Goal: Task Accomplishment & Management: Manage account settings

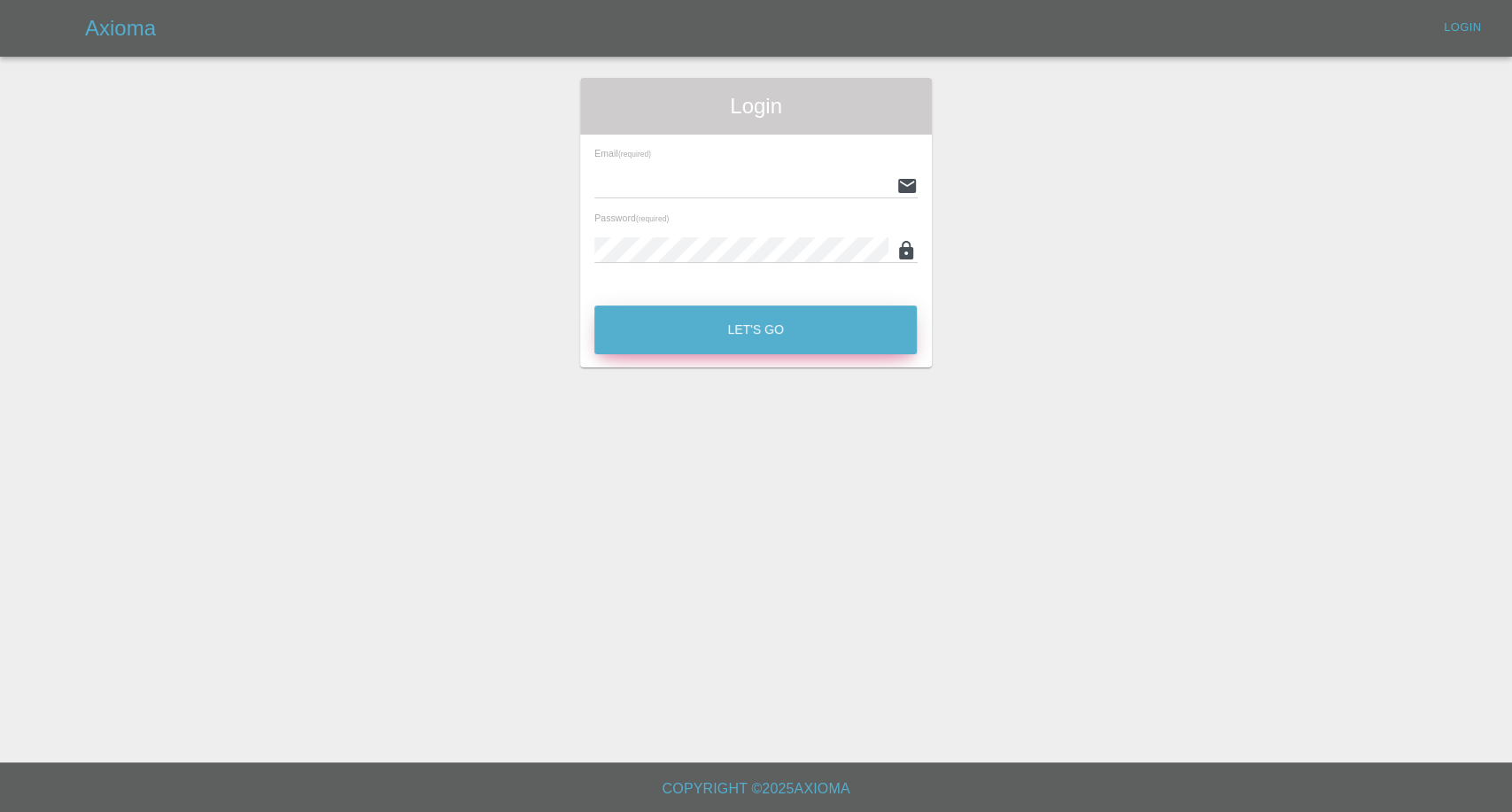
type input "afreen@axioma.co.uk"
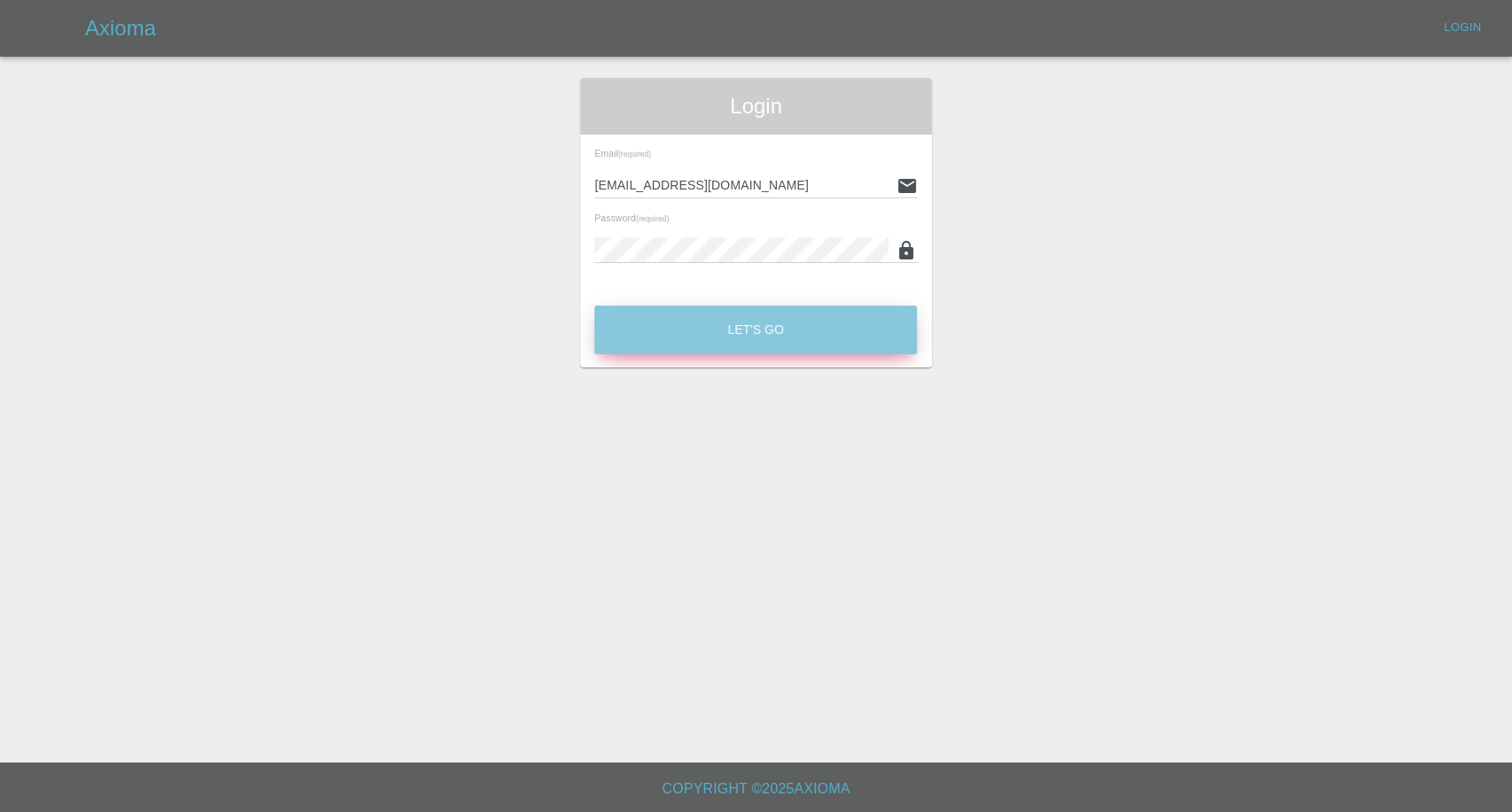
click at [704, 333] on button "Let's Go" at bounding box center [755, 330] width 322 height 49
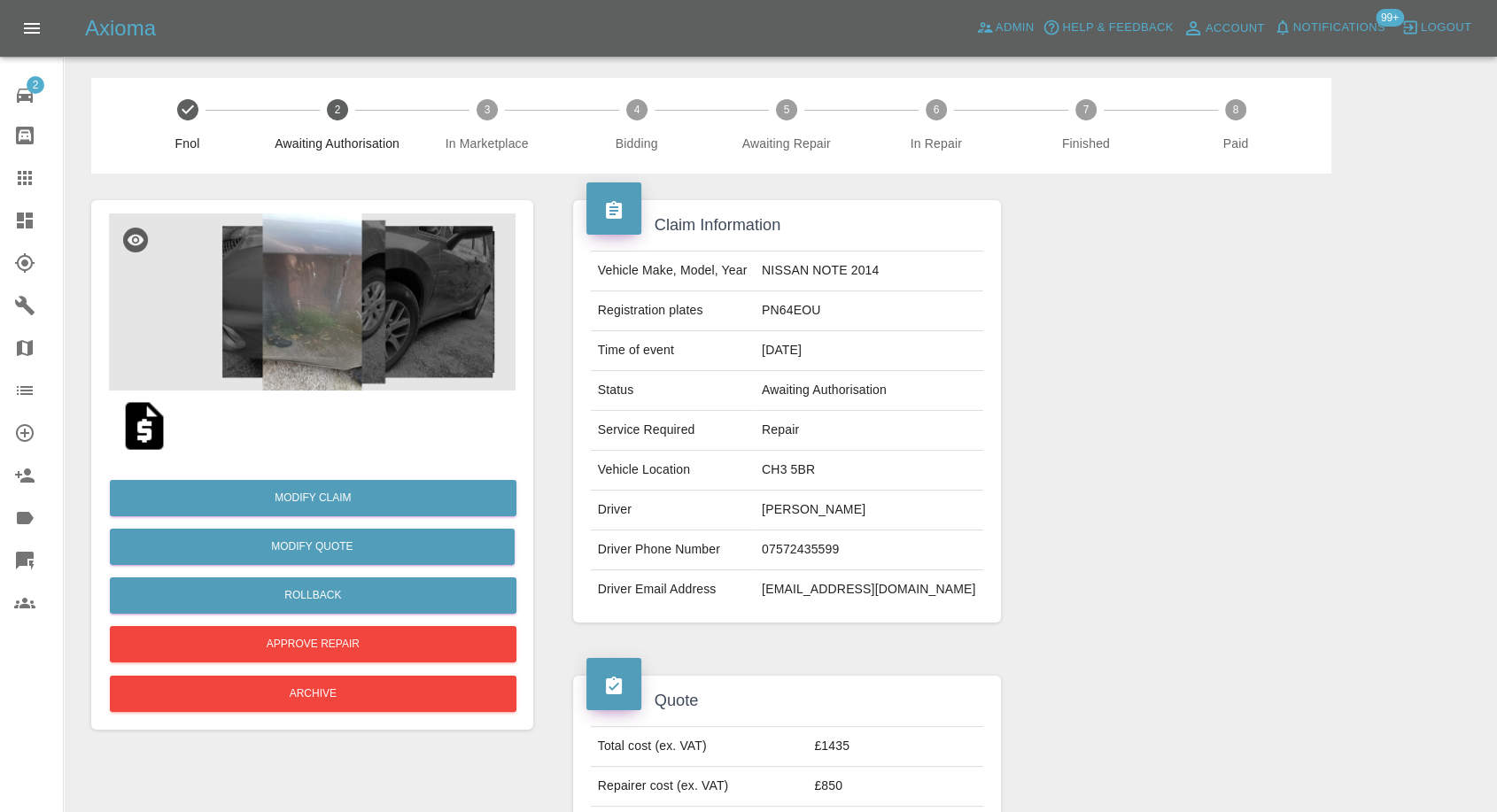
click at [312, 323] on img at bounding box center [312, 301] width 407 height 177
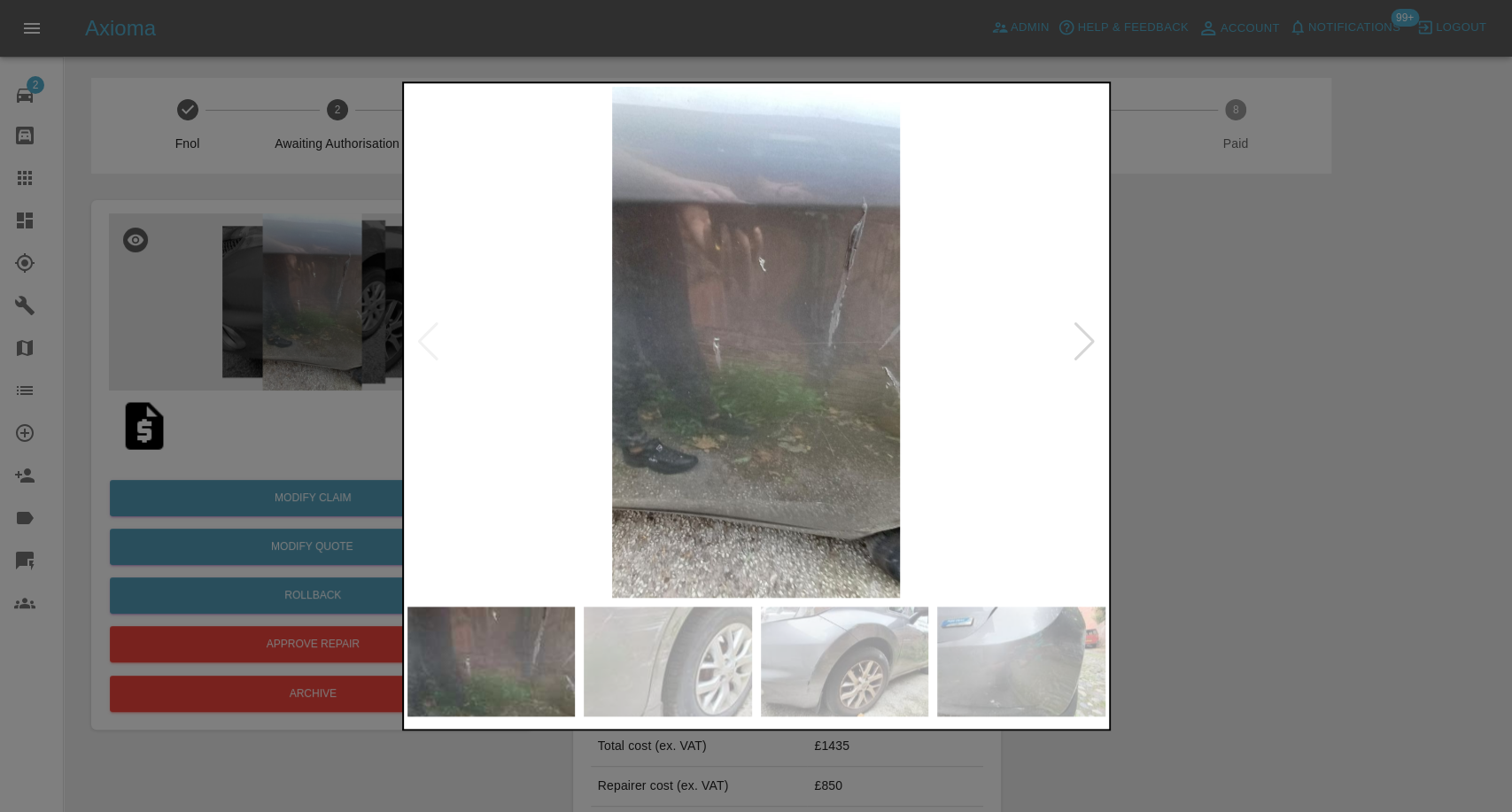
click at [714, 648] on img at bounding box center [667, 661] width 168 height 110
click at [851, 660] on img at bounding box center [844, 661] width 168 height 110
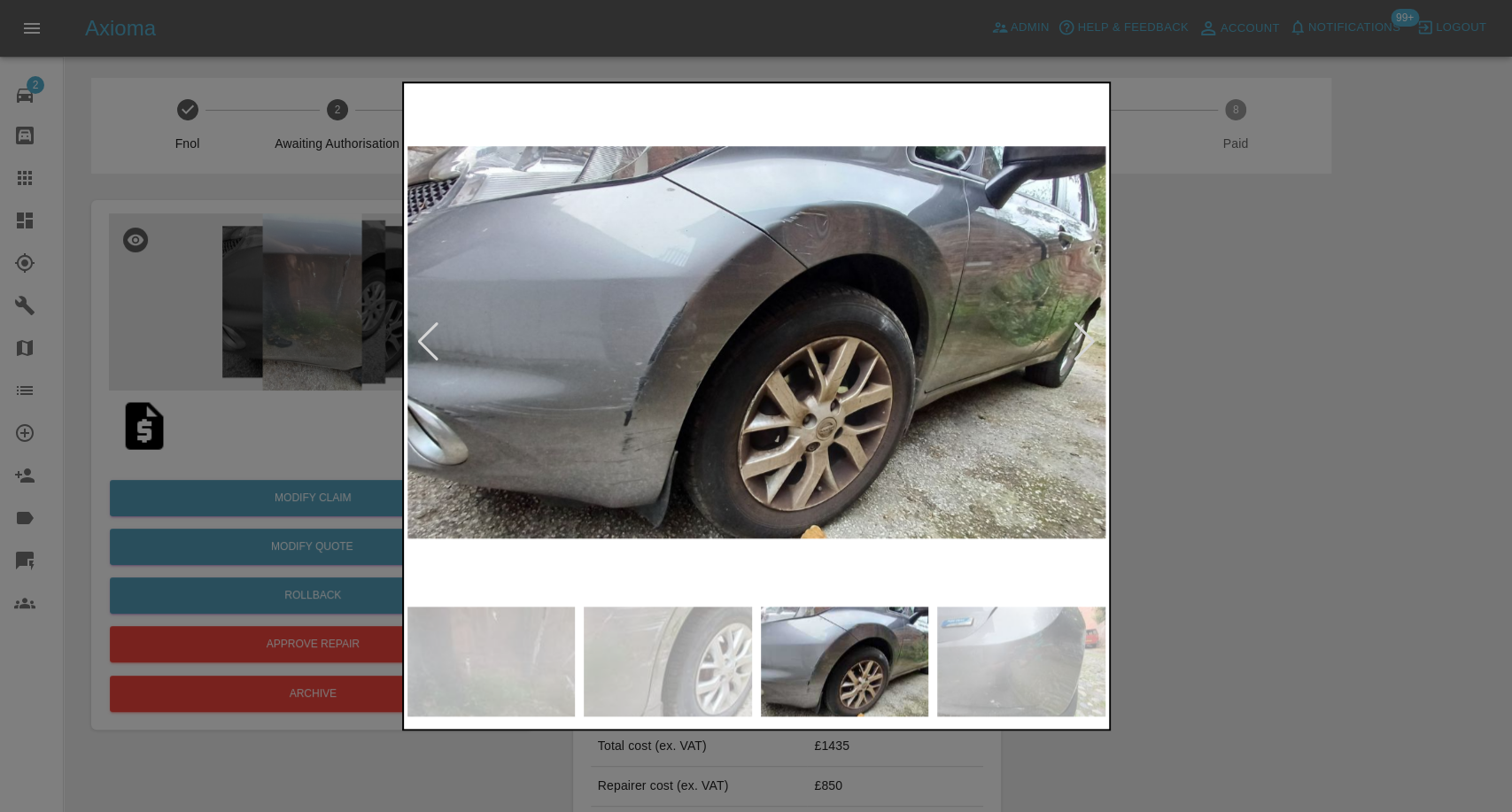
click at [956, 653] on img at bounding box center [1021, 661] width 168 height 110
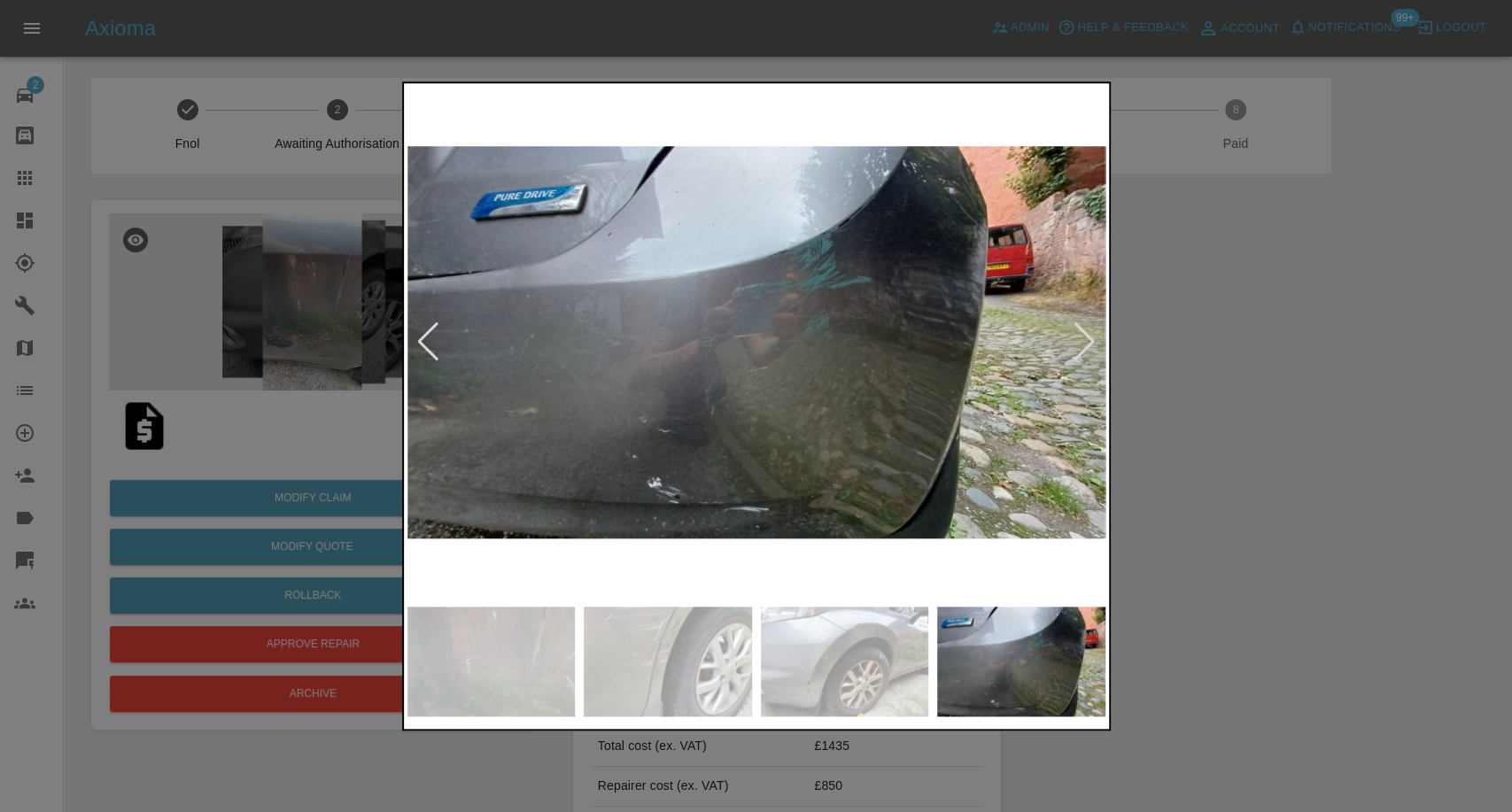
click at [1034, 645] on img at bounding box center [1021, 661] width 168 height 110
click at [1347, 542] on div at bounding box center [756, 406] width 1512 height 812
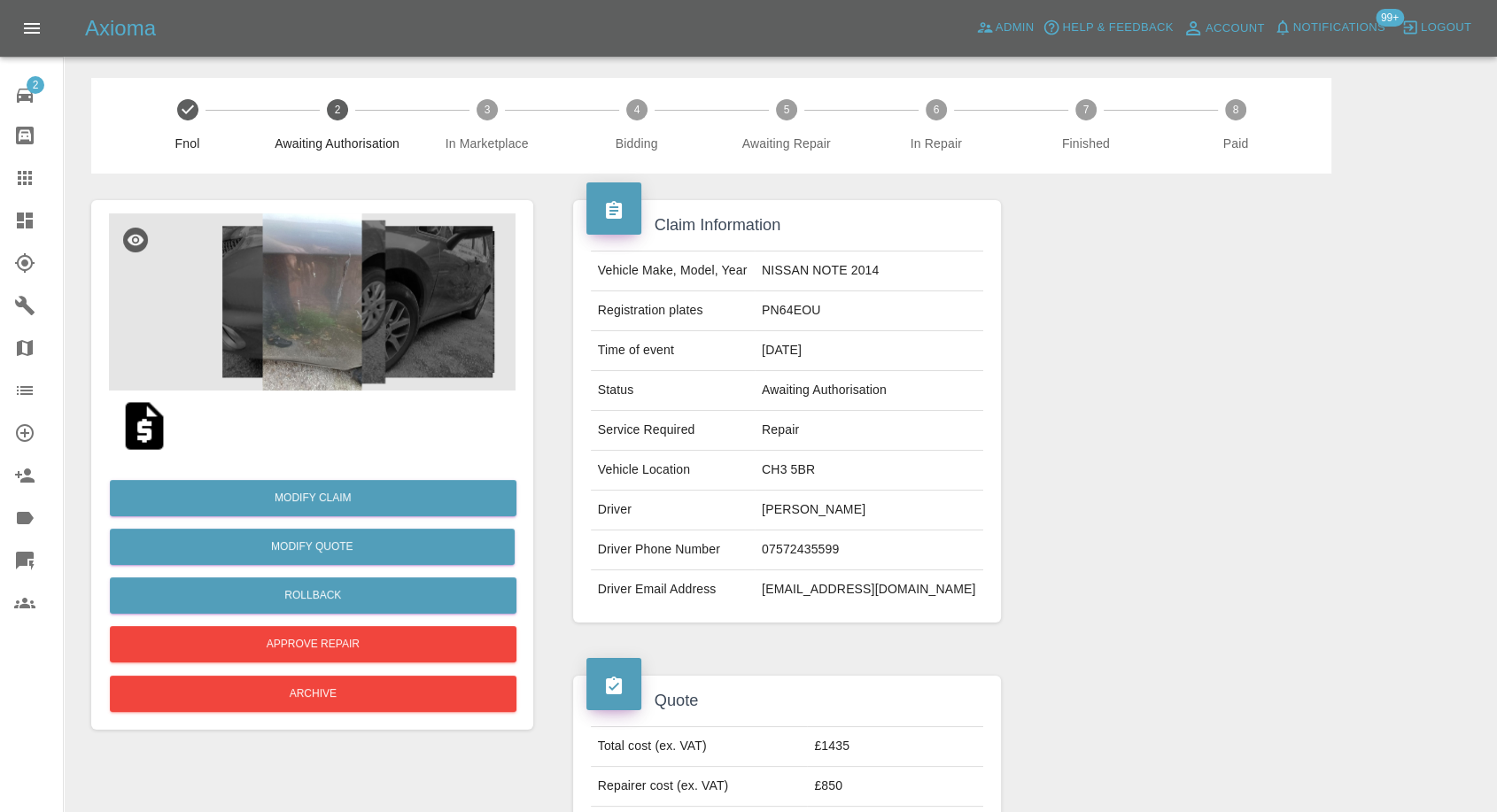
click at [140, 423] on img at bounding box center [144, 426] width 57 height 57
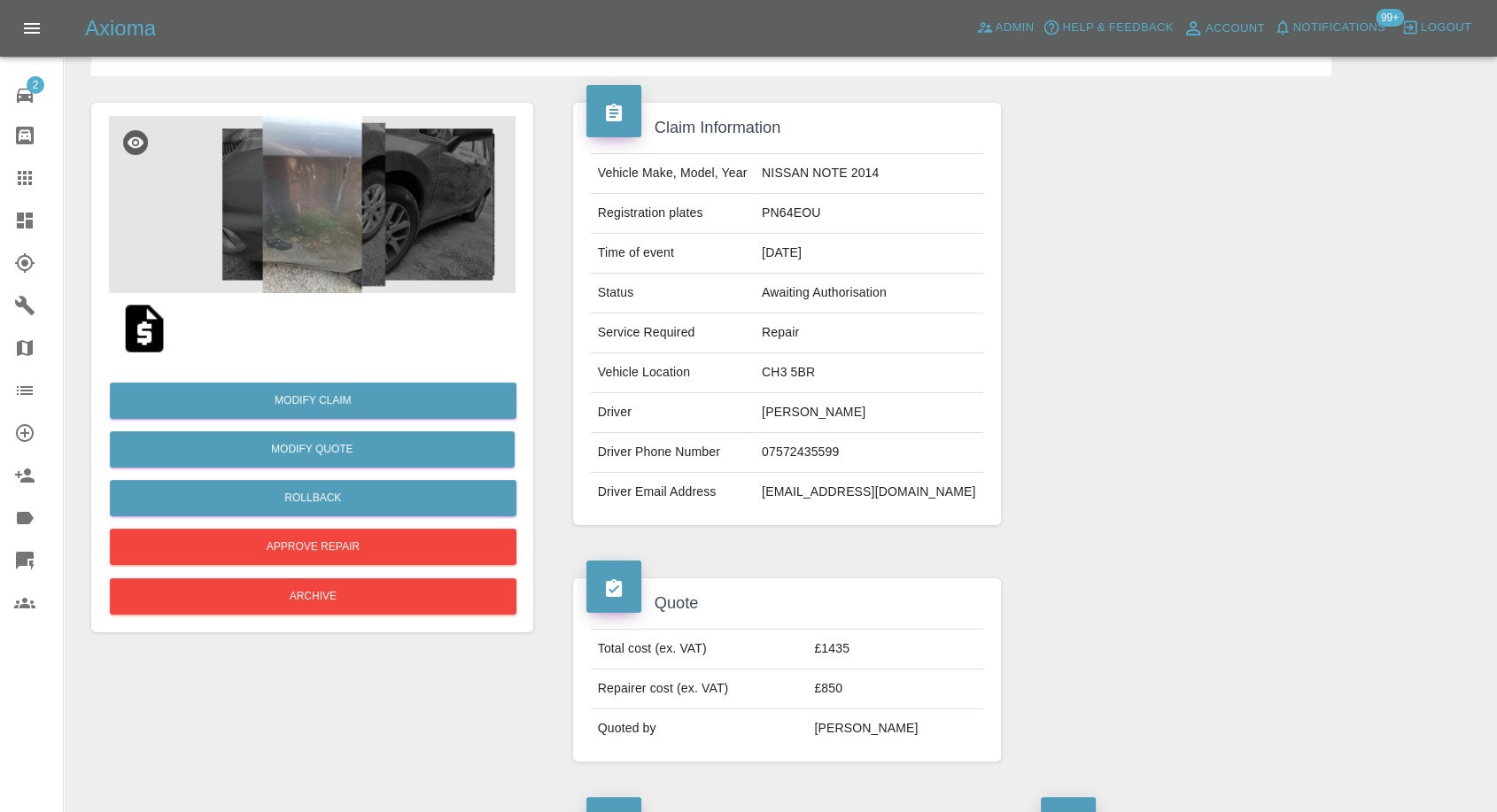
scroll to position [98, 0]
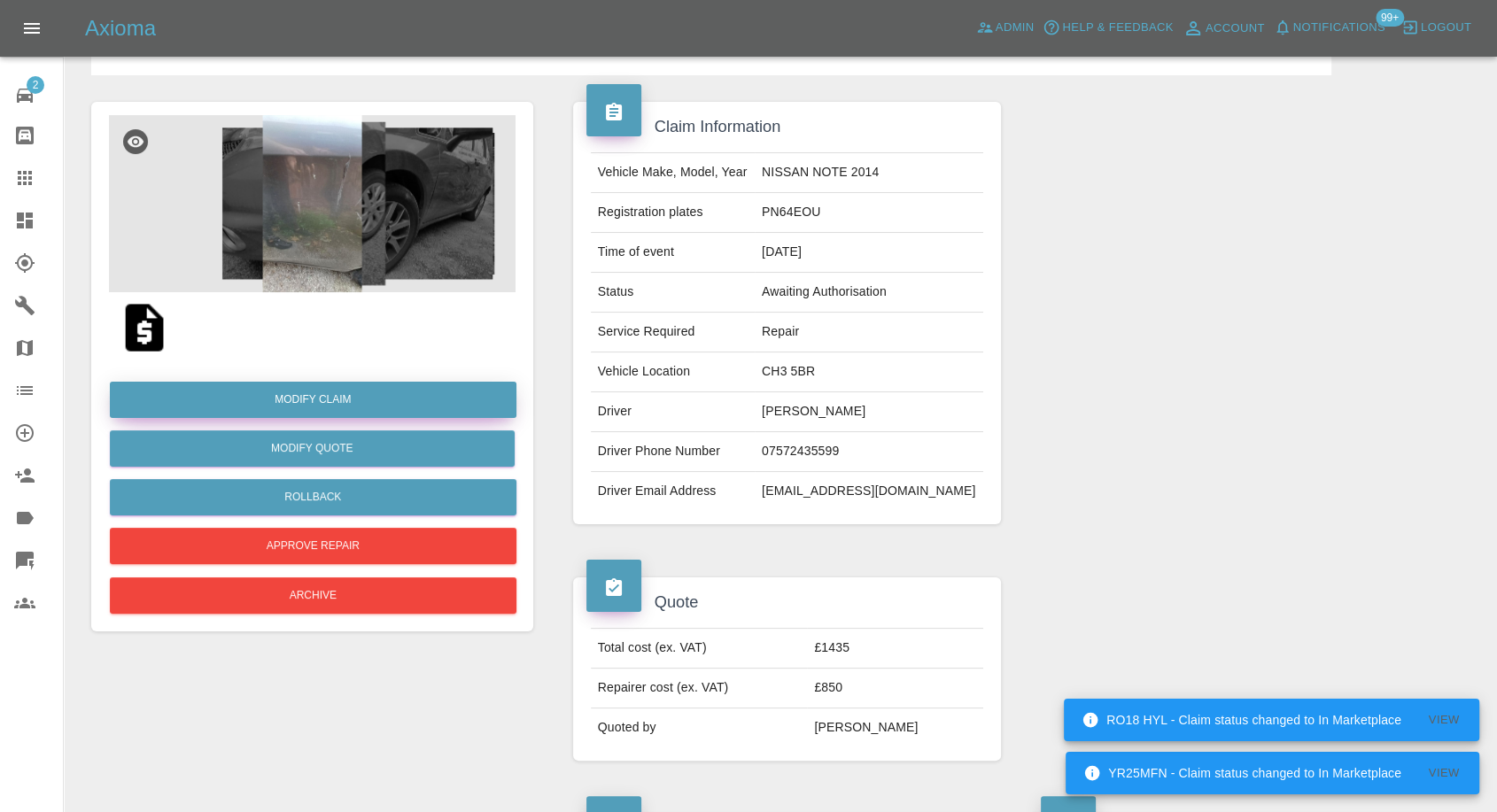
click at [335, 400] on link "Modify Claim" at bounding box center [313, 400] width 407 height 37
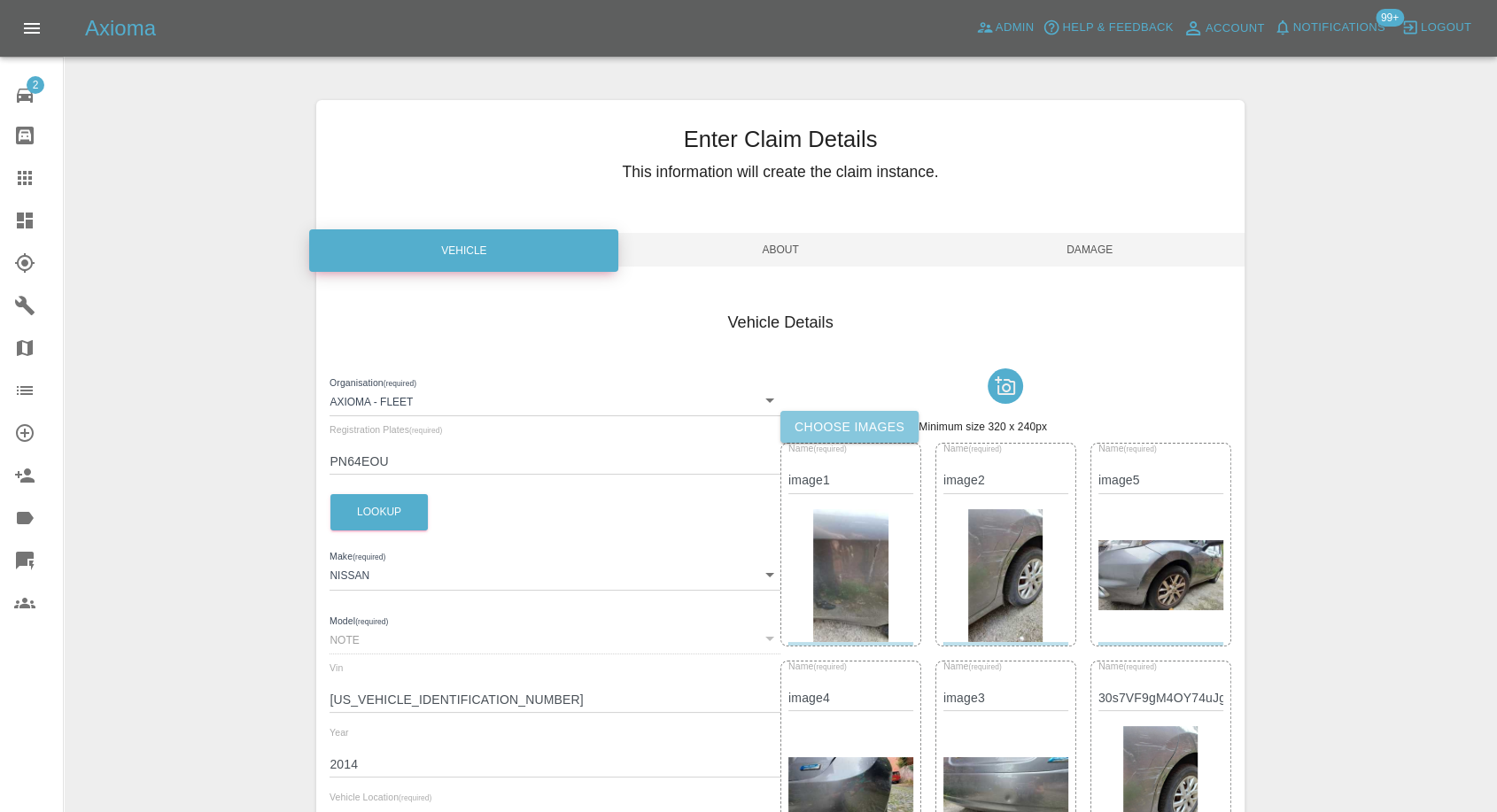
click at [832, 427] on label "Choose images" at bounding box center [849, 427] width 138 height 33
click at [0, 0] on input "Choose images" at bounding box center [0, 0] width 0 height 0
click at [1092, 235] on span "Damage" at bounding box center [1090, 250] width 309 height 34
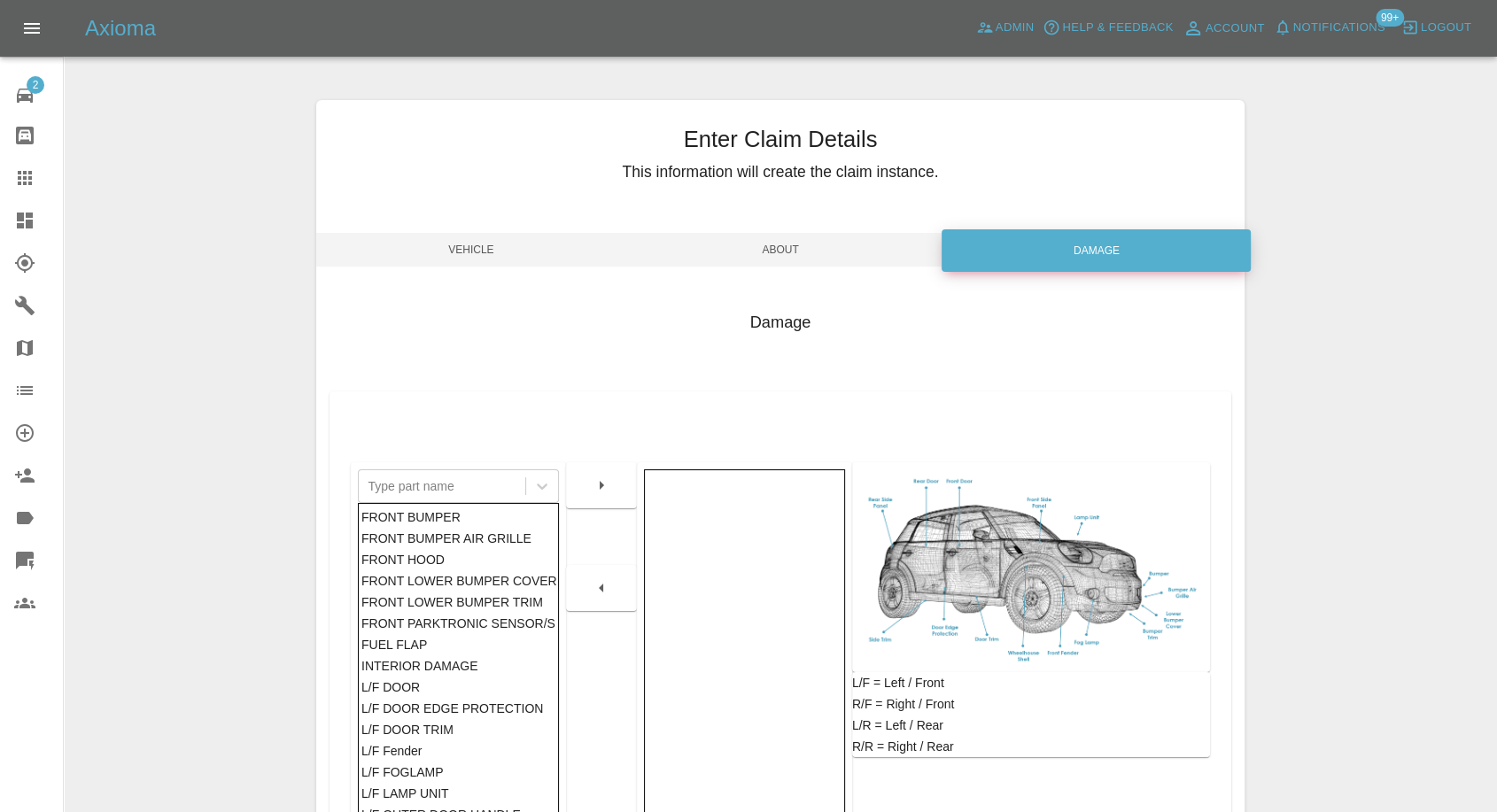
scroll to position [283, 0]
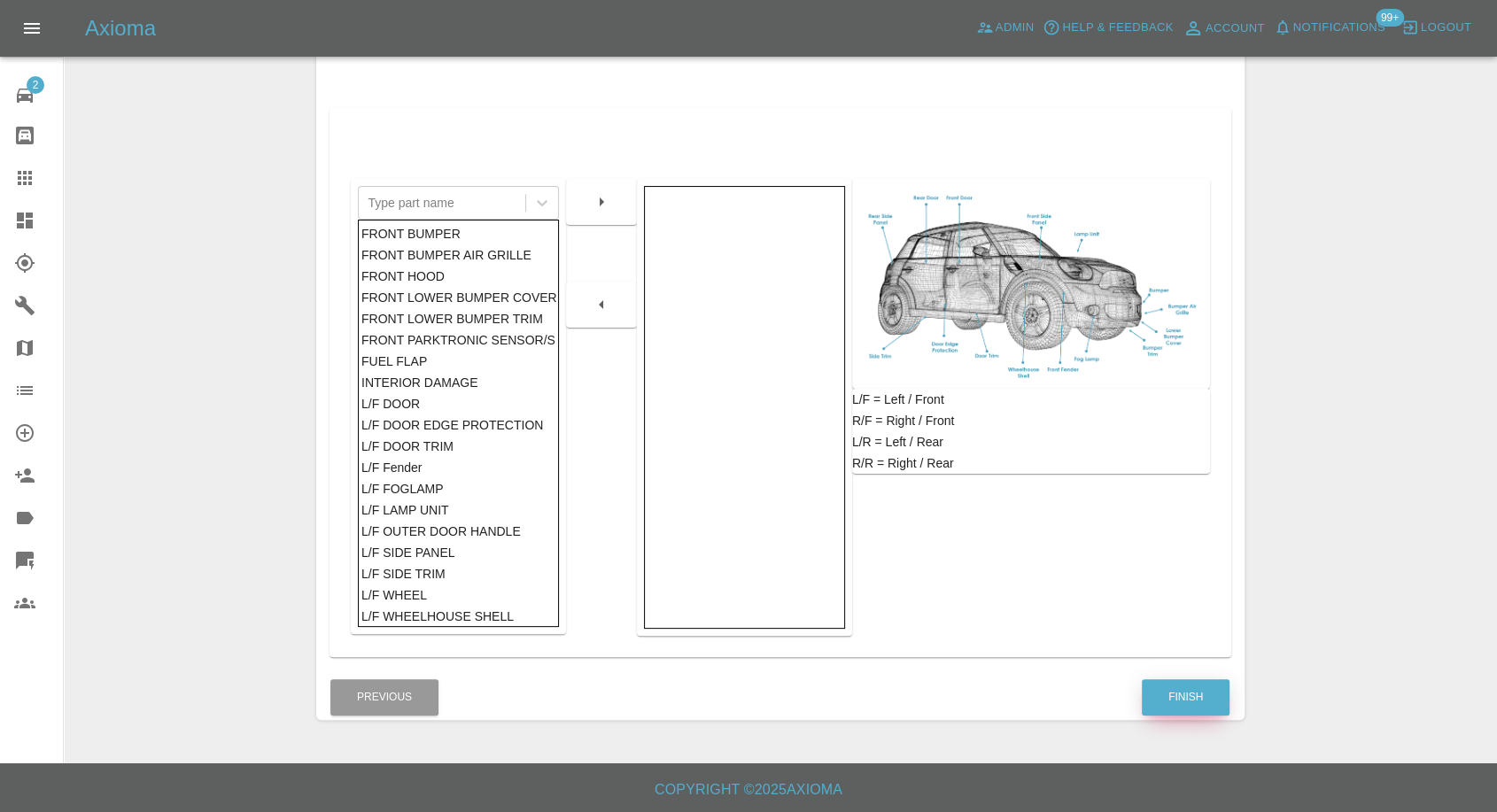
click at [1176, 701] on button "Finish" at bounding box center [1185, 697] width 87 height 37
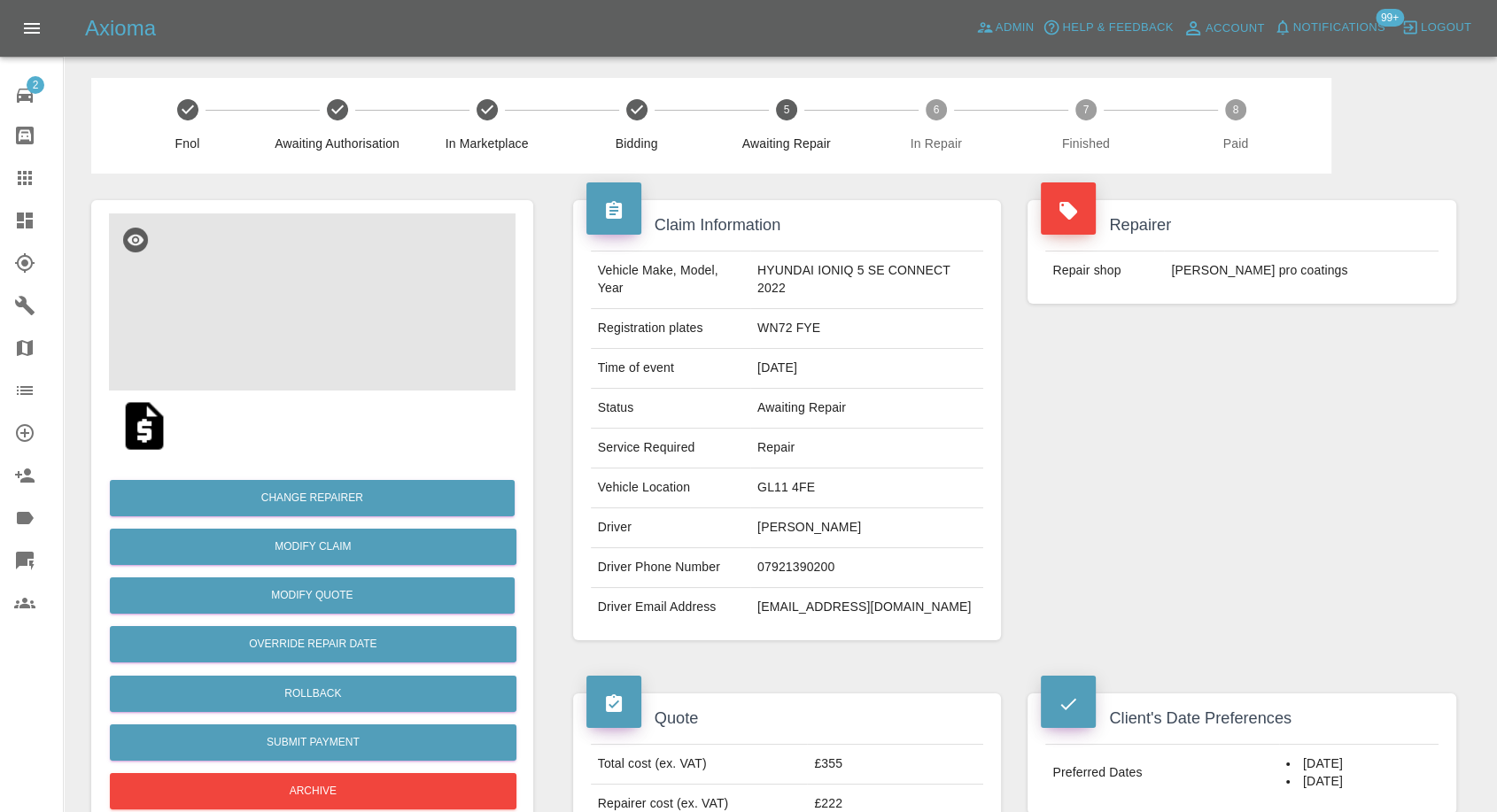
click at [315, 303] on img at bounding box center [312, 301] width 407 height 177
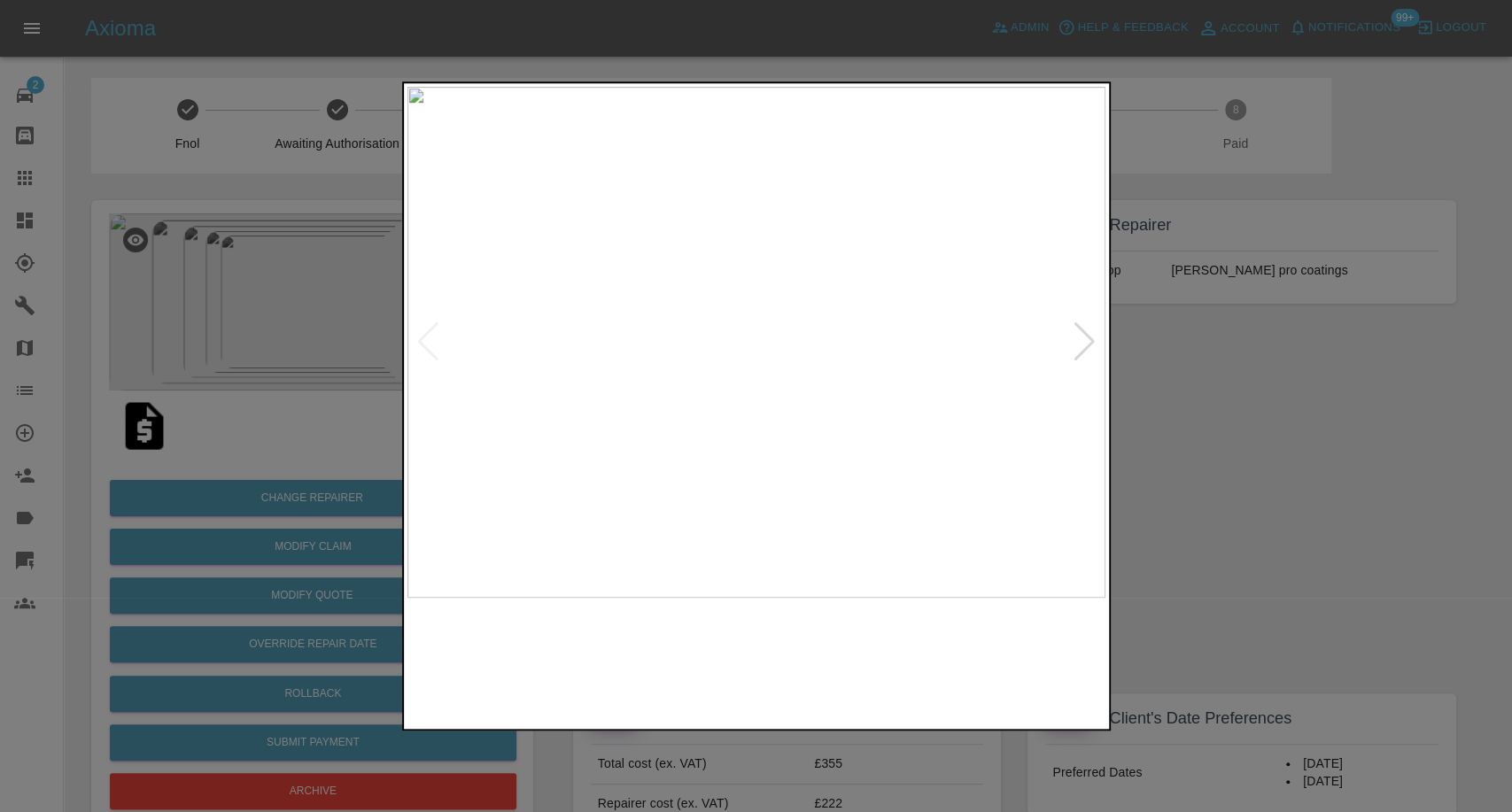
click at [691, 674] on img at bounding box center [667, 661] width 168 height 110
click at [824, 667] on img at bounding box center [844, 661] width 168 height 110
click at [1015, 663] on img at bounding box center [1021, 661] width 168 height 110
click at [1095, 346] on div at bounding box center [1084, 342] width 24 height 39
click at [1095, 346] on img at bounding box center [756, 342] width 698 height 511
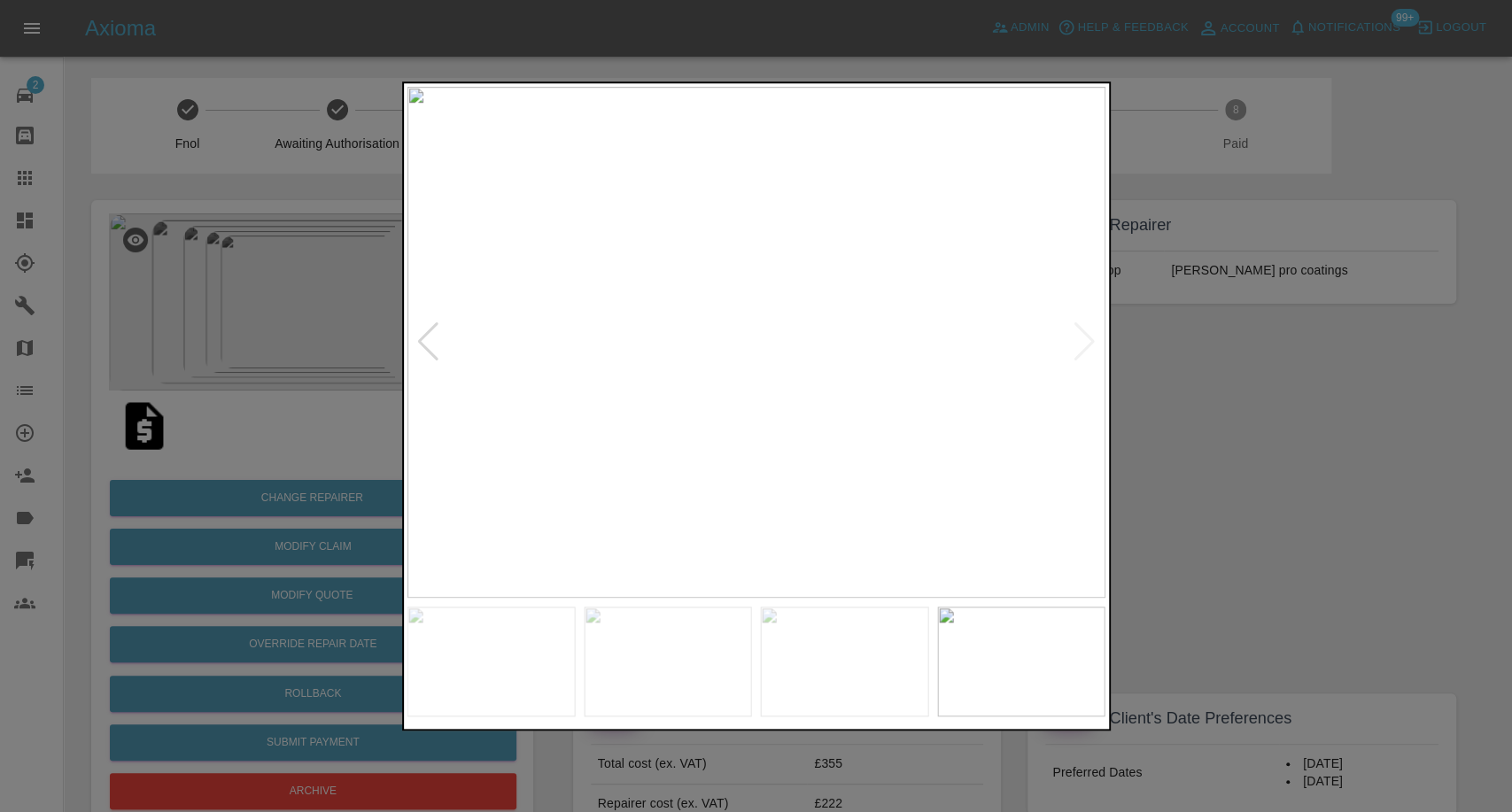
click at [1283, 541] on div at bounding box center [756, 406] width 1512 height 812
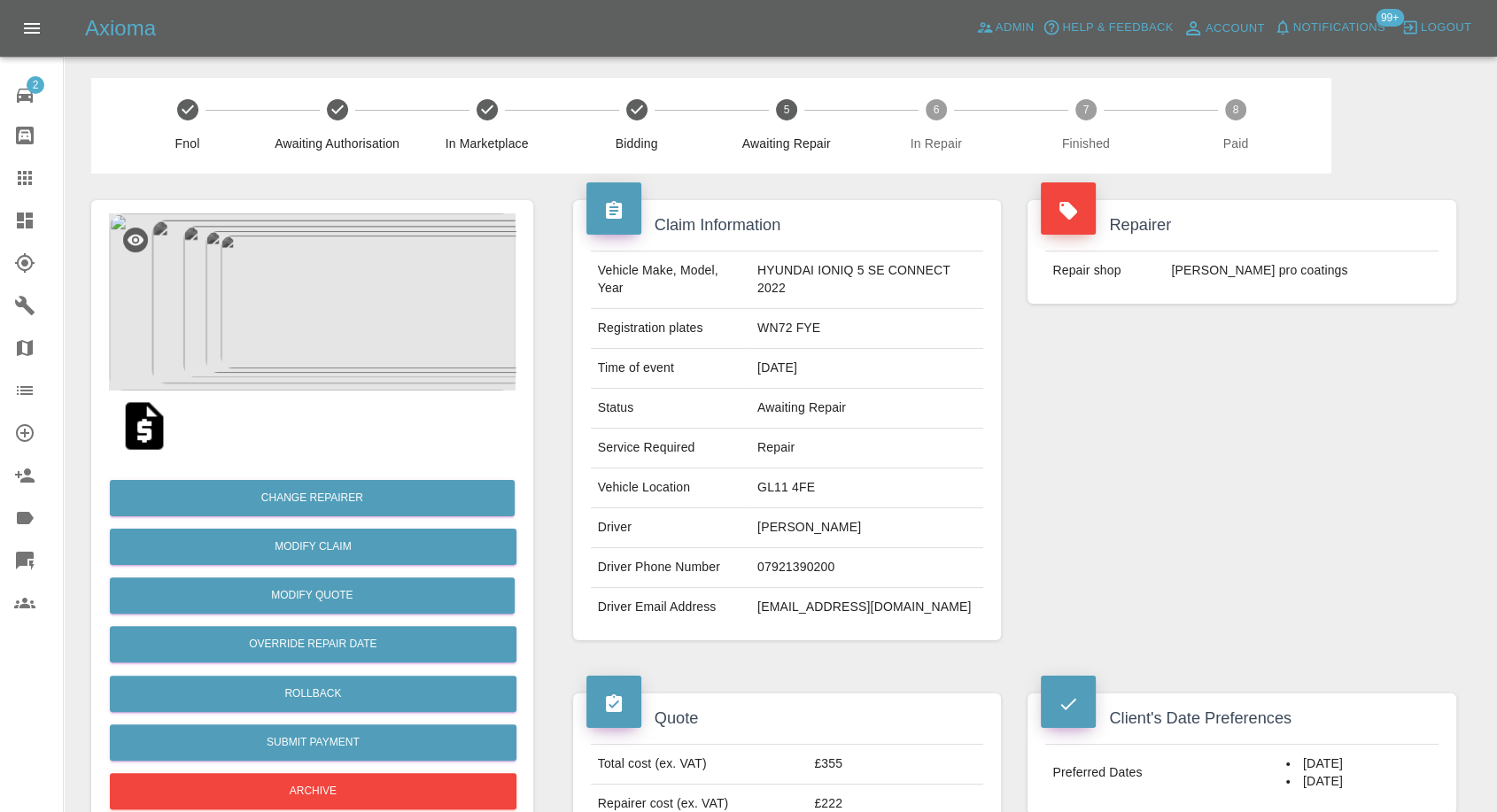
click at [149, 427] on img at bounding box center [144, 426] width 57 height 57
click at [14, 167] on icon at bounding box center [24, 177] width 21 height 21
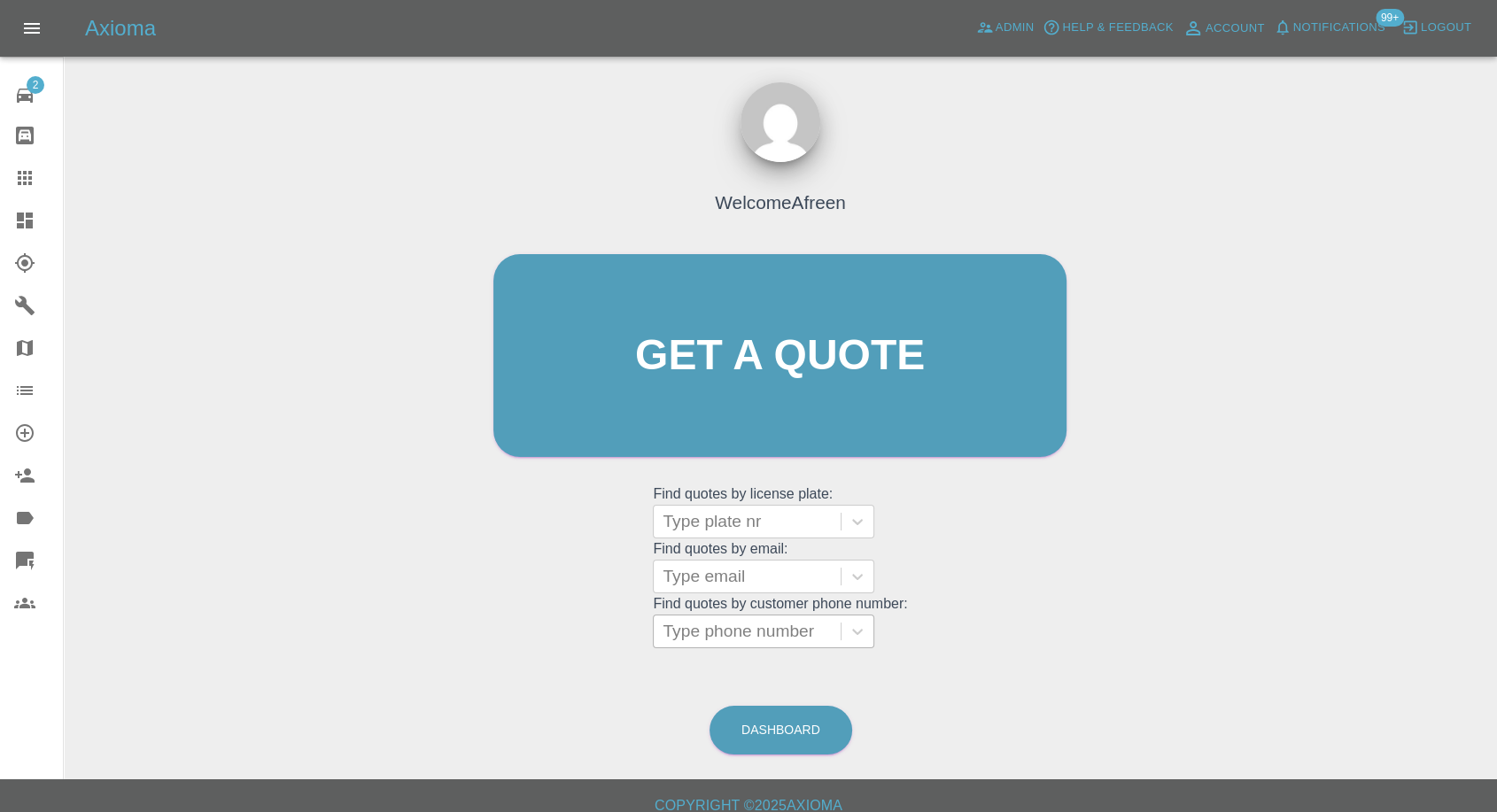
click at [766, 630] on div at bounding box center [747, 631] width 169 height 25
paste input "+447946502690"
drag, startPoint x: 697, startPoint y: 632, endPoint x: 493, endPoint y: 625, distance: 204.1
click at [504, 628] on div "Welcome Afreen Get a quote Get a quote Find quotes by license plate: Type plate…" at bounding box center [780, 389] width 610 height 535
type input "07946502690"
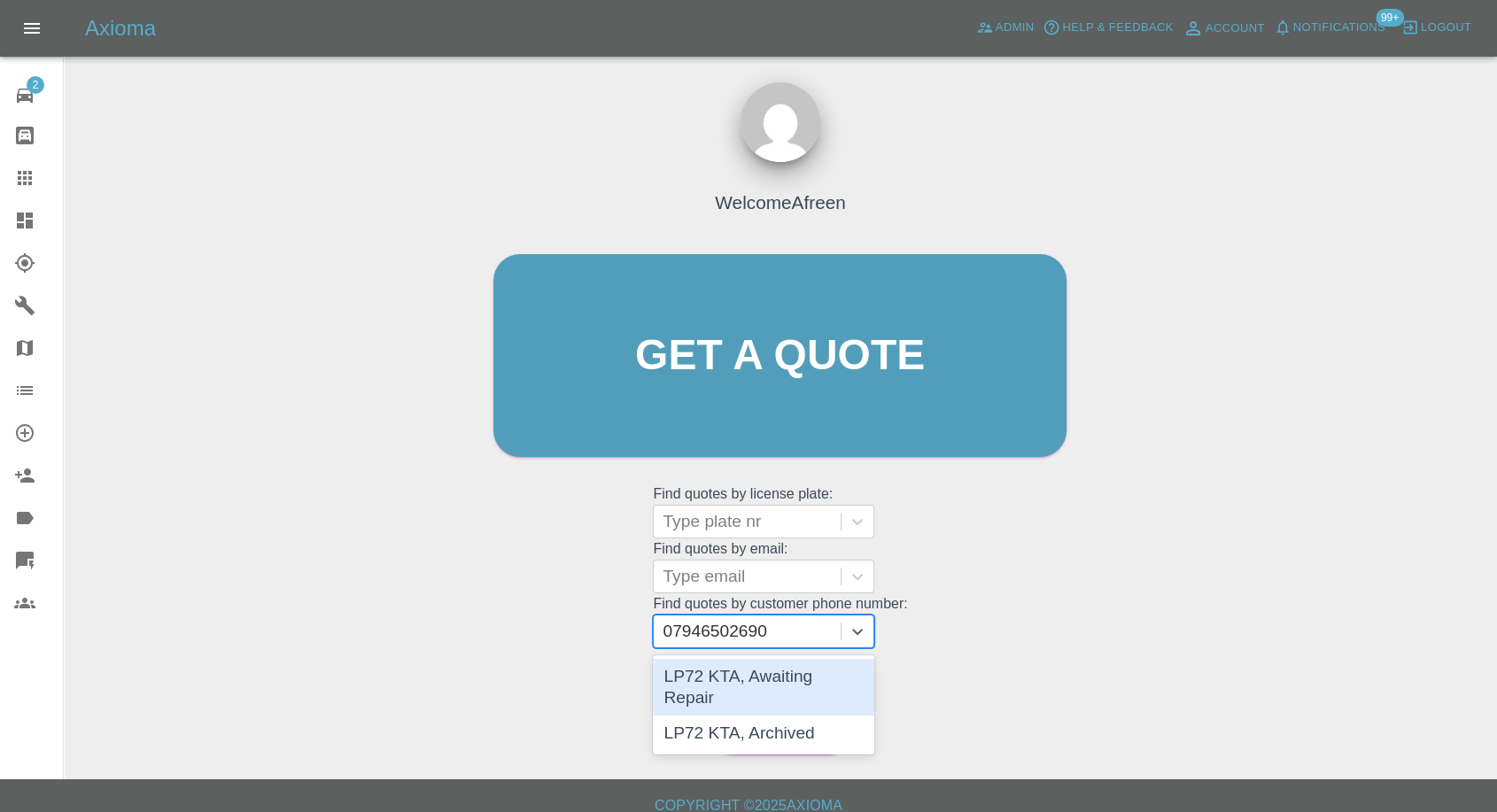
click at [766, 682] on div "LP72 KTA, Awaiting Repair" at bounding box center [764, 687] width 221 height 57
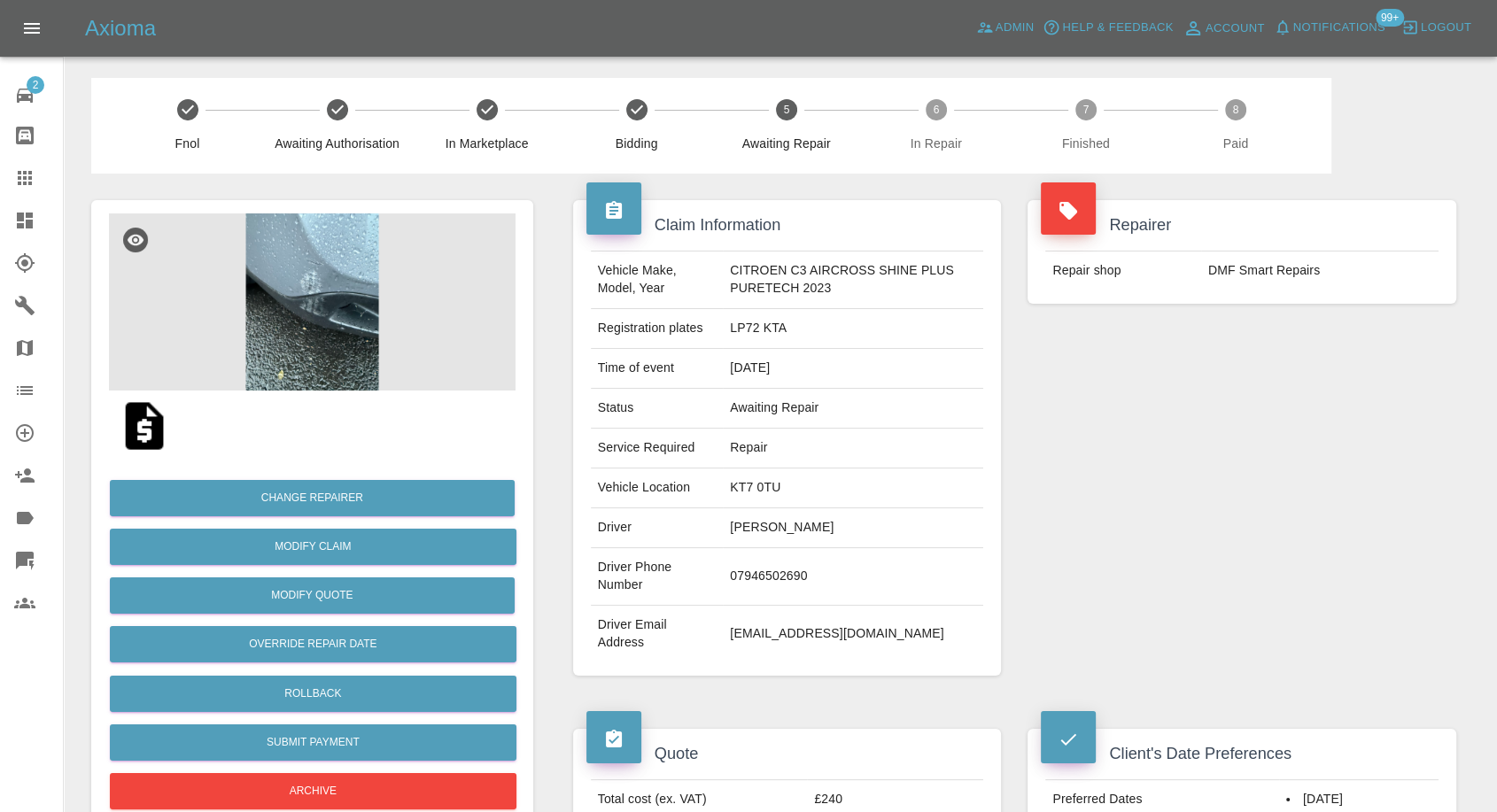
click at [320, 293] on img at bounding box center [312, 301] width 407 height 177
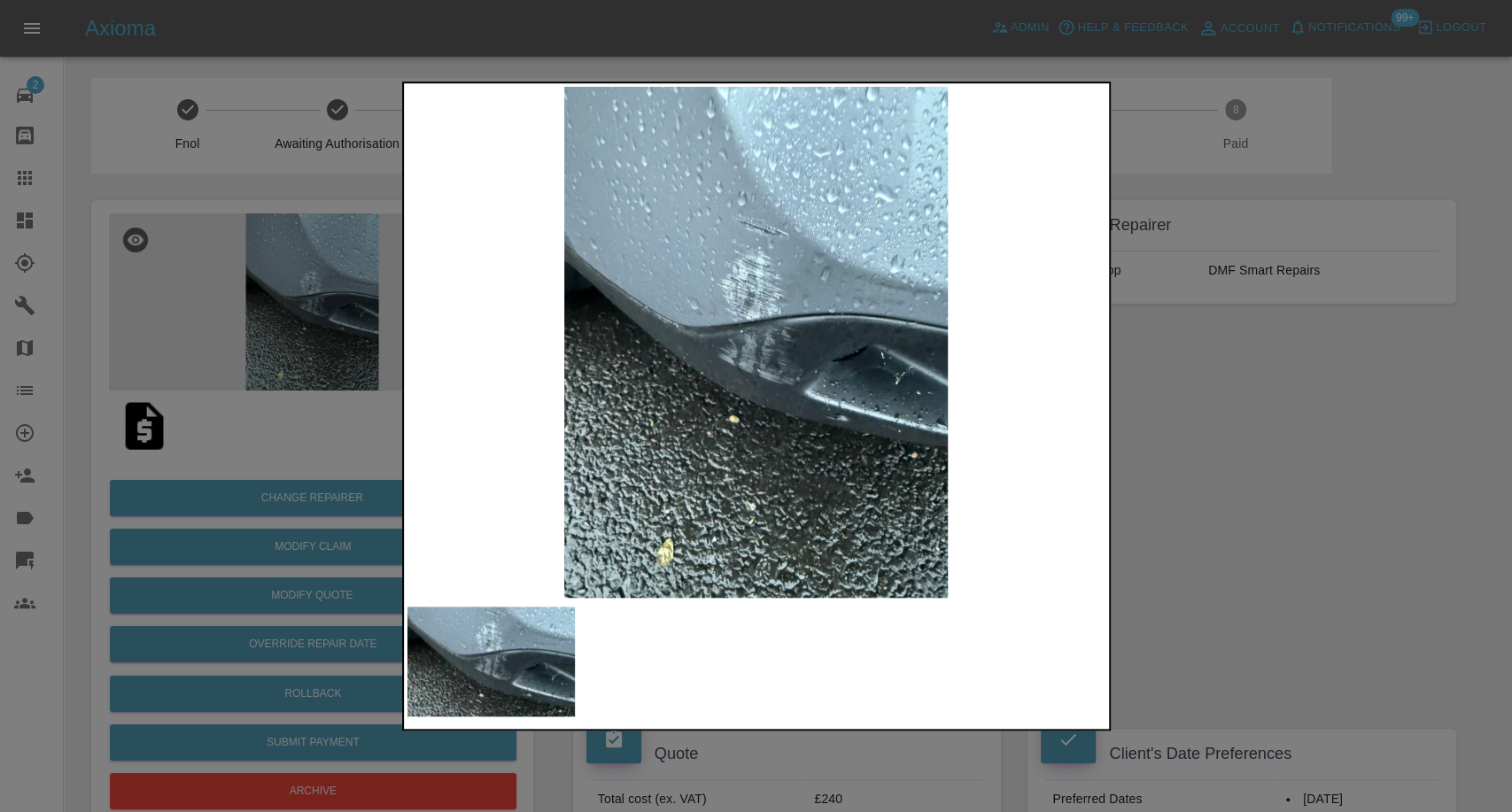
click at [1230, 501] on div at bounding box center [756, 406] width 1512 height 812
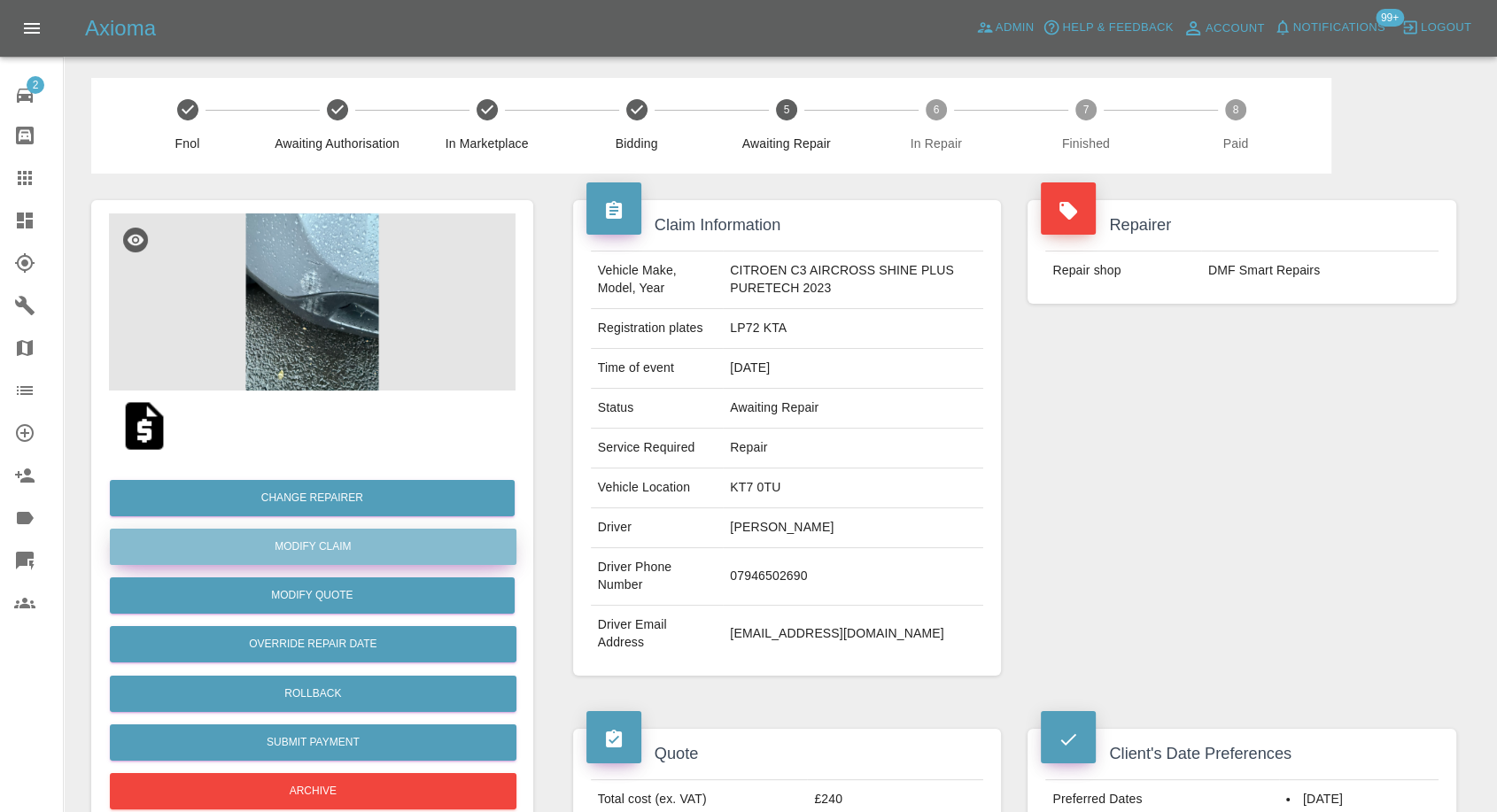
click at [326, 540] on link "Modify Claim" at bounding box center [313, 547] width 407 height 37
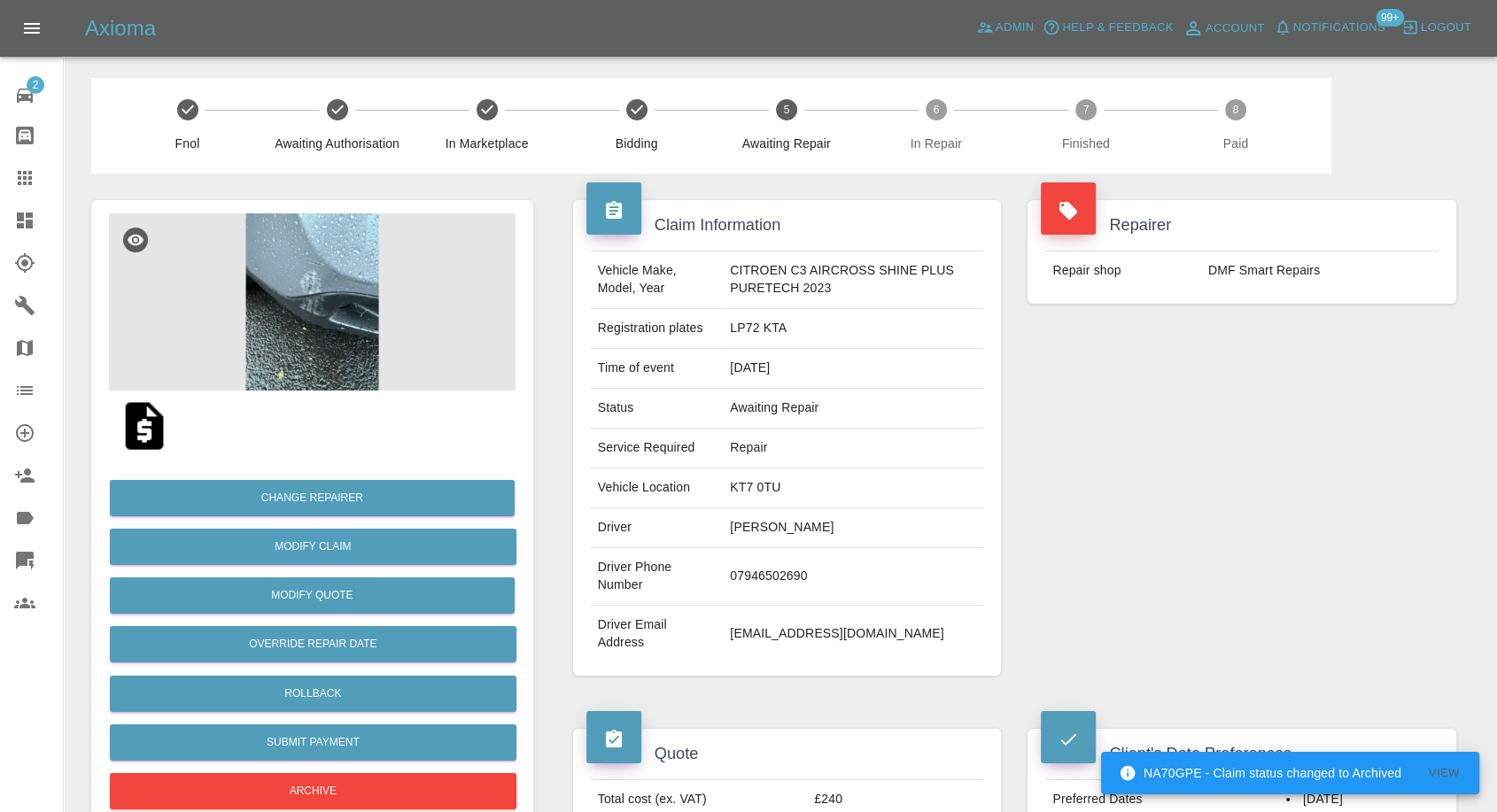
click at [142, 420] on img at bounding box center [144, 426] width 57 height 57
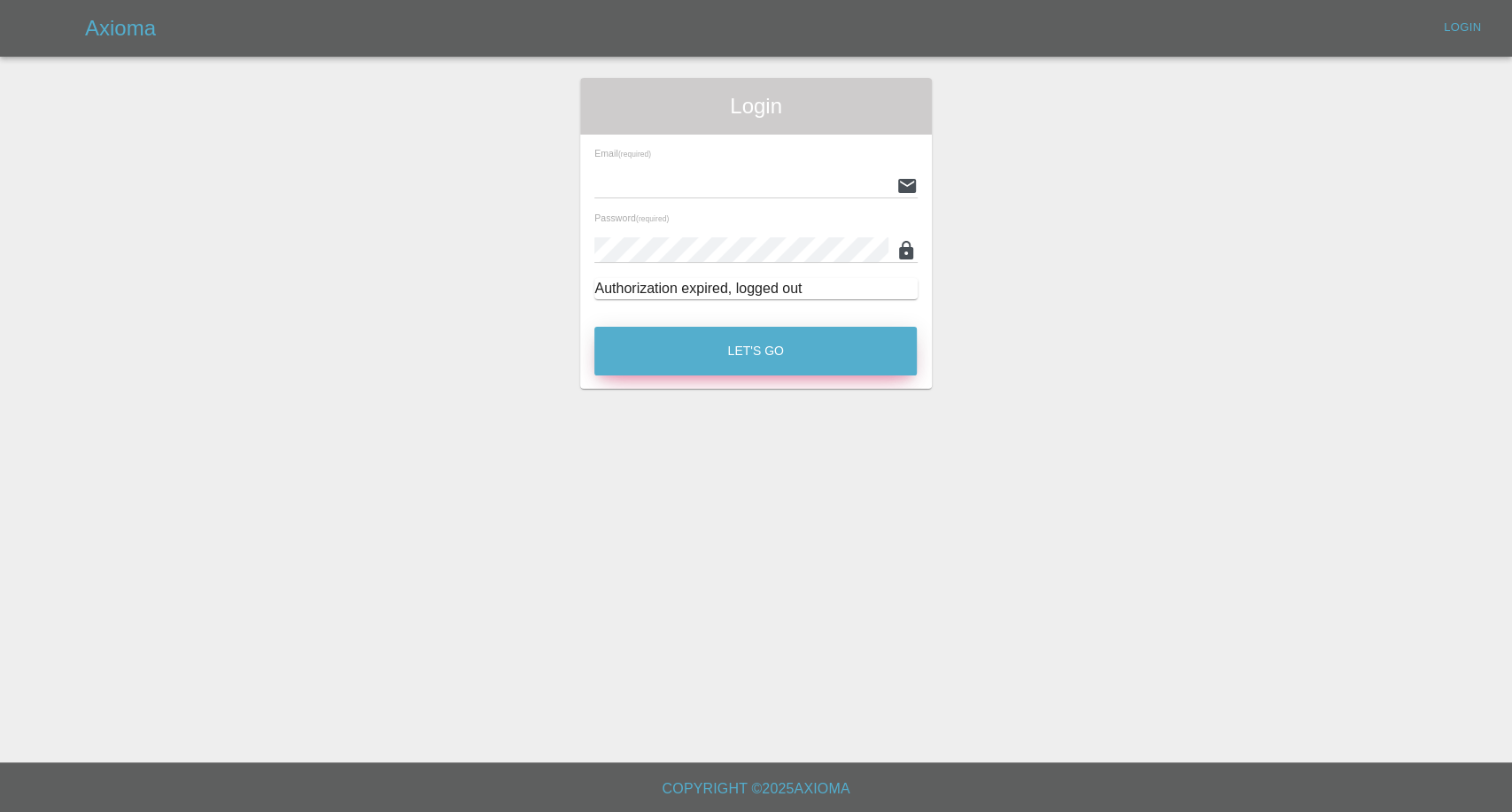
type input "[EMAIL_ADDRESS][DOMAIN_NAME]"
click at [804, 363] on button "Let's Go" at bounding box center [755, 351] width 322 height 49
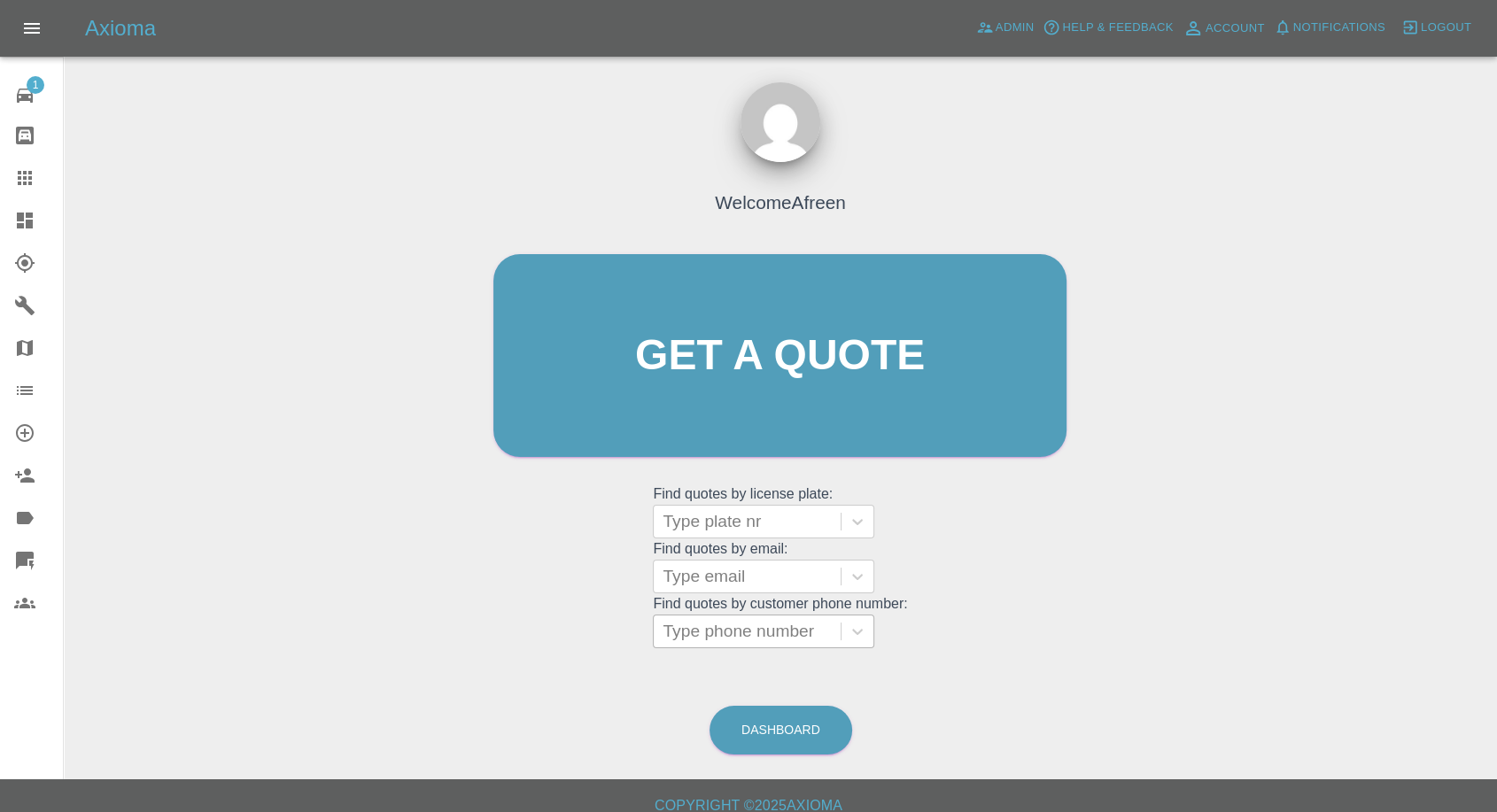
click at [773, 635] on div at bounding box center [747, 631] width 169 height 25
paste input "[PHONE_NUMBER]"
drag, startPoint x: 697, startPoint y: 628, endPoint x: 363, endPoint y: 570, distance: 339.0
click at [482, 615] on div "Welcome Afreen Get a quote Get a quote Find quotes by license plate: Type plate…" at bounding box center [780, 389] width 610 height 535
type input "07946502690"
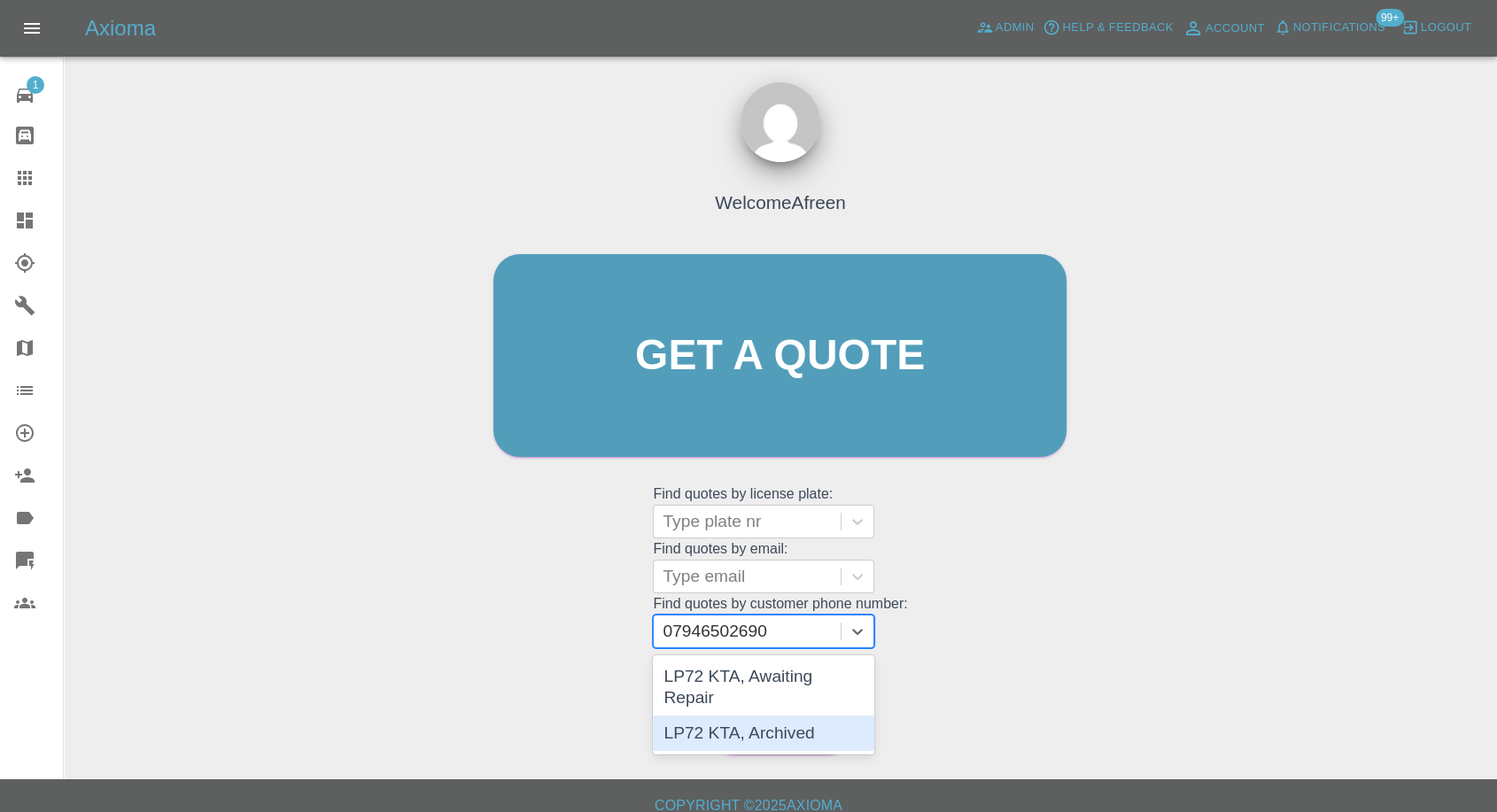
click at [731, 716] on div "LP72 KTA, Archived" at bounding box center [764, 733] width 221 height 36
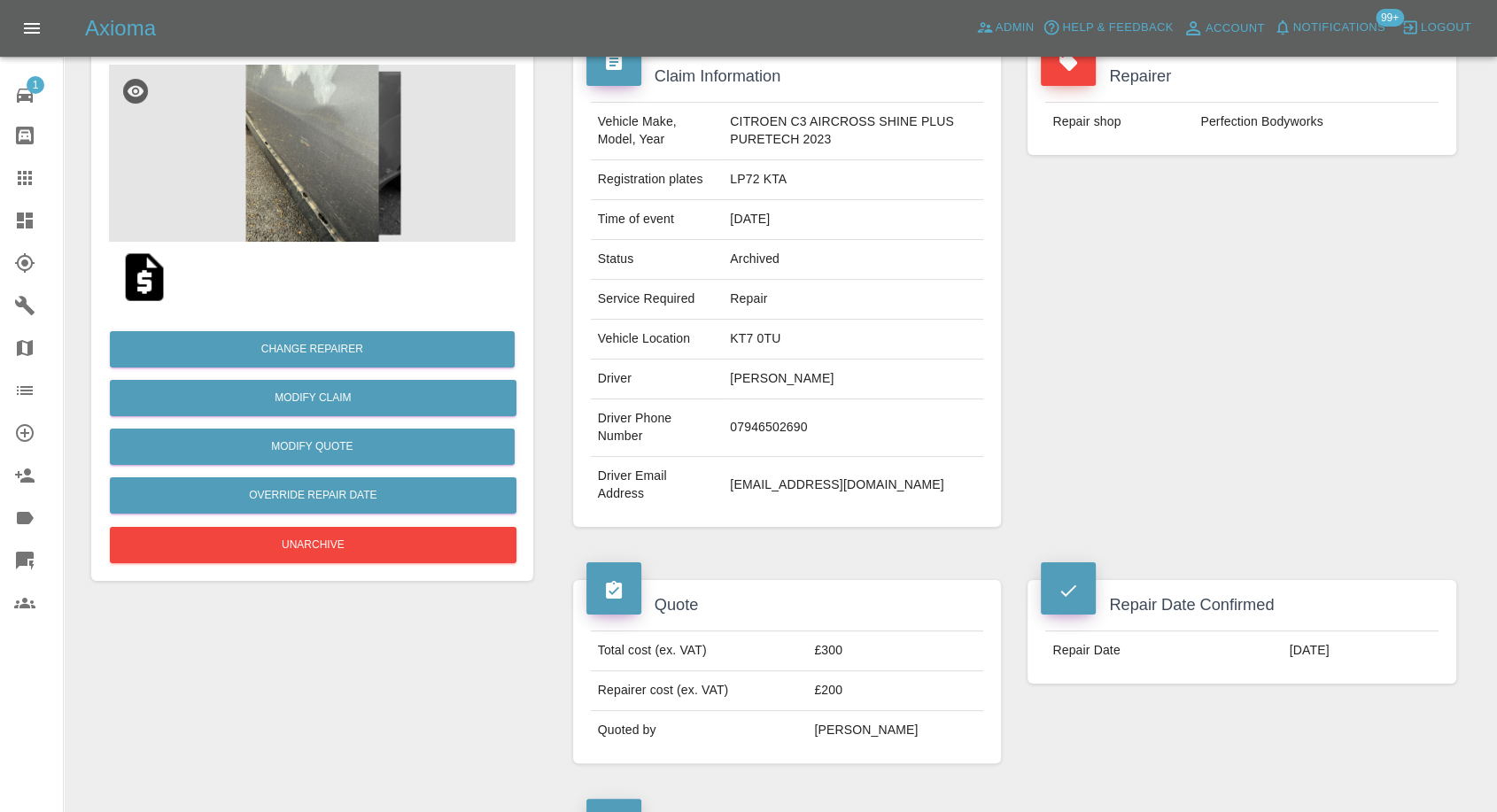
scroll to position [98, 0]
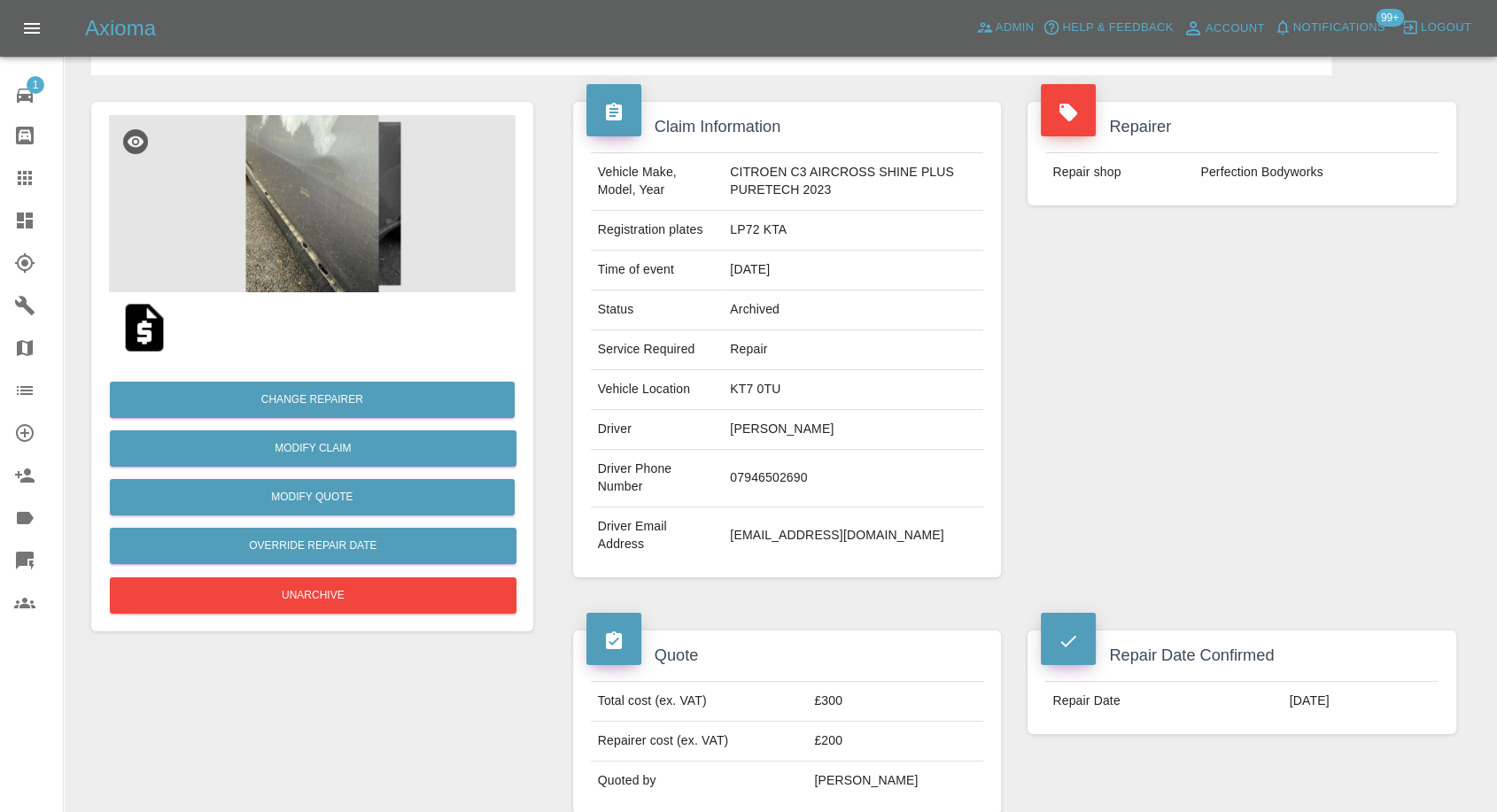
click at [310, 192] on img at bounding box center [312, 203] width 407 height 177
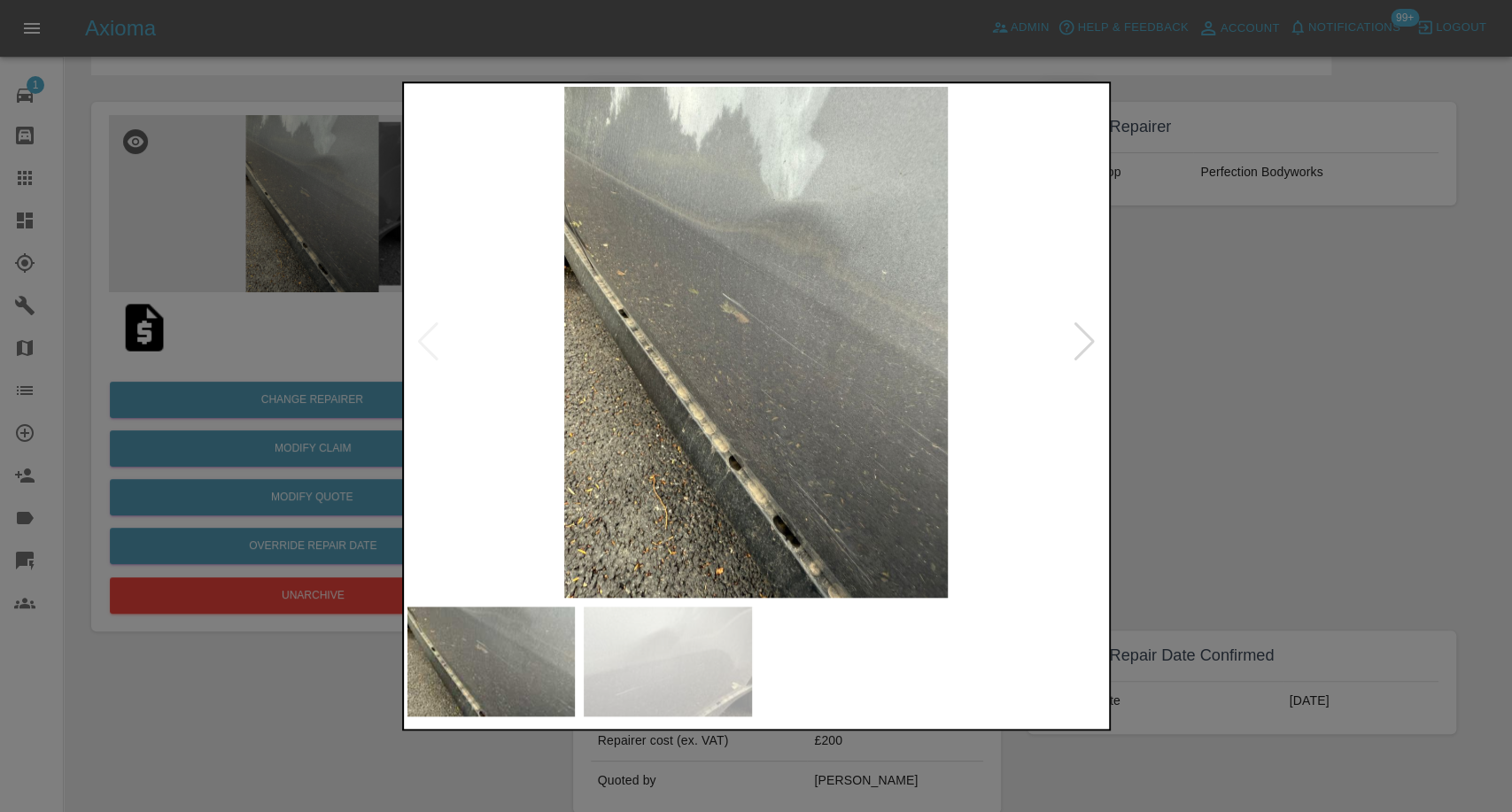
click at [676, 668] on img at bounding box center [667, 661] width 168 height 110
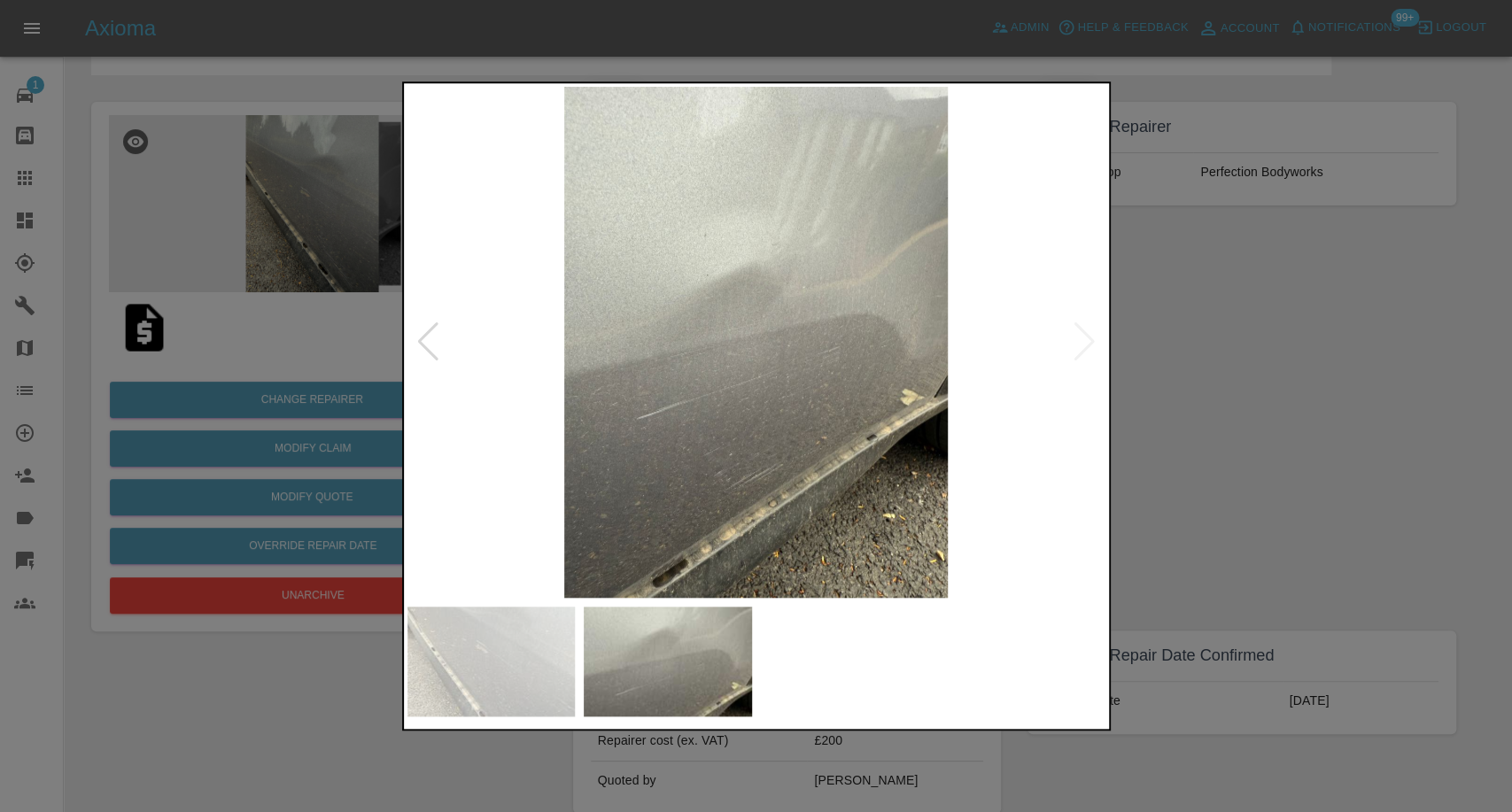
click at [1280, 420] on div at bounding box center [756, 406] width 1512 height 812
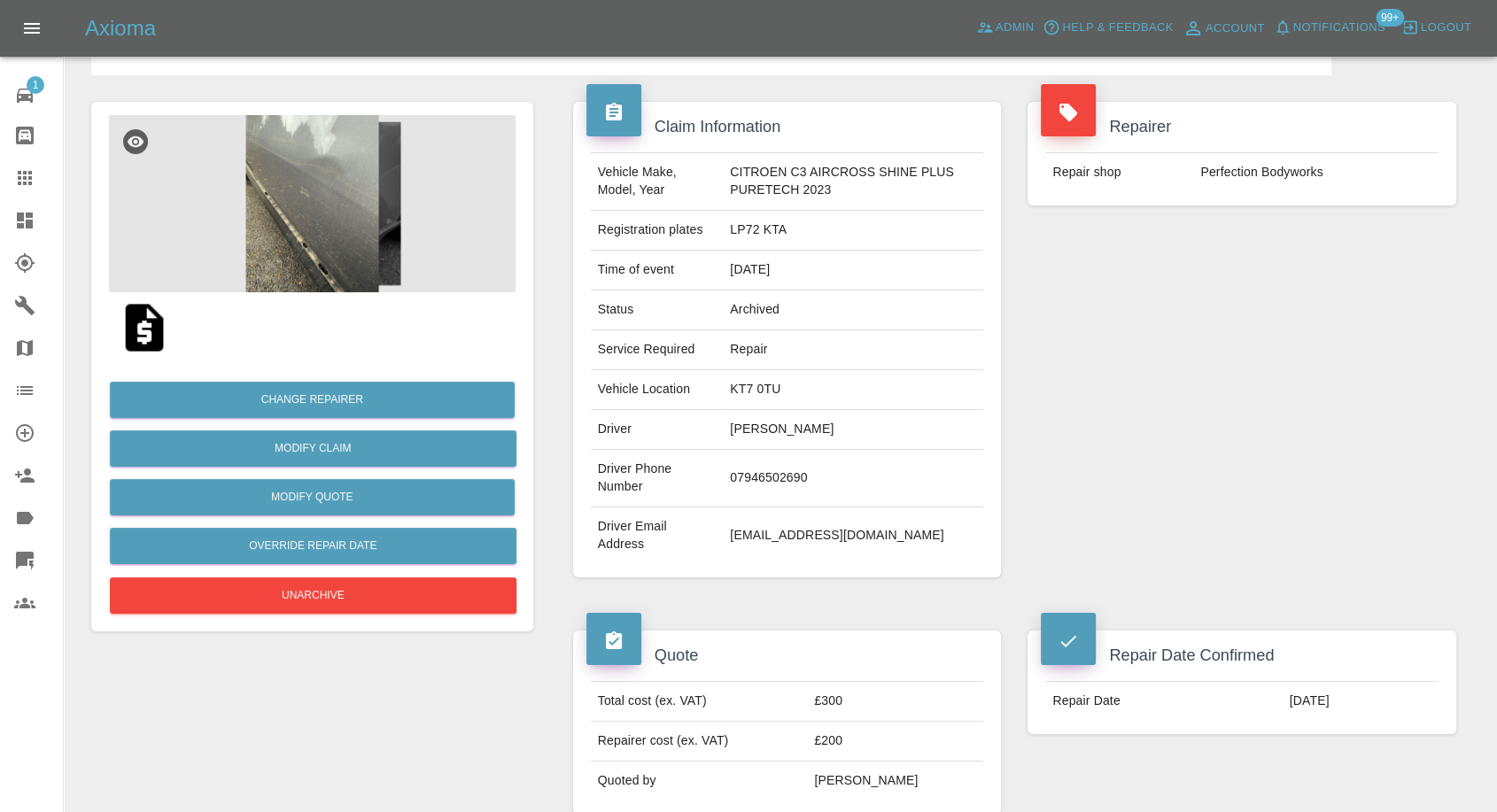
click at [147, 333] on img at bounding box center [144, 328] width 57 height 57
click at [150, 329] on img at bounding box center [144, 328] width 57 height 57
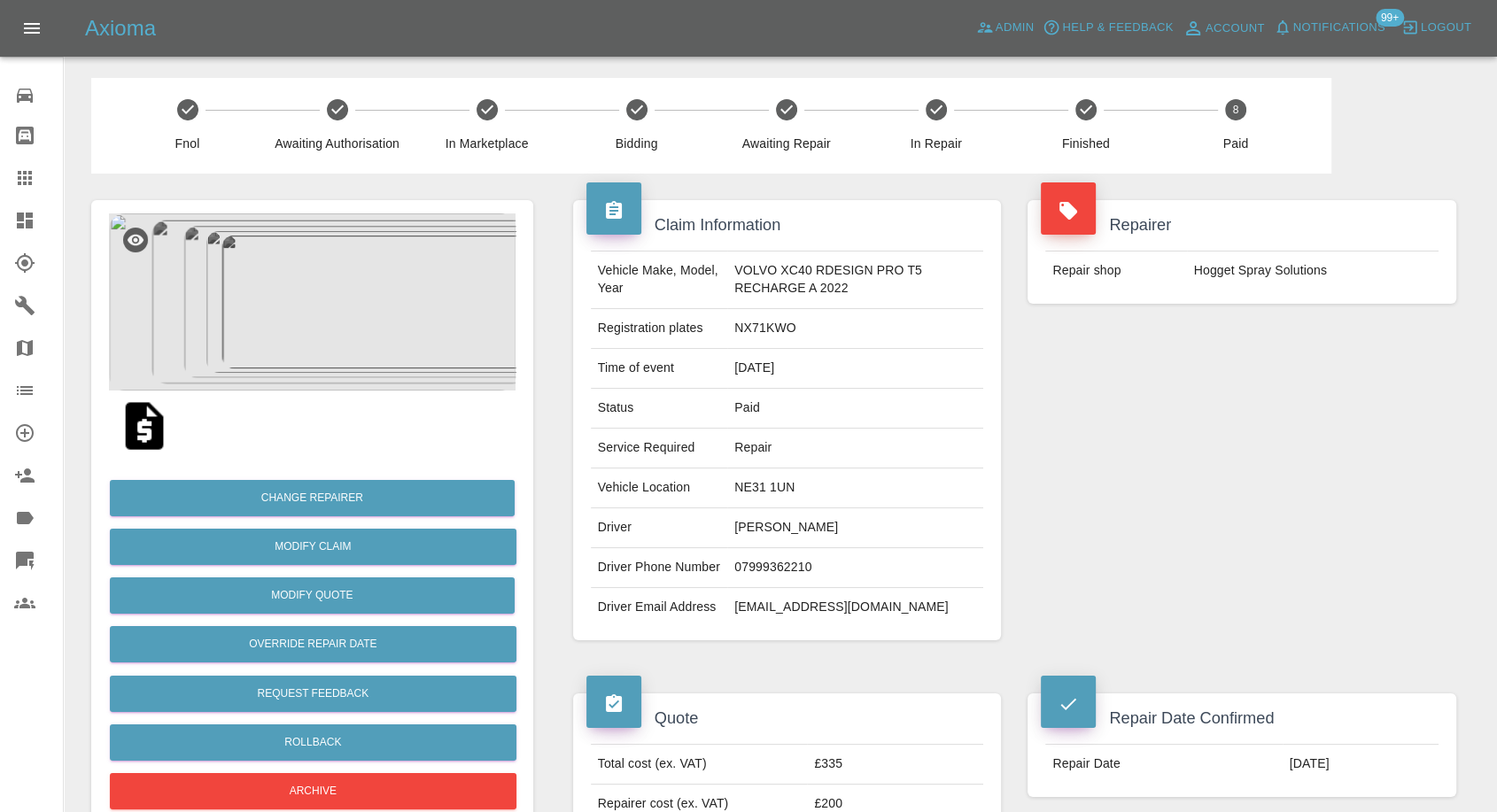
click at [757, 623] on td "[EMAIL_ADDRESS][DOMAIN_NAME]" at bounding box center [855, 607] width 256 height 39
click at [757, 623] on td "adabo1986@gmail.com" at bounding box center [855, 607] width 256 height 39
copy div "adabo1986@gmail.com"
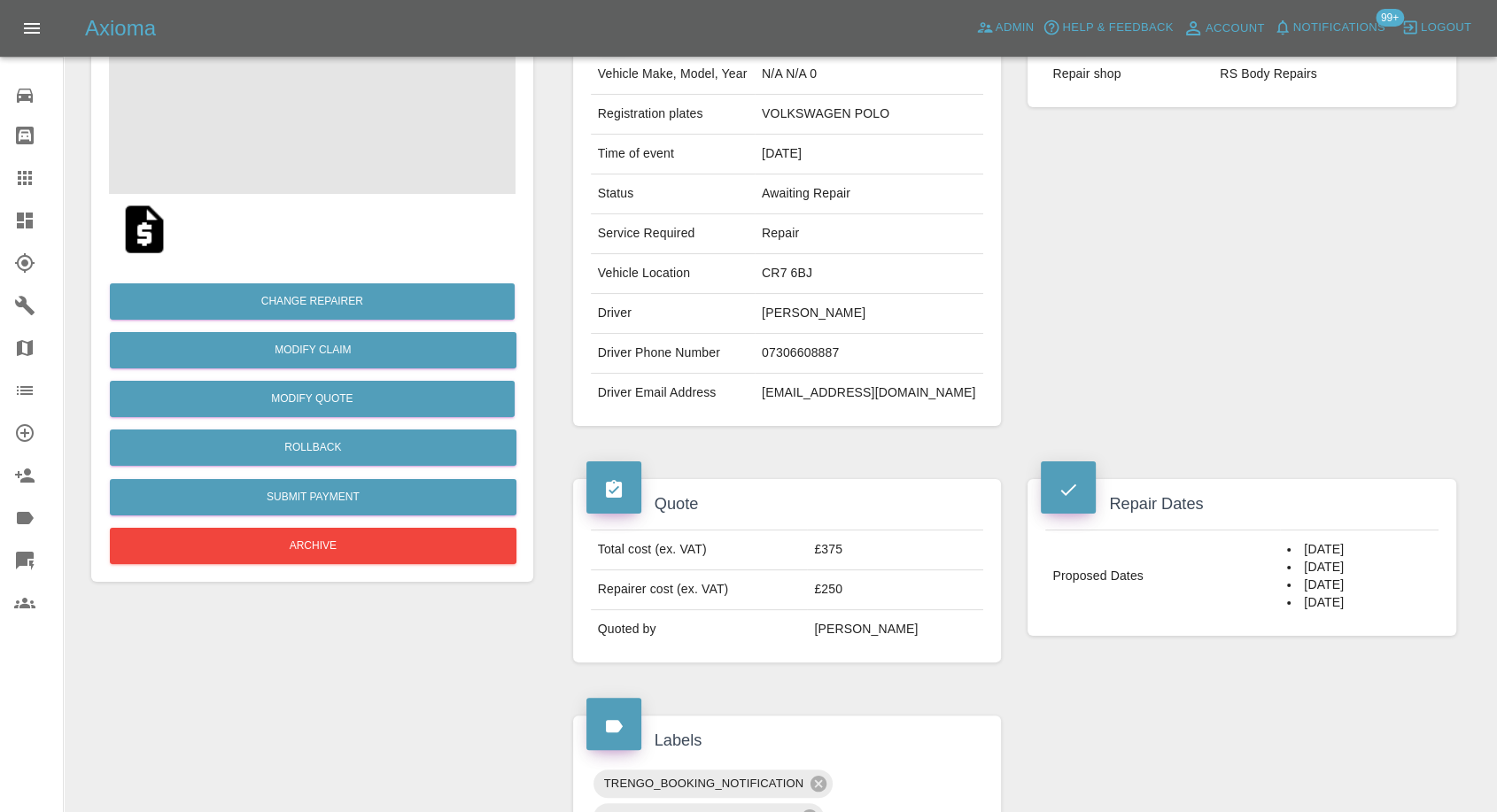
scroll to position [98, 0]
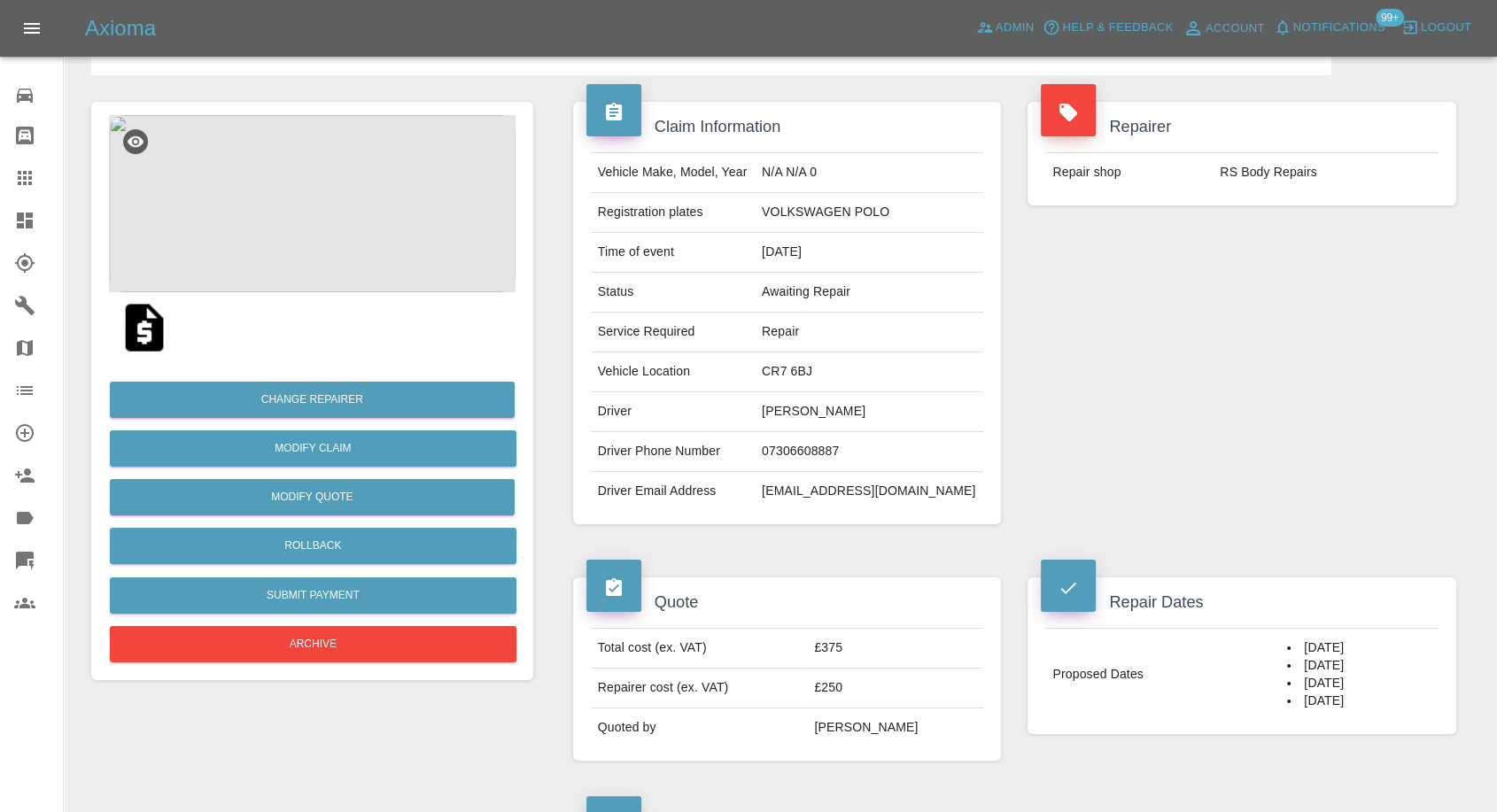
click at [815, 483] on td "omar315@hotmail.co.uk" at bounding box center [868, 491] width 229 height 39
copy div "omar315@hotmail.co.uk"
click at [152, 333] on img at bounding box center [144, 328] width 57 height 57
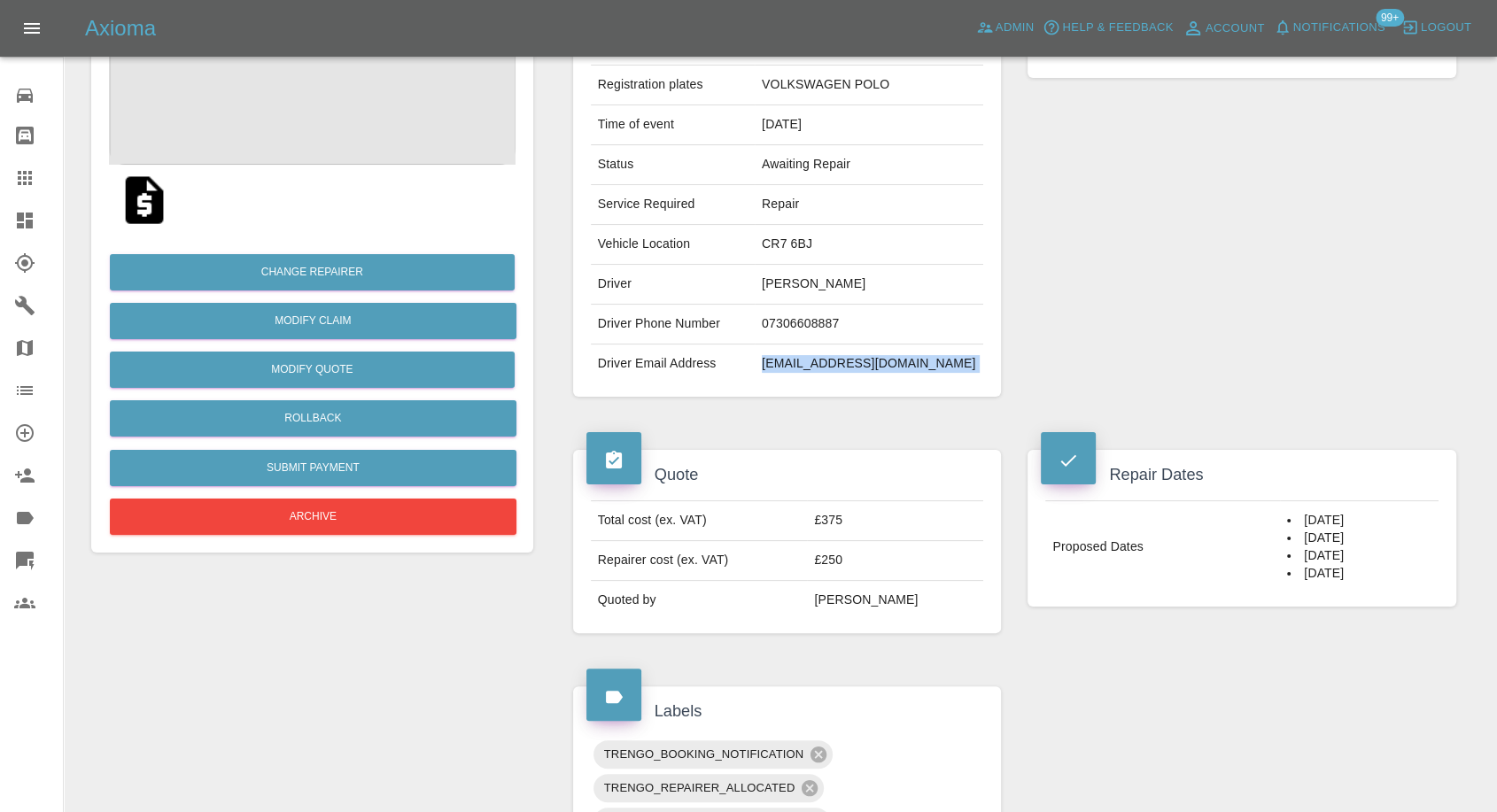
scroll to position [197, 0]
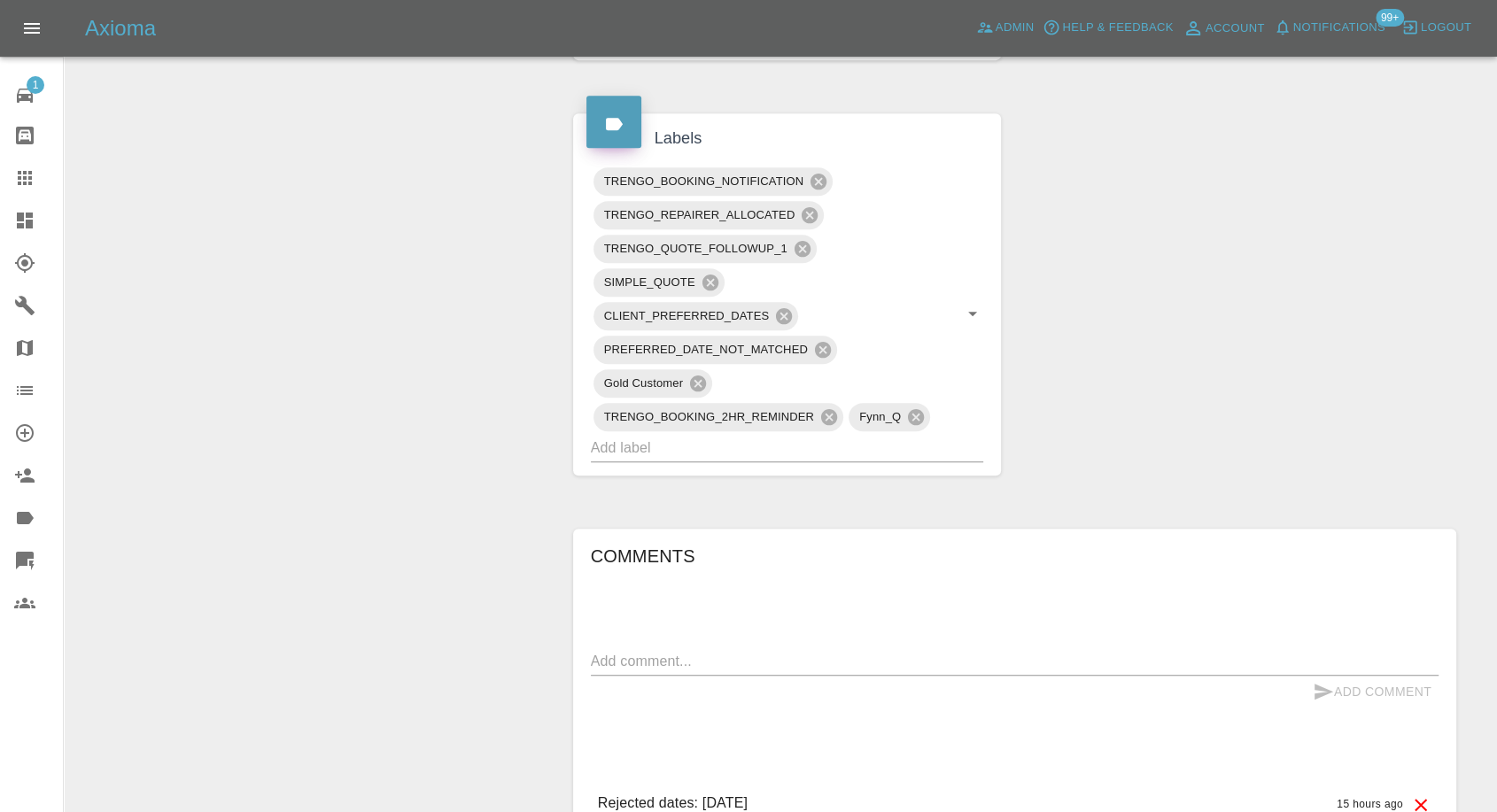
scroll to position [984, 0]
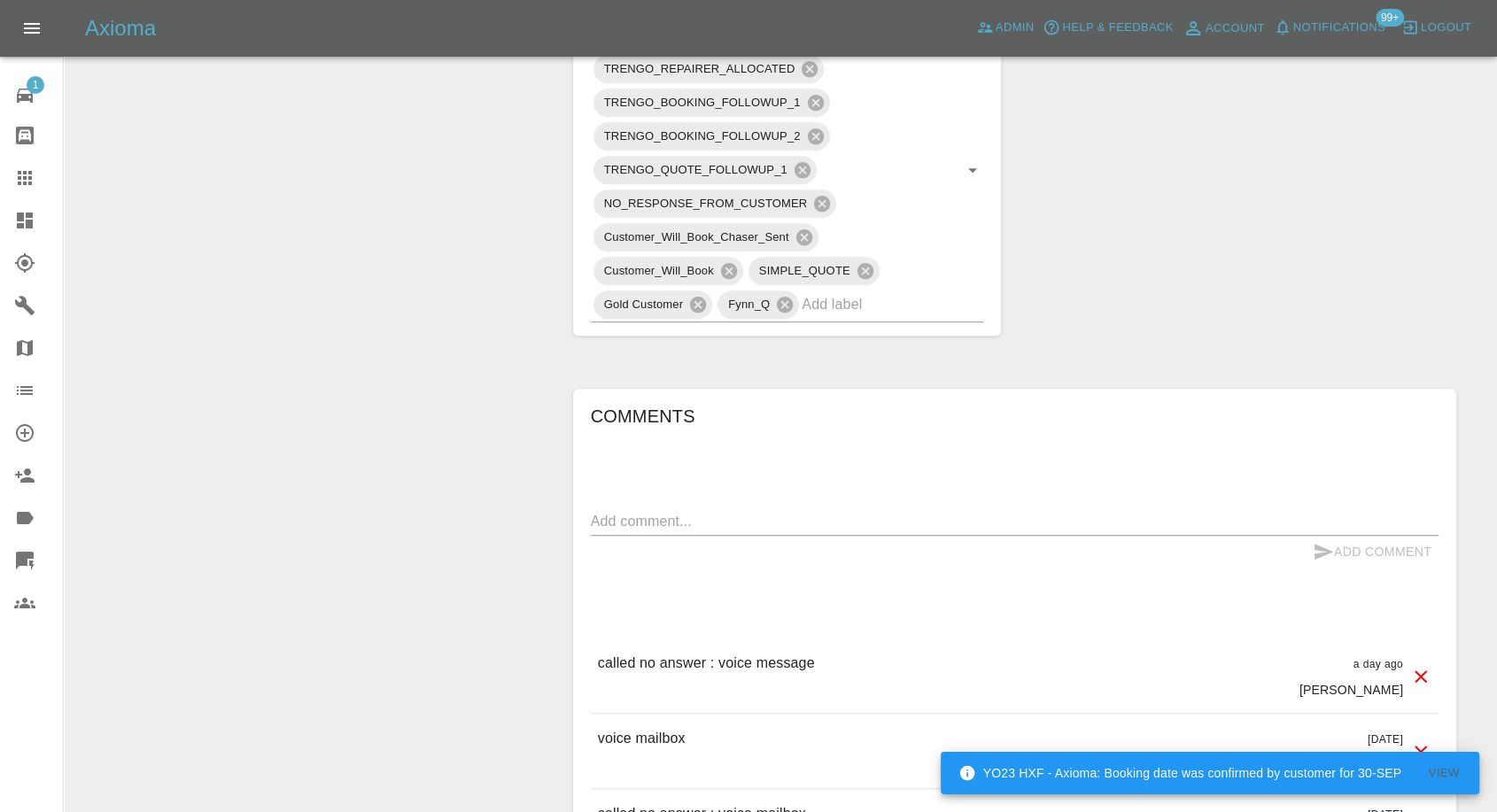
scroll to position [1082, 0]
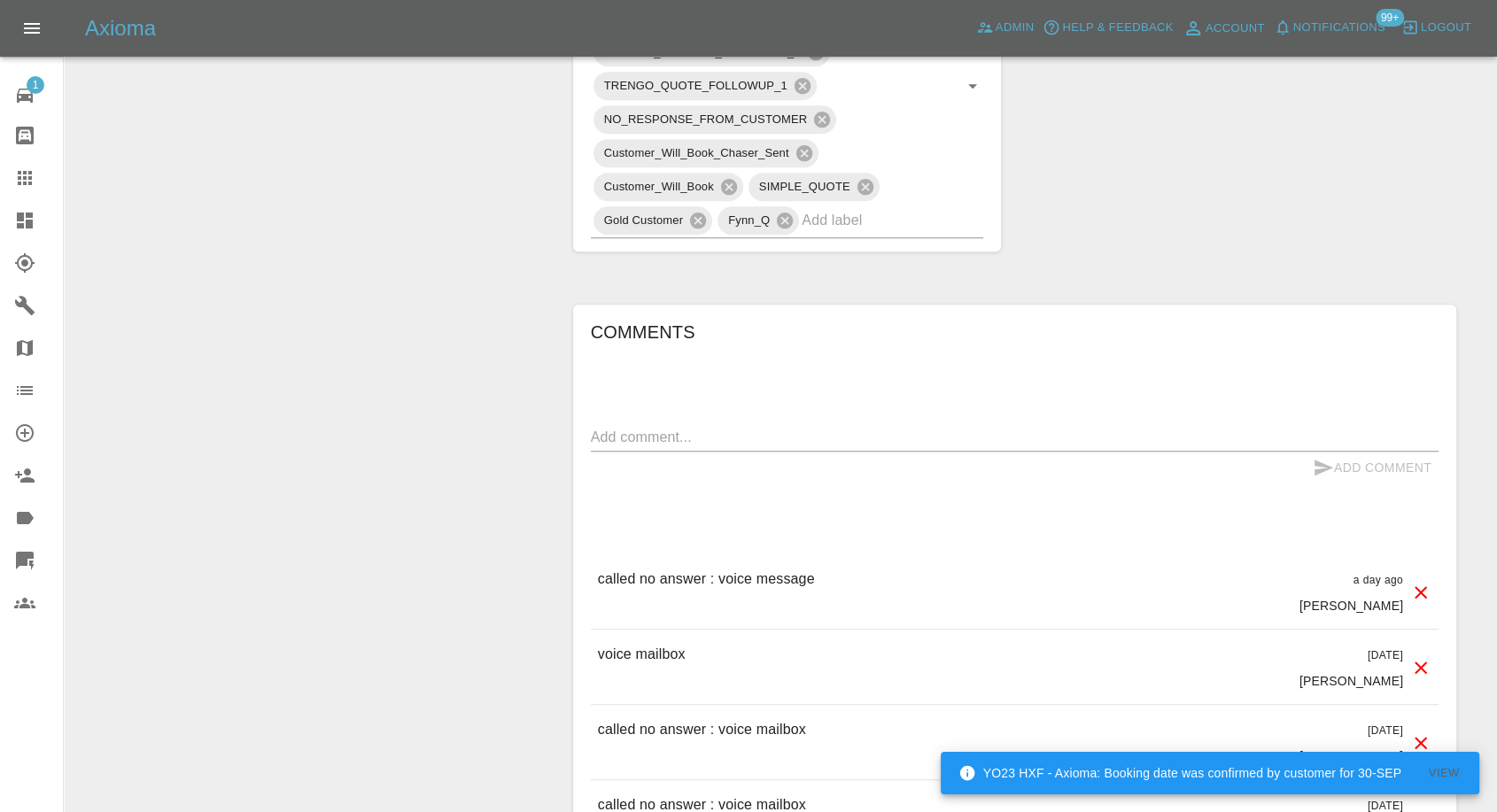
click at [755, 423] on div "x" at bounding box center [1015, 437] width 848 height 28
paste textarea "you have any availability for end of October/November, that’d be best for me"
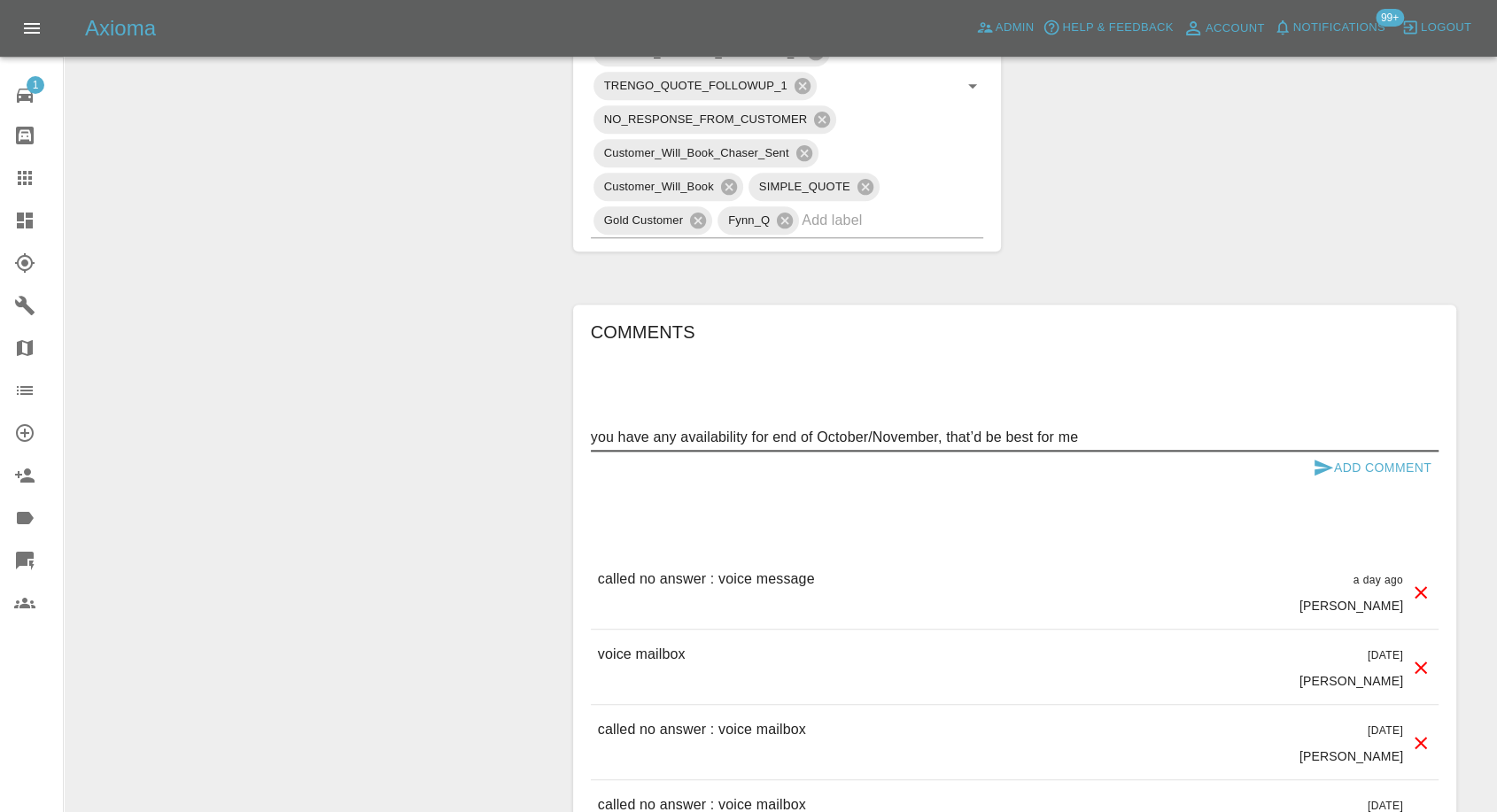
type textarea "you have any availability for end of October/November, that’d be best for me"
click at [1322, 457] on icon "submit" at bounding box center [1323, 467] width 21 height 21
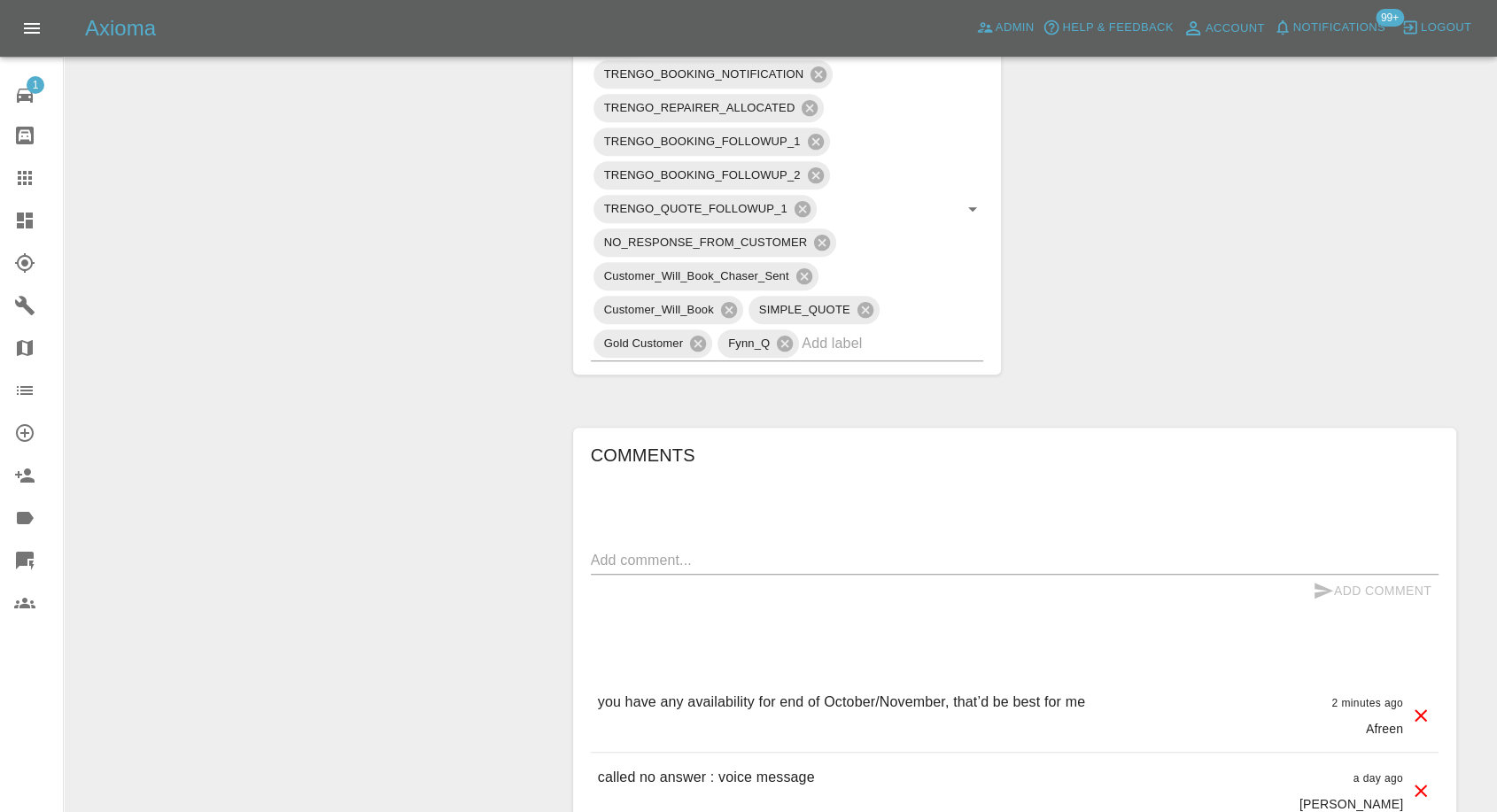
scroll to position [786, 0]
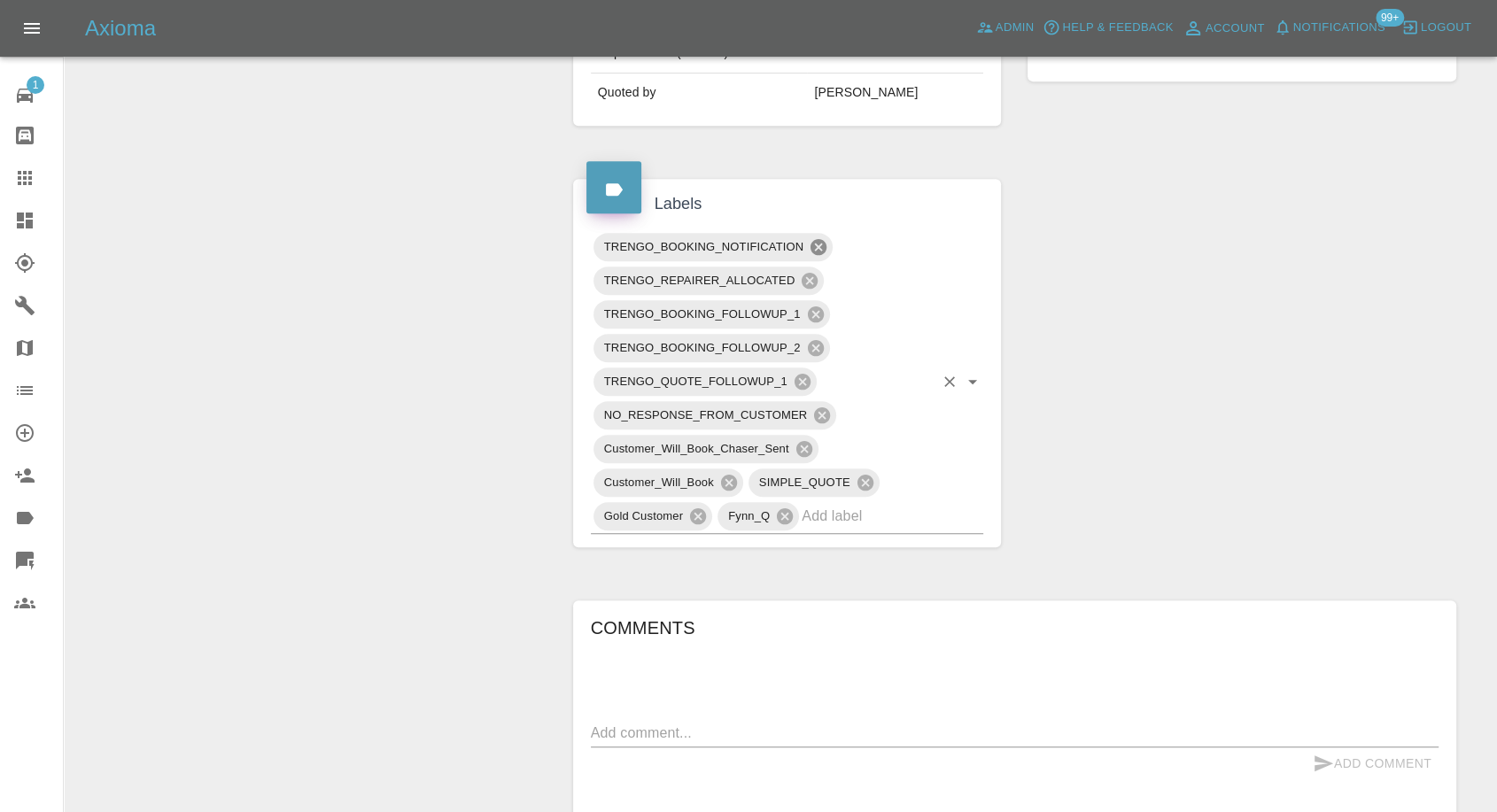
click at [818, 239] on icon at bounding box center [818, 246] width 16 height 16
click at [811, 305] on icon at bounding box center [815, 314] width 19 height 19
click at [813, 338] on icon at bounding box center [815, 347] width 19 height 19
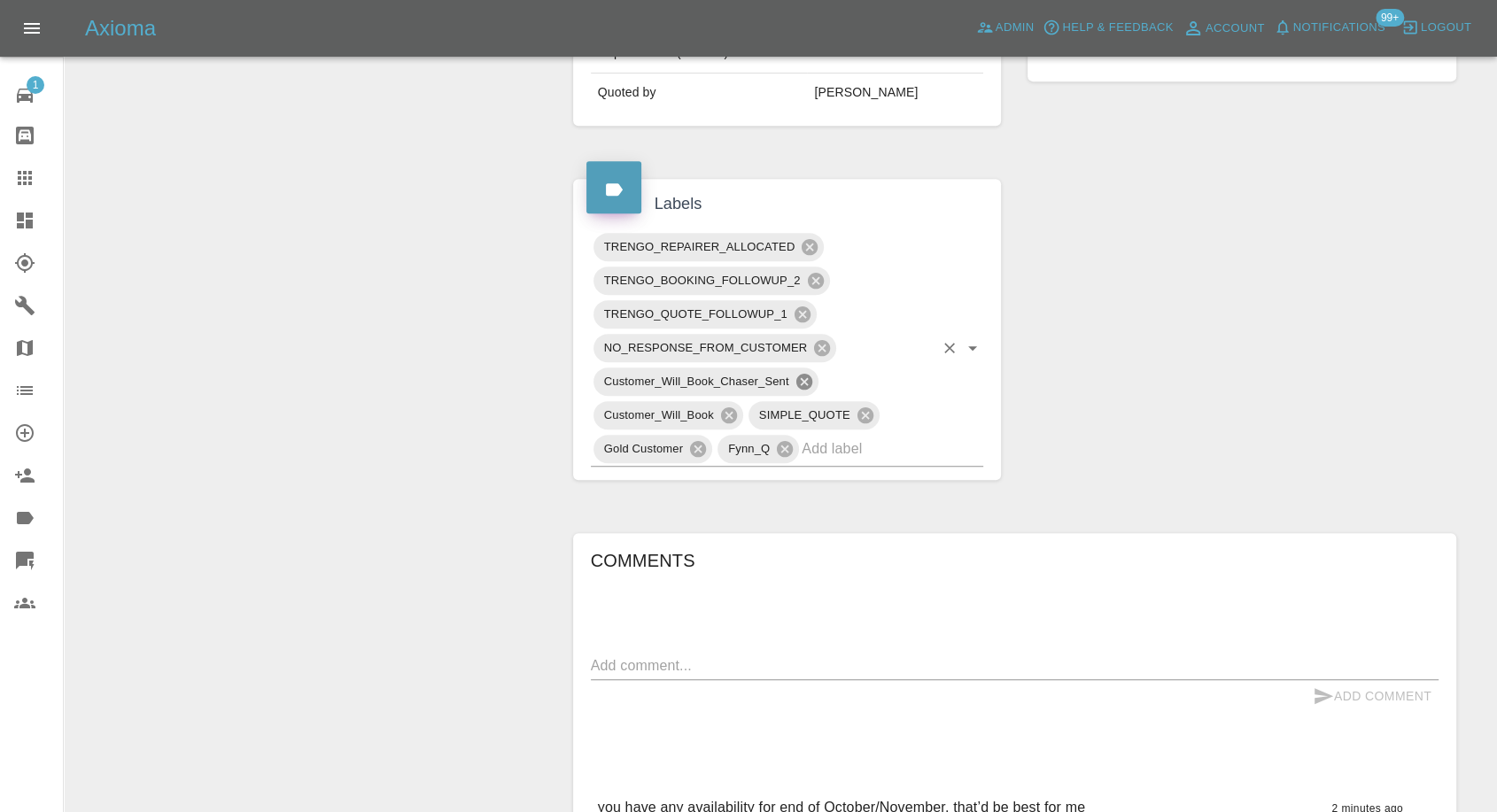
click at [808, 374] on icon at bounding box center [803, 381] width 16 height 16
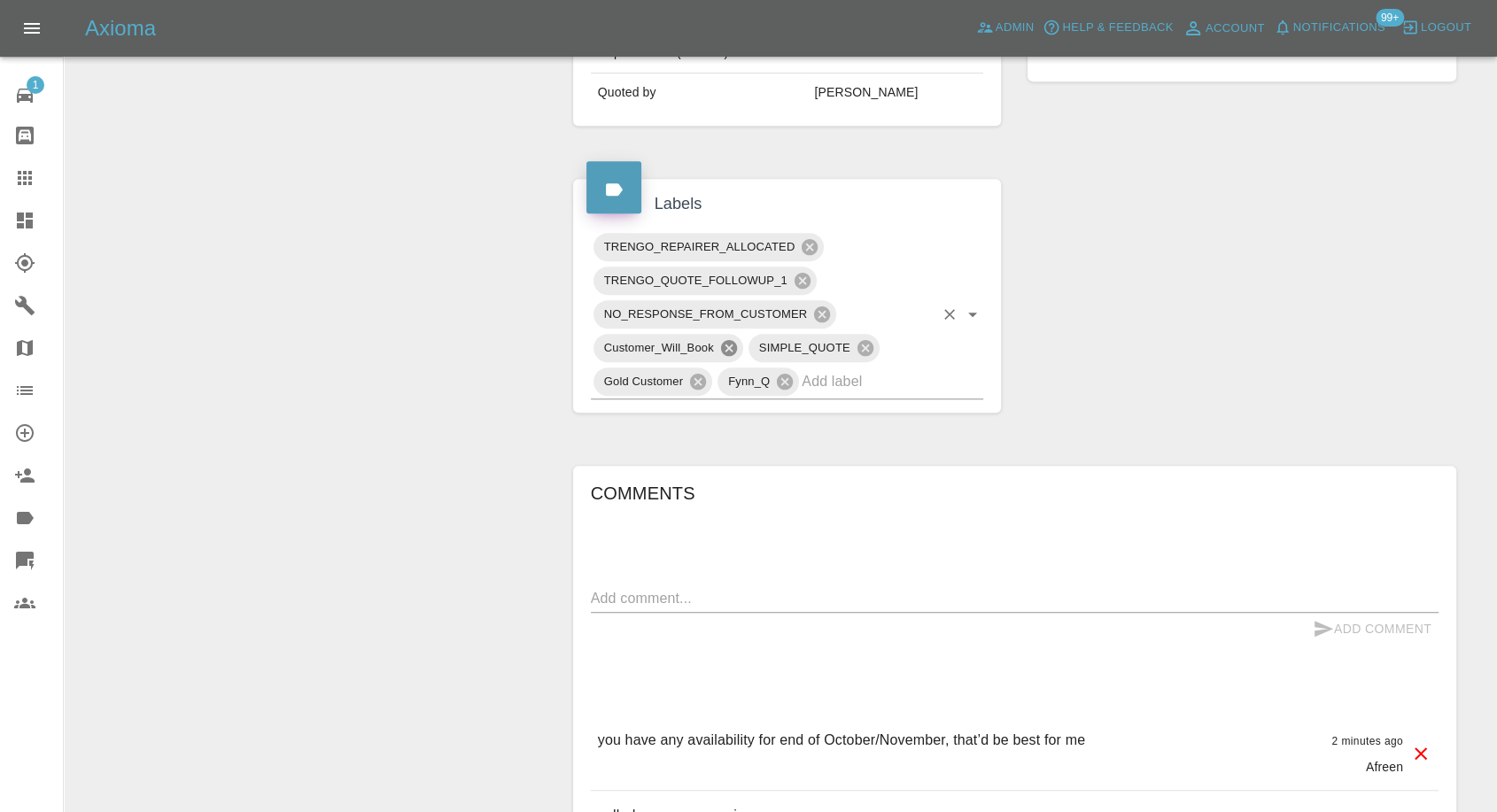
click at [730, 338] on icon at bounding box center [729, 347] width 19 height 19
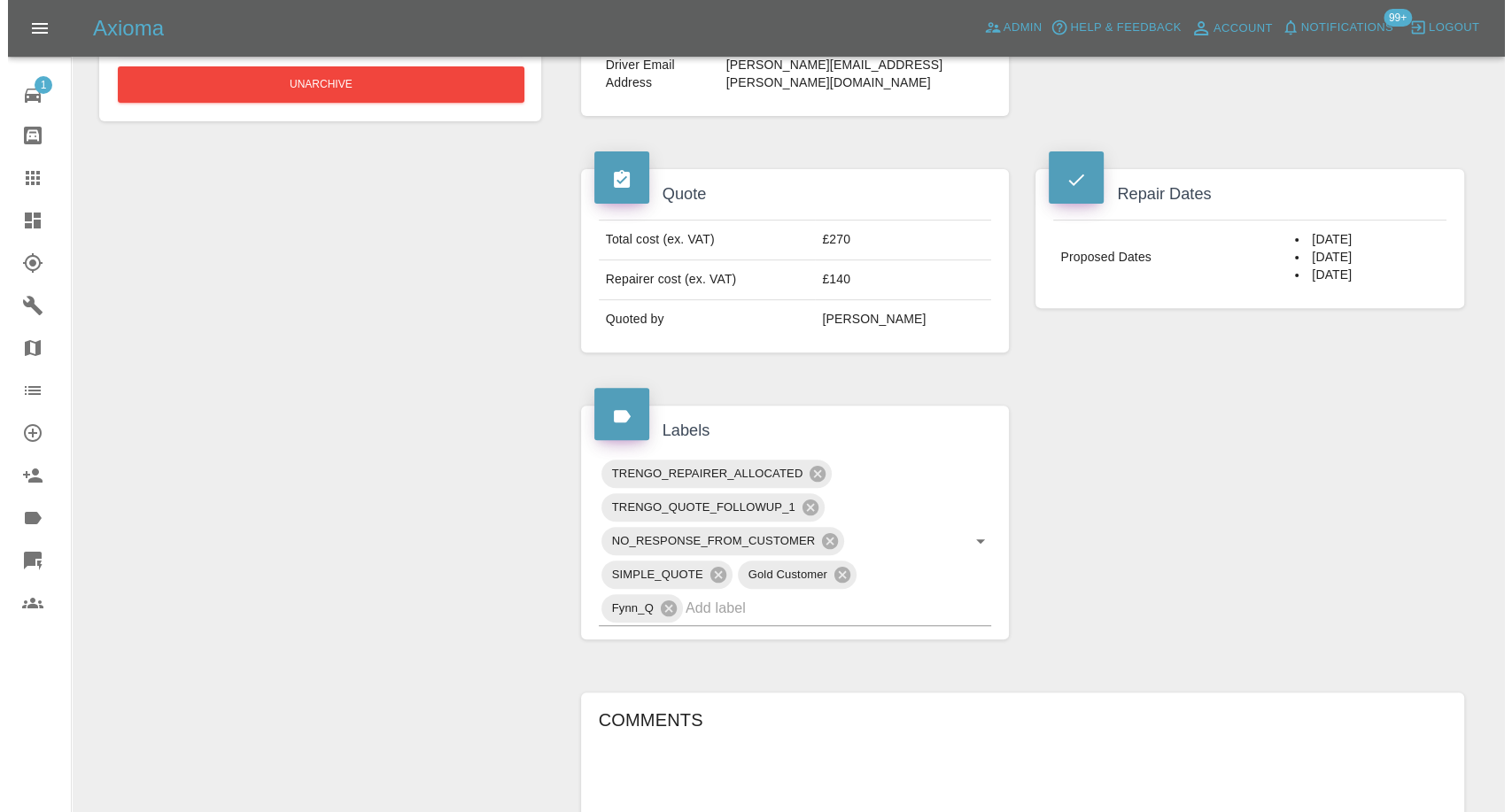
scroll to position [393, 0]
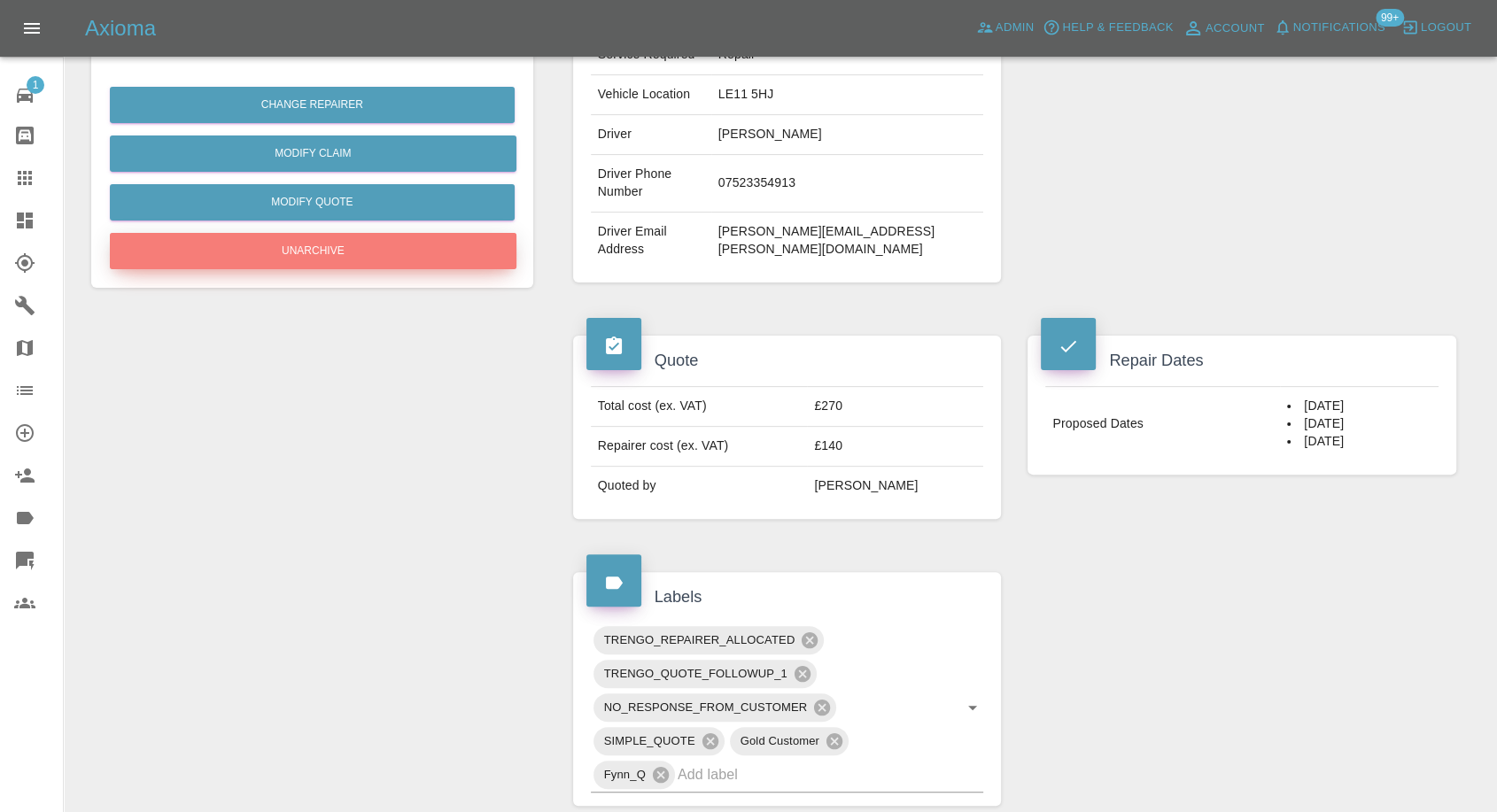
click at [346, 251] on button "Unarchive" at bounding box center [313, 252] width 407 height 37
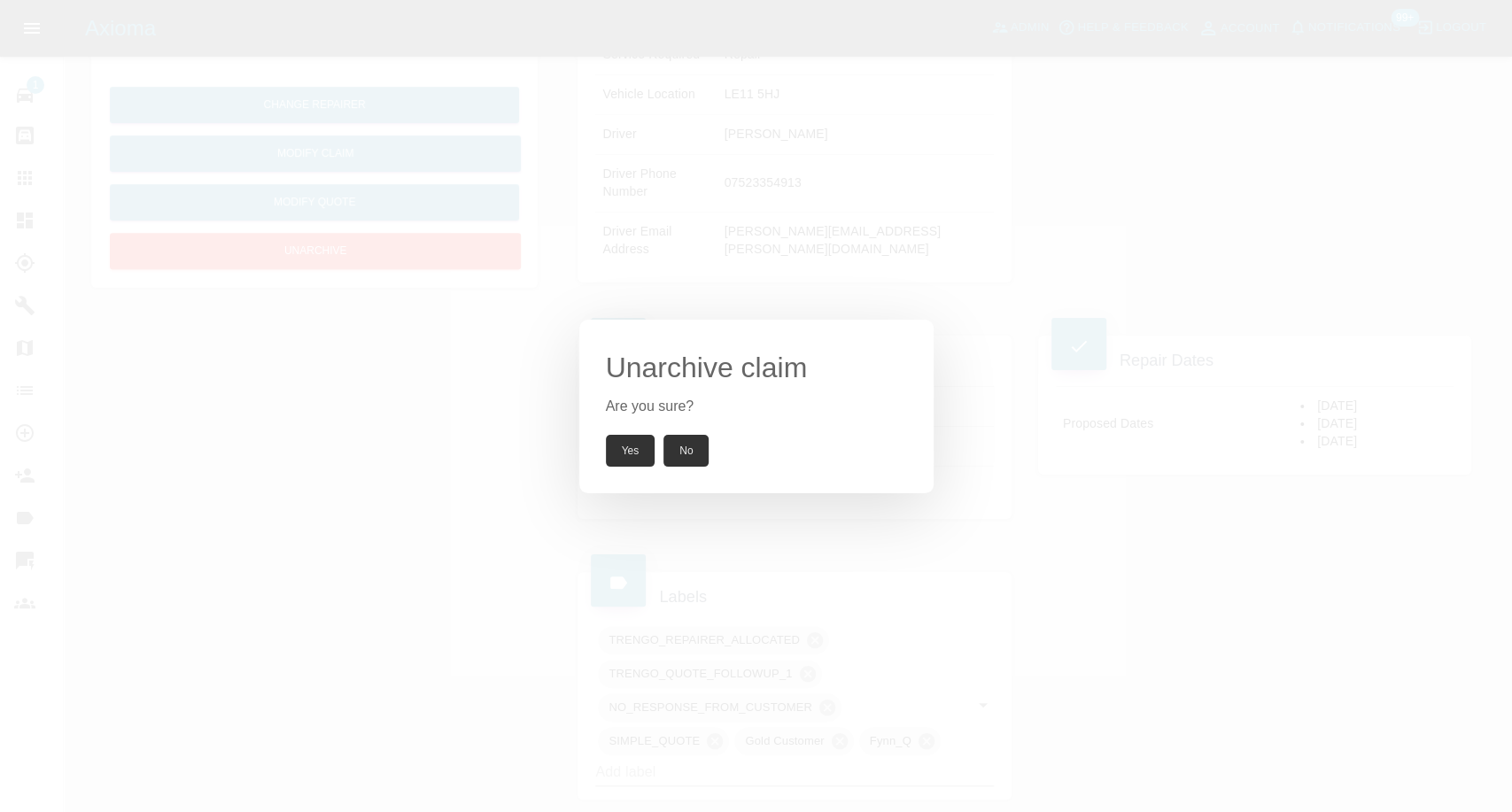
click at [619, 449] on button "Yes" at bounding box center [630, 450] width 50 height 32
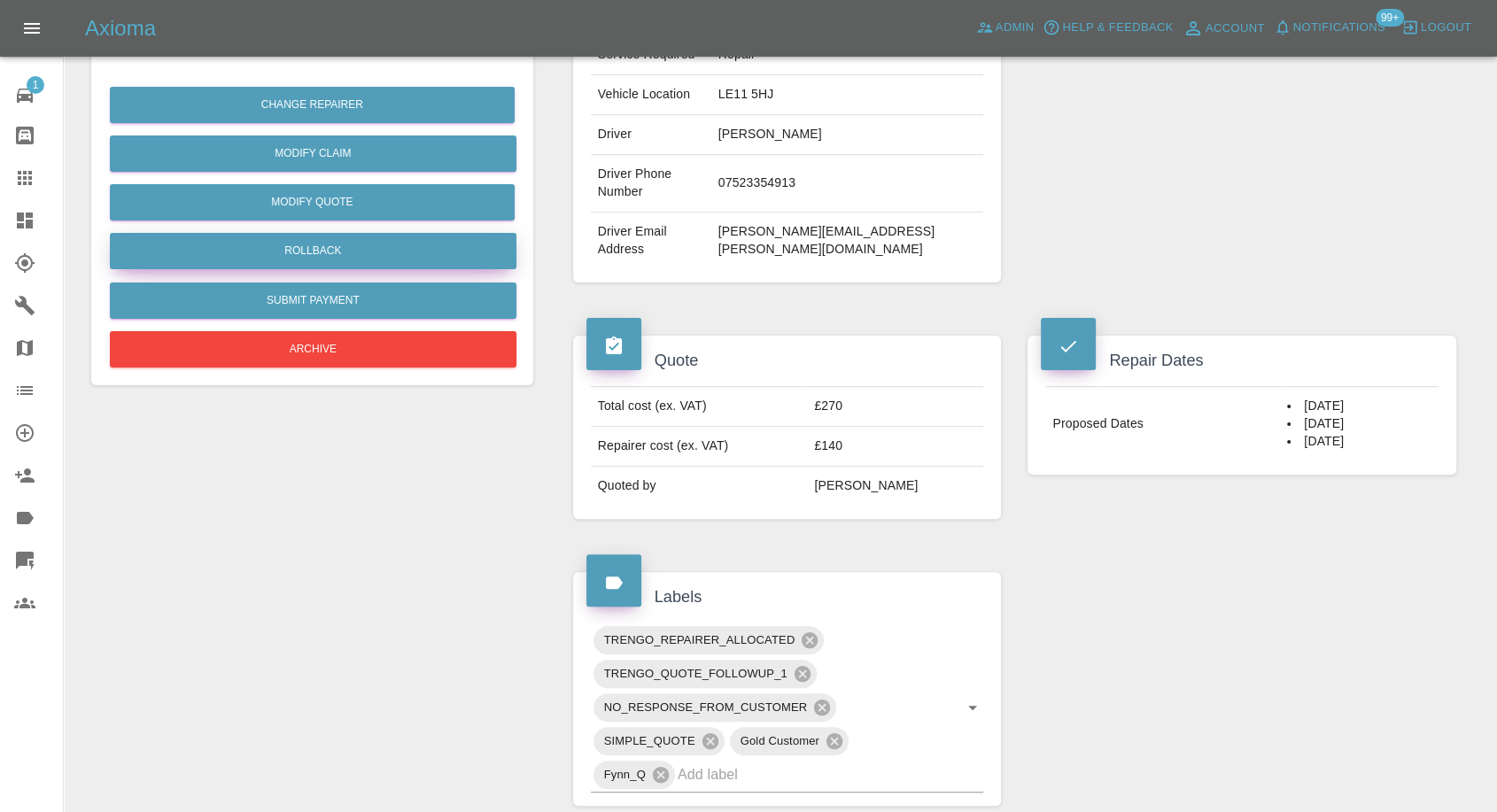
click at [319, 250] on button "Rollback" at bounding box center [313, 252] width 407 height 37
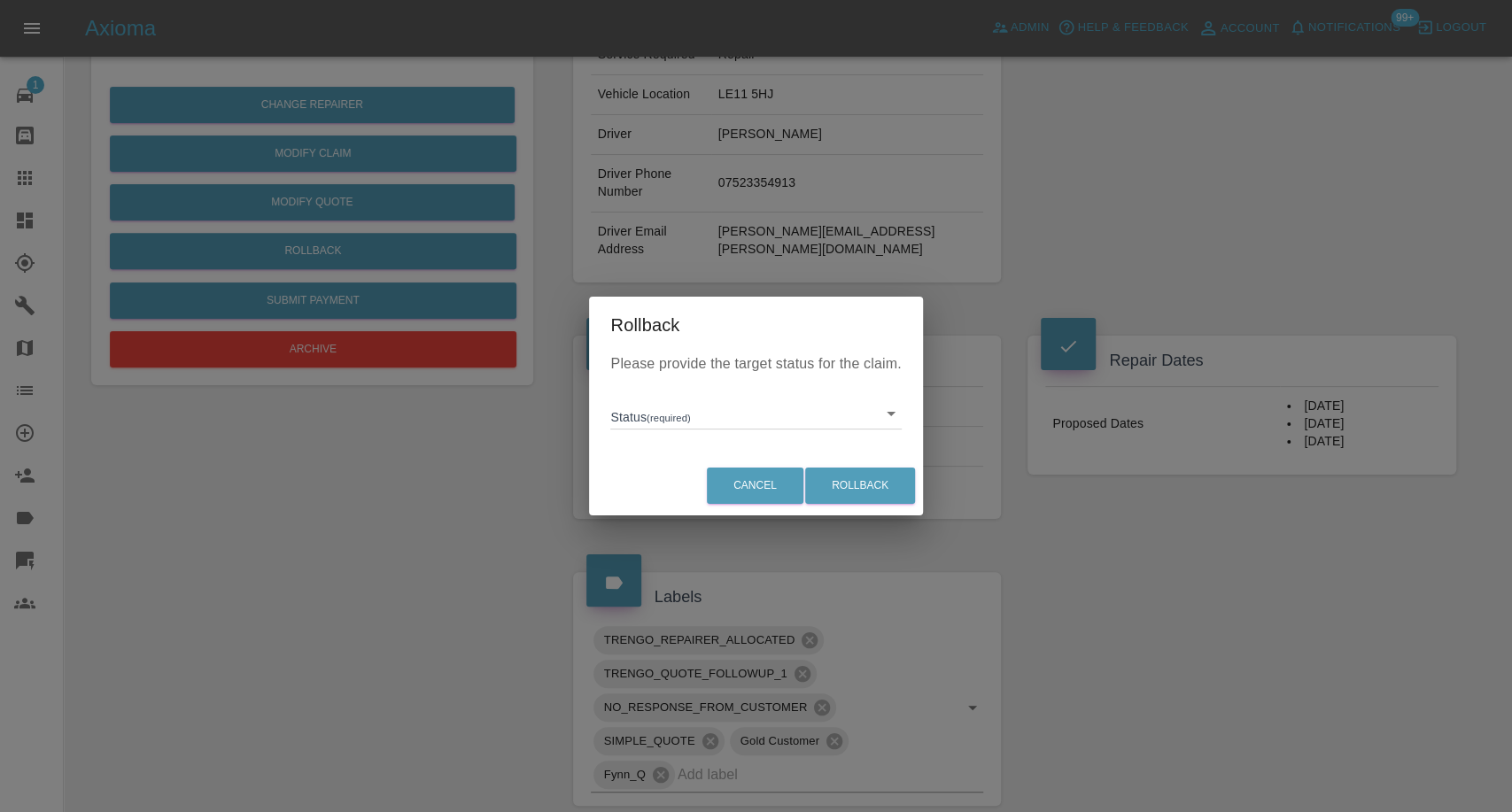
click at [694, 419] on body "Axioma Admin Help & Feedback Account Notifications 99+ Logout 1 Repair home Bod…" at bounding box center [756, 713] width 1512 height 2212
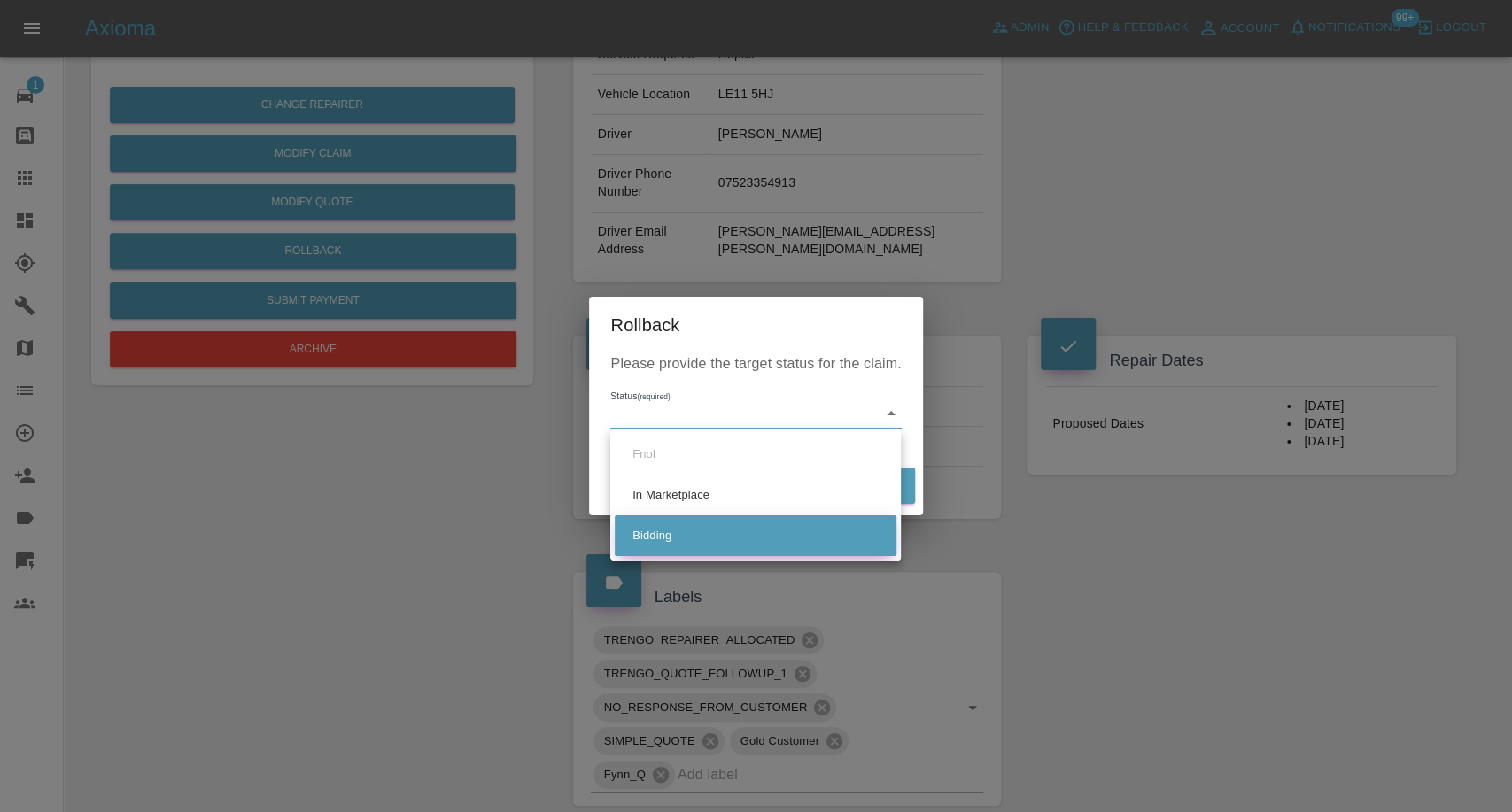
click at [660, 533] on li "Bidding" at bounding box center [755, 536] width 282 height 40
type input "bidding"
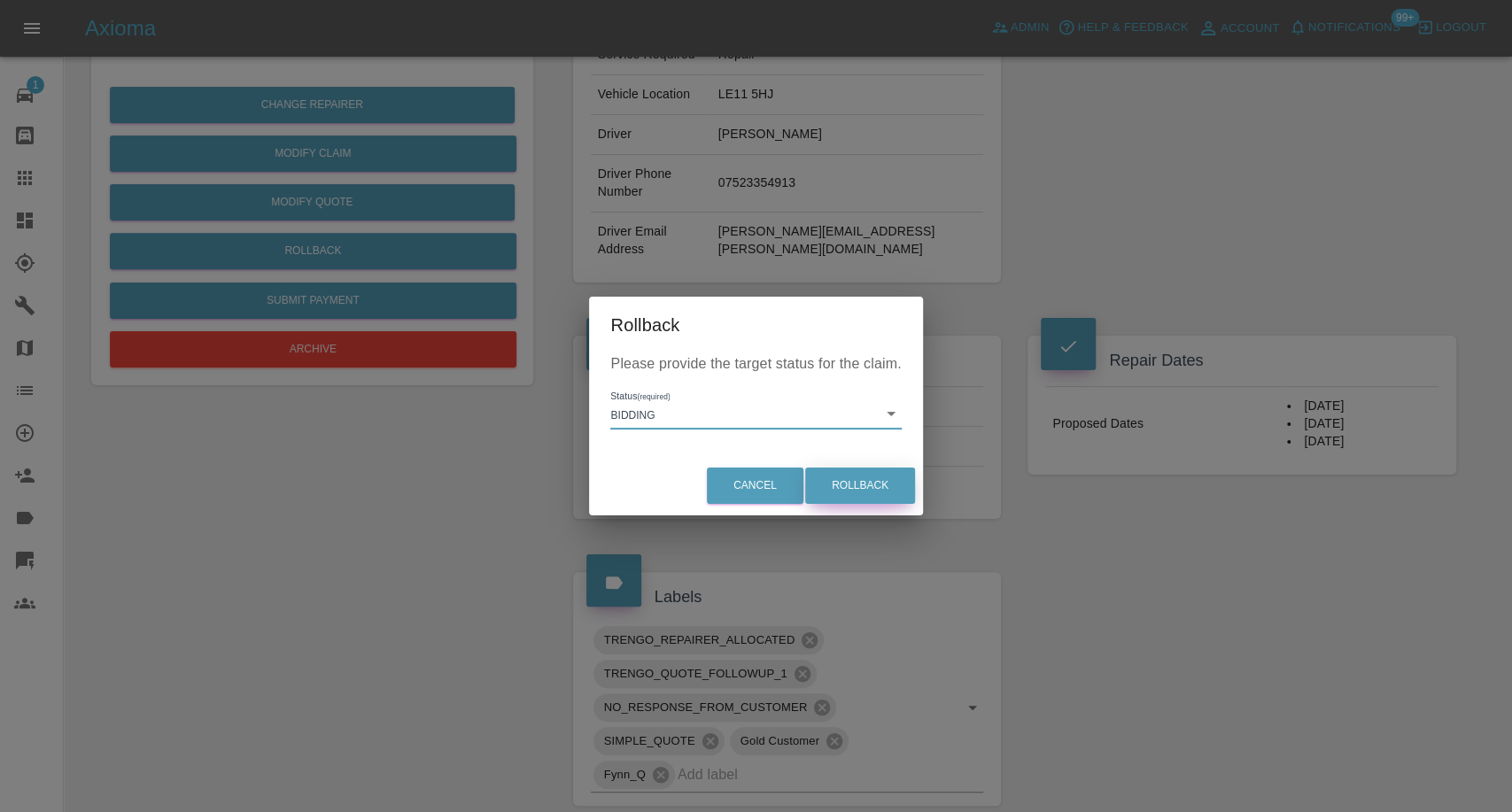
click at [864, 483] on button "Rollback" at bounding box center [860, 486] width 110 height 37
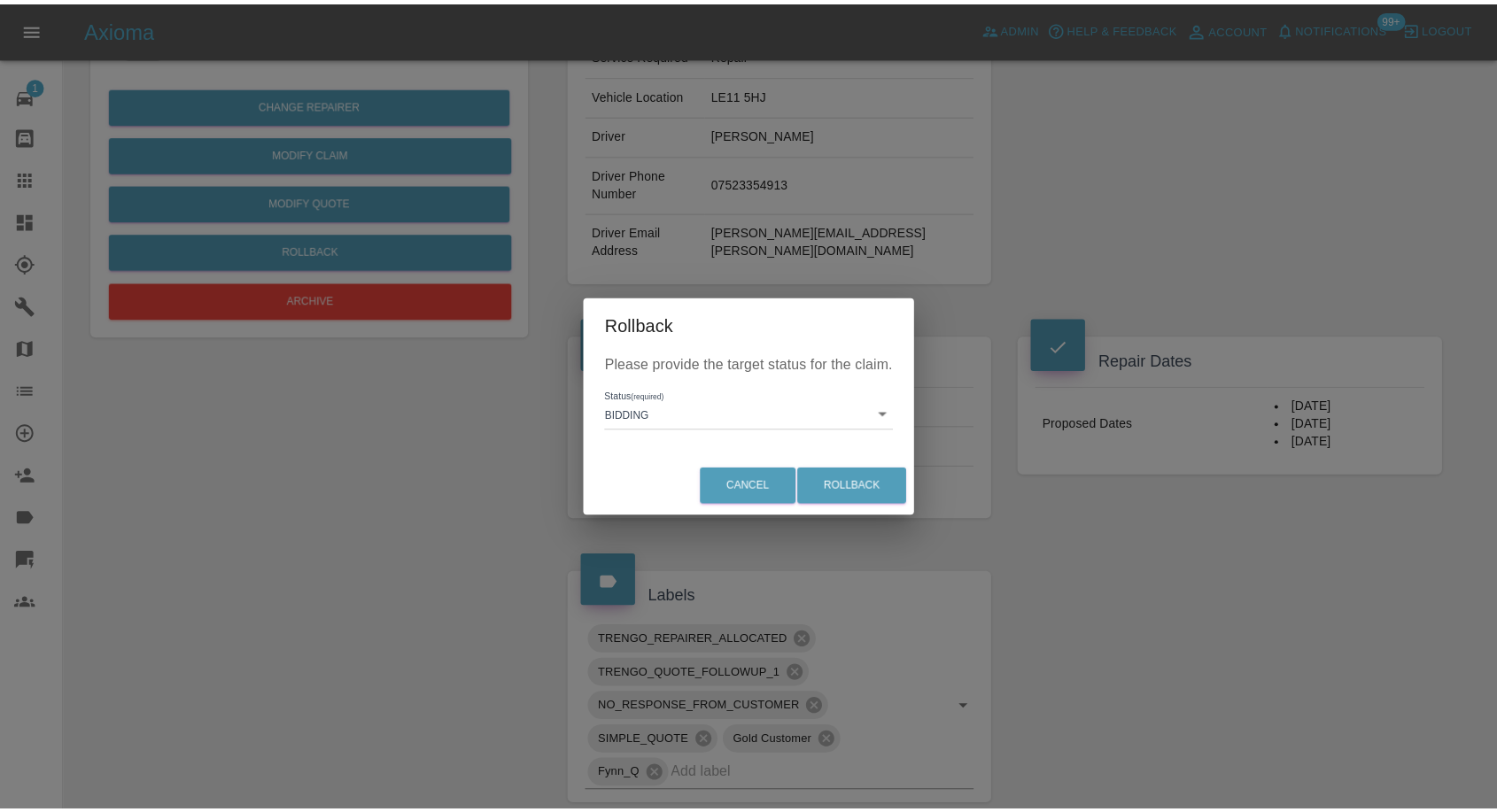
scroll to position [0, 0]
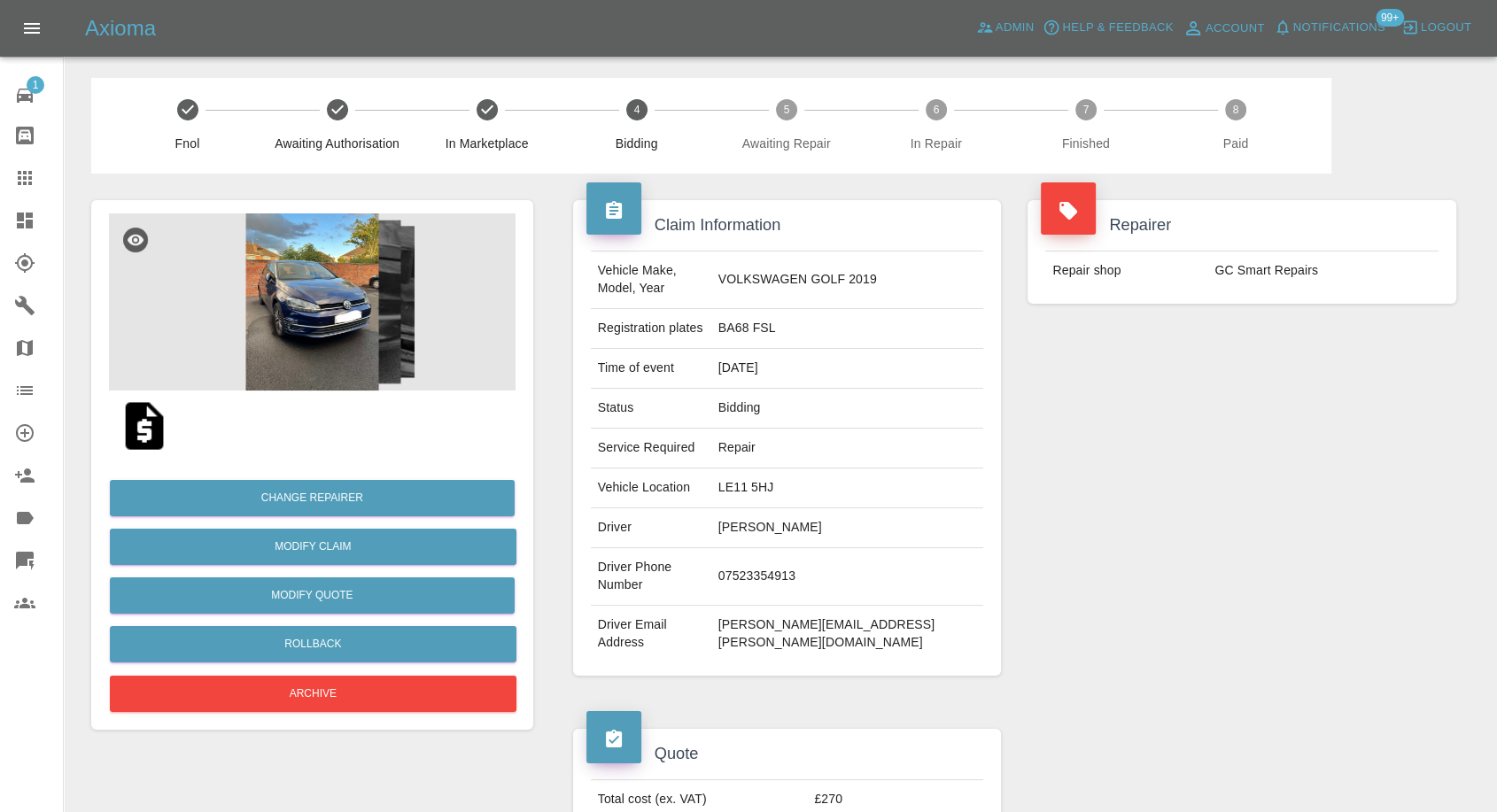
click at [818, 470] on td "LE11 5HJ" at bounding box center [847, 488] width 273 height 39
copy td "LE11 5HJ"
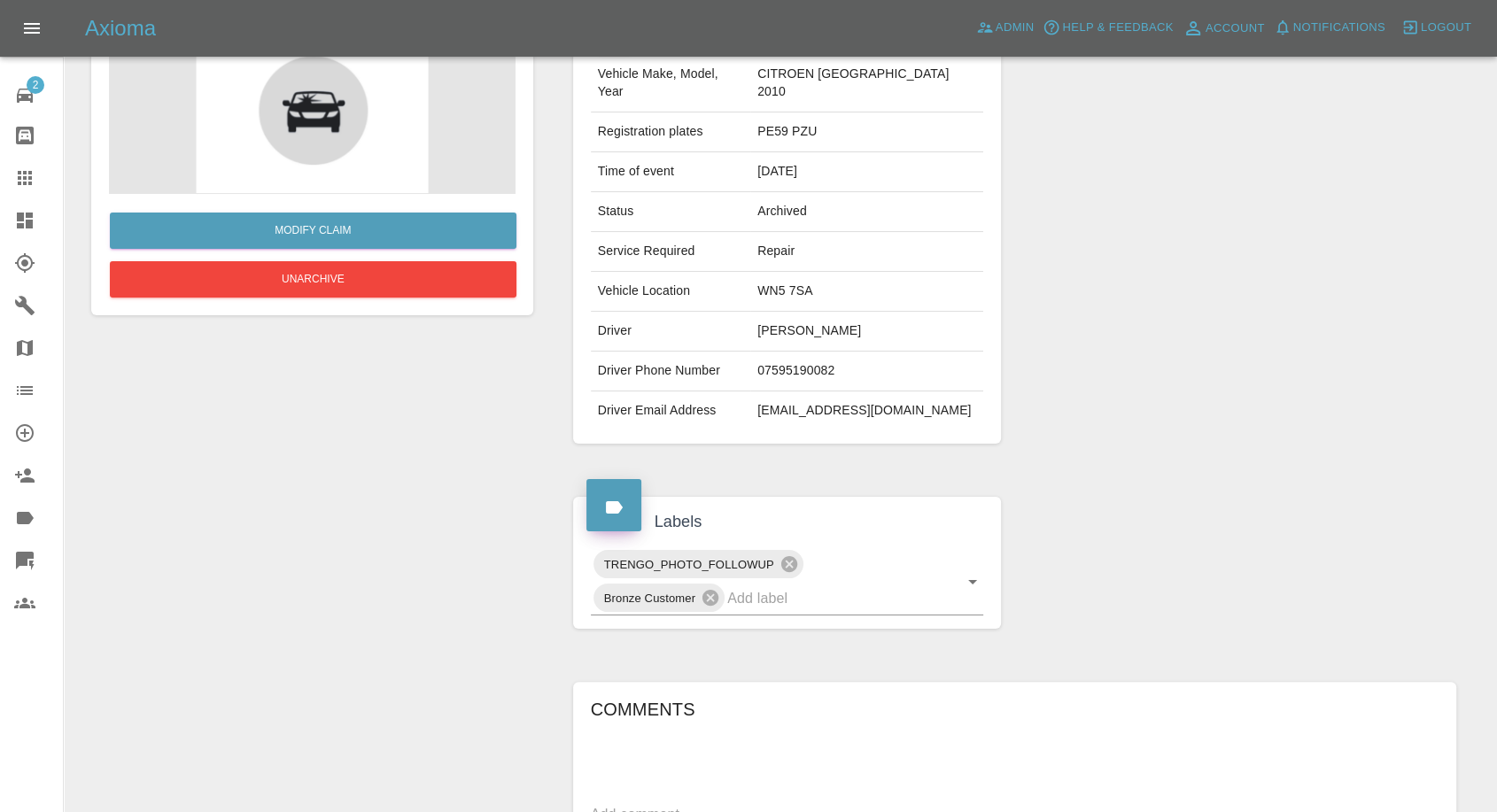
scroll to position [524, 0]
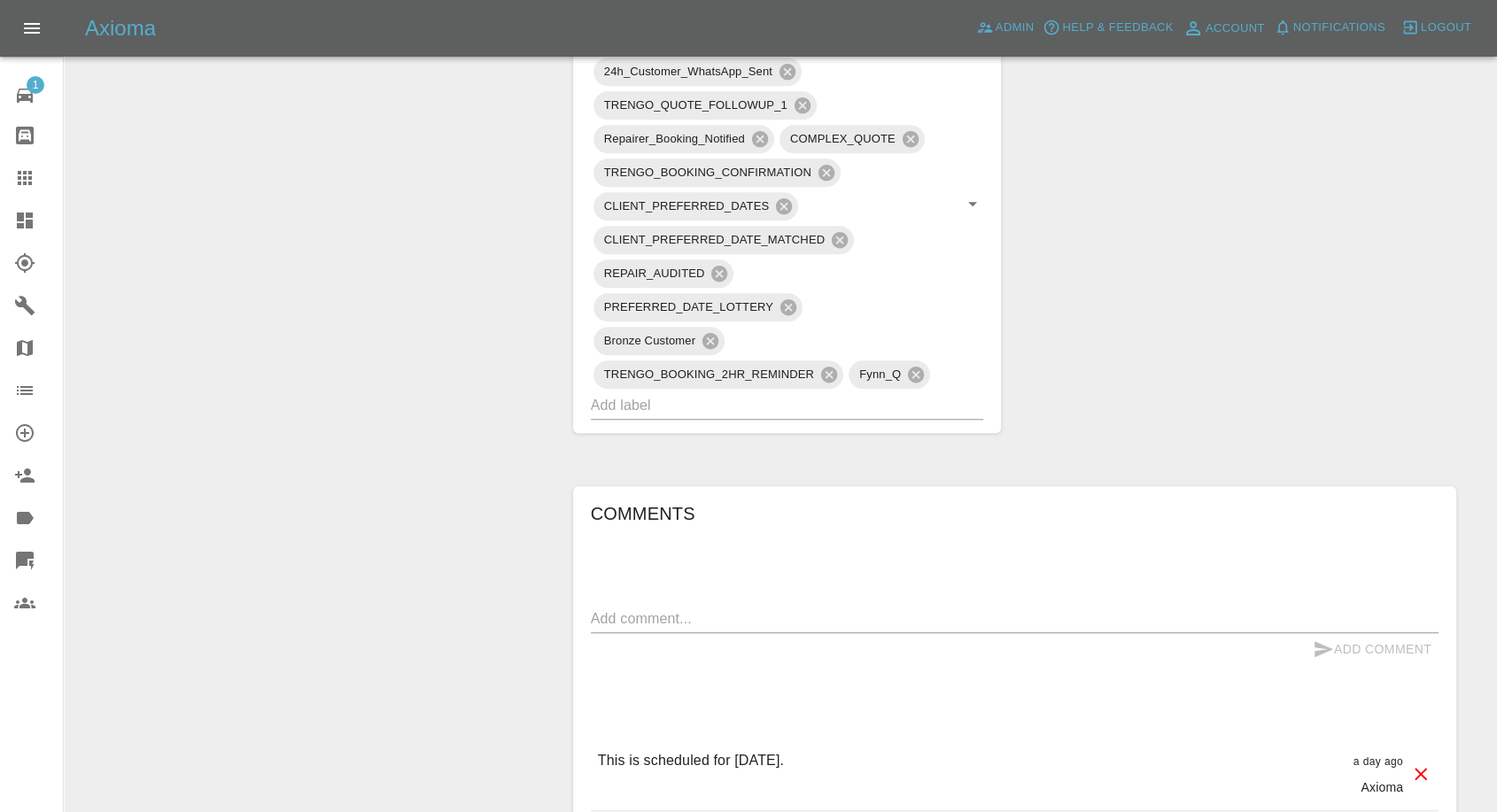
scroll to position [1279, 0]
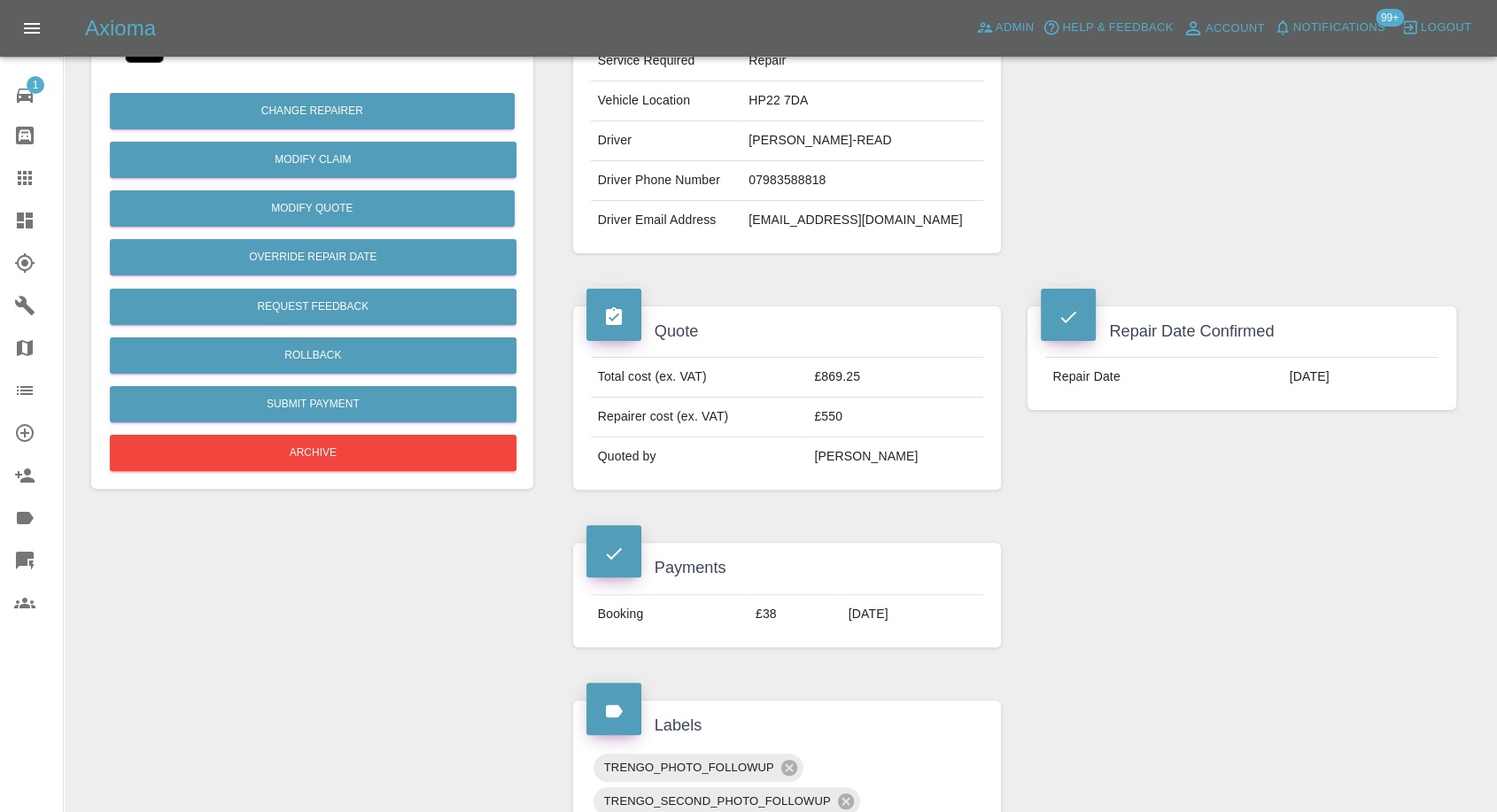
scroll to position [491, 0]
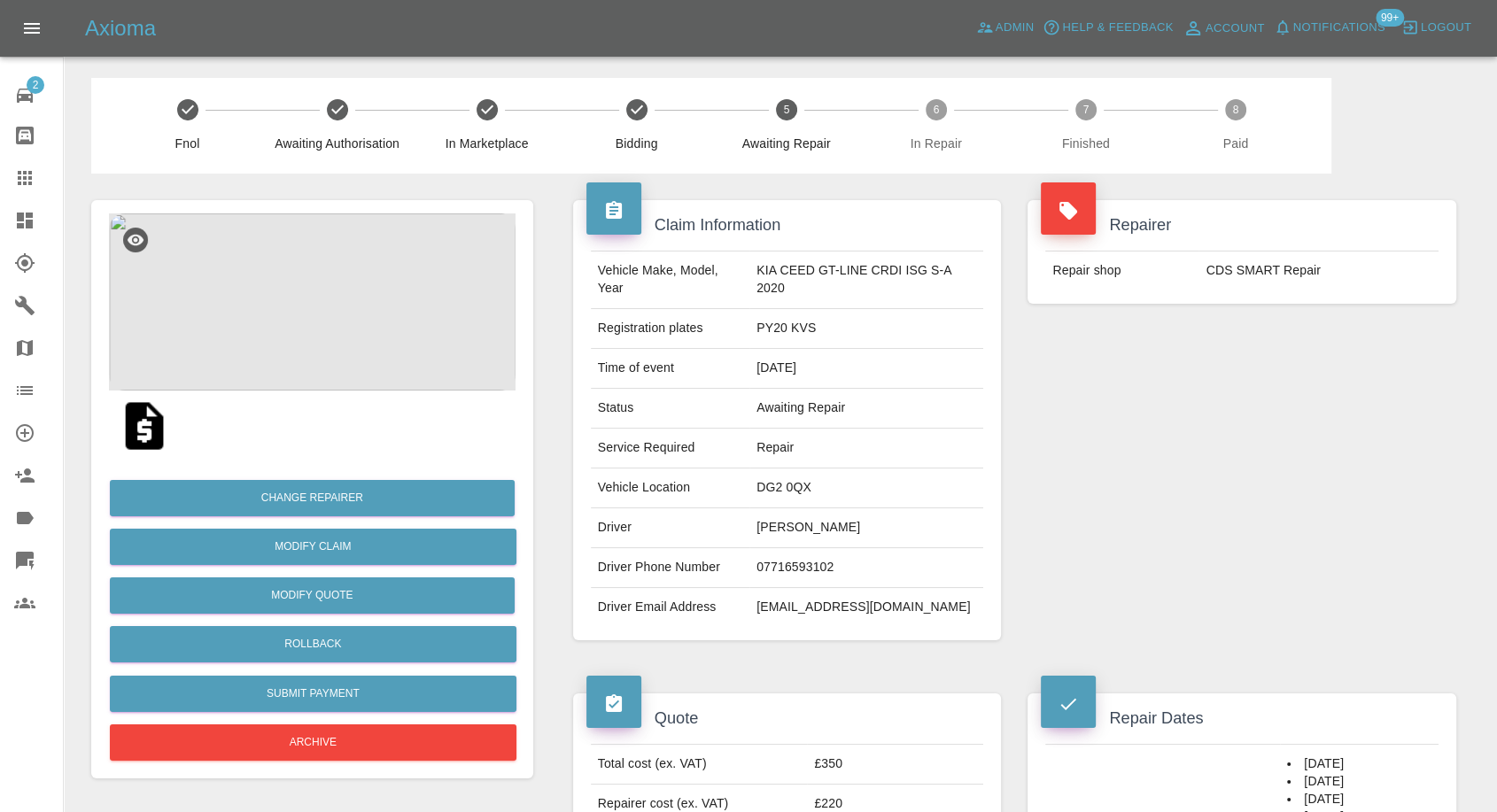
click at [305, 259] on img at bounding box center [312, 301] width 407 height 177
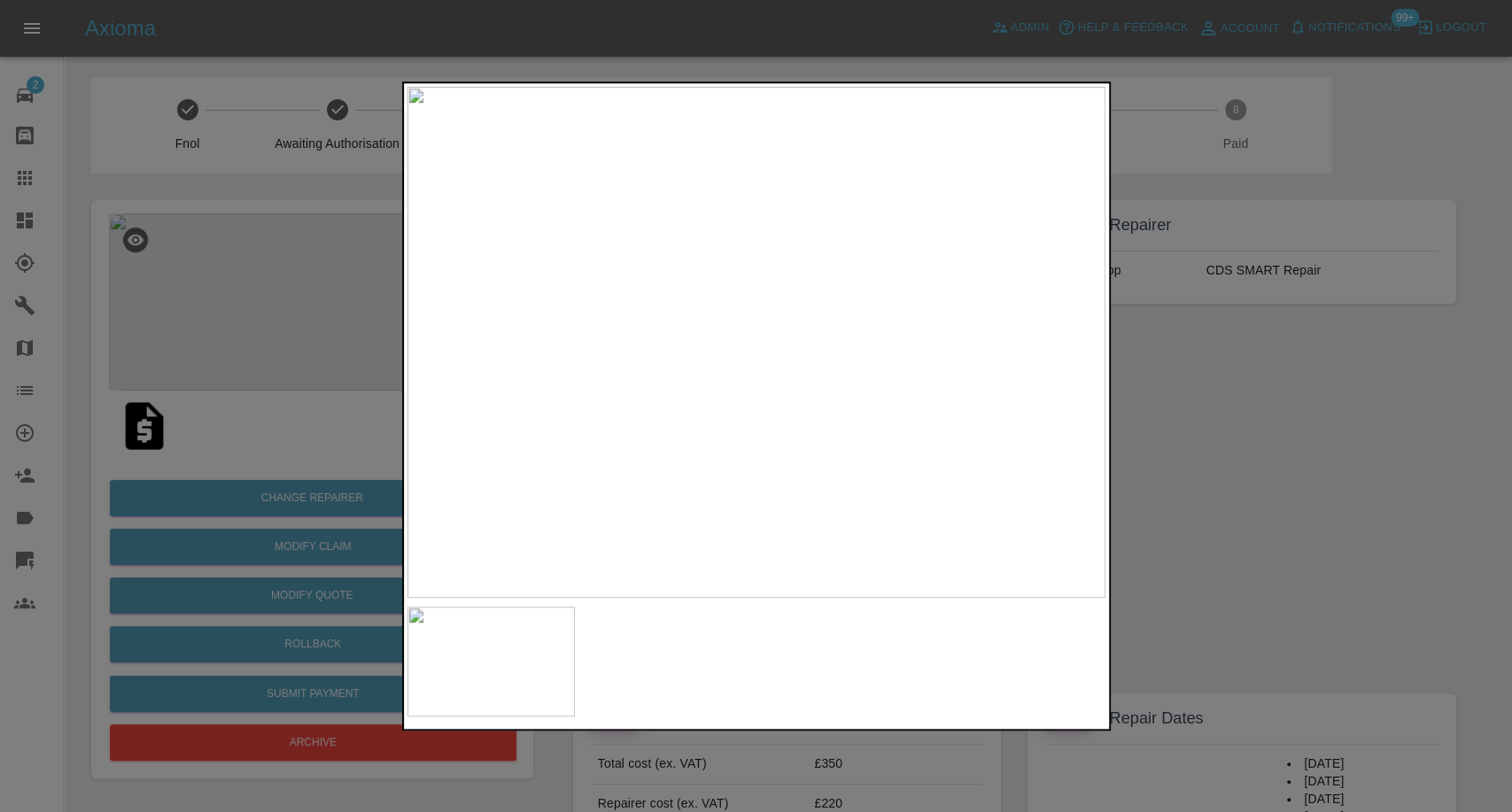
click at [1305, 547] on div at bounding box center [756, 406] width 1512 height 812
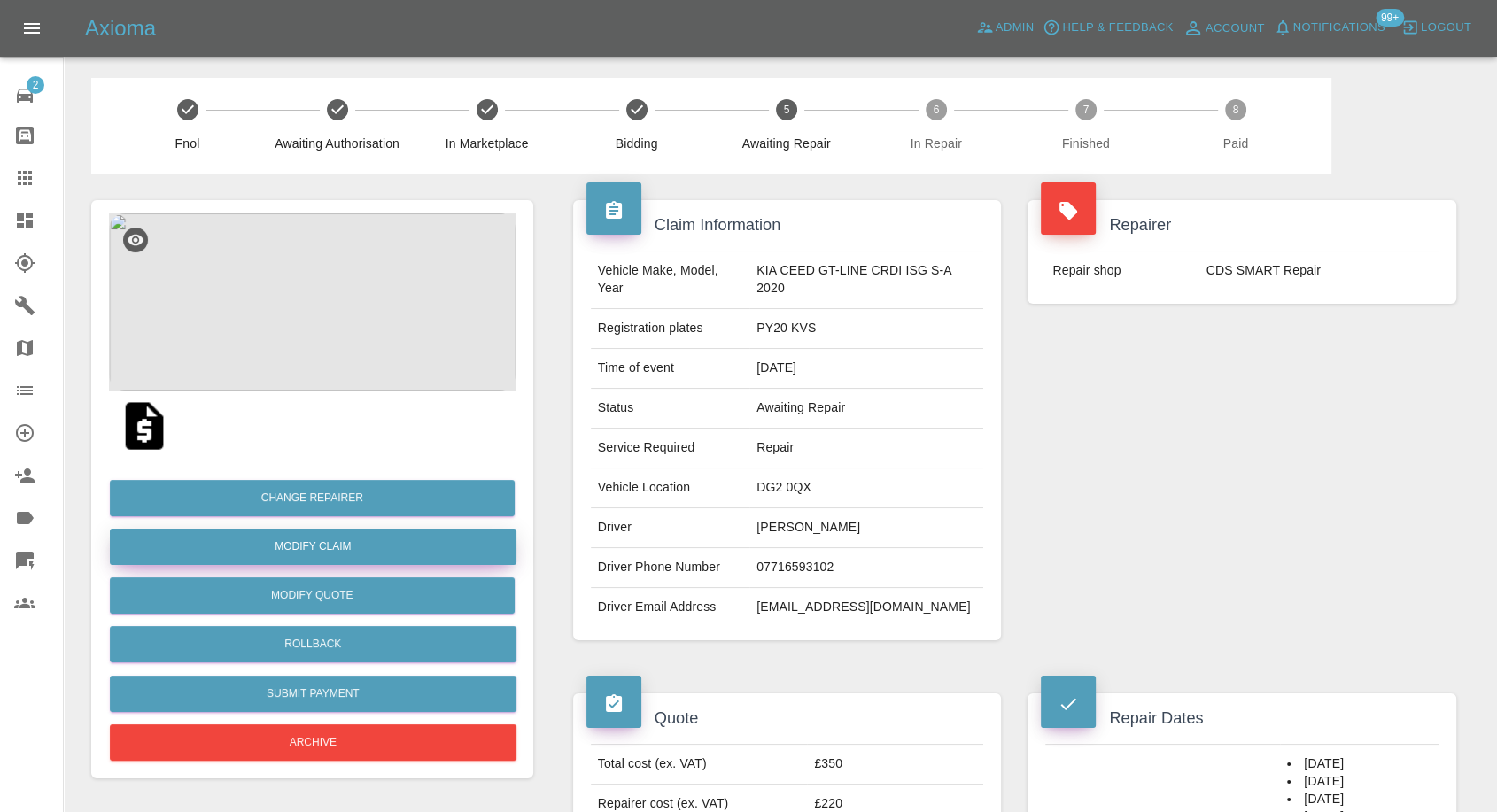
click at [319, 547] on link "Modify Claim" at bounding box center [313, 547] width 407 height 37
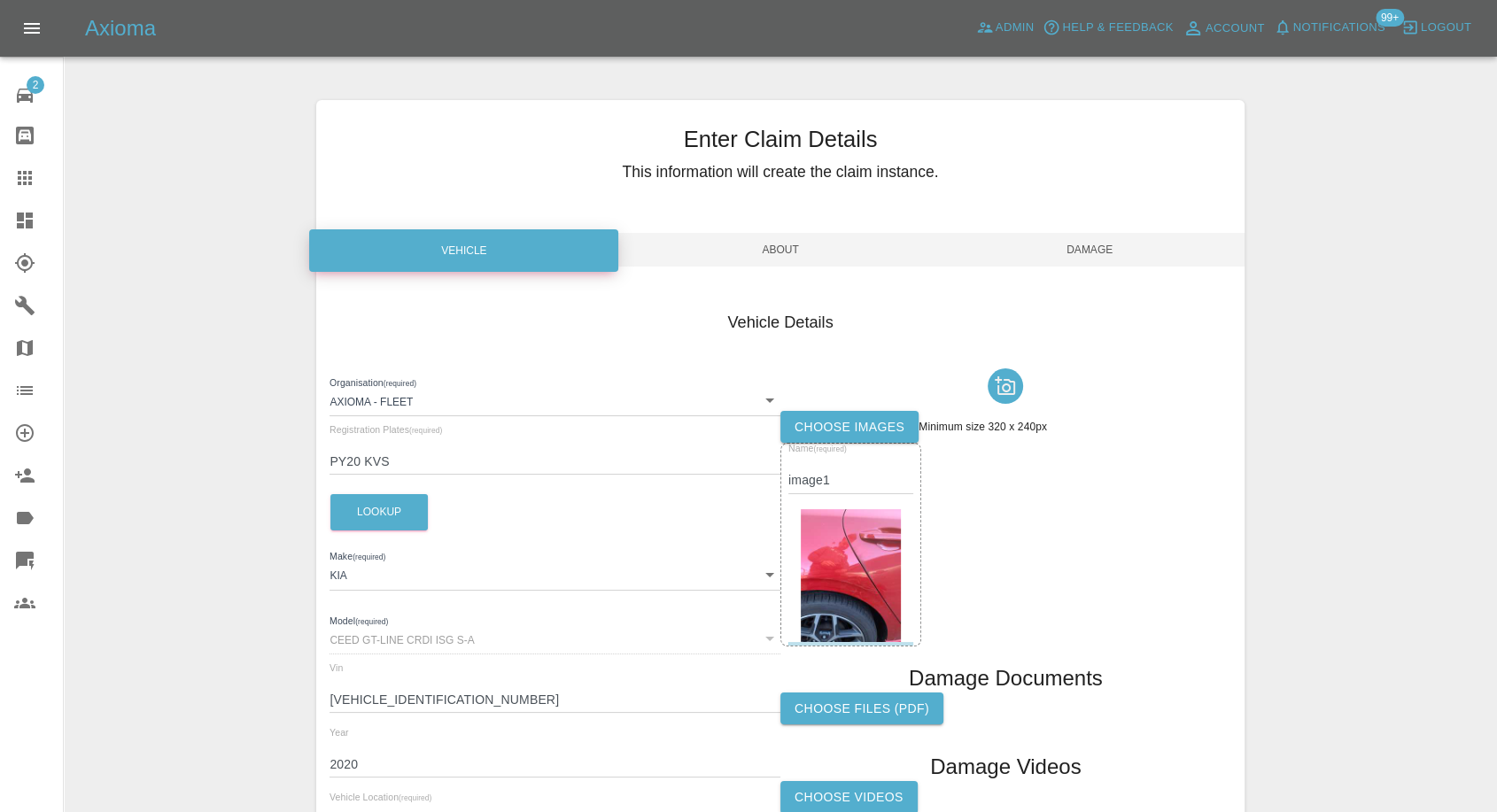
click at [850, 434] on label "Choose images" at bounding box center [849, 427] width 138 height 33
click at [0, 0] on input "Choose images" at bounding box center [0, 0] width 0 height 0
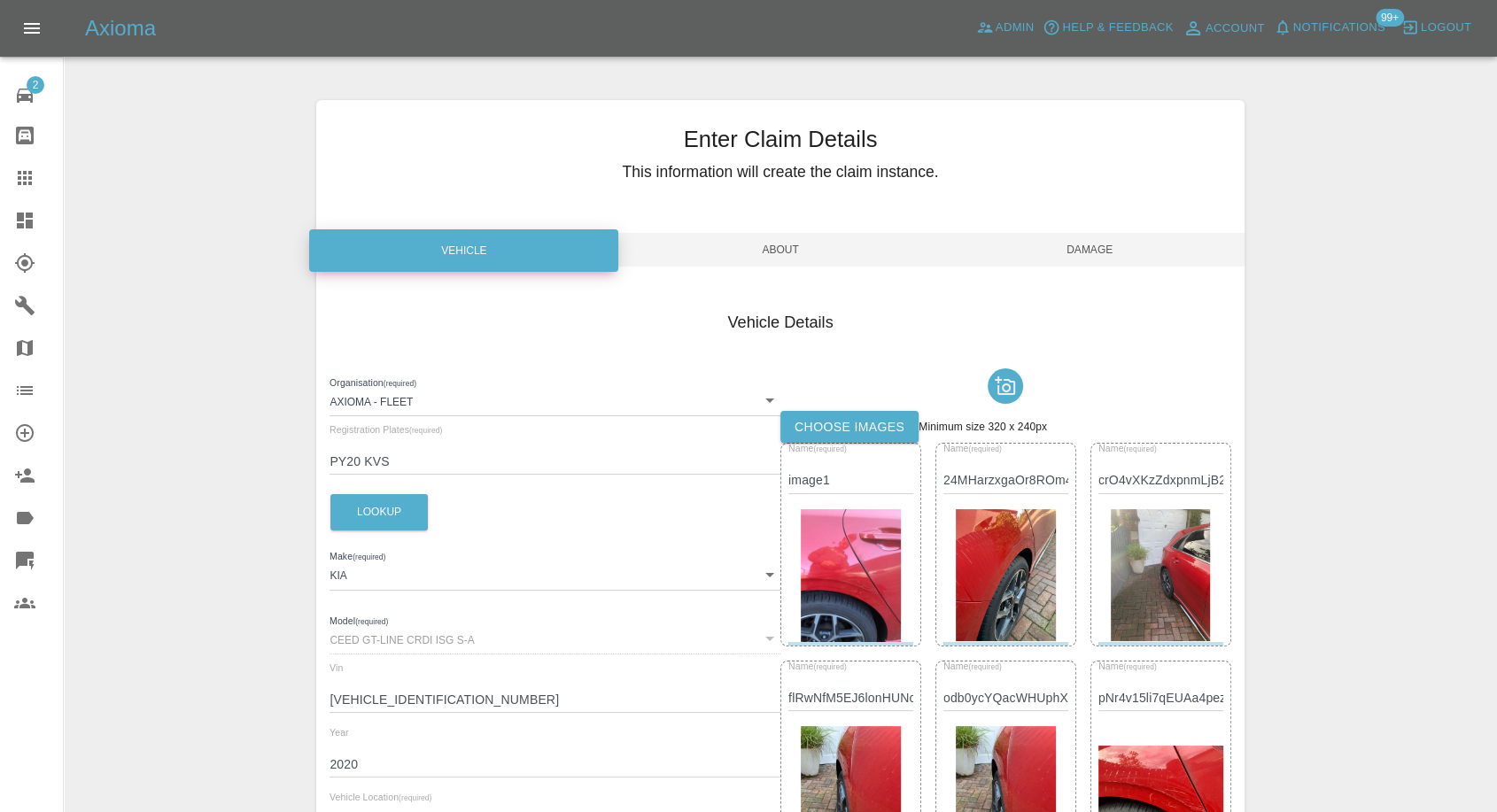
click at [1110, 254] on span "Damage" at bounding box center [1090, 250] width 309 height 34
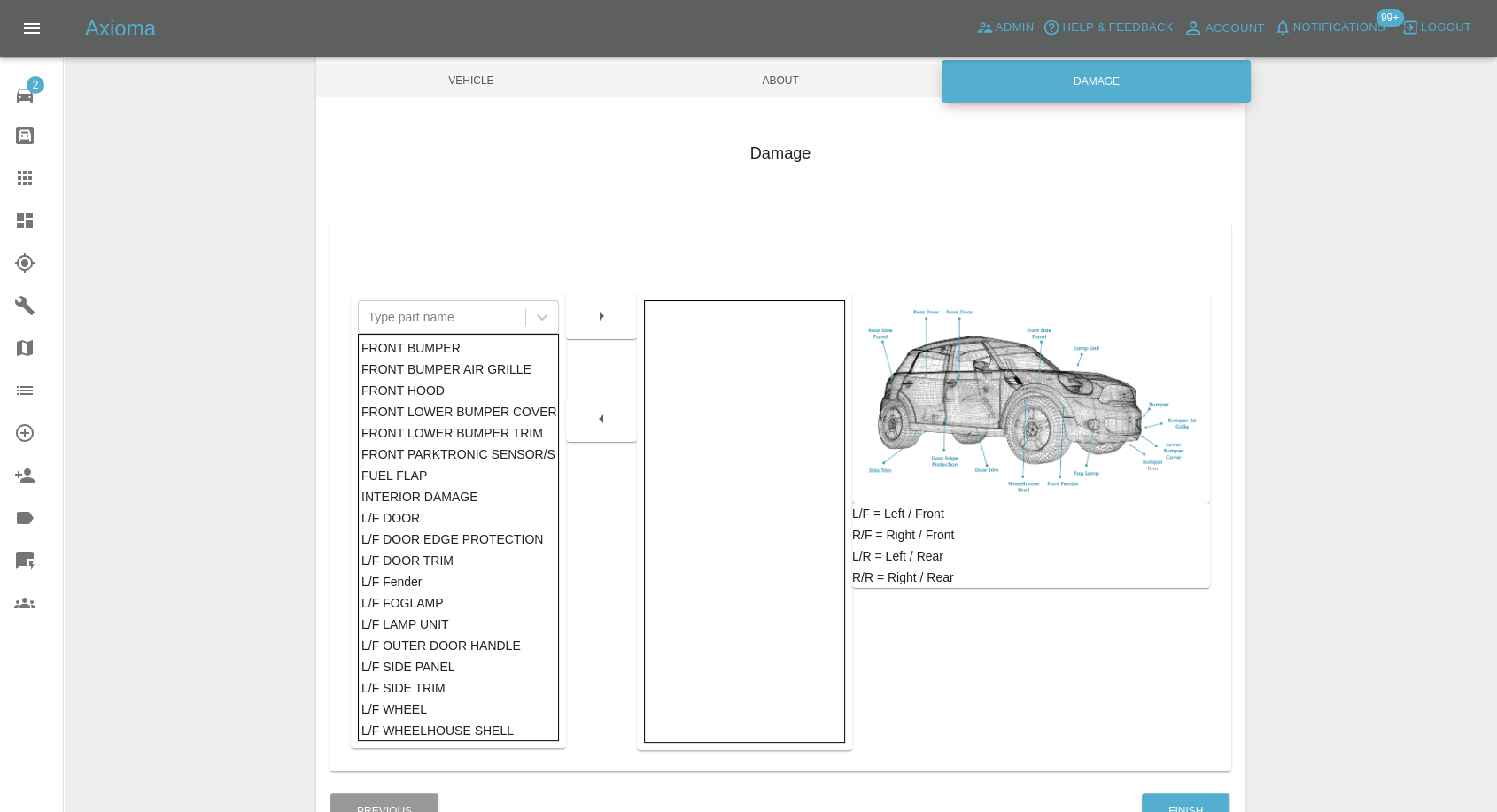
scroll to position [197, 0]
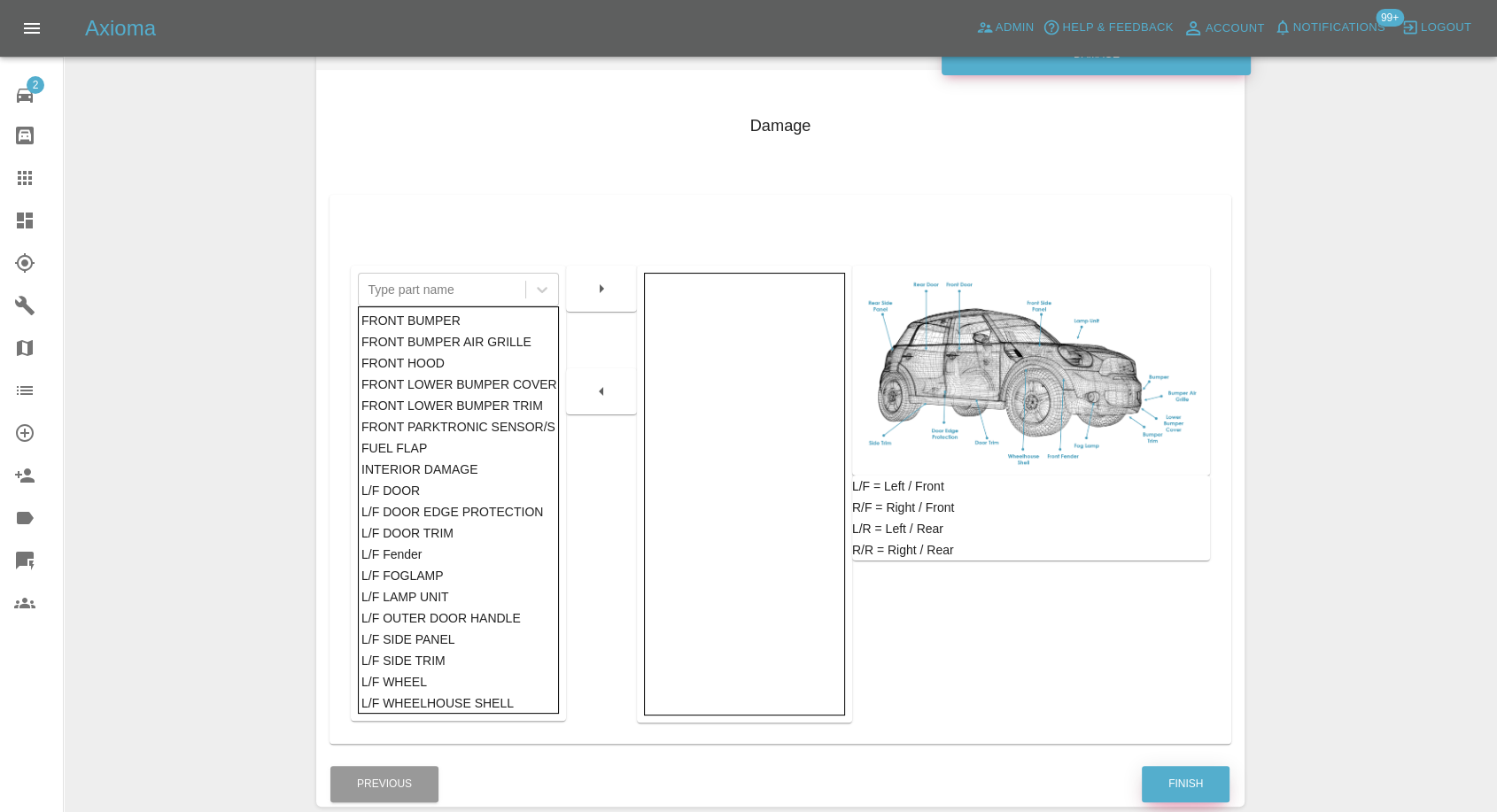
click at [1176, 782] on button "Finish" at bounding box center [1185, 784] width 87 height 37
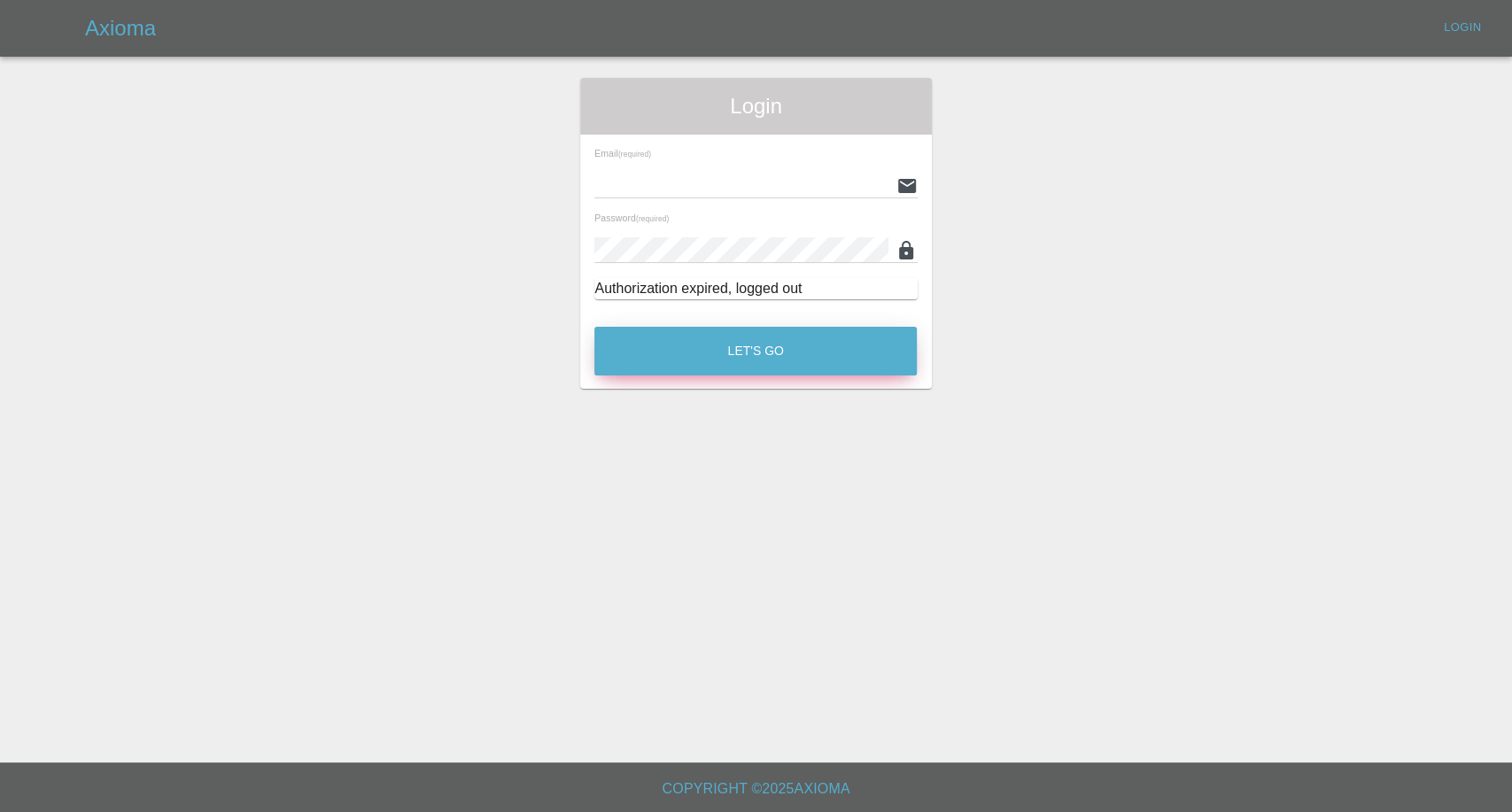
type input "[EMAIL_ADDRESS][DOMAIN_NAME]"
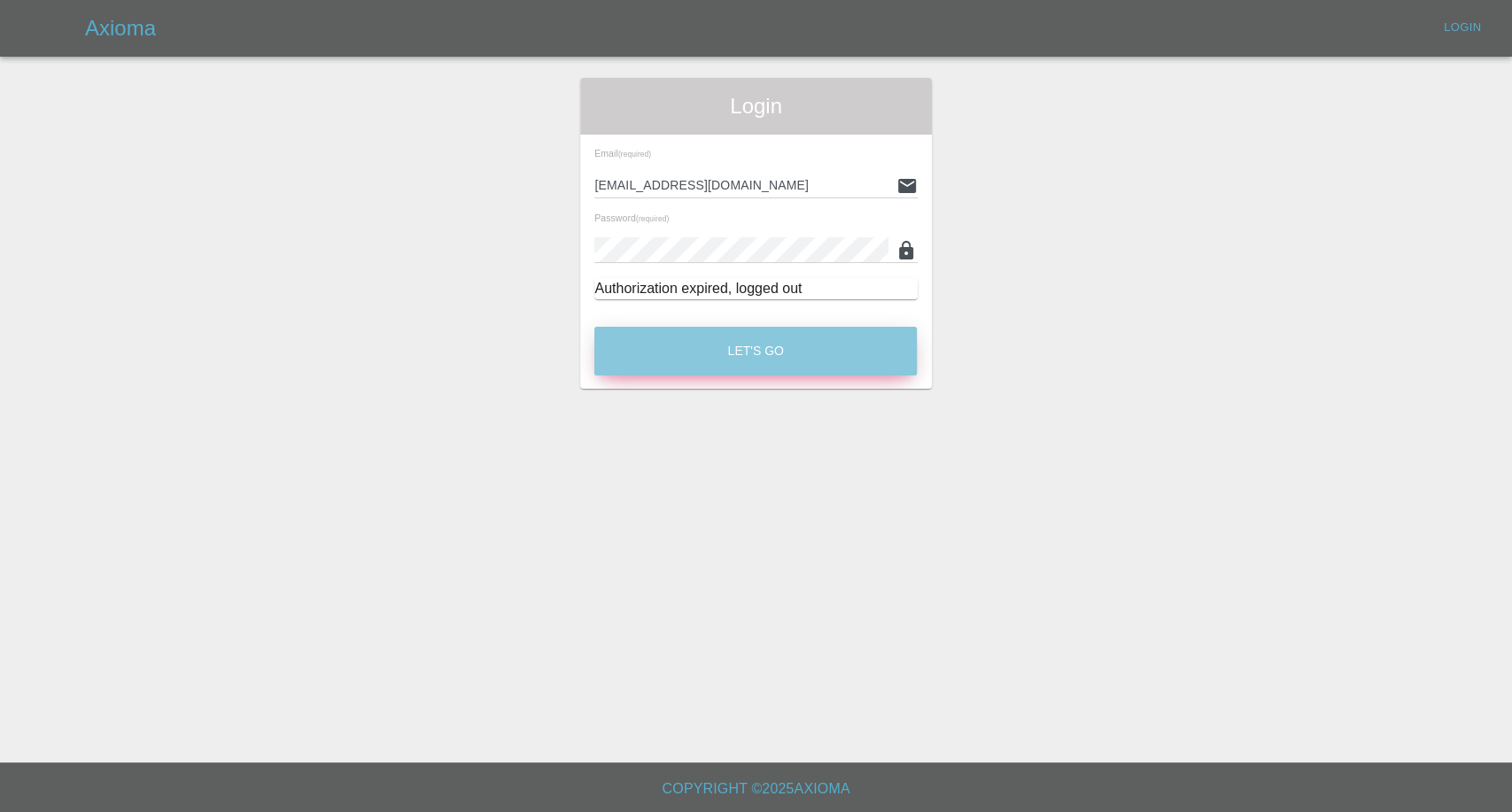
click at [757, 354] on button "Let's Go" at bounding box center [755, 351] width 322 height 49
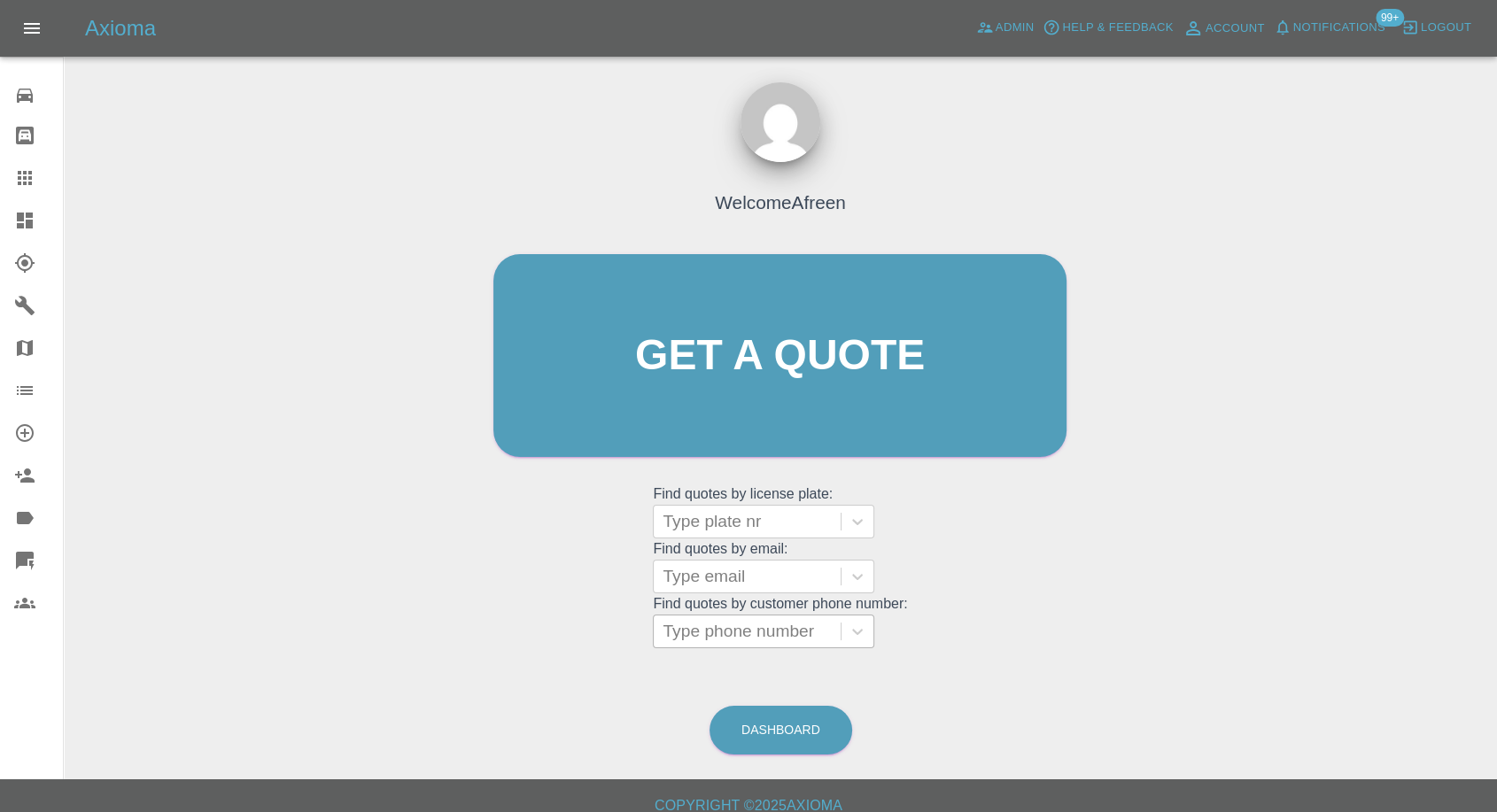
click at [773, 636] on div at bounding box center [747, 631] width 169 height 25
paste input "+447515120163"
drag, startPoint x: 700, startPoint y: 629, endPoint x: 516, endPoint y: 630, distance: 184.0
click at [516, 630] on div "Welcome Afreen Get a quote Get a quote Find quotes by license plate: Type plate…" at bounding box center [780, 389] width 610 height 535
type input "07515120163"
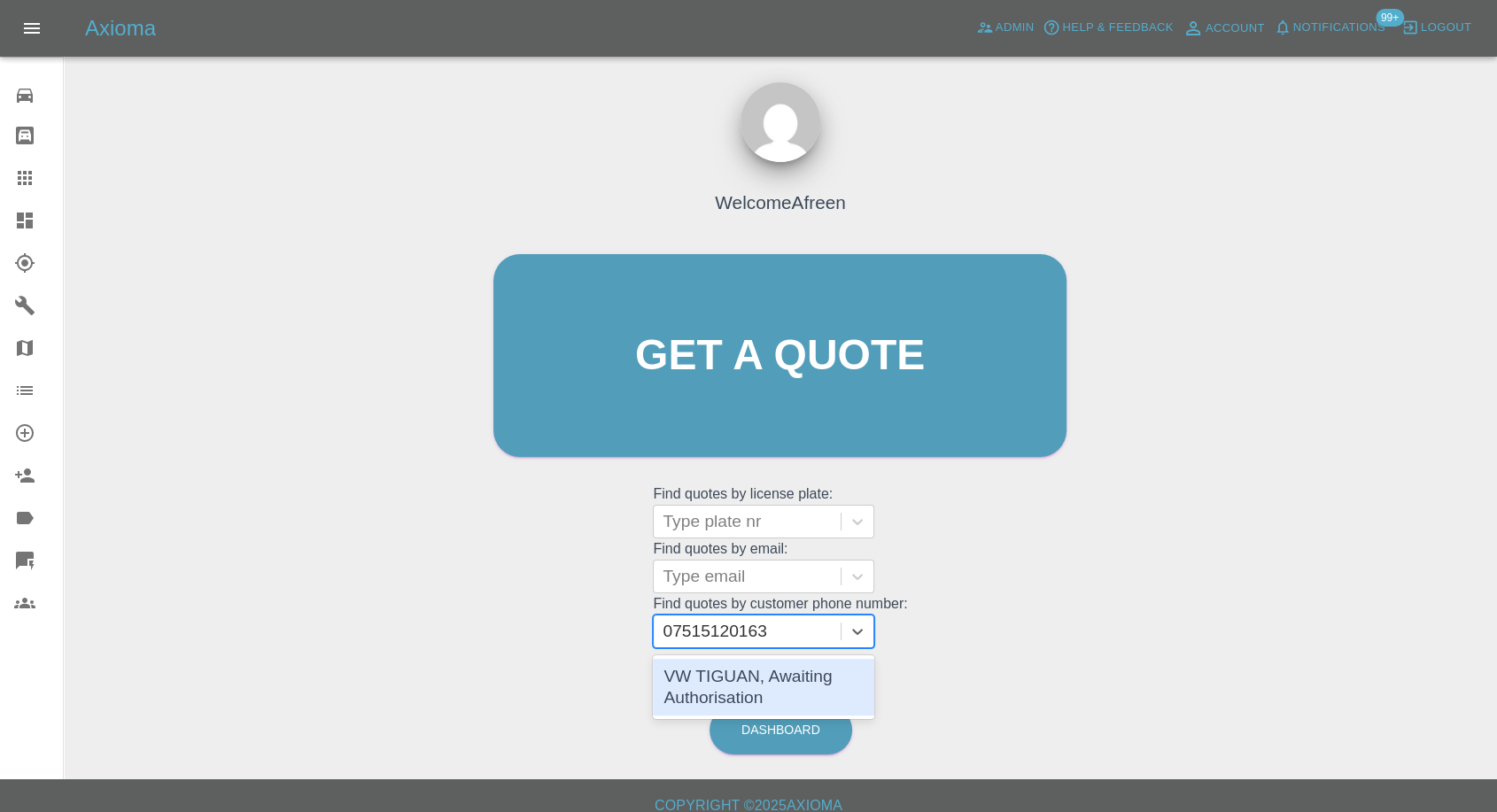
click at [755, 688] on div "VW TIGUAN, Awaiting Authorisation" at bounding box center [764, 687] width 221 height 57
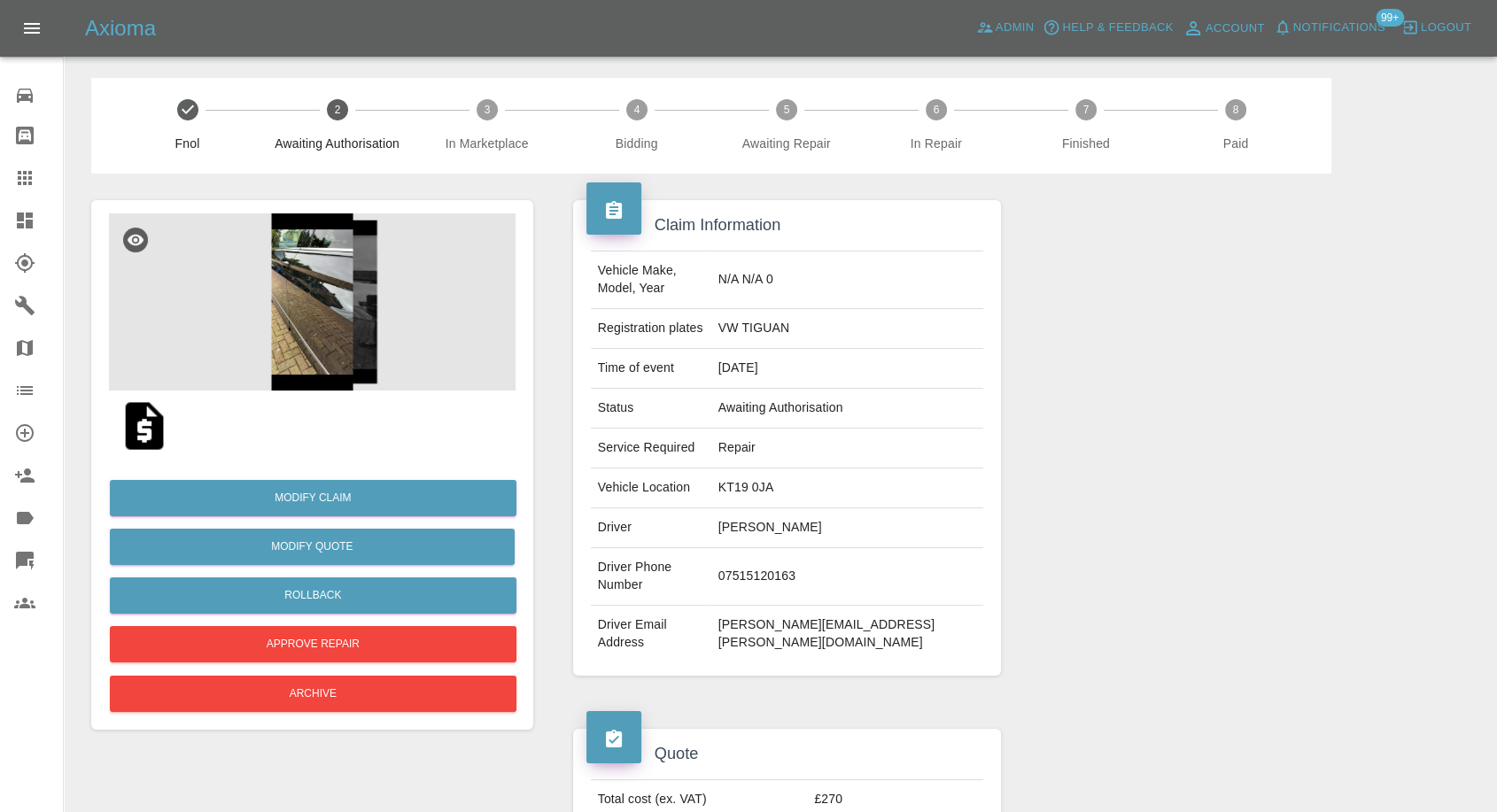
click at [237, 285] on img at bounding box center [312, 301] width 407 height 177
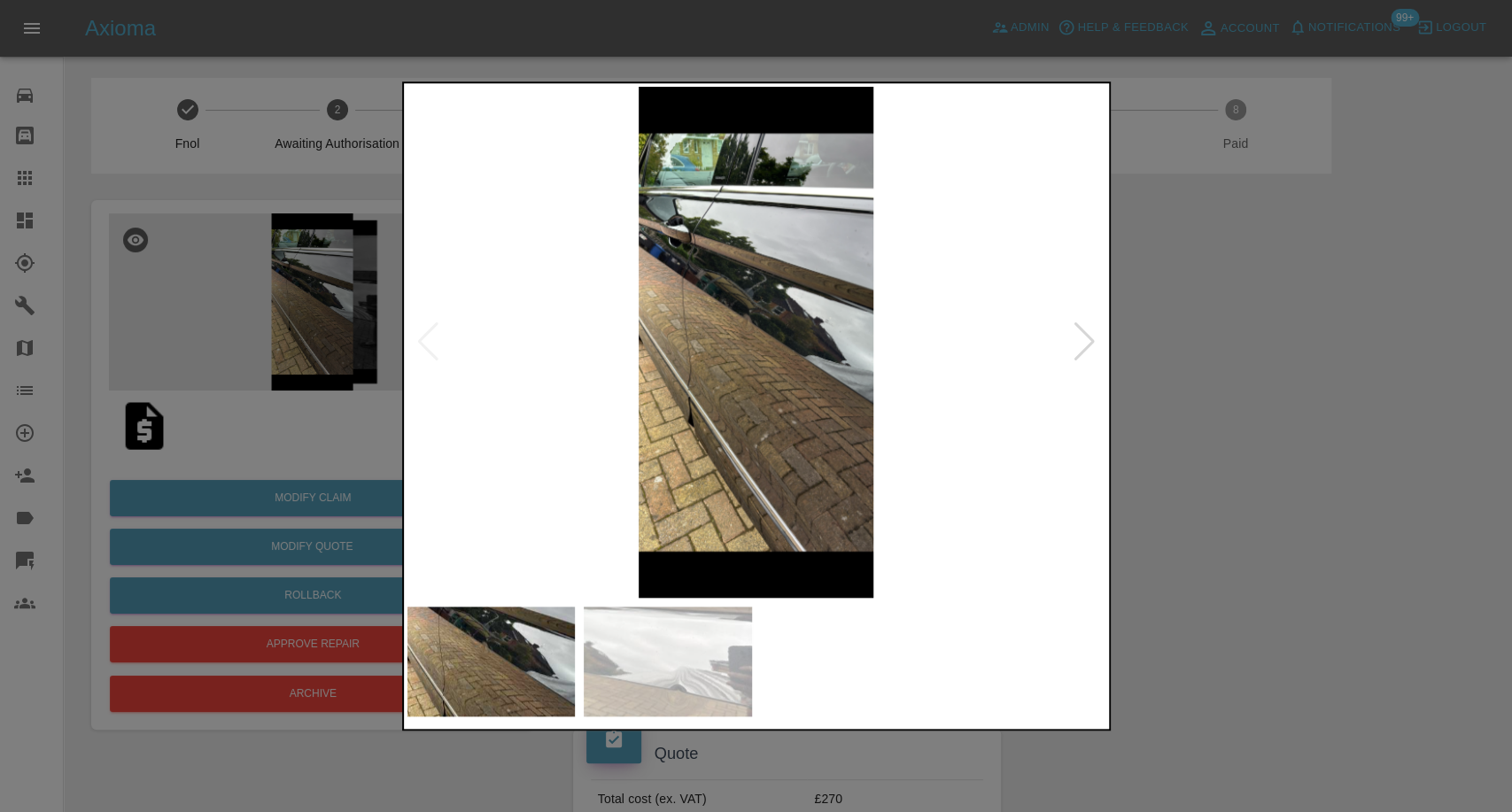
click at [296, 313] on div at bounding box center [756, 406] width 1512 height 812
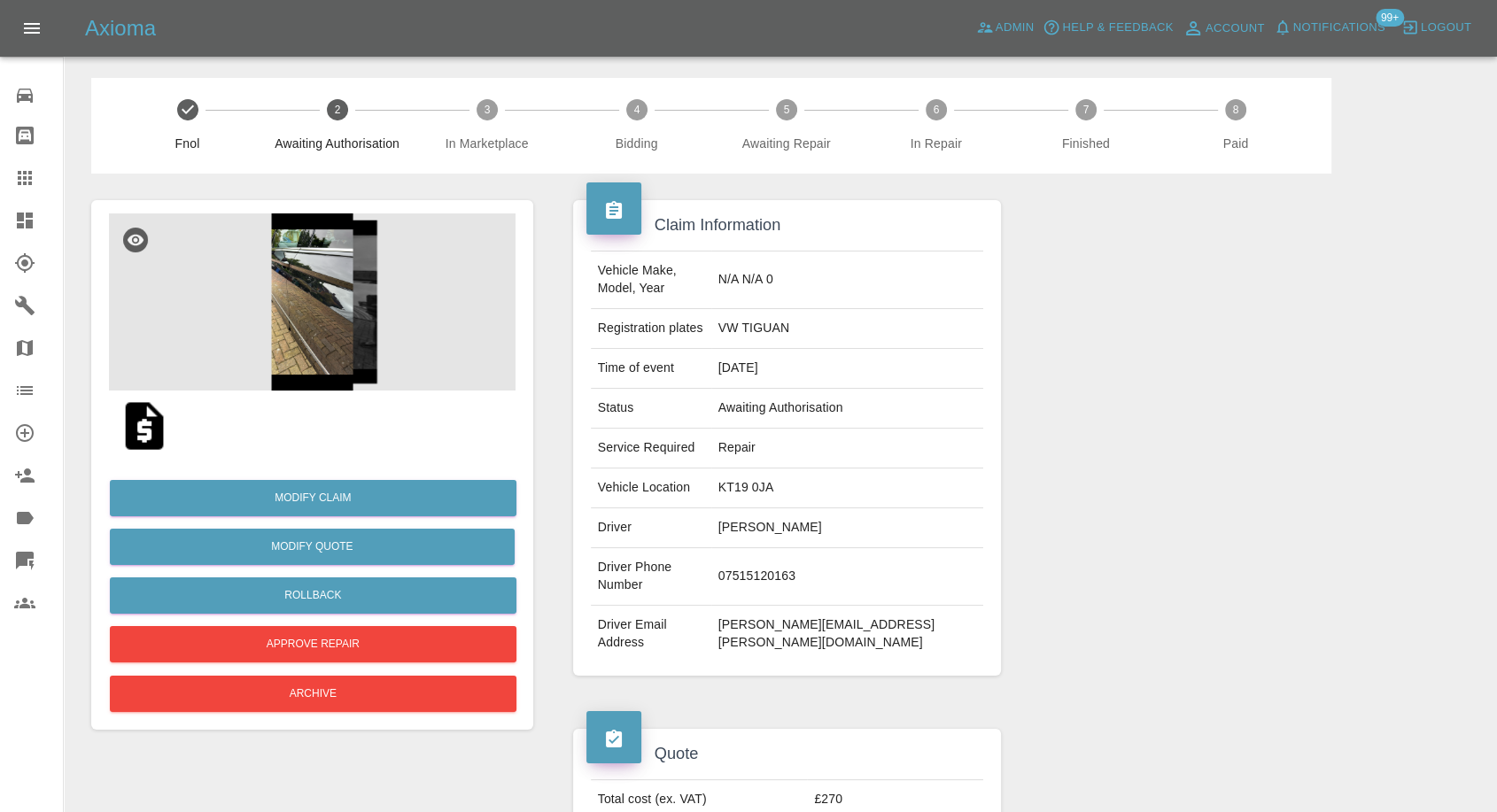
click at [296, 313] on img at bounding box center [312, 301] width 407 height 177
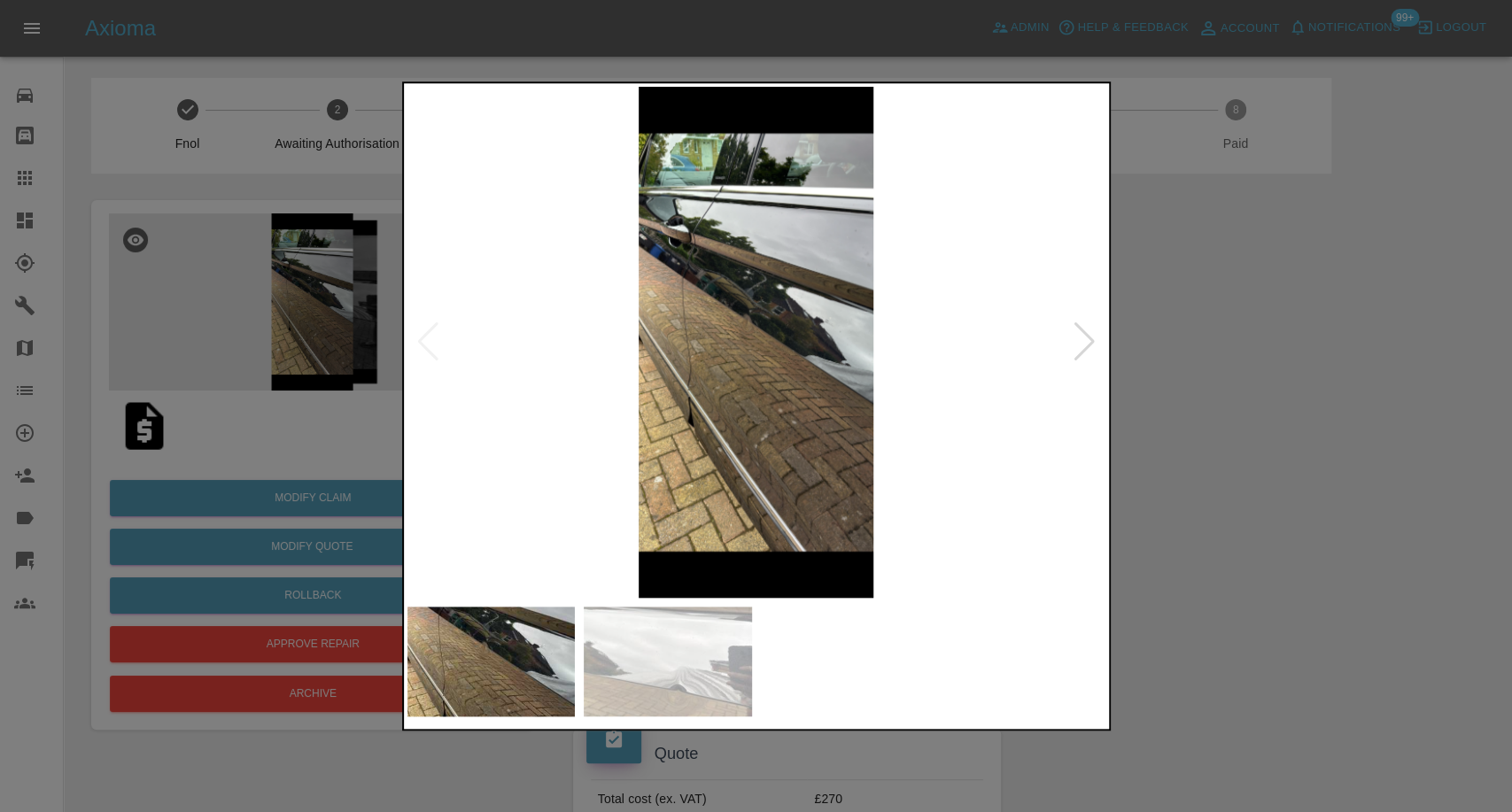
click at [660, 625] on img at bounding box center [667, 661] width 168 height 110
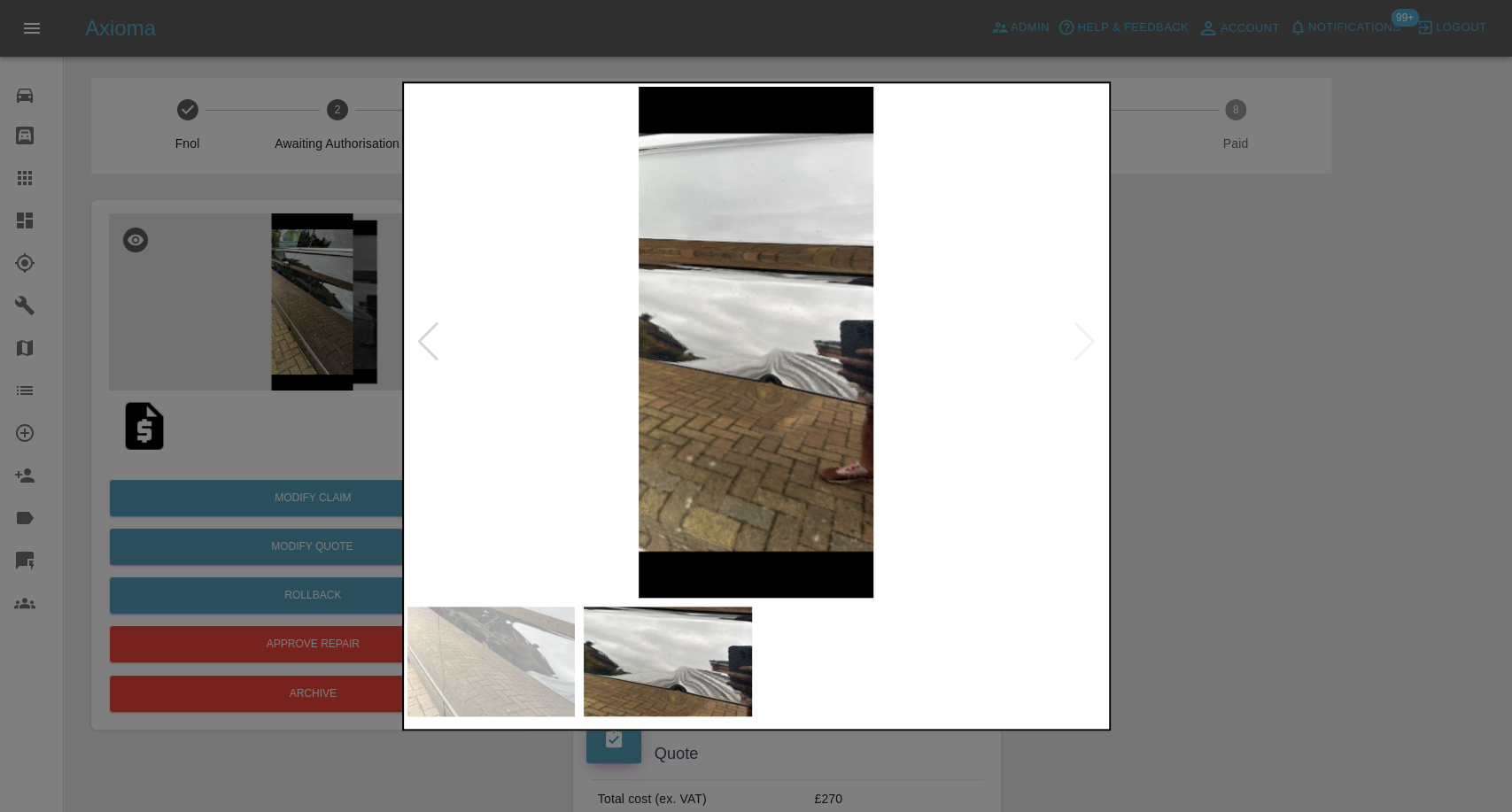
click at [1333, 533] on div at bounding box center [756, 406] width 1512 height 812
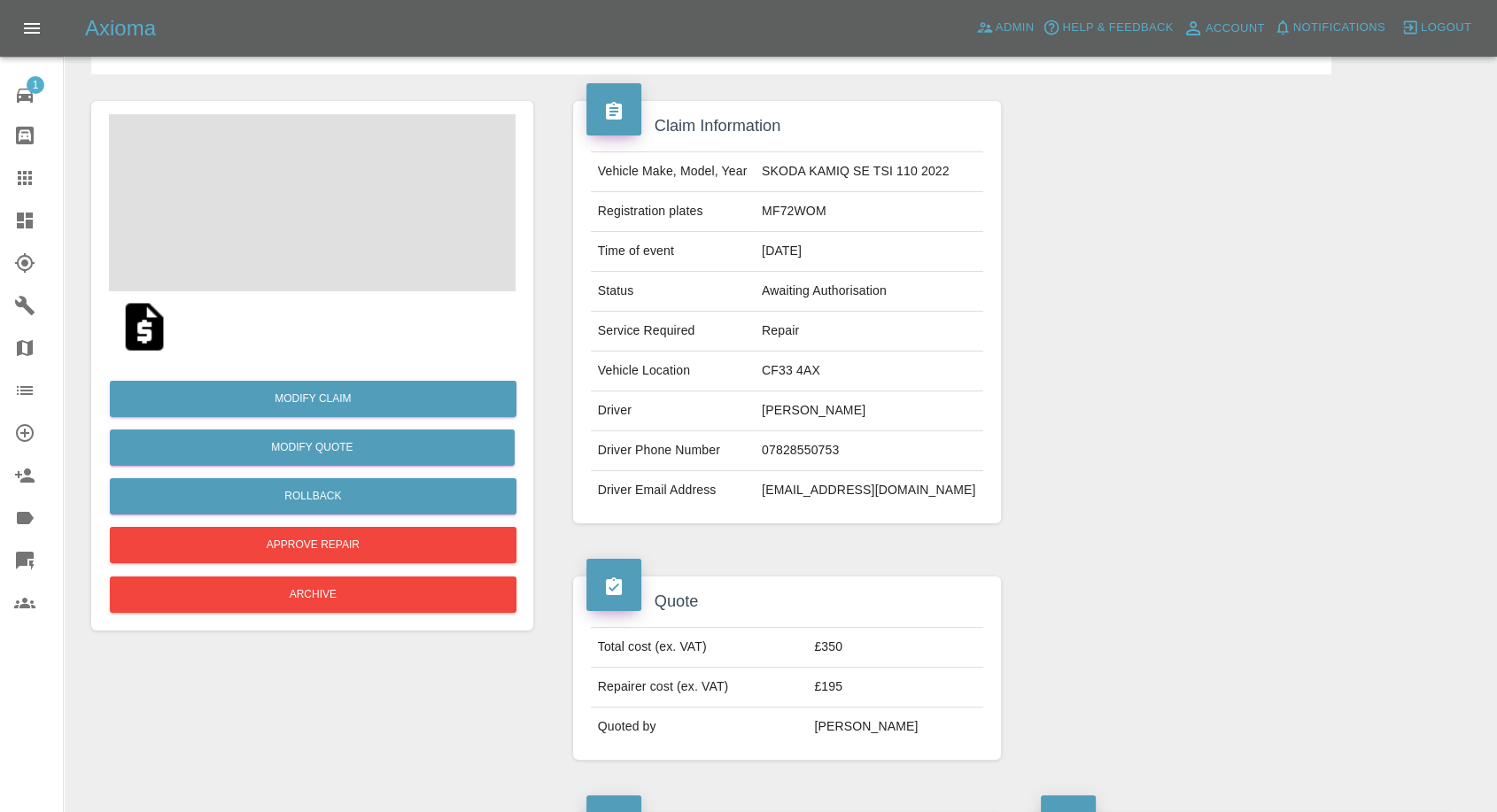
scroll to position [98, 0]
click at [160, 326] on img at bounding box center [144, 328] width 57 height 57
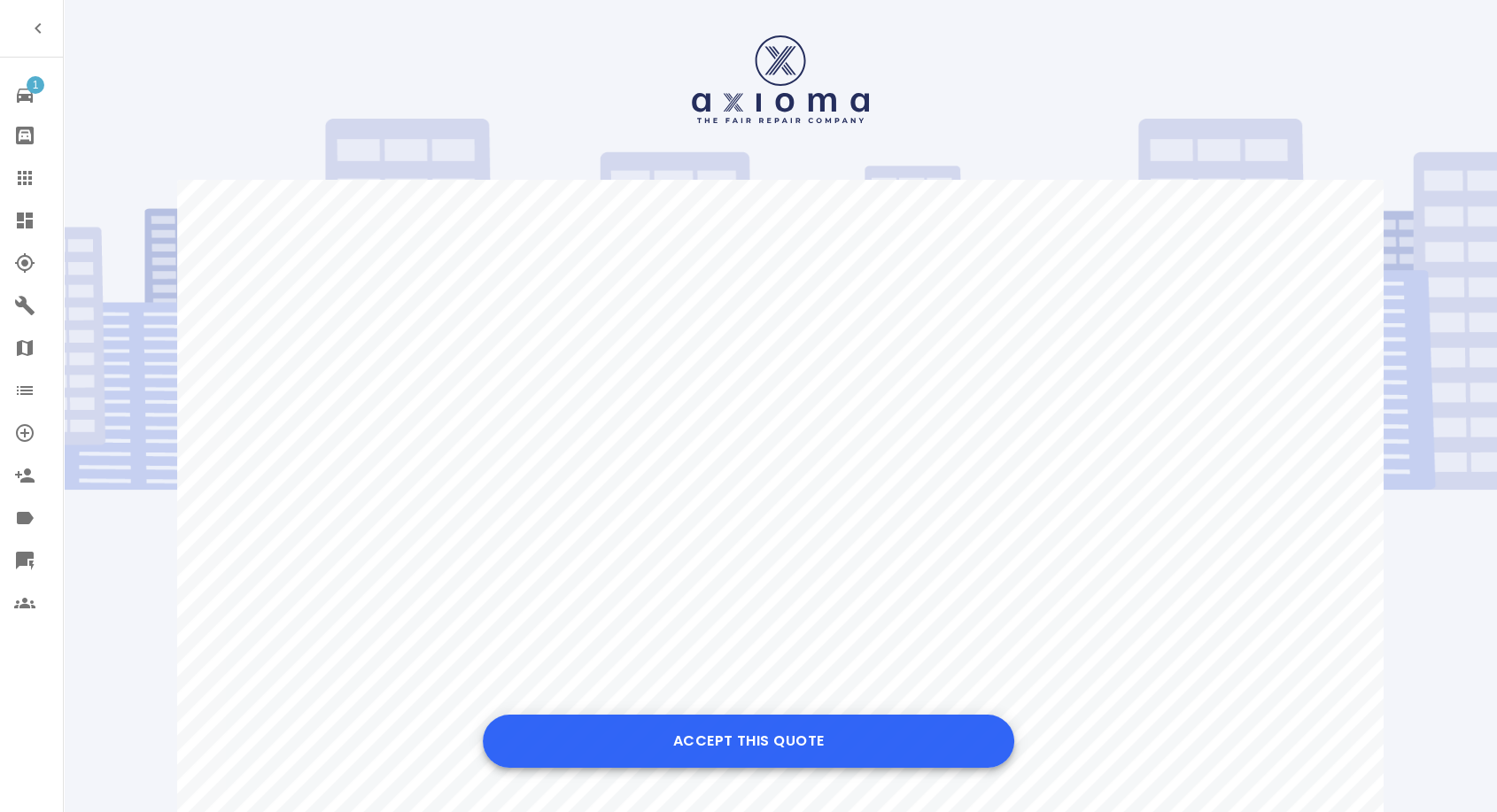
click at [792, 754] on button "Accept this Quote" at bounding box center [748, 741] width 531 height 53
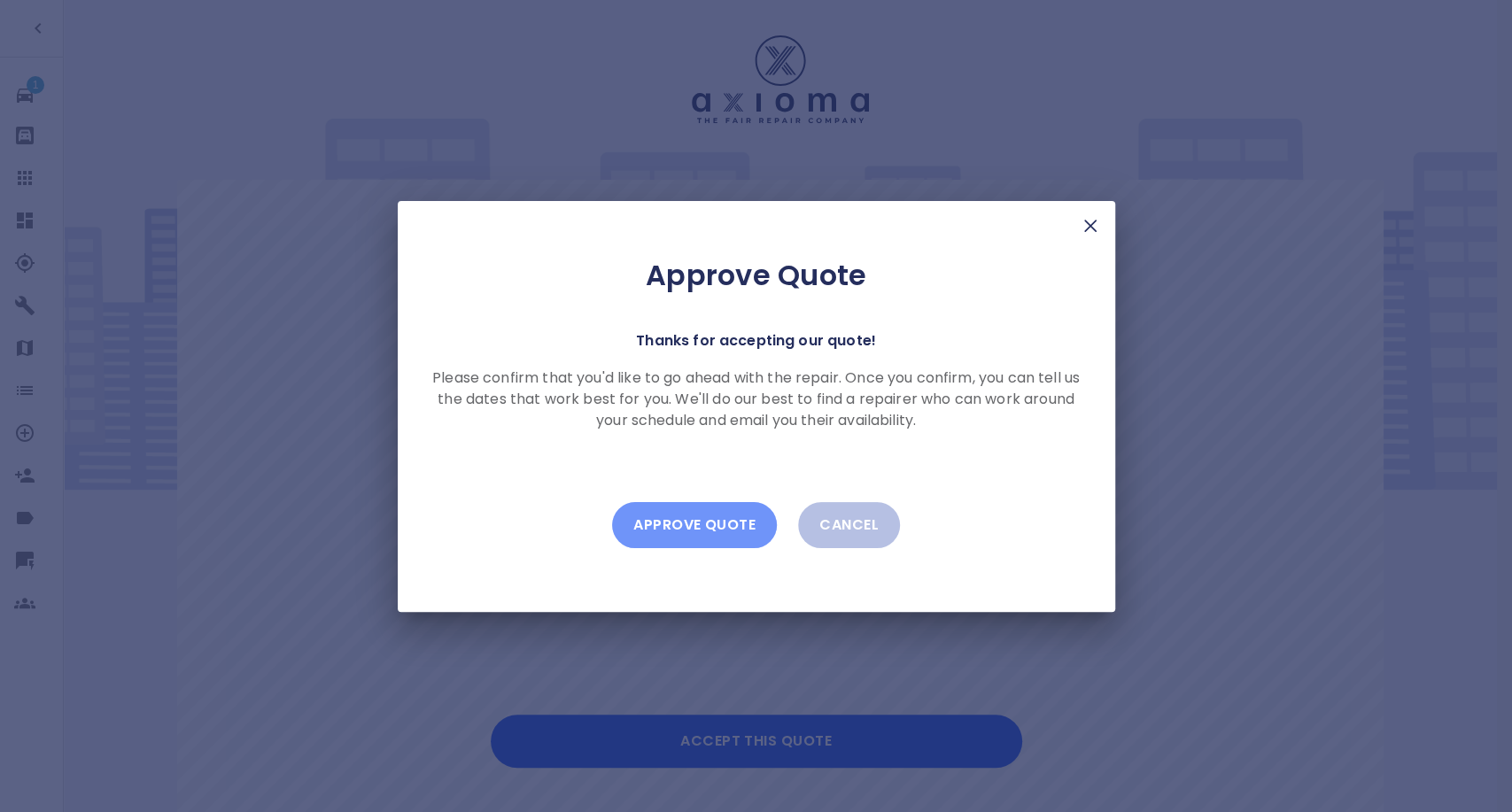
click at [711, 536] on button "Approve Quote" at bounding box center [694, 525] width 164 height 46
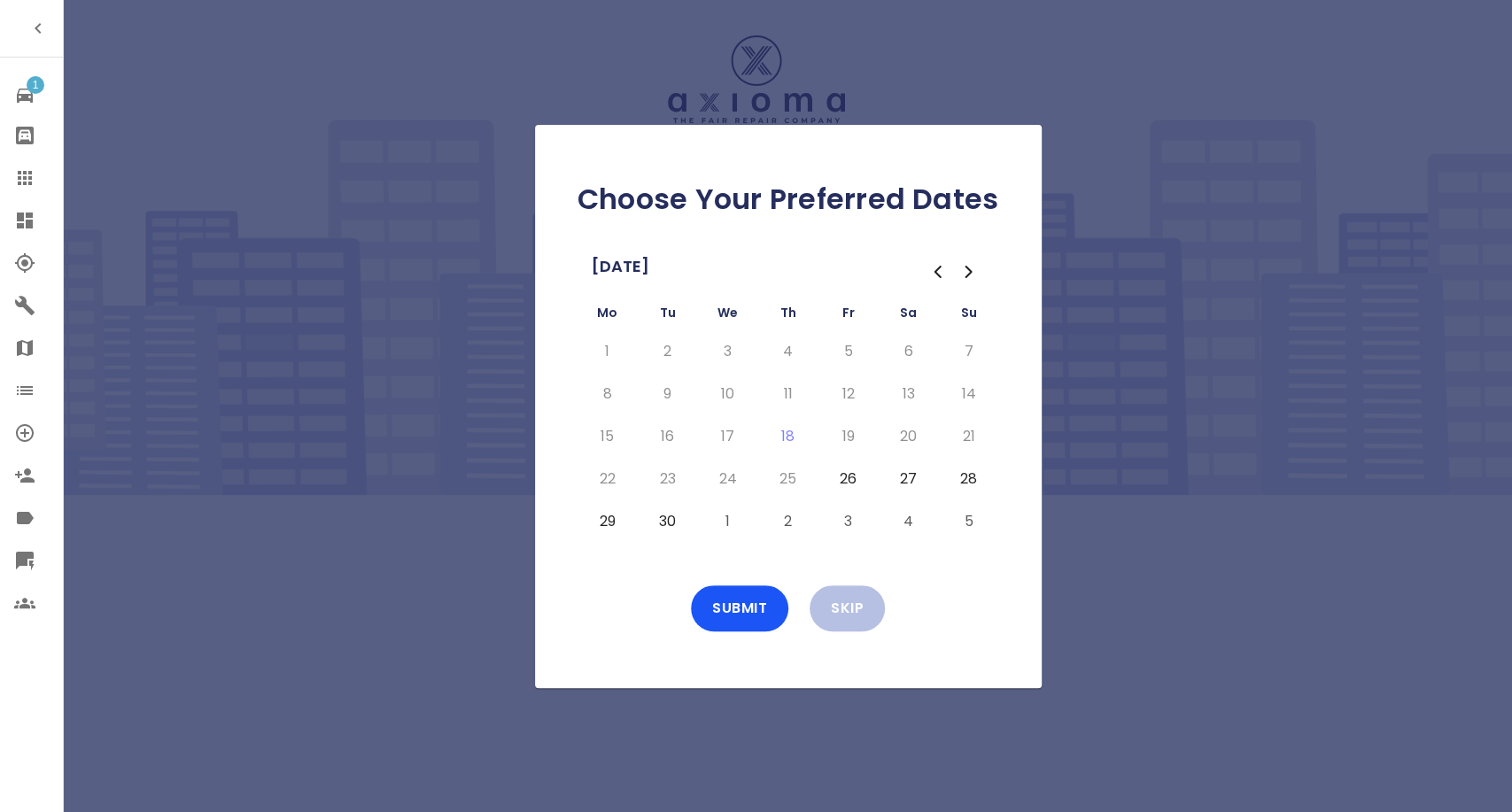
click at [870, 481] on td "26" at bounding box center [849, 479] width 61 height 42
click at [854, 482] on button "26" at bounding box center [848, 479] width 32 height 28
click at [913, 472] on button "27" at bounding box center [908, 479] width 32 height 28
click at [725, 603] on button "Submit" at bounding box center [739, 608] width 97 height 46
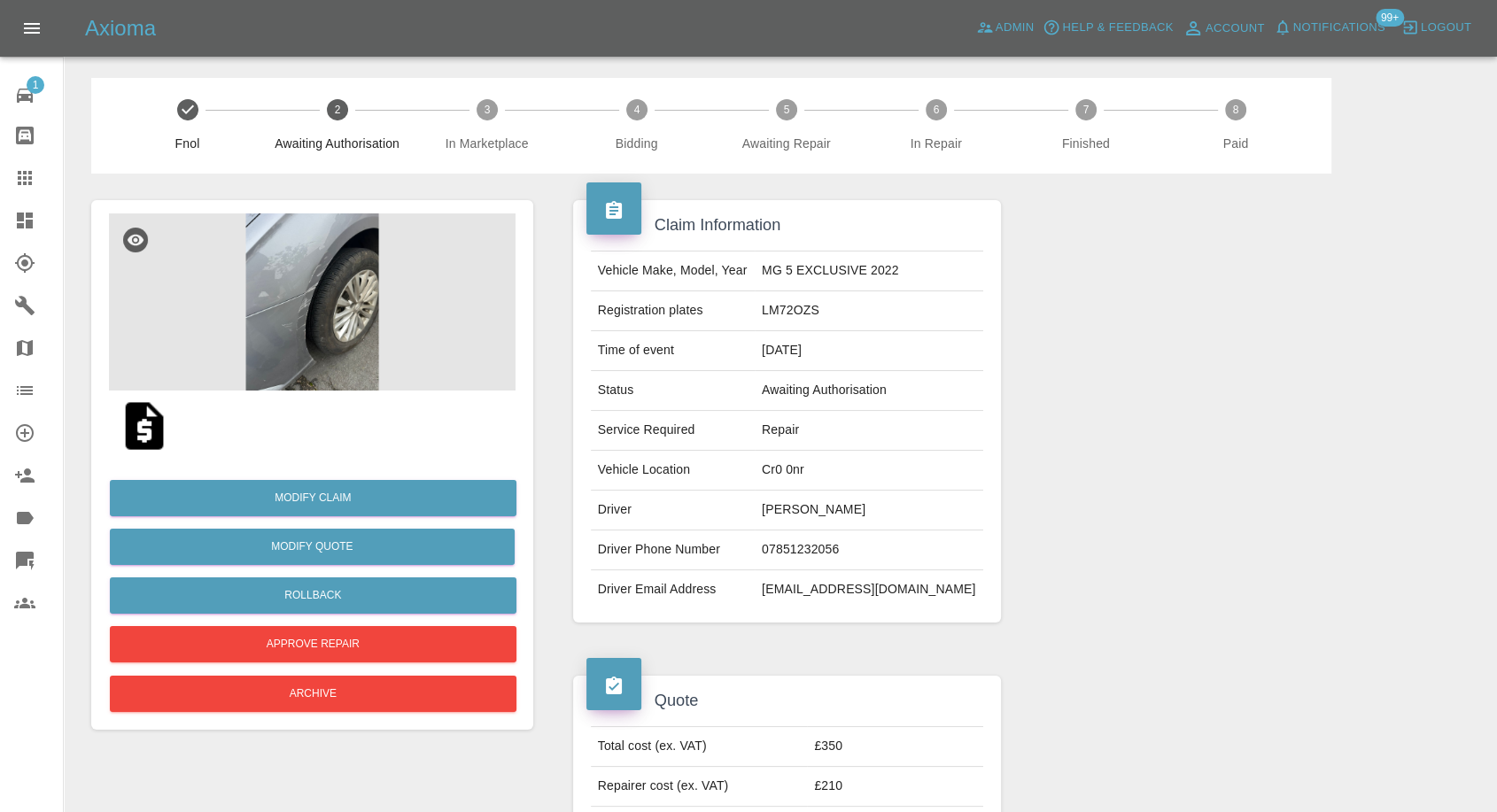
click at [285, 321] on img at bounding box center [312, 301] width 407 height 177
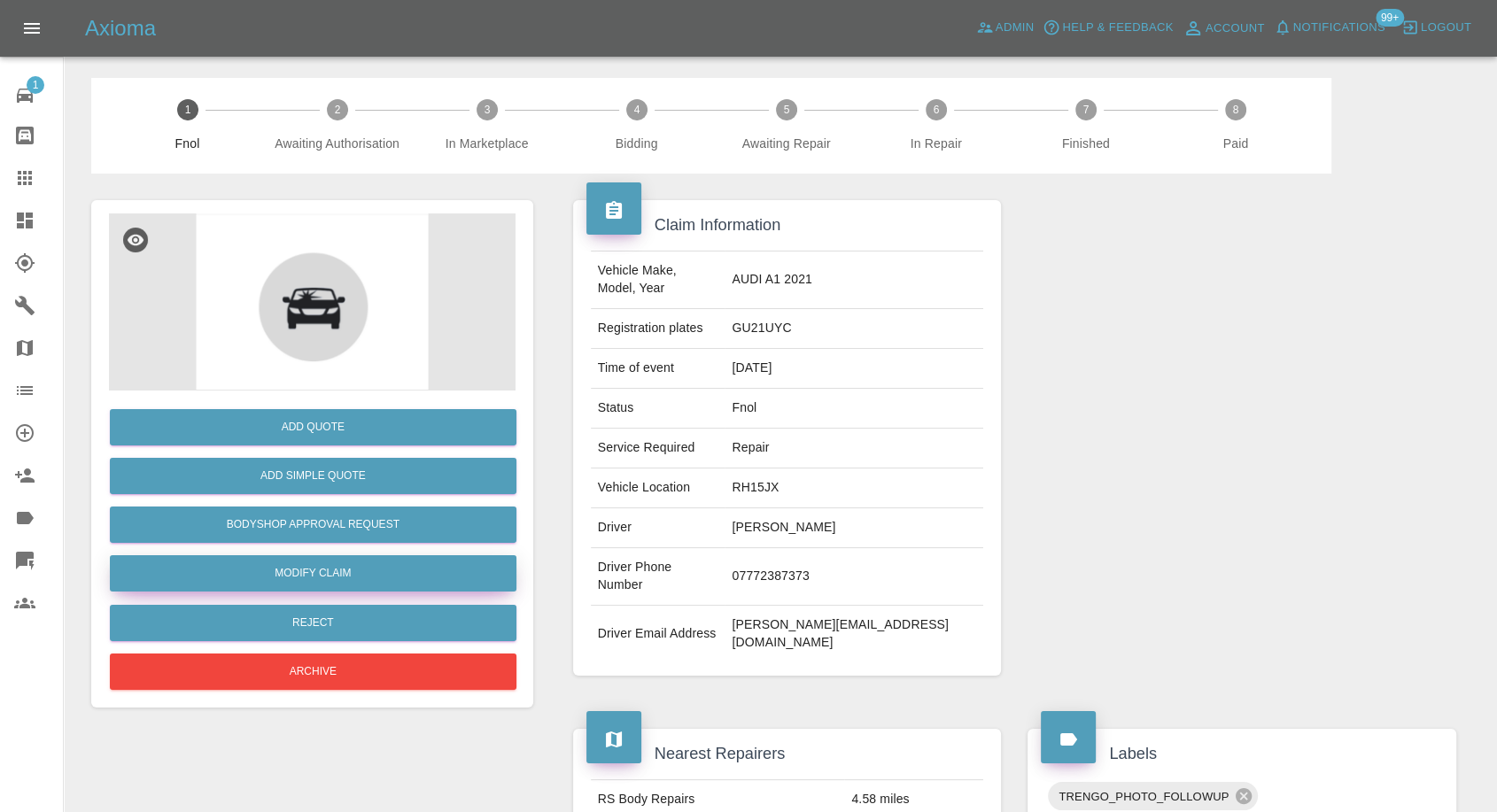
click at [318, 576] on link "Modify Claim" at bounding box center [313, 573] width 407 height 37
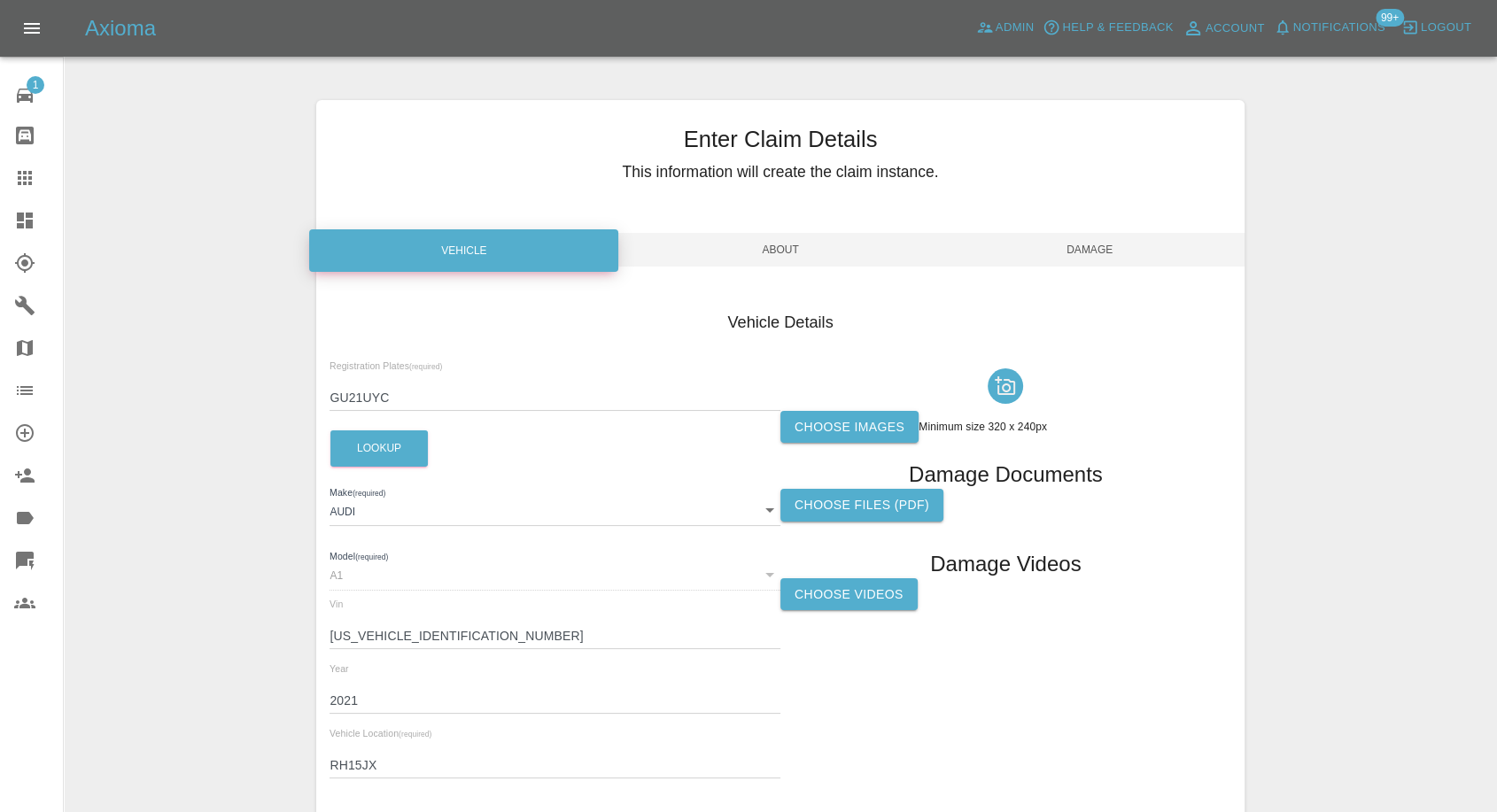
click at [892, 427] on label "Choose images" at bounding box center [849, 427] width 138 height 33
click at [0, 0] on input "Choose images" at bounding box center [0, 0] width 0 height 0
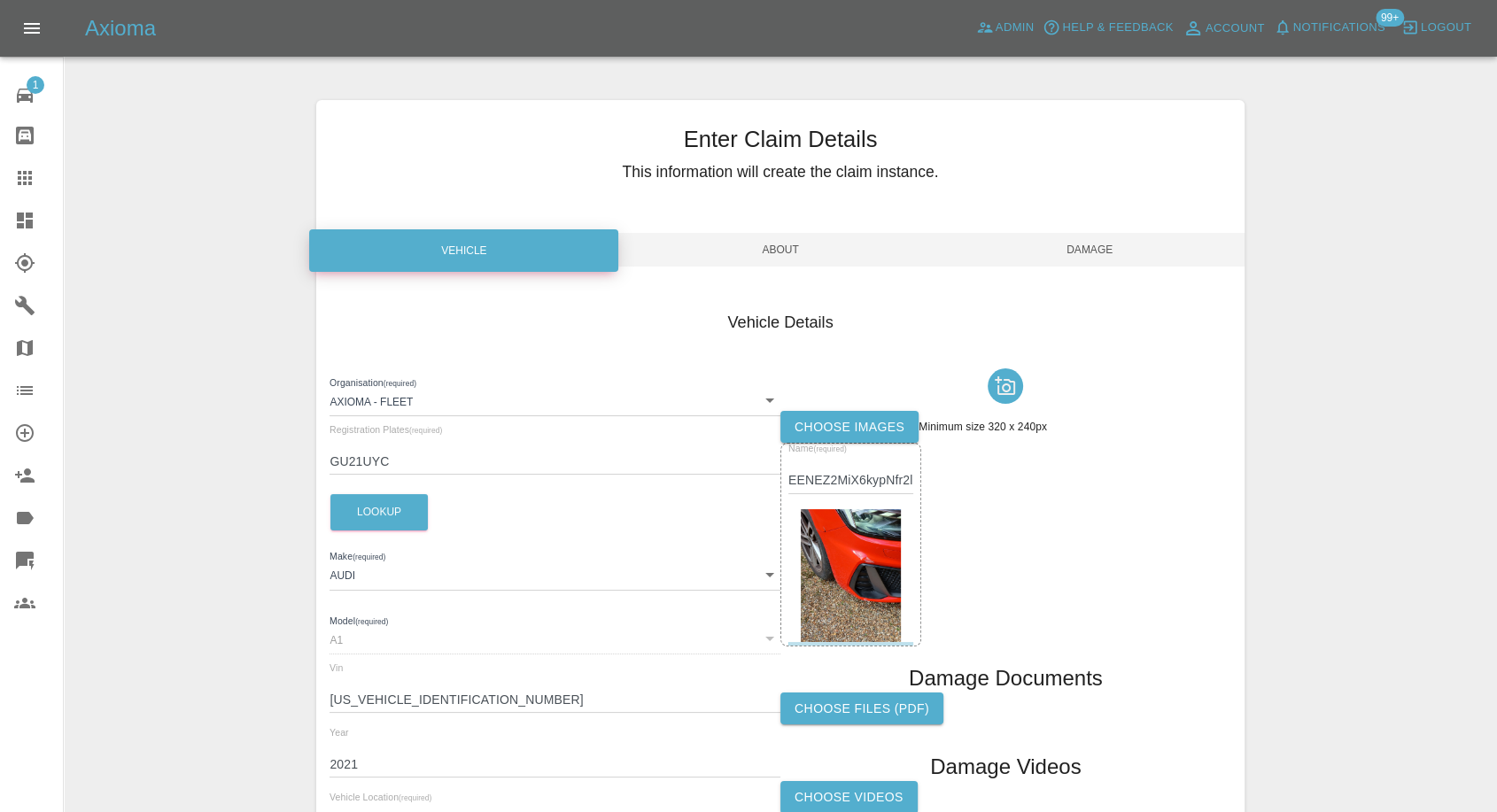
click at [1077, 254] on span "Damage" at bounding box center [1090, 250] width 309 height 34
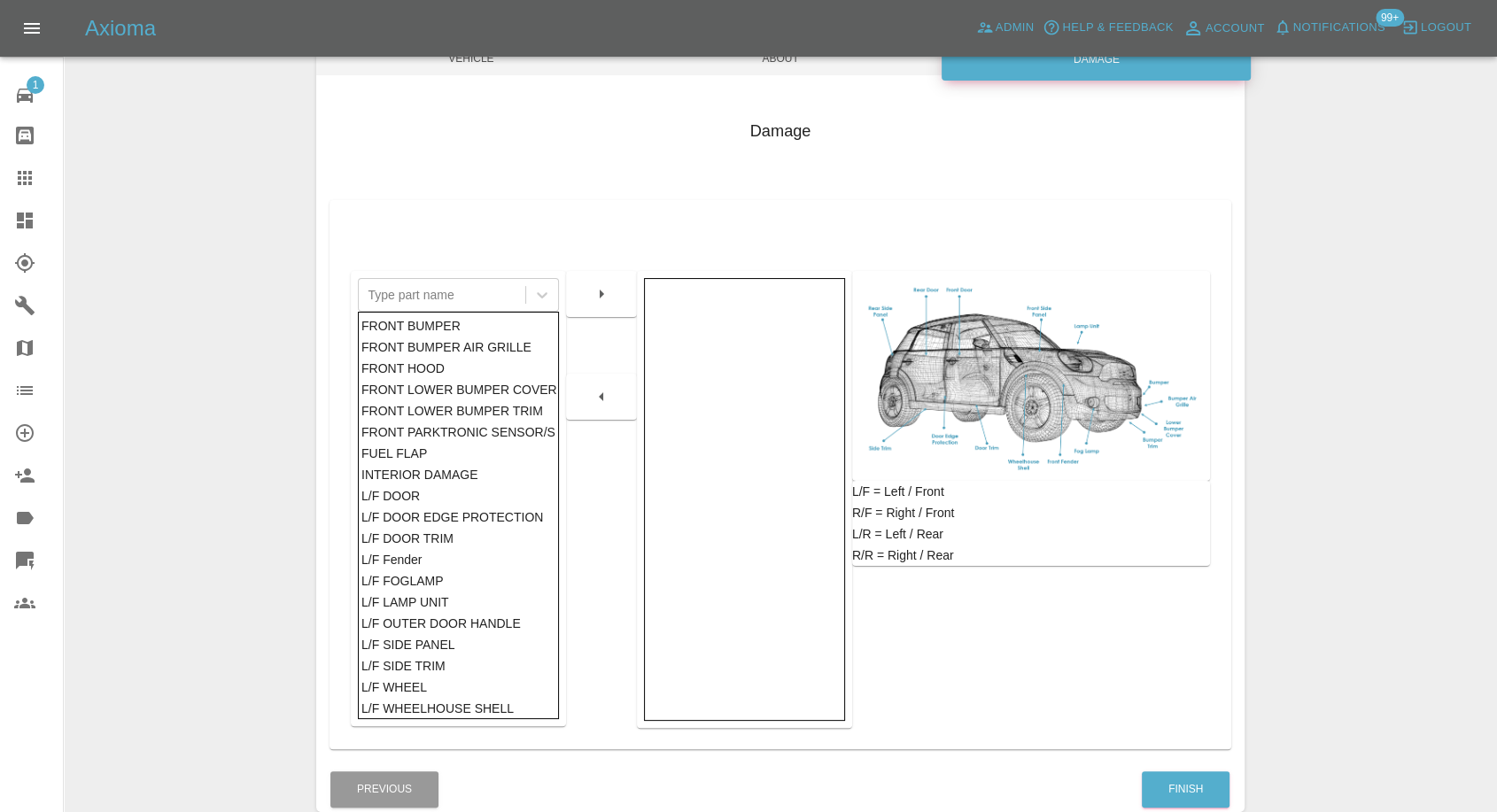
scroll to position [197, 0]
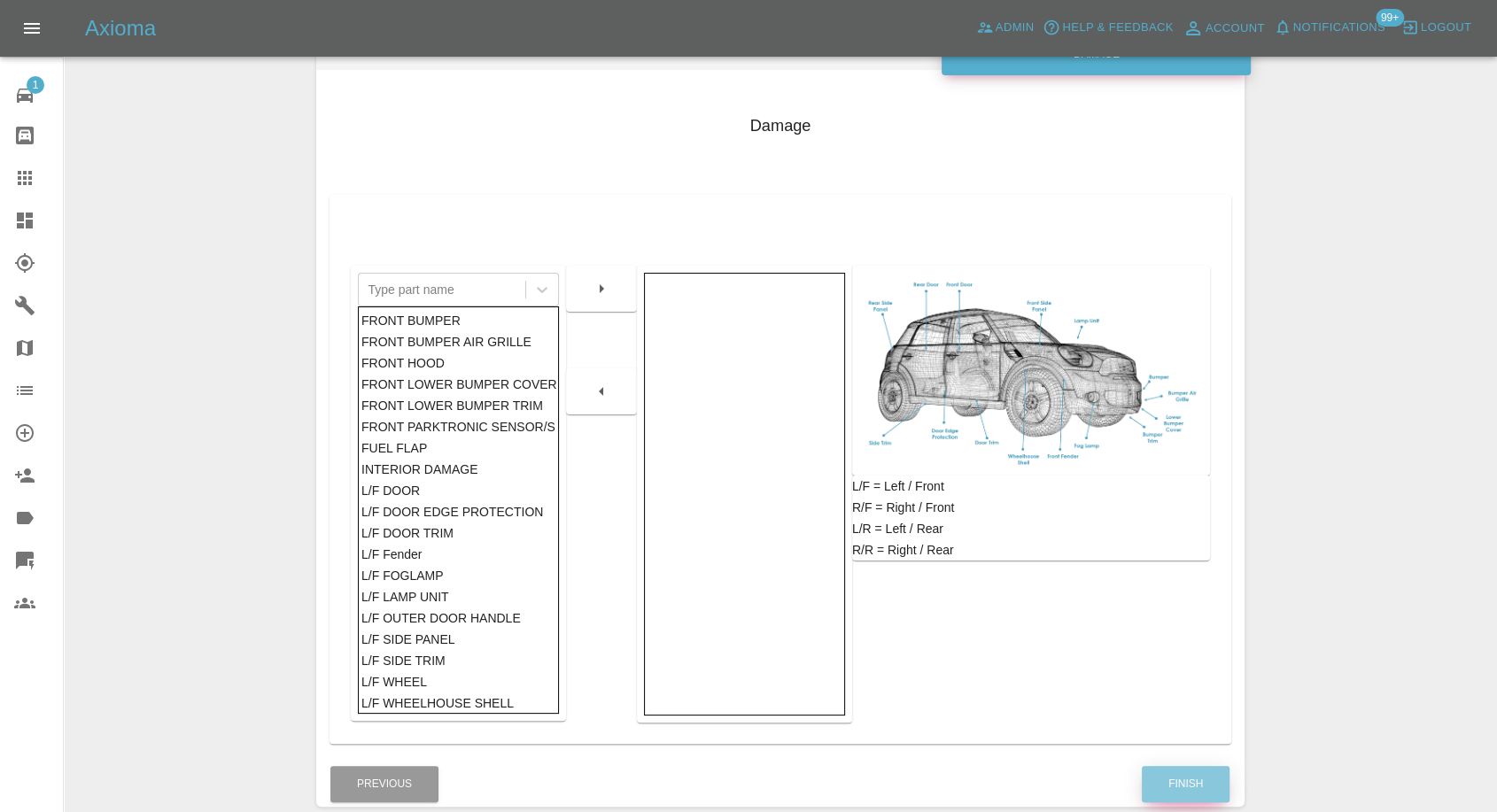
click at [1170, 781] on button "Finish" at bounding box center [1185, 784] width 87 height 37
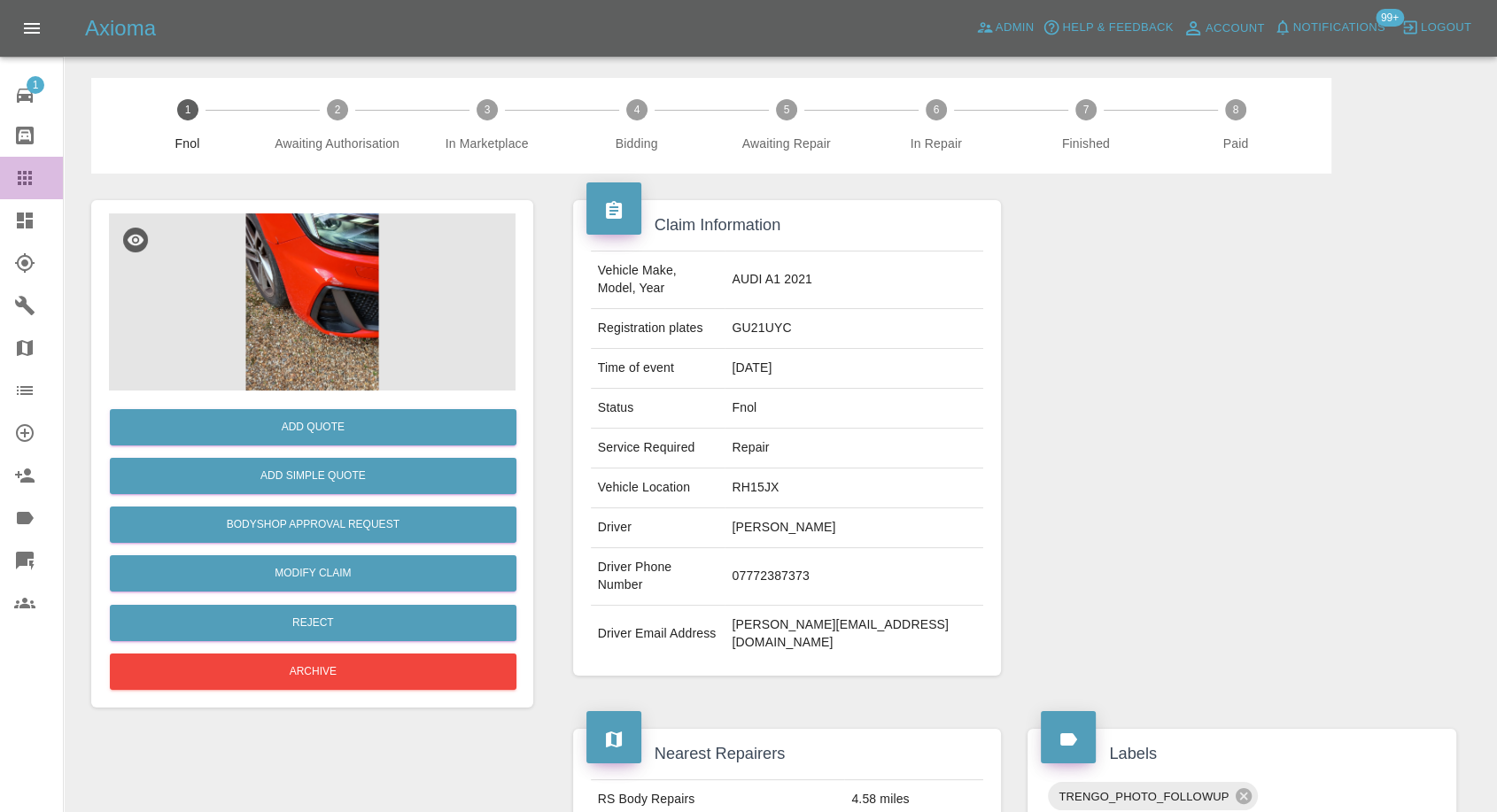
click at [26, 194] on link "Claims" at bounding box center [31, 178] width 62 height 42
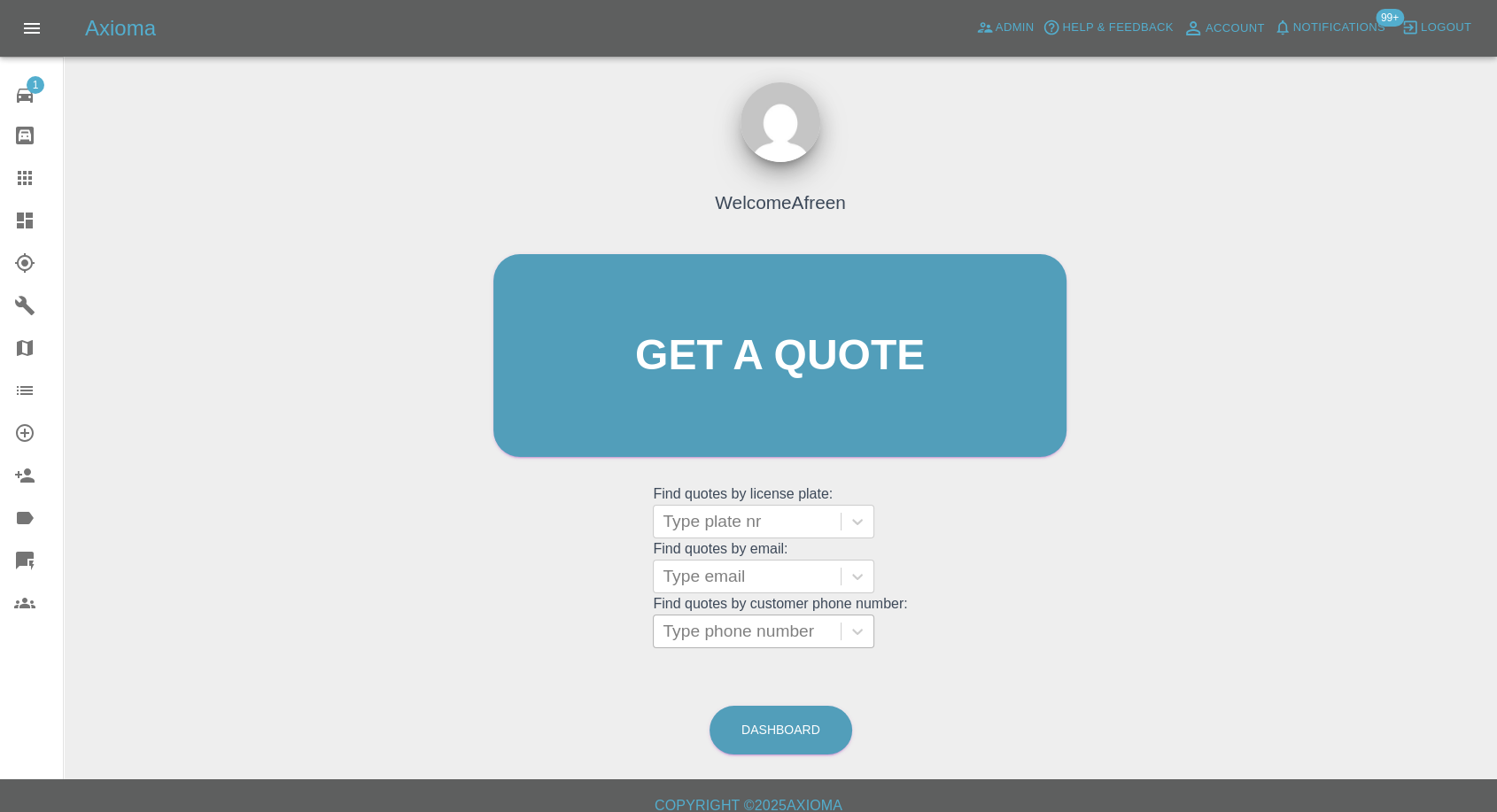
click at [713, 632] on div at bounding box center [747, 631] width 169 height 25
paste input "+447944090854"
drag, startPoint x: 619, startPoint y: 635, endPoint x: 510, endPoint y: 635, distance: 109.0
click at [510, 635] on div "Welcome Afreen Get a quote Get a quote Find quotes by license plate: Type plate…" at bounding box center [780, 389] width 610 height 535
type input "07944090854"
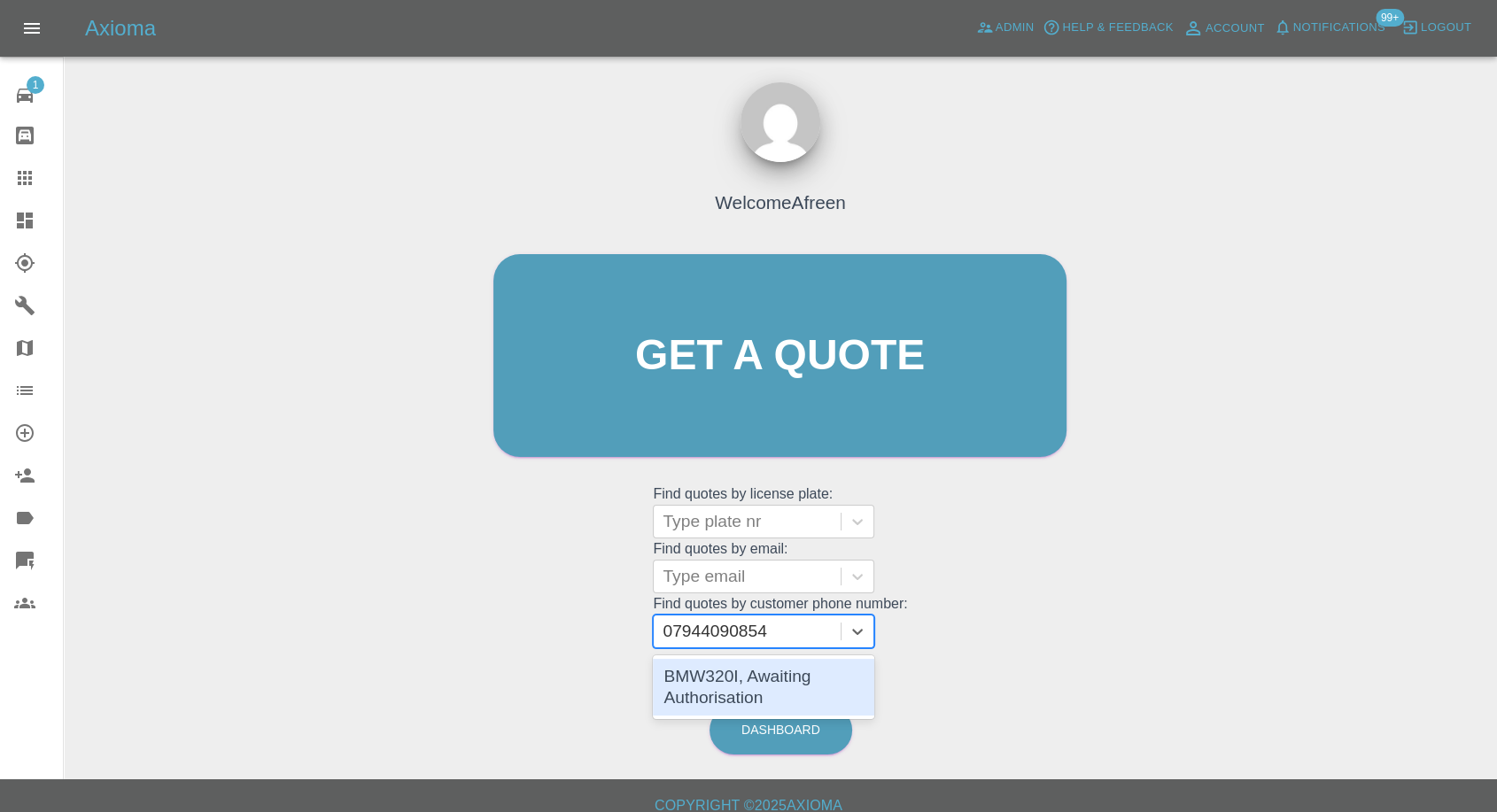
click at [772, 692] on div "BMW320I, Awaiting Authorisation" at bounding box center [764, 687] width 221 height 57
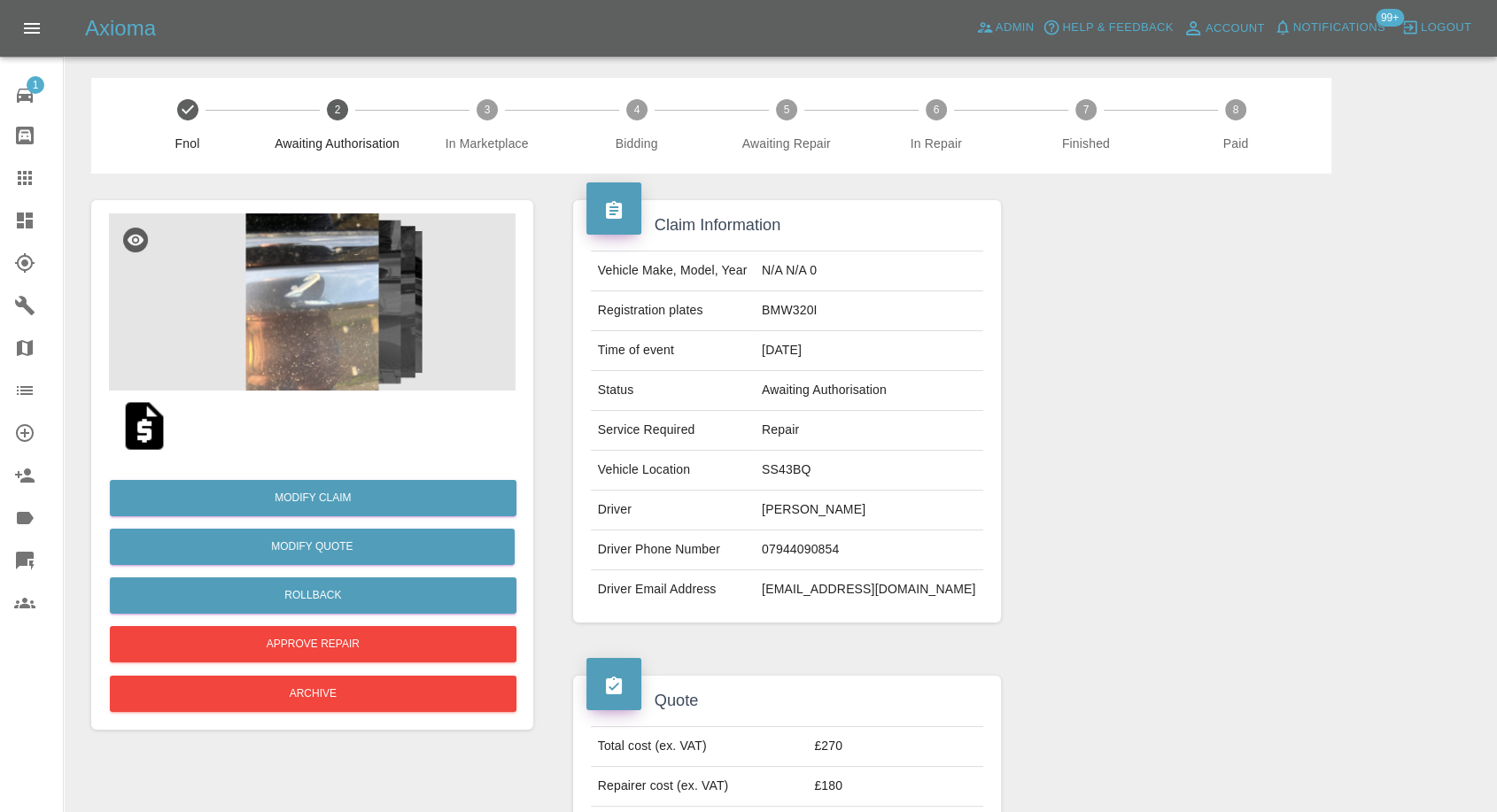
click at [138, 439] on img at bounding box center [144, 426] width 57 height 57
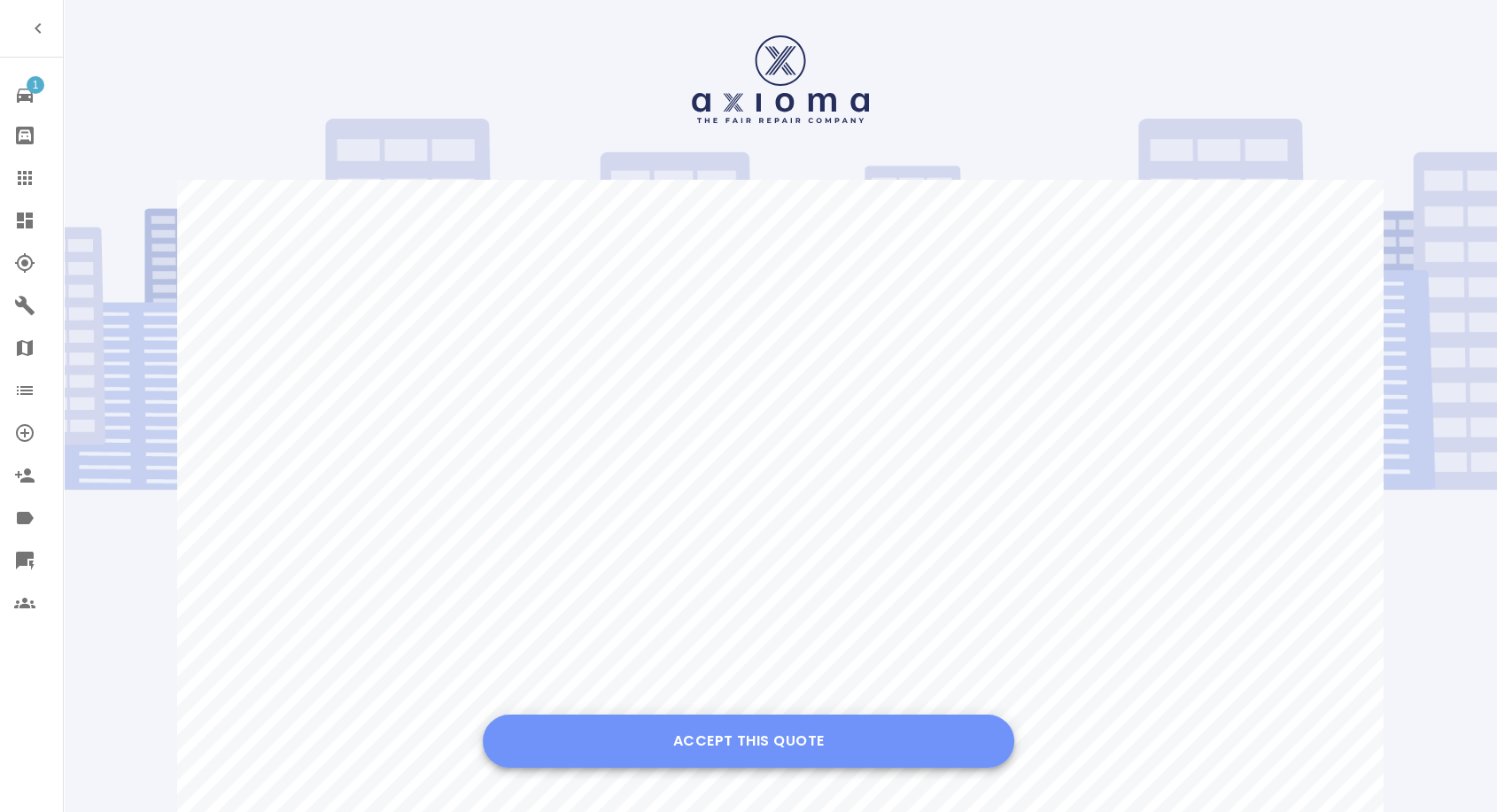
click at [727, 725] on button "Accept this Quote" at bounding box center [748, 741] width 531 height 53
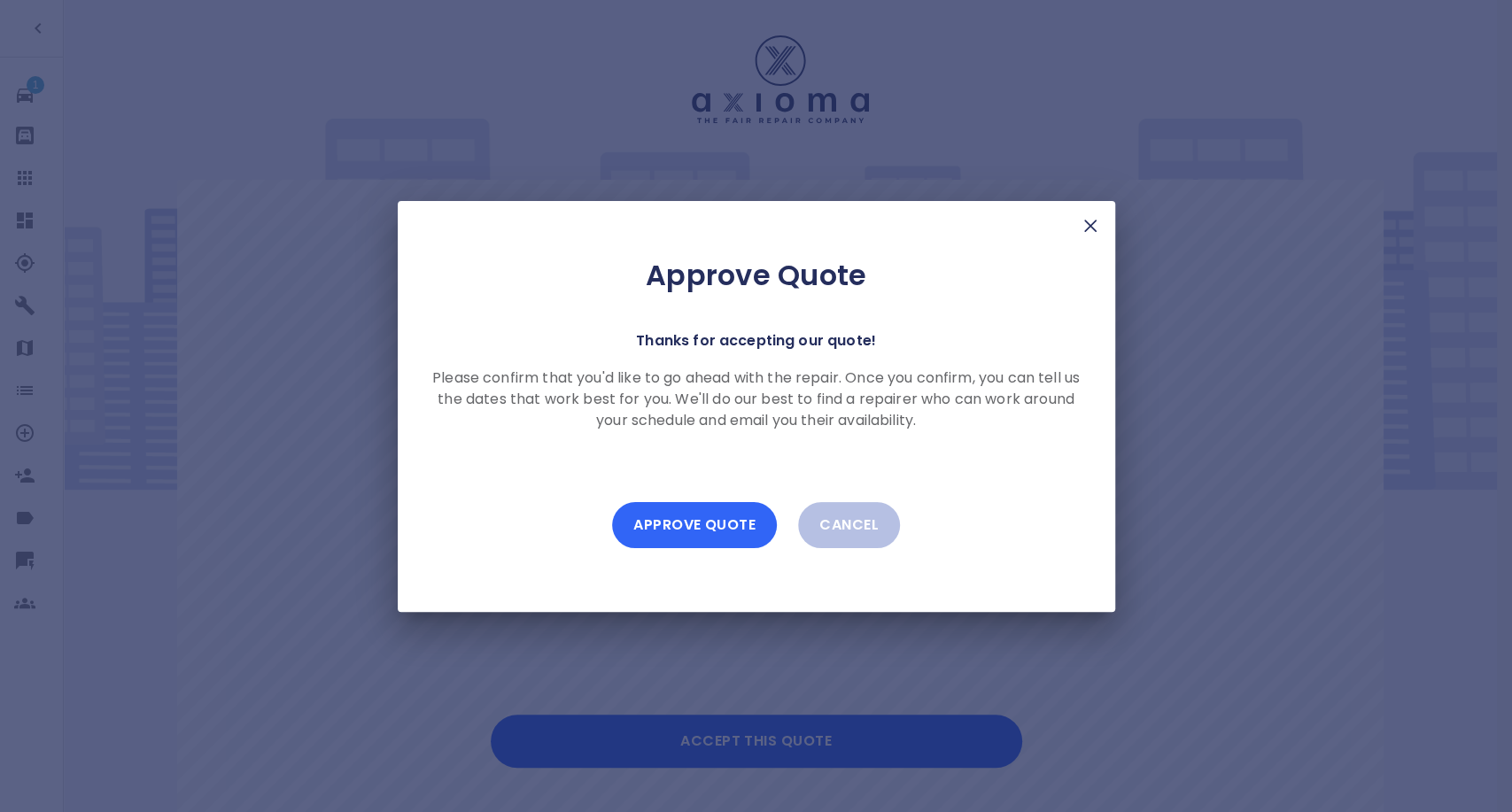
click at [708, 527] on button "Approve Quote" at bounding box center [694, 525] width 164 height 46
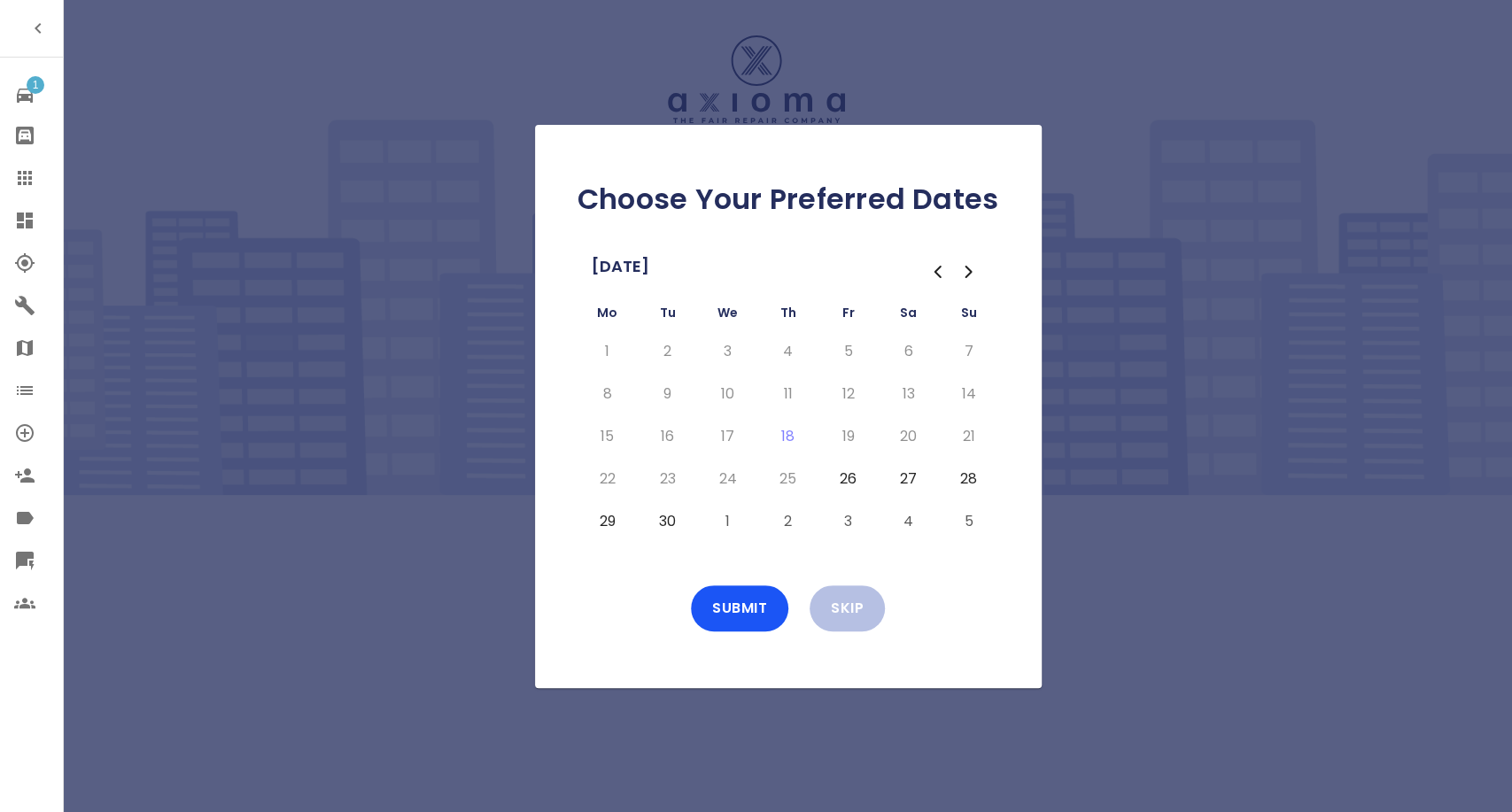
click at [958, 271] on icon "Go to the Next Month" at bounding box center [968, 271] width 21 height 21
click at [967, 274] on icon "Go to the Next Month" at bounding box center [968, 272] width 6 height 11
click at [932, 271] on icon "Go to the Previous Month" at bounding box center [936, 271] width 21 height 21
click at [900, 355] on button "4" at bounding box center [908, 351] width 32 height 28
click at [605, 394] on button "6" at bounding box center [607, 394] width 32 height 28
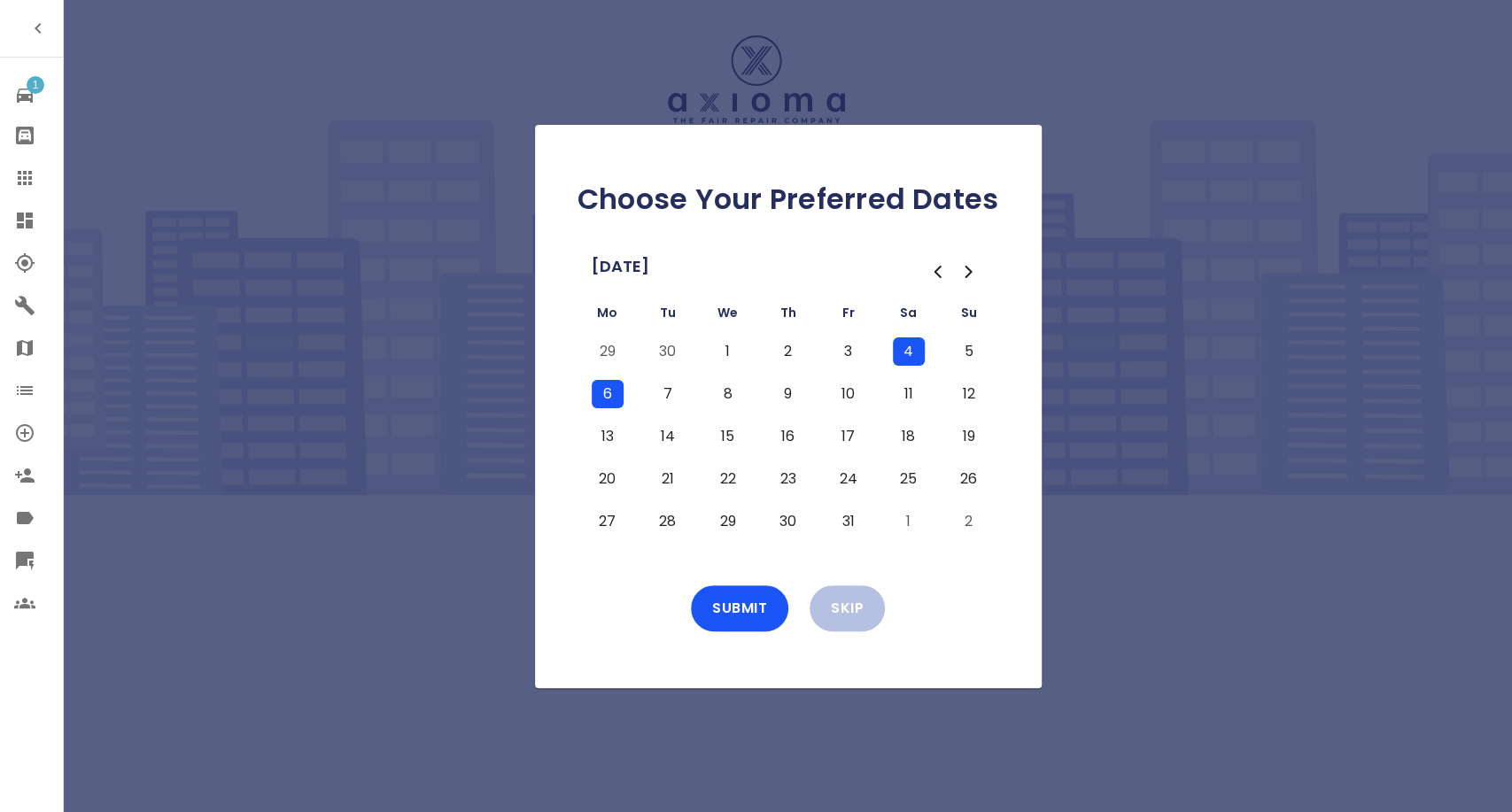
click at [658, 399] on button "7" at bounding box center [668, 394] width 32 height 28
click at [735, 615] on button "Submit" at bounding box center [739, 608] width 97 height 46
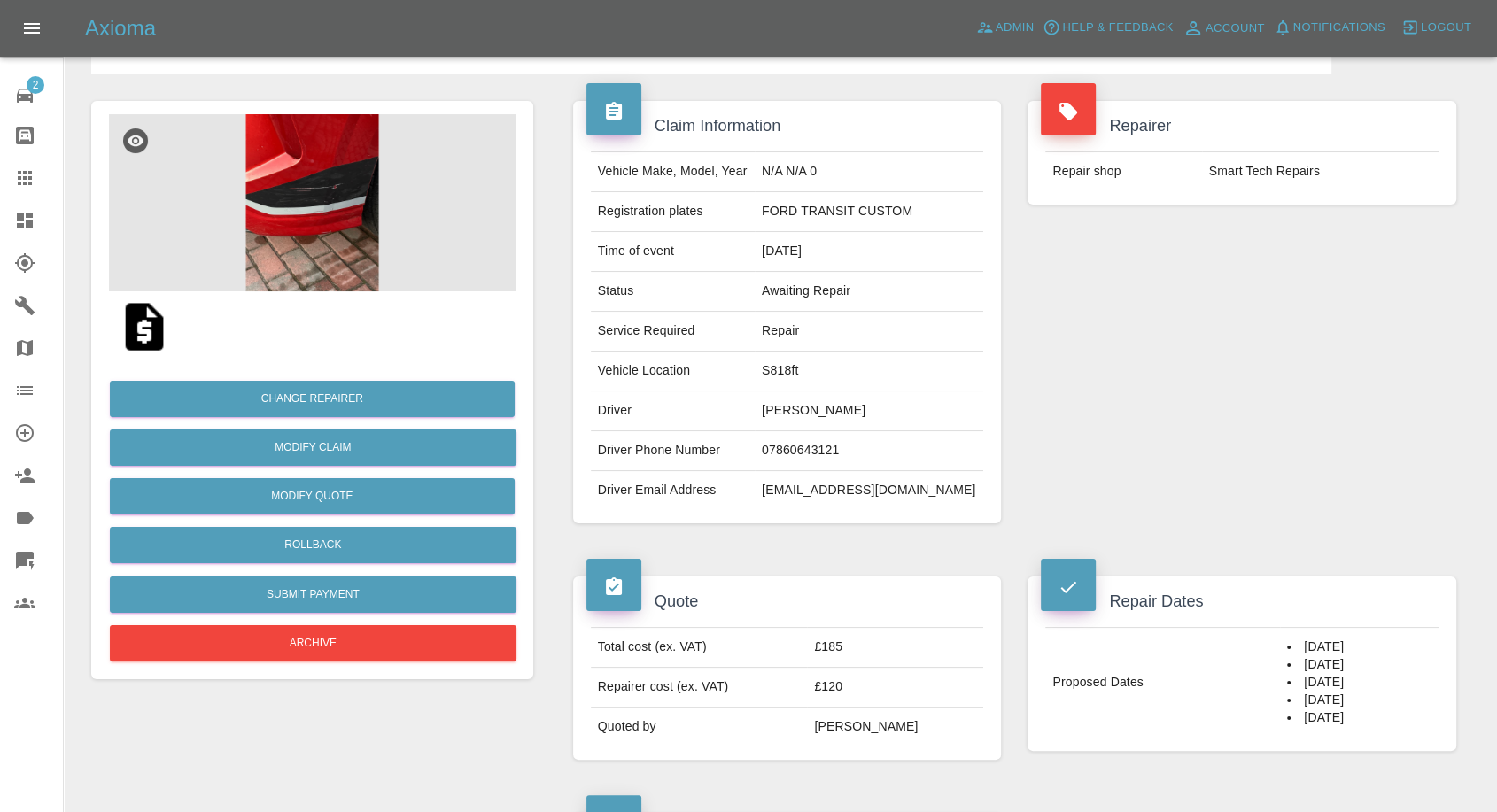
scroll to position [393, 0]
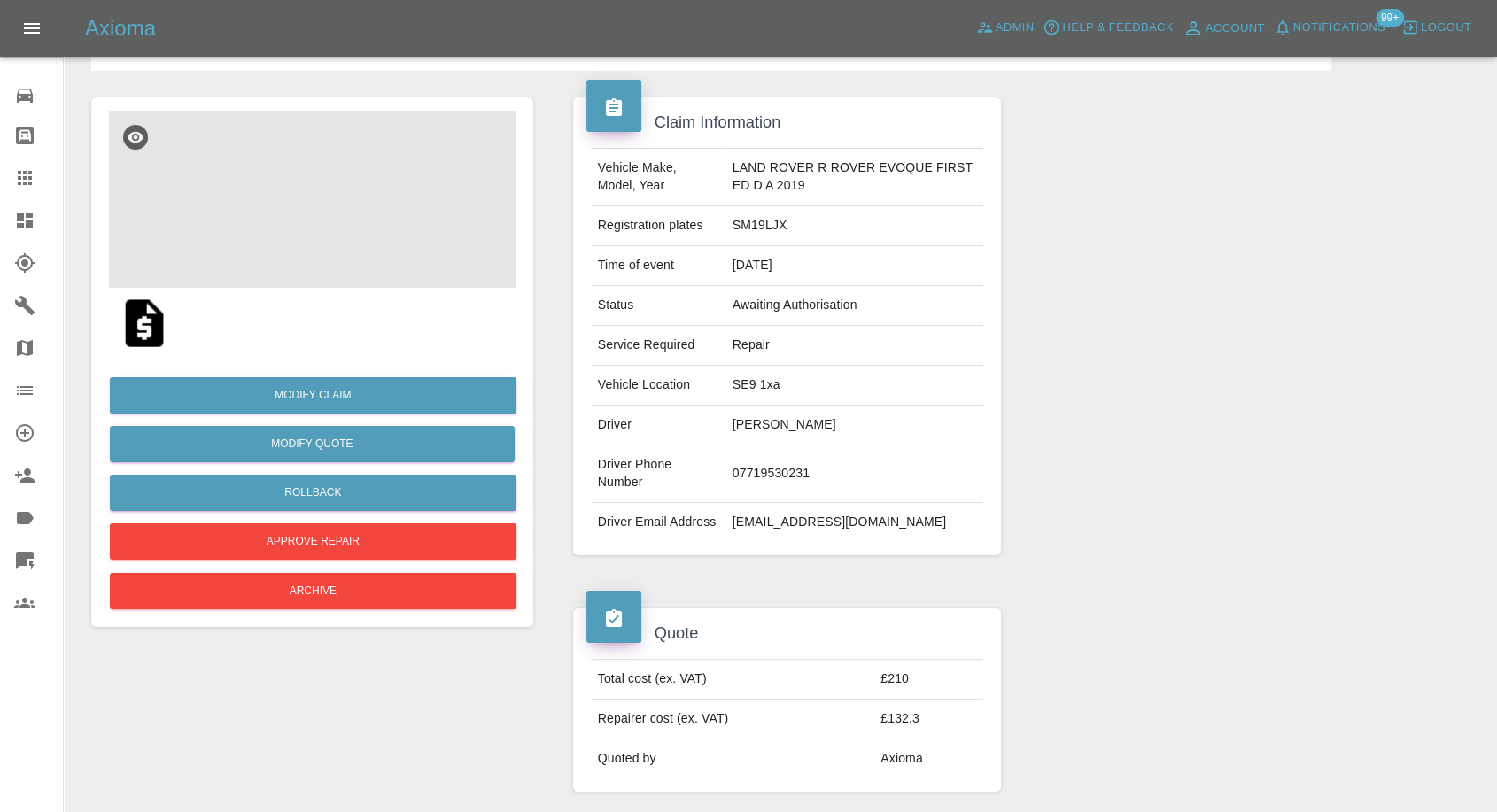
scroll to position [98, 0]
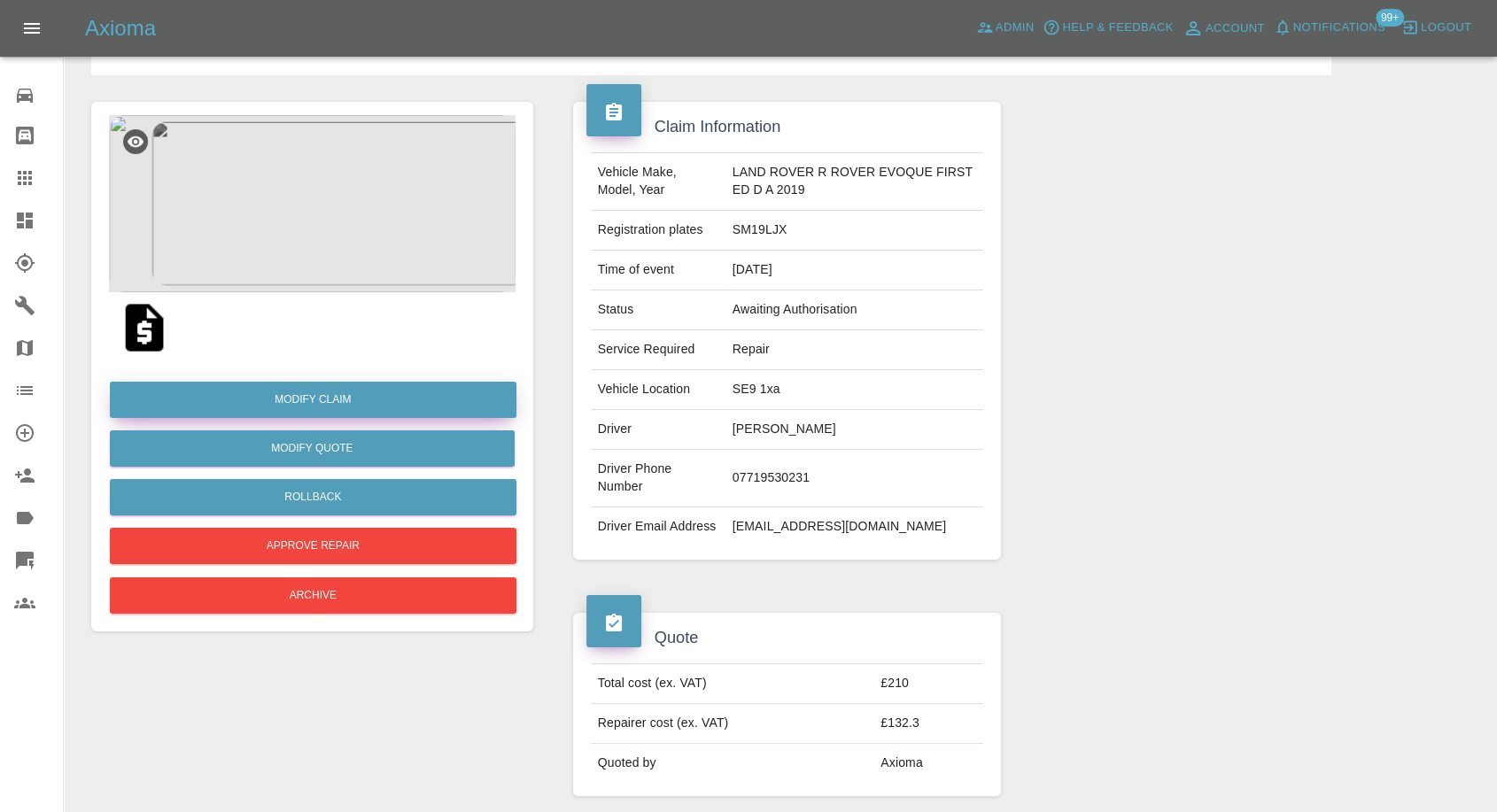
click at [319, 396] on link "Modify Claim" at bounding box center [313, 400] width 407 height 37
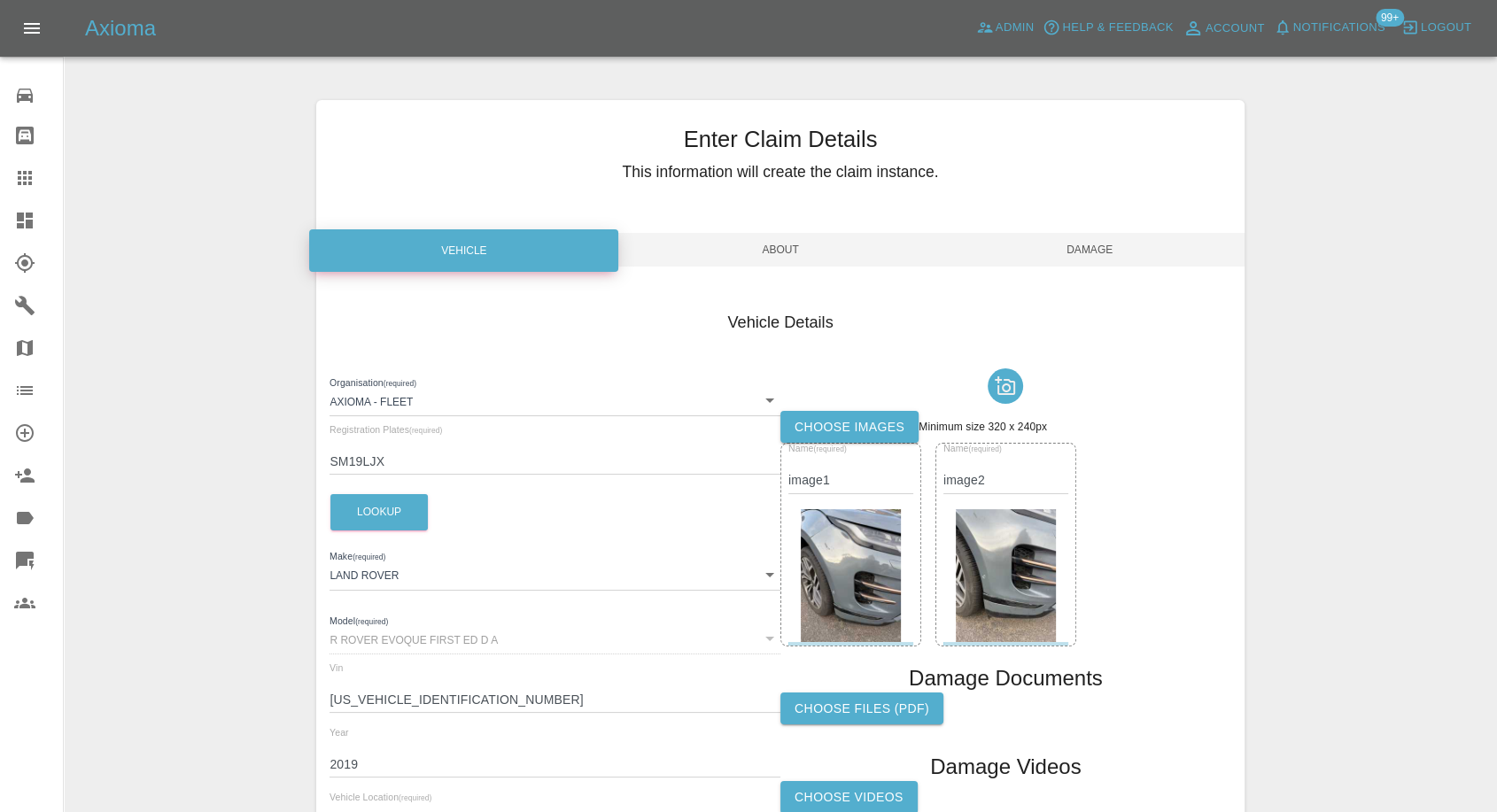
scroll to position [200, 0]
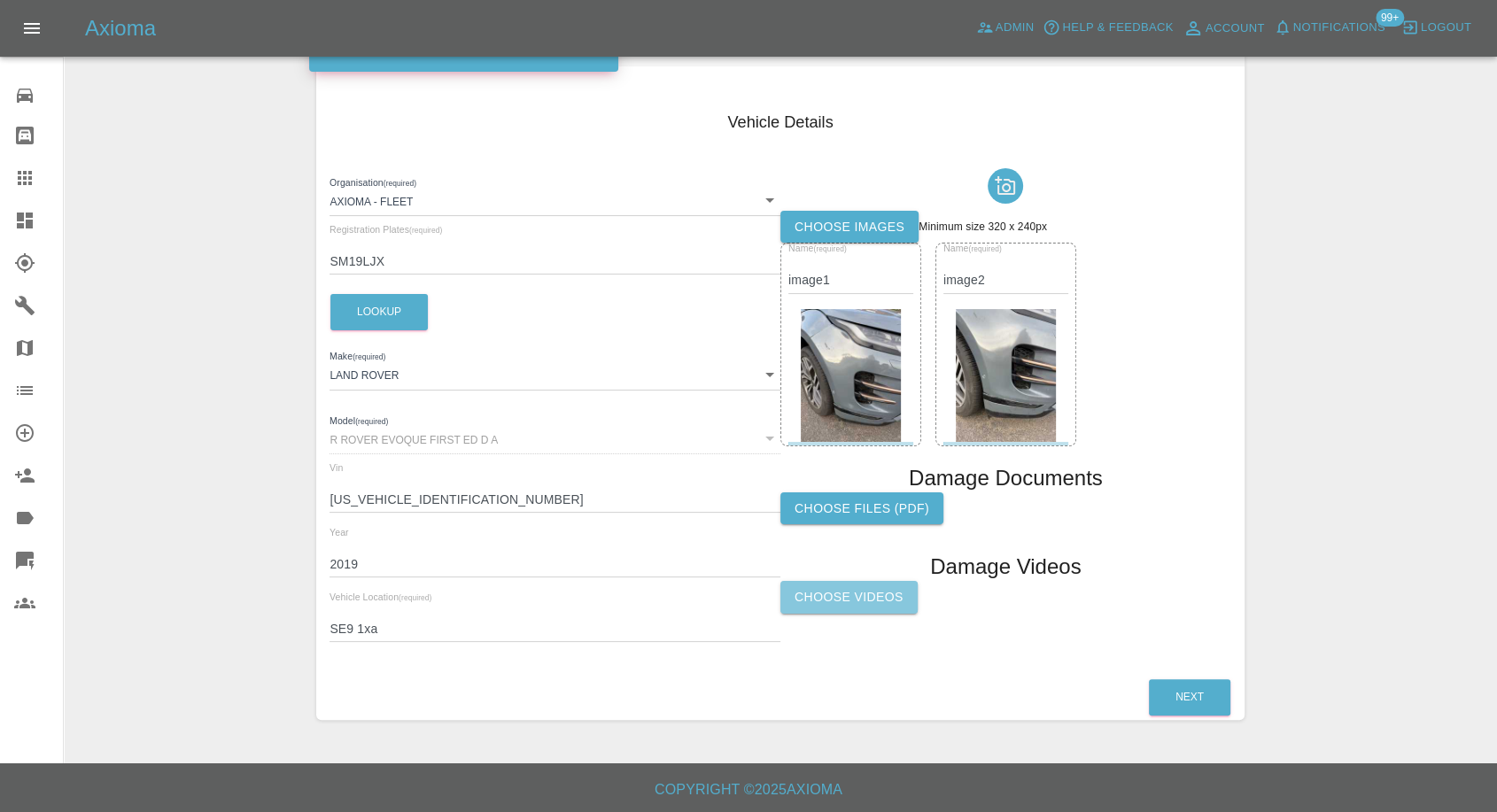
click at [865, 603] on label "Choose Videos" at bounding box center [848, 597] width 137 height 33
click at [0, 0] on input "Choose Videos" at bounding box center [0, 0] width 0 height 0
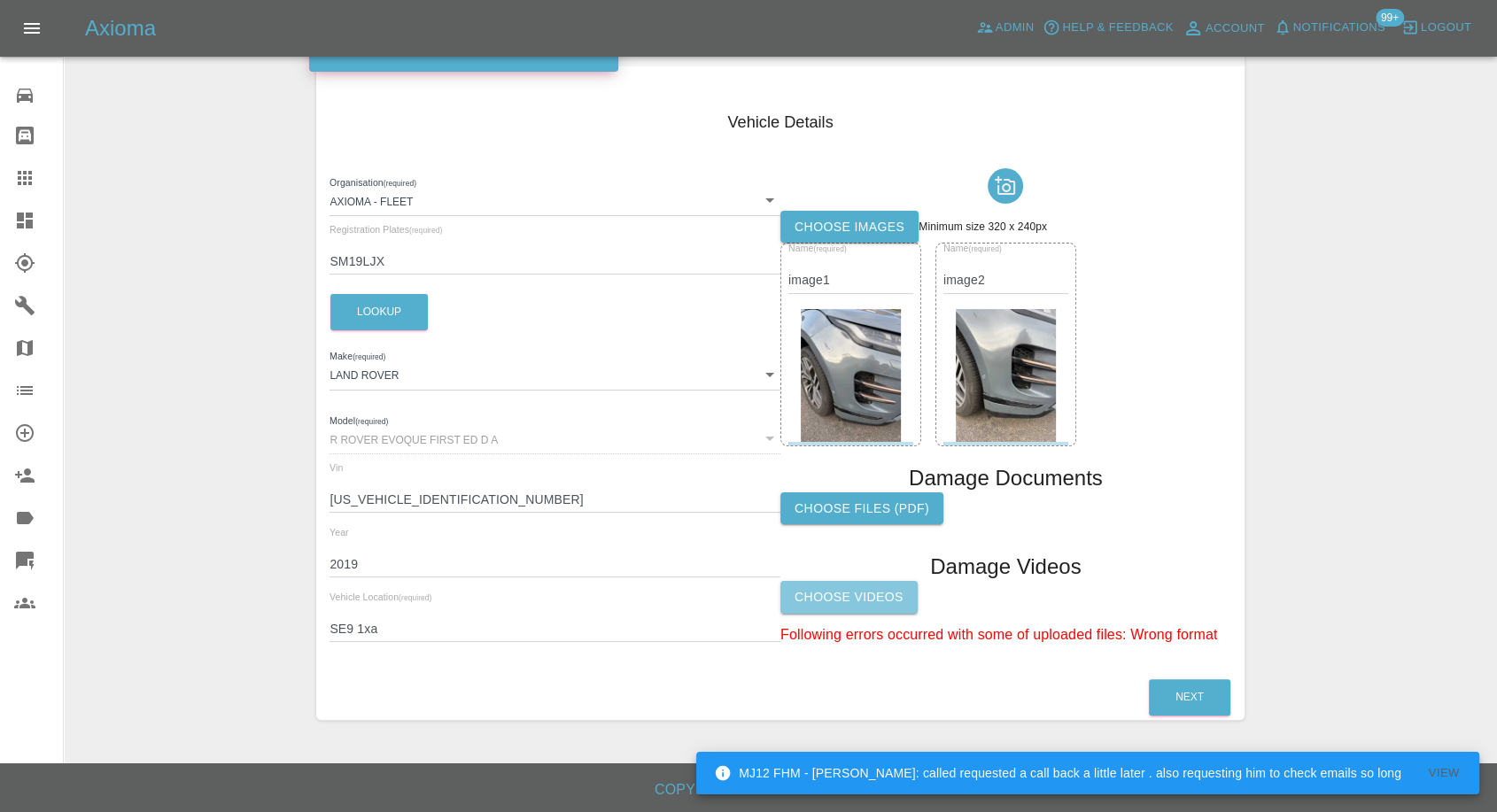
click at [851, 597] on label "Choose Videos" at bounding box center [848, 597] width 137 height 33
click at [0, 0] on input "Choose Videos" at bounding box center [0, 0] width 0 height 0
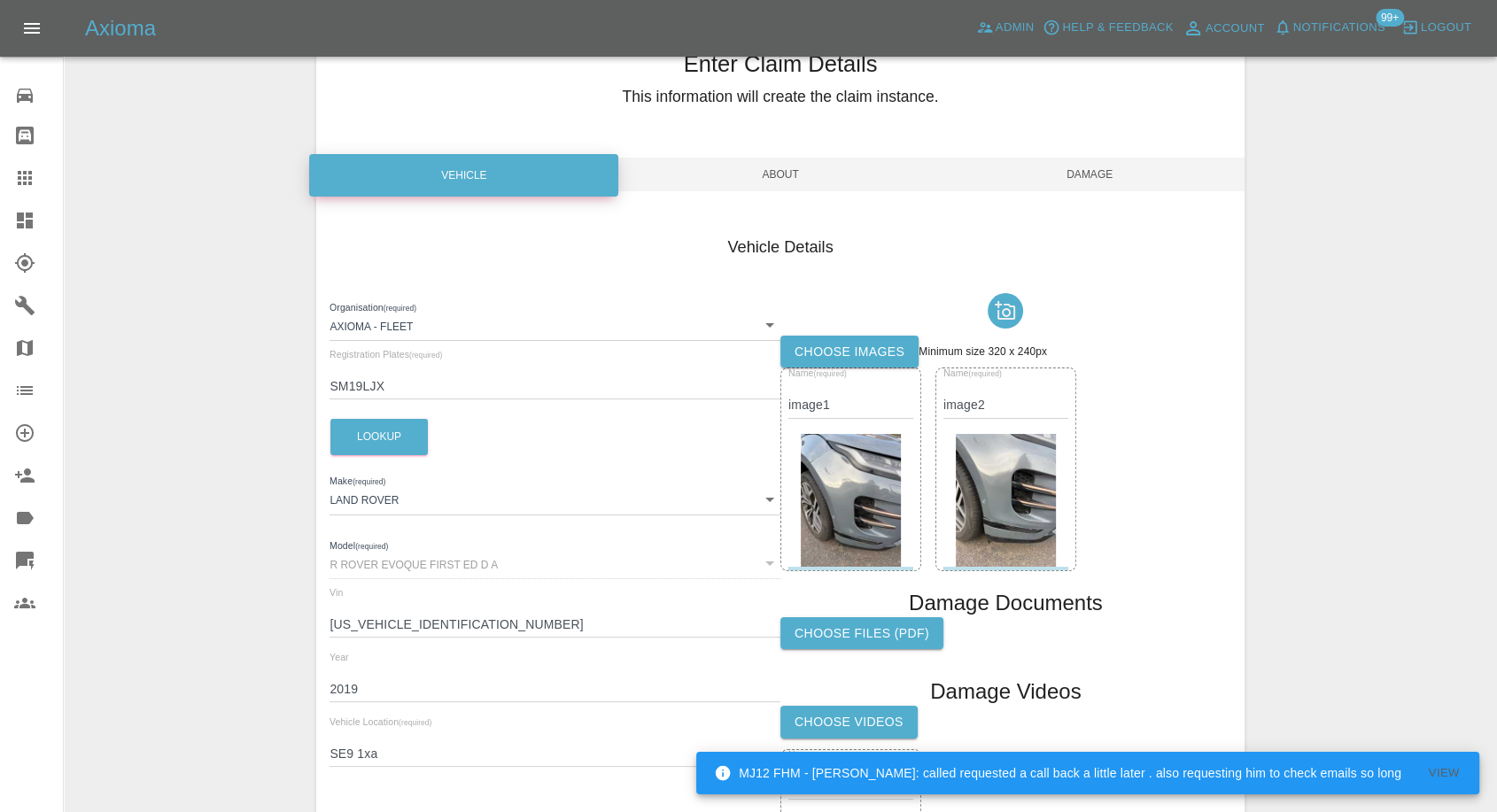
scroll to position [0, 0]
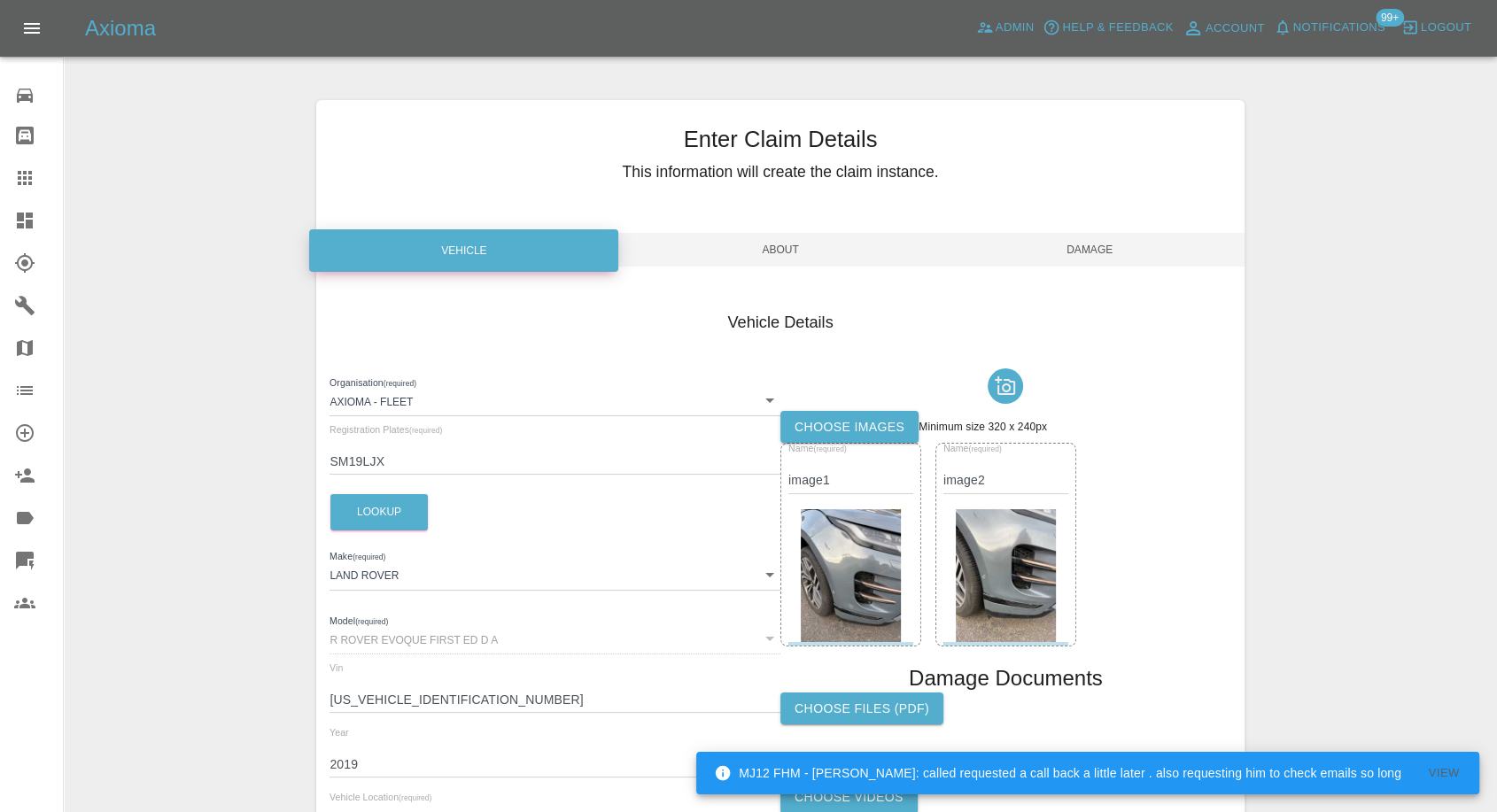
click at [1077, 263] on span "Damage" at bounding box center [1090, 250] width 309 height 34
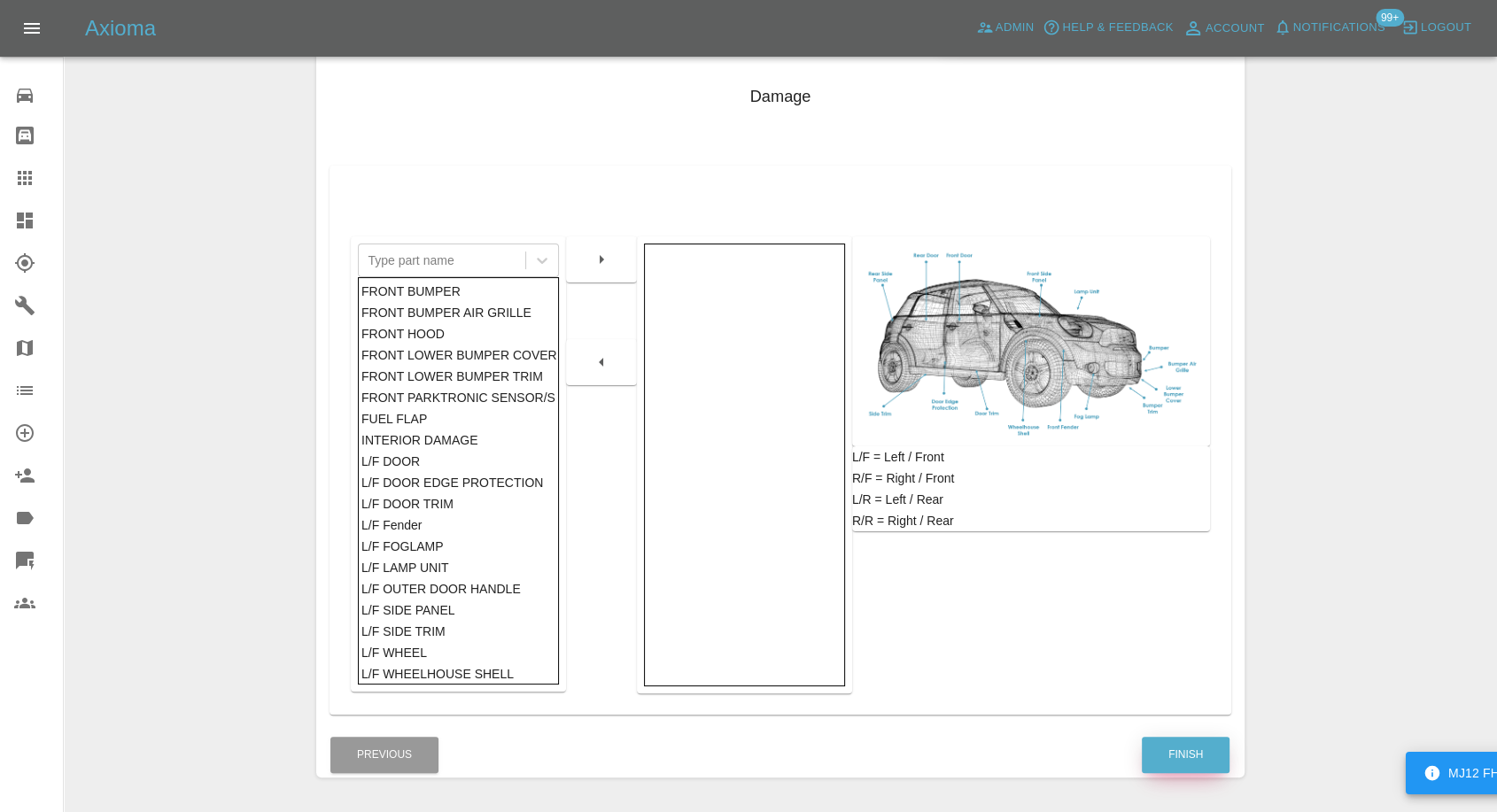
scroll to position [283, 0]
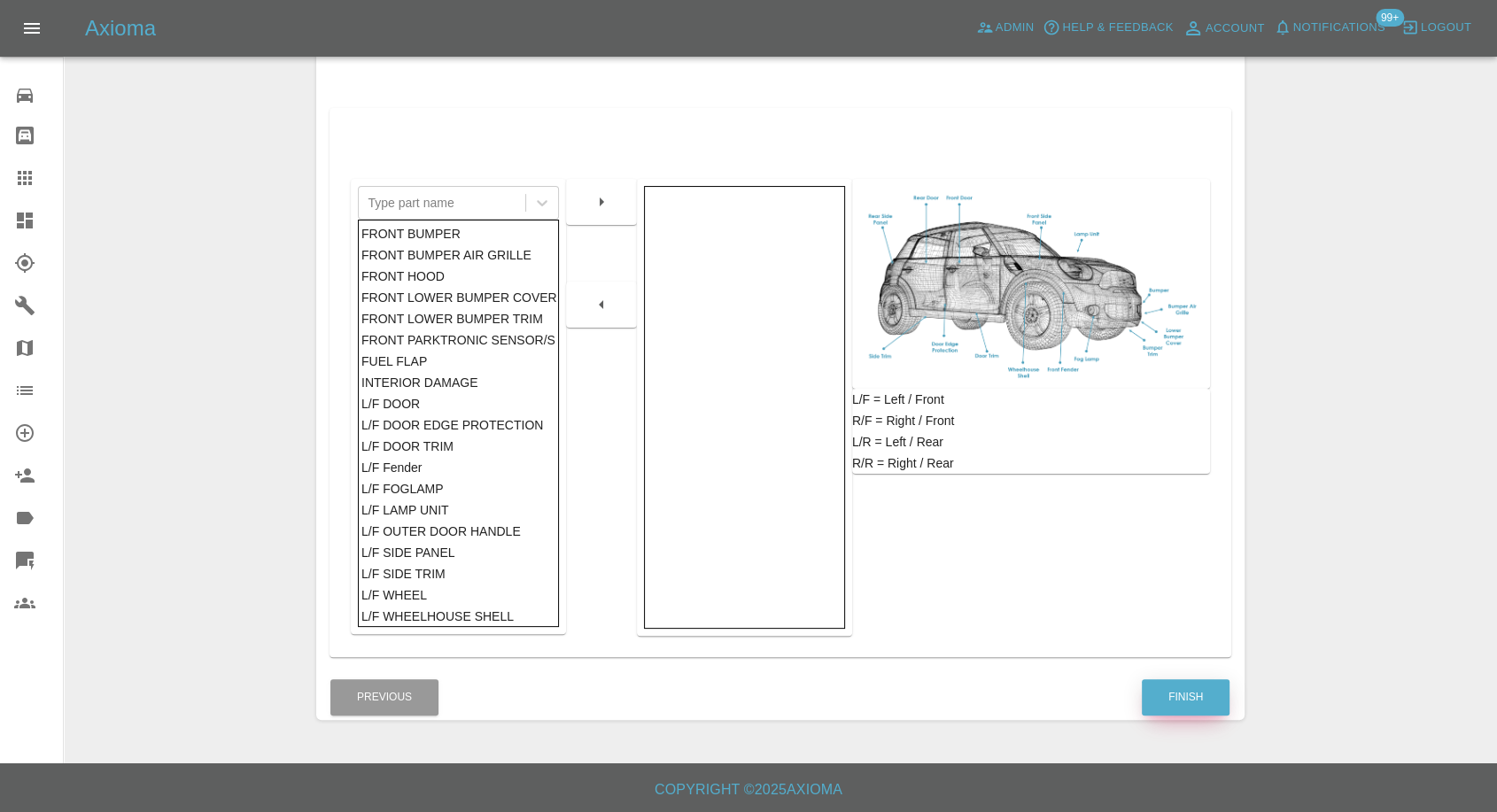
click at [1177, 679] on button "Finish" at bounding box center [1185, 697] width 87 height 37
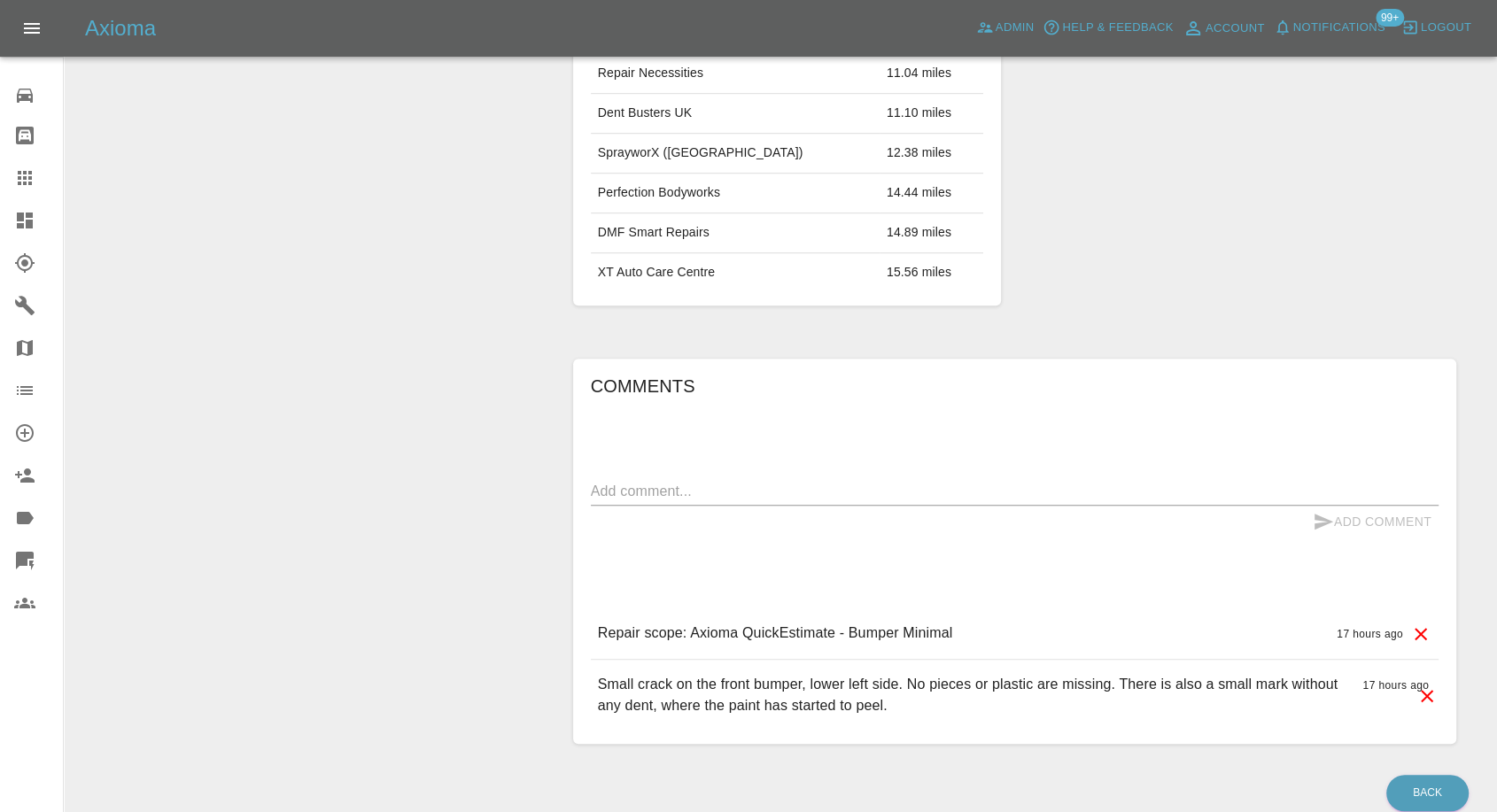
scroll to position [1180, 0]
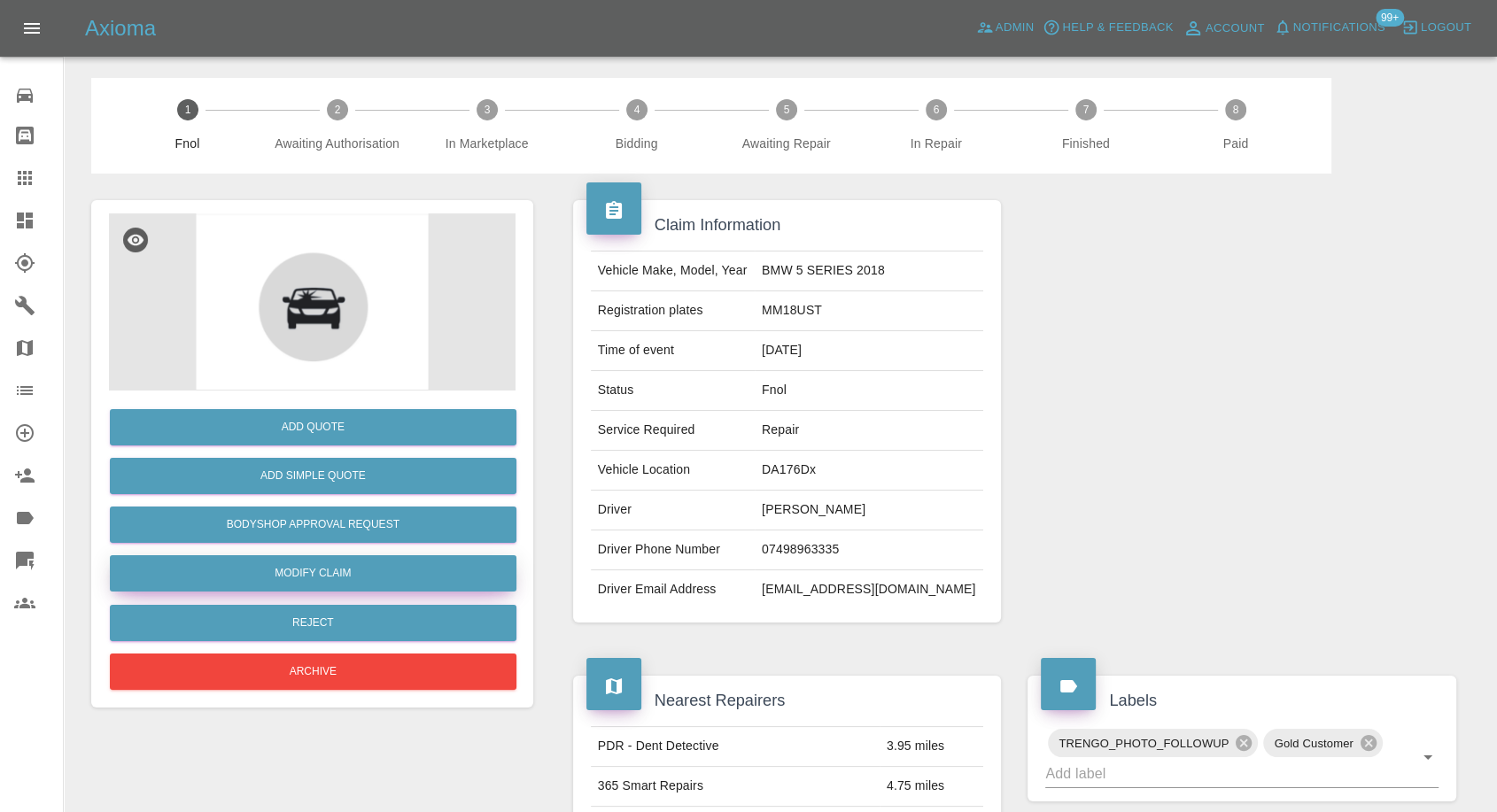
click at [319, 573] on link "Modify Claim" at bounding box center [313, 573] width 407 height 37
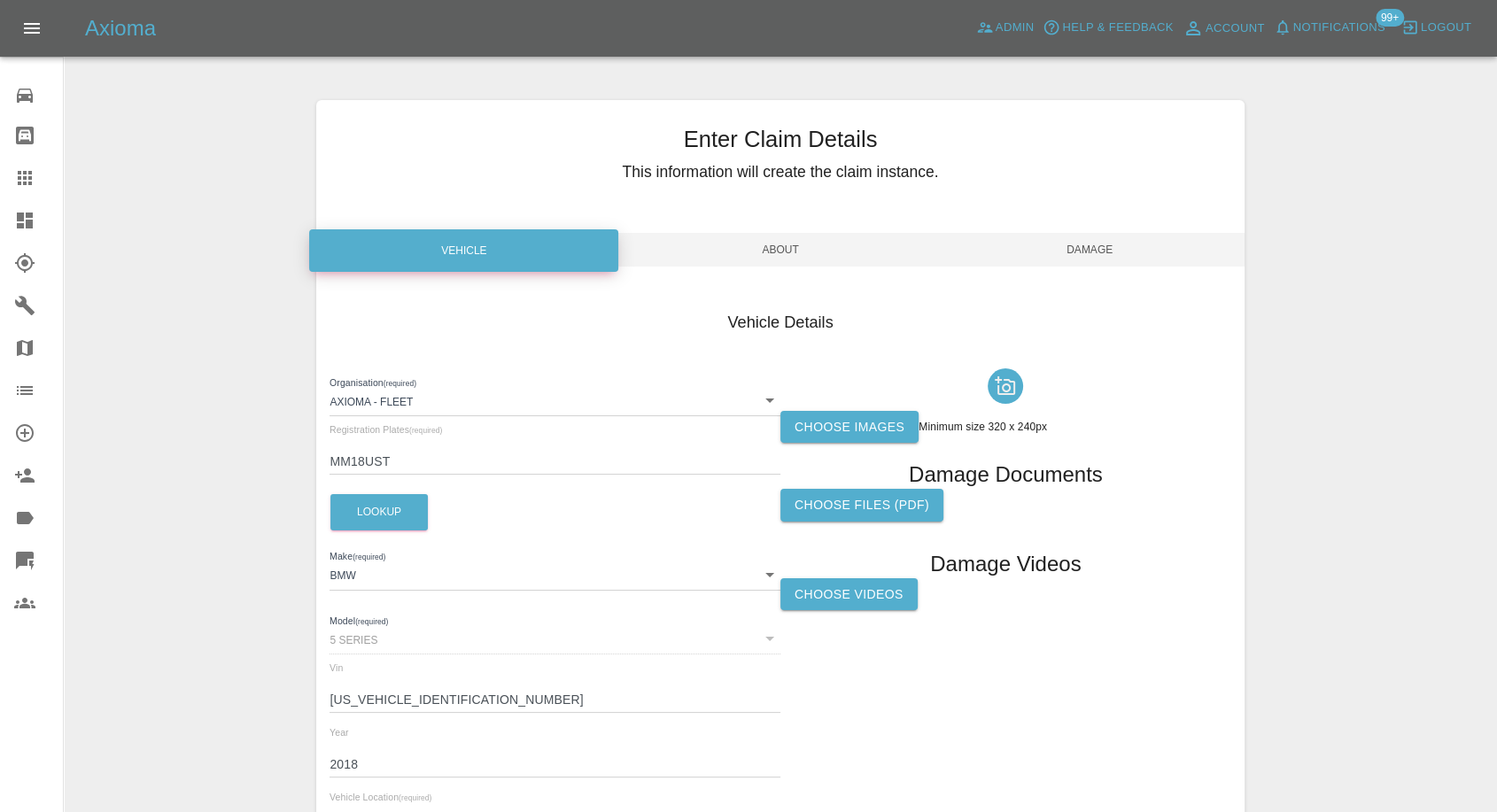
click at [853, 416] on label "Choose images" at bounding box center [849, 427] width 138 height 33
click at [0, 0] on input "Choose images" at bounding box center [0, 0] width 0 height 0
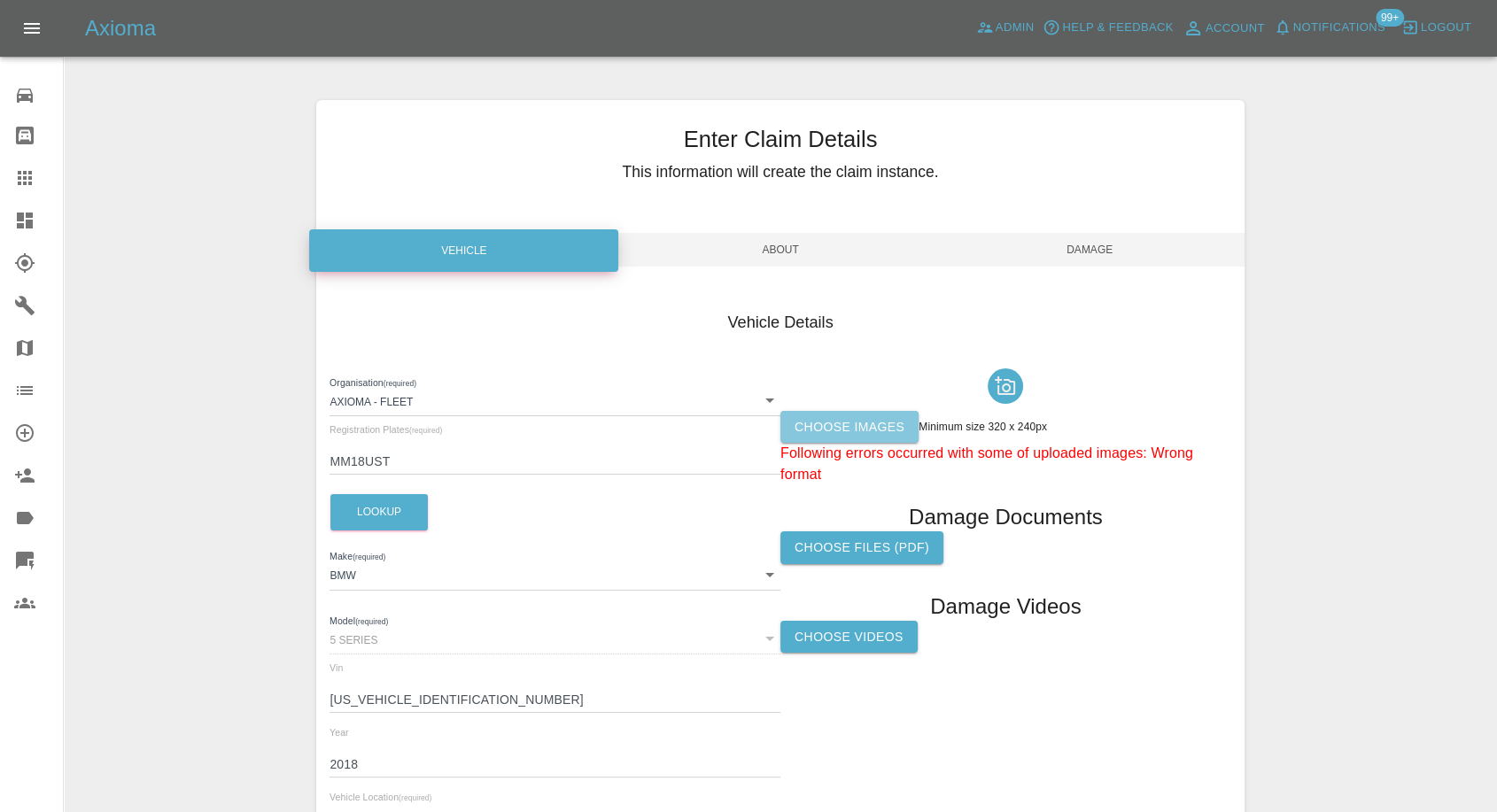
click at [864, 427] on label "Choose images" at bounding box center [849, 427] width 138 height 33
click at [0, 0] on input "Choose images" at bounding box center [0, 0] width 0 height 0
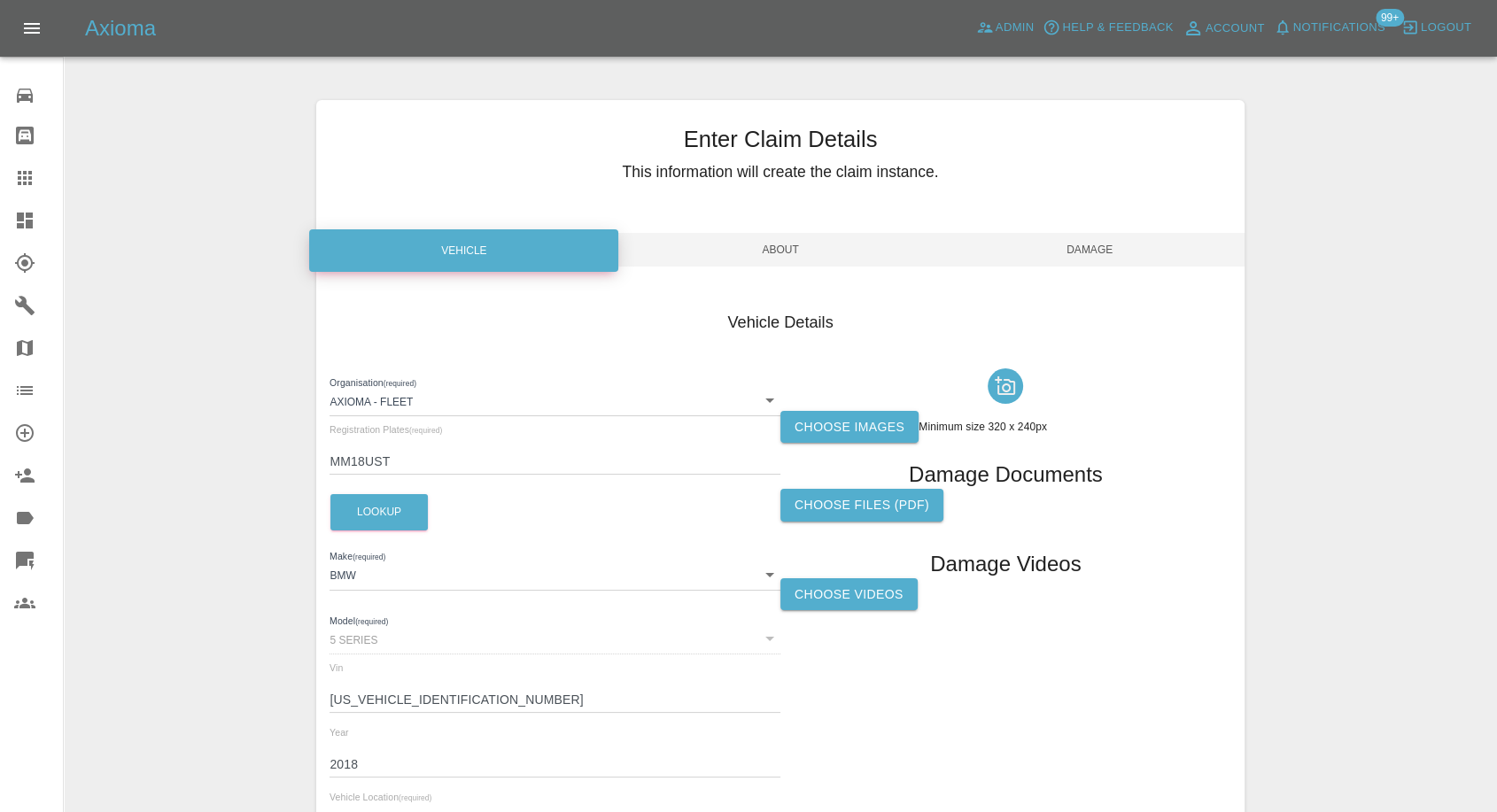
click at [880, 598] on label "Choose Videos" at bounding box center [848, 595] width 137 height 33
click at [0, 0] on input "Choose Videos" at bounding box center [0, 0] width 0 height 0
click at [851, 423] on label "Choose images" at bounding box center [849, 427] width 138 height 33
click at [0, 0] on input "Choose images" at bounding box center [0, 0] width 0 height 0
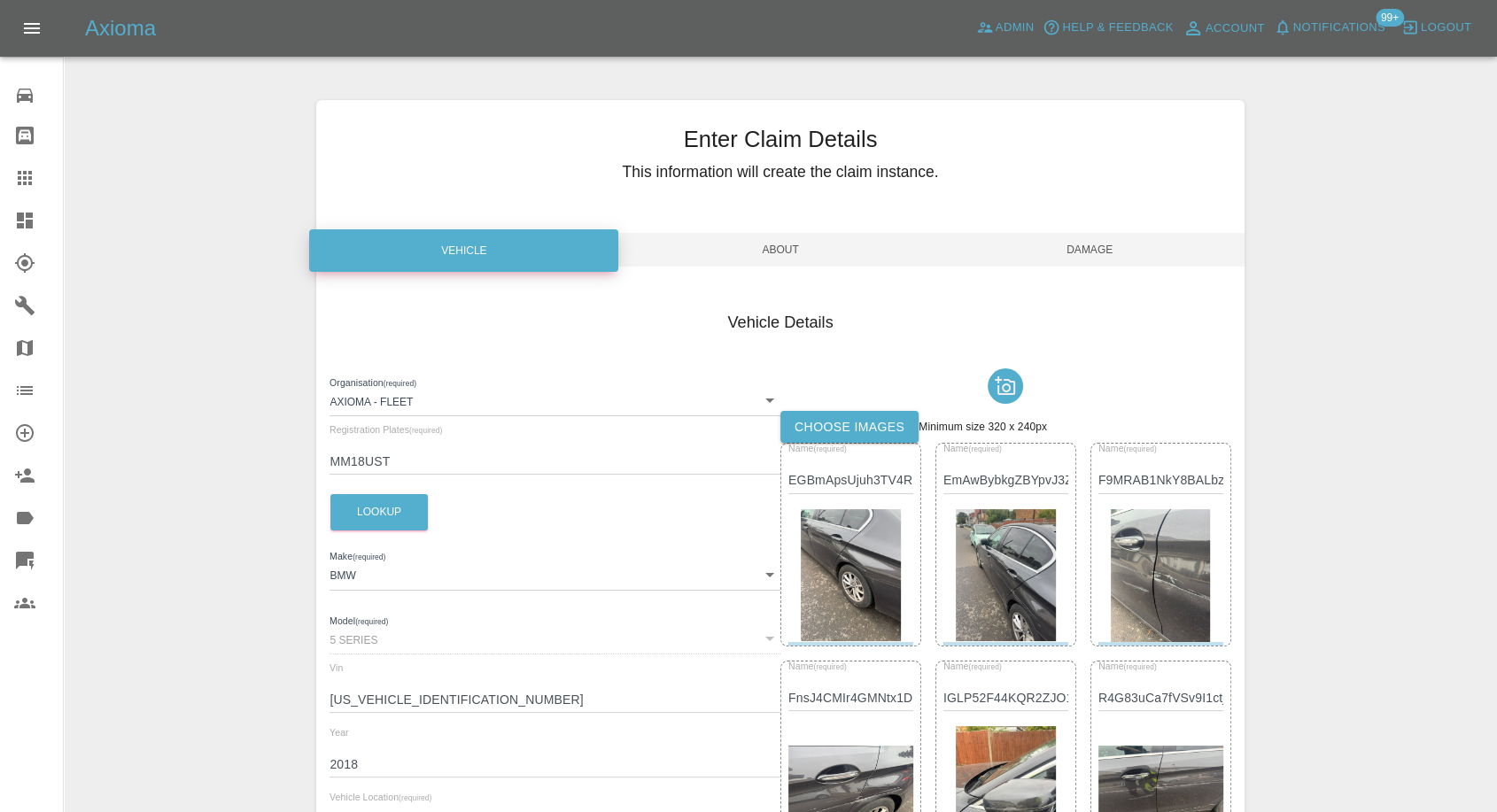
click at [1097, 251] on span "Damage" at bounding box center [1090, 250] width 309 height 34
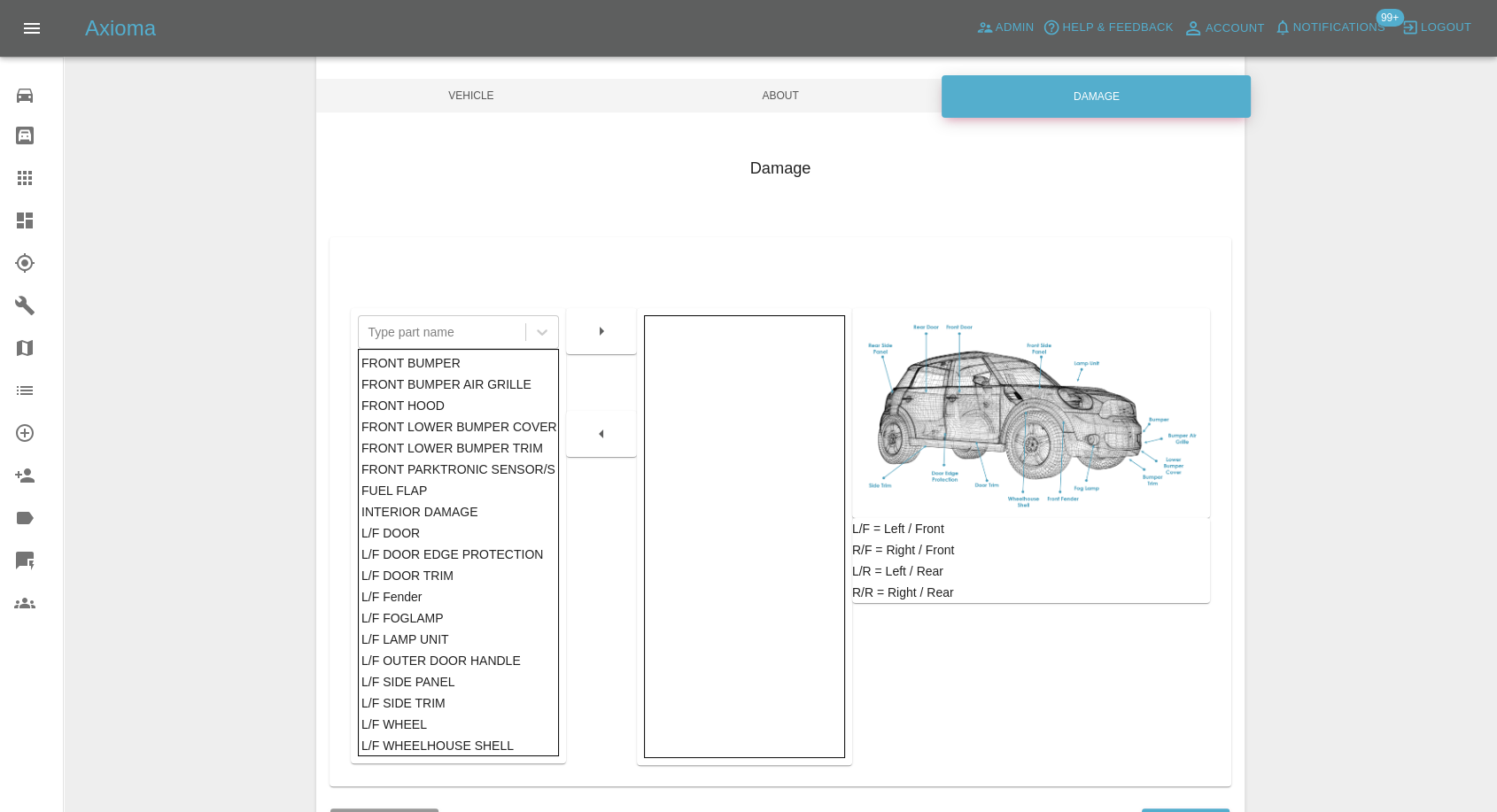
scroll to position [283, 0]
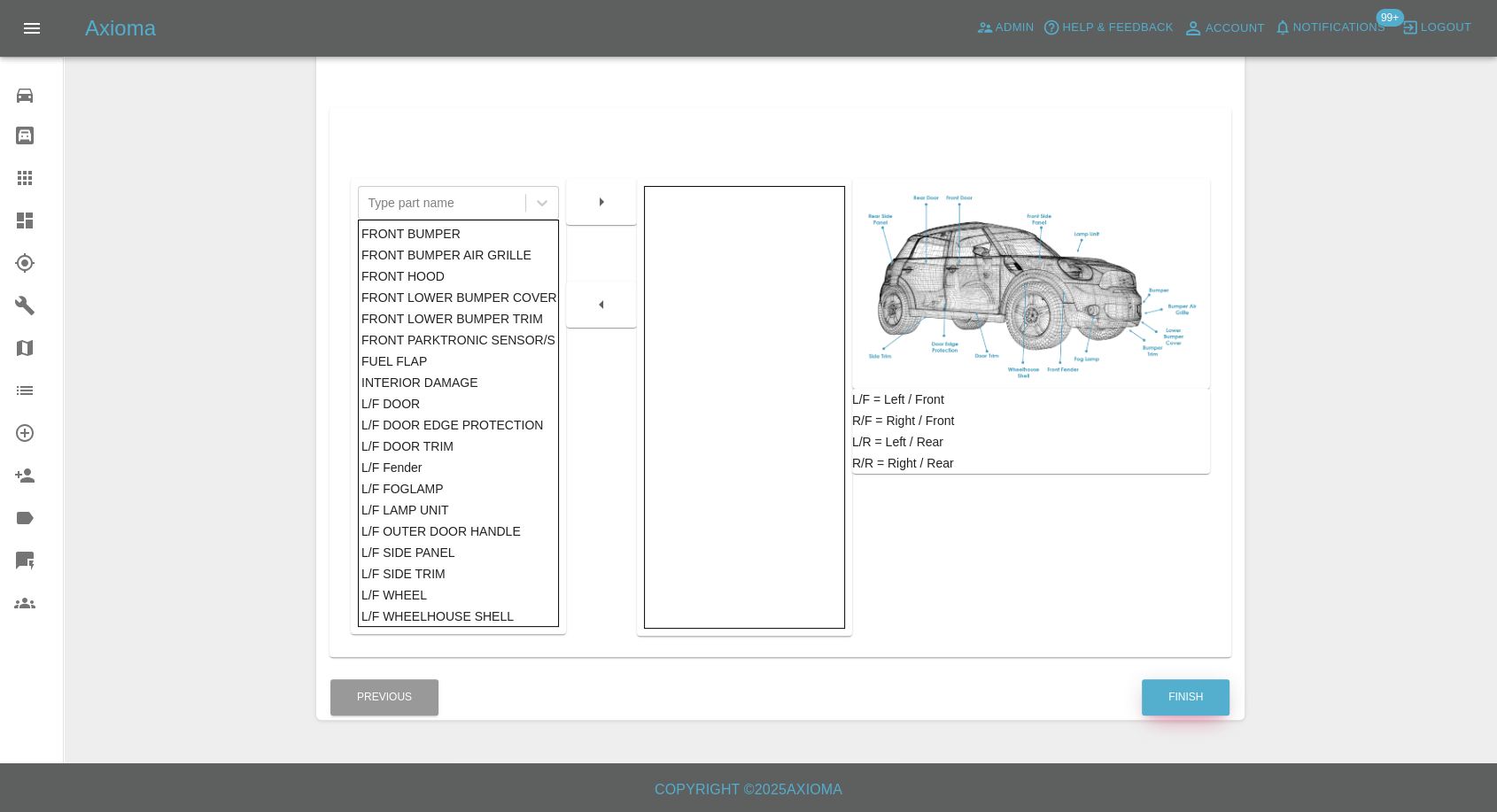
click at [1200, 689] on button "Finish" at bounding box center [1185, 697] width 87 height 37
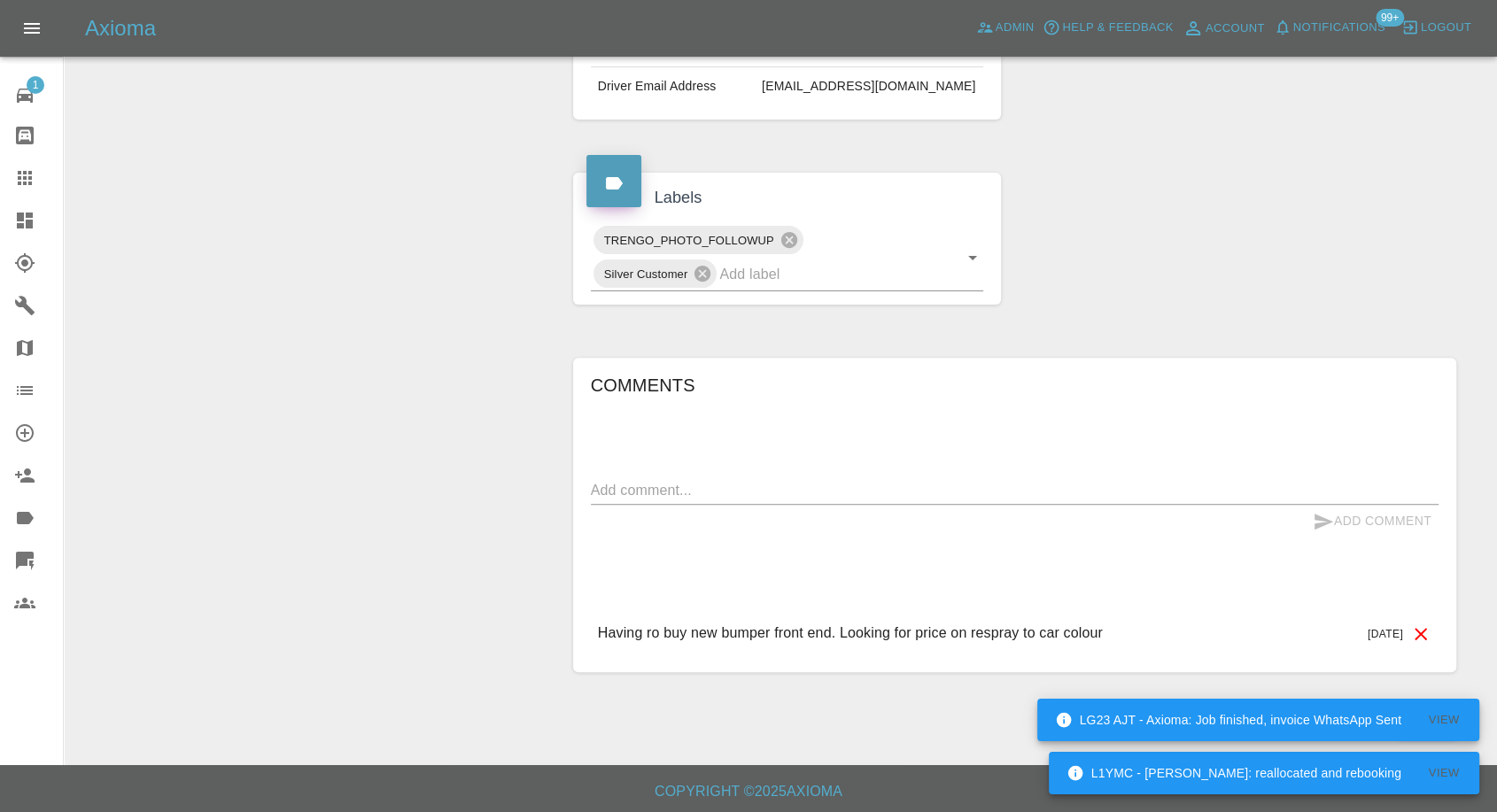
scroll to position [505, 0]
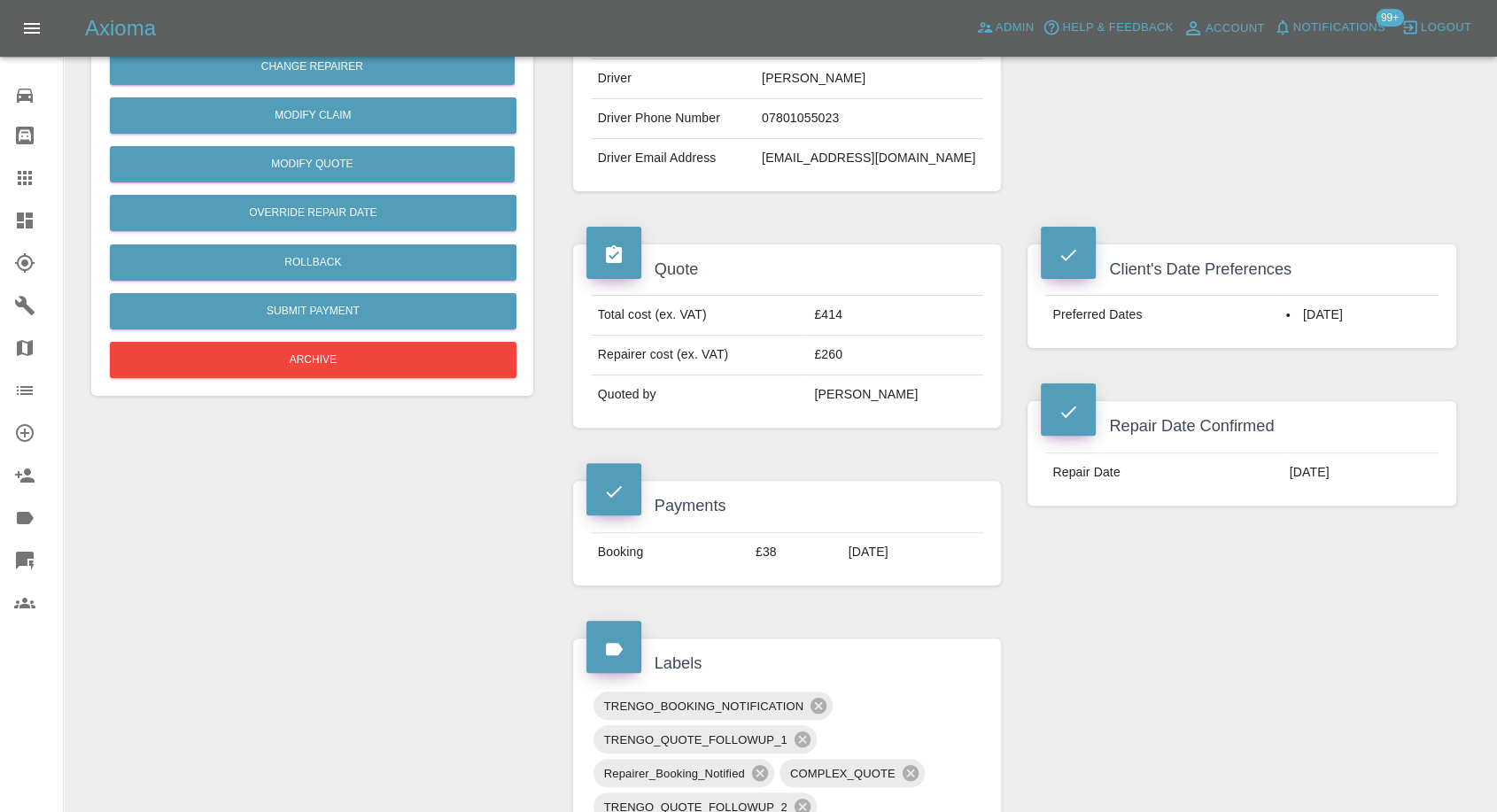
scroll to position [491, 0]
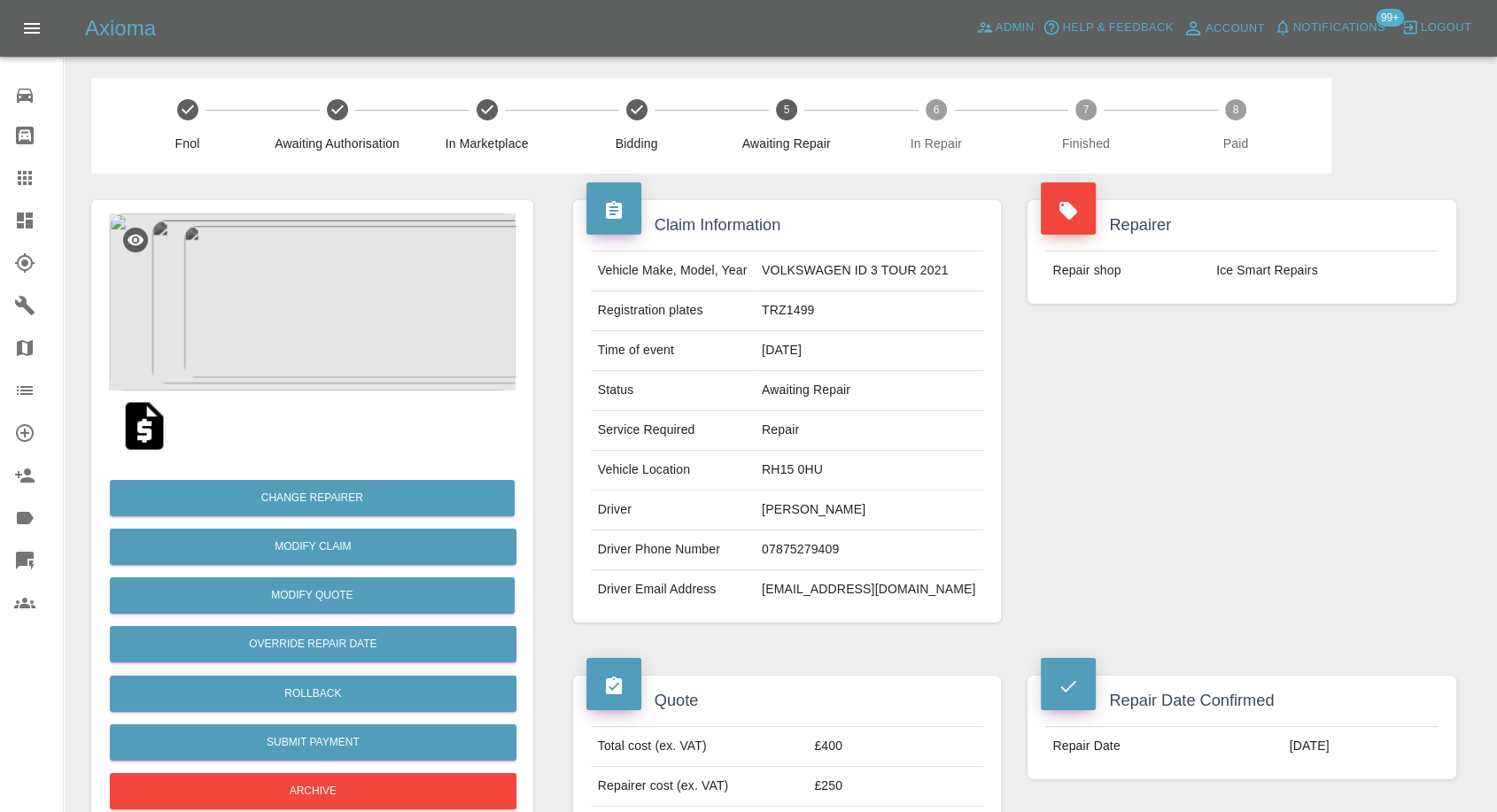
click at [148, 430] on img at bounding box center [144, 426] width 57 height 57
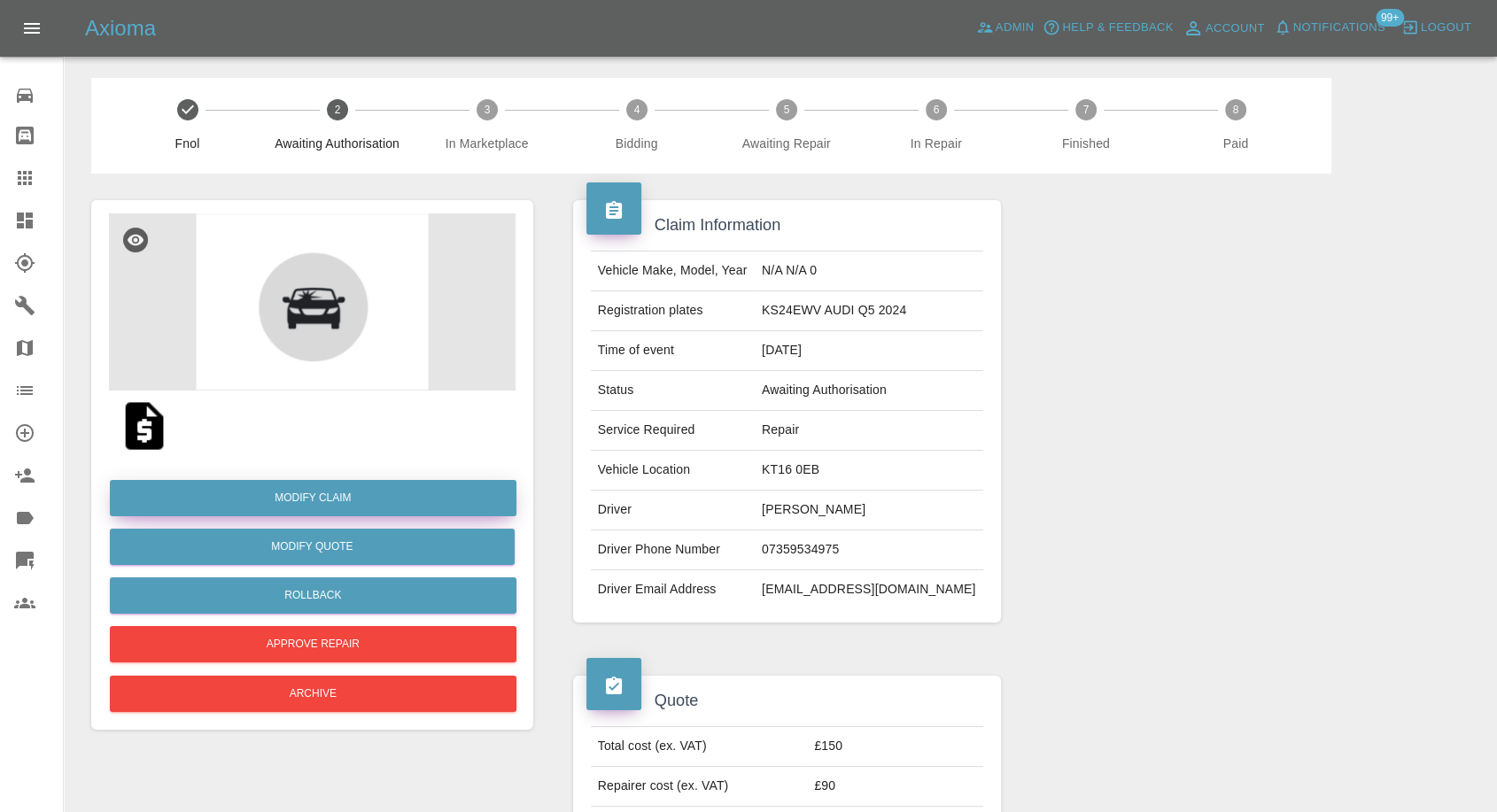
click at [320, 504] on link "Modify Claim" at bounding box center [313, 499] width 407 height 37
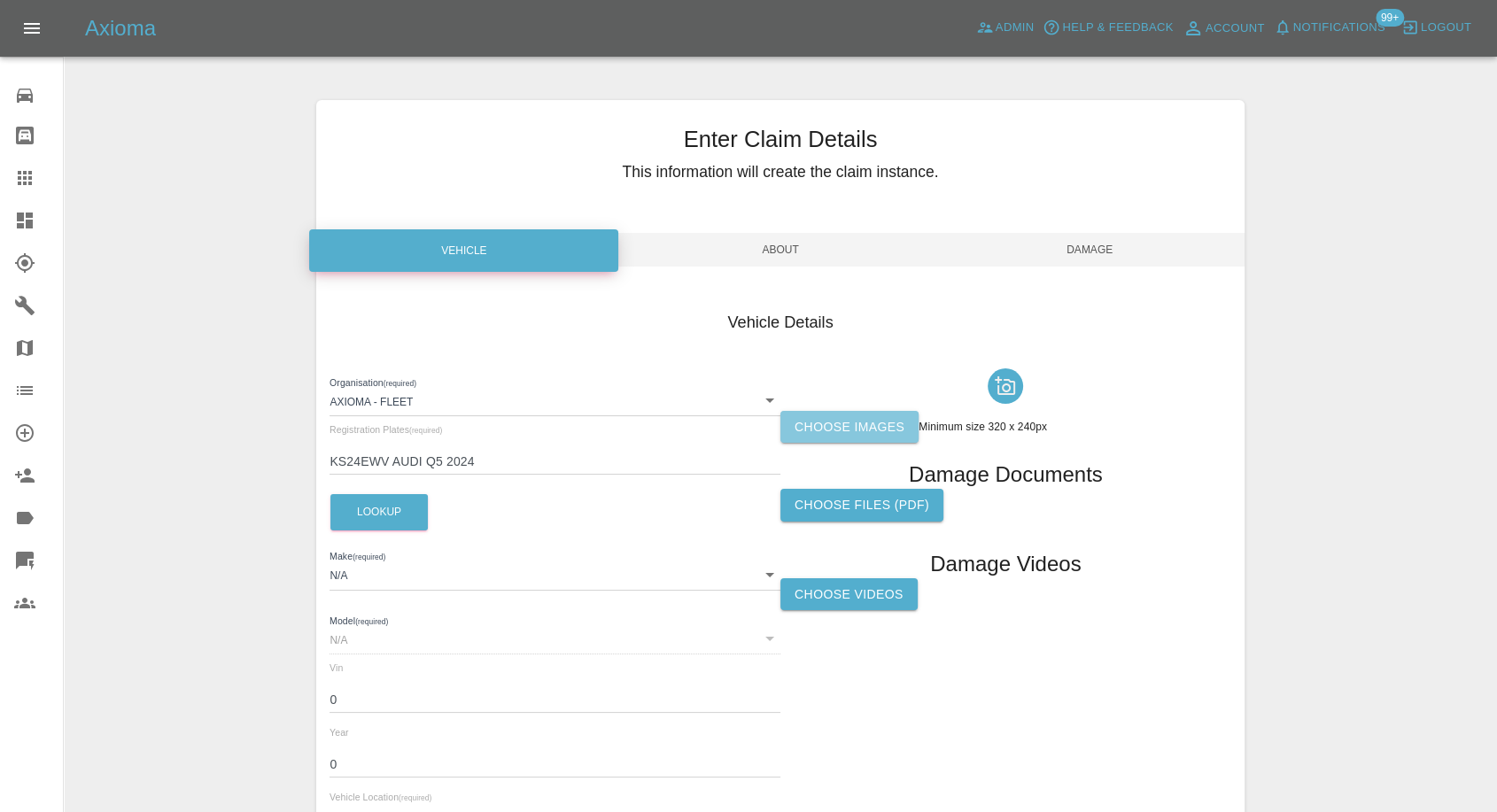
click at [872, 425] on label "Choose images" at bounding box center [849, 427] width 138 height 33
click at [0, 0] on input "Choose images" at bounding box center [0, 0] width 0 height 0
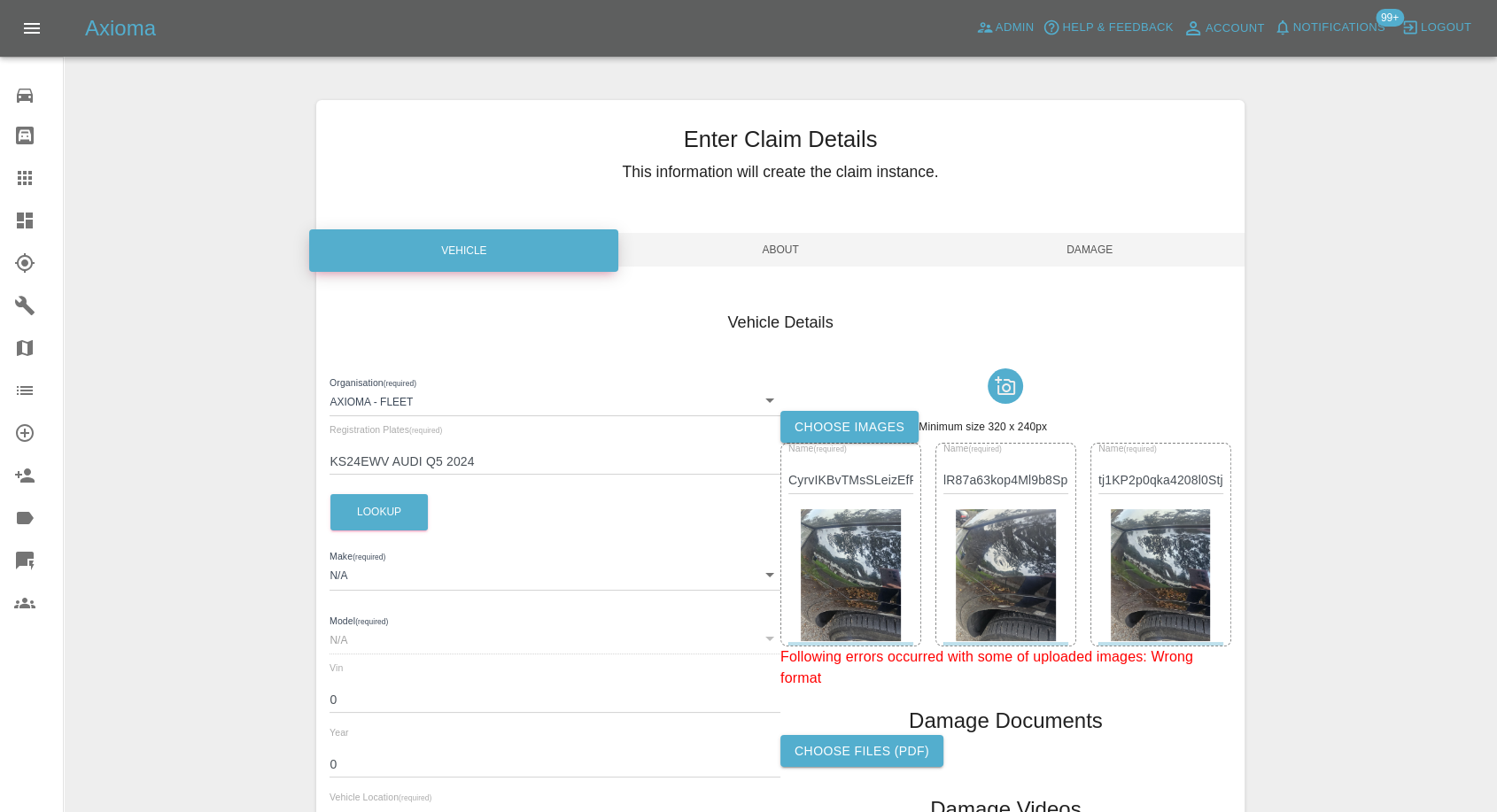
click at [1123, 250] on span "Damage" at bounding box center [1090, 250] width 309 height 34
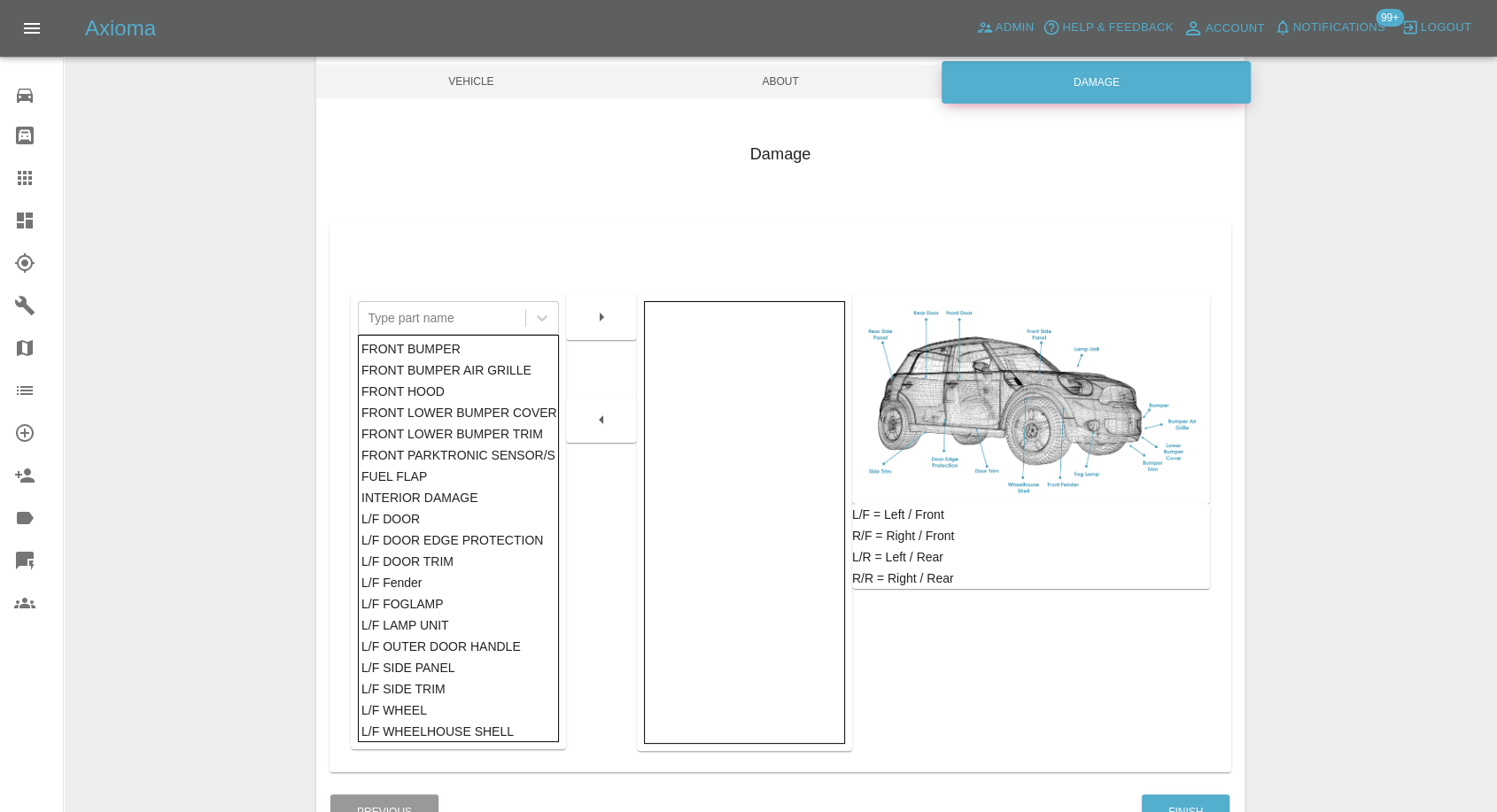
scroll to position [185, 0]
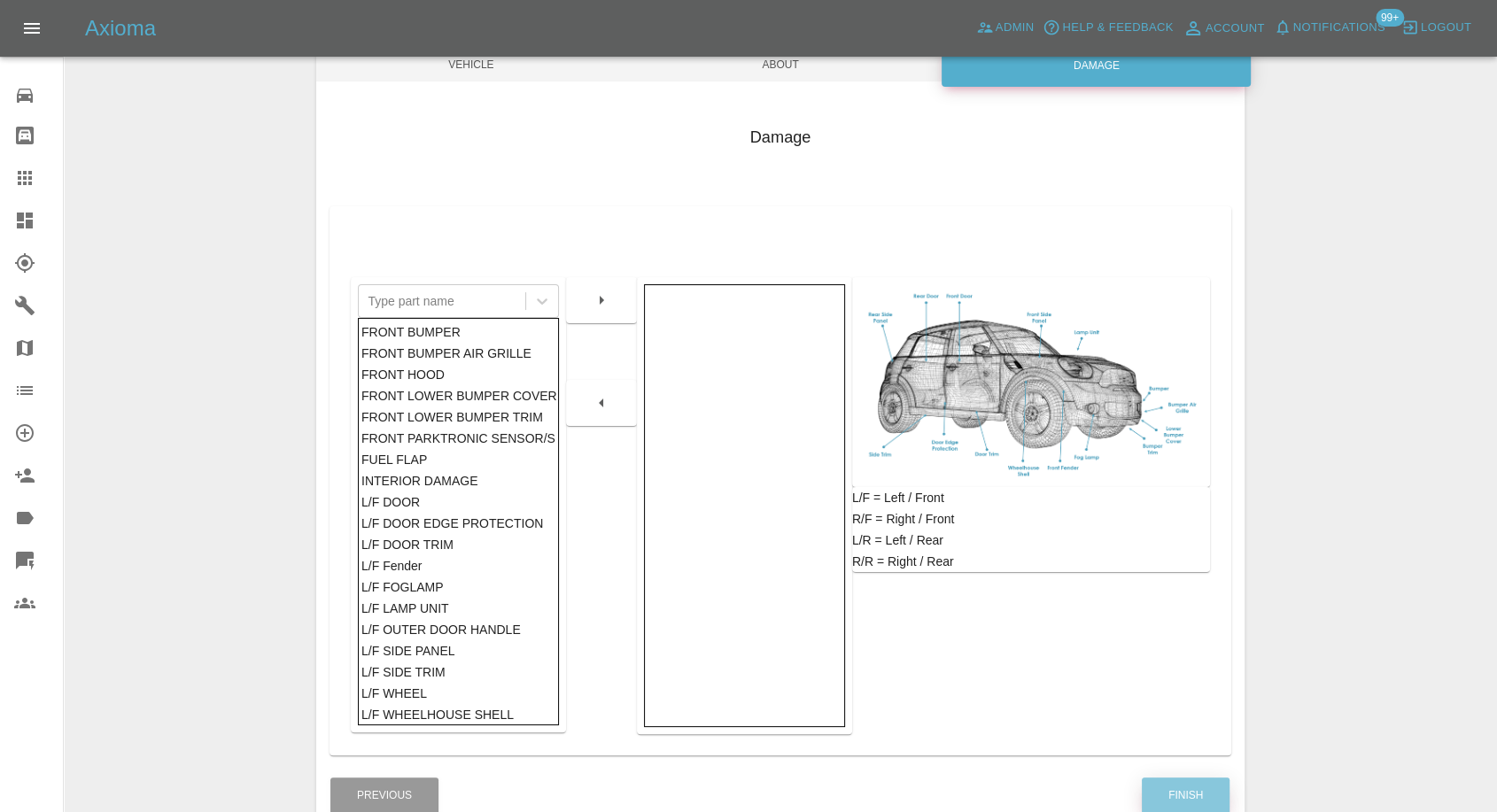
click at [1169, 782] on button "Finish" at bounding box center [1185, 795] width 87 height 37
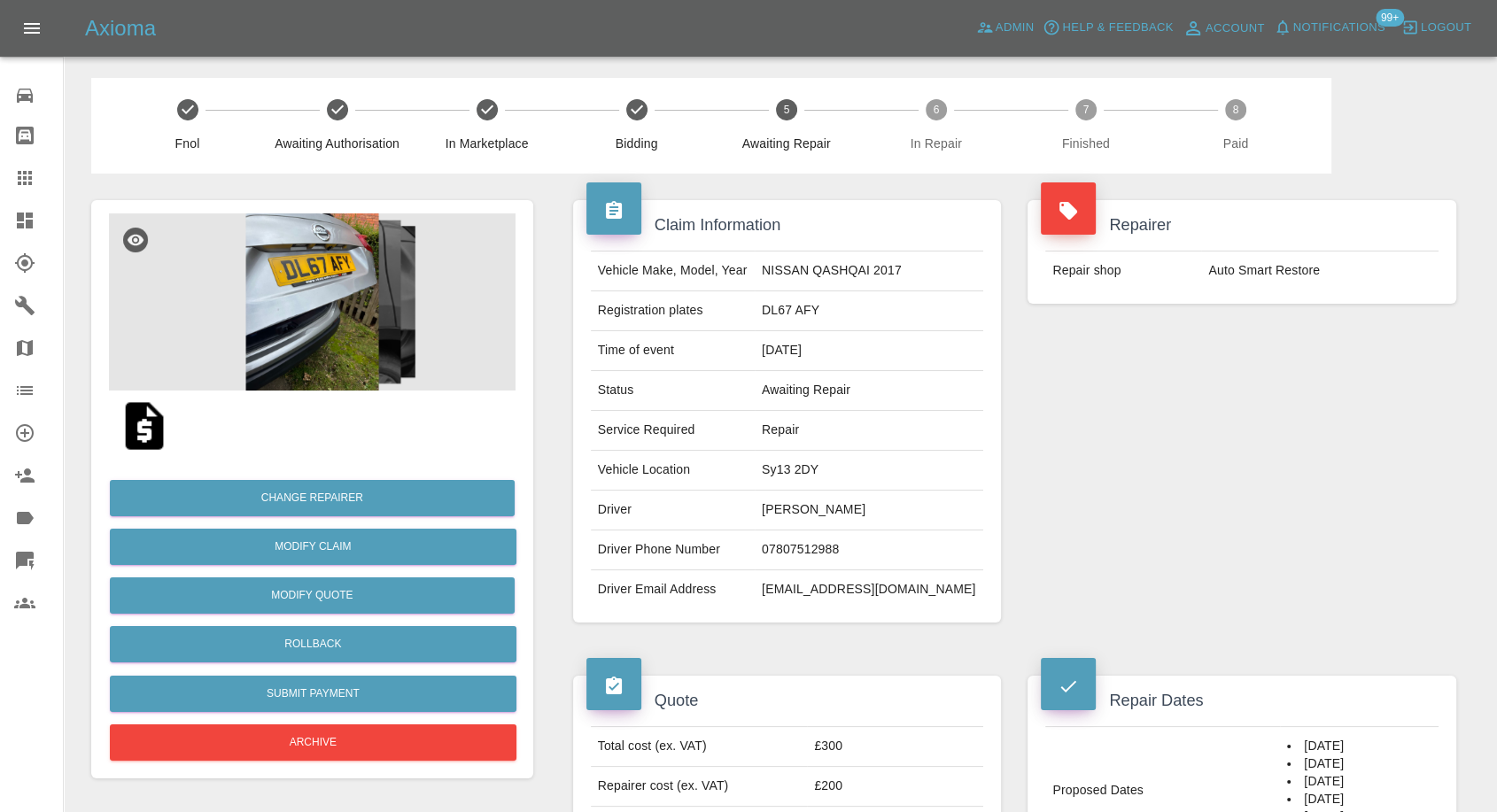
click at [814, 554] on td "07807512988" at bounding box center [868, 549] width 229 height 39
copy td "07807512988"
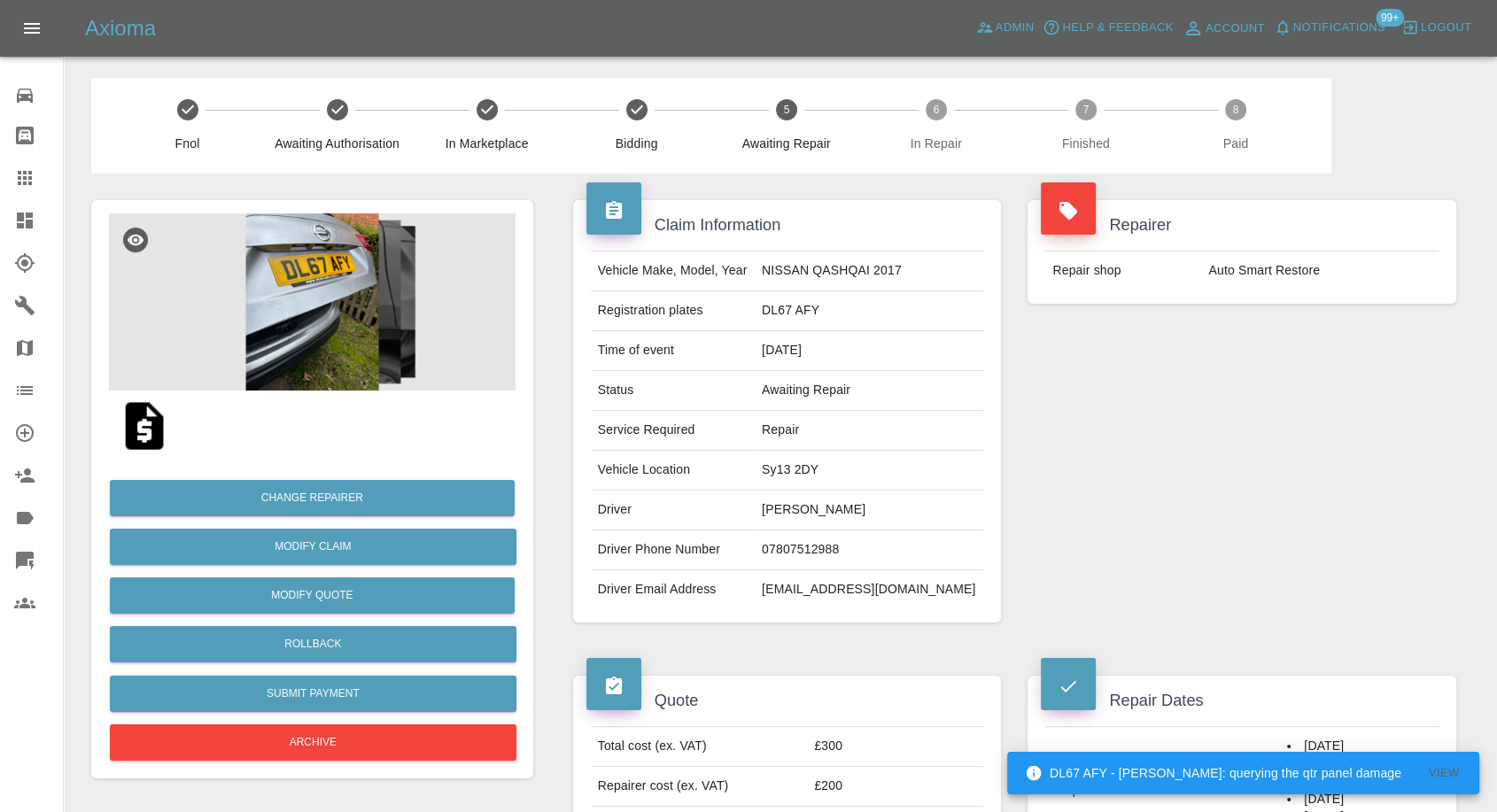
click at [784, 613] on div "Vehicle Make, Model, Year NISSAN QASHQAI 2017 Registration plates DL67 AFY Time…" at bounding box center [788, 429] width 429 height 385
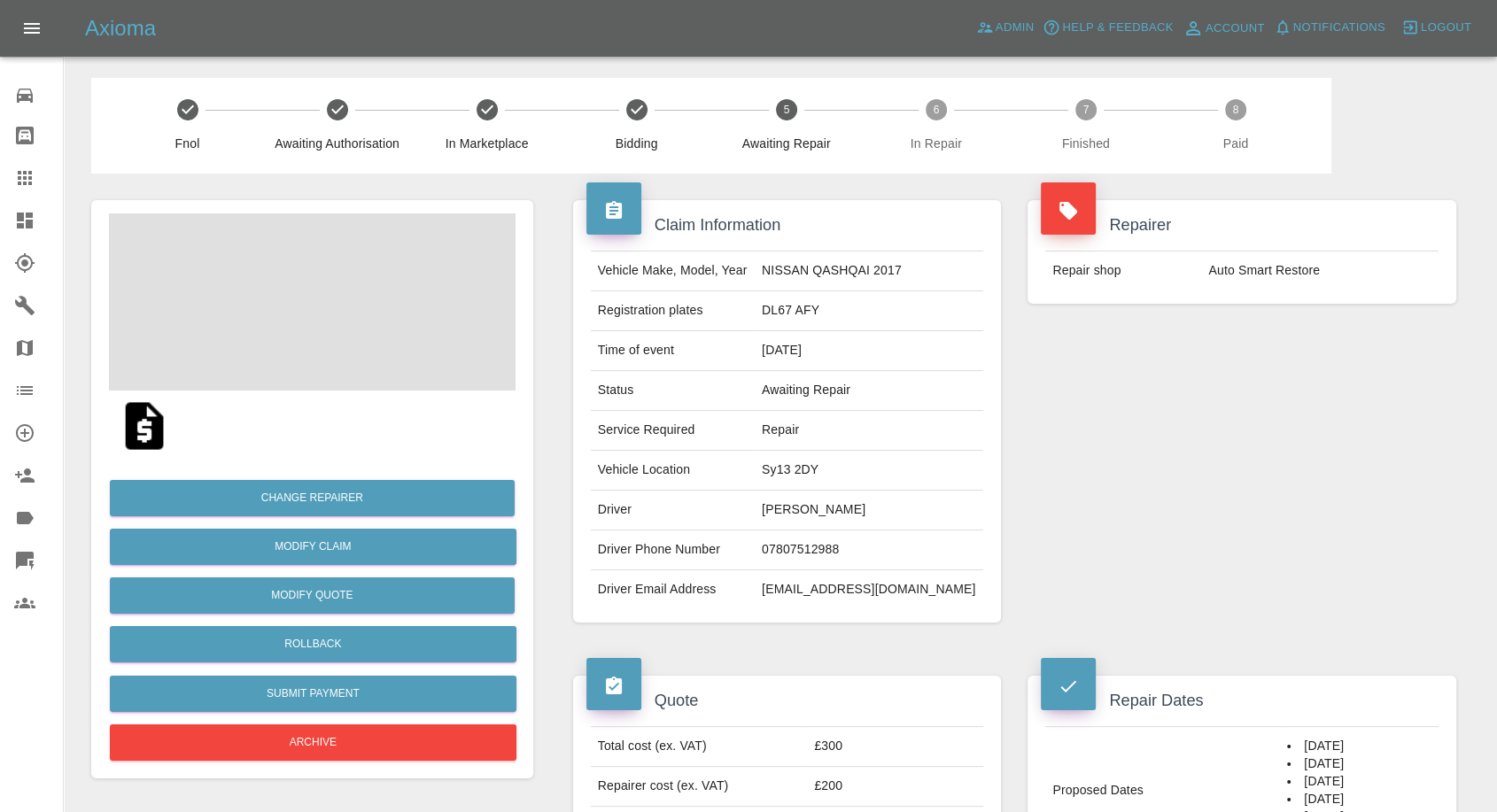
click at [811, 505] on td "Adam Briggs" at bounding box center [868, 510] width 229 height 39
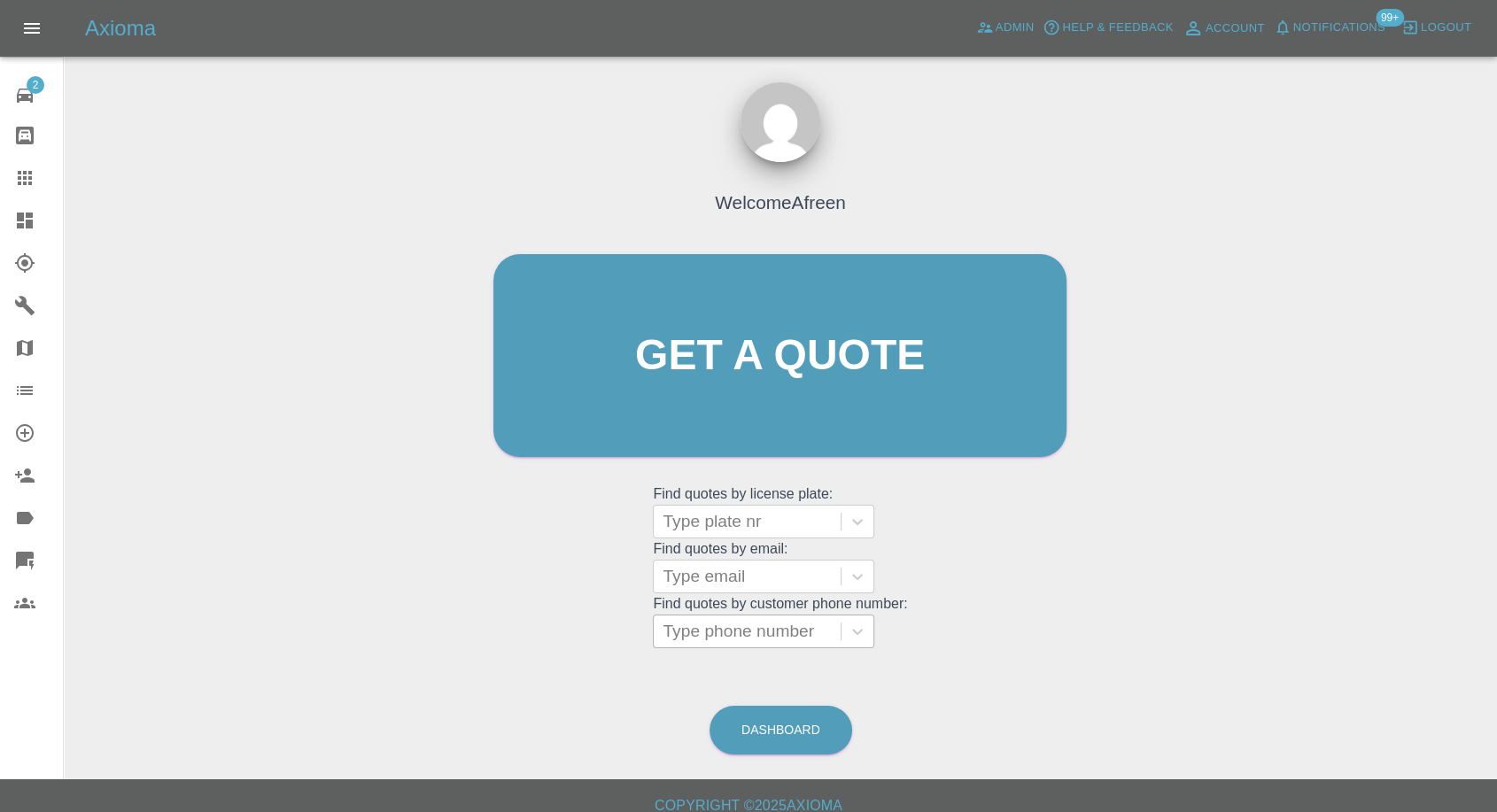
click at [765, 633] on div at bounding box center [747, 631] width 169 height 25
paste input "07946502690"
type input "07946502690"
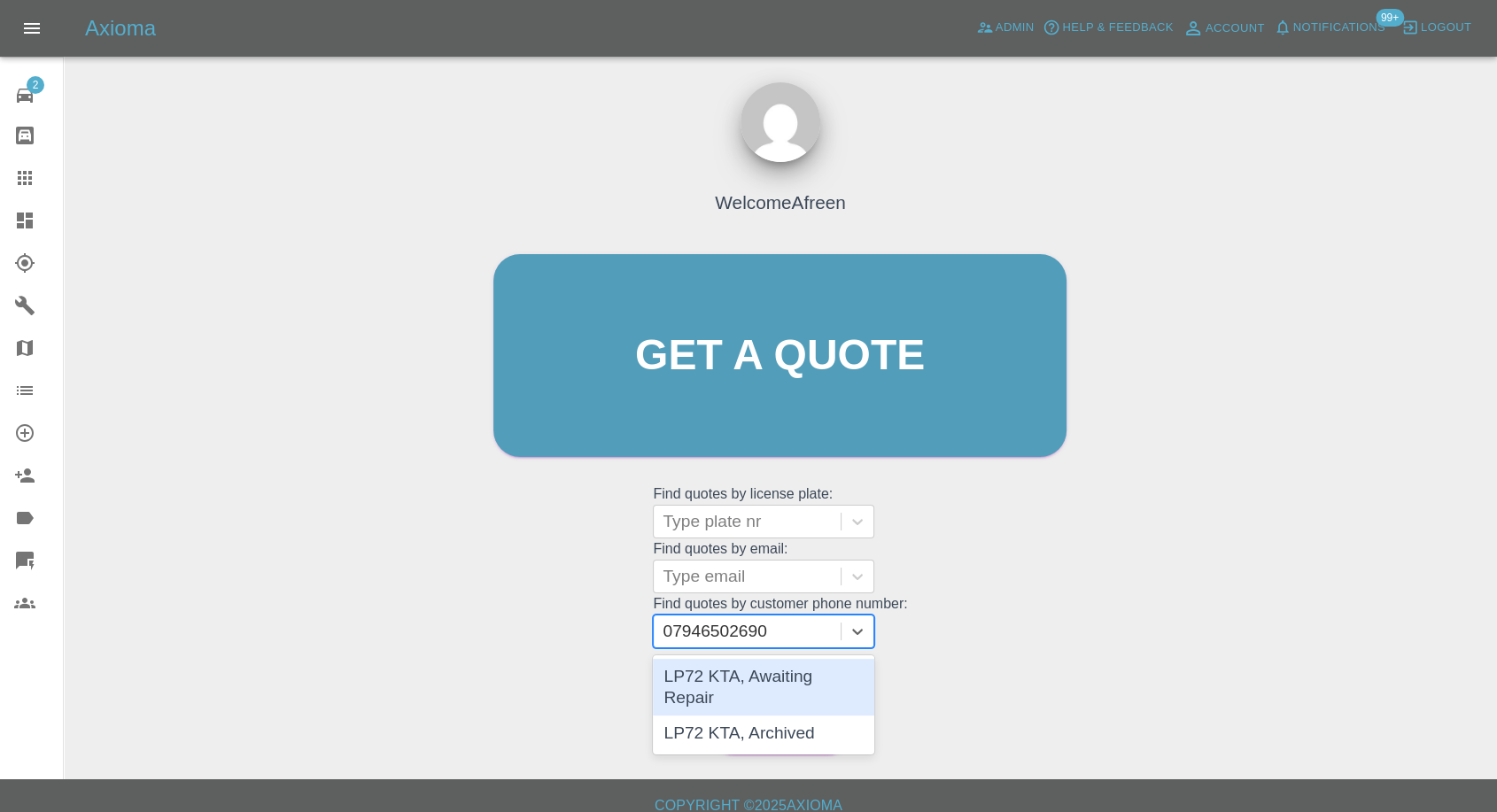
click at [748, 685] on div "LP72 KTA, Awaiting Repair" at bounding box center [764, 687] width 221 height 57
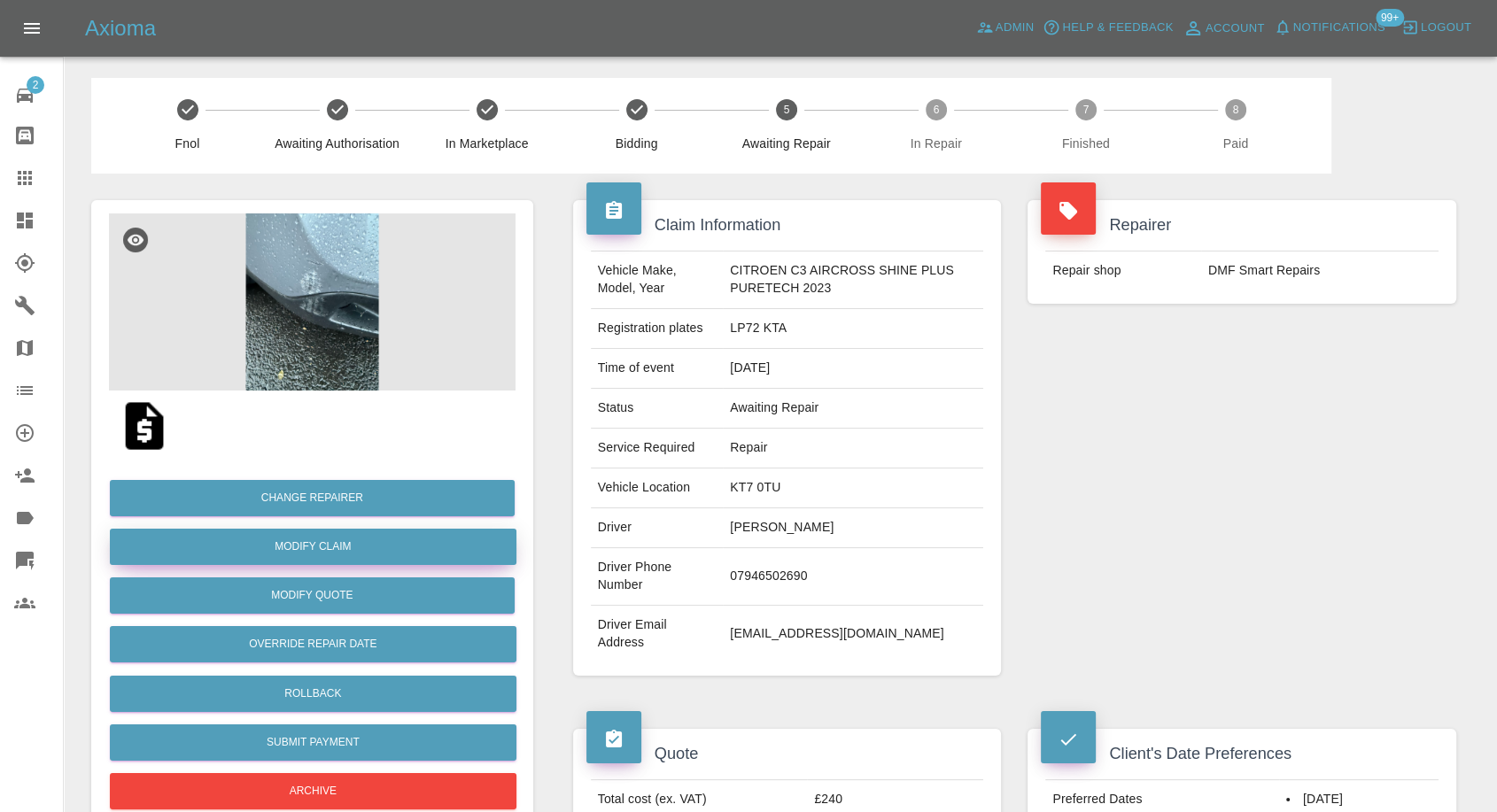
click at [333, 547] on link "Modify Claim" at bounding box center [313, 547] width 407 height 37
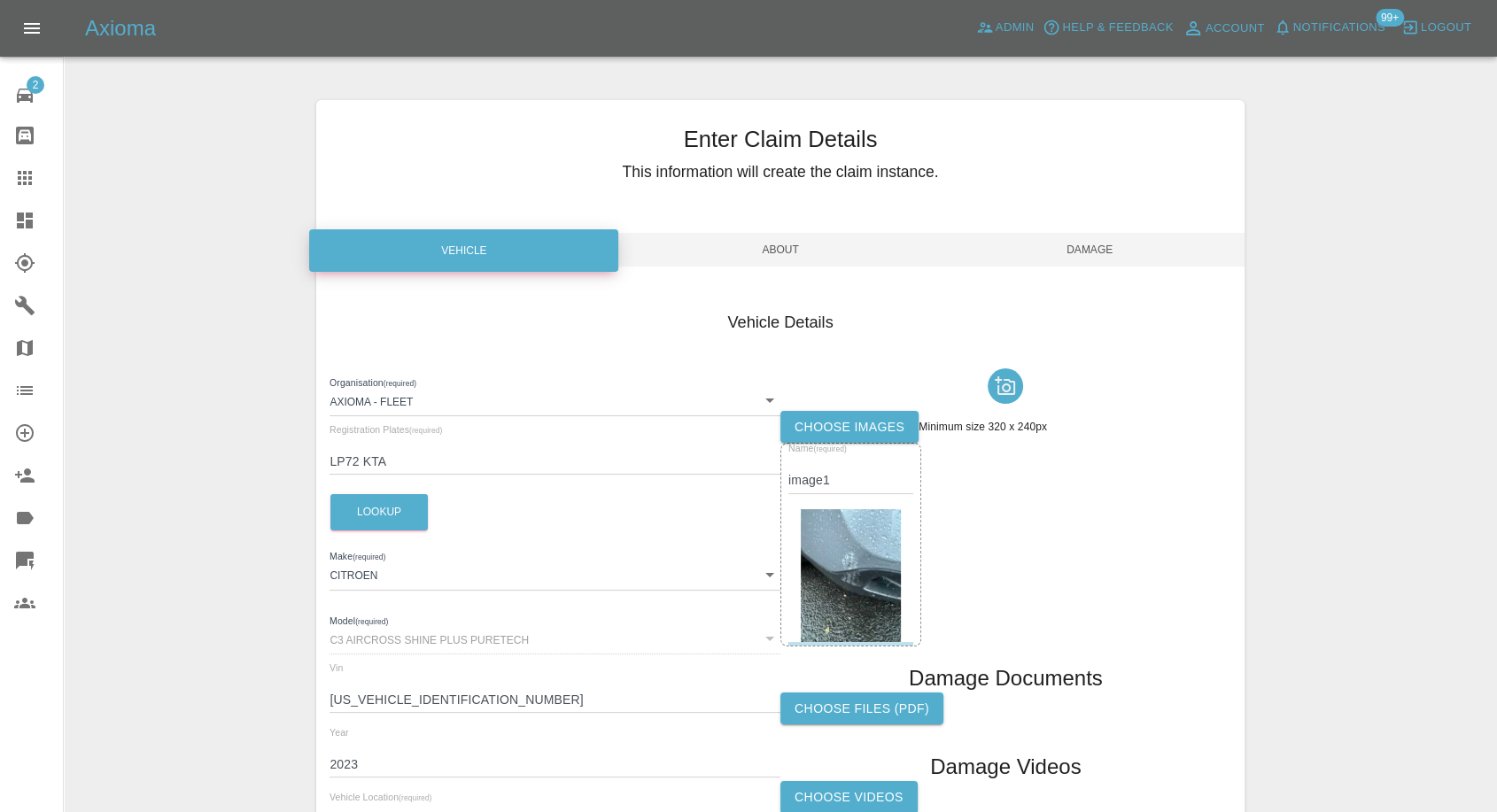
click at [869, 431] on label "Choose images" at bounding box center [849, 427] width 138 height 33
click at [0, 0] on input "Choose images" at bounding box center [0, 0] width 0 height 0
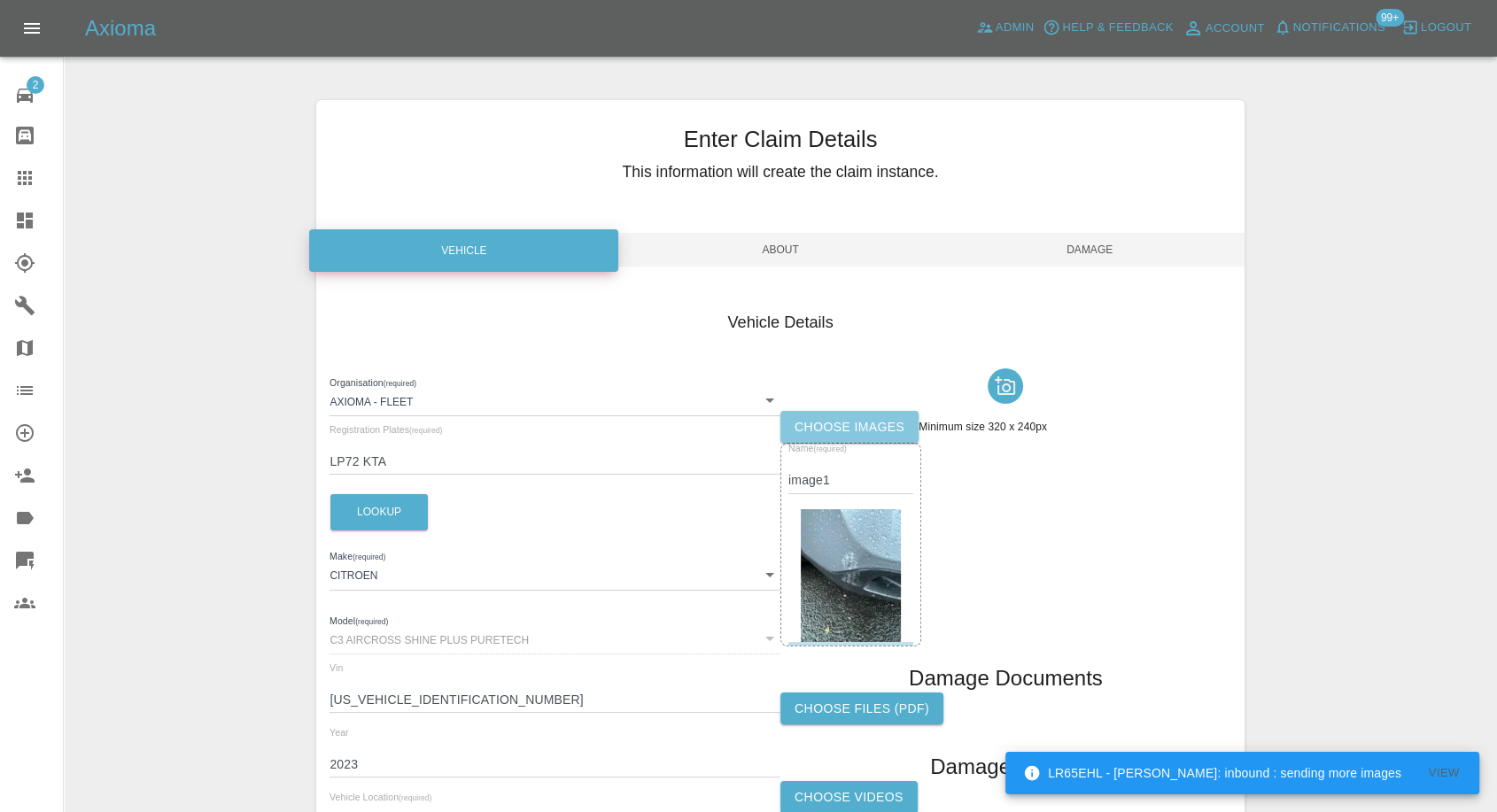
click at [868, 426] on label "Choose images" at bounding box center [849, 427] width 138 height 33
click at [0, 0] on input "Choose images" at bounding box center [0, 0] width 0 height 0
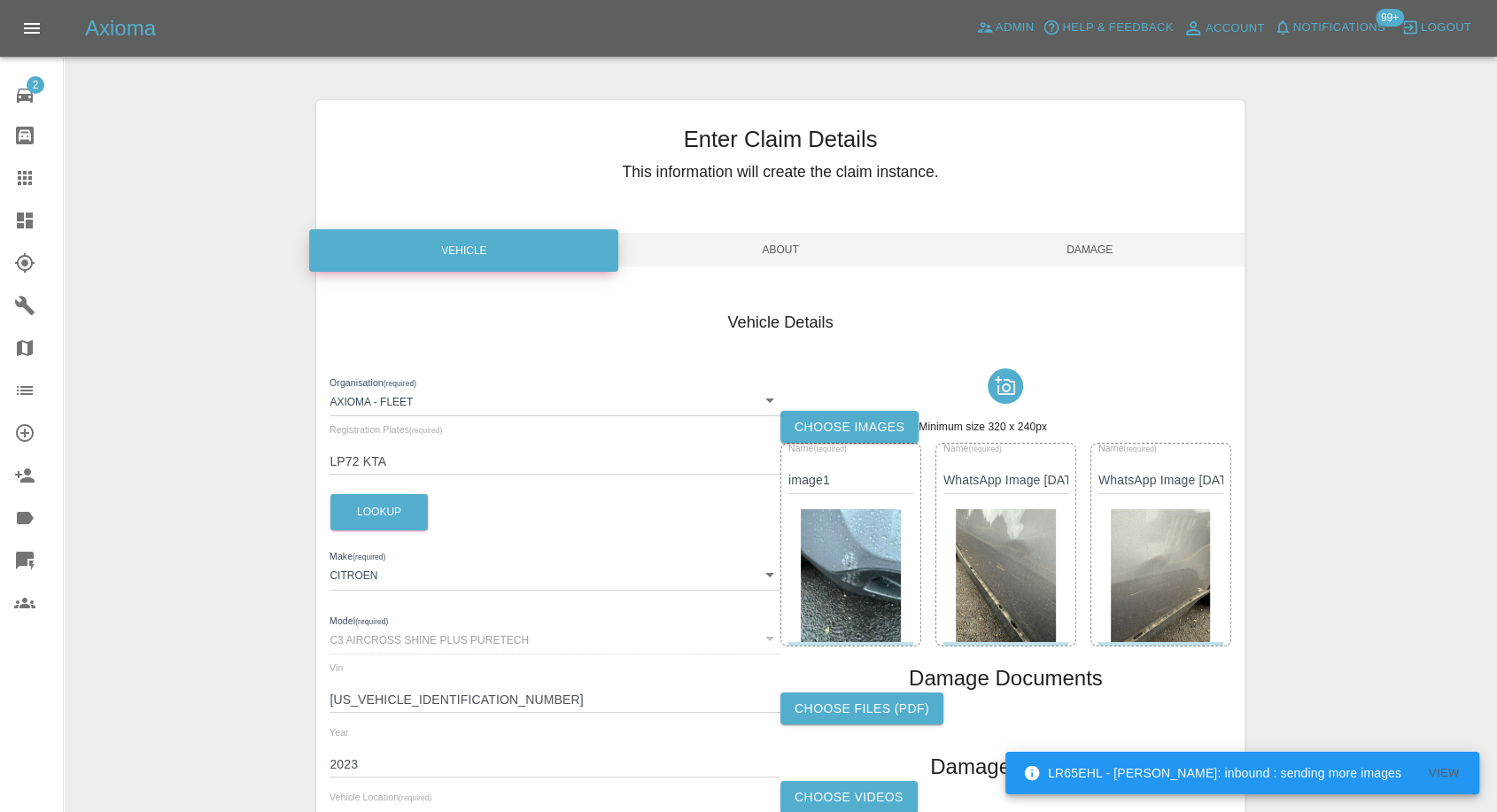
click at [1104, 246] on span "Damage" at bounding box center [1090, 250] width 309 height 34
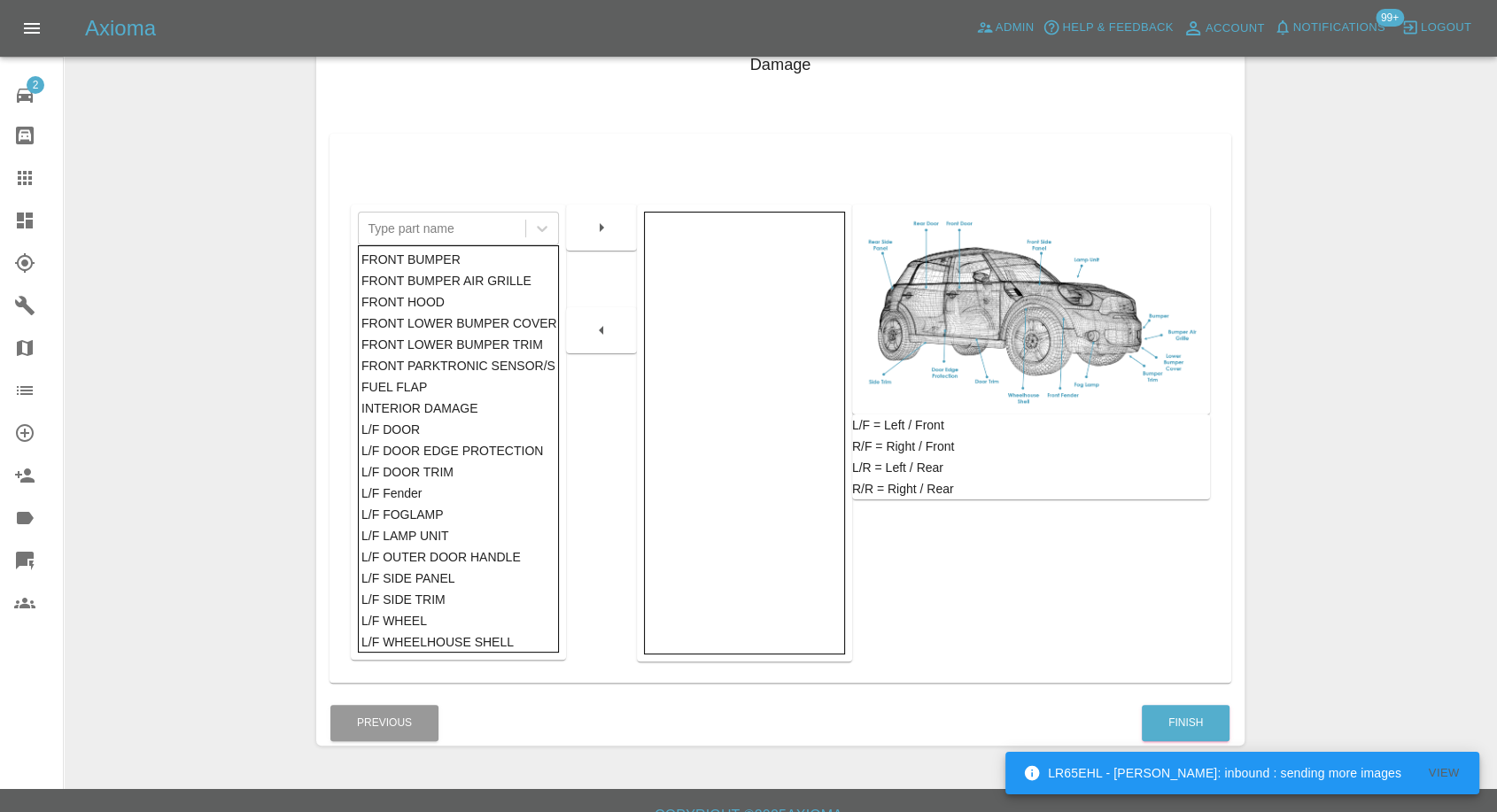
scroll to position [283, 0]
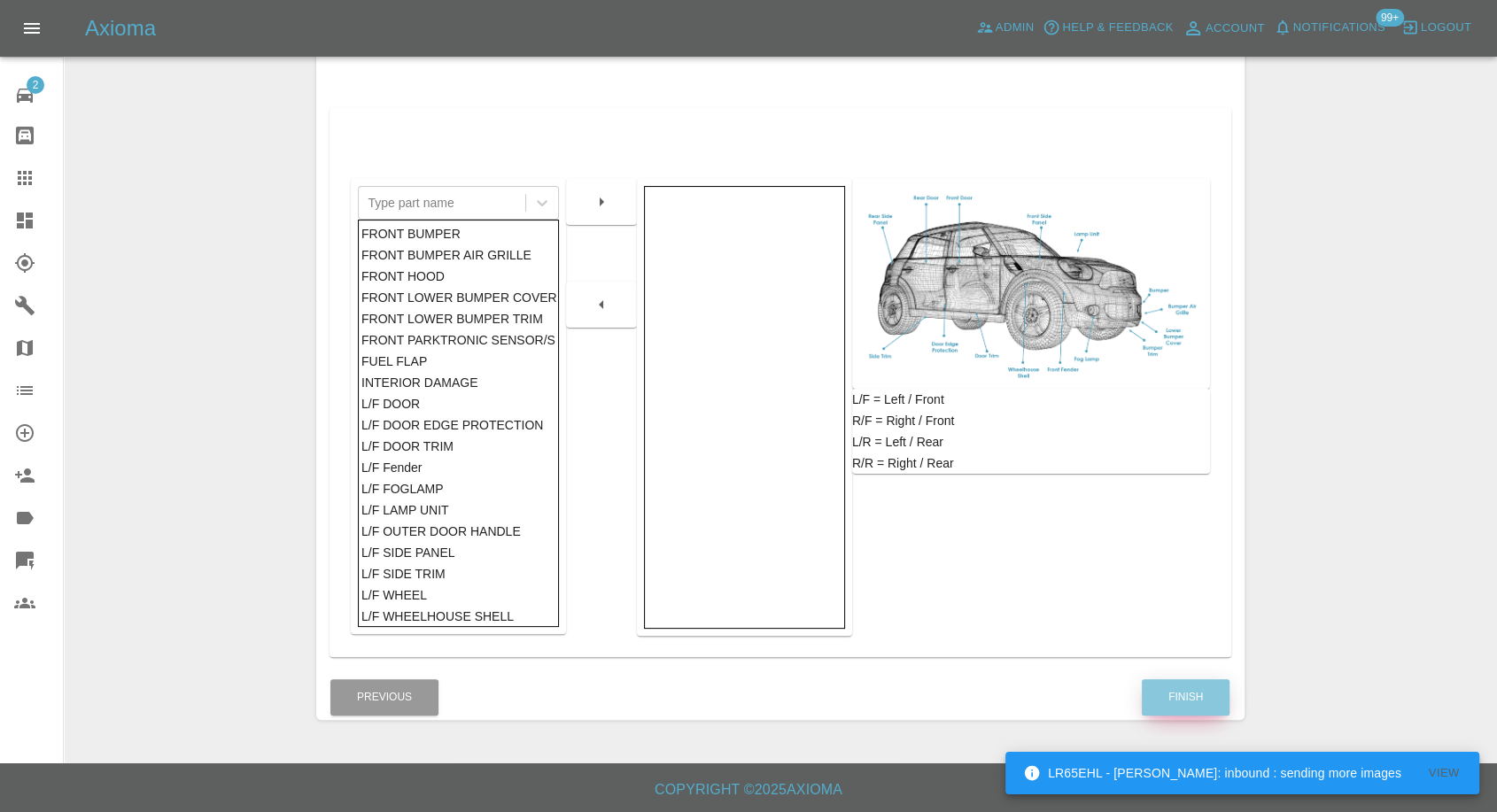
click at [1174, 686] on button "Finish" at bounding box center [1185, 697] width 87 height 37
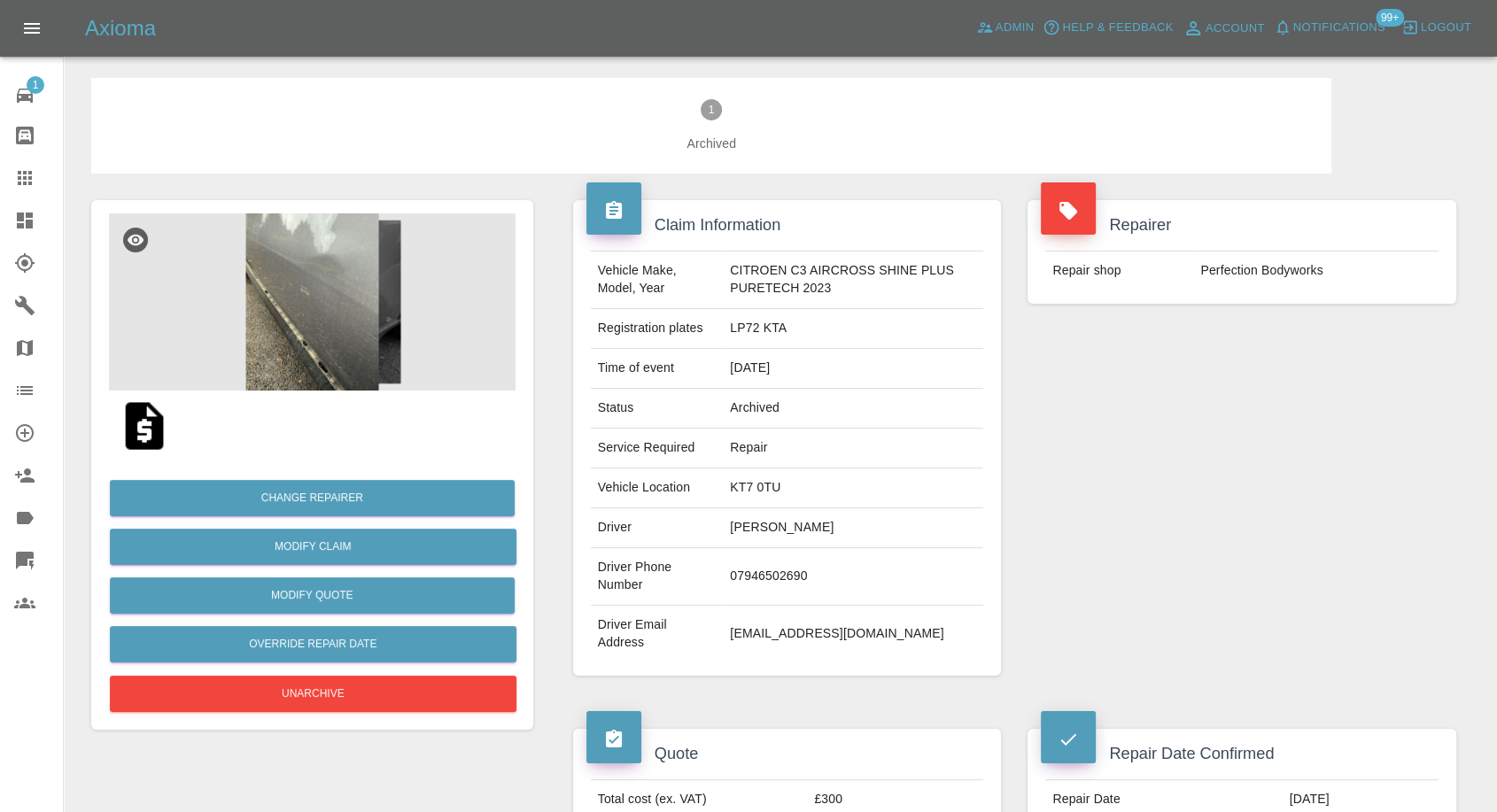
click at [751, 566] on td "07946502690" at bounding box center [853, 577] width 260 height 58
copy td "07946502690"
click at [290, 298] on img at bounding box center [312, 301] width 407 height 177
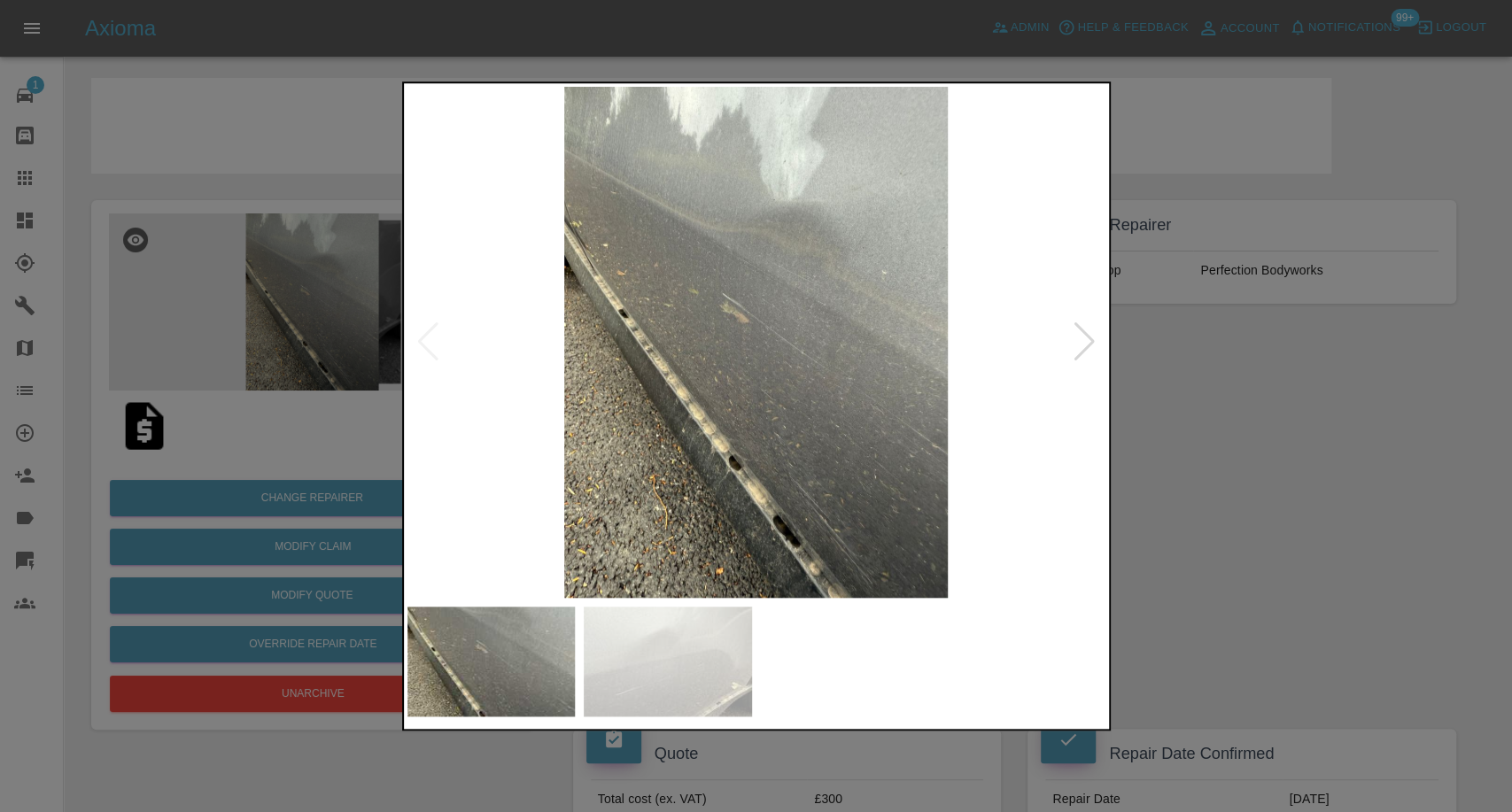
click at [498, 659] on img at bounding box center [491, 661] width 168 height 110
click at [484, 668] on img at bounding box center [491, 661] width 168 height 110
click at [659, 653] on img at bounding box center [667, 661] width 168 height 110
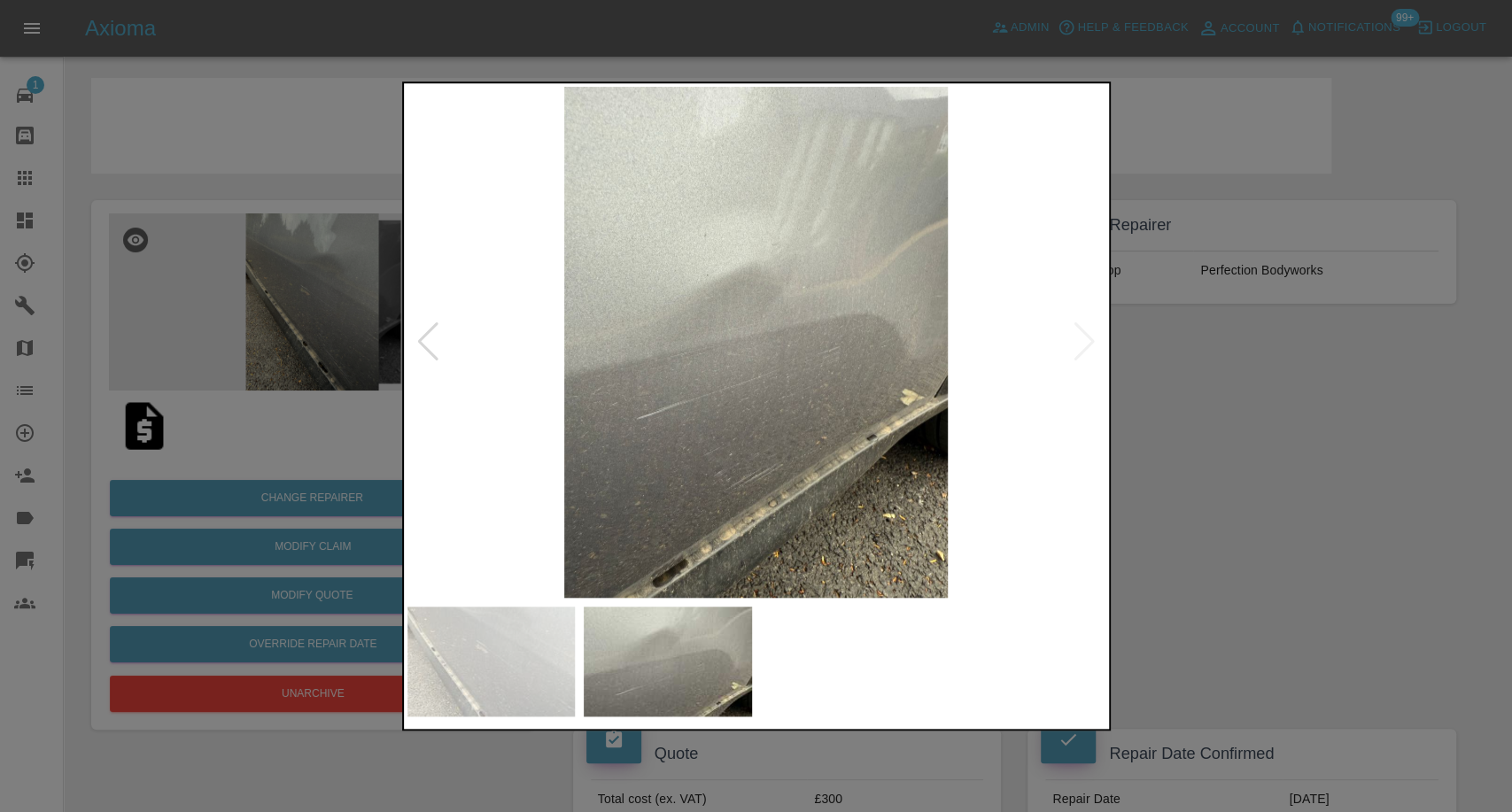
click at [1254, 595] on div at bounding box center [756, 406] width 1512 height 812
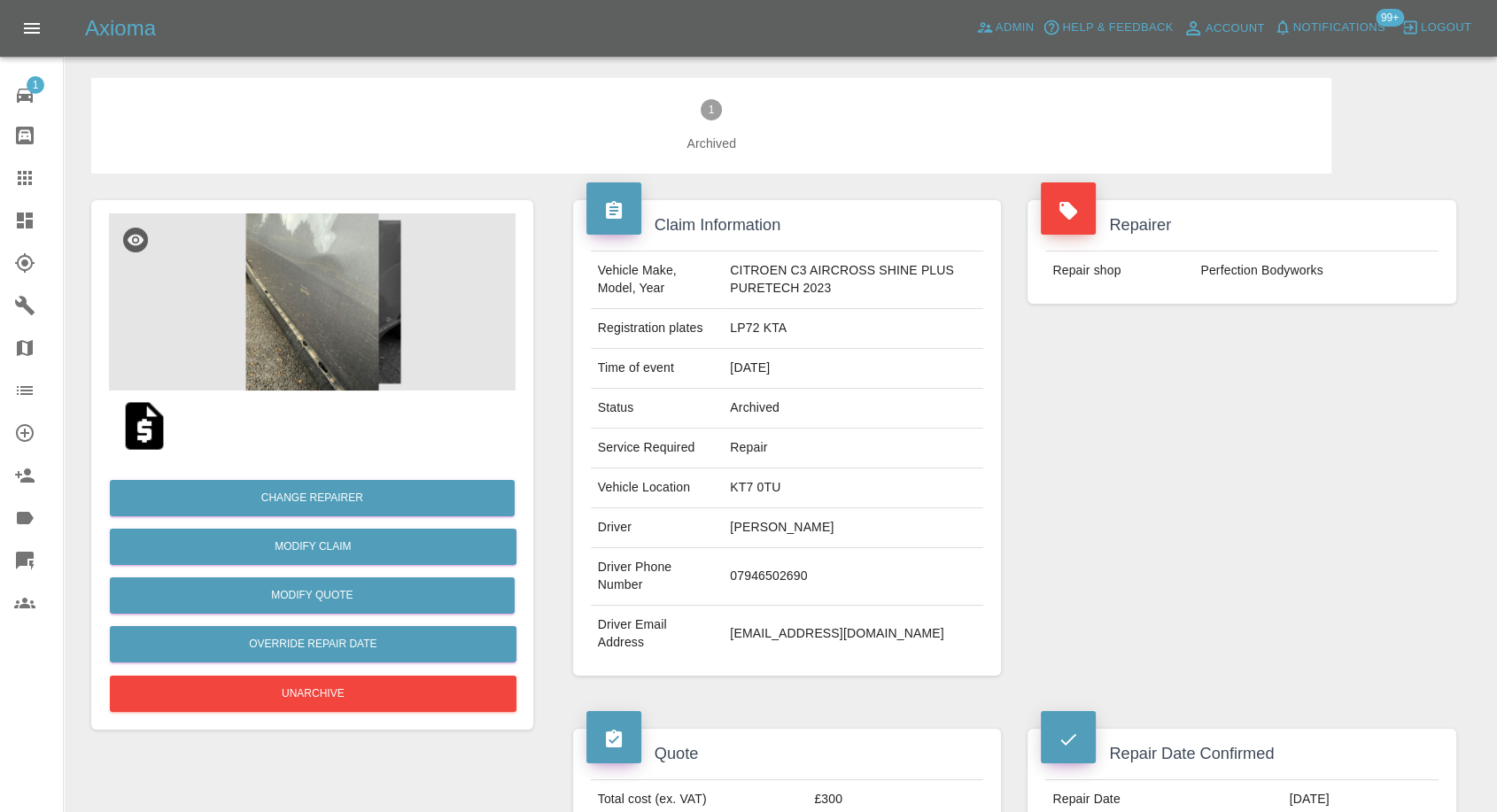
click at [347, 342] on img at bounding box center [312, 301] width 407 height 177
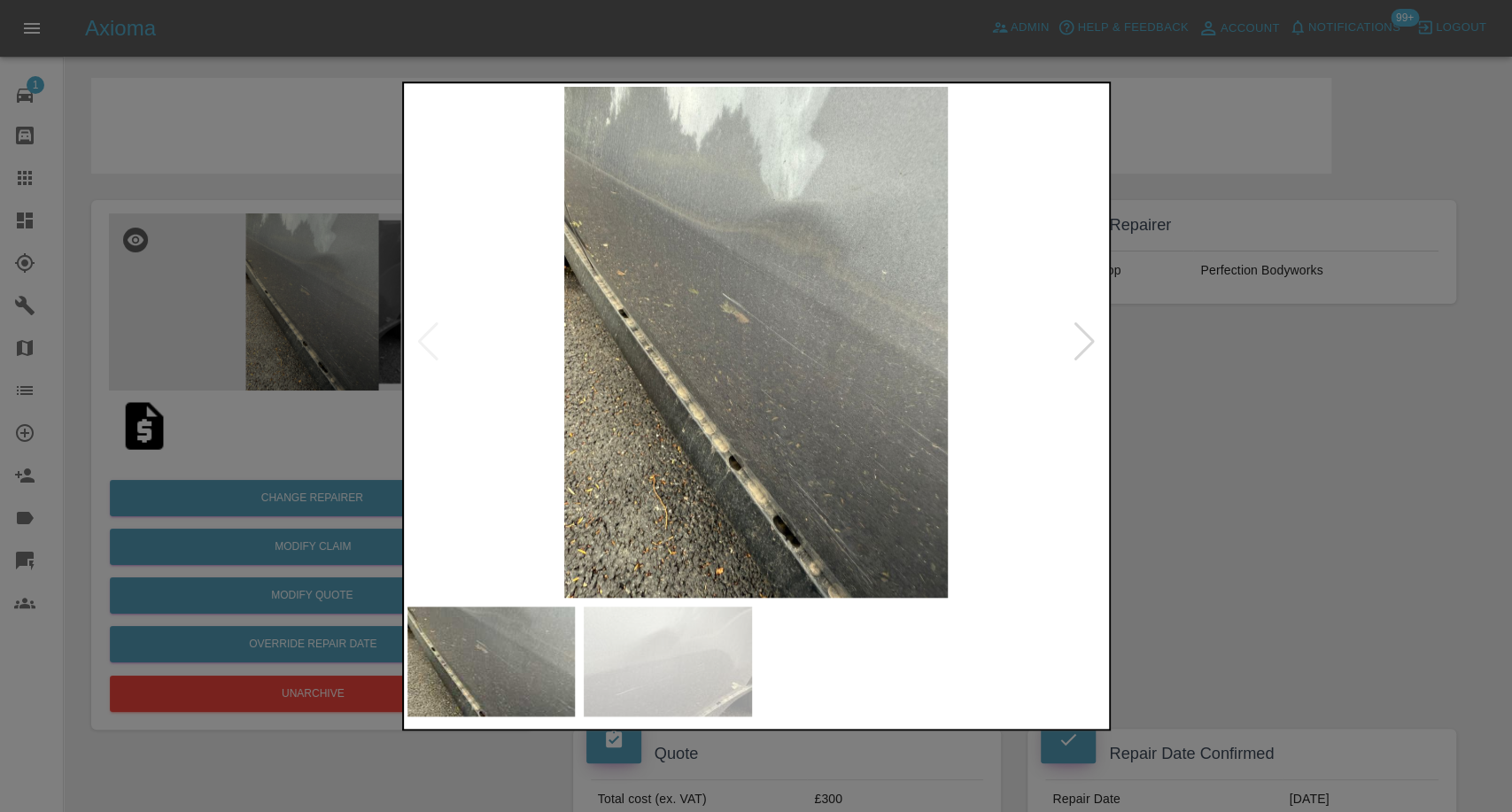
click at [757, 370] on img at bounding box center [756, 342] width 698 height 511
click at [852, 343] on img at bounding box center [756, 342] width 698 height 511
click at [1199, 546] on div at bounding box center [756, 406] width 1512 height 812
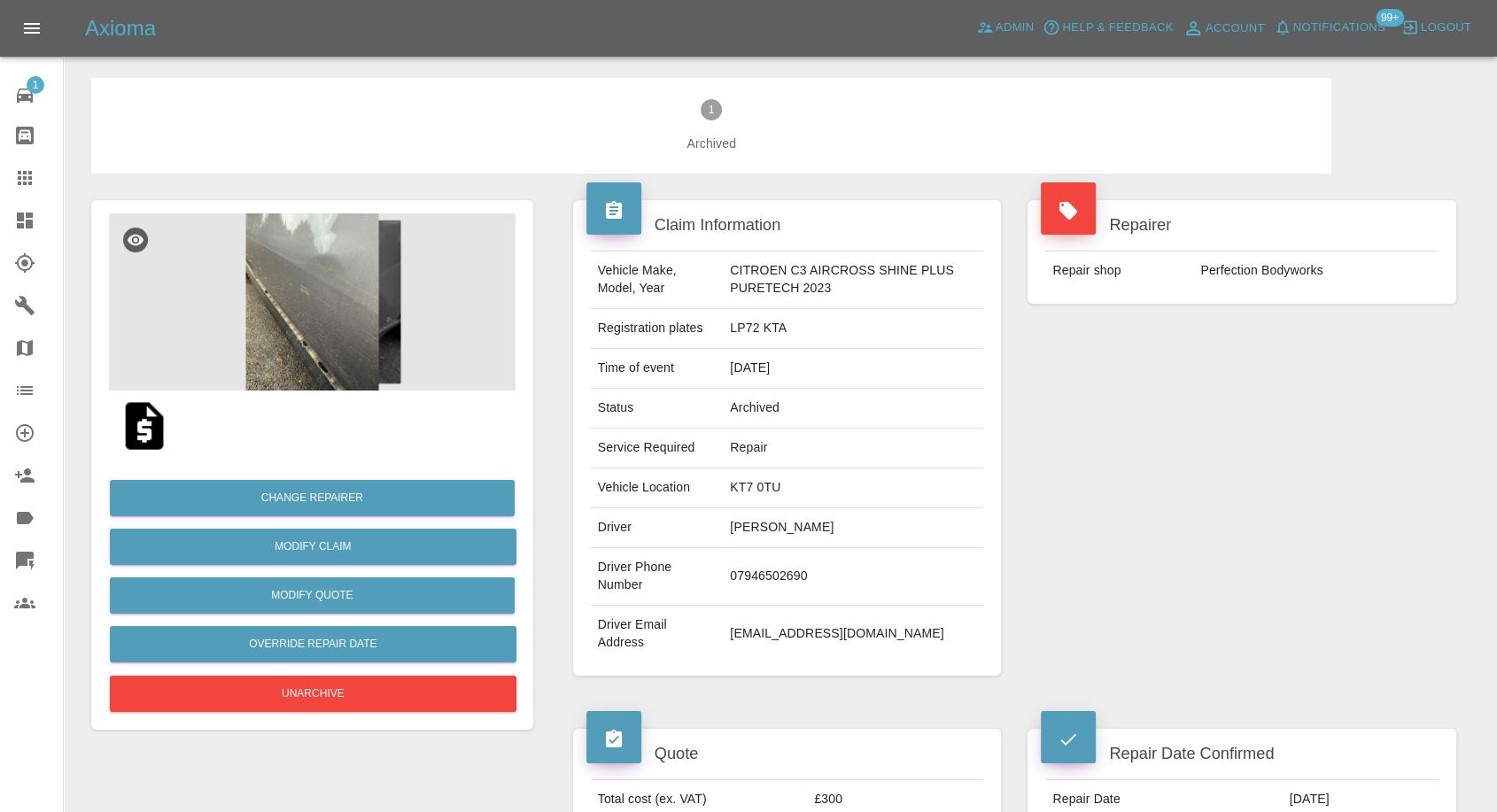
click at [333, 310] on img at bounding box center [312, 301] width 407 height 177
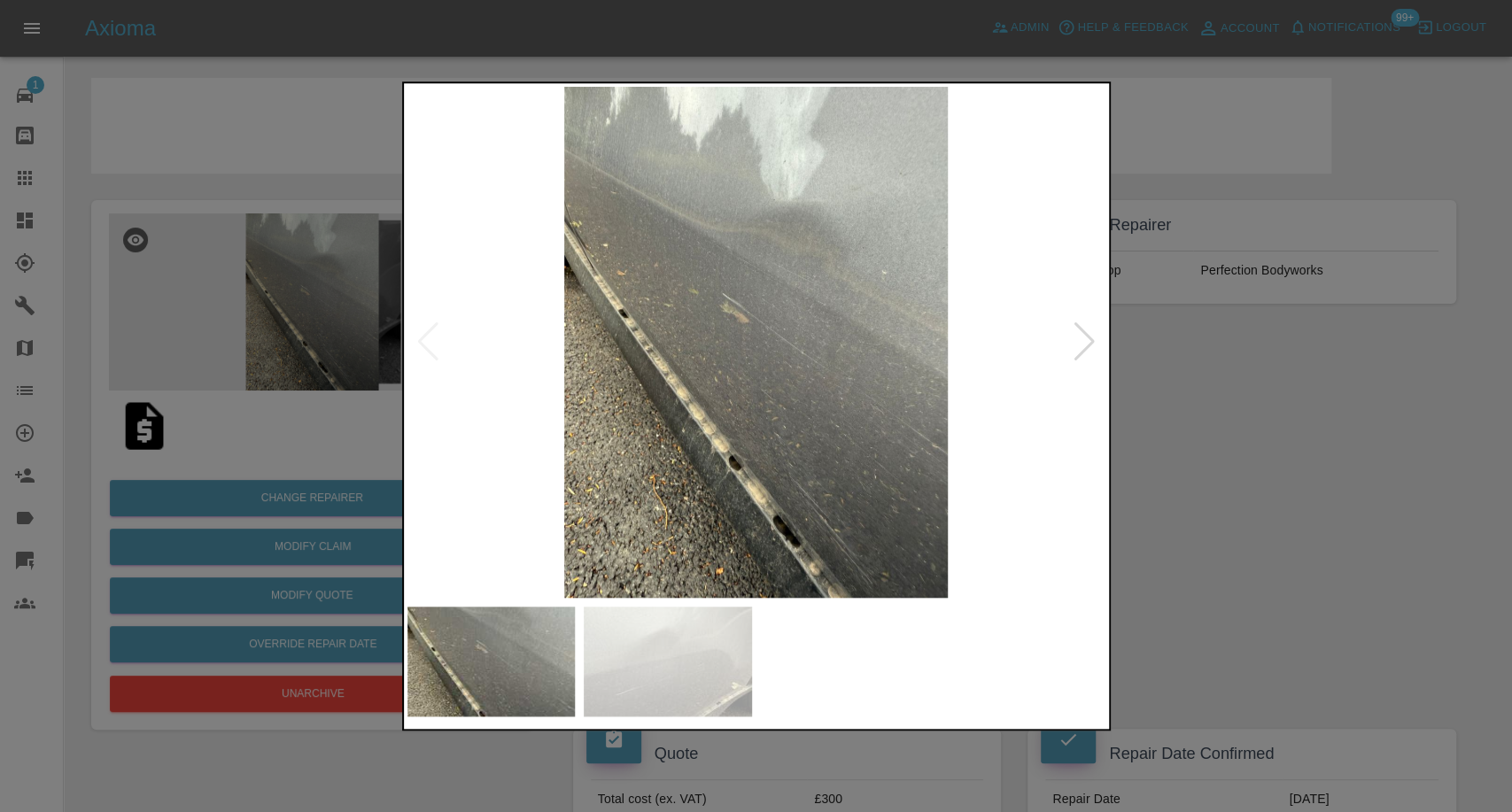
click at [636, 651] on img at bounding box center [667, 661] width 168 height 110
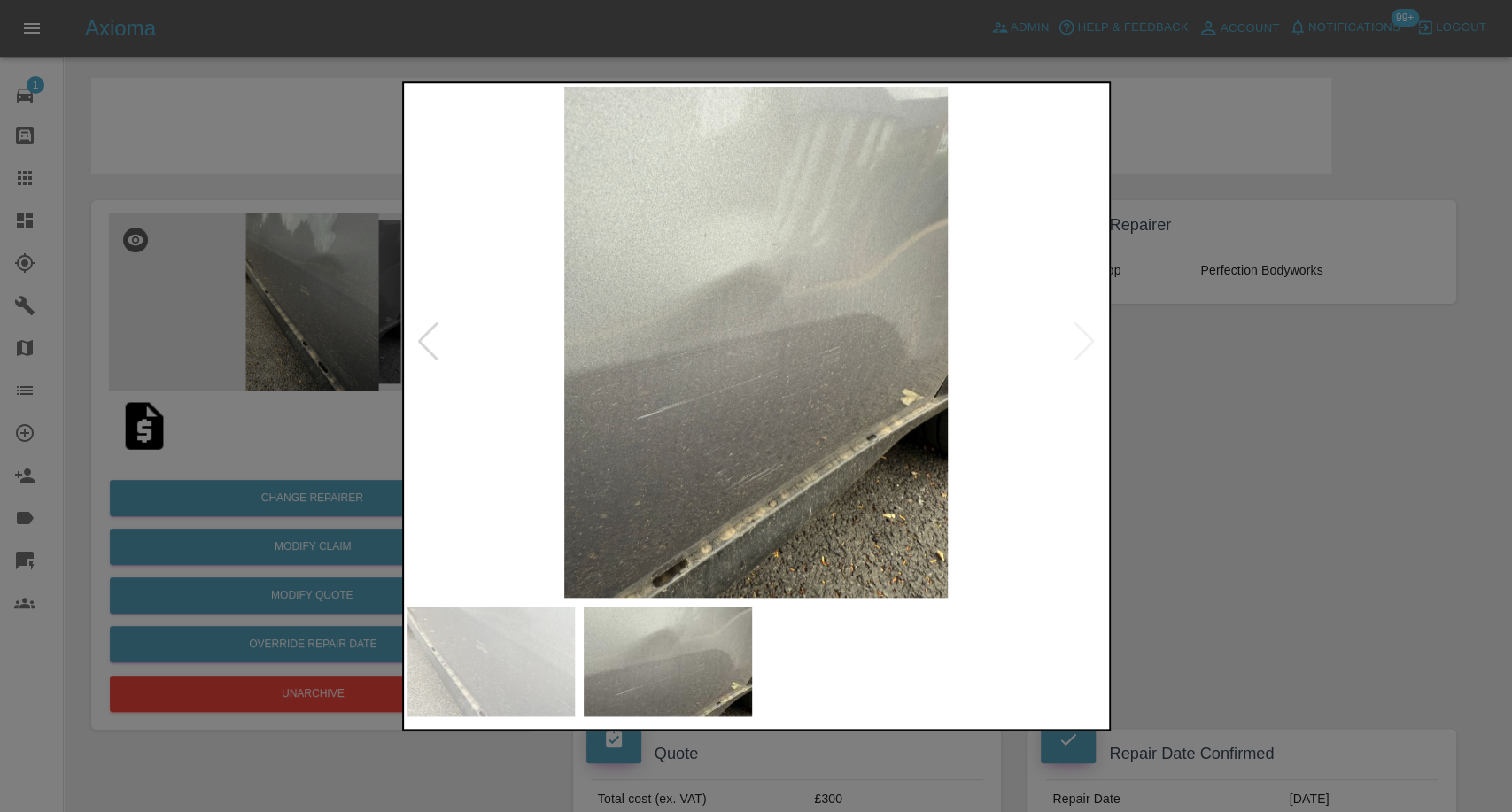
click at [1319, 442] on div at bounding box center [756, 406] width 1512 height 812
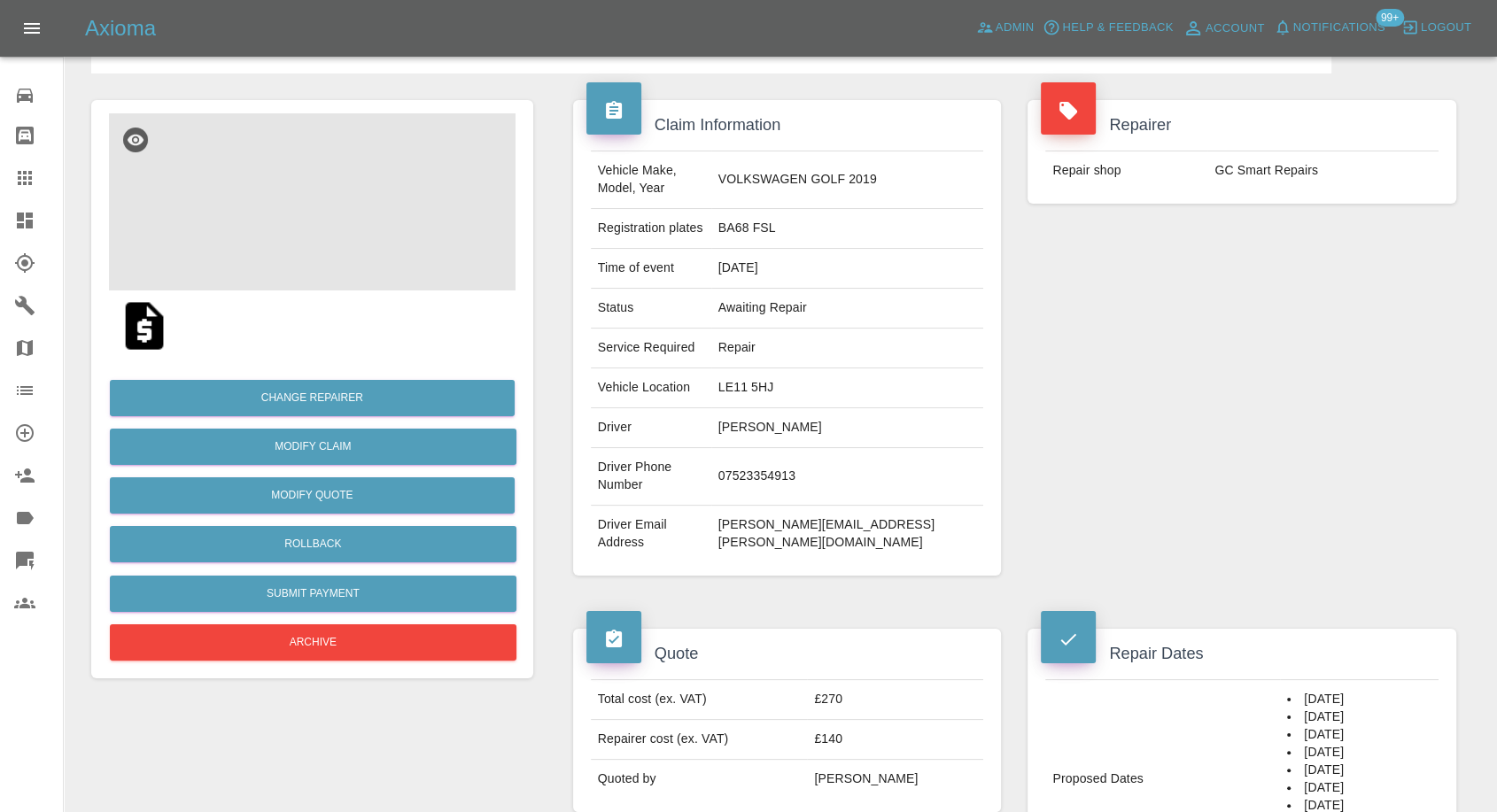
scroll to position [197, 0]
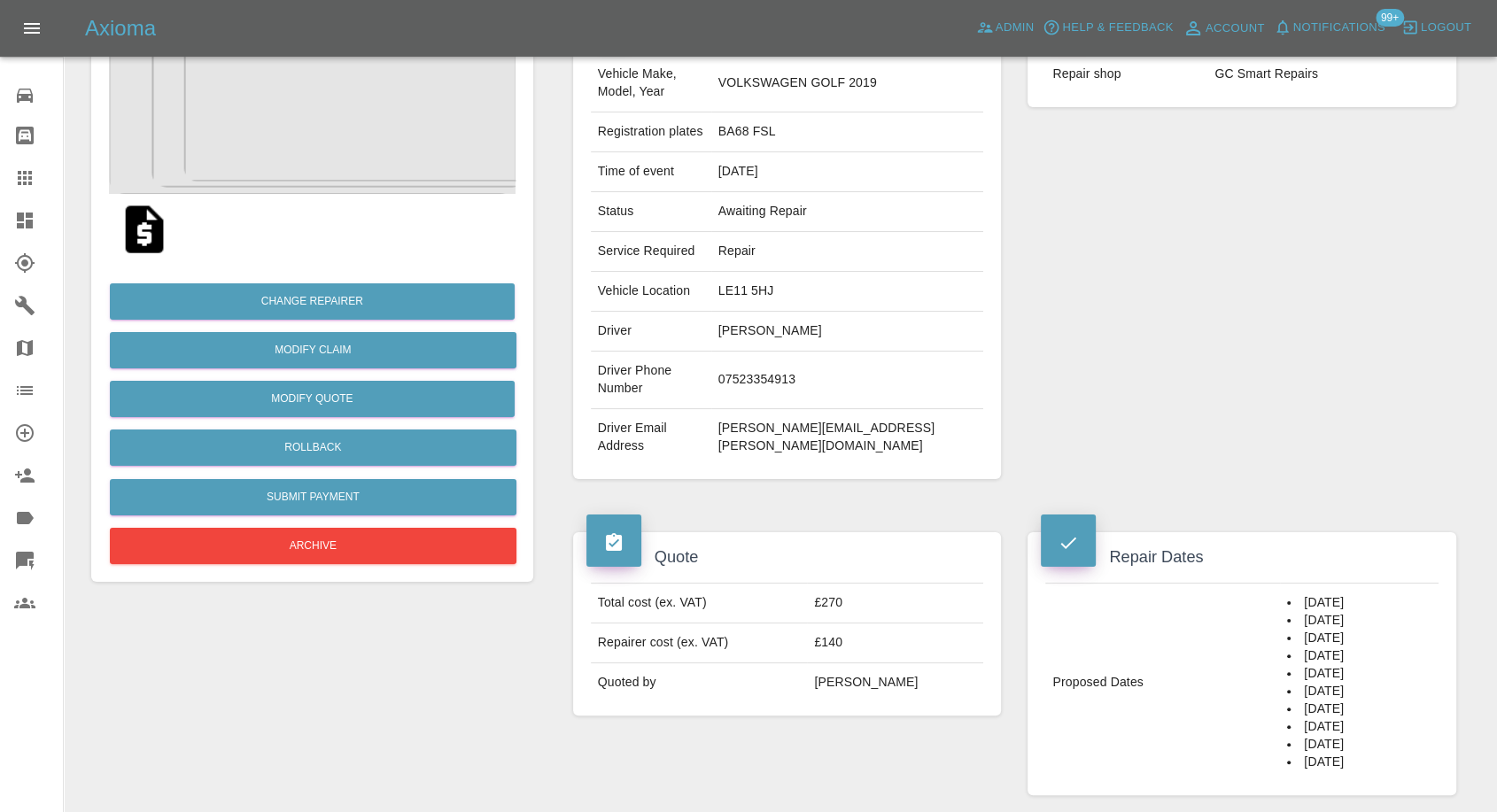
click at [793, 355] on td "07523354913" at bounding box center [847, 380] width 273 height 58
copy td "07523354913"
click at [720, 444] on div "Claim Information Vehicle Make, Model, Year VOLKSWAGEN GOLF 2019 Registration p…" at bounding box center [788, 242] width 456 height 529
click at [800, 312] on td "[PERSON_NAME]" at bounding box center [847, 331] width 273 height 39
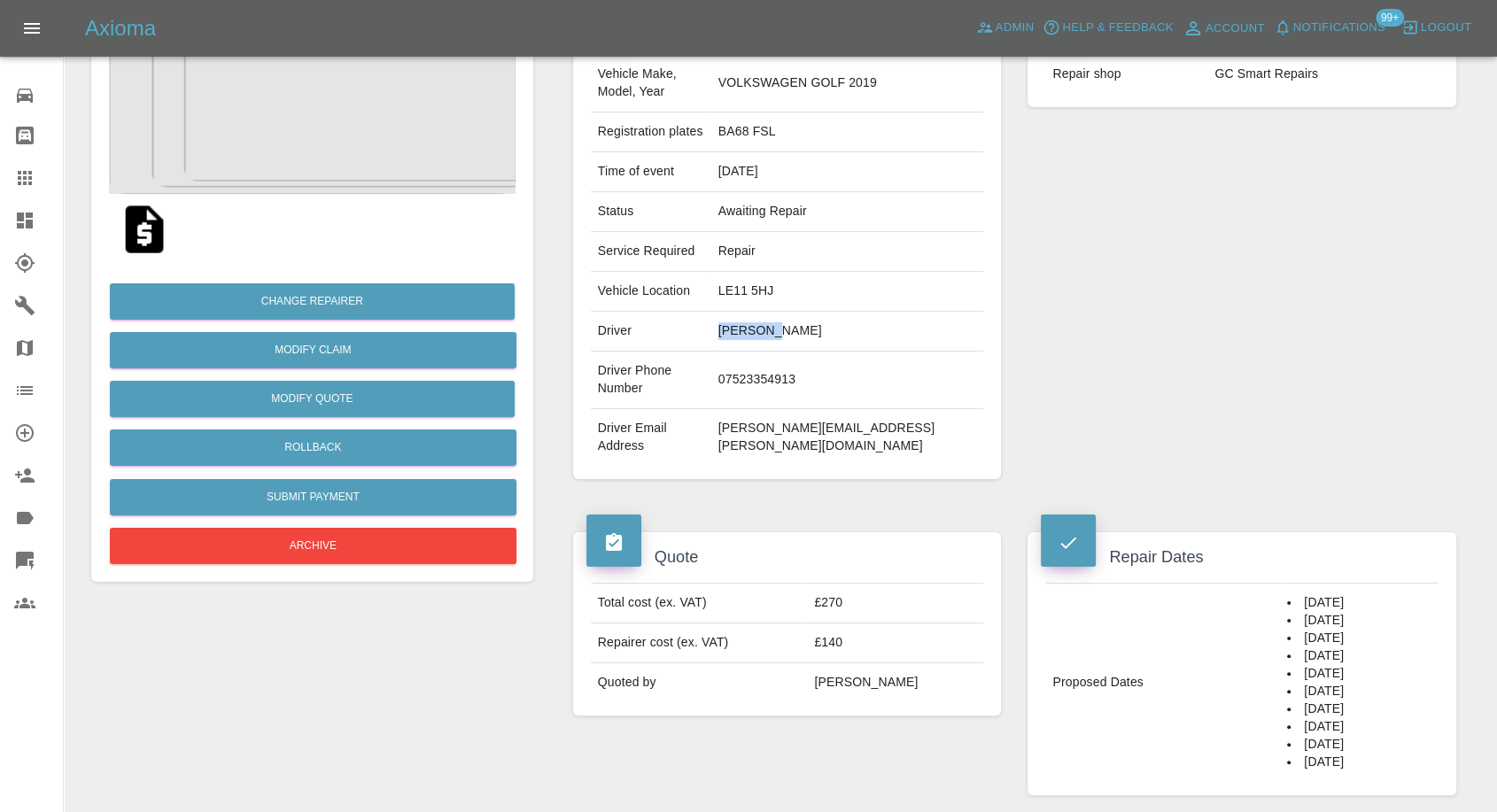
click at [800, 312] on td "Jamiela Nuñez" at bounding box center [847, 331] width 273 height 39
copy td "Jamiela"
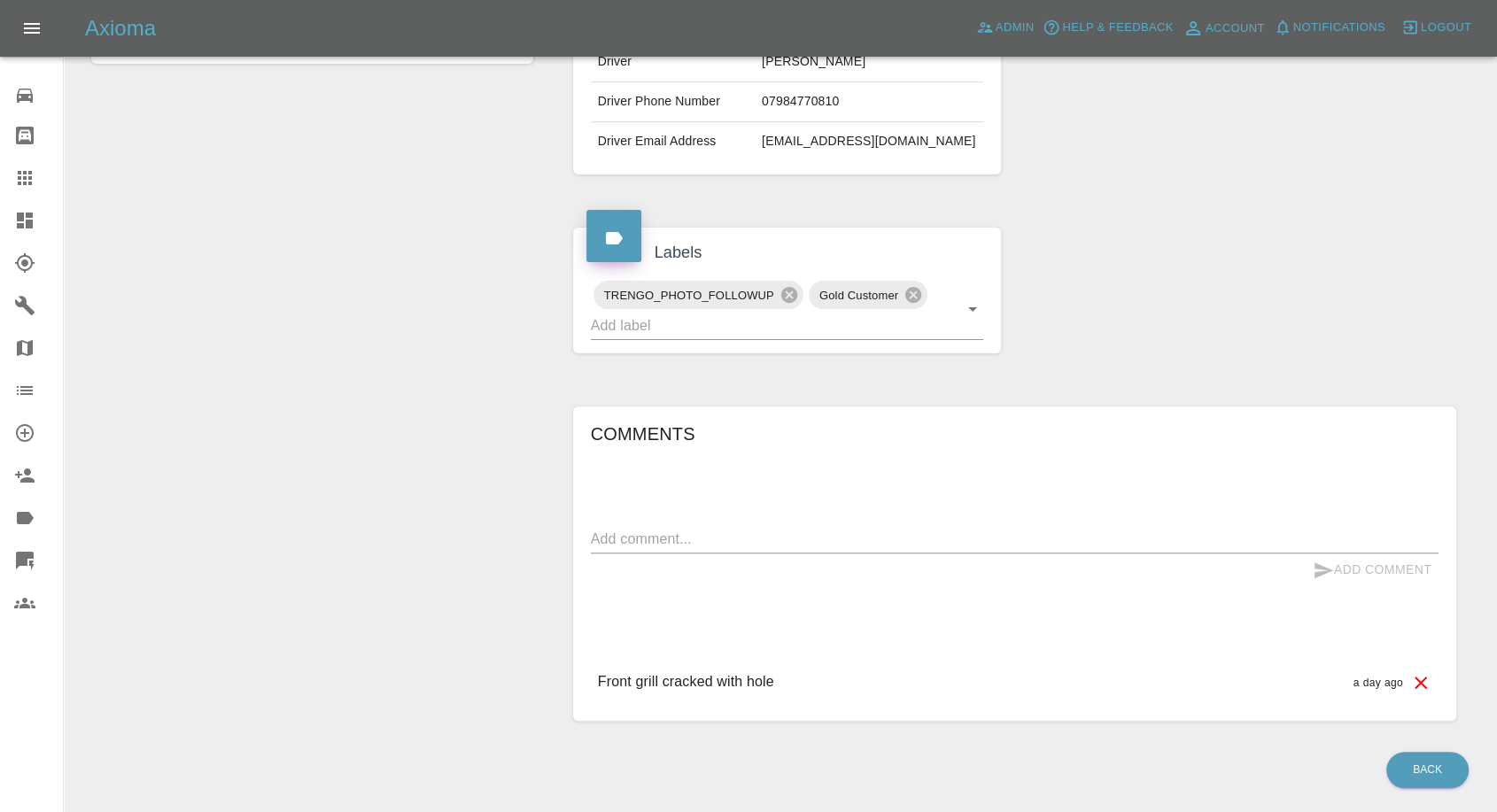
scroll to position [500, 0]
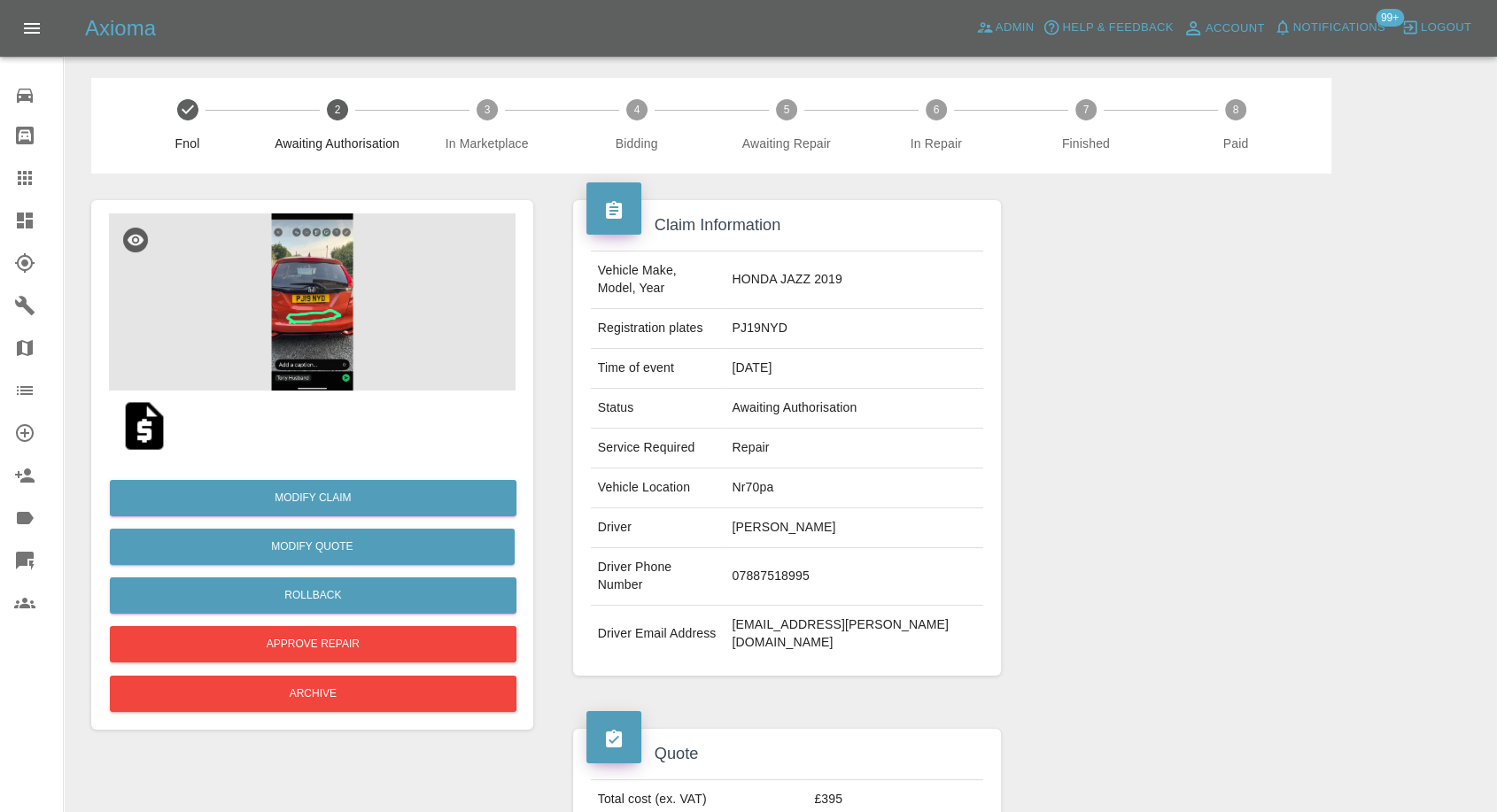
click at [269, 341] on img at bounding box center [312, 301] width 407 height 177
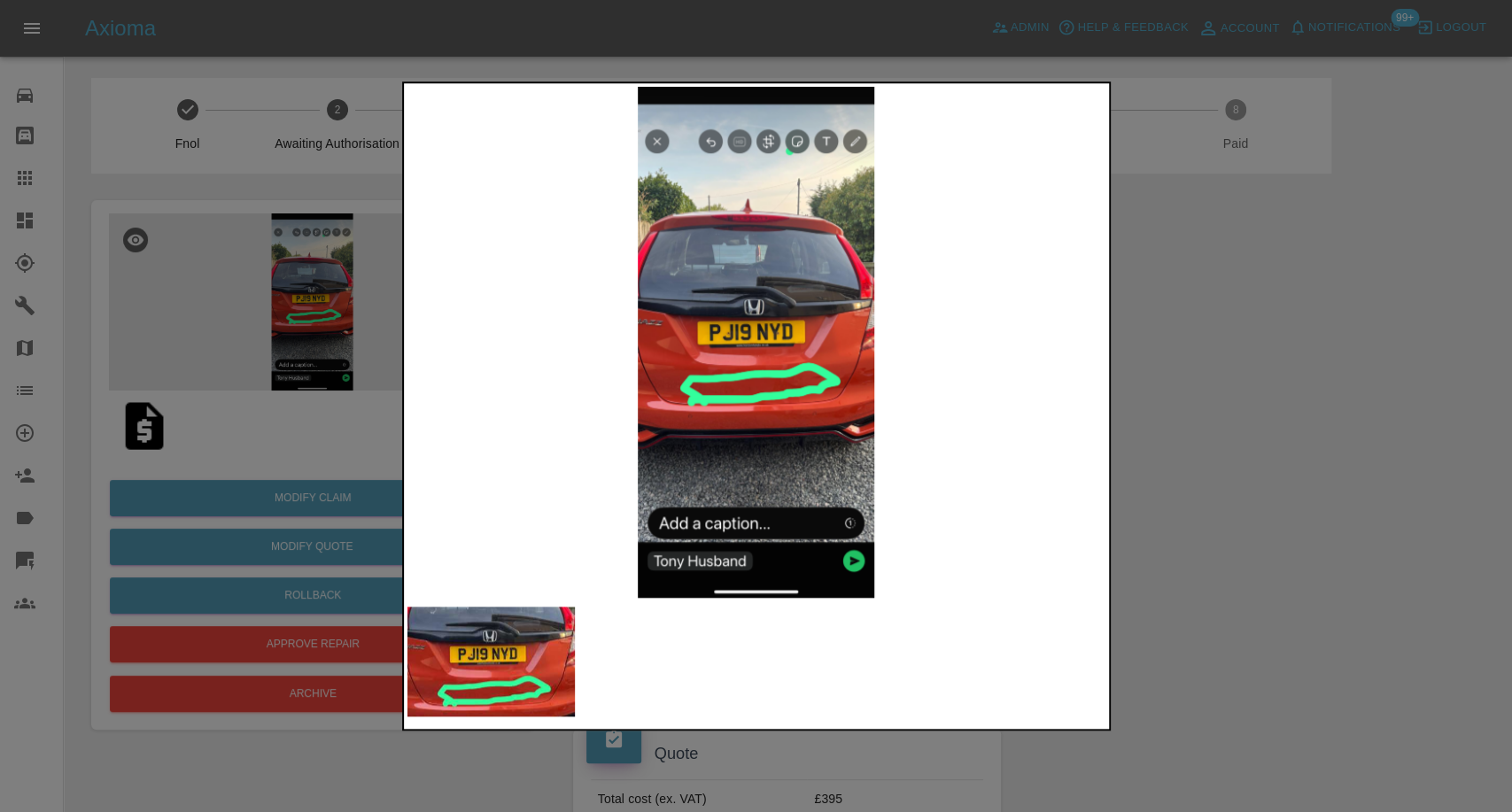
click at [1379, 412] on div at bounding box center [756, 406] width 1512 height 812
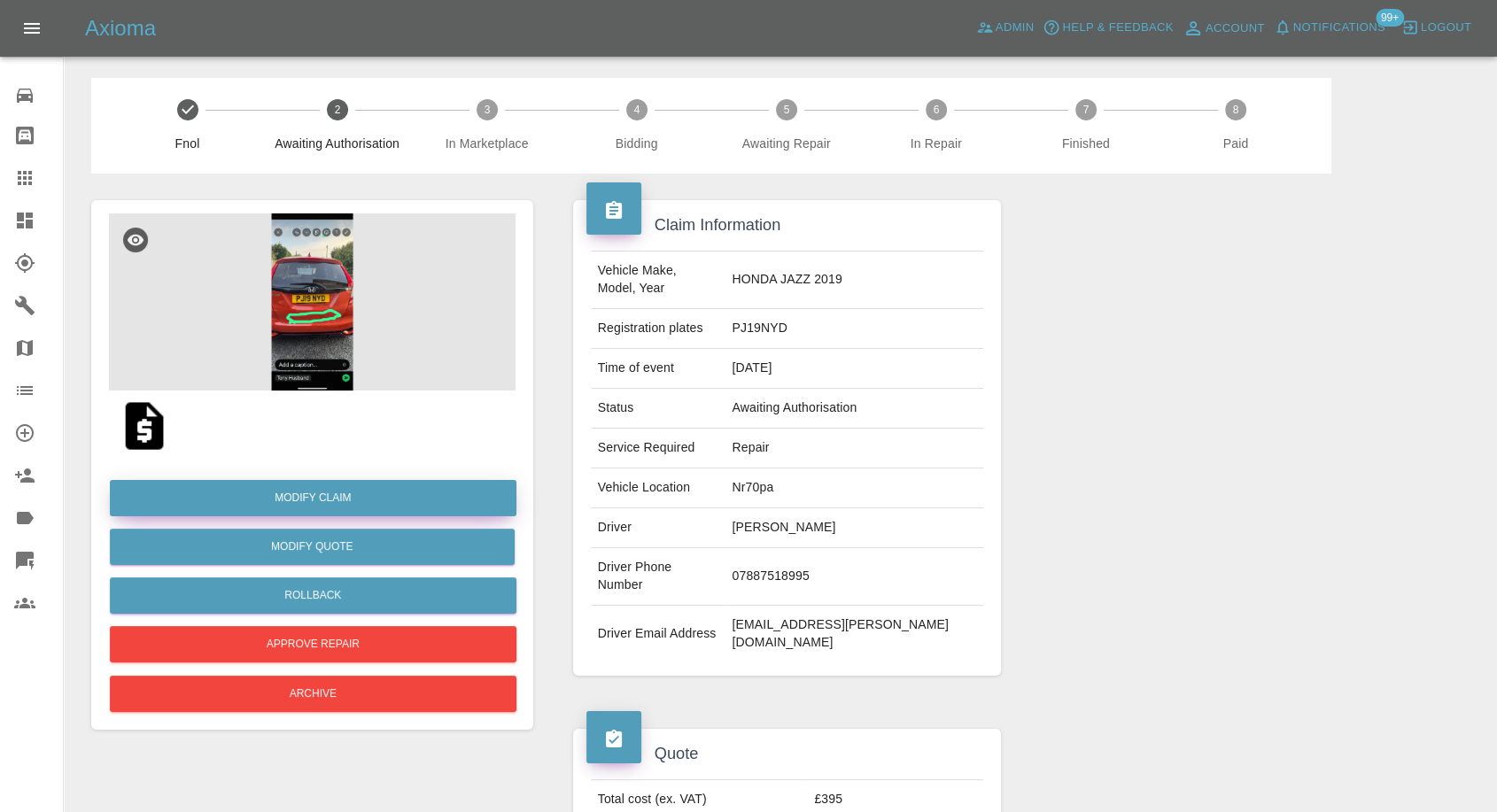
click at [322, 501] on link "Modify Claim" at bounding box center [313, 499] width 407 height 37
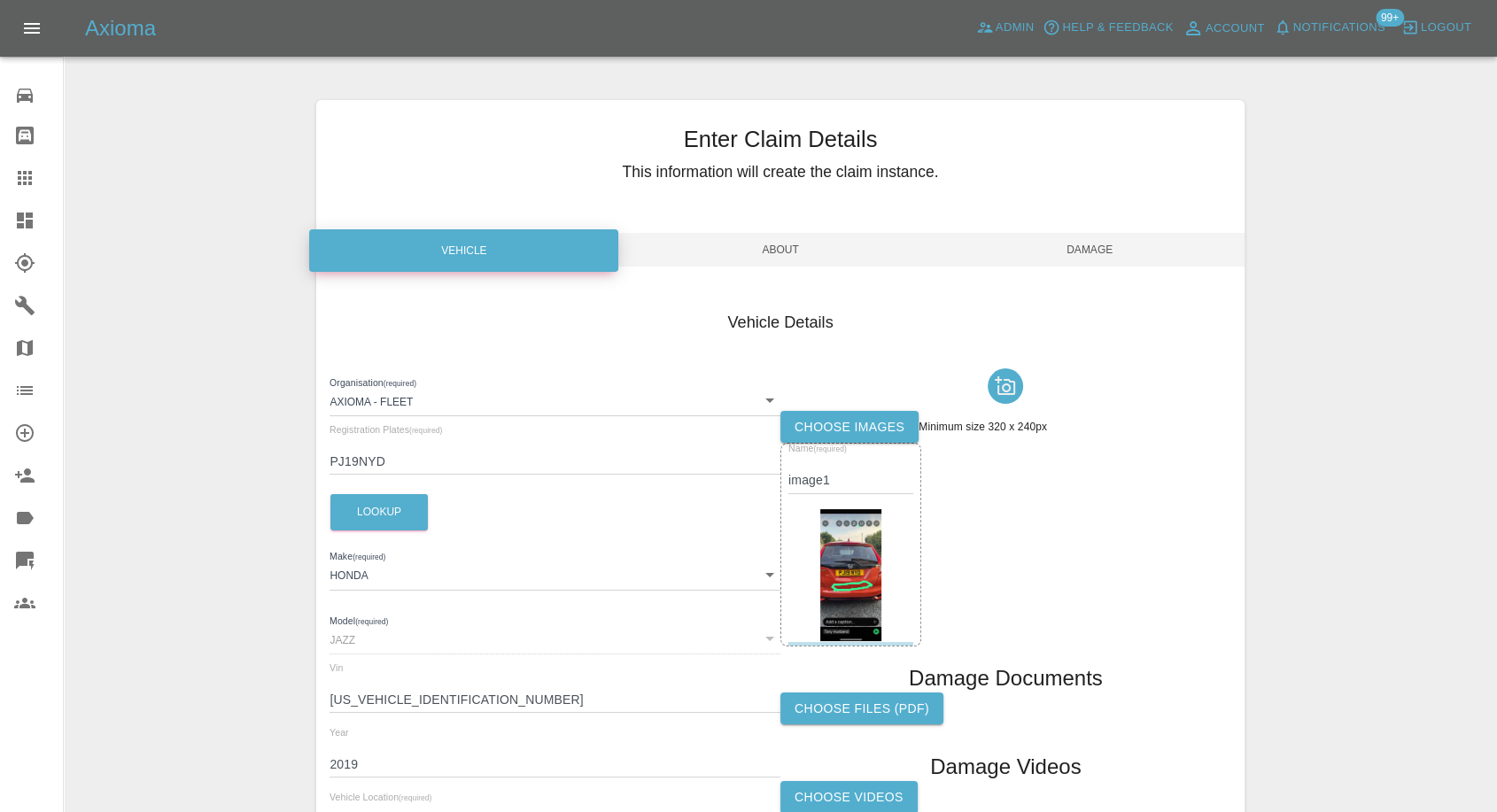
click at [879, 424] on label "Choose images" at bounding box center [849, 427] width 138 height 33
click at [0, 0] on input "Choose images" at bounding box center [0, 0] width 0 height 0
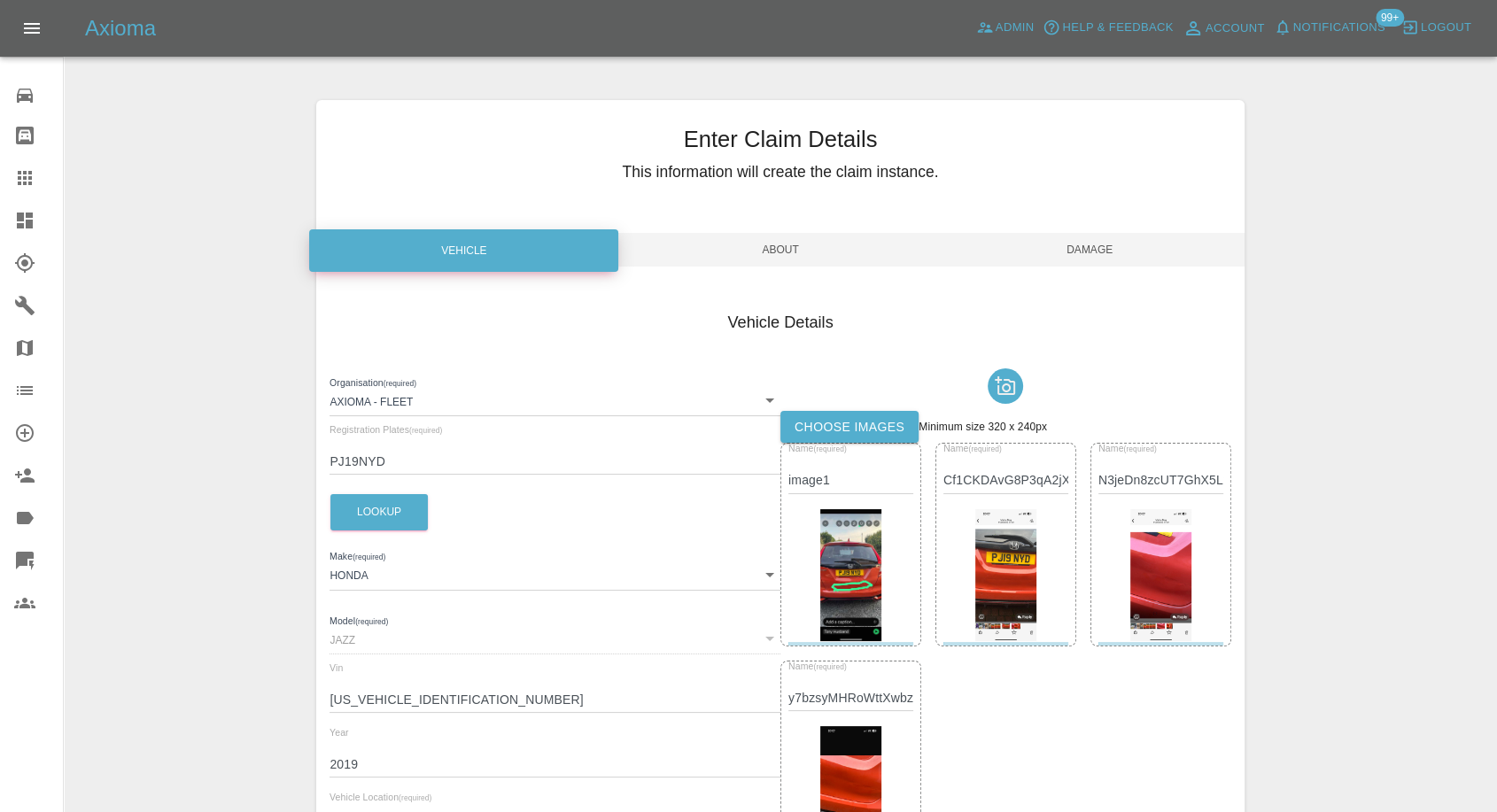
click at [1080, 250] on span "Damage" at bounding box center [1090, 250] width 309 height 34
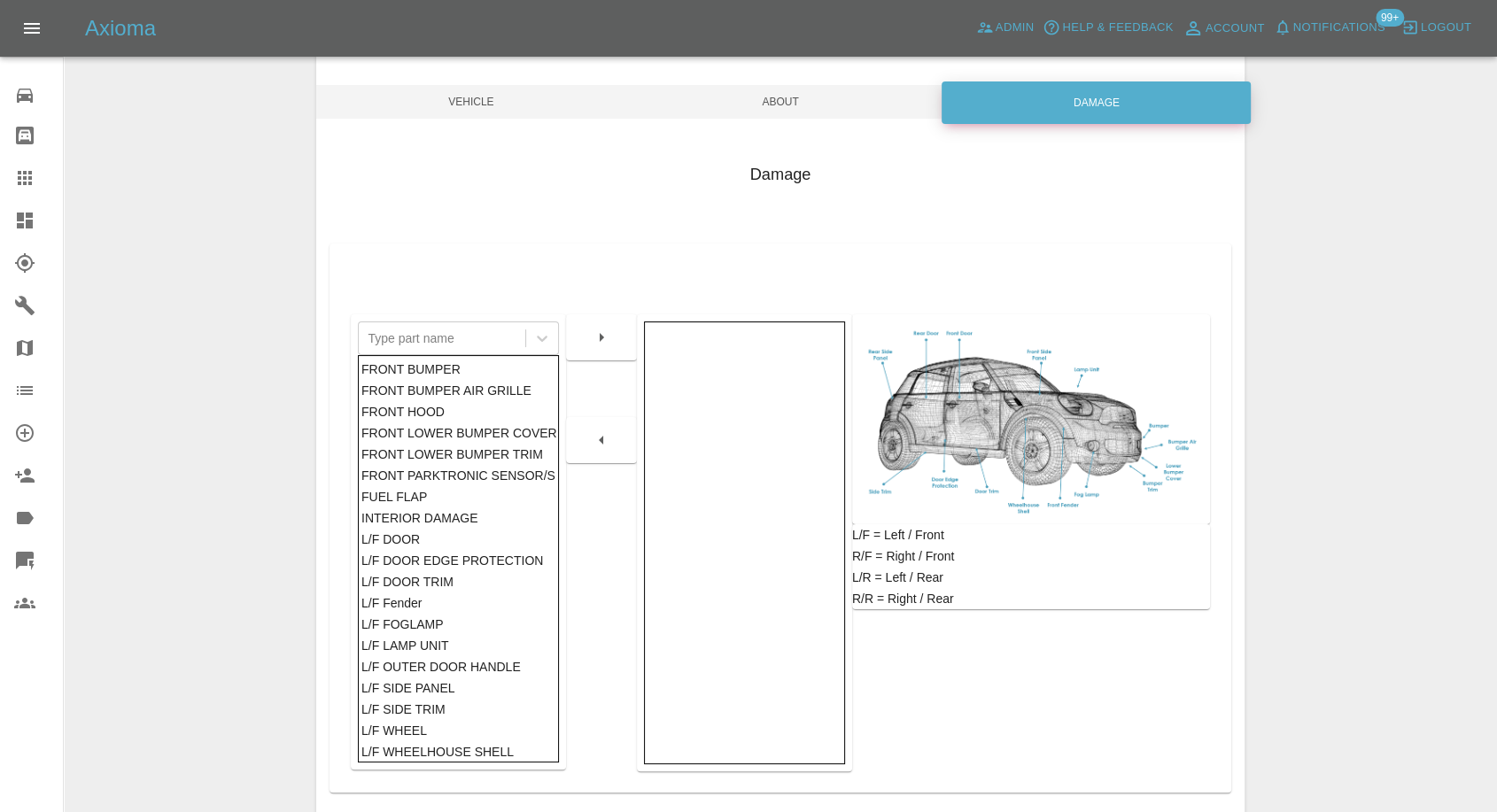
scroll to position [283, 0]
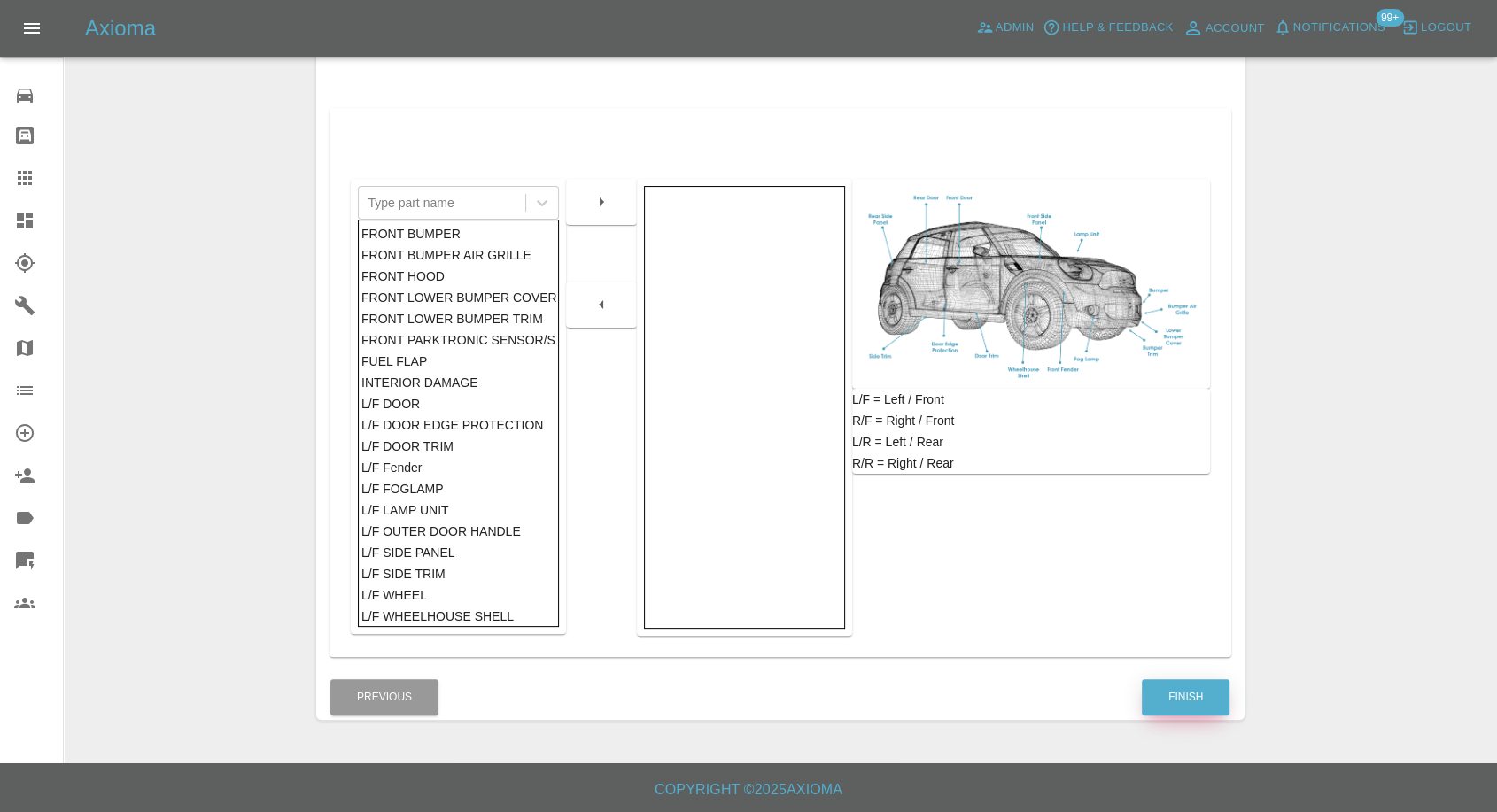
click at [1173, 697] on button "Finish" at bounding box center [1185, 697] width 87 height 37
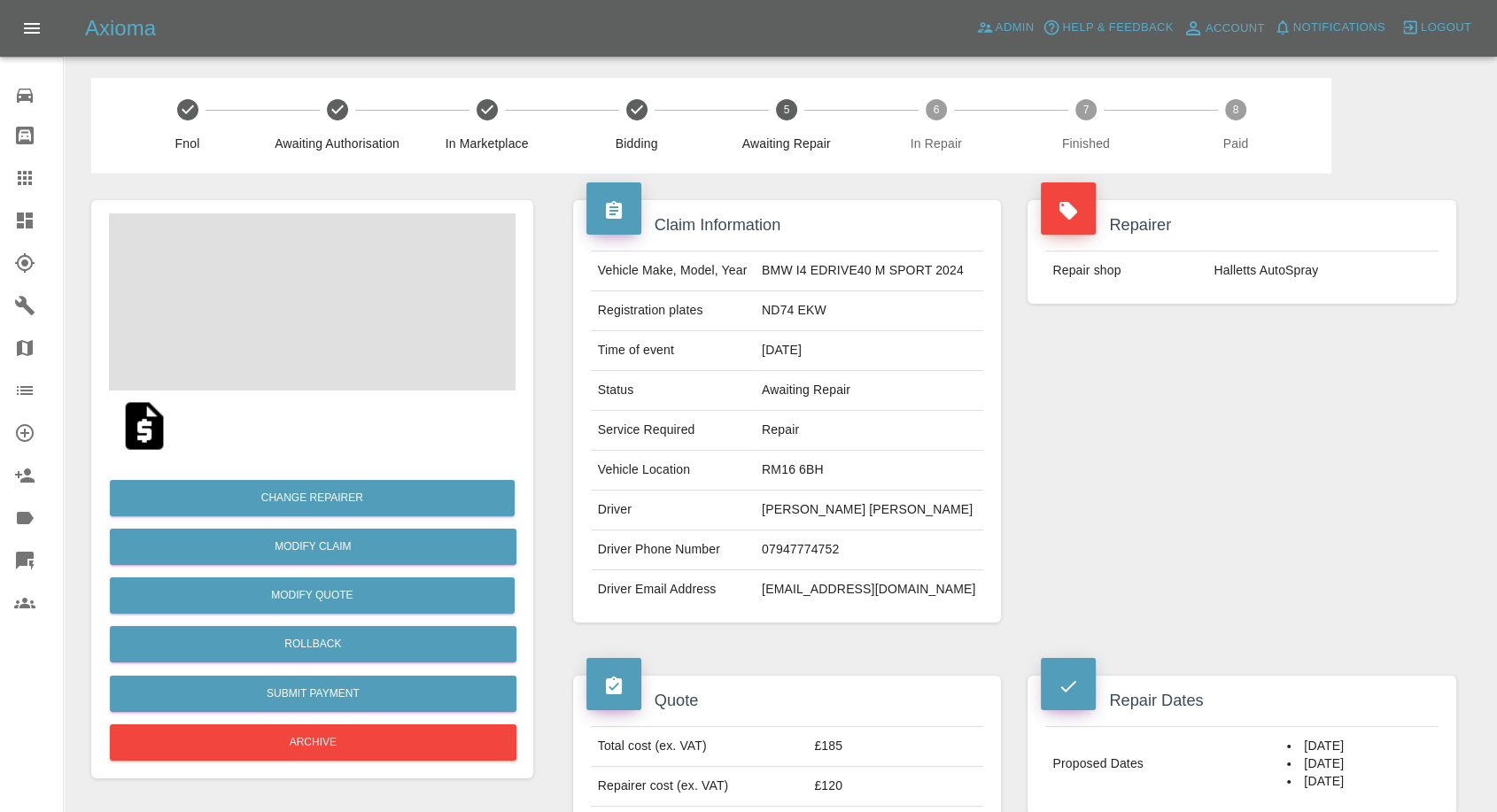
click at [788, 542] on td "07947774752" at bounding box center [868, 549] width 229 height 39
click at [780, 550] on td "07947774752" at bounding box center [868, 549] width 229 height 39
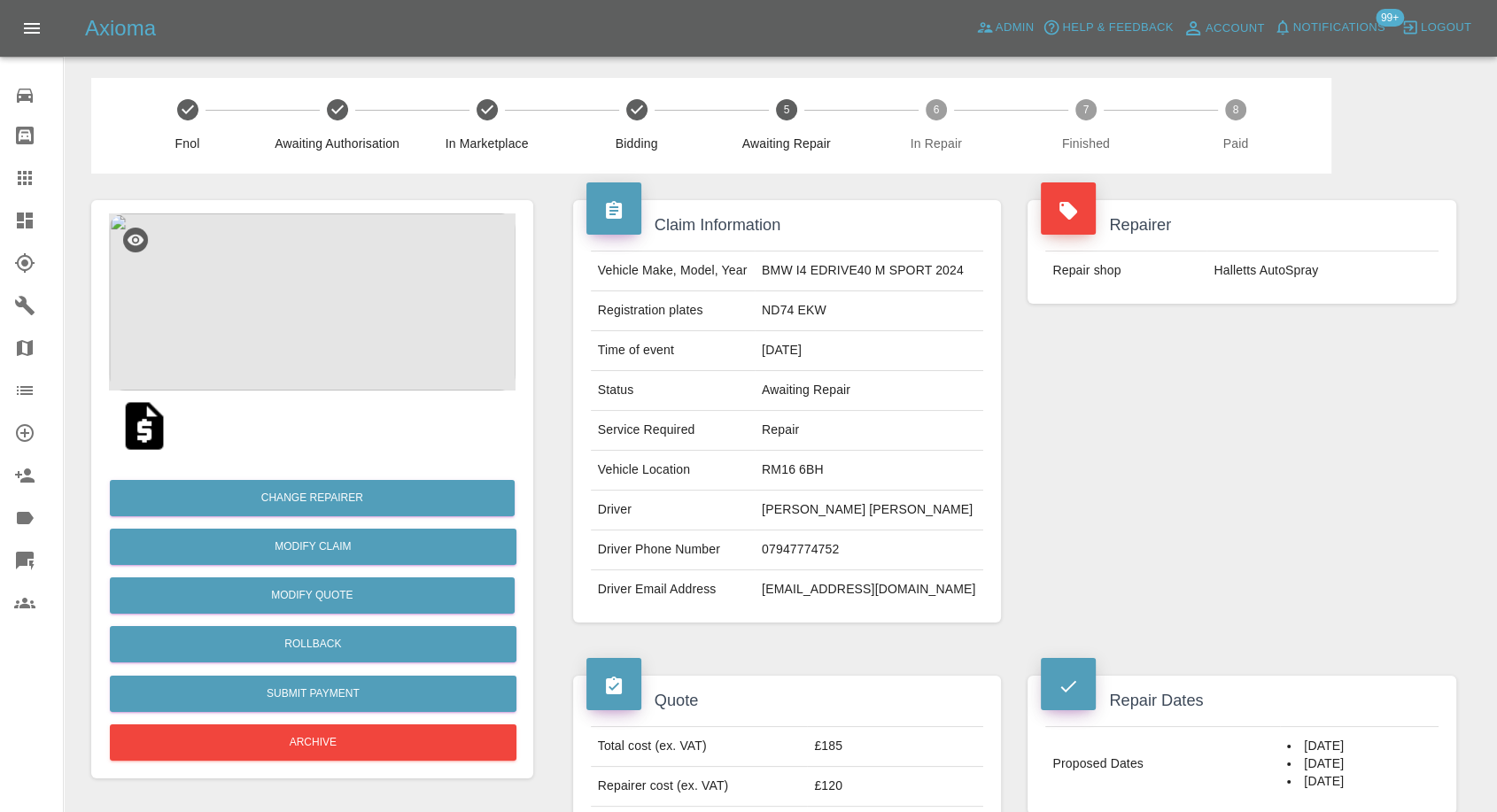
click at [1203, 510] on div "Repairer Repair shop Halletts AutoSpray" at bounding box center [1242, 412] width 456 height 476
click at [777, 505] on td "Niomi Nadine" at bounding box center [868, 510] width 229 height 39
copy td "Niomi"
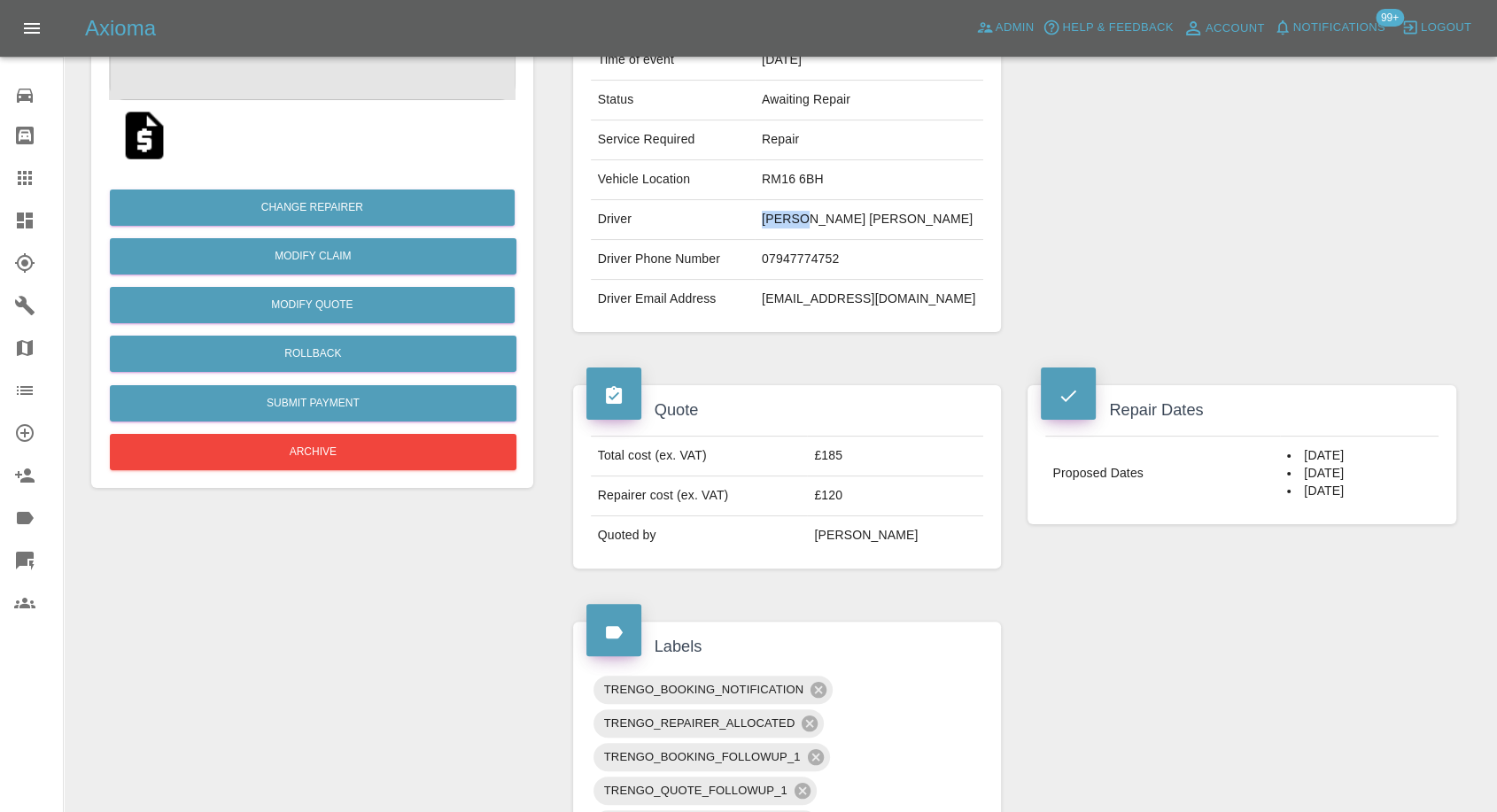
scroll to position [295, 0]
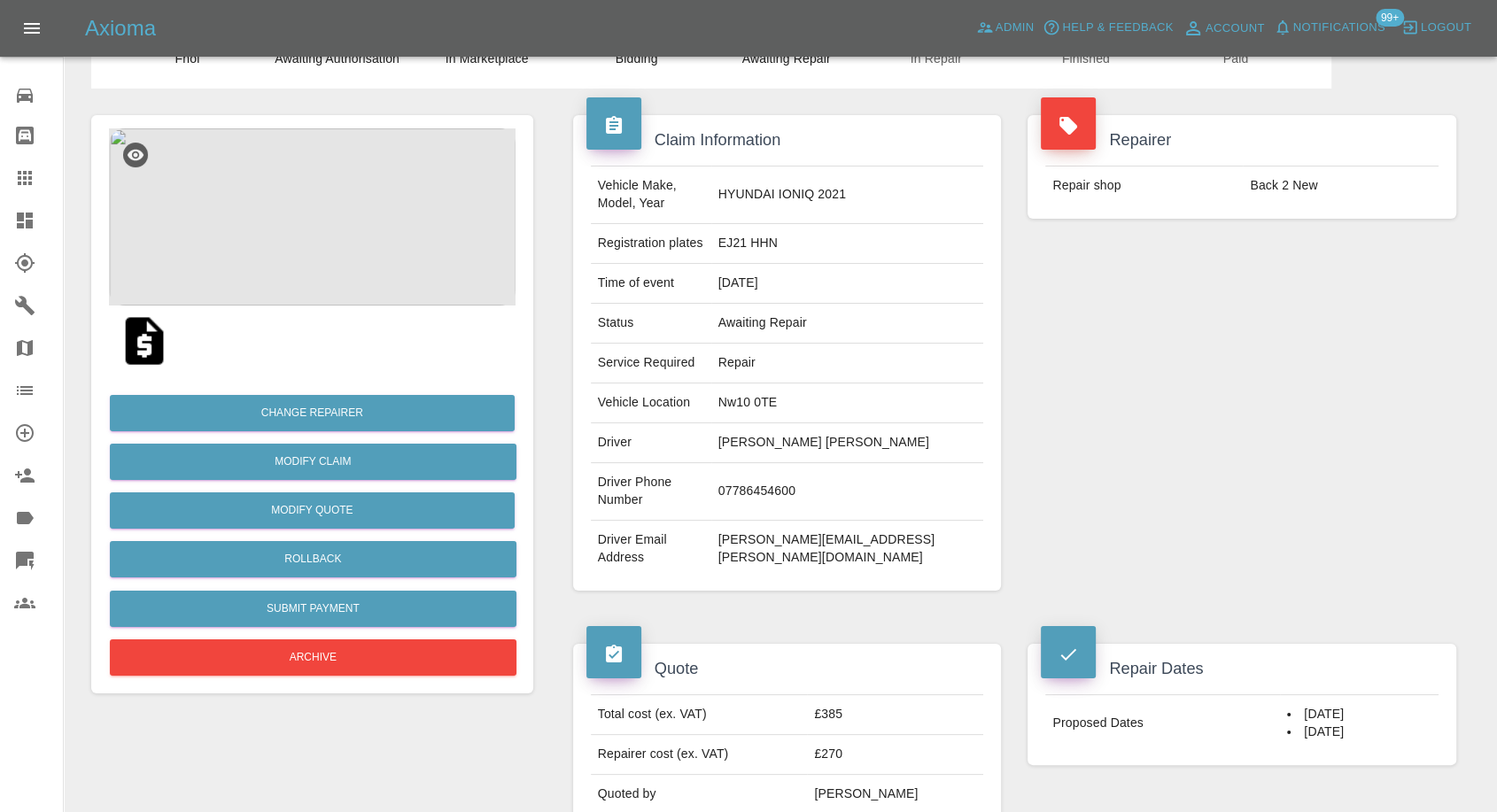
scroll to position [98, 0]
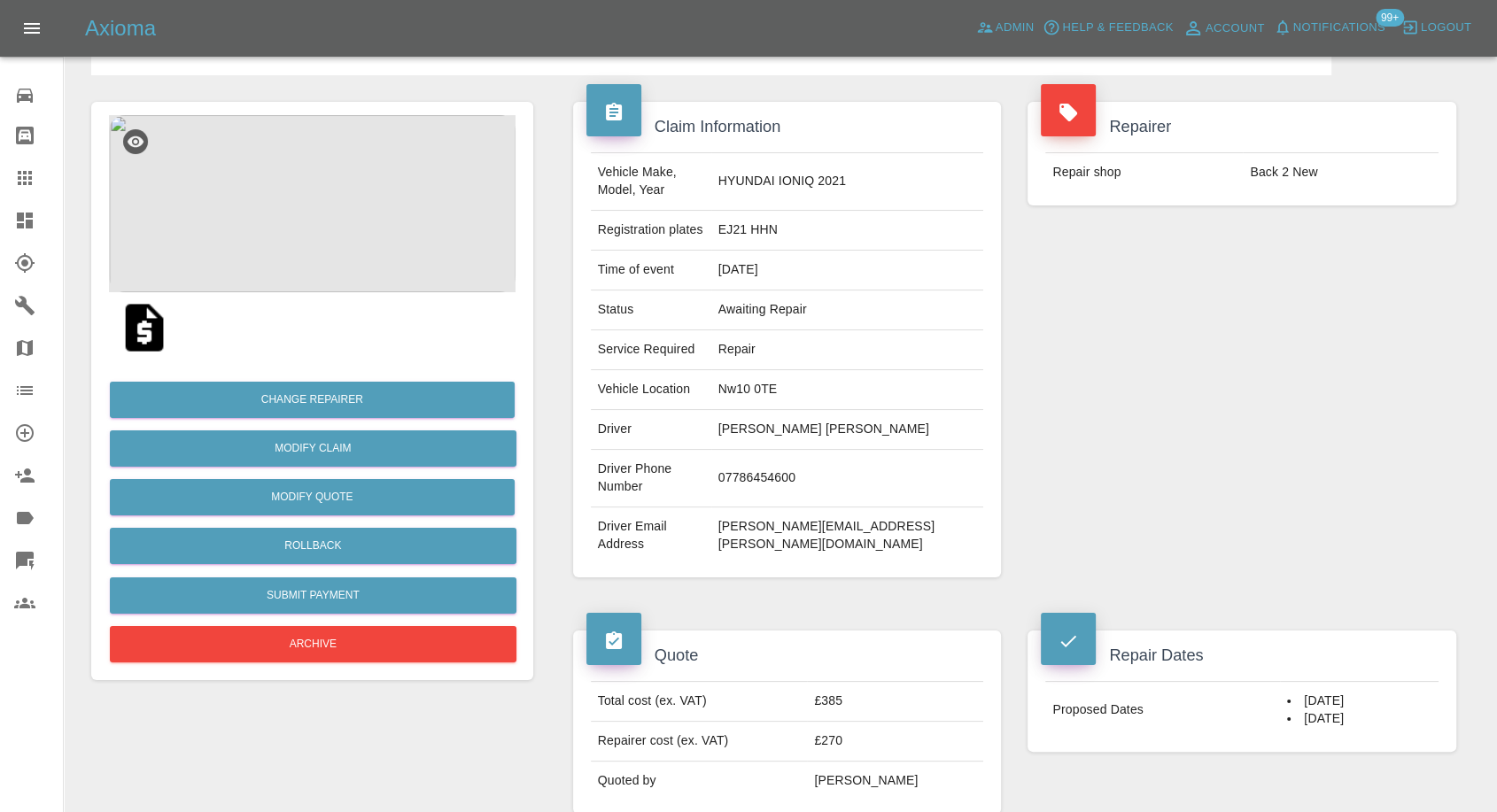
click at [1064, 471] on div "Repairer Repair shop Back 2 New" at bounding box center [1242, 340] width 456 height 529
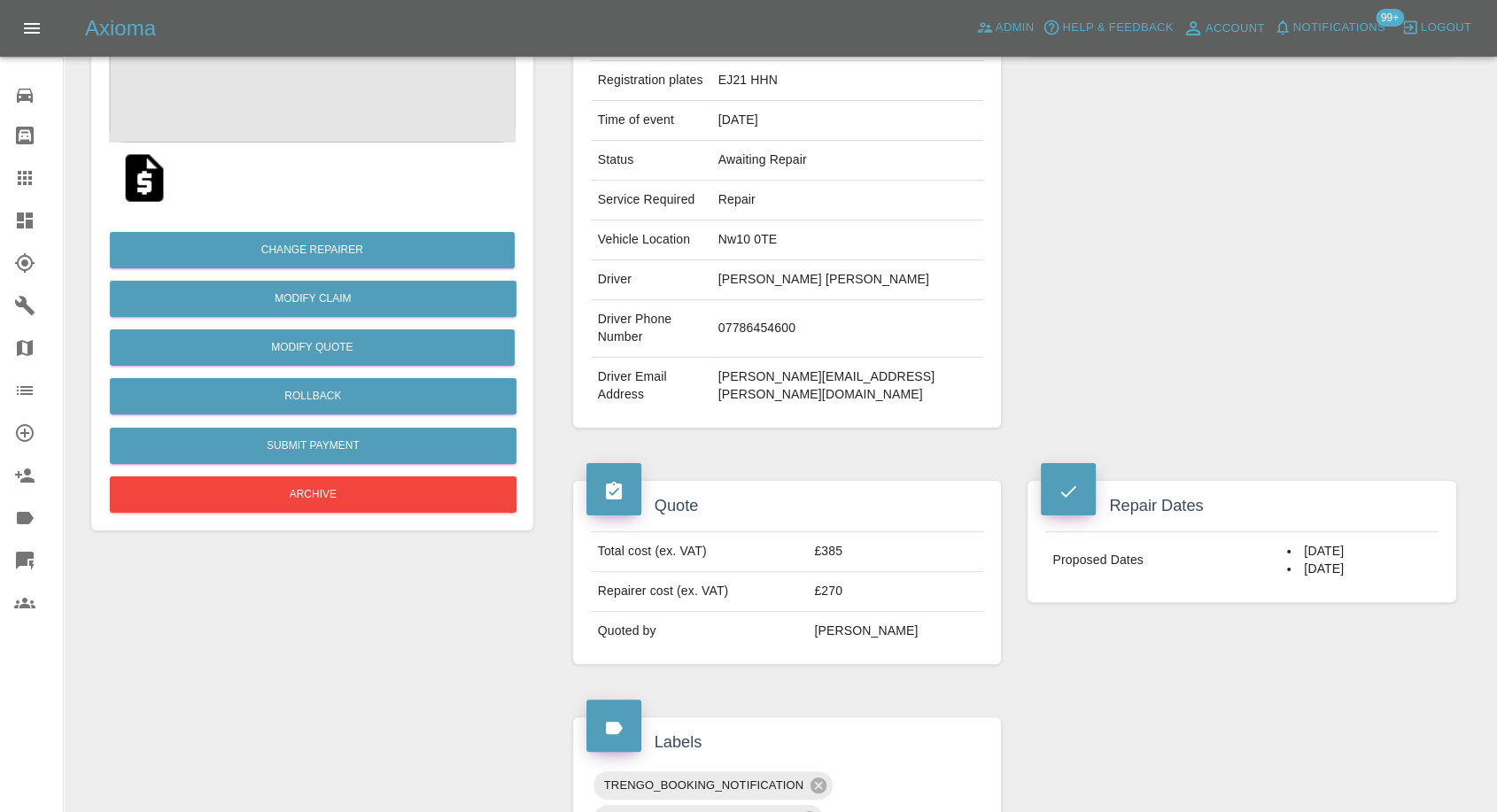
scroll to position [295, 0]
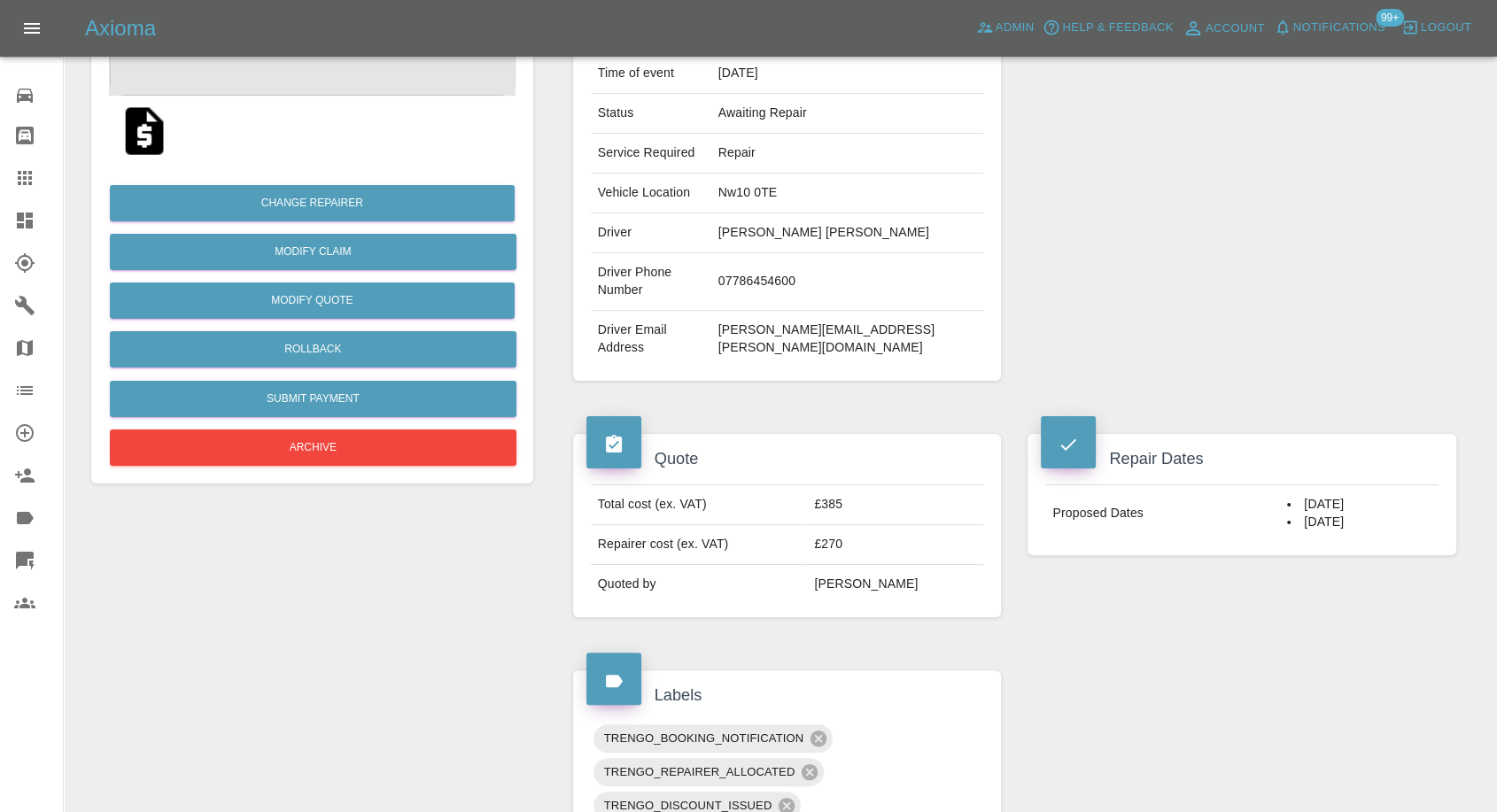
click at [1107, 651] on div "Claim Information Vehicle Make, Model, Year HYUNDAI IONIQ 2021 Registration pla…" at bounding box center [1015, 750] width 910 height 1742
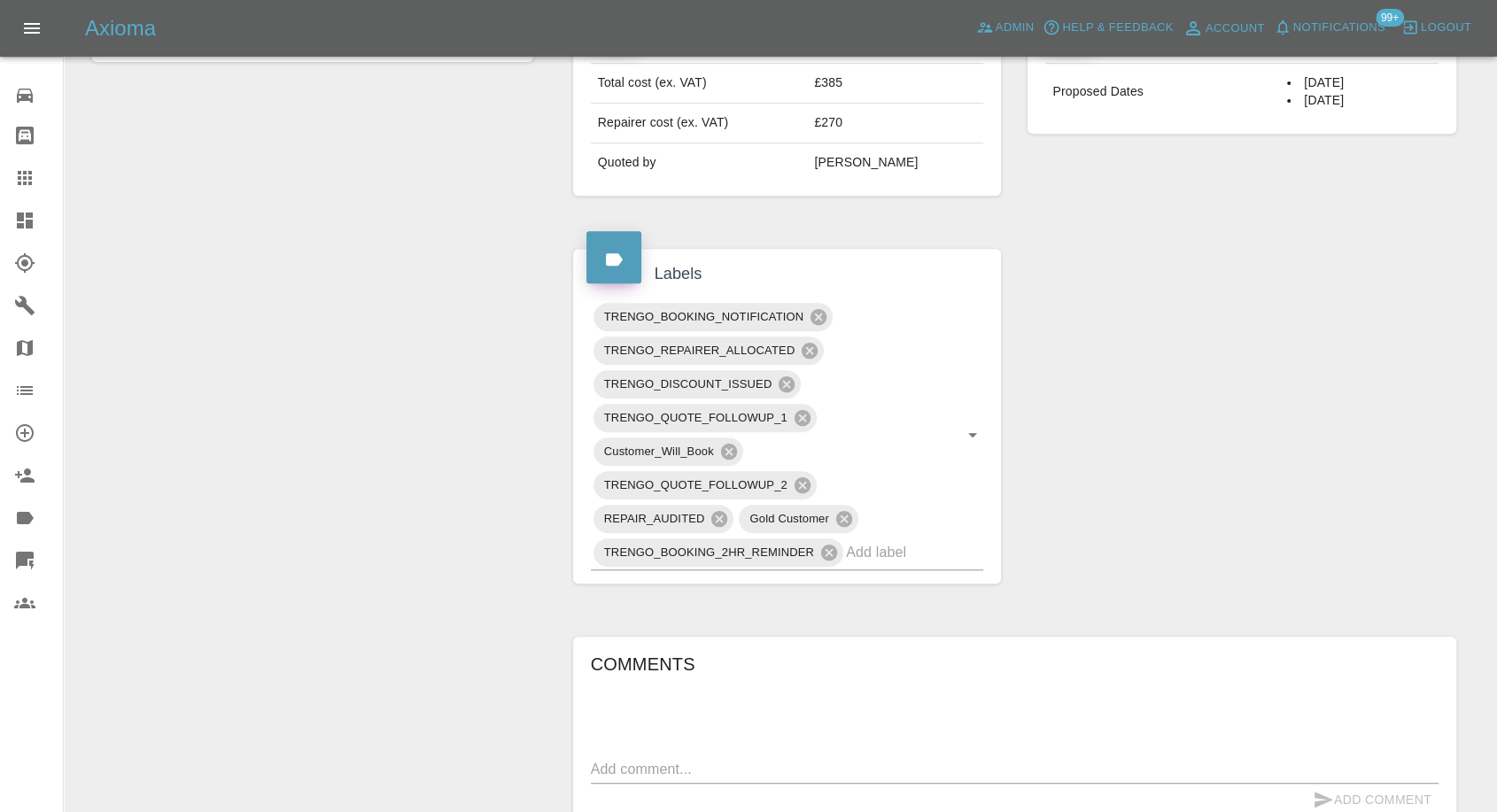
scroll to position [786, 0]
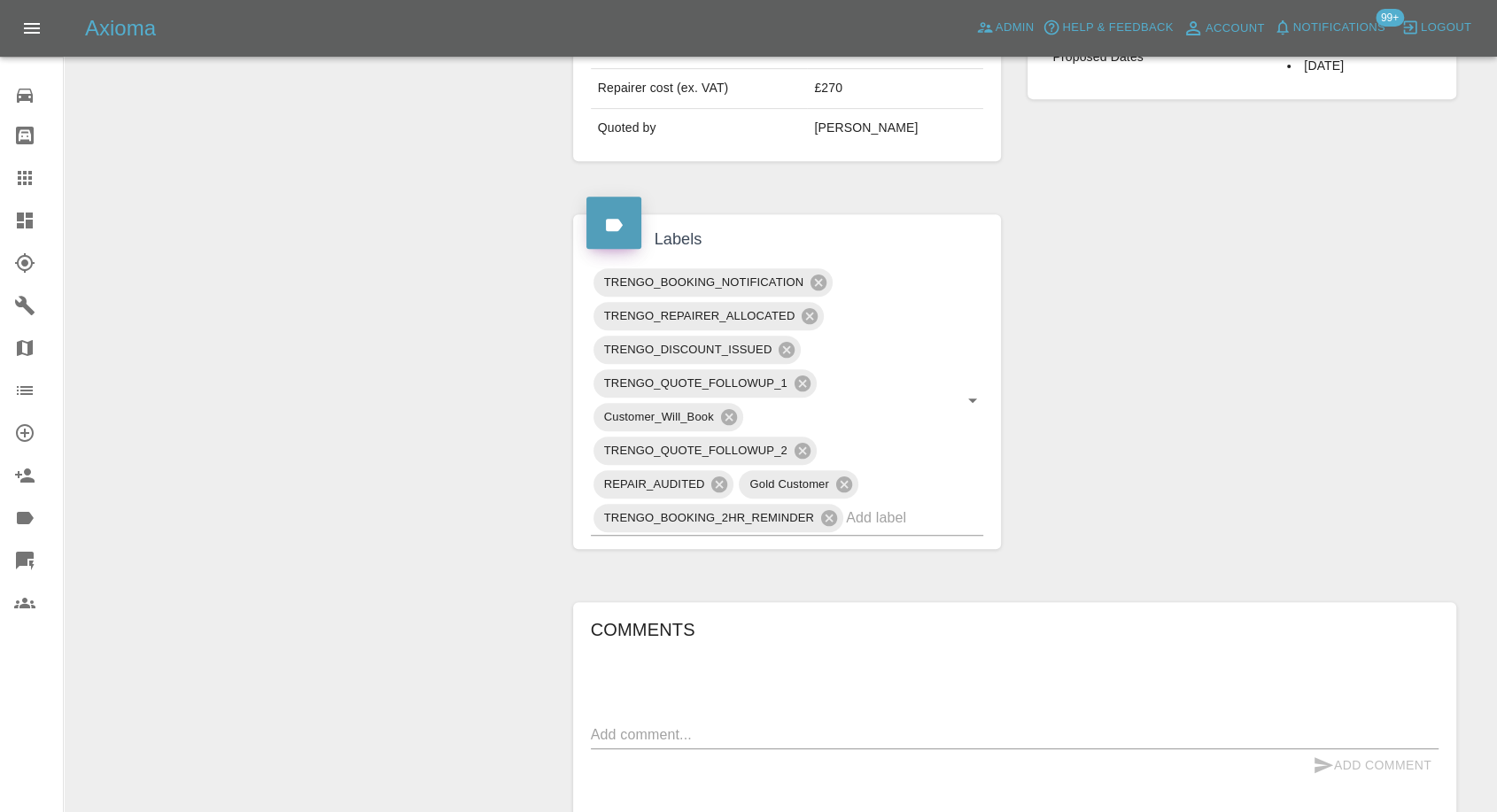
scroll to position [590, 0]
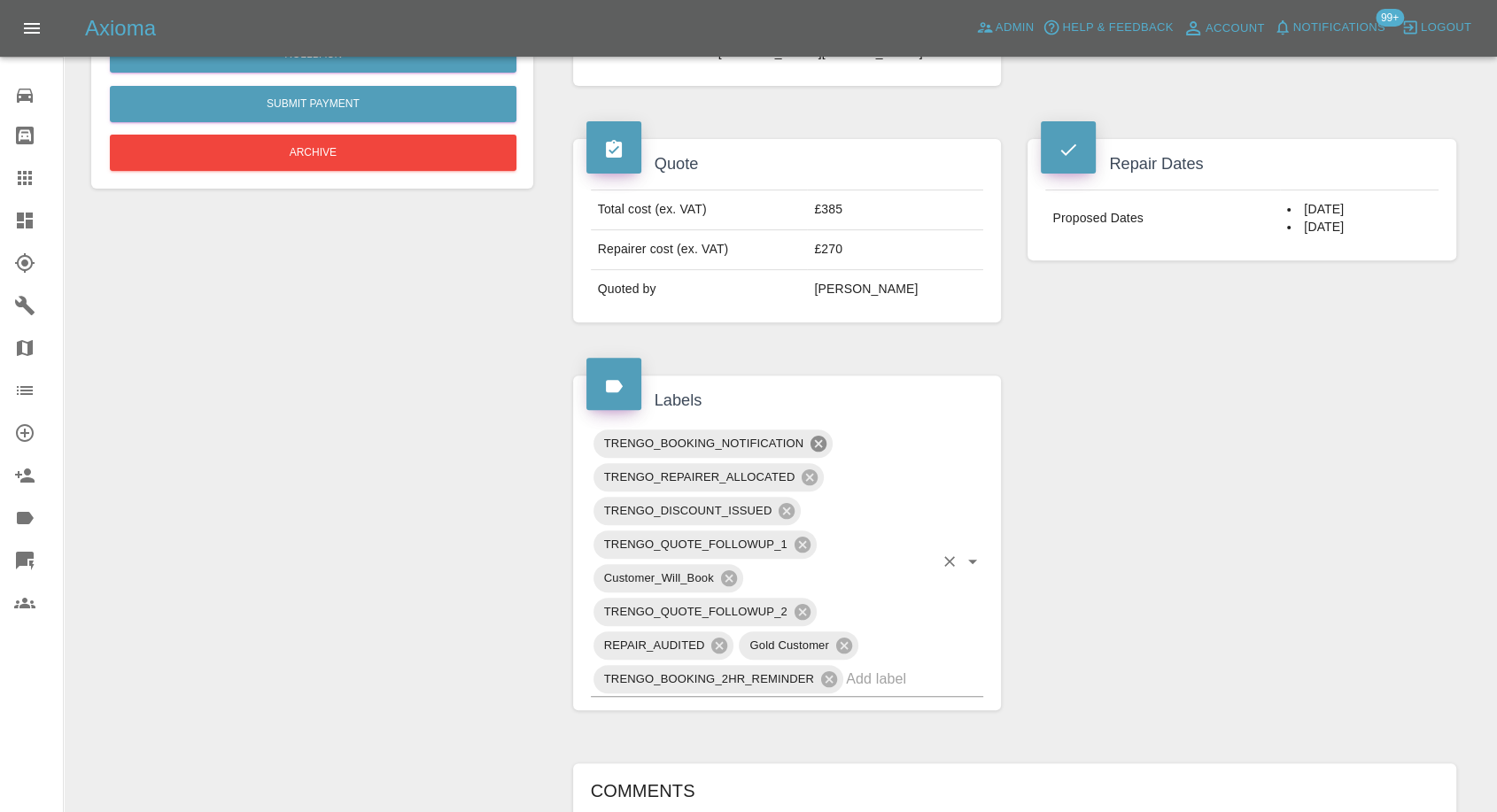
click at [818, 435] on icon at bounding box center [818, 443] width 16 height 16
click at [728, 570] on icon at bounding box center [729, 578] width 16 height 16
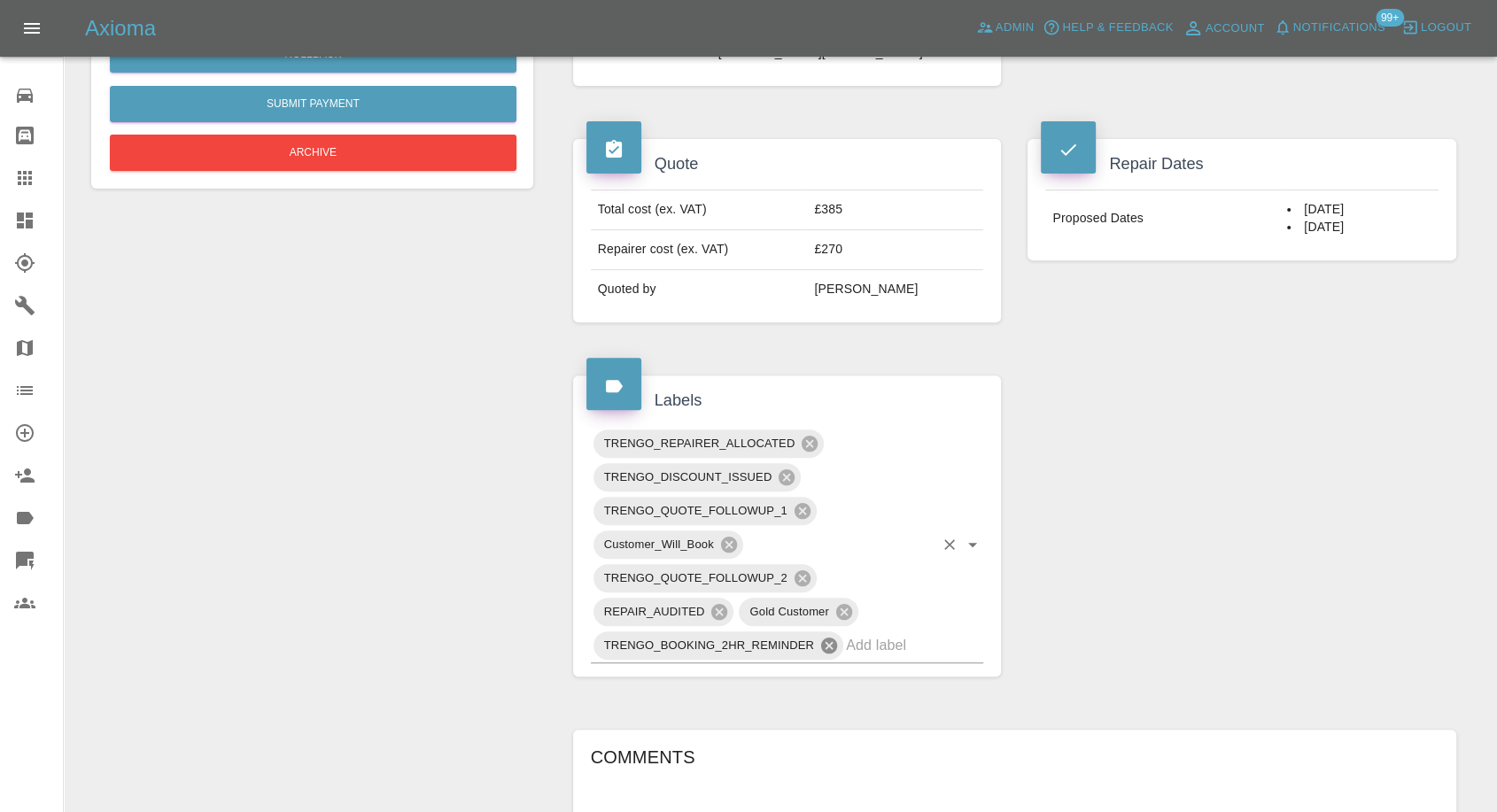
click at [831, 637] on icon at bounding box center [829, 645] width 16 height 16
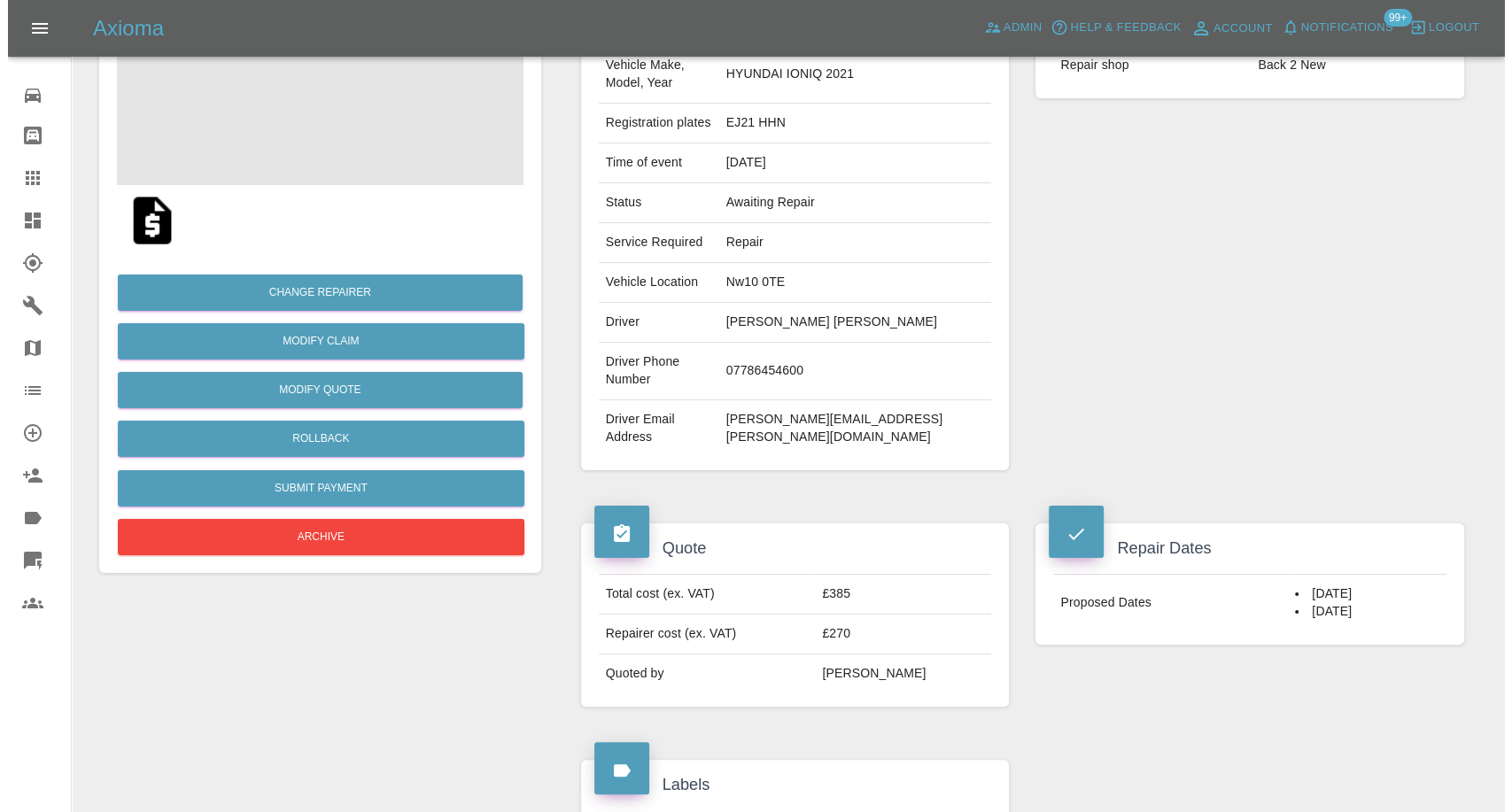
scroll to position [197, 0]
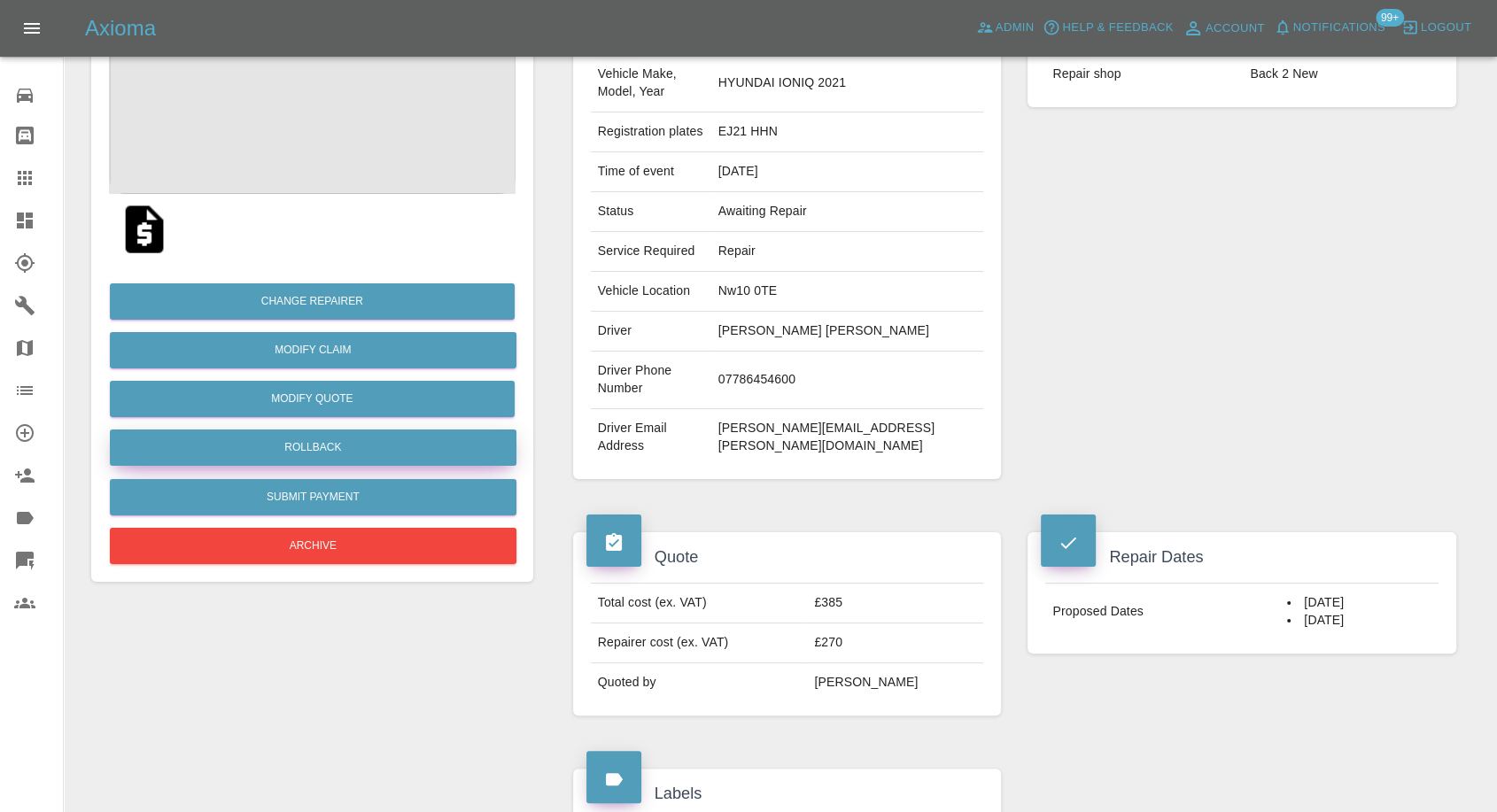
click at [309, 437] on button "Rollback" at bounding box center [313, 448] width 407 height 37
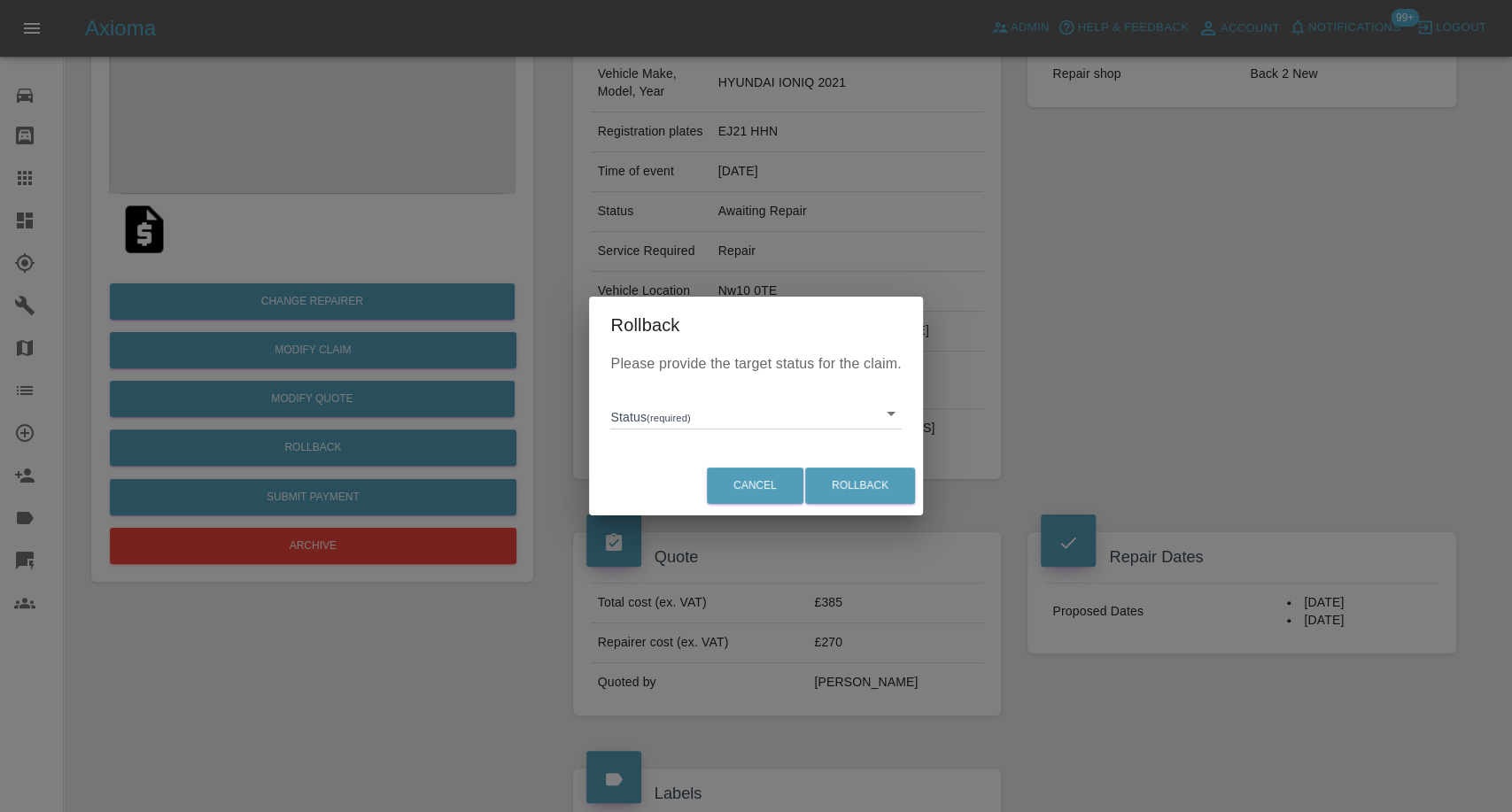
click at [692, 417] on body "Axioma Admin Help & Feedback Account Notifications 99+ Logout Repair home Bodys…" at bounding box center [756, 769] width 1512 height 1932
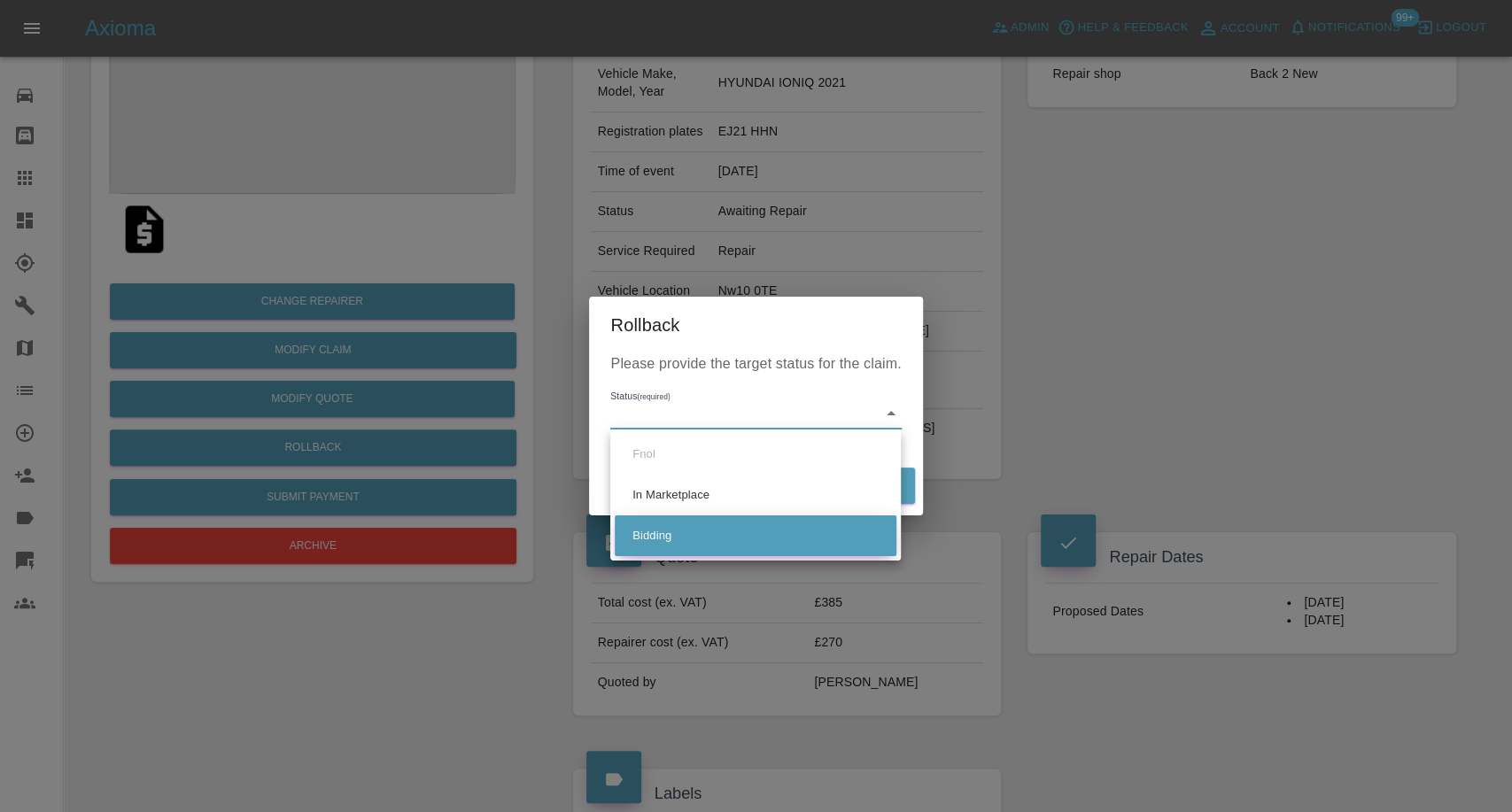
click at [668, 533] on li "Bidding" at bounding box center [755, 536] width 282 height 40
type input "bidding"
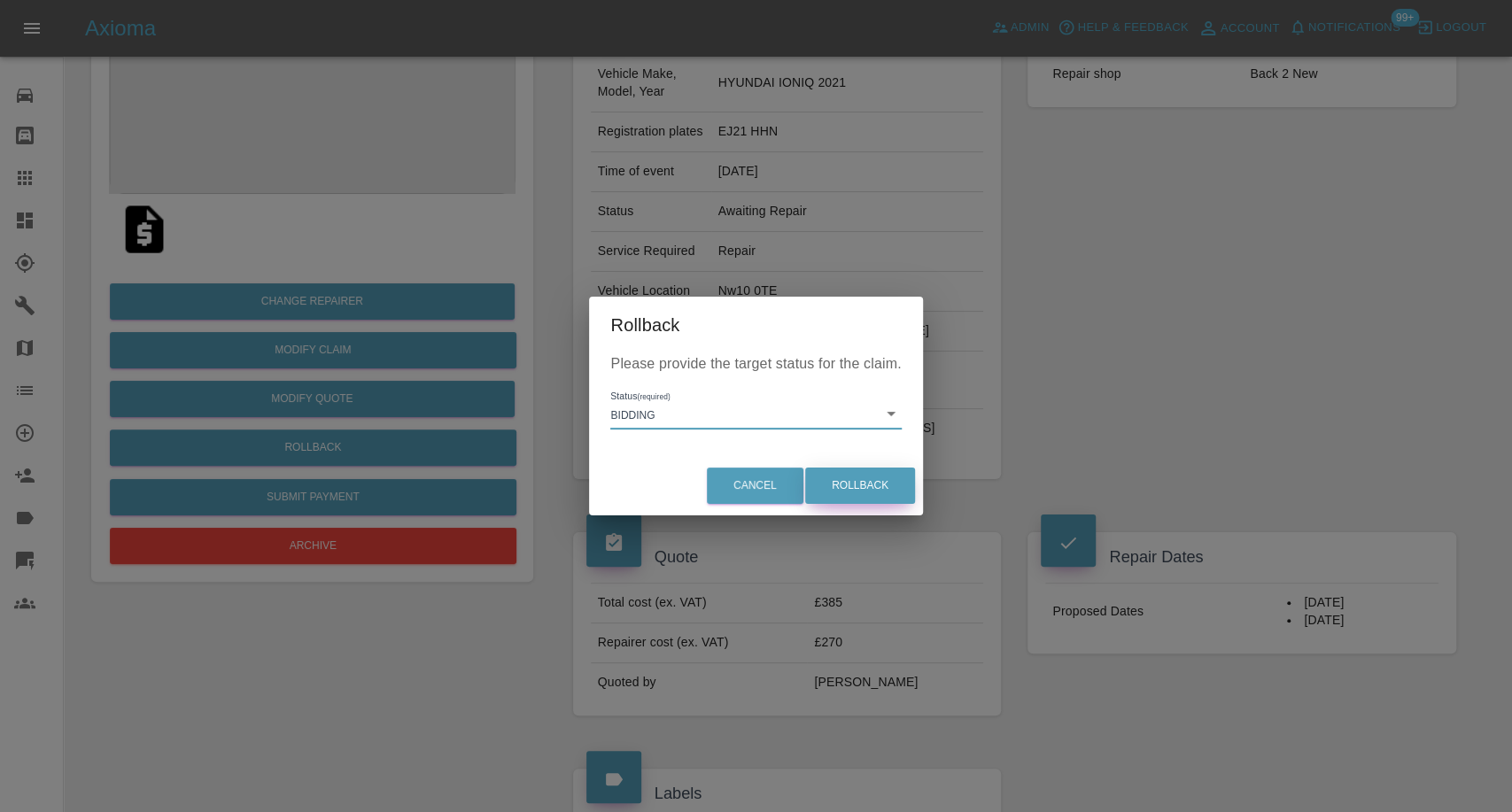
click at [873, 491] on button "Rollback" at bounding box center [860, 486] width 110 height 37
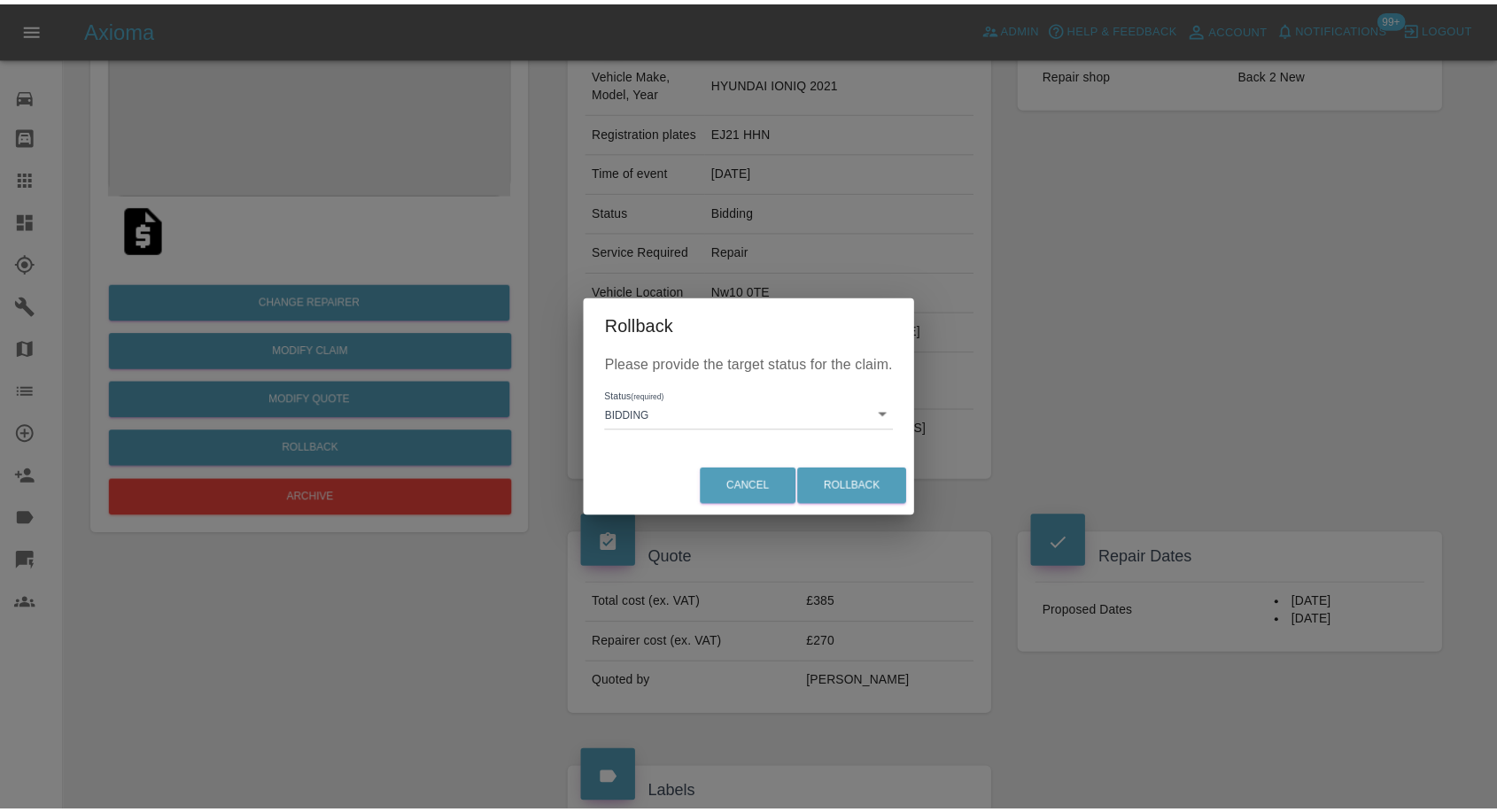
scroll to position [0, 0]
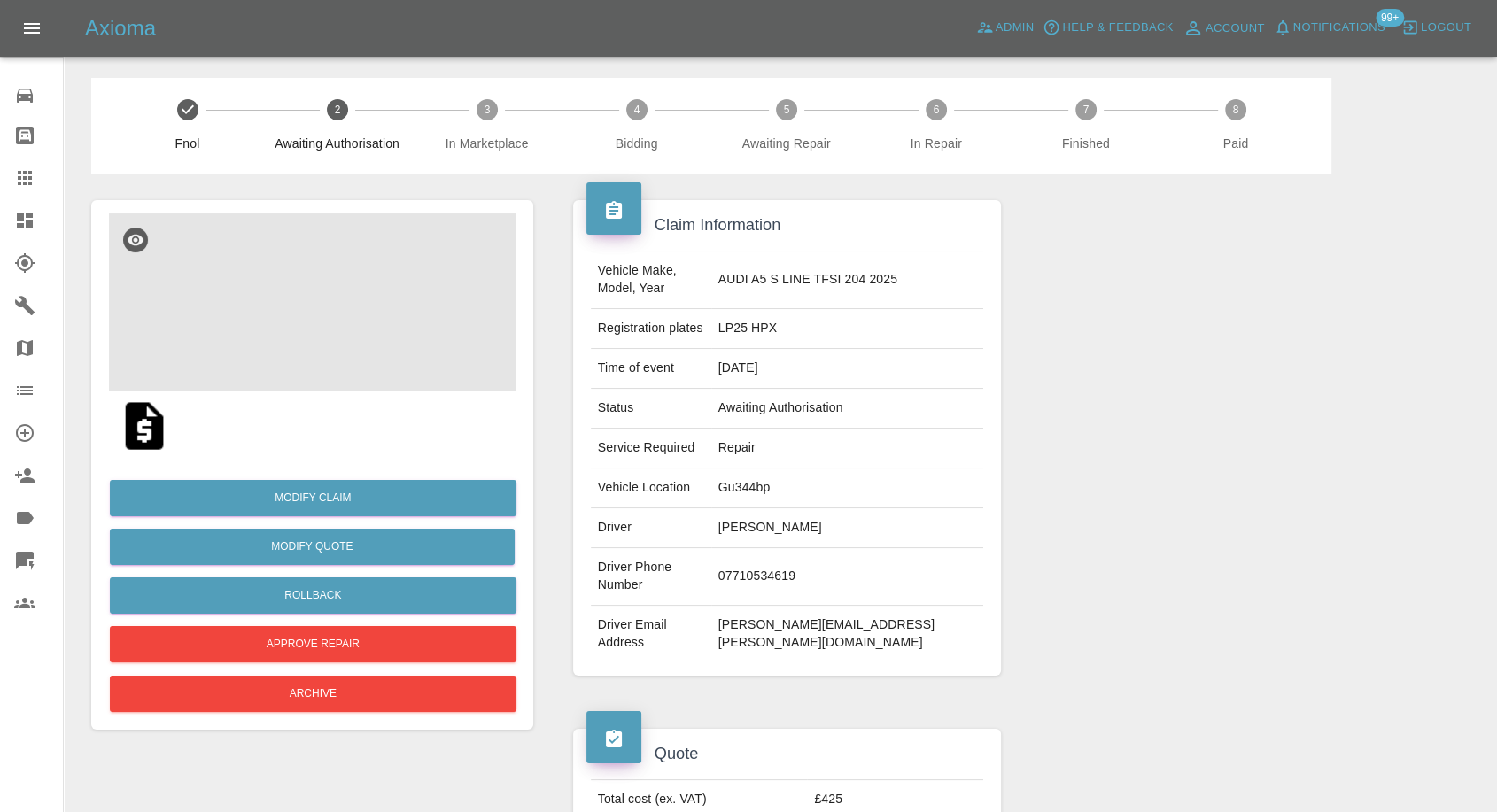
click at [321, 336] on img at bounding box center [312, 301] width 407 height 177
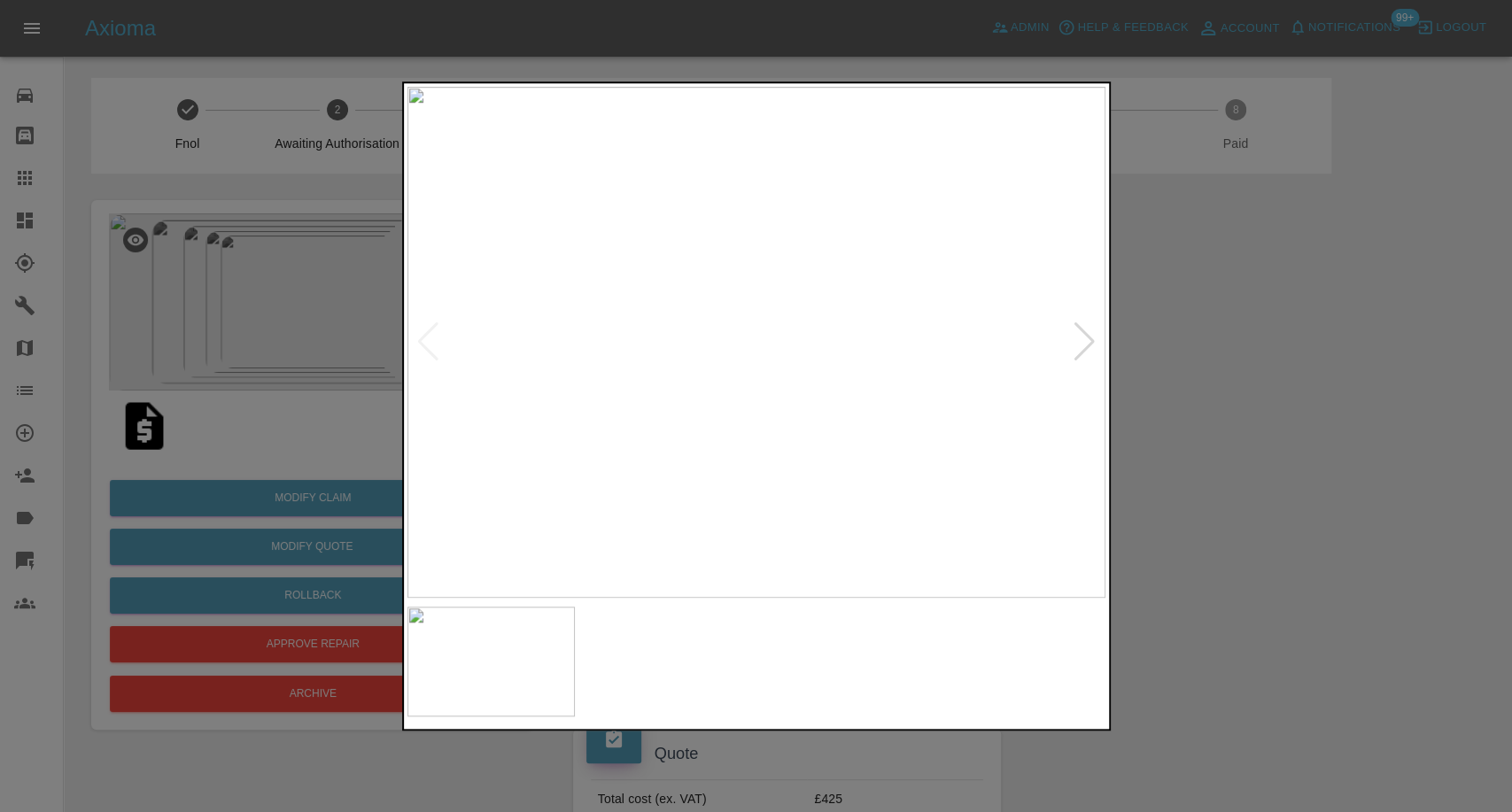
click at [682, 660] on img at bounding box center [667, 661] width 168 height 110
click at [852, 660] on img at bounding box center [844, 661] width 168 height 110
click at [1062, 659] on img at bounding box center [1021, 661] width 168 height 110
click at [1078, 339] on div at bounding box center [1084, 342] width 24 height 39
click at [1078, 339] on img at bounding box center [756, 342] width 698 height 511
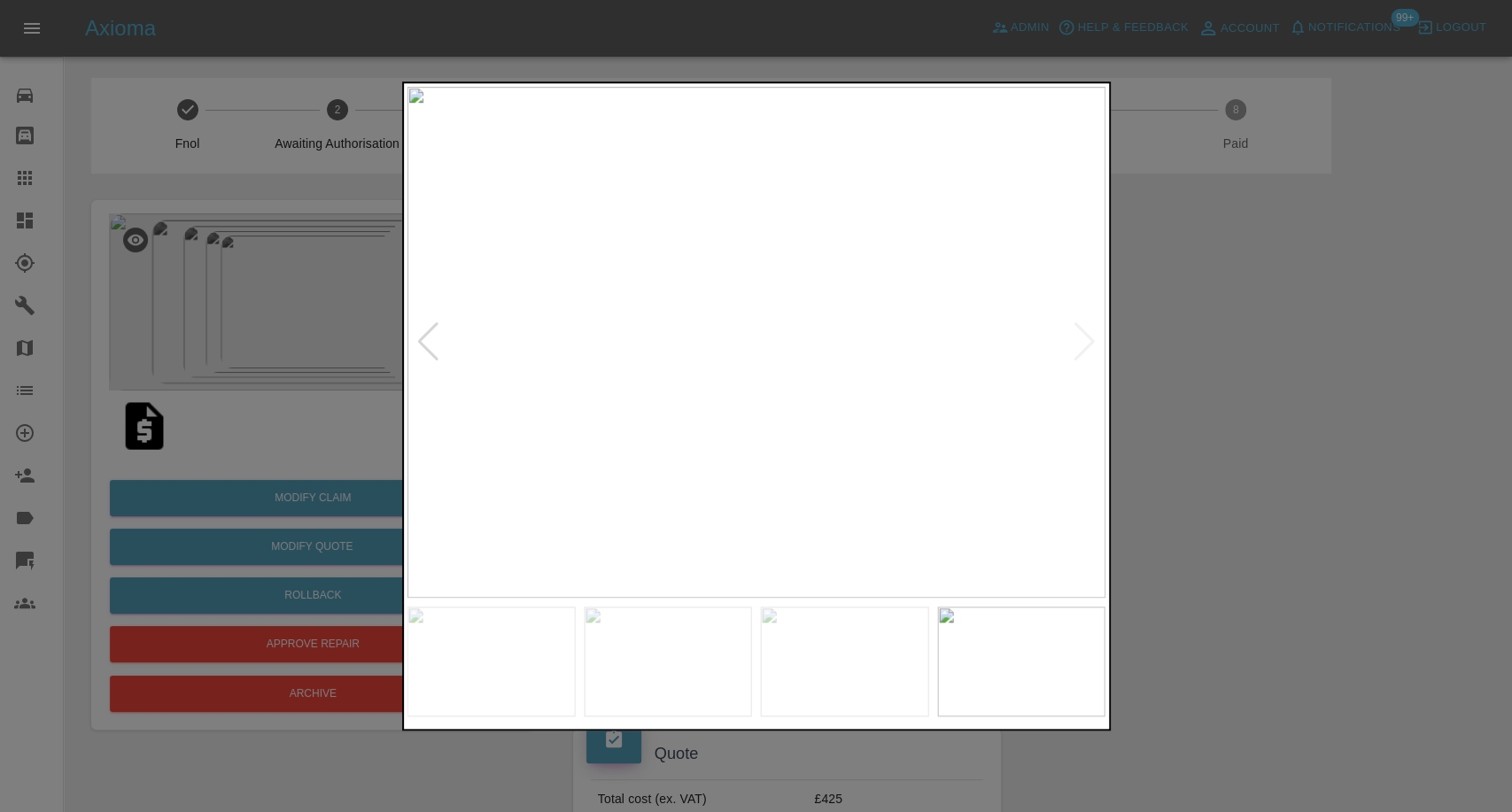
click at [669, 691] on img at bounding box center [667, 661] width 168 height 110
click at [861, 698] on img at bounding box center [844, 661] width 168 height 110
click at [1063, 675] on img at bounding box center [1021, 661] width 168 height 110
click at [1234, 601] on div at bounding box center [756, 406] width 1512 height 812
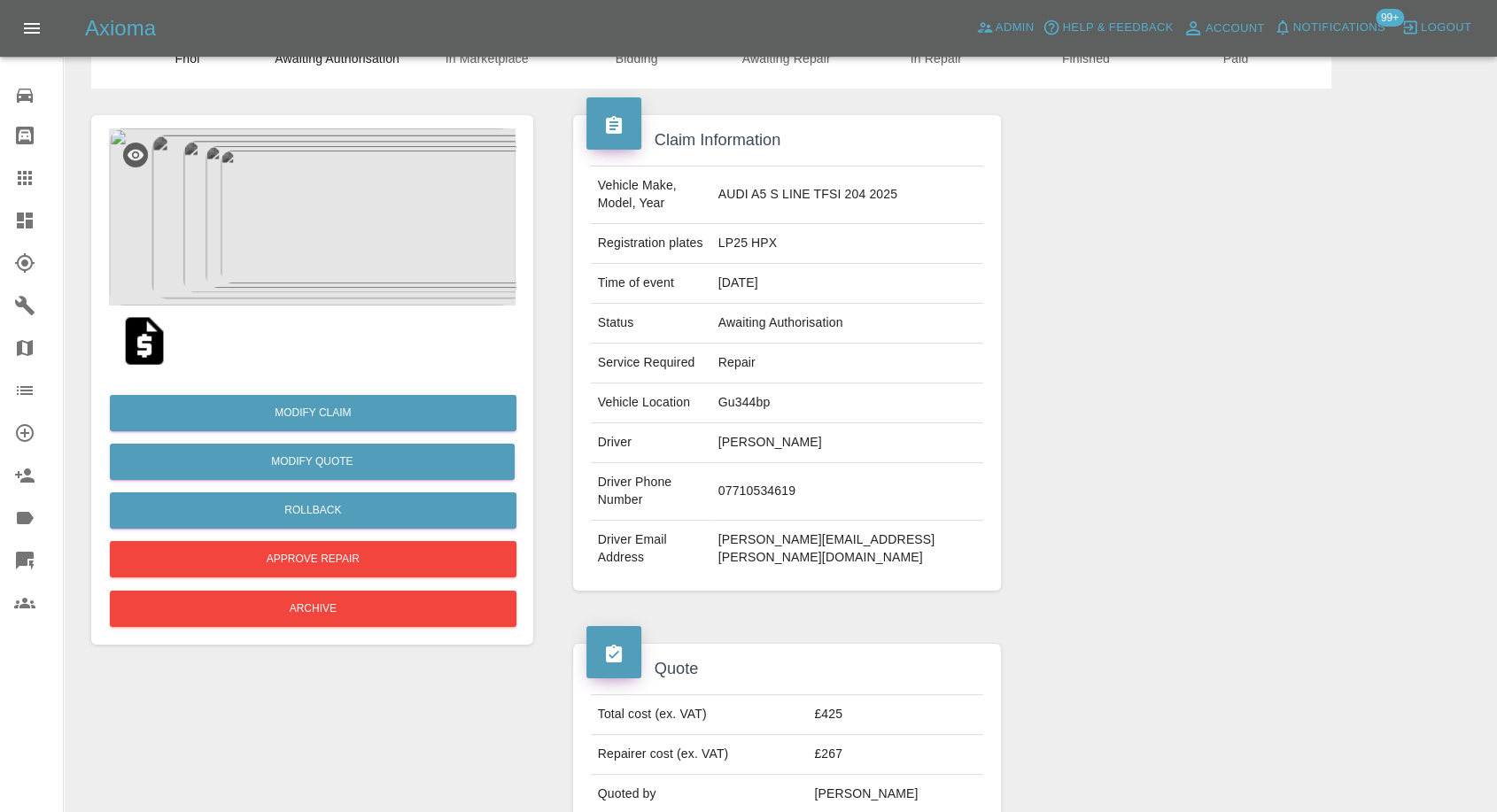
scroll to position [197, 0]
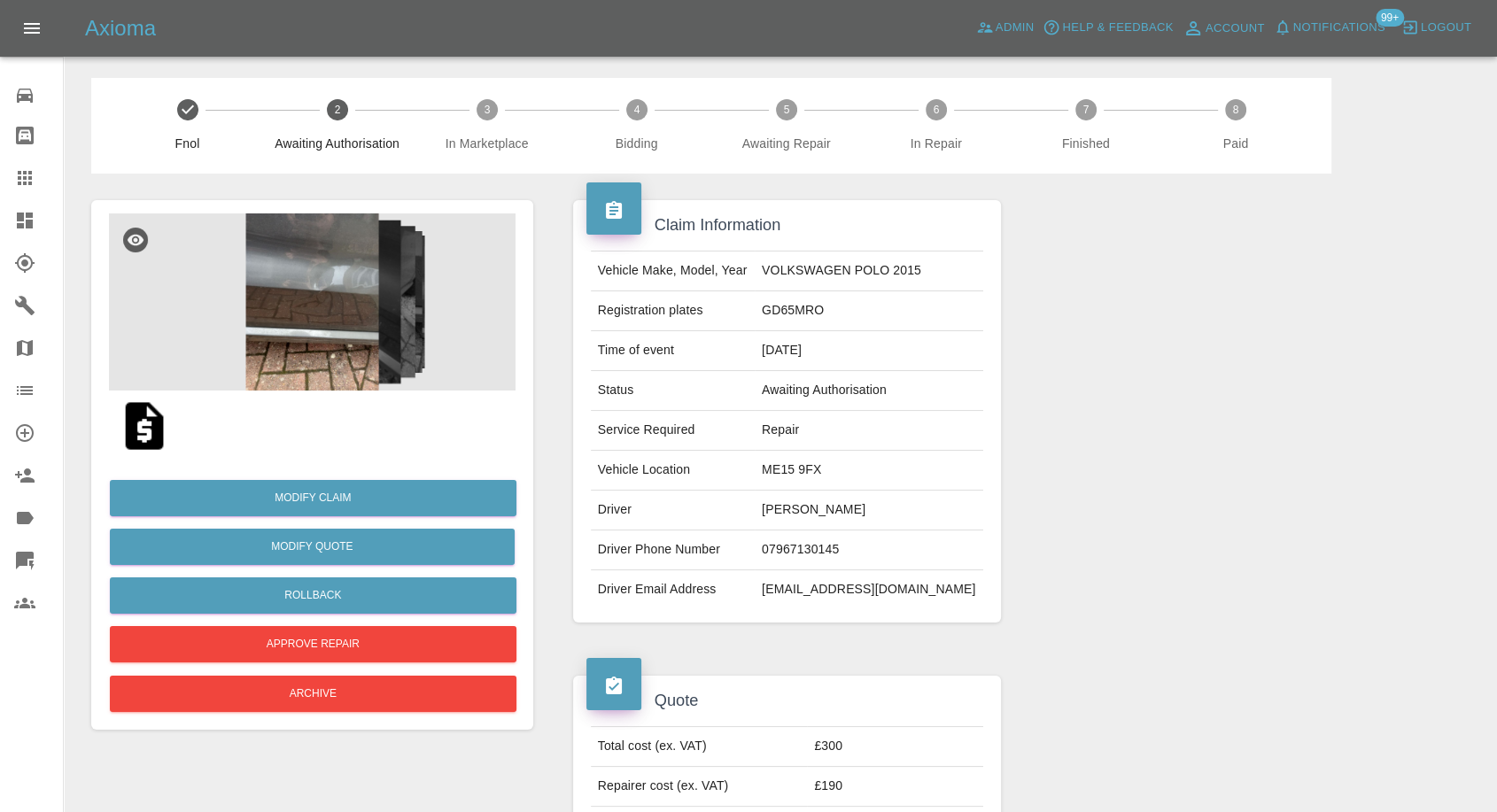
click at [148, 431] on img at bounding box center [144, 426] width 57 height 57
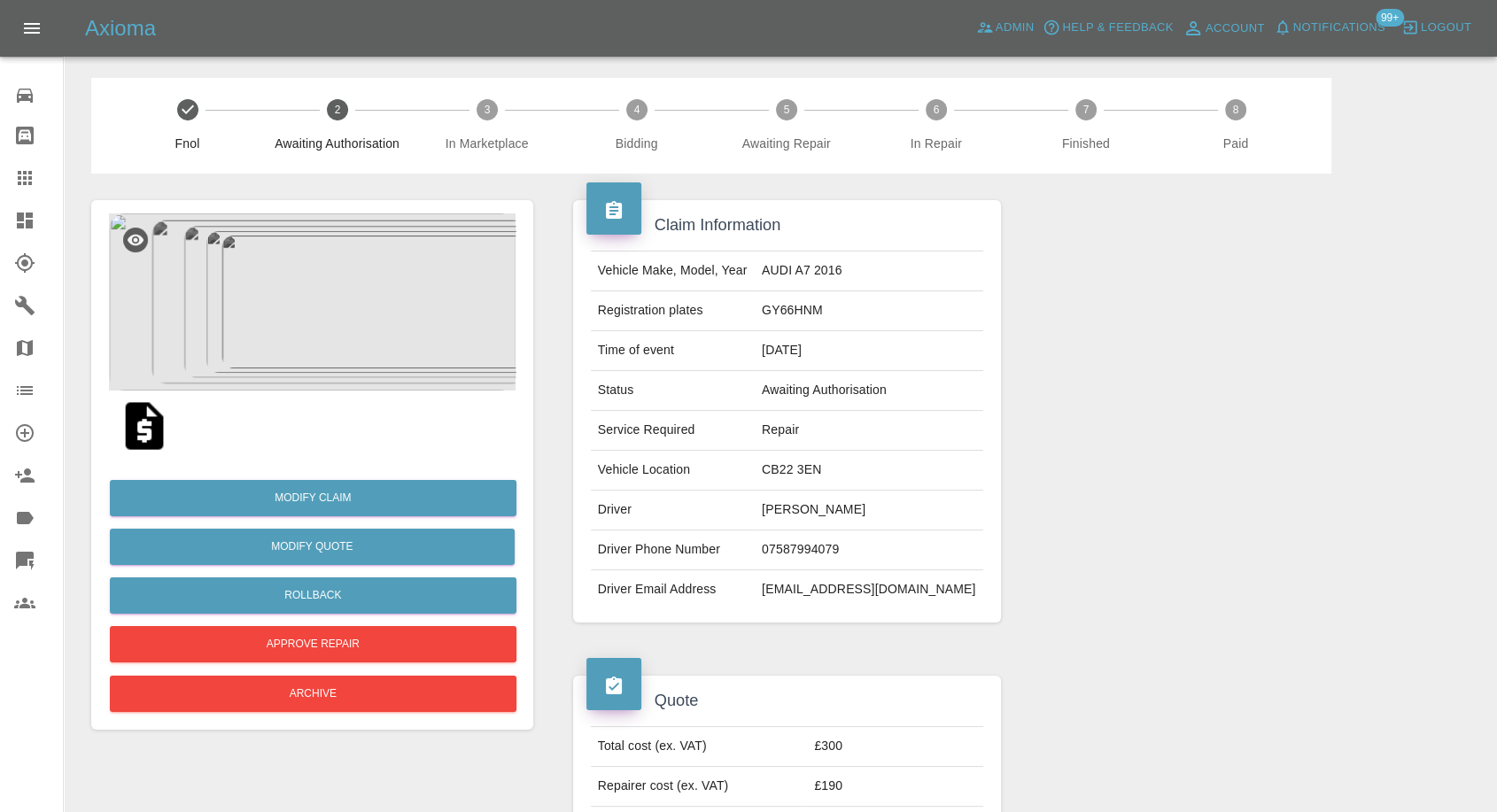
click at [145, 420] on img at bounding box center [144, 426] width 57 height 57
click at [319, 367] on img at bounding box center [312, 301] width 407 height 177
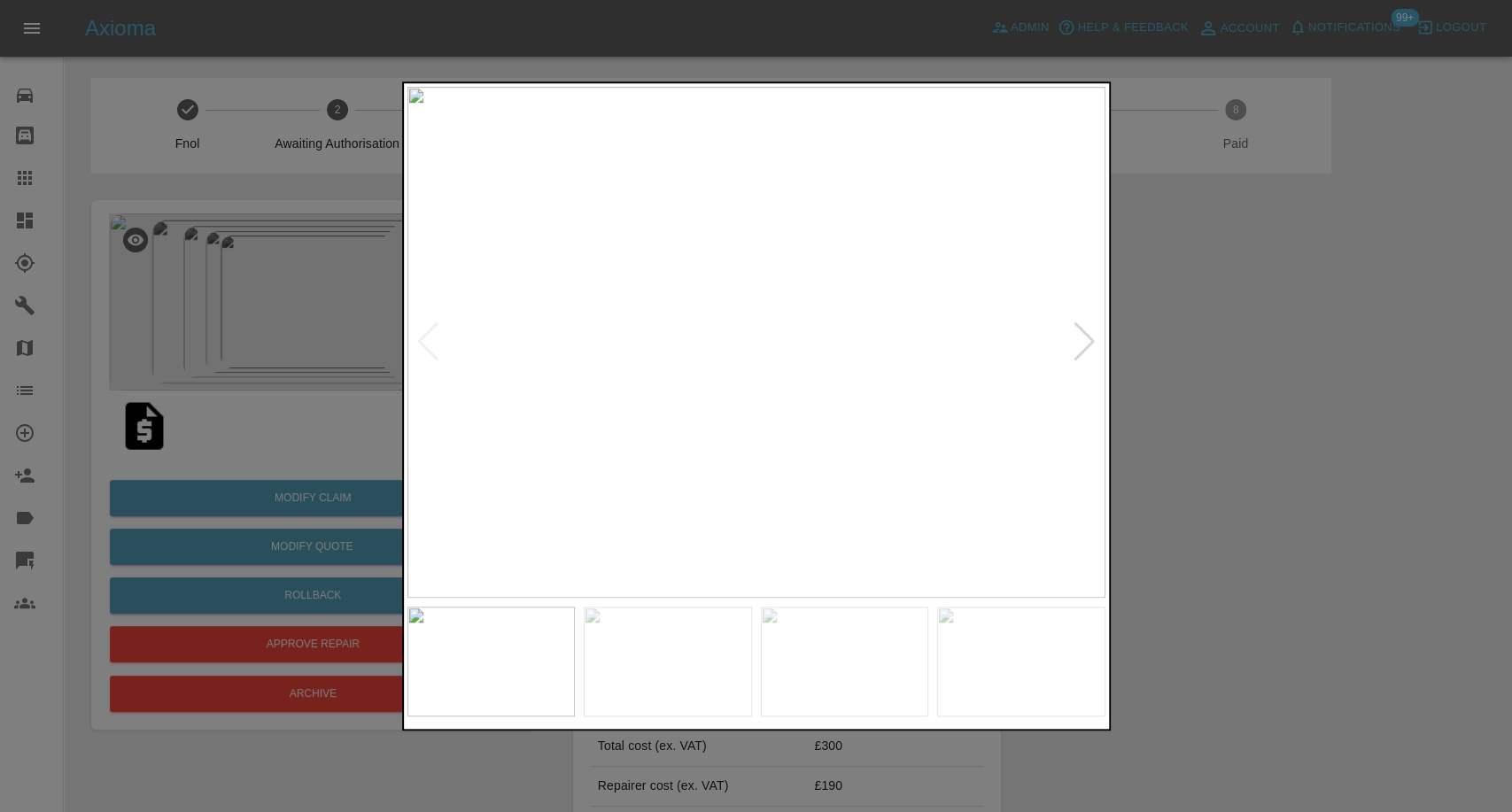
click at [666, 631] on img at bounding box center [667, 661] width 168 height 110
click at [865, 683] on img at bounding box center [844, 661] width 168 height 110
click at [1121, 723] on div at bounding box center [756, 406] width 1512 height 812
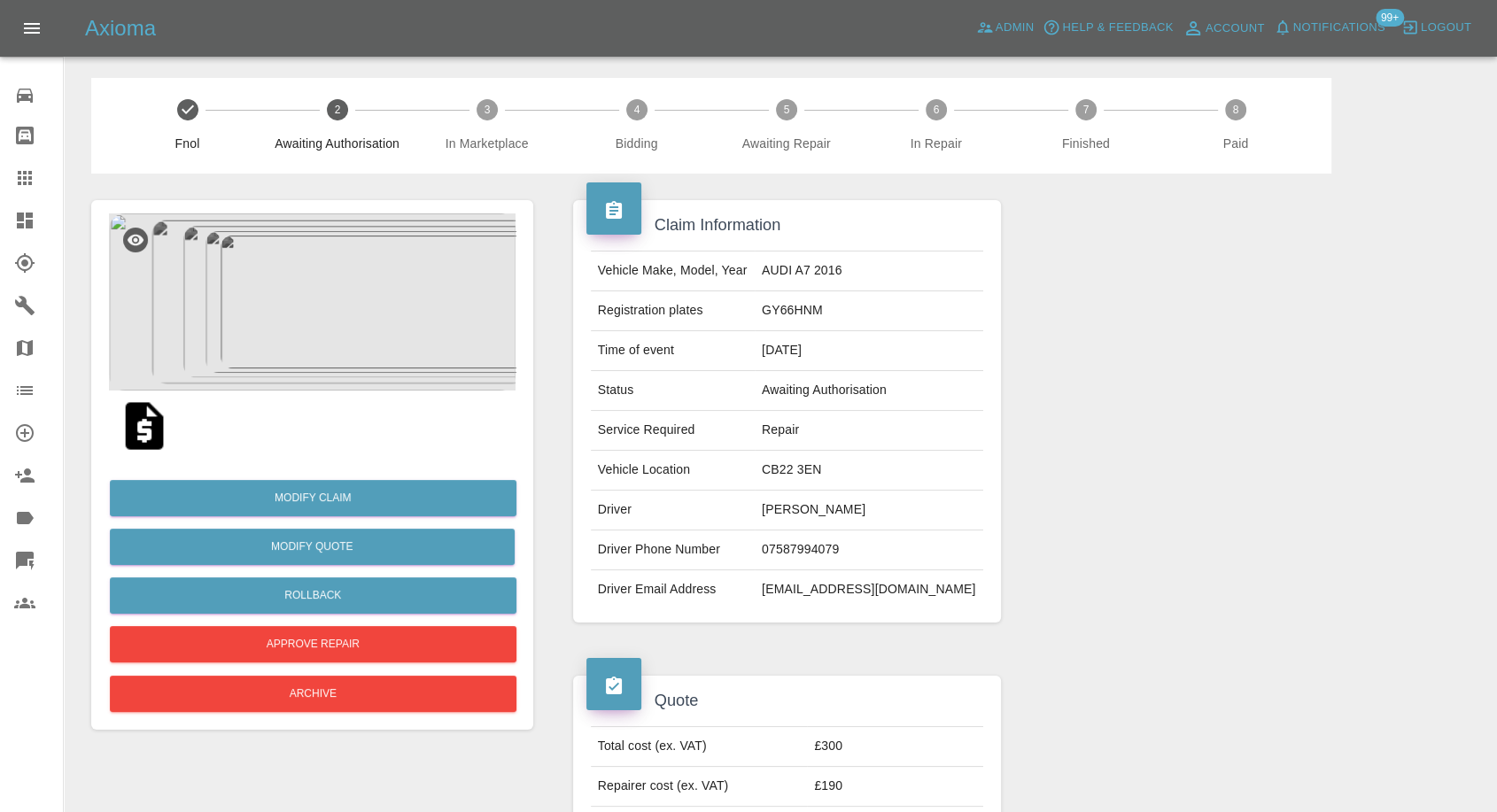
click at [355, 310] on img at bounding box center [312, 301] width 407 height 177
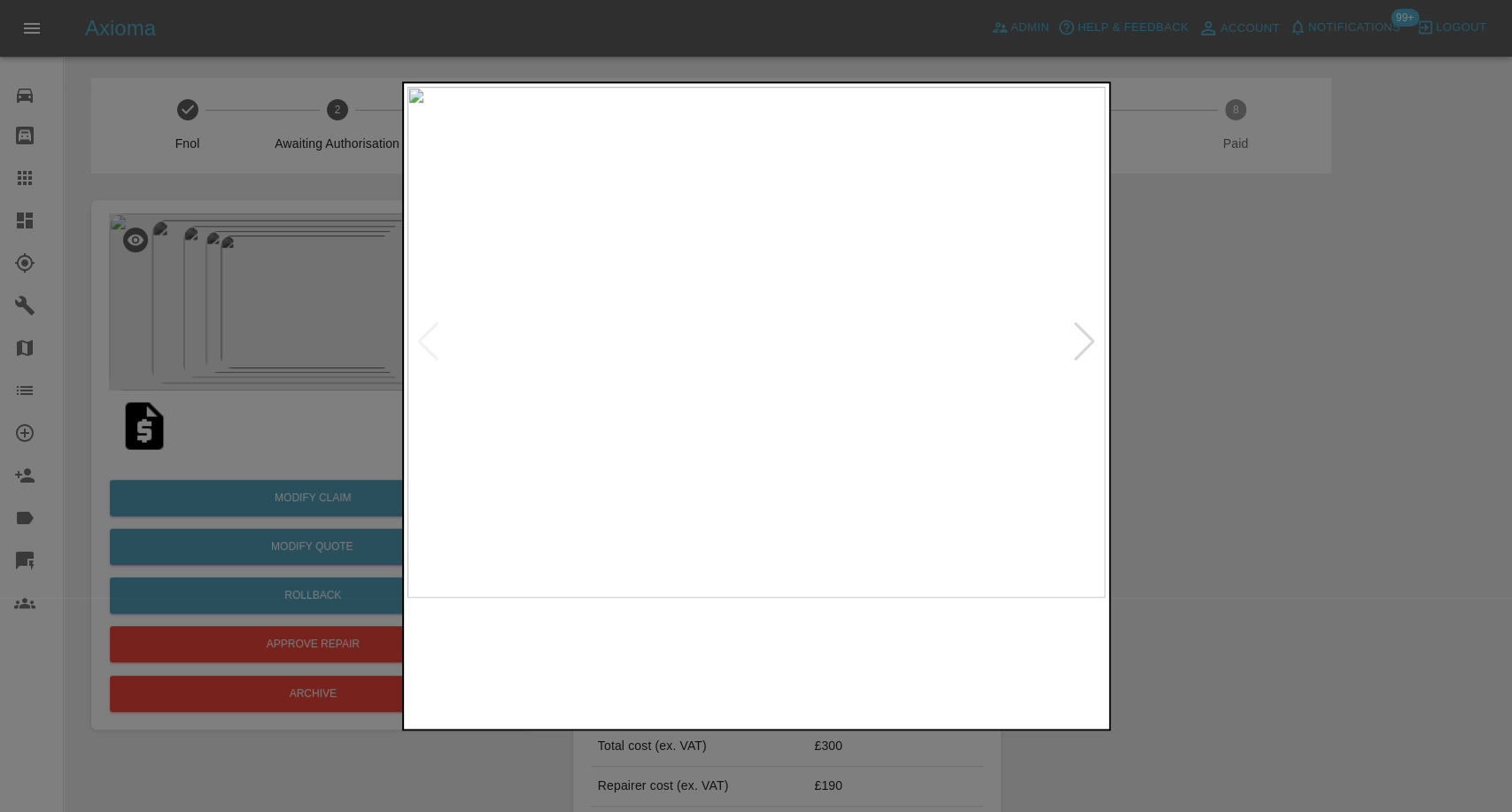
click at [1020, 670] on img at bounding box center [1021, 661] width 168 height 110
click at [1069, 308] on img at bounding box center [756, 342] width 698 height 511
click at [1075, 353] on div at bounding box center [1084, 342] width 24 height 39
click at [1075, 353] on img at bounding box center [756, 342] width 698 height 511
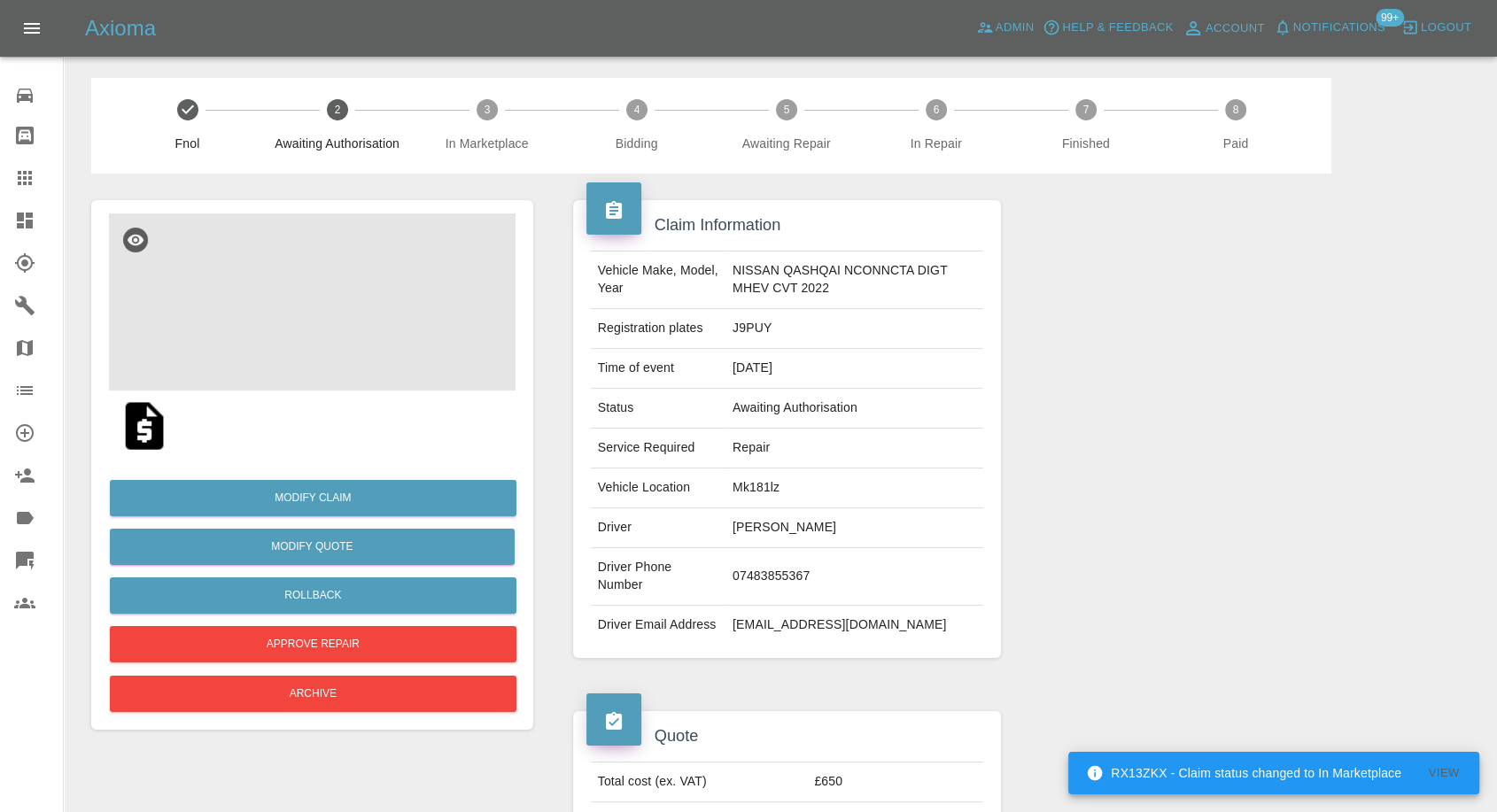
click at [347, 328] on img at bounding box center [312, 301] width 407 height 177
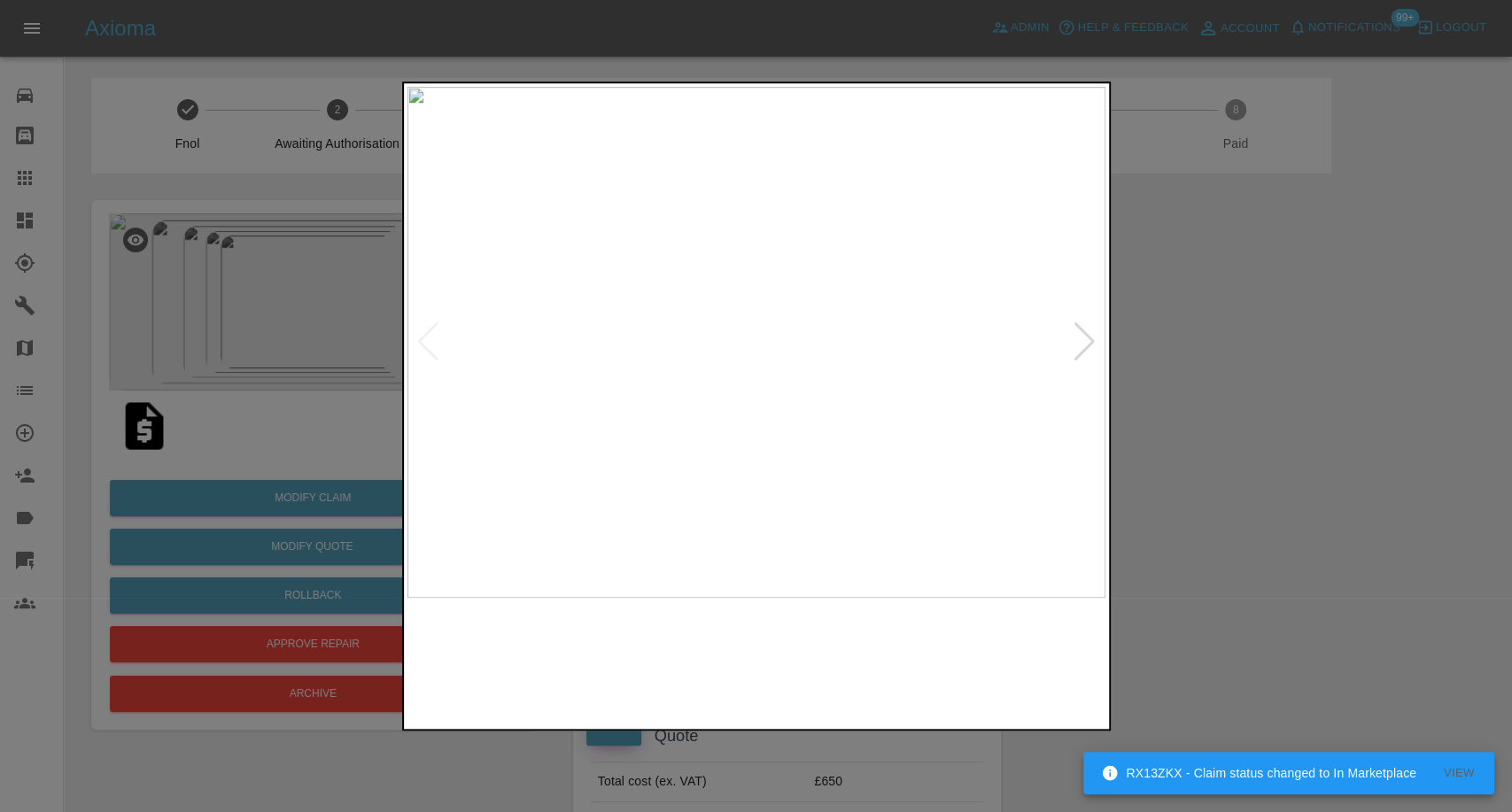
click at [684, 698] on img at bounding box center [667, 661] width 168 height 110
click at [844, 659] on img at bounding box center [844, 661] width 168 height 110
click at [1010, 660] on img at bounding box center [1021, 661] width 168 height 110
click at [1084, 349] on div at bounding box center [1084, 342] width 24 height 39
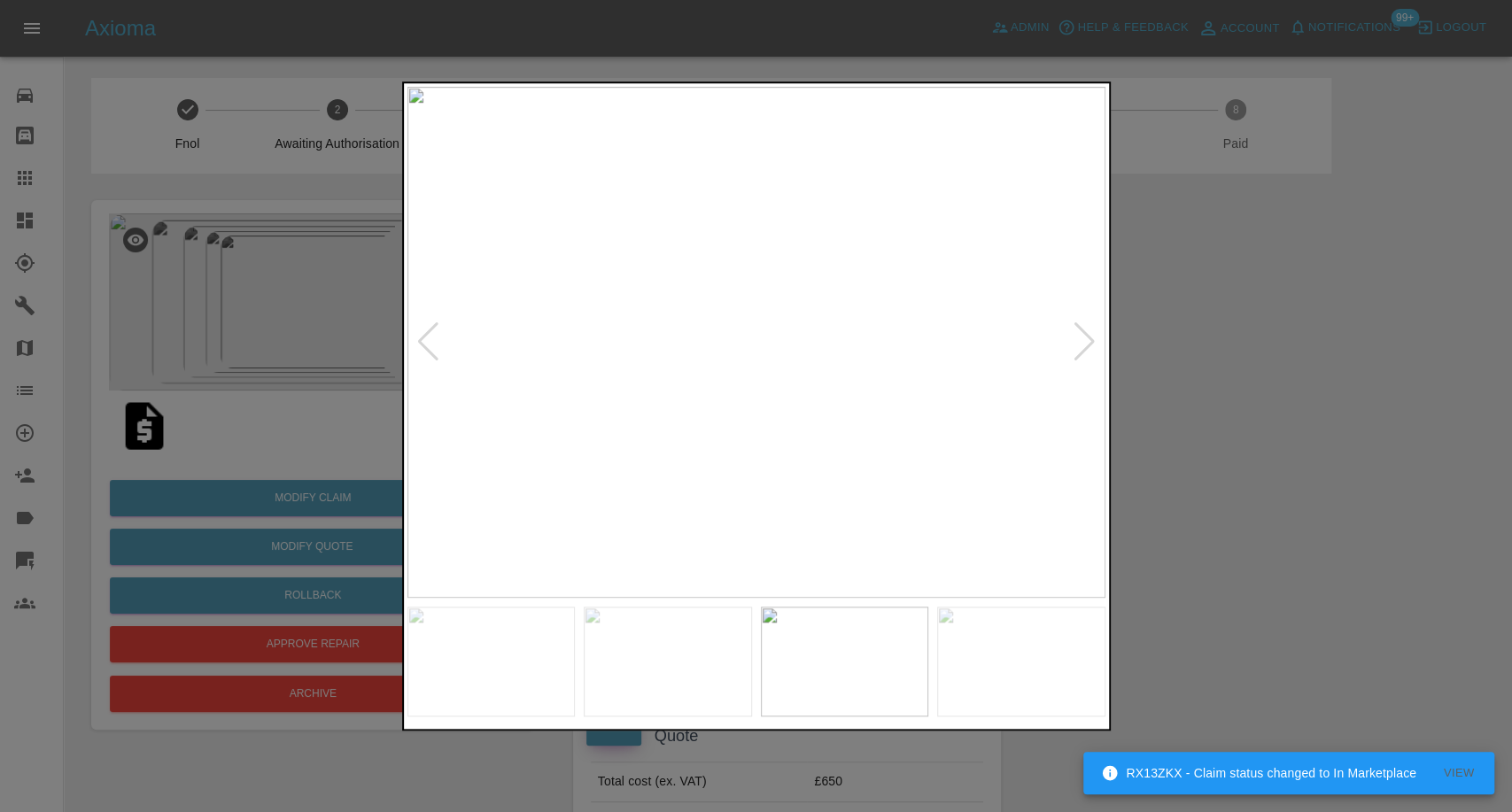
click at [1084, 349] on div at bounding box center [1084, 342] width 24 height 39
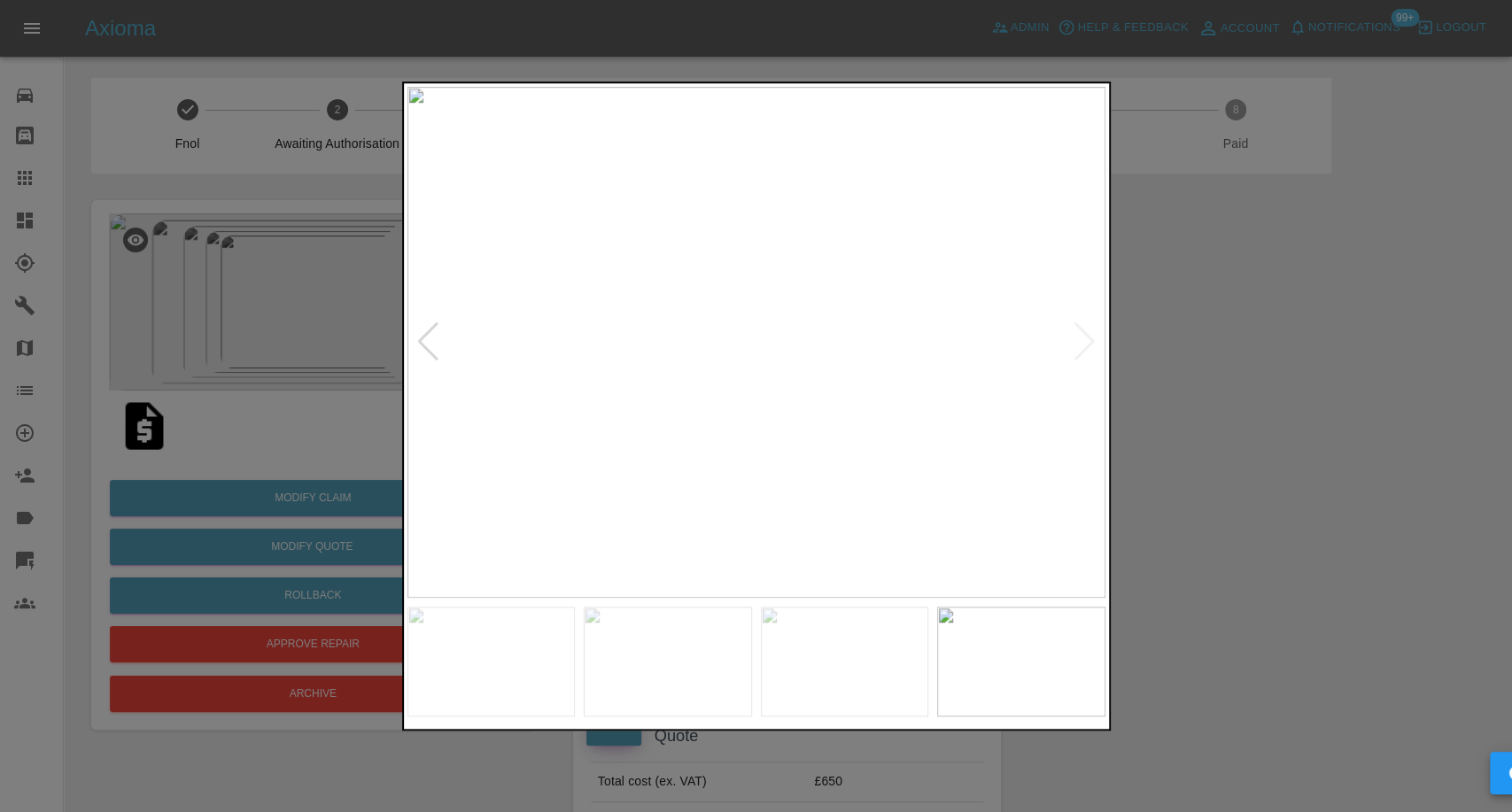
click at [1084, 349] on img at bounding box center [756, 342] width 698 height 511
click at [1301, 418] on div at bounding box center [756, 406] width 1512 height 812
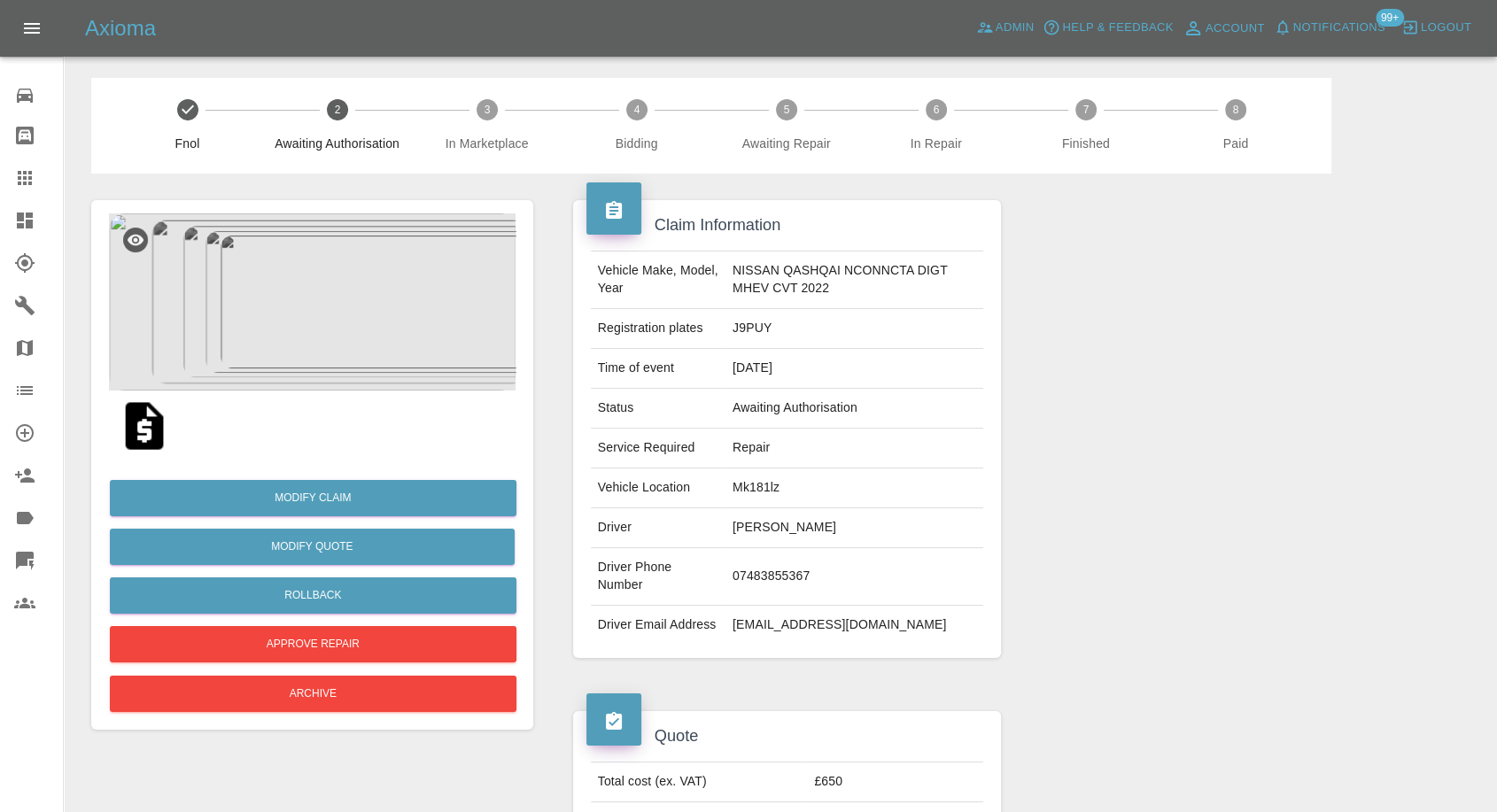
click at [343, 355] on img at bounding box center [312, 301] width 407 height 177
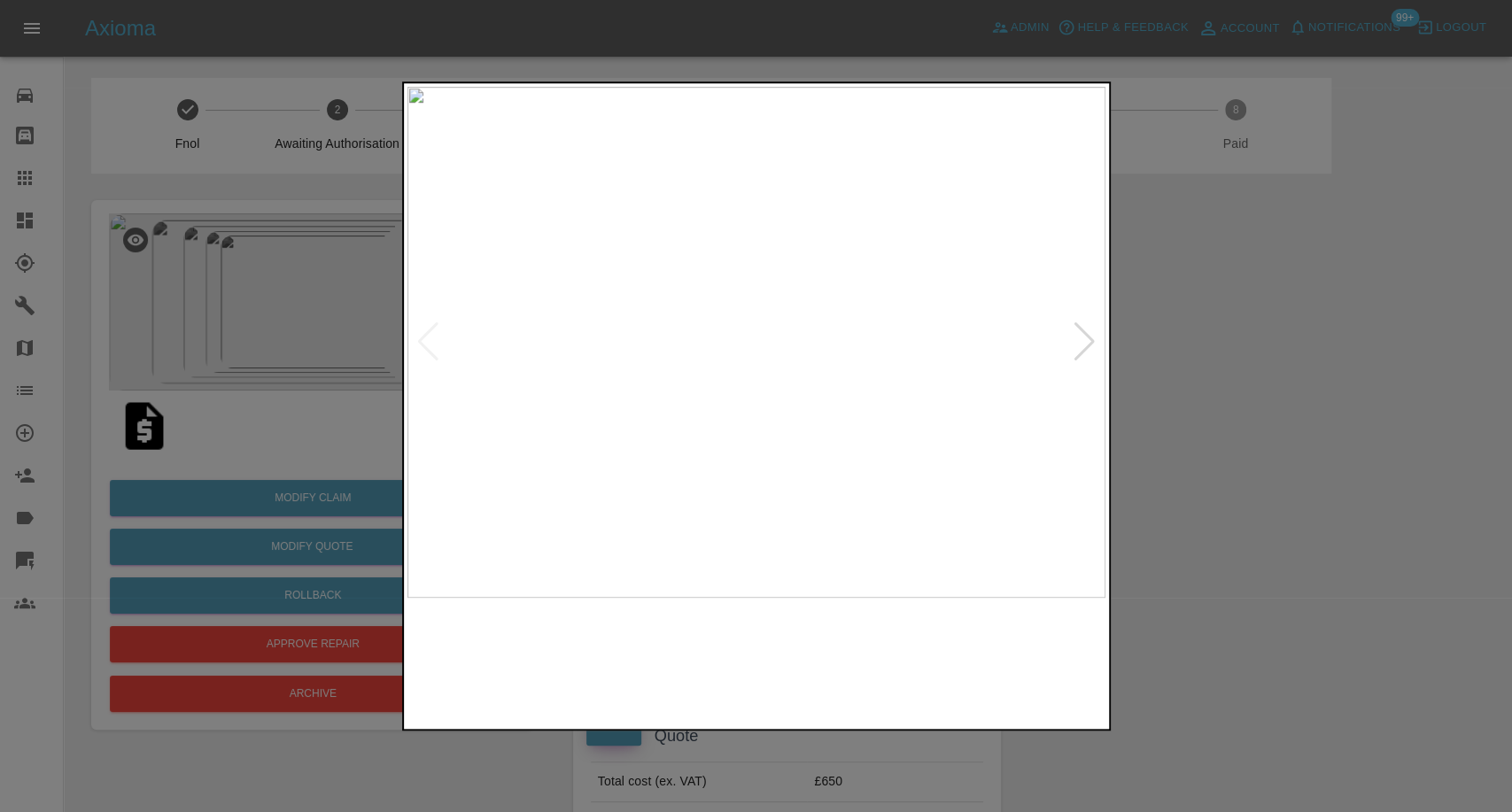
click at [692, 683] on img at bounding box center [667, 661] width 168 height 110
click at [488, 646] on img at bounding box center [491, 661] width 168 height 110
click at [663, 641] on img at bounding box center [667, 661] width 168 height 110
click at [471, 641] on img at bounding box center [491, 661] width 168 height 110
click at [1447, 529] on div at bounding box center [756, 406] width 1512 height 812
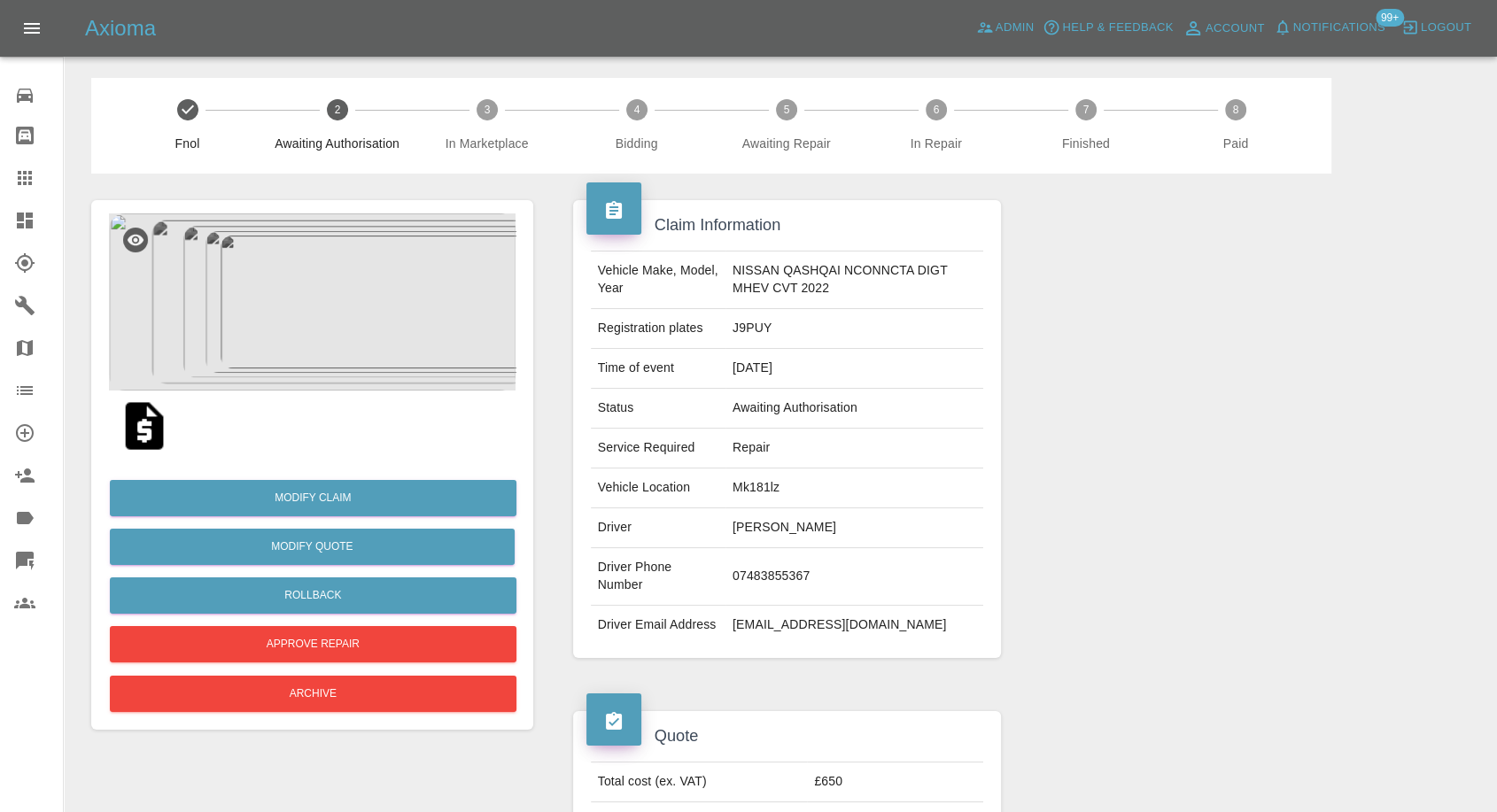
click at [369, 333] on img at bounding box center [312, 301] width 407 height 177
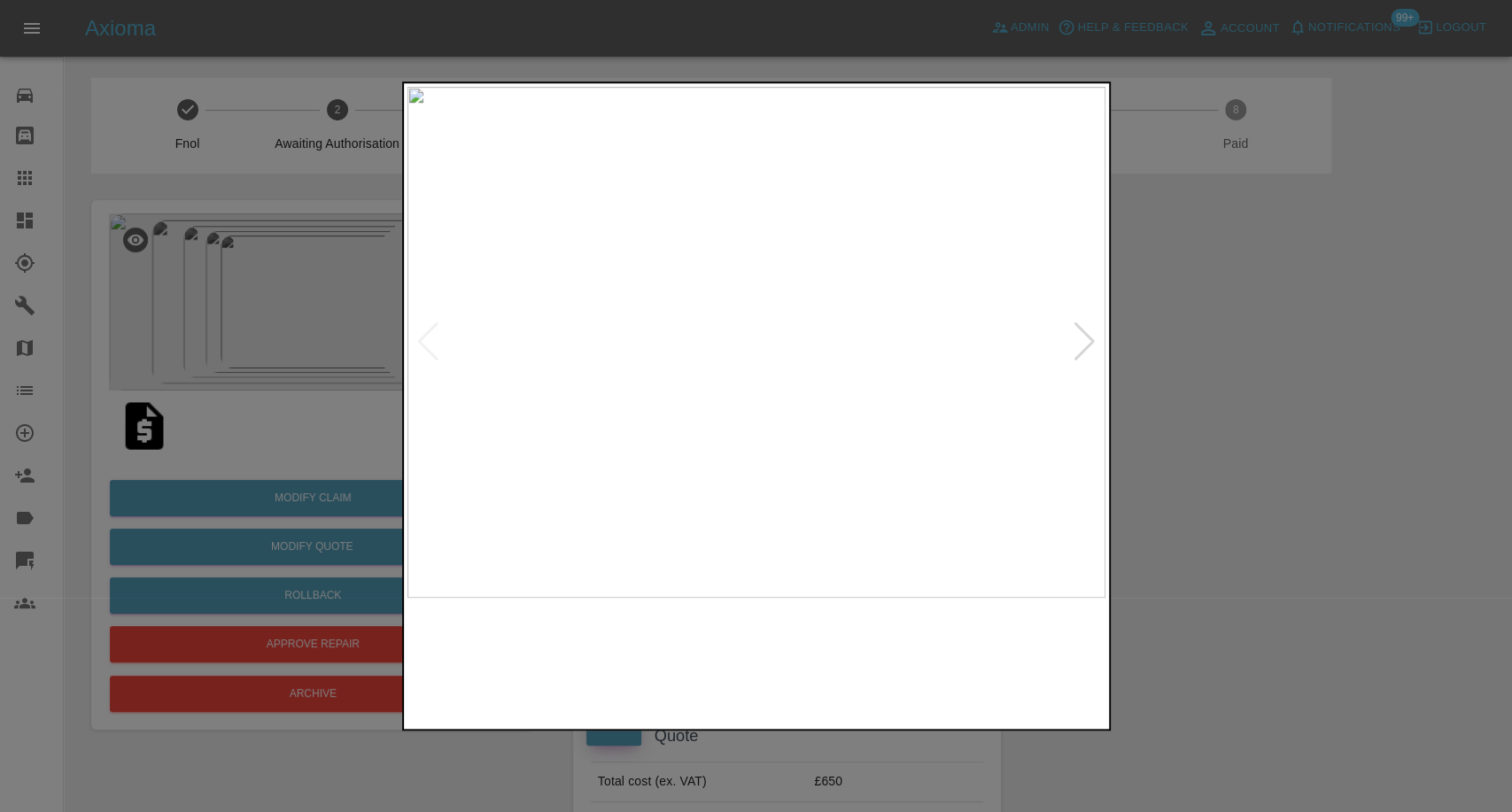
click at [854, 637] on img at bounding box center [844, 661] width 168 height 110
click at [986, 680] on img at bounding box center [1021, 661] width 168 height 110
click at [1084, 347] on div at bounding box center [1084, 342] width 24 height 39
click at [1084, 347] on img at bounding box center [756, 342] width 698 height 511
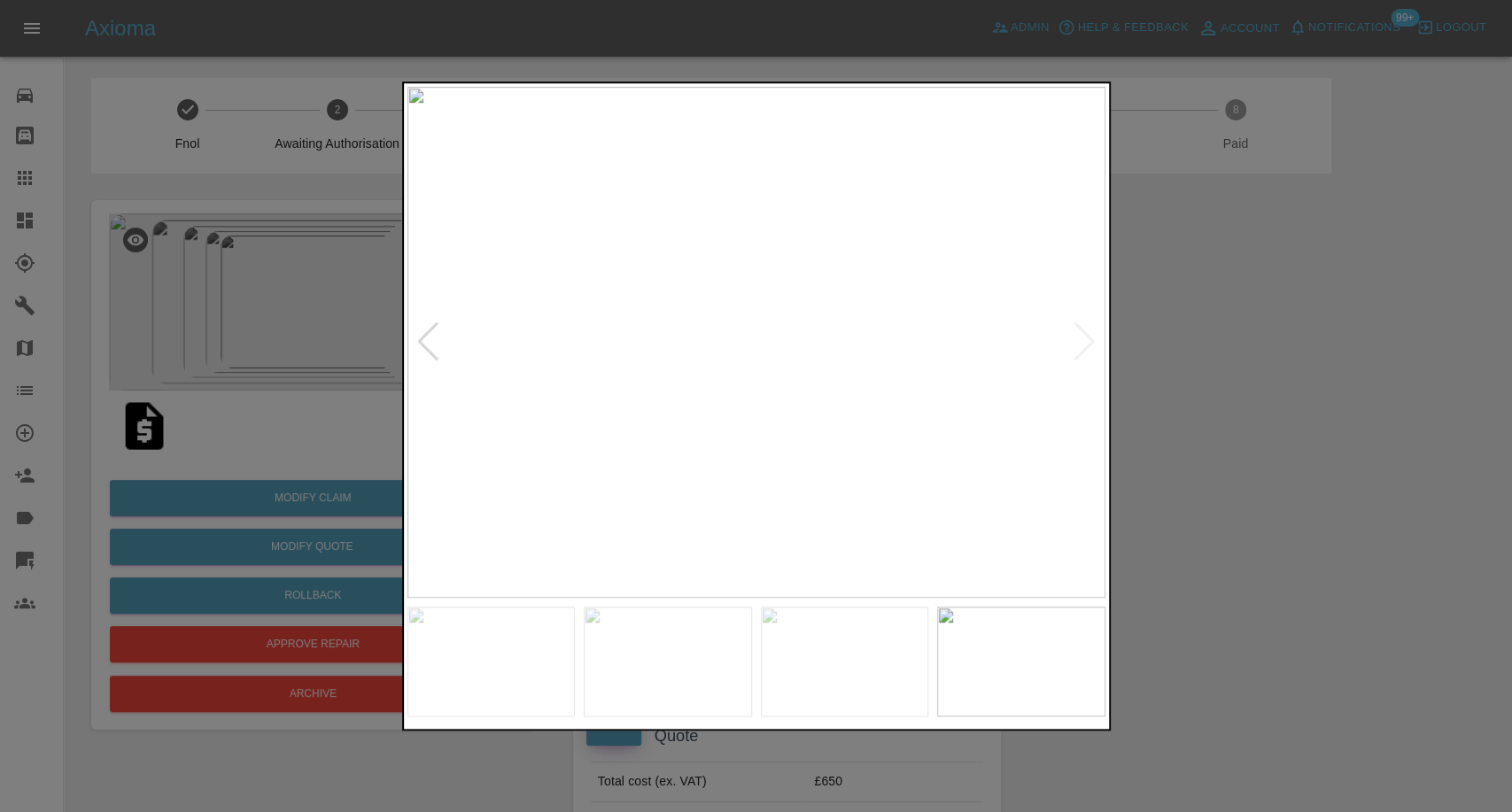
click at [1309, 459] on div at bounding box center [756, 406] width 1512 height 812
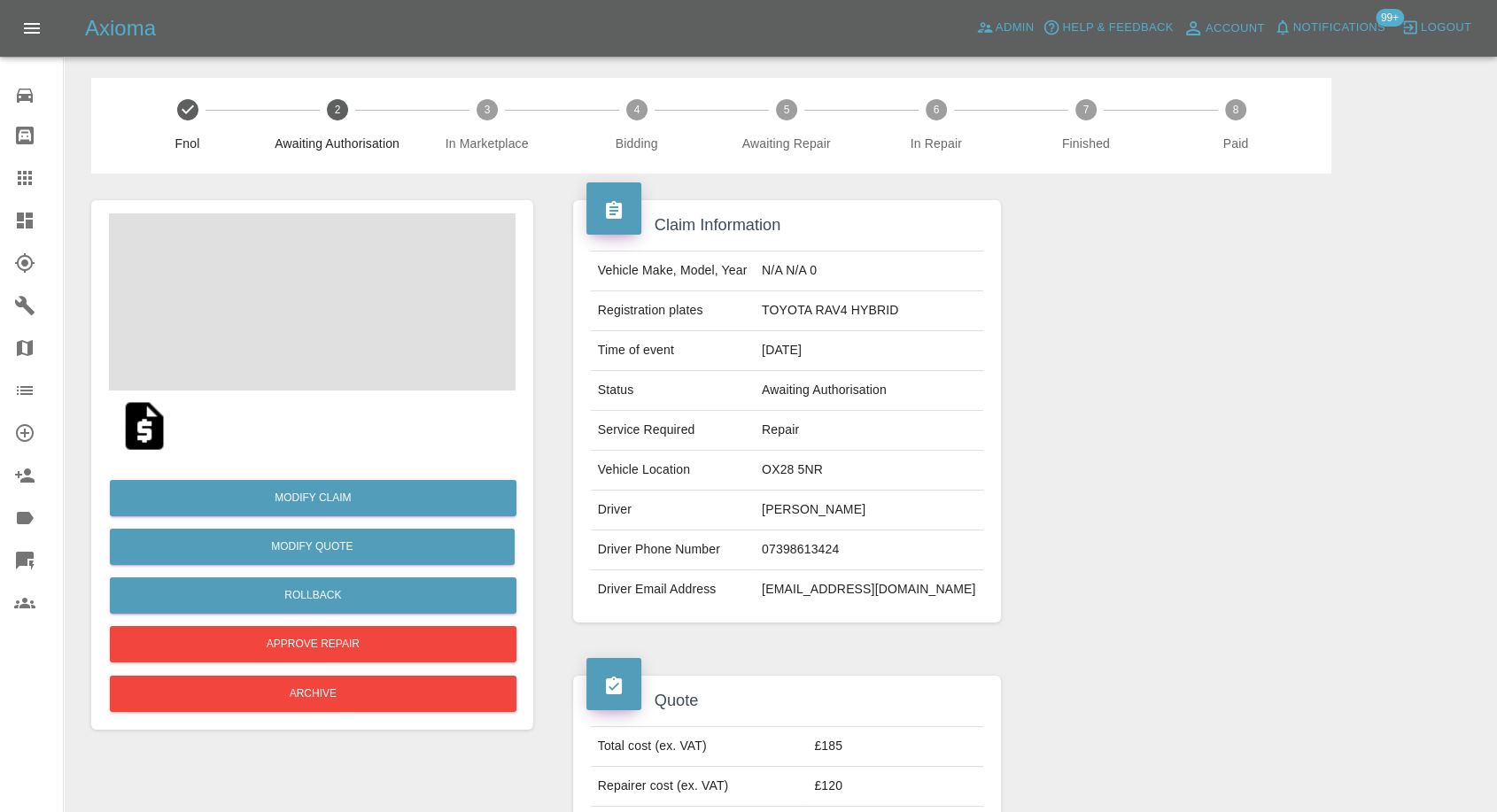
scroll to position [98, 0]
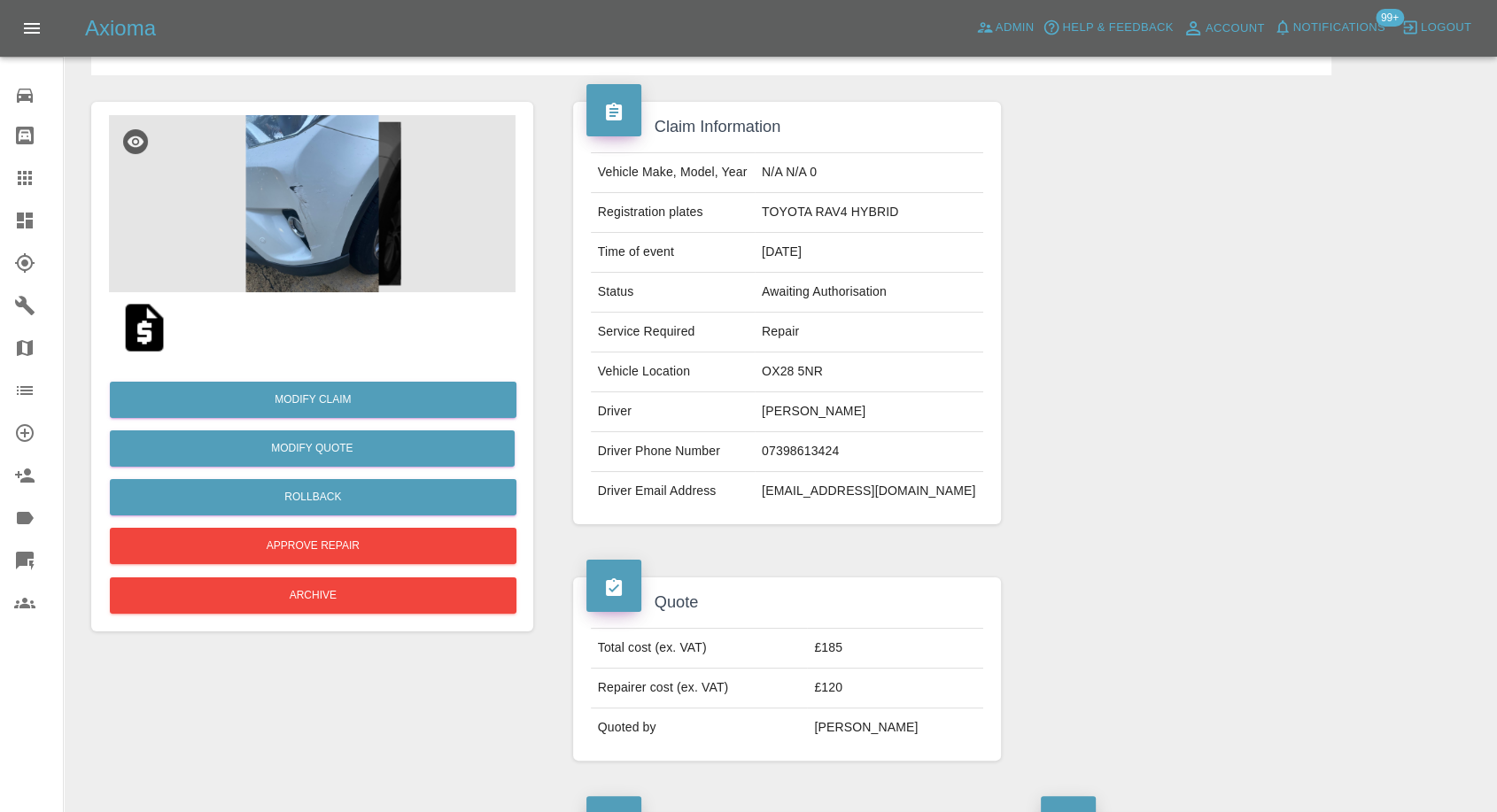
click at [134, 338] on img at bounding box center [144, 328] width 57 height 57
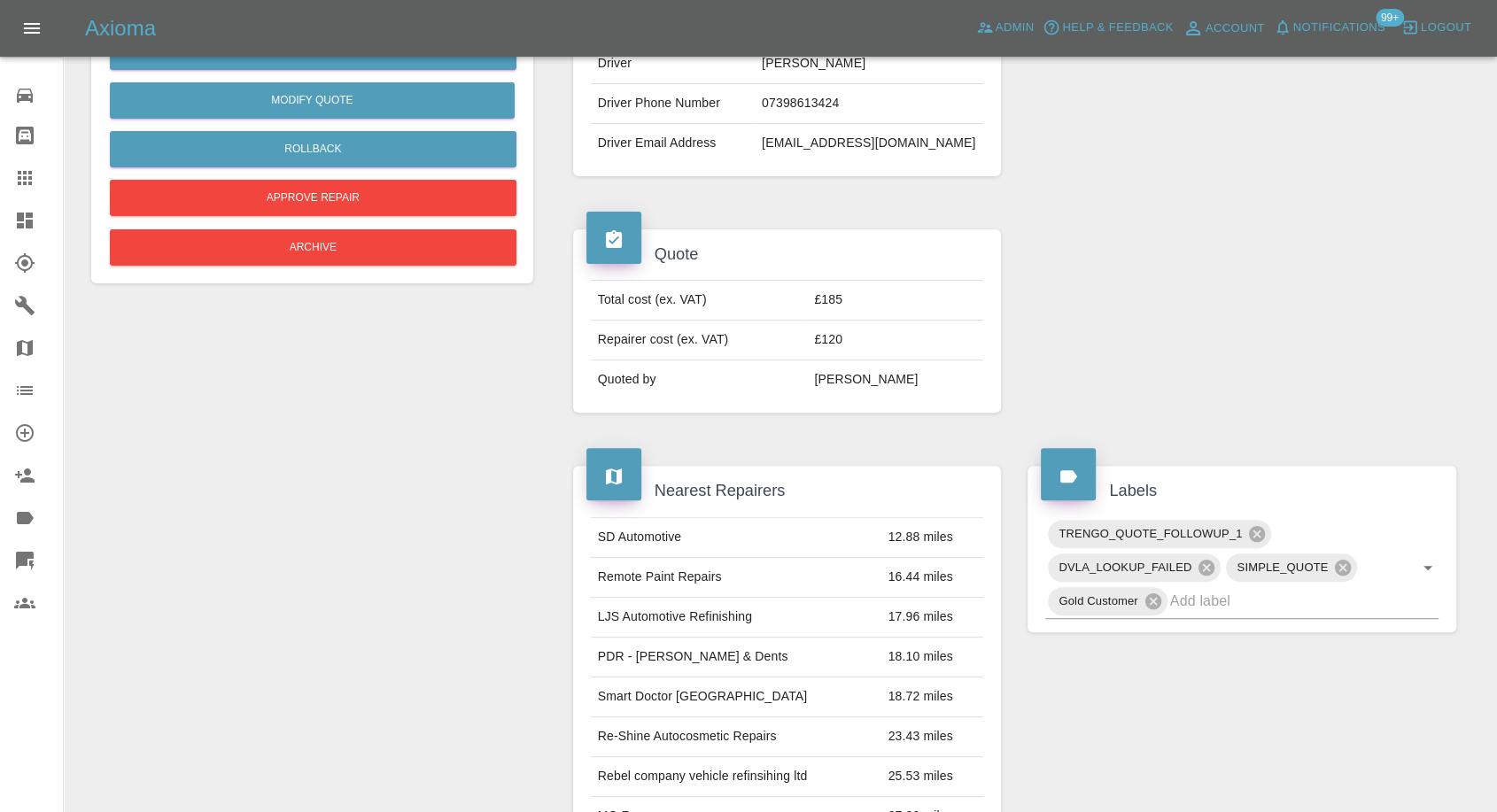
scroll to position [491, 0]
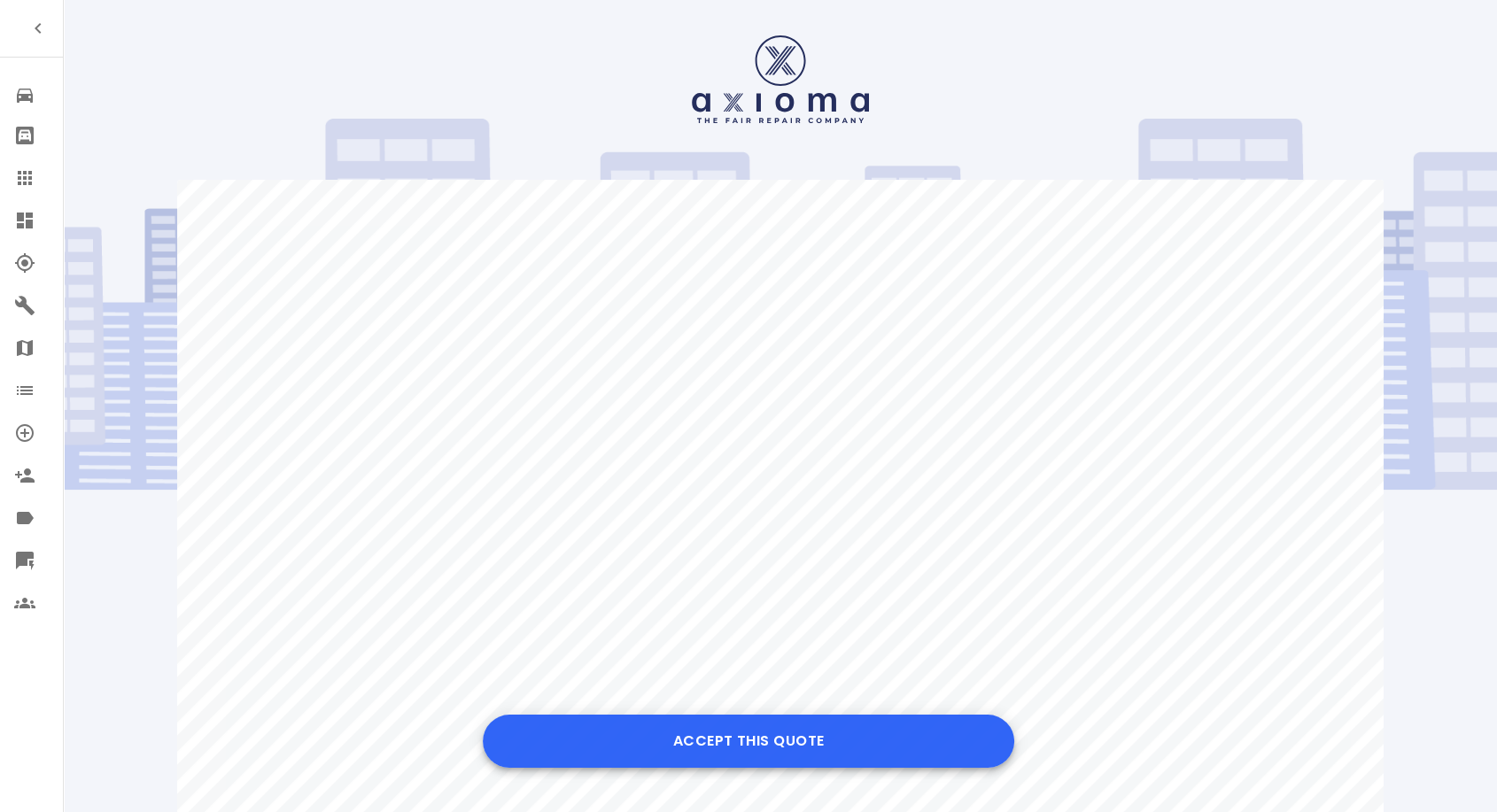
click at [754, 726] on button "Accept this Quote" at bounding box center [748, 741] width 531 height 53
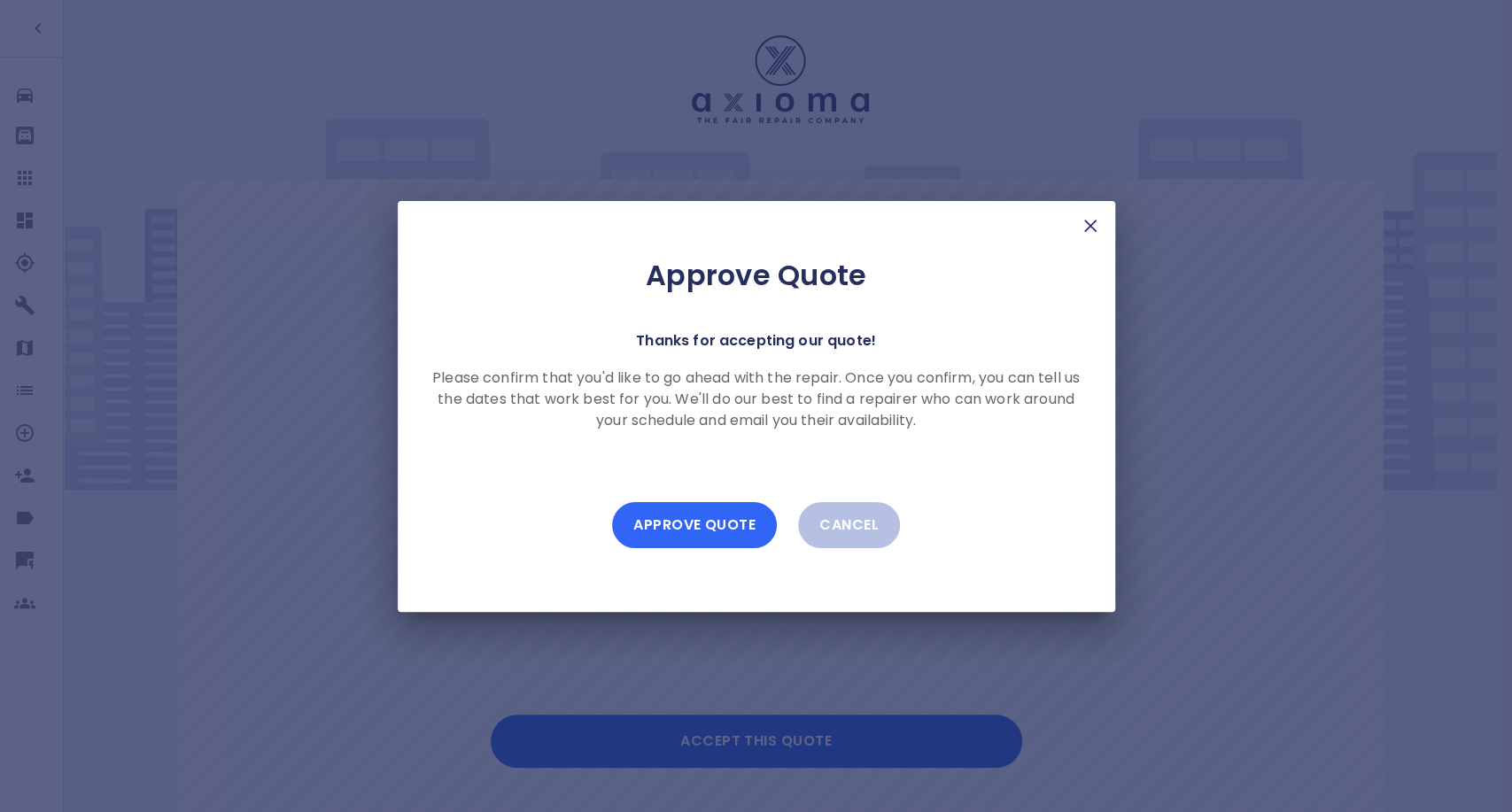
click at [705, 535] on button "Approve Quote" at bounding box center [694, 525] width 164 height 46
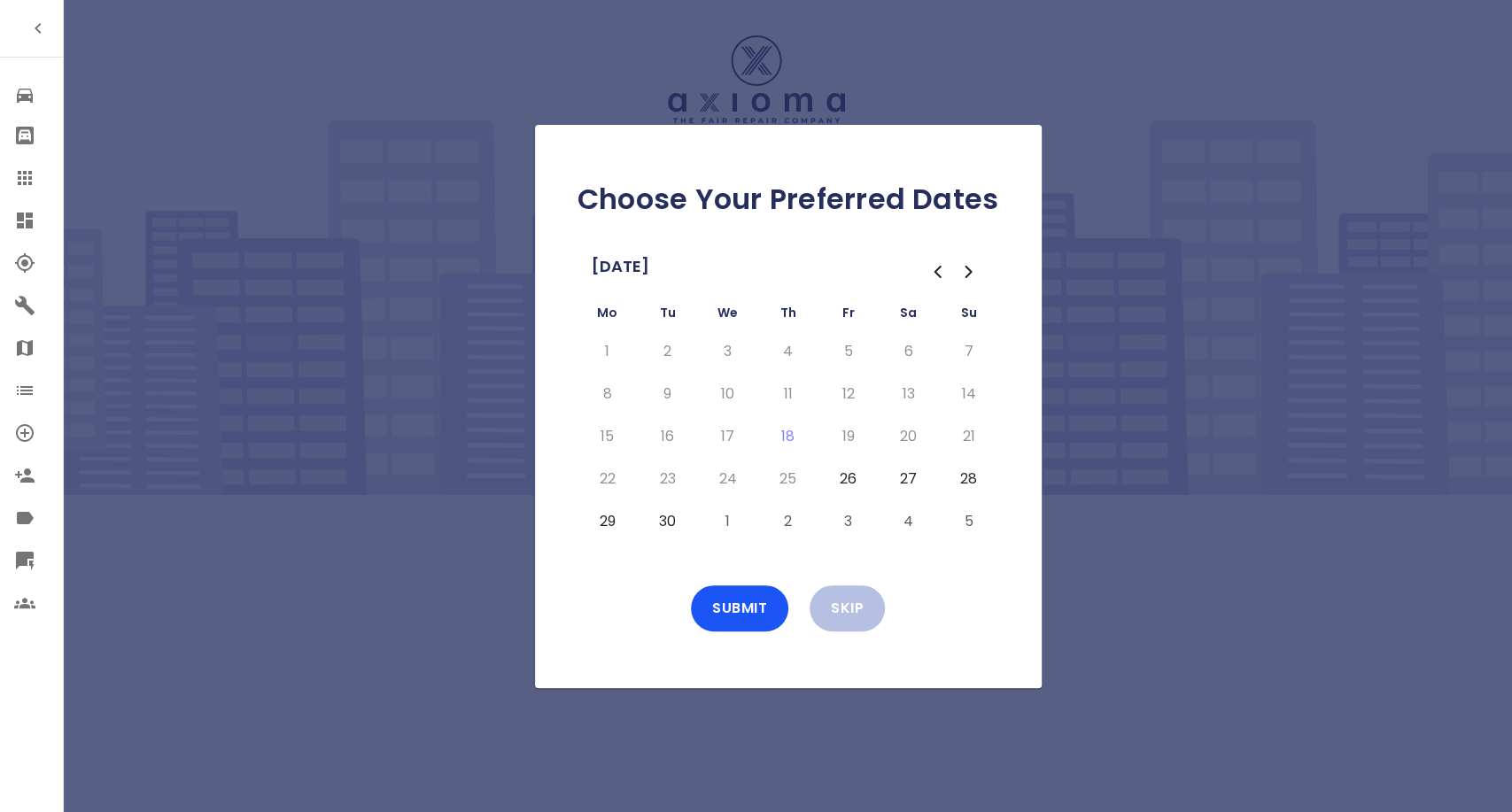
click at [847, 480] on button "26" at bounding box center [848, 479] width 32 height 28
click at [613, 522] on button "29" at bounding box center [607, 521] width 32 height 28
drag, startPoint x: 673, startPoint y: 519, endPoint x: 701, endPoint y: 626, distance: 110.6
click at [673, 520] on button "30" at bounding box center [668, 521] width 32 height 28
click at [734, 611] on button "Submit" at bounding box center [739, 608] width 97 height 46
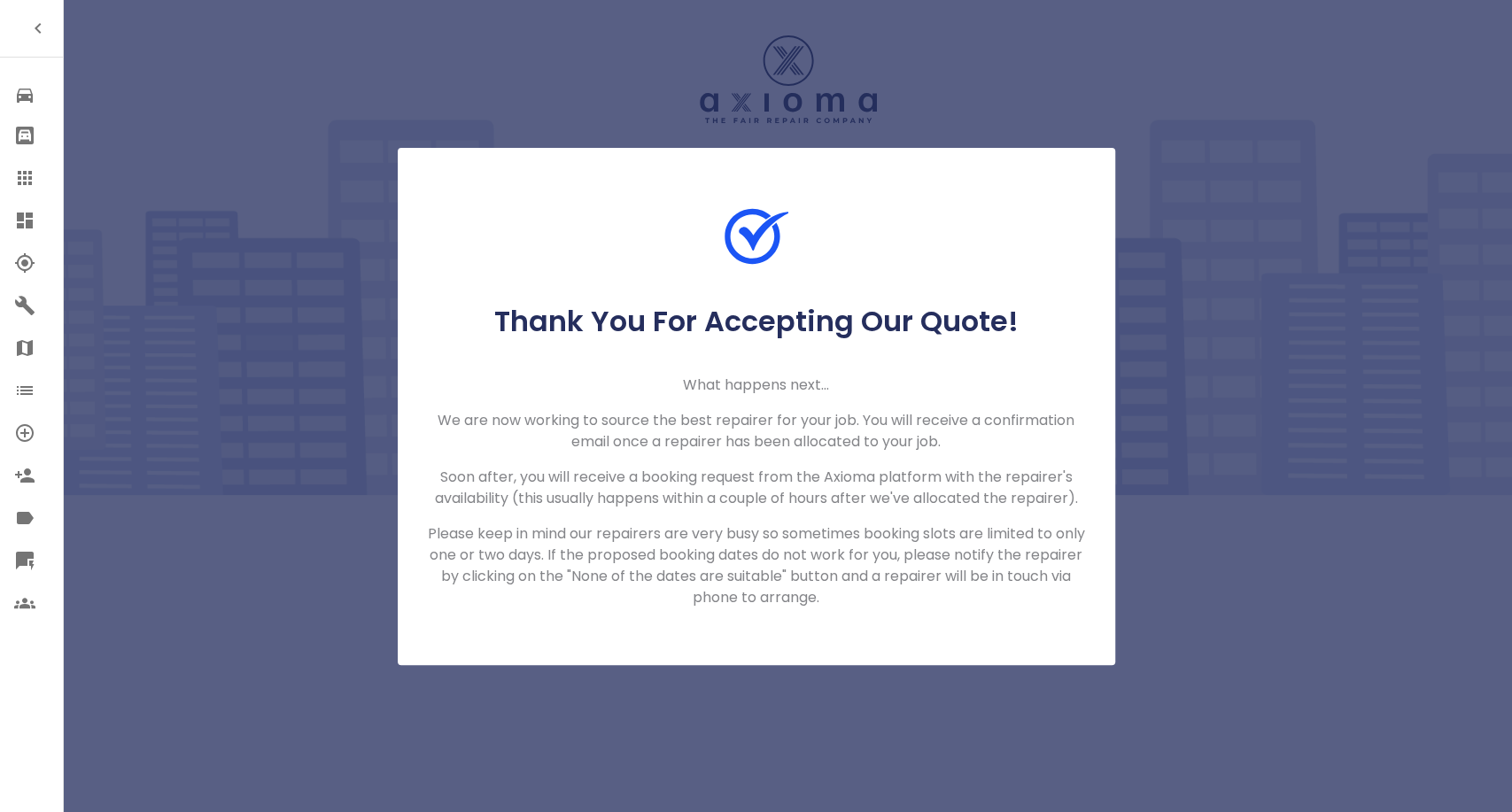
click at [47, 179] on div at bounding box center [39, 177] width 50 height 21
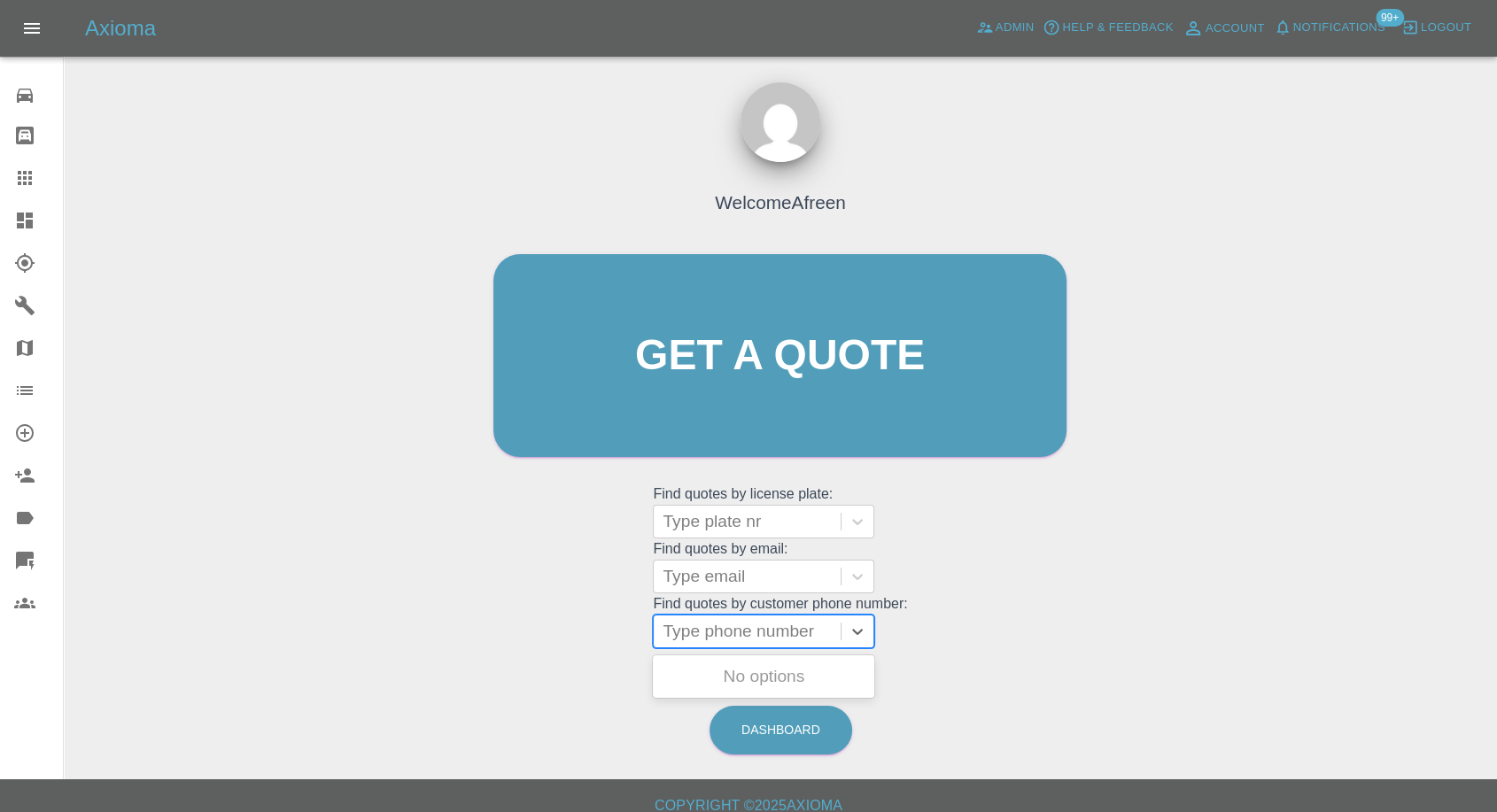
click at [791, 626] on div at bounding box center [747, 631] width 169 height 25
paste input "+447743146521"
drag, startPoint x: 695, startPoint y: 632, endPoint x: 496, endPoint y: 658, distance: 200.7
click at [496, 658] on div "Welcome Afreen Get a quote Get a quote Find quotes by license plate: Type plate…" at bounding box center [780, 440] width 1405 height 636
type input "07743146521"
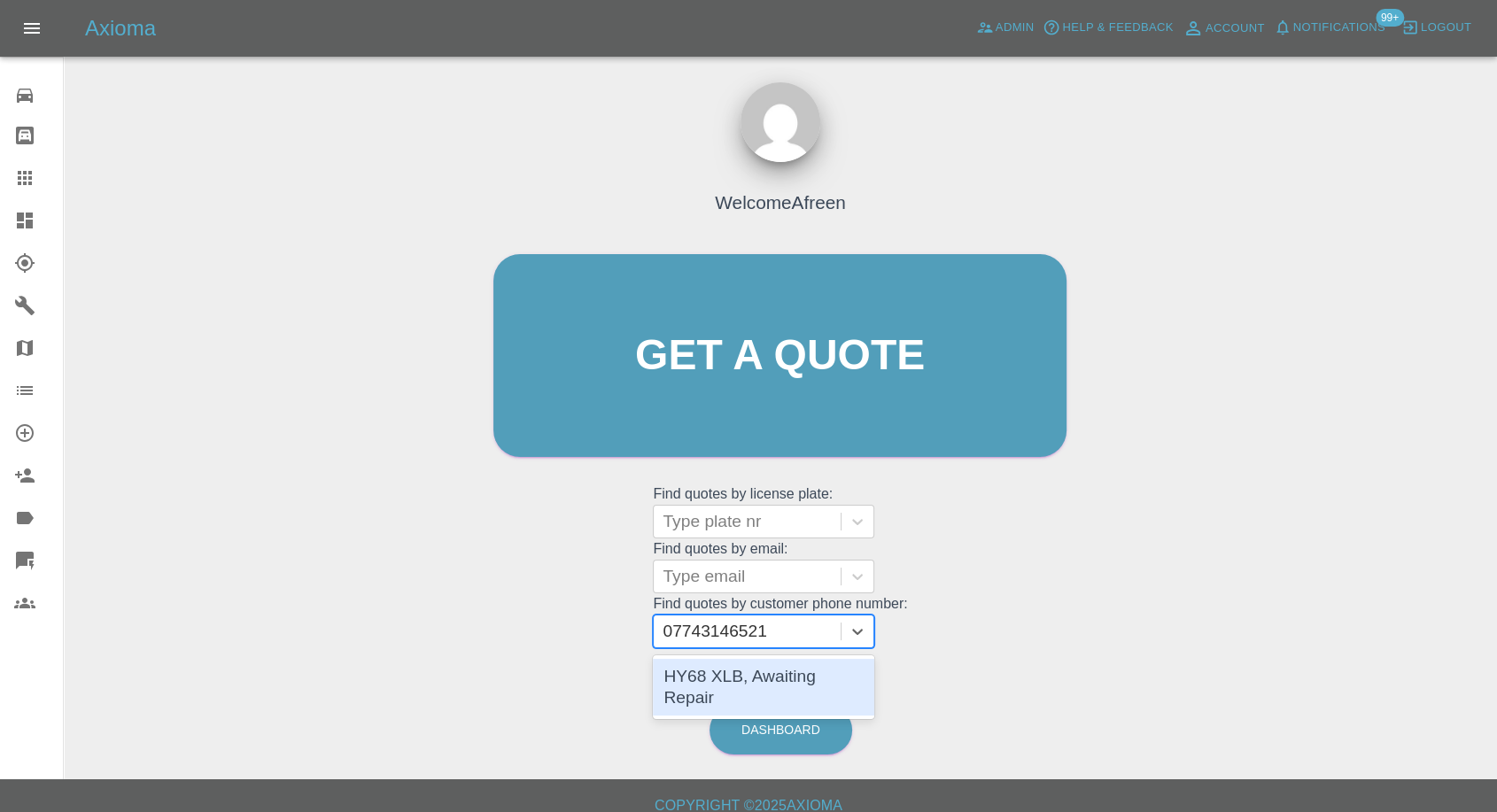
click at [786, 671] on div "HY68 XLB, Awaiting Repair" at bounding box center [764, 687] width 221 height 57
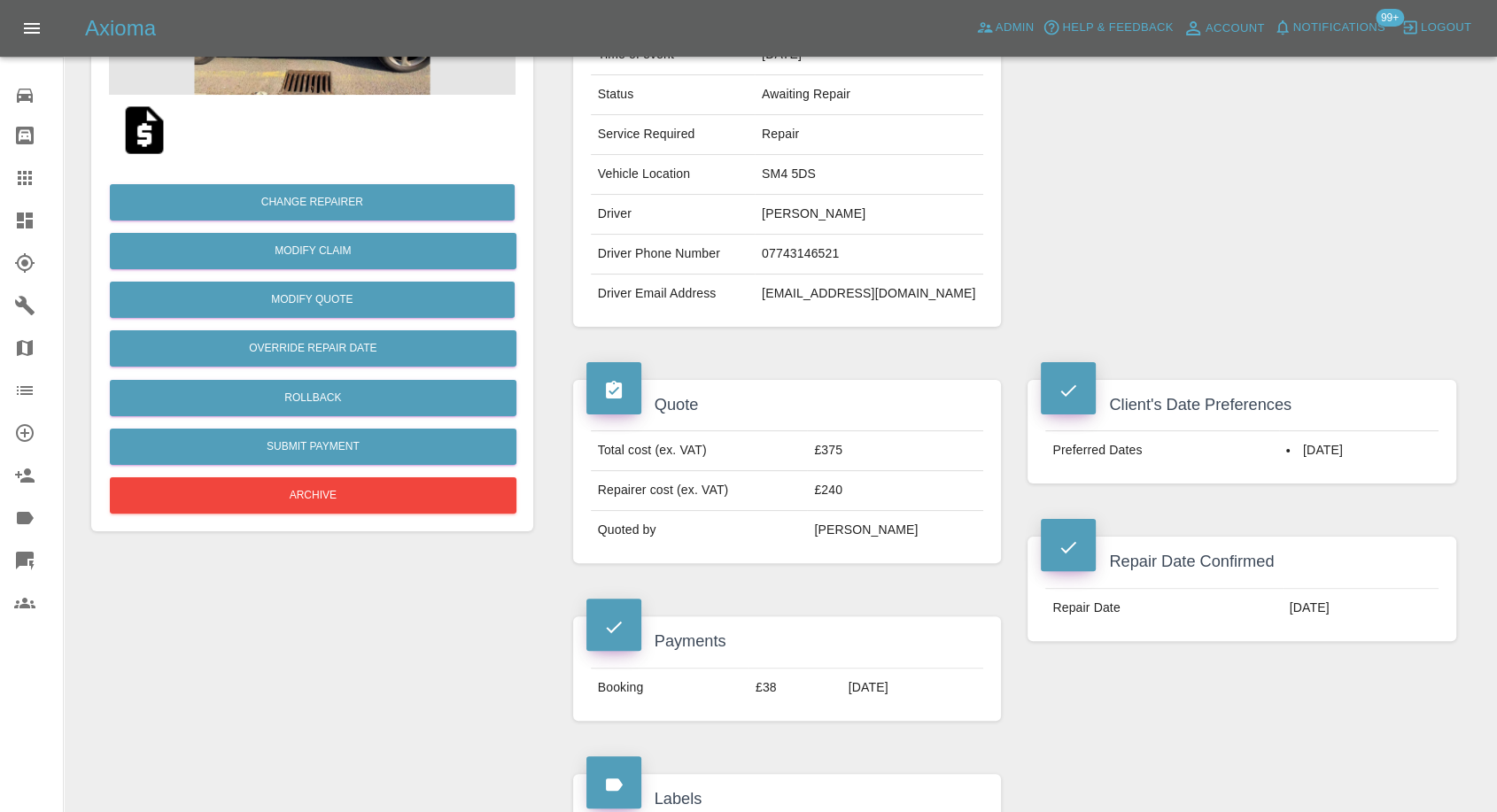
scroll to position [491, 0]
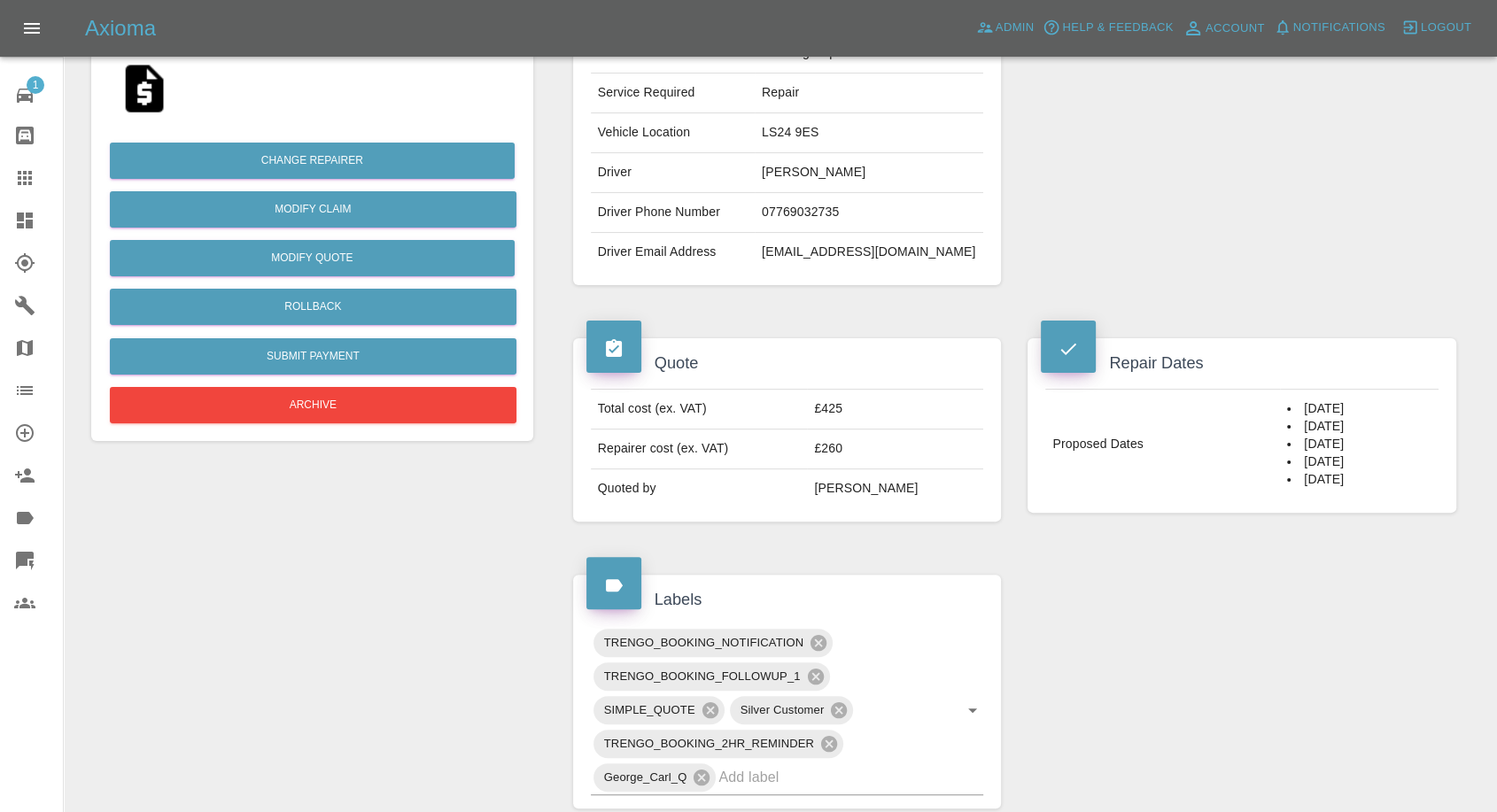
scroll to position [393, 0]
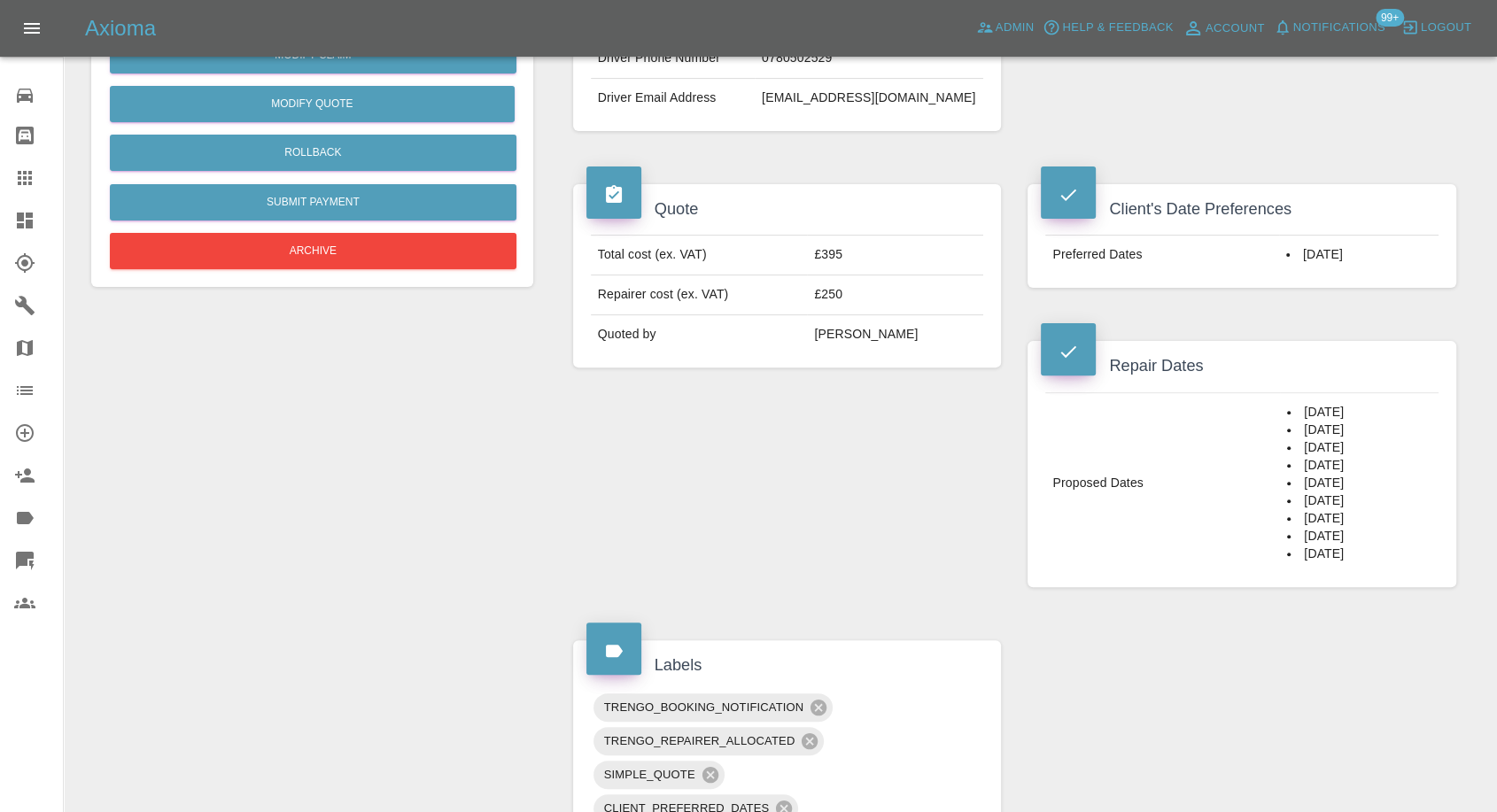
scroll to position [197, 0]
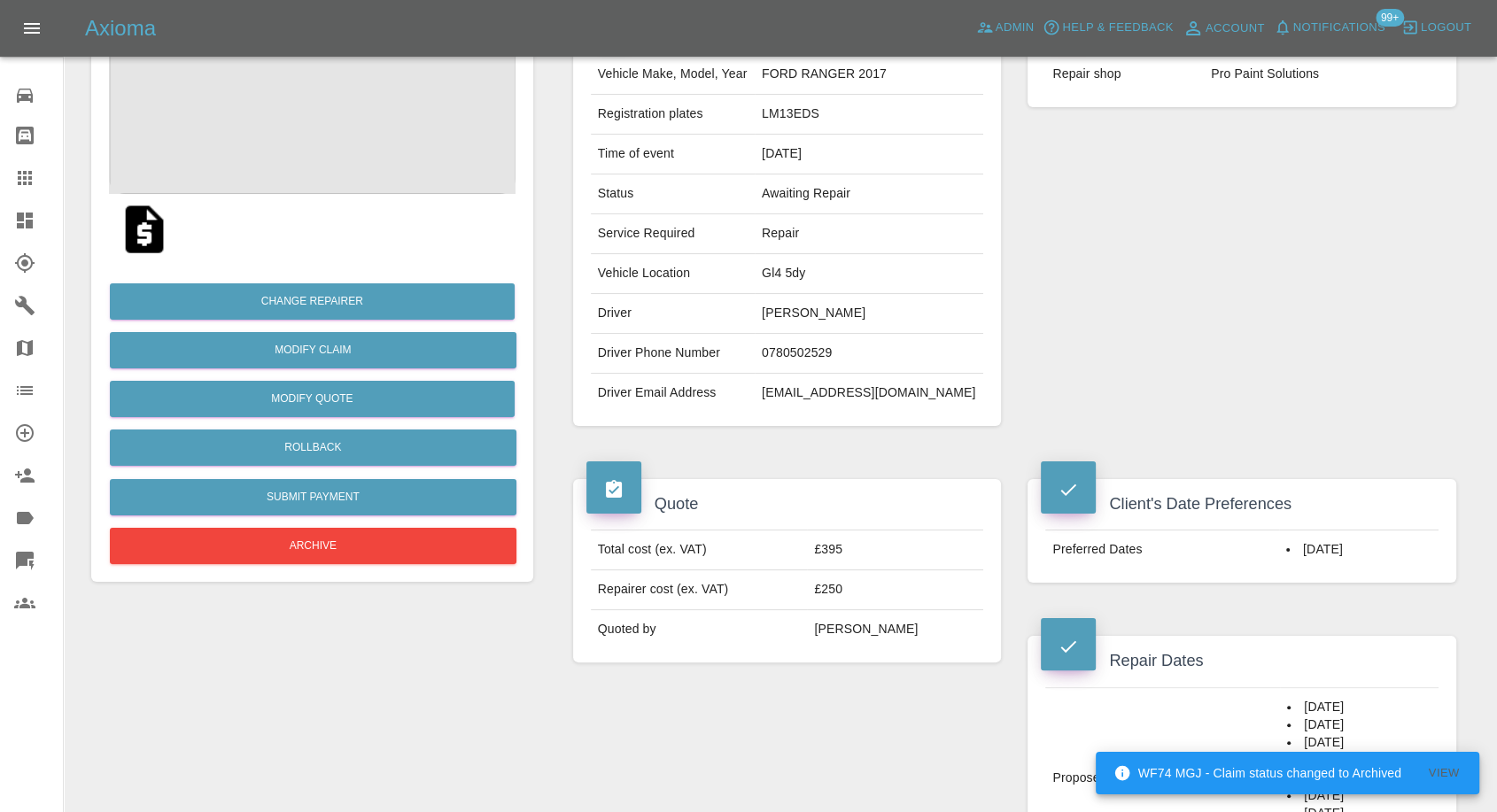
click at [832, 347] on td "0780502529" at bounding box center [868, 353] width 229 height 39
copy td "0780502529"
click at [838, 445] on div "Claim Information Vehicle Make, Model, Year FORD RANGER 2017 Registration plate…" at bounding box center [788, 215] width 456 height 476
click at [842, 405] on td "meakin10@outlook.com" at bounding box center [868, 393] width 229 height 39
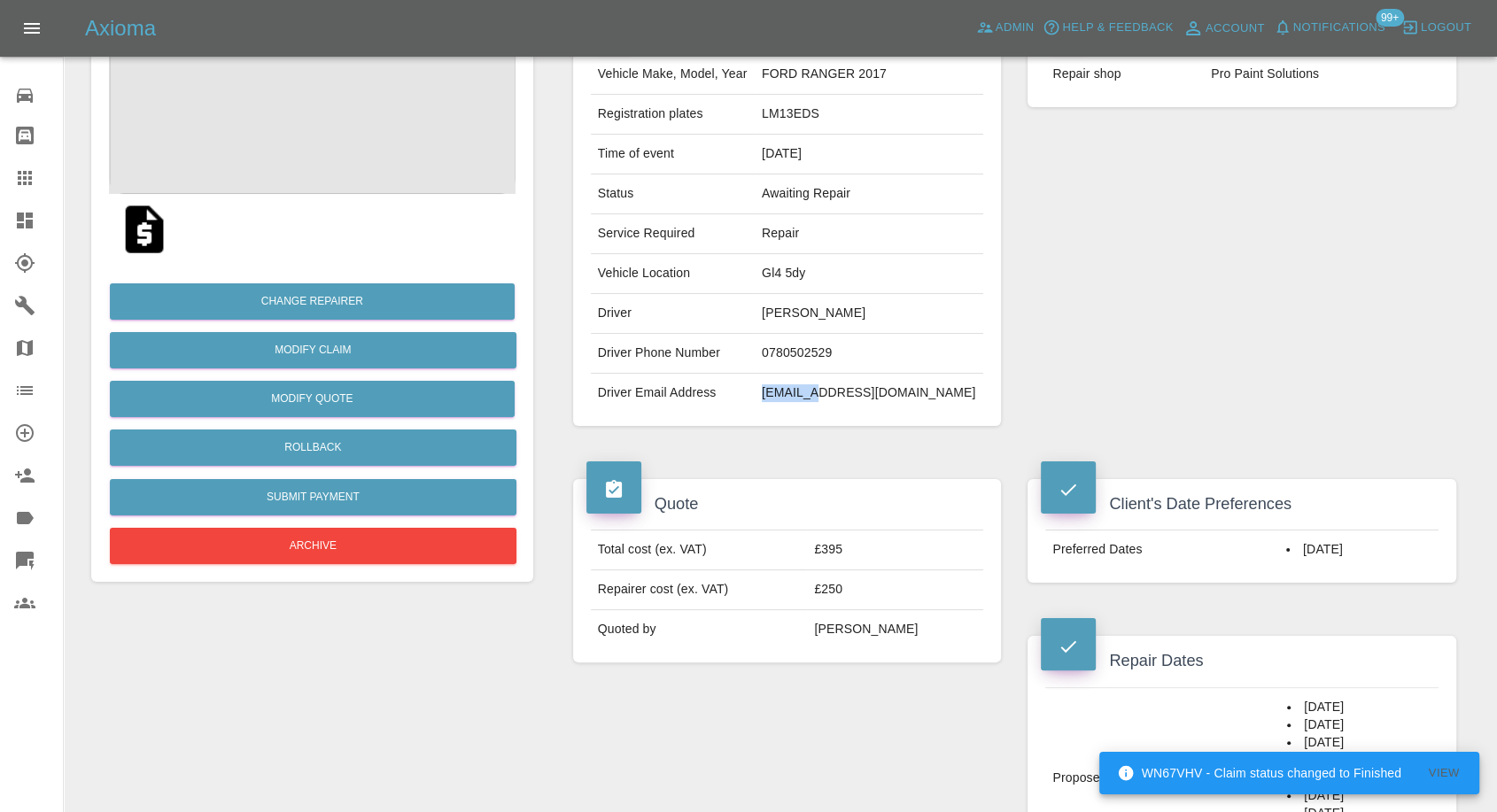
click at [842, 405] on td "meakin10@outlook.com" at bounding box center [868, 393] width 229 height 39
copy div "meakin10@outlook.com"
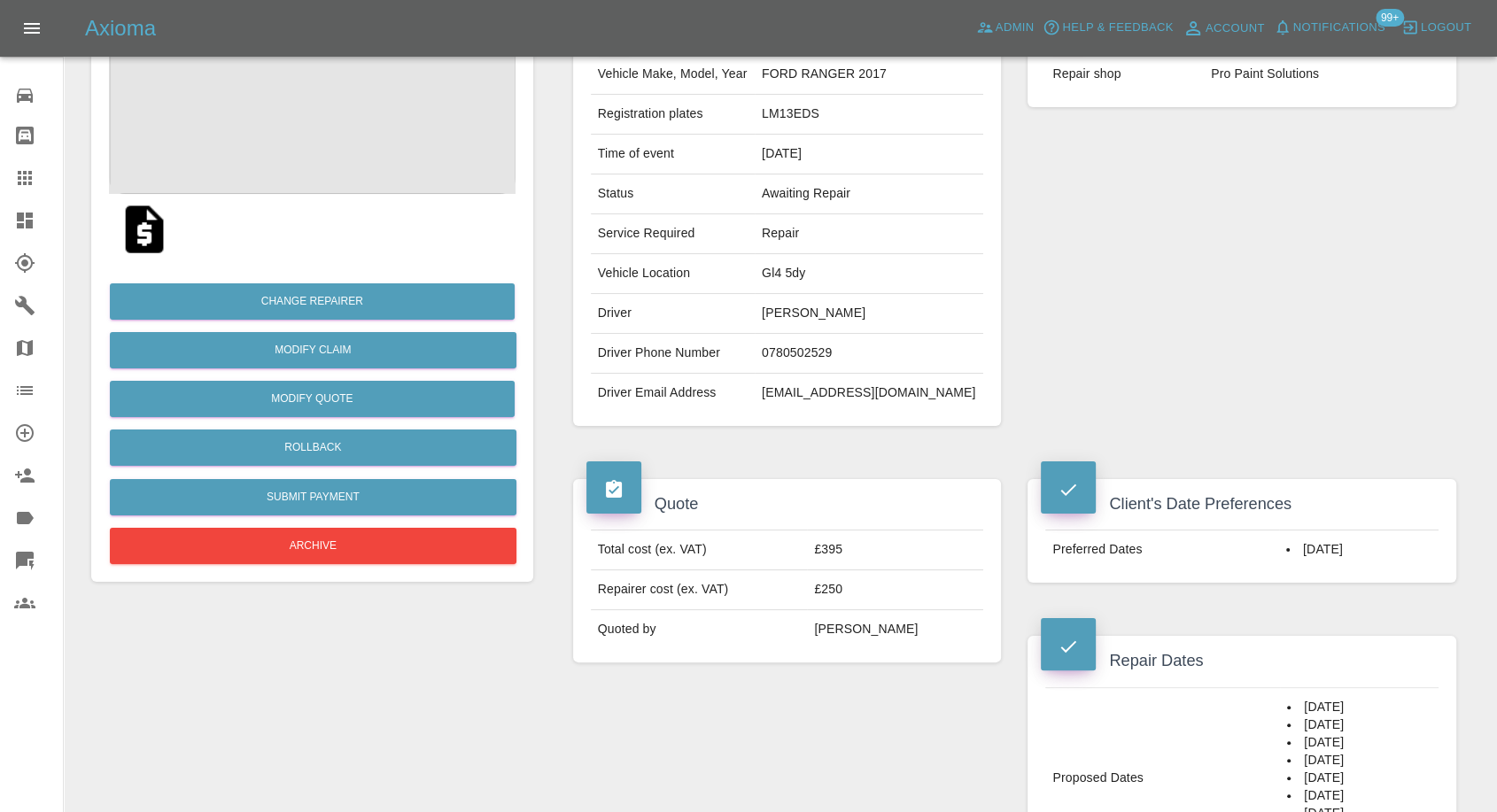
click at [808, 312] on td "Shaun Meakin" at bounding box center [868, 313] width 229 height 39
drag, startPoint x: 808, startPoint y: 312, endPoint x: 723, endPoint y: 230, distance: 118.1
click at [809, 312] on td "Shaun Meakin" at bounding box center [868, 313] width 229 height 39
copy td "Shaun"
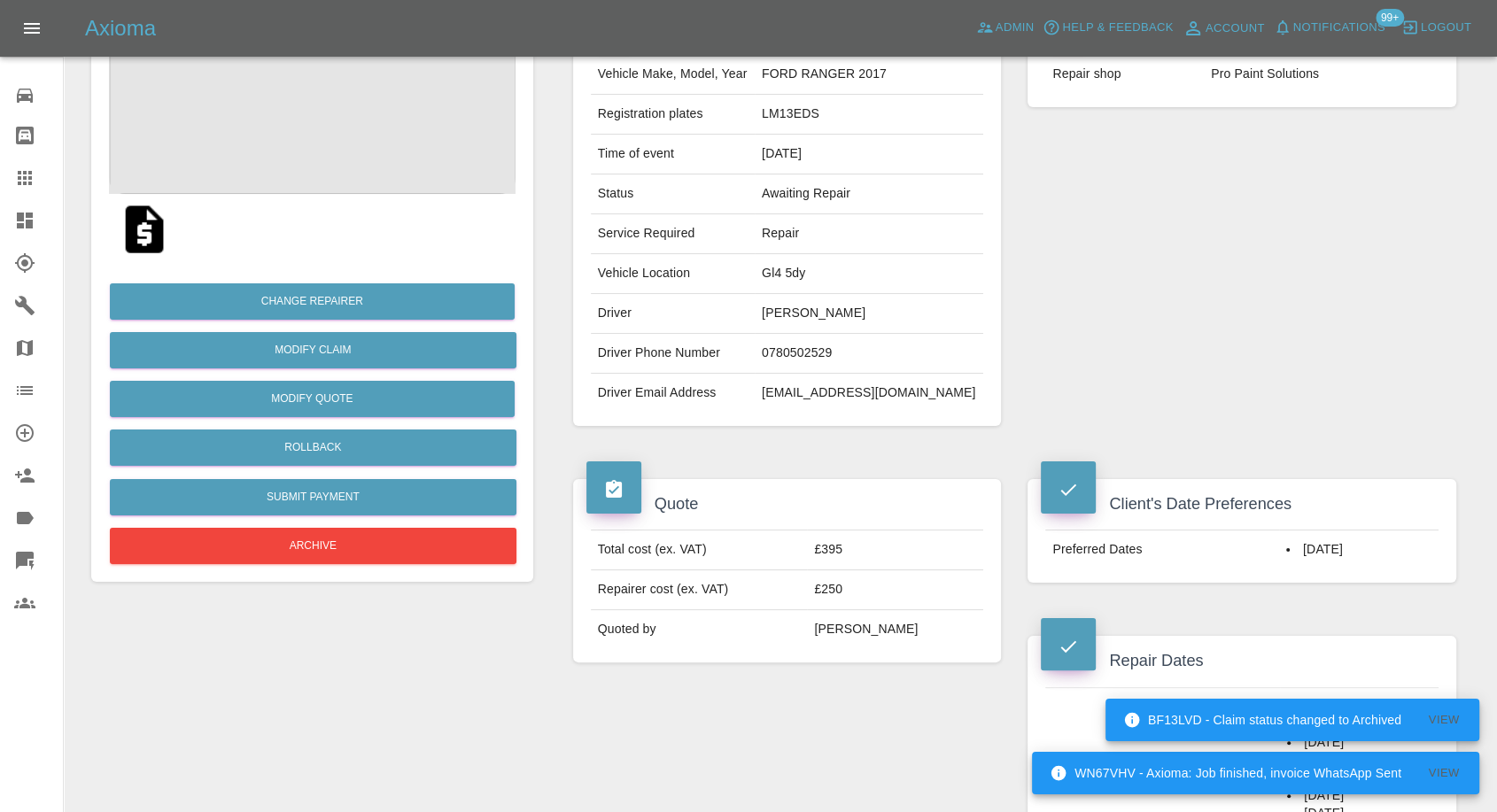
click at [811, 353] on td "0780502529" at bounding box center [868, 353] width 229 height 39
copy td "0780502529"
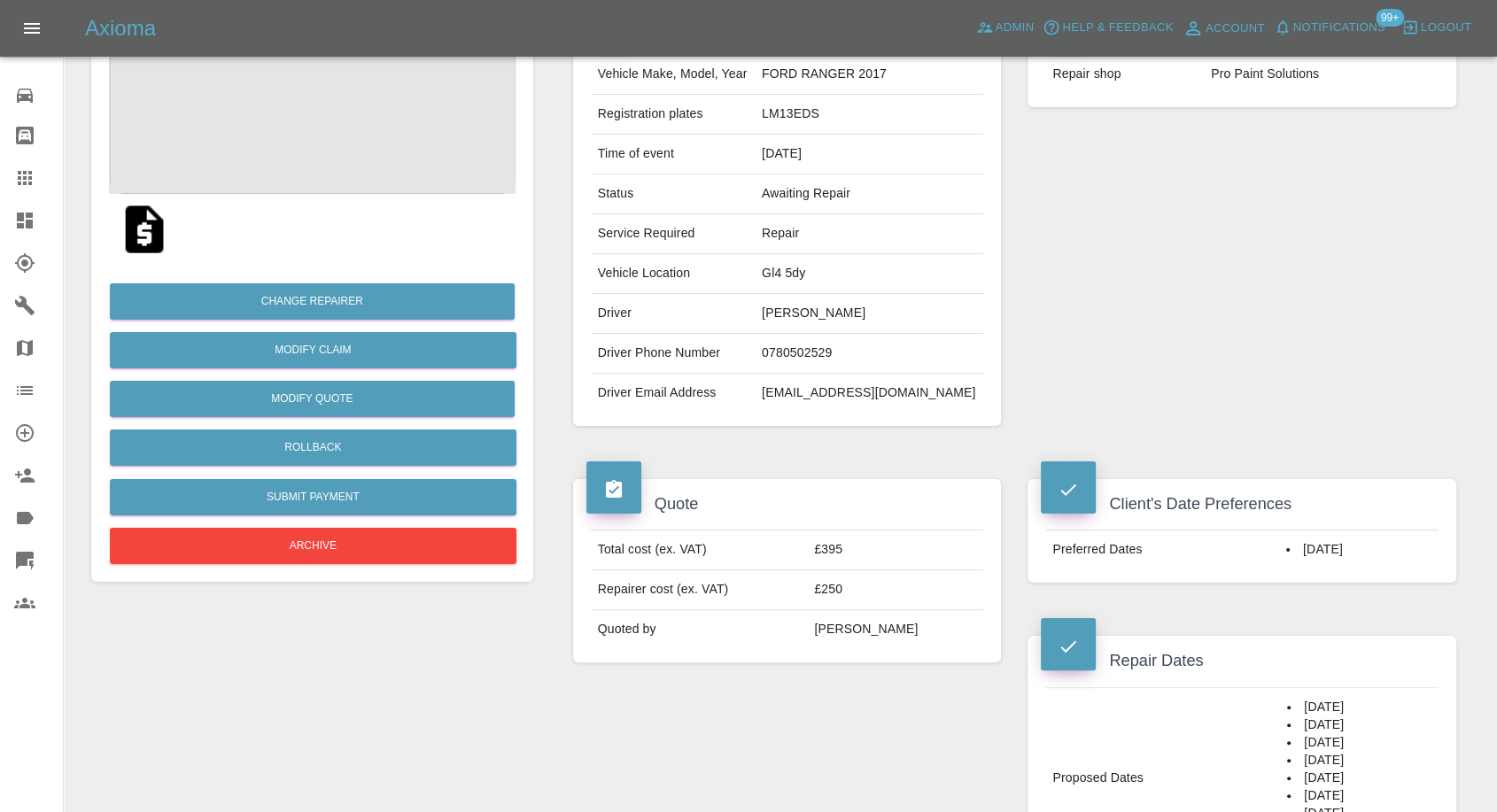
click at [730, 192] on td "Status" at bounding box center [673, 194] width 164 height 39
click at [819, 106] on td "LM13EDS" at bounding box center [868, 114] width 229 height 39
copy td "LM13EDS"
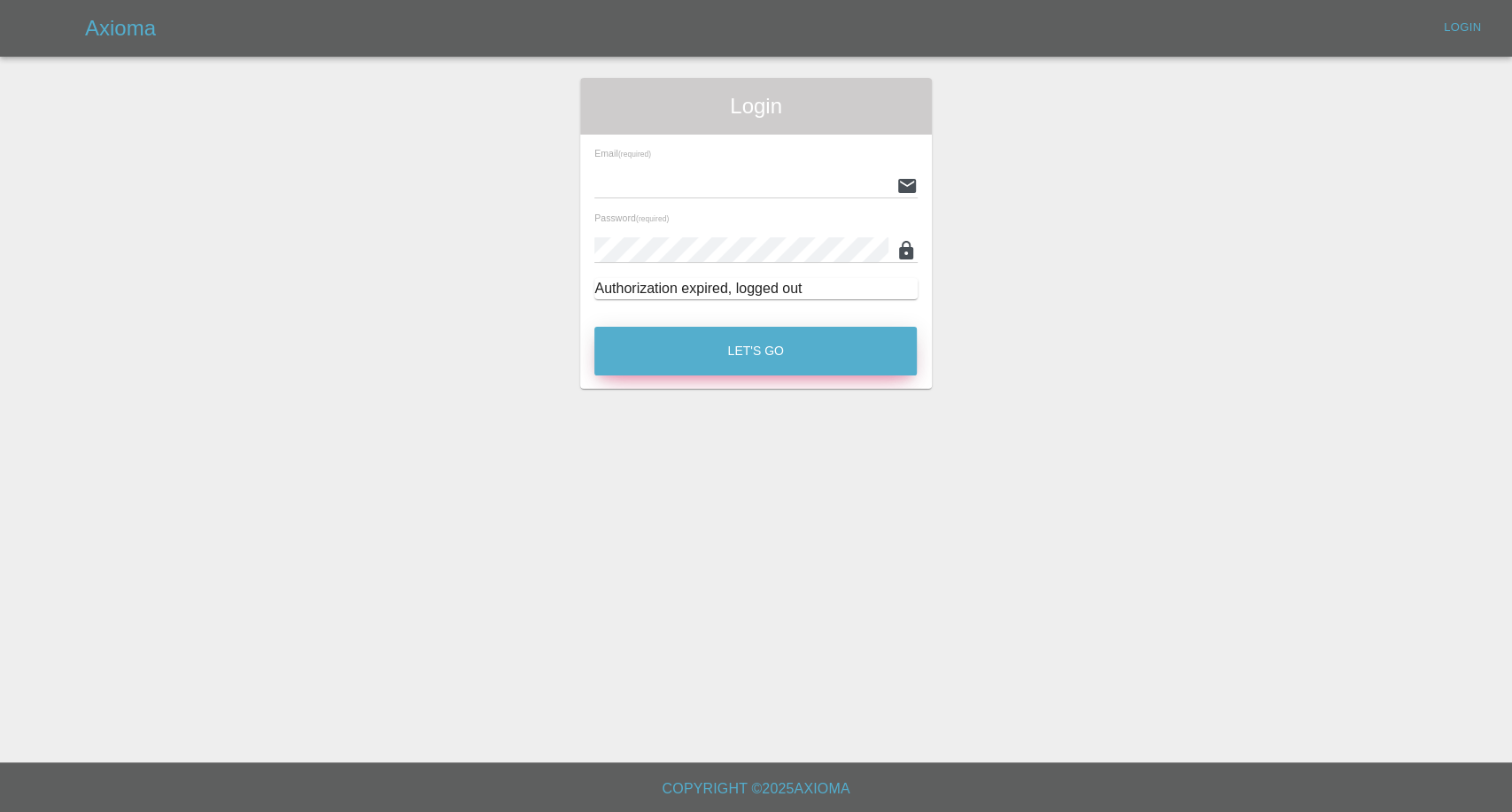
type input "[EMAIL_ADDRESS][DOMAIN_NAME]"
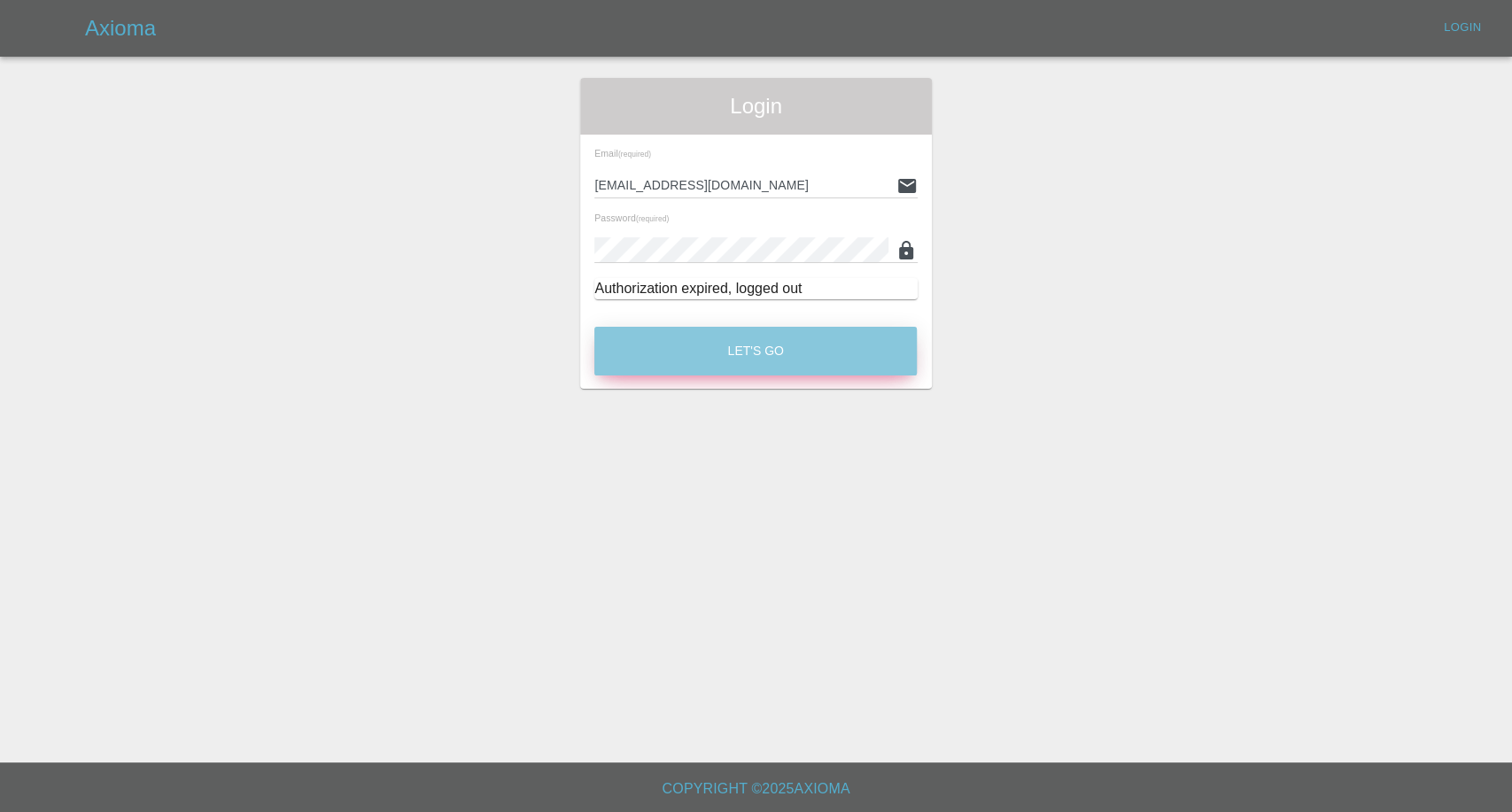
click at [777, 350] on button "Let's Go" at bounding box center [755, 351] width 322 height 49
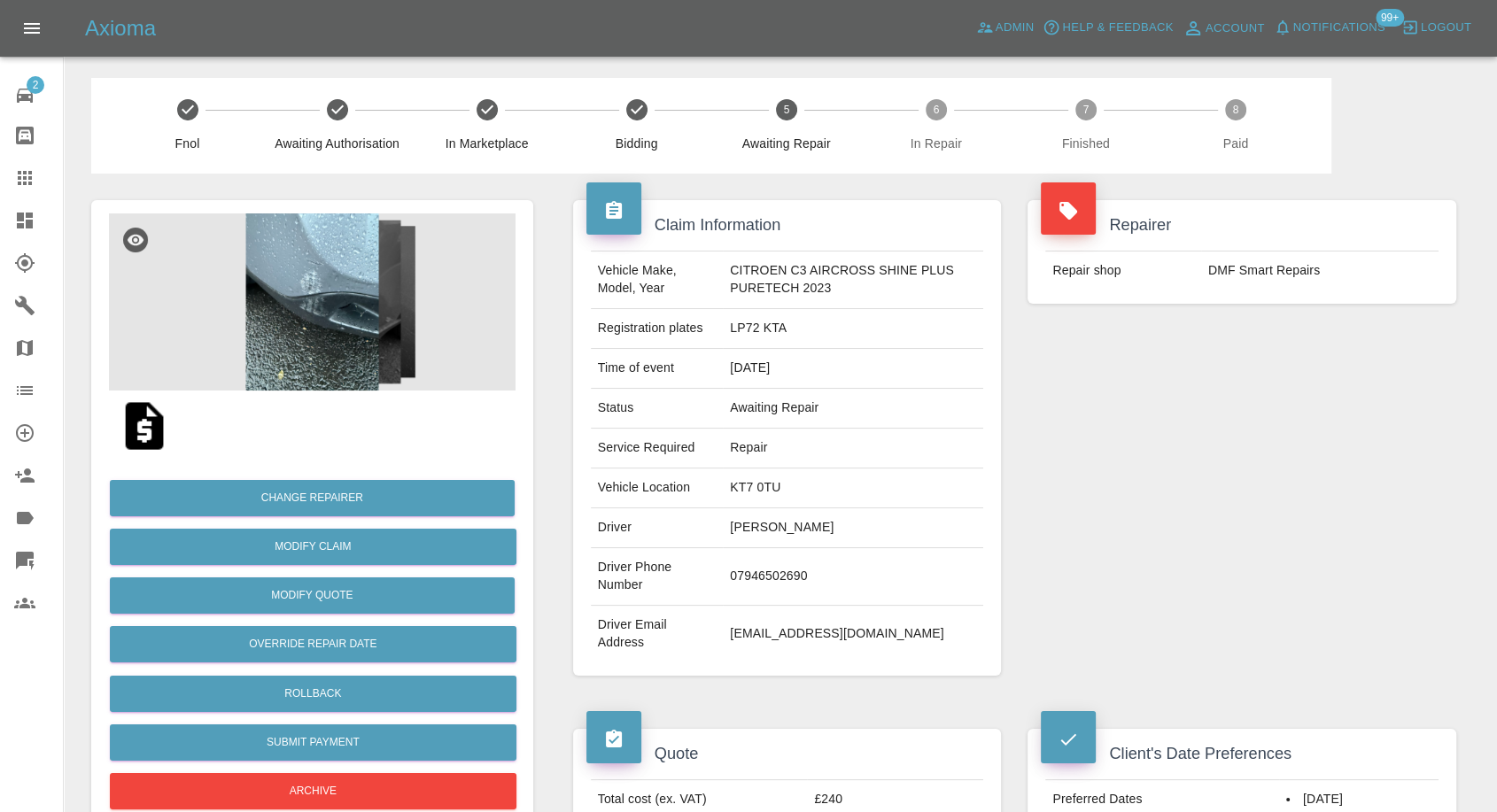
click at [747, 574] on td "07946502690" at bounding box center [853, 577] width 260 height 58
copy td "07946502690"
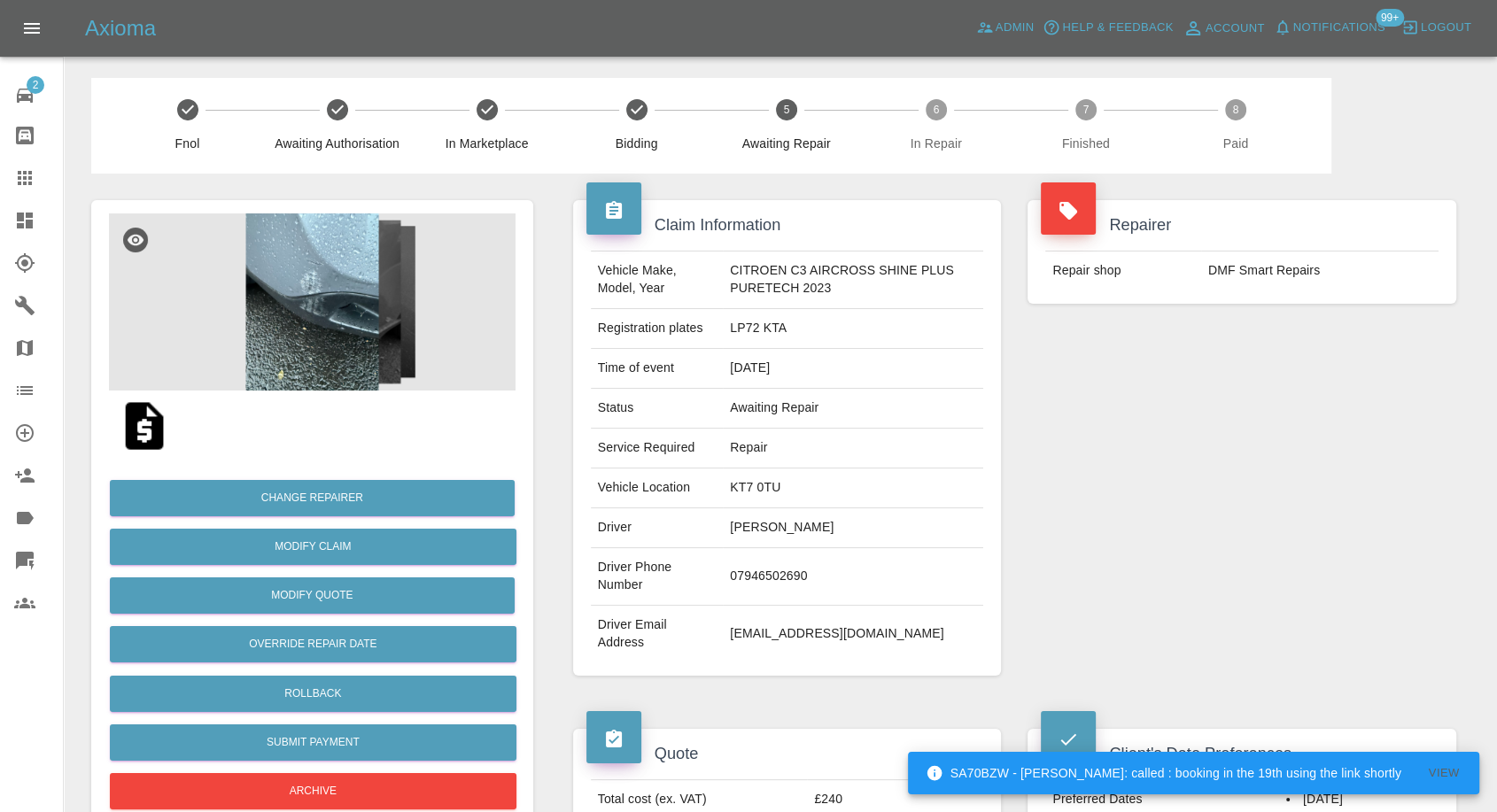
click at [1180, 471] on div "Repairer Repair shop DMF Smart Repairs" at bounding box center [1242, 438] width 456 height 529
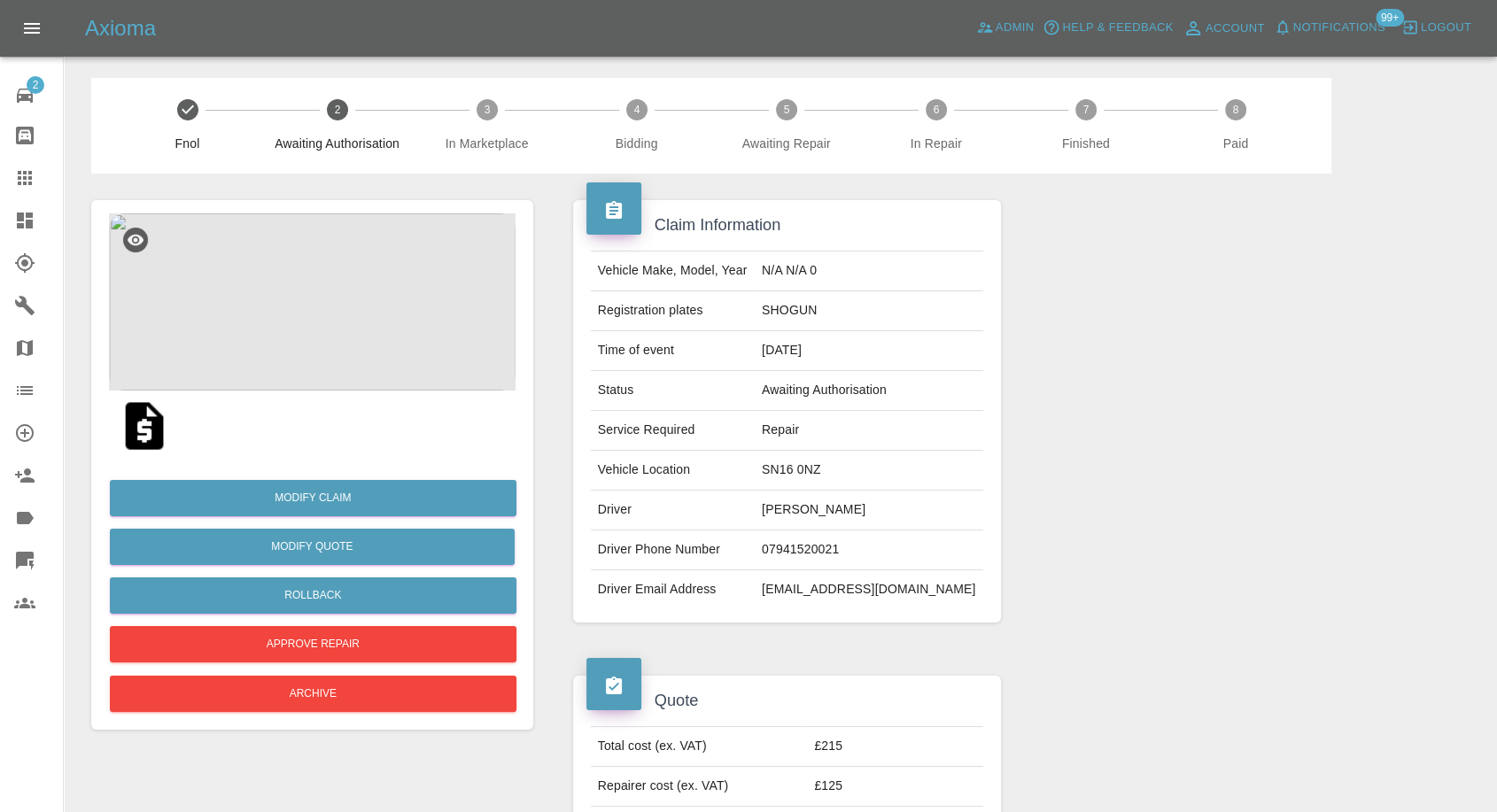
click at [131, 424] on img at bounding box center [144, 426] width 57 height 57
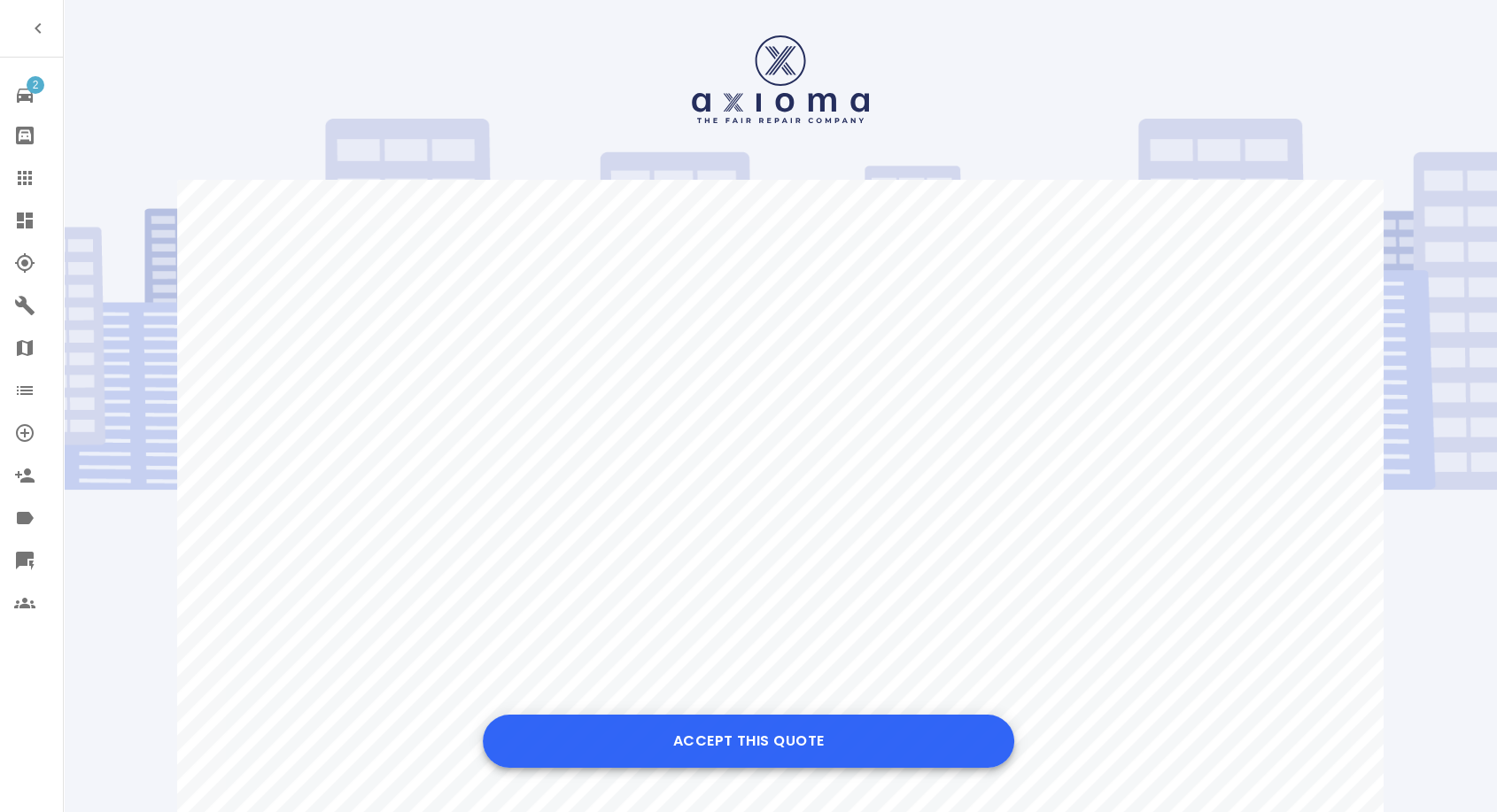
click at [763, 731] on button "Accept this Quote" at bounding box center [748, 741] width 531 height 53
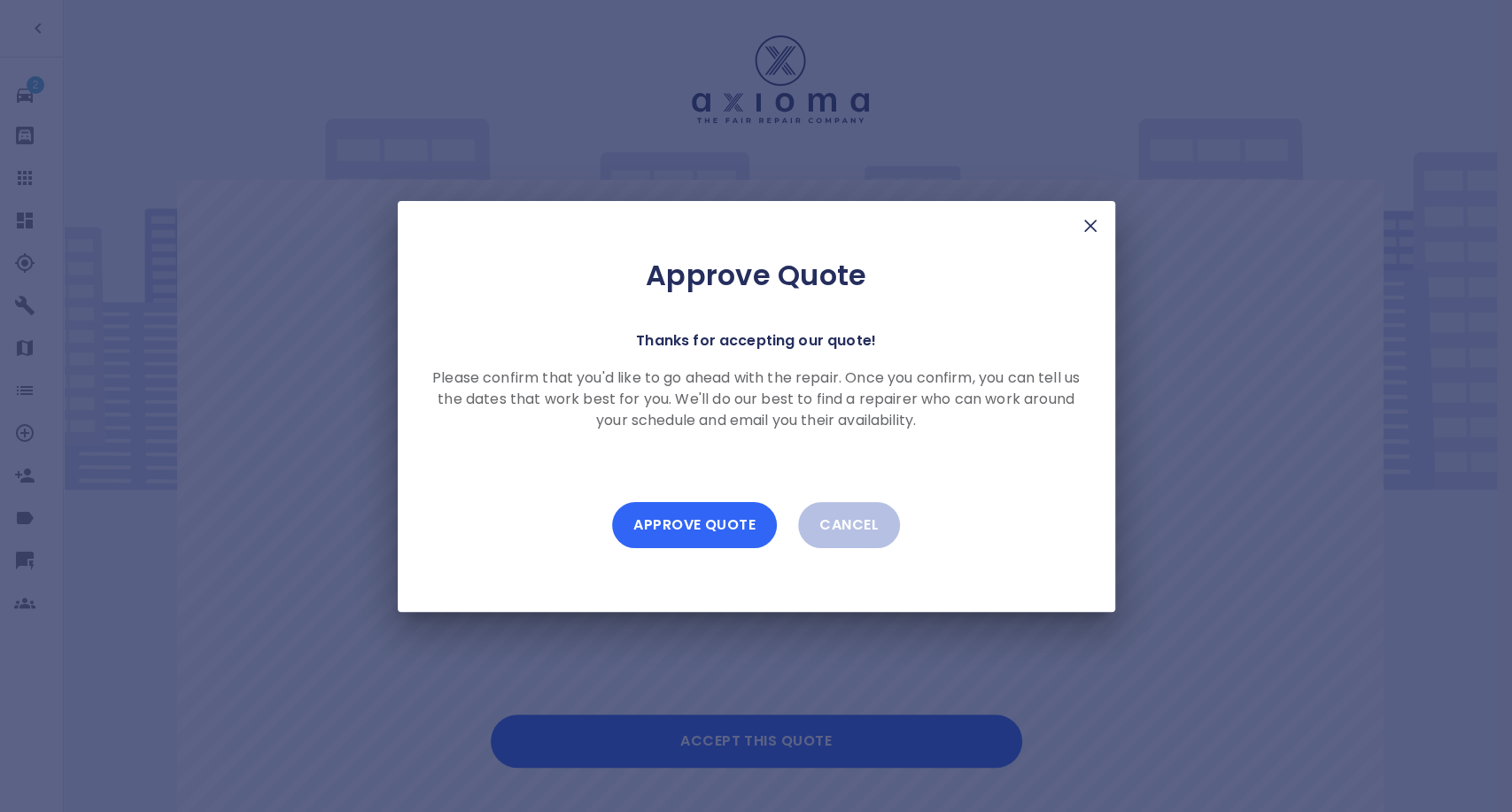
click at [694, 528] on button "Approve Quote" at bounding box center [694, 525] width 164 height 46
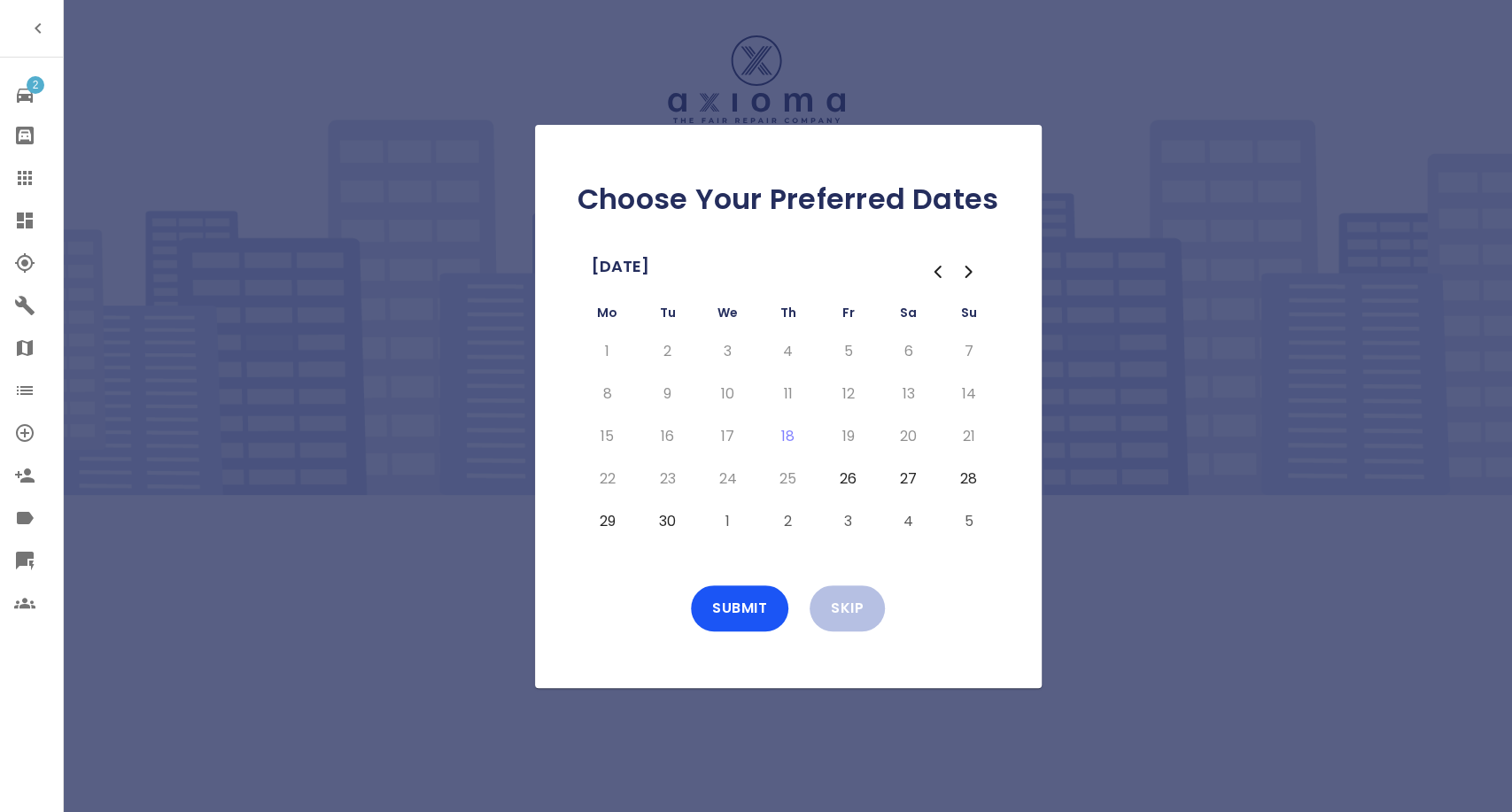
click at [845, 483] on button "26" at bounding box center [848, 479] width 32 height 28
click at [607, 516] on button "29" at bounding box center [607, 521] width 32 height 28
click at [681, 514] on button "30" at bounding box center [668, 521] width 32 height 28
click at [741, 595] on button "Submit" at bounding box center [739, 608] width 97 height 46
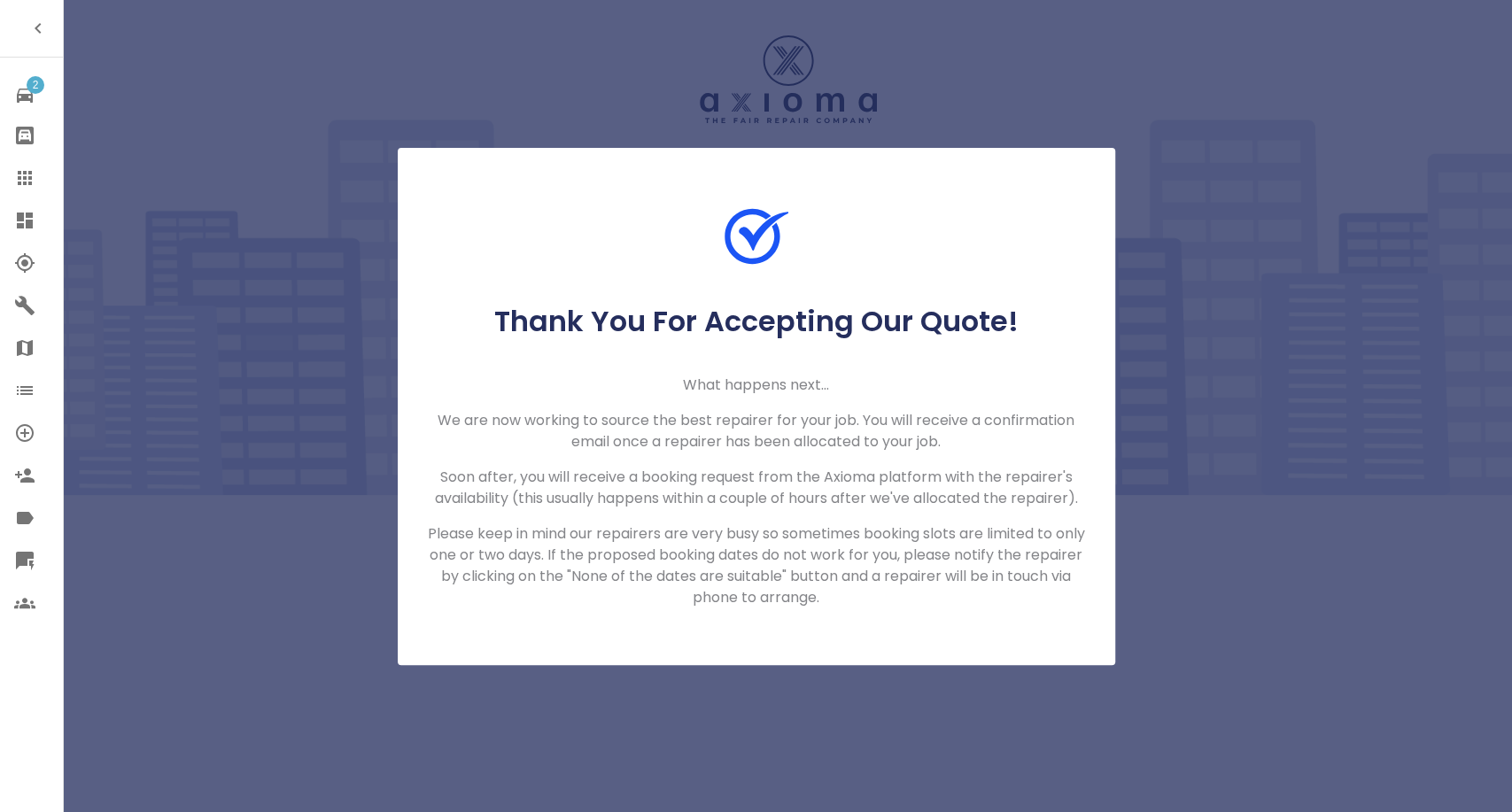
click at [19, 175] on icon at bounding box center [24, 177] width 21 height 21
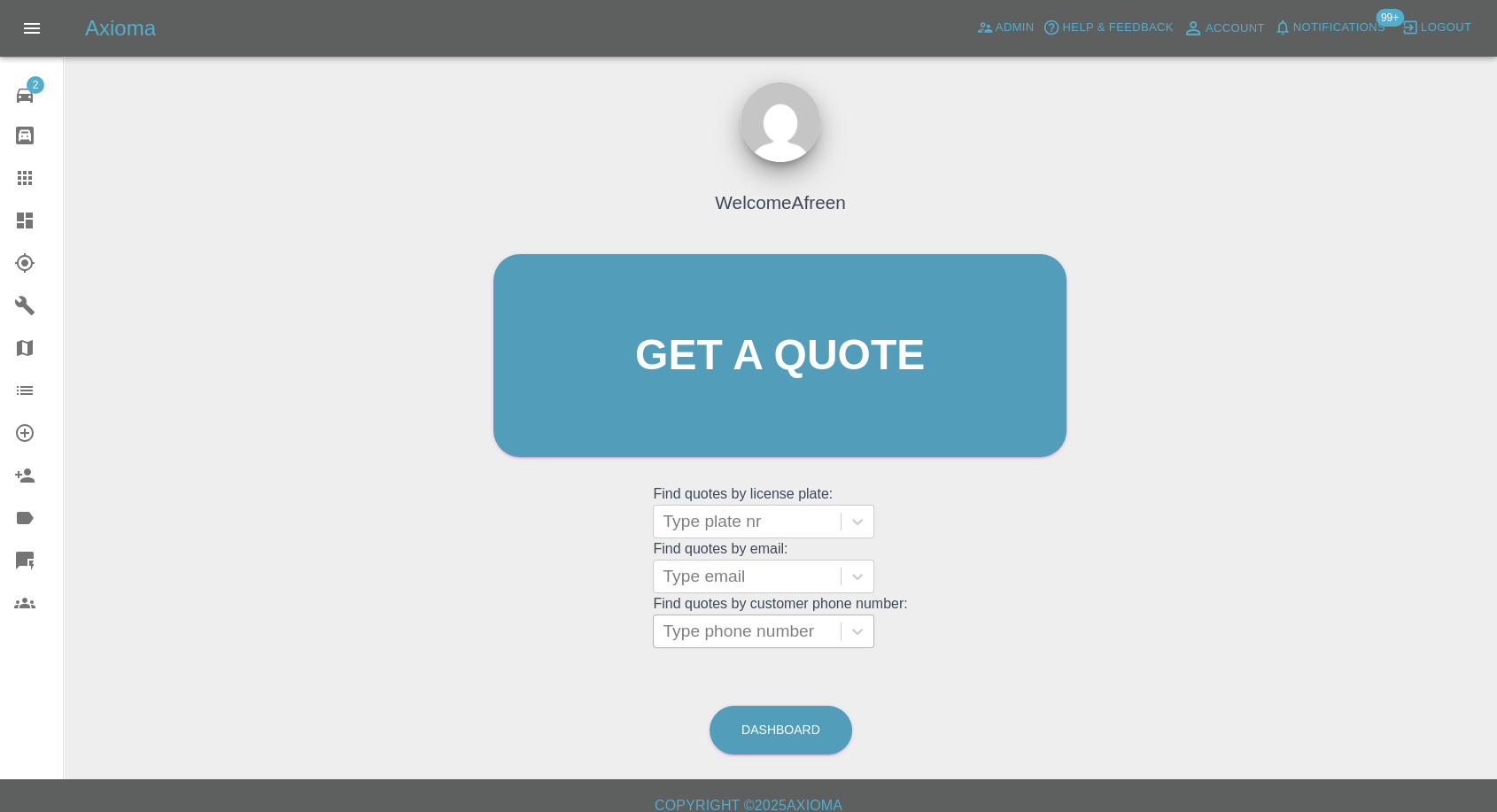
click at [779, 639] on div at bounding box center [747, 631] width 169 height 25
paste input "+447788412278"
drag, startPoint x: 694, startPoint y: 631, endPoint x: 441, endPoint y: 643, distance: 253.3
click at [441, 643] on div "Welcome Afreen Get a quote Get a quote Find quotes by license plate: Type plate…" at bounding box center [780, 440] width 1405 height 636
type input "07788412278"
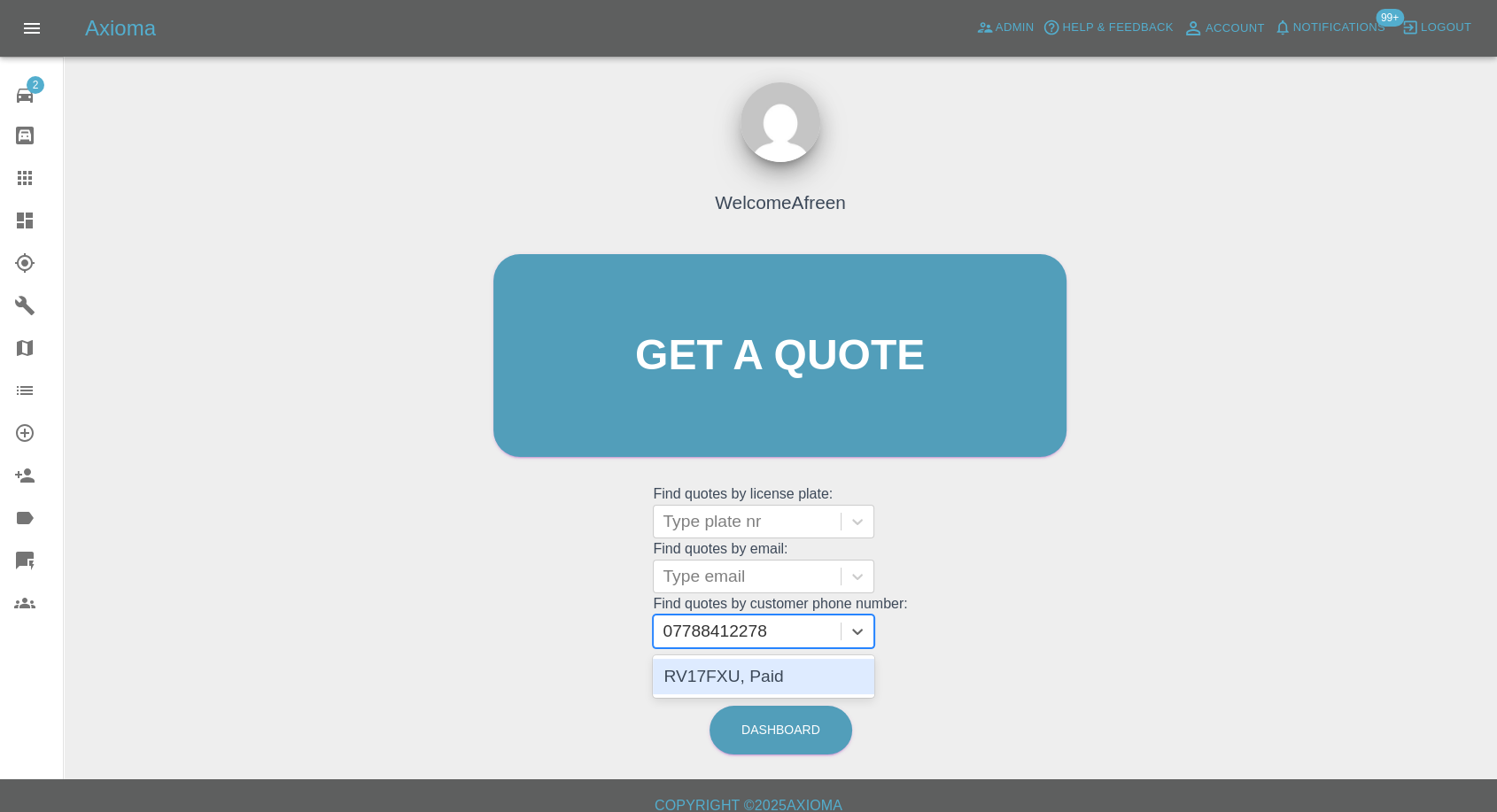
click at [789, 666] on div "RV17FXU, Paid" at bounding box center [764, 676] width 221 height 36
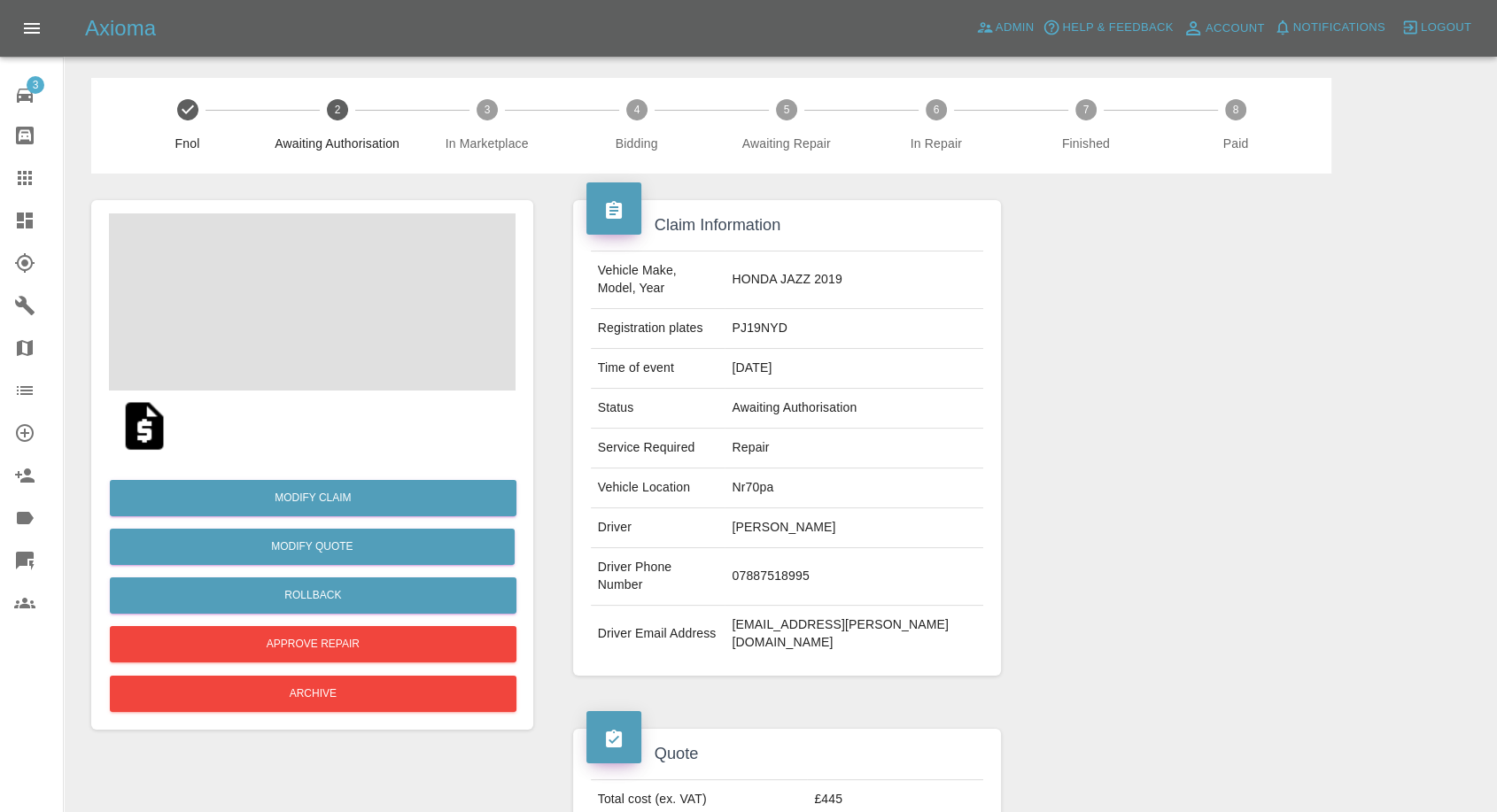
click at [818, 508] on td "[PERSON_NAME]" at bounding box center [855, 527] width 259 height 39
click at [818, 508] on td "Paula Frsnklin" at bounding box center [855, 527] width 259 height 39
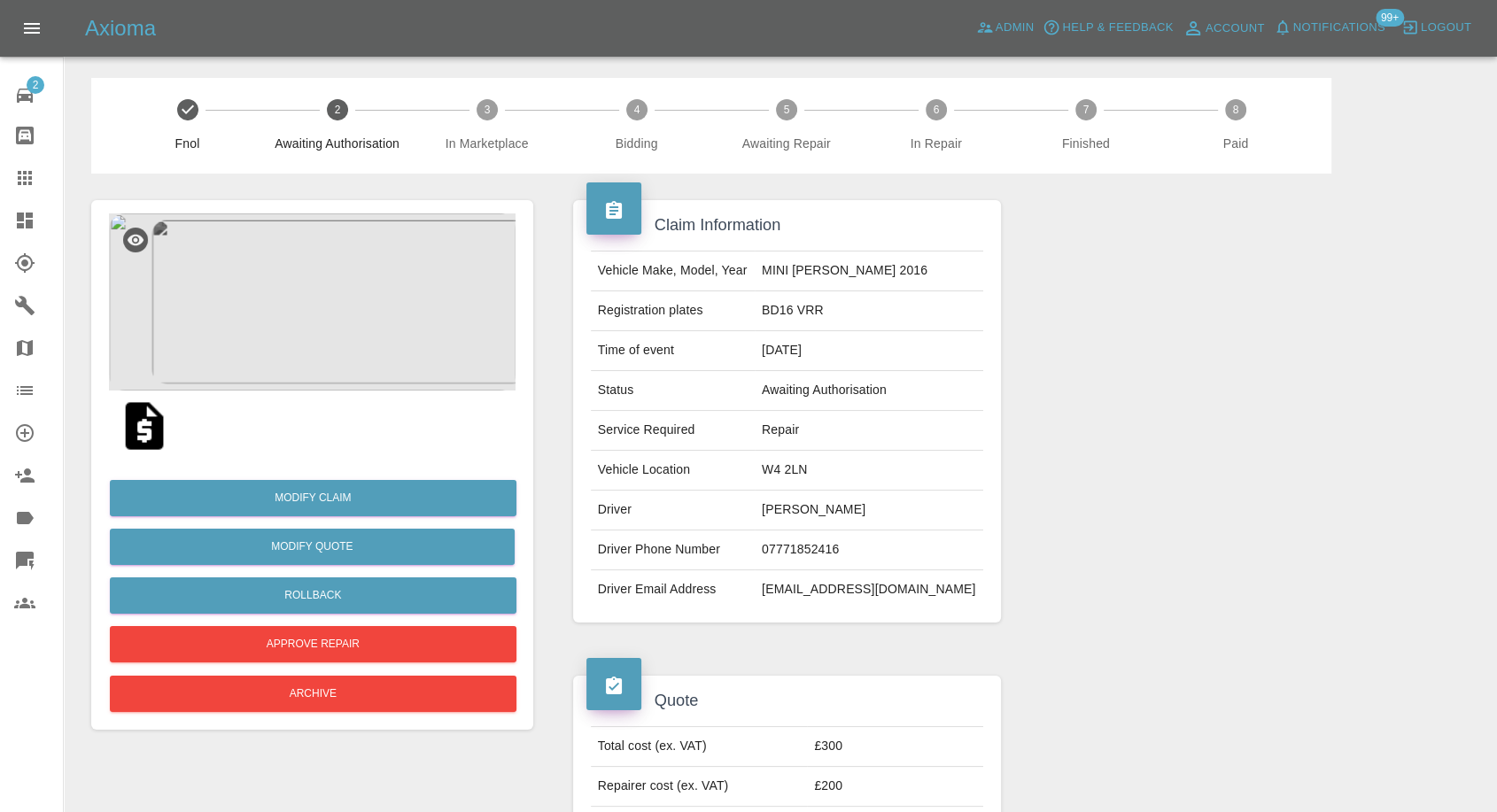
click at [135, 423] on img at bounding box center [144, 426] width 57 height 57
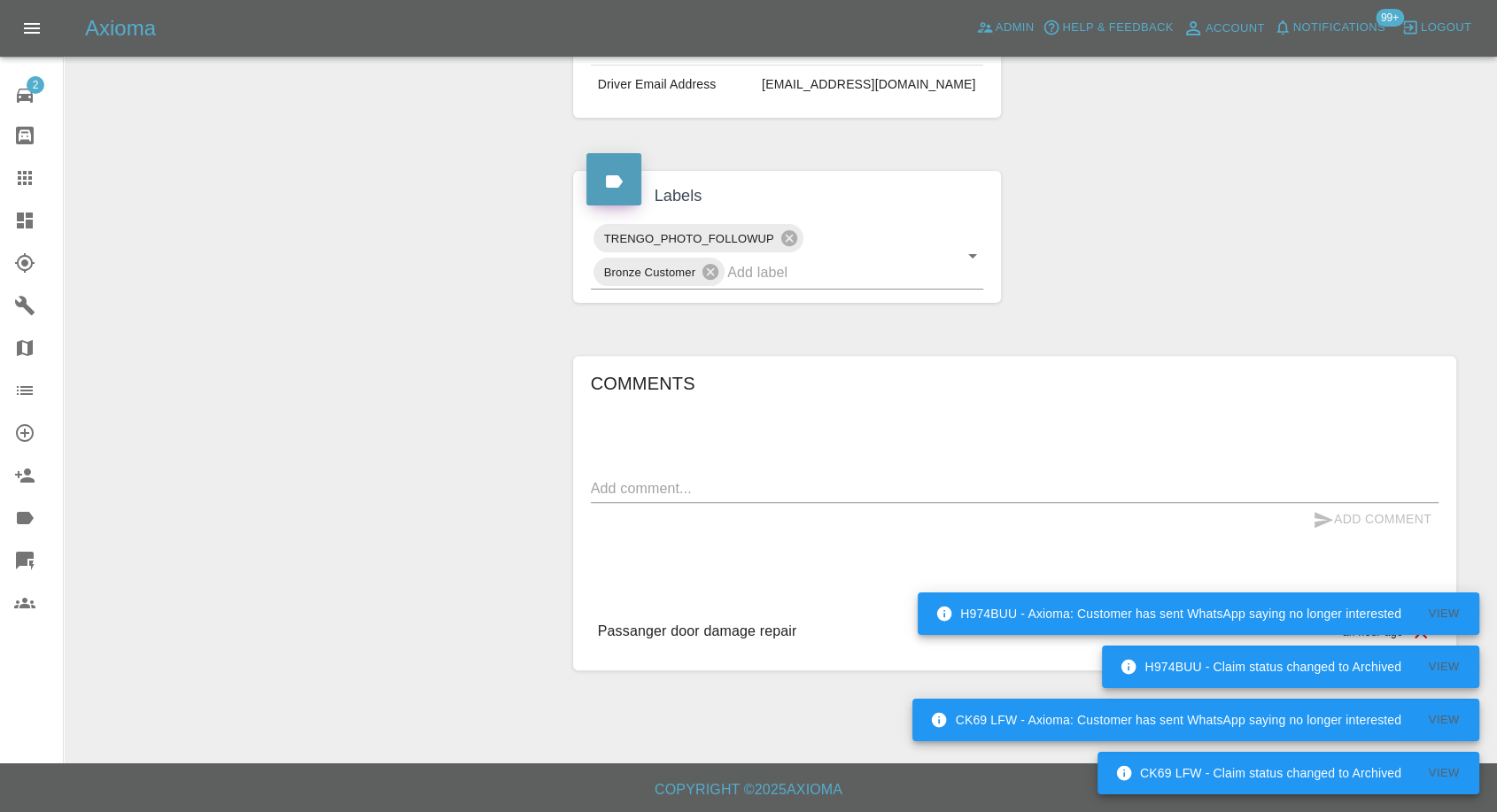
scroll to position [505, 0]
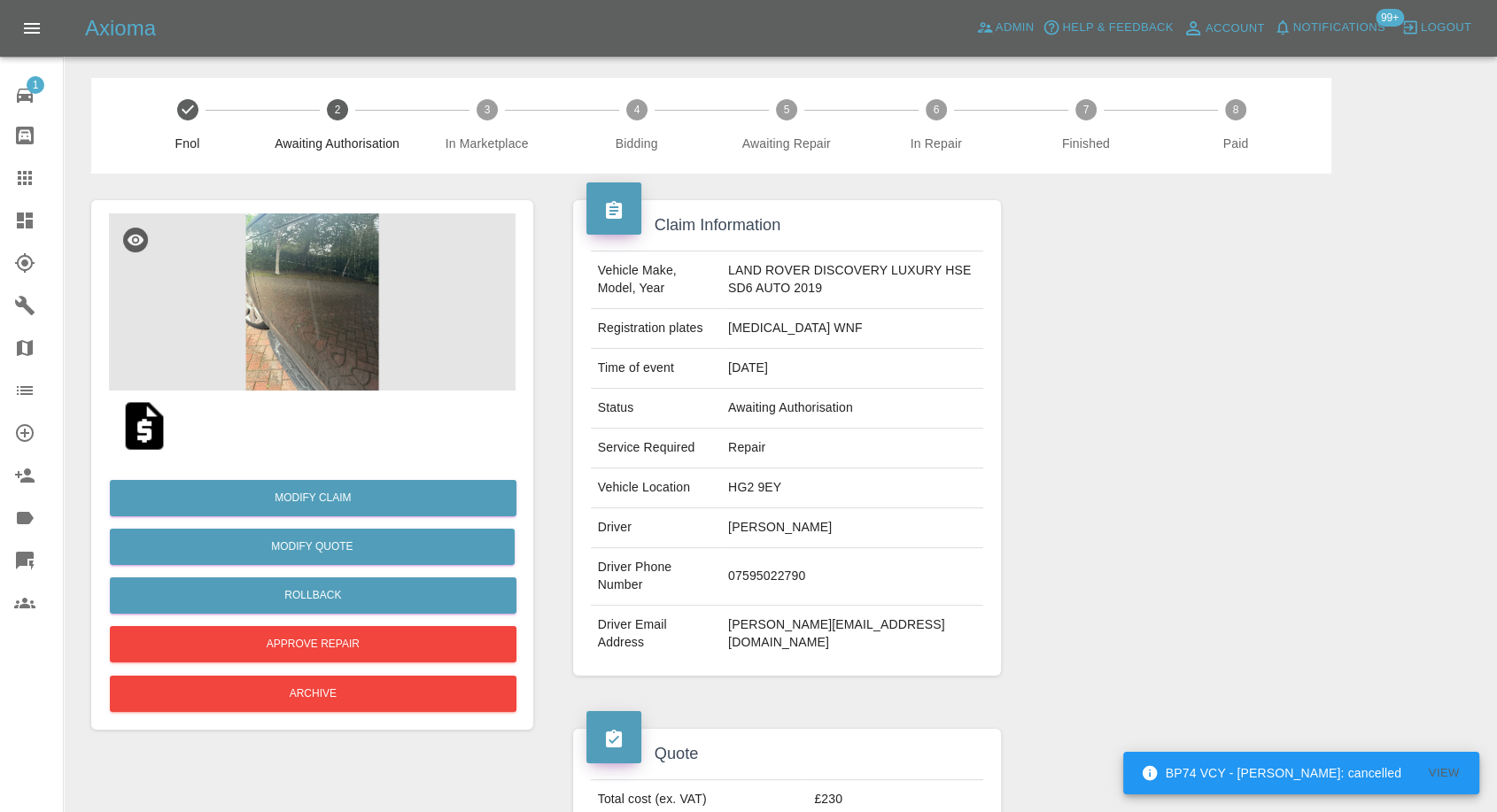
click at [147, 439] on img at bounding box center [144, 426] width 57 height 57
click at [289, 249] on img at bounding box center [312, 301] width 407 height 177
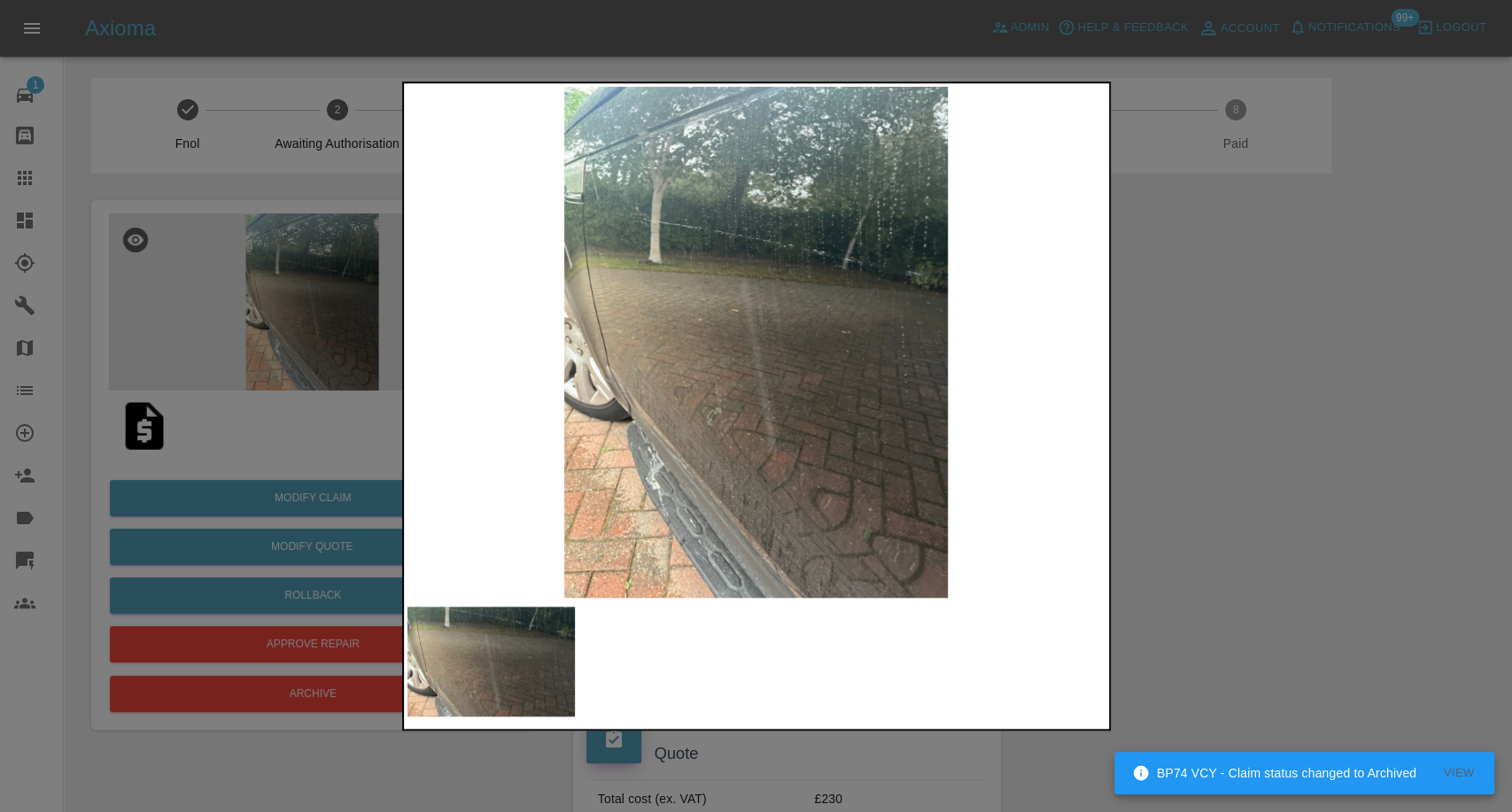
click at [1318, 538] on div at bounding box center [756, 406] width 1512 height 812
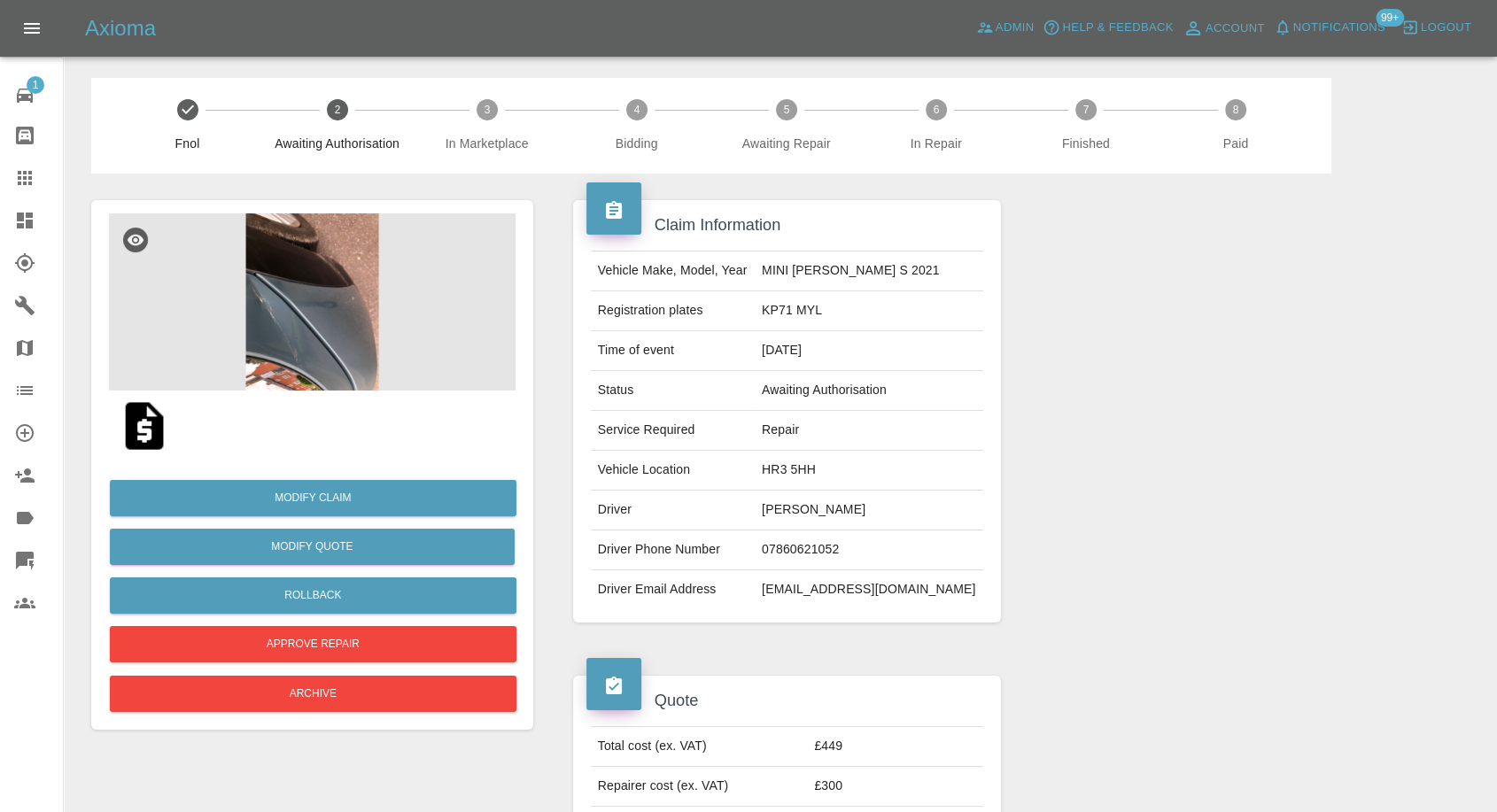
click at [845, 577] on td "tom_mullin17@icloud.com" at bounding box center [868, 590] width 229 height 39
copy td "tom_mullin17@icloud.com"
click at [130, 440] on img at bounding box center [144, 426] width 57 height 57
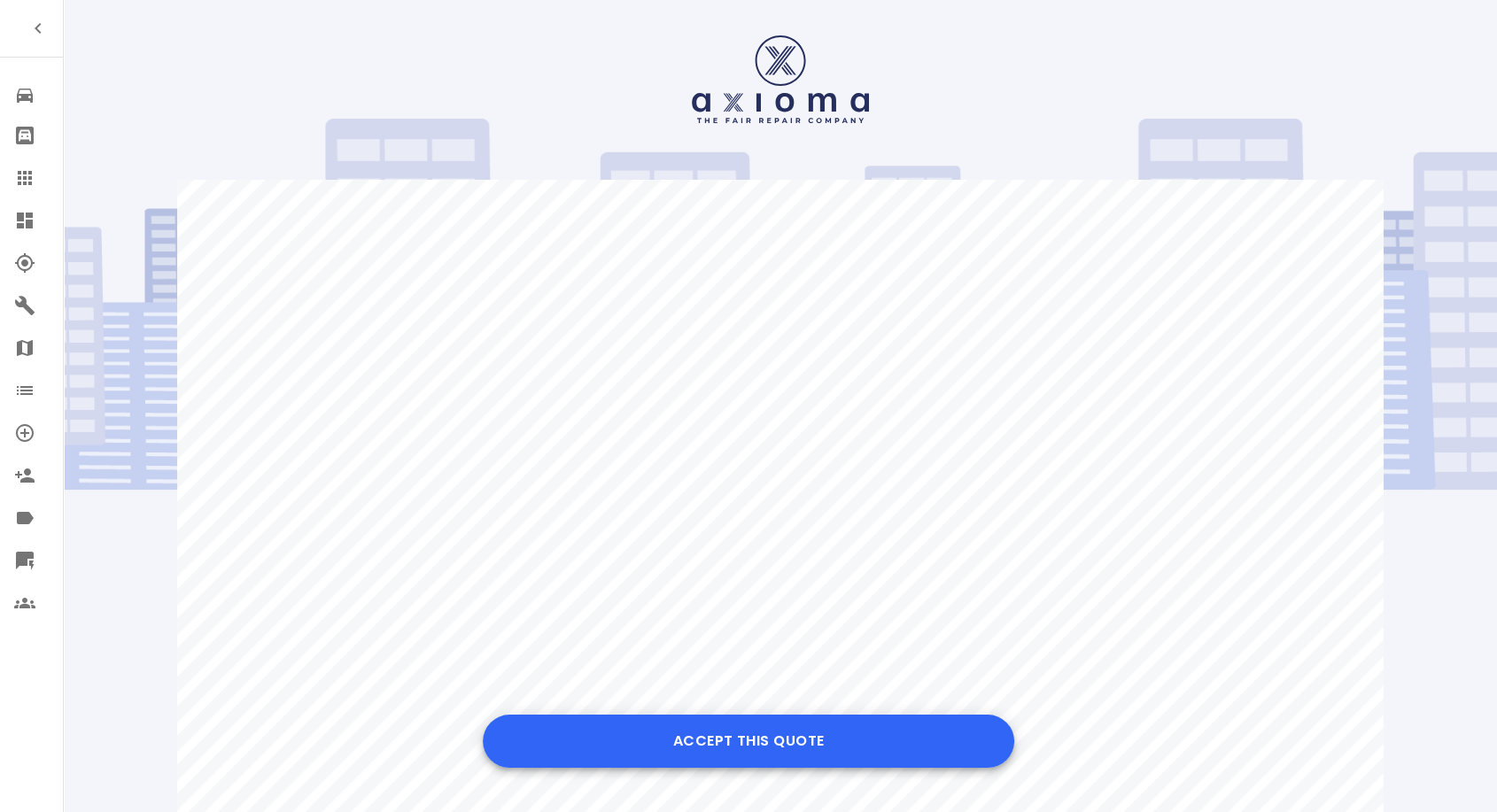
click at [784, 738] on button "Accept this Quote" at bounding box center [748, 741] width 531 height 53
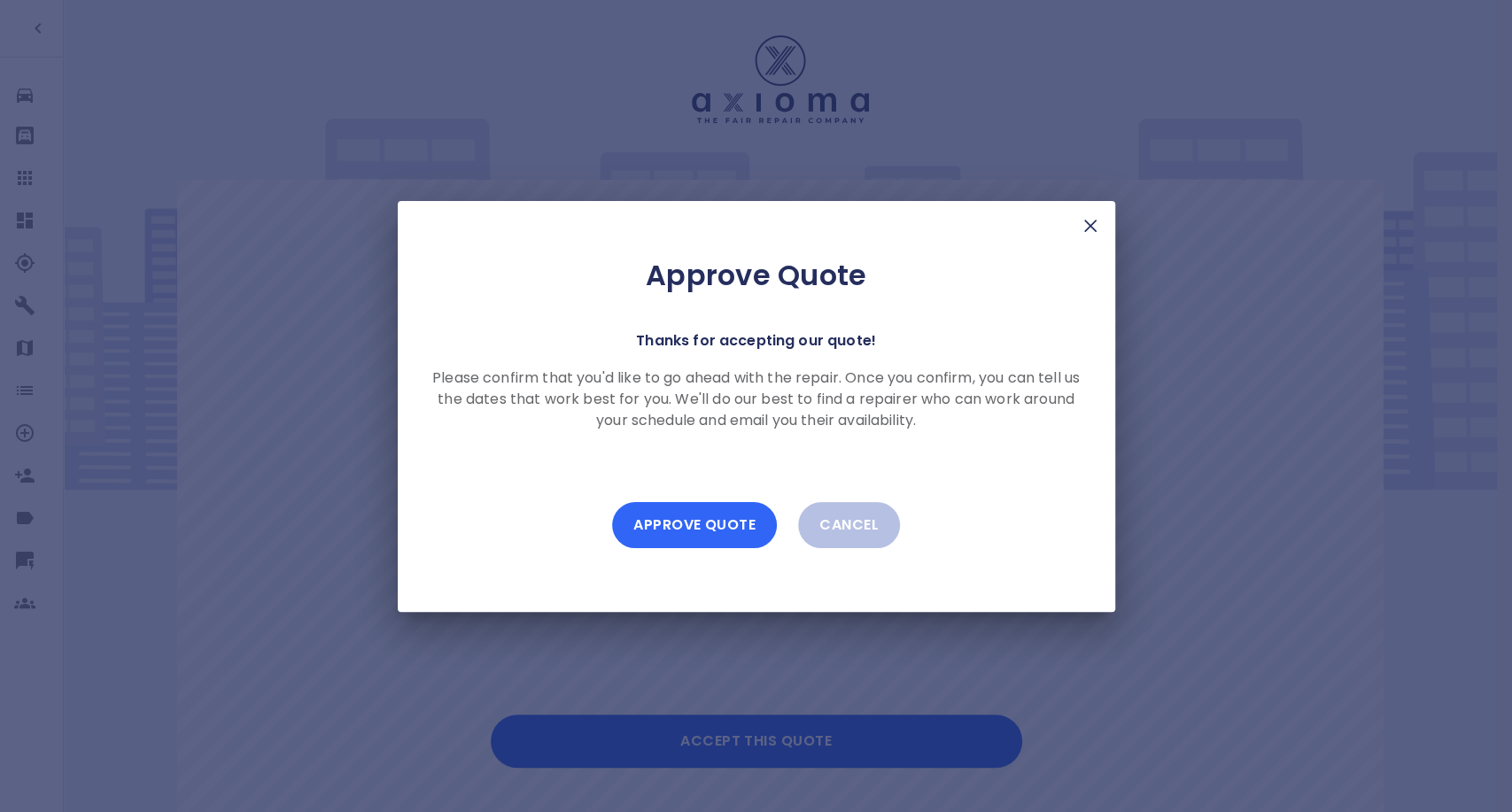
click at [723, 526] on button "Approve Quote" at bounding box center [694, 525] width 164 height 46
click at [687, 522] on button "Approve Quote" at bounding box center [694, 525] width 164 height 46
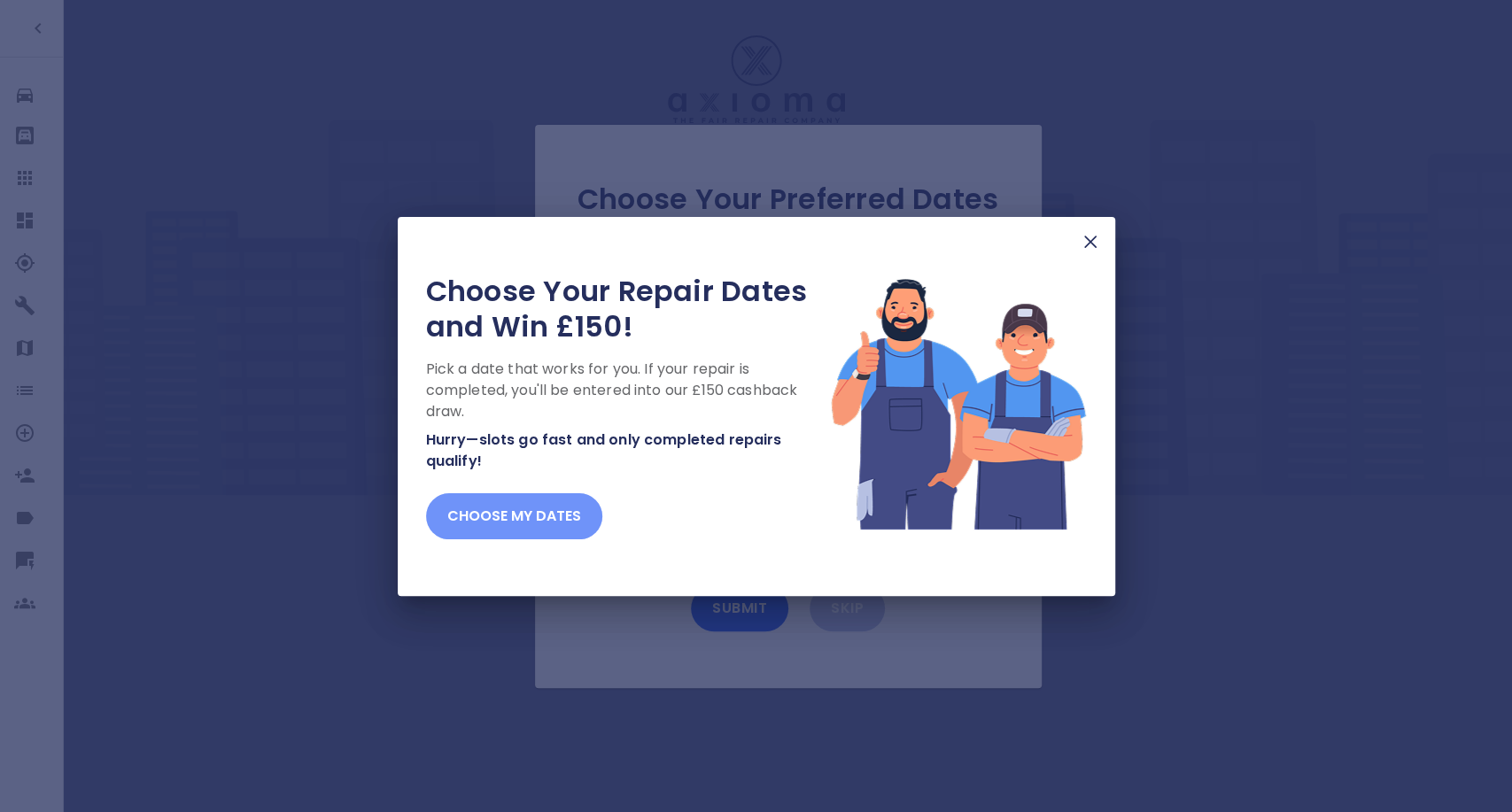
click at [518, 520] on button "Choose my dates" at bounding box center [514, 516] width 176 height 46
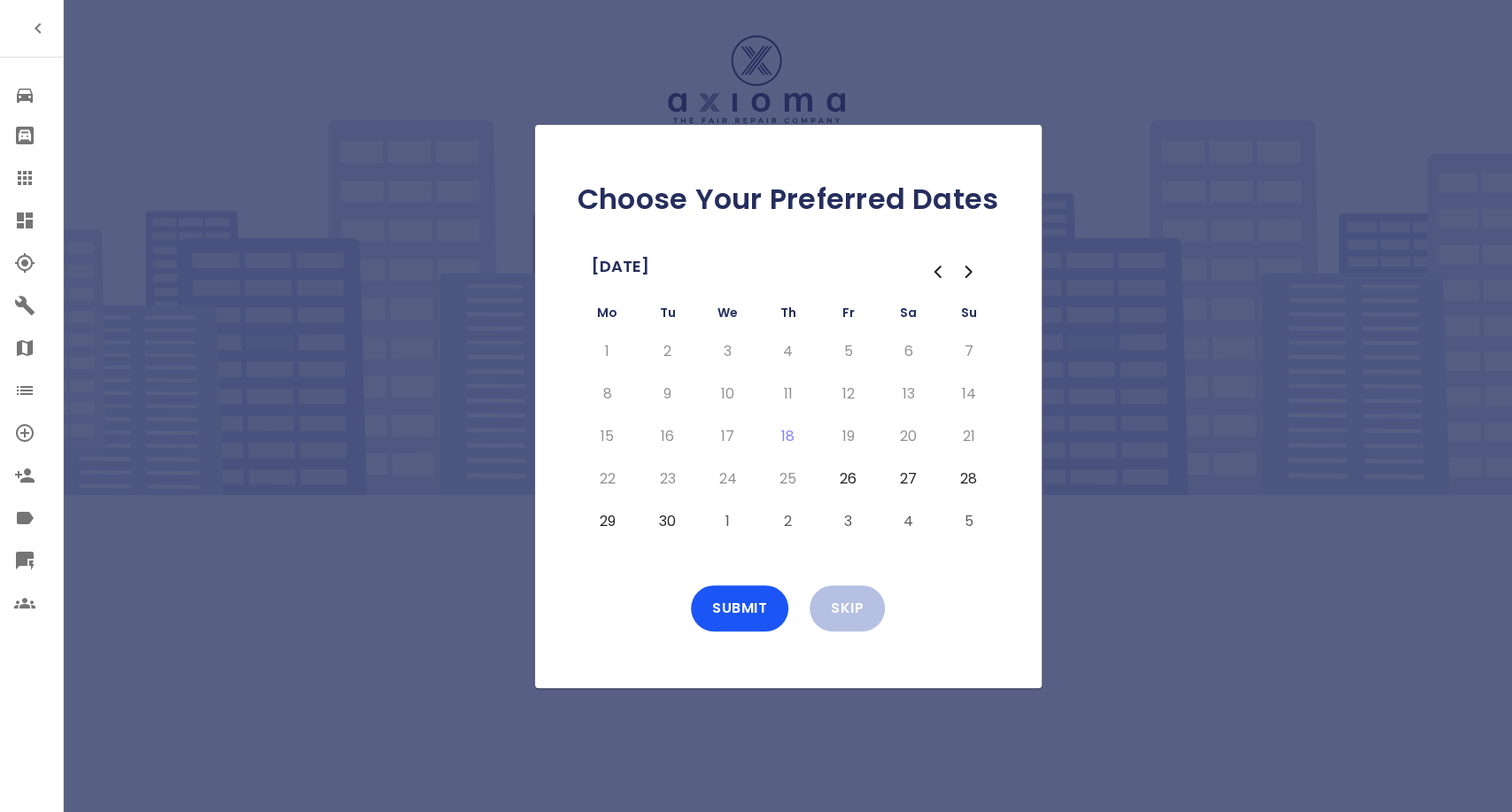
click at [849, 483] on button "26" at bounding box center [848, 479] width 32 height 28
click at [910, 483] on button "27" at bounding box center [908, 479] width 32 height 28
drag, startPoint x: 600, startPoint y: 525, endPoint x: 612, endPoint y: 525, distance: 12.0
click at [601, 525] on button "29" at bounding box center [607, 521] width 32 height 28
click at [675, 522] on button "30" at bounding box center [668, 521] width 32 height 28
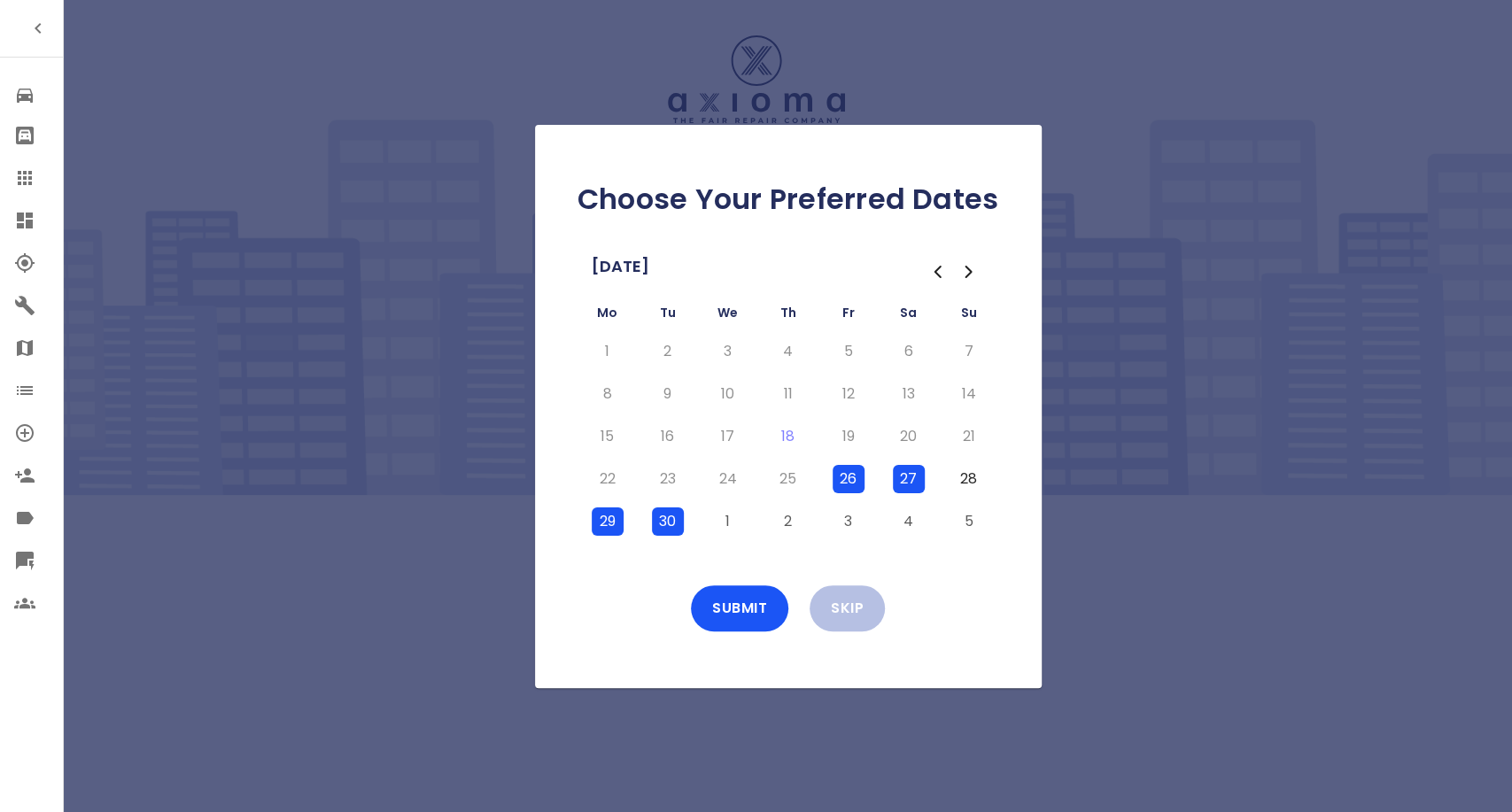
click at [705, 577] on div "Choose Your Preferred Dates September 2025 Mo Tu We Th Fr Sa Su 1 2 3 4 5 6 7 8…" at bounding box center [787, 406] width 506 height 563
click at [709, 598] on button "Submit" at bounding box center [739, 608] width 97 height 46
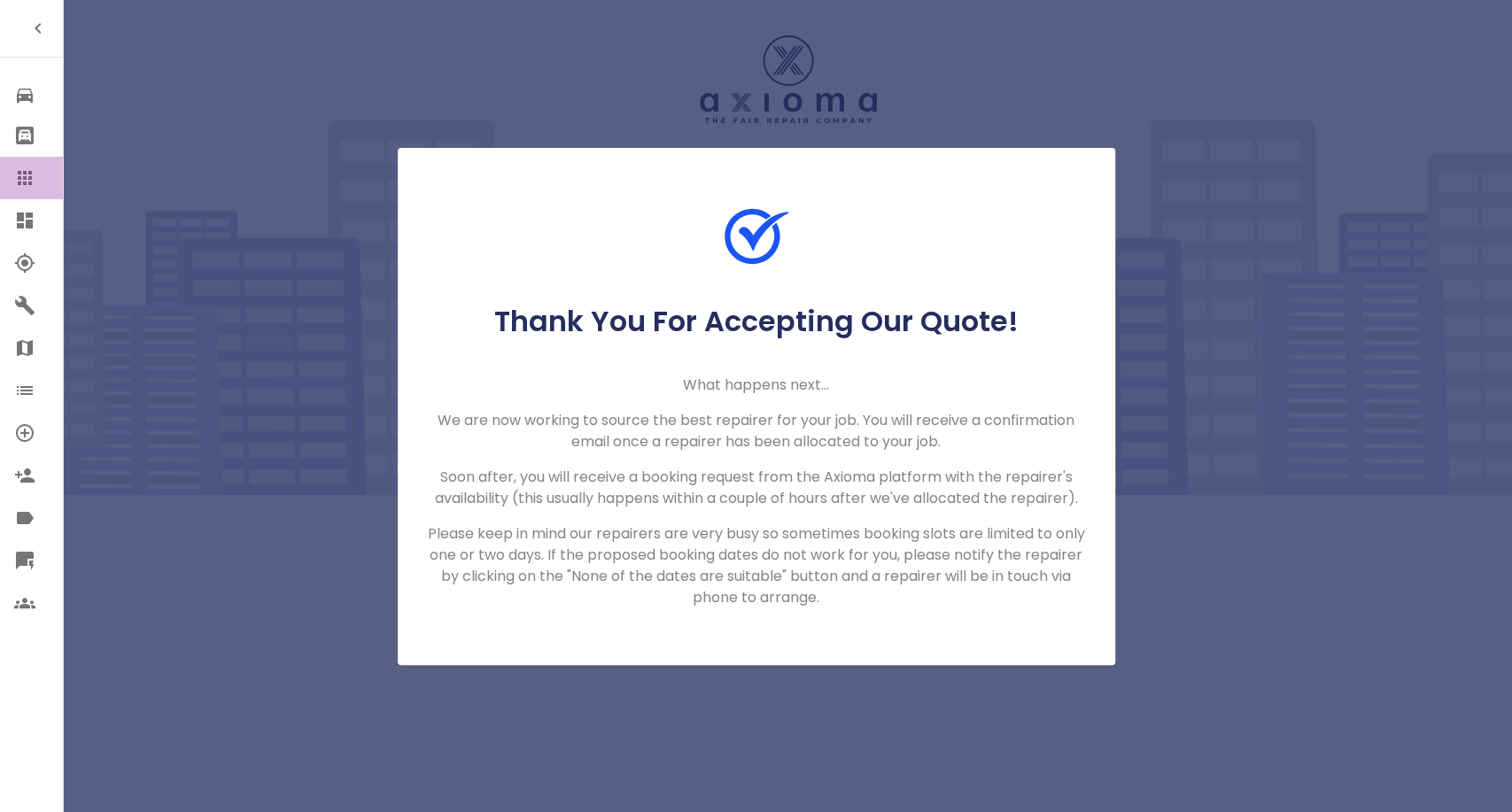
click at [15, 172] on icon at bounding box center [24, 177] width 21 height 21
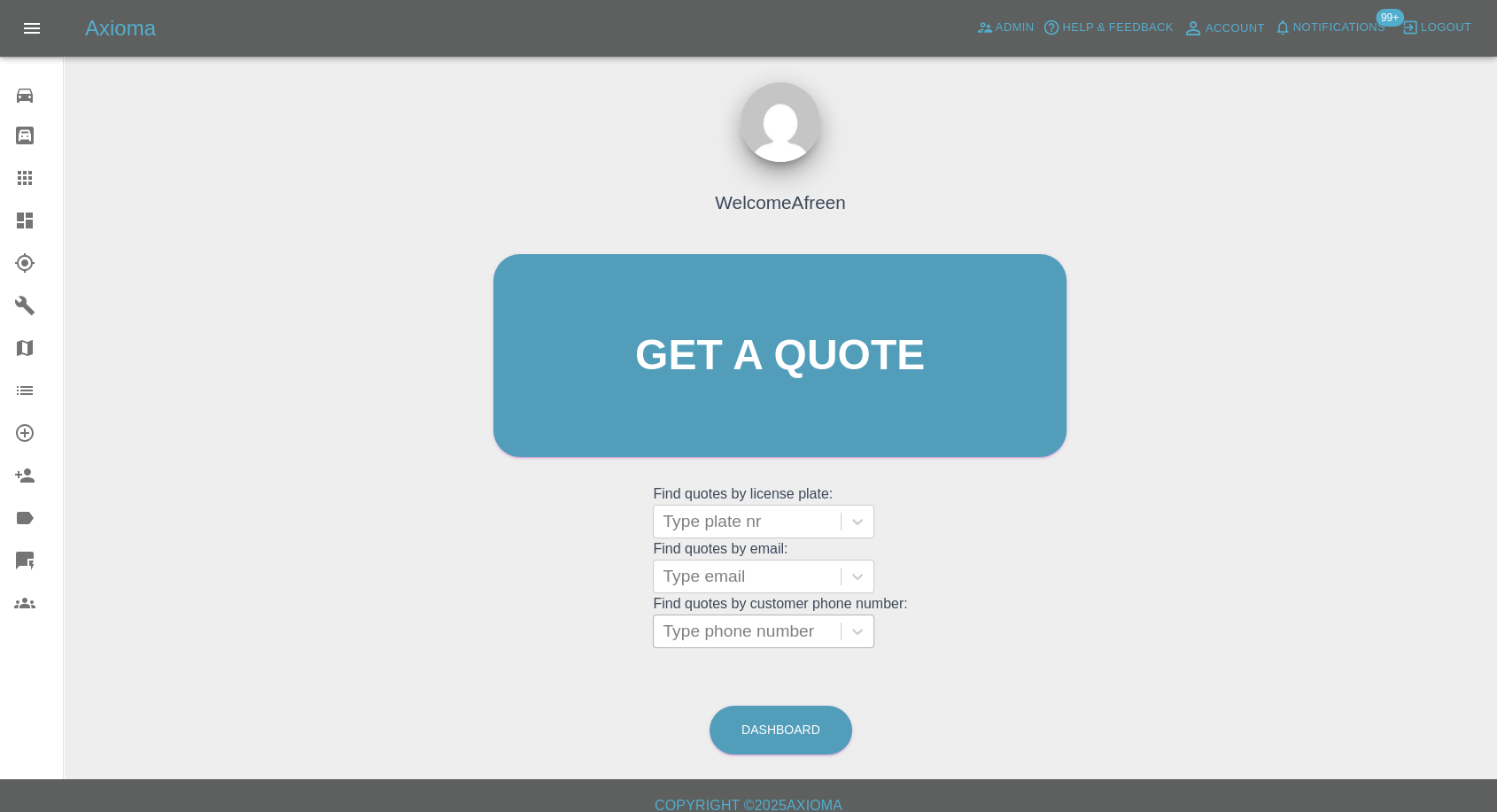
click at [715, 628] on div at bounding box center [747, 631] width 169 height 25
paste input "+447495381331"
drag, startPoint x: 692, startPoint y: 626, endPoint x: 596, endPoint y: 626, distance: 96.0
click at [662, 626] on div "+447495381331" at bounding box center [746, 631] width 187 height 32
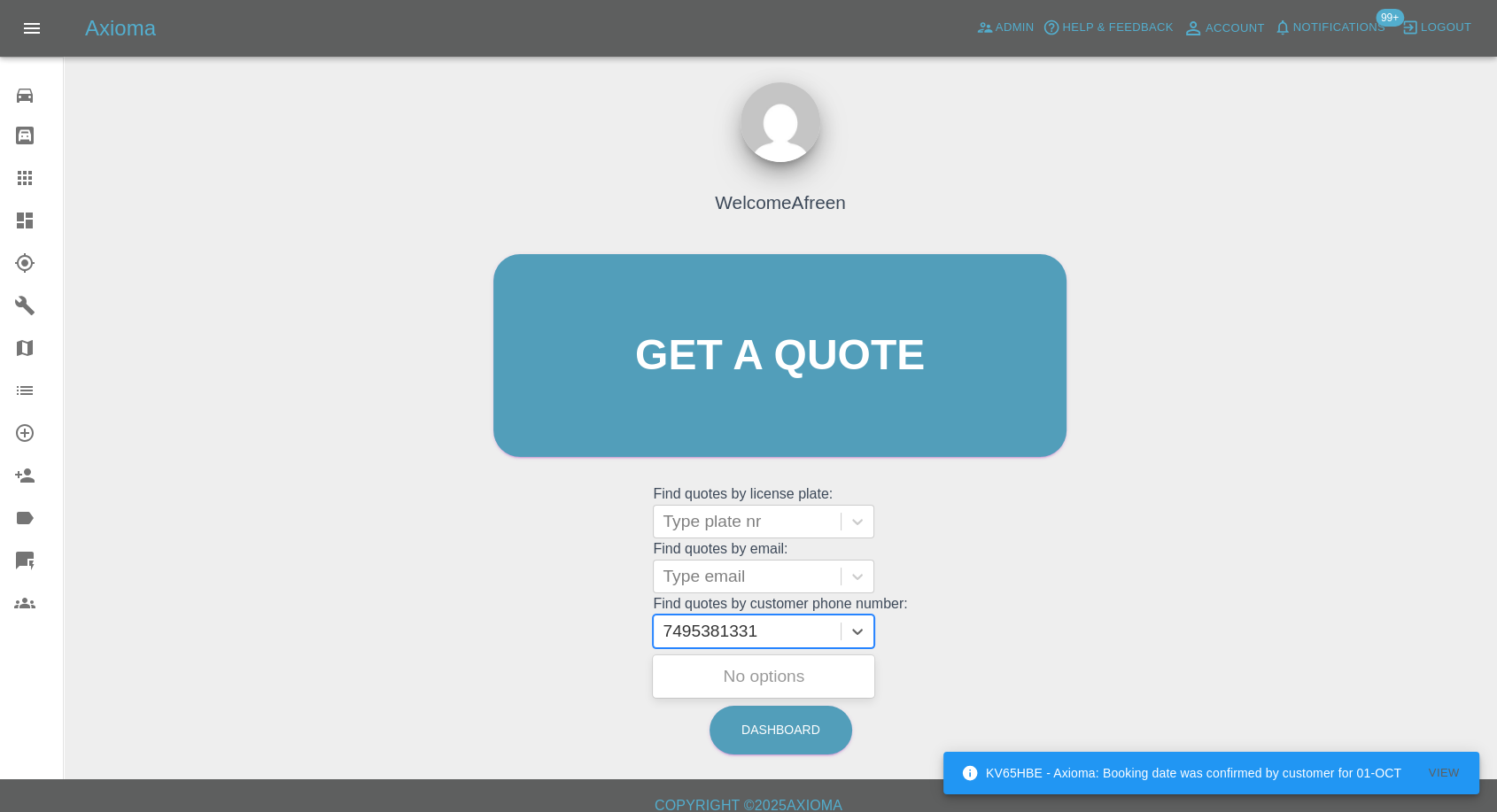
type input "07495381331"
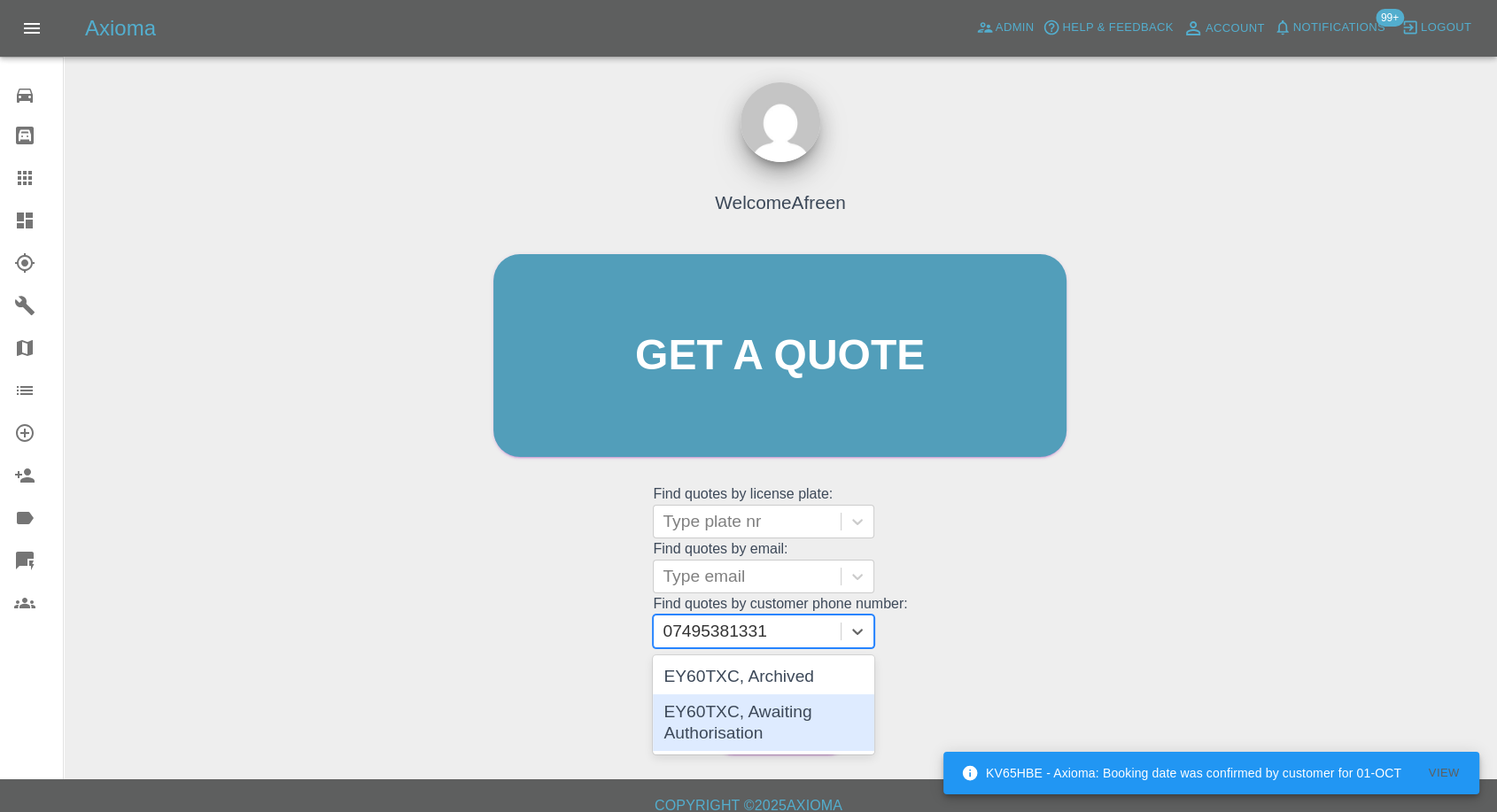
click at [739, 723] on div "EY60TXC, Awaiting Authorisation" at bounding box center [764, 723] width 221 height 57
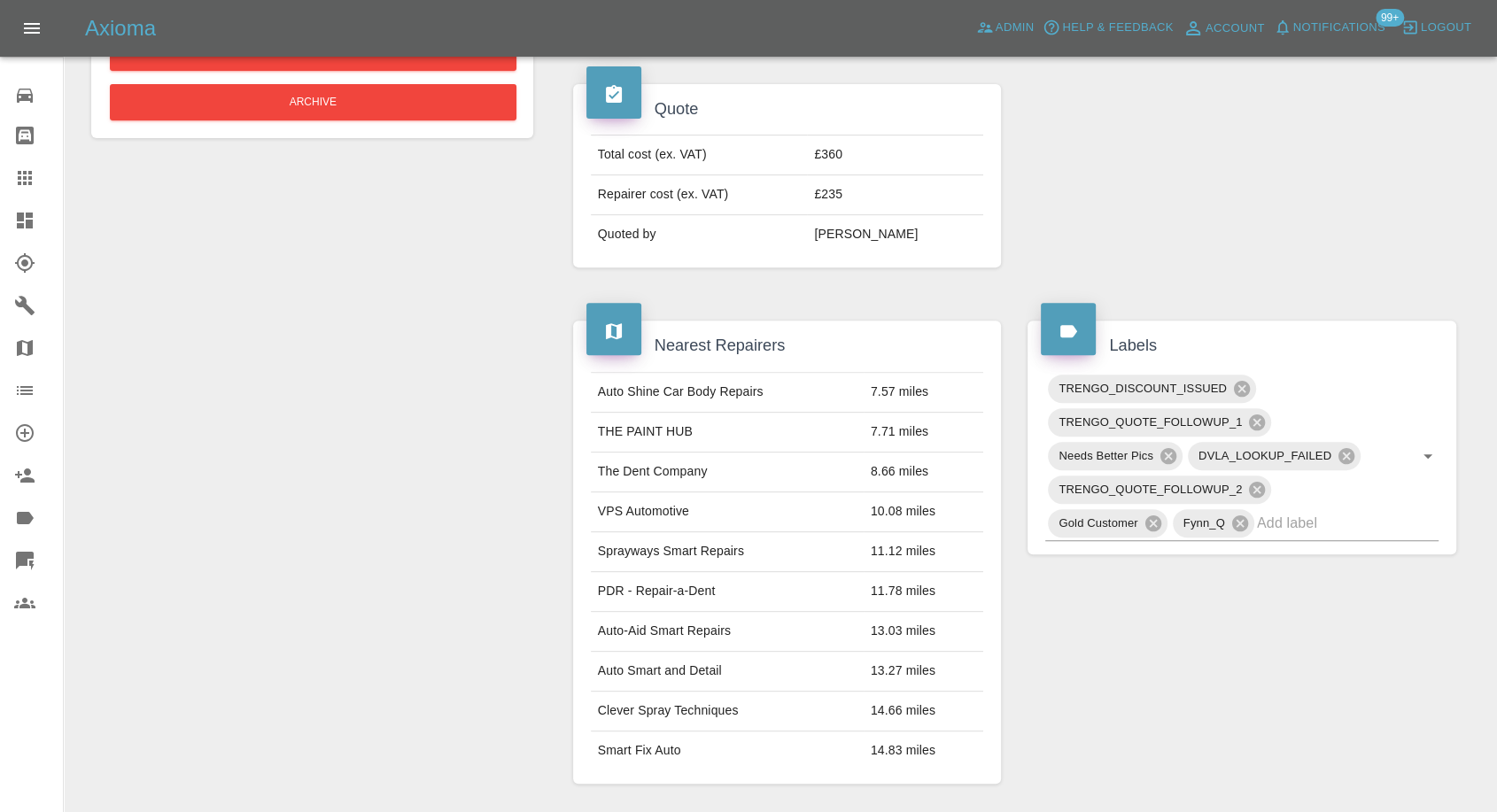
scroll to position [984, 0]
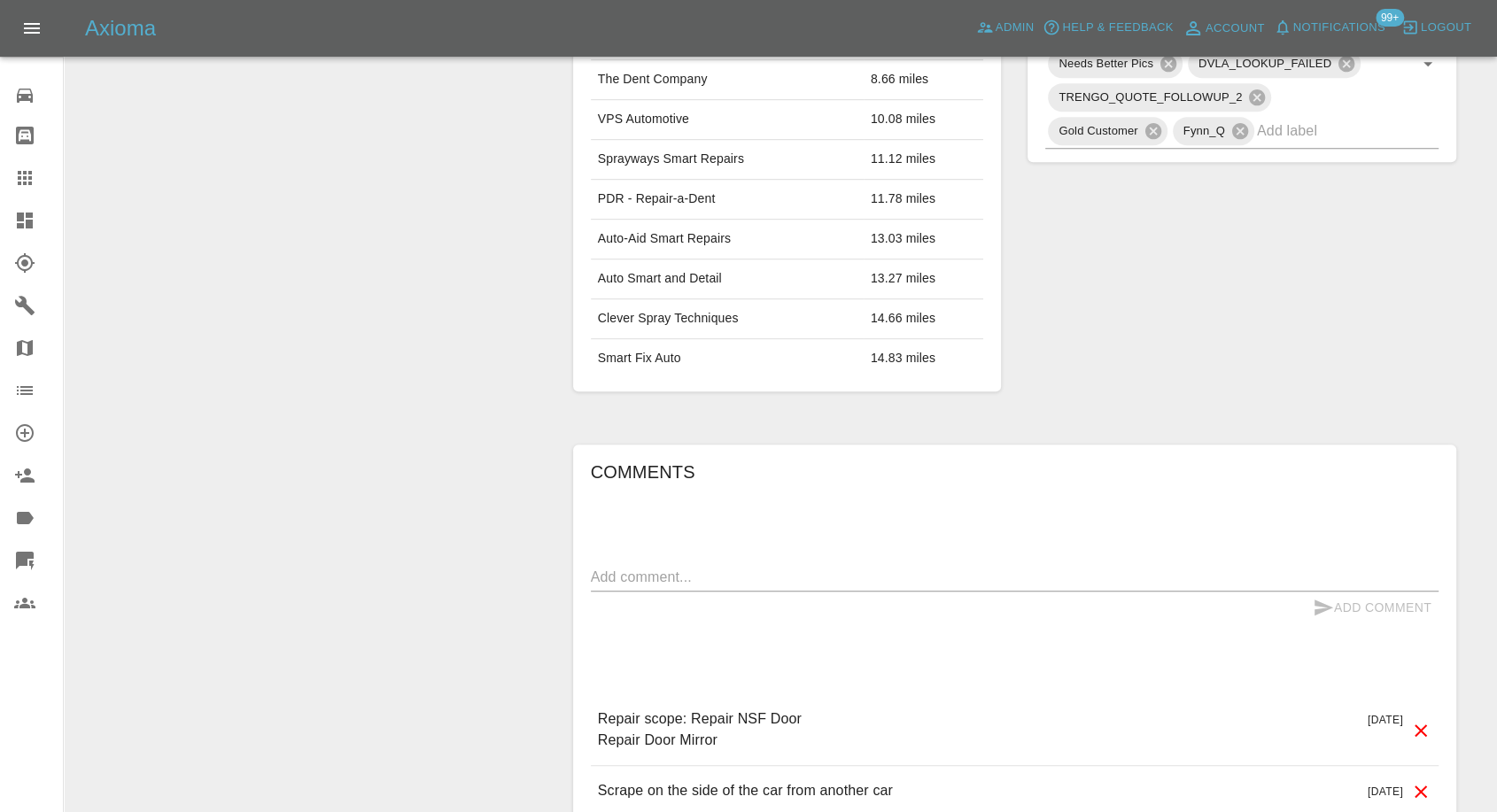
click at [788, 563] on div "x" at bounding box center [1015, 577] width 848 height 28
paste textarea "Hello, sorry it took a while to get back to you! She’s decided she wants to go …"
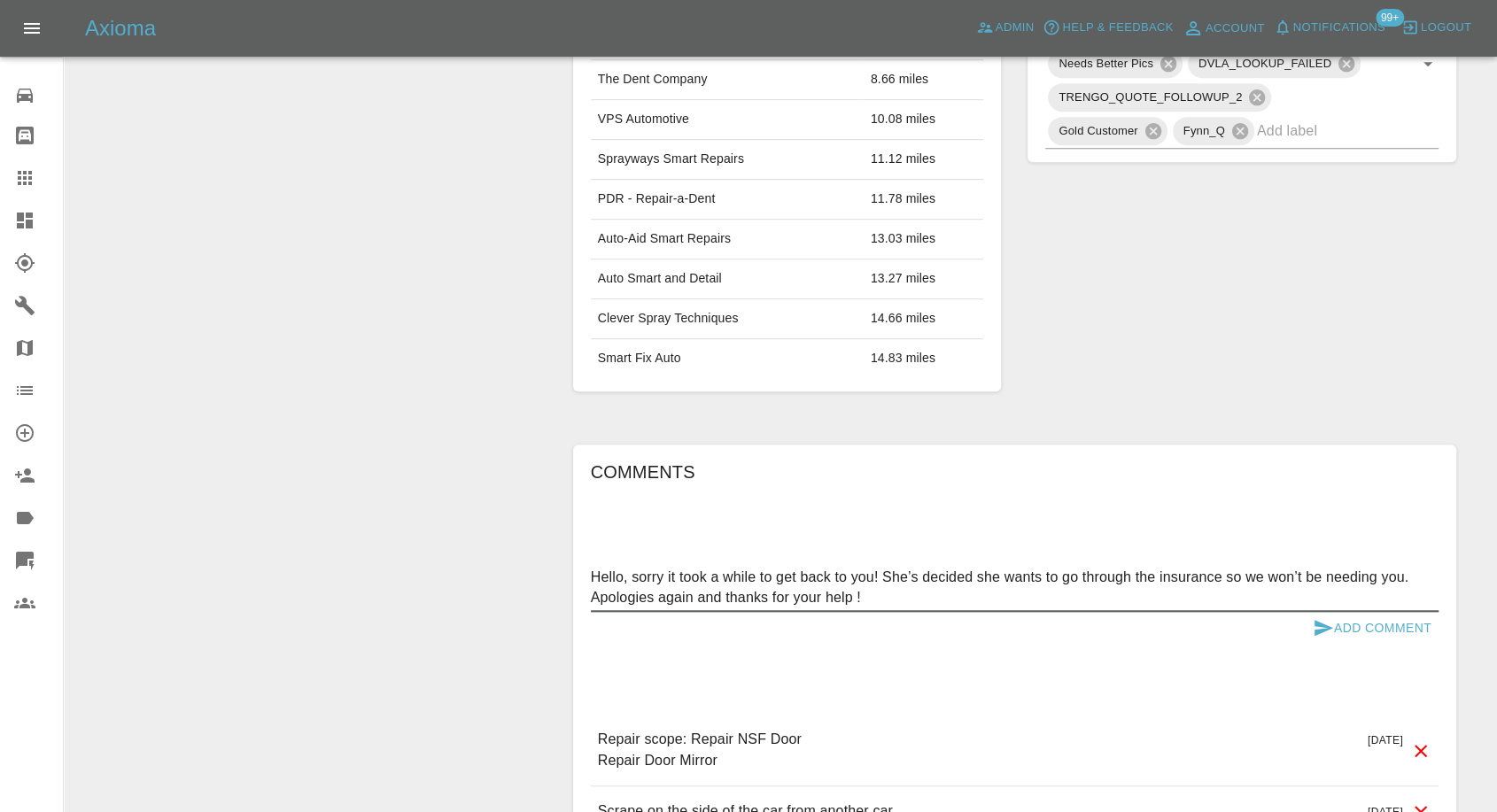
type textarea "Hello, sorry it took a while to get back to you! She’s decided she wants to go …"
click at [1320, 622] on icon "submit" at bounding box center [1324, 627] width 18 height 16
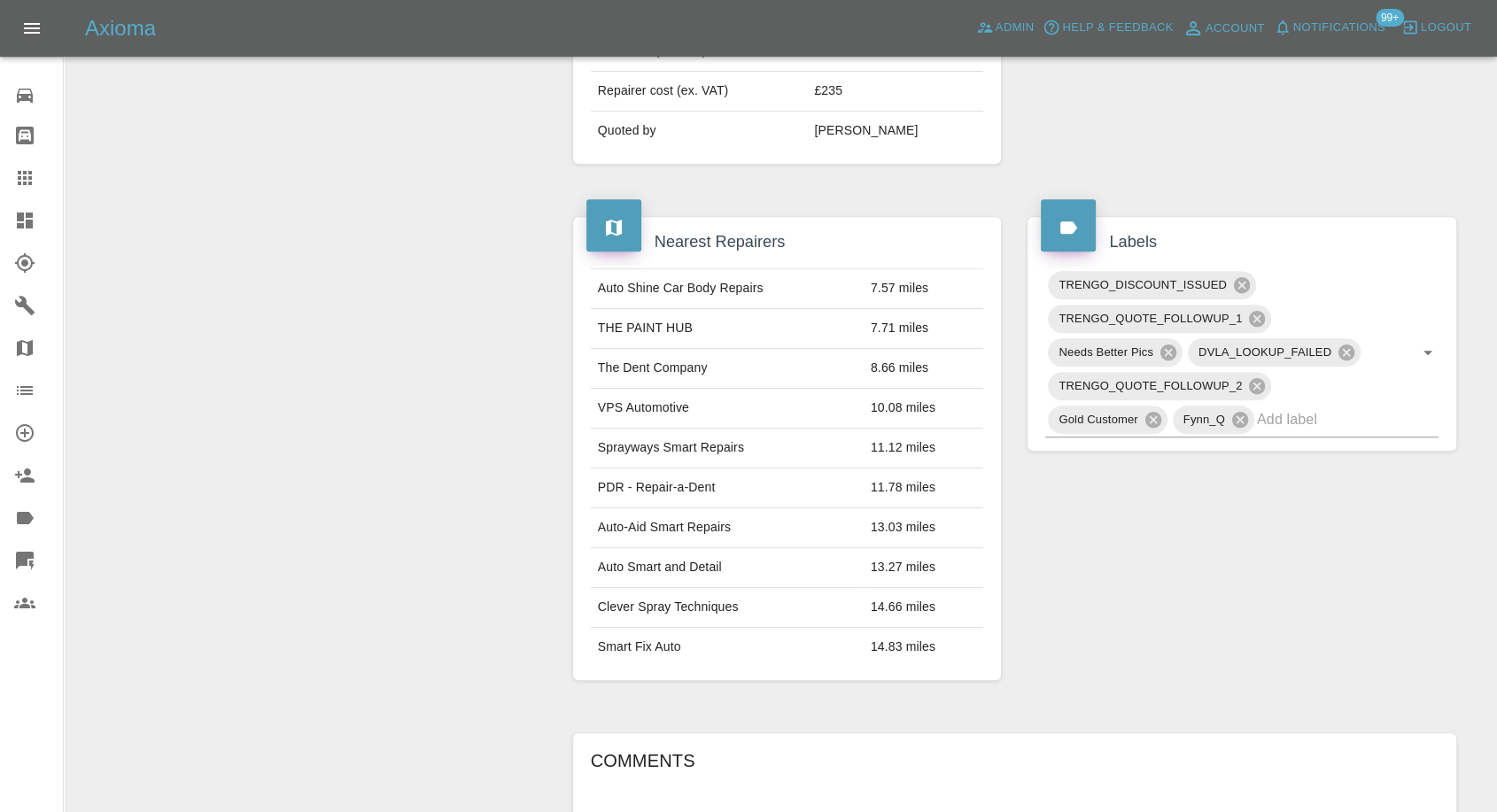
scroll to position [590, 0]
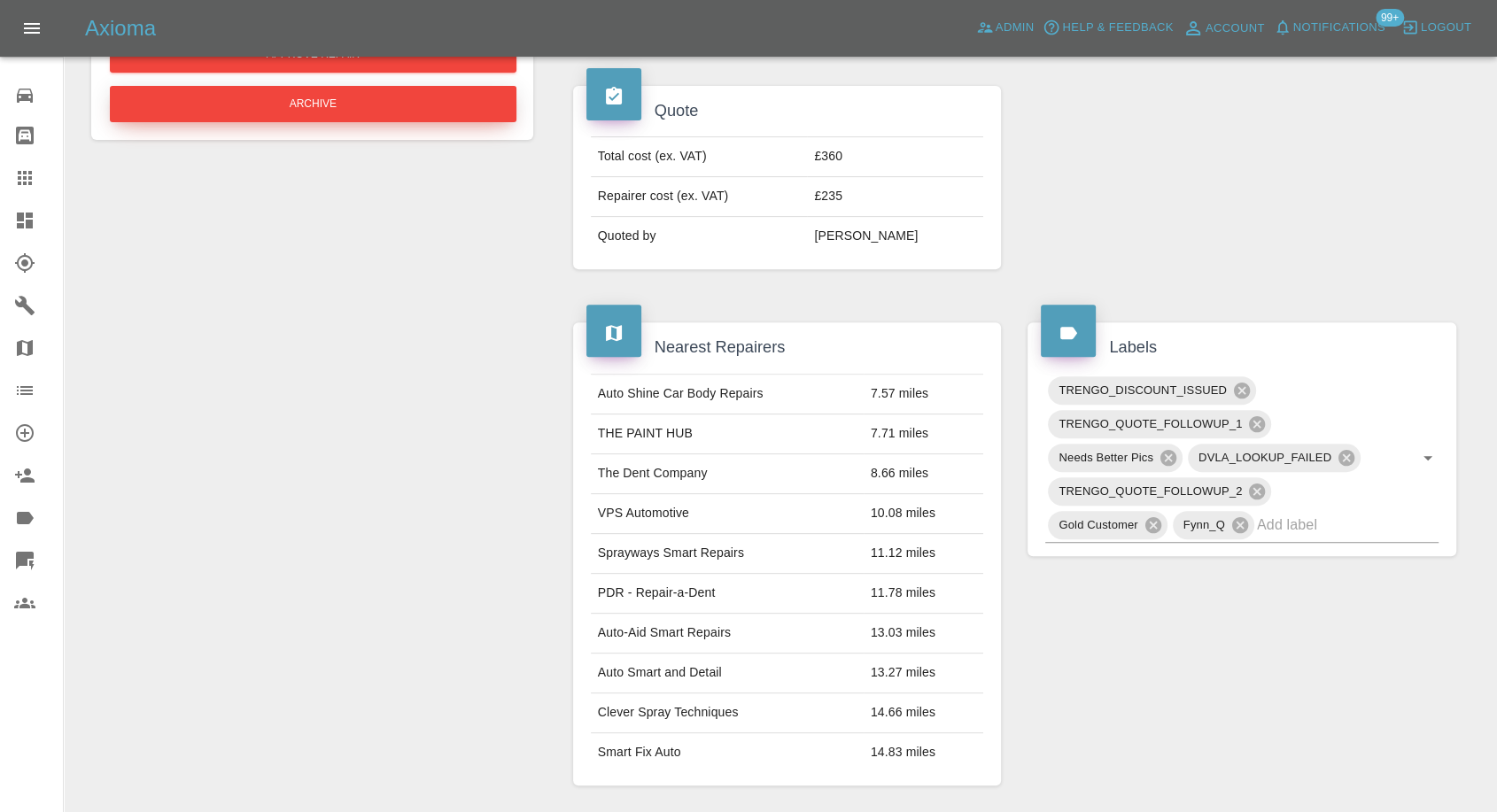
click at [382, 106] on button "Archive" at bounding box center [313, 105] width 407 height 37
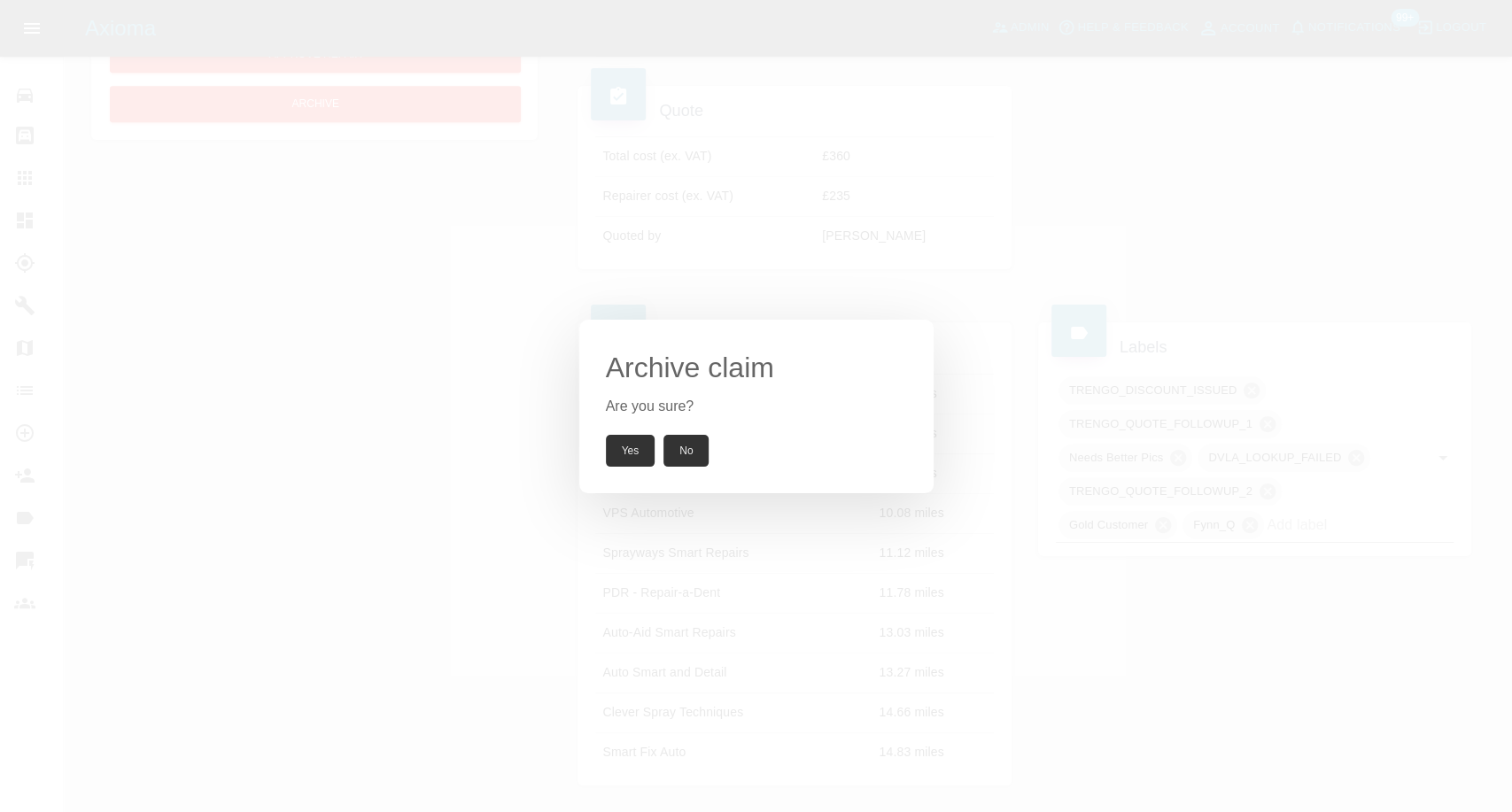
click at [631, 455] on button "Yes" at bounding box center [630, 450] width 50 height 32
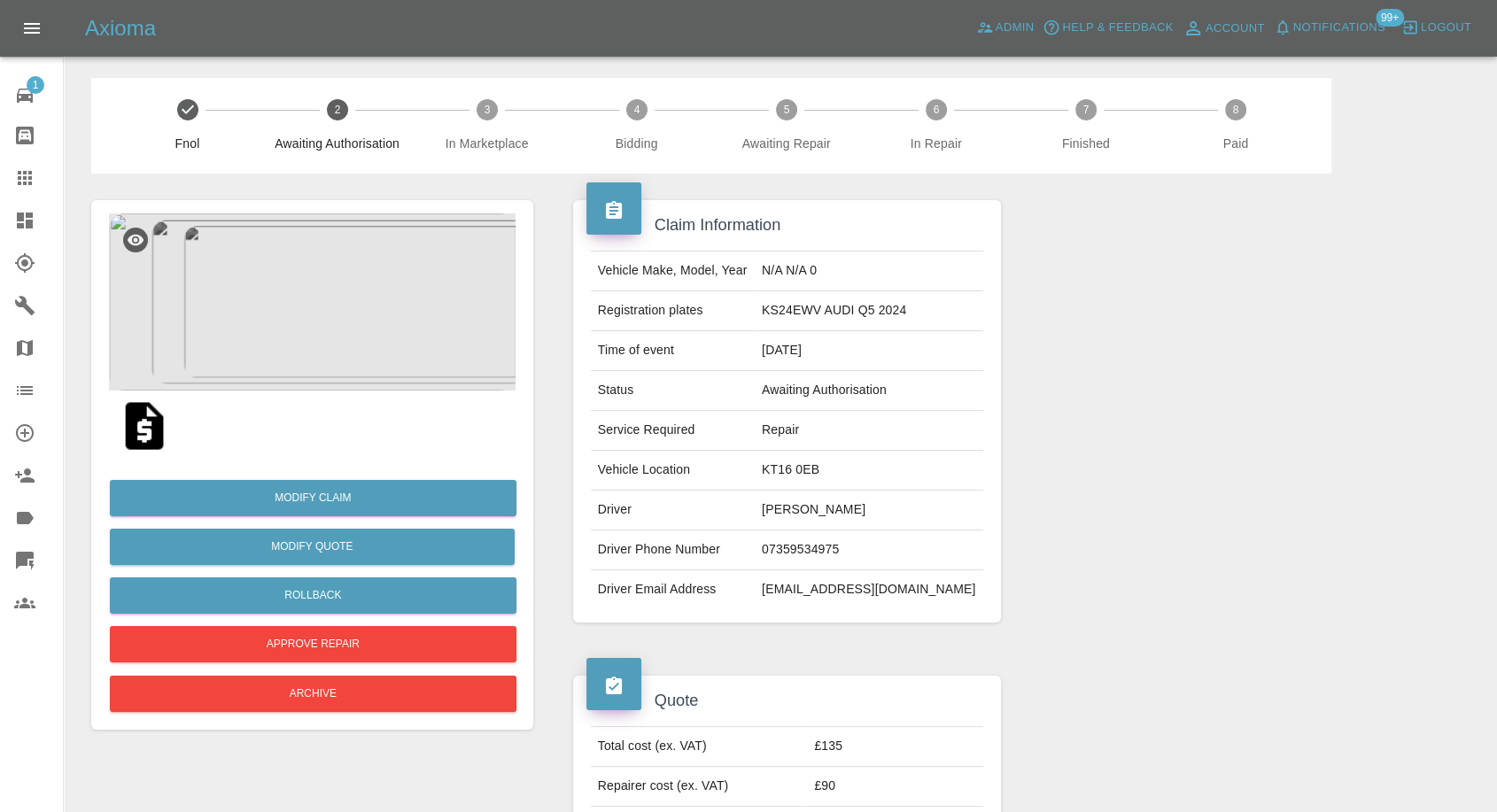
click at [139, 426] on img at bounding box center [144, 426] width 57 height 57
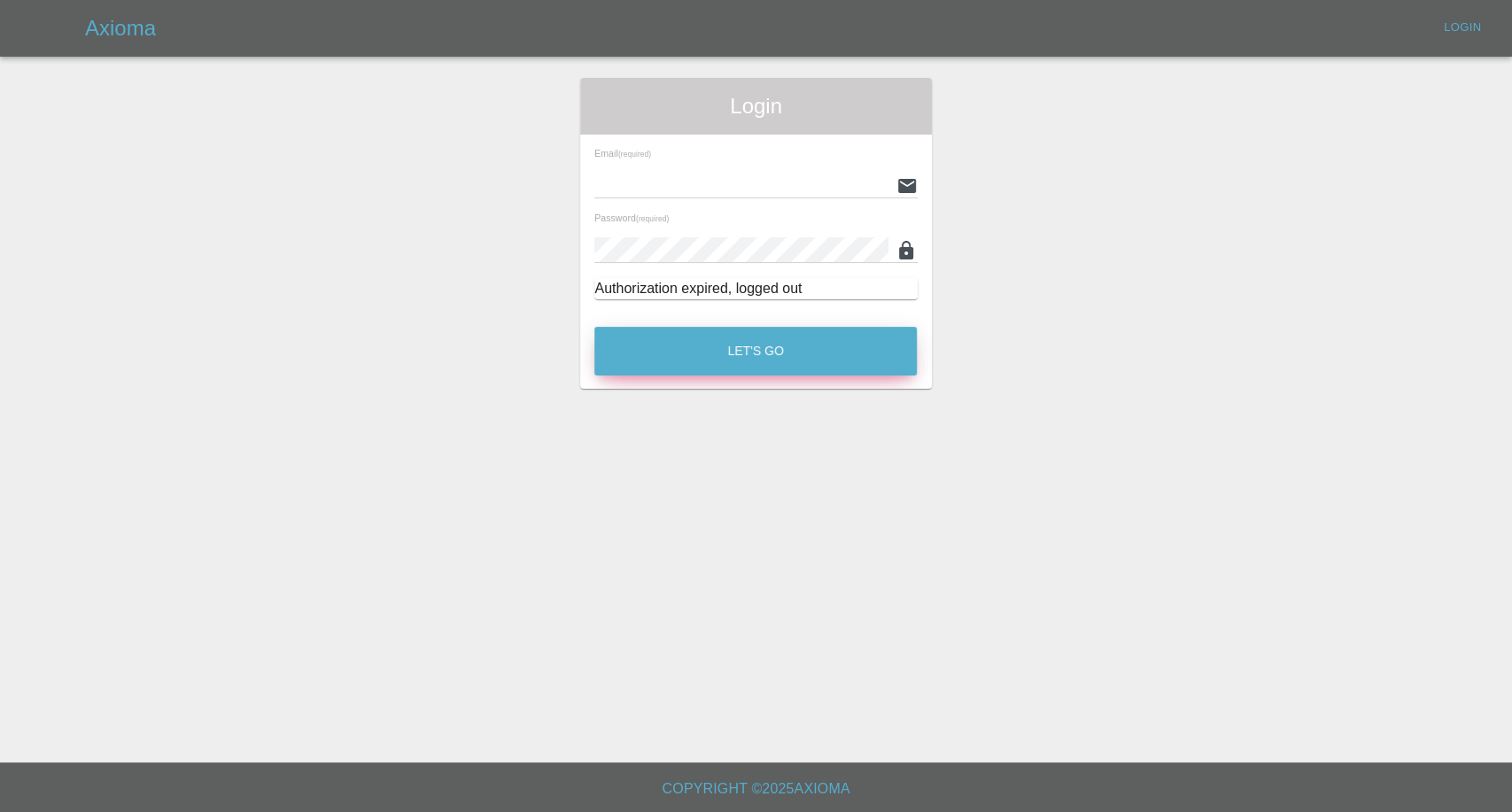
type input "[EMAIL_ADDRESS][DOMAIN_NAME]"
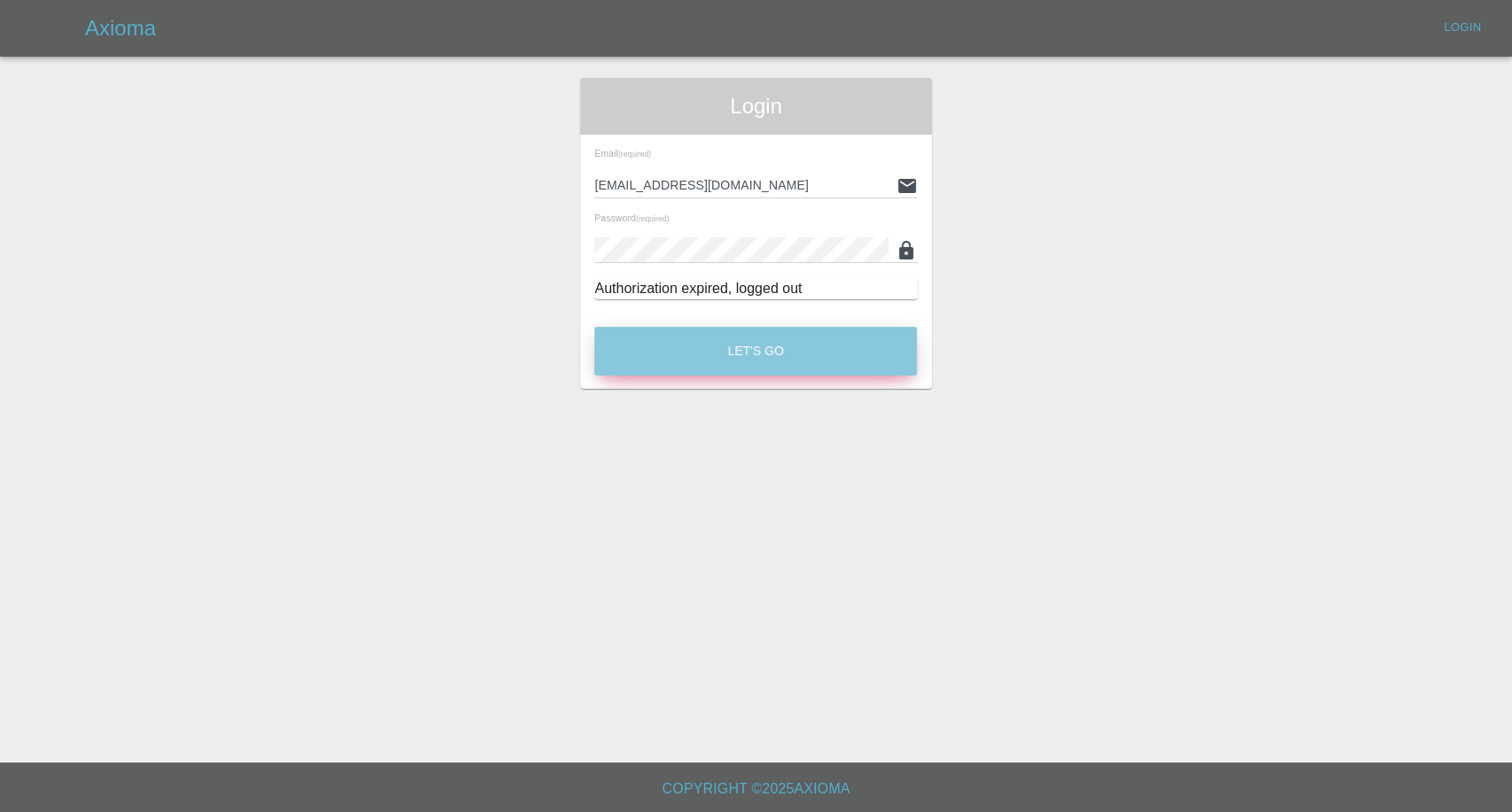
click at [678, 338] on button "Let's Go" at bounding box center [755, 351] width 322 height 49
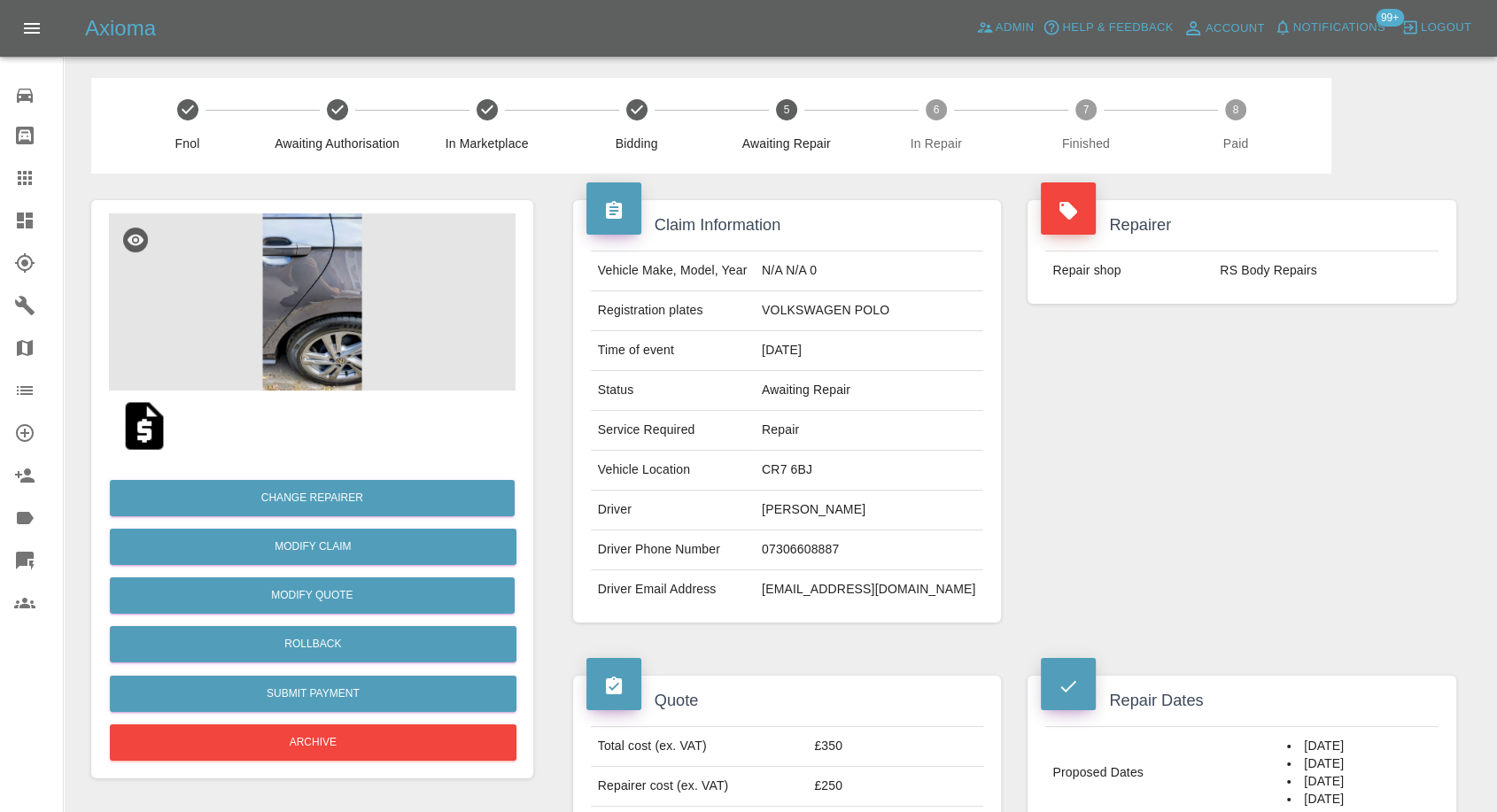
click at [824, 586] on td "omar315@hotmail.co.uk" at bounding box center [868, 590] width 229 height 39
copy div "omar315@hotmail.co.uk"
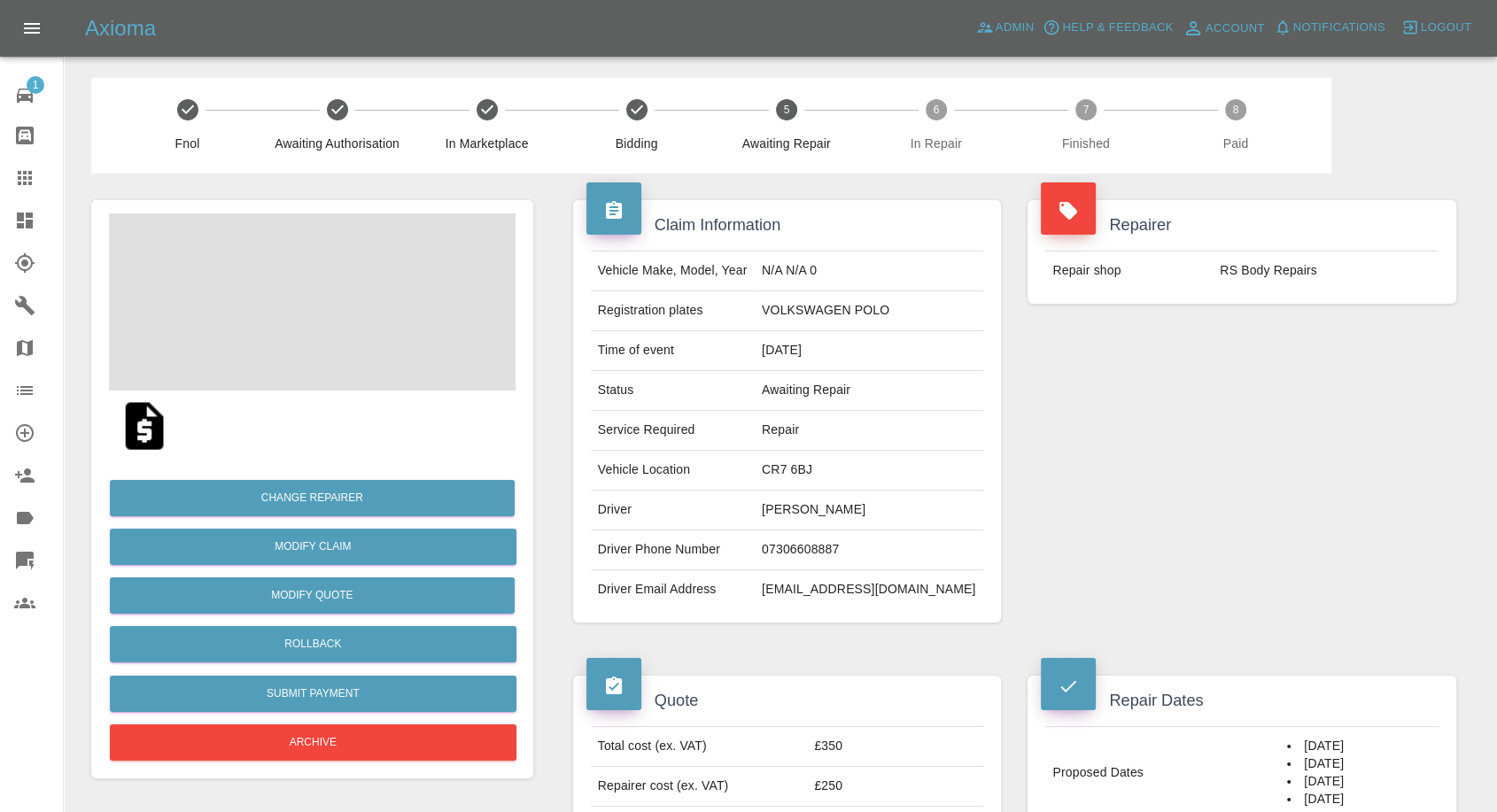
click at [807, 582] on td "omar315@hotmail.co.uk" at bounding box center [868, 590] width 229 height 39
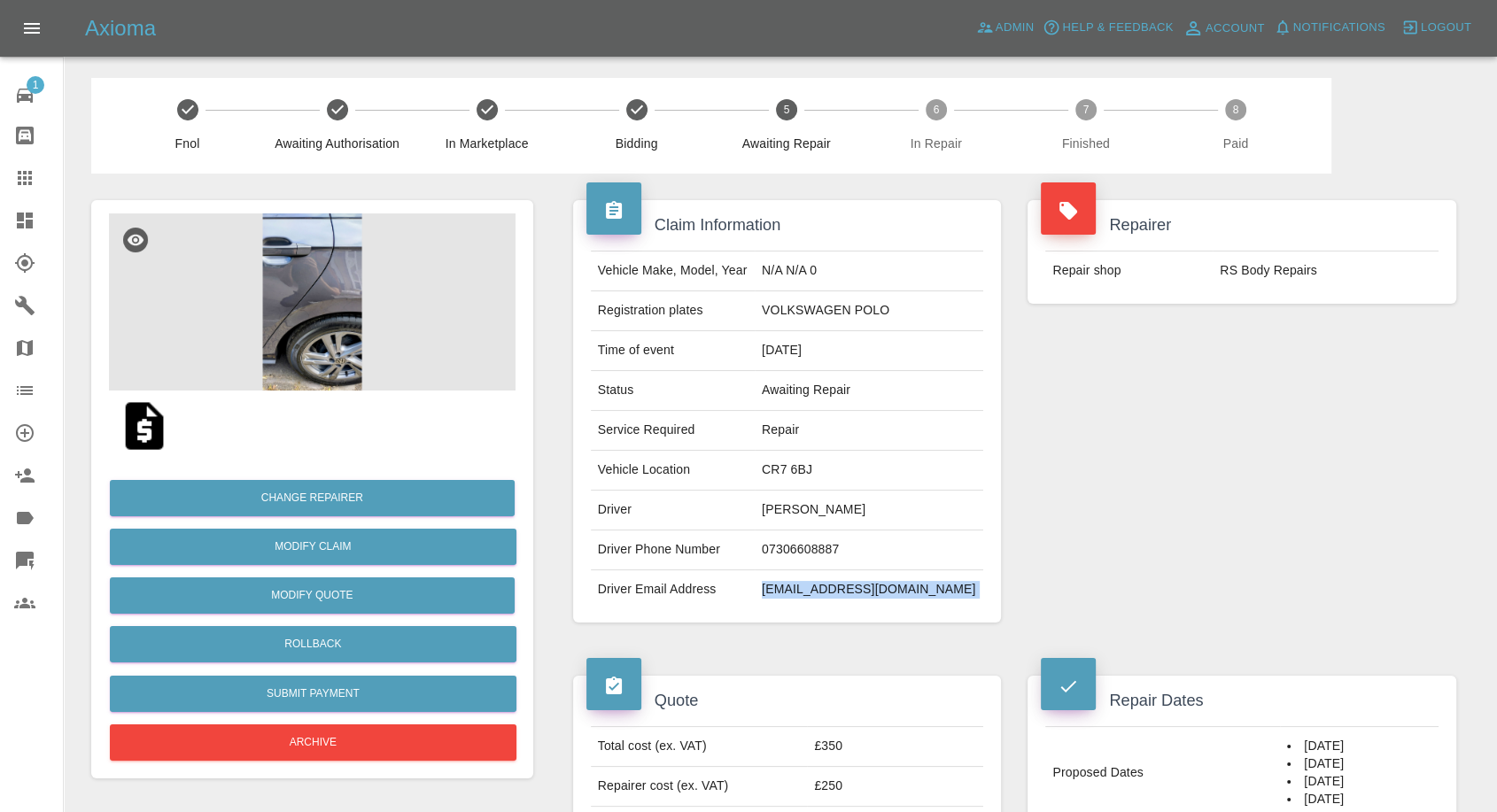
copy div "omar315@hotmail.co.uk"
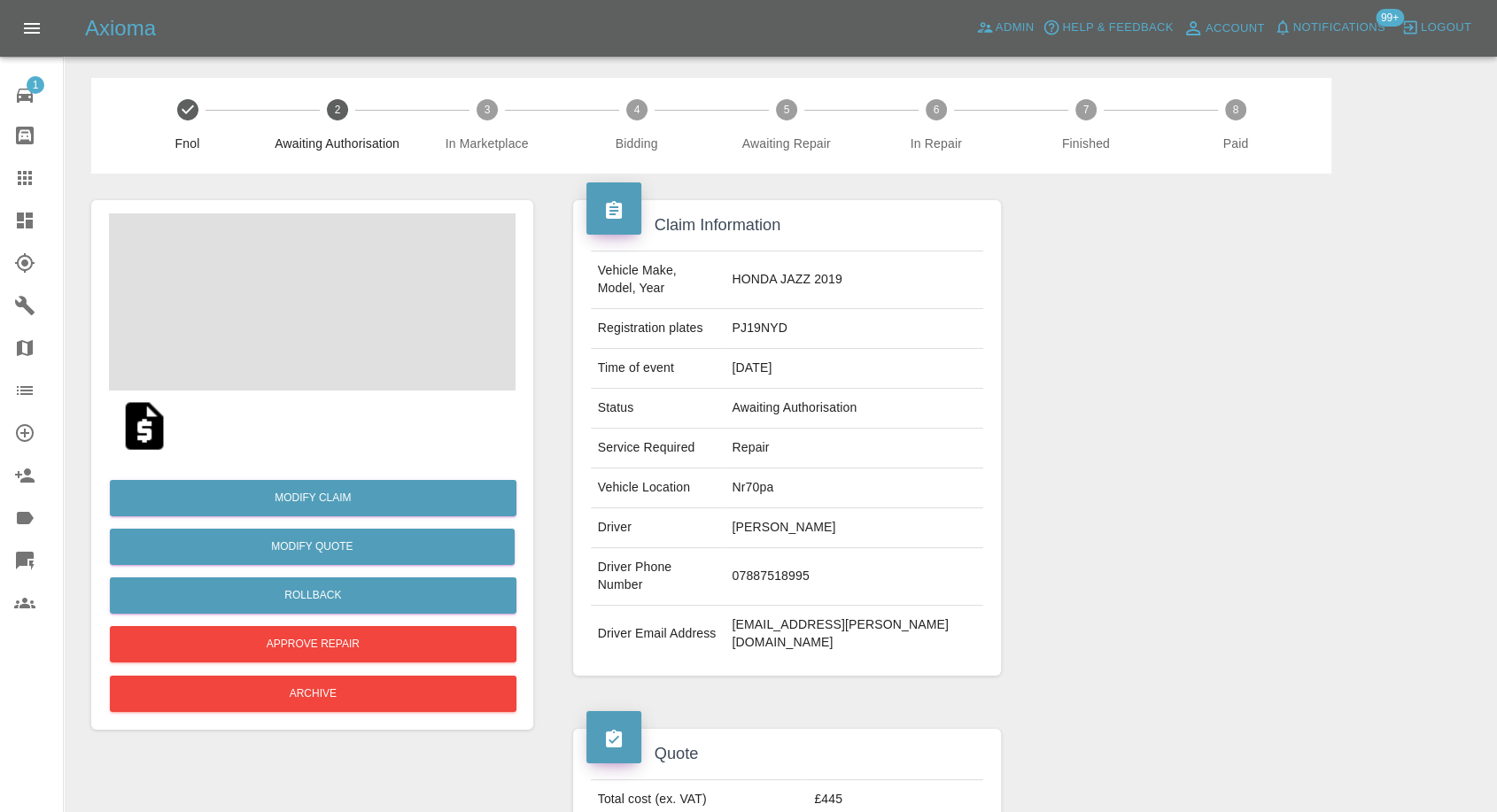
click at [143, 430] on img at bounding box center [144, 426] width 57 height 57
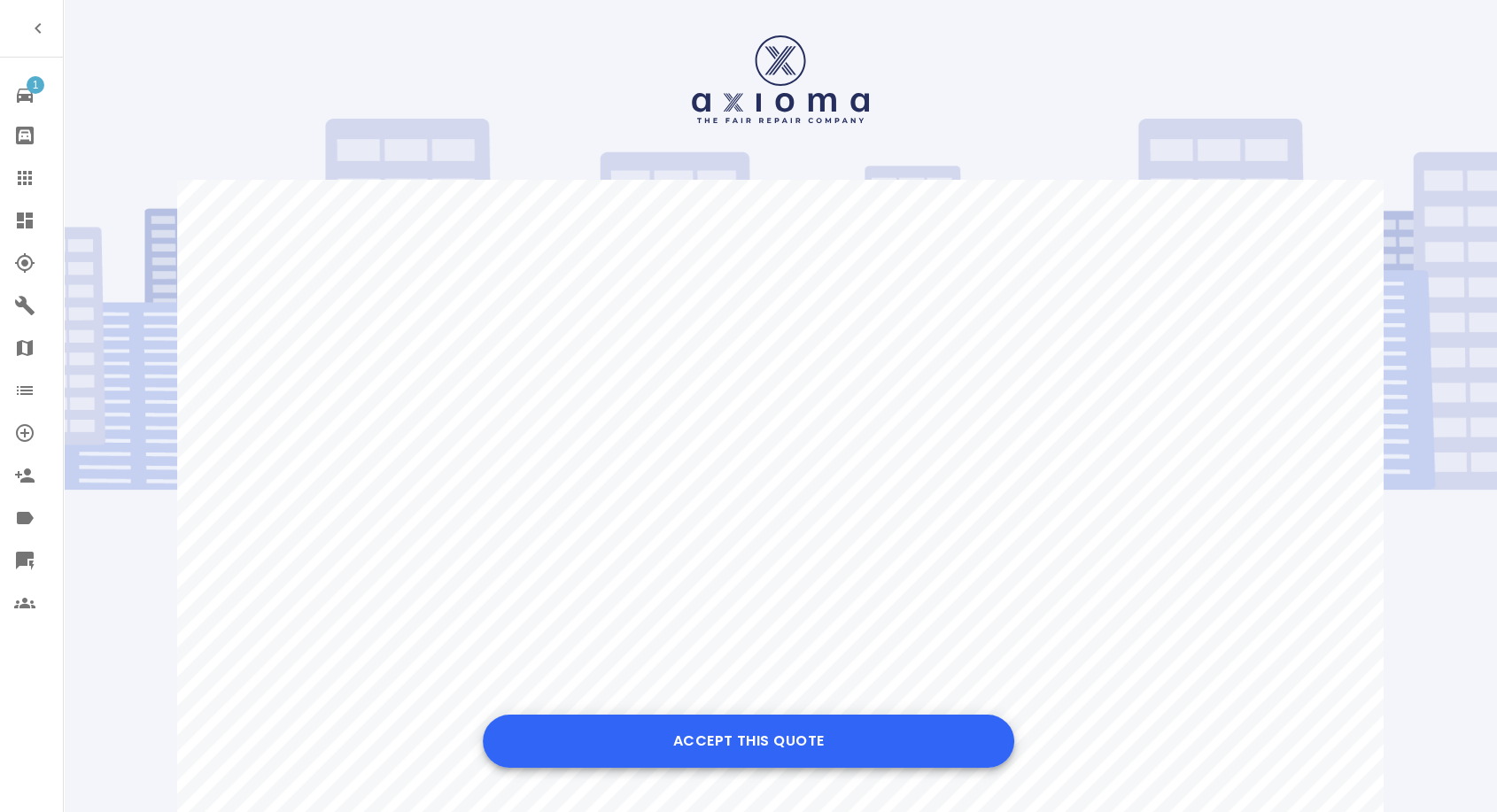
click at [746, 725] on button "Accept this Quote" at bounding box center [748, 741] width 531 height 53
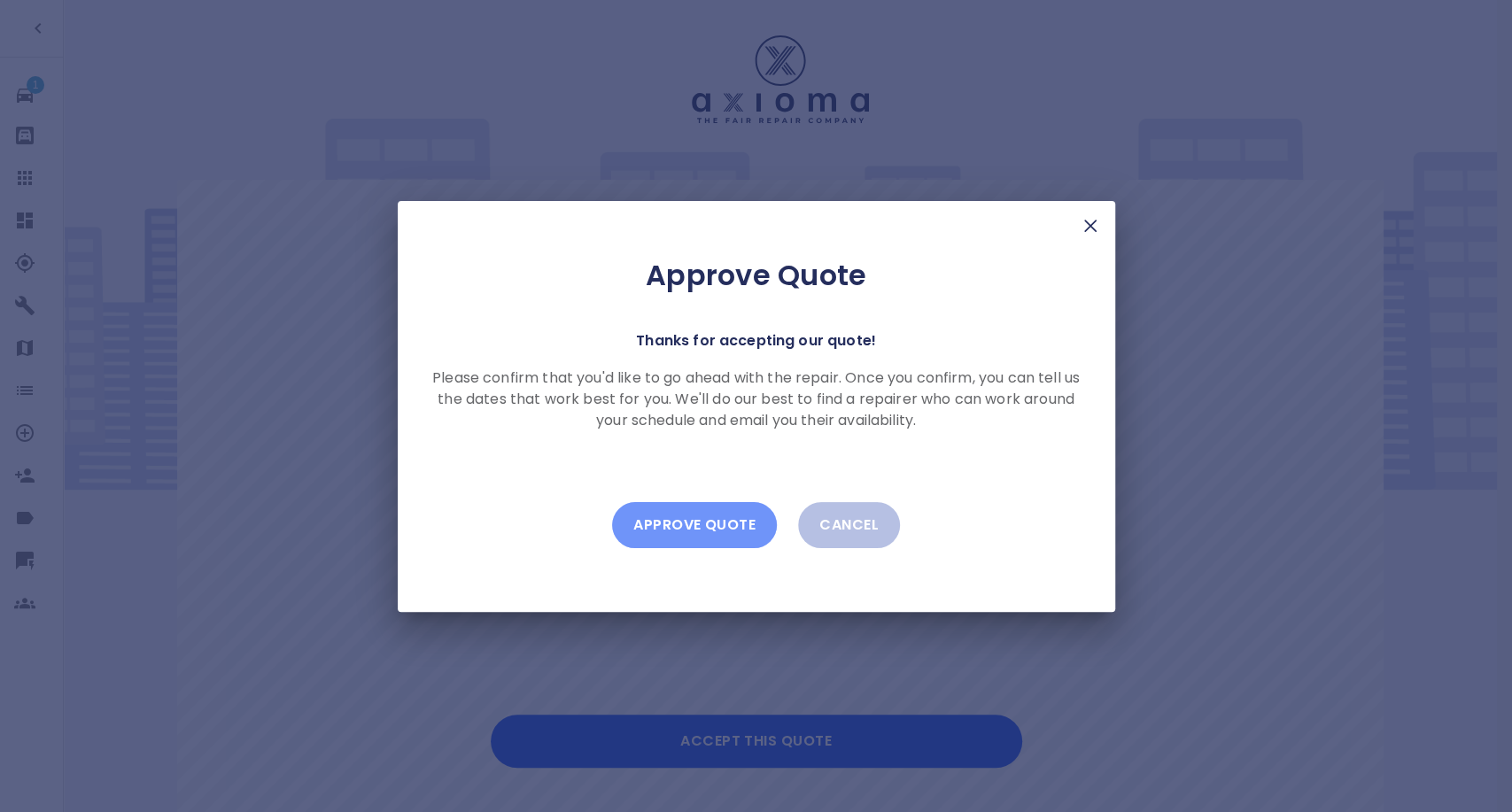
click at [729, 511] on button "Approve Quote" at bounding box center [694, 525] width 164 height 46
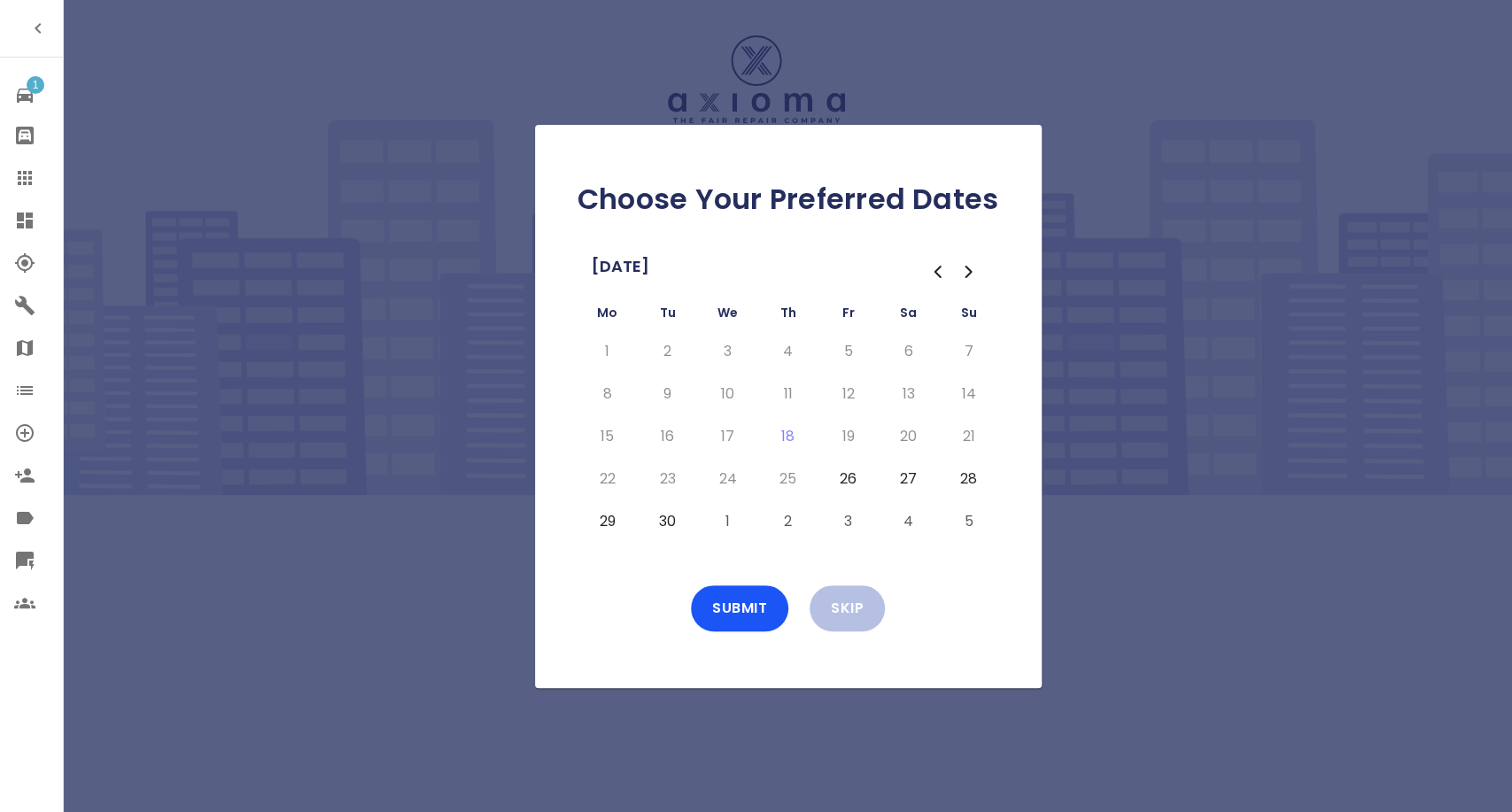
click at [844, 482] on button "26" at bounding box center [848, 479] width 32 height 28
click at [911, 477] on button "27" at bounding box center [908, 479] width 32 height 28
click at [913, 483] on button "27" at bounding box center [908, 479] width 32 height 28
click at [614, 530] on button "29" at bounding box center [607, 521] width 32 height 28
click at [662, 524] on button "30" at bounding box center [668, 521] width 32 height 28
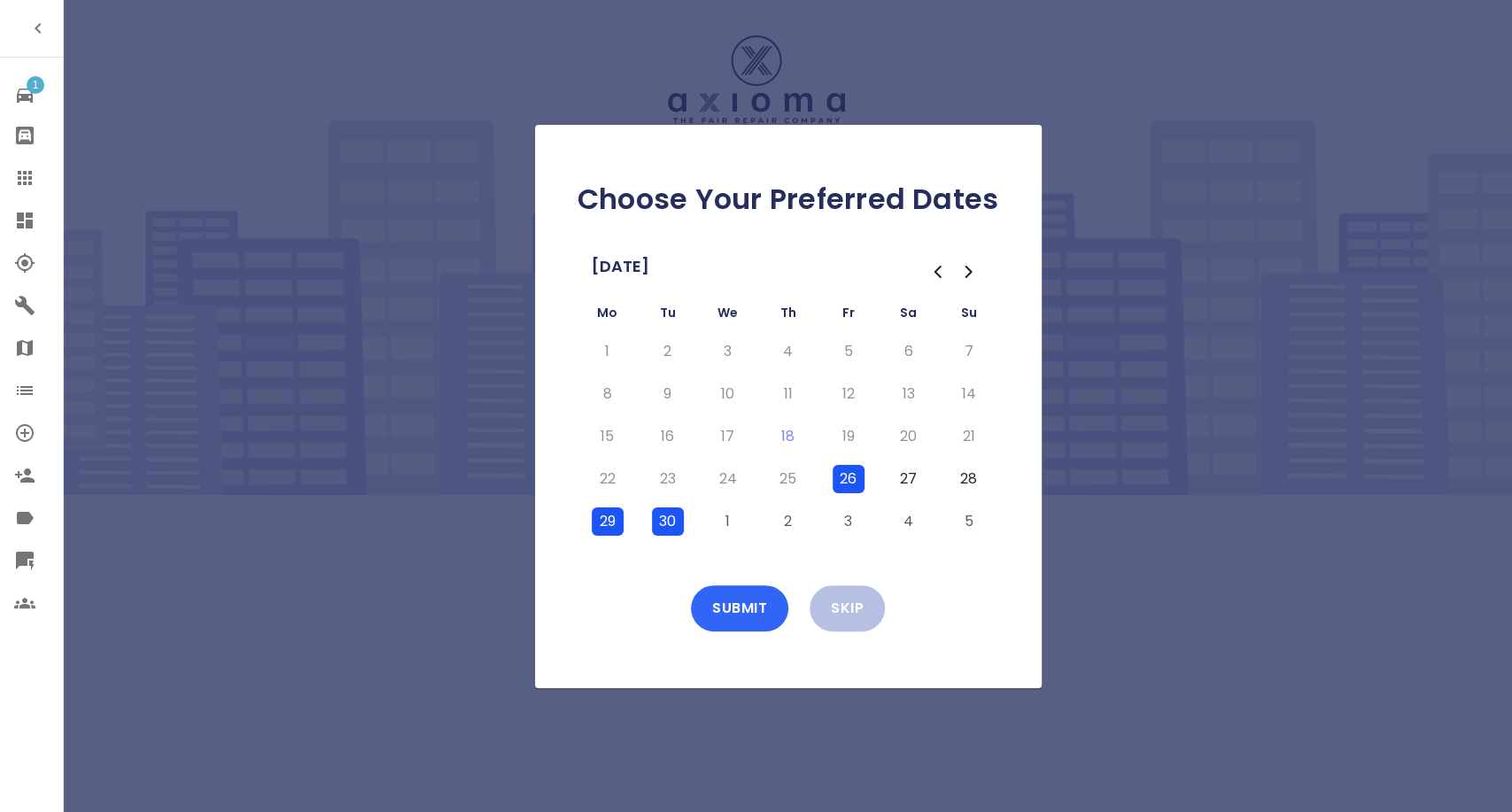
click at [730, 603] on button "Submit" at bounding box center [739, 608] width 97 height 46
click at [17, 176] on icon at bounding box center [24, 177] width 21 height 21
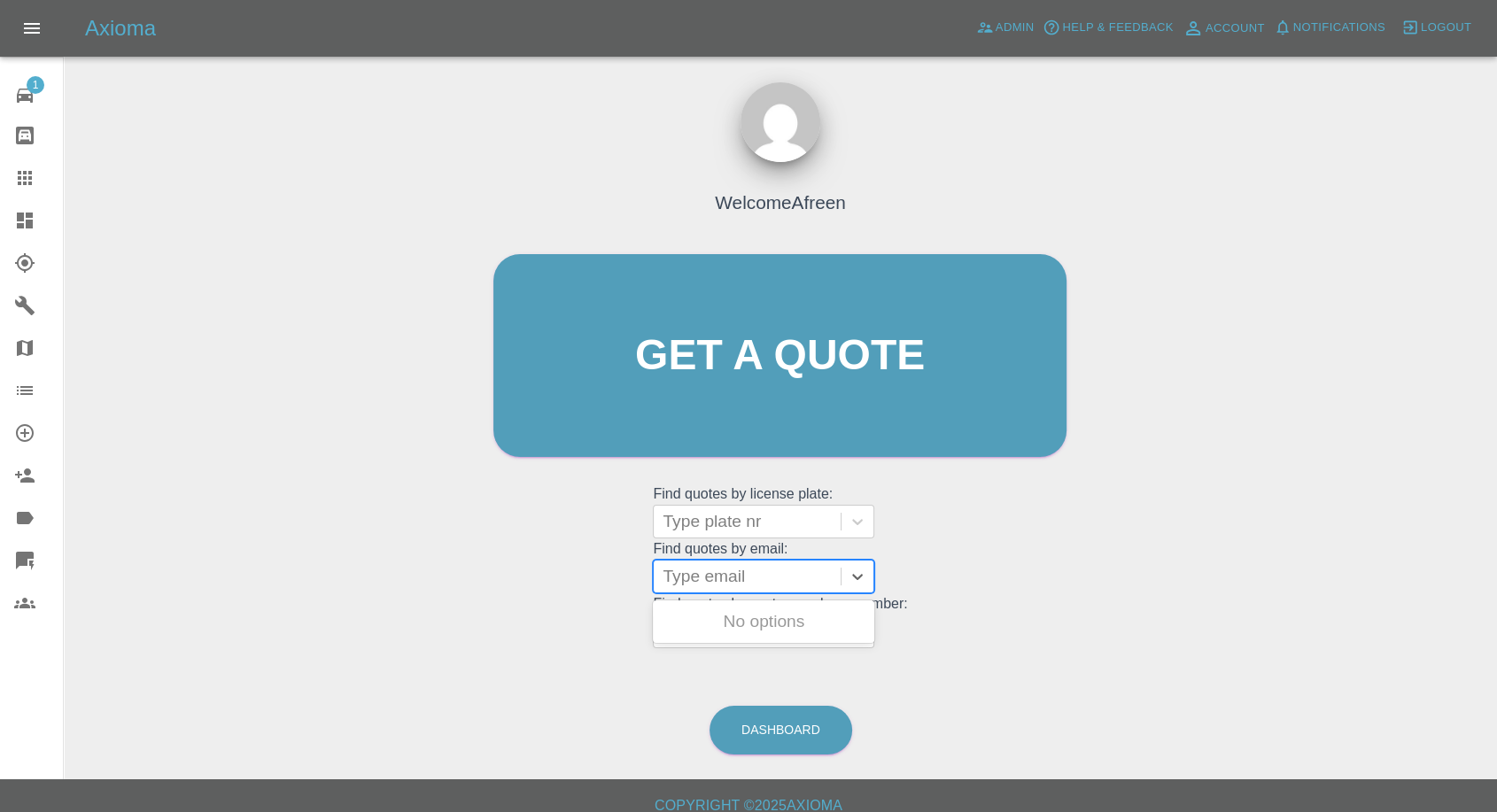
click at [753, 585] on div at bounding box center [747, 576] width 169 height 25
paste input "omar315@hotmail.co.uk"
type input "omar315@hotmail.co.uk"
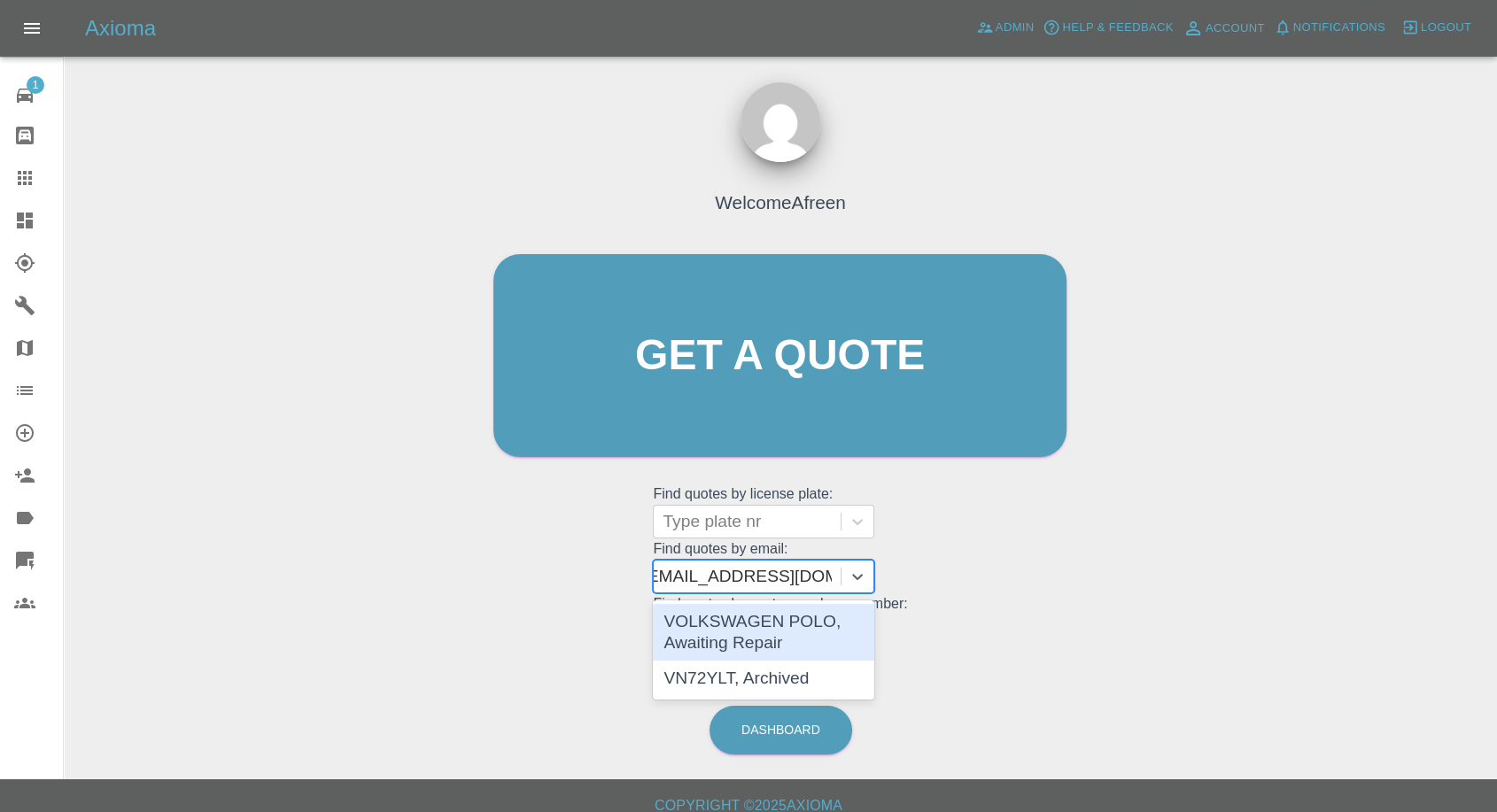
scroll to position [0, 6]
click at [749, 639] on div "VOLKSWAGEN POLO, Awaiting Repair" at bounding box center [764, 632] width 221 height 57
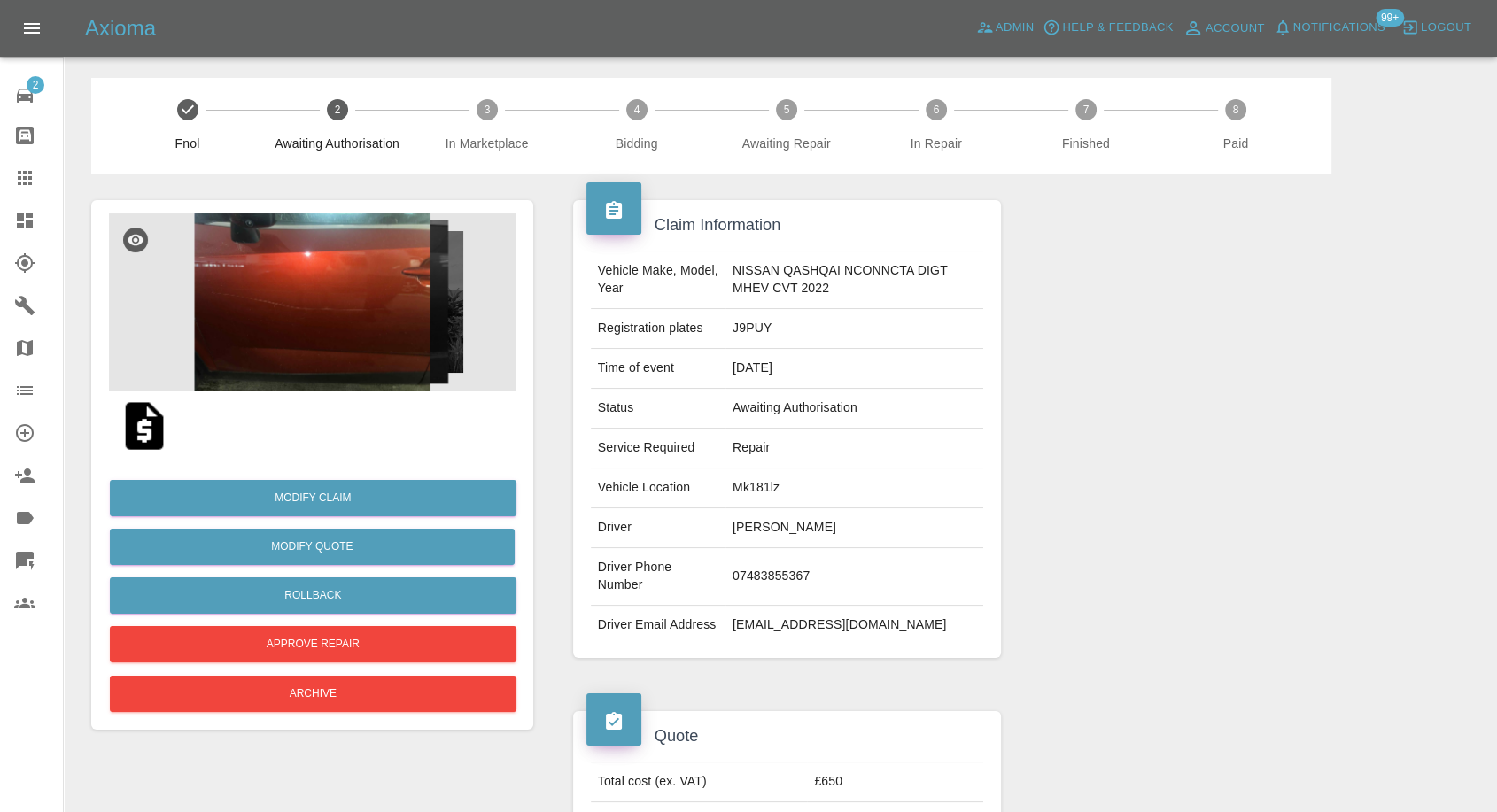
click at [264, 333] on img at bounding box center [312, 301] width 407 height 177
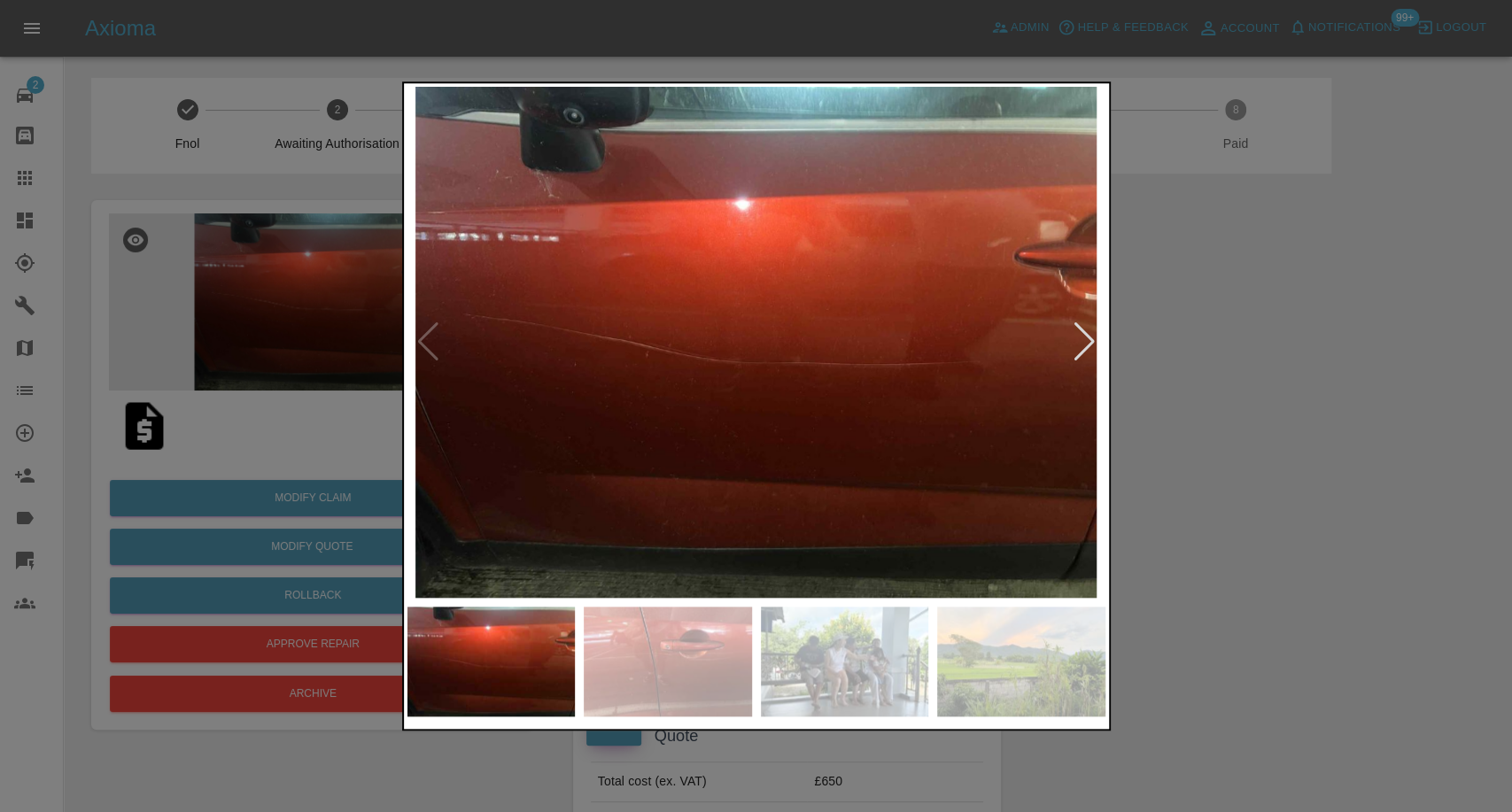
click at [656, 686] on img at bounding box center [667, 661] width 168 height 110
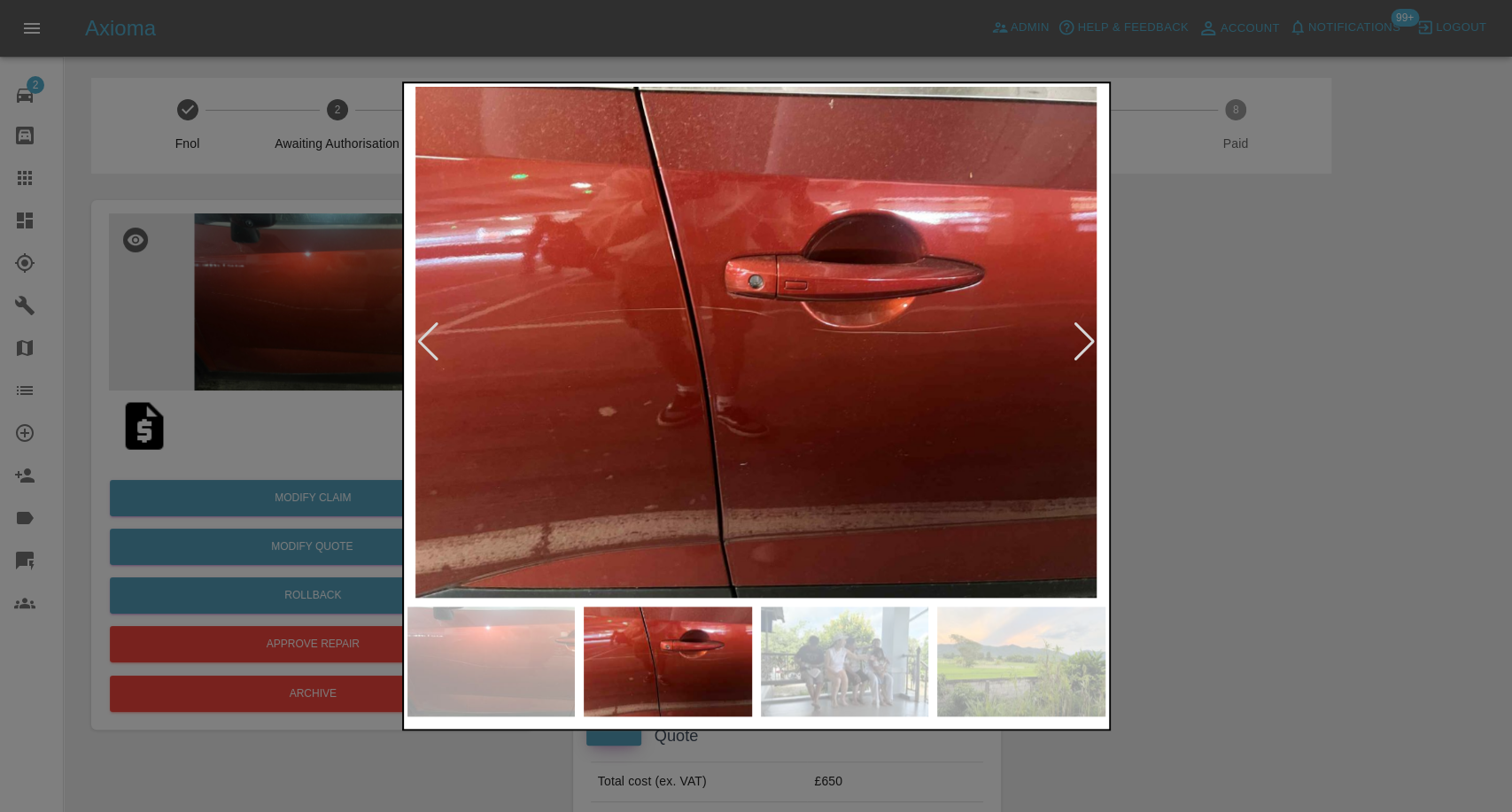
click at [1203, 519] on div at bounding box center [756, 406] width 1512 height 812
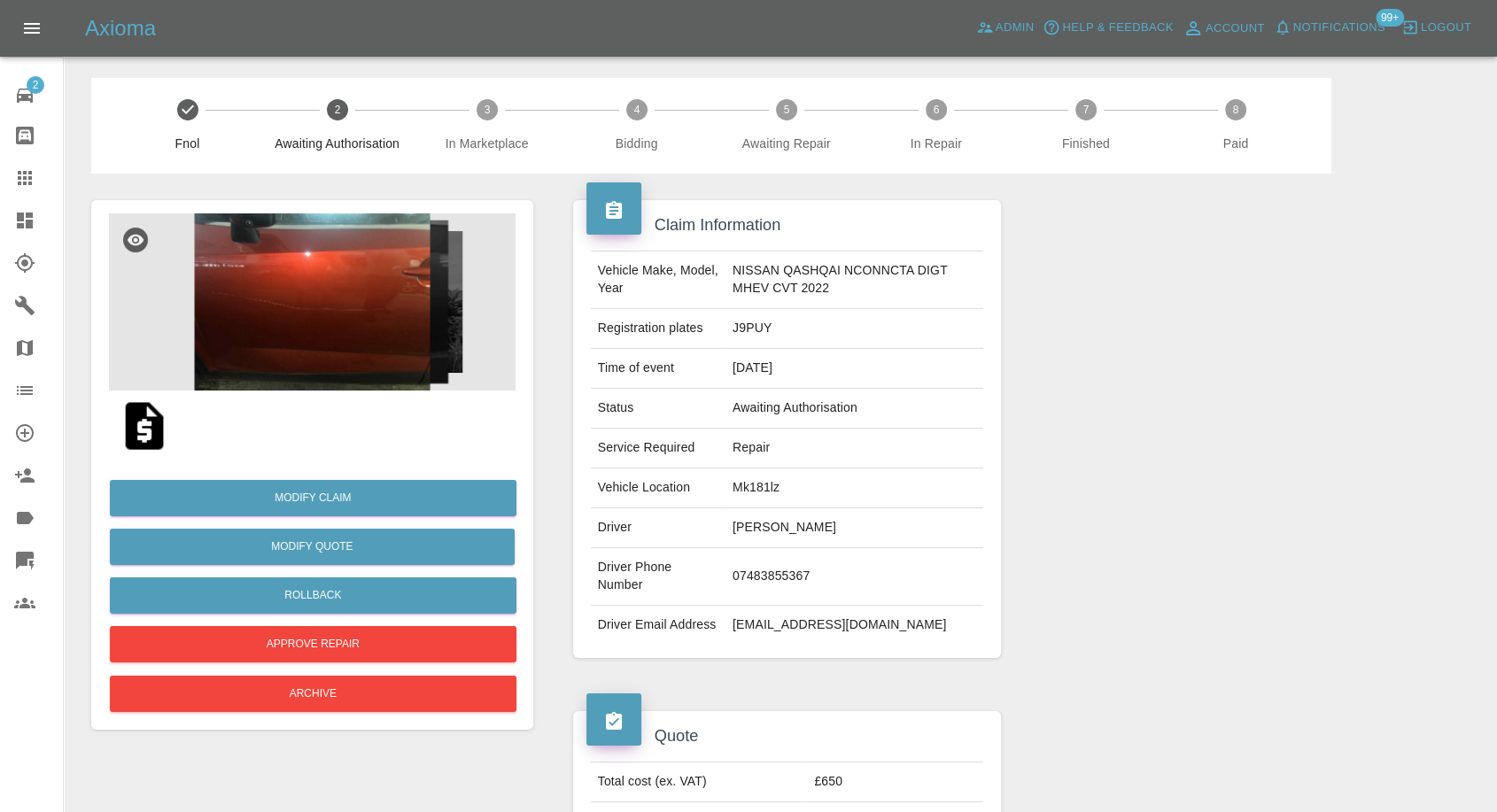
click at [287, 267] on img at bounding box center [312, 301] width 407 height 177
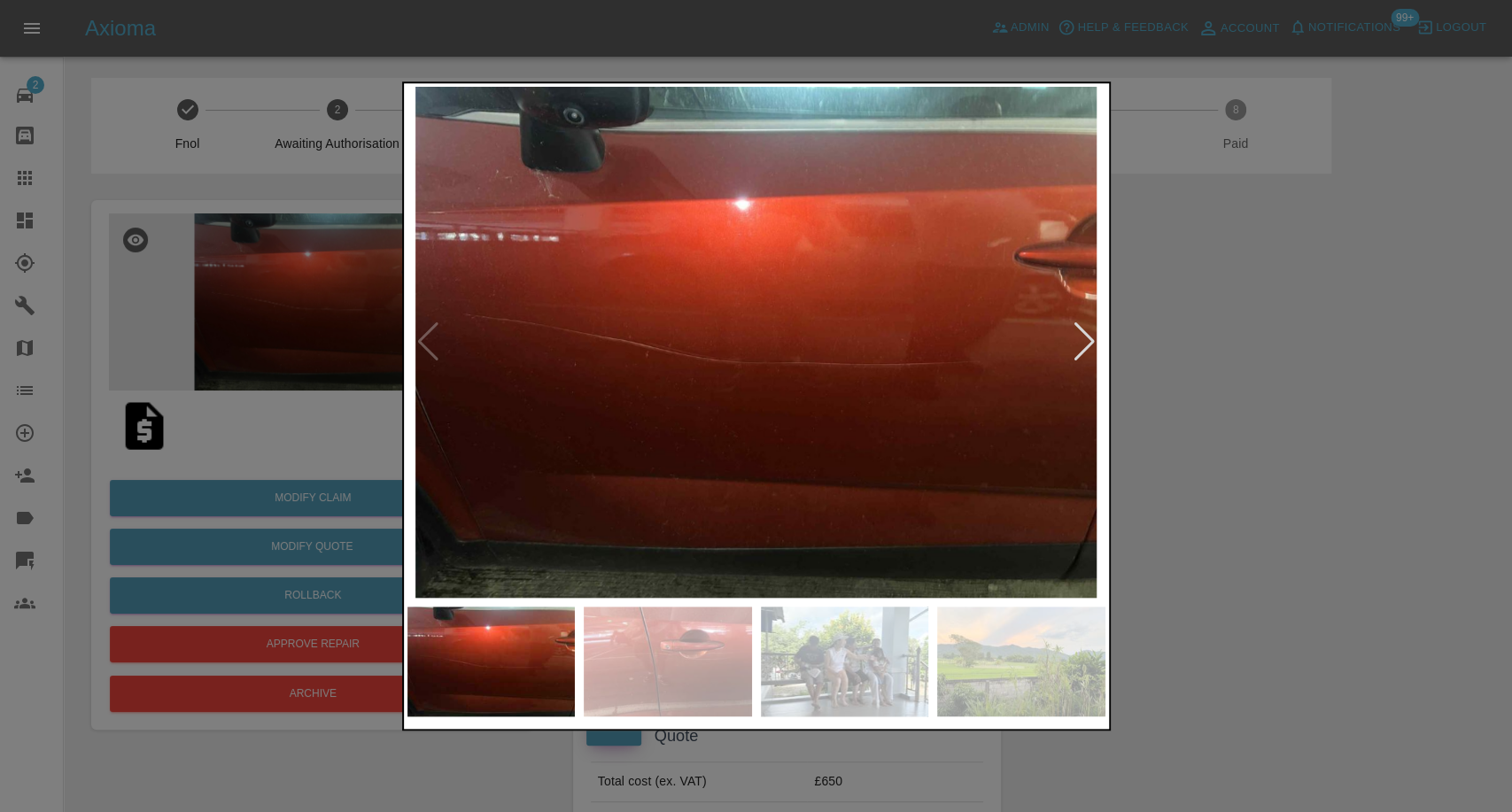
click at [488, 635] on img at bounding box center [491, 661] width 168 height 110
click at [595, 649] on img at bounding box center [667, 661] width 168 height 110
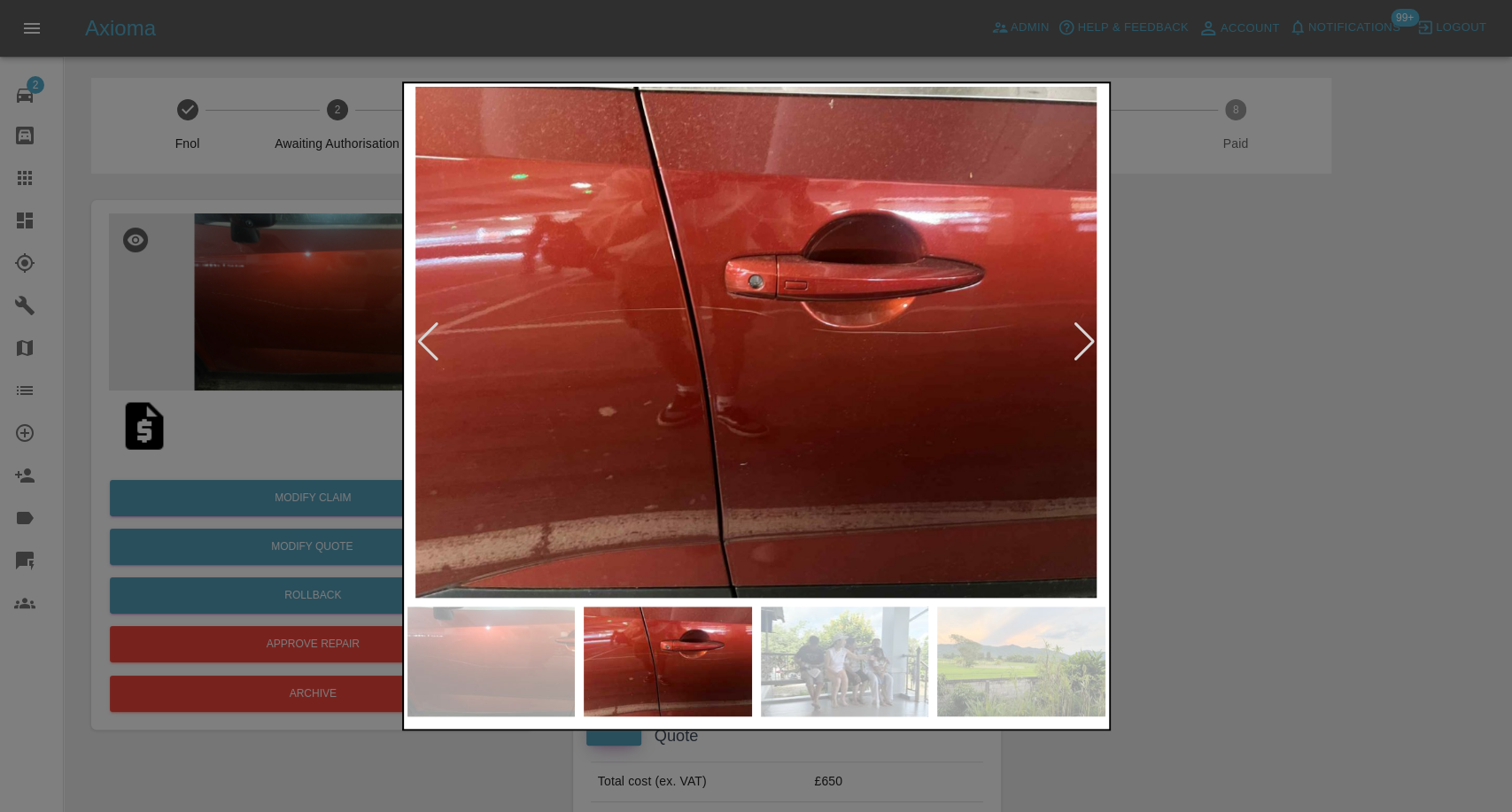
click at [1409, 559] on div at bounding box center [756, 406] width 1512 height 812
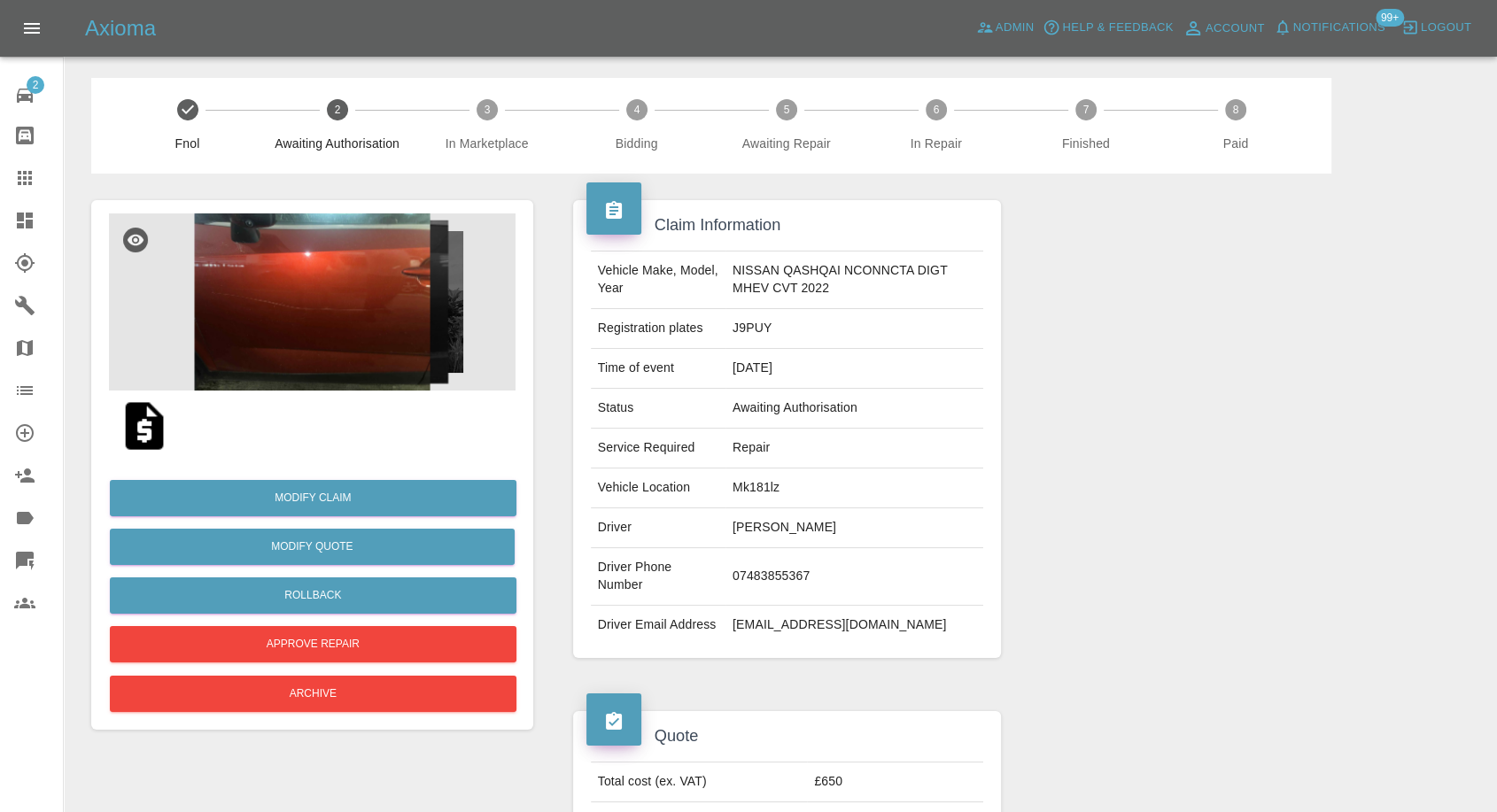
drag, startPoint x: 133, startPoint y: 437, endPoint x: 174, endPoint y: 437, distance: 41.0
click at [133, 437] on img at bounding box center [144, 426] width 57 height 57
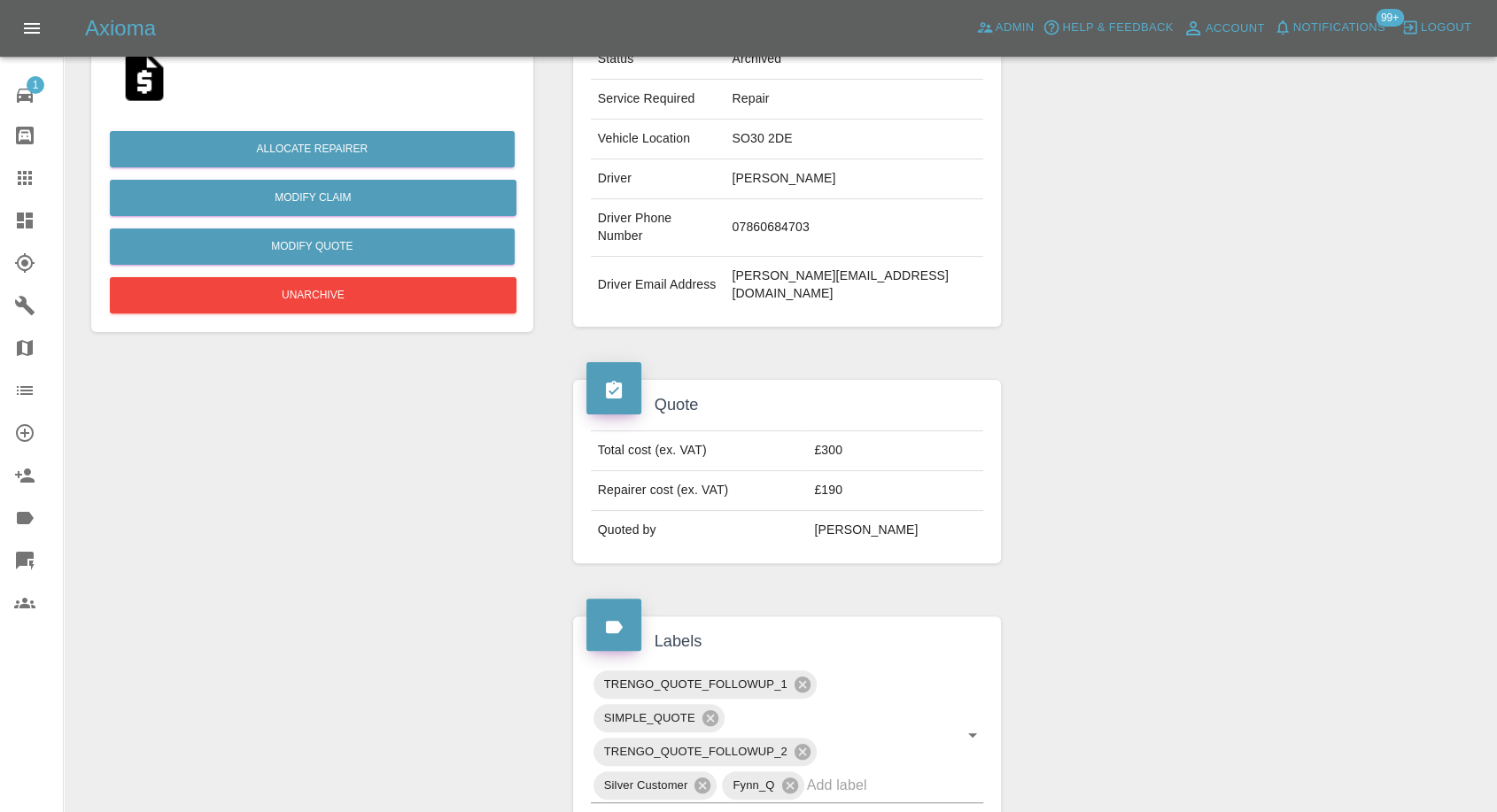
scroll to position [98, 0]
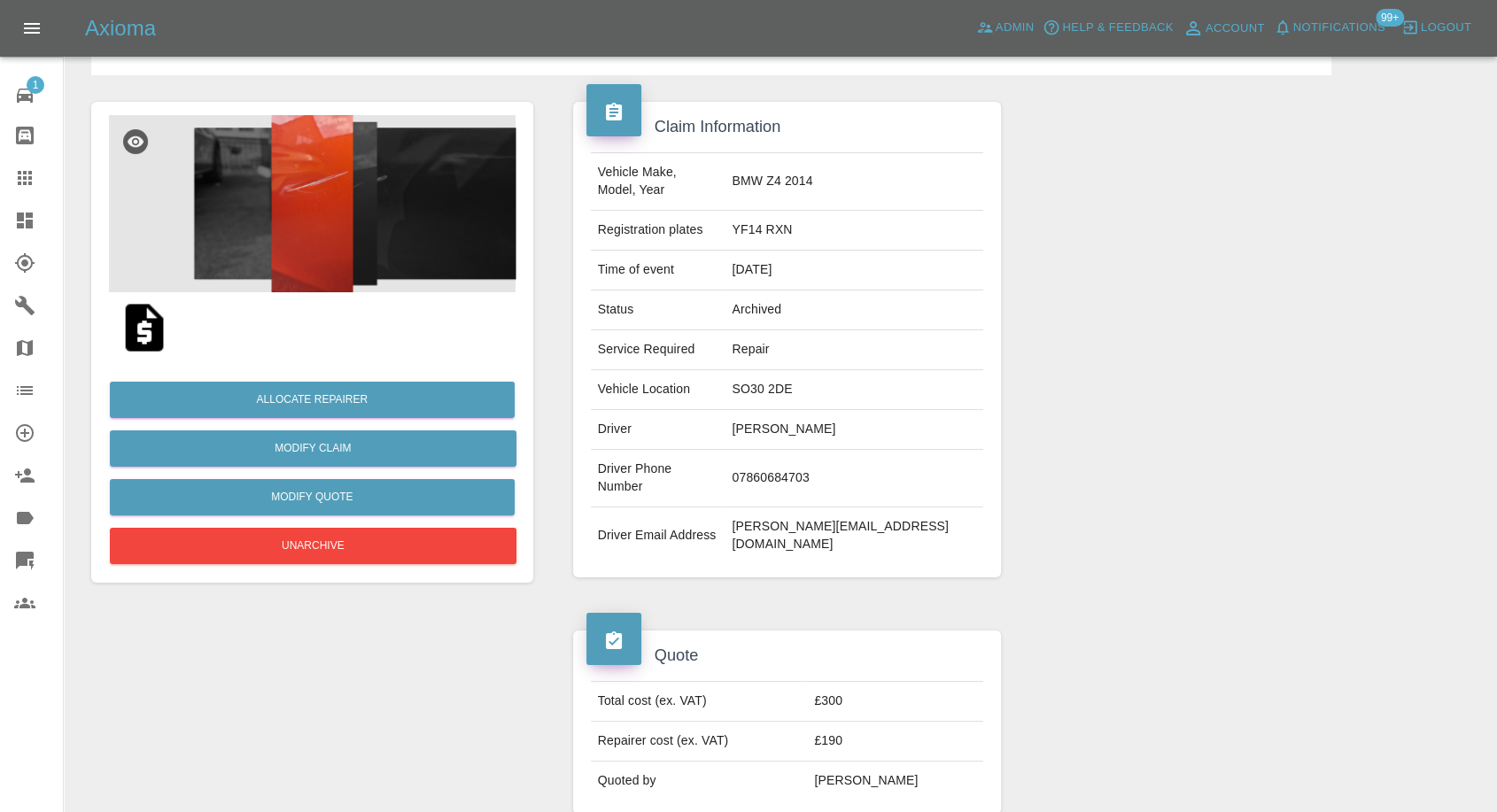
click at [322, 240] on img at bounding box center [312, 203] width 407 height 177
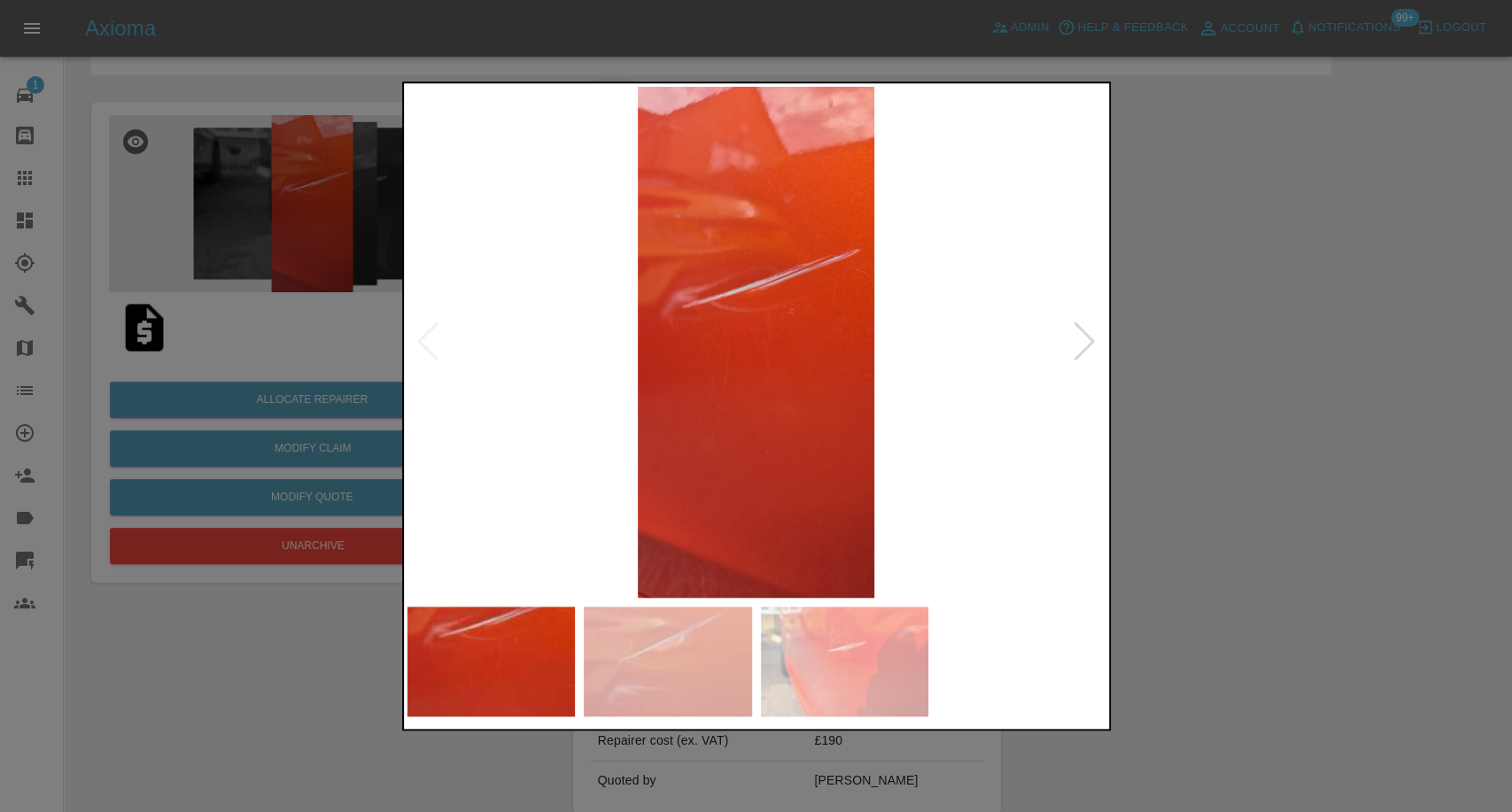
click at [723, 657] on img at bounding box center [667, 661] width 168 height 110
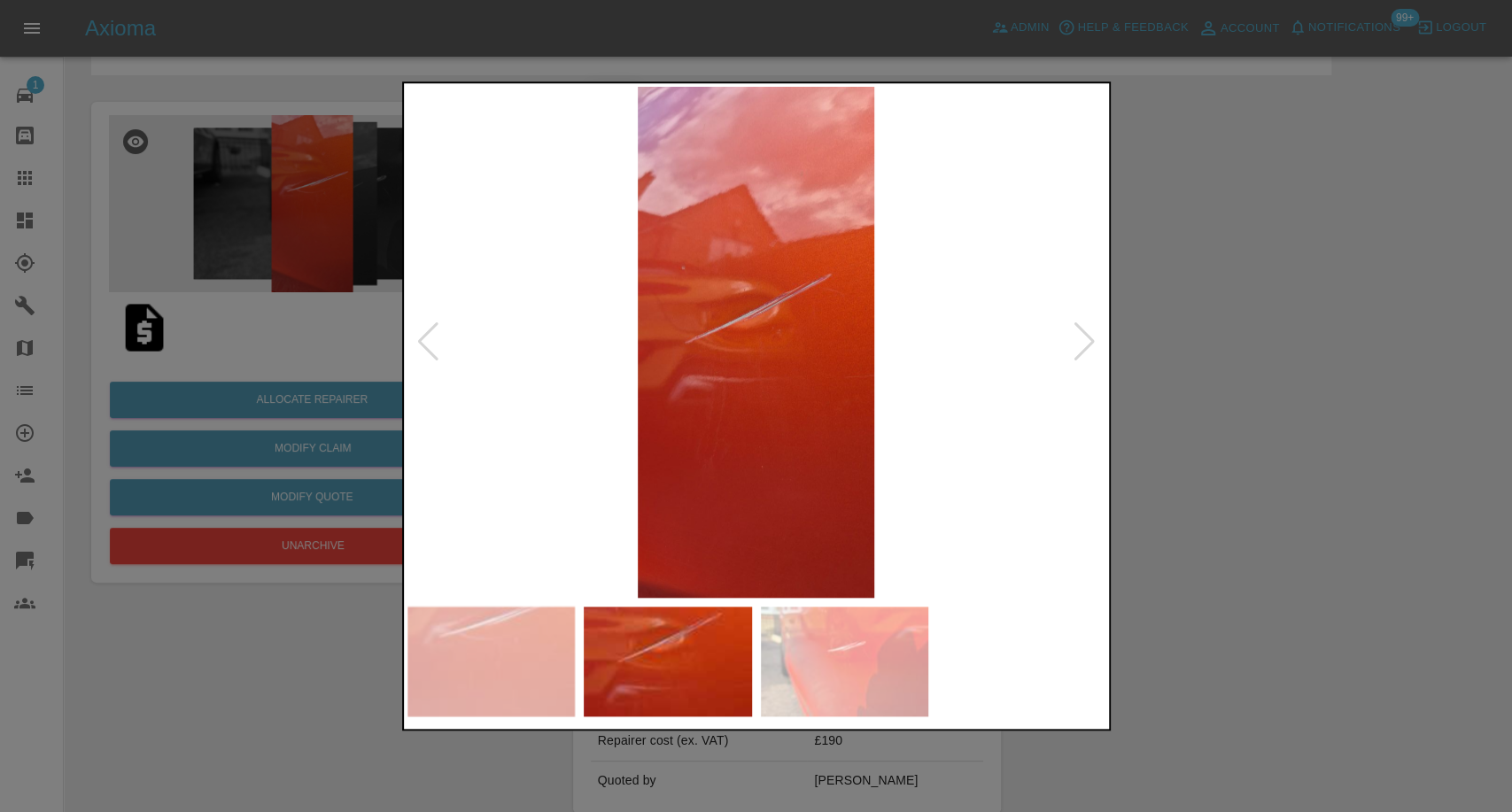
click at [834, 664] on img at bounding box center [844, 661] width 168 height 110
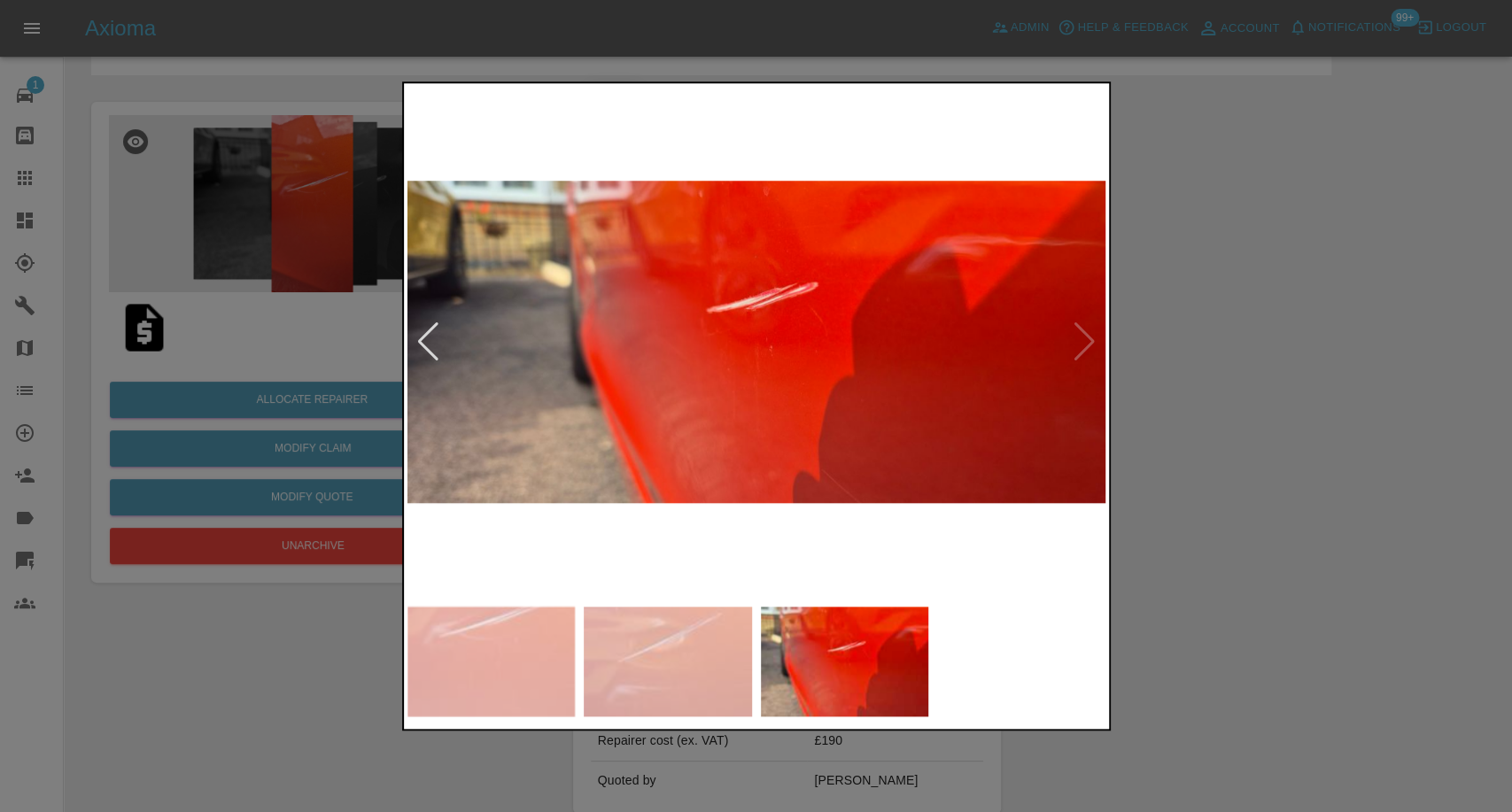
click at [1220, 537] on div at bounding box center [756, 406] width 1512 height 812
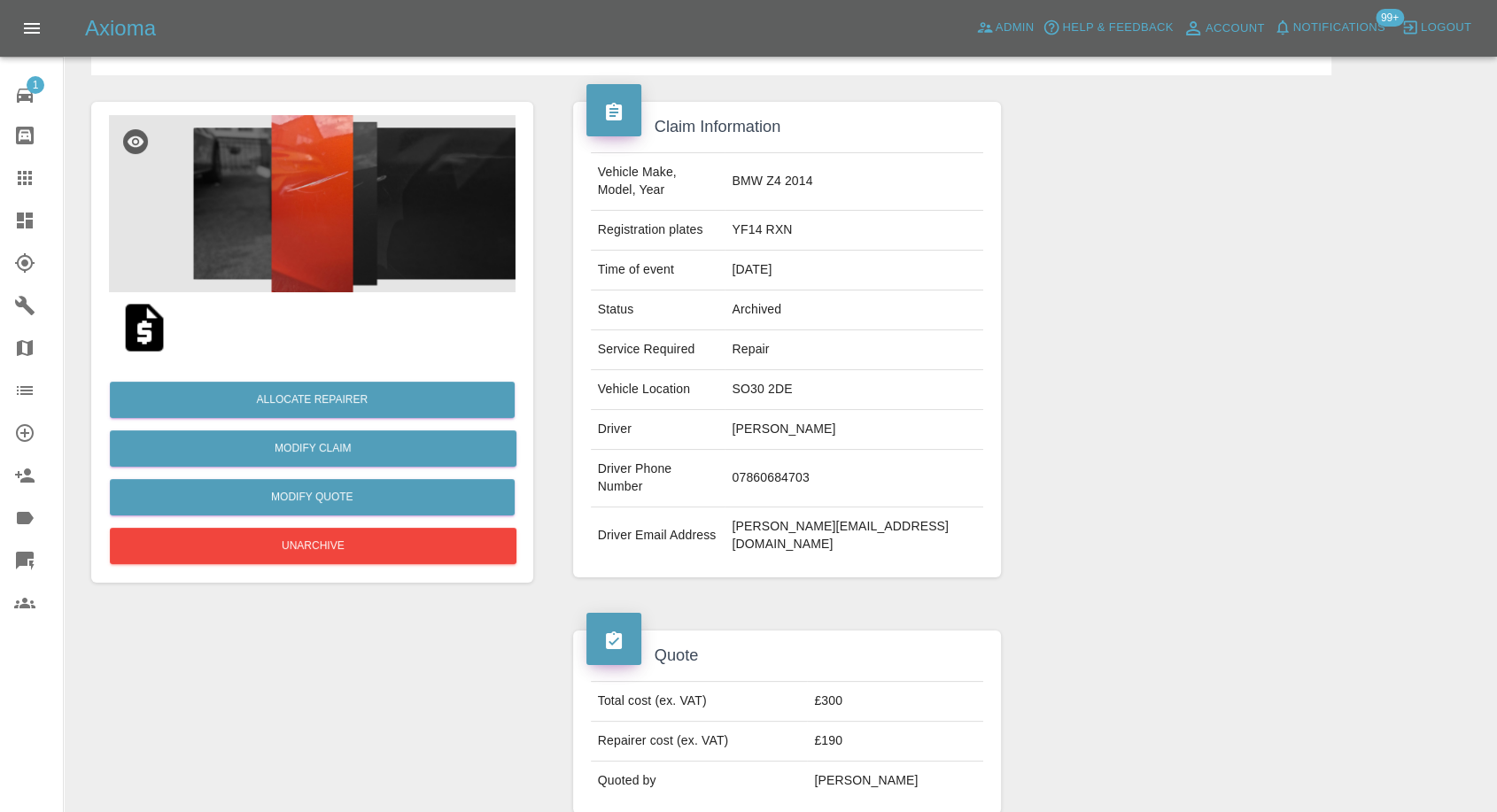
click at [280, 195] on img at bounding box center [312, 203] width 407 height 177
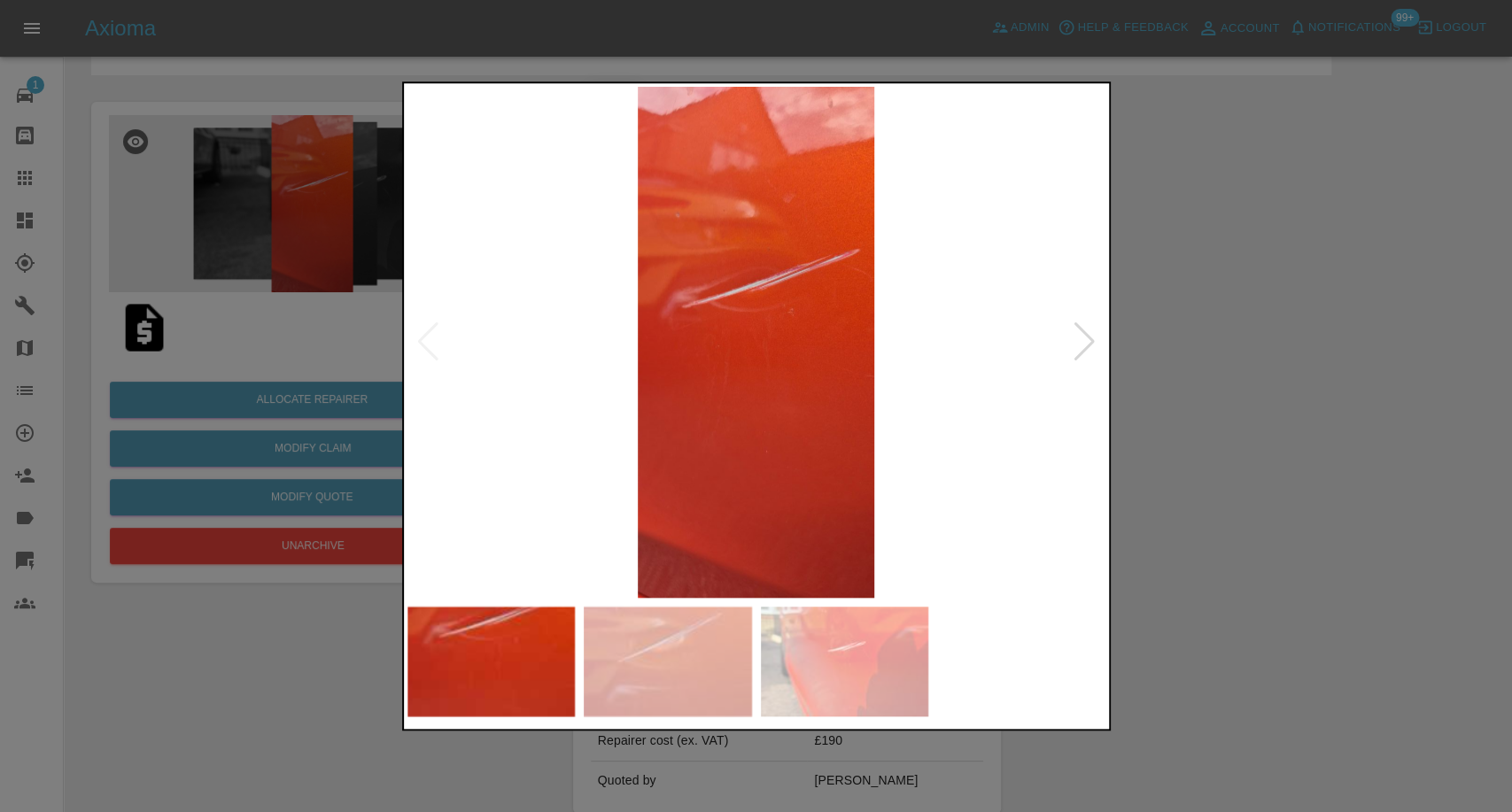
click at [694, 653] on img at bounding box center [667, 661] width 168 height 110
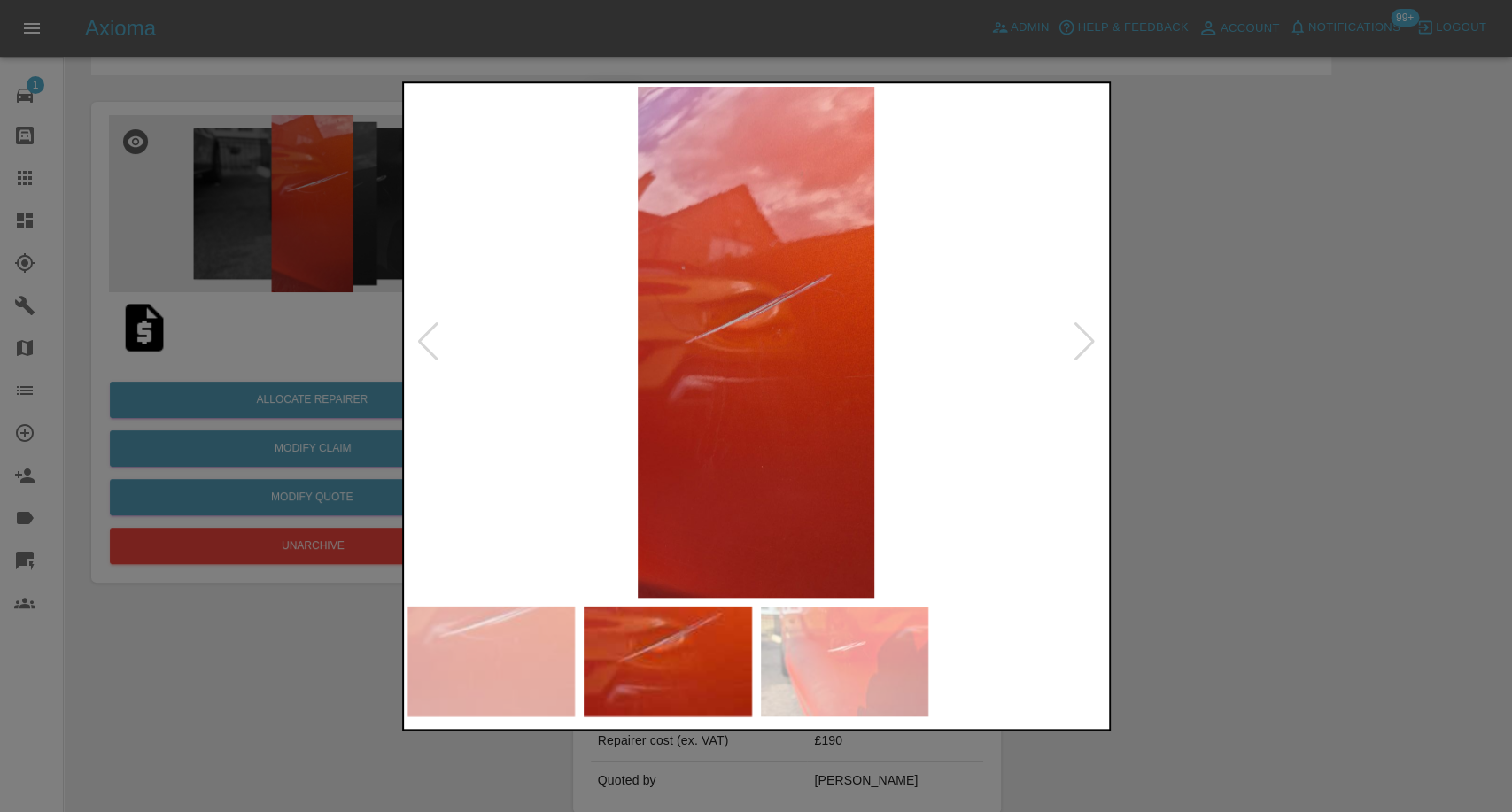
click at [850, 670] on img at bounding box center [844, 661] width 168 height 110
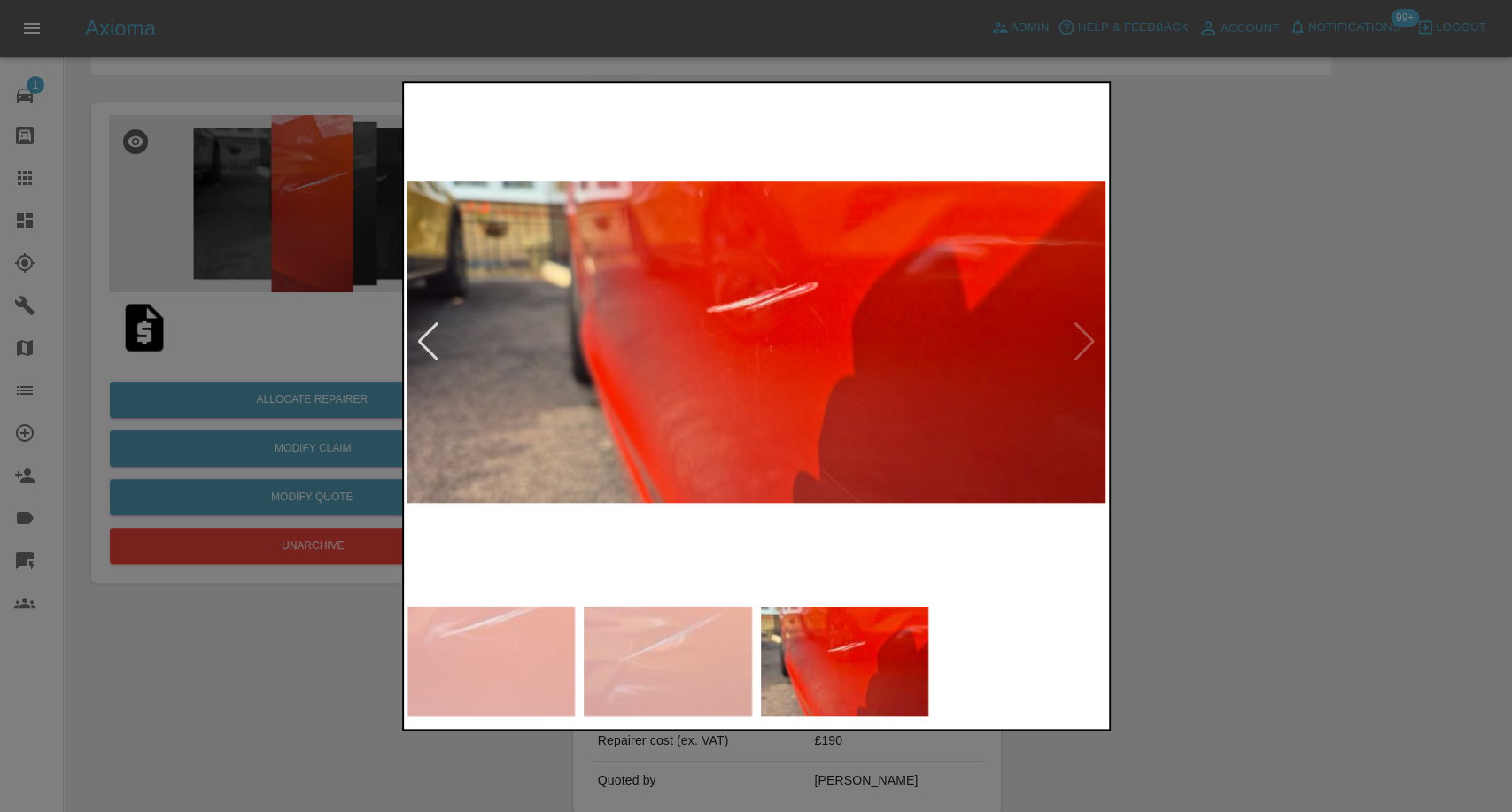
click at [1293, 506] on div at bounding box center [756, 406] width 1512 height 812
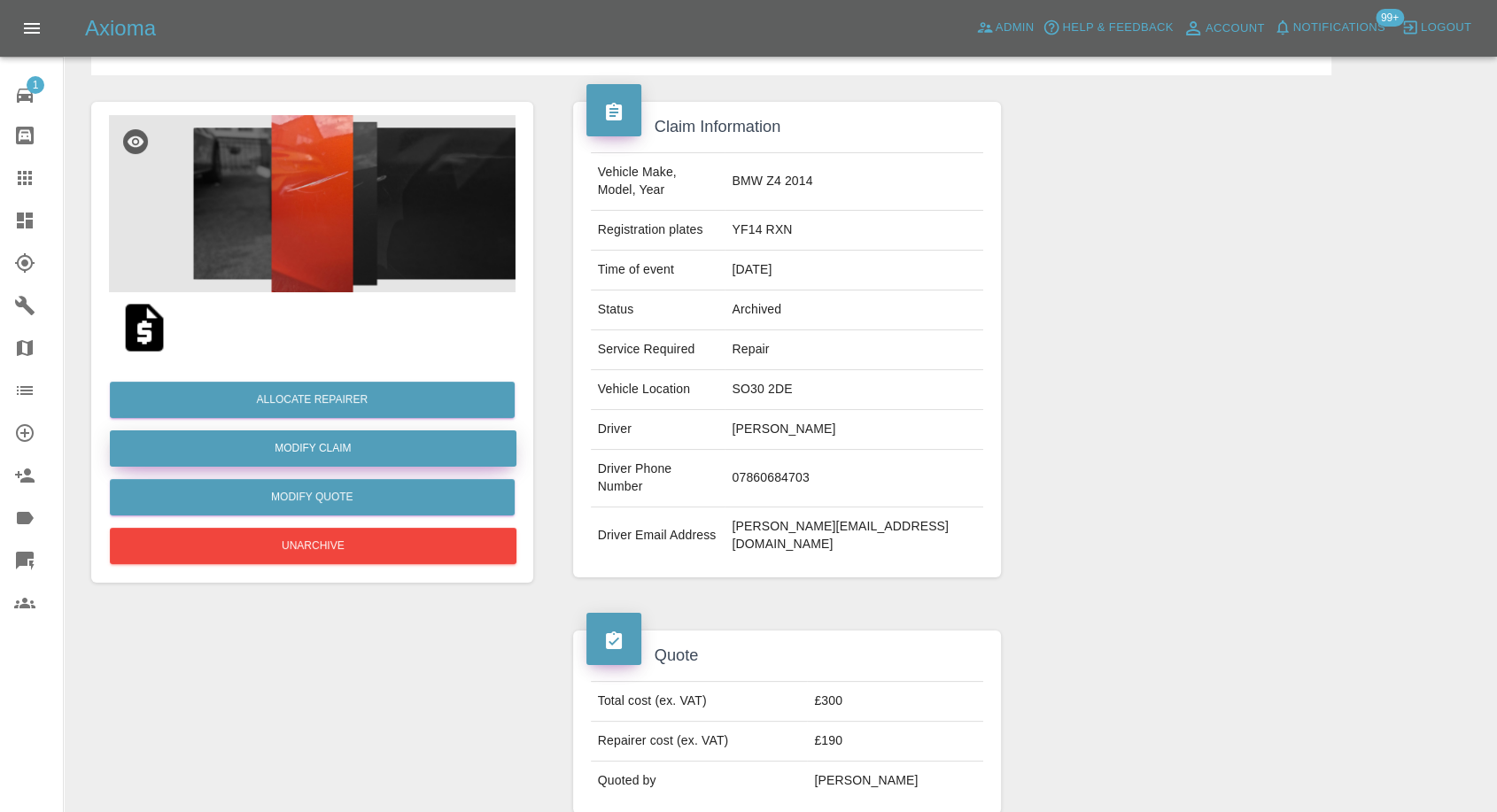
click at [318, 443] on link "Modify Claim" at bounding box center [313, 449] width 407 height 37
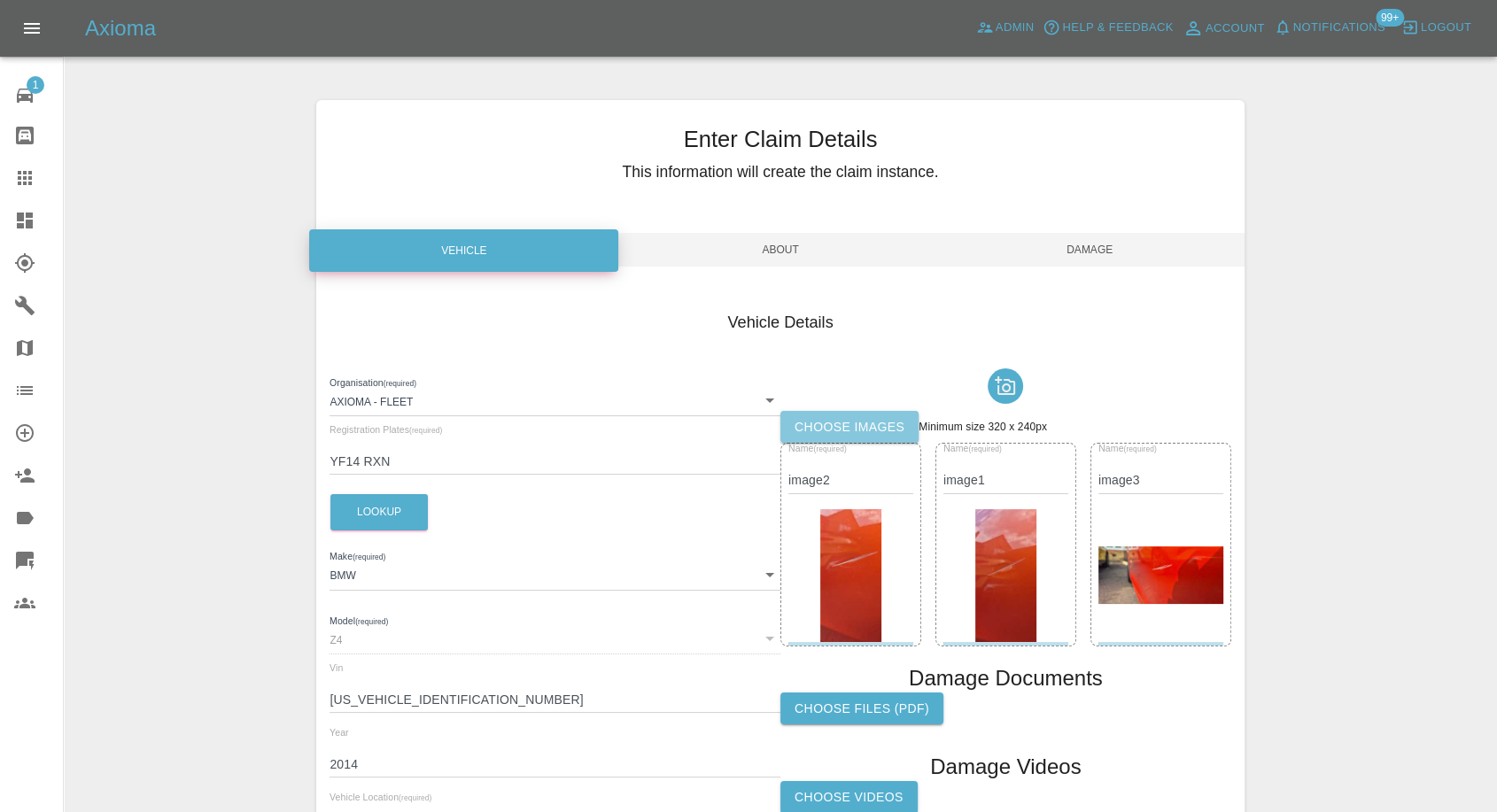
click at [875, 423] on label "Choose images" at bounding box center [849, 427] width 138 height 33
click at [0, 0] on input "Choose images" at bounding box center [0, 0] width 0 height 0
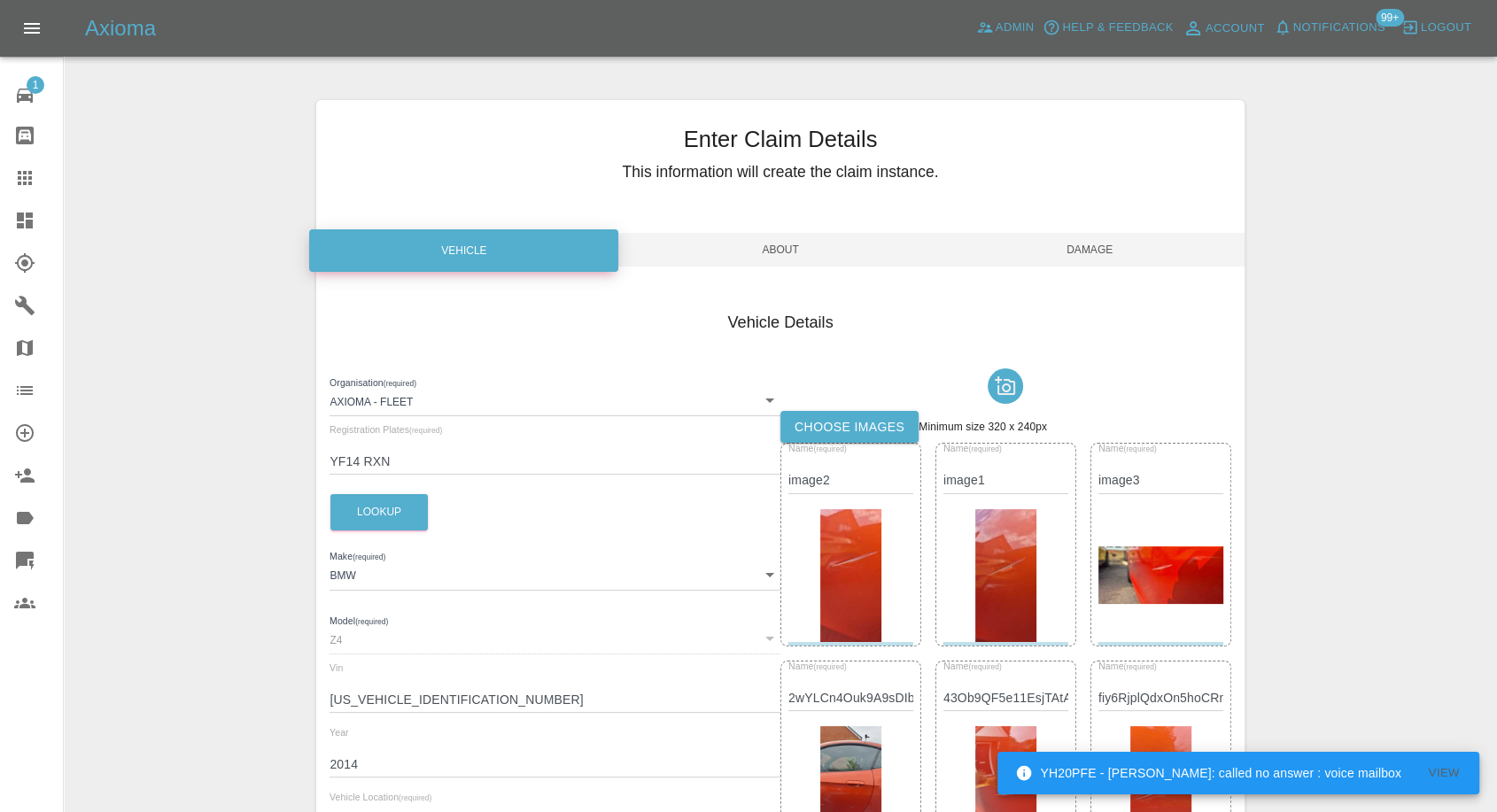
click at [1095, 257] on span "Damage" at bounding box center [1090, 250] width 309 height 34
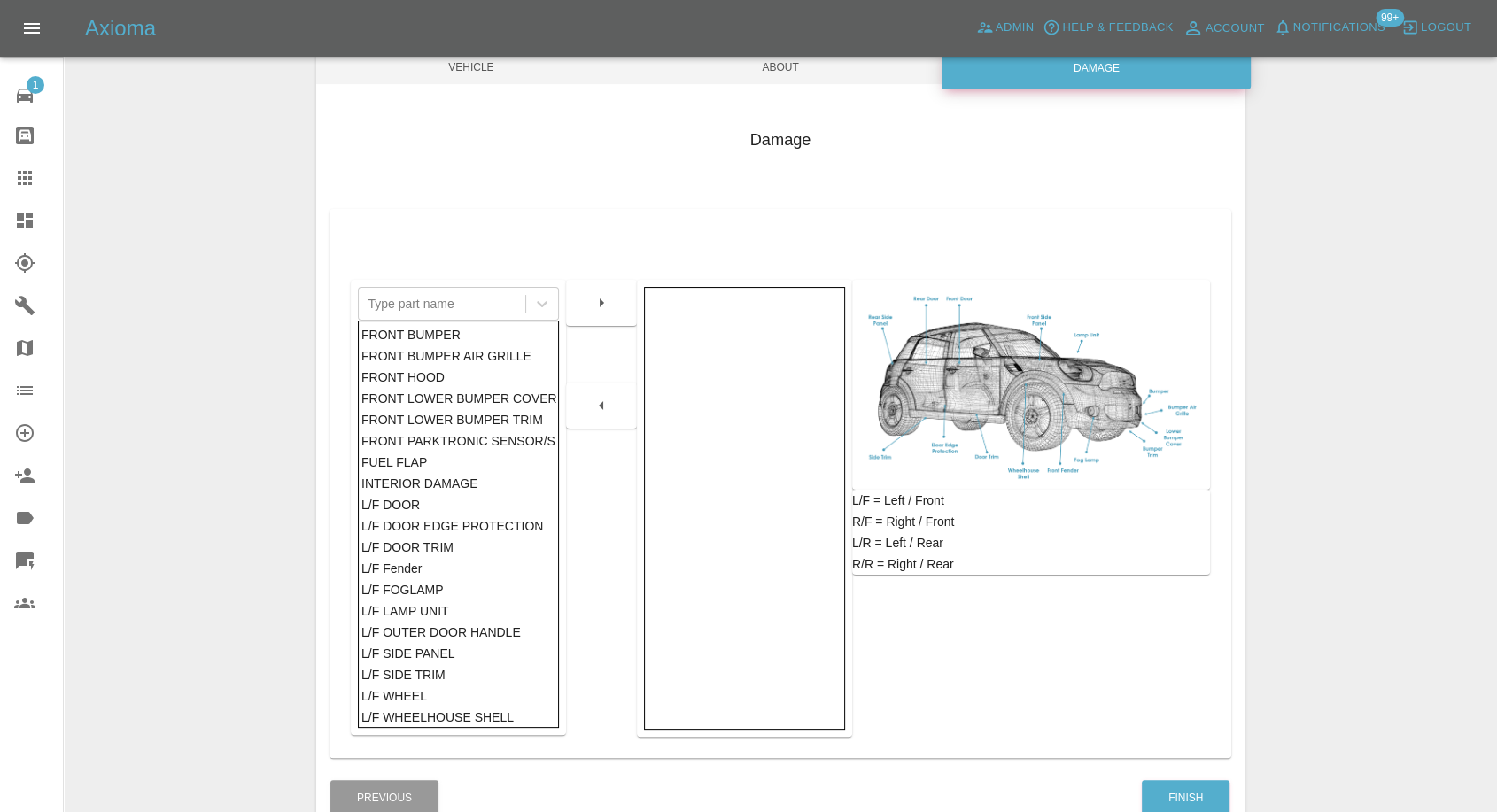
scroll to position [185, 0]
click at [1178, 794] on button "Finish" at bounding box center [1185, 795] width 87 height 37
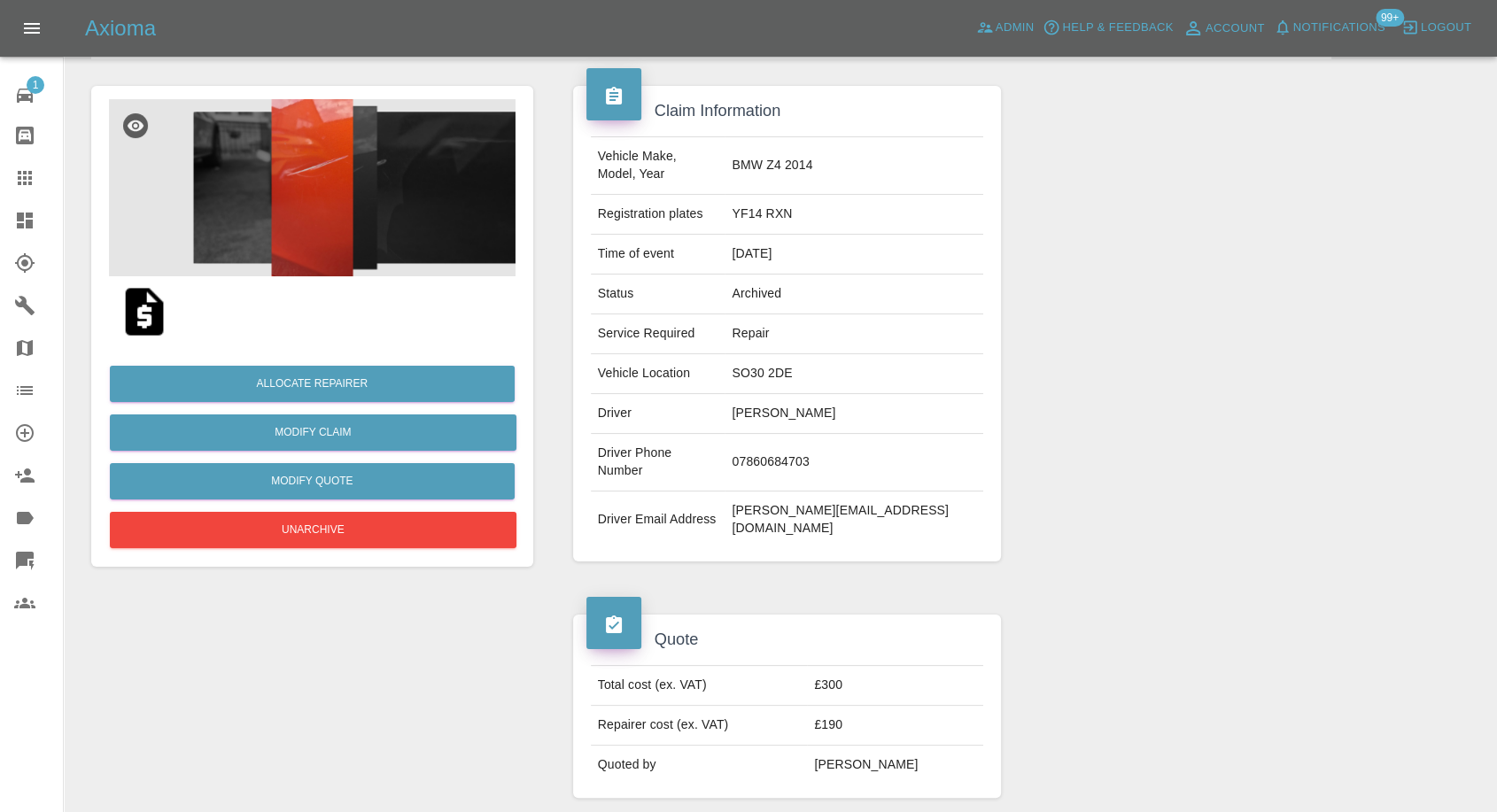
scroll to position [295, 0]
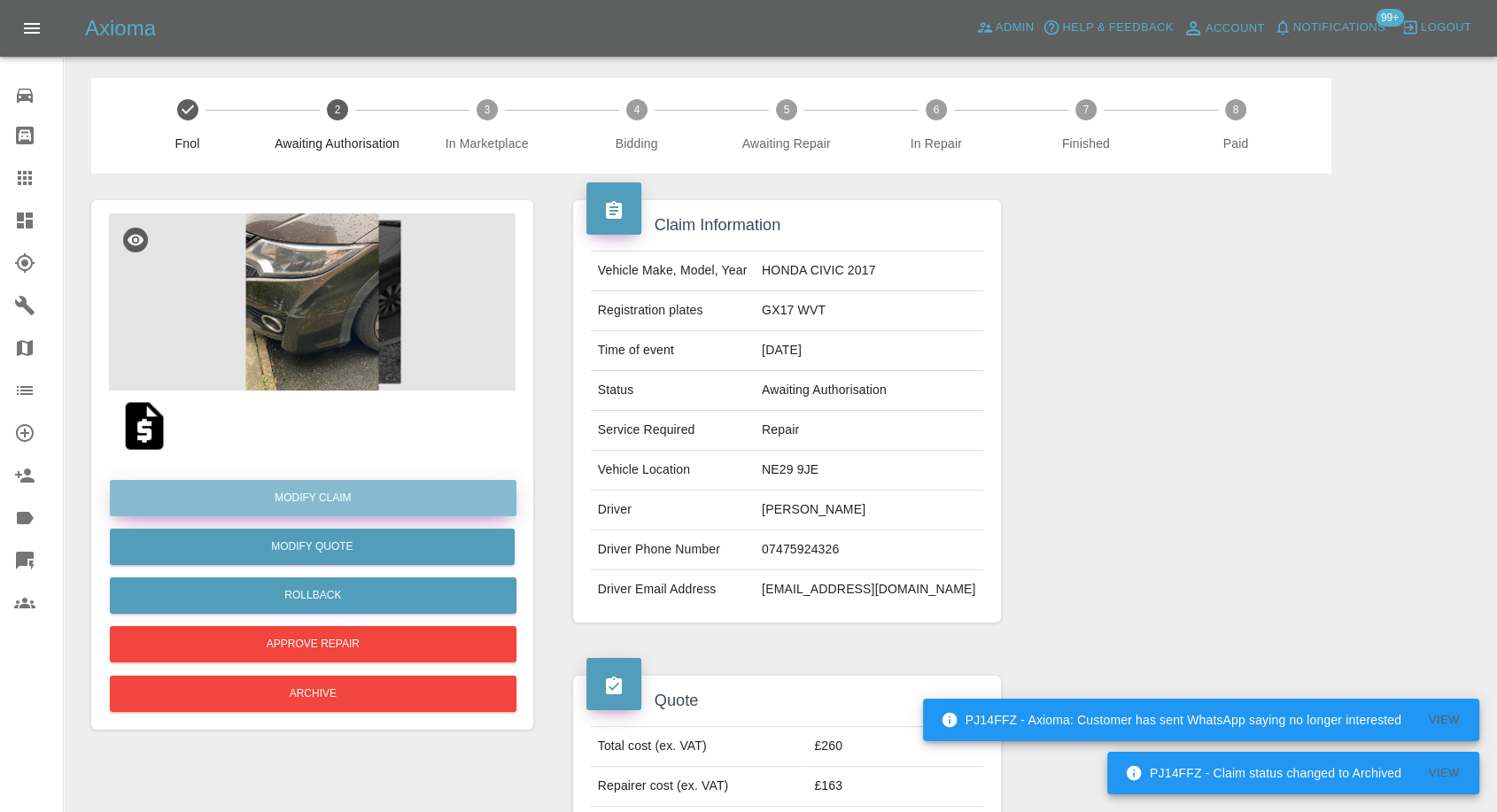
click at [326, 502] on link "Modify Claim" at bounding box center [313, 499] width 407 height 37
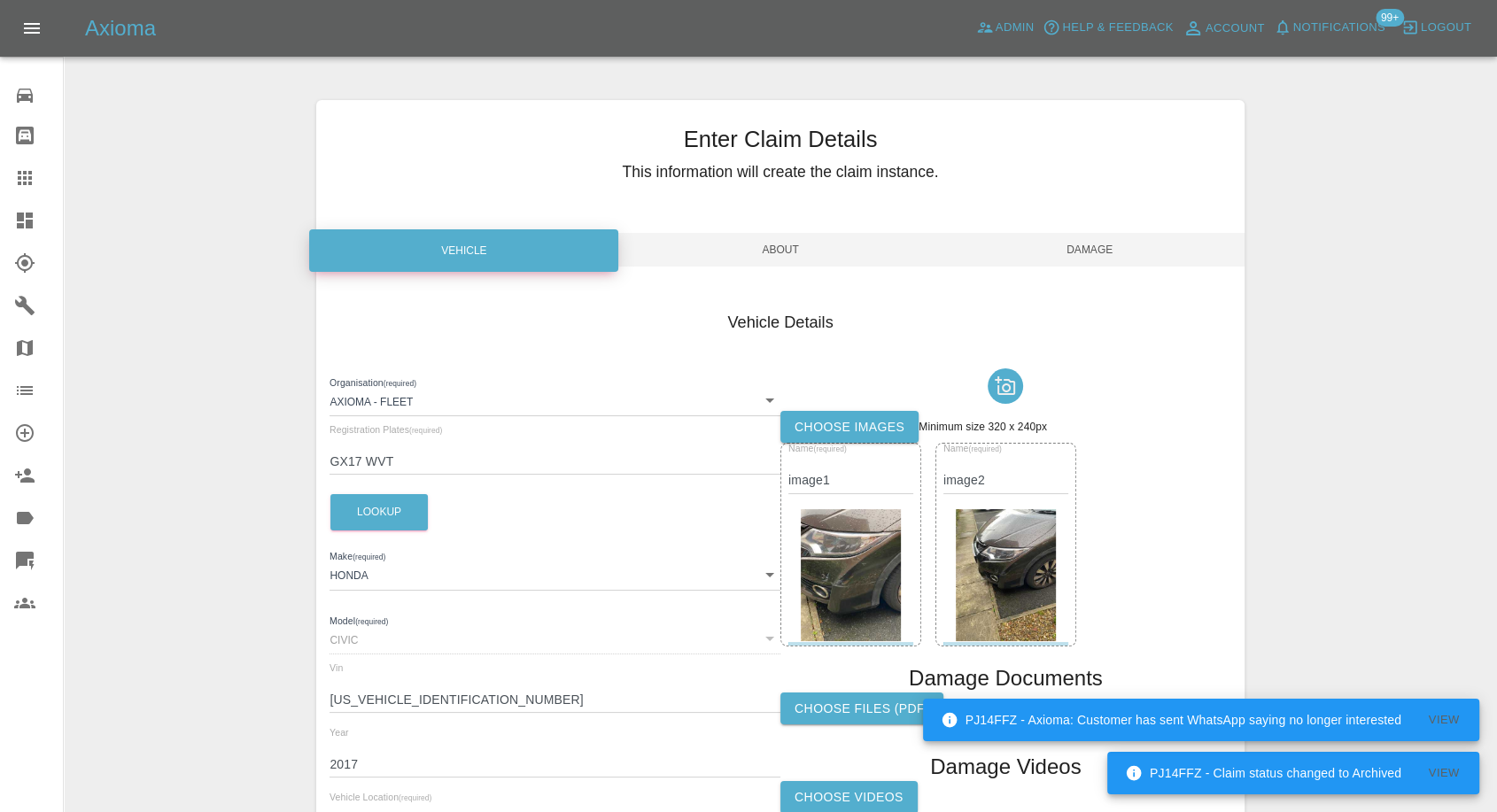
click at [871, 422] on label "Choose images" at bounding box center [849, 427] width 138 height 33
click at [0, 0] on input "Choose images" at bounding box center [0, 0] width 0 height 0
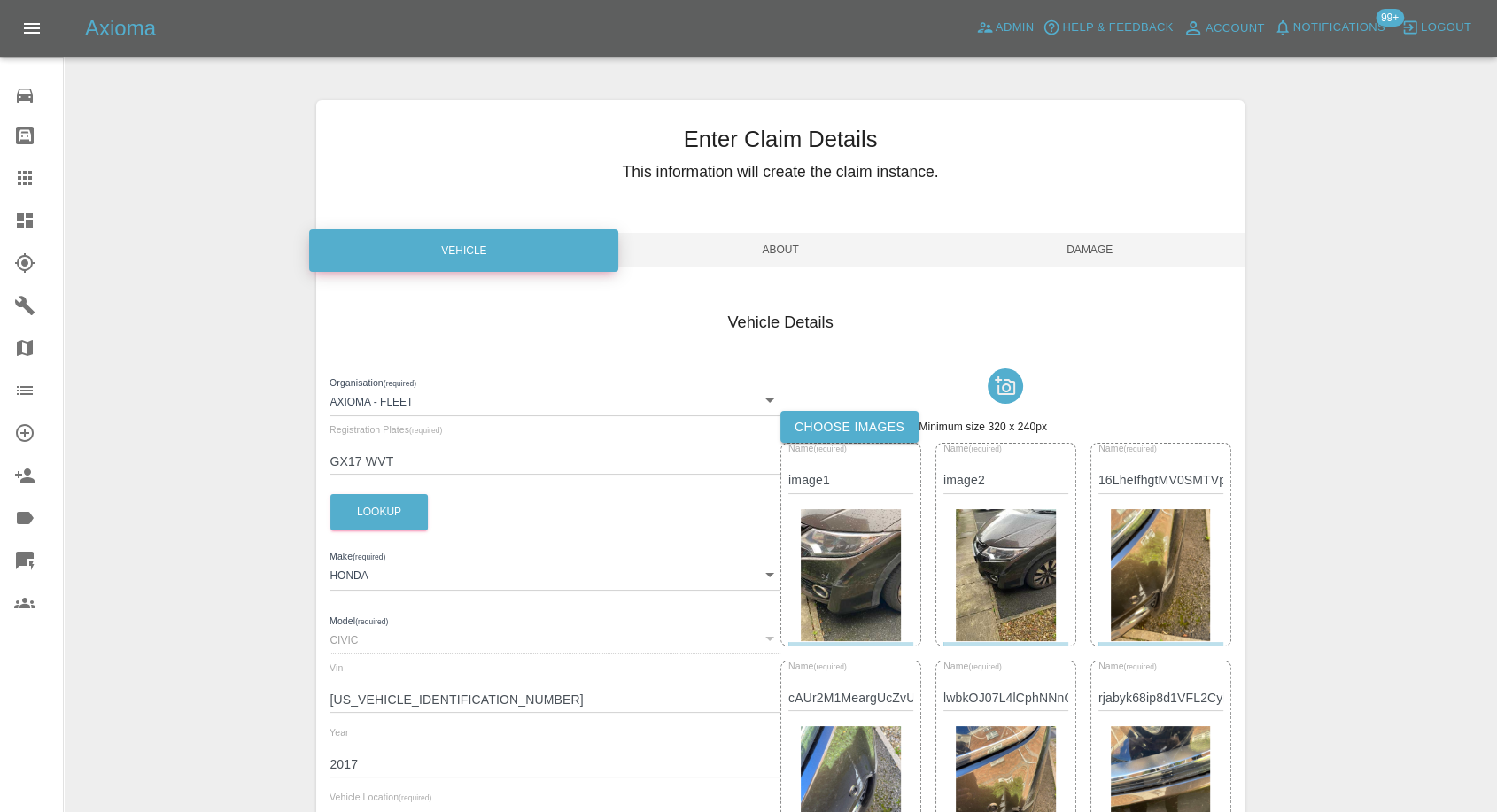
click at [1131, 242] on span "Damage" at bounding box center [1090, 250] width 309 height 34
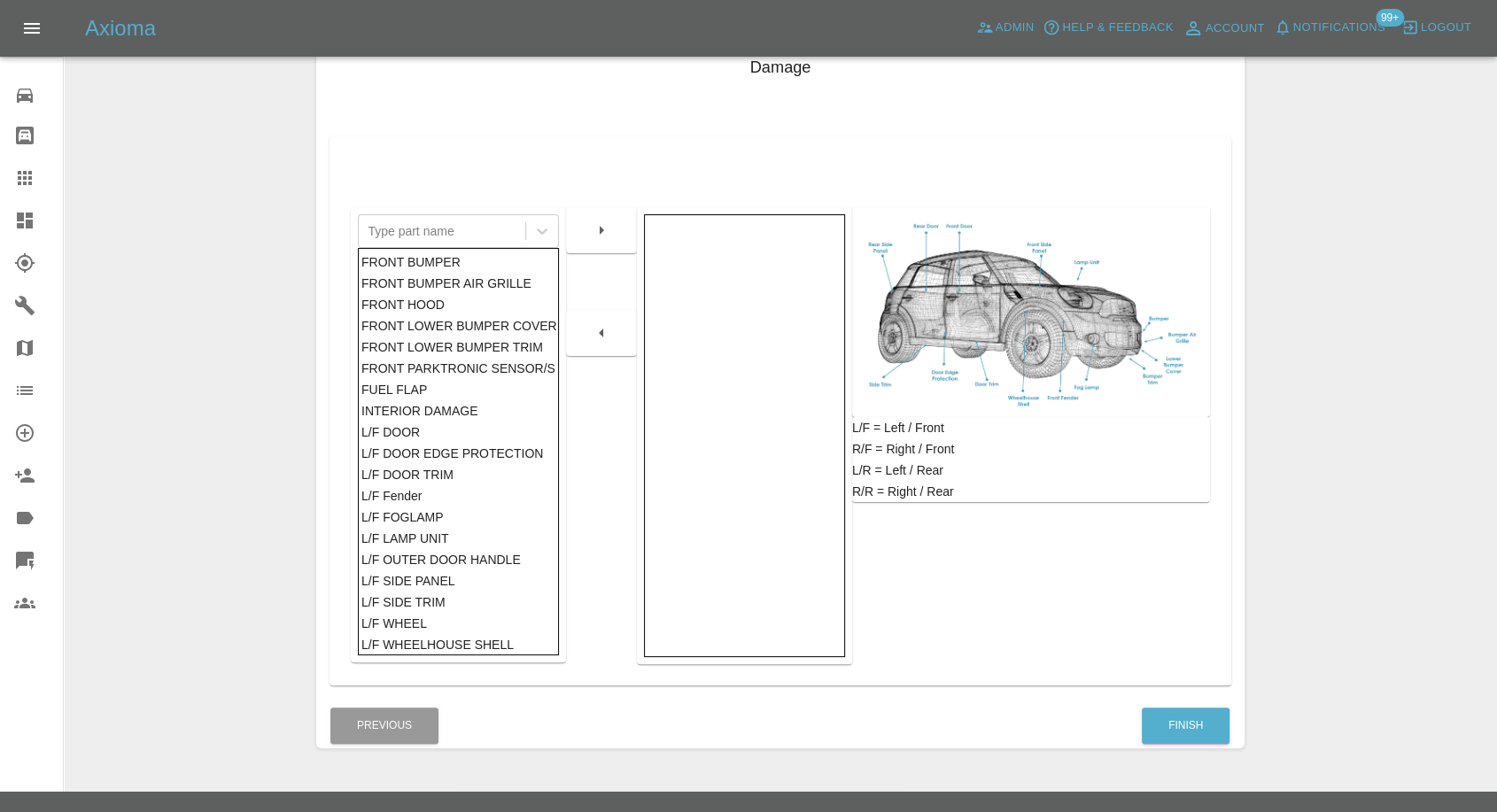
scroll to position [283, 0]
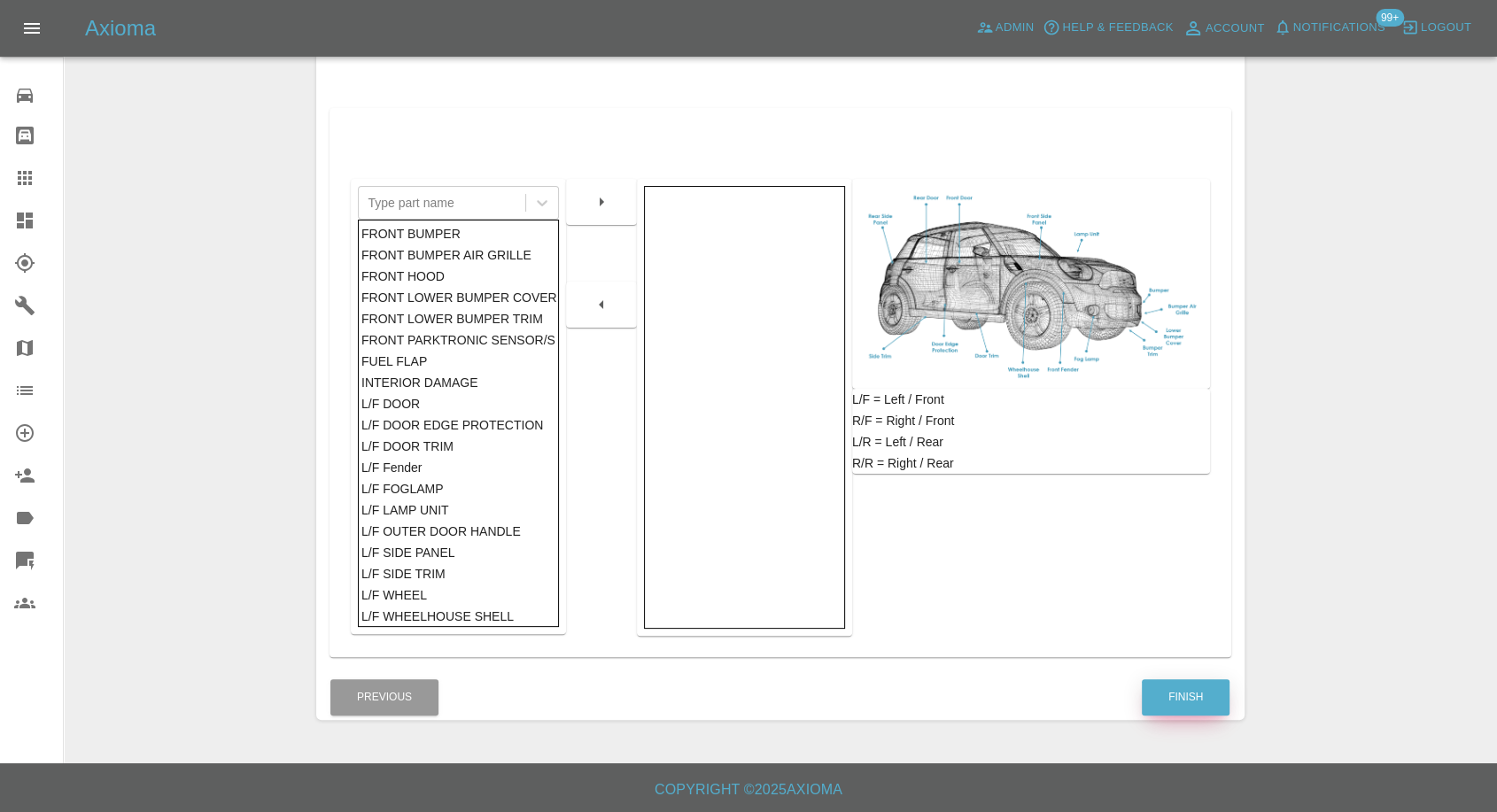
click at [1179, 696] on button "Finish" at bounding box center [1185, 697] width 87 height 37
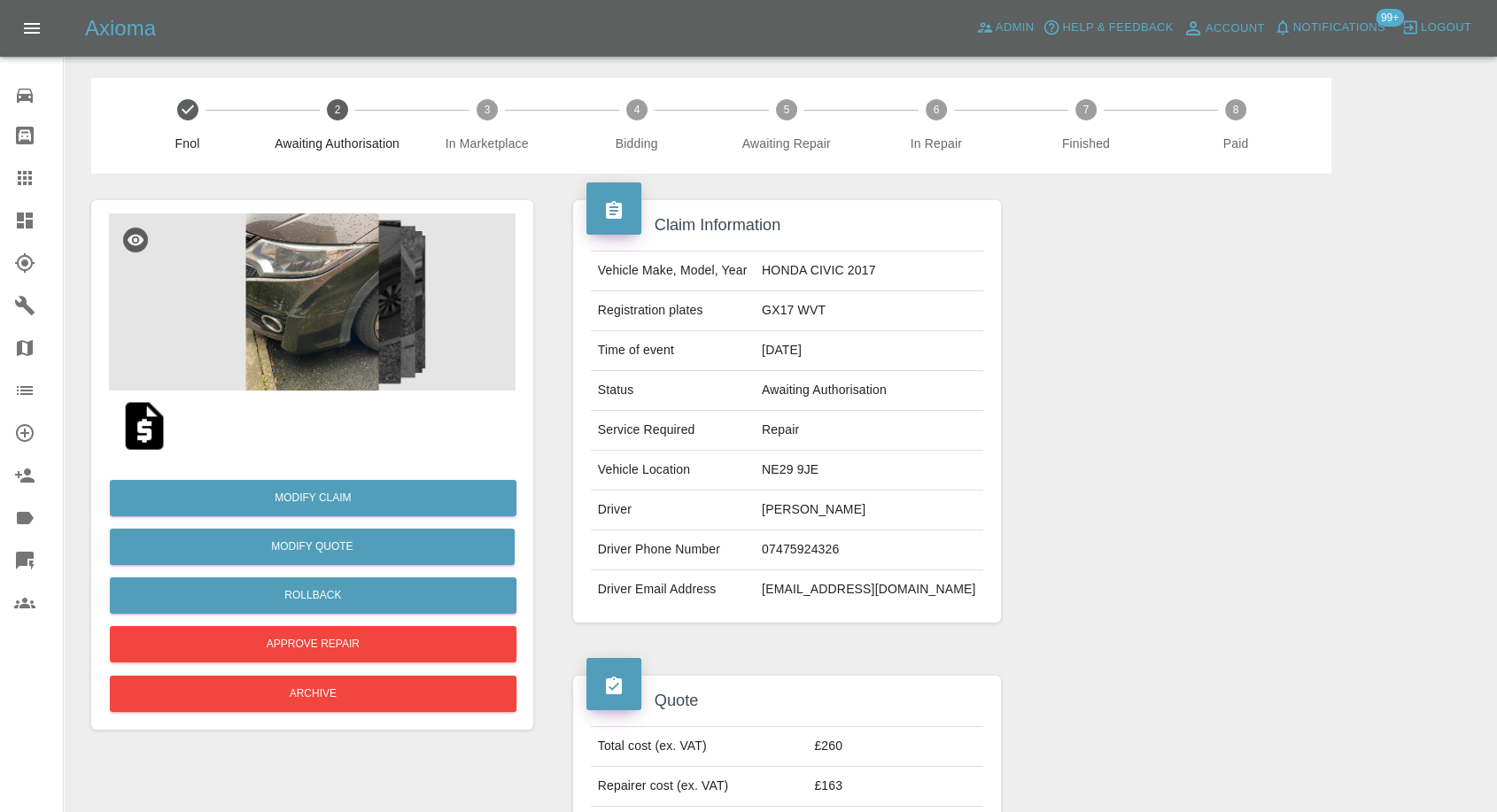
click at [344, 313] on img at bounding box center [312, 301] width 407 height 177
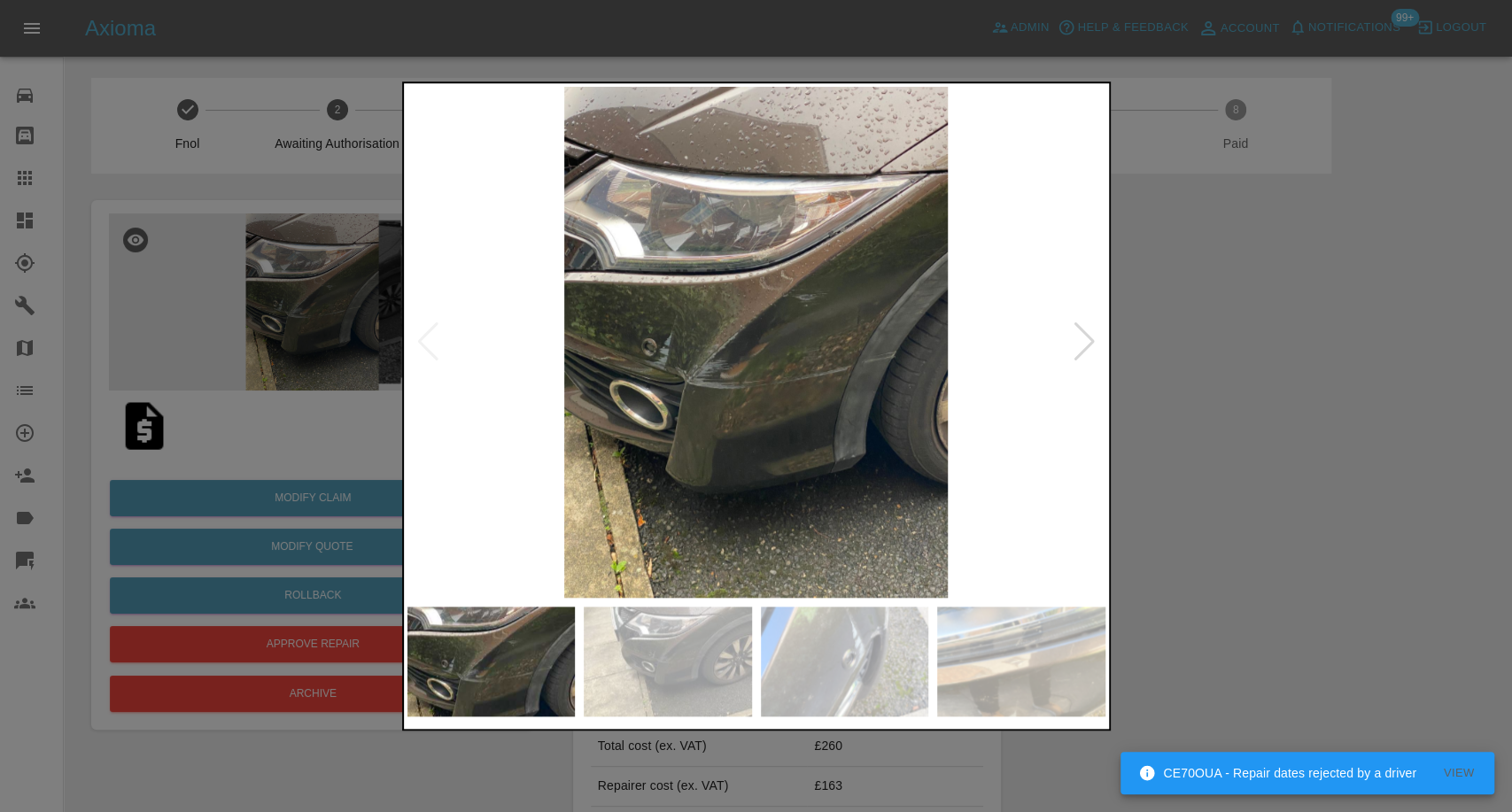
click at [656, 632] on img at bounding box center [667, 661] width 168 height 110
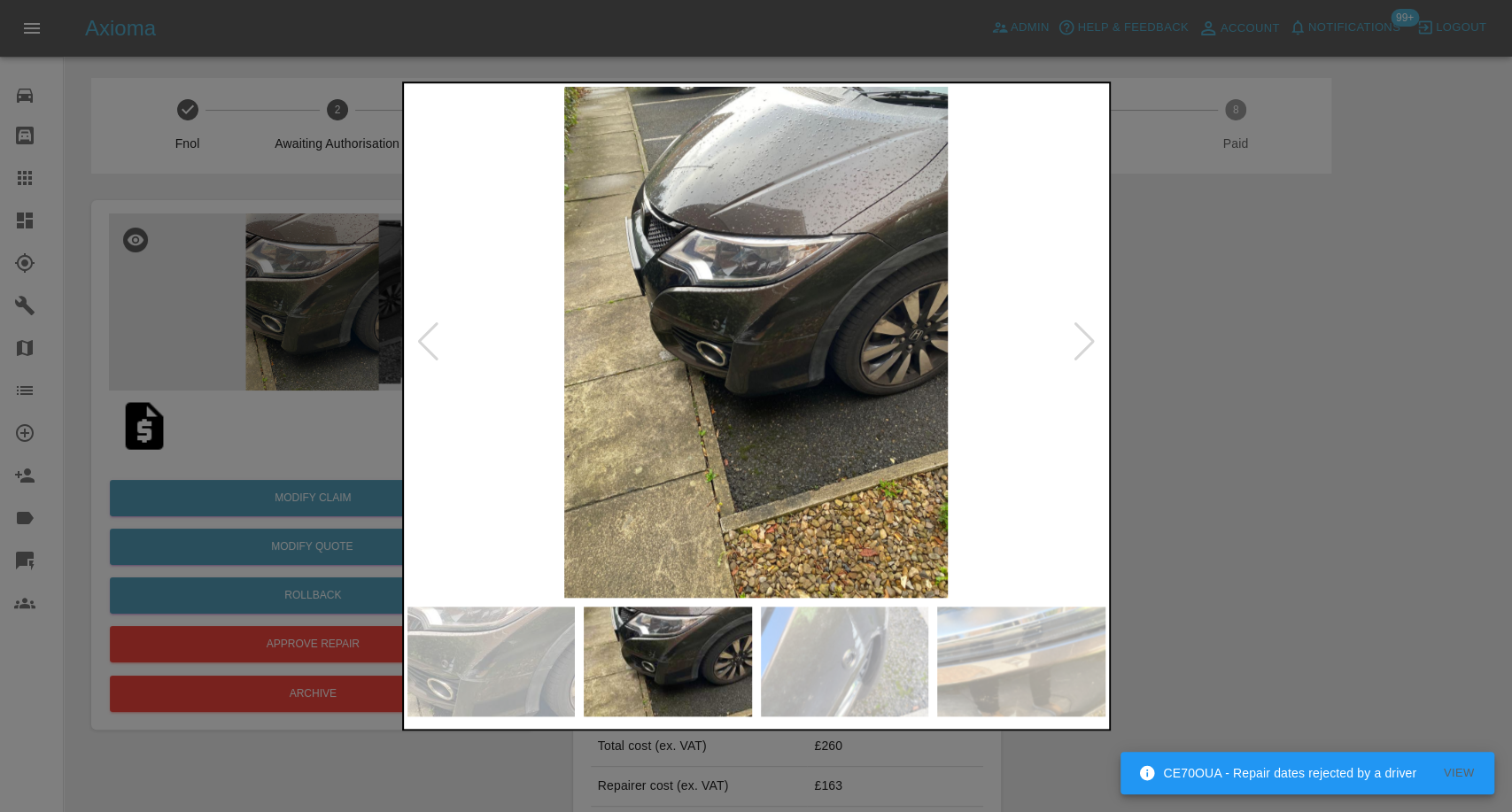
click at [886, 639] on img at bounding box center [844, 661] width 168 height 110
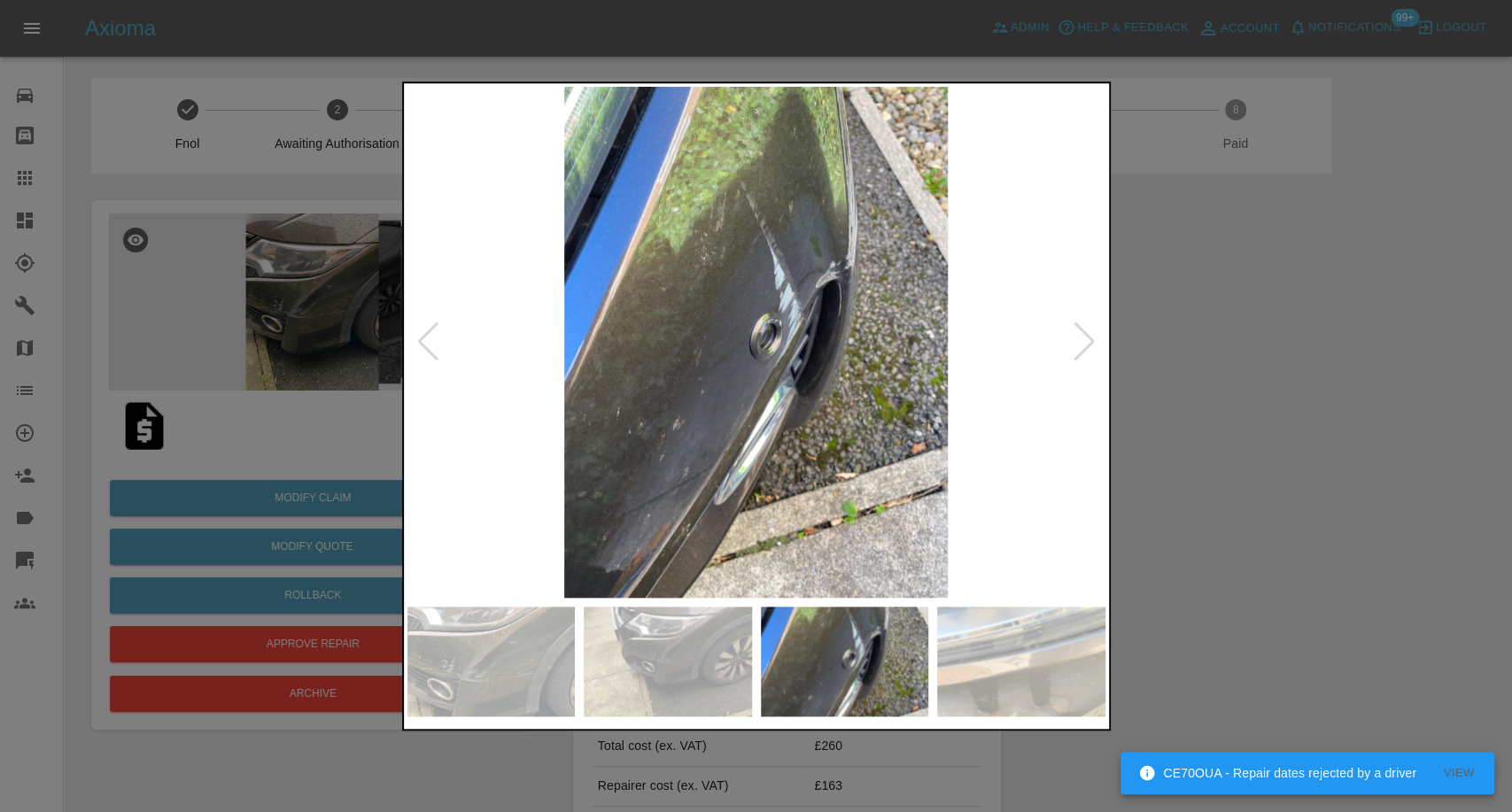
click at [1034, 661] on img at bounding box center [1021, 661] width 168 height 110
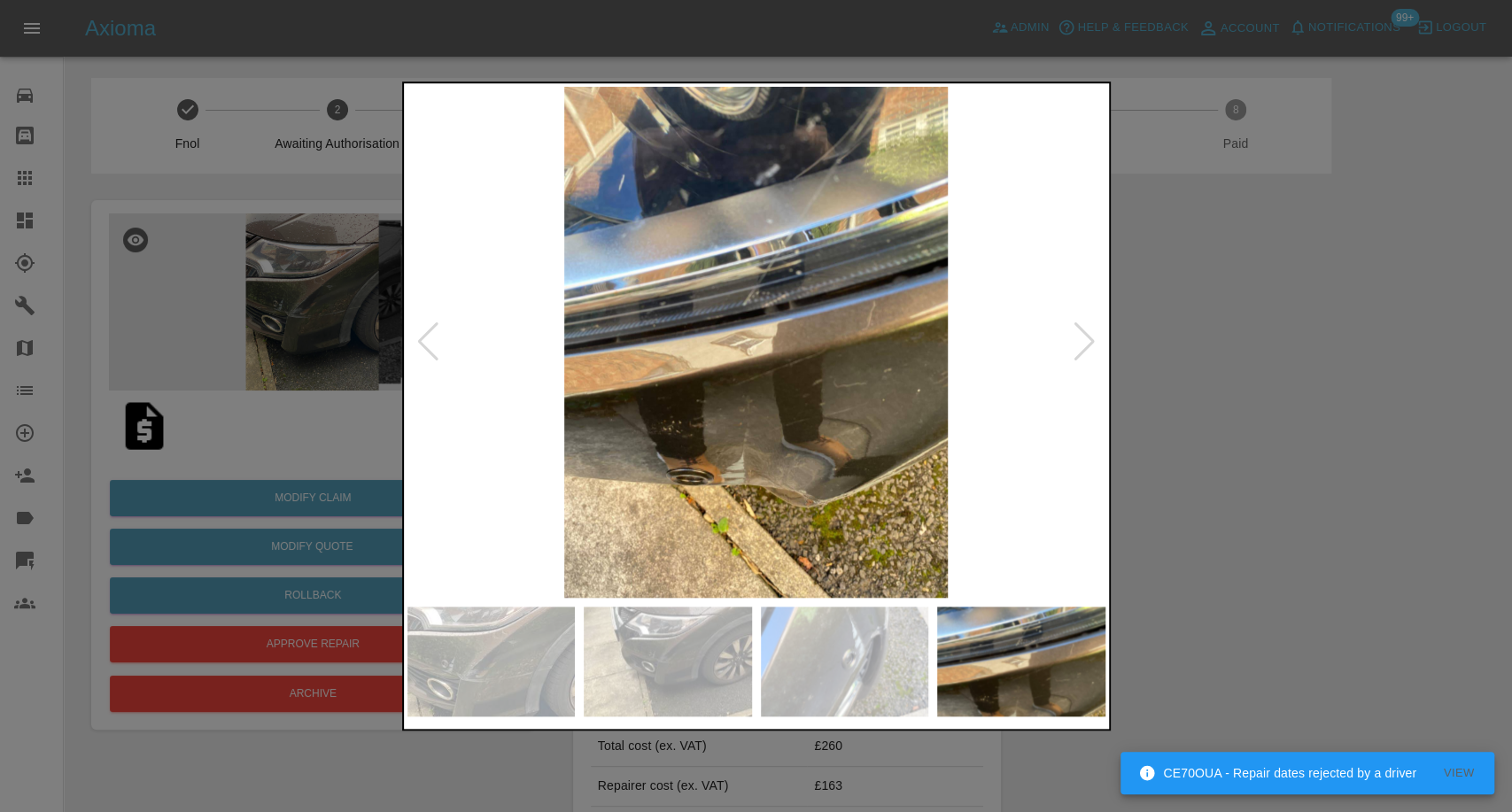
click at [1258, 407] on div at bounding box center [756, 406] width 1512 height 812
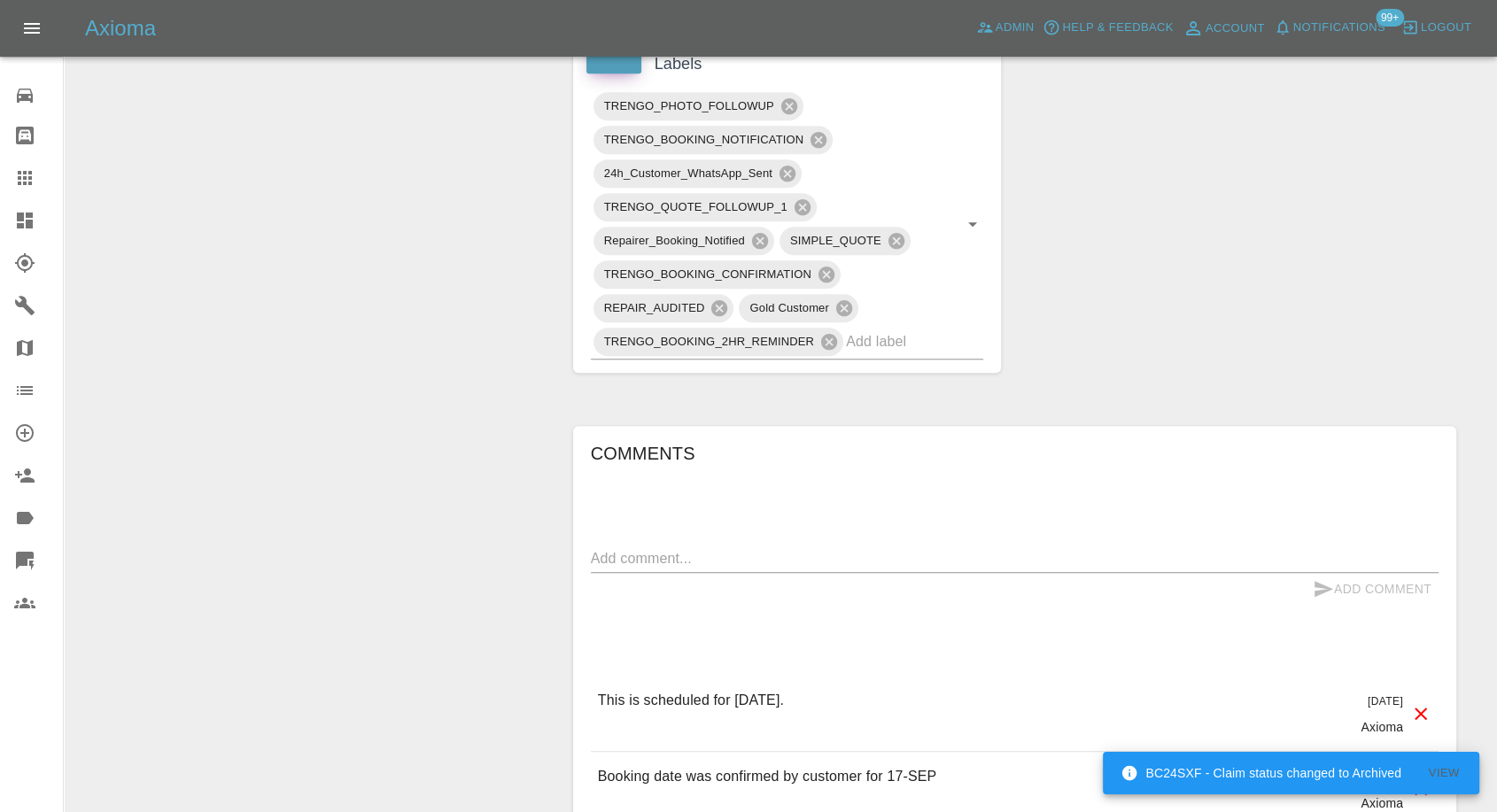
scroll to position [1082, 0]
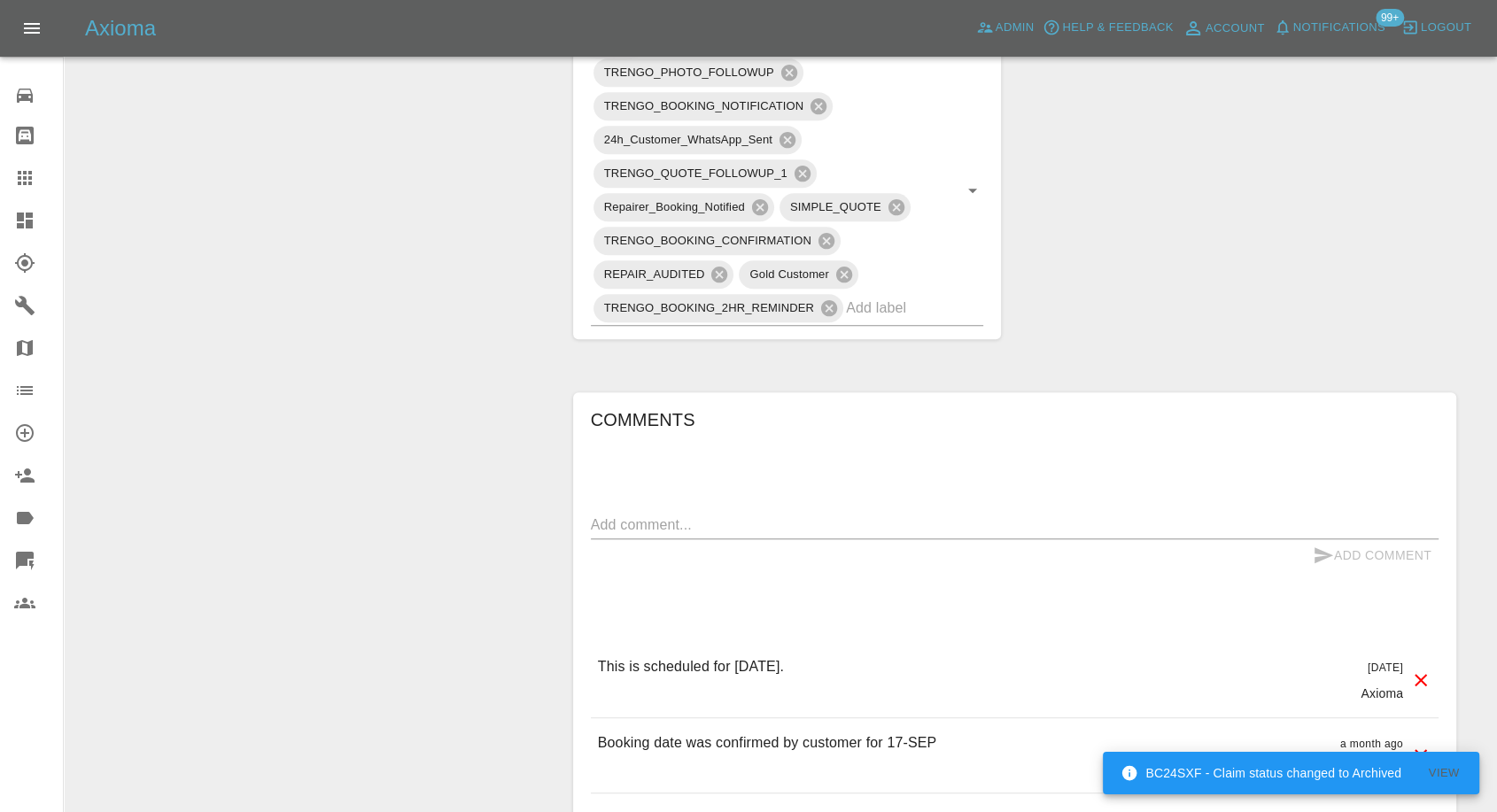
click at [658, 521] on textarea at bounding box center [1015, 524] width 848 height 20
paste textarea "I managed to contact your agent and was told he was running late due to bad wea…"
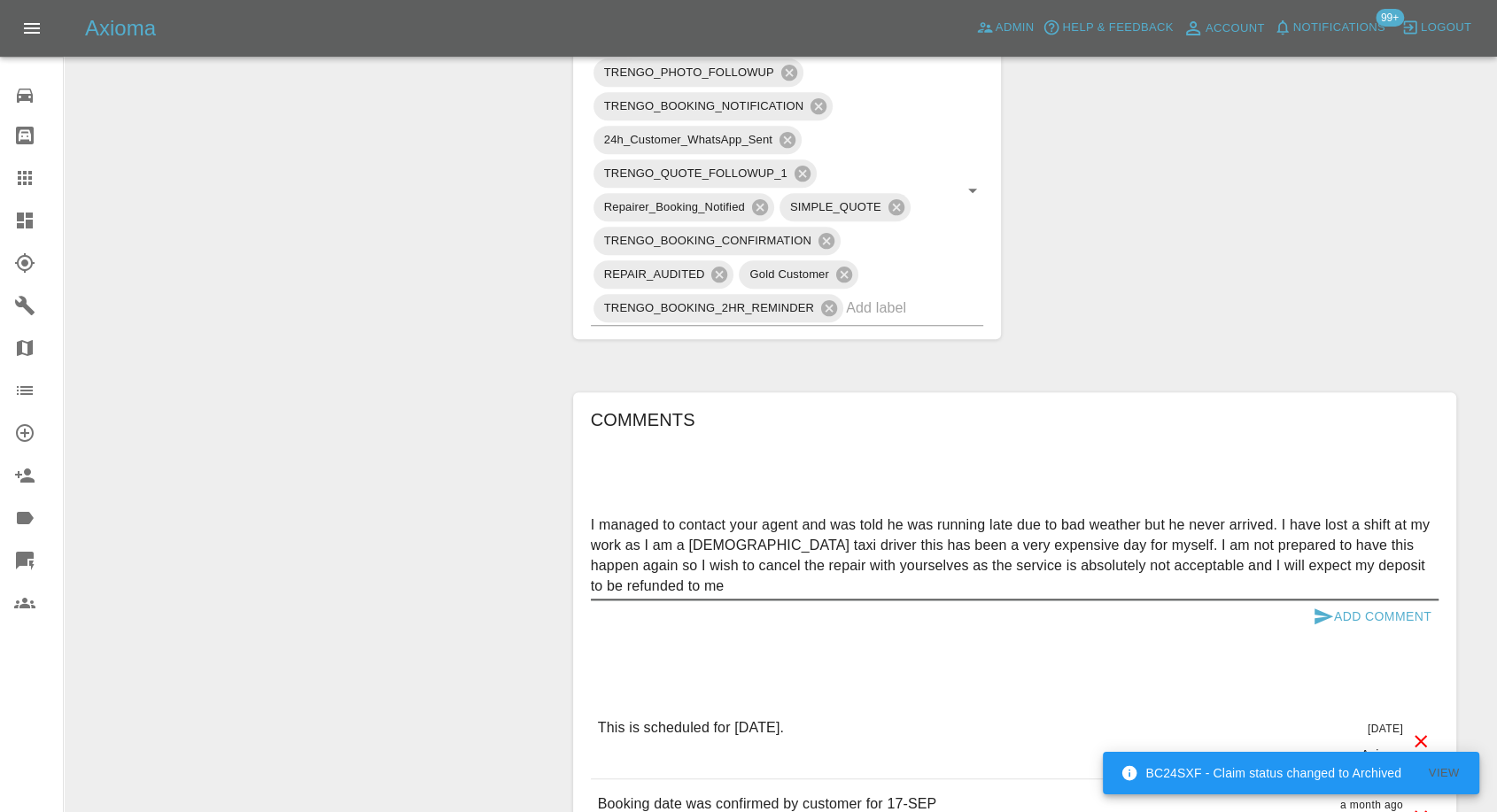
type textarea "I managed to contact your agent and was told he was running late due to bad wea…"
click at [1317, 618] on icon "submit" at bounding box center [1324, 615] width 18 height 16
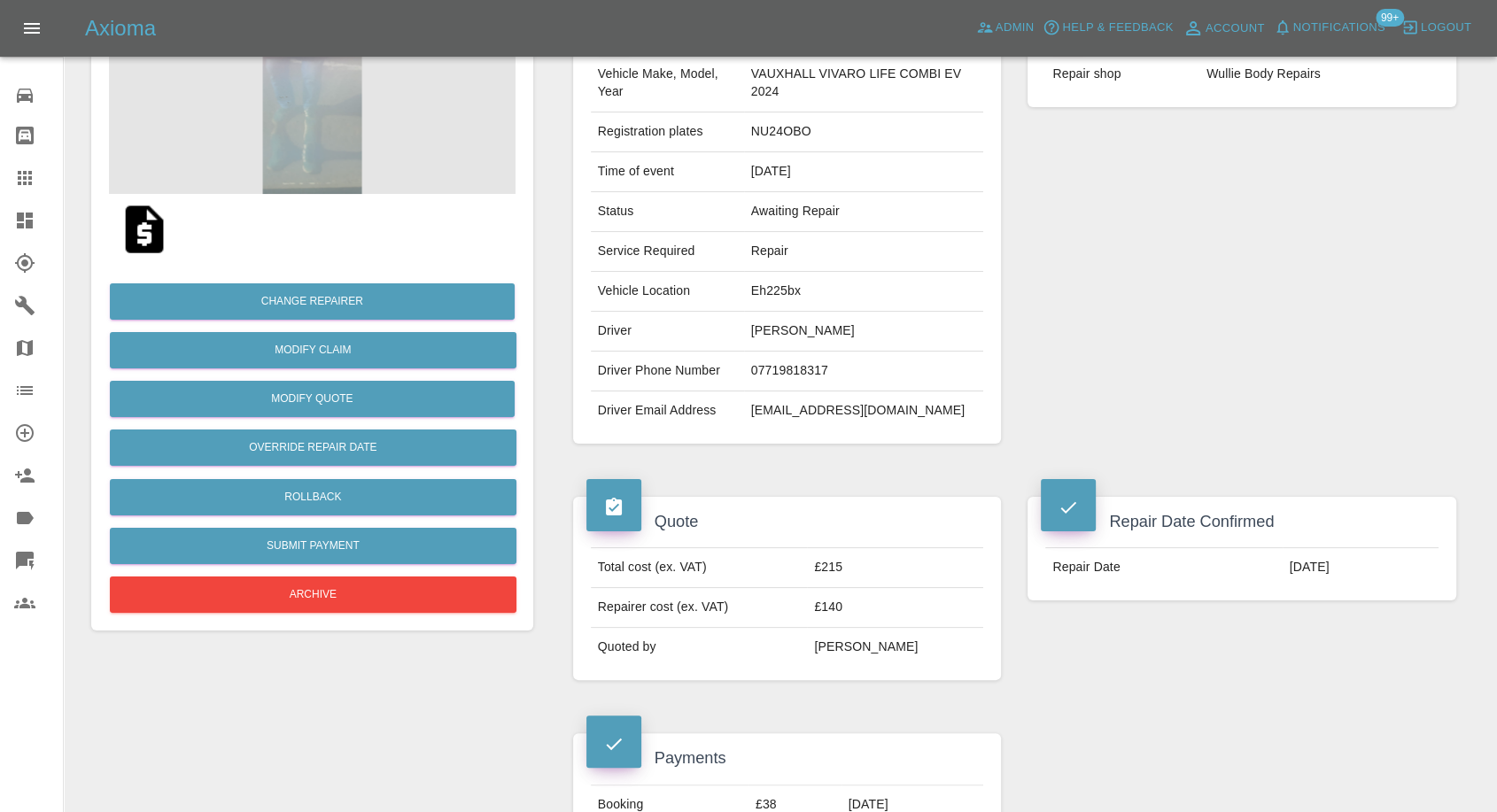
scroll to position [0, 0]
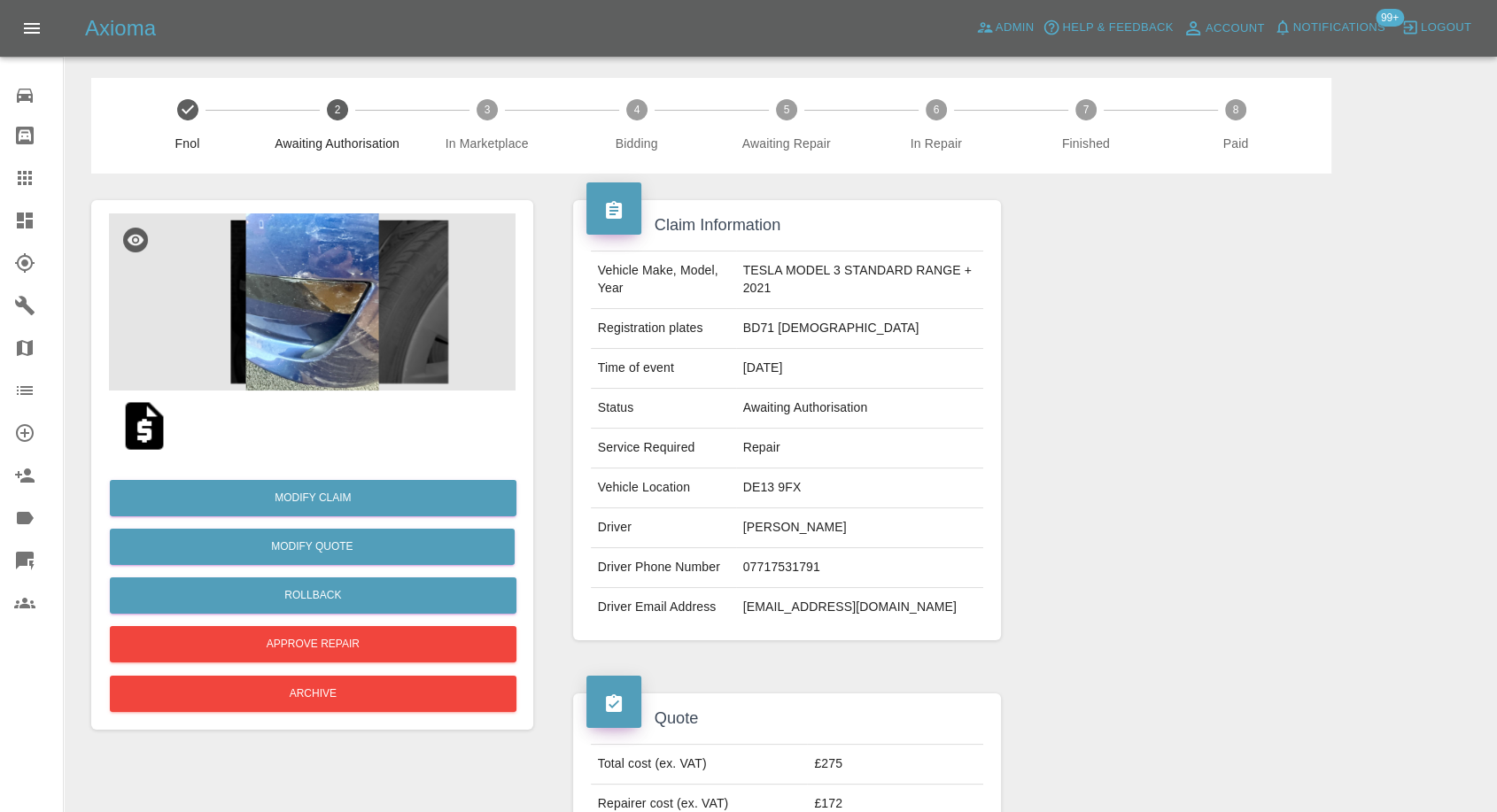
click at [124, 433] on img at bounding box center [144, 426] width 57 height 57
click at [347, 295] on img at bounding box center [312, 301] width 407 height 177
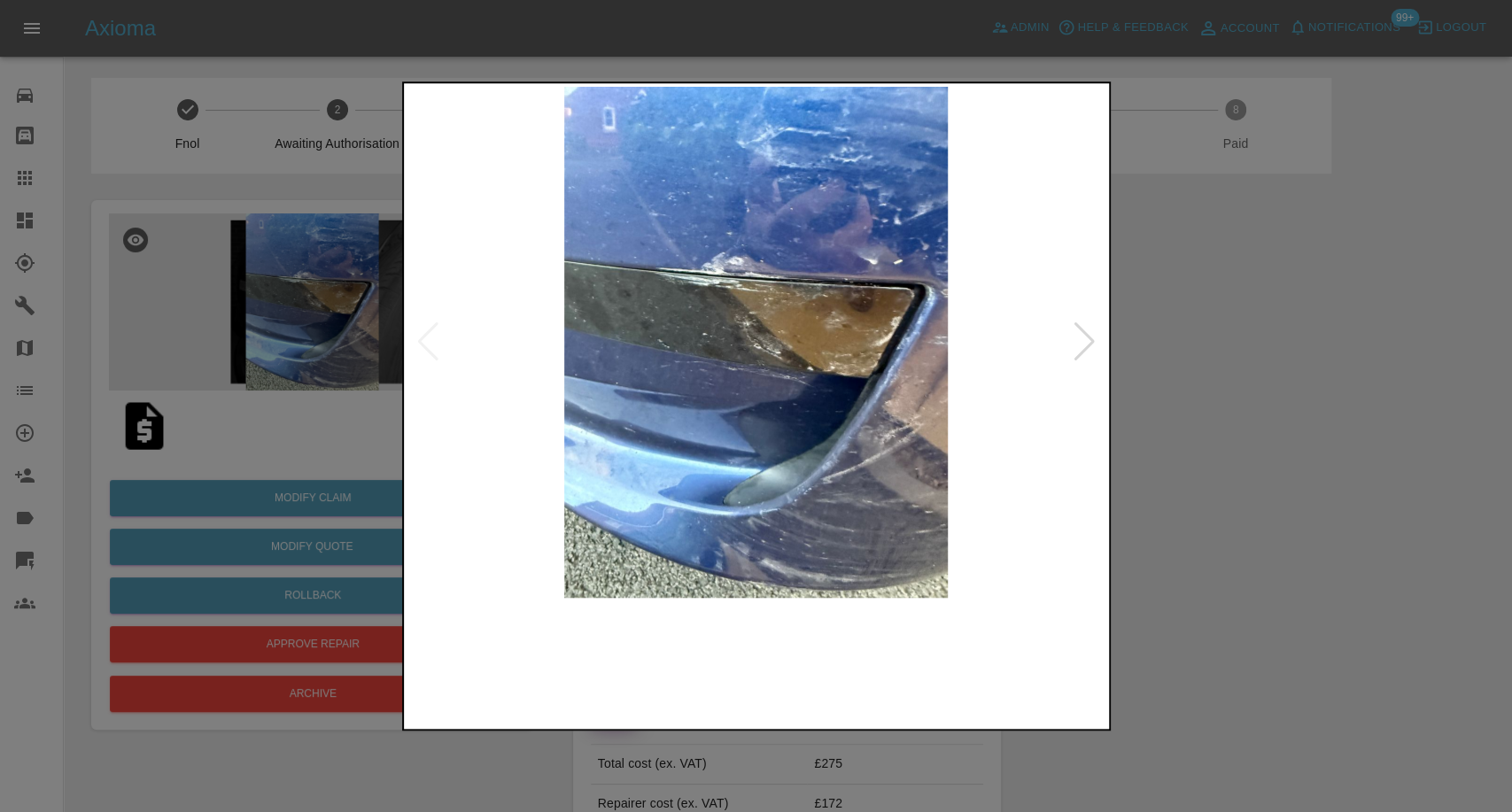
click at [701, 678] on img at bounding box center [667, 661] width 168 height 110
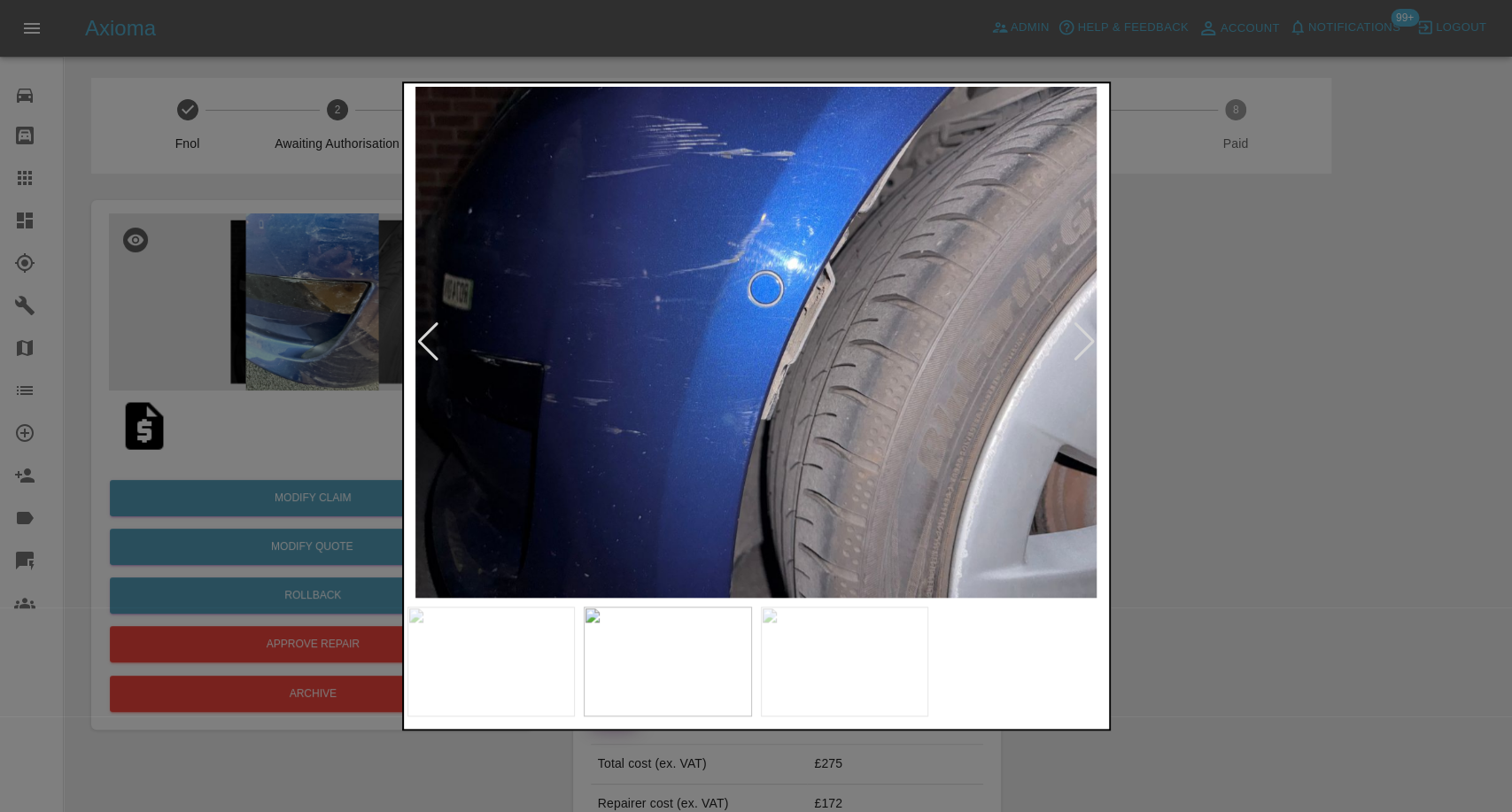
click at [809, 628] on img at bounding box center [844, 661] width 168 height 110
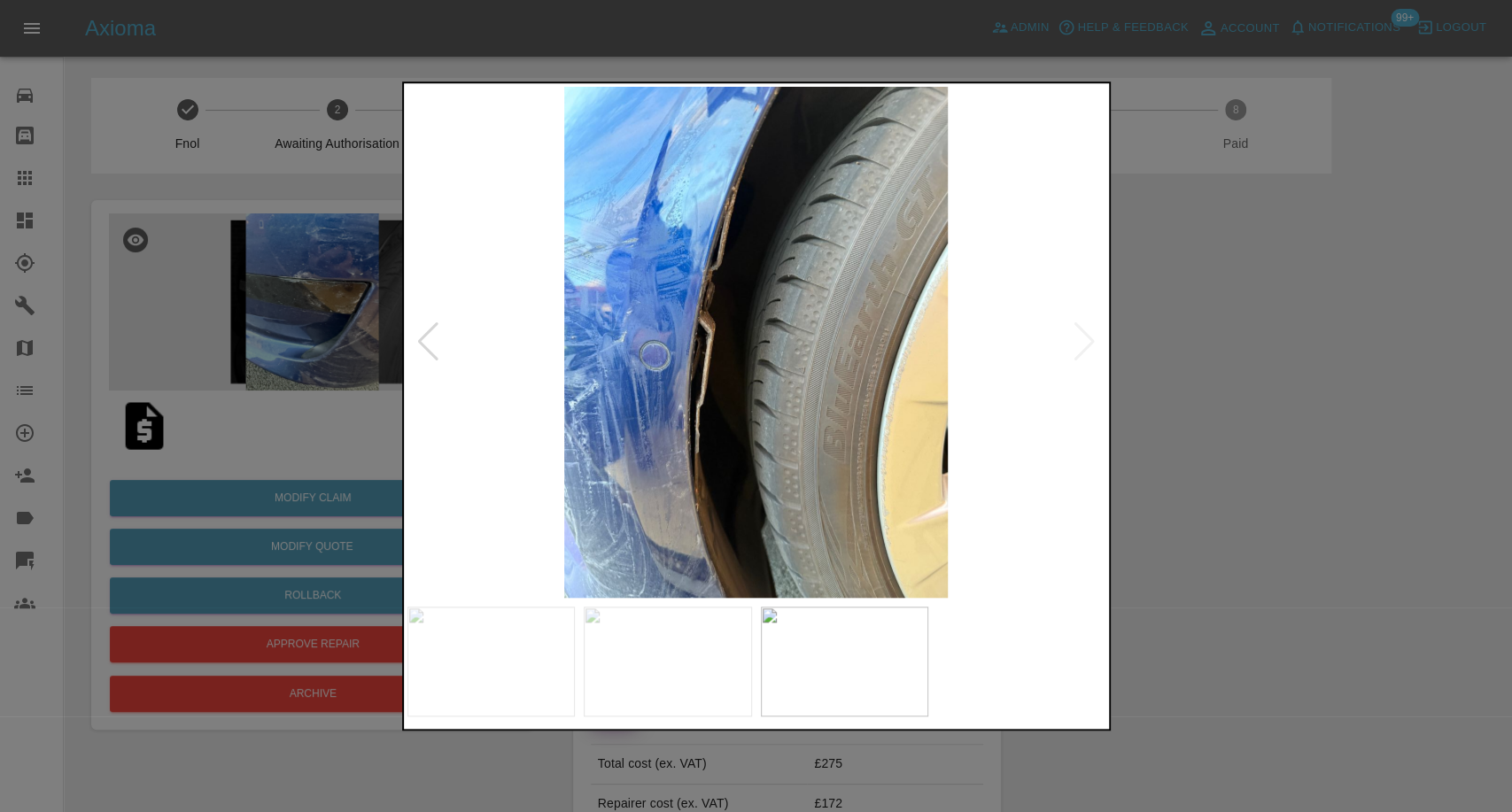
click at [1194, 558] on div at bounding box center [756, 406] width 1512 height 812
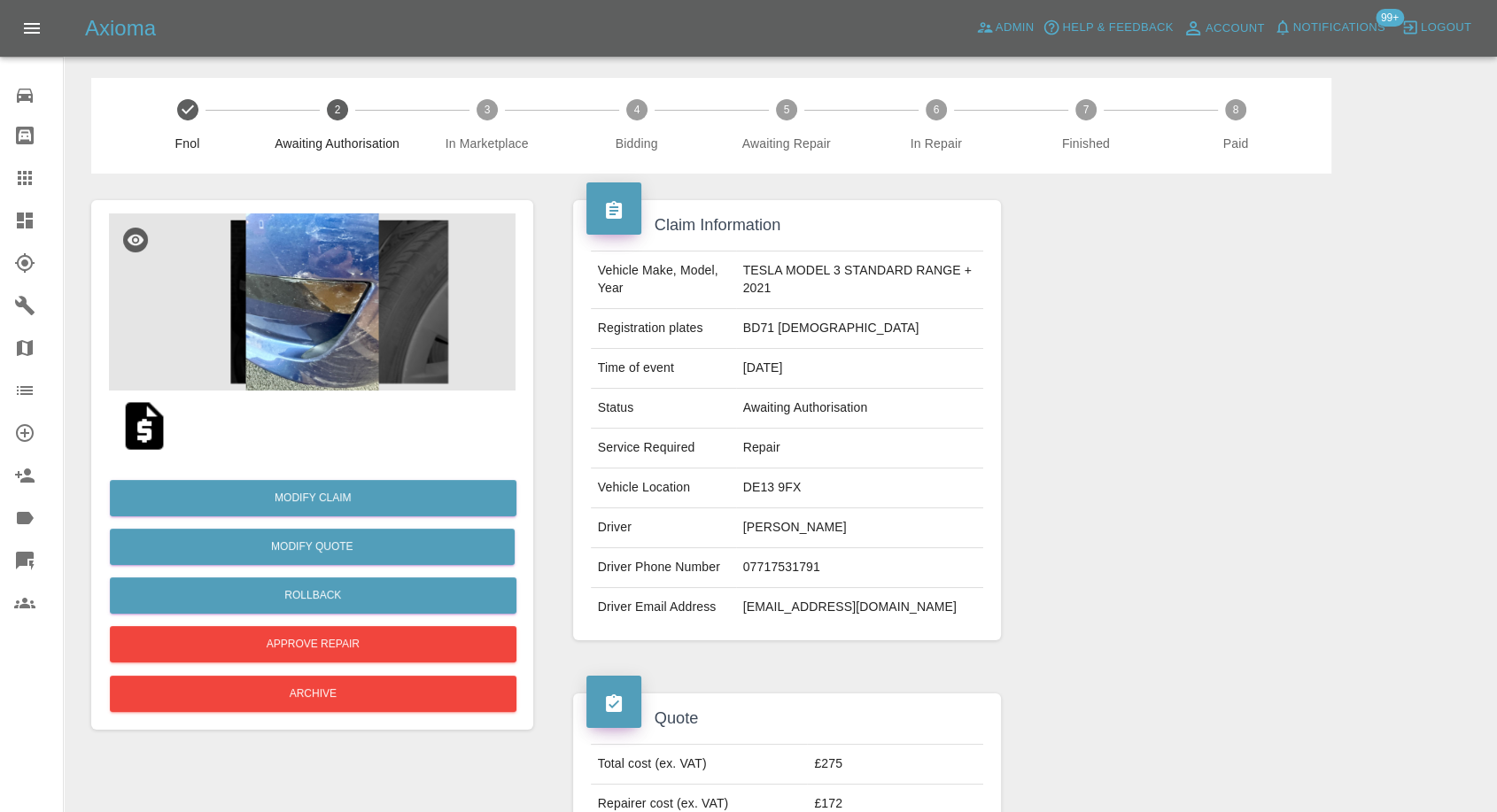
click at [325, 315] on img at bounding box center [312, 301] width 407 height 177
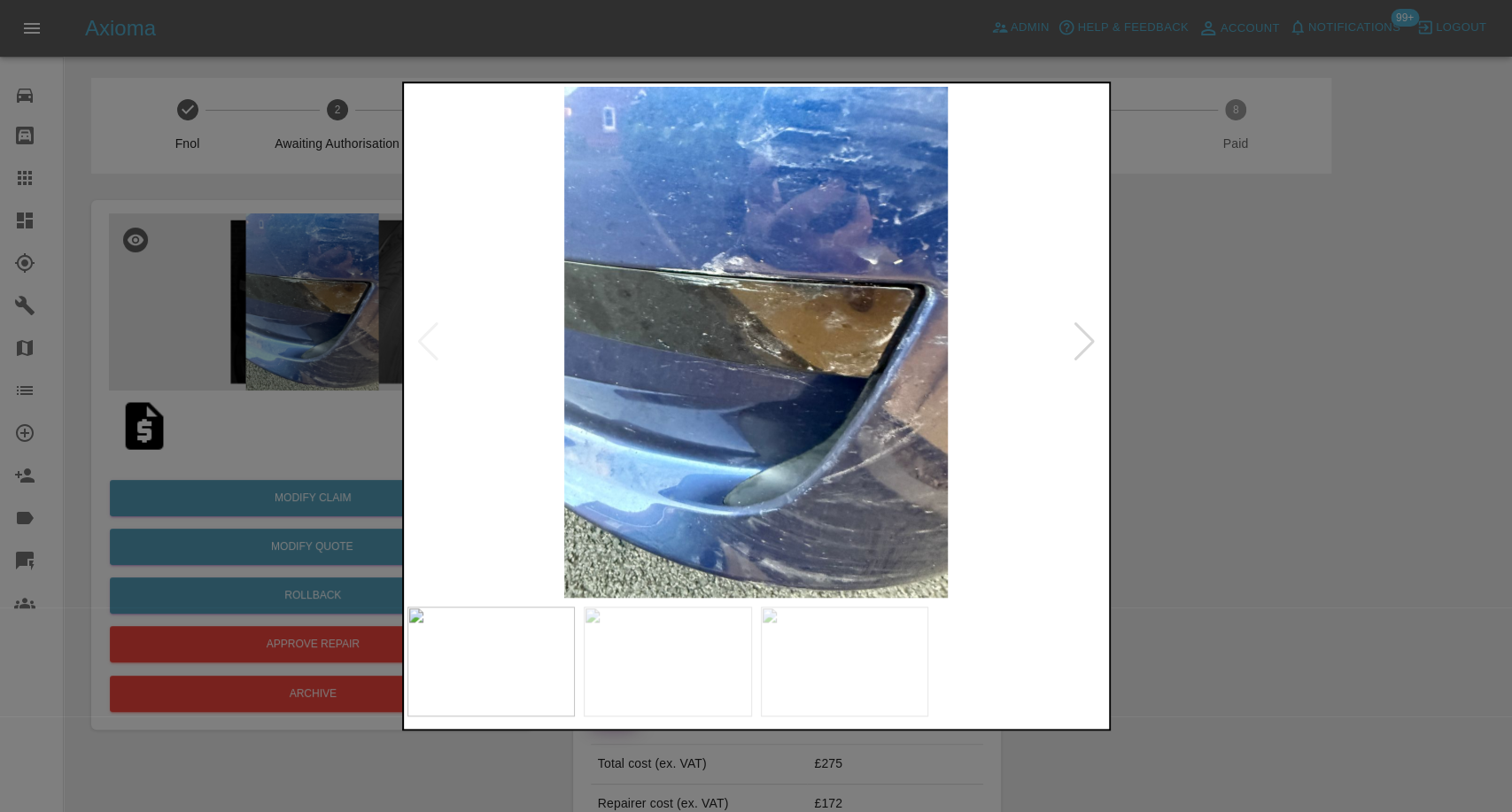
click at [667, 609] on img at bounding box center [667, 661] width 168 height 110
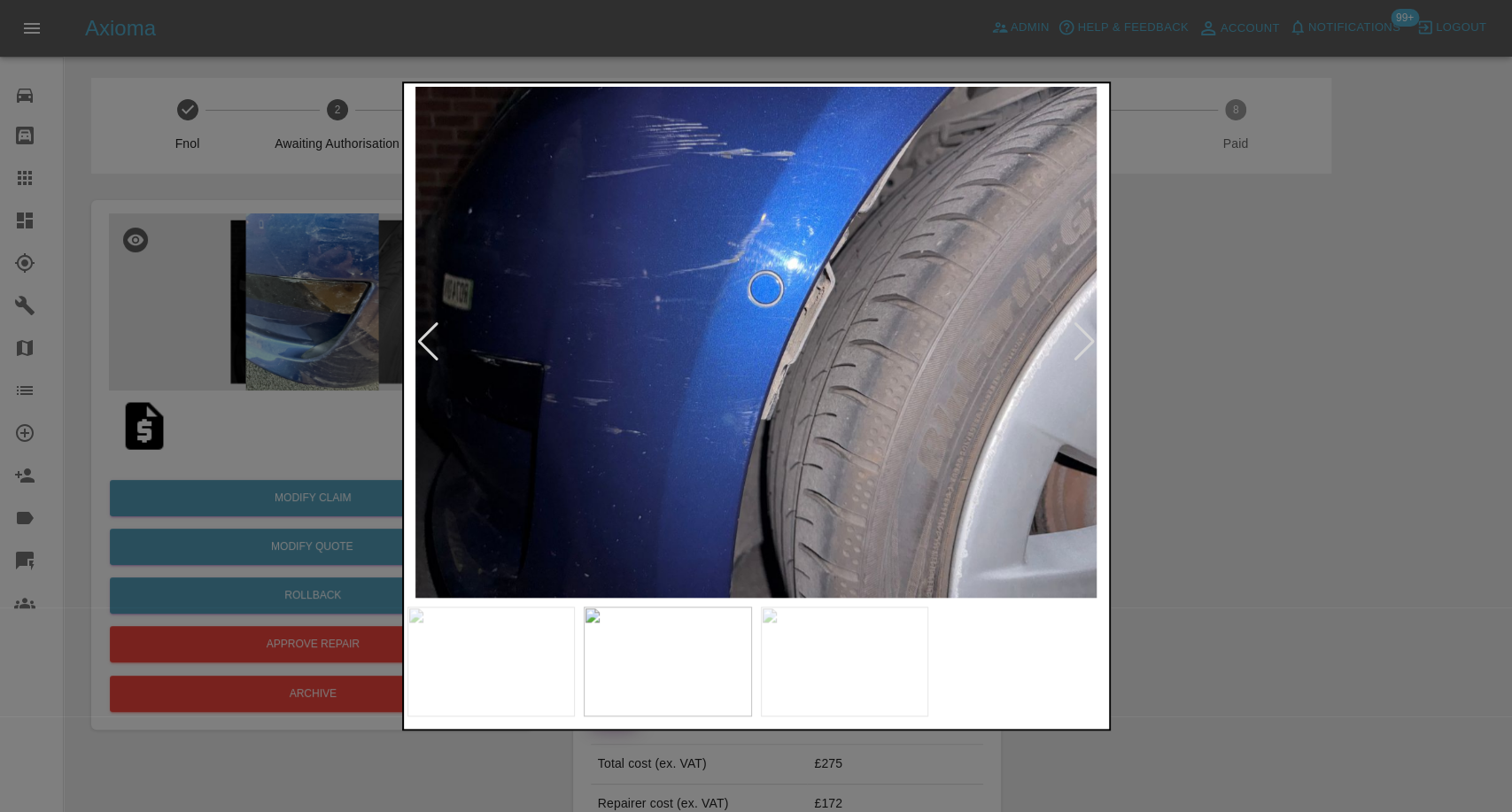
click at [845, 637] on img at bounding box center [844, 661] width 168 height 110
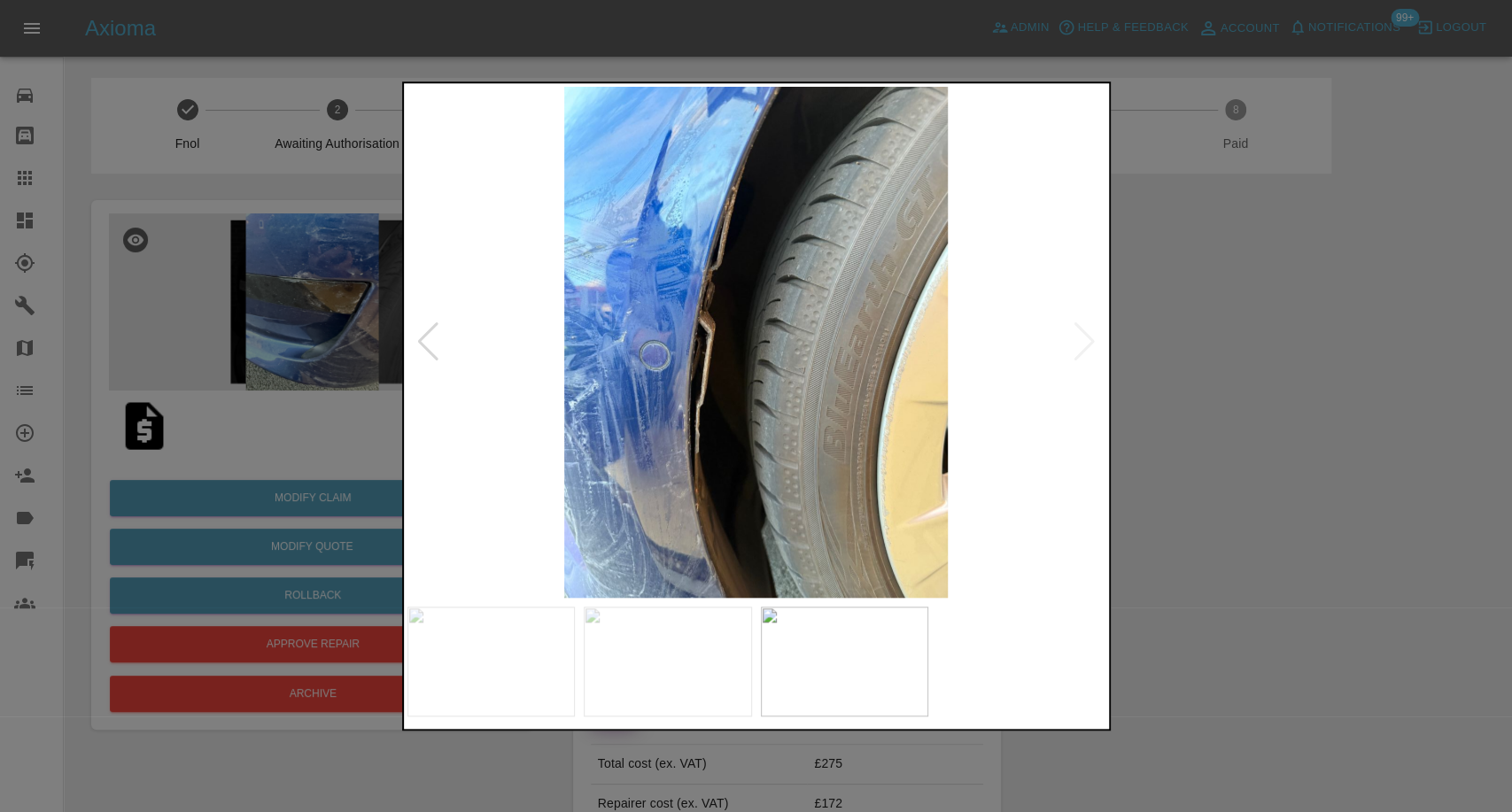
click at [1258, 579] on div at bounding box center [756, 406] width 1512 height 812
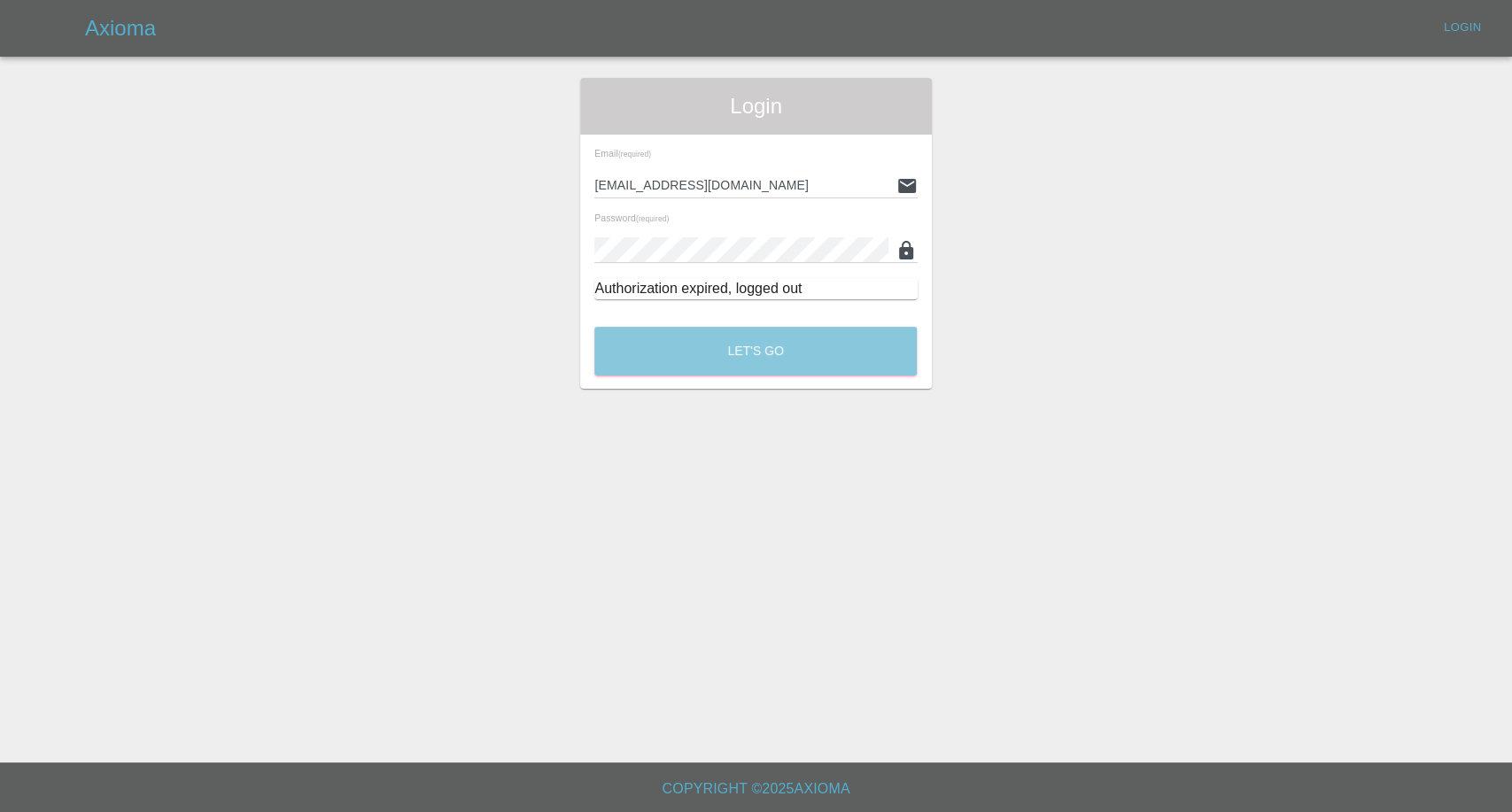
click at [748, 348] on button "Let's Go" at bounding box center [755, 351] width 322 height 49
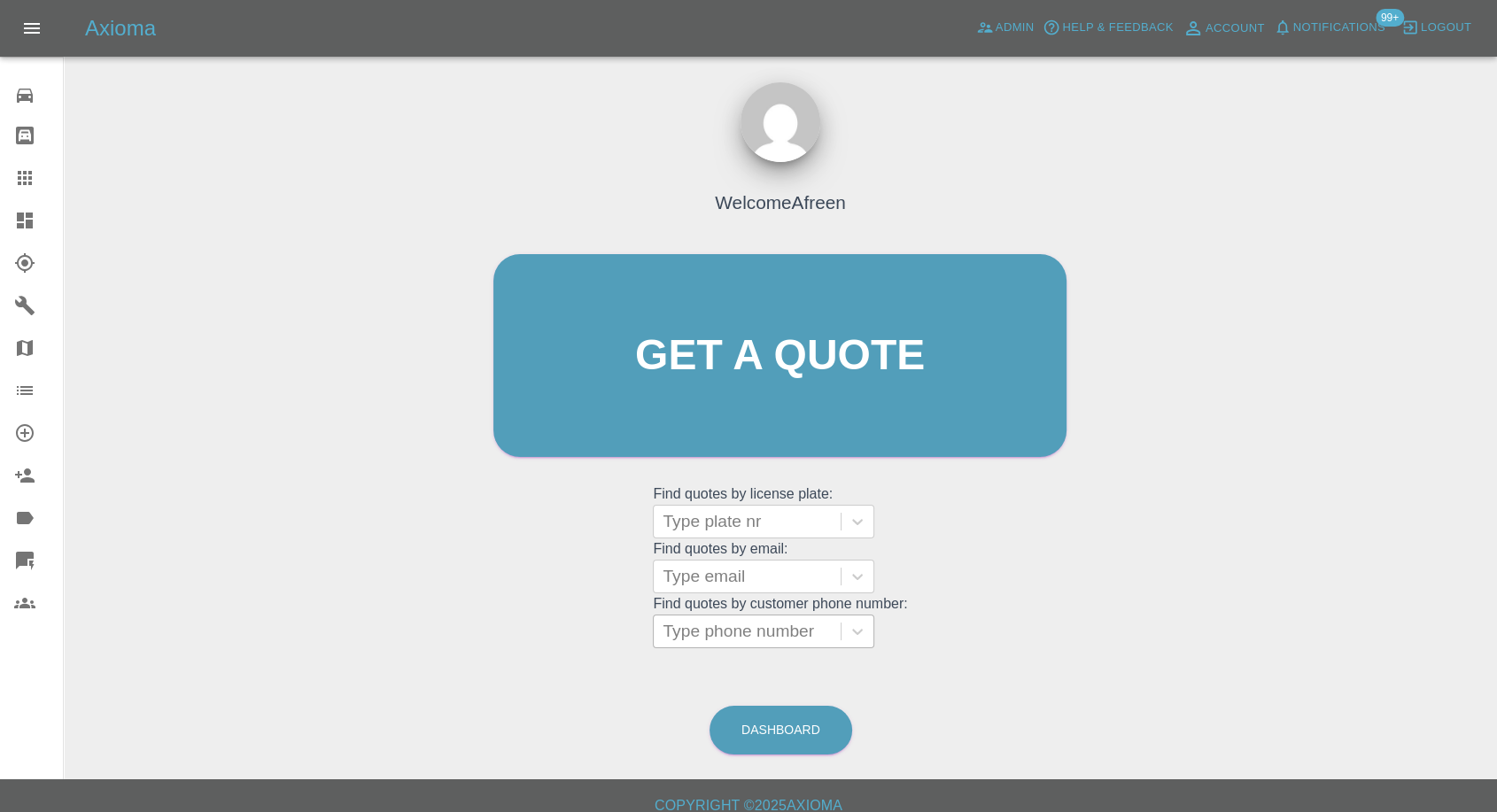
click at [753, 638] on div at bounding box center [747, 631] width 169 height 25
paste input "+447710596487"
drag, startPoint x: 697, startPoint y: 626, endPoint x: 493, endPoint y: 649, distance: 205.3
click at [493, 649] on div "Welcome Afreen Get a quote Get a quote Find quotes by license plate: Type plate…" at bounding box center [780, 389] width 610 height 535
type input "07710596487"
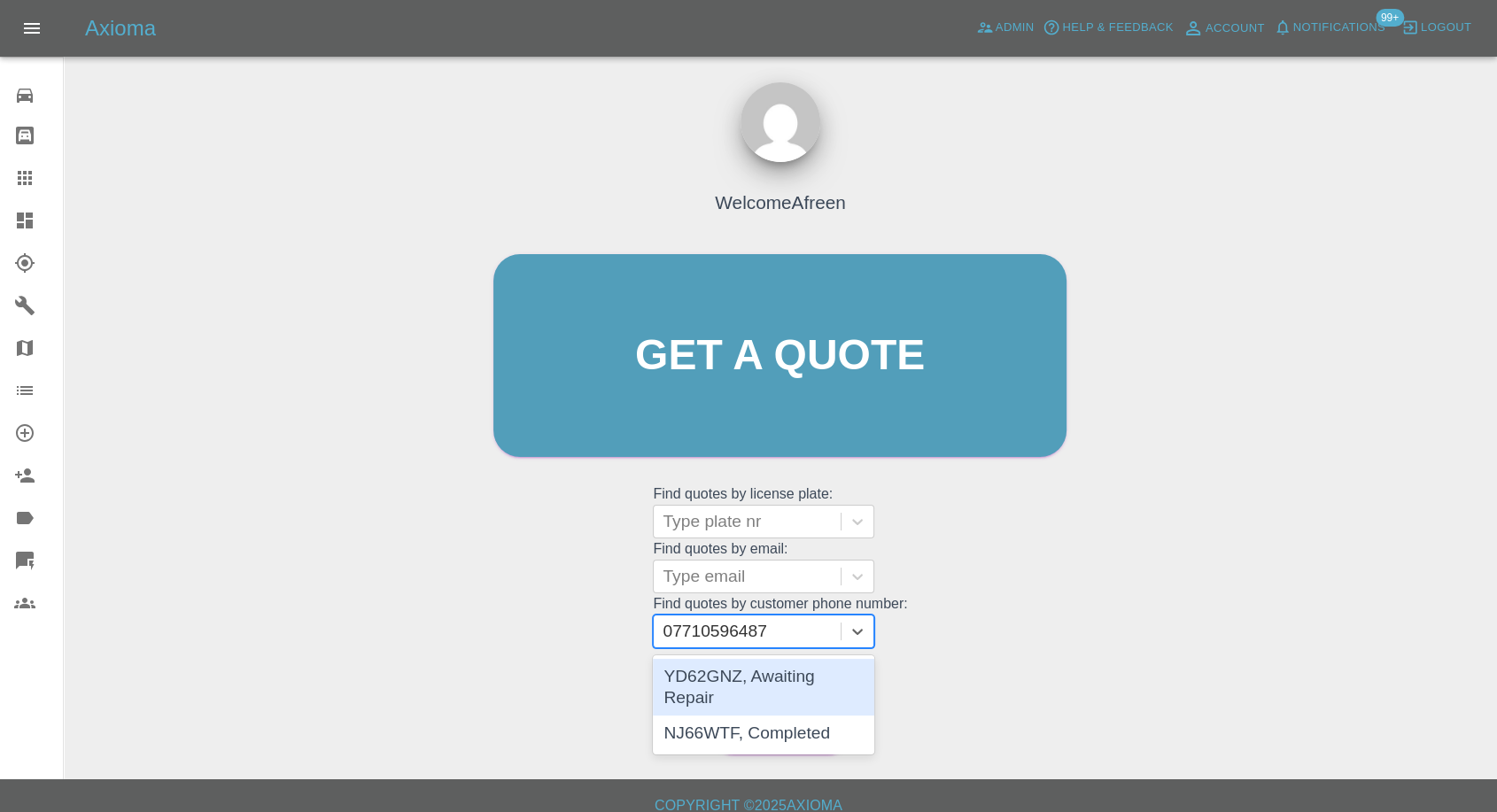
click at [788, 674] on div "YD62GNZ, Awaiting Repair" at bounding box center [764, 687] width 221 height 57
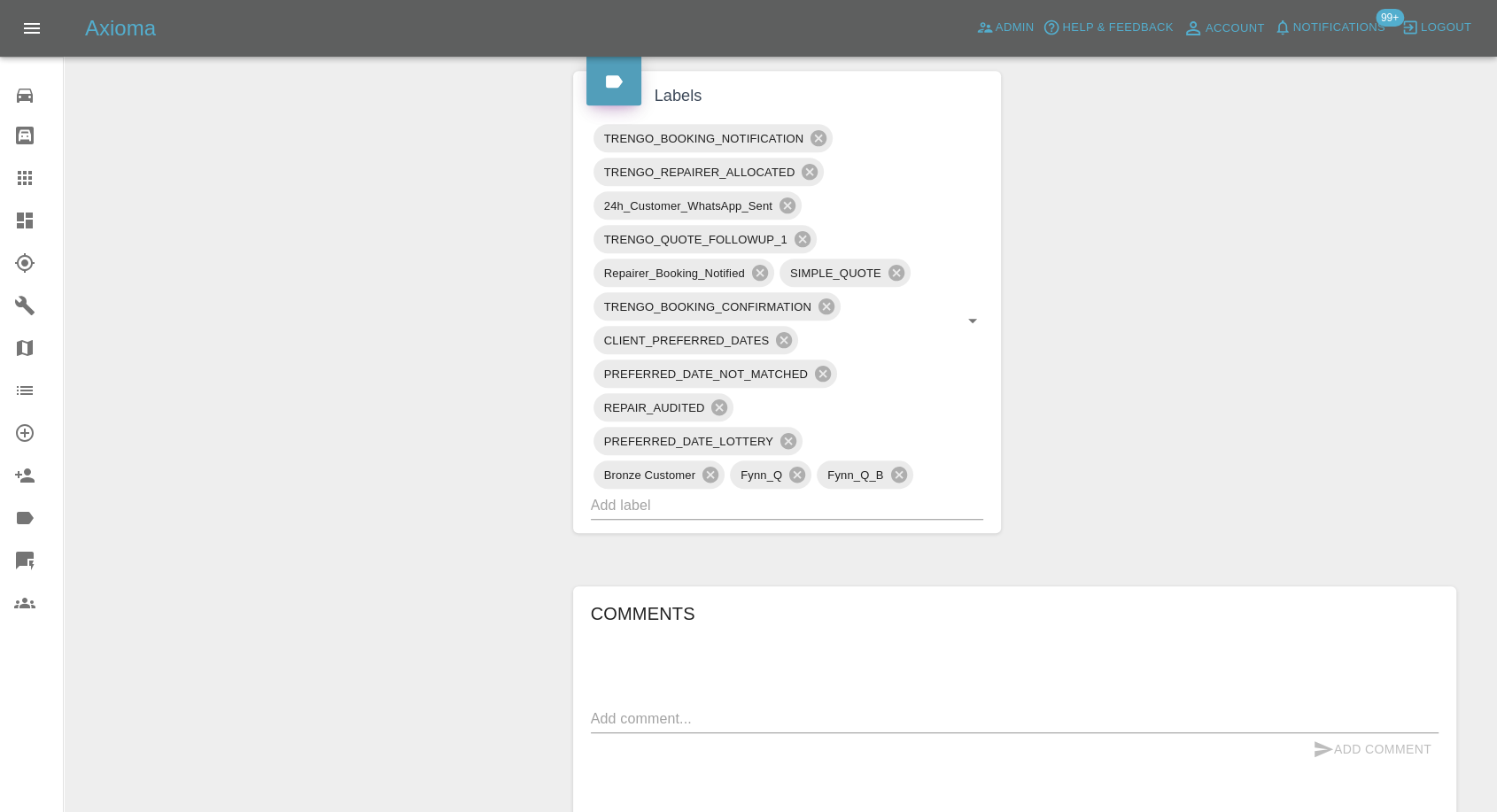
scroll to position [1180, 0]
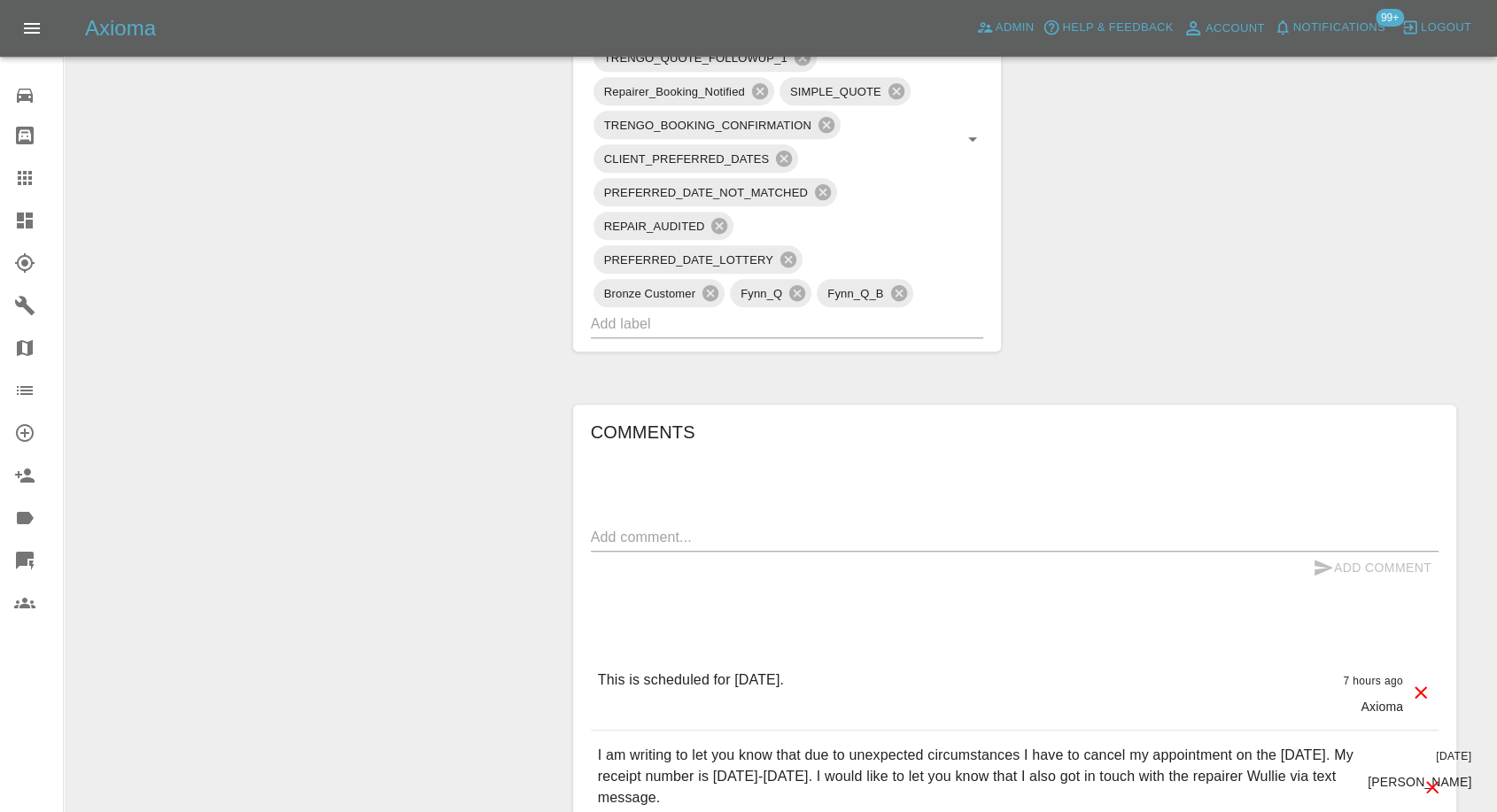
click at [749, 545] on textarea at bounding box center [1015, 537] width 848 height 20
paste textarea "Hi , just to let you know that I cancelled the booking, and I confirmed the can…"
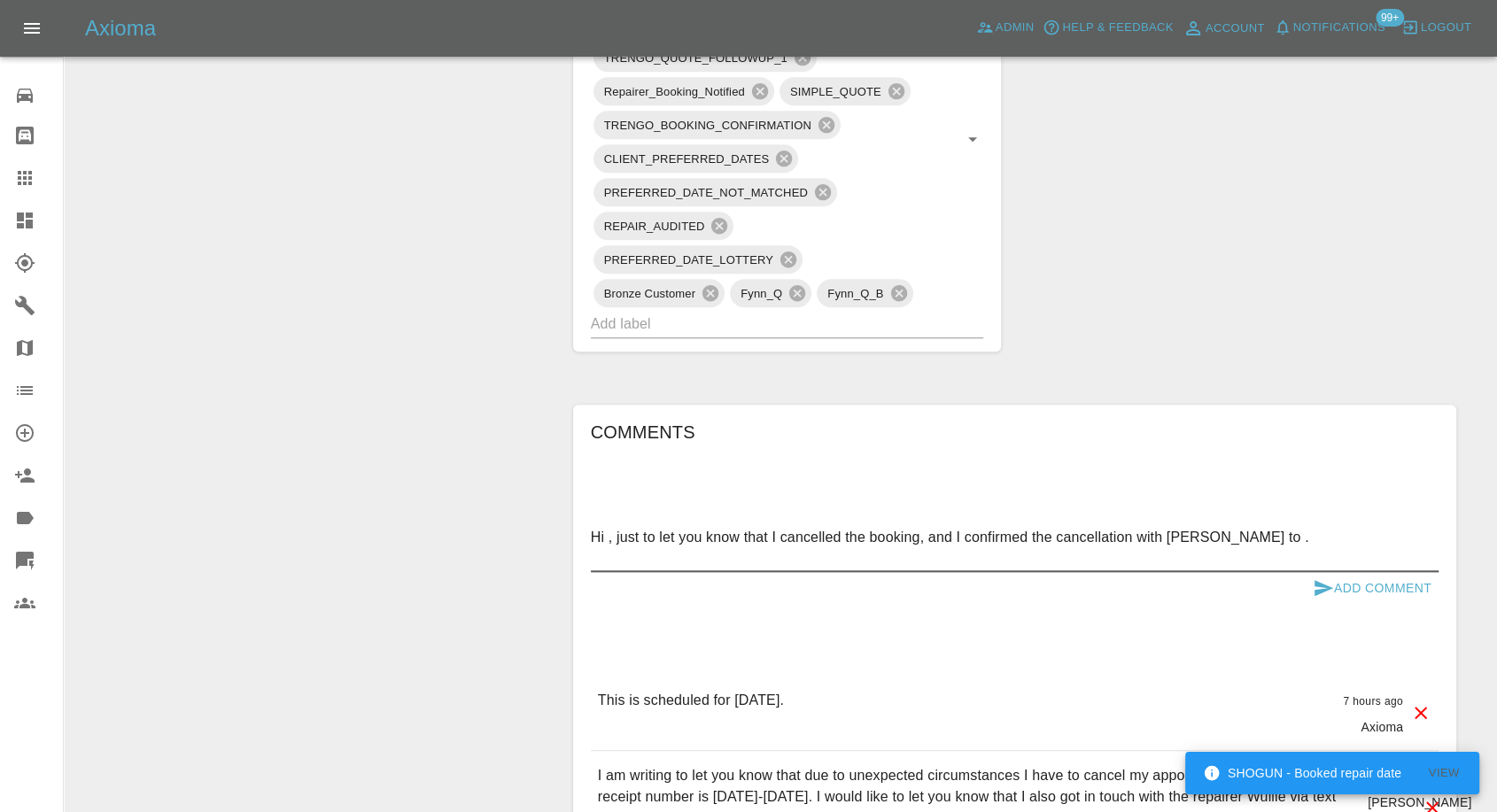
type textarea "Hi , just to let you know that I cancelled the booking, and I confirmed the can…"
click at [1311, 592] on button "Add Comment" at bounding box center [1372, 589] width 133 height 33
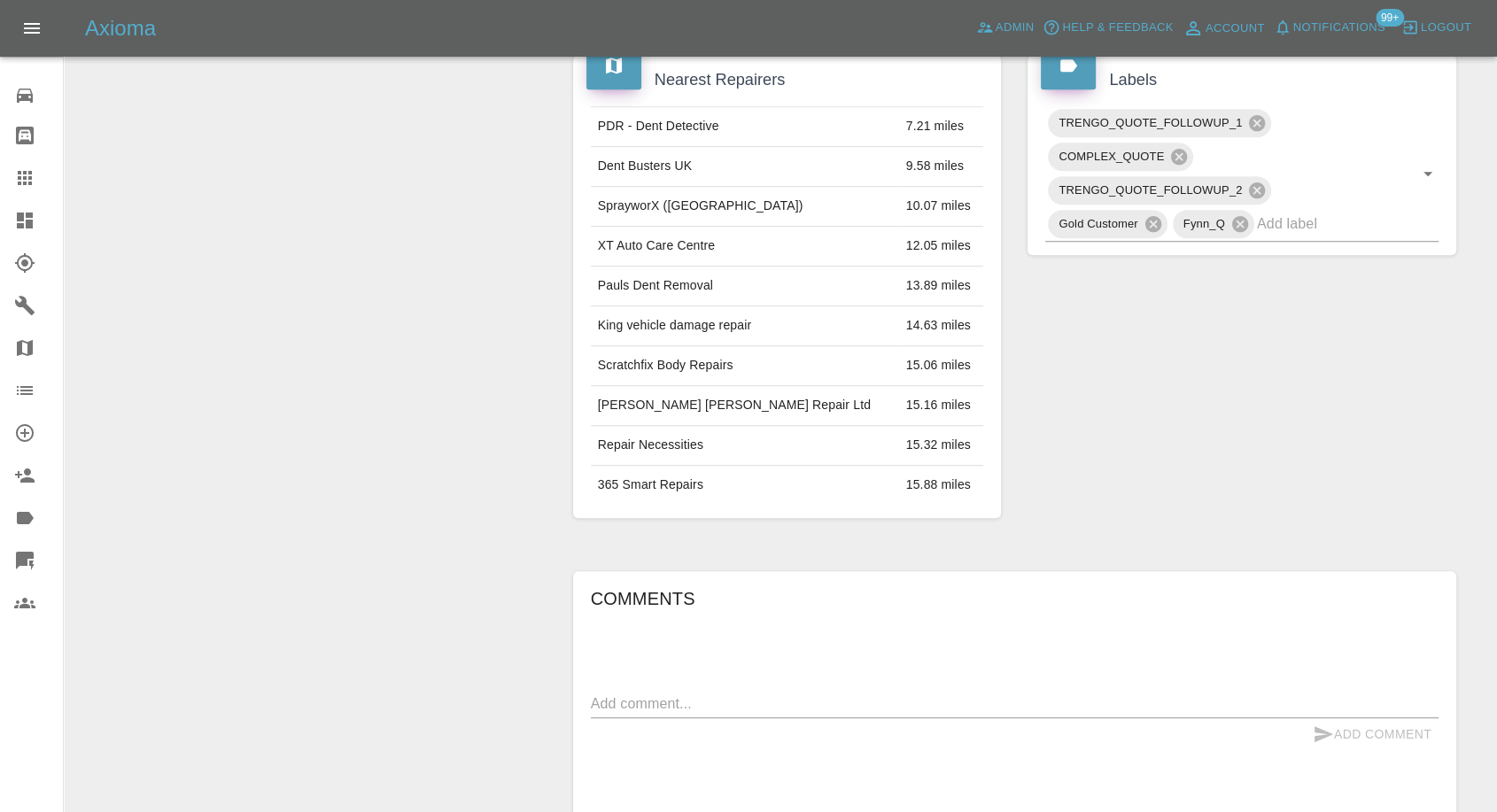
scroll to position [1082, 0]
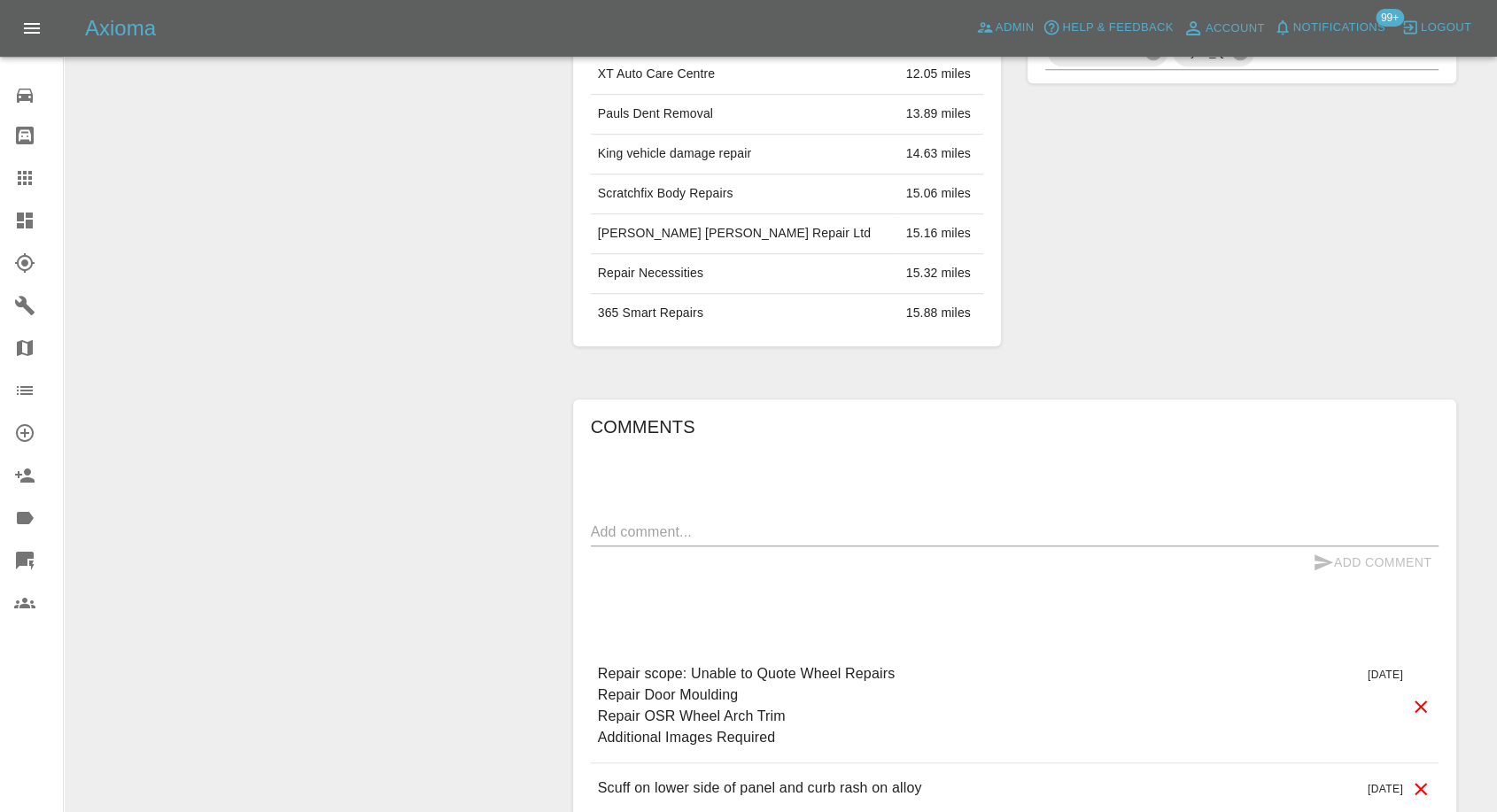
click at [765, 531] on textarea at bounding box center [1015, 532] width 848 height 20
paste textarea "Hello, from the quote you are unable to fix the alloys so I think I’ll have to …"
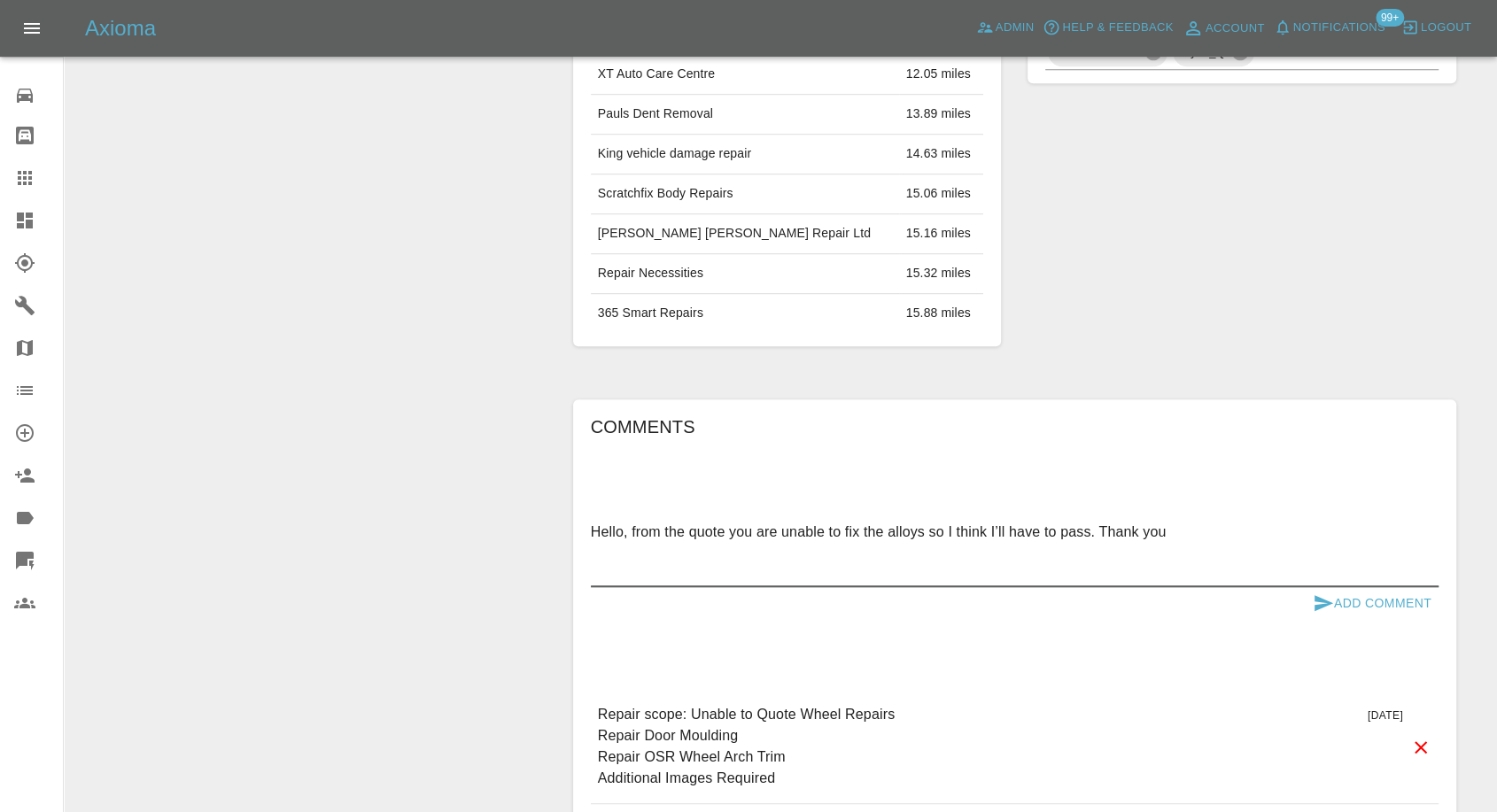
type textarea "Hello, from the quote you are unable to fix the alloys so I think I’ll have to …"
click at [1324, 603] on icon "submit" at bounding box center [1323, 603] width 21 height 21
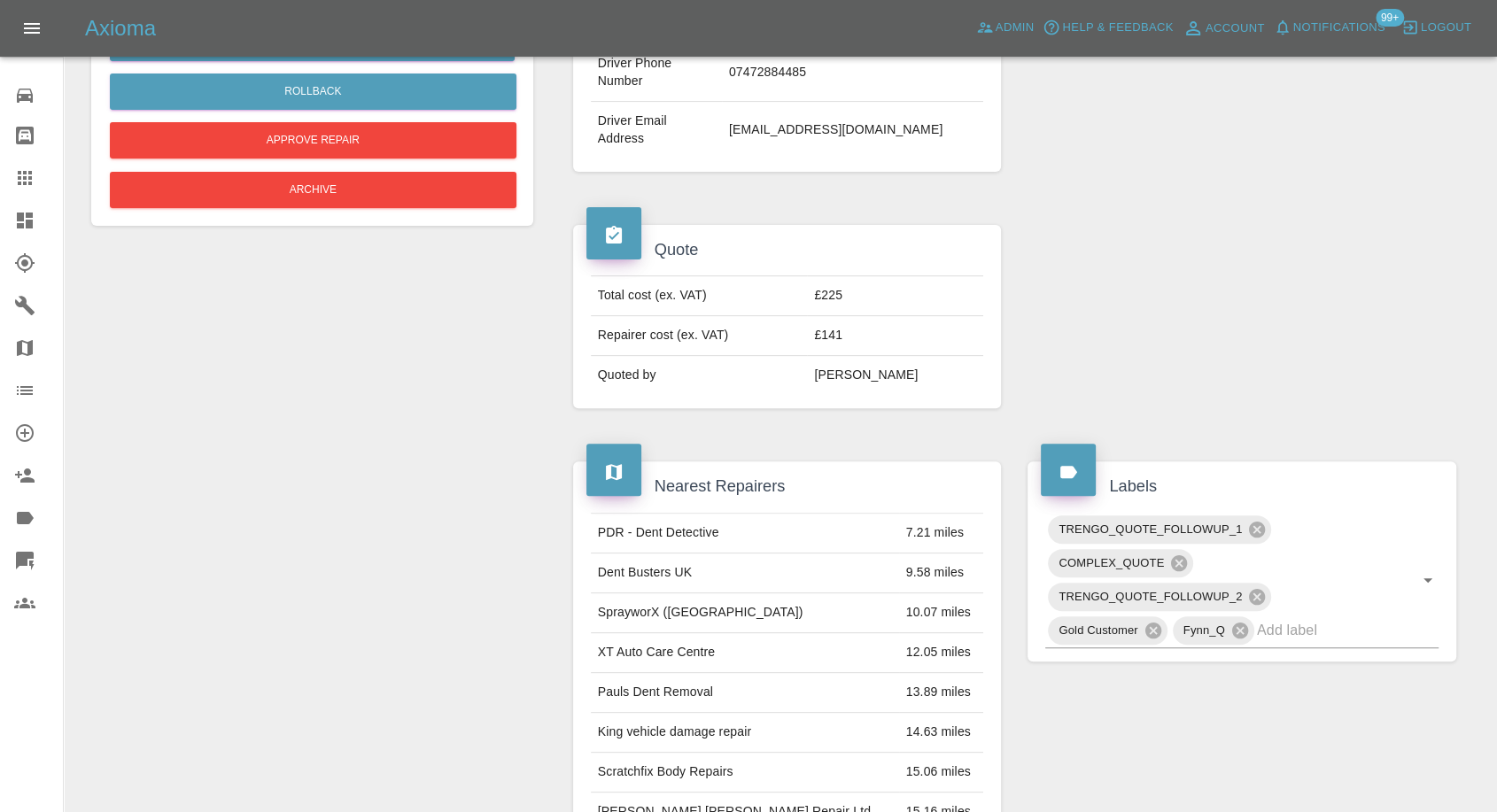
scroll to position [491, 0]
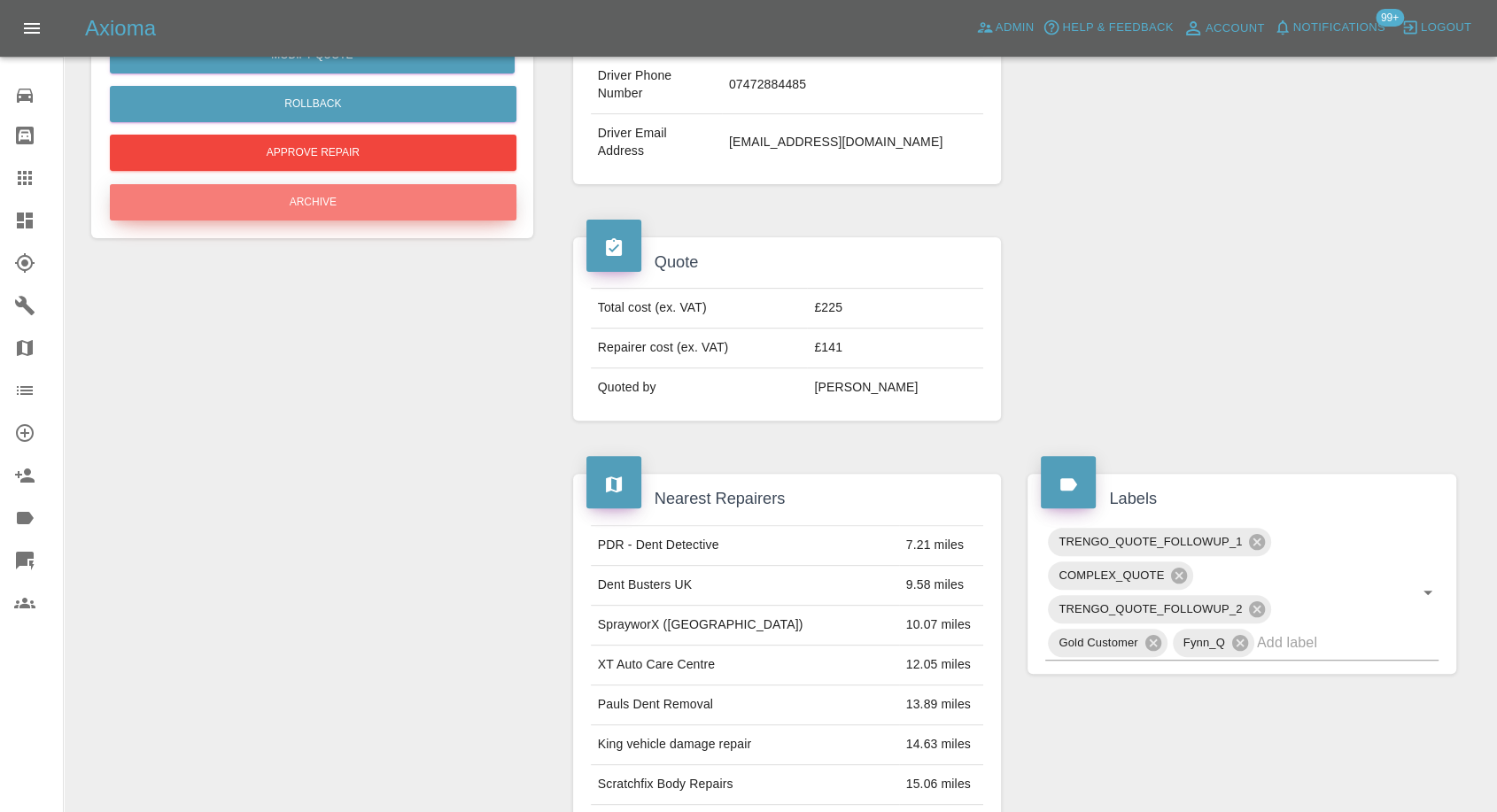
click at [414, 202] on button "Archive" at bounding box center [313, 203] width 407 height 37
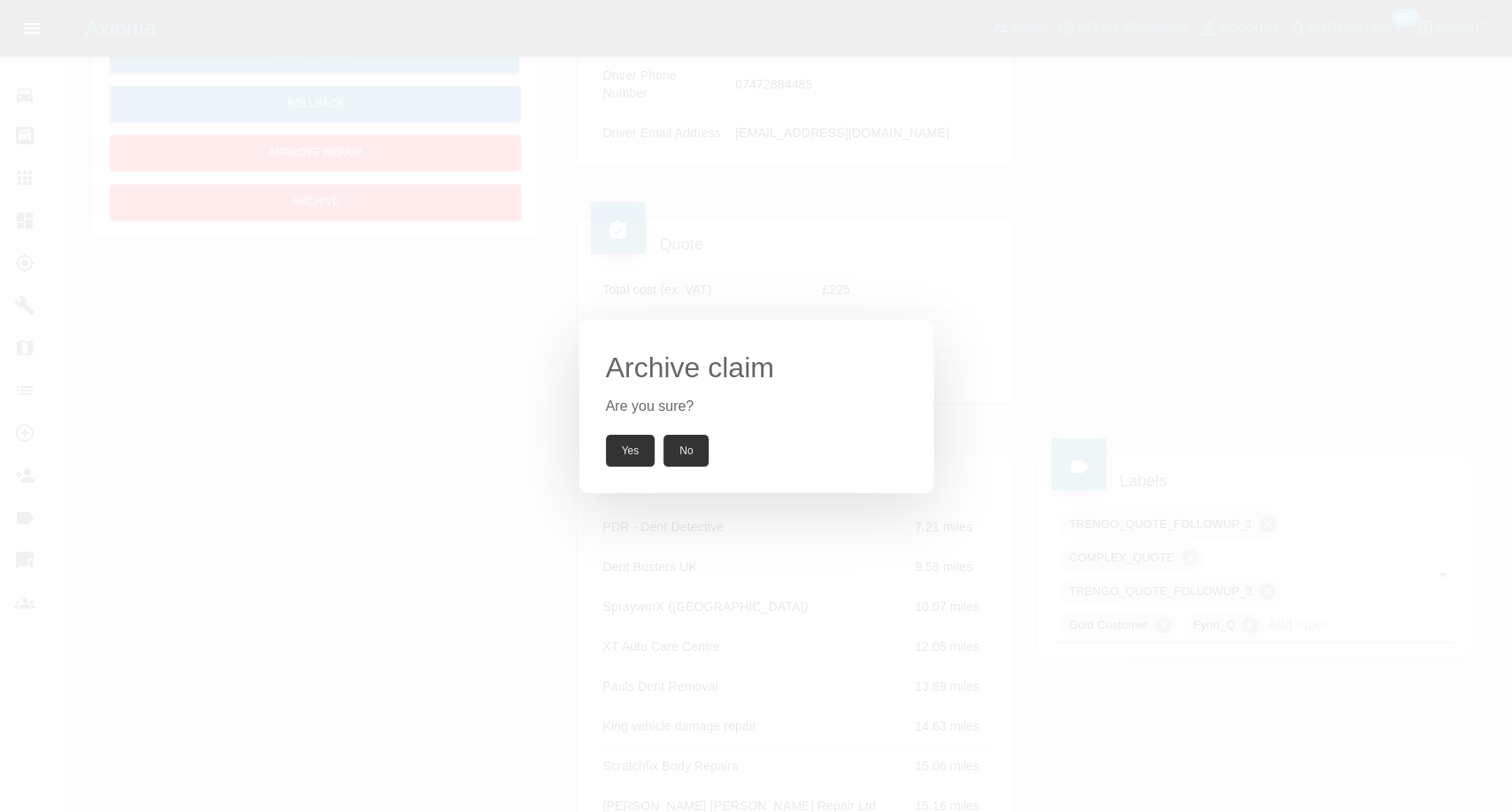
click at [645, 446] on button "Yes" at bounding box center [630, 450] width 50 height 32
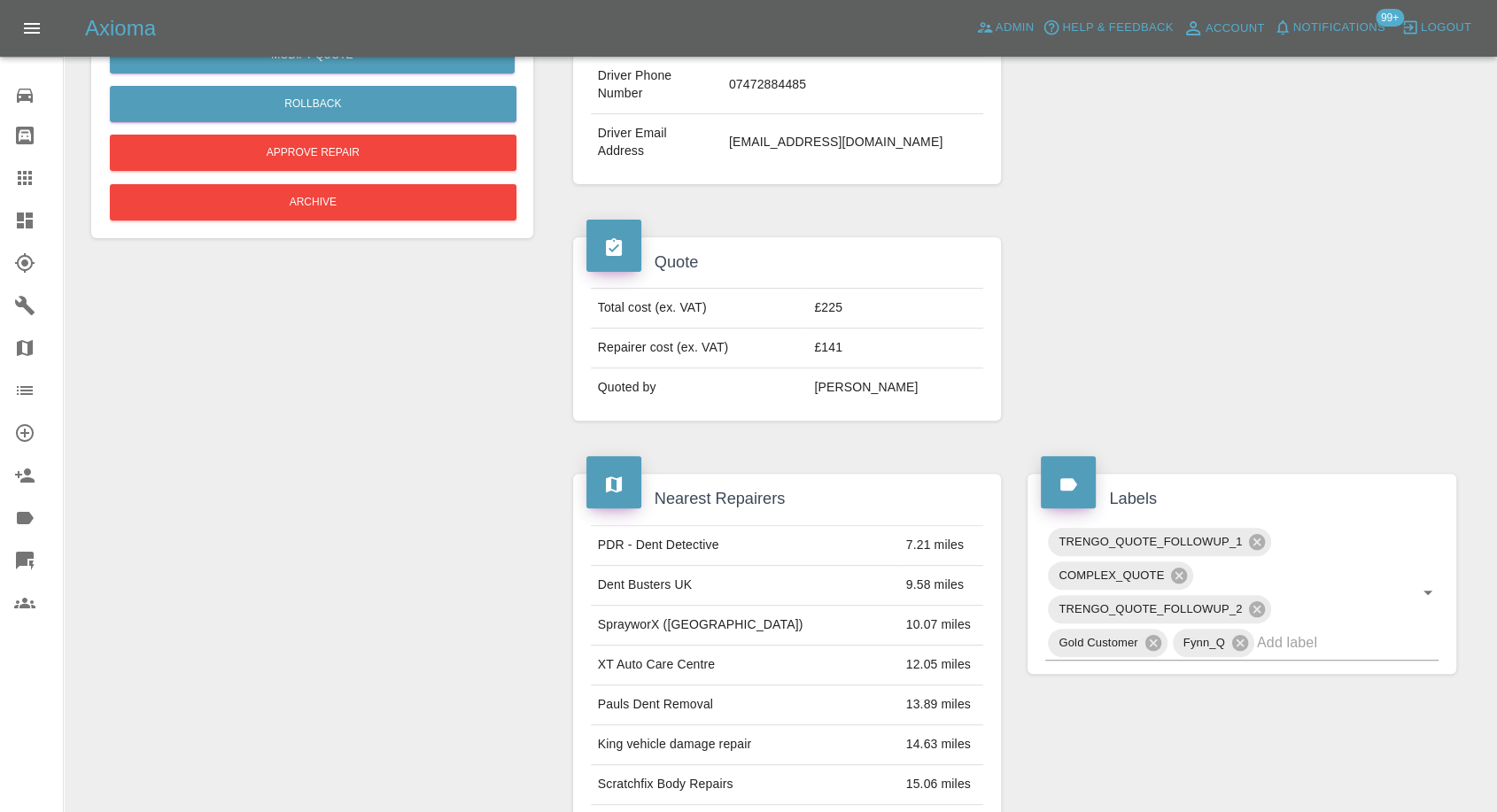
scroll to position [540, 0]
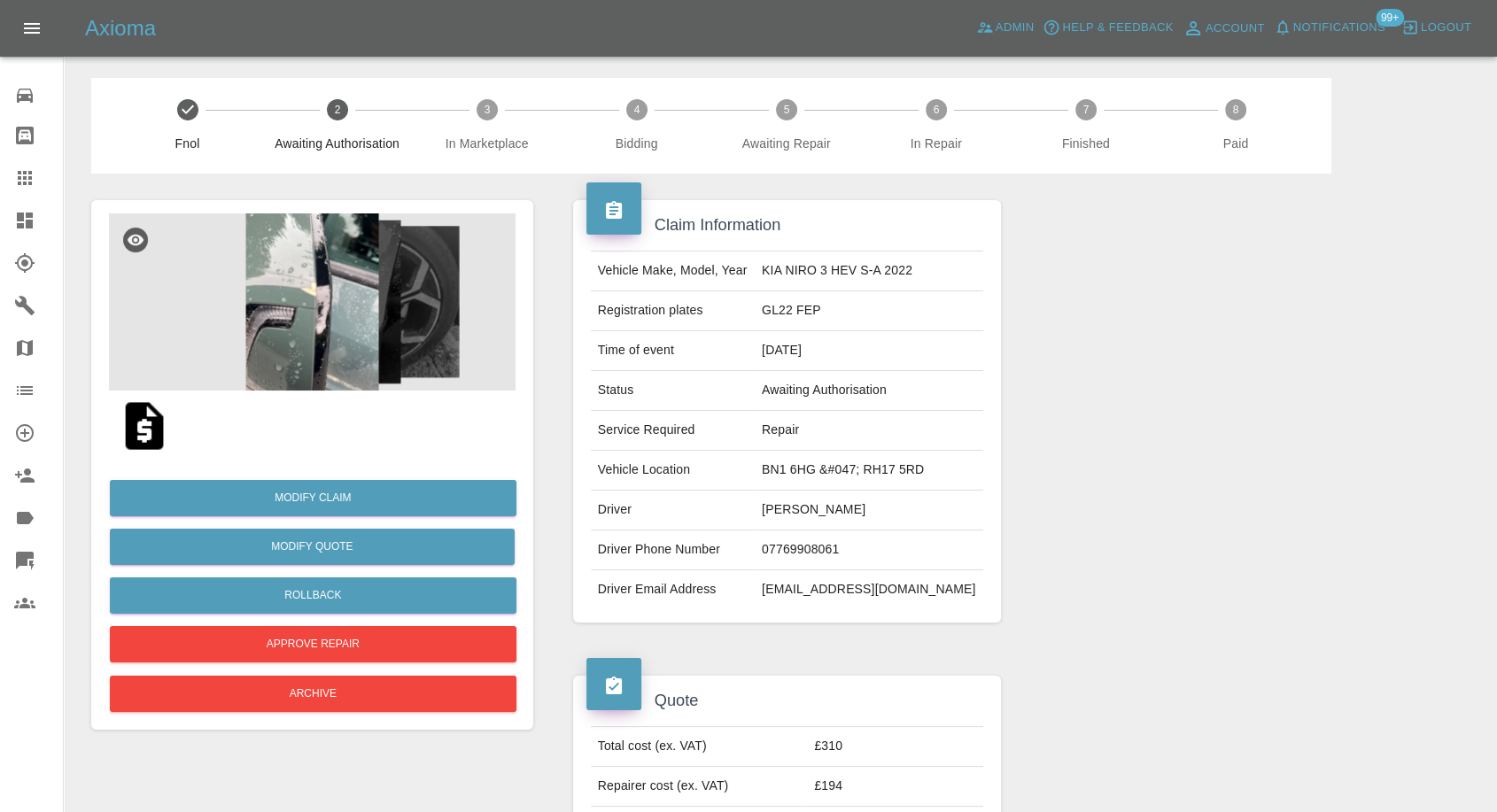
click at [305, 303] on img at bounding box center [312, 301] width 407 height 177
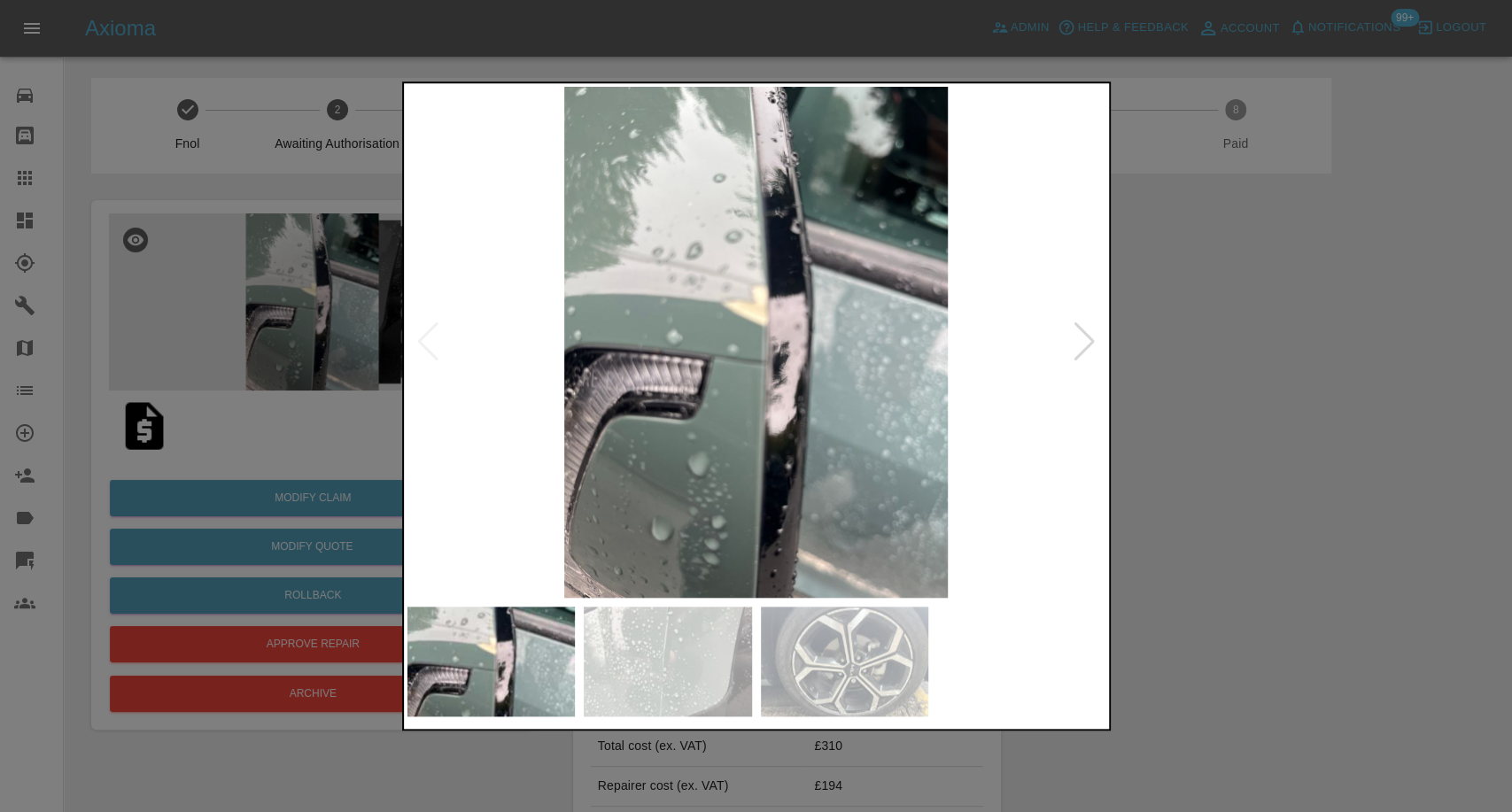
click at [650, 620] on img at bounding box center [667, 661] width 168 height 110
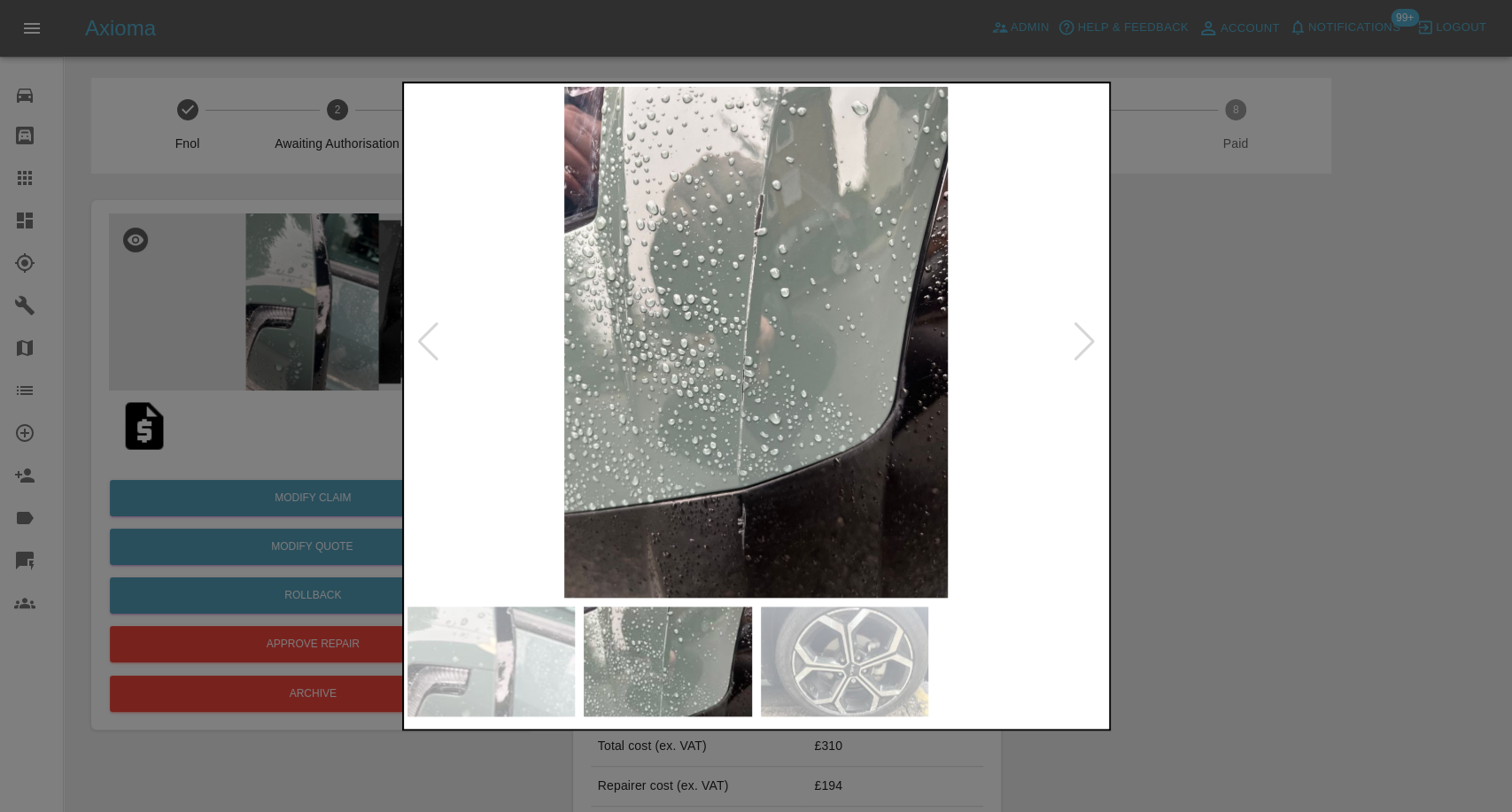
click at [843, 628] on img at bounding box center [844, 661] width 168 height 110
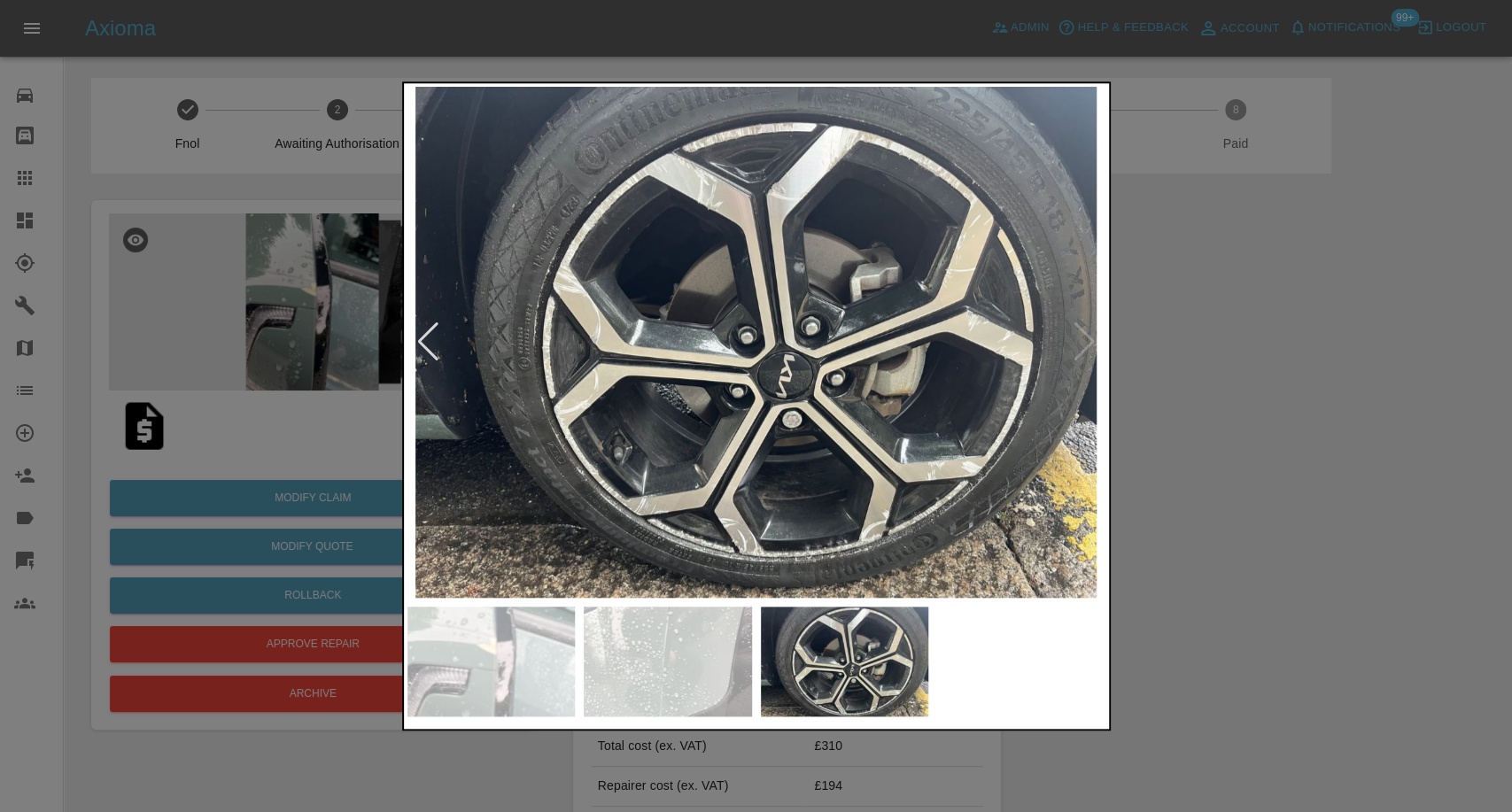
click at [1157, 503] on div at bounding box center [756, 406] width 1512 height 812
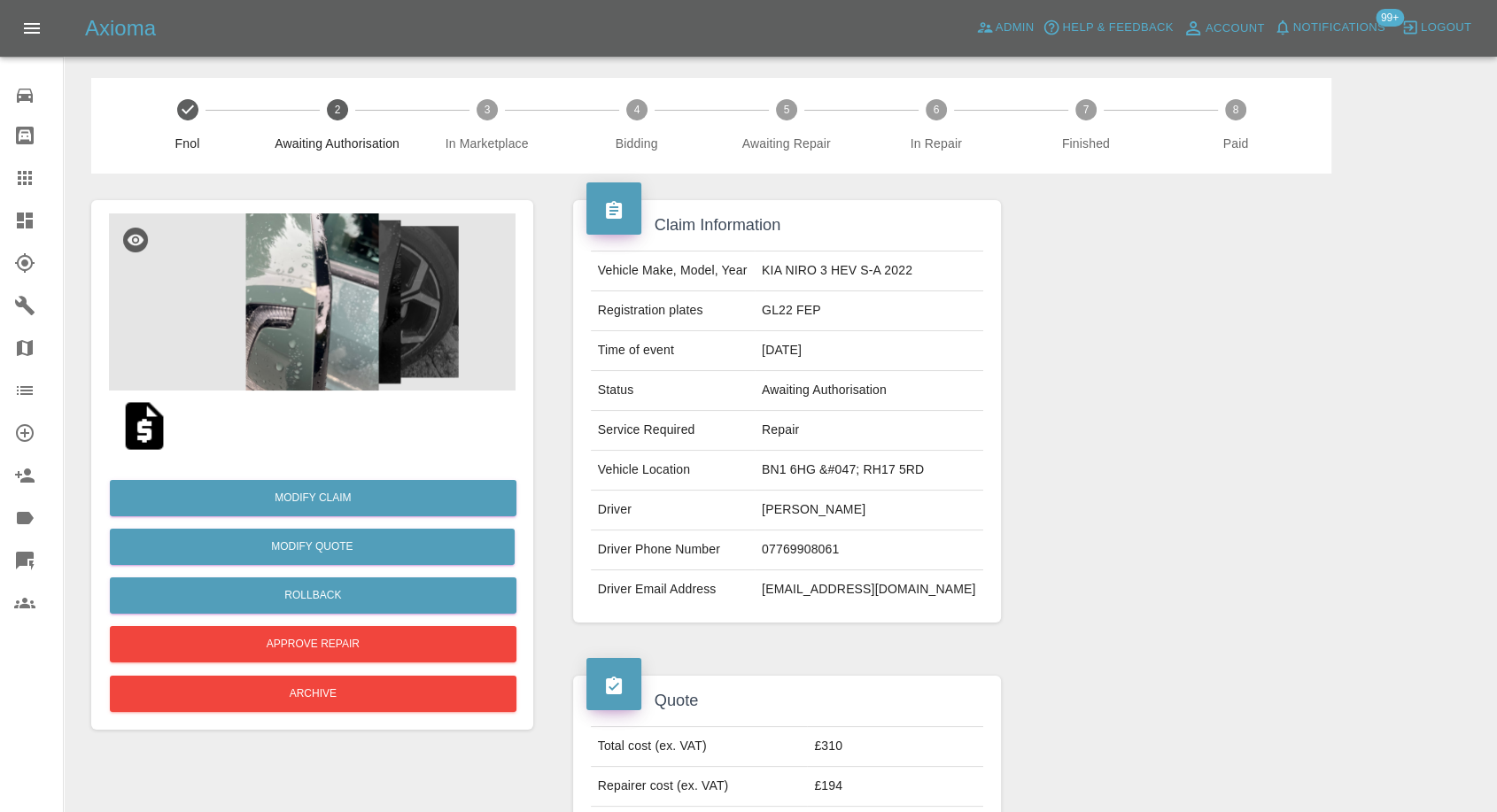
click at [147, 429] on img at bounding box center [144, 426] width 57 height 57
click at [299, 378] on img at bounding box center [312, 301] width 407 height 177
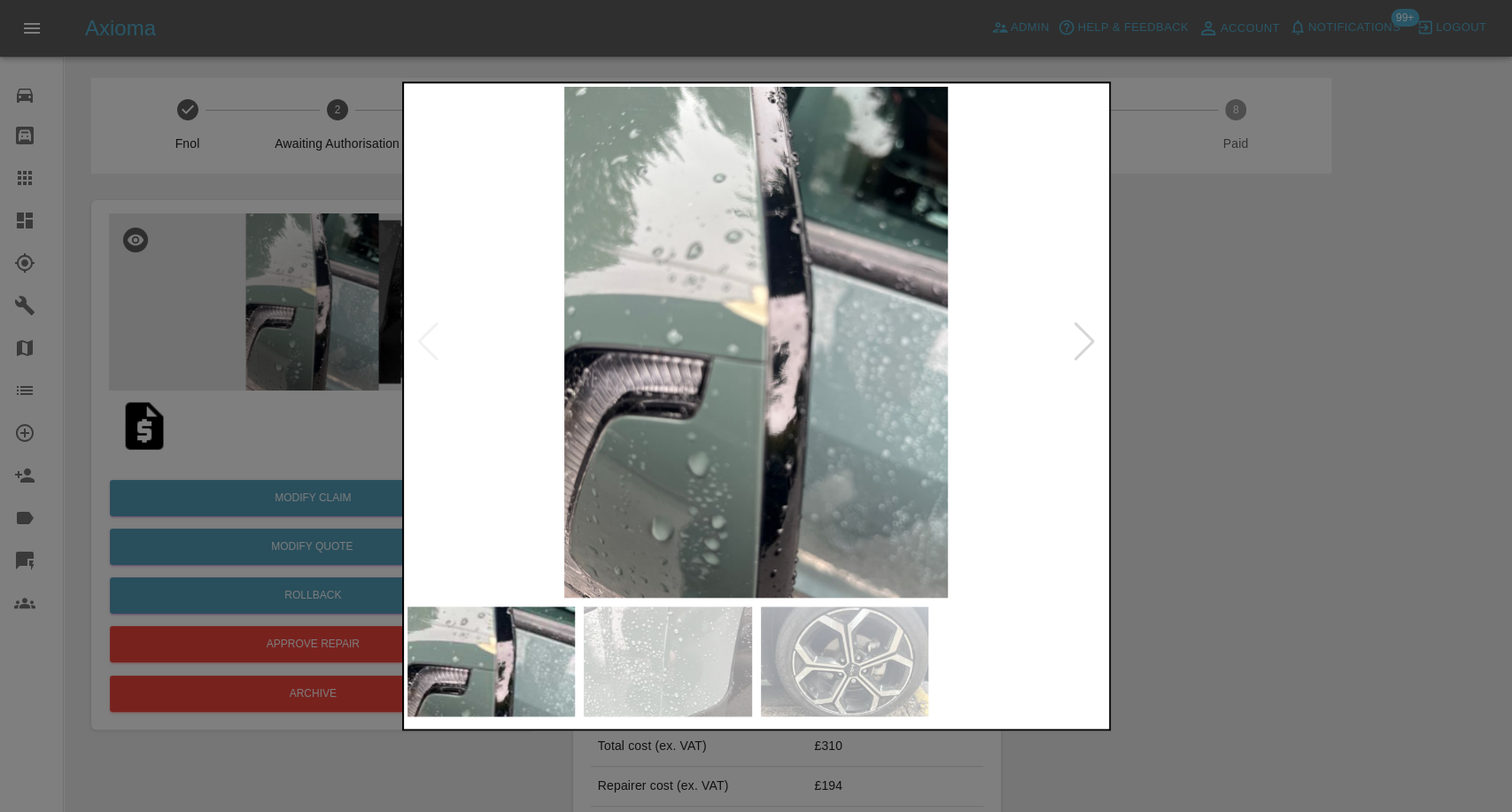
click at [687, 633] on img at bounding box center [667, 661] width 168 height 110
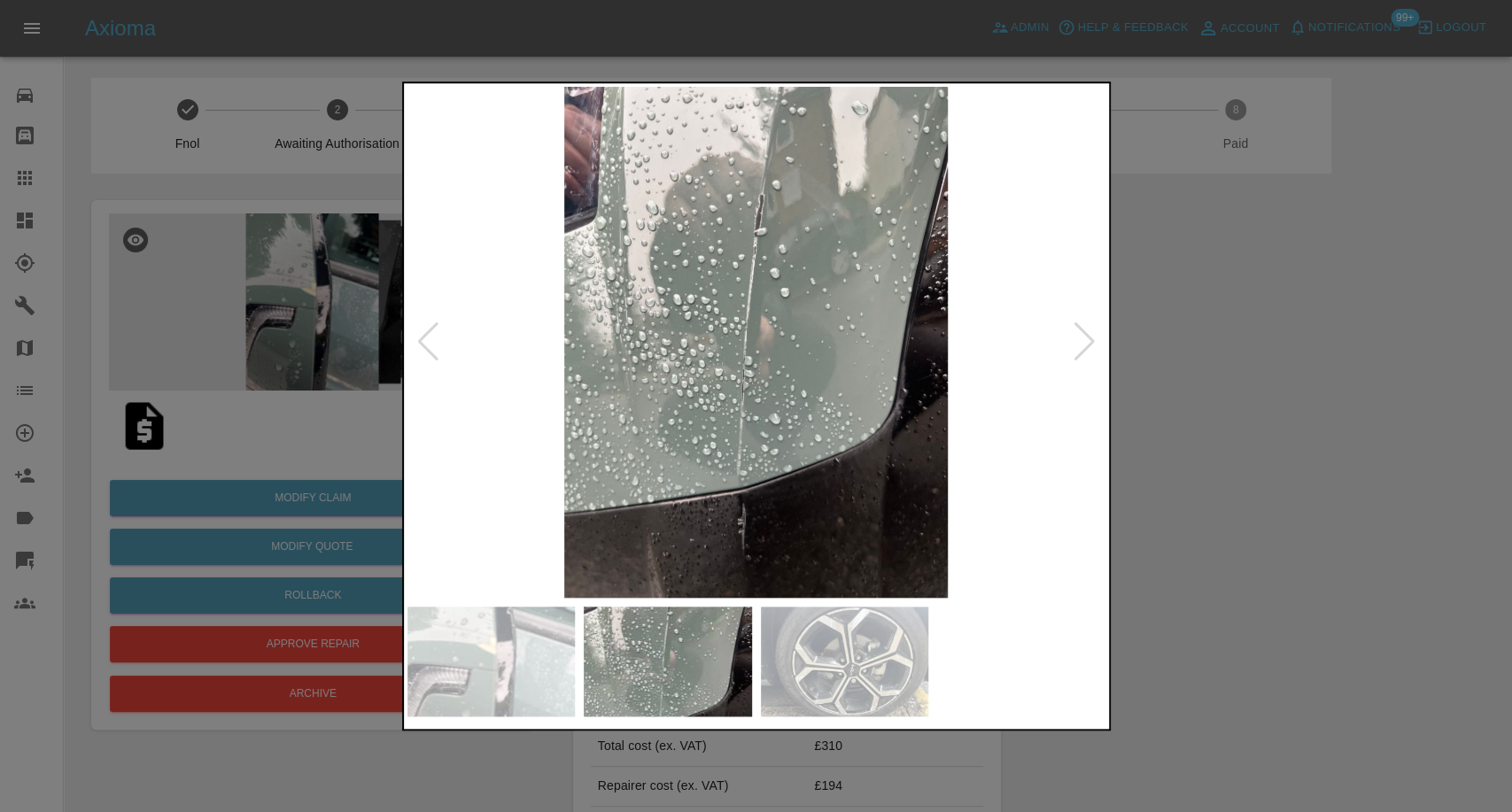
click at [888, 650] on img at bounding box center [844, 661] width 168 height 110
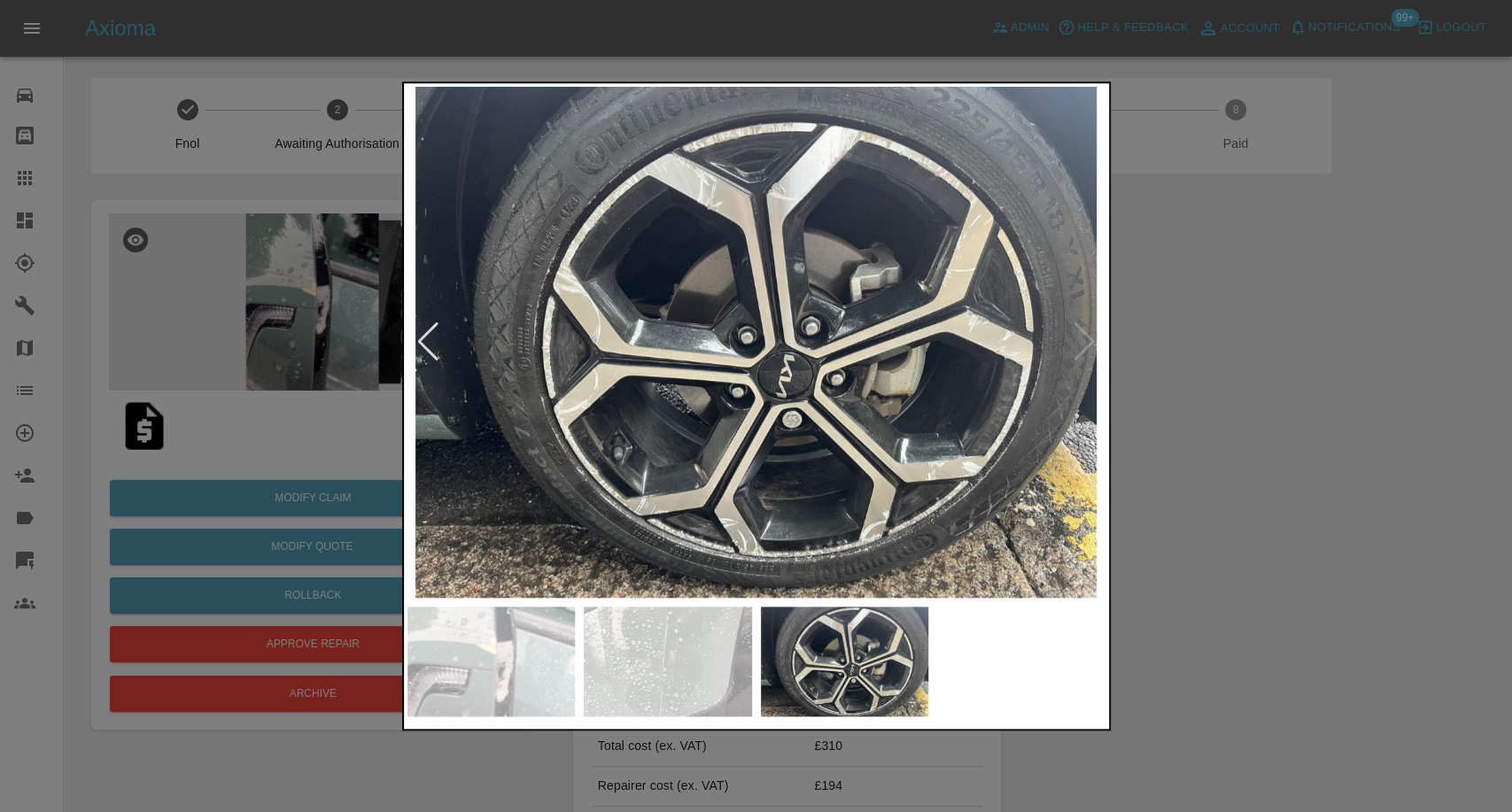
click at [722, 639] on img at bounding box center [667, 661] width 168 height 110
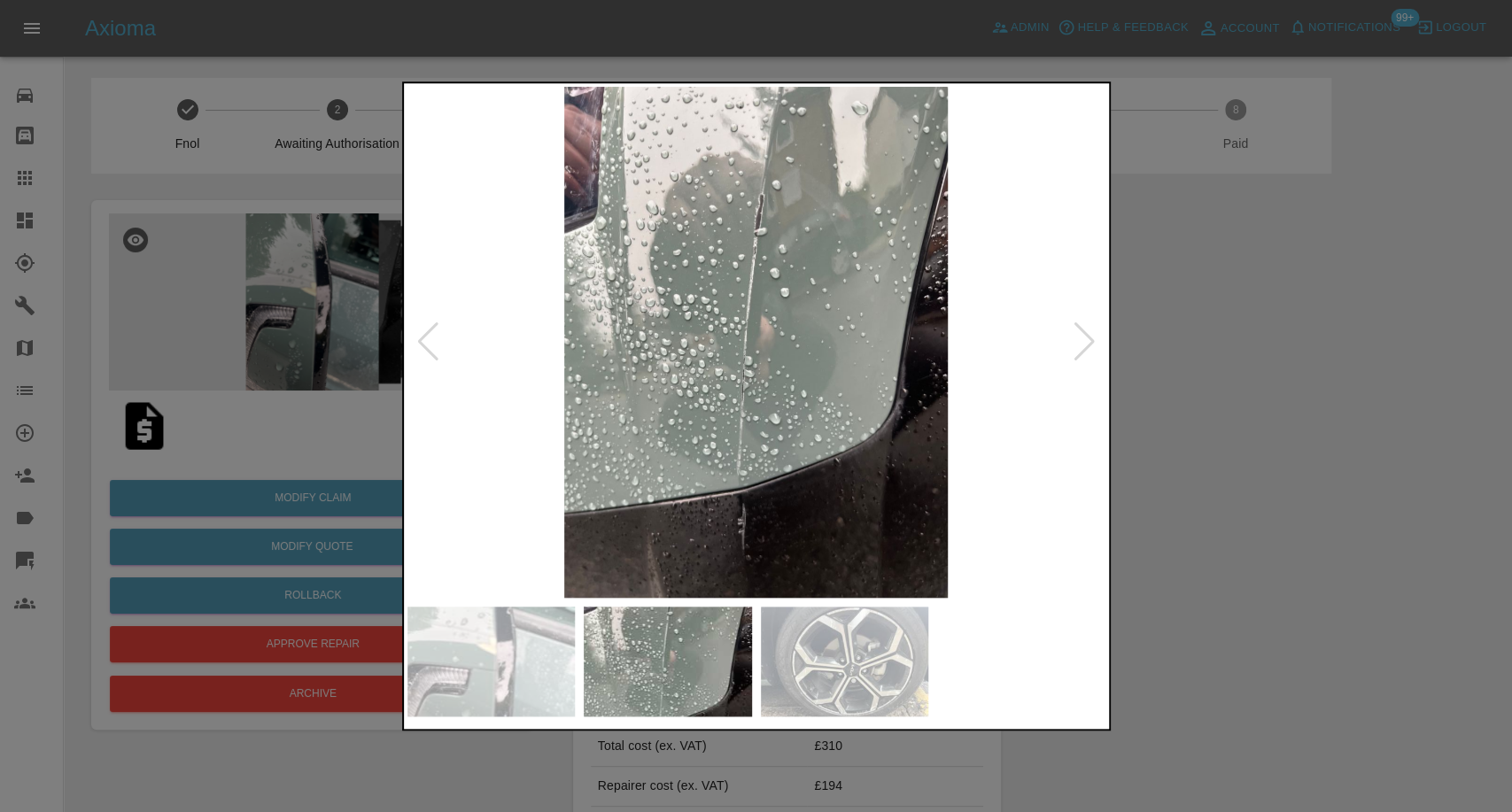
drag, startPoint x: 547, startPoint y: 604, endPoint x: 614, endPoint y: 609, distance: 67.2
click at [547, 604] on div at bounding box center [756, 661] width 698 height 128
click at [1292, 554] on div at bounding box center [756, 406] width 1512 height 812
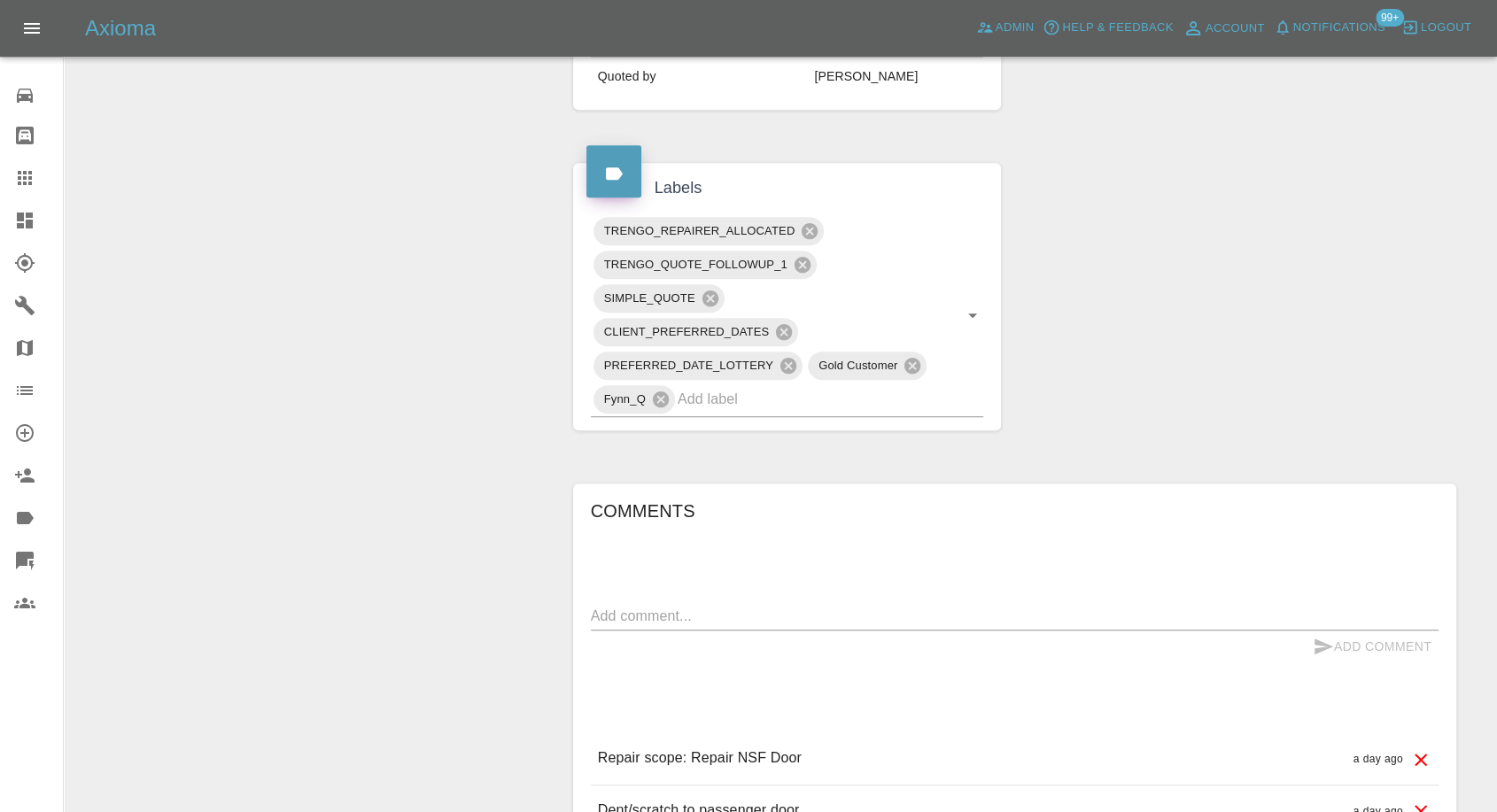
scroll to position [786, 0]
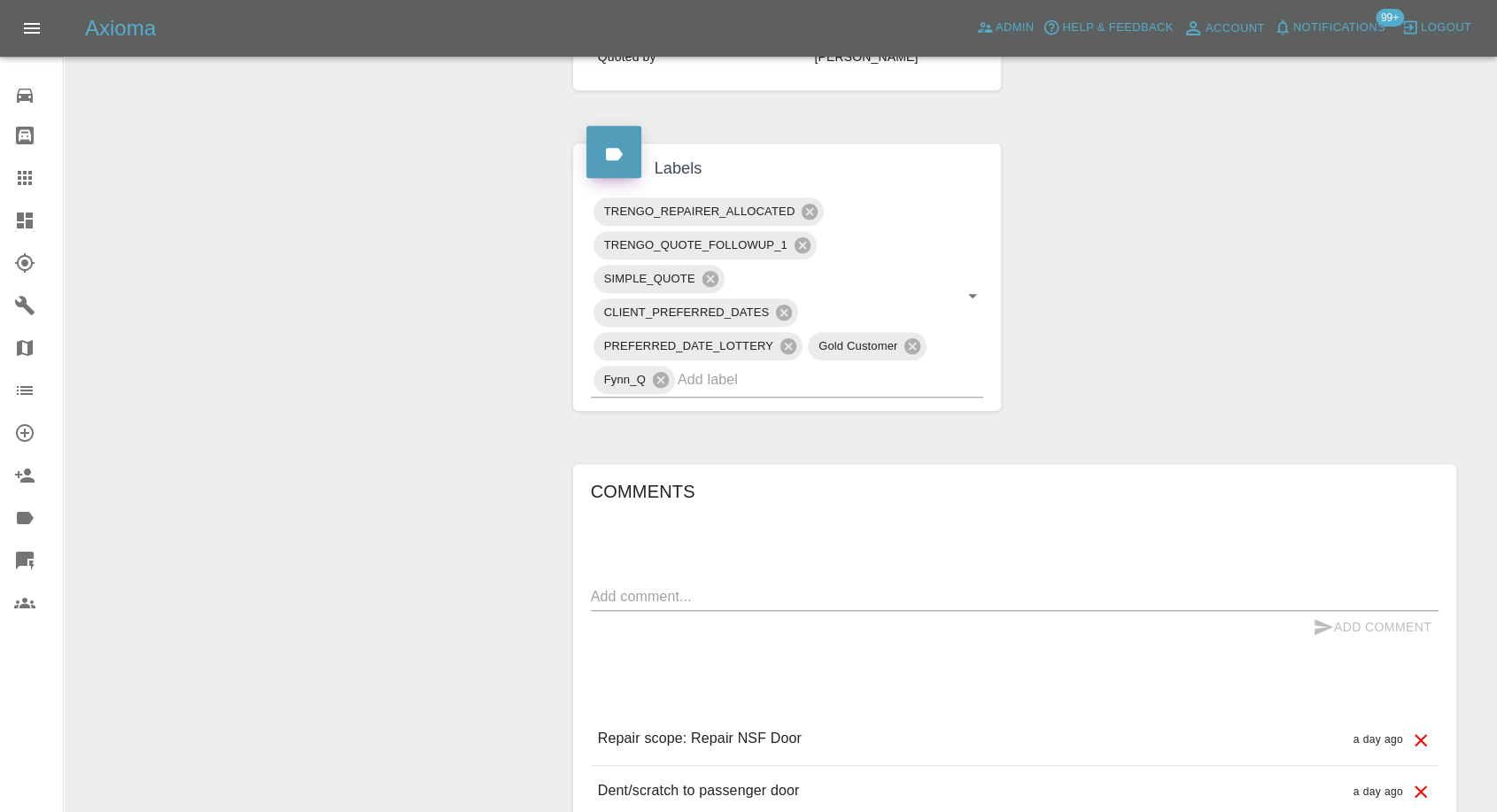
click at [685, 592] on textarea at bounding box center [1015, 596] width 848 height 20
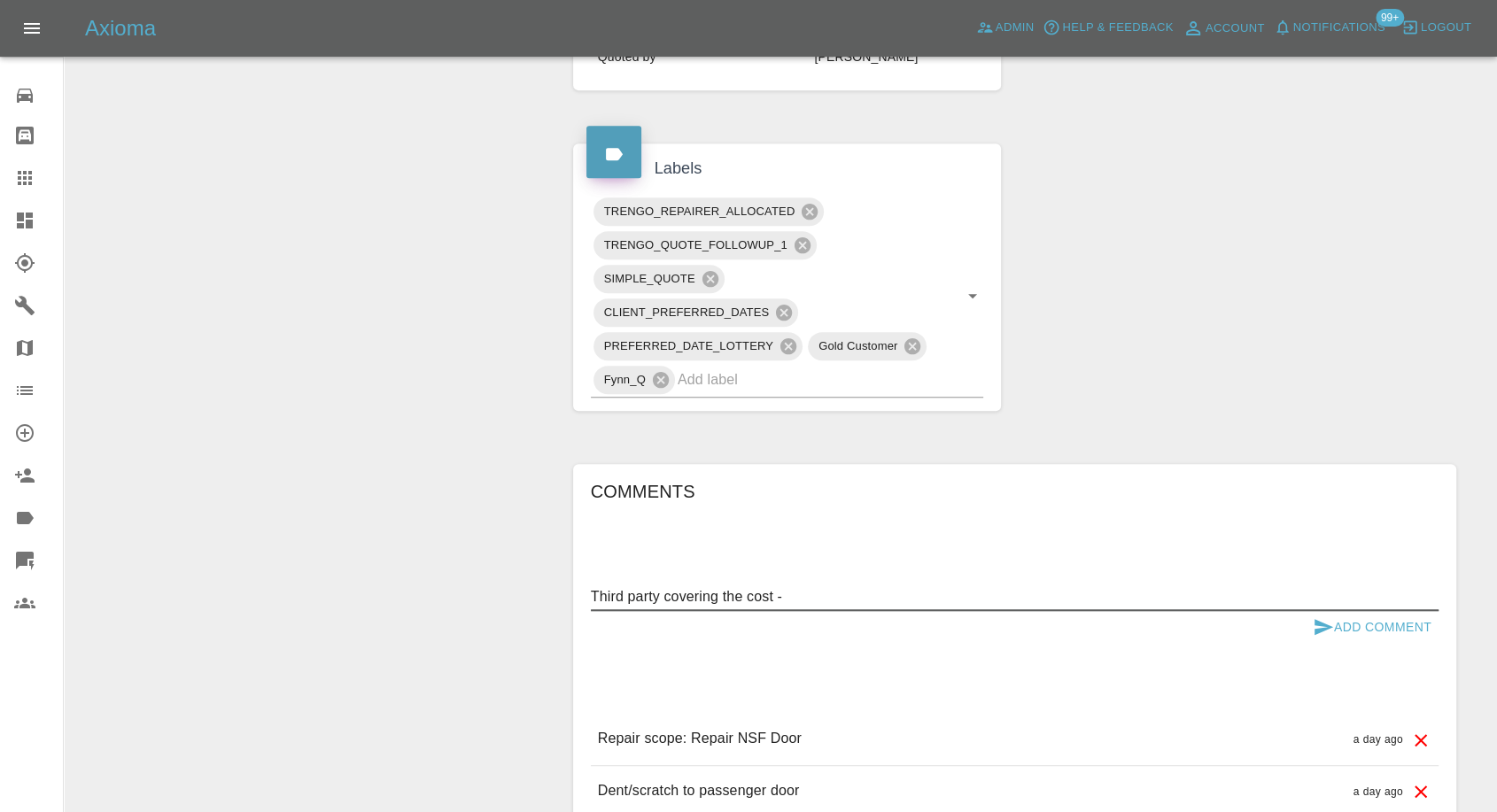
paste textarea "Dave@centralsealants.co.uk"
type textarea "Third party covering the cost - Dave@centralsealants.co.uk"
click at [1306, 626] on button "Add Comment" at bounding box center [1372, 627] width 133 height 33
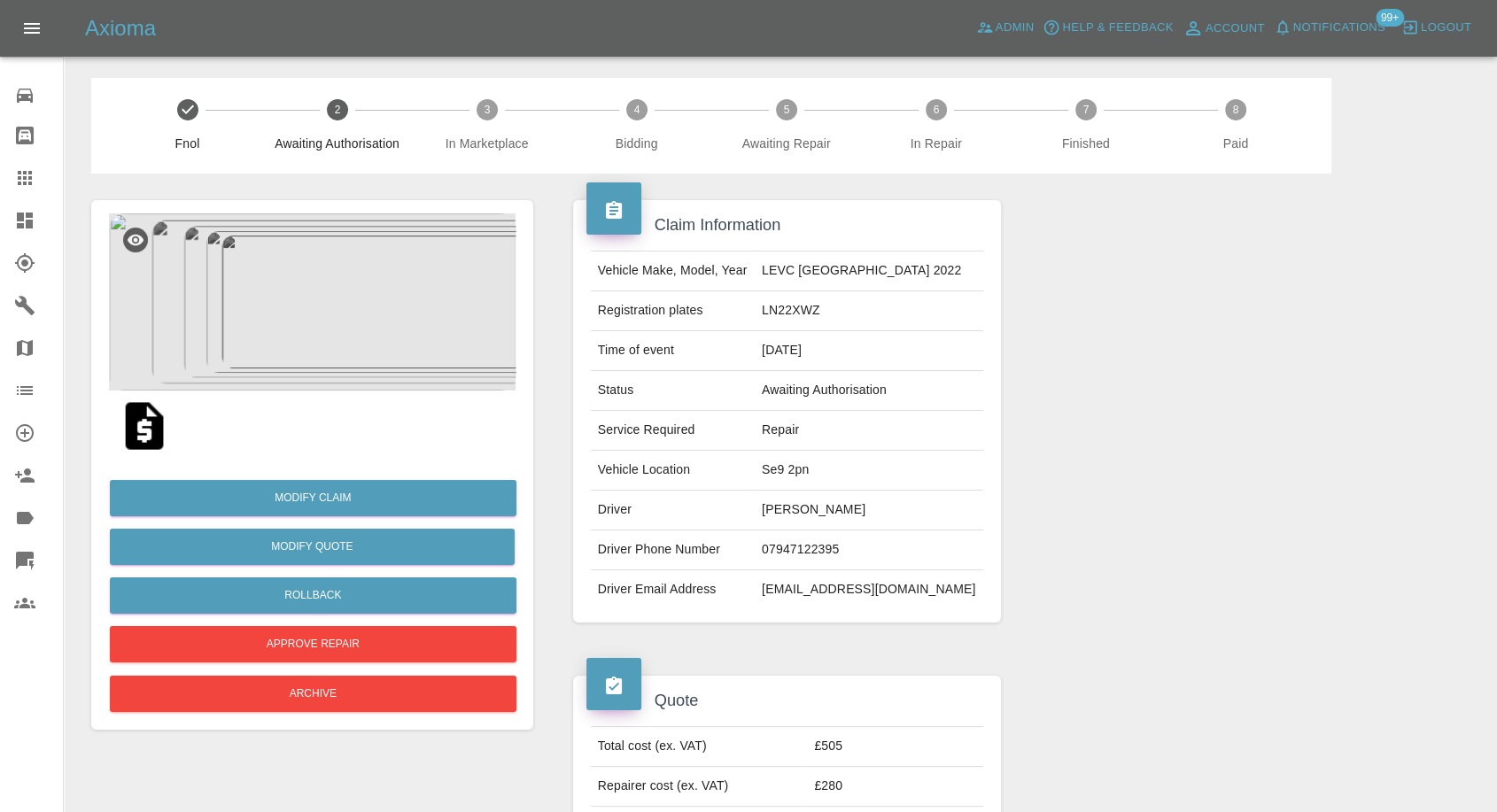
click at [149, 421] on img at bounding box center [144, 426] width 57 height 57
click at [347, 341] on img at bounding box center [312, 301] width 407 height 177
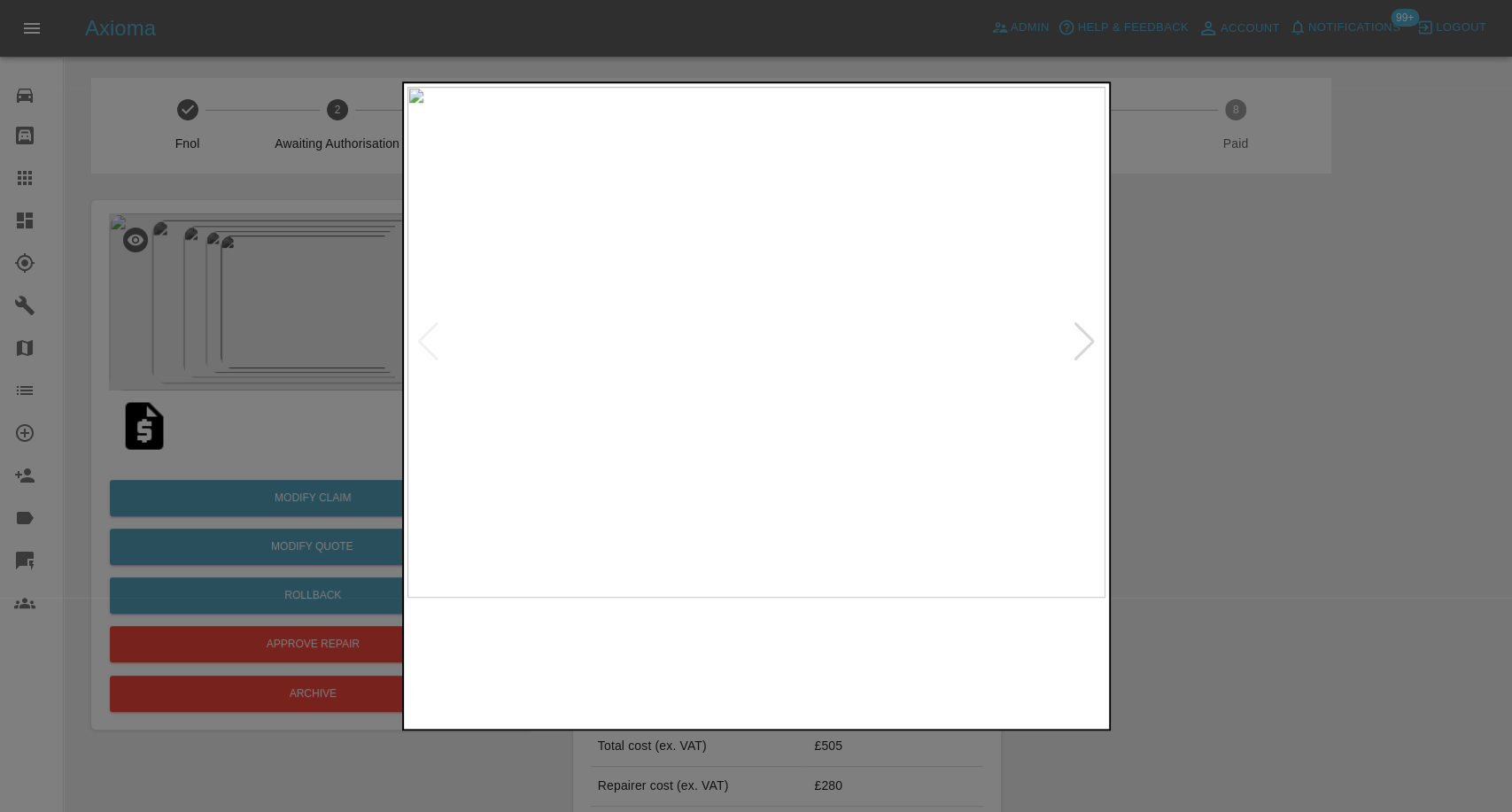
click at [694, 671] on img at bounding box center [667, 661] width 168 height 110
click at [850, 671] on img at bounding box center [844, 661] width 168 height 110
click at [717, 671] on img at bounding box center [667, 661] width 168 height 110
click at [1044, 675] on img at bounding box center [1021, 661] width 168 height 110
click at [1075, 351] on div at bounding box center [1084, 342] width 24 height 39
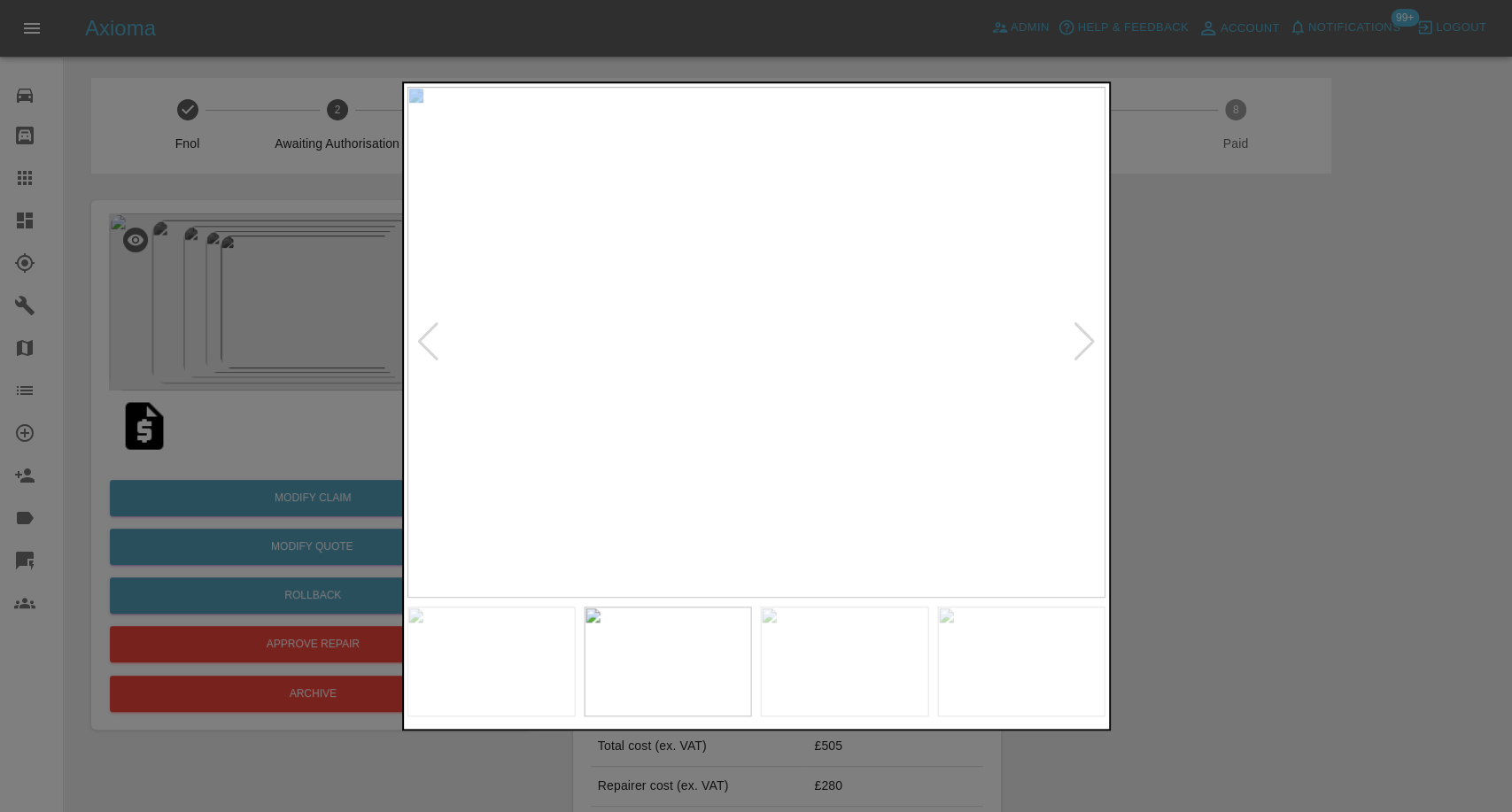
click at [1075, 351] on div at bounding box center [1084, 342] width 24 height 39
click at [1075, 351] on img at bounding box center [756, 342] width 698 height 511
click at [1326, 548] on div at bounding box center [756, 406] width 1512 height 812
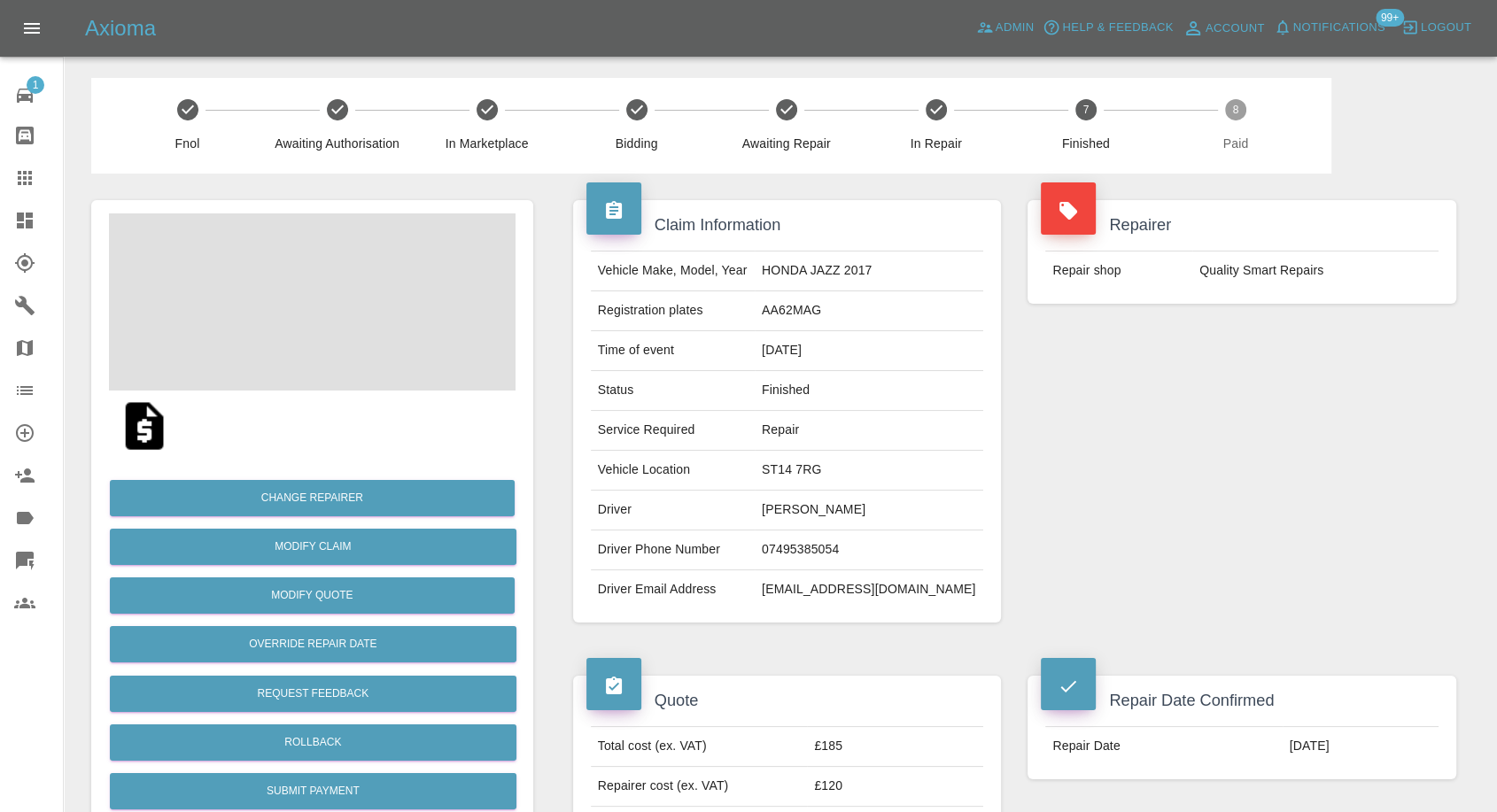
click at [802, 592] on td "mags.brewin@btinternet.com" at bounding box center [868, 590] width 229 height 39
copy div "mags.brewin@btinternet.com"
click at [815, 570] on td "mags.brewin@btinternet.com" at bounding box center [868, 590] width 229 height 39
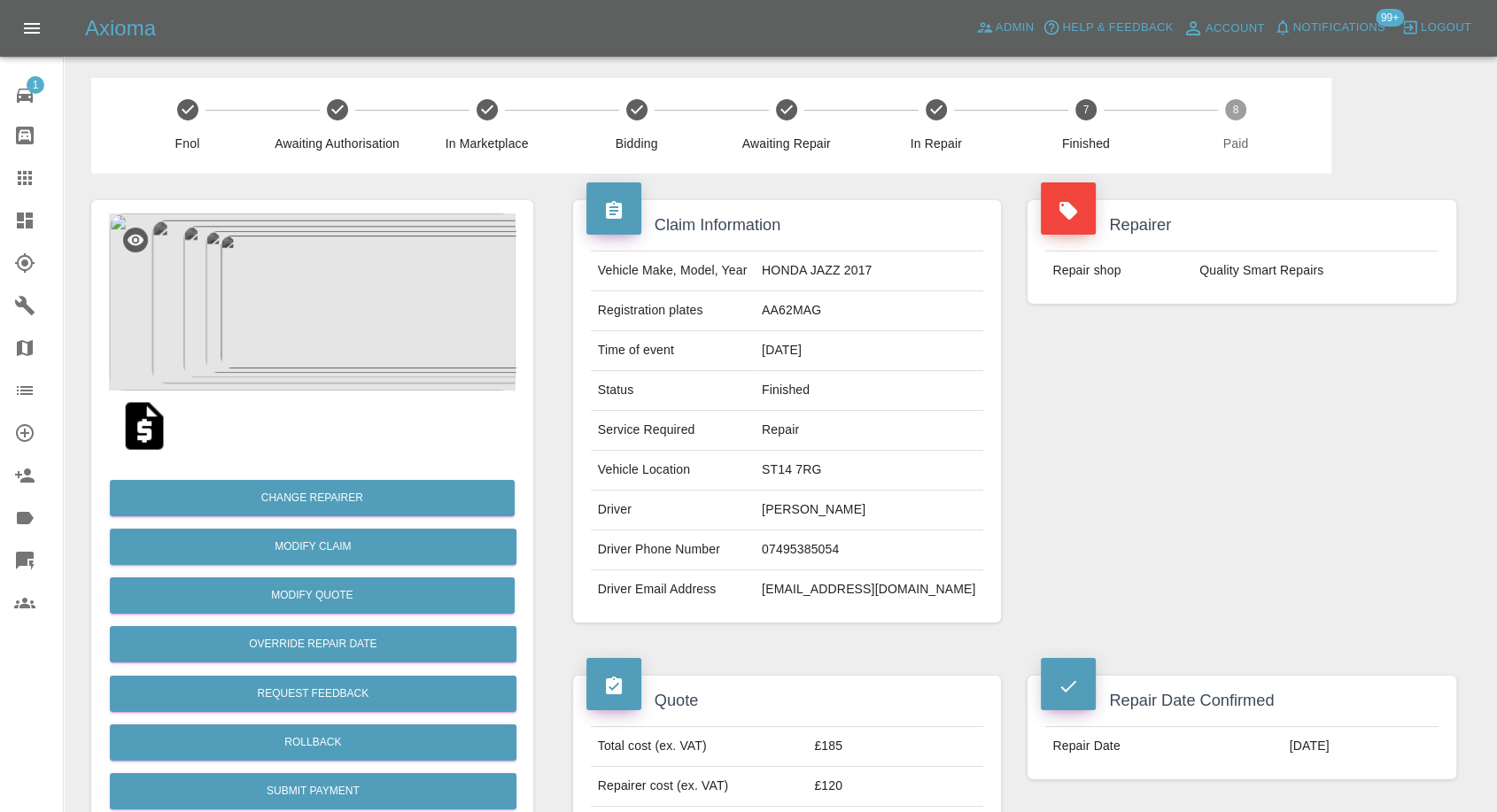
click at [844, 545] on td "07495385054" at bounding box center [868, 549] width 229 height 39
copy td "07495385054"
click at [813, 309] on td "AA62MAG" at bounding box center [868, 310] width 229 height 39
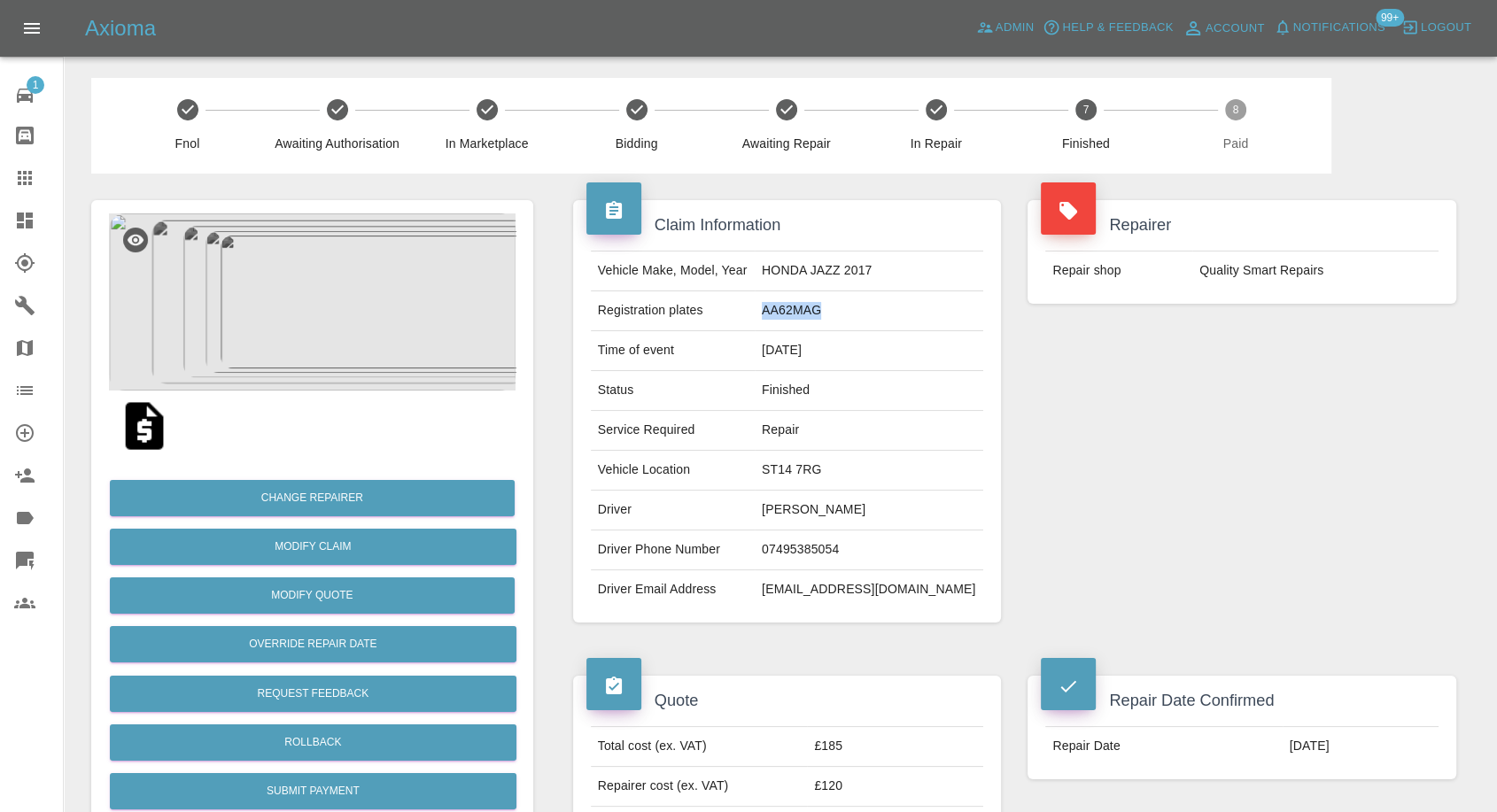
click at [813, 309] on td "AA62MAG" at bounding box center [868, 310] width 229 height 39
copy td "AA62MAG"
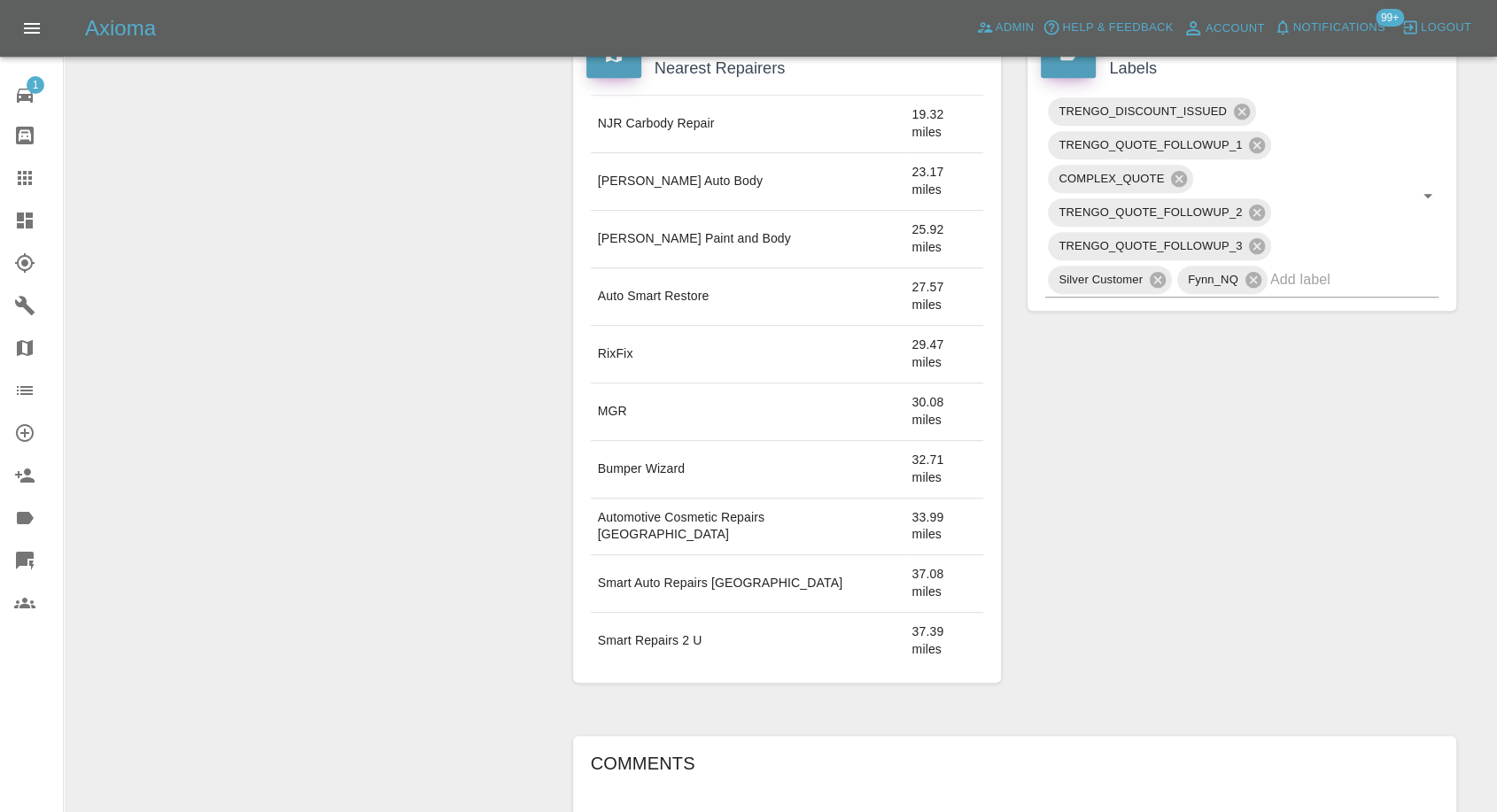
scroll to position [1123, 0]
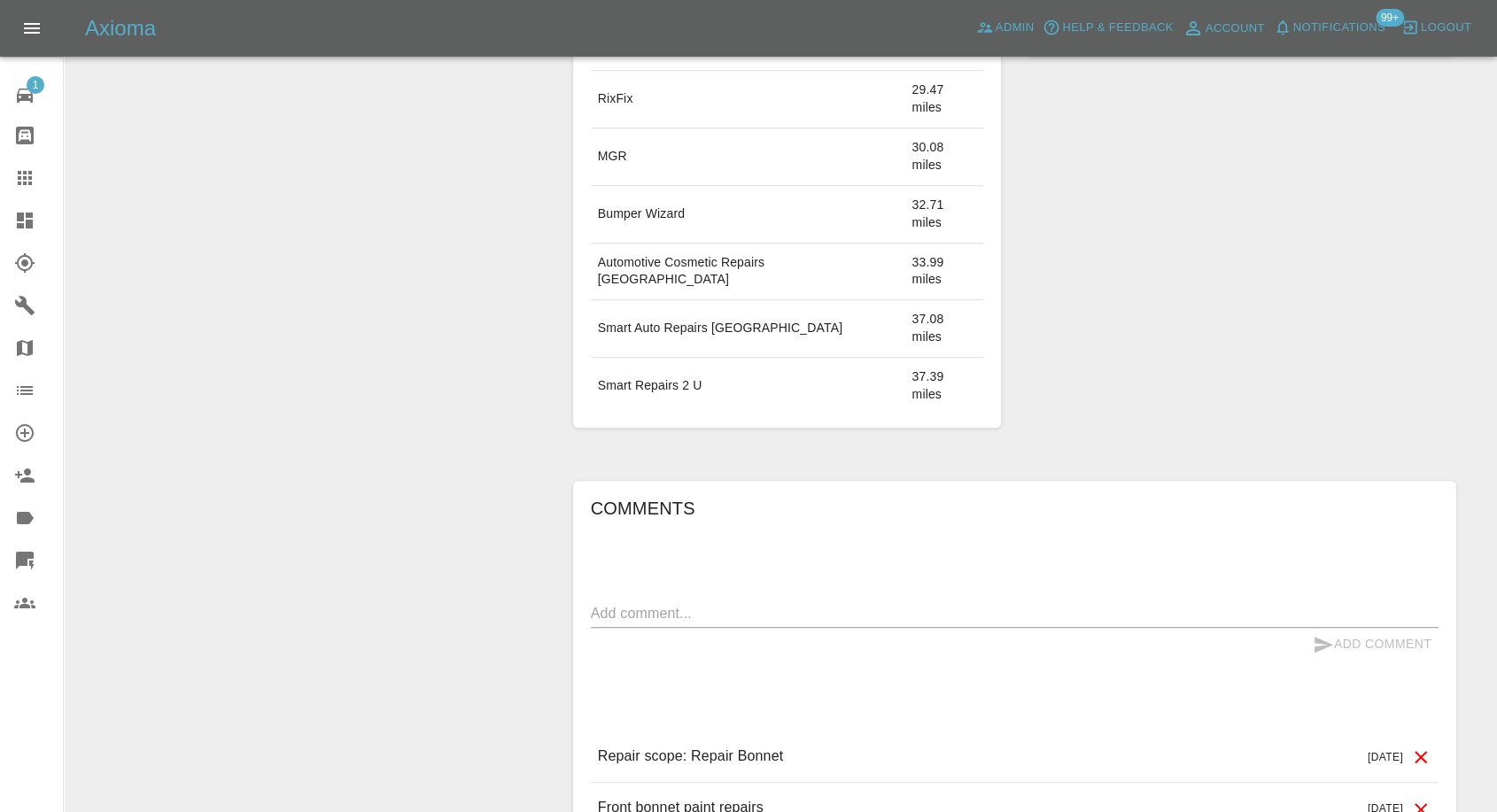
click at [729, 603] on textarea at bounding box center [1015, 614] width 848 height 20
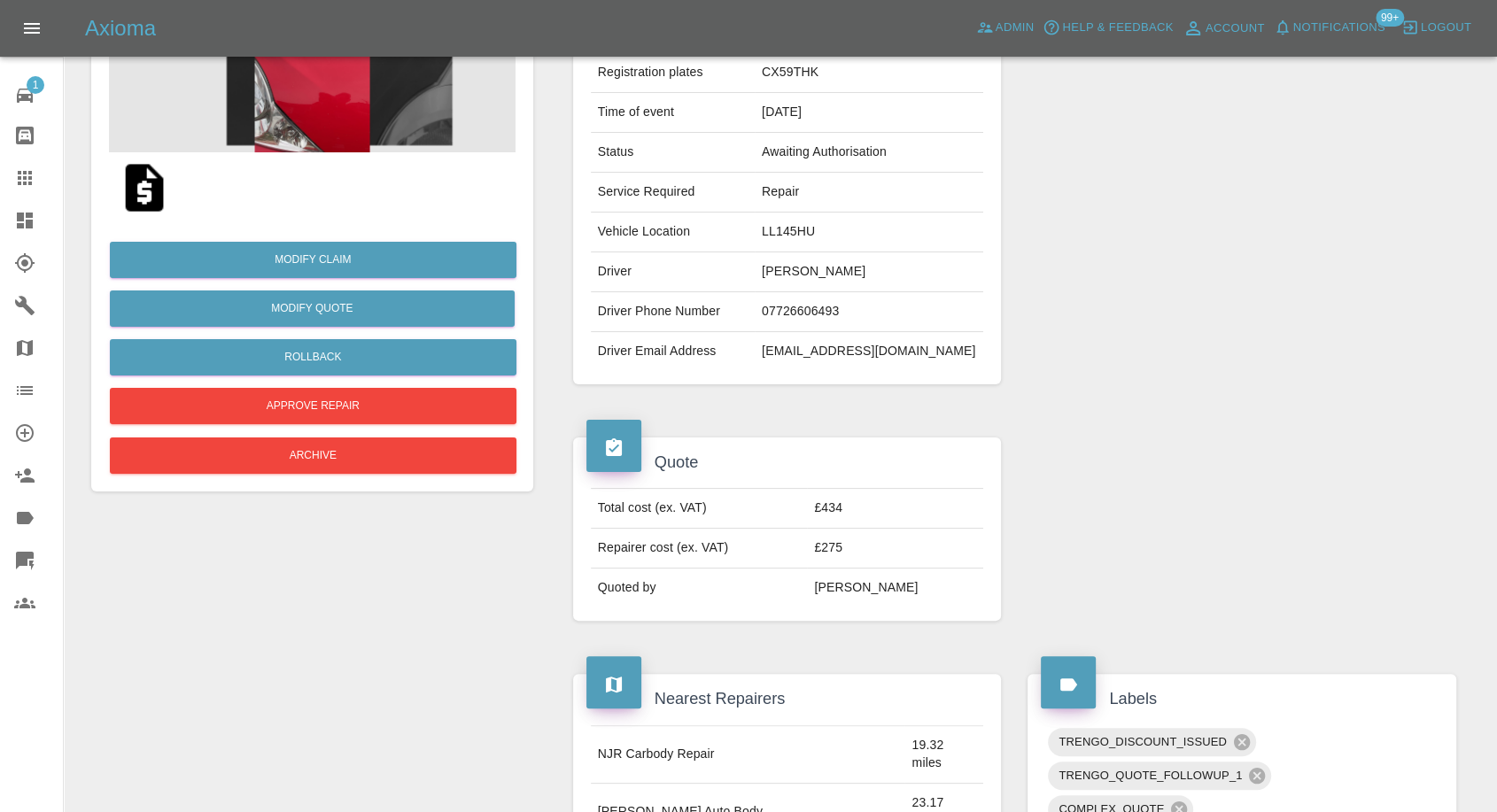
scroll to position [140, 0]
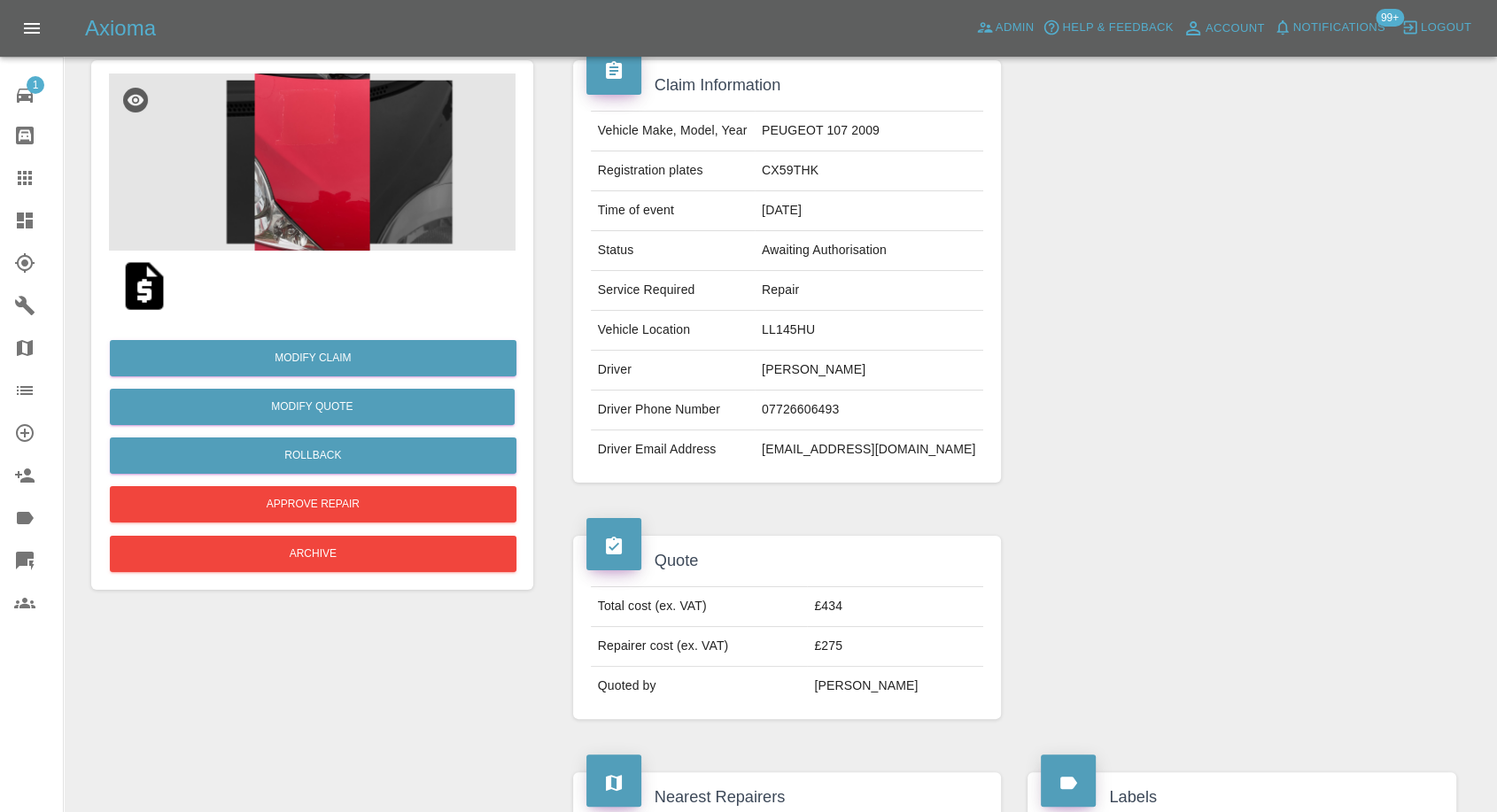
click at [135, 289] on img at bounding box center [144, 287] width 57 height 57
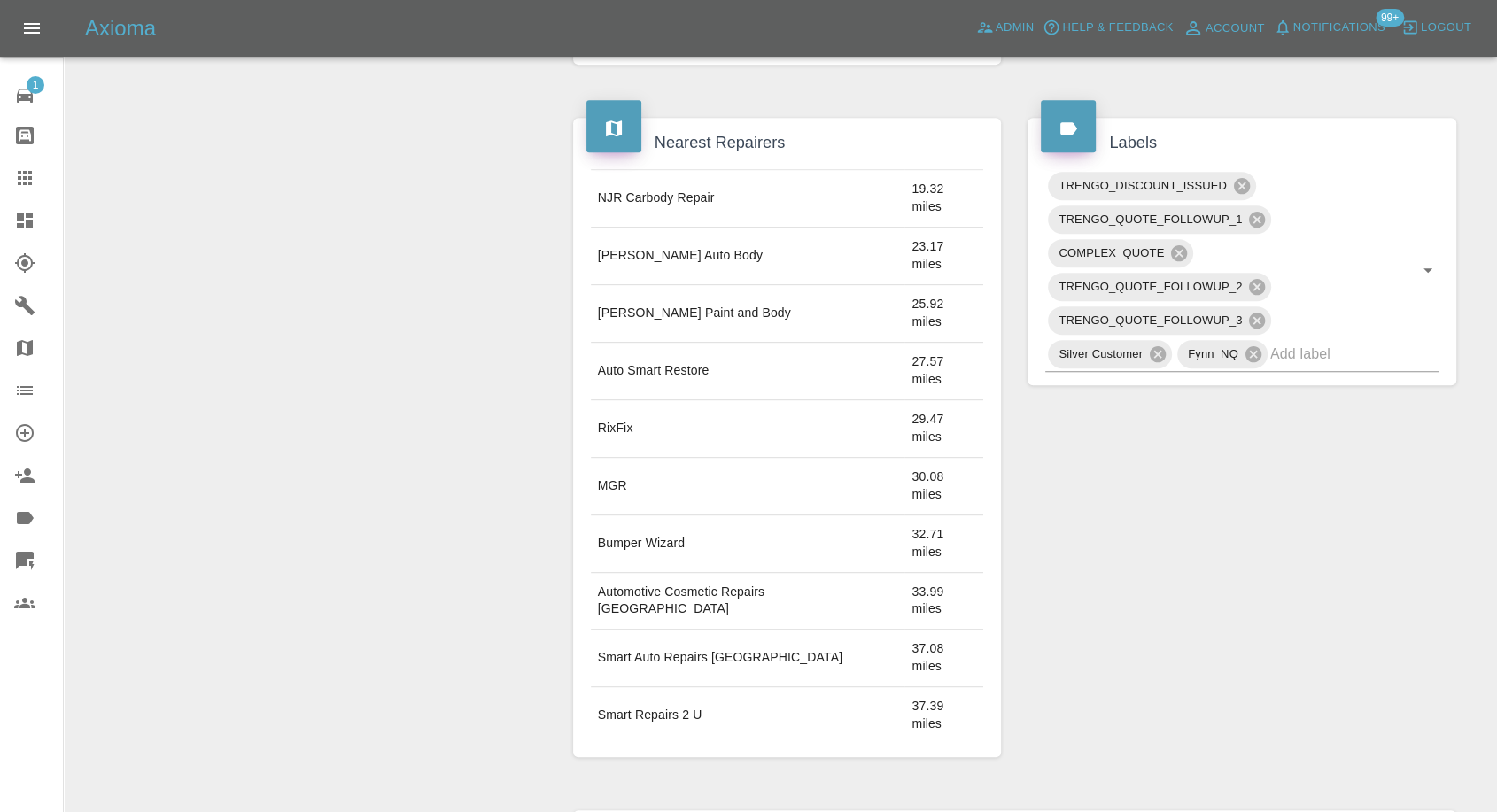
scroll to position [829, 0]
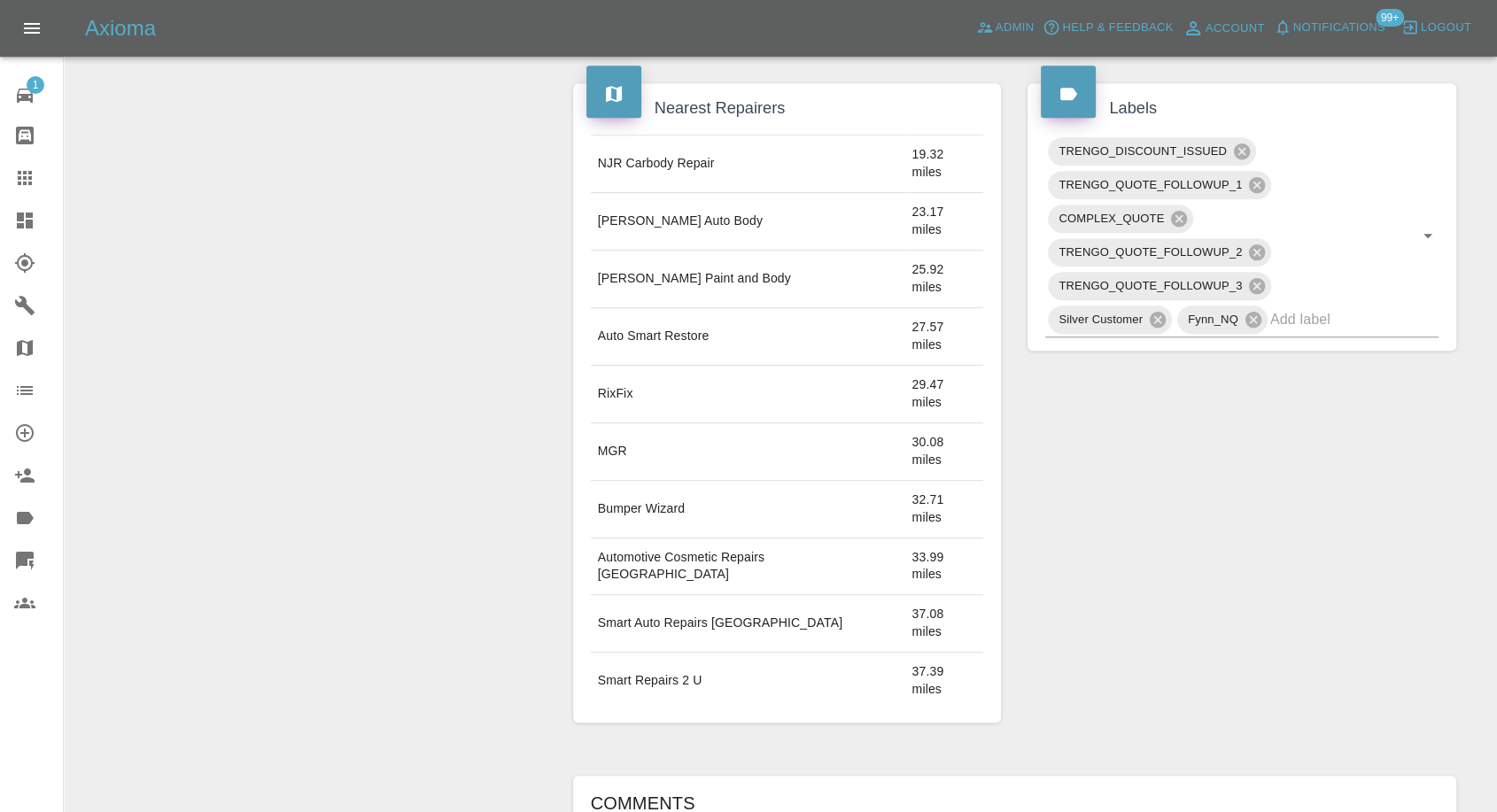
type textarea "Customer will pay using Klarna"
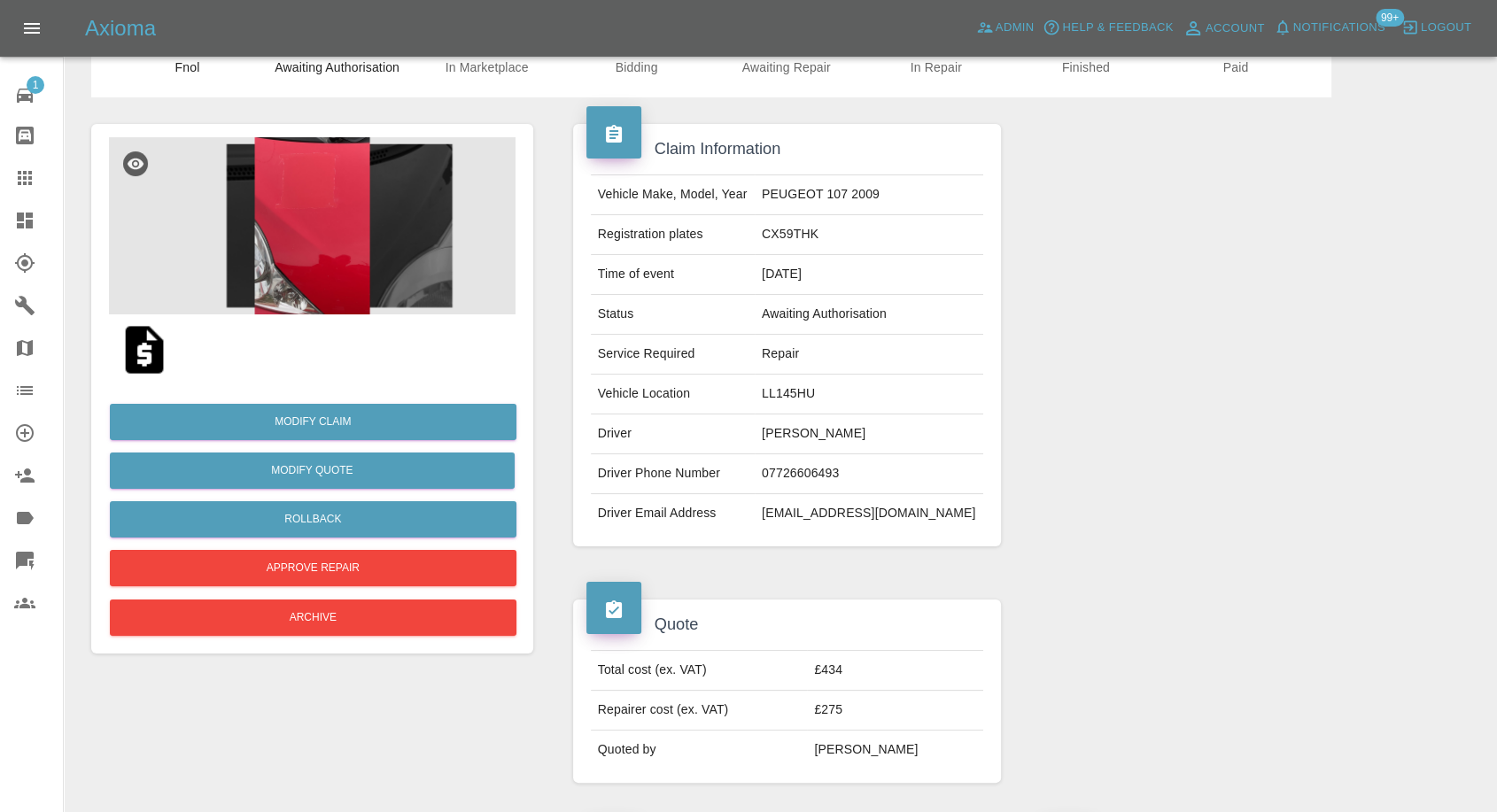
scroll to position [41, 0]
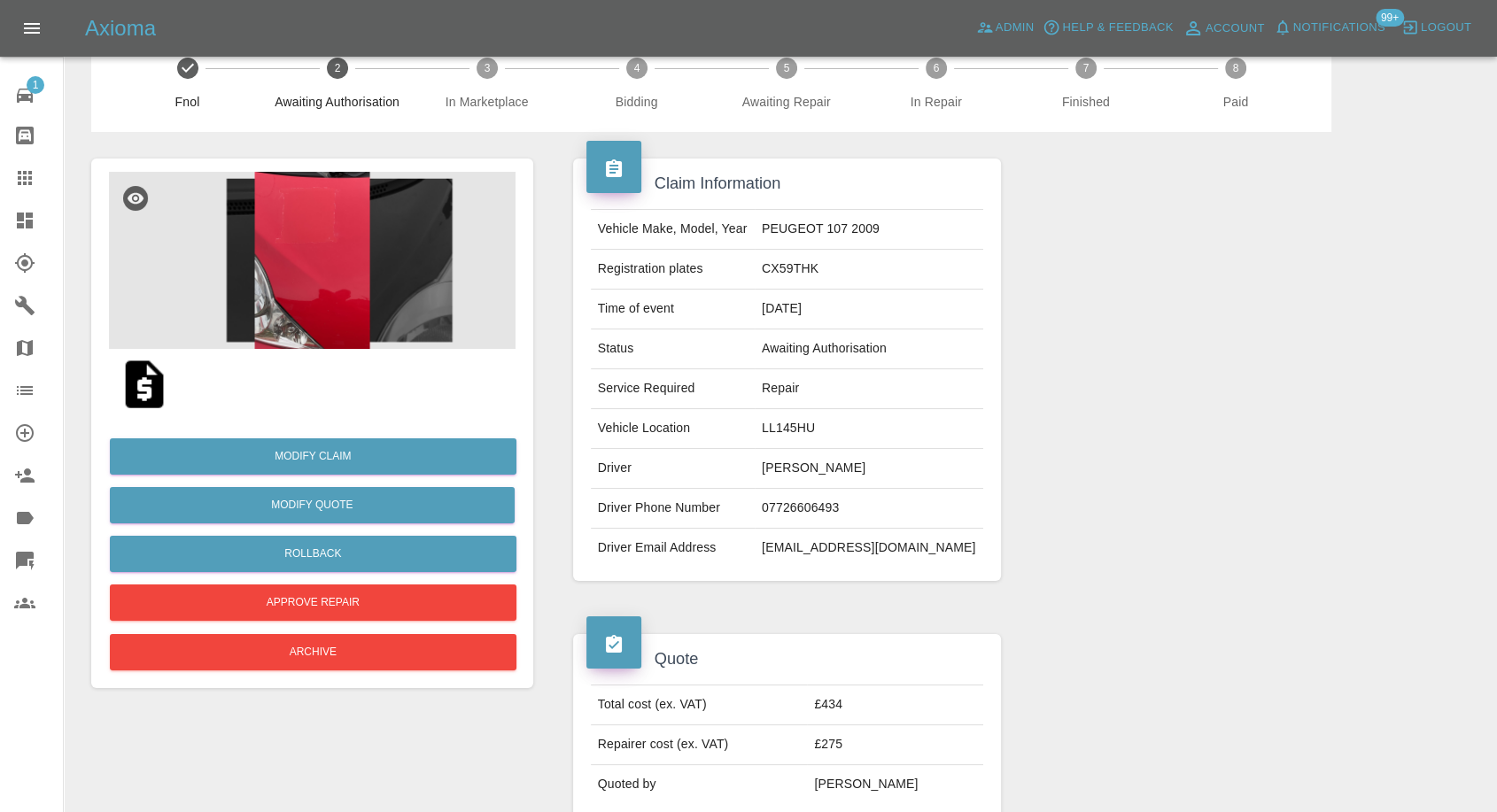
click at [143, 391] on img at bounding box center [144, 385] width 57 height 57
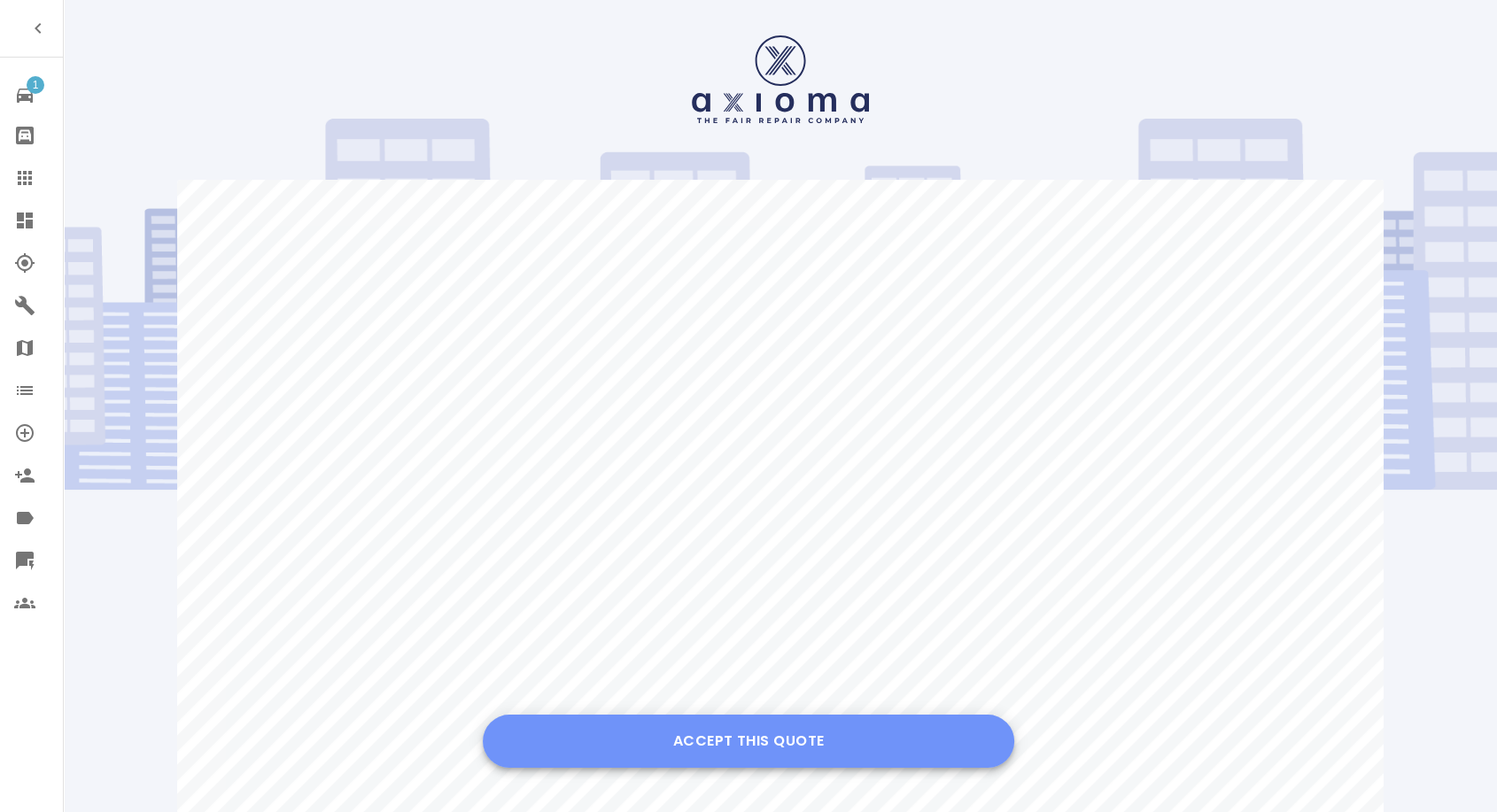
click at [709, 749] on button "Accept this Quote" at bounding box center [748, 741] width 531 height 53
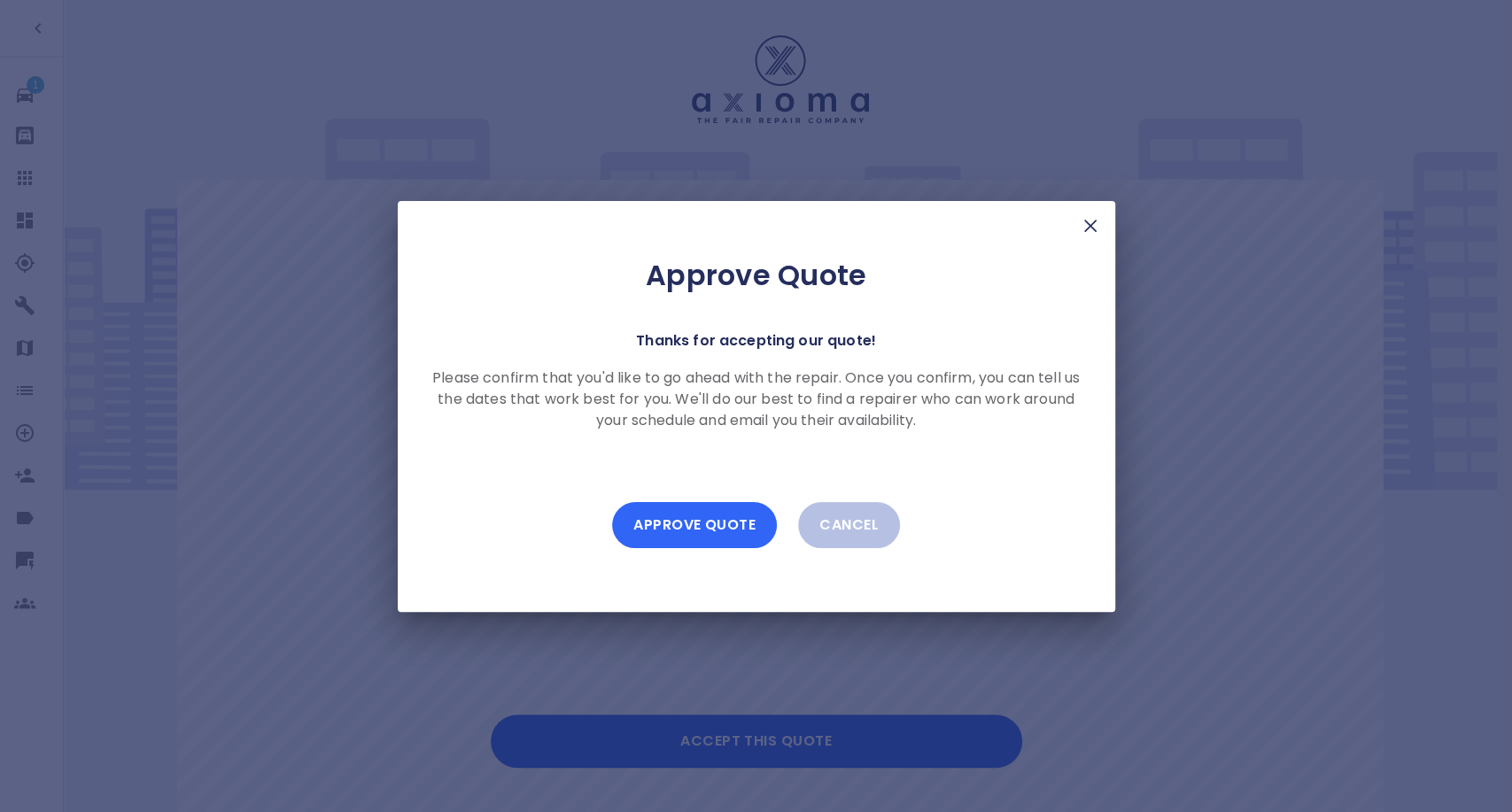
click at [694, 516] on button "Approve Quote" at bounding box center [694, 525] width 164 height 46
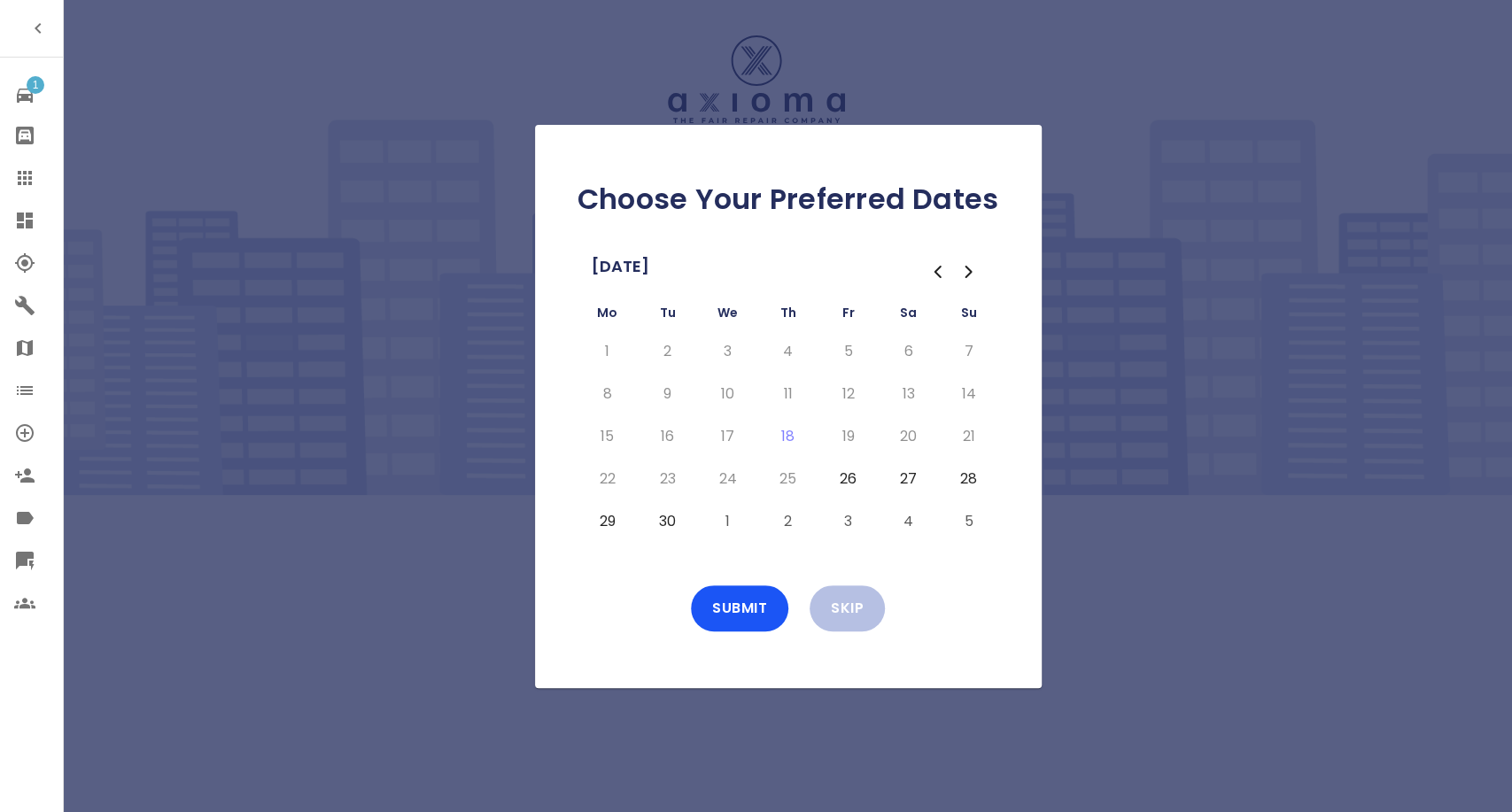
click at [841, 470] on button "26" at bounding box center [848, 479] width 32 height 28
click at [601, 519] on button "29" at bounding box center [607, 521] width 32 height 28
click at [659, 527] on button "30" at bounding box center [668, 521] width 32 height 28
click at [756, 615] on button "Submit" at bounding box center [739, 608] width 97 height 46
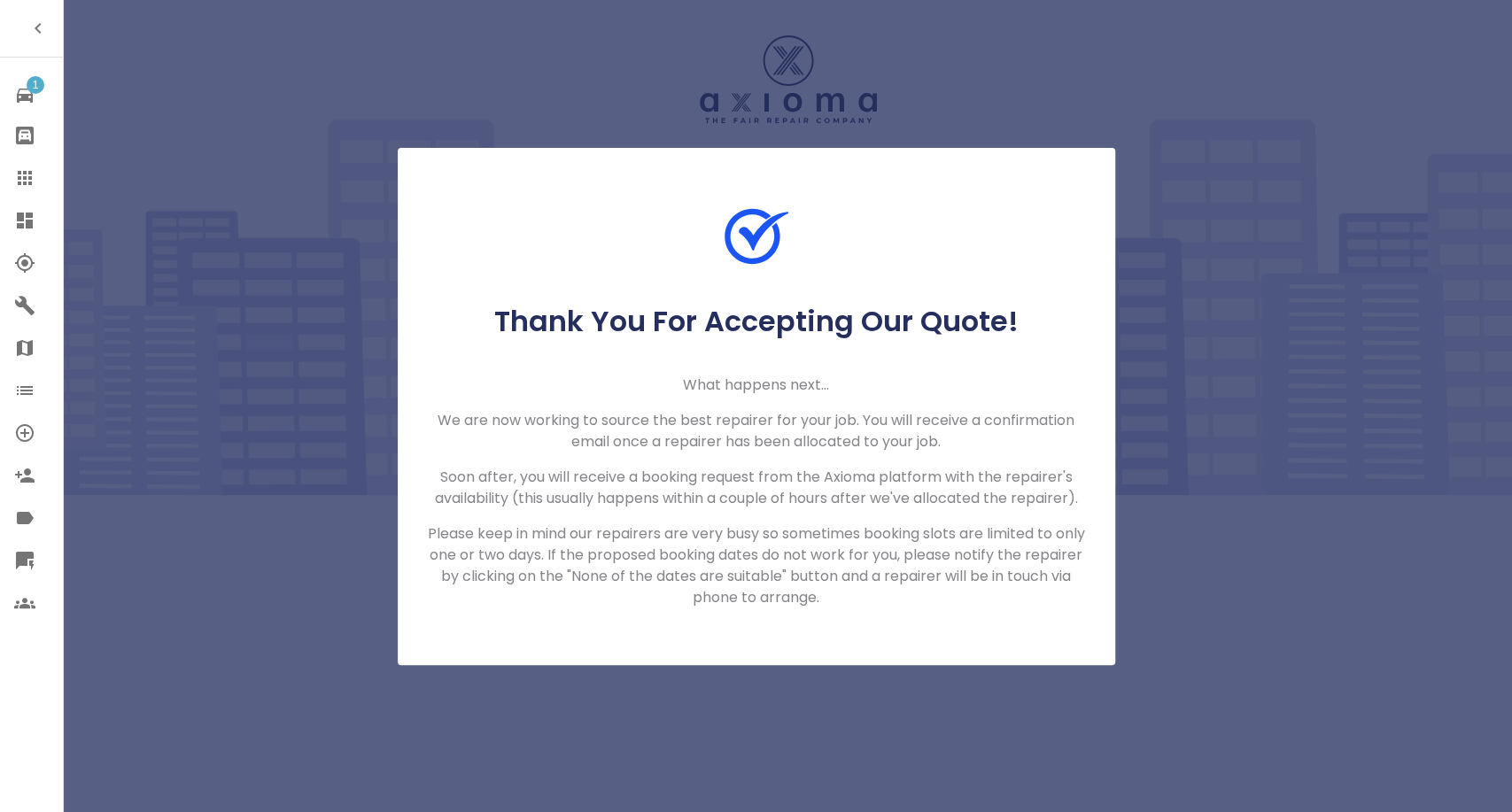
click at [21, 173] on icon at bounding box center [24, 177] width 14 height 14
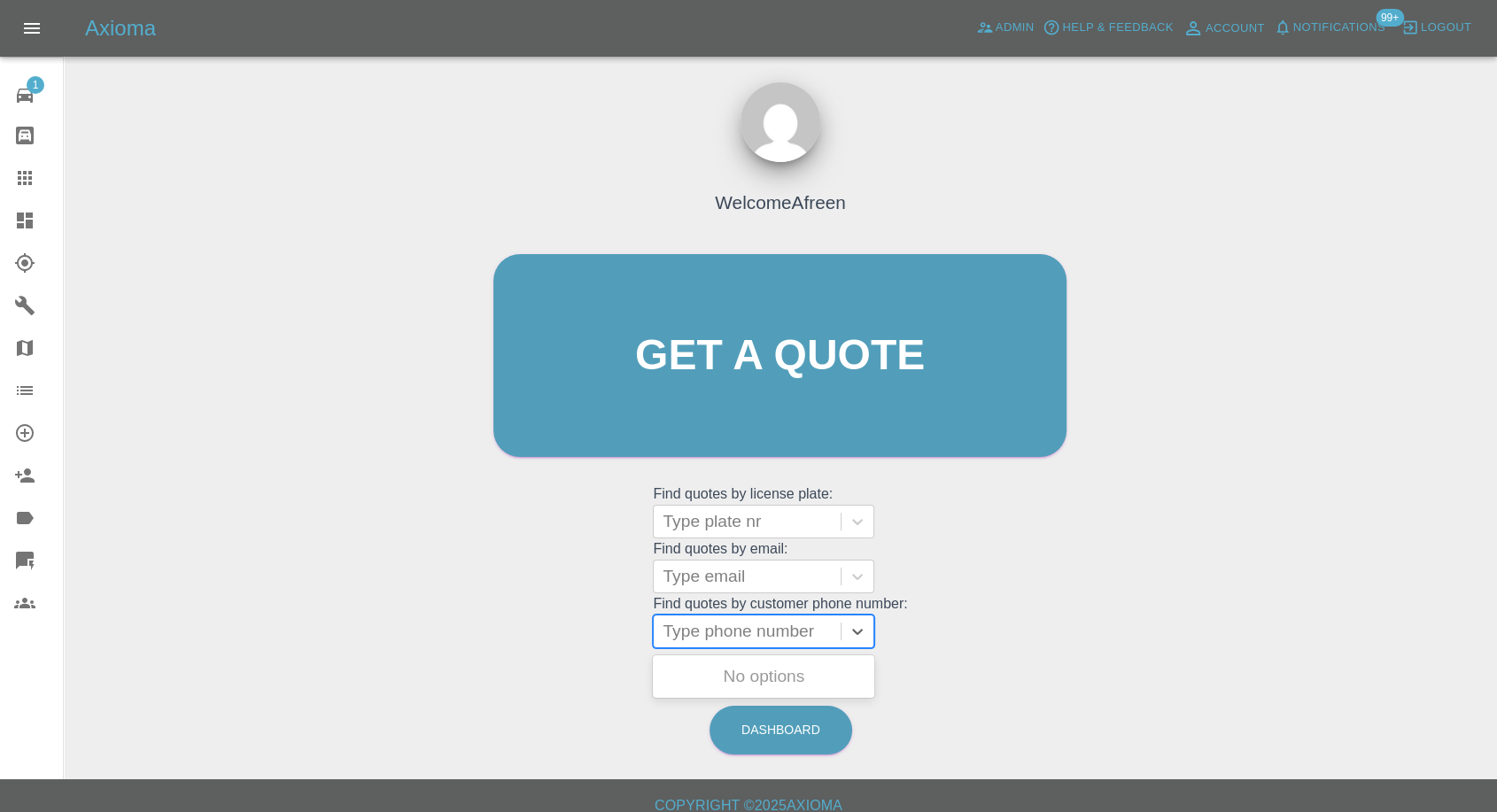
click at [740, 632] on div at bounding box center [747, 631] width 169 height 25
paste input "+447359534975"
drag, startPoint x: 700, startPoint y: 634, endPoint x: 638, endPoint y: 638, distance: 62.1
click at [638, 638] on div "Welcome Afreen Get a quote Get a quote Find quotes by license plate: Type plate…" at bounding box center [780, 389] width 610 height 535
type input "07359534975"
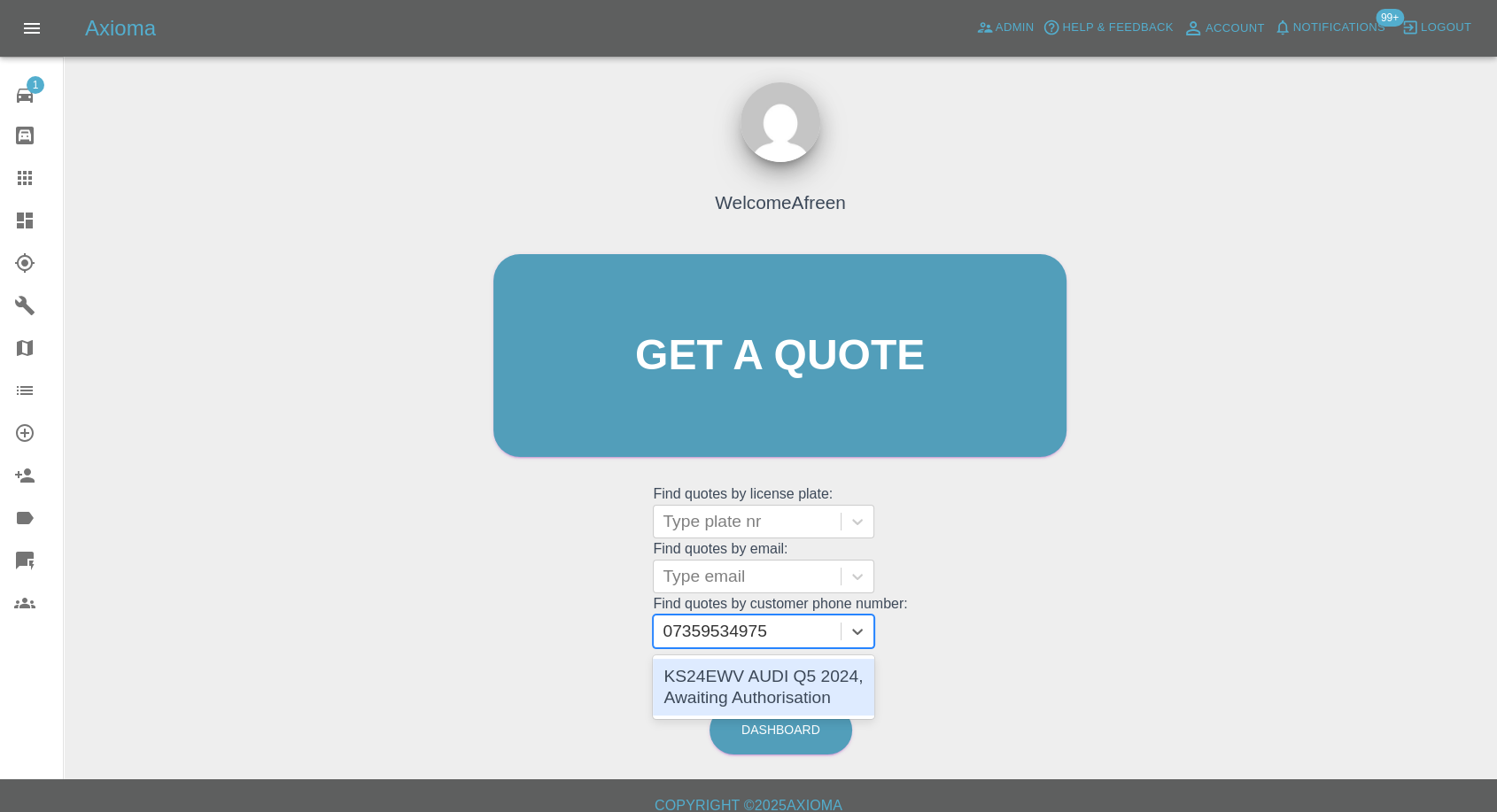
click at [770, 695] on div "KS24EWV AUDI Q5 2024, Awaiting Authorisation" at bounding box center [764, 687] width 221 height 57
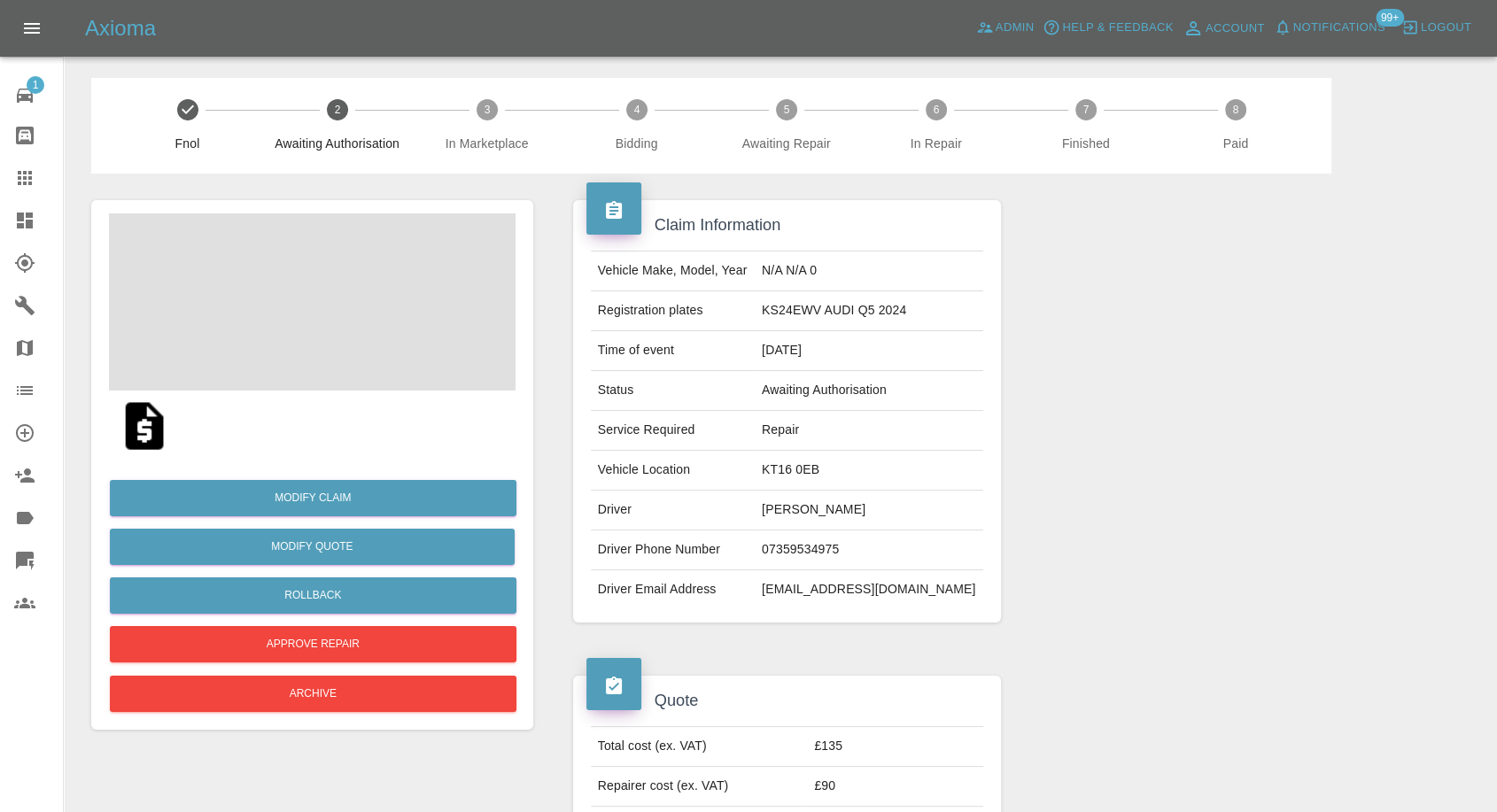
click at [122, 426] on img at bounding box center [144, 426] width 57 height 57
click at [140, 426] on img at bounding box center [144, 426] width 57 height 57
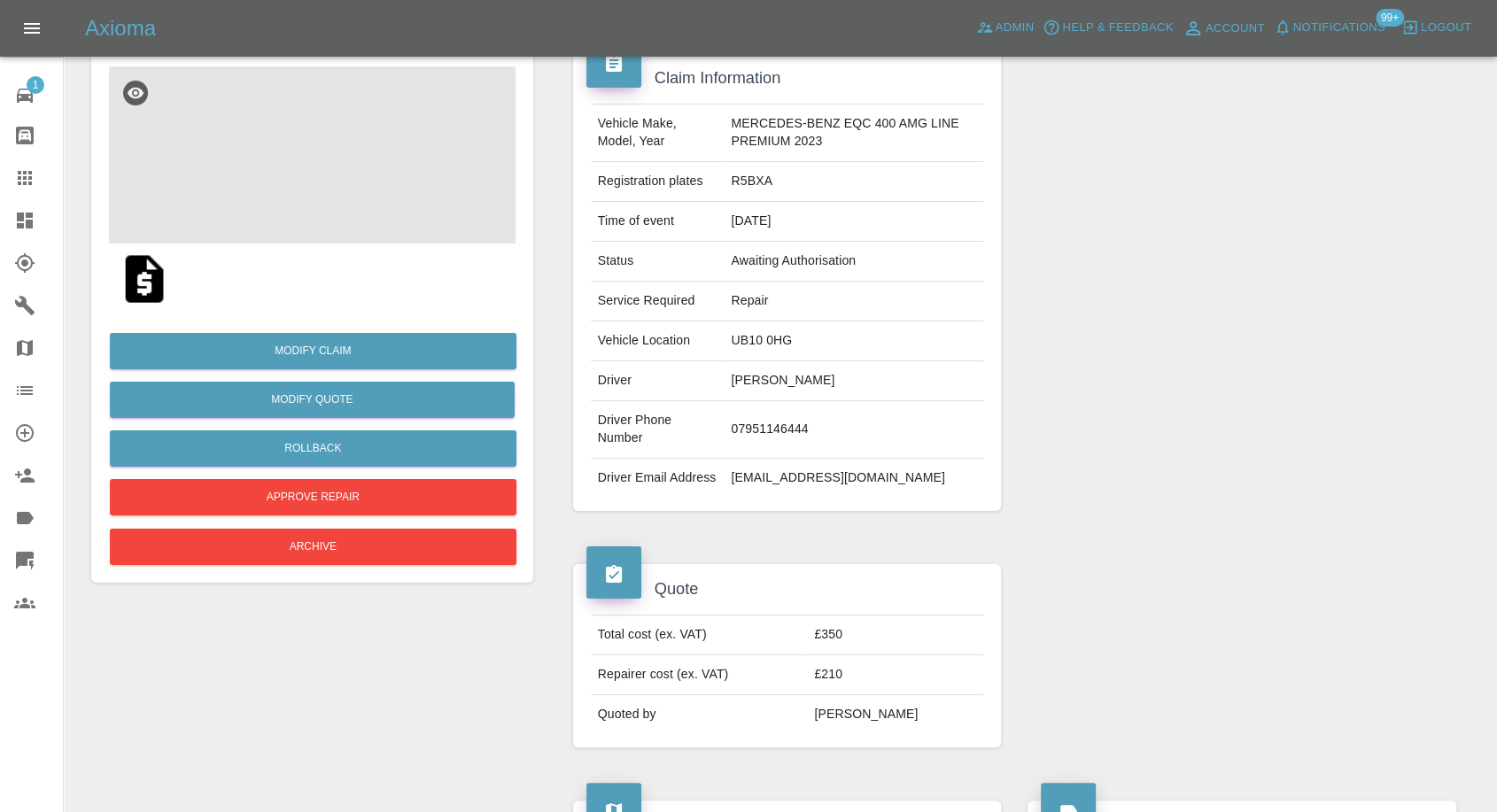
scroll to position [98, 0]
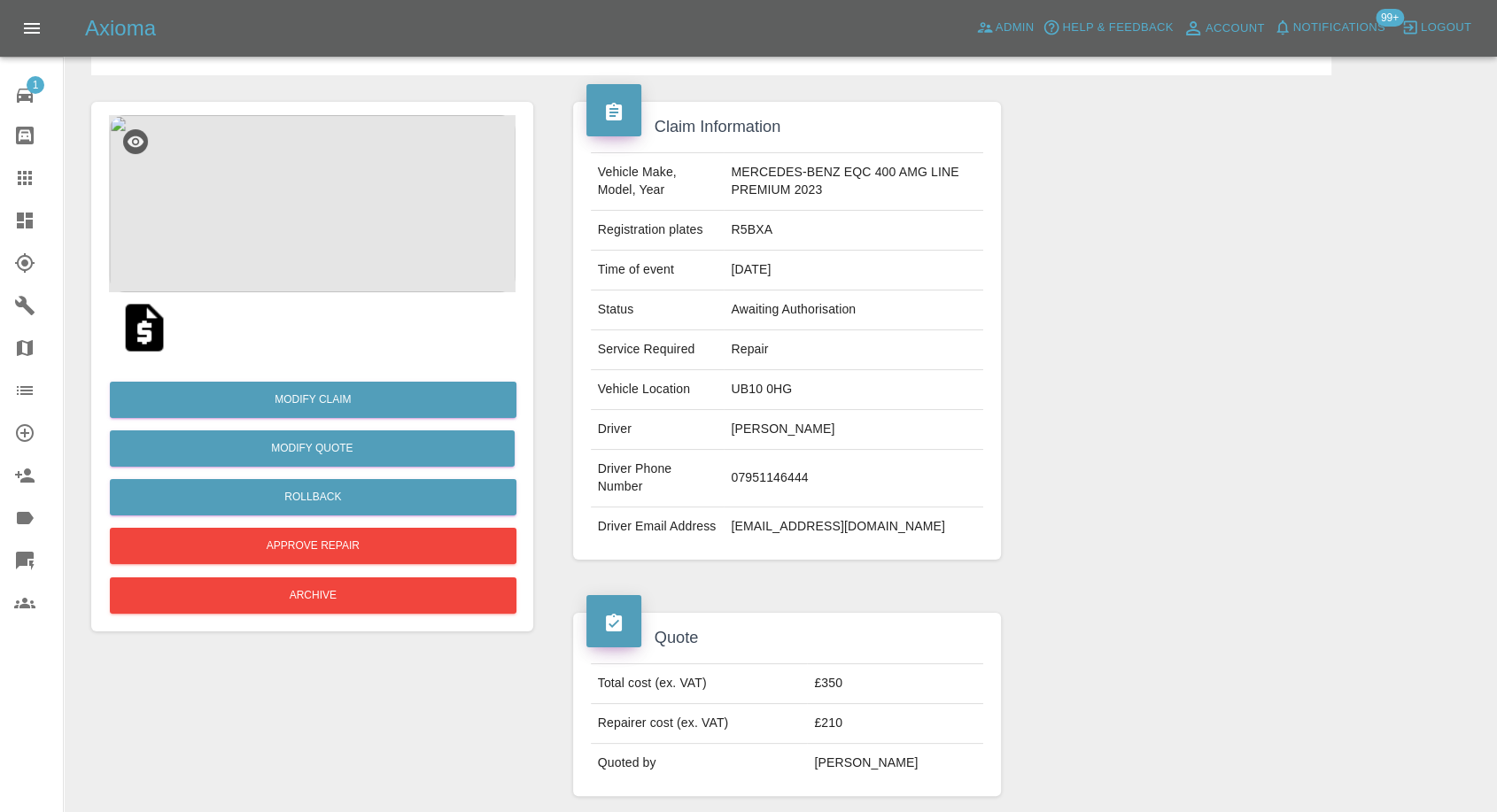
click at [296, 231] on img at bounding box center [312, 203] width 407 height 177
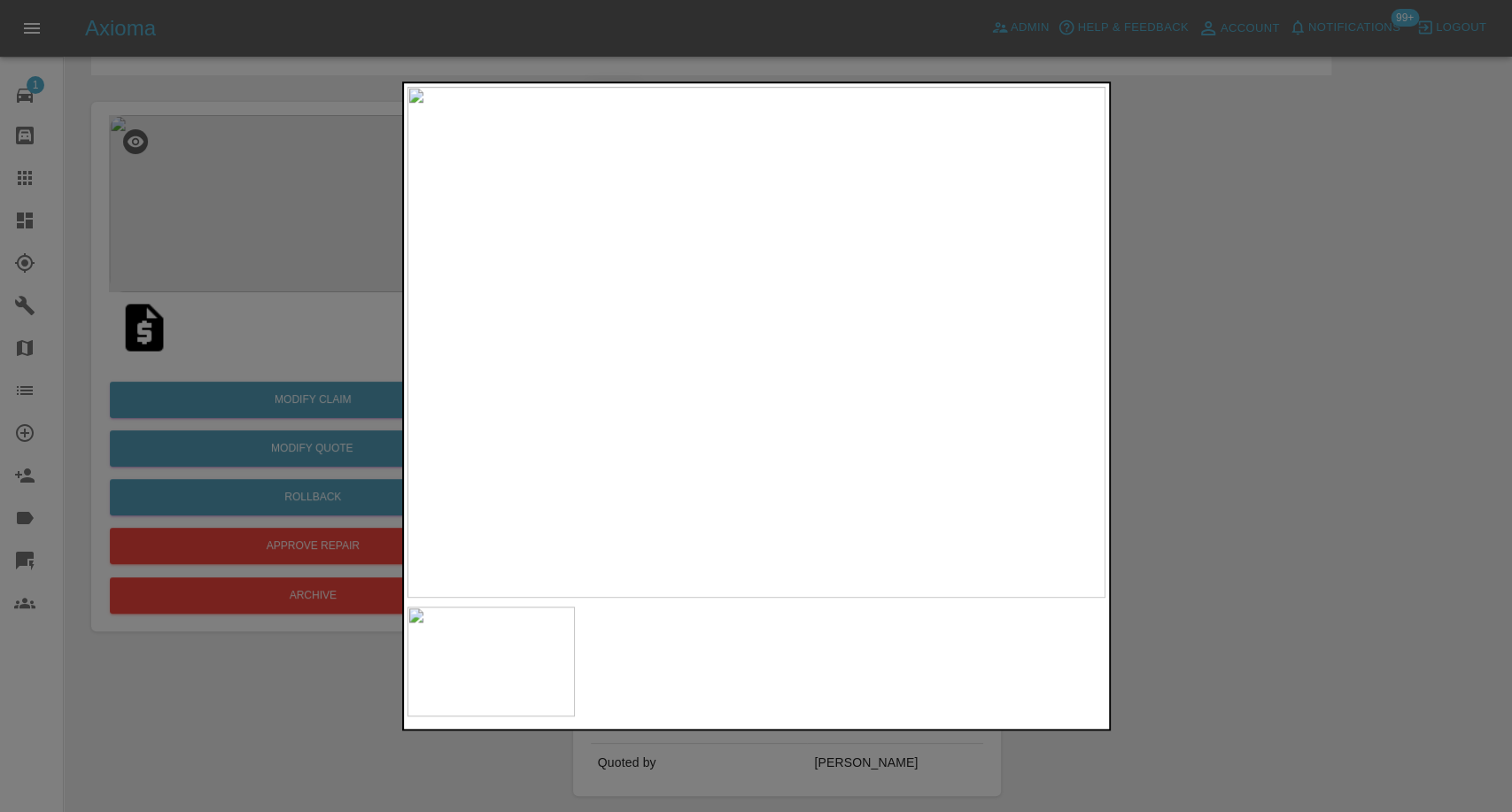
click at [1390, 485] on div at bounding box center [756, 406] width 1512 height 812
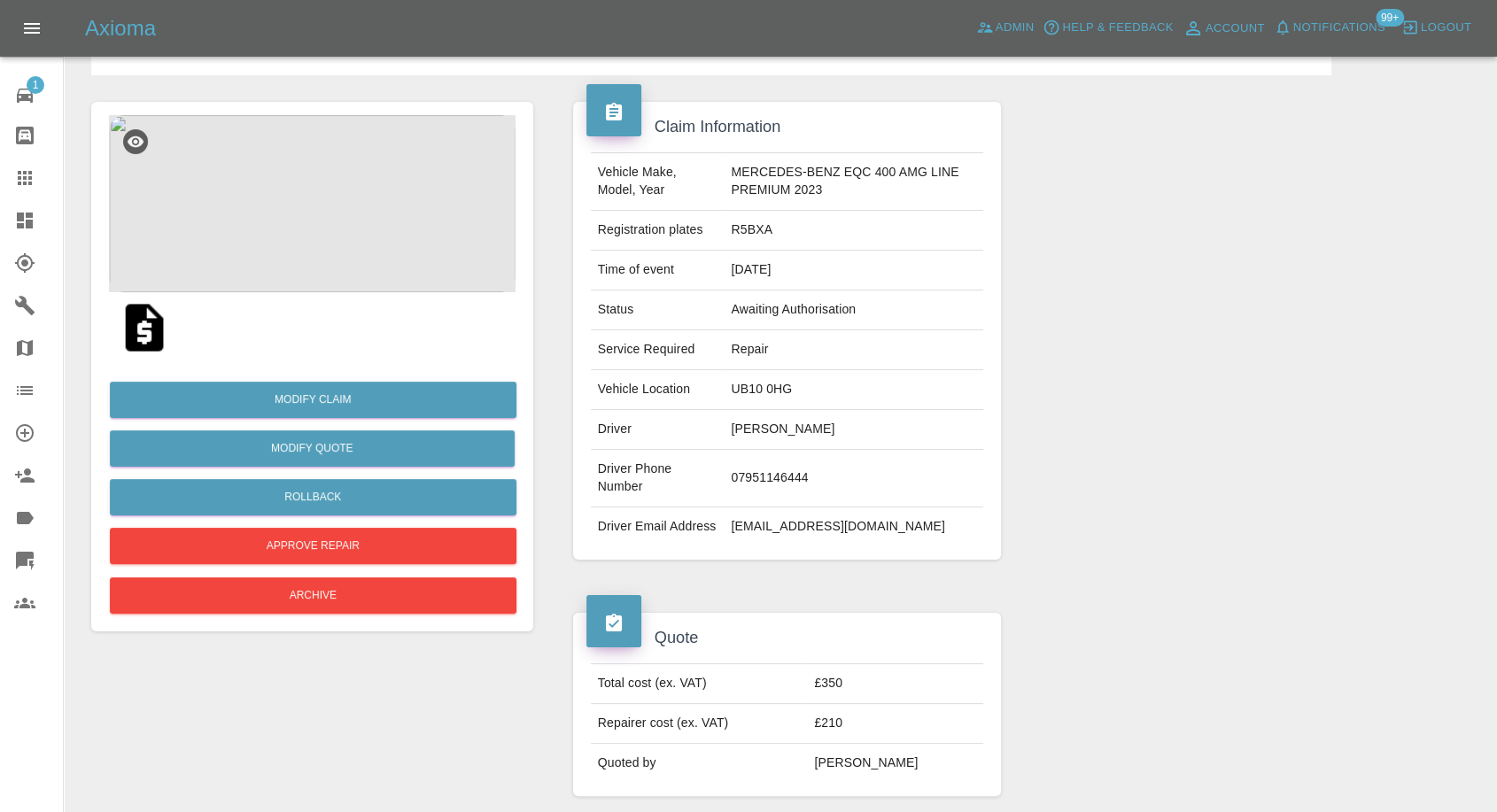
click at [148, 332] on img at bounding box center [144, 328] width 57 height 57
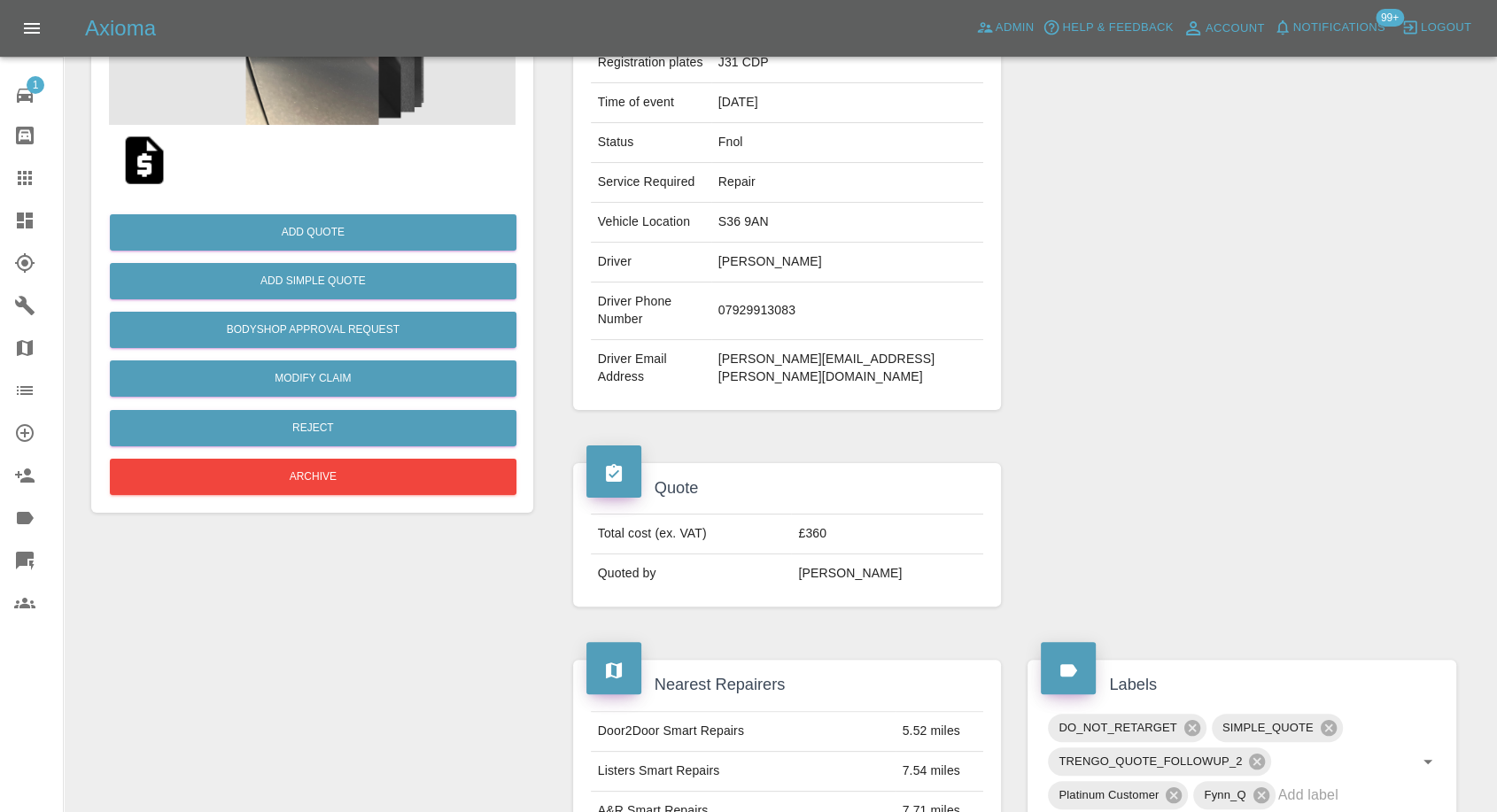
scroll to position [234, 0]
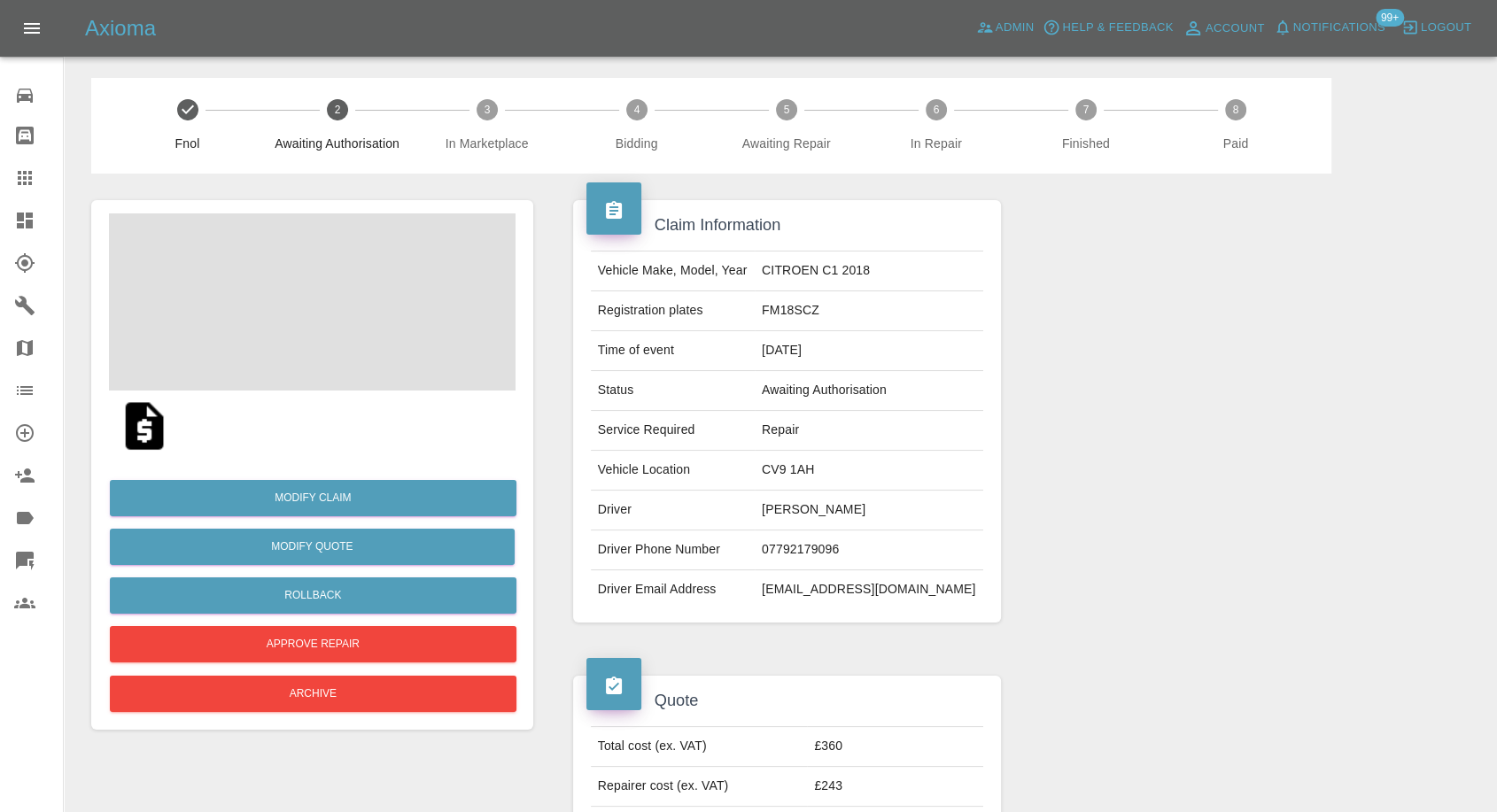
click at [148, 431] on img at bounding box center [144, 426] width 57 height 57
click at [332, 348] on img at bounding box center [312, 301] width 407 height 177
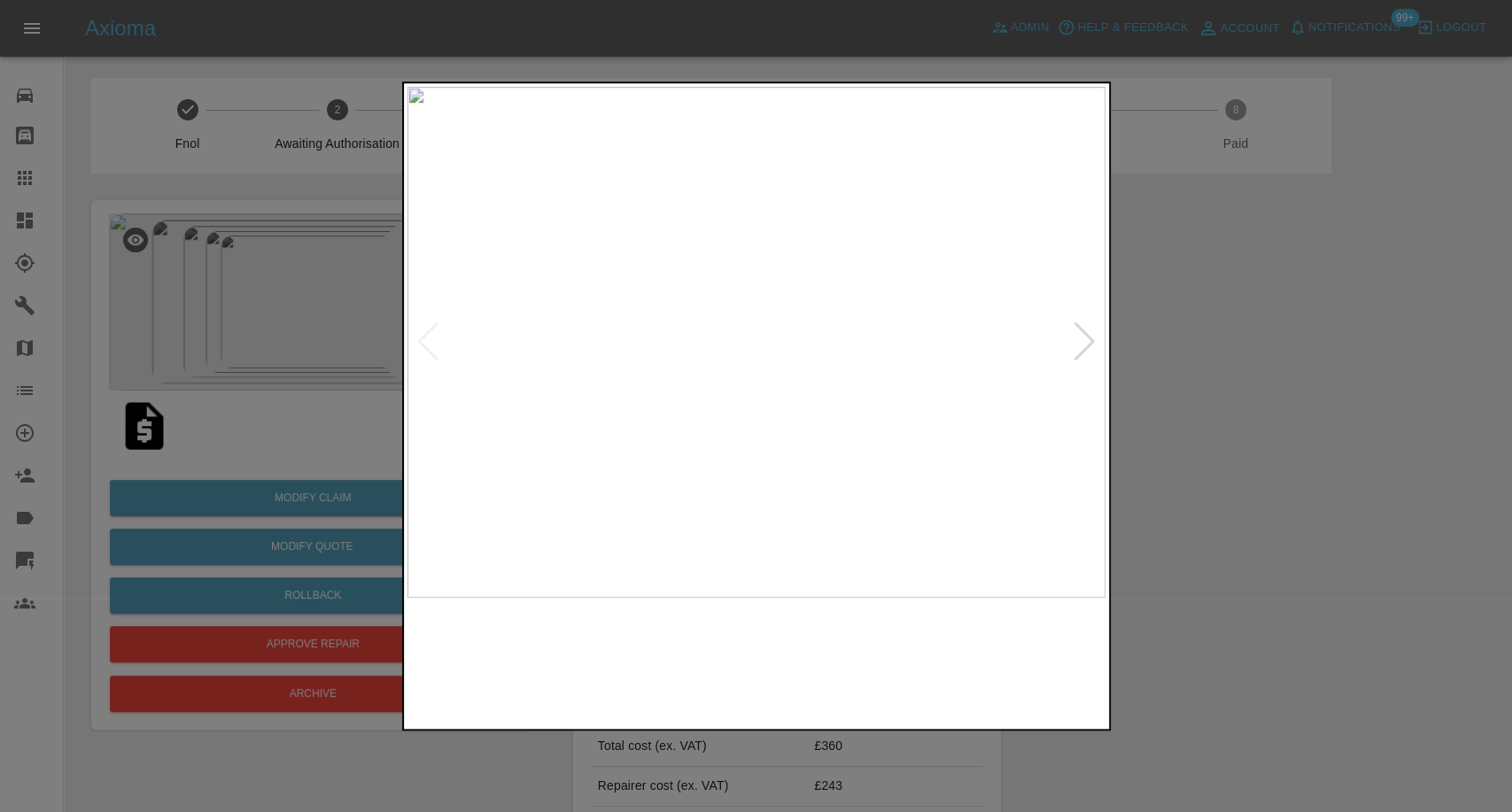
click at [709, 678] on img at bounding box center [667, 661] width 168 height 110
click at [899, 686] on img at bounding box center [844, 661] width 168 height 110
click at [1077, 626] on img at bounding box center [1021, 661] width 168 height 110
click at [1091, 343] on div at bounding box center [1084, 342] width 24 height 39
click at [1091, 343] on img at bounding box center [756, 342] width 698 height 511
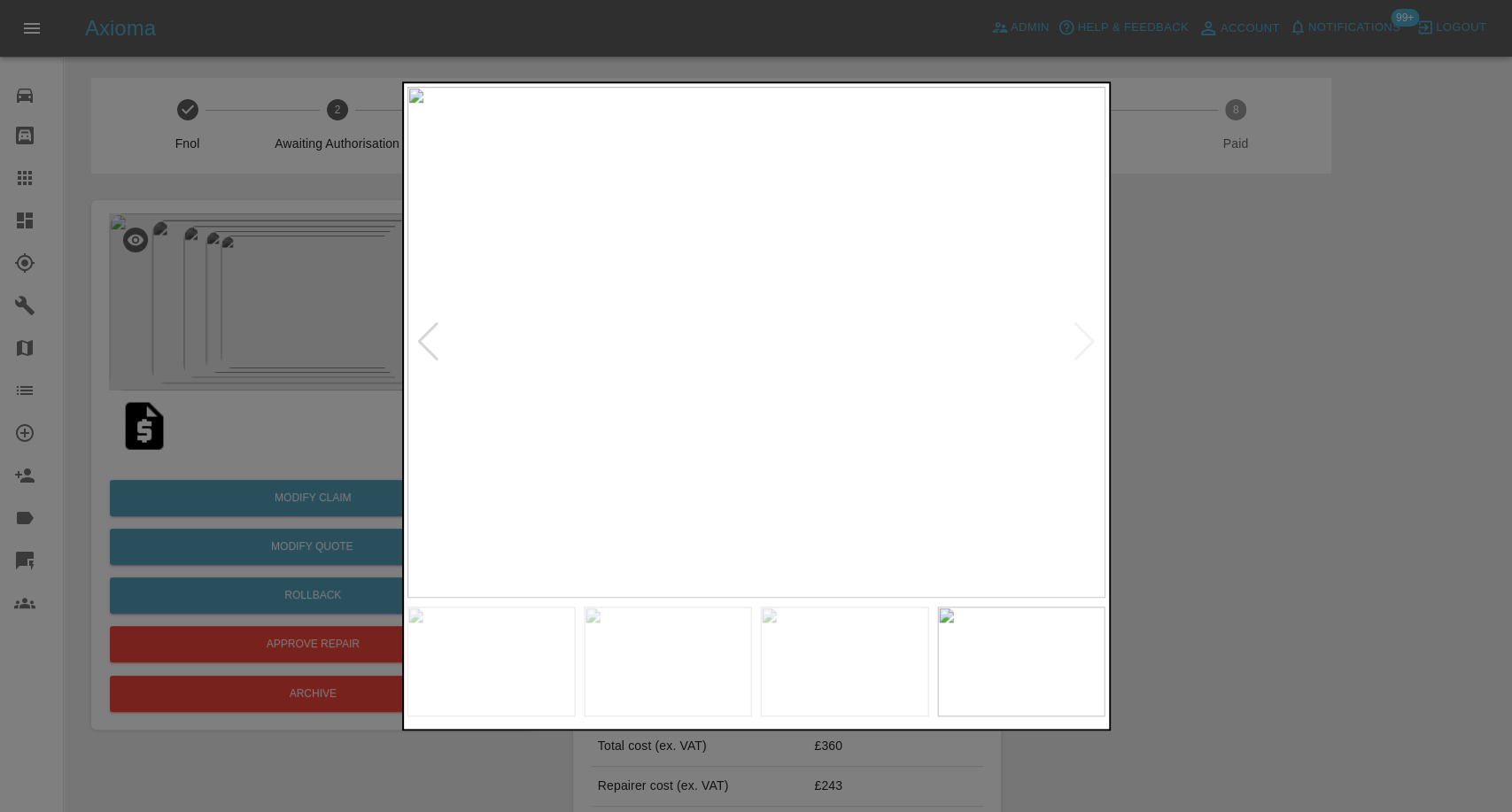
click at [1091, 343] on img at bounding box center [756, 342] width 698 height 511
click at [1262, 378] on div at bounding box center [756, 406] width 1512 height 812
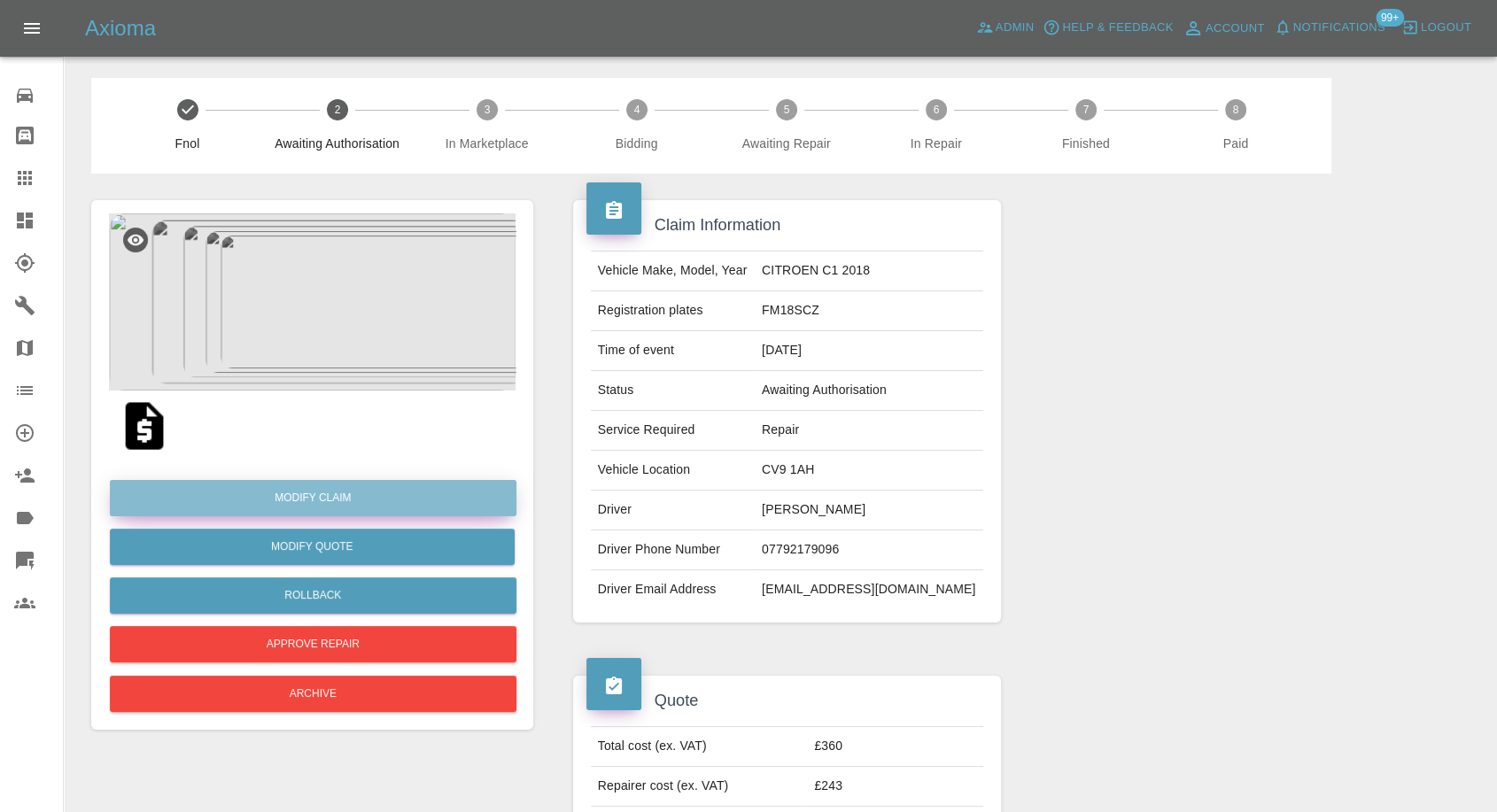
click at [339, 505] on link "Modify Claim" at bounding box center [313, 499] width 407 height 37
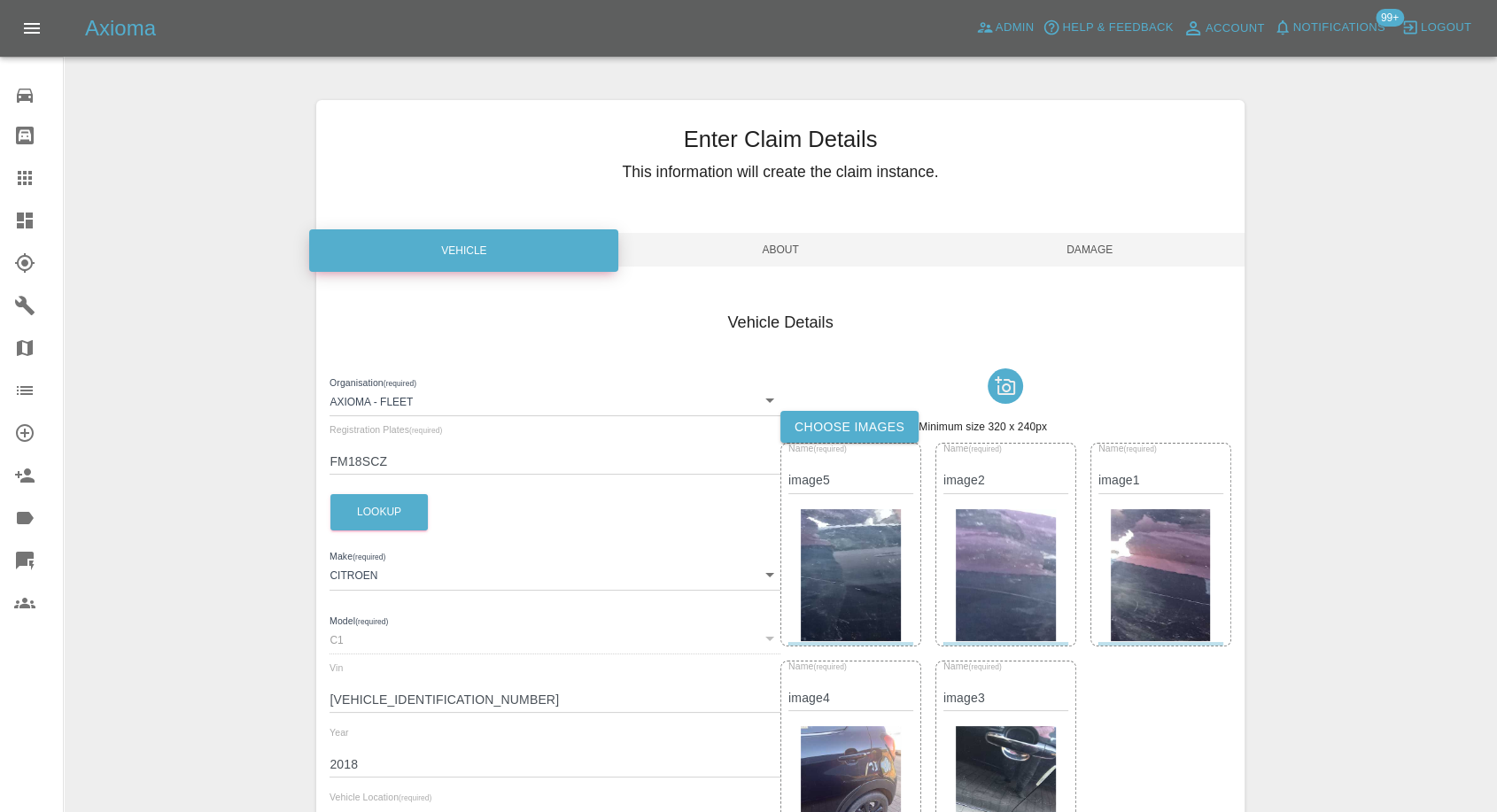
click at [869, 419] on label "Choose images" at bounding box center [849, 427] width 138 height 33
click at [0, 0] on input "Choose images" at bounding box center [0, 0] width 0 height 0
drag, startPoint x: 1098, startPoint y: 246, endPoint x: 1117, endPoint y: 303, distance: 60.1
click at [1098, 246] on span "Damage" at bounding box center [1090, 250] width 309 height 34
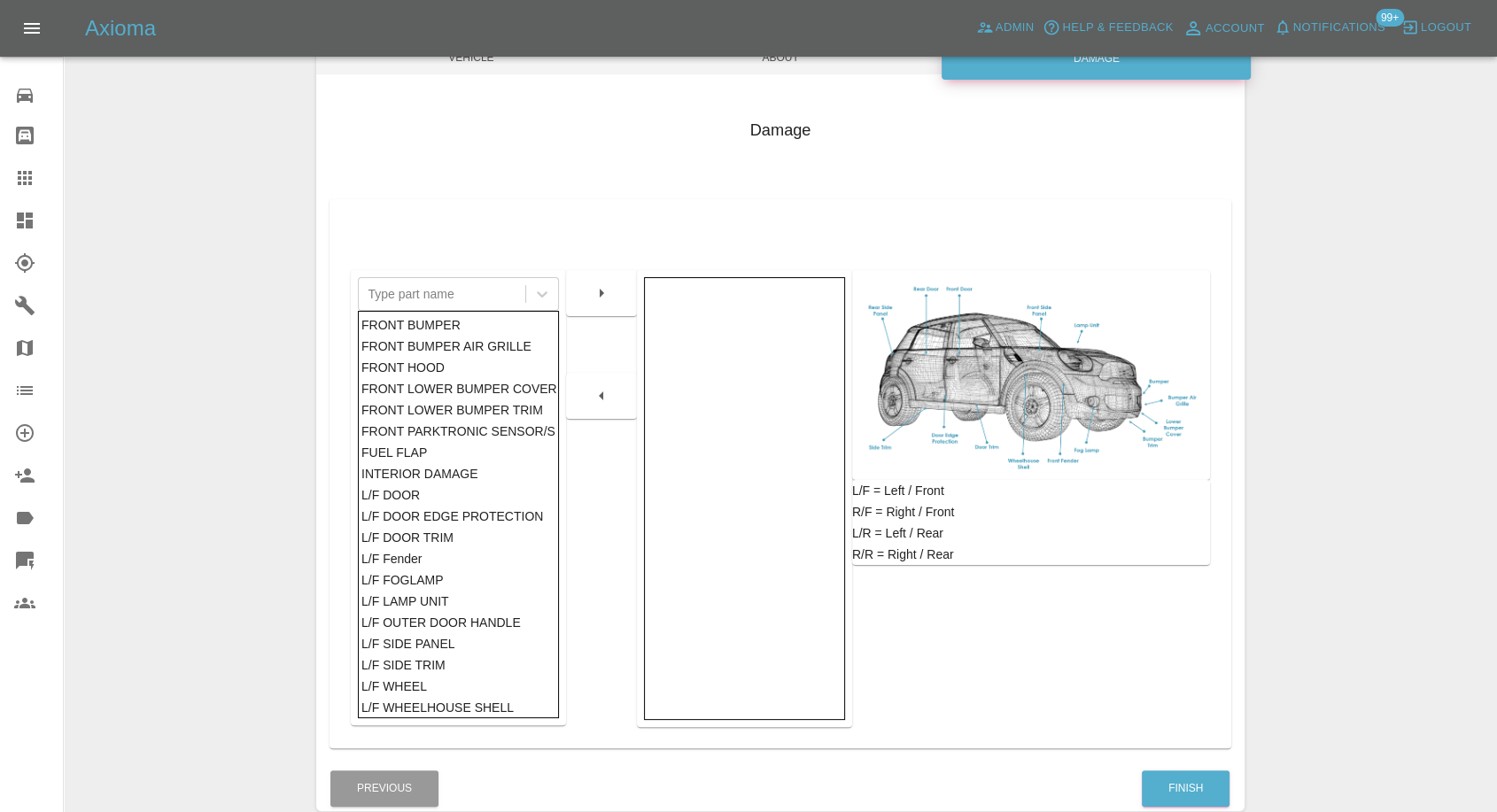
scroll to position [197, 0]
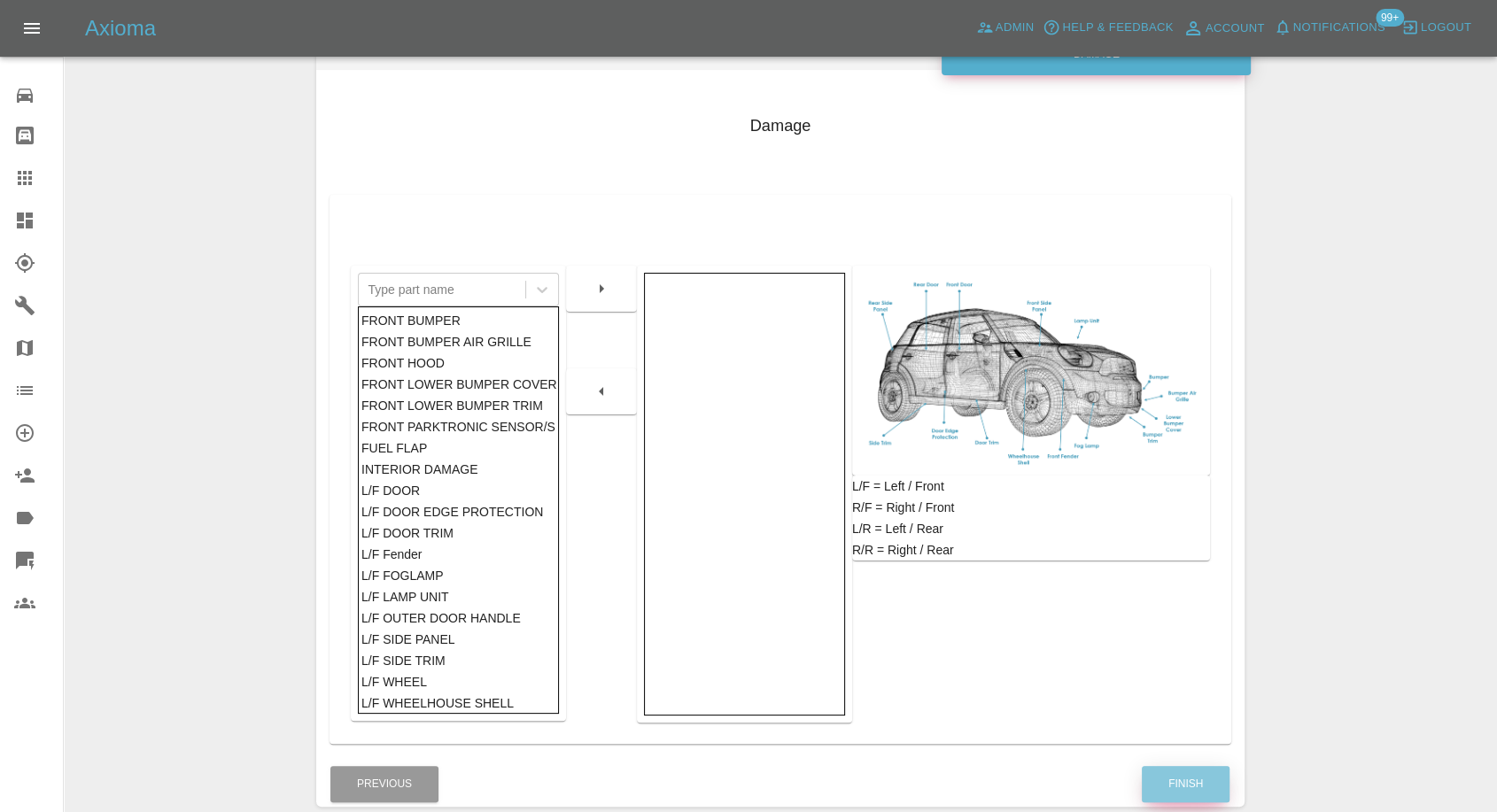
click at [1176, 791] on button "Finish" at bounding box center [1185, 784] width 87 height 37
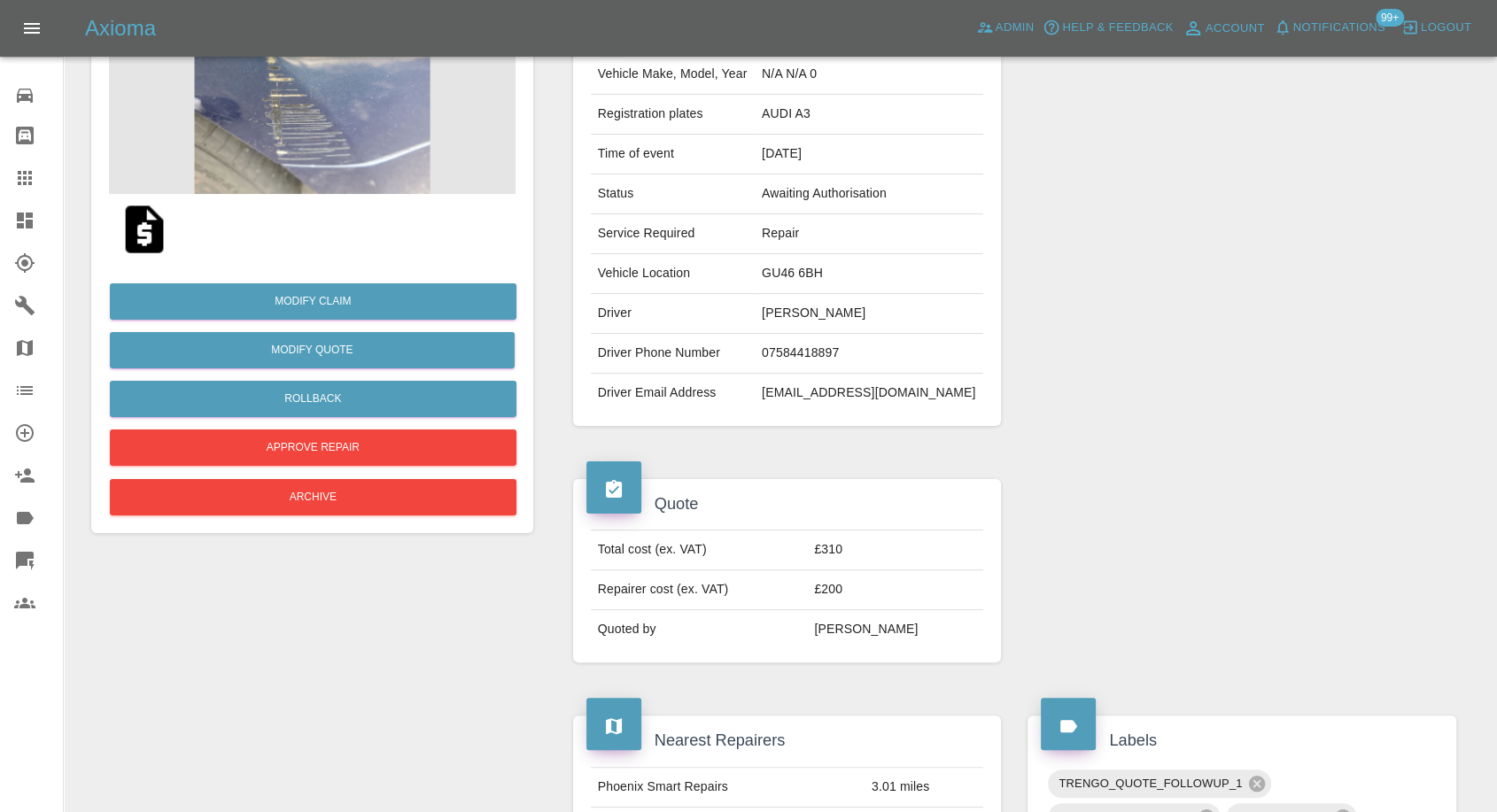
scroll to position [98, 0]
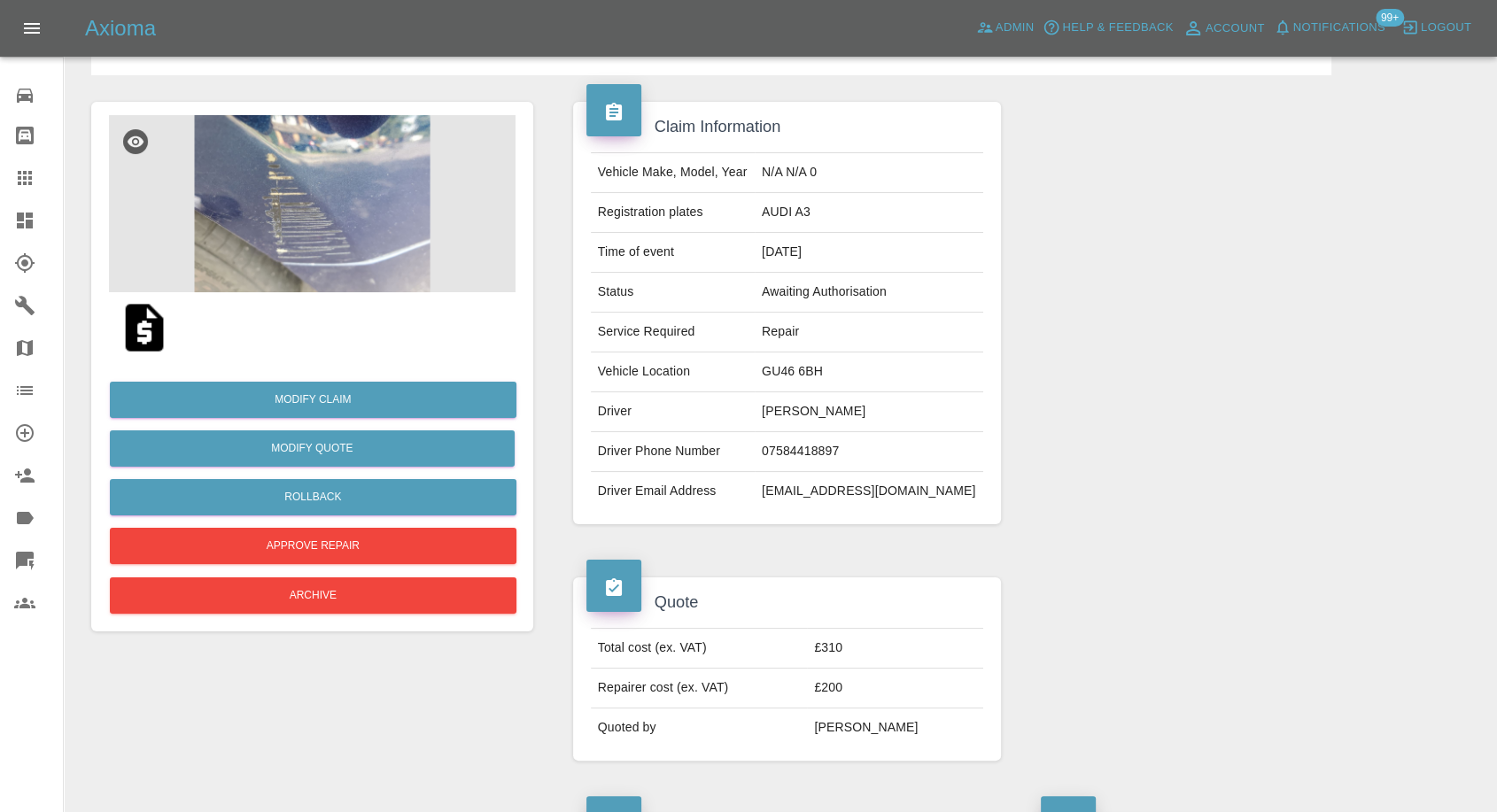
click at [325, 194] on img at bounding box center [312, 203] width 407 height 177
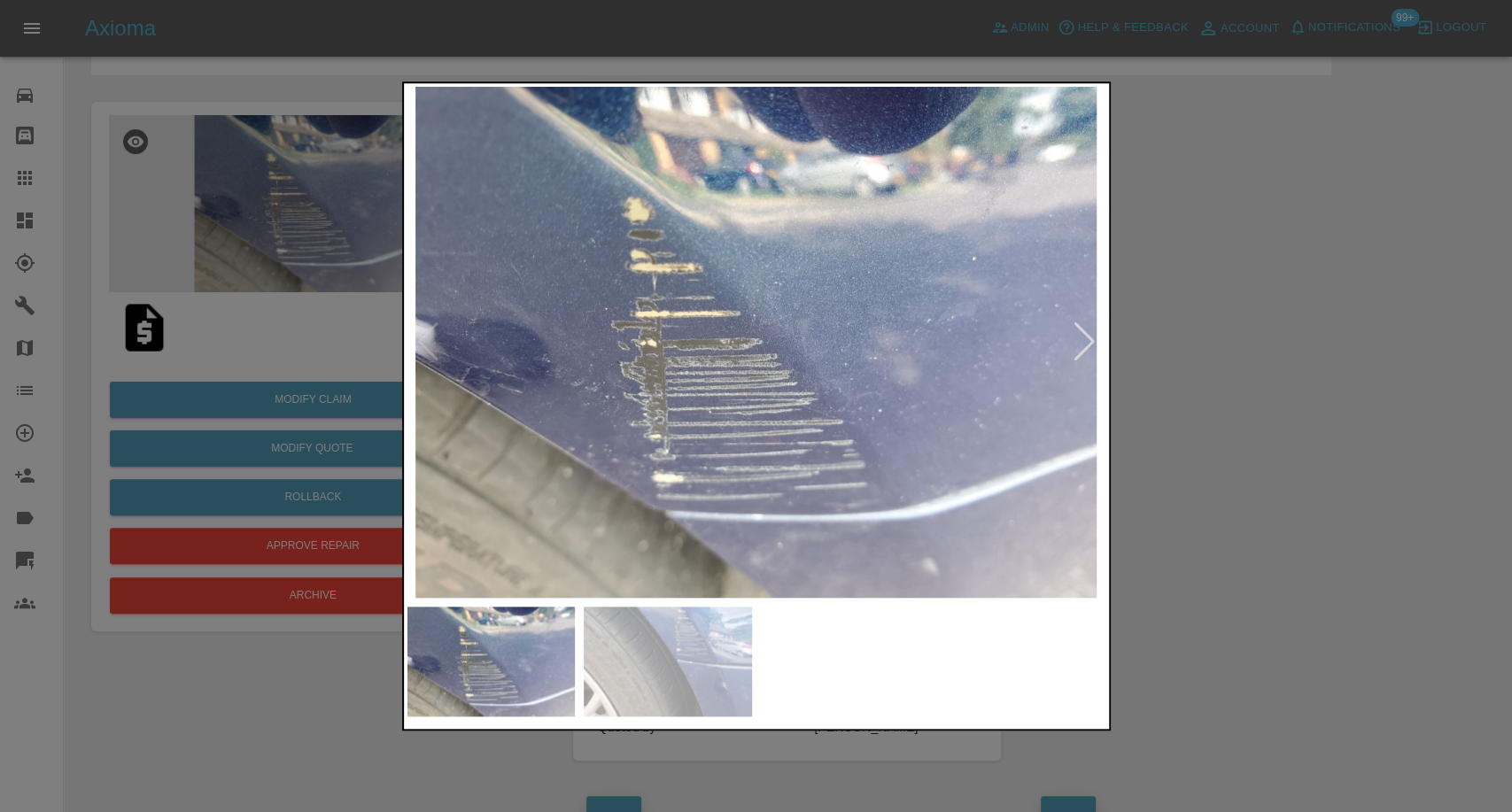
click at [681, 671] on img at bounding box center [667, 661] width 168 height 110
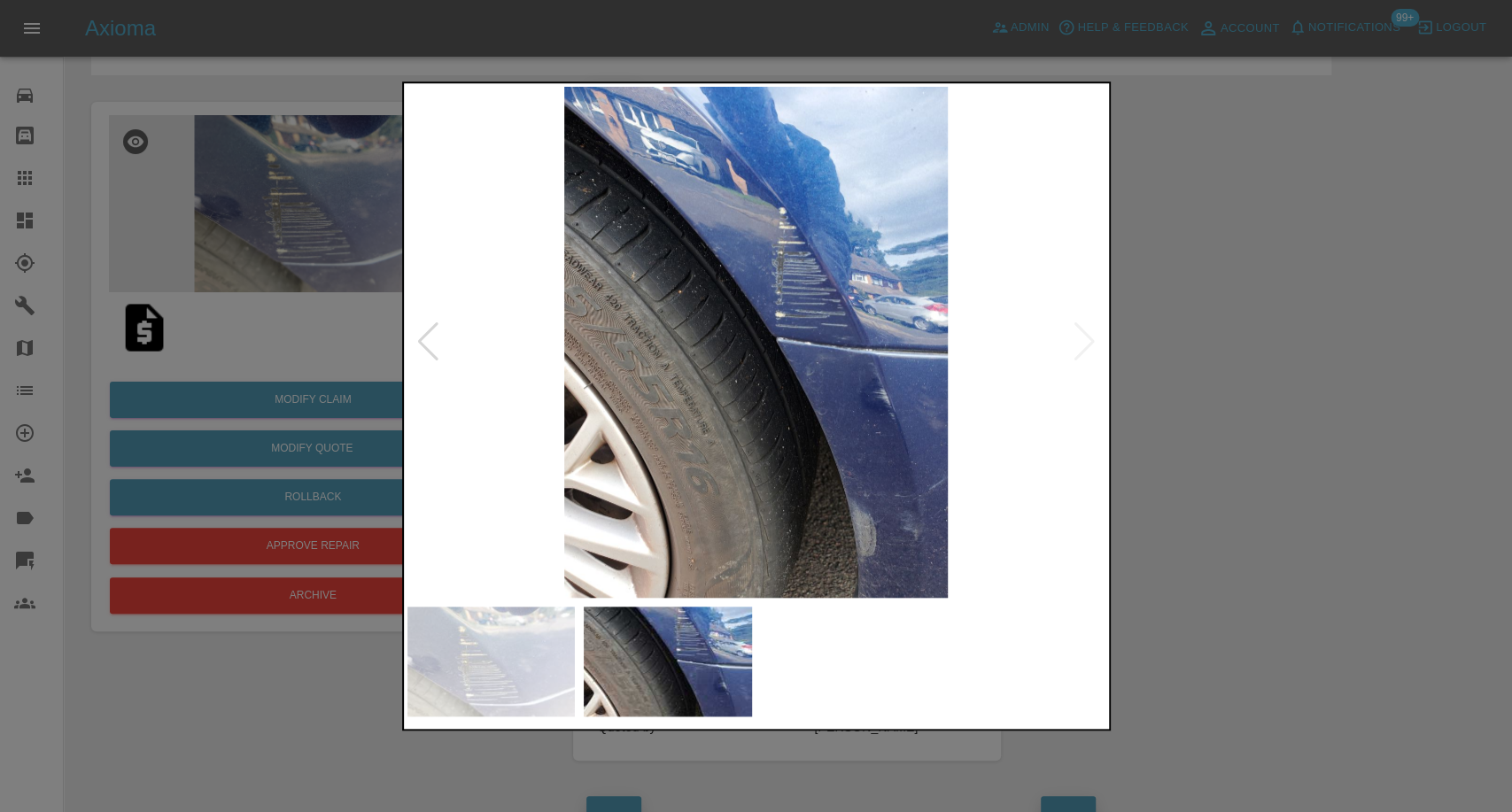
click at [520, 639] on img at bounding box center [491, 661] width 168 height 110
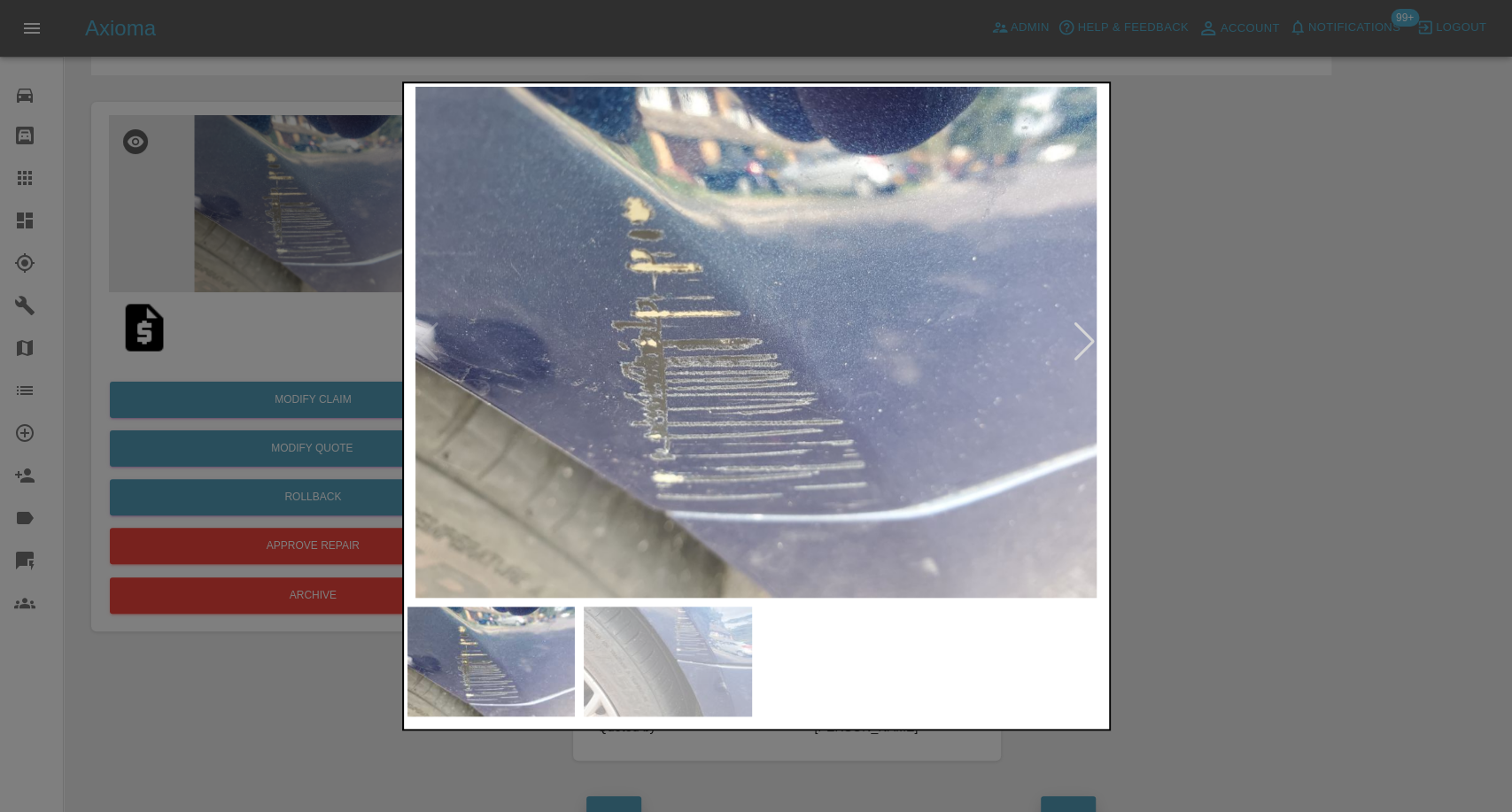
click at [701, 660] on img at bounding box center [667, 661] width 168 height 110
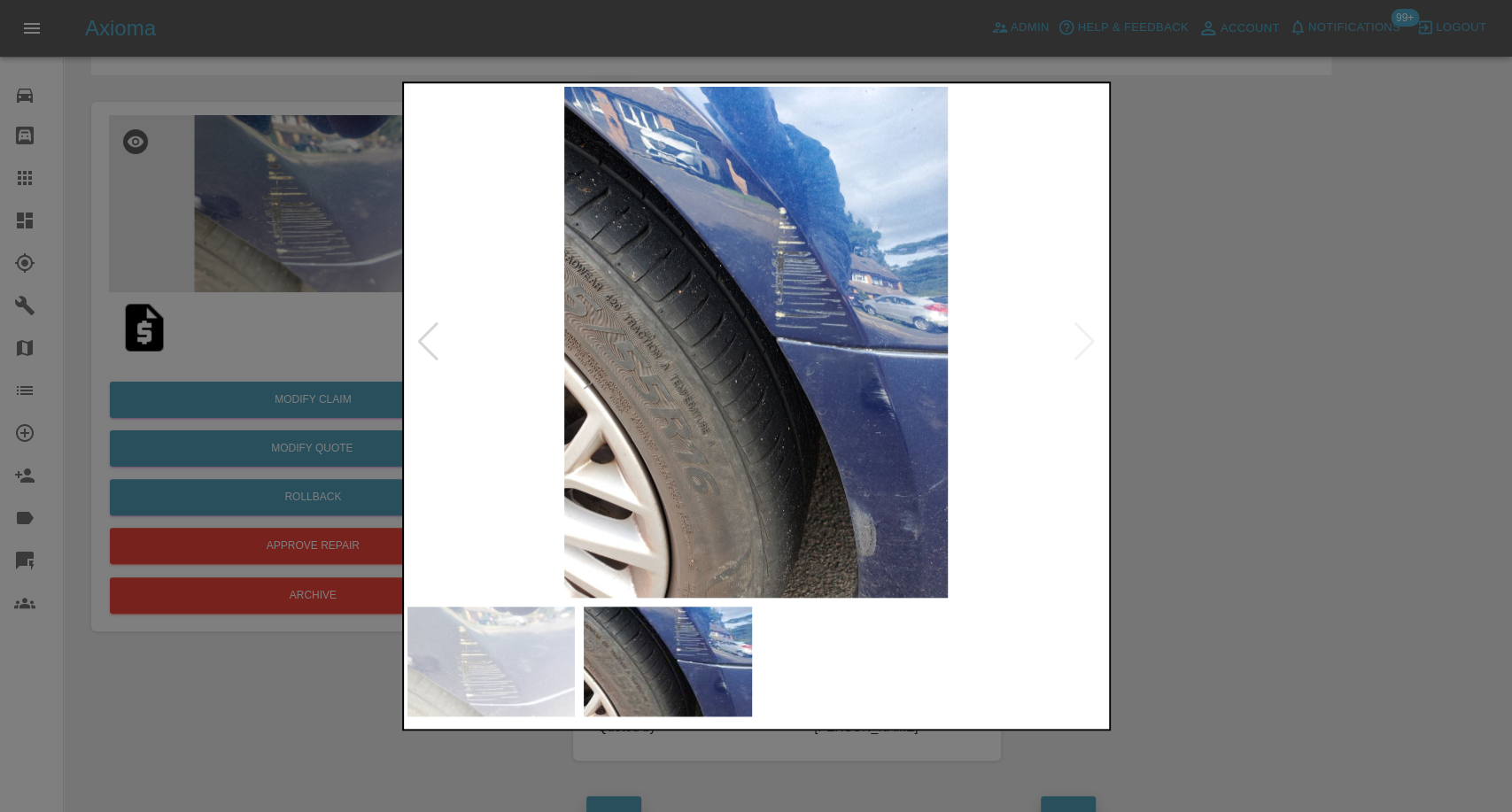
click at [492, 620] on img at bounding box center [491, 661] width 168 height 110
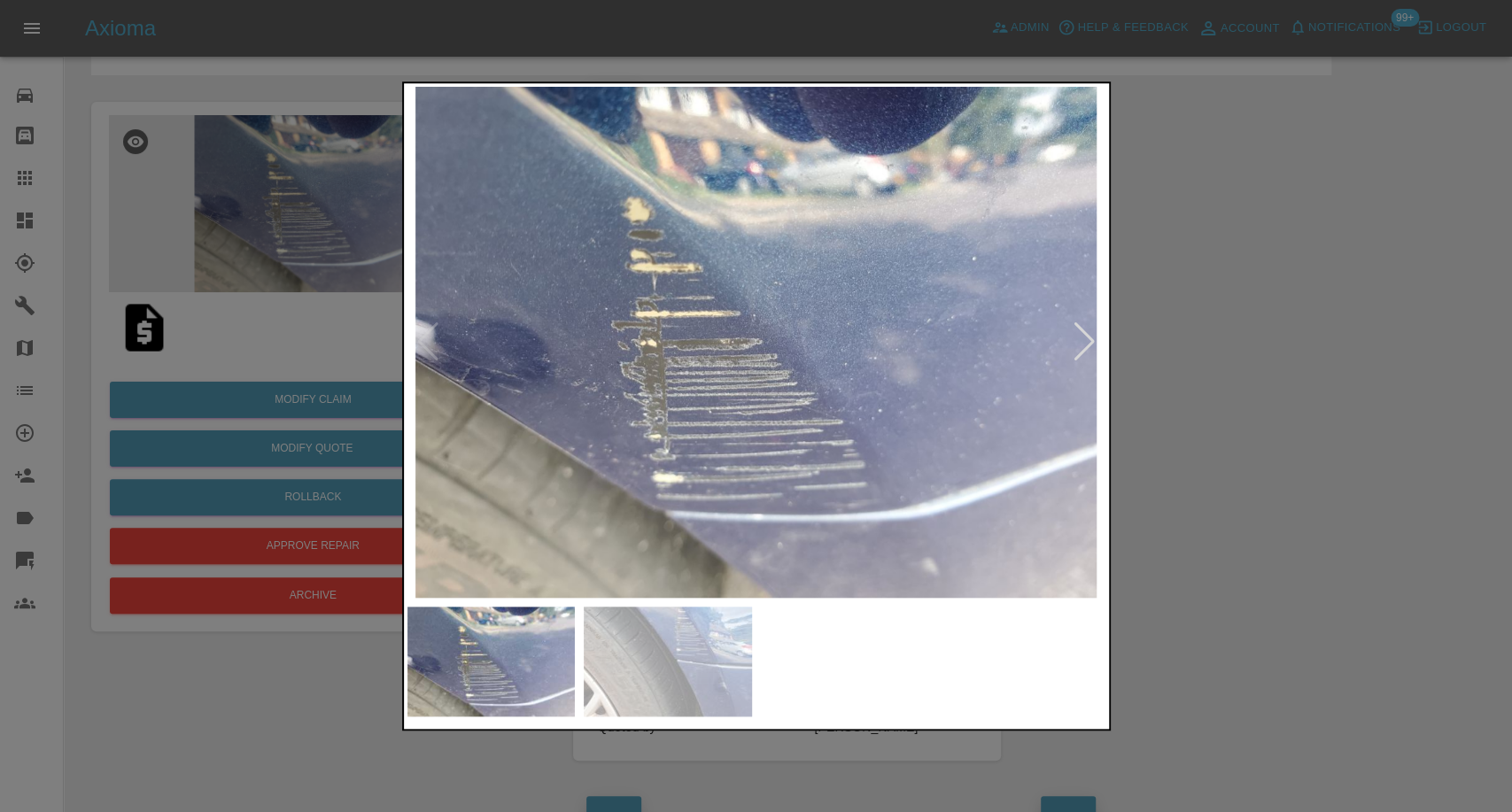
click at [1470, 571] on div at bounding box center [756, 406] width 1512 height 812
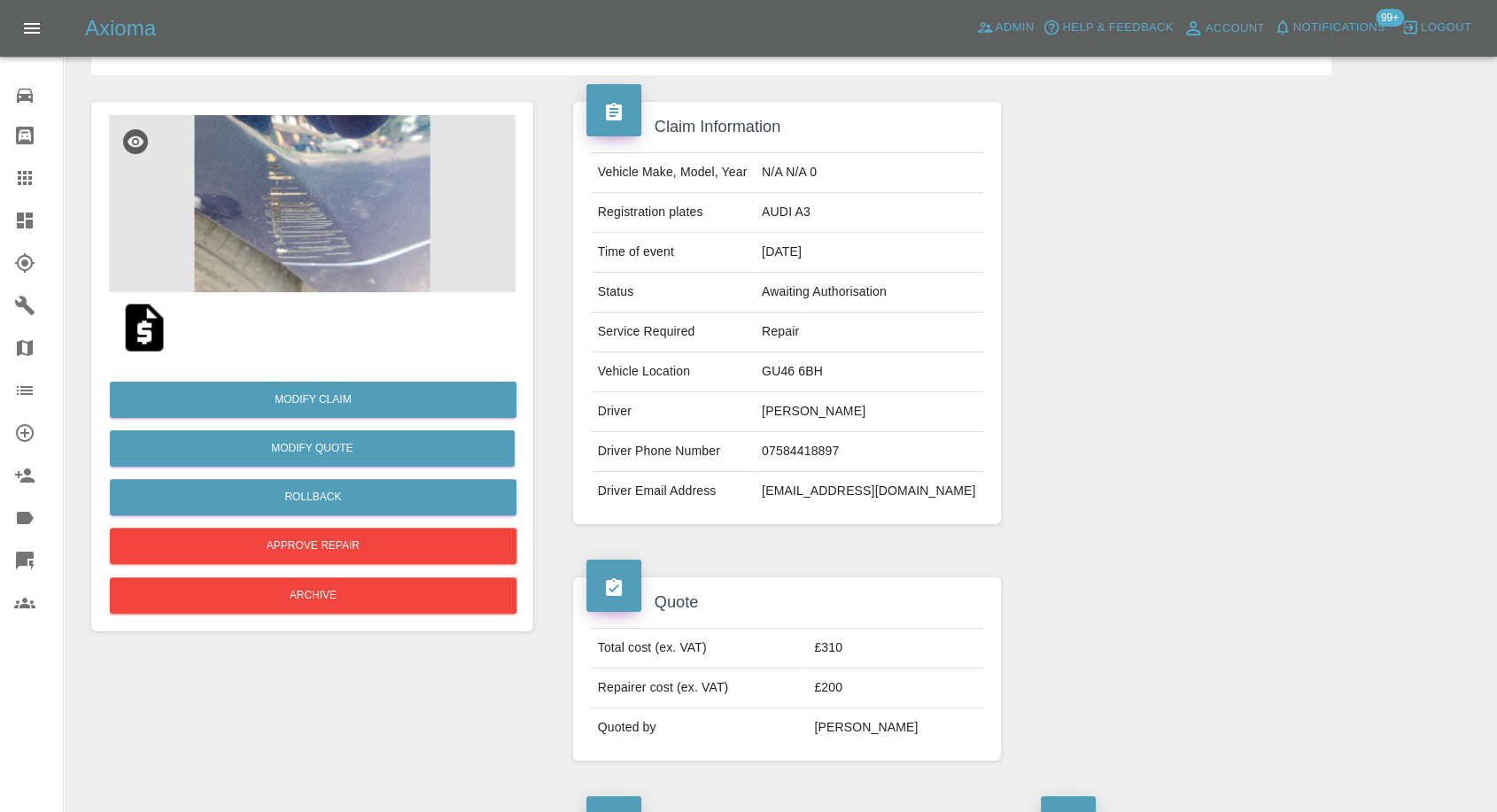
click at [145, 332] on img at bounding box center [144, 328] width 57 height 57
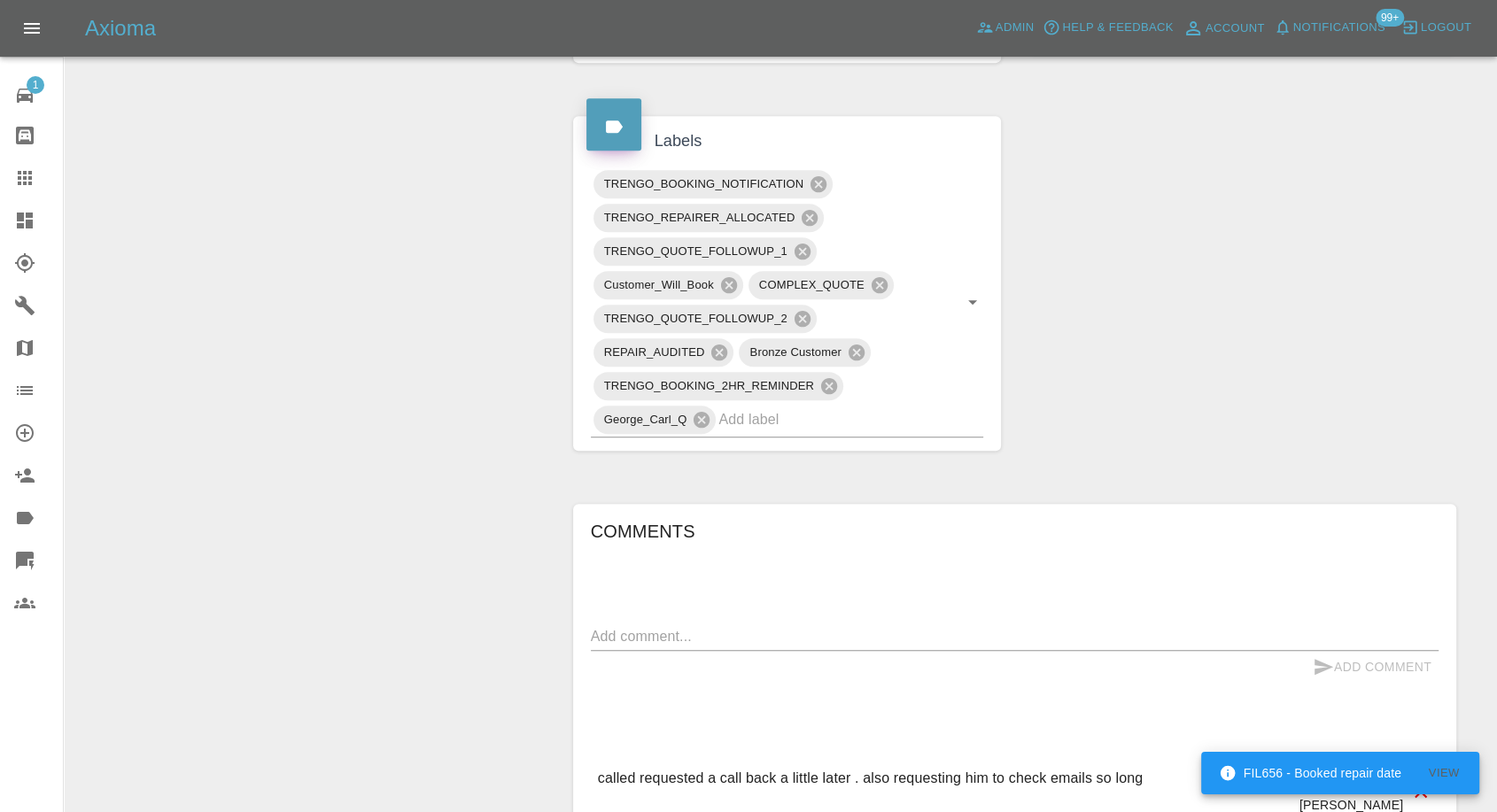
scroll to position [984, 0]
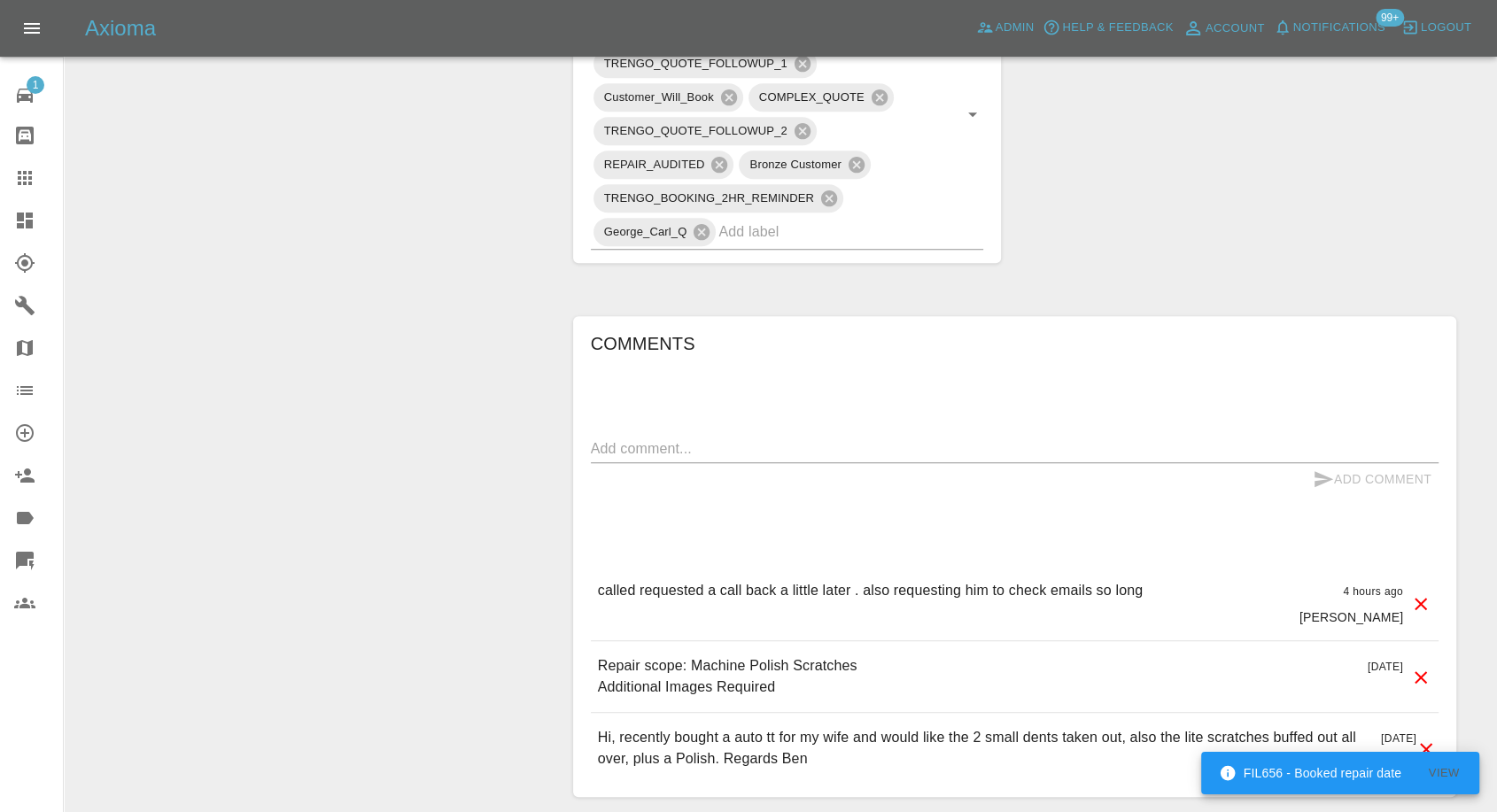
click at [745, 417] on div "Comments x Add Comment called requested a call back a little later . also reque…" at bounding box center [1015, 558] width 848 height 456
click at [760, 401] on div "Comments x Add Comment called requested a call back a little later . also reque…" at bounding box center [1015, 558] width 848 height 456
click at [735, 434] on div "x" at bounding box center [1015, 448] width 848 height 28
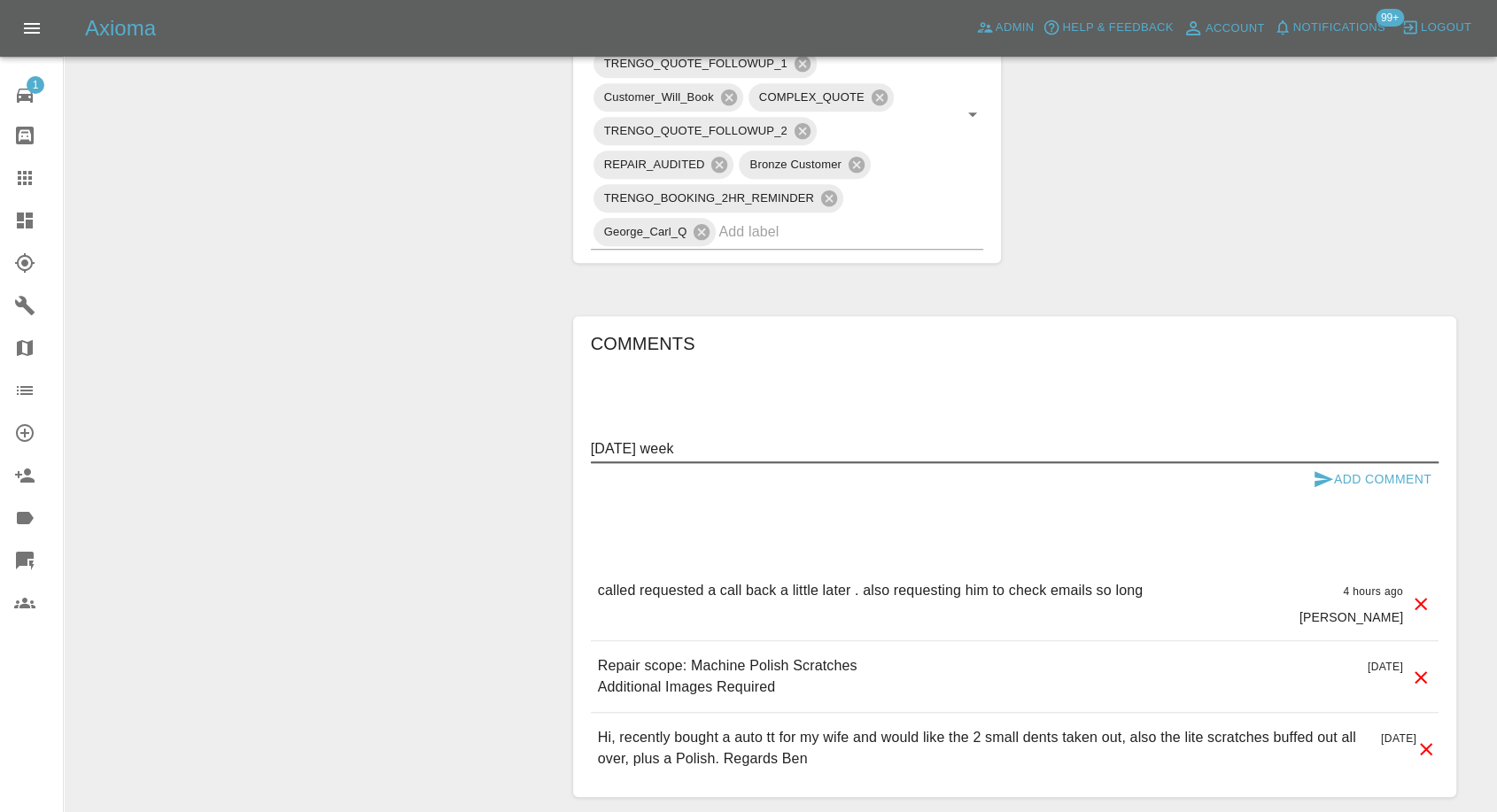
type textarea "December 1st week"
click at [1321, 480] on icon "submit" at bounding box center [1324, 479] width 18 height 16
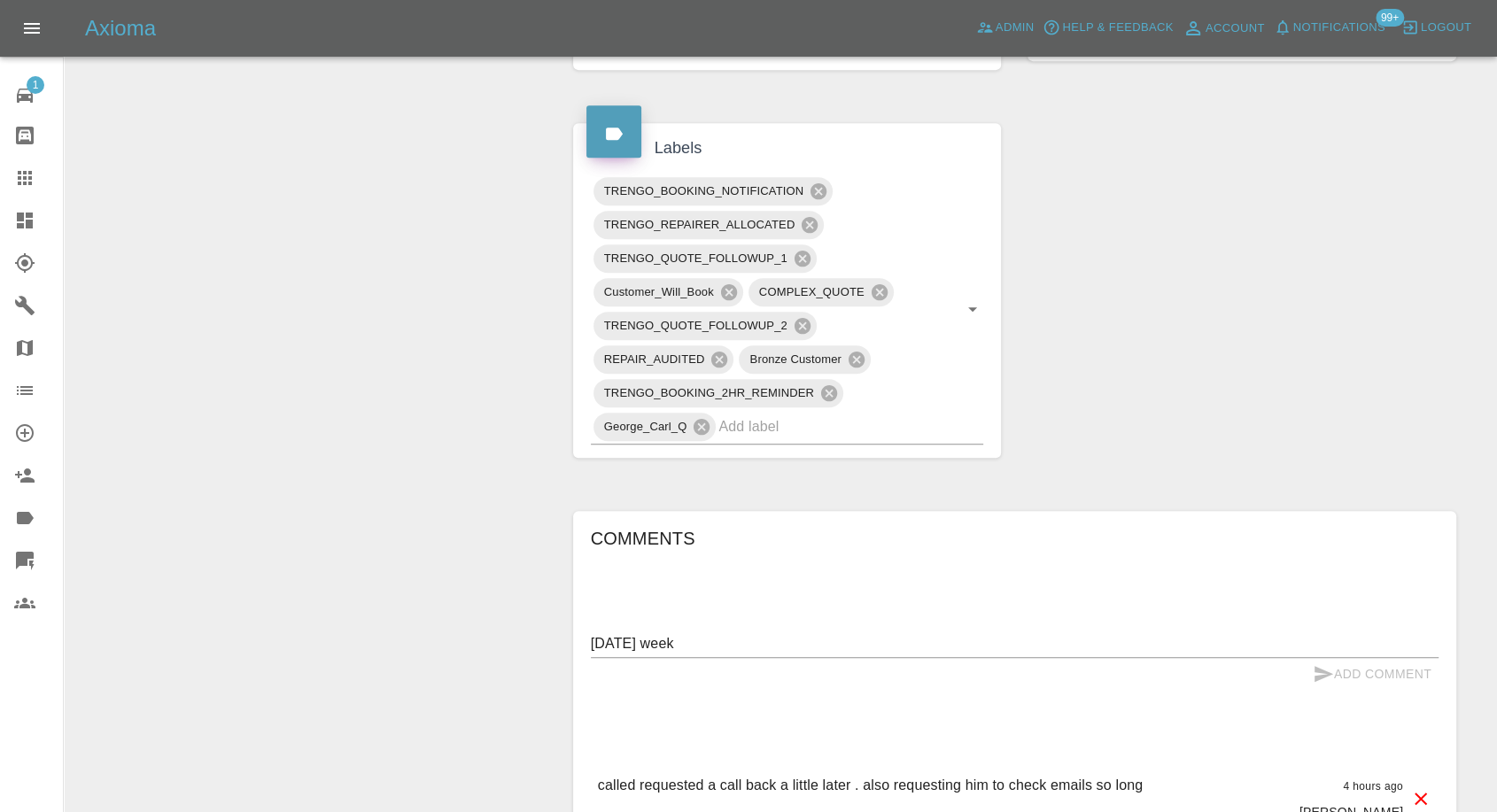
scroll to position [786, 0]
click at [815, 192] on icon at bounding box center [818, 193] width 16 height 16
click at [724, 294] on icon at bounding box center [729, 294] width 16 height 16
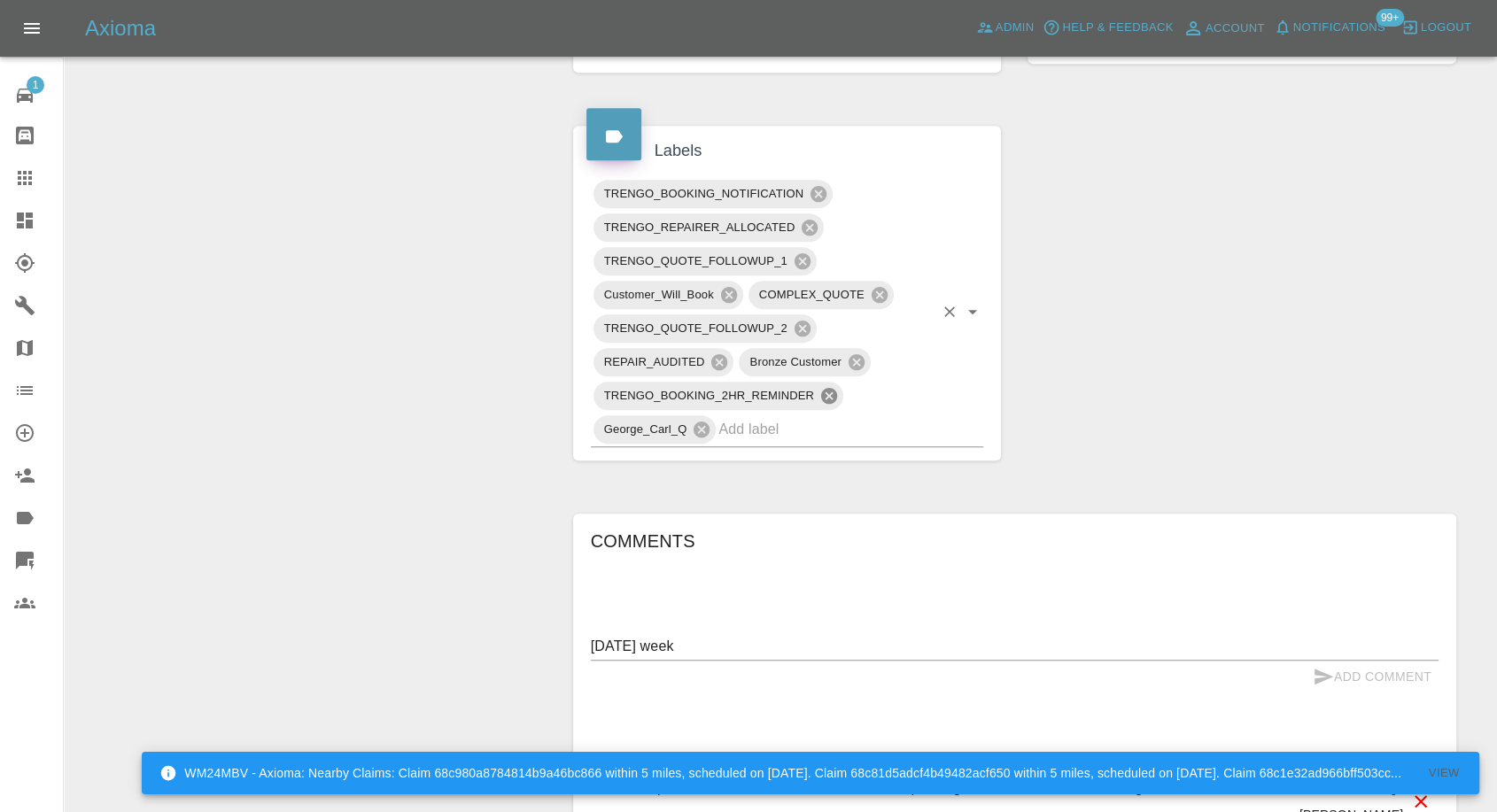
click at [829, 397] on icon at bounding box center [829, 395] width 16 height 16
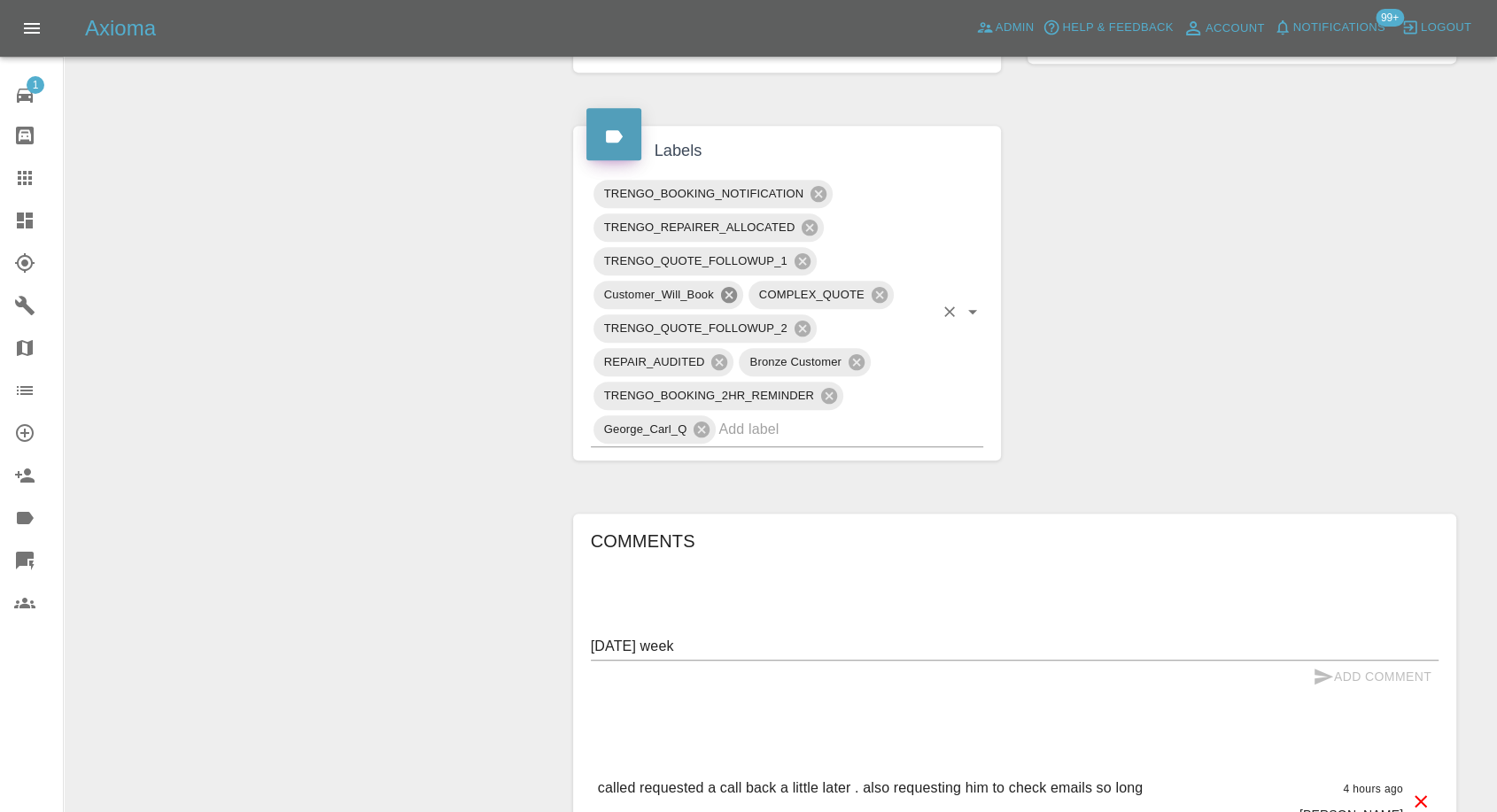
click at [729, 295] on icon at bounding box center [729, 294] width 16 height 16
click at [1106, 493] on div "Comments December 1st week x Add Comment called requested a call back a little …" at bounding box center [1015, 754] width 910 height 535
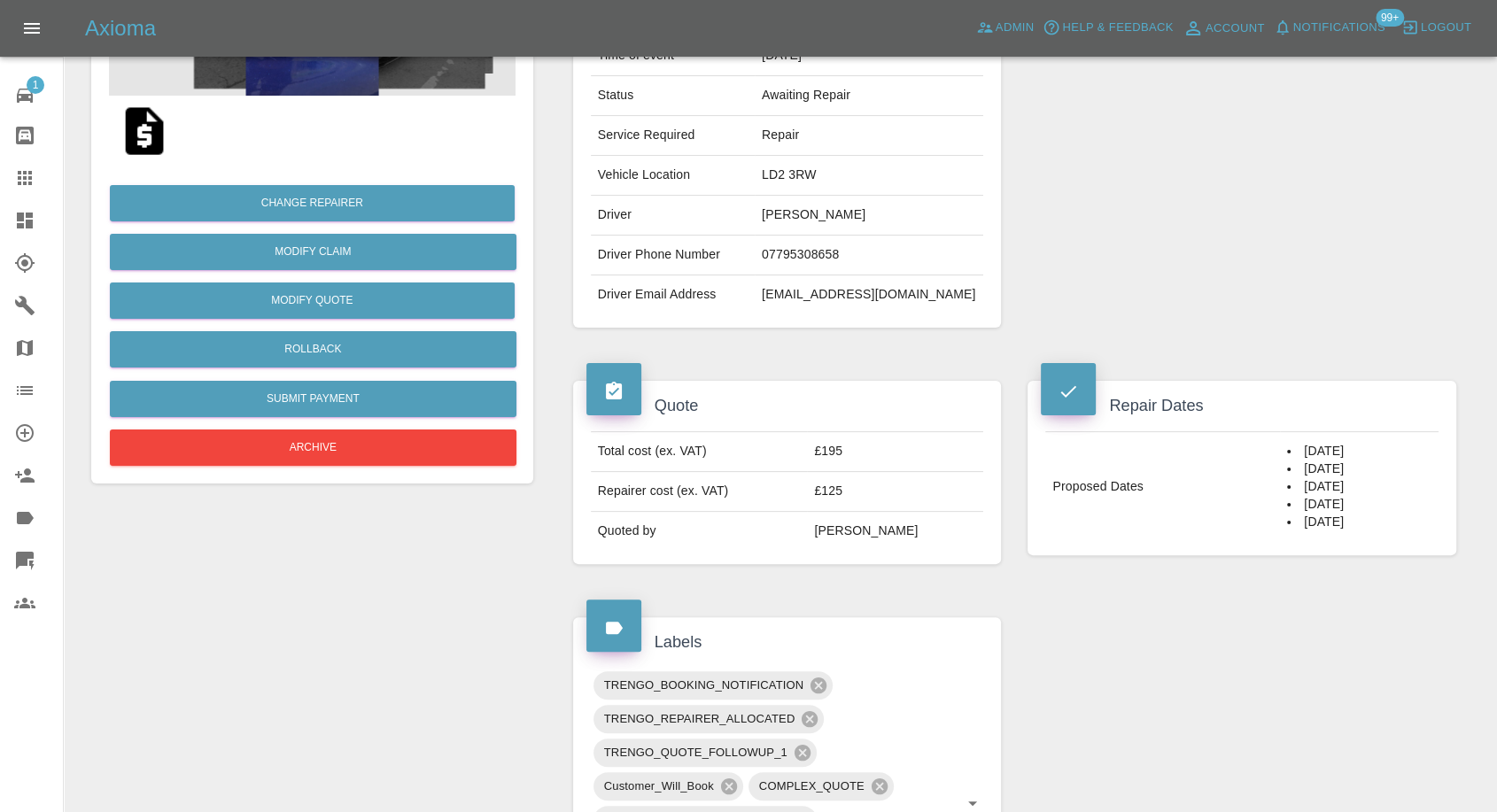
scroll to position [0, 0]
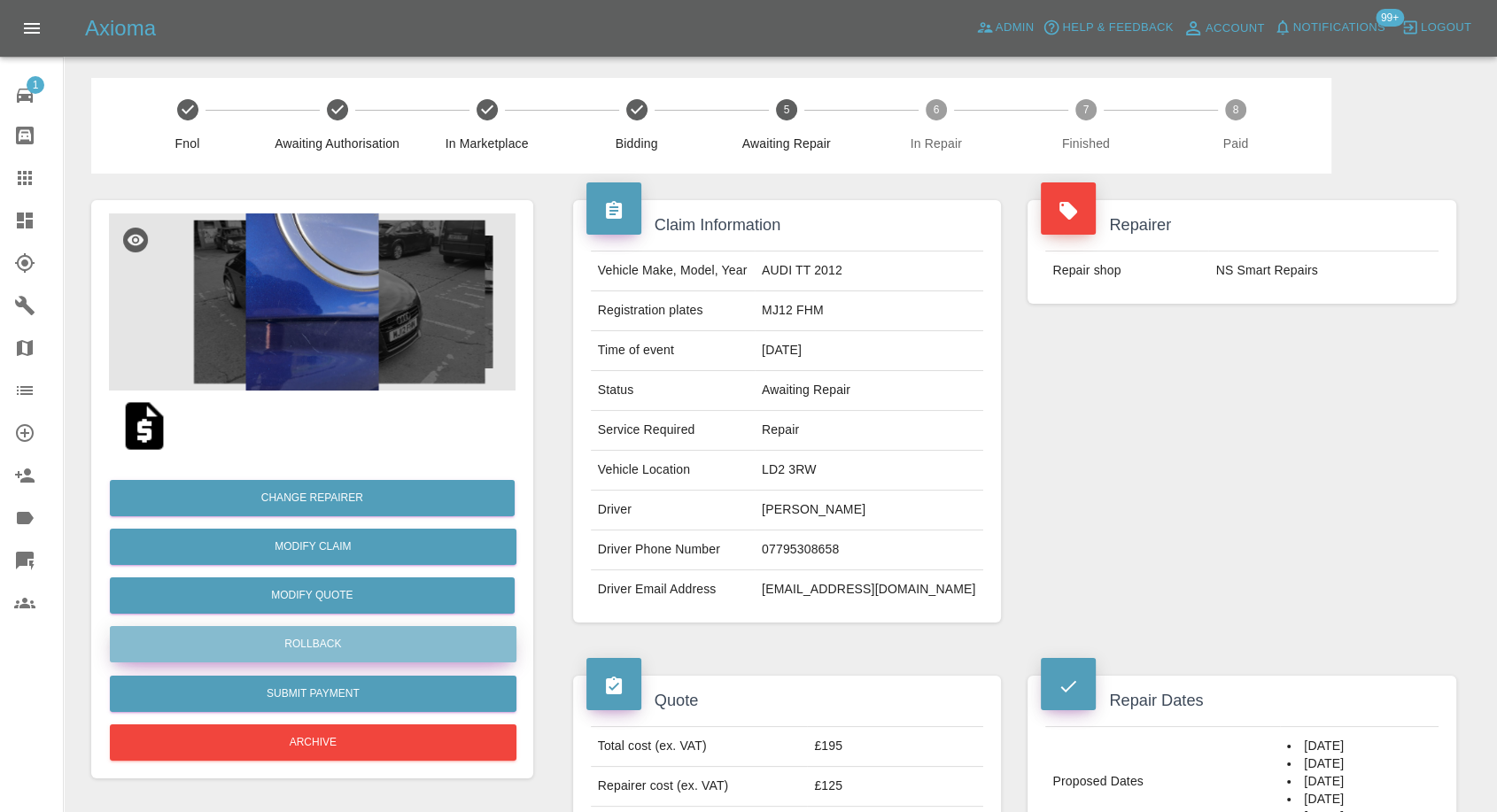
click at [306, 648] on button "Rollback" at bounding box center [313, 645] width 407 height 37
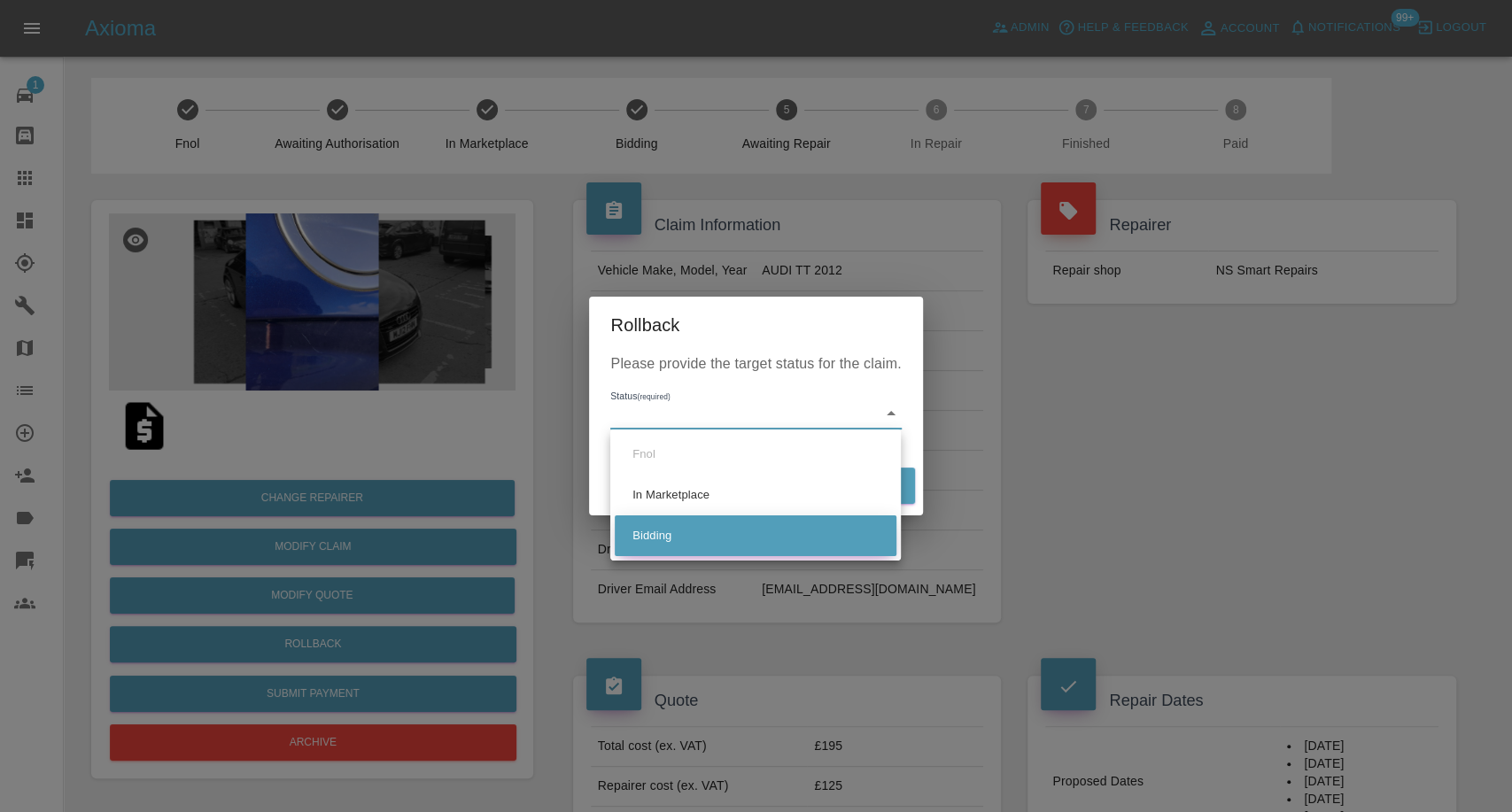
click at [670, 540] on li "Bidding" at bounding box center [755, 536] width 282 height 40
type input "bidding"
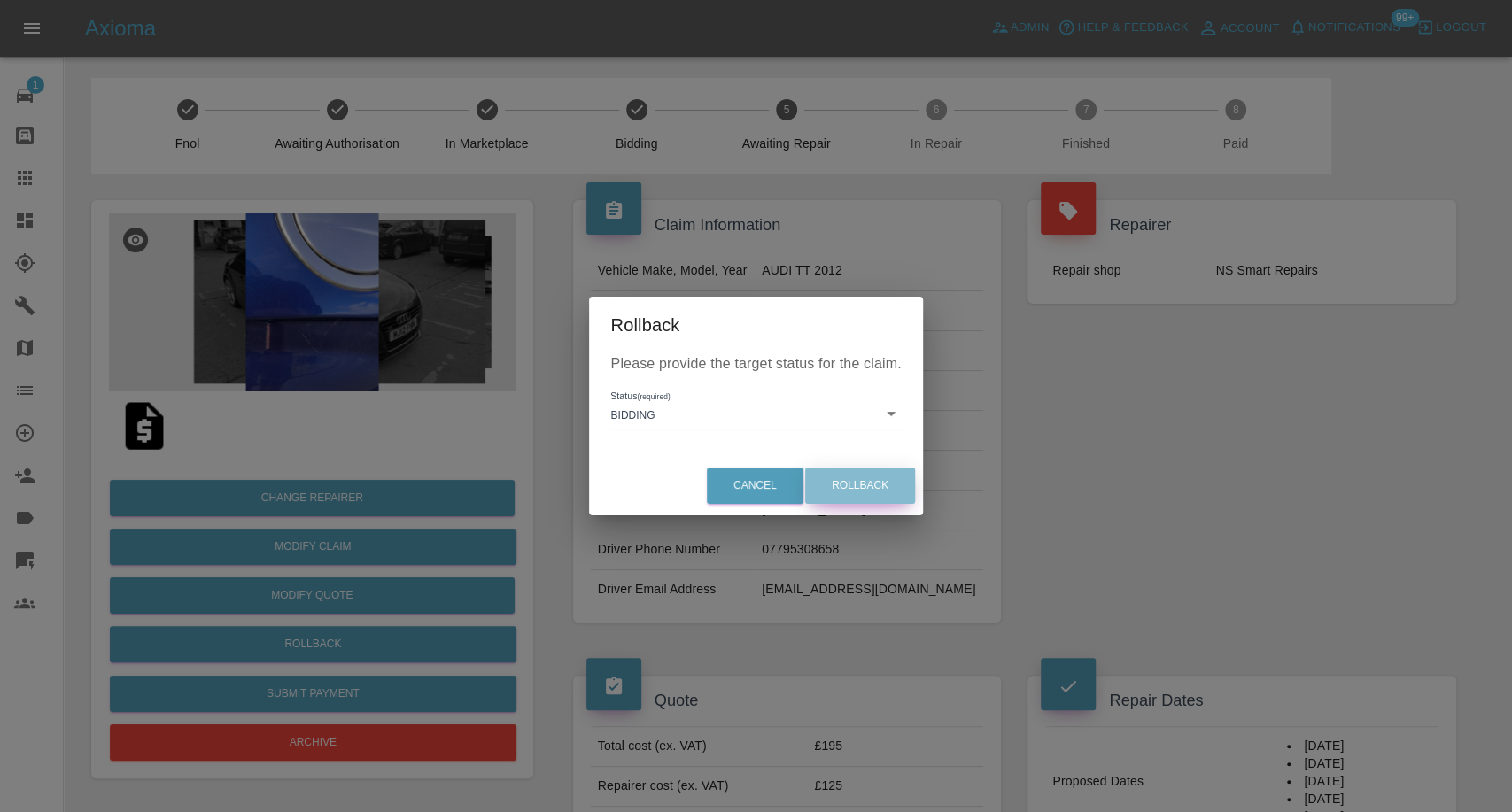
click at [864, 483] on button "Rollback" at bounding box center [860, 486] width 110 height 37
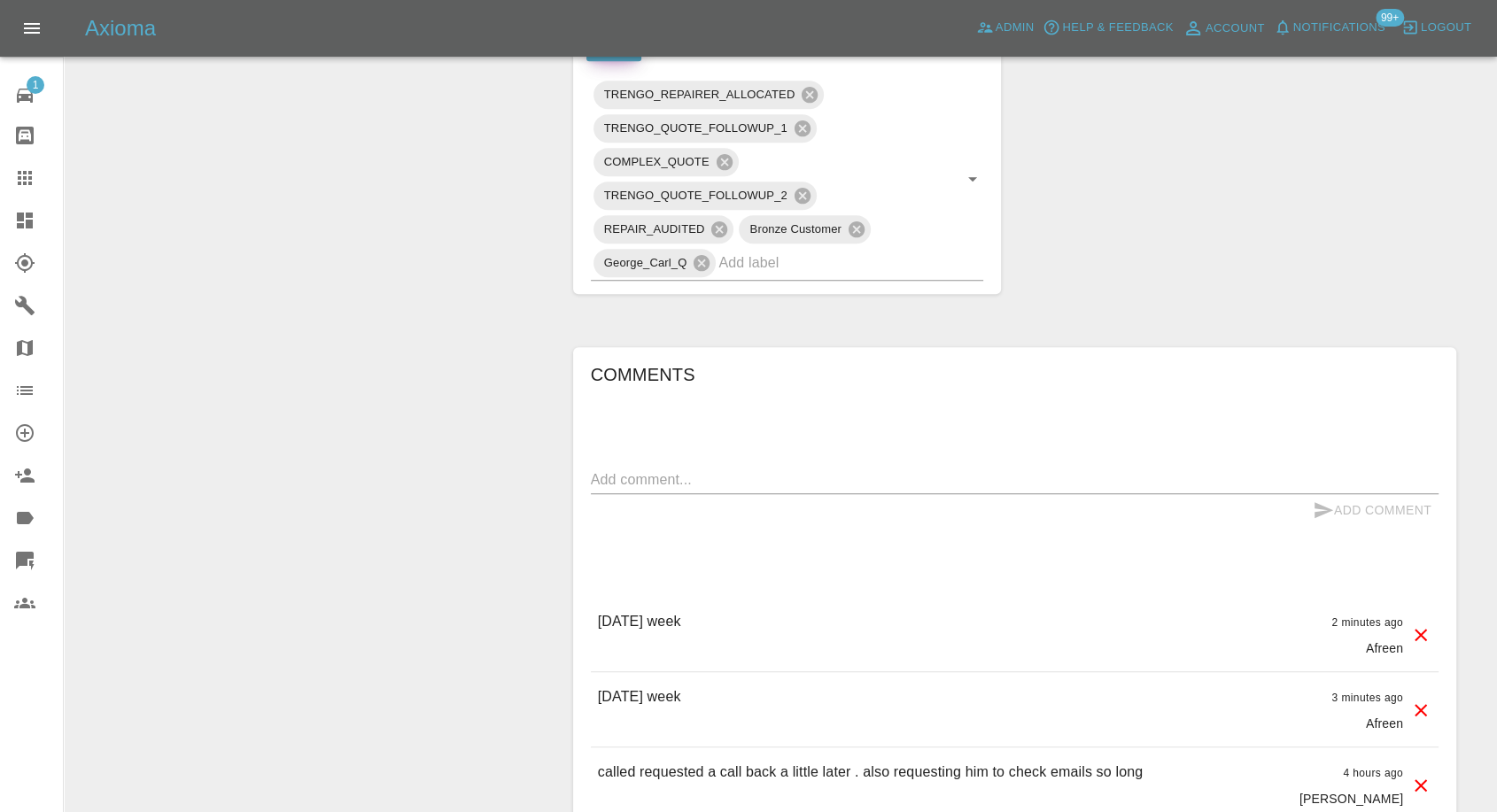
scroll to position [984, 0]
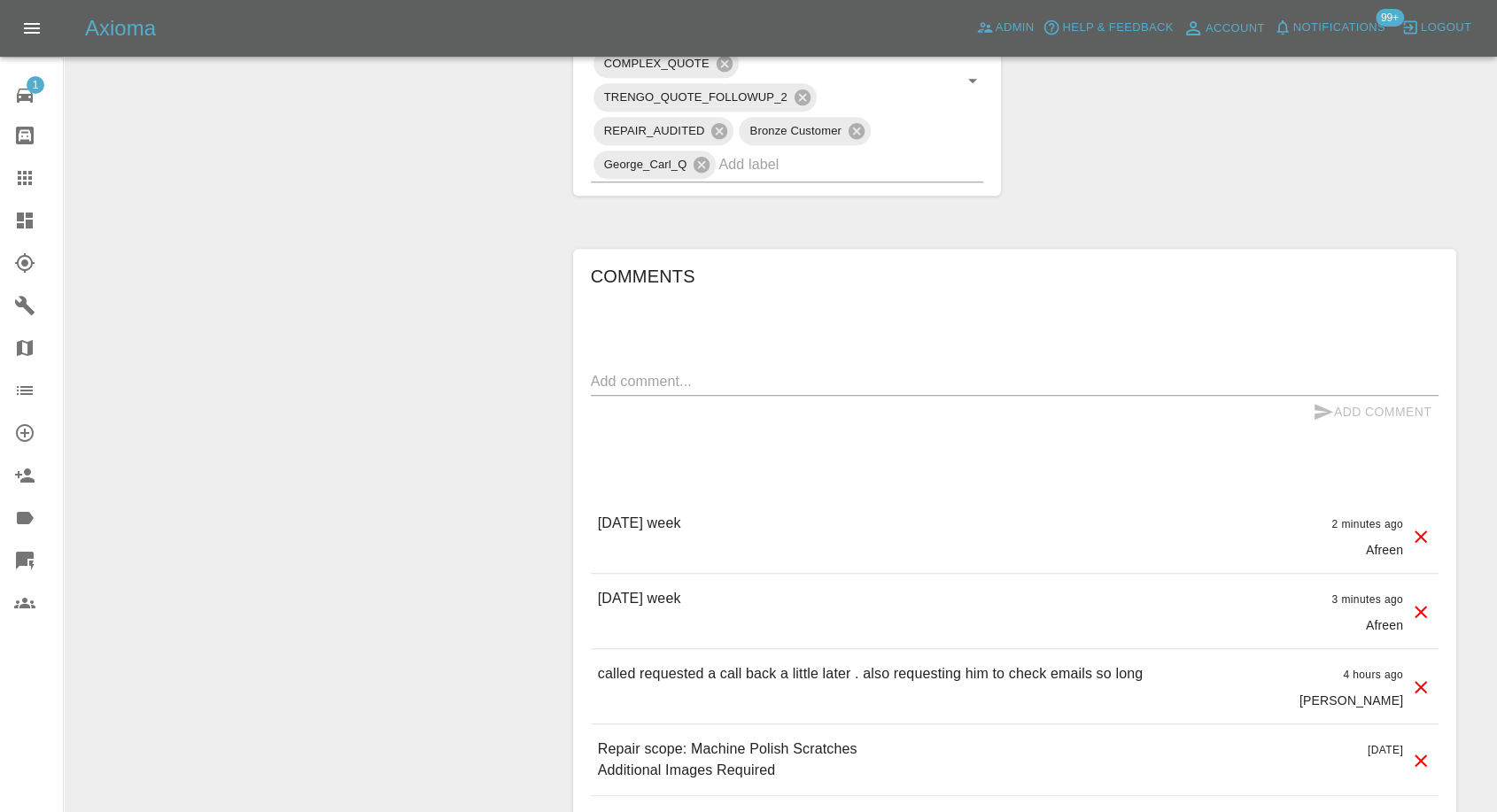
click at [1424, 528] on icon at bounding box center [1421, 536] width 21 height 21
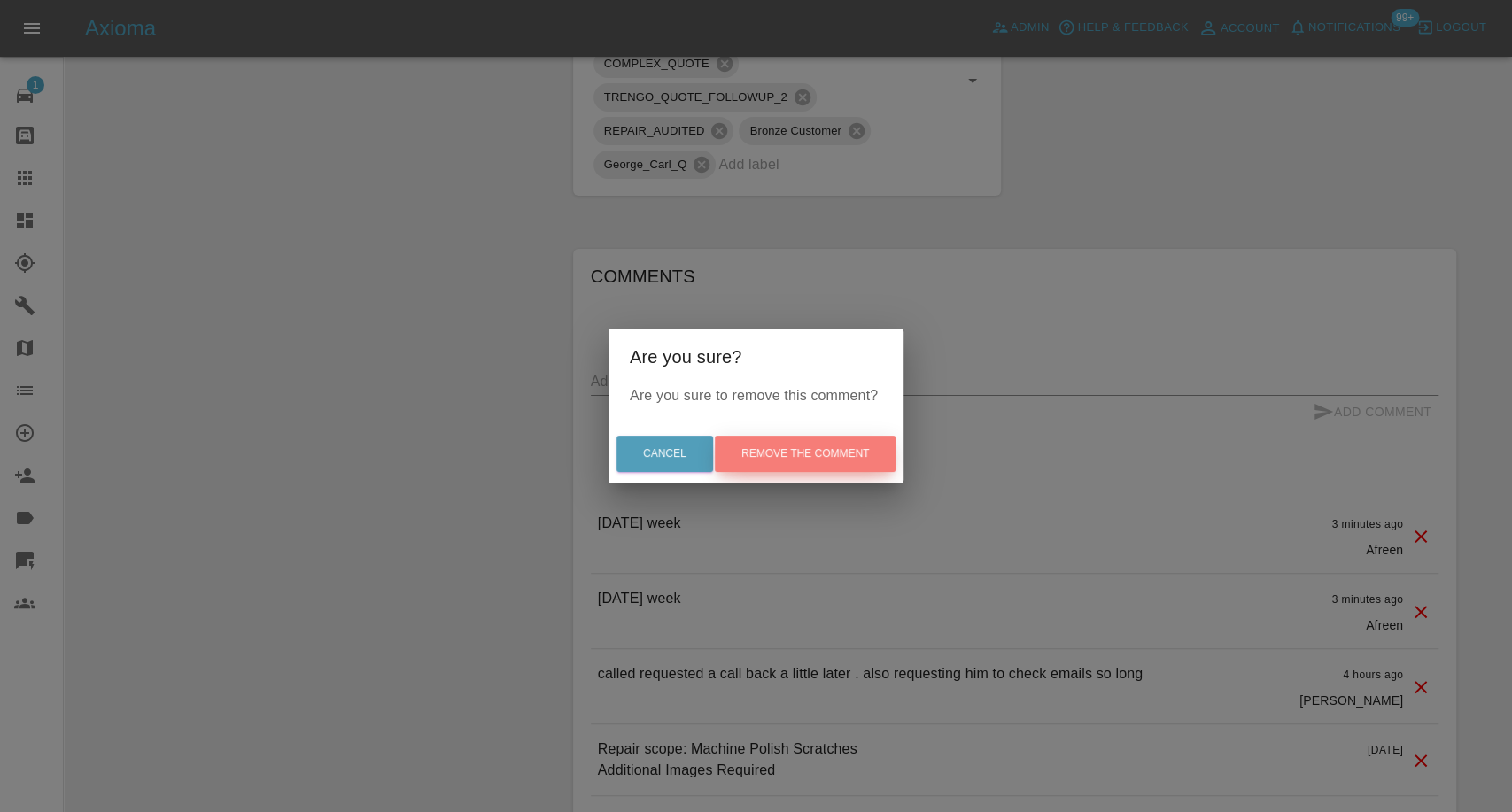
click at [834, 462] on button "Remove the comment" at bounding box center [805, 454] width 181 height 37
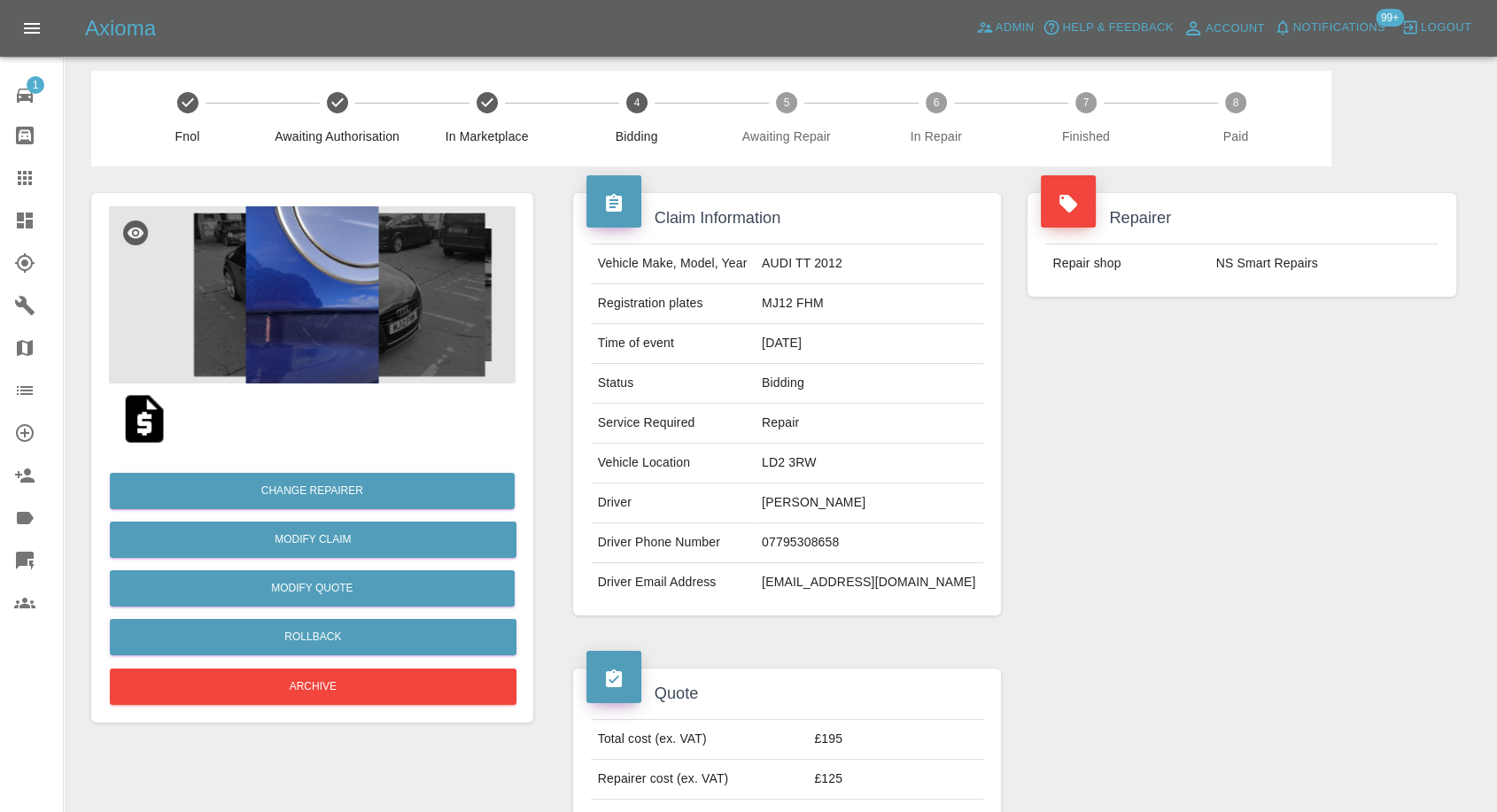
scroll to position [0, 0]
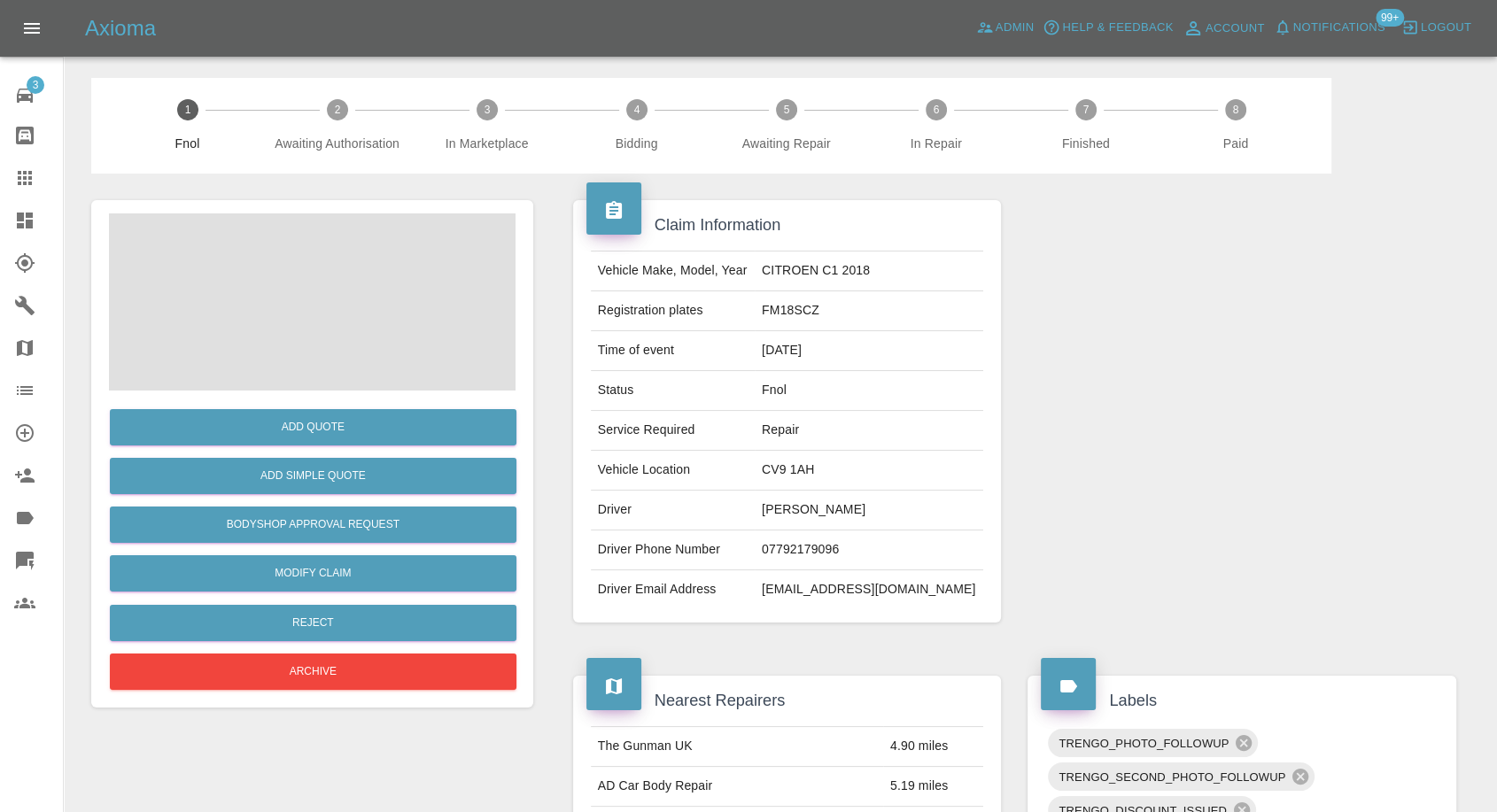
click at [815, 499] on td "Laura Hope" at bounding box center [868, 510] width 229 height 39
copy td "Laura Hope"
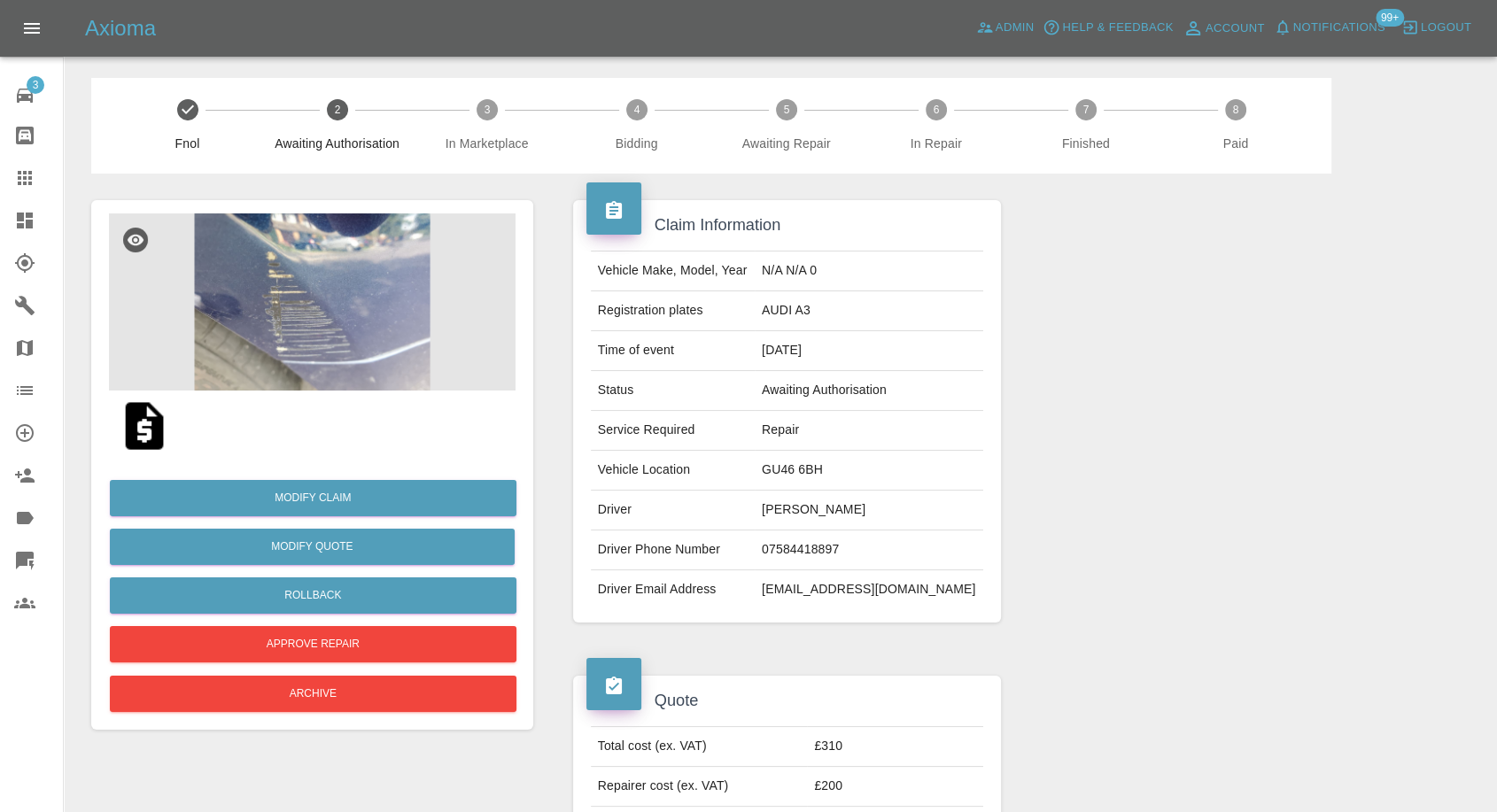
click at [835, 503] on td "Ian Adams" at bounding box center [868, 510] width 229 height 39
copy td "Ian Adams"
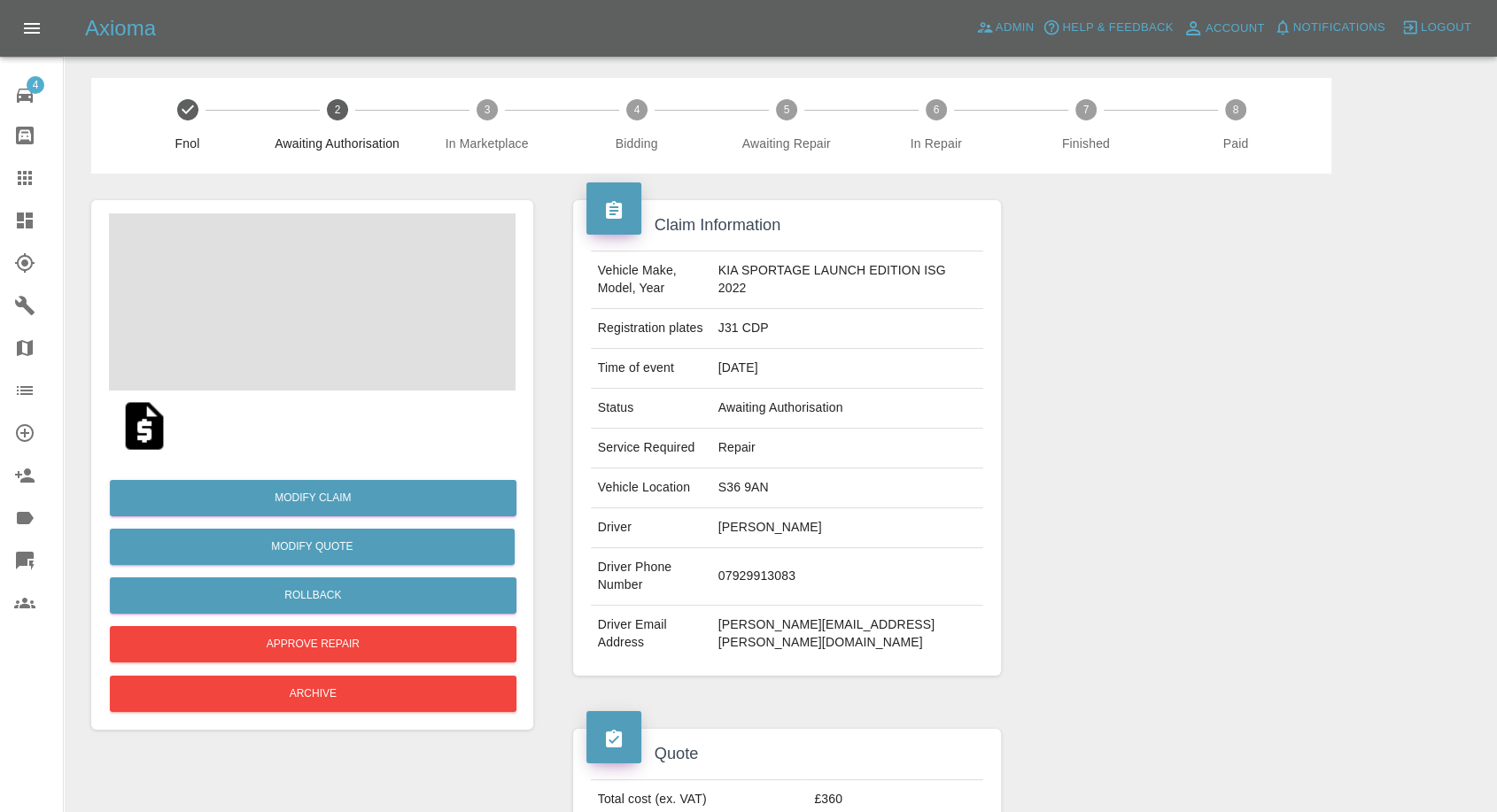
click at [799, 526] on td "[PERSON_NAME]" at bounding box center [847, 527] width 273 height 39
click at [799, 526] on td "Christopher Poyser" at bounding box center [847, 527] width 273 height 39
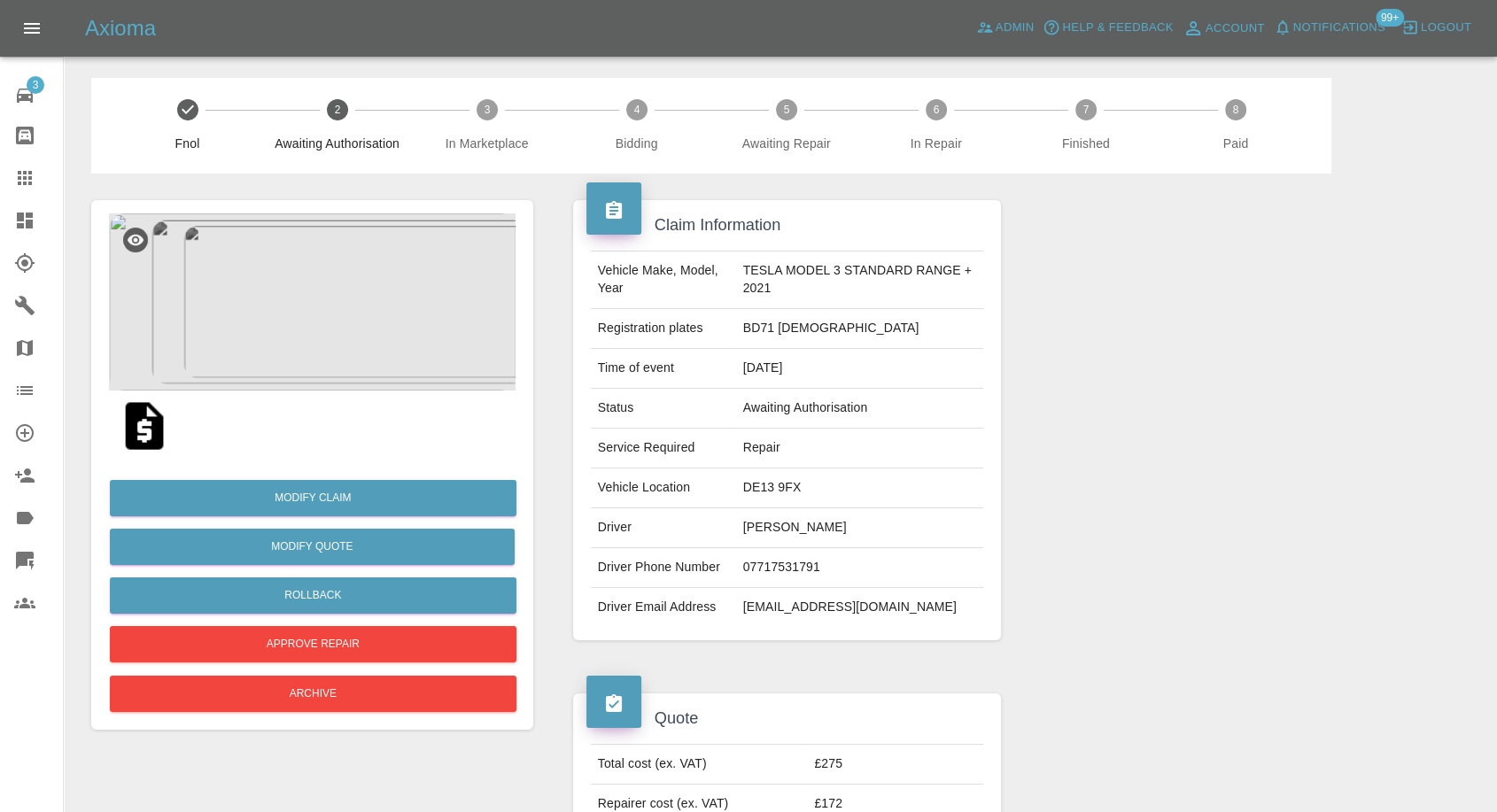
click at [743, 514] on td "[PERSON_NAME]" at bounding box center [860, 527] width 248 height 39
copy td "[PERSON_NAME]"
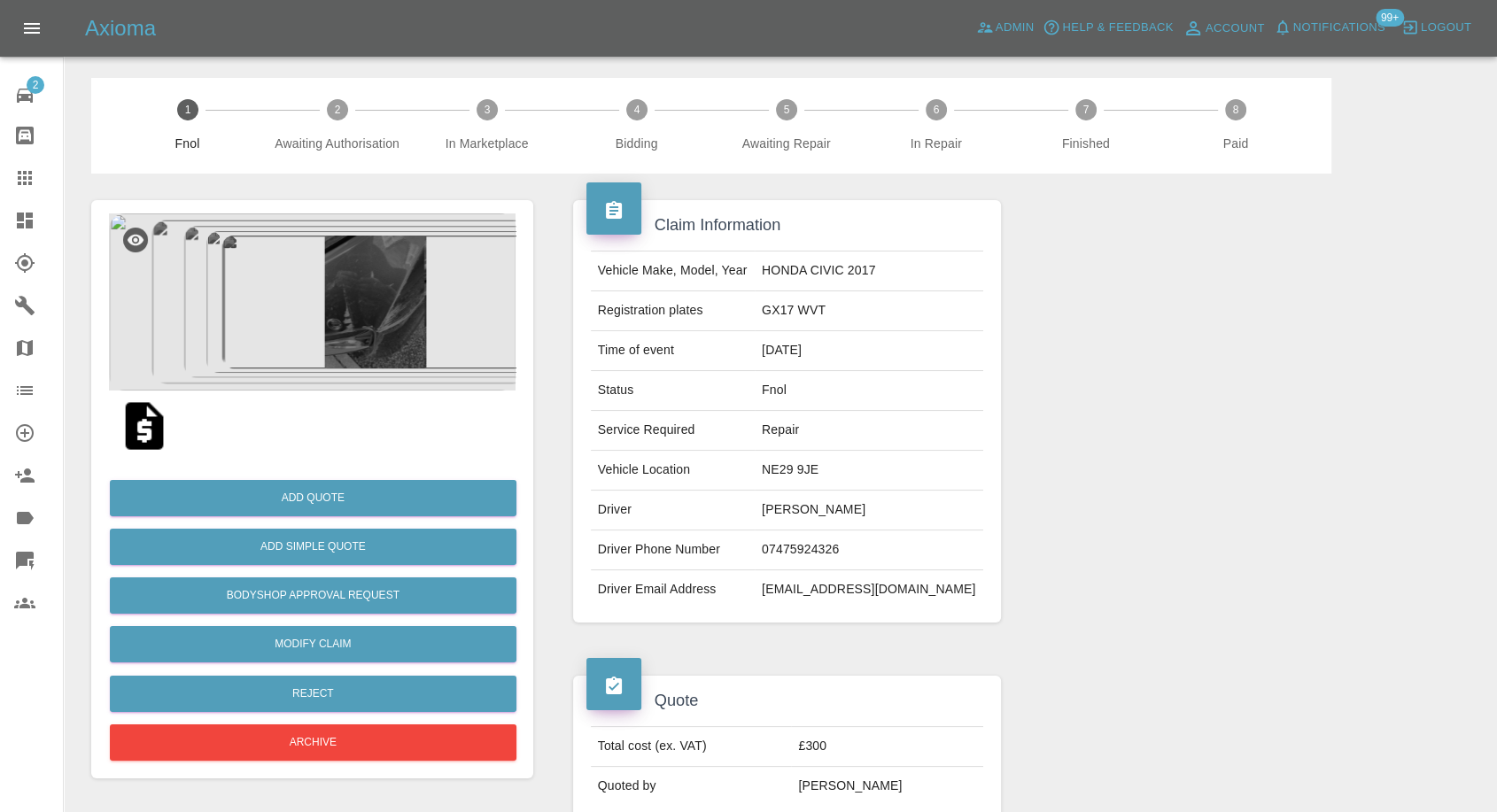
click at [142, 426] on img at bounding box center [144, 426] width 57 height 57
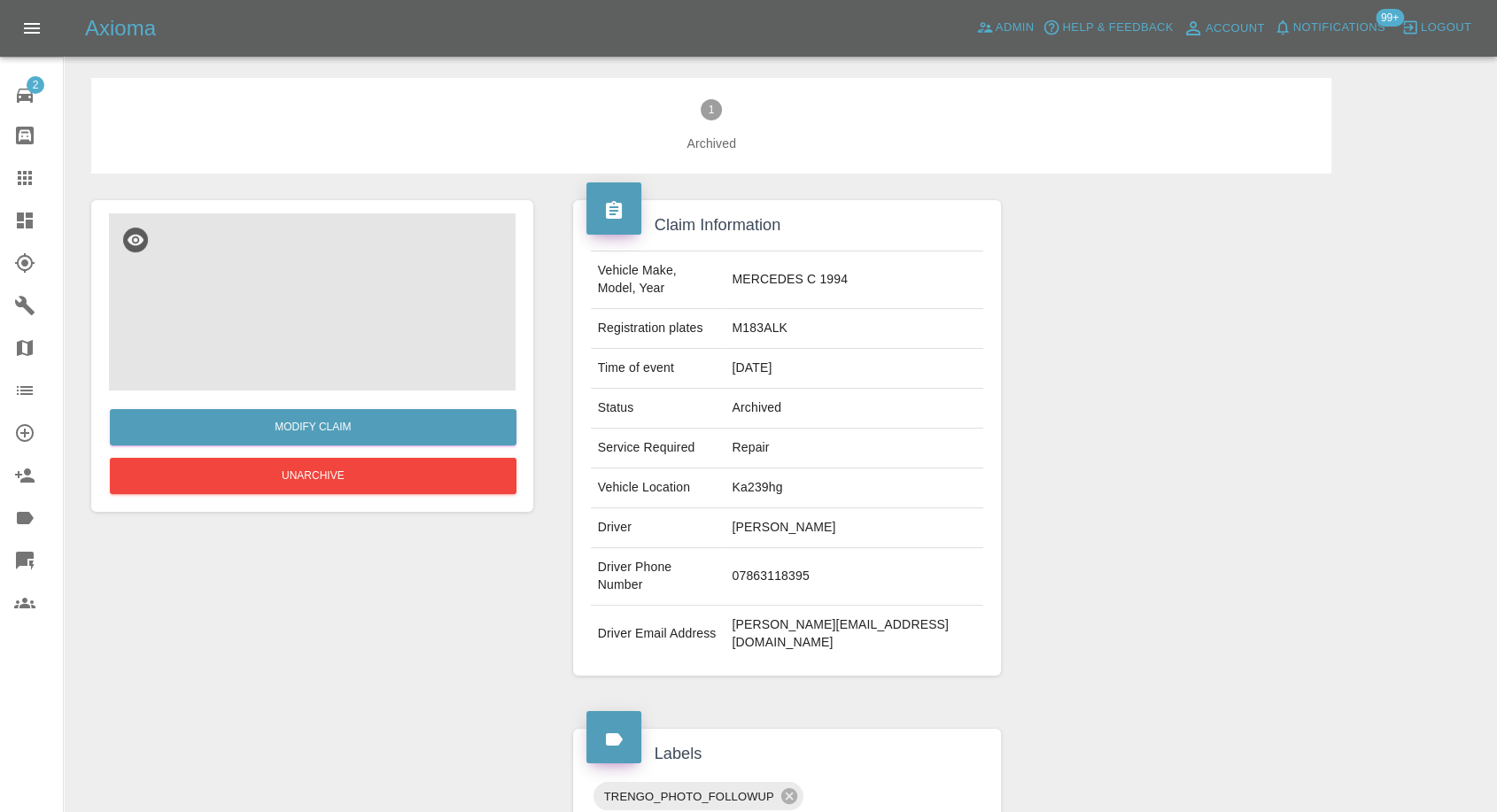
click at [290, 295] on img at bounding box center [312, 301] width 407 height 177
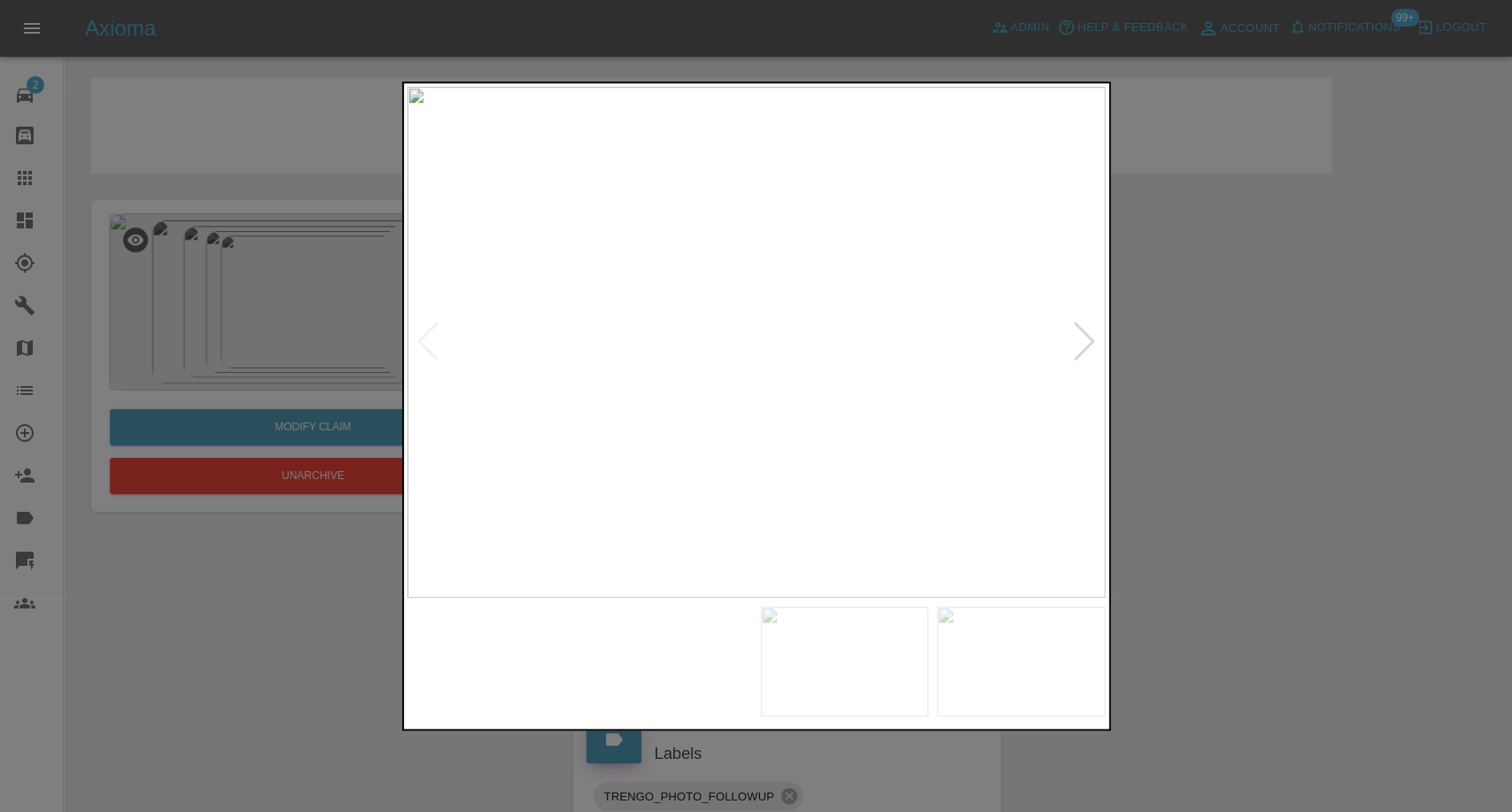
click at [688, 626] on img at bounding box center [667, 661] width 168 height 110
click at [926, 653] on img at bounding box center [844, 661] width 168 height 110
click at [1070, 678] on img at bounding box center [1021, 661] width 168 height 110
click at [1293, 579] on div at bounding box center [756, 406] width 1512 height 812
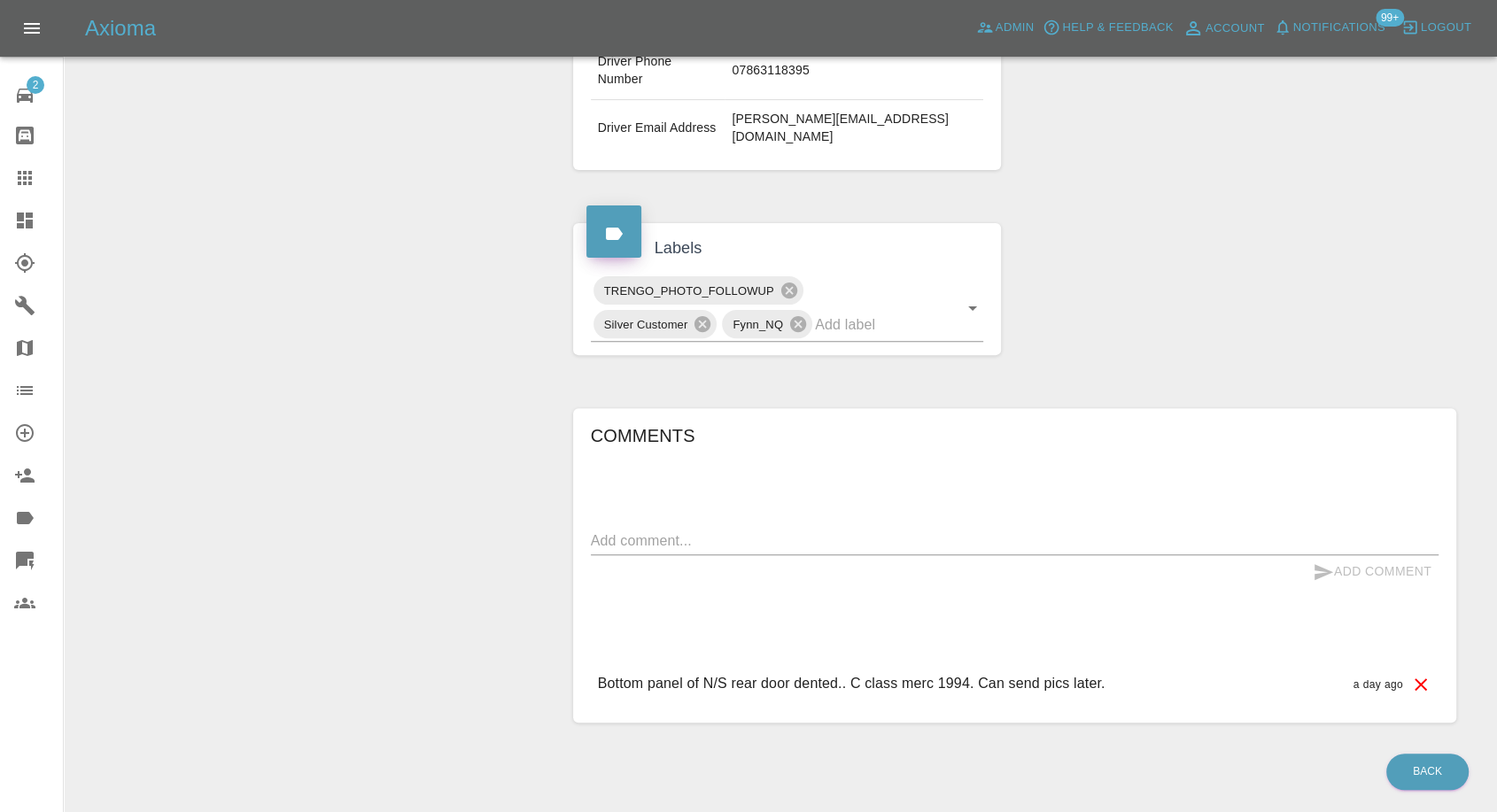
scroll to position [14, 0]
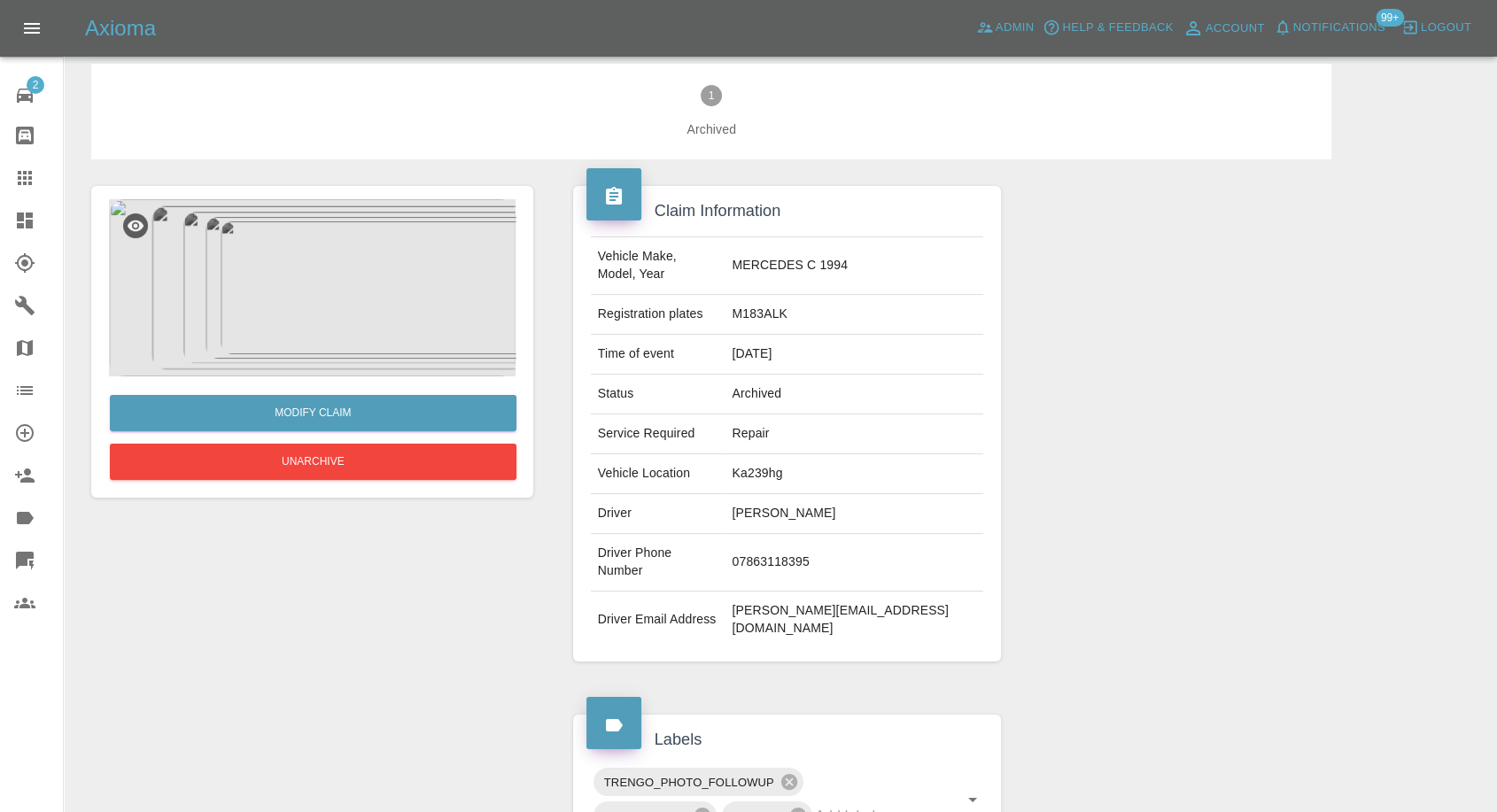
click at [360, 310] on img at bounding box center [312, 288] width 407 height 177
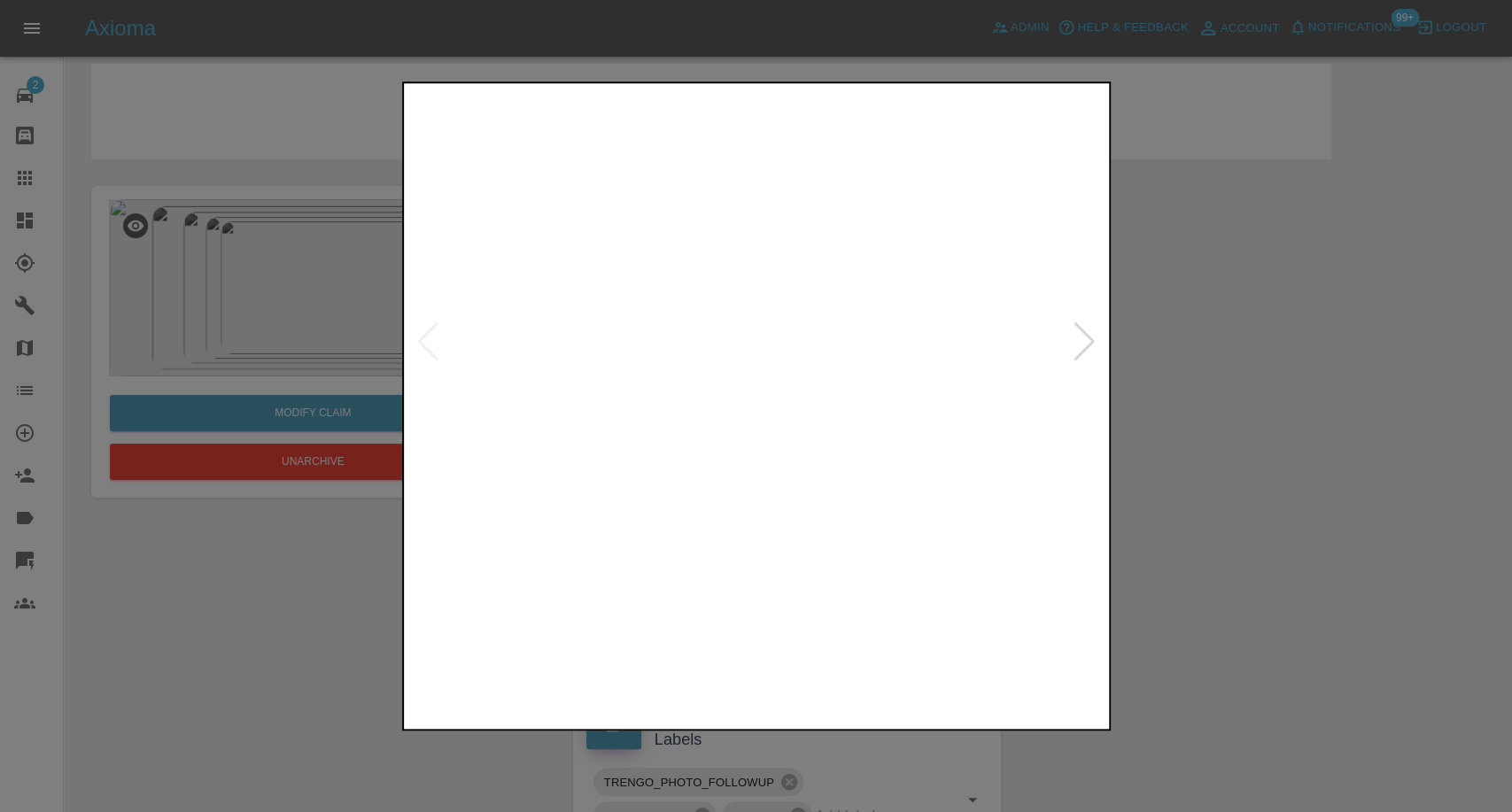
click at [634, 593] on img at bounding box center [756, 342] width 698 height 511
click at [883, 632] on img at bounding box center [844, 661] width 168 height 110
click at [1027, 635] on img at bounding box center [1021, 661] width 168 height 110
click at [1073, 376] on img at bounding box center [756, 342] width 698 height 511
click at [1080, 363] on img at bounding box center [756, 342] width 698 height 511
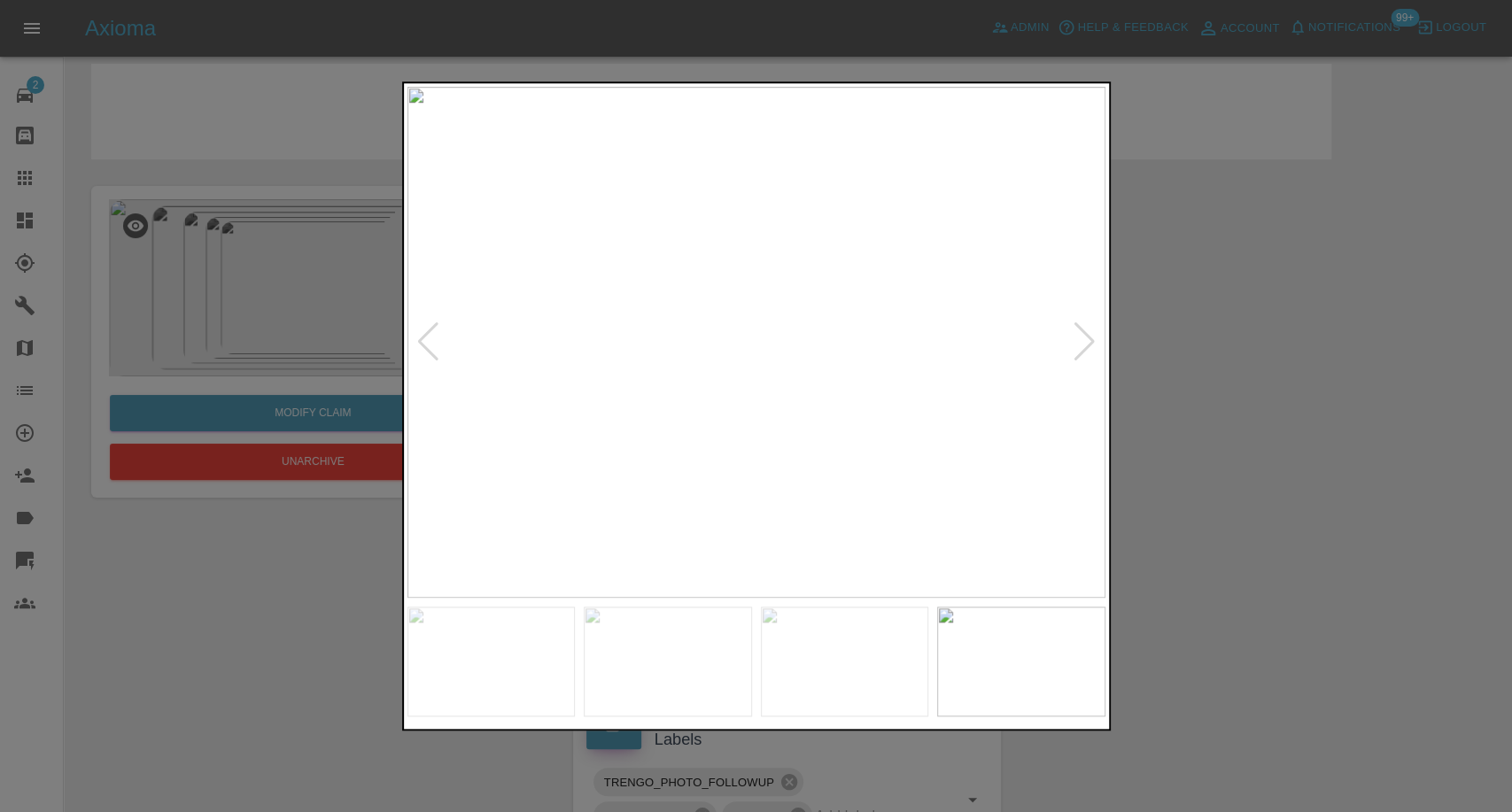
click at [1080, 363] on img at bounding box center [756, 342] width 698 height 511
click at [1081, 361] on div at bounding box center [1084, 342] width 24 height 39
click at [1247, 368] on div at bounding box center [756, 406] width 1512 height 812
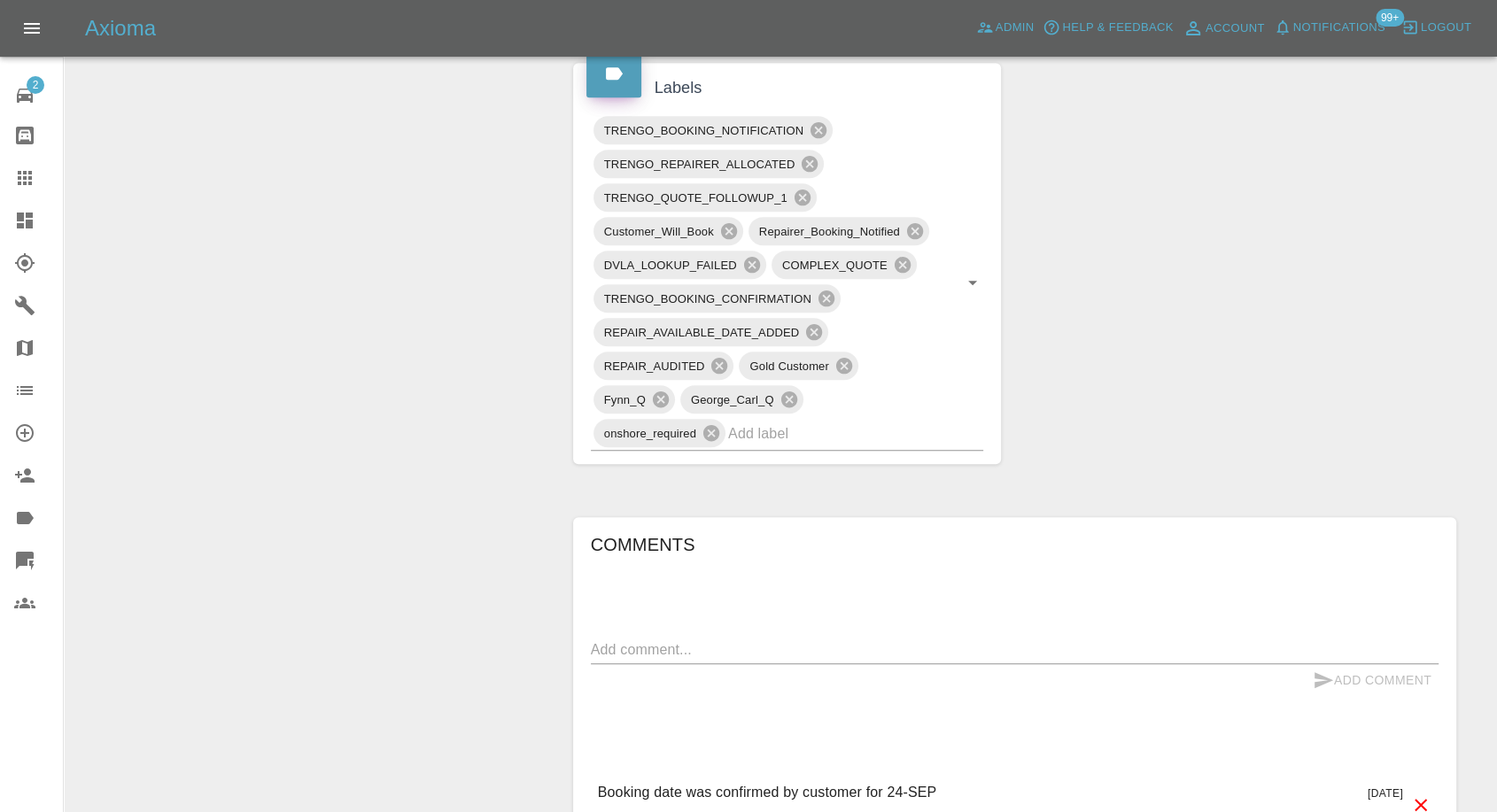
scroll to position [1082, 0]
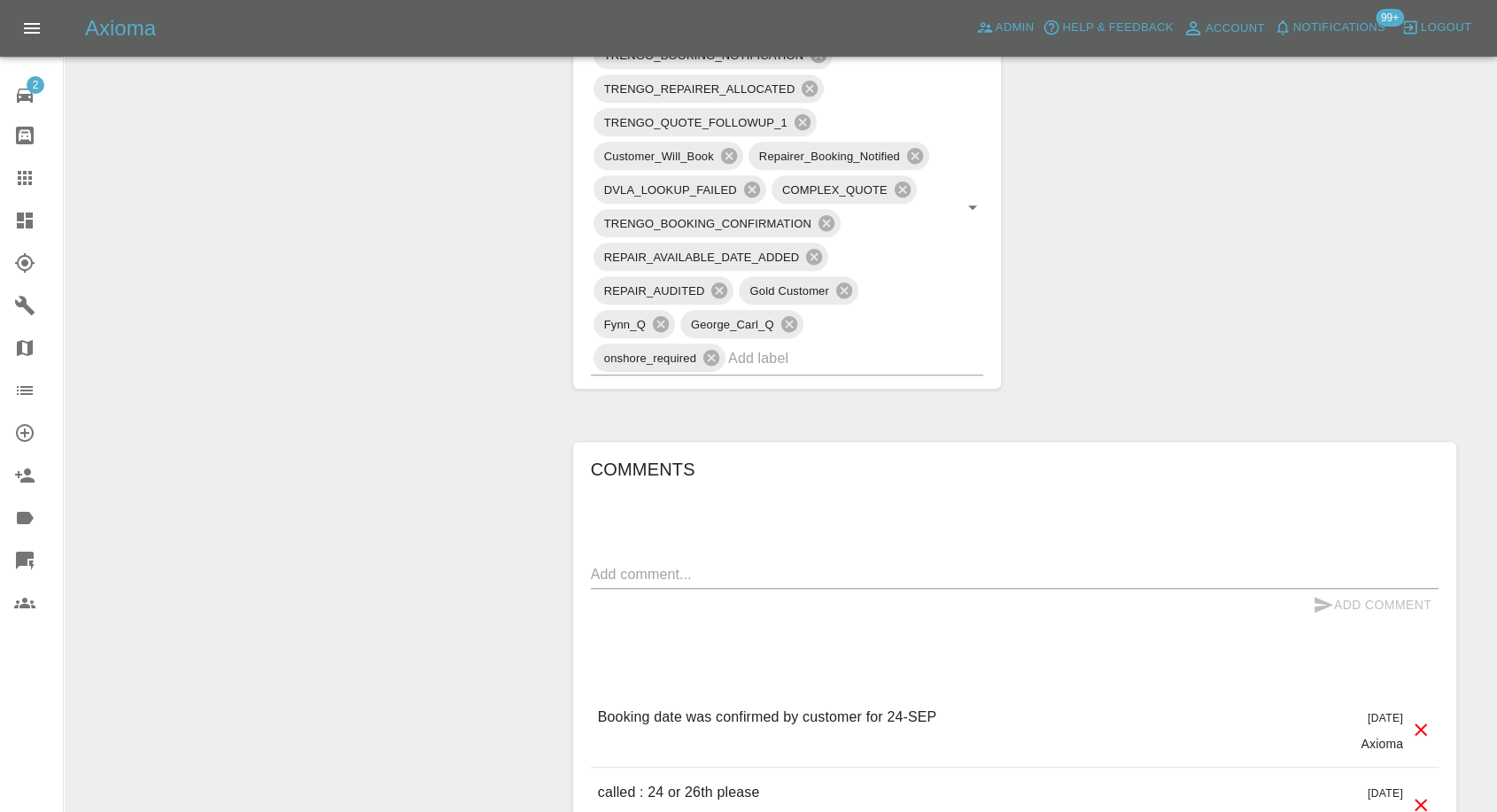
click at [789, 583] on div "x" at bounding box center [1015, 574] width 848 height 28
paste textarea "we will be away until the evening of 24th so won’t be able to view the repair u…"
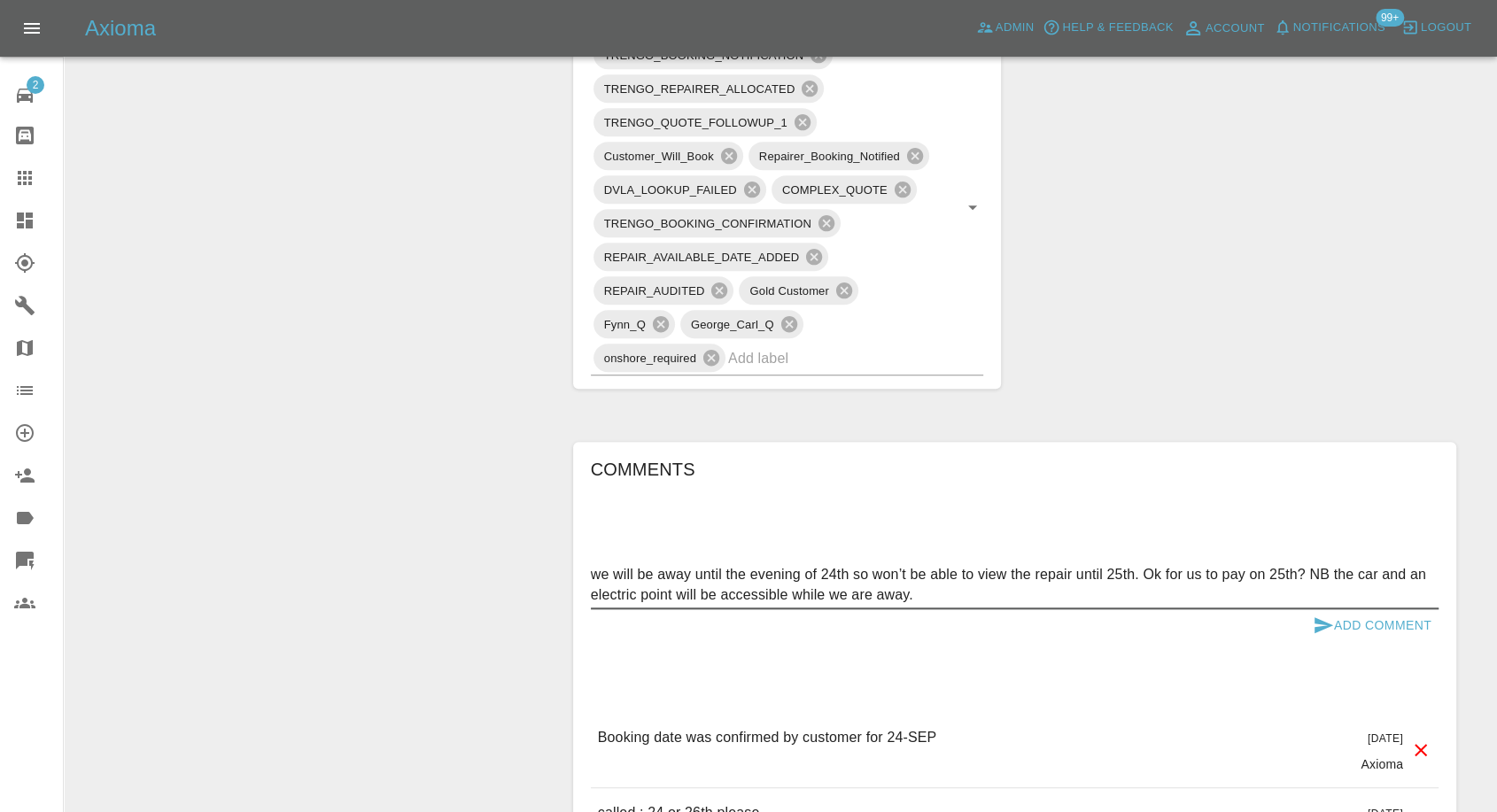
type textarea "we will be away until the evening of 24th so won’t be able to view the repair u…"
click at [1324, 620] on icon "submit" at bounding box center [1323, 625] width 21 height 21
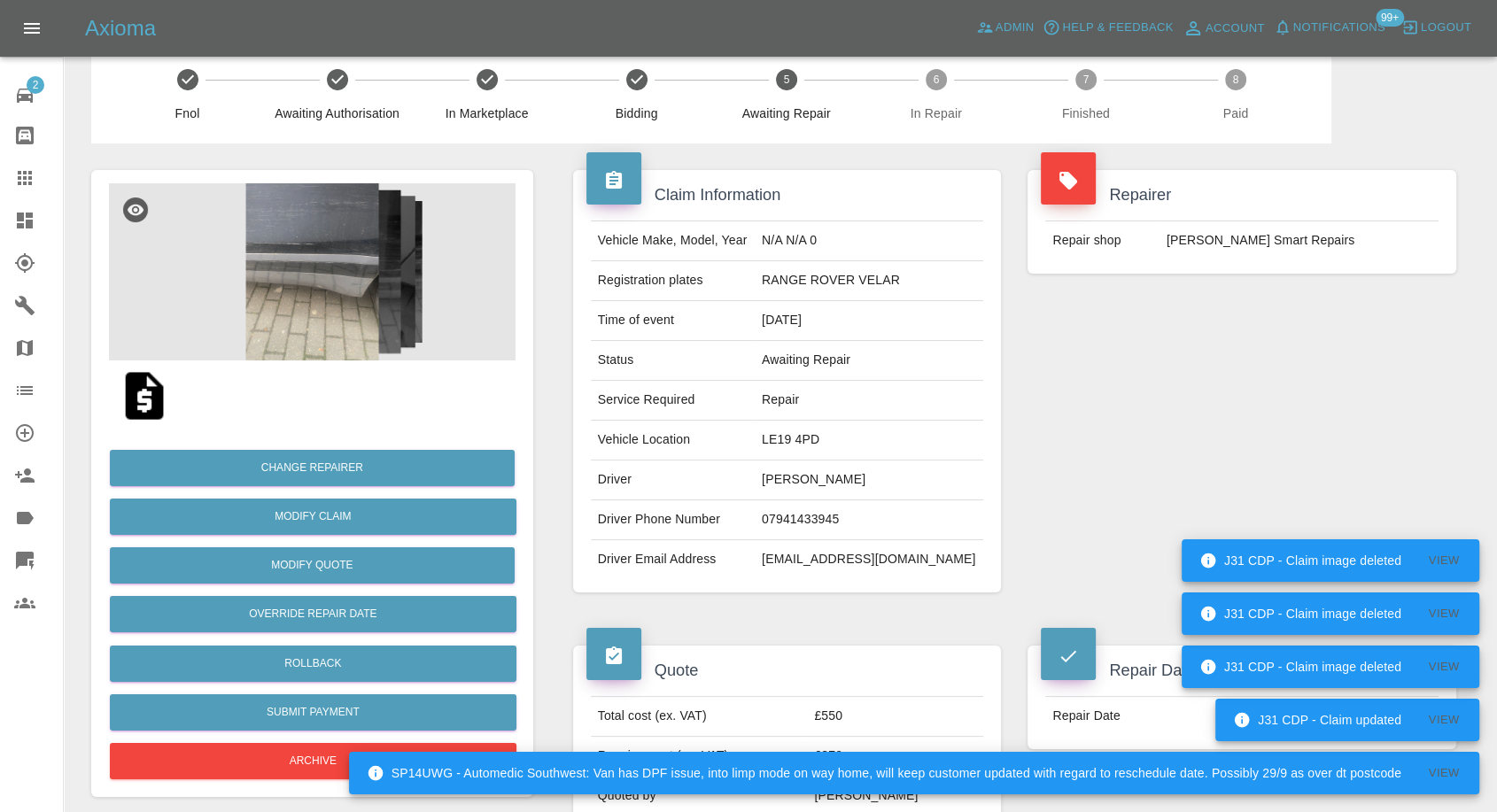
scroll to position [0, 0]
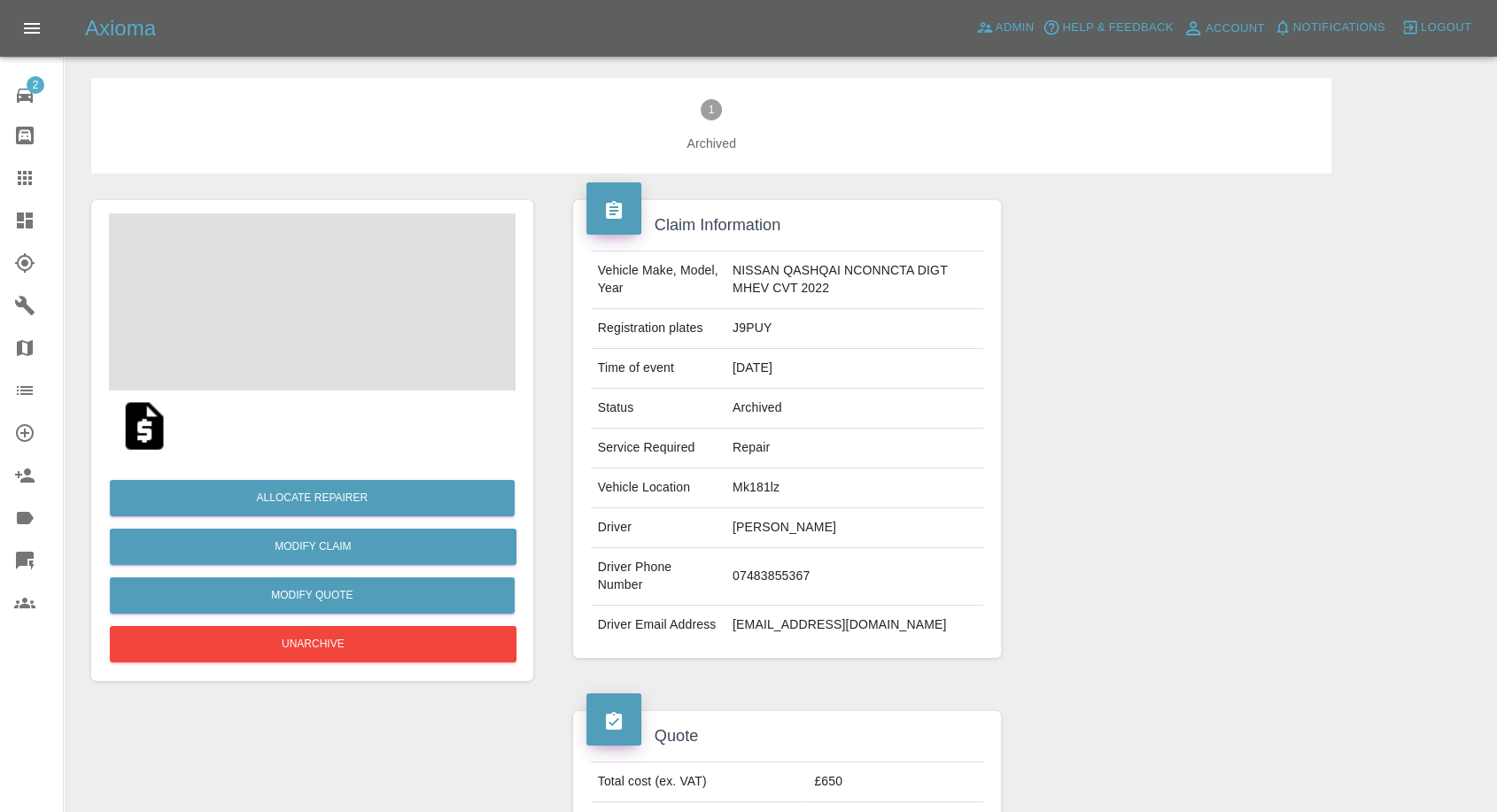
click at [743, 527] on td "[PERSON_NAME]" at bounding box center [855, 527] width 258 height 39
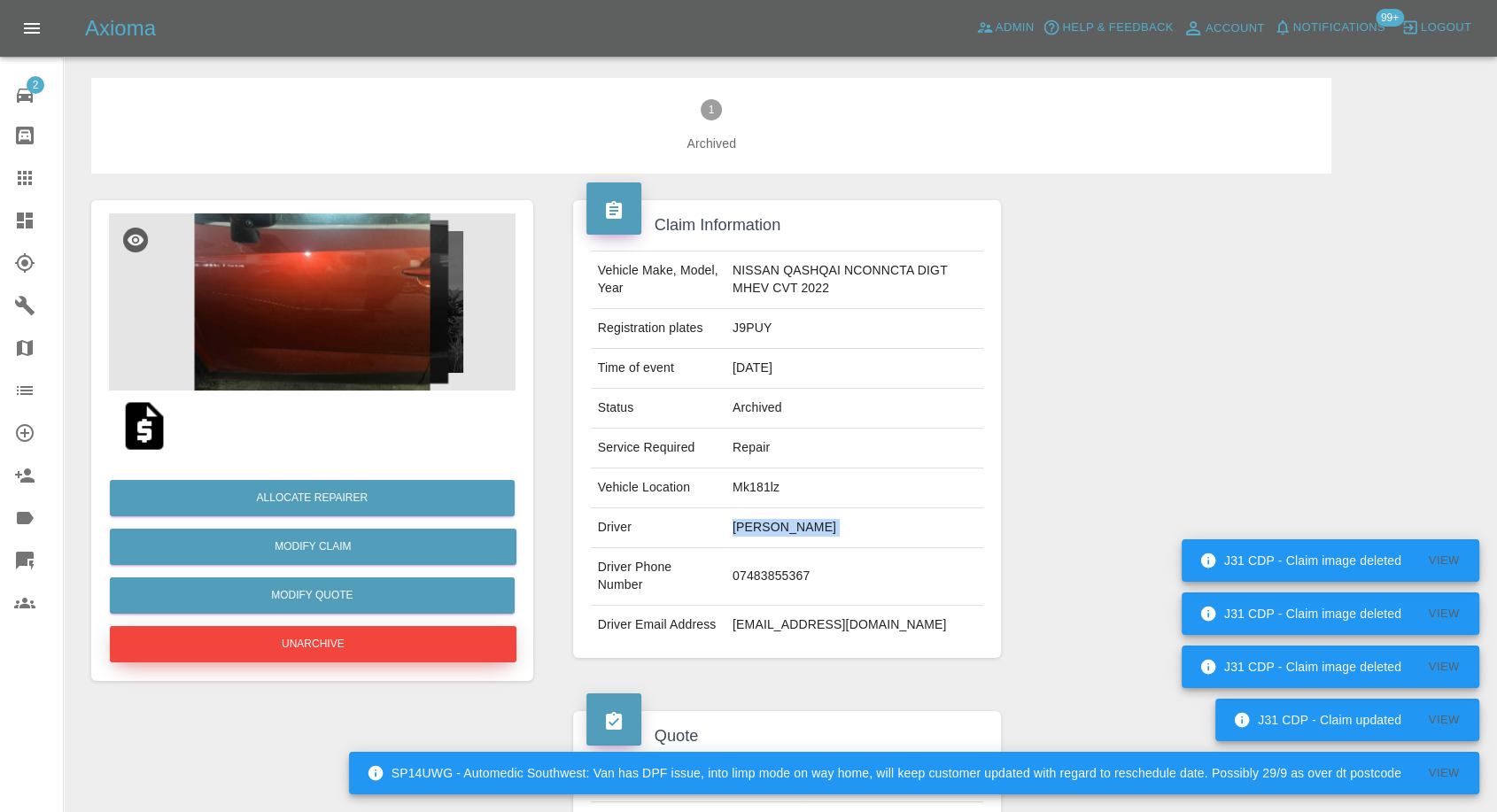
click at [401, 641] on button "Unarchive" at bounding box center [313, 645] width 407 height 37
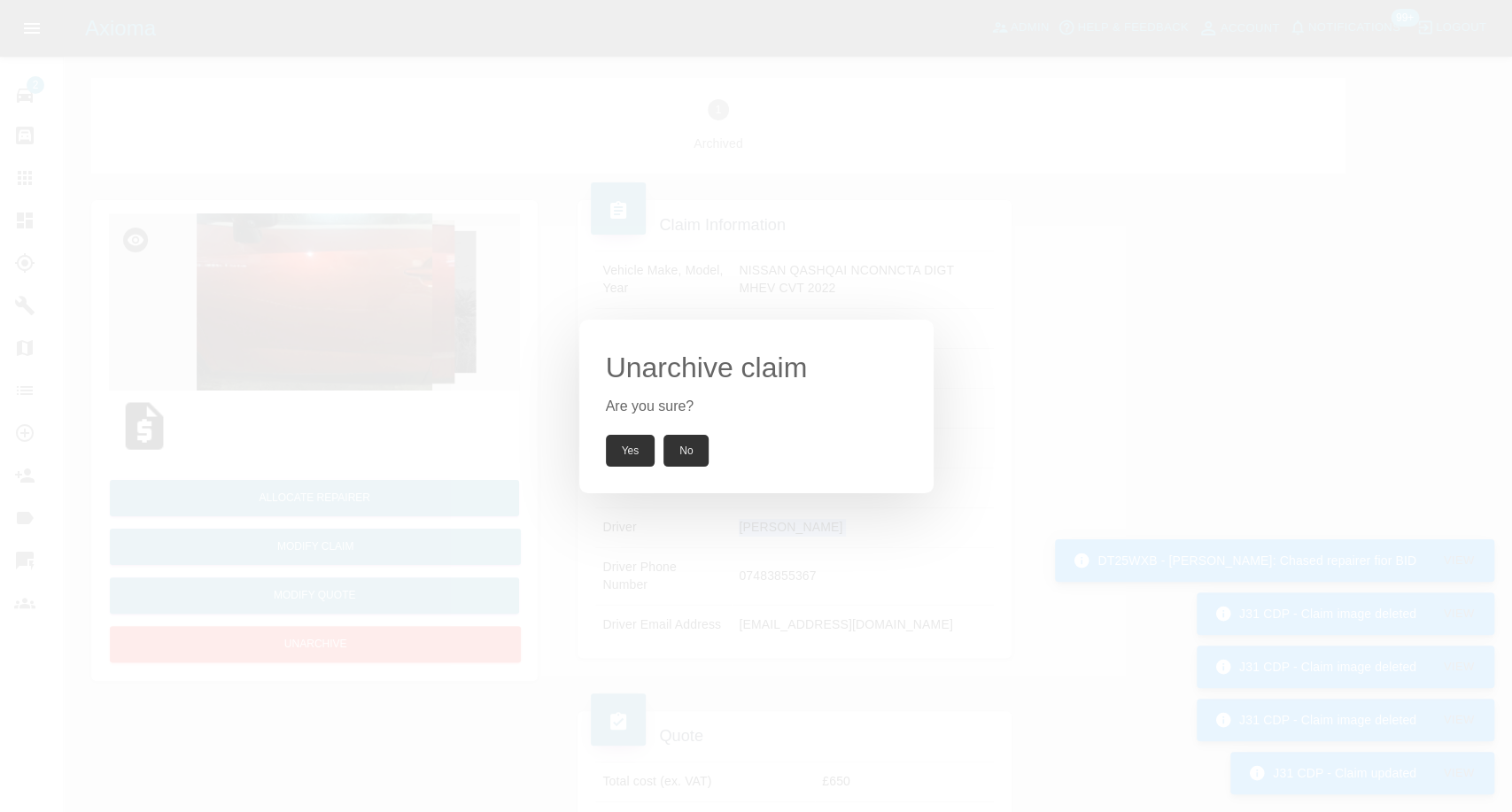
click at [635, 444] on button "Yes" at bounding box center [630, 450] width 50 height 32
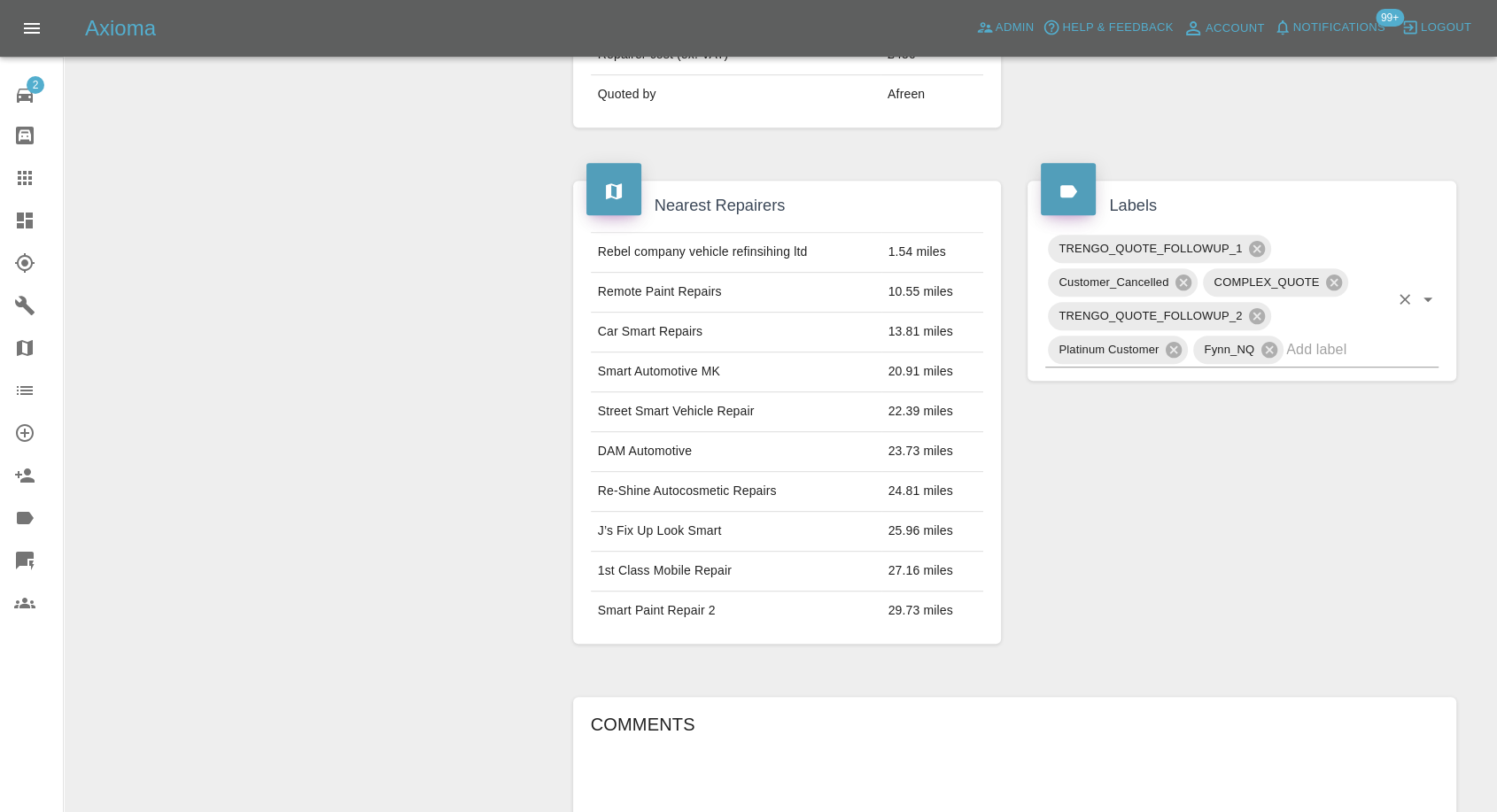
scroll to position [688, 0]
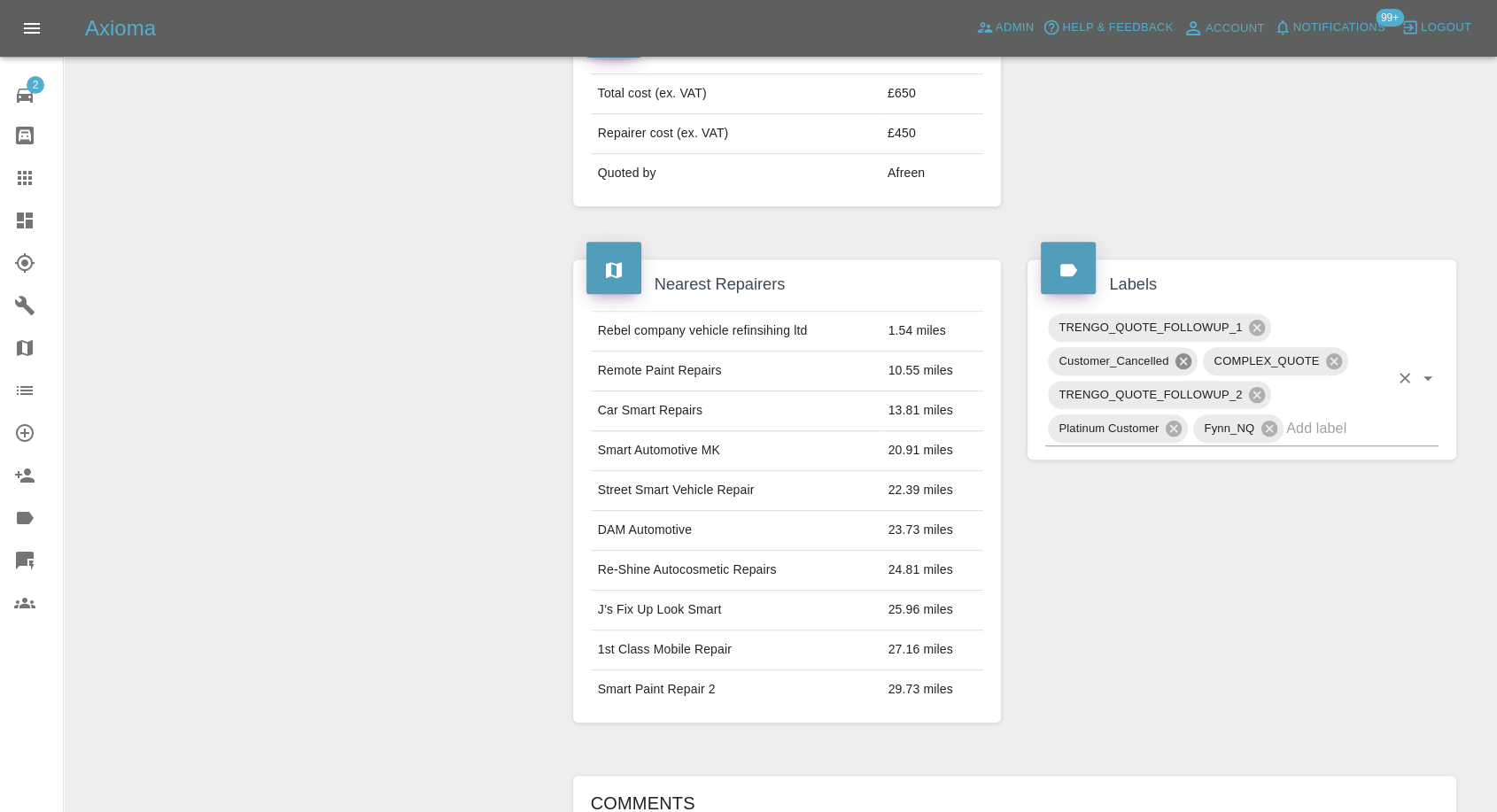
click at [1180, 369] on icon at bounding box center [1183, 361] width 16 height 16
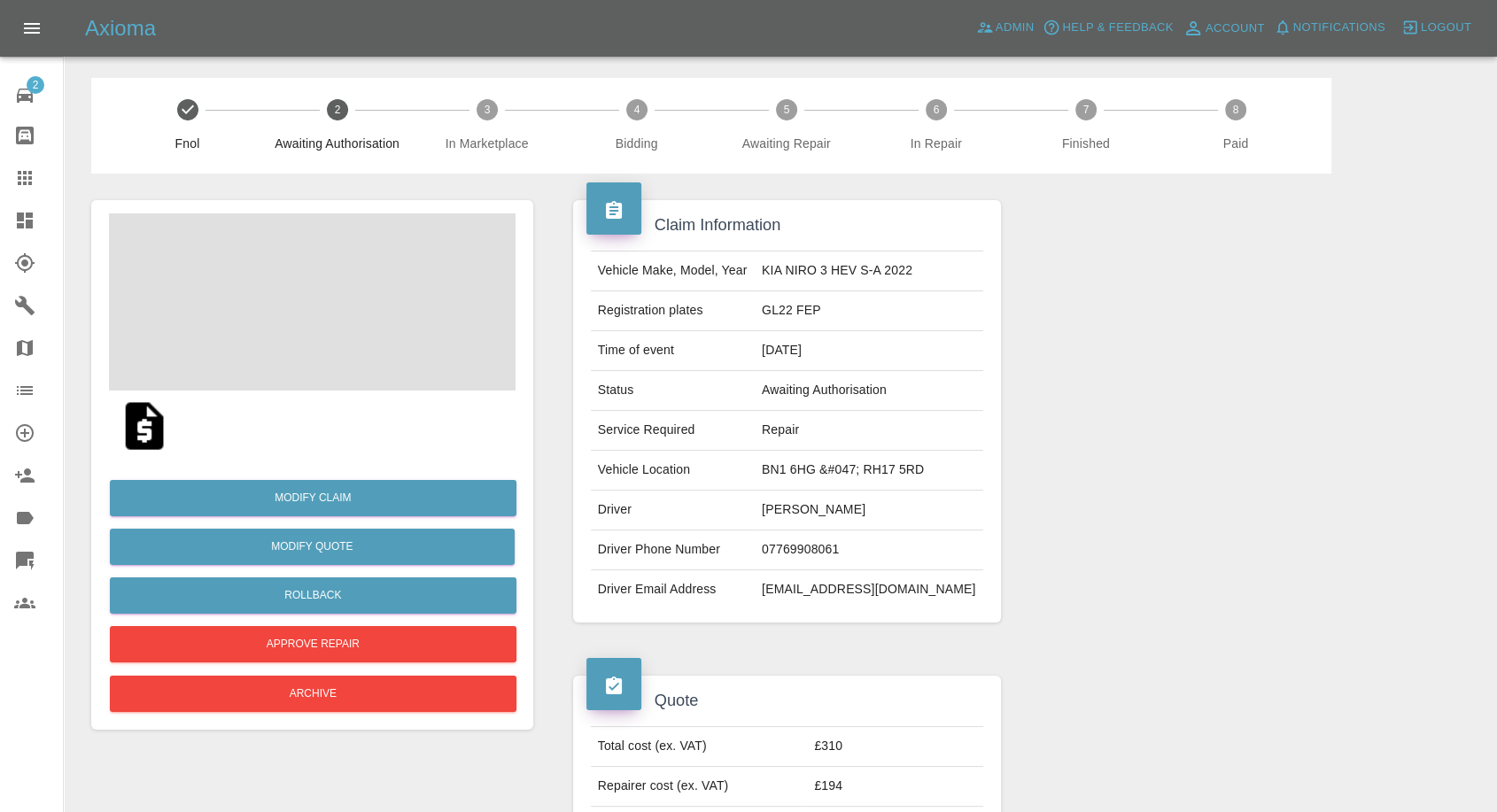
click at [830, 505] on td "[PERSON_NAME]" at bounding box center [868, 510] width 229 height 39
click at [830, 505] on td "Austin Bye" at bounding box center [868, 510] width 229 height 39
copy td "Bye"
copy td "Austin Bye"
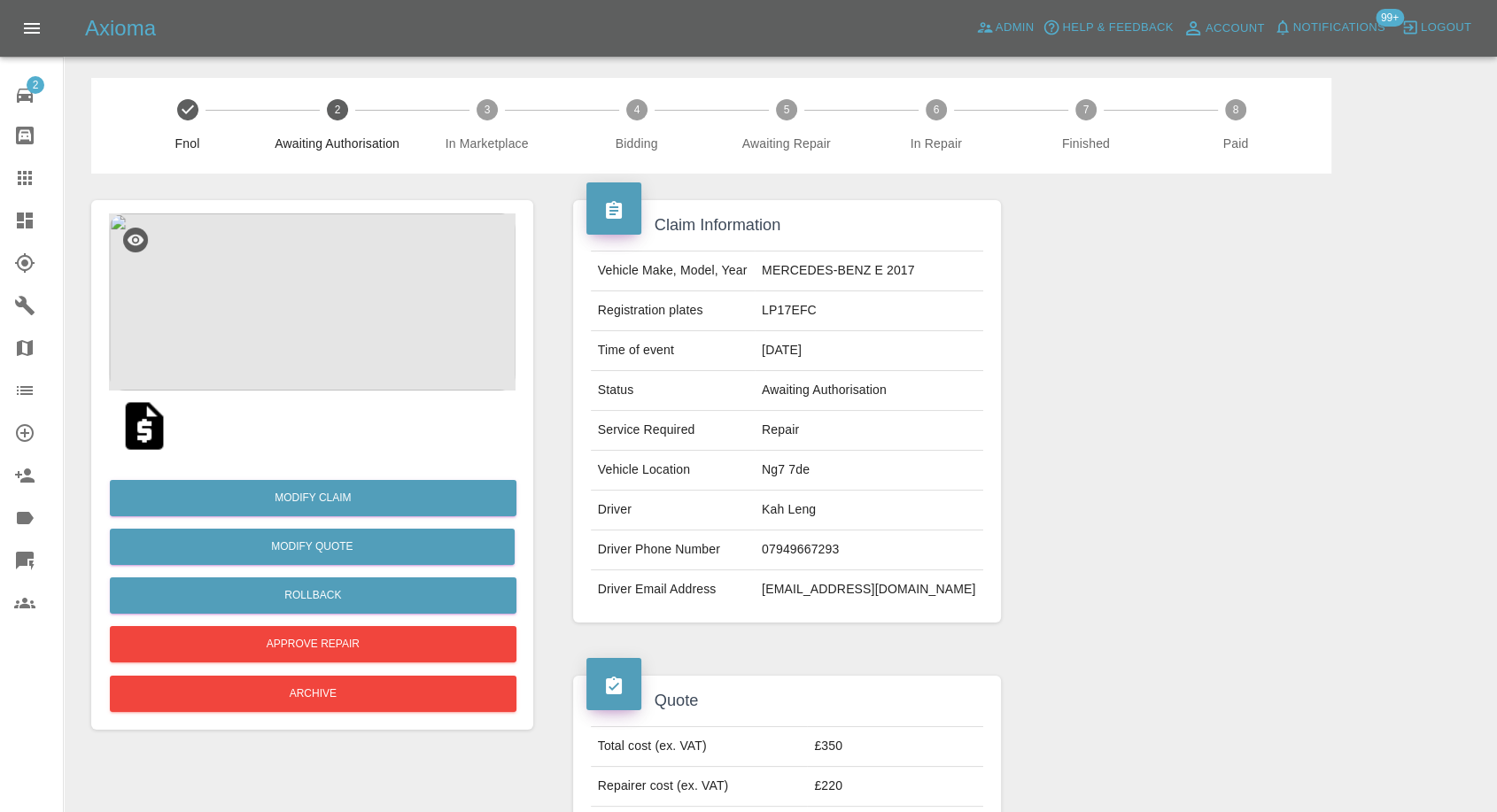
click at [149, 434] on img at bounding box center [144, 426] width 57 height 57
click at [355, 288] on img at bounding box center [312, 301] width 407 height 177
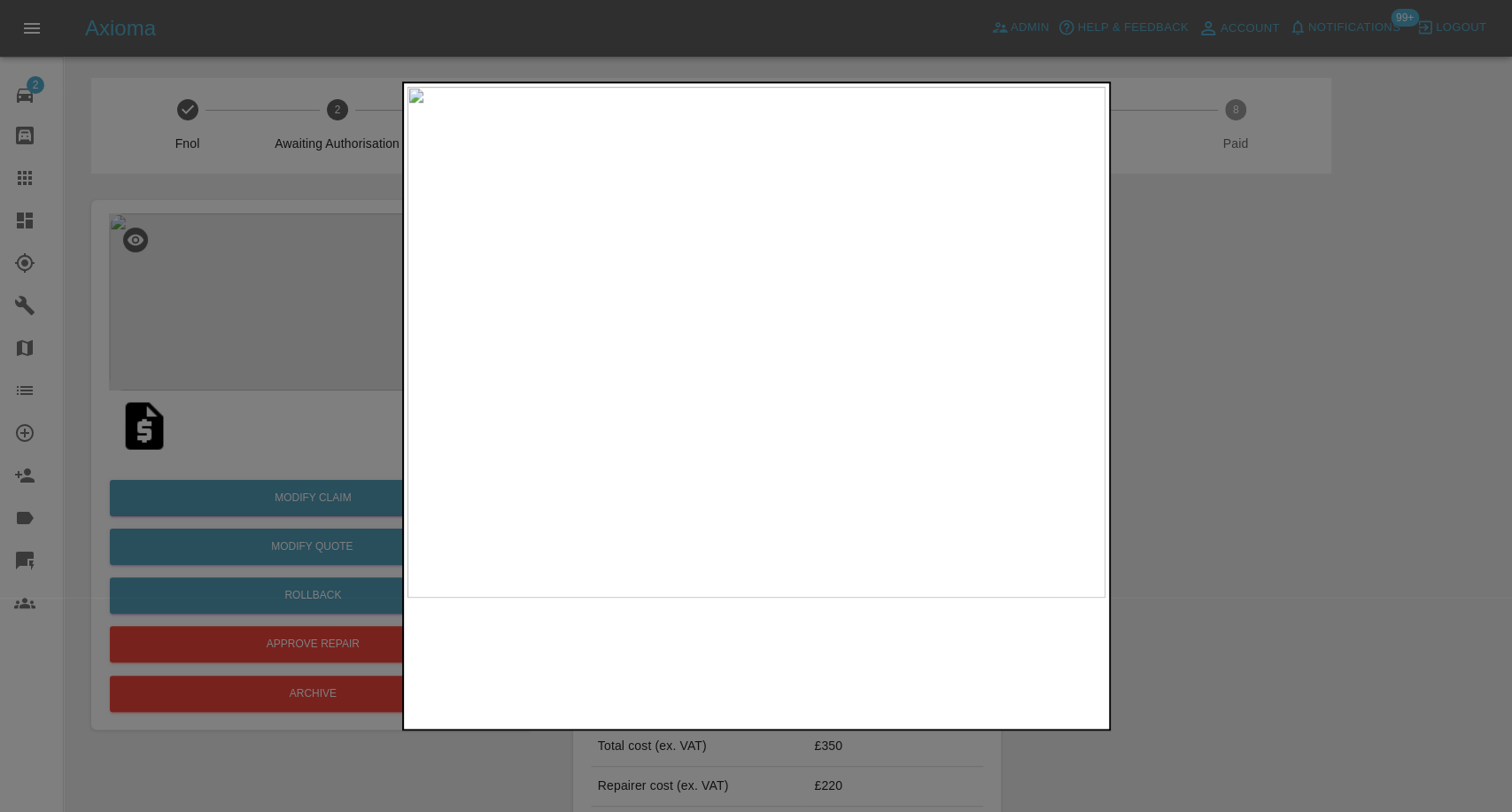
click at [719, 648] on div at bounding box center [756, 661] width 698 height 110
click at [1346, 615] on div at bounding box center [756, 406] width 1512 height 812
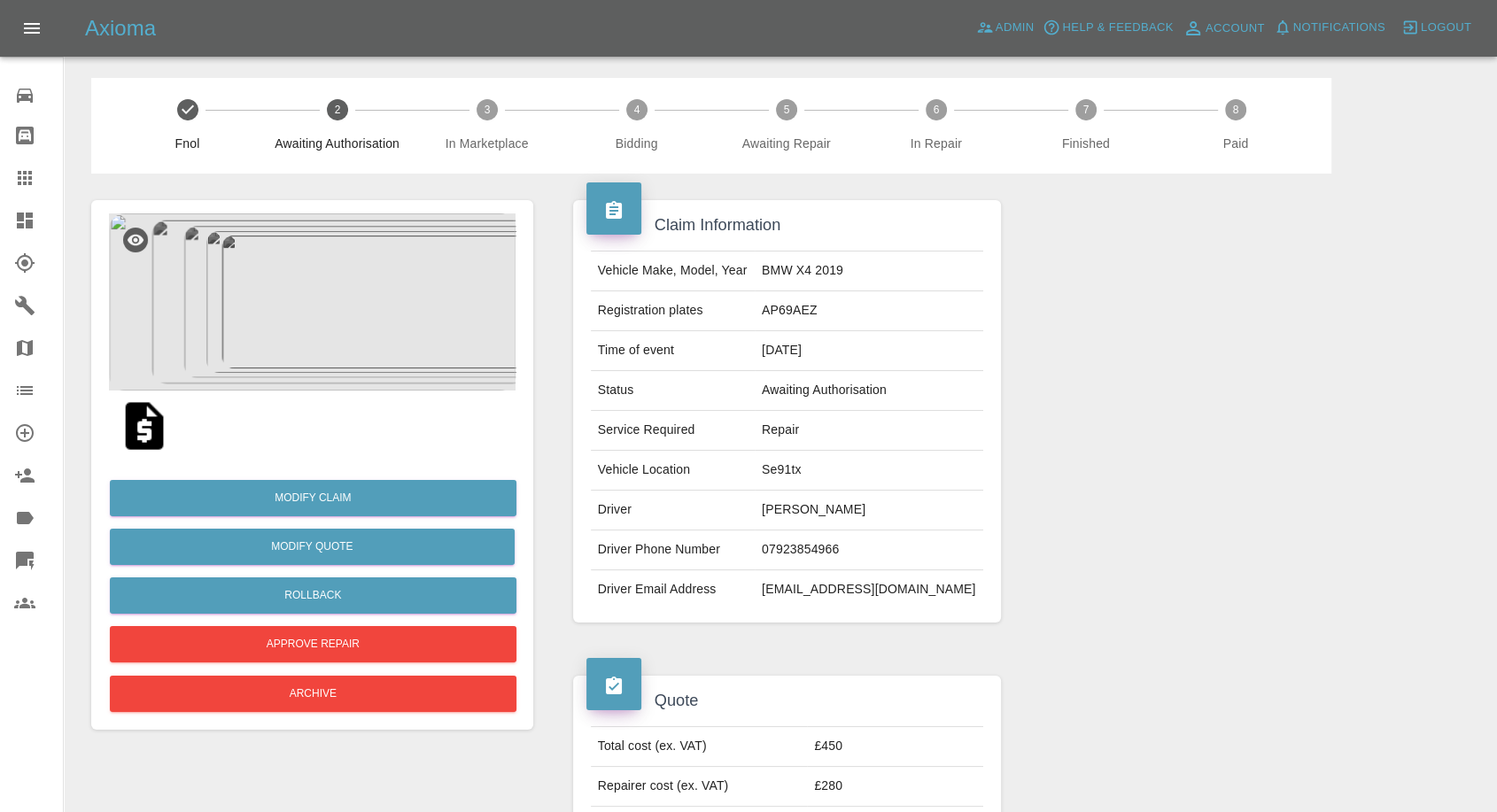
click at [341, 355] on img at bounding box center [312, 301] width 407 height 177
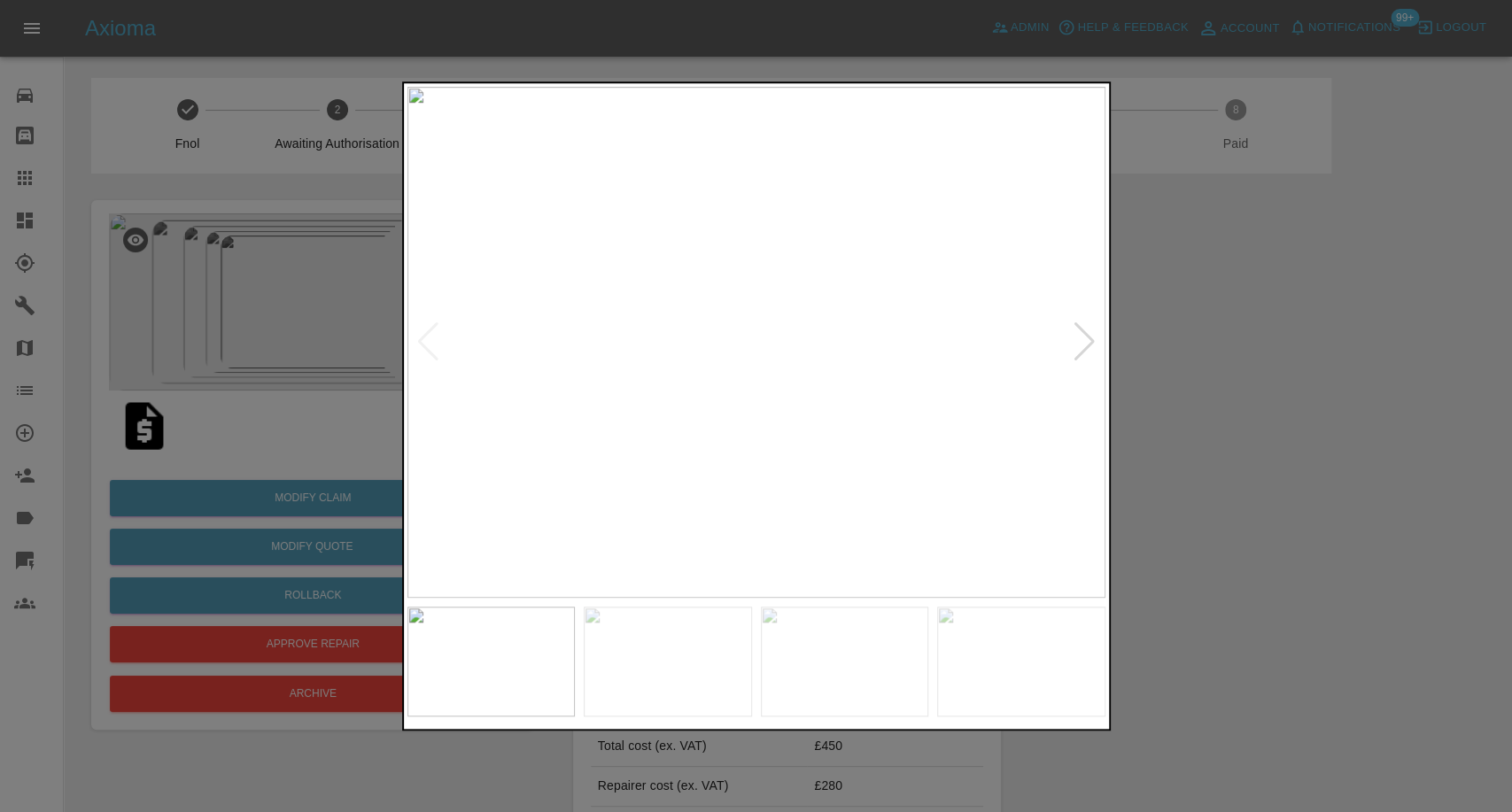
click at [646, 629] on img at bounding box center [667, 661] width 168 height 110
click at [863, 703] on img at bounding box center [844, 661] width 168 height 110
click at [1033, 675] on img at bounding box center [1021, 661] width 168 height 110
click at [1091, 342] on div at bounding box center [1084, 342] width 24 height 39
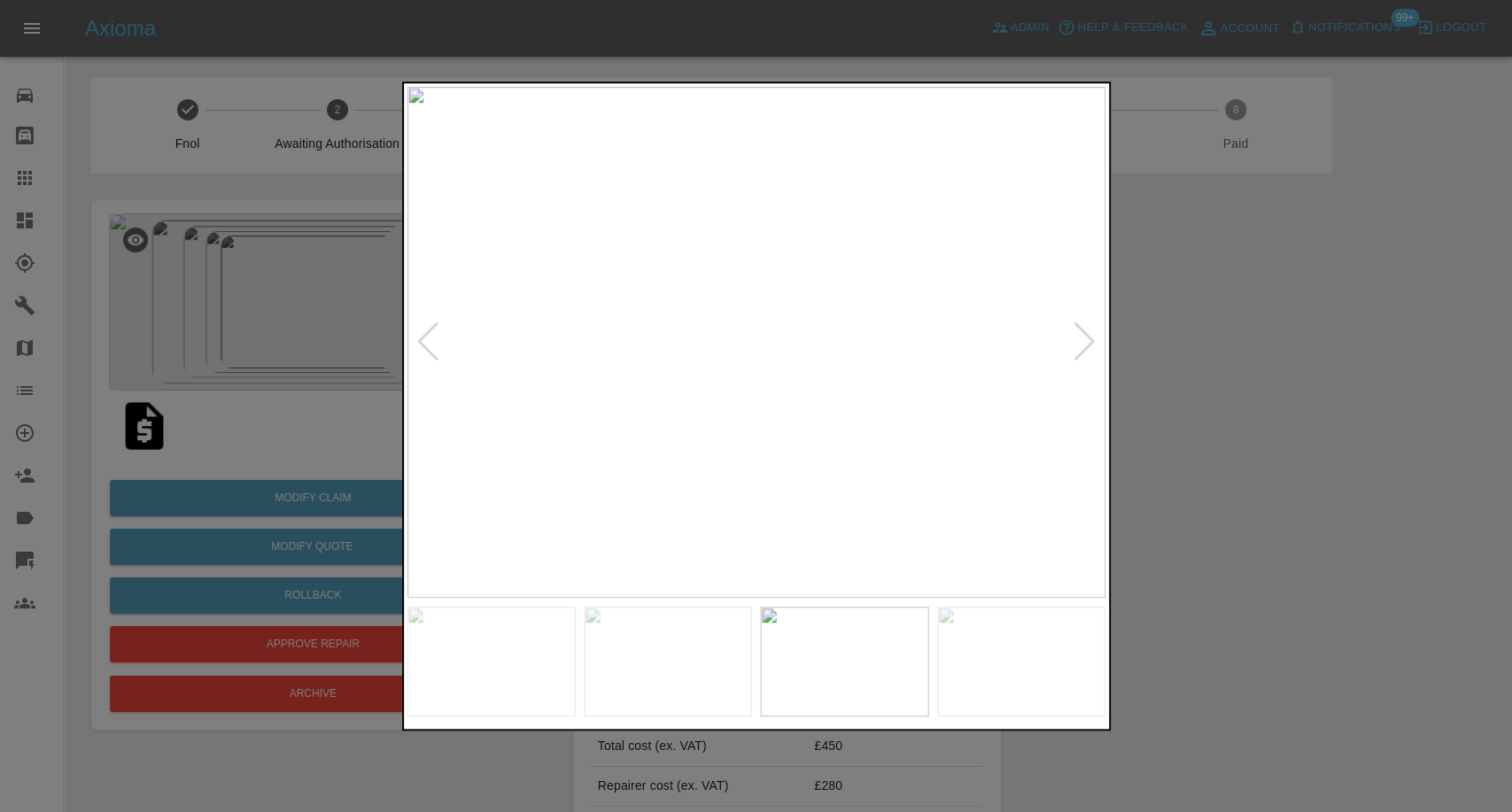
click at [1392, 434] on div at bounding box center [756, 406] width 1512 height 812
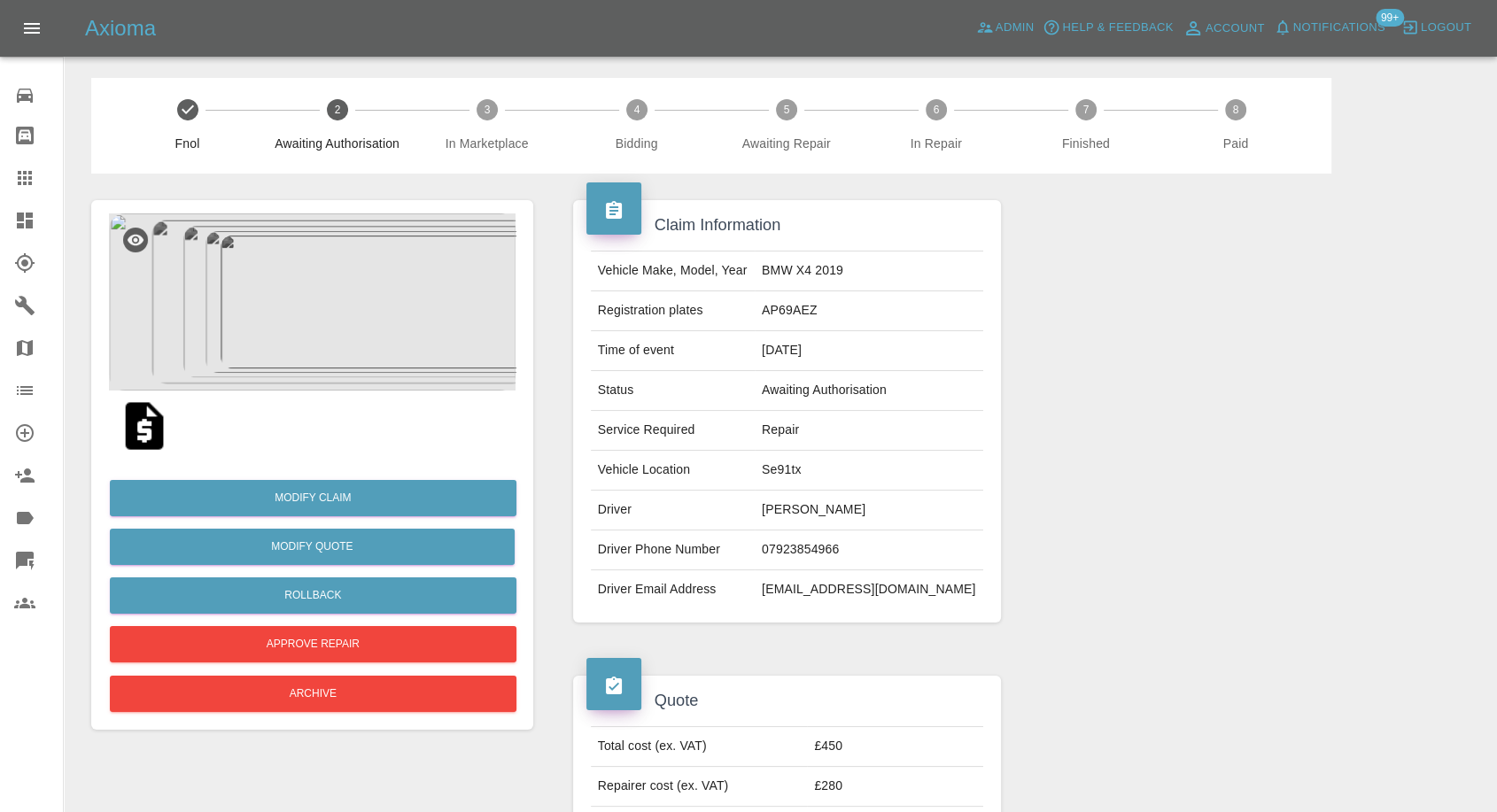
click at [134, 429] on img at bounding box center [144, 426] width 57 height 57
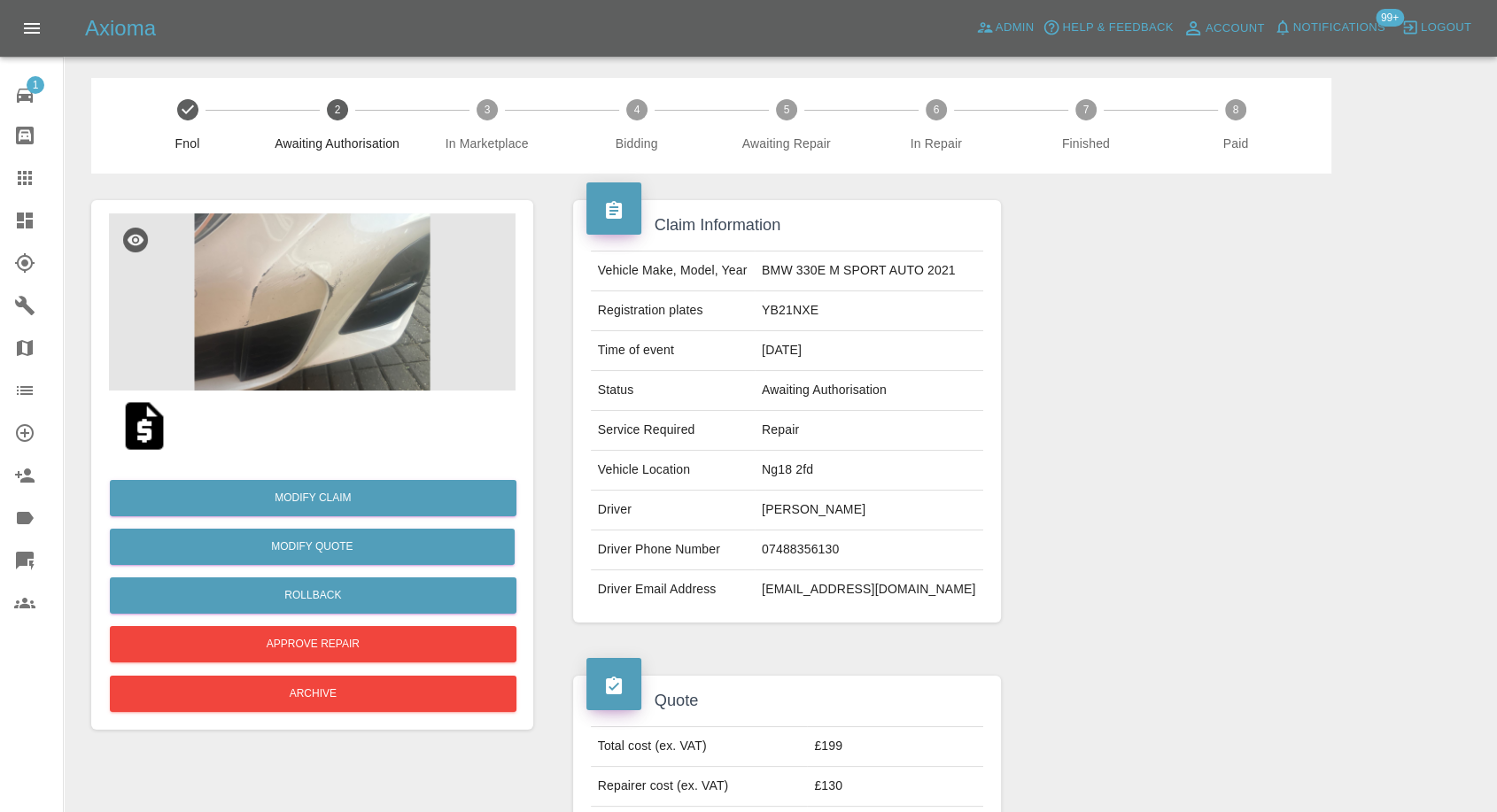
click at [143, 427] on img at bounding box center [144, 426] width 57 height 57
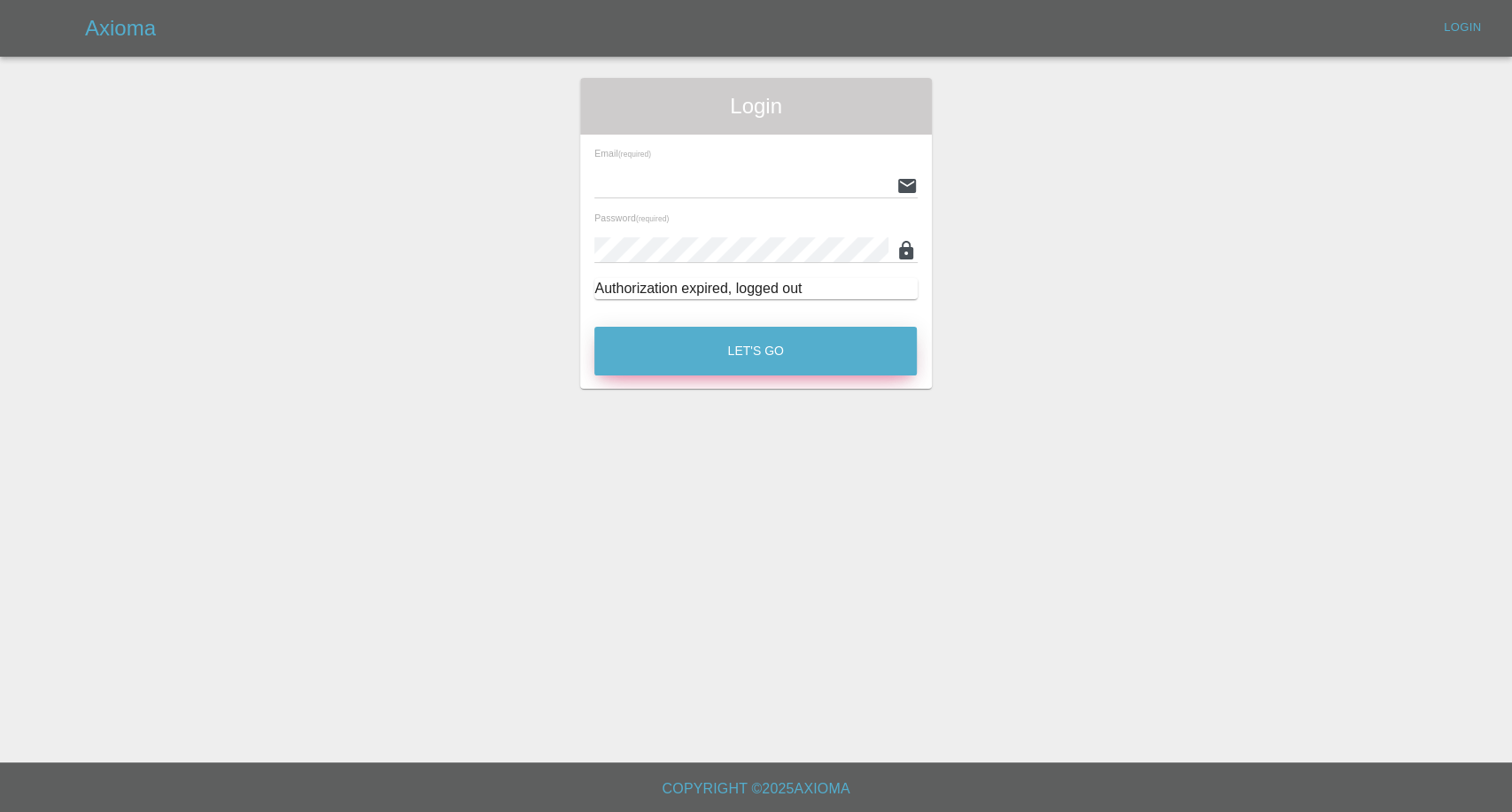
type input "afreen@axioma.co.uk"
click at [712, 327] on button "Let's Go" at bounding box center [755, 351] width 322 height 49
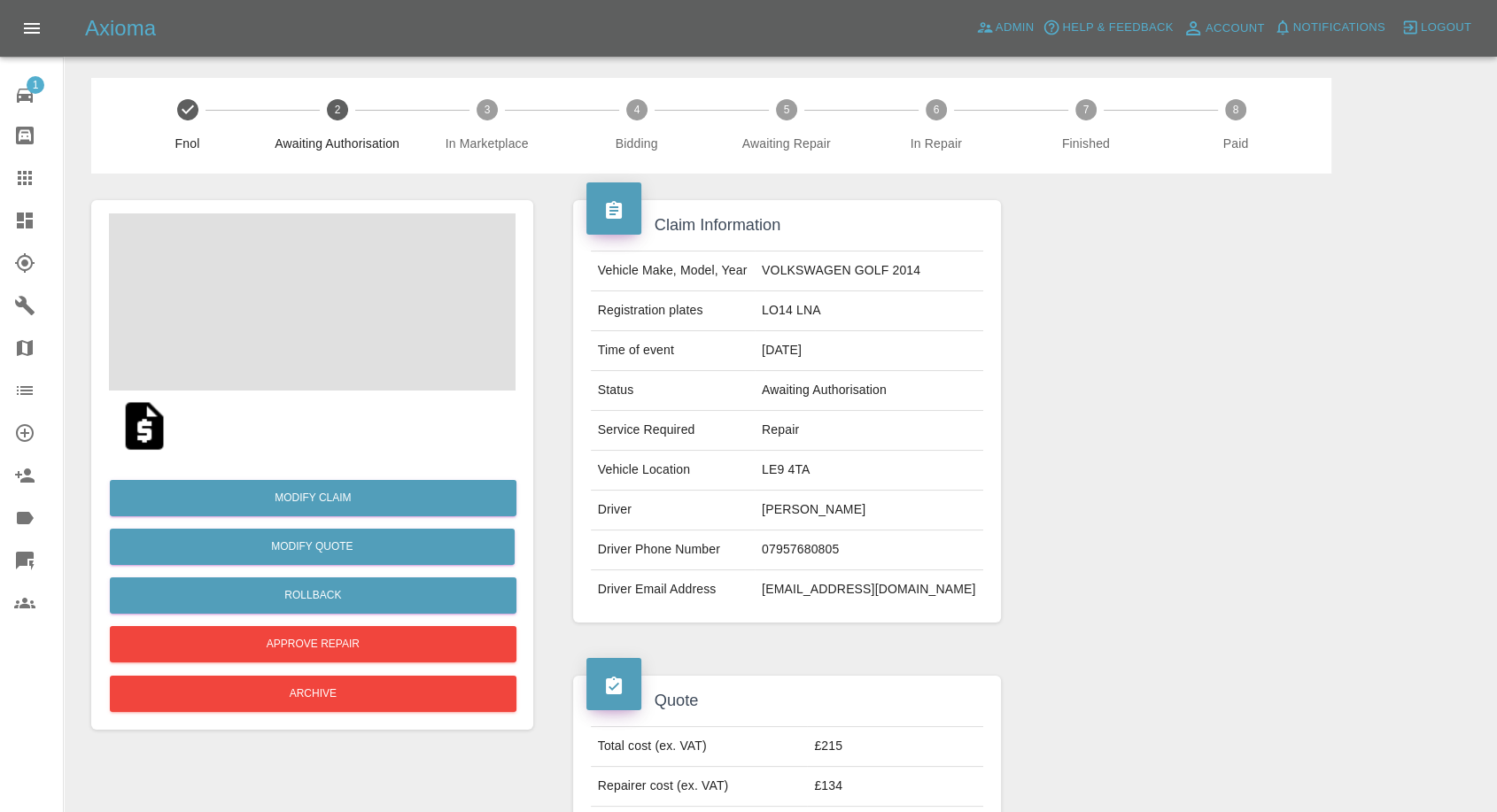
click at [144, 431] on img at bounding box center [144, 426] width 57 height 57
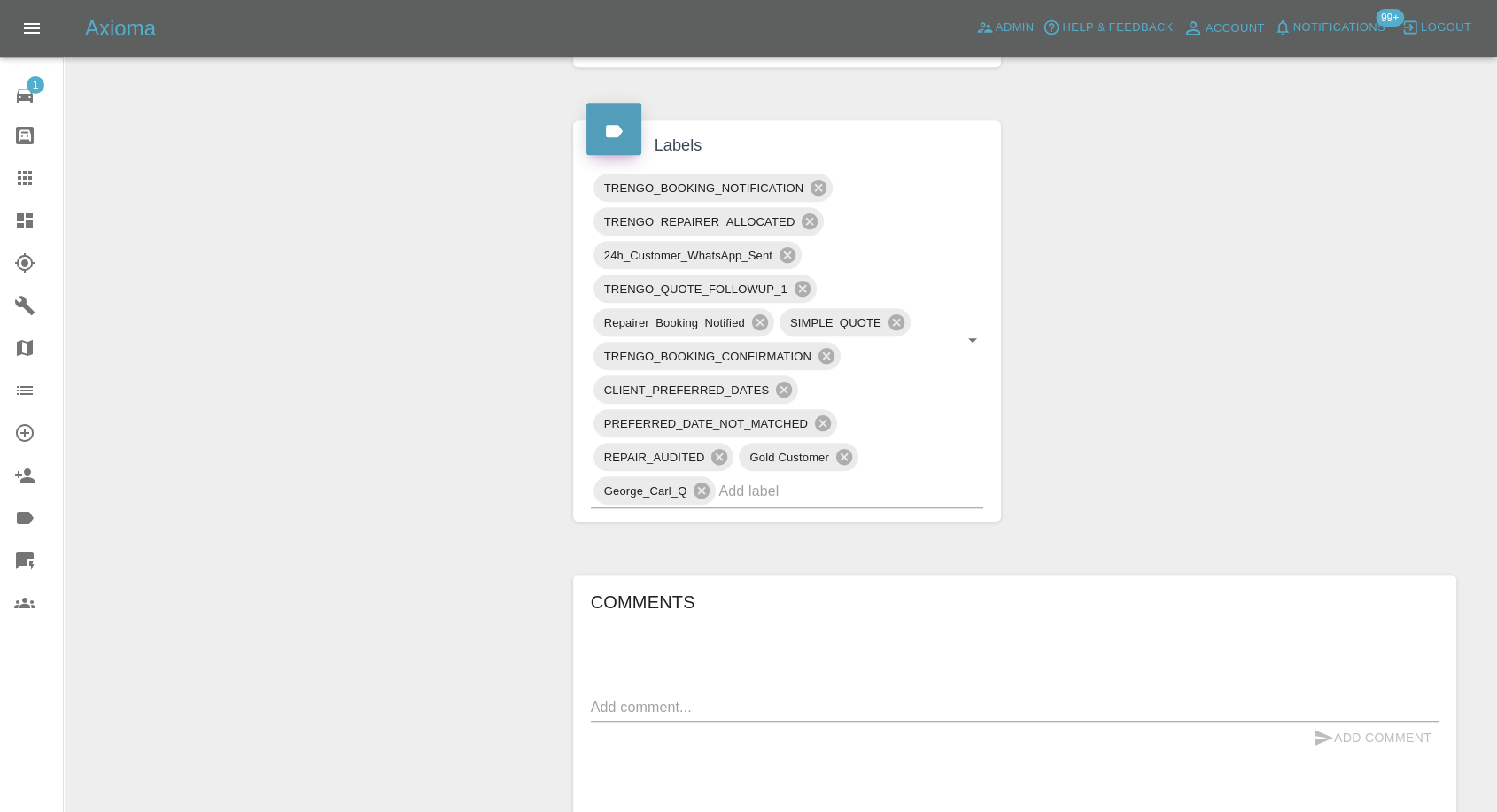
scroll to position [984, 0]
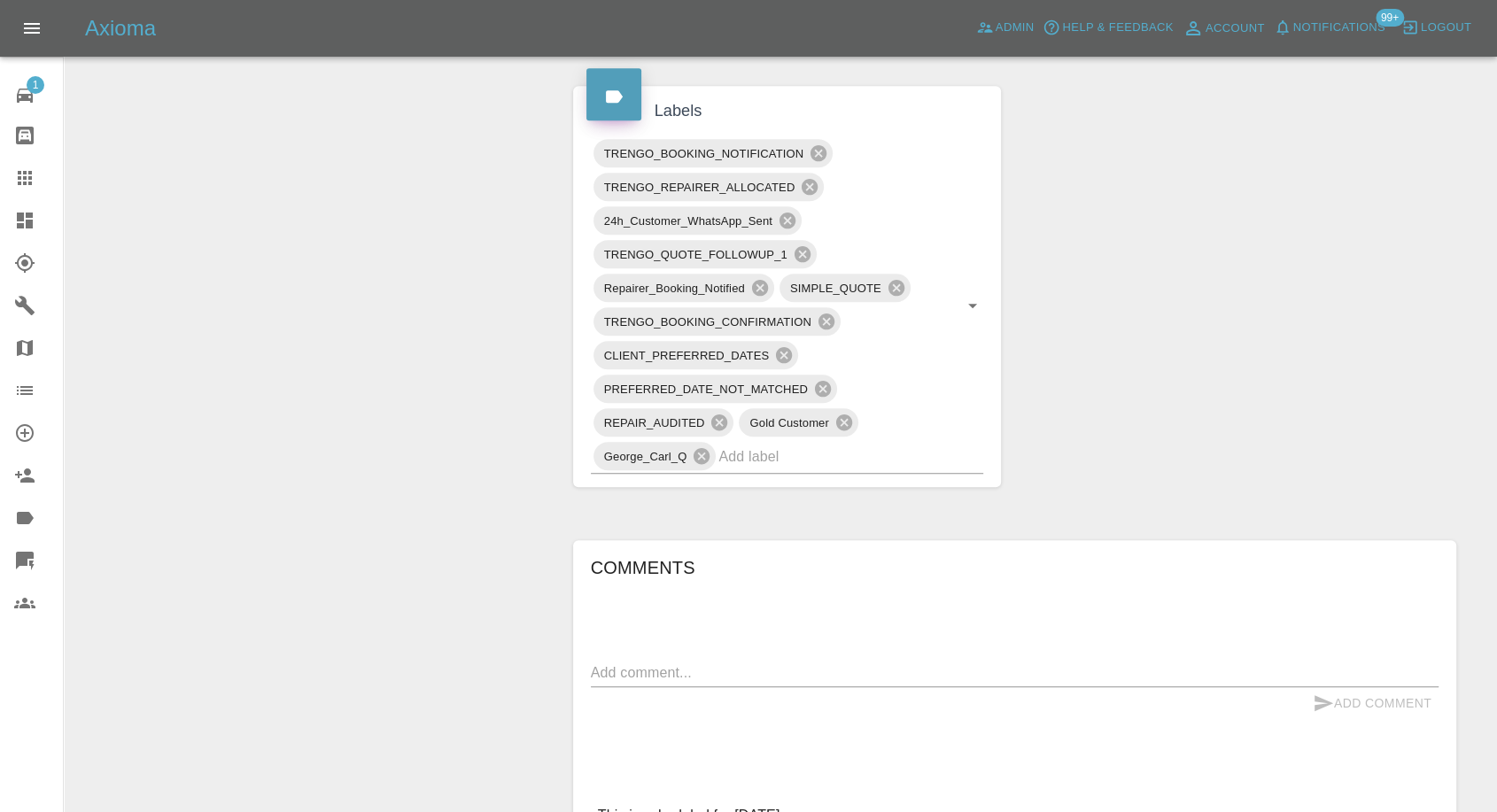
click at [726, 676] on textarea at bounding box center [1015, 672] width 848 height 20
paste textarea "Hello I messaged Nathan earlier in the week and have had no reply? I need to re…"
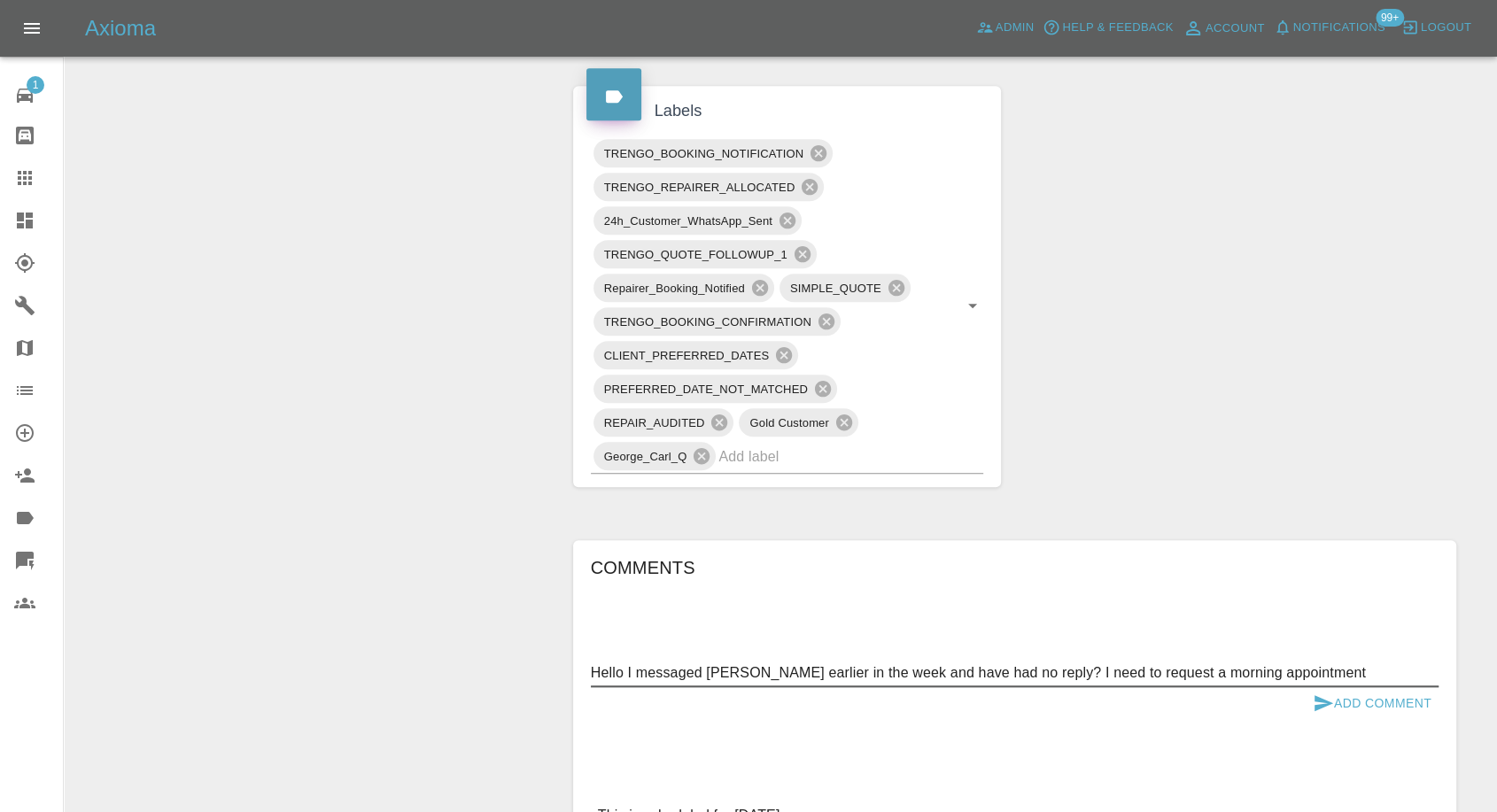
type textarea "Hello I messaged Nathan earlier in the week and have had no reply? I need to re…"
click at [1313, 700] on icon "submit" at bounding box center [1323, 703] width 21 height 21
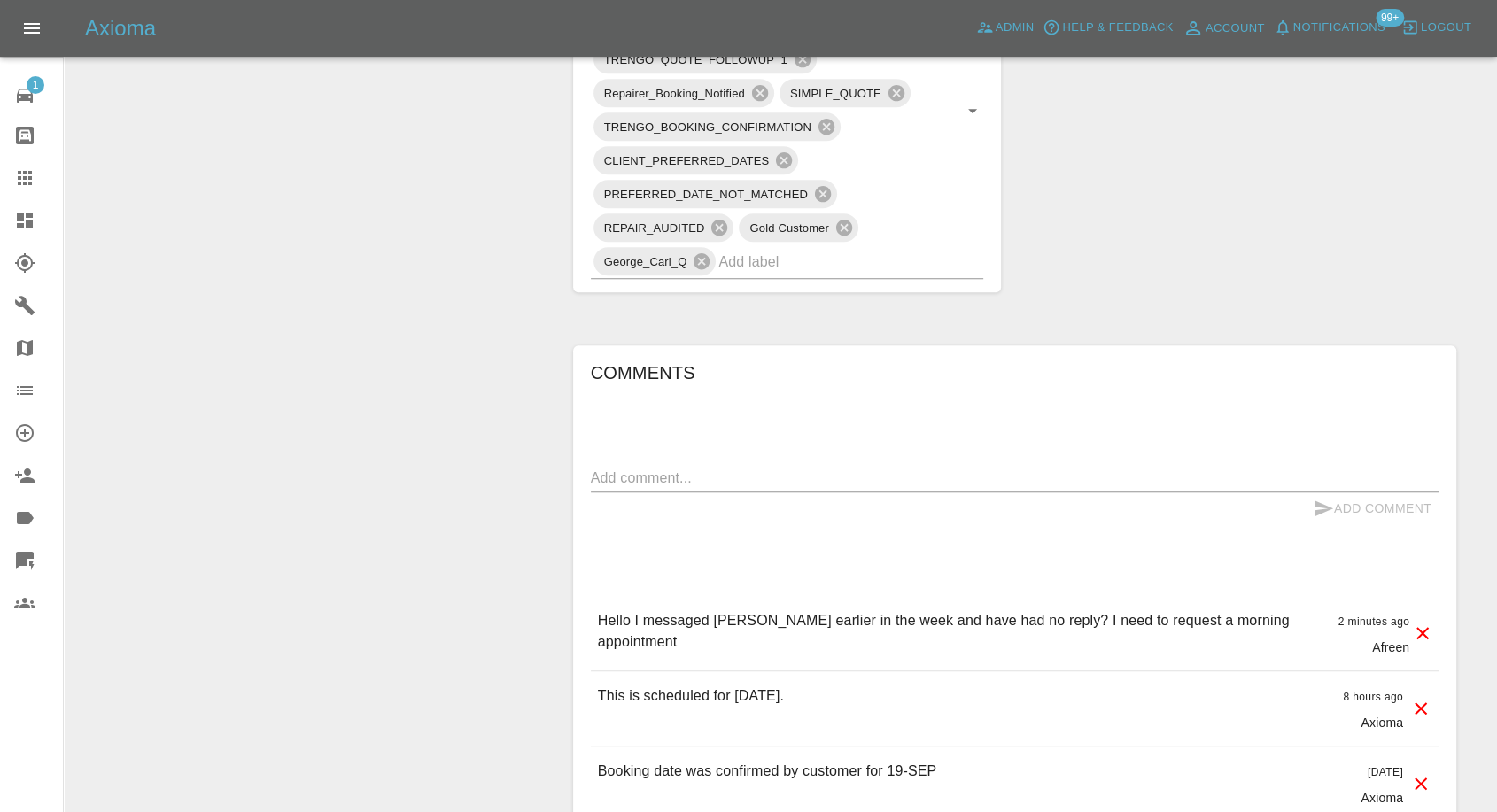
scroll to position [1180, 0]
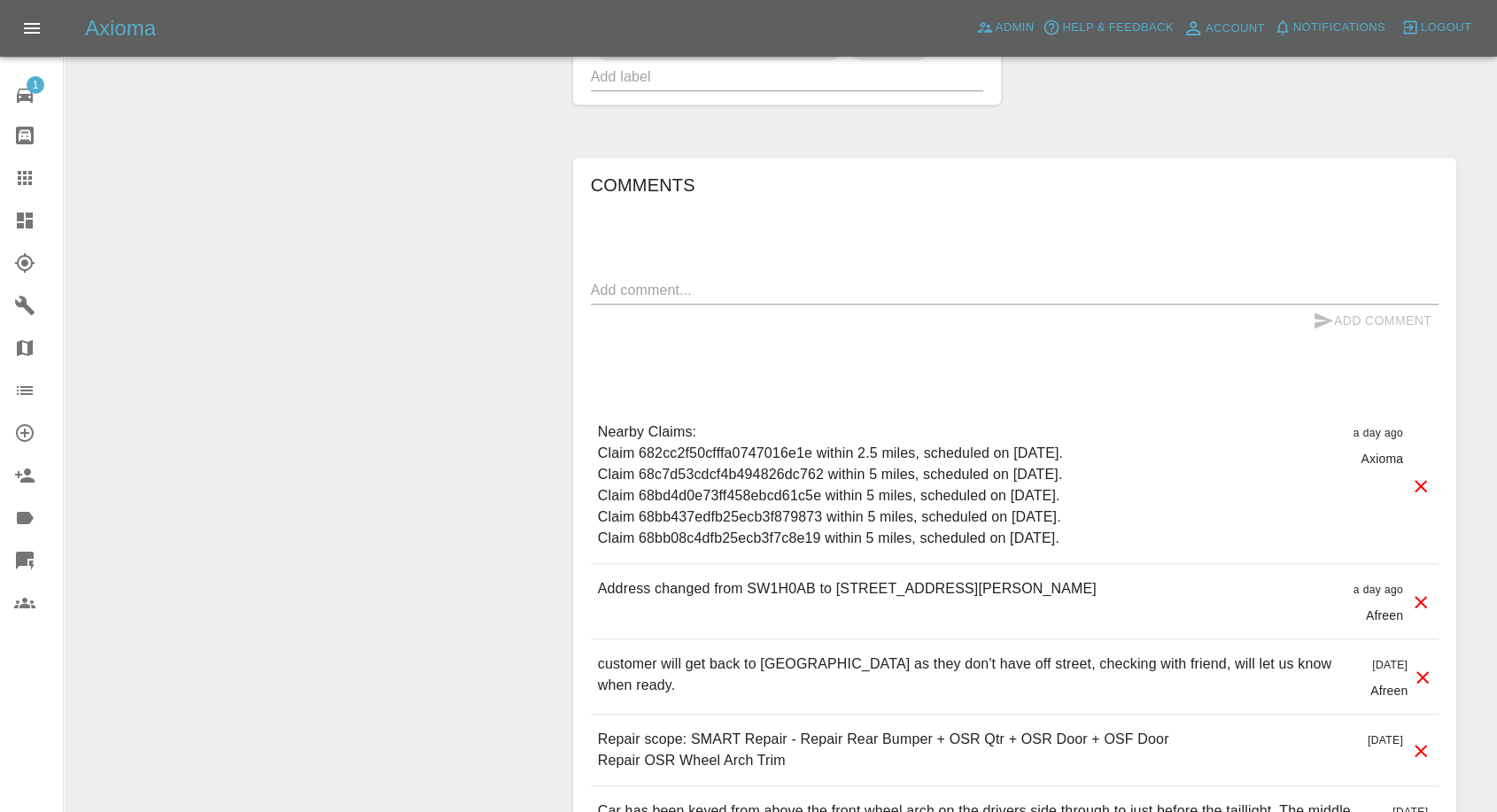
scroll to position [1180, 0]
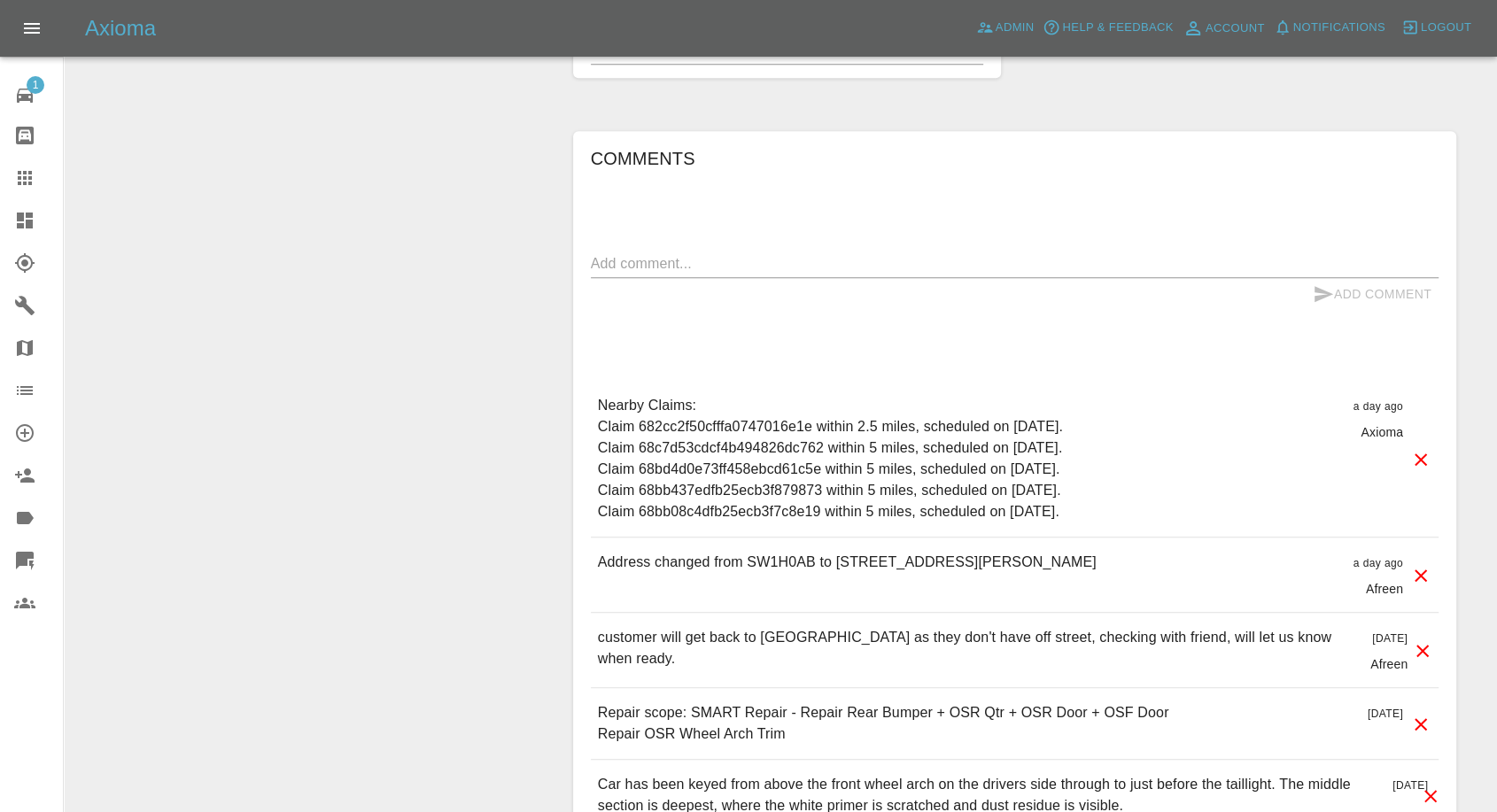
drag, startPoint x: 836, startPoint y: 560, endPoint x: 1114, endPoint y: 560, distance: 278.0
click at [1114, 560] on div "Address changed from SW1H0AB to [STREET_ADDRESS][PERSON_NAME] a day ago Afreen" at bounding box center [1015, 574] width 848 height 74
copy p "[STREET_ADDRESS][PERSON_NAME]"
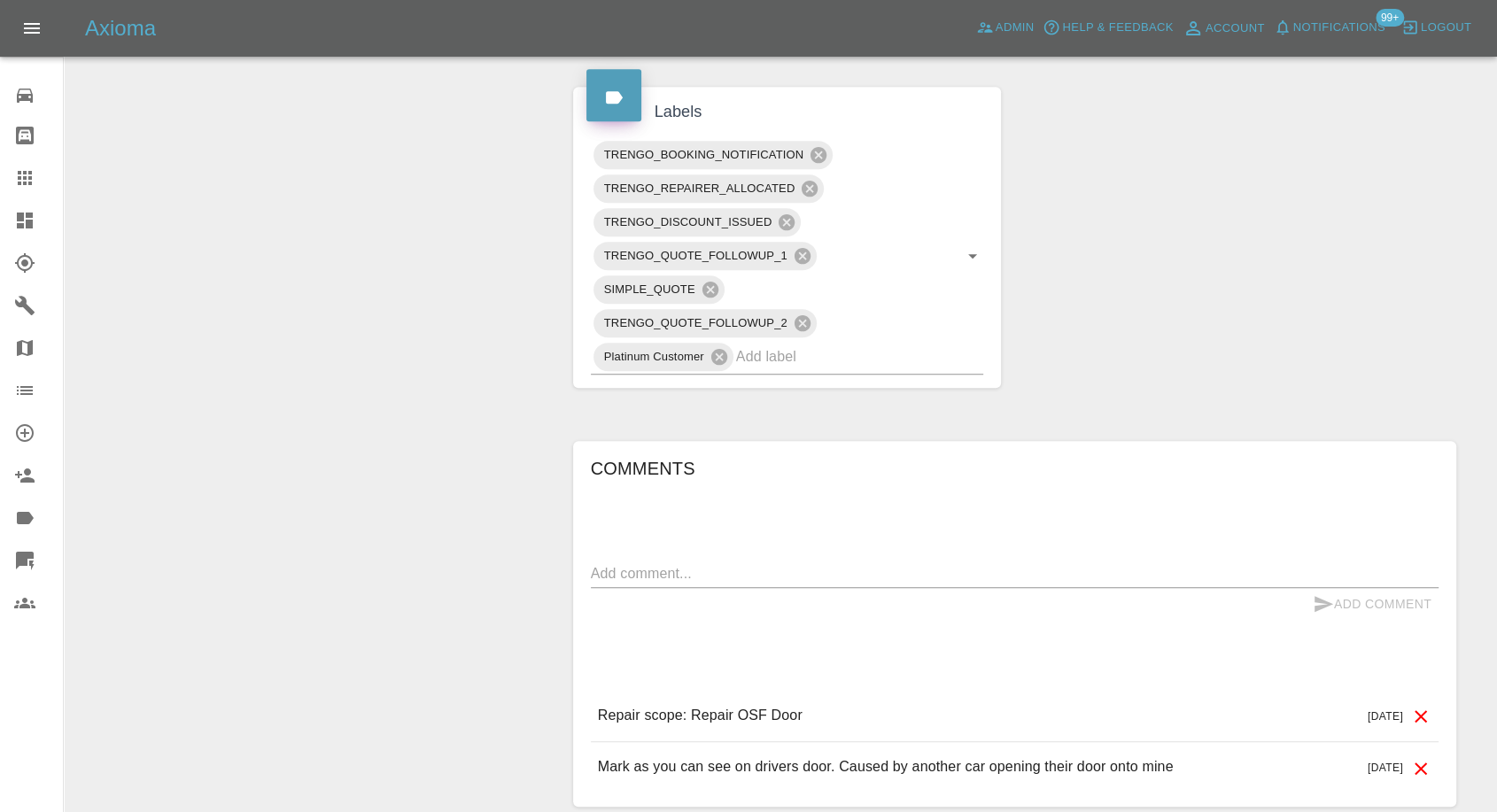
scroll to position [984, 0]
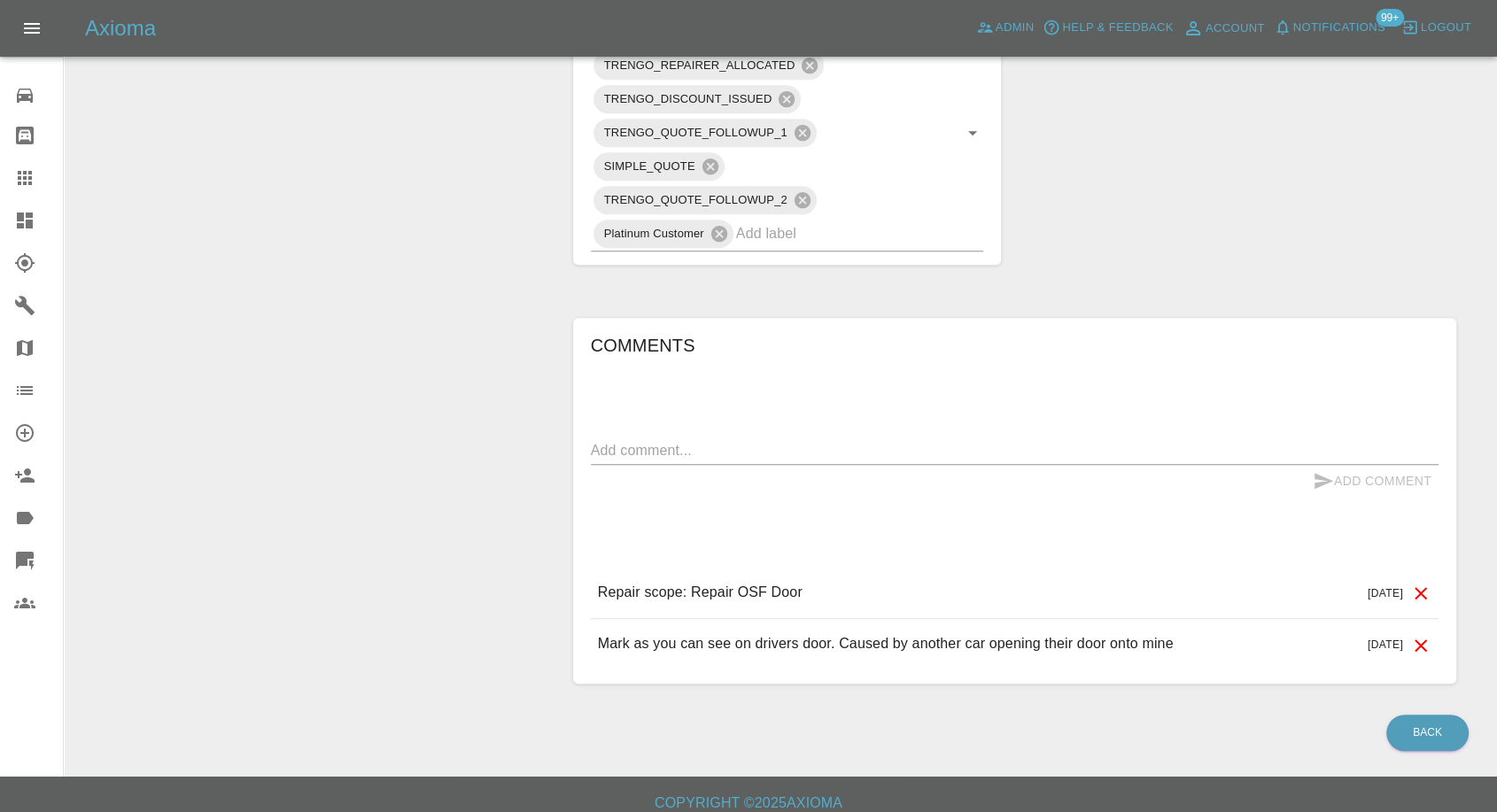
click at [756, 465] on div "x" at bounding box center [1015, 450] width 848 height 28
type textarea "sooner dates please"
click at [1310, 496] on button "Add Comment" at bounding box center [1372, 481] width 133 height 33
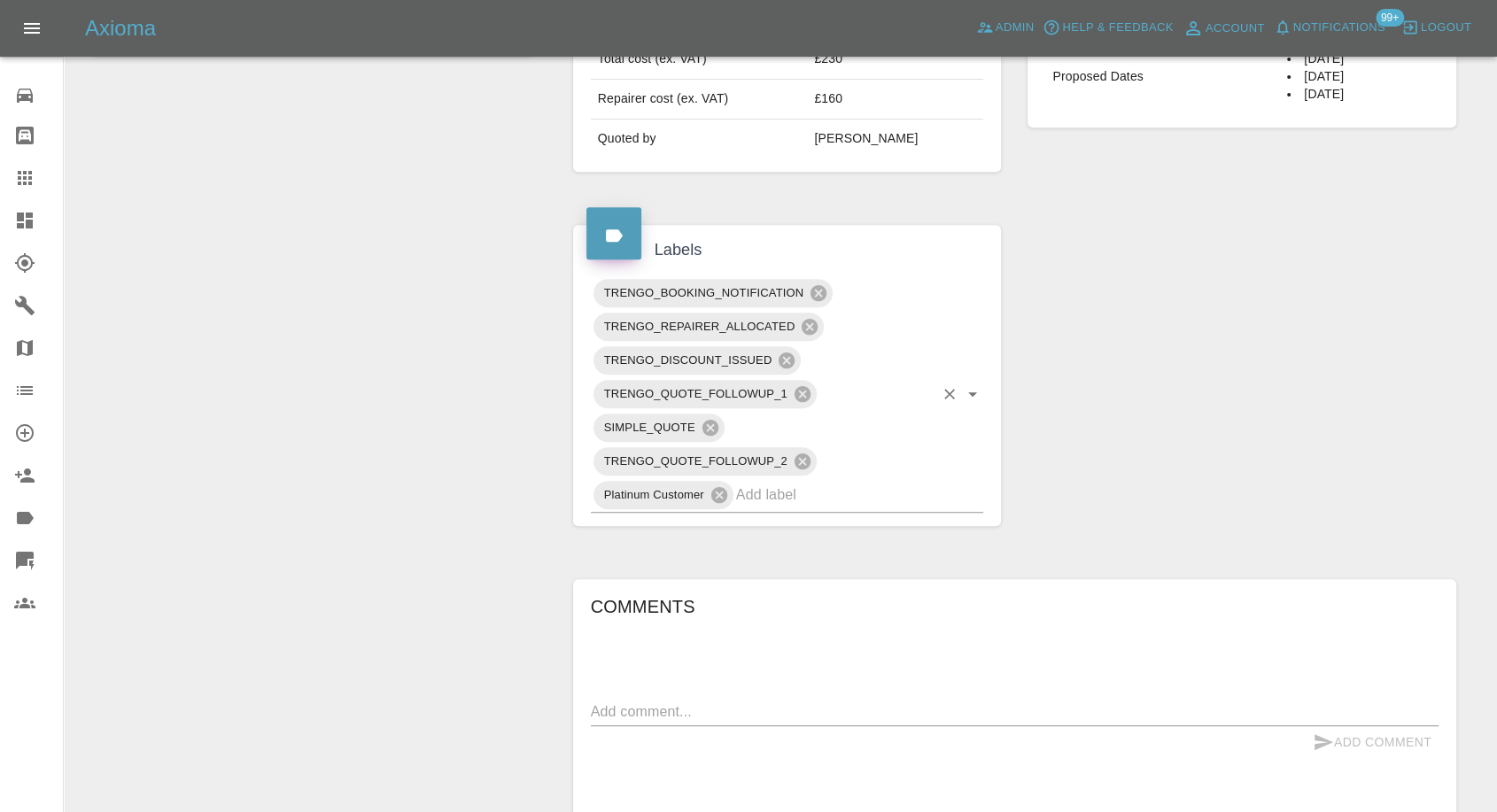
scroll to position [688, 0]
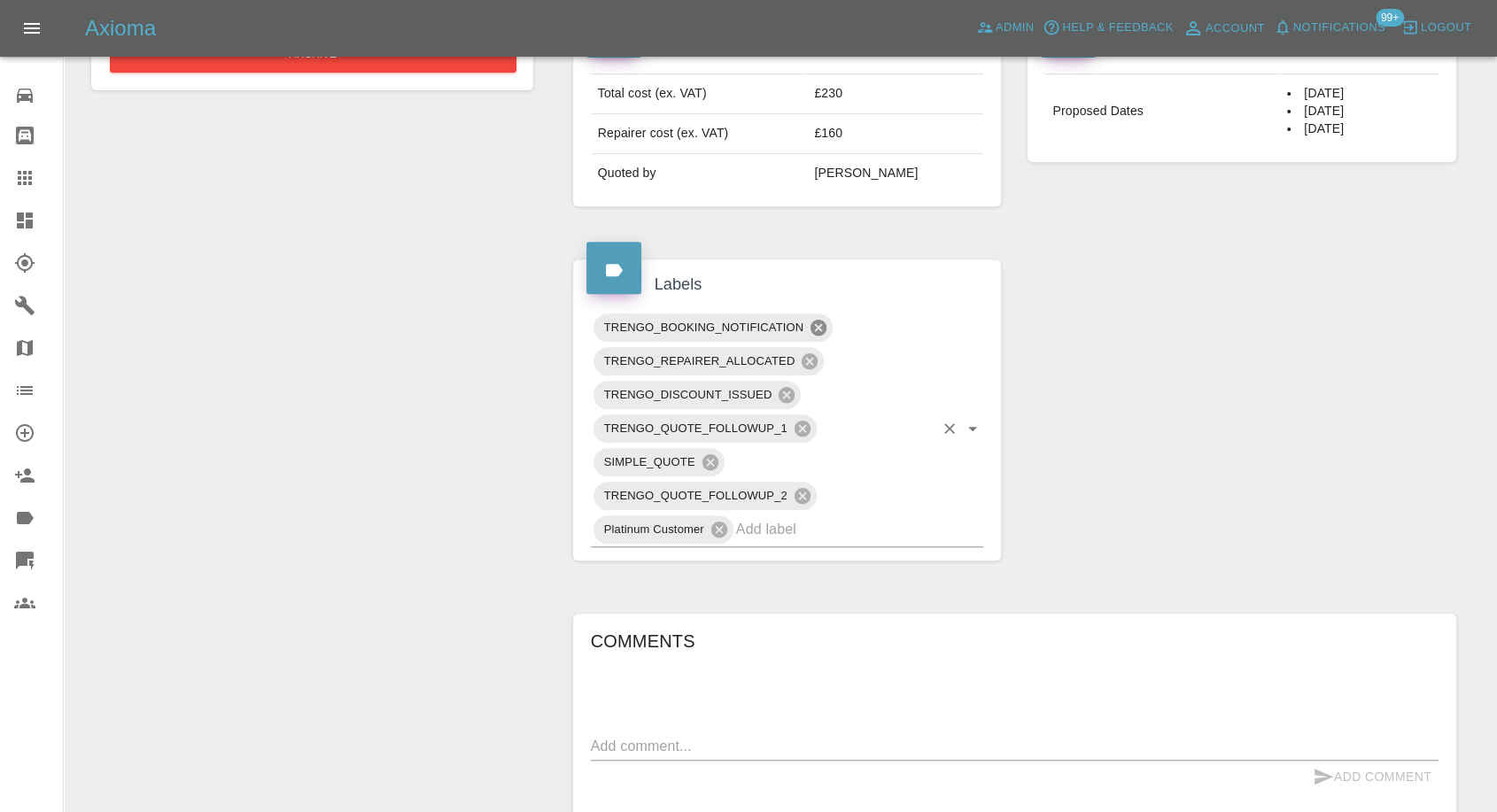
click at [825, 335] on icon at bounding box center [818, 327] width 16 height 16
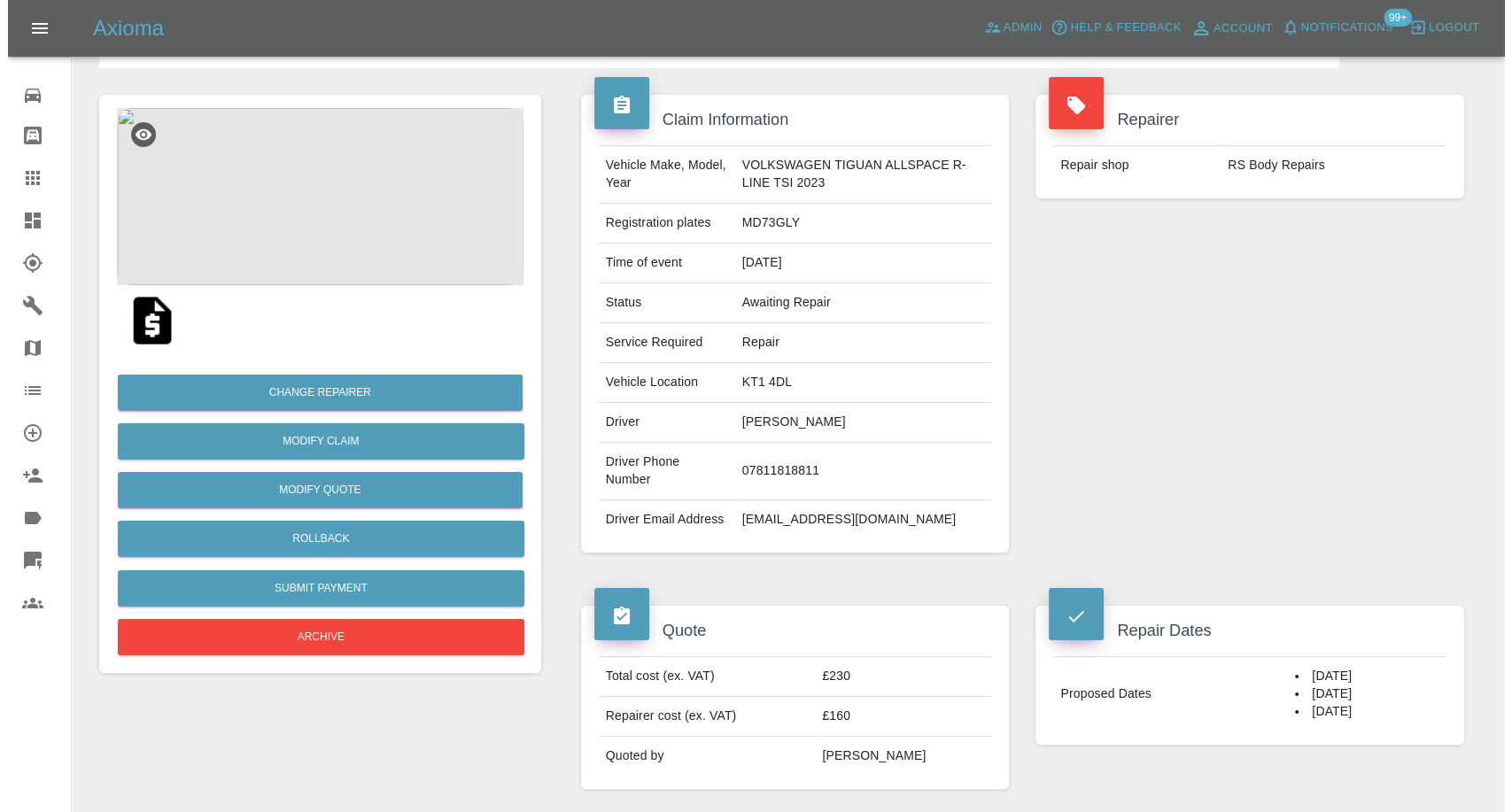
scroll to position [98, 0]
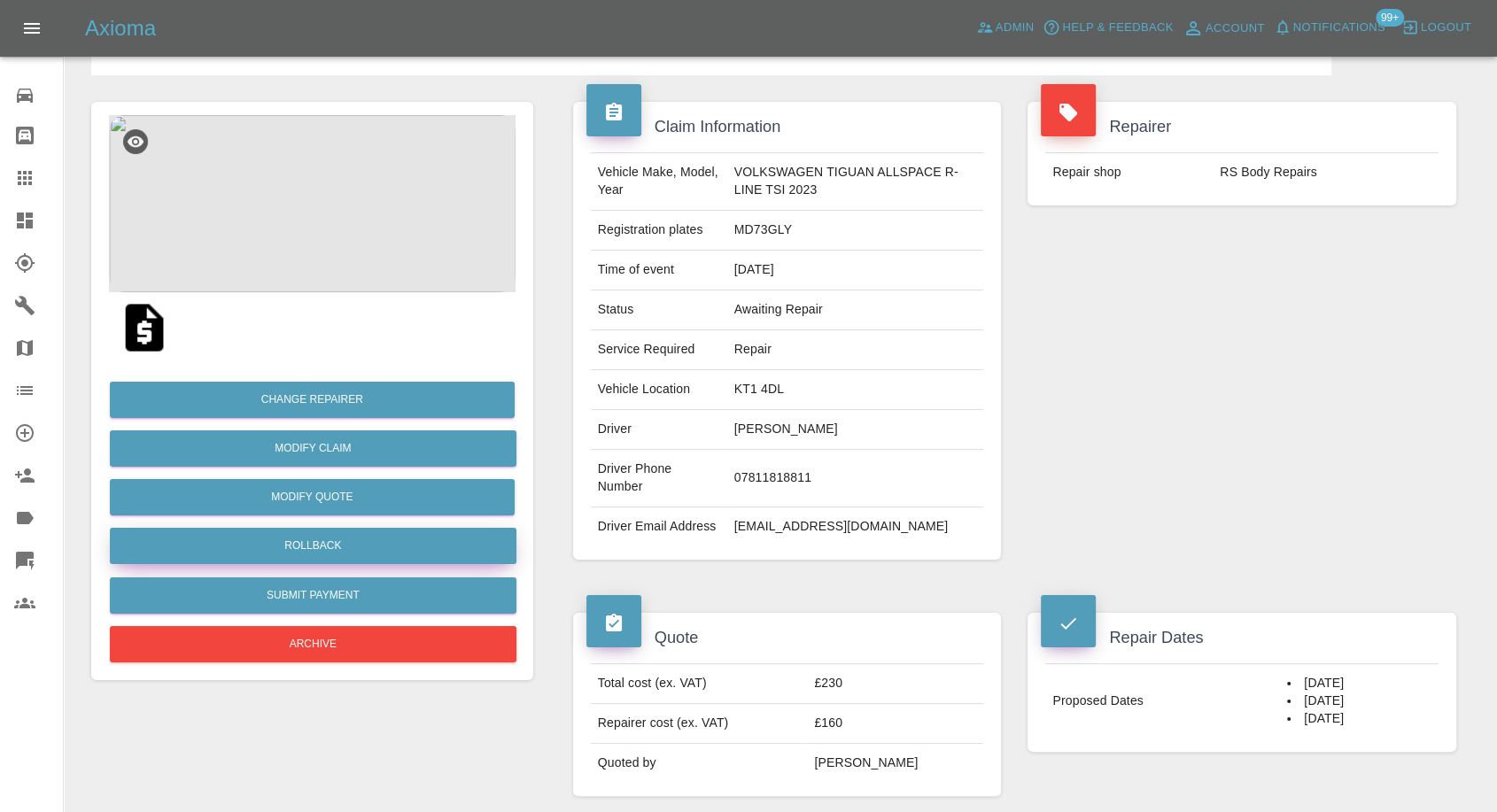
click at [332, 536] on button "Rollback" at bounding box center [313, 547] width 407 height 37
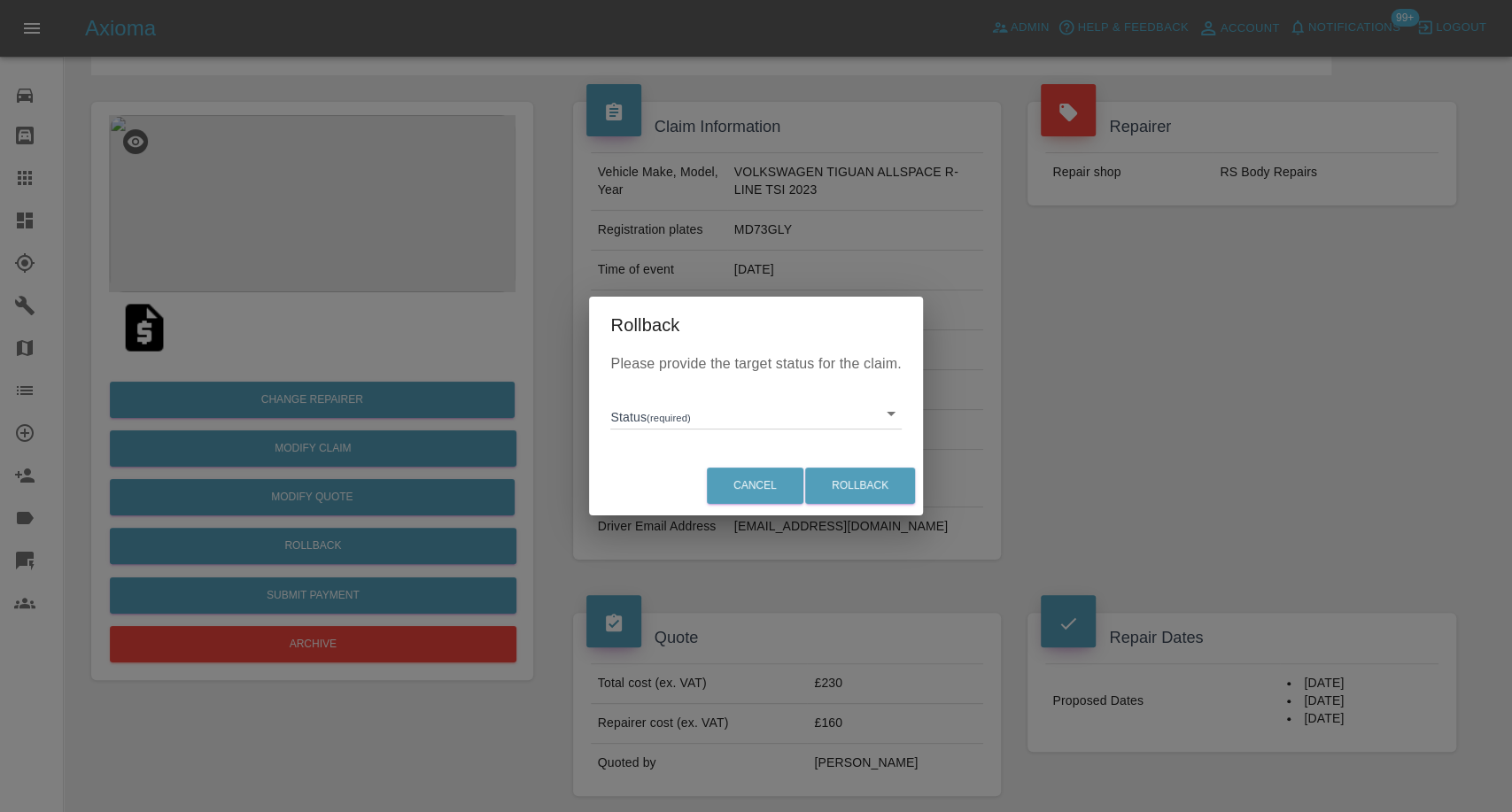
click at [767, 428] on body "Axioma Admin Help & Feedback Account Notifications 99+ Logout Repair home Bodys…" at bounding box center [756, 828] width 1512 height 1852
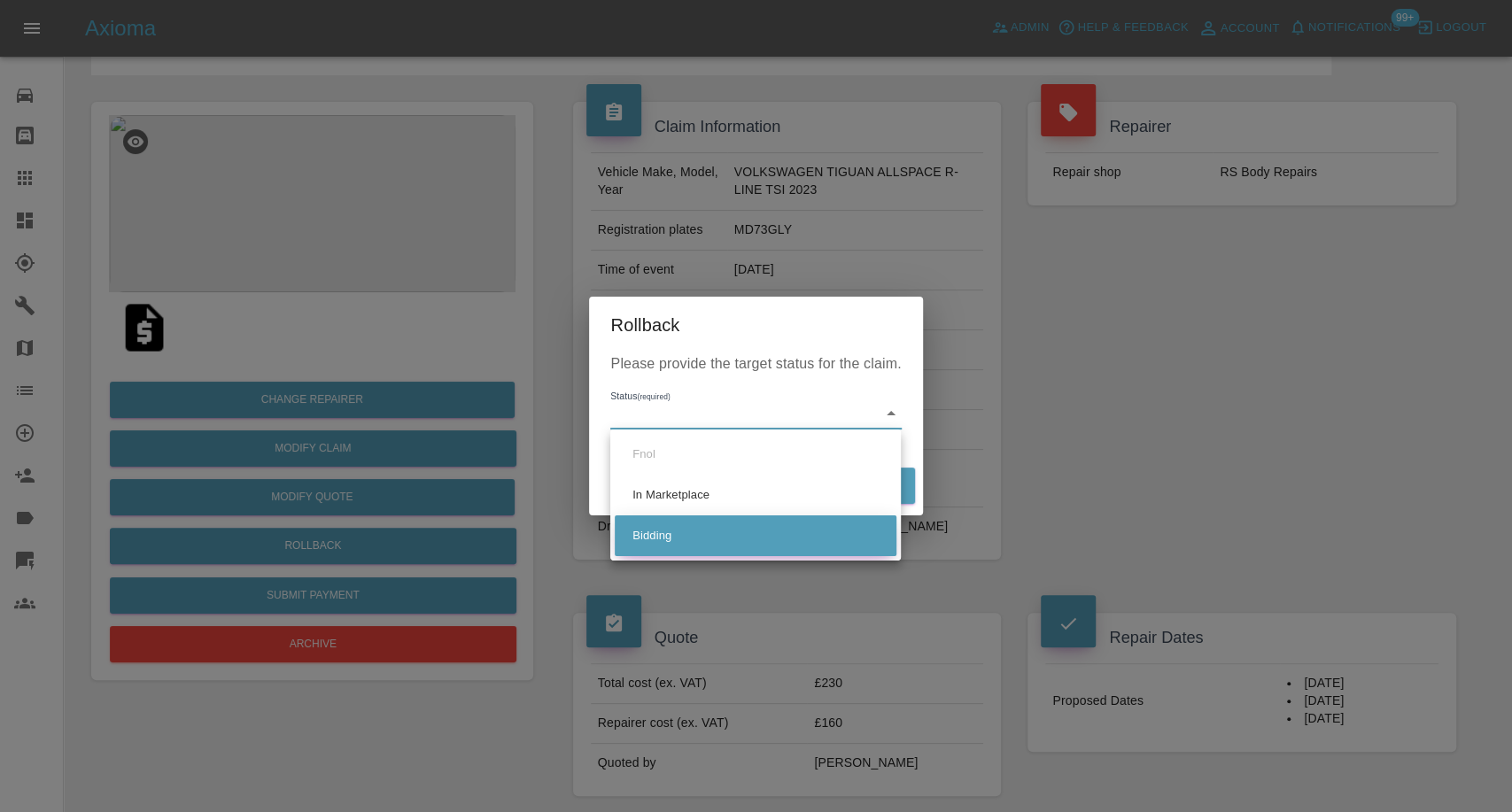
click at [715, 531] on li "Bidding" at bounding box center [755, 536] width 282 height 40
type input "bidding"
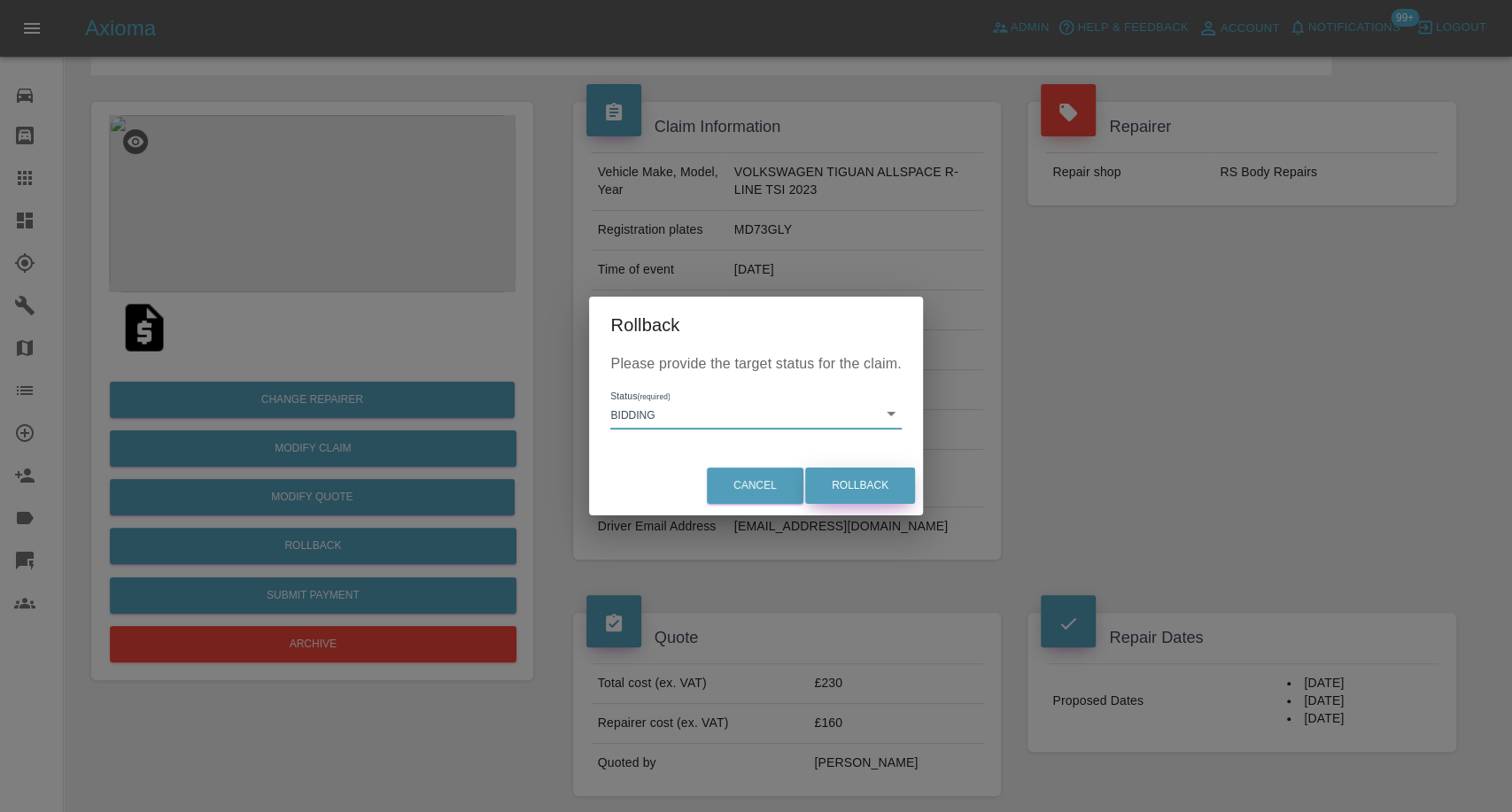
click at [910, 473] on button "Rollback" at bounding box center [860, 486] width 110 height 37
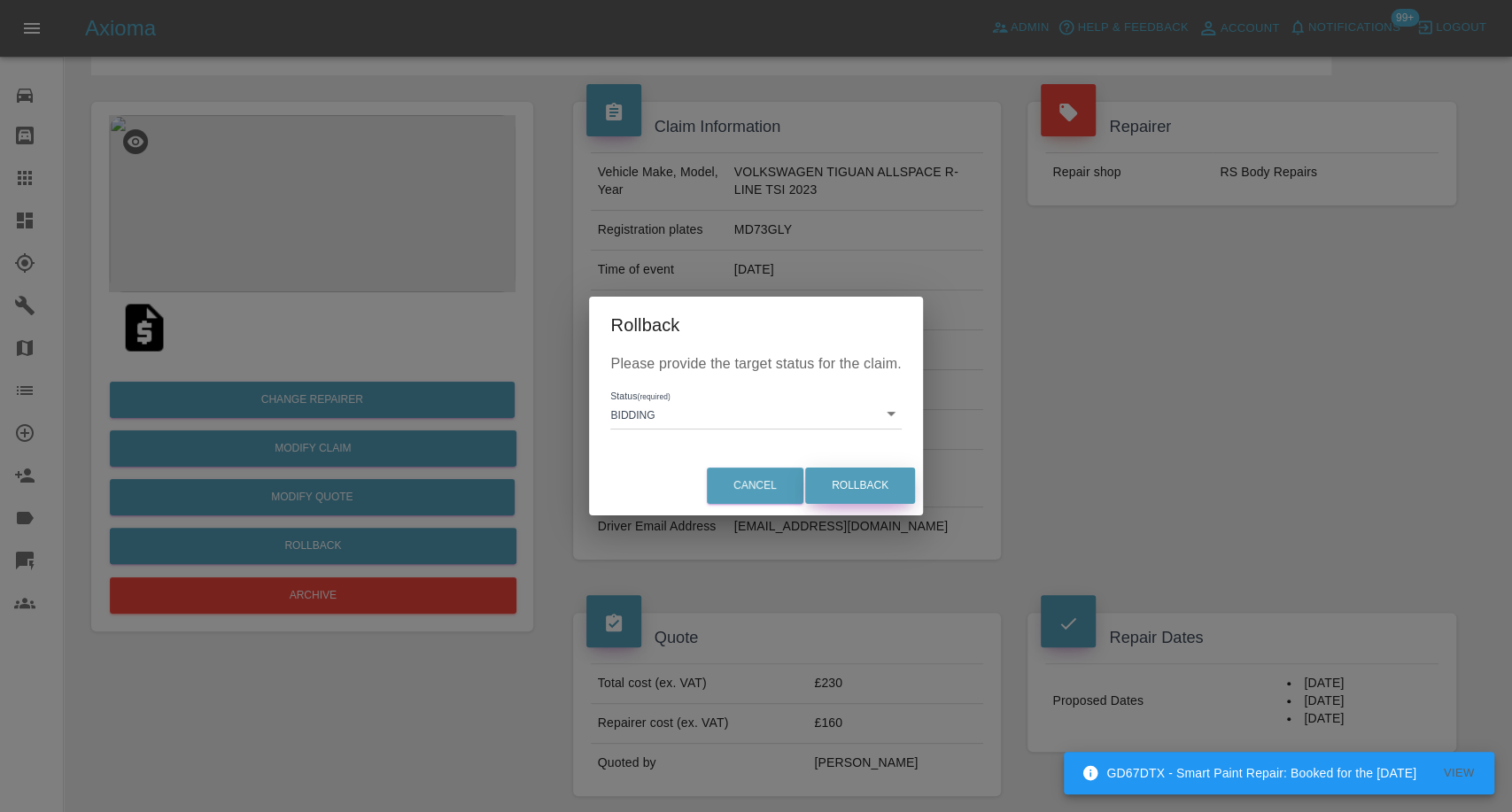
click at [901, 478] on button "Rollback" at bounding box center [860, 486] width 110 height 37
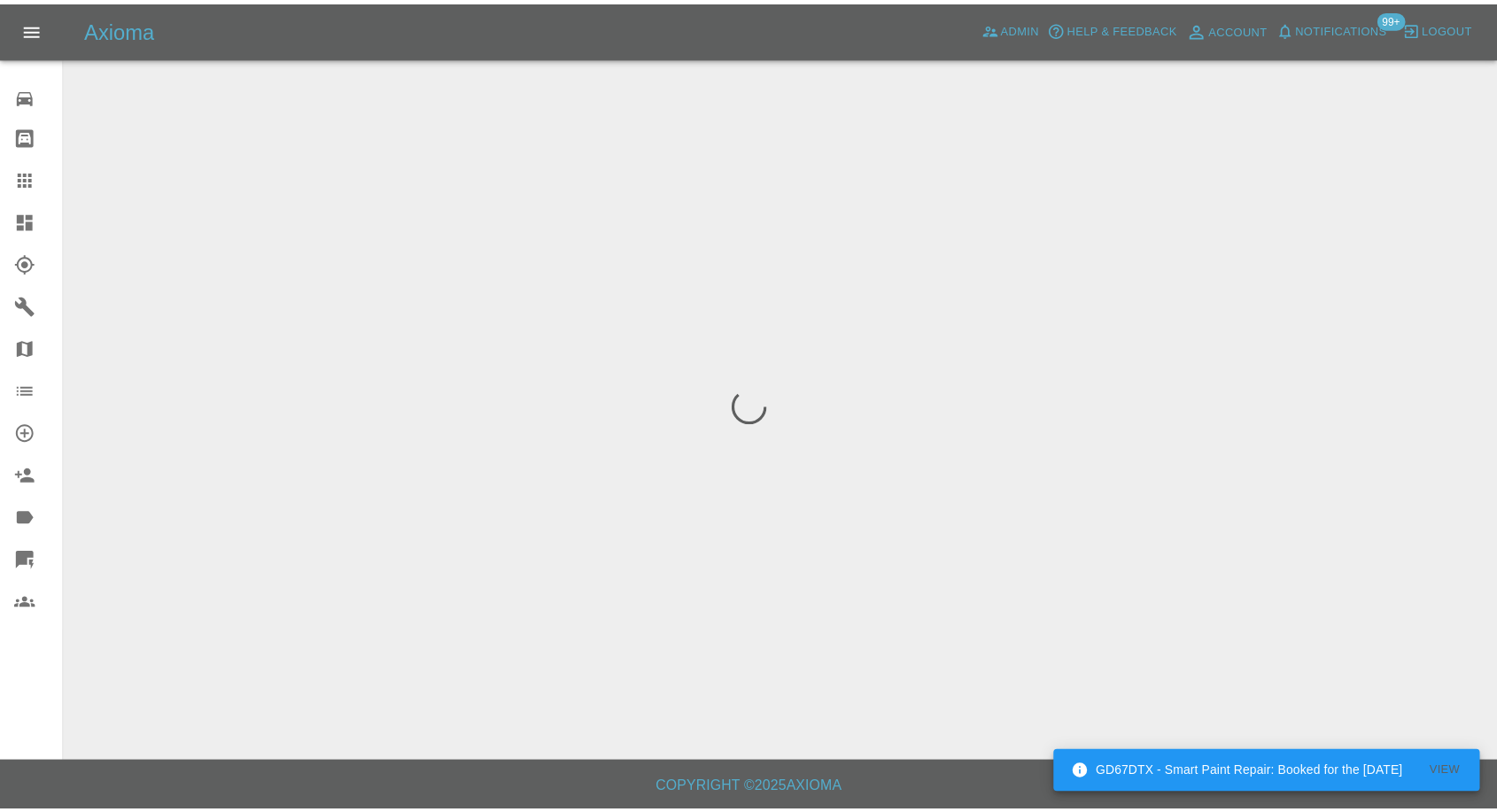
scroll to position [0, 0]
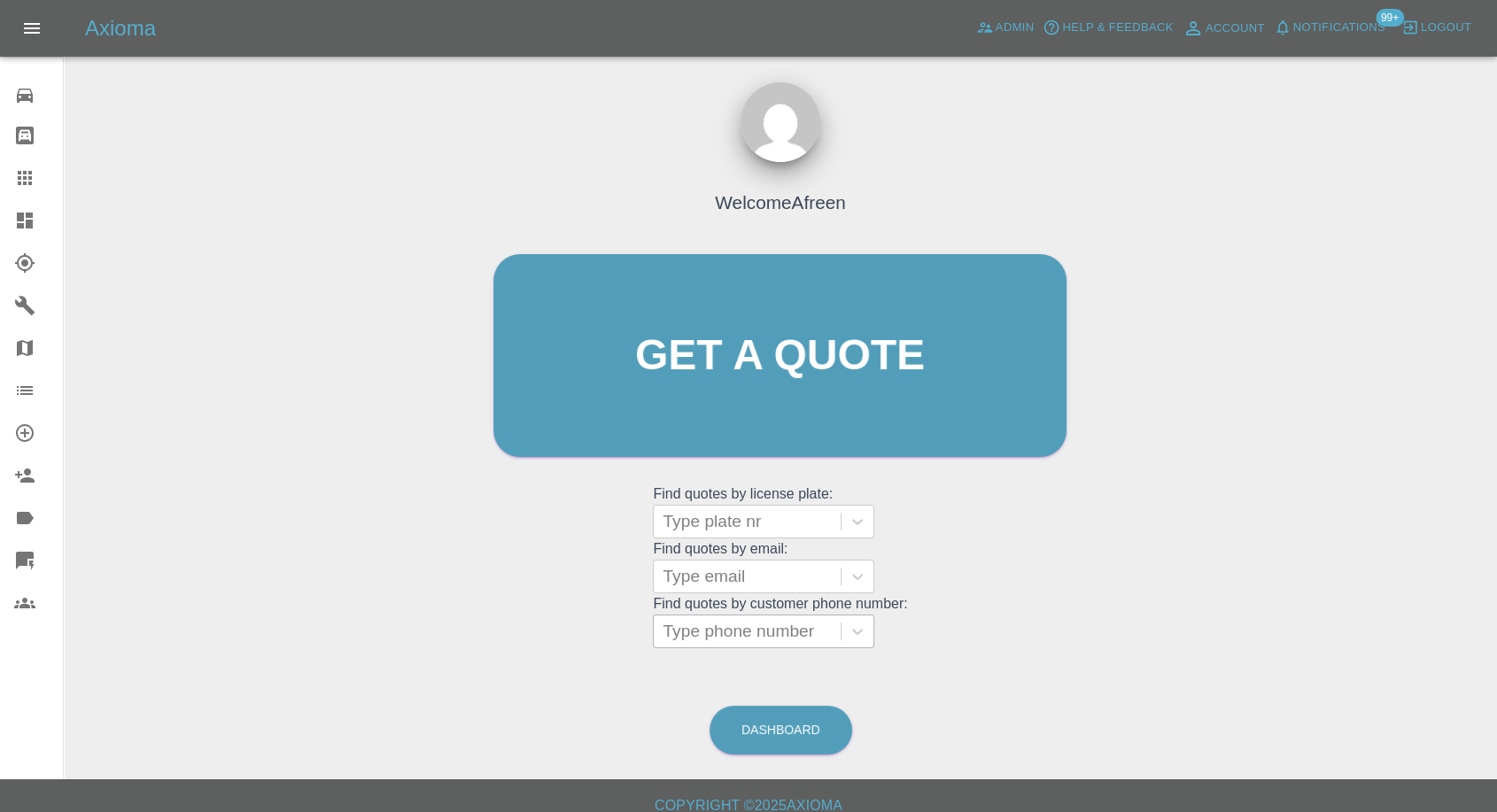
click at [744, 625] on div at bounding box center [747, 631] width 169 height 25
paste input "7517114752"
type input "7517114752"
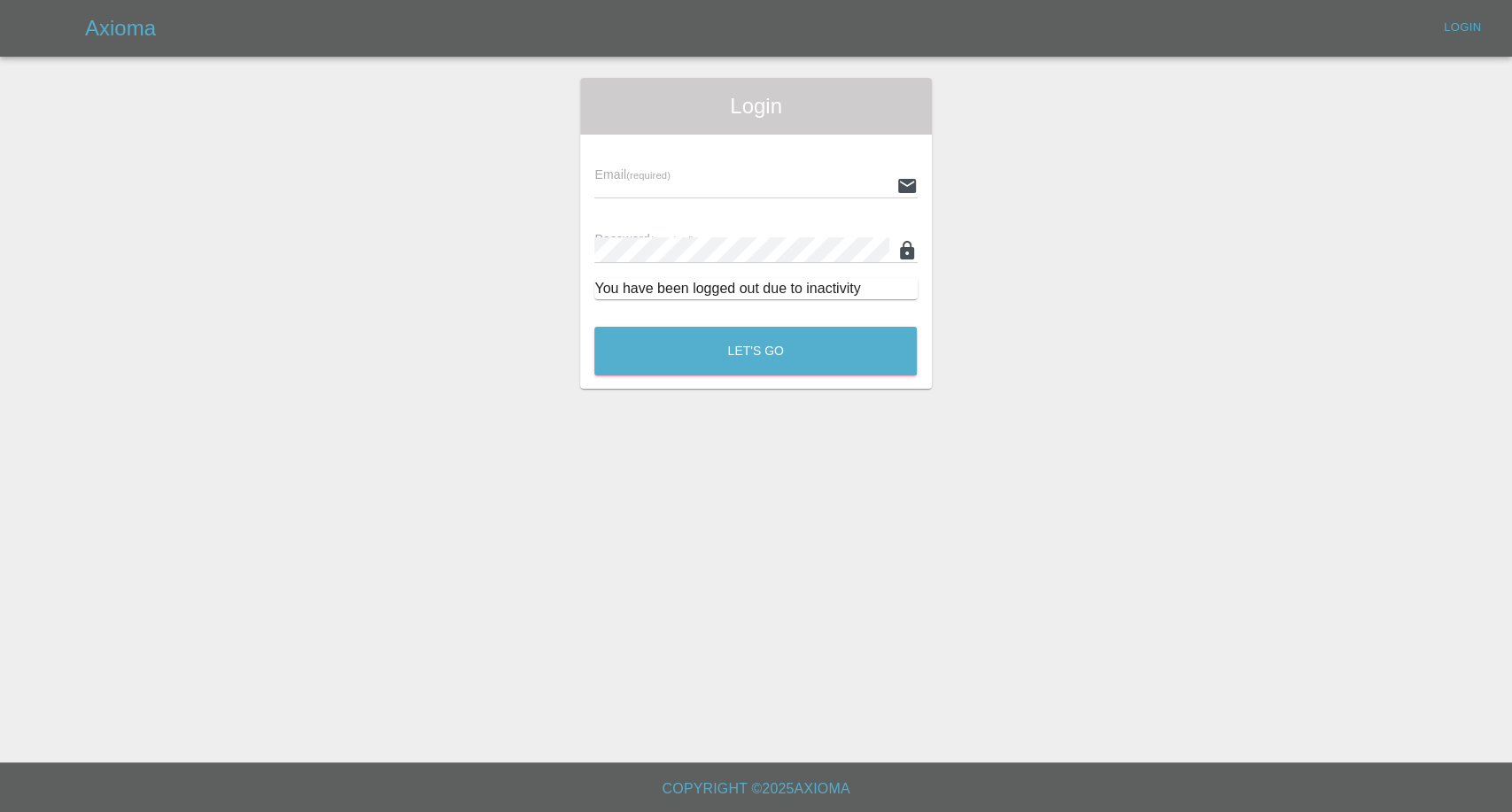
type input "[EMAIL_ADDRESS][DOMAIN_NAME]"
click at [673, 627] on main "Login Email (required) afreen@axioma.co.uk Password (required) You have been lo…" at bounding box center [756, 381] width 1512 height 762
click at [801, 361] on button "Let's Go" at bounding box center [755, 351] width 322 height 49
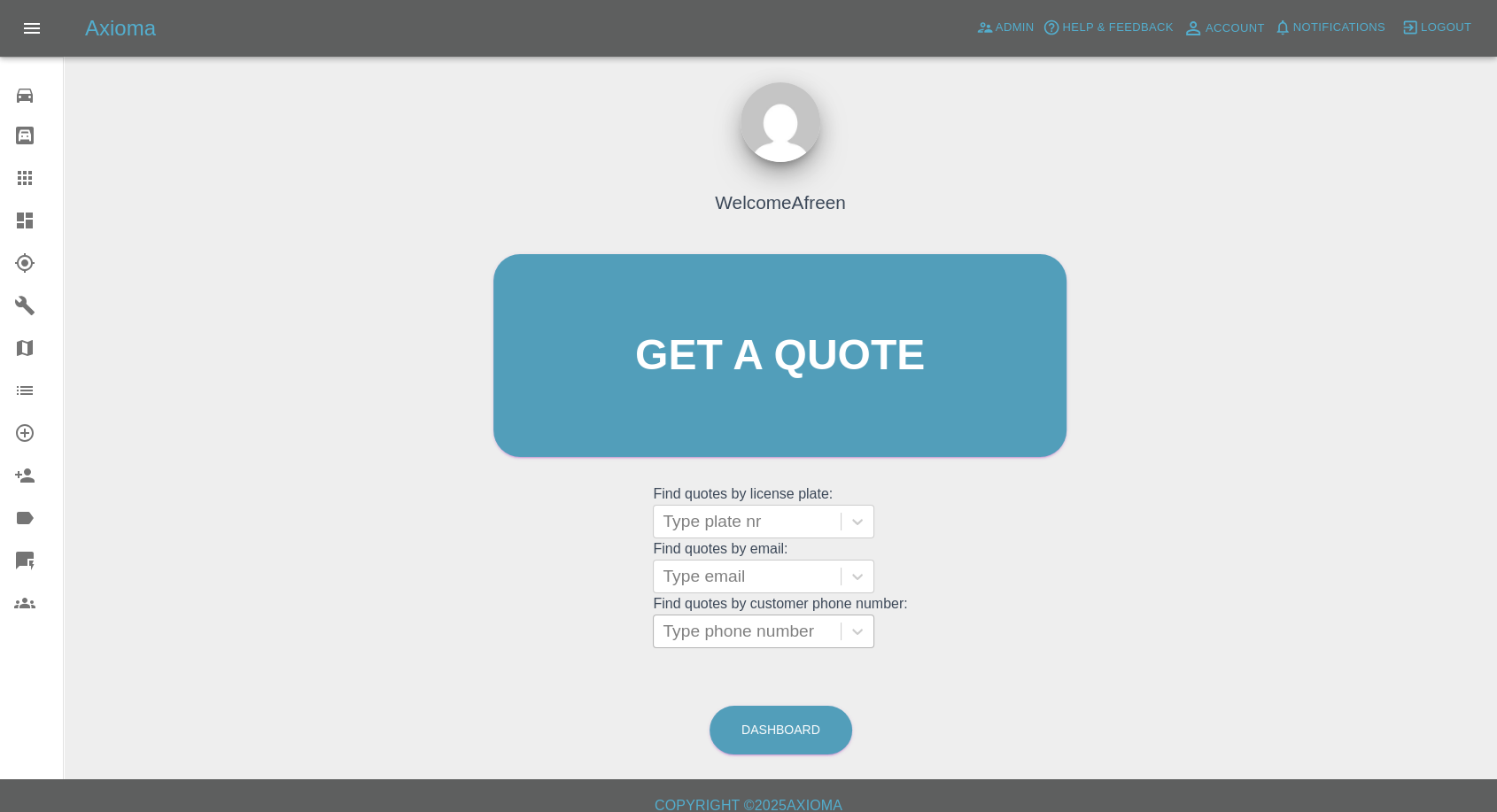
click at [719, 639] on div at bounding box center [747, 631] width 169 height 25
paste input "7517114752"
type input "07517114752"
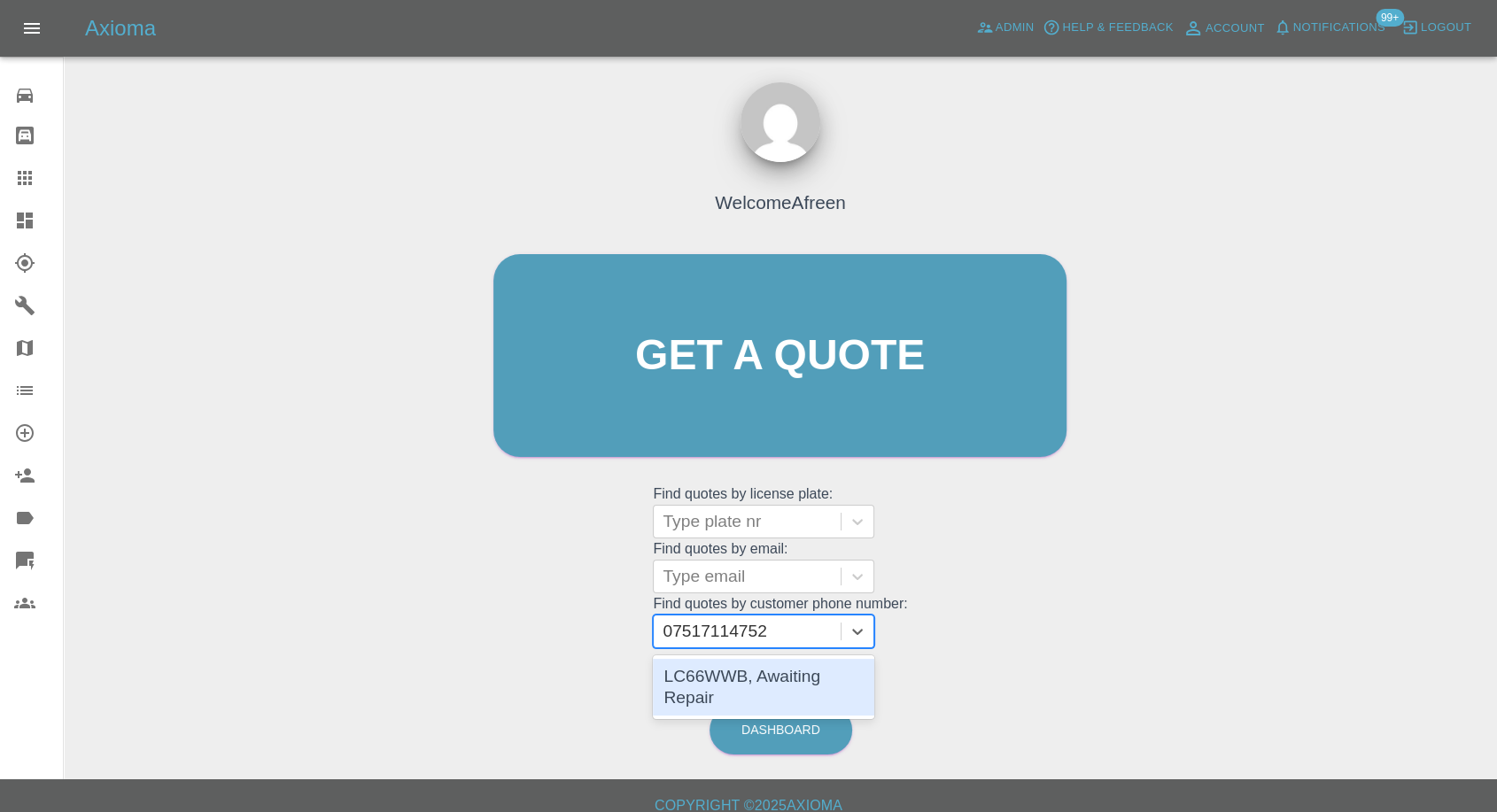
click at [822, 673] on div "LC66WWB, Awaiting Repair" at bounding box center [764, 687] width 221 height 57
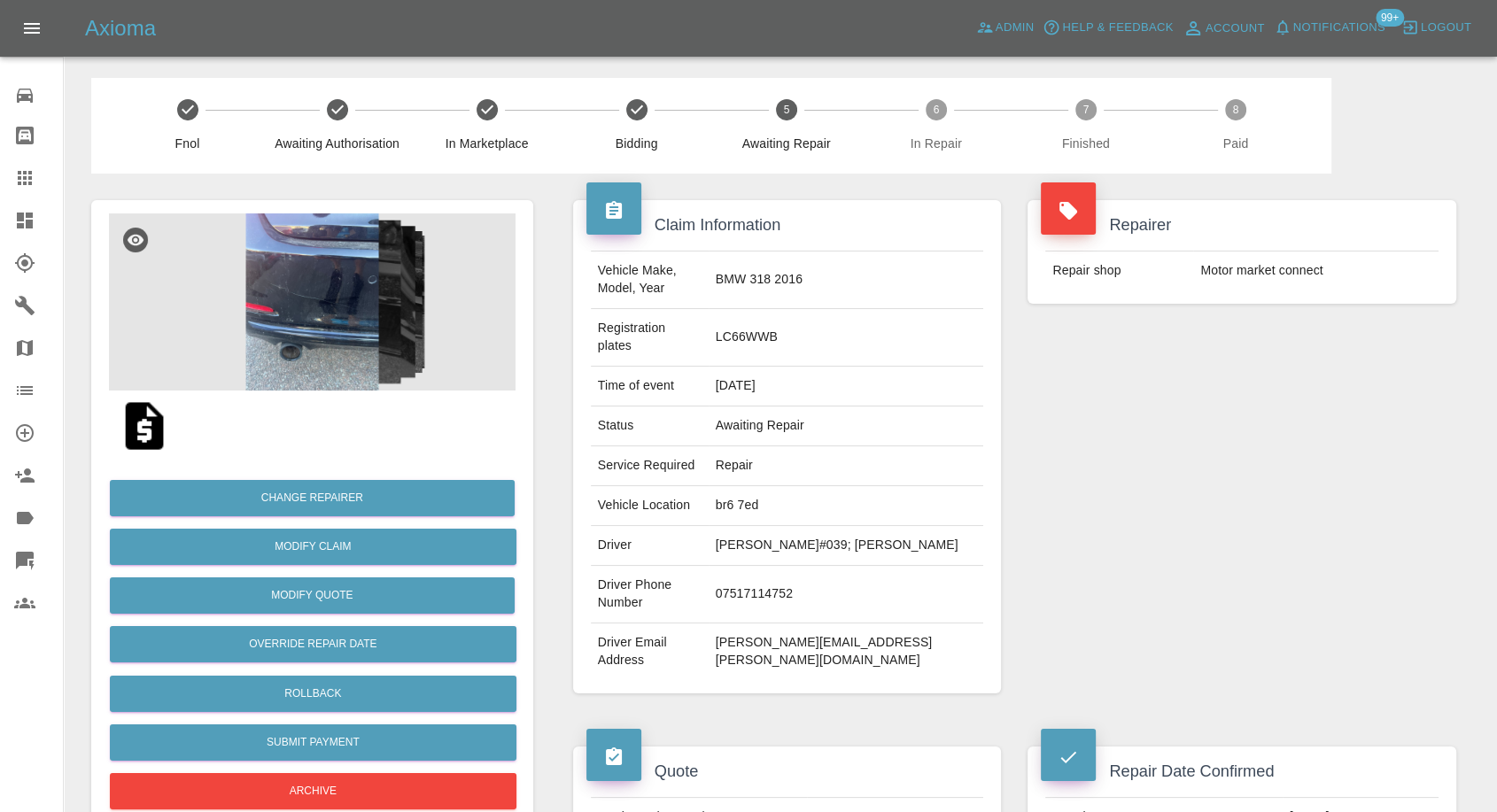
drag, startPoint x: 28, startPoint y: 179, endPoint x: 42, endPoint y: 179, distance: 14.0
click at [28, 179] on icon at bounding box center [24, 177] width 14 height 14
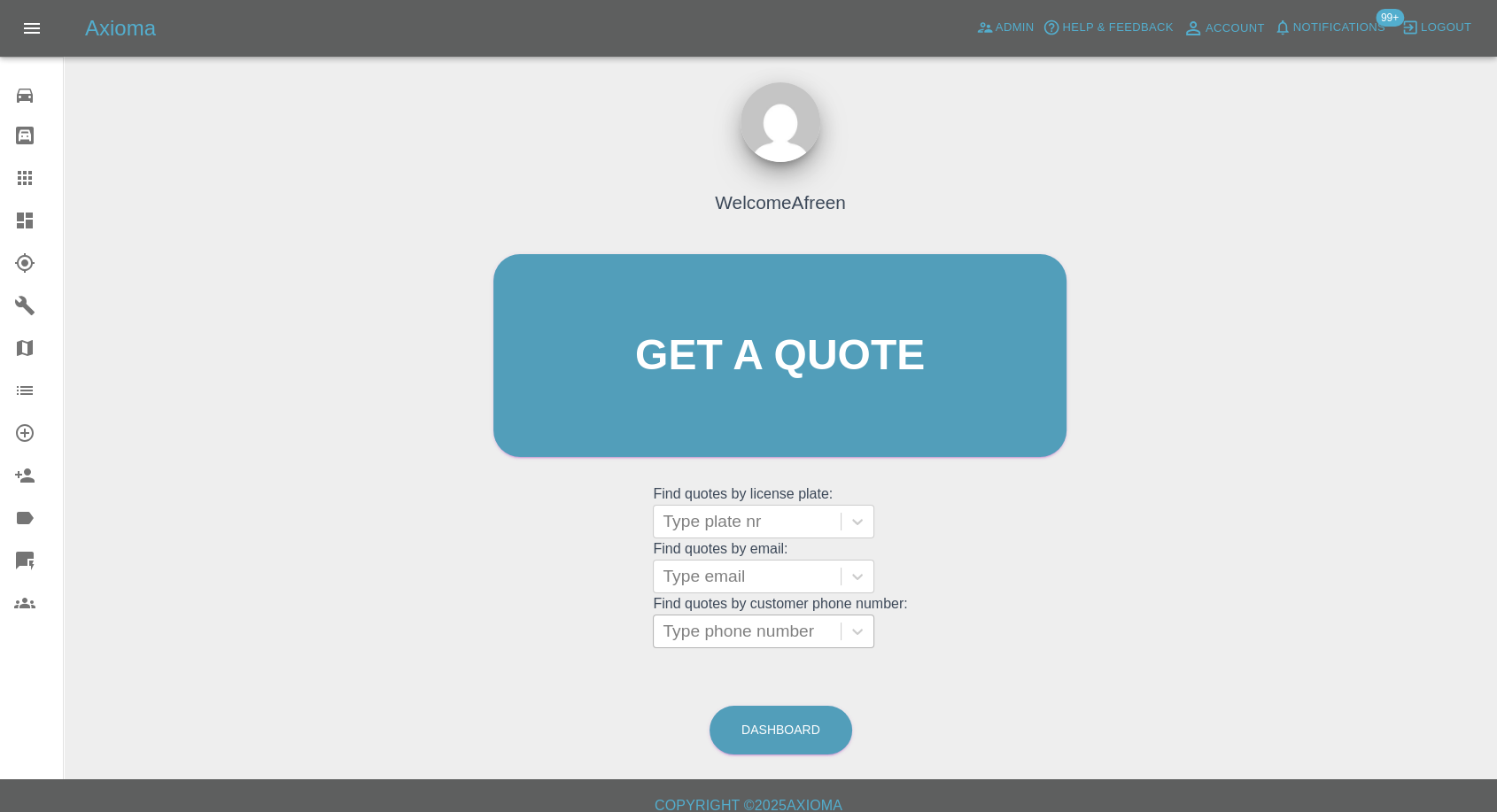
click at [727, 626] on div at bounding box center [747, 631] width 169 height 25
paste input "7497631724"
type input "07497631724"
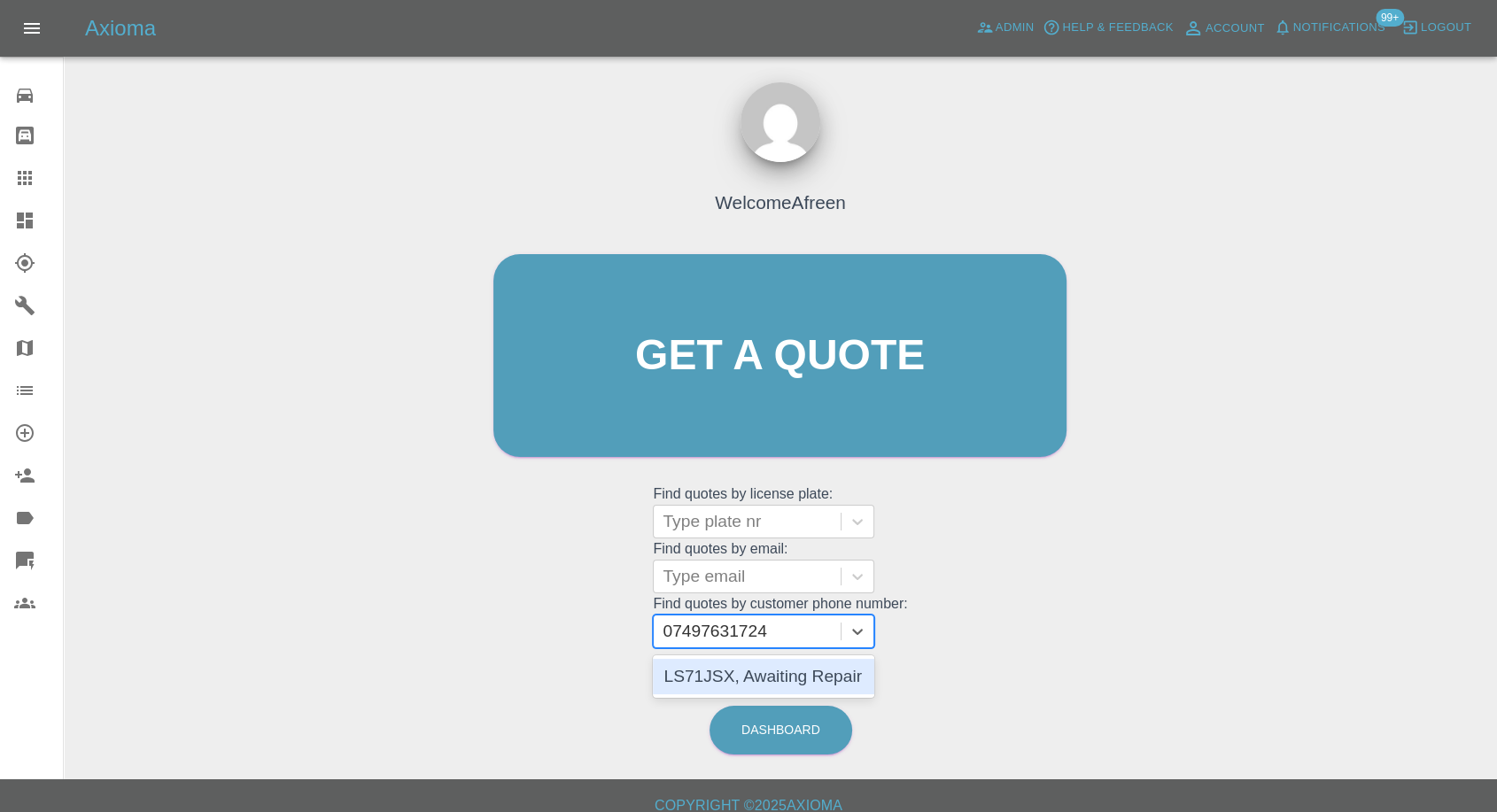
click at [732, 668] on div "LS71JSX, Awaiting Repair" at bounding box center [764, 676] width 221 height 36
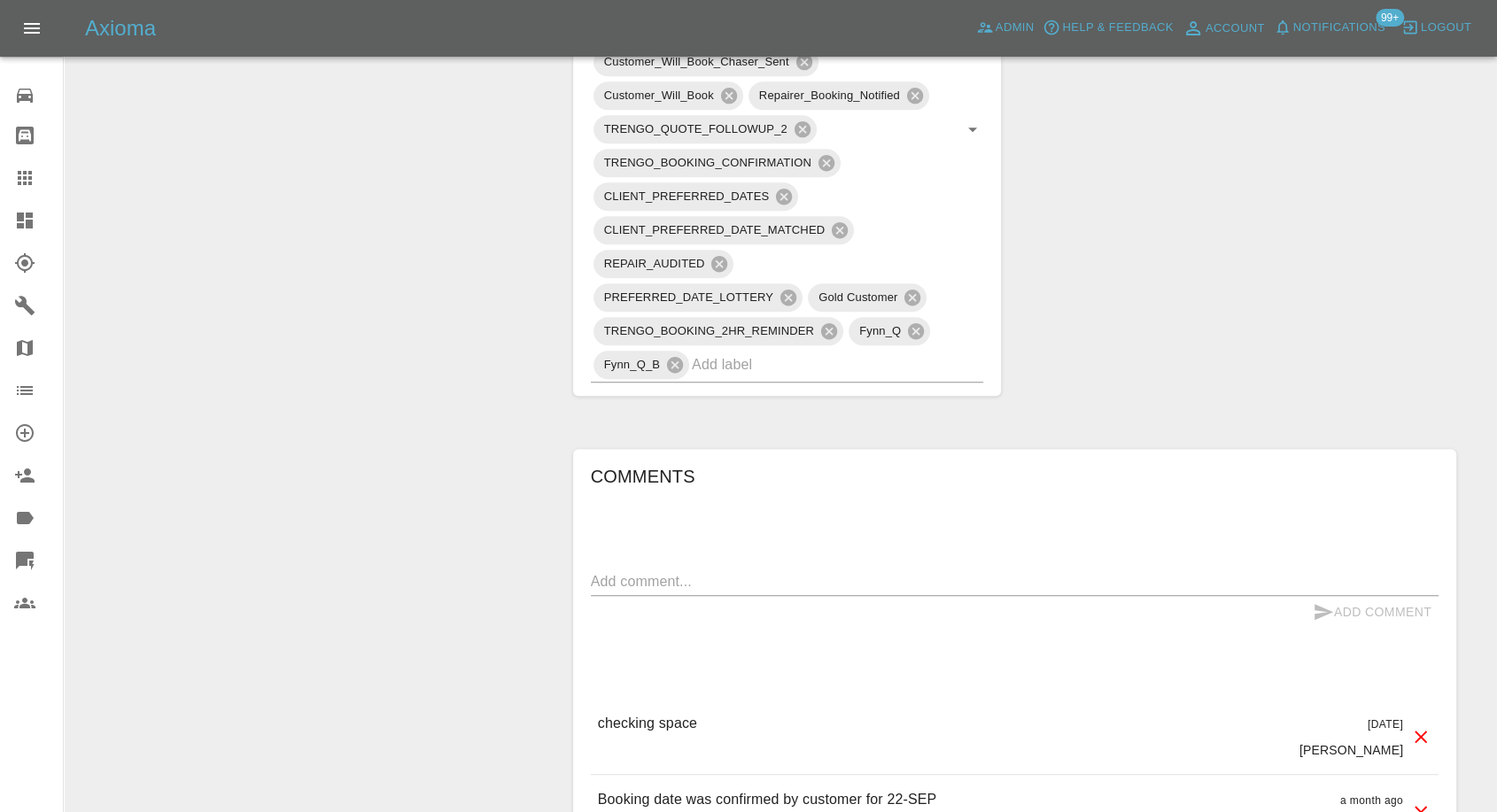
scroll to position [1279, 0]
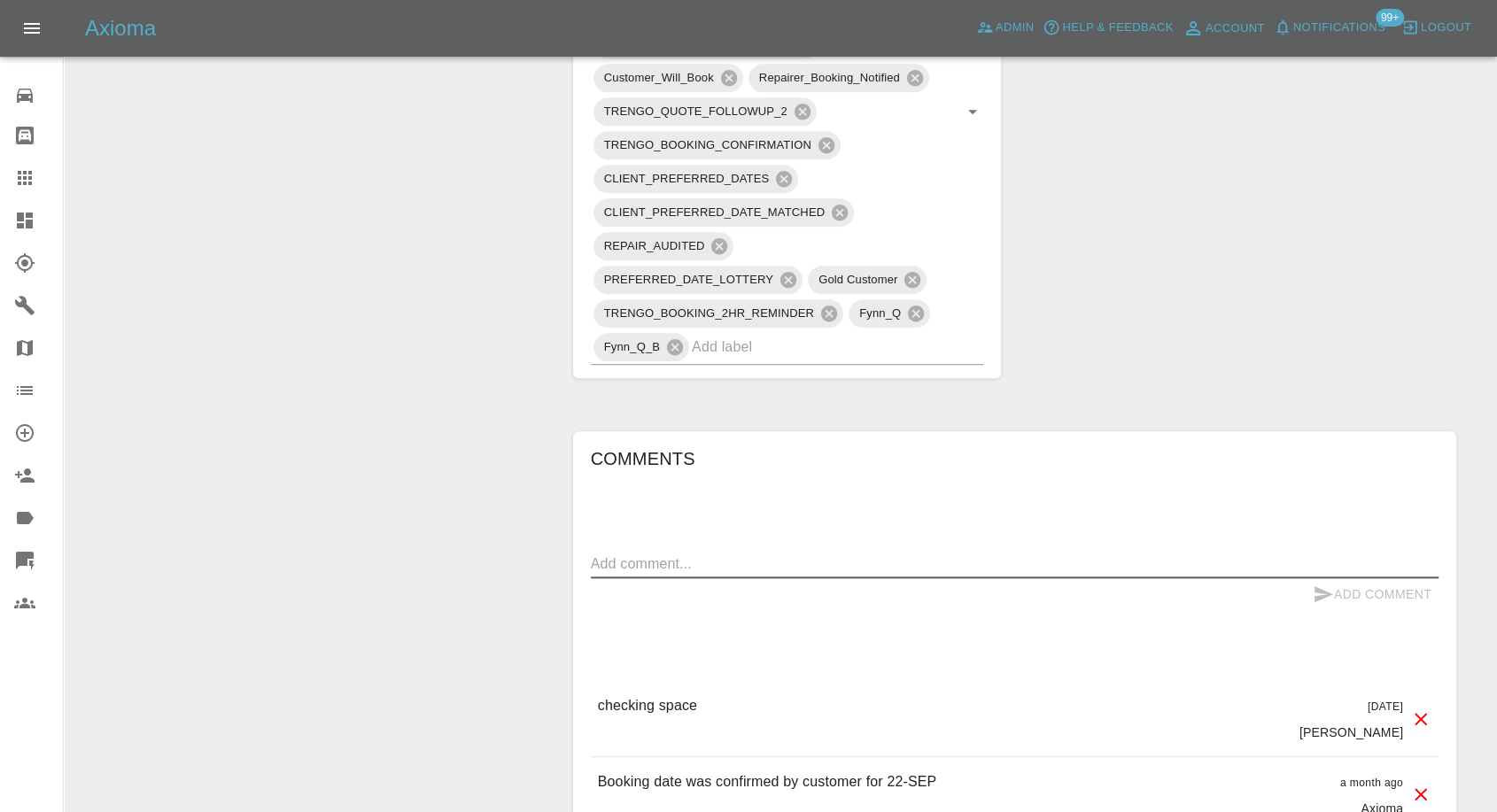
click at [748, 574] on textarea at bounding box center [1015, 564] width 848 height 20
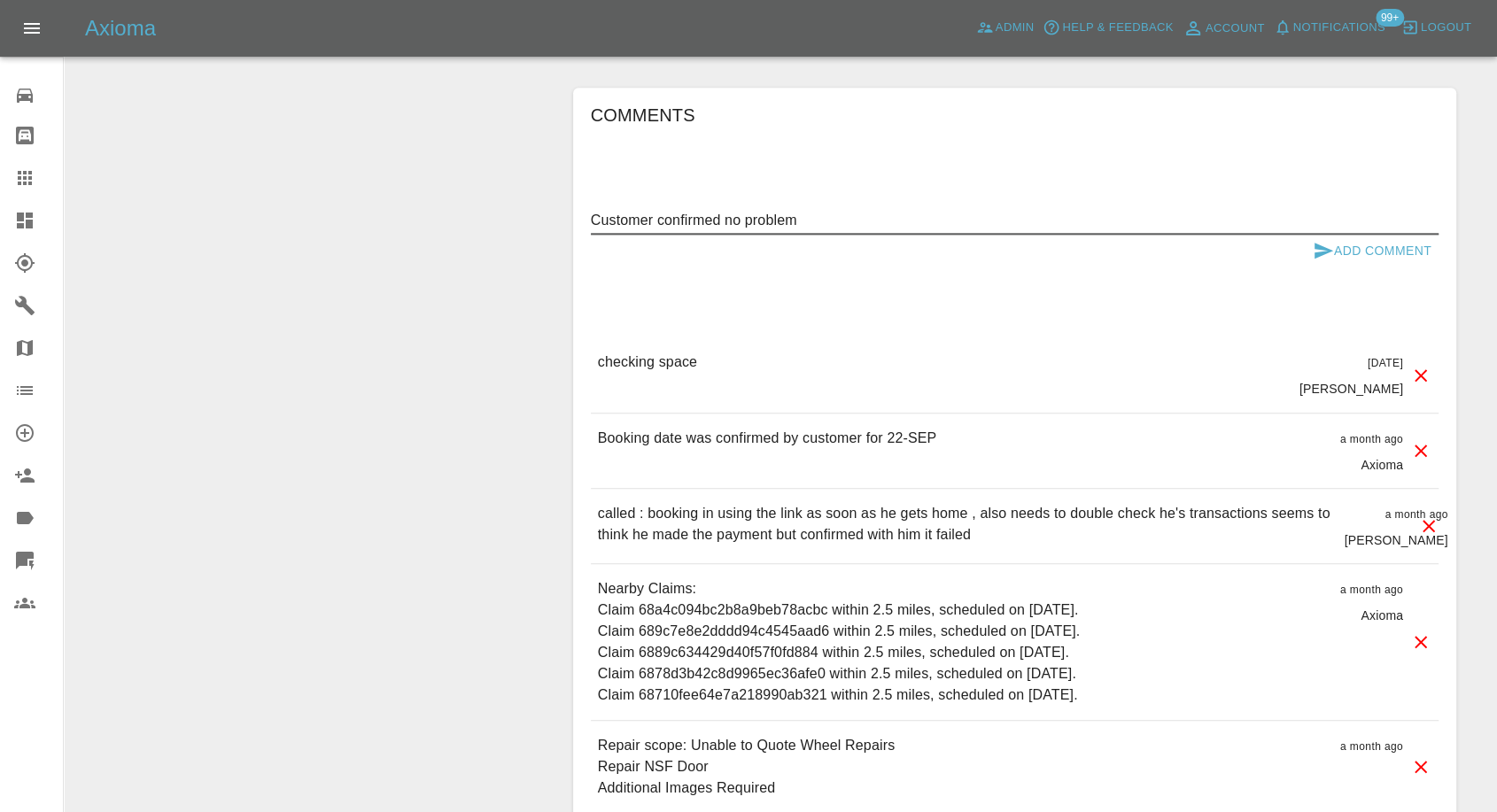
scroll to position [1771, 0]
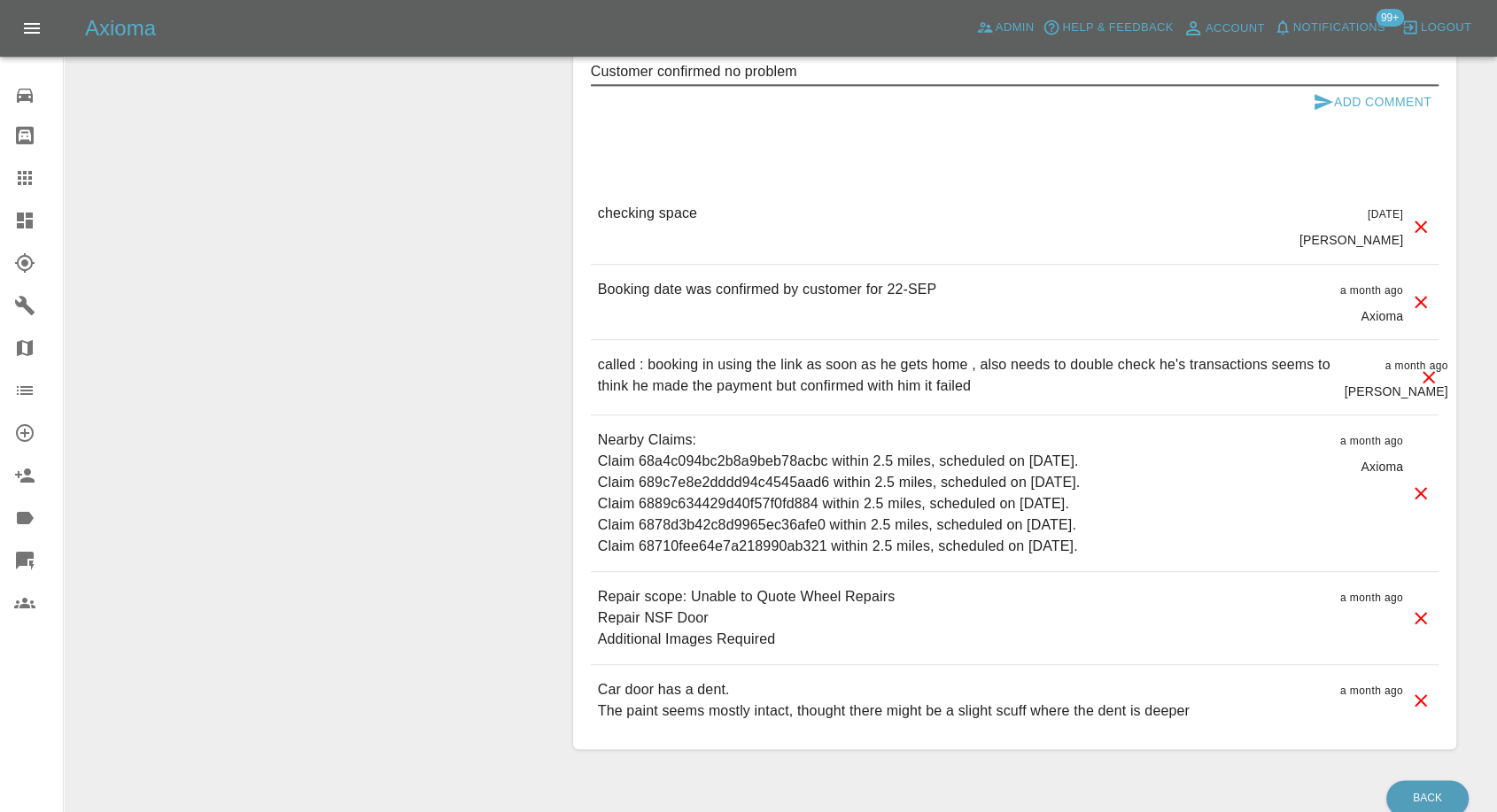
type textarea "Customer confirmed no problem"
click at [1317, 110] on icon "submit" at bounding box center [1324, 101] width 18 height 16
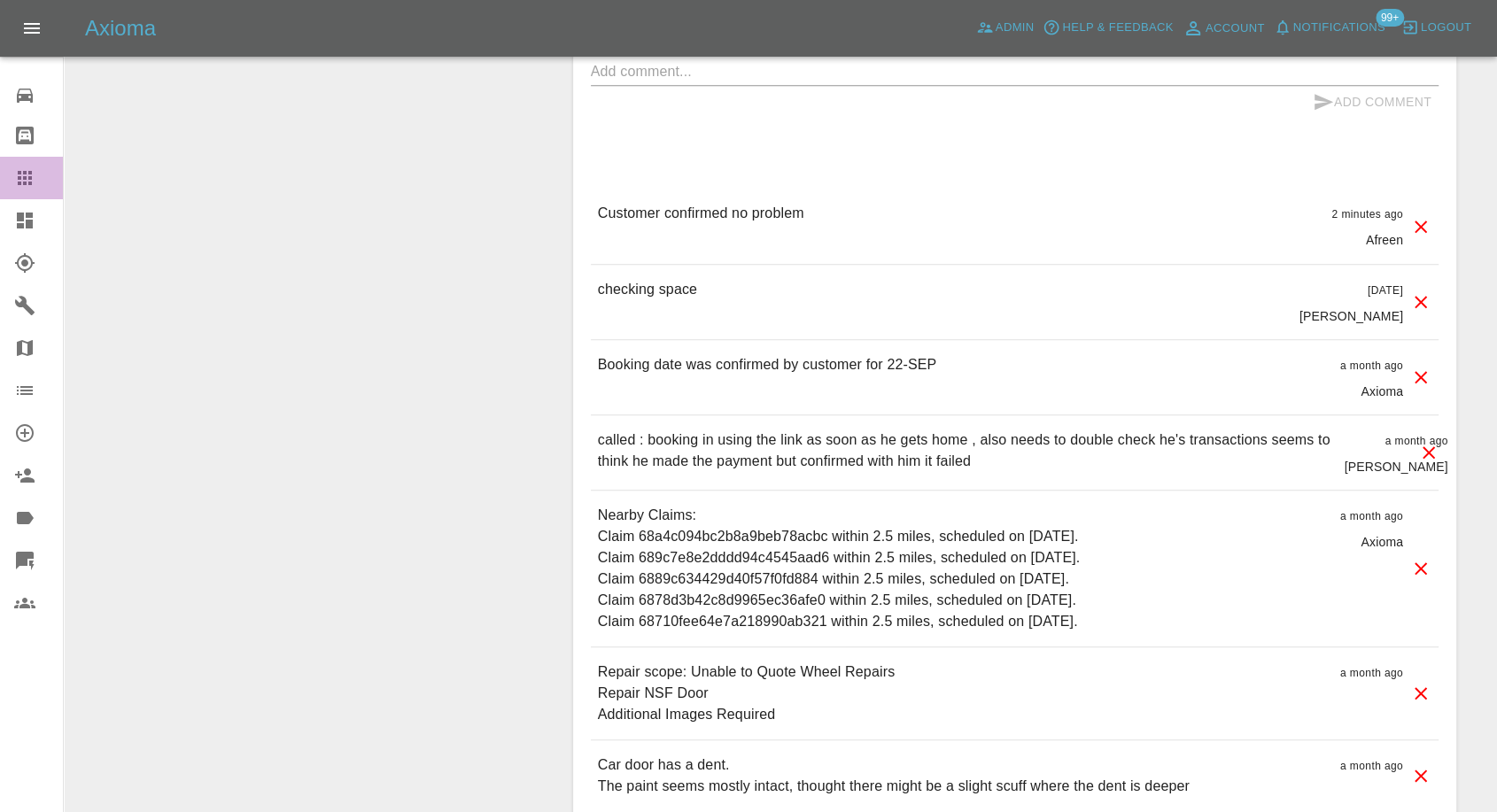
click at [23, 176] on icon at bounding box center [24, 177] width 21 height 21
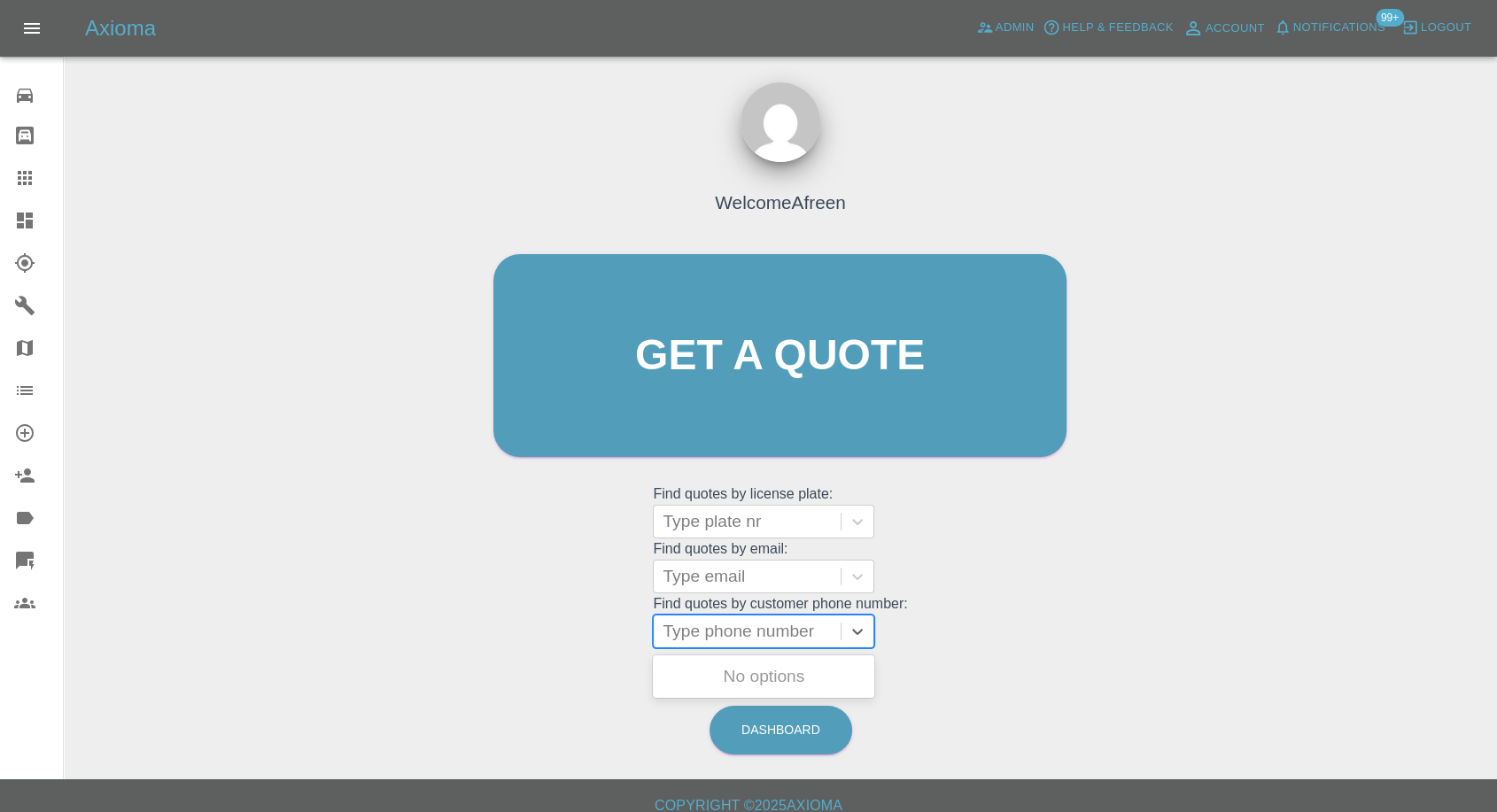
click at [760, 627] on div at bounding box center [747, 631] width 169 height 25
paste input "7967342995"
type input "07967342995"
click at [743, 678] on div "FG71 YYF, Awaiting Repair" at bounding box center [764, 687] width 221 height 57
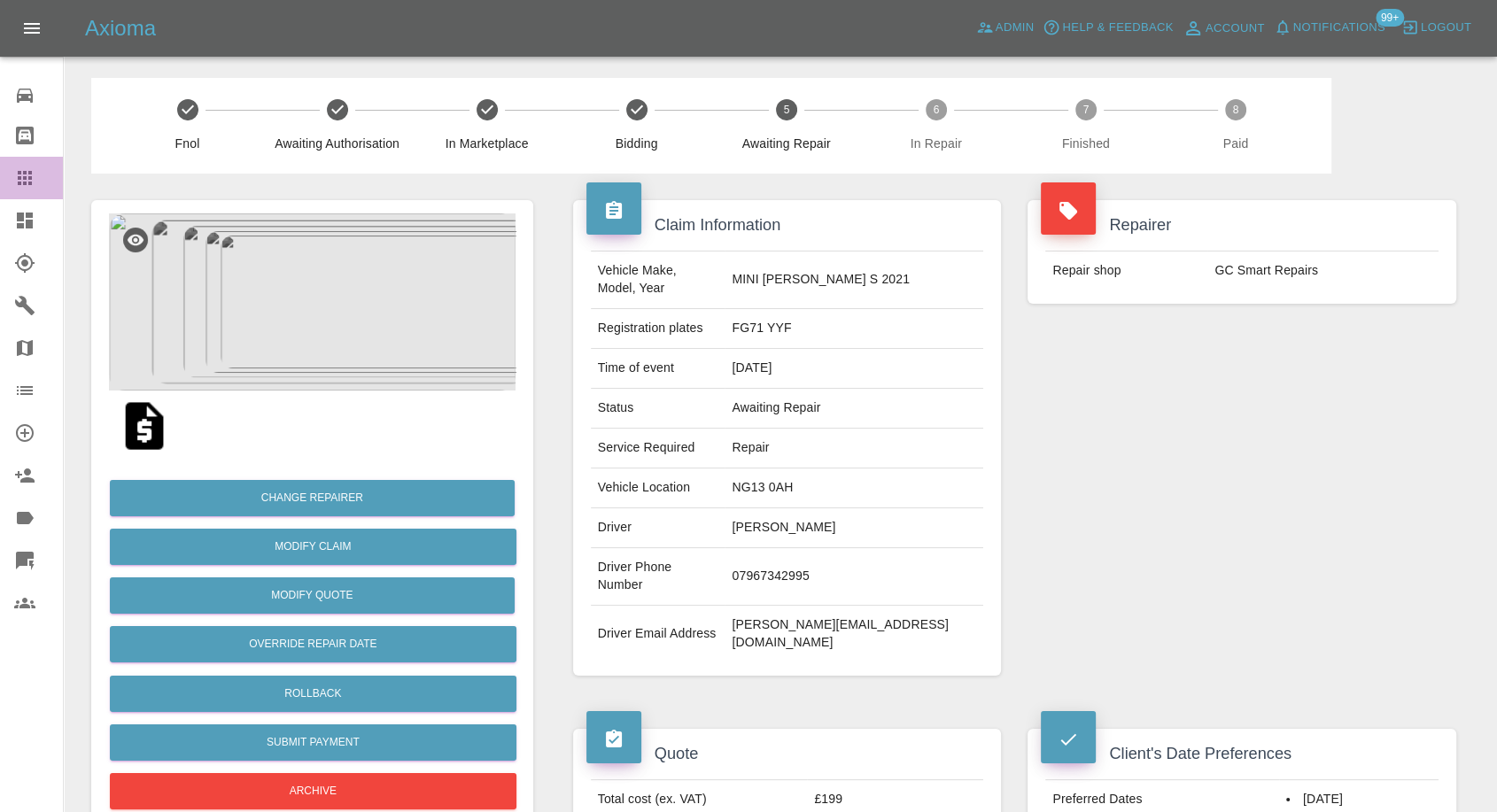
click at [11, 172] on link "Claims" at bounding box center [31, 178] width 62 height 42
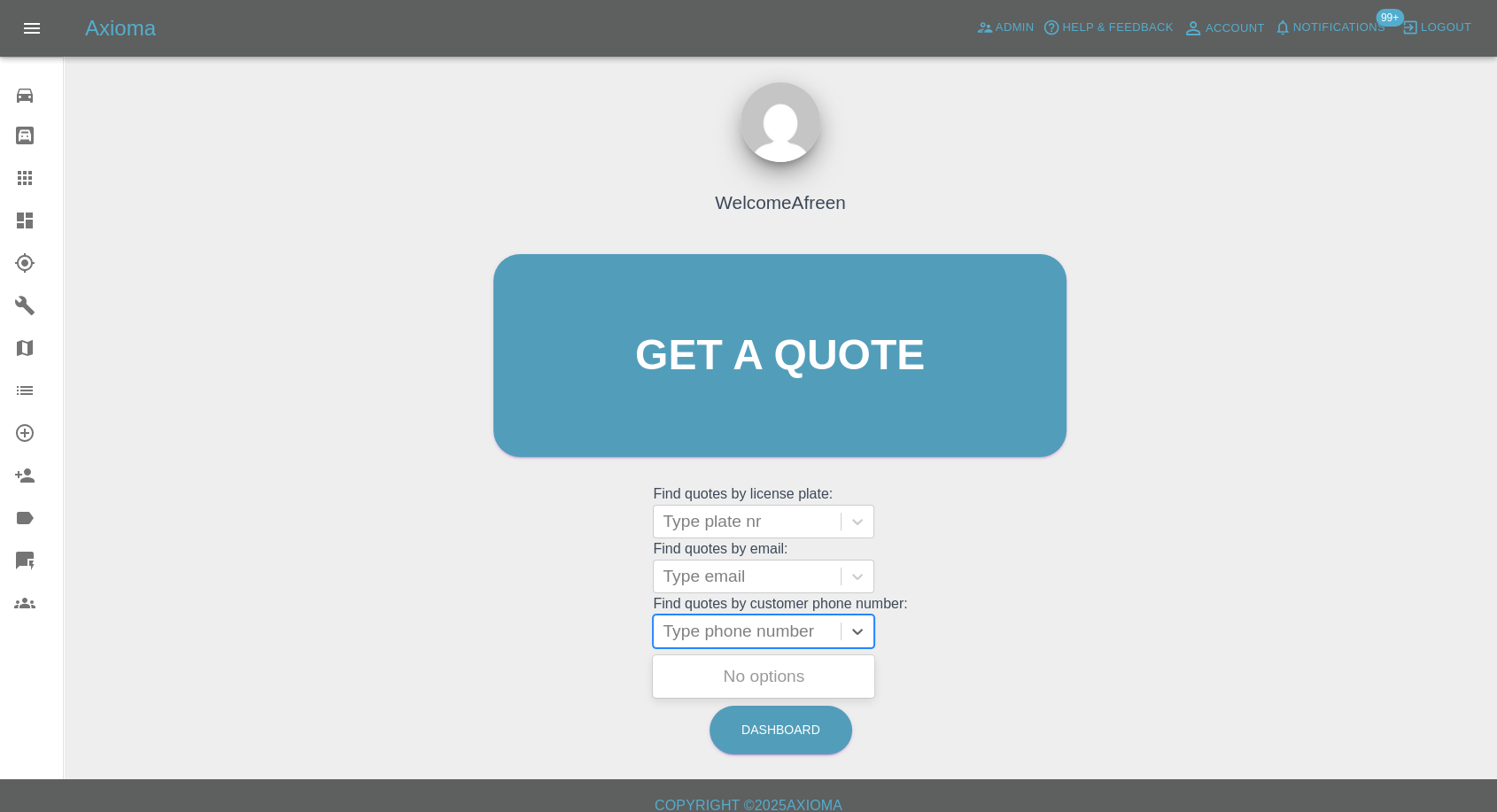
click at [700, 633] on div at bounding box center [747, 631] width 169 height 25
paste input "I’ve decided to leave the chip, the cost to repair verses the value it will bri…"
type input "0 I’ve decided to leave the chip, the cost to repair verses the value it will b…"
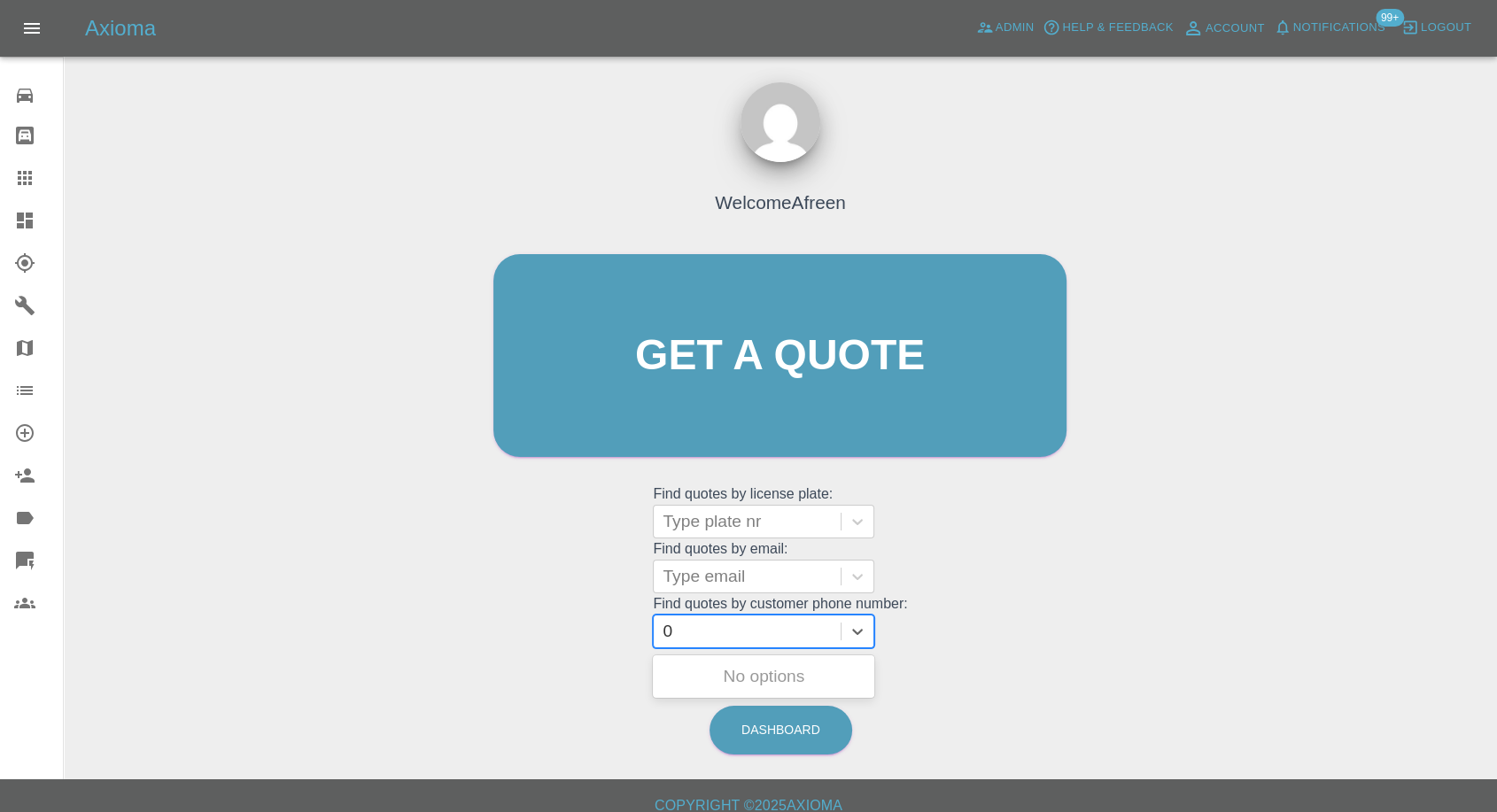
paste input "7967342995"
type input "07967342995"
click at [742, 672] on div "FG71 YYF, Awaiting Repair" at bounding box center [764, 687] width 221 height 57
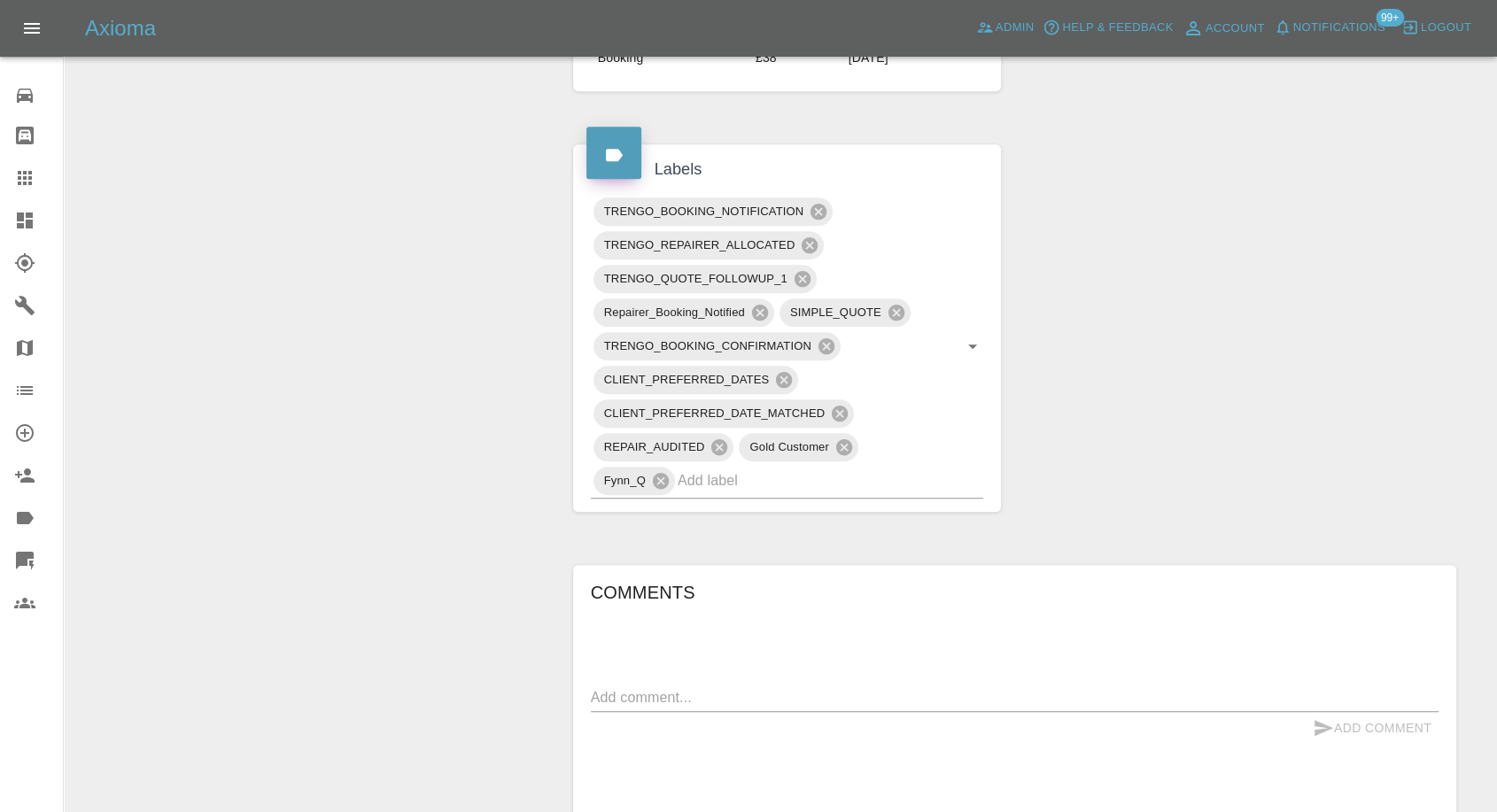
scroll to position [1082, 0]
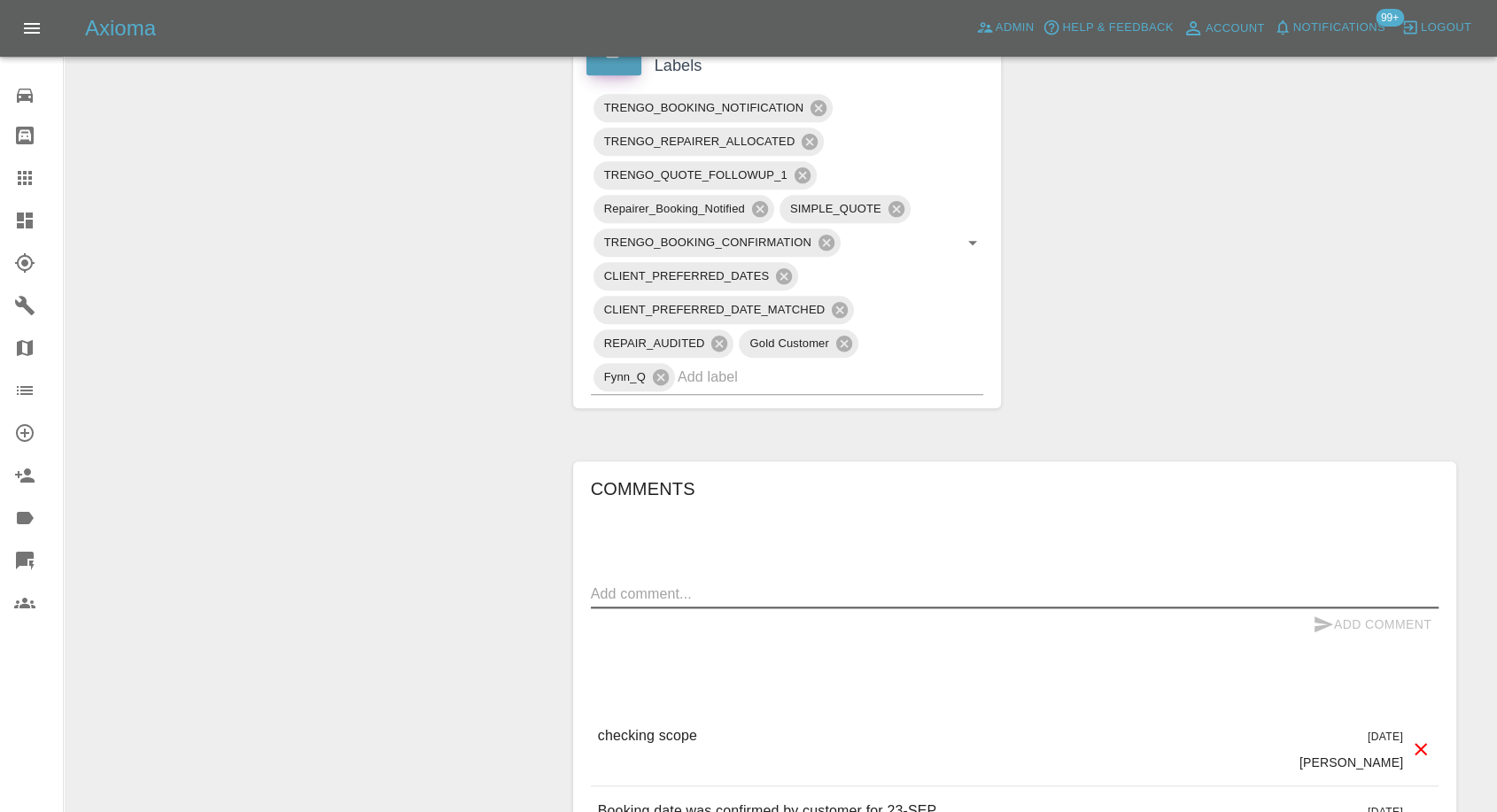
click at [737, 583] on textarea at bounding box center [1015, 593] width 848 height 20
paste textarea "We have a driveway to the side of the property & a power cable can be provided."
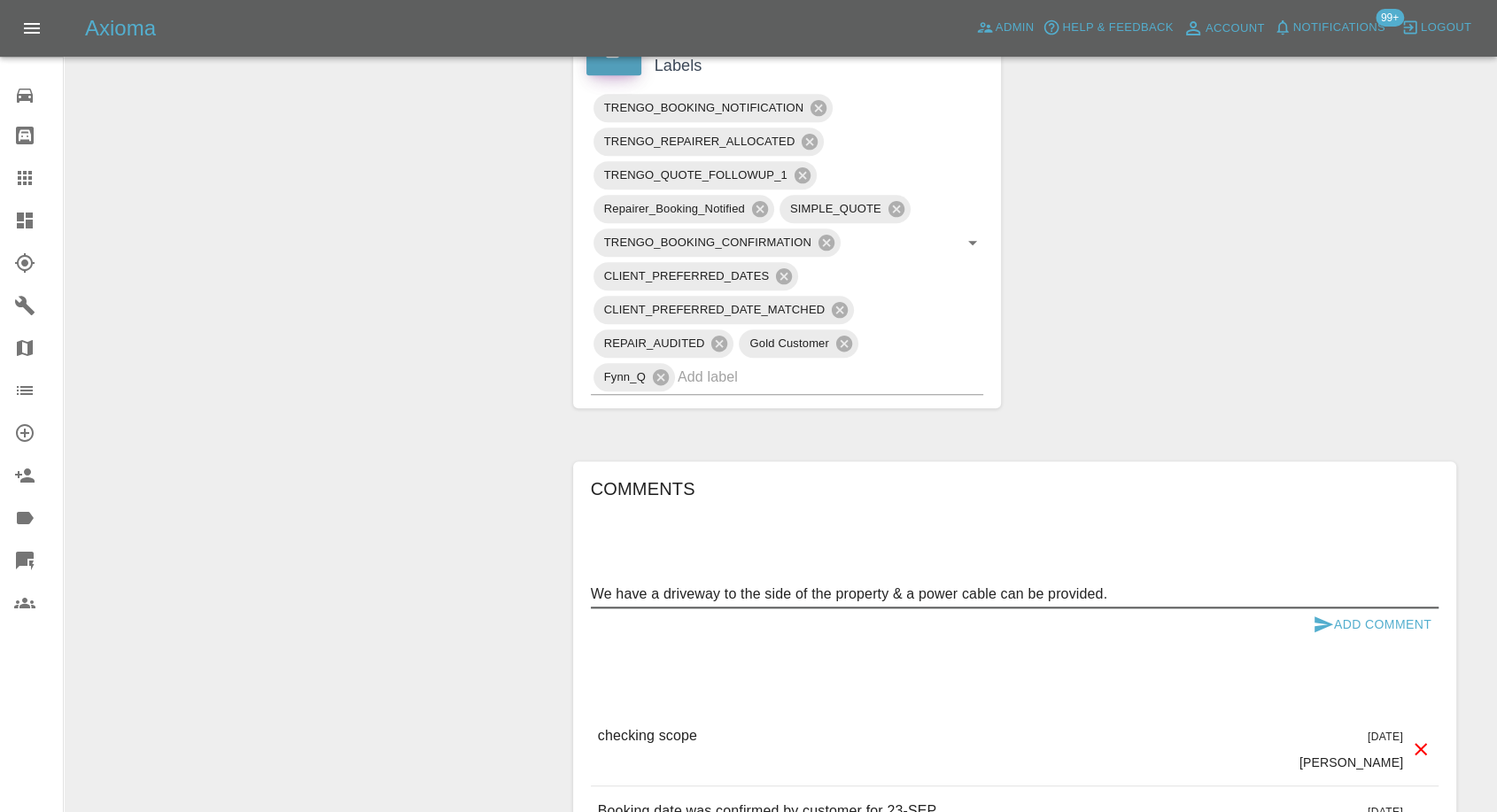
click at [592, 583] on textarea "We have a driveway to the side of the property & a power cable can be provided." at bounding box center [1015, 593] width 848 height 20
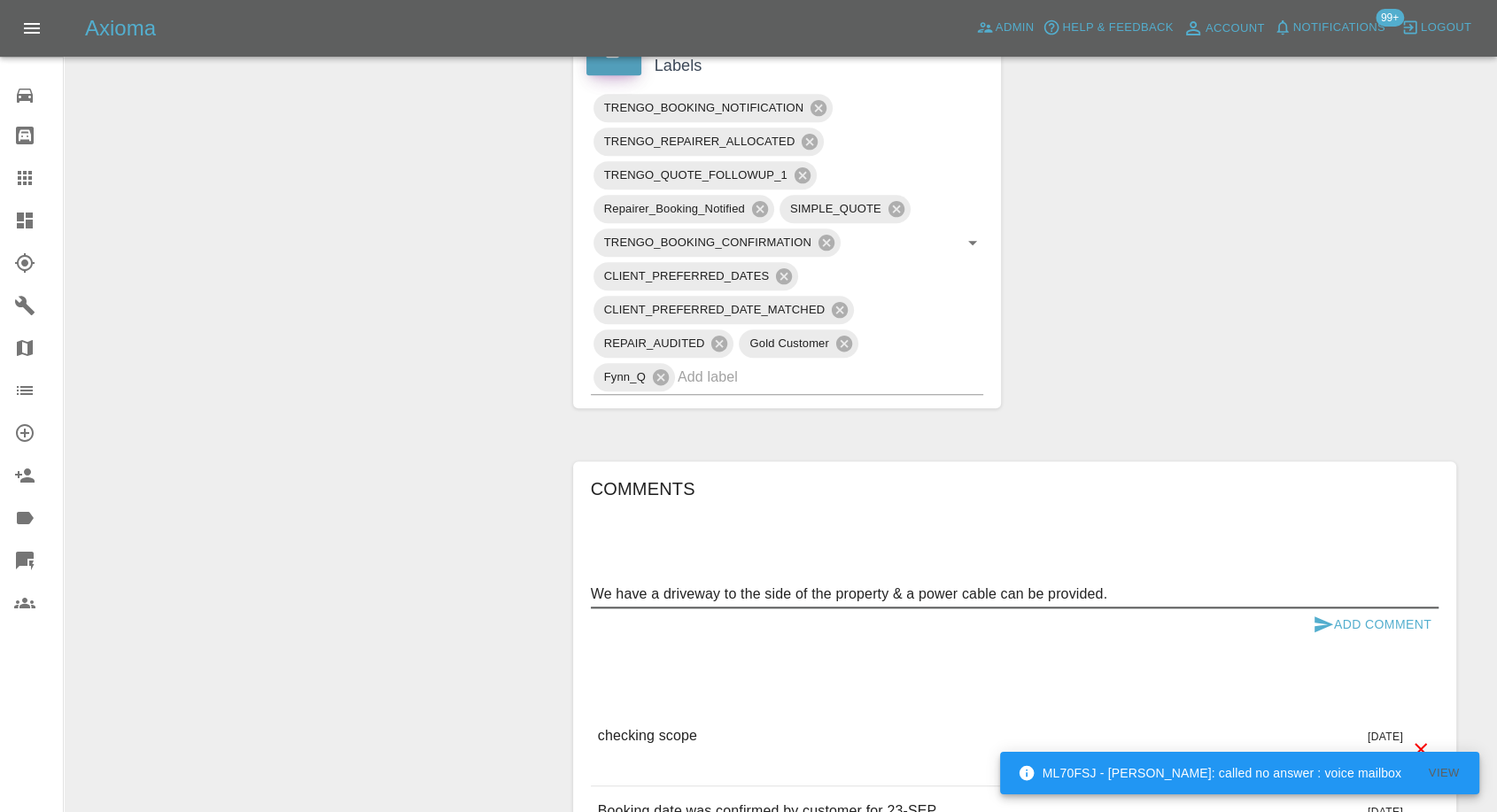
paste textarea "I’ve decided to leave the chip, the cost to repair verses the value it will bri…"
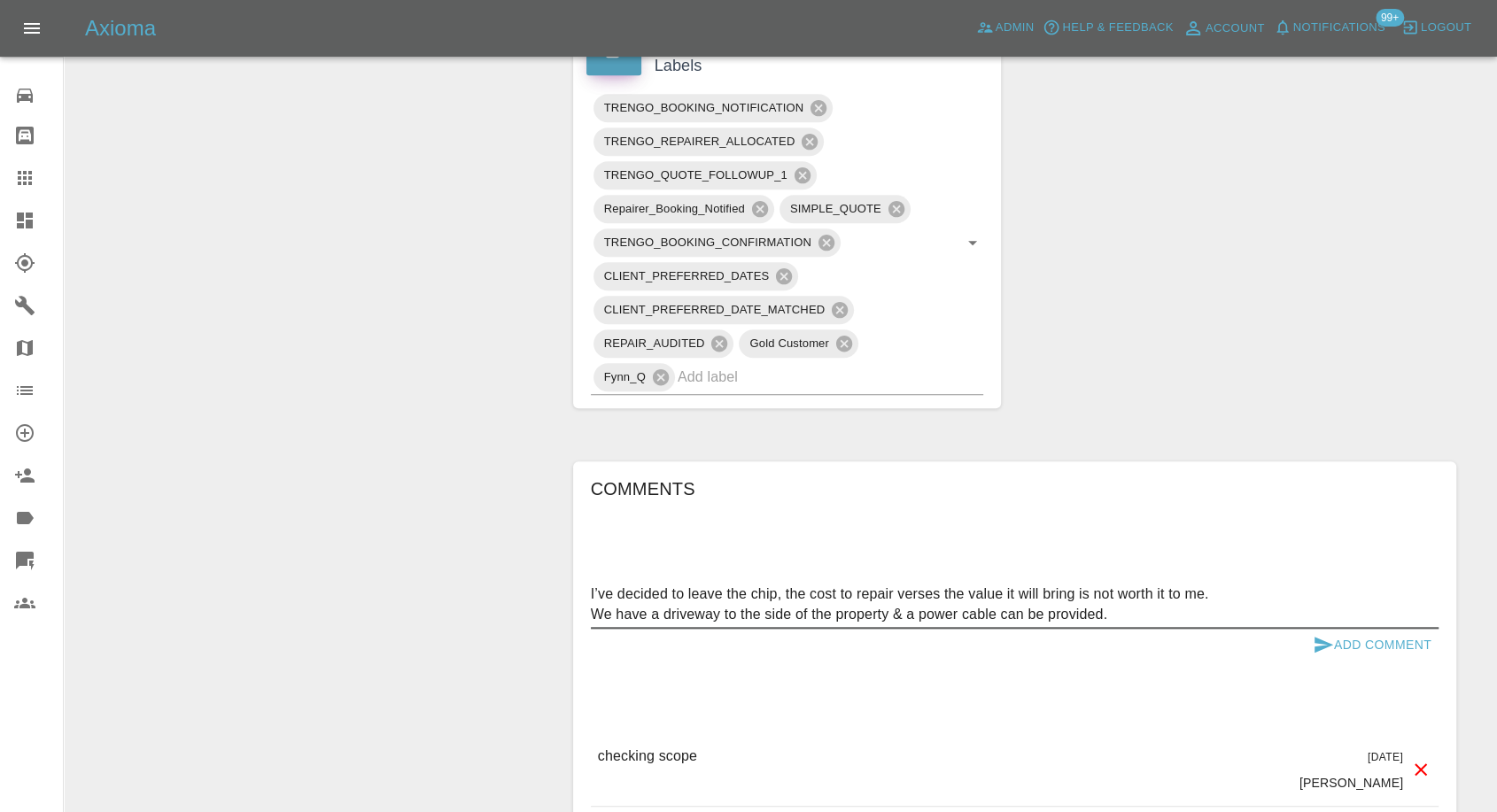
type textarea "I’ve decided to leave the chip, the cost to repair verses the value it will bri…"
click at [1323, 634] on icon "submit" at bounding box center [1323, 644] width 21 height 21
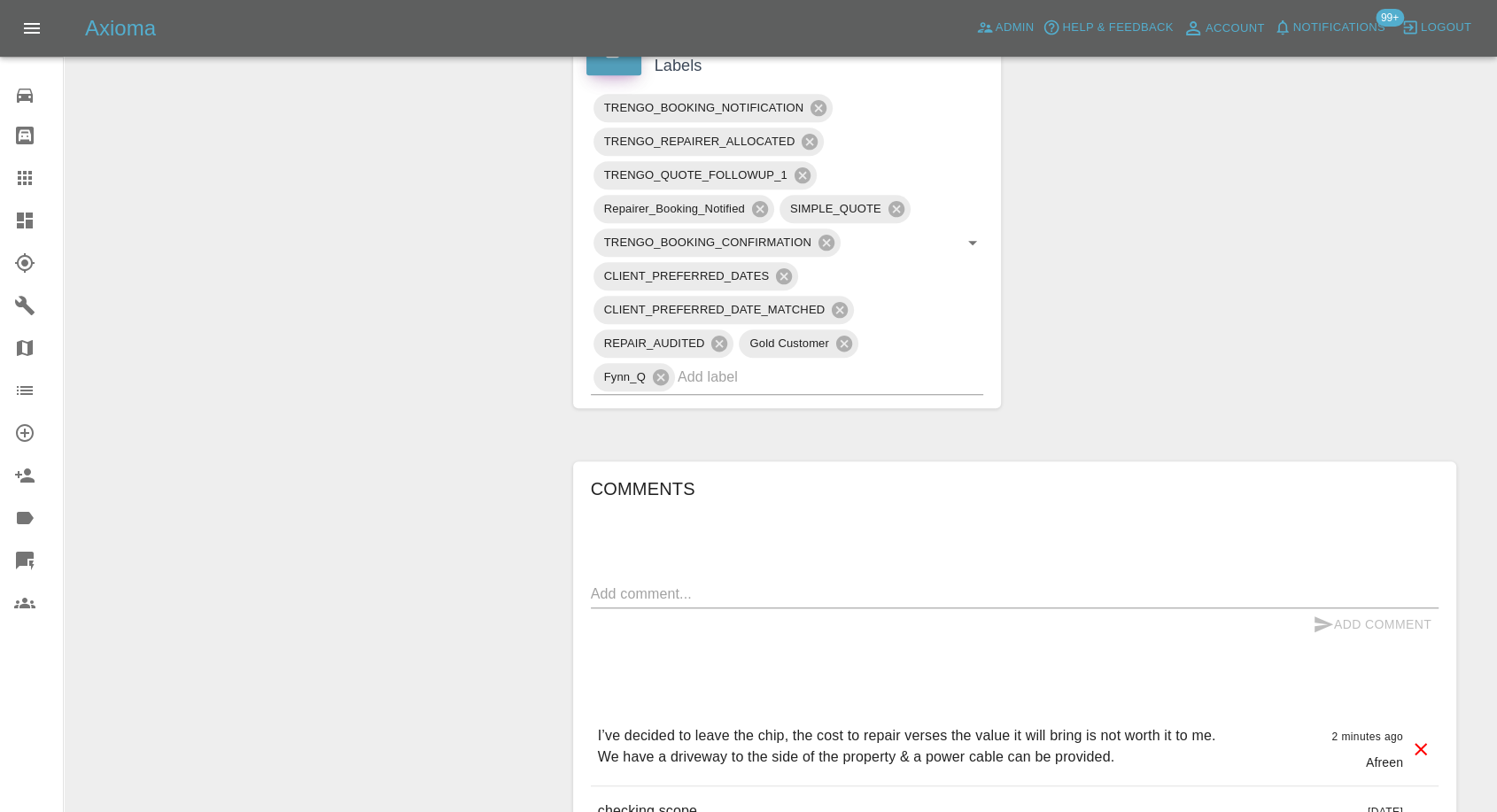
drag, startPoint x: 21, startPoint y: 175, endPoint x: 326, endPoint y: 331, distance: 342.6
click at [21, 175] on icon at bounding box center [24, 177] width 21 height 21
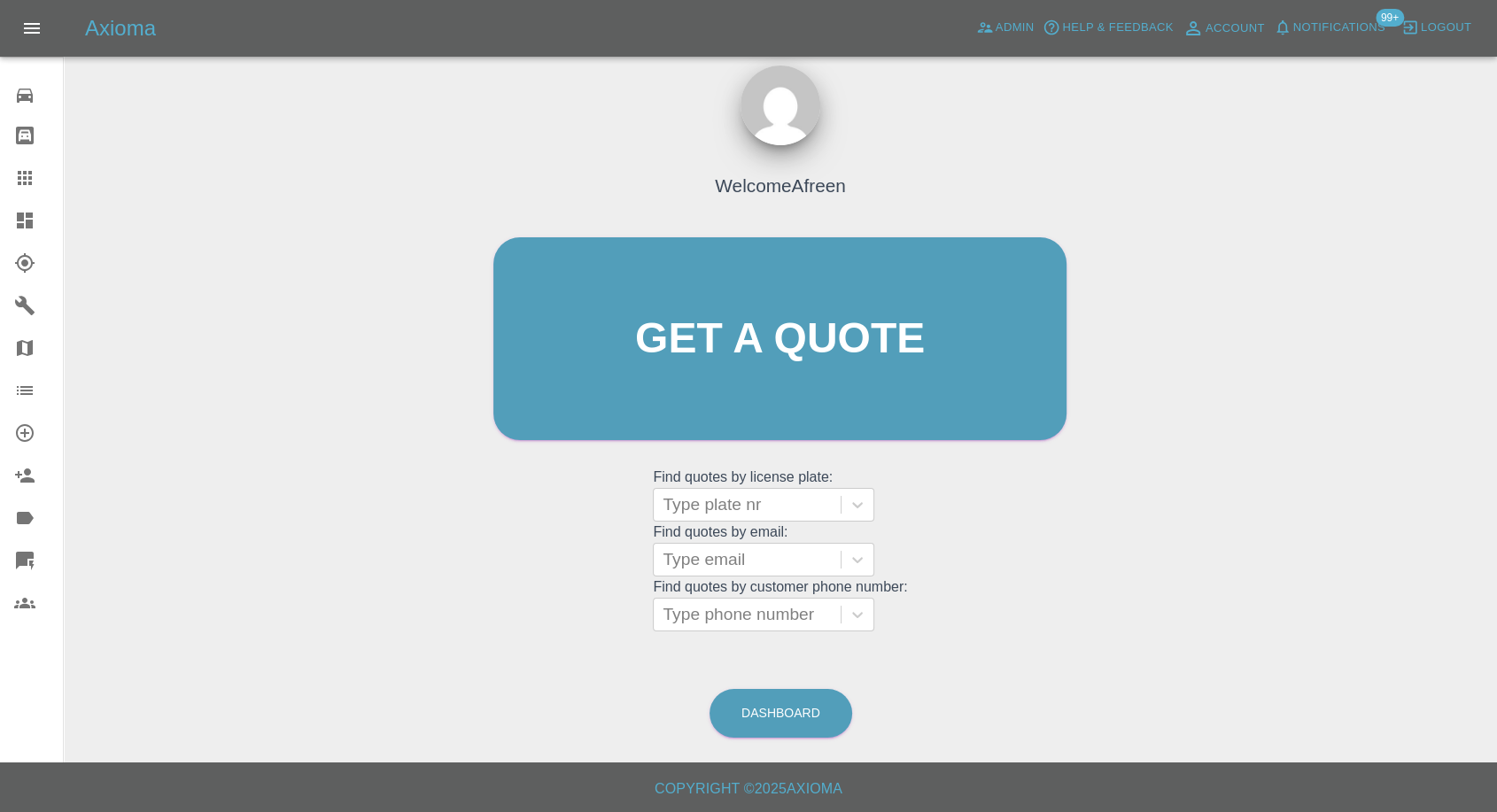
scroll to position [16, 0]
click at [766, 623] on div at bounding box center [747, 615] width 169 height 25
paste input "7762738538"
click at [670, 615] on input "7762738538" at bounding box center [712, 615] width 99 height 21
type input "07762738538"
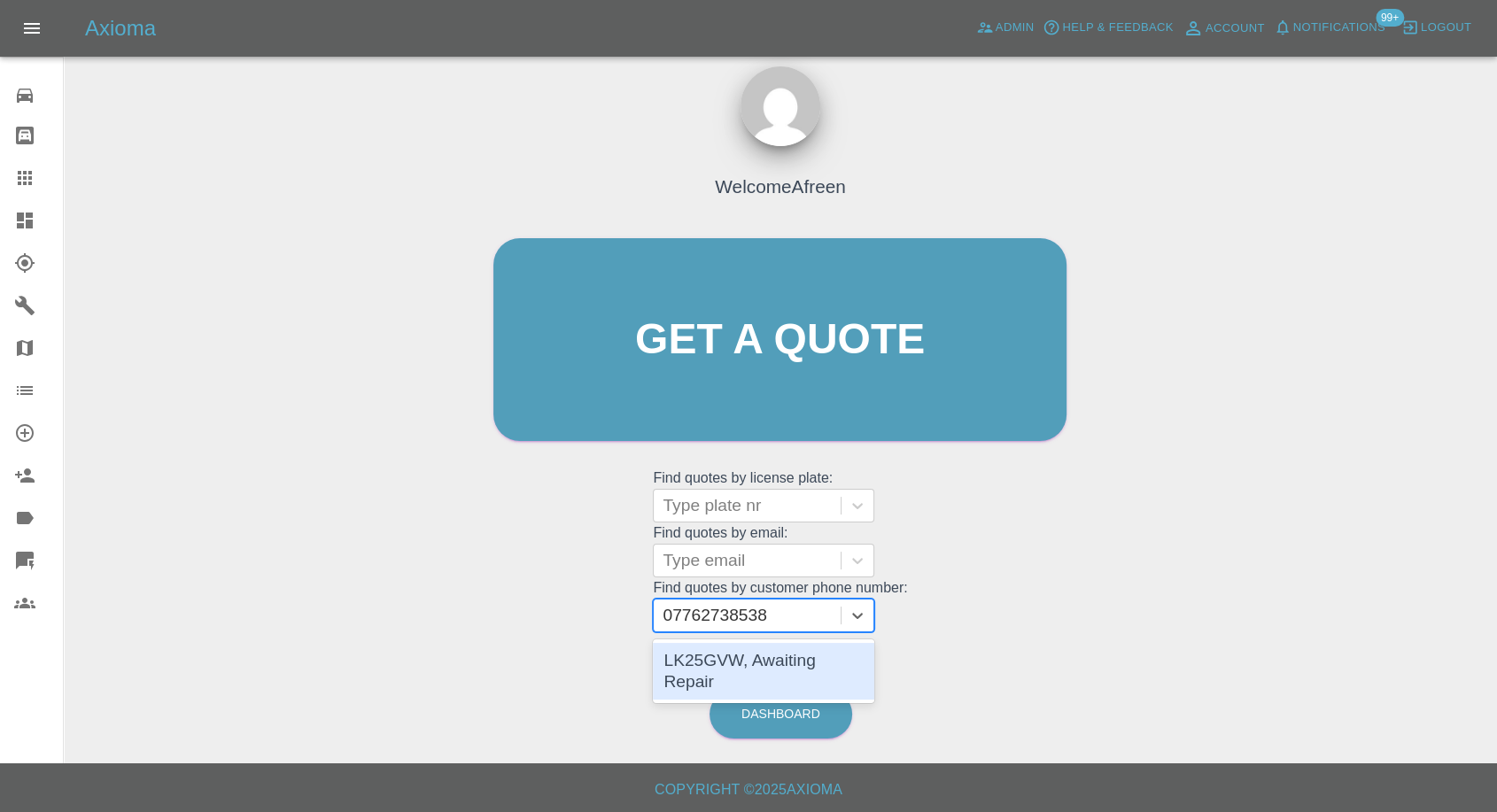
click at [752, 653] on div "LK25GVW, Awaiting Repair" at bounding box center [764, 671] width 221 height 57
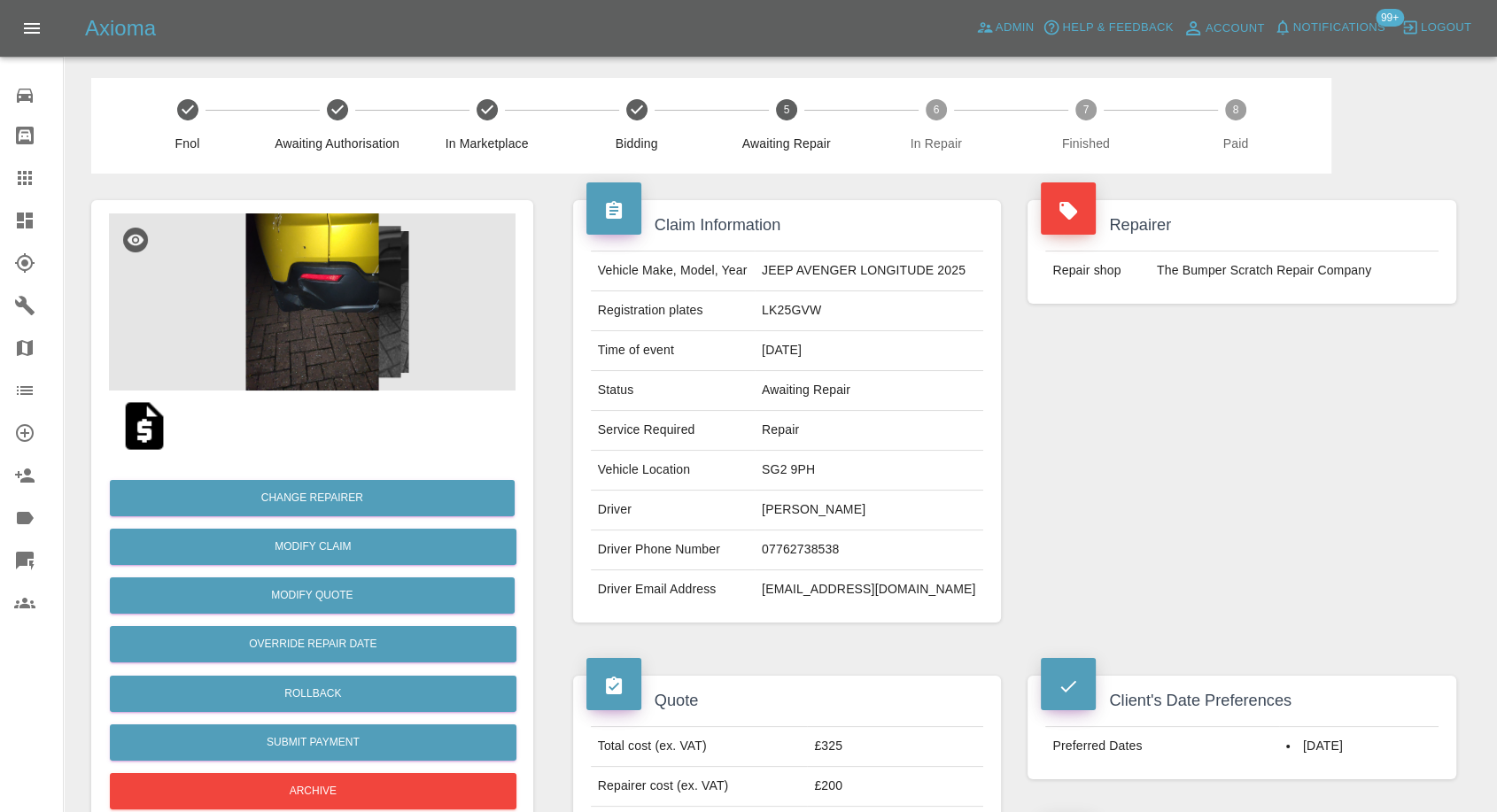
click at [1216, 539] on div "Repairer Repair shop The Bumper Scratch Repair Company" at bounding box center [1242, 412] width 456 height 476
drag, startPoint x: 27, startPoint y: 165, endPoint x: 644, endPoint y: 608, distance: 759.6
click at [27, 165] on link "Claims" at bounding box center [31, 178] width 62 height 42
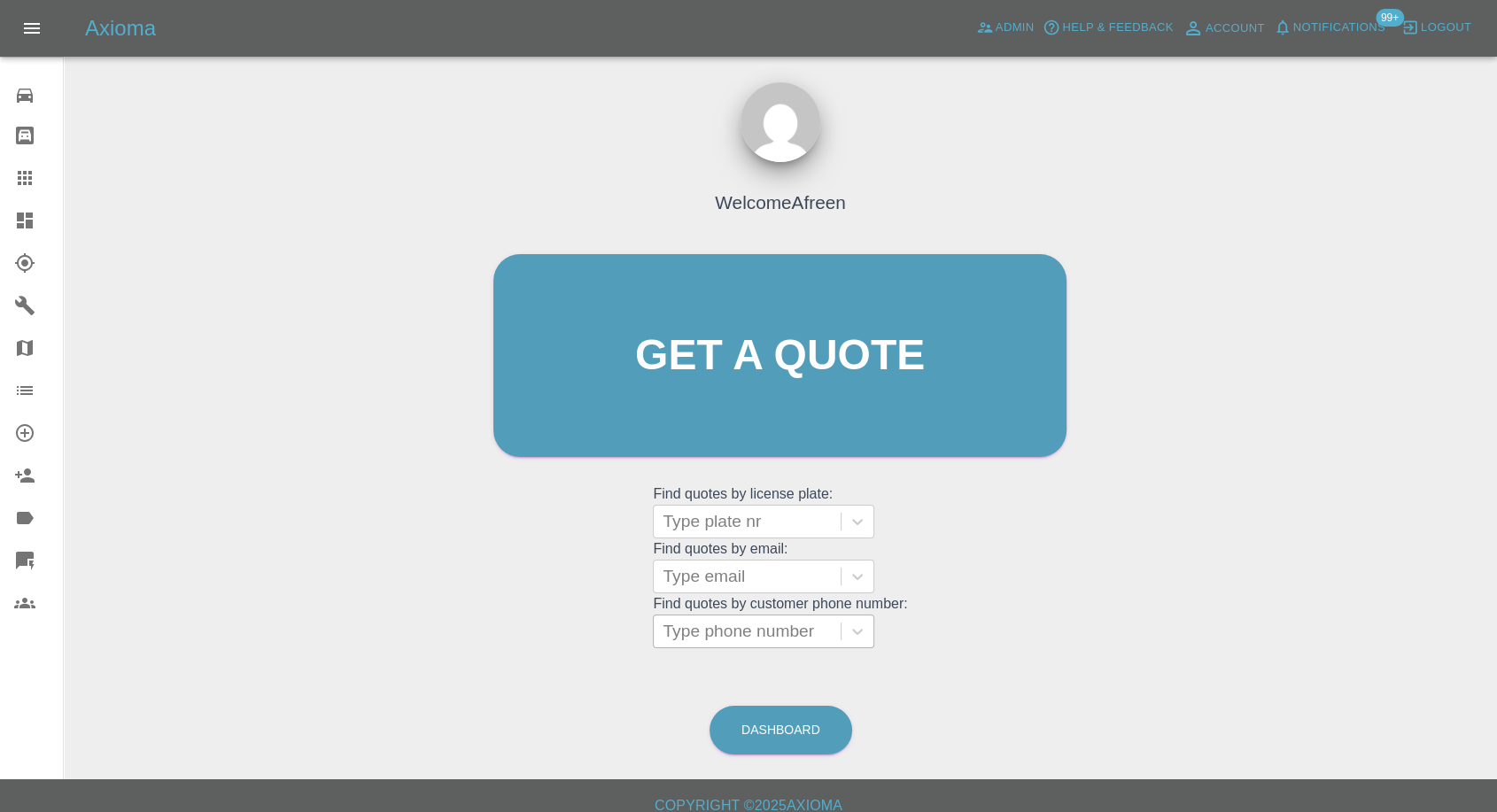
click at [716, 615] on div "Type phone number" at bounding box center [746, 631] width 187 height 32
paste input "7988772391"
click at [673, 632] on input "7988772391" at bounding box center [712, 631] width 99 height 21
type input "07988772391"
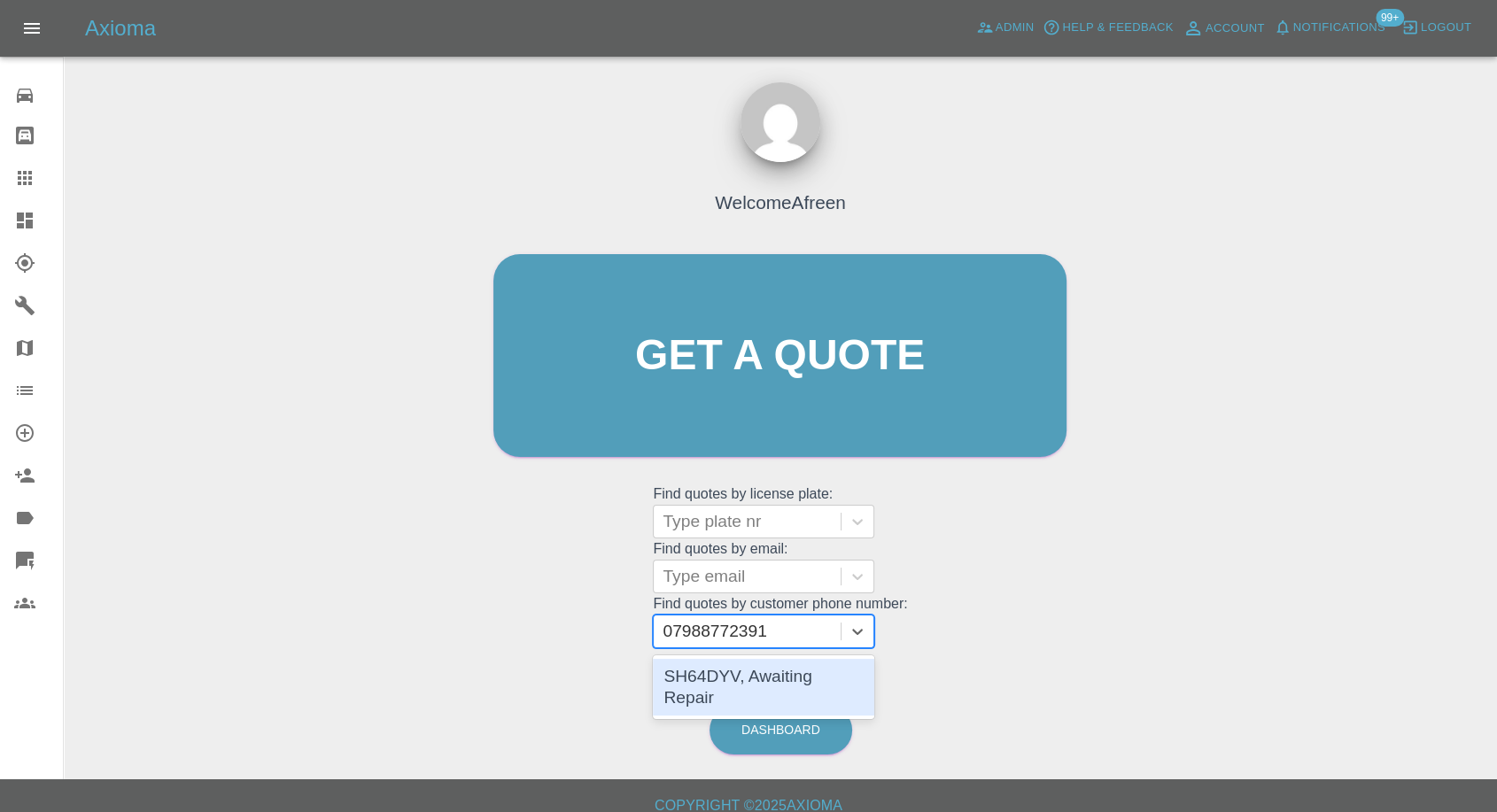
click at [709, 668] on div "SH64DYV, Awaiting Repair" at bounding box center [764, 687] width 221 height 57
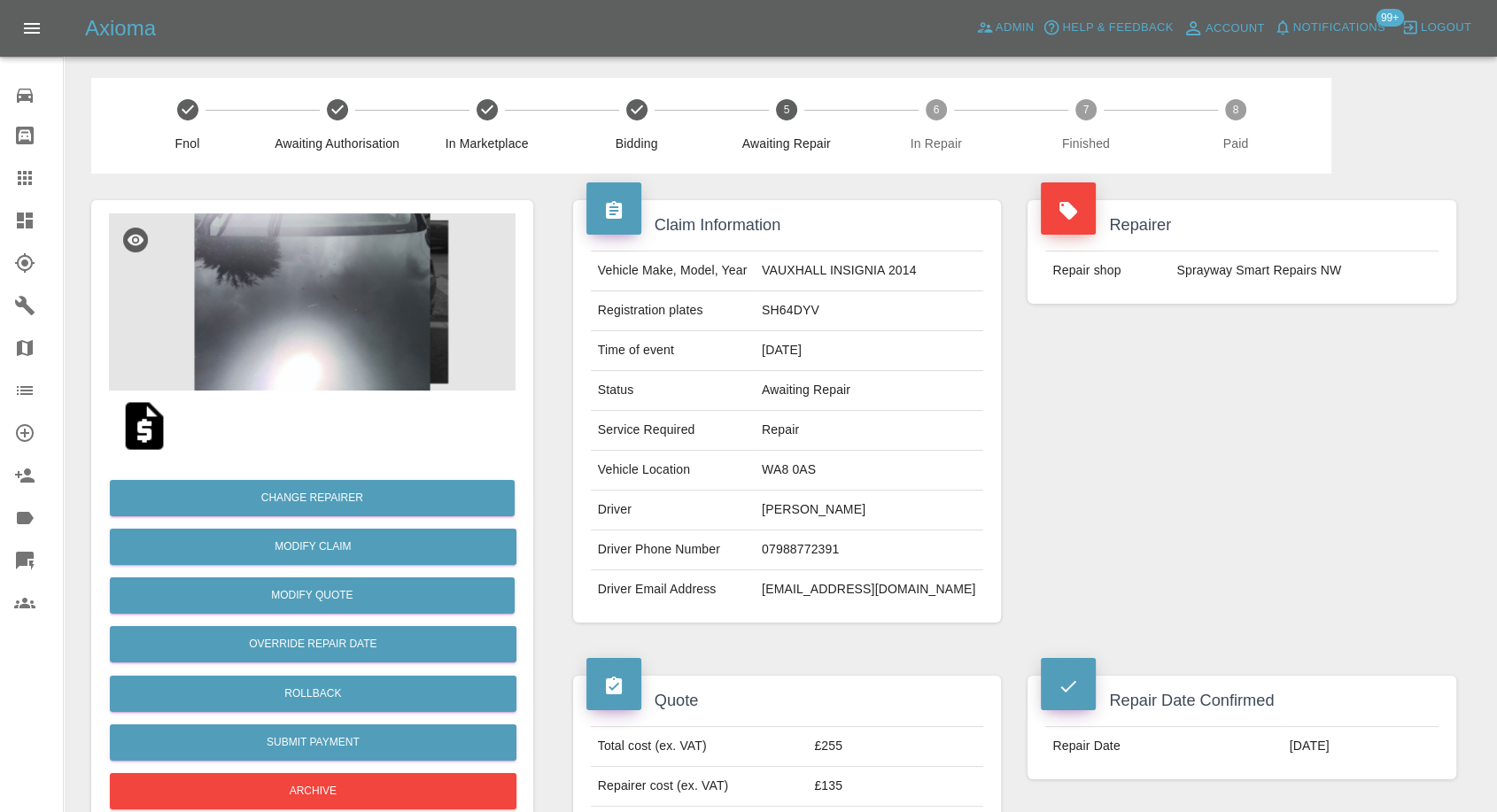
drag, startPoint x: 21, startPoint y: 176, endPoint x: 248, endPoint y: 302, distance: 259.6
click at [21, 176] on icon at bounding box center [24, 177] width 21 height 21
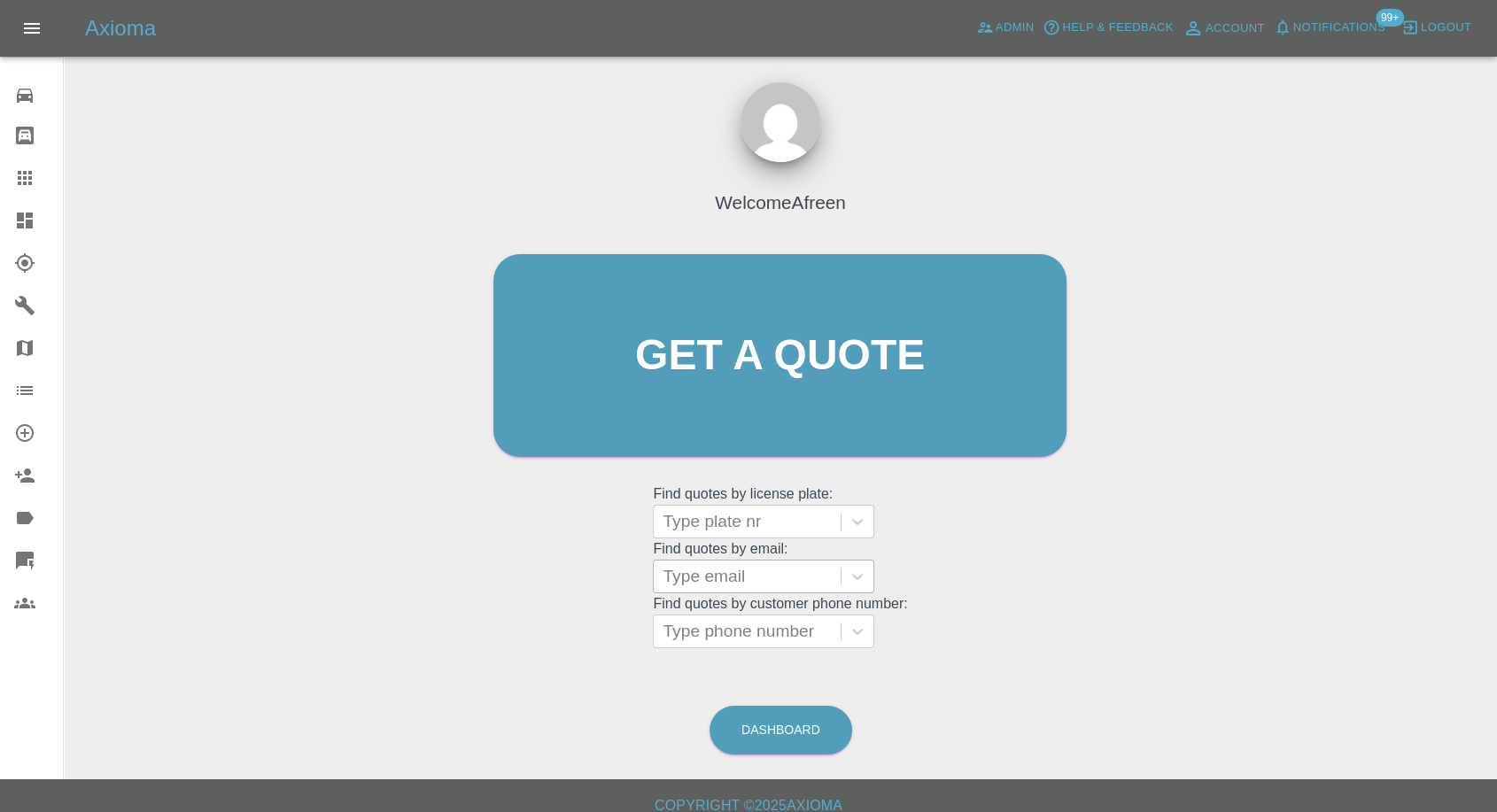
click at [743, 592] on div "Type email" at bounding box center [746, 576] width 187 height 32
paste input "birchall030@gmail.com"
type input "birchall030@gmail.com"
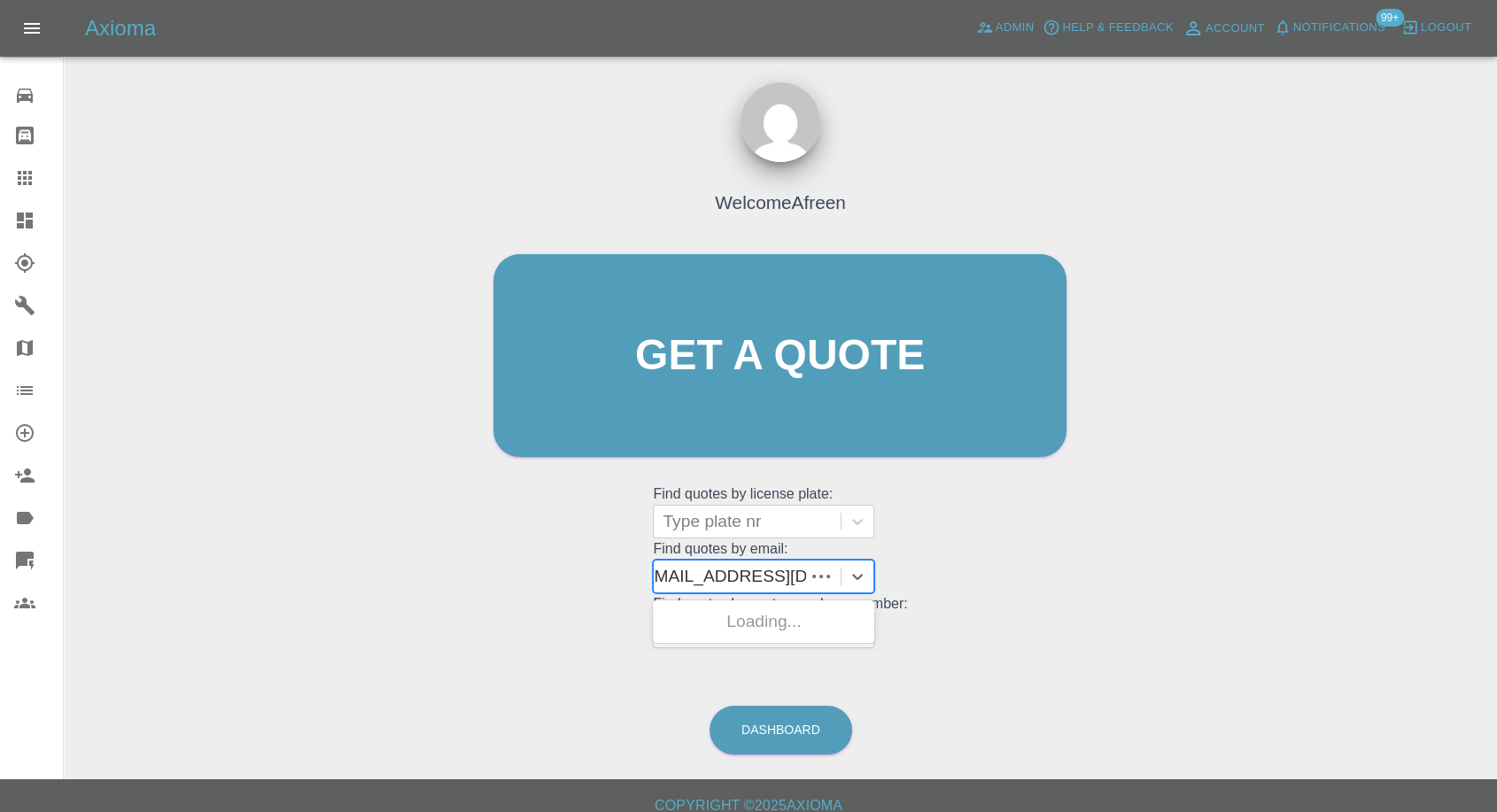
scroll to position [0, 1]
click at [740, 613] on div "BA66CDE, Awaiting Repair" at bounding box center [764, 632] width 221 height 57
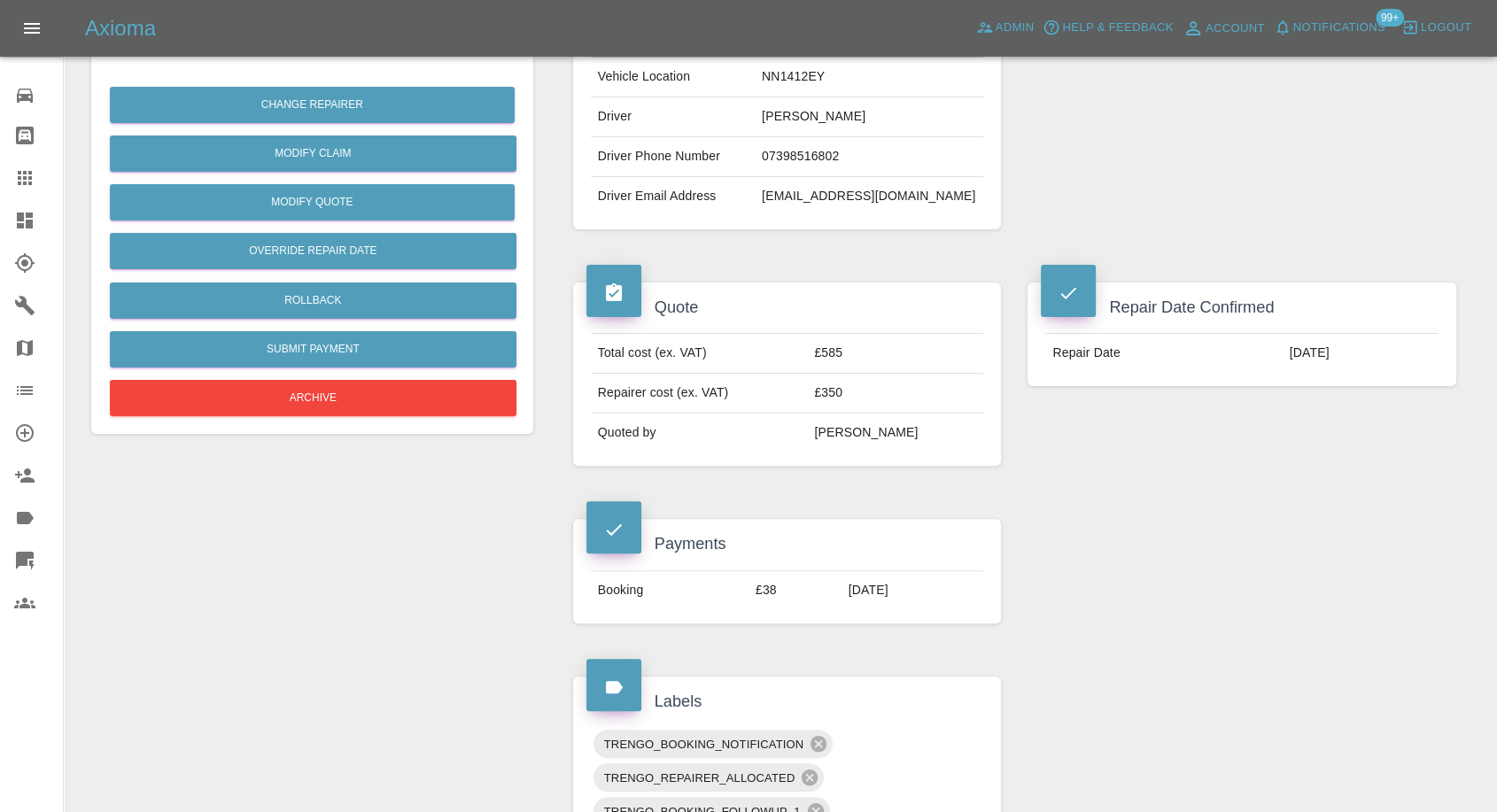
scroll to position [98, 0]
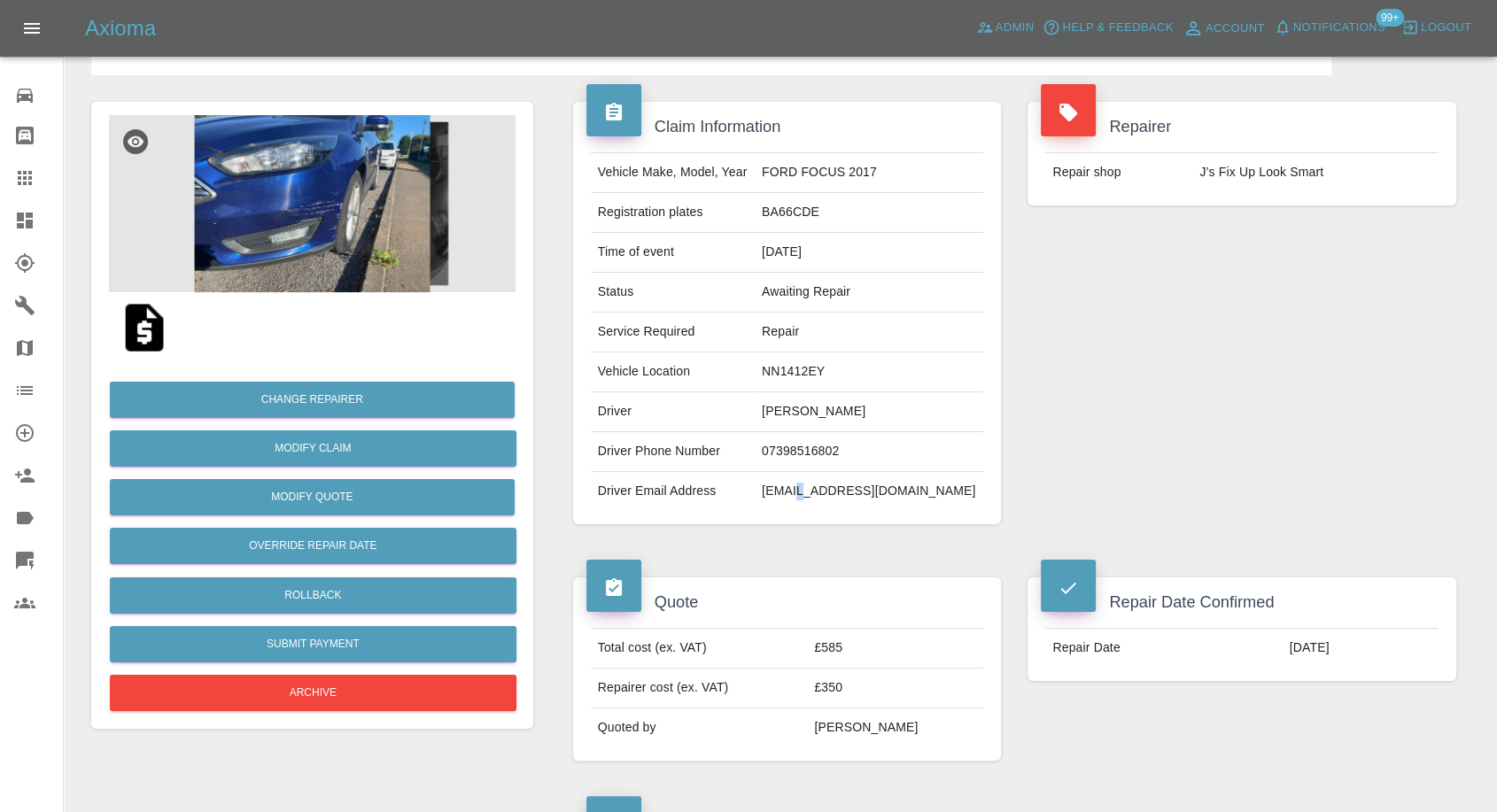
click at [836, 487] on td "birchall030@gmail.com" at bounding box center [868, 491] width 229 height 39
copy div "birchall030@gmail.com"
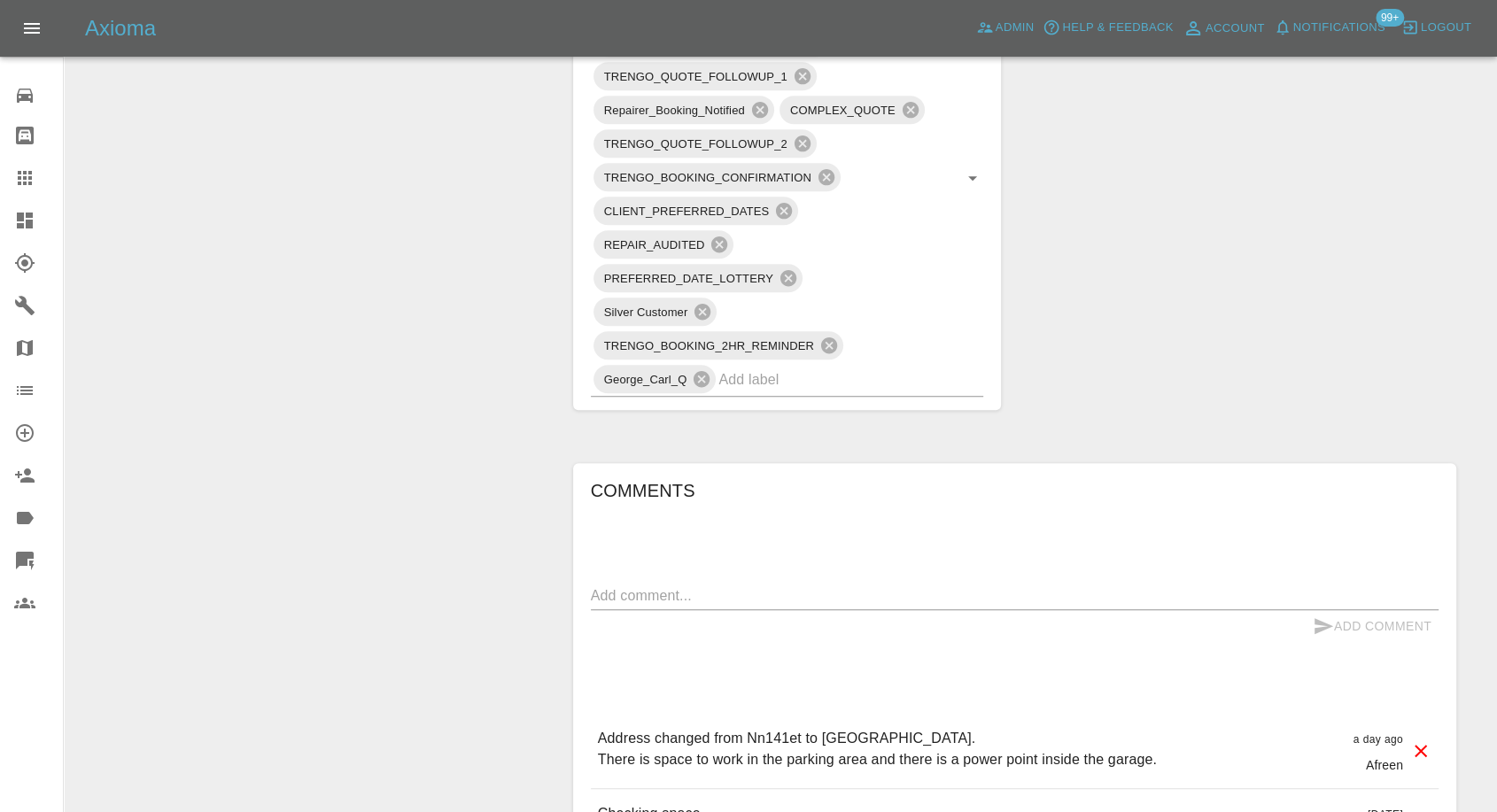
scroll to position [1180, 0]
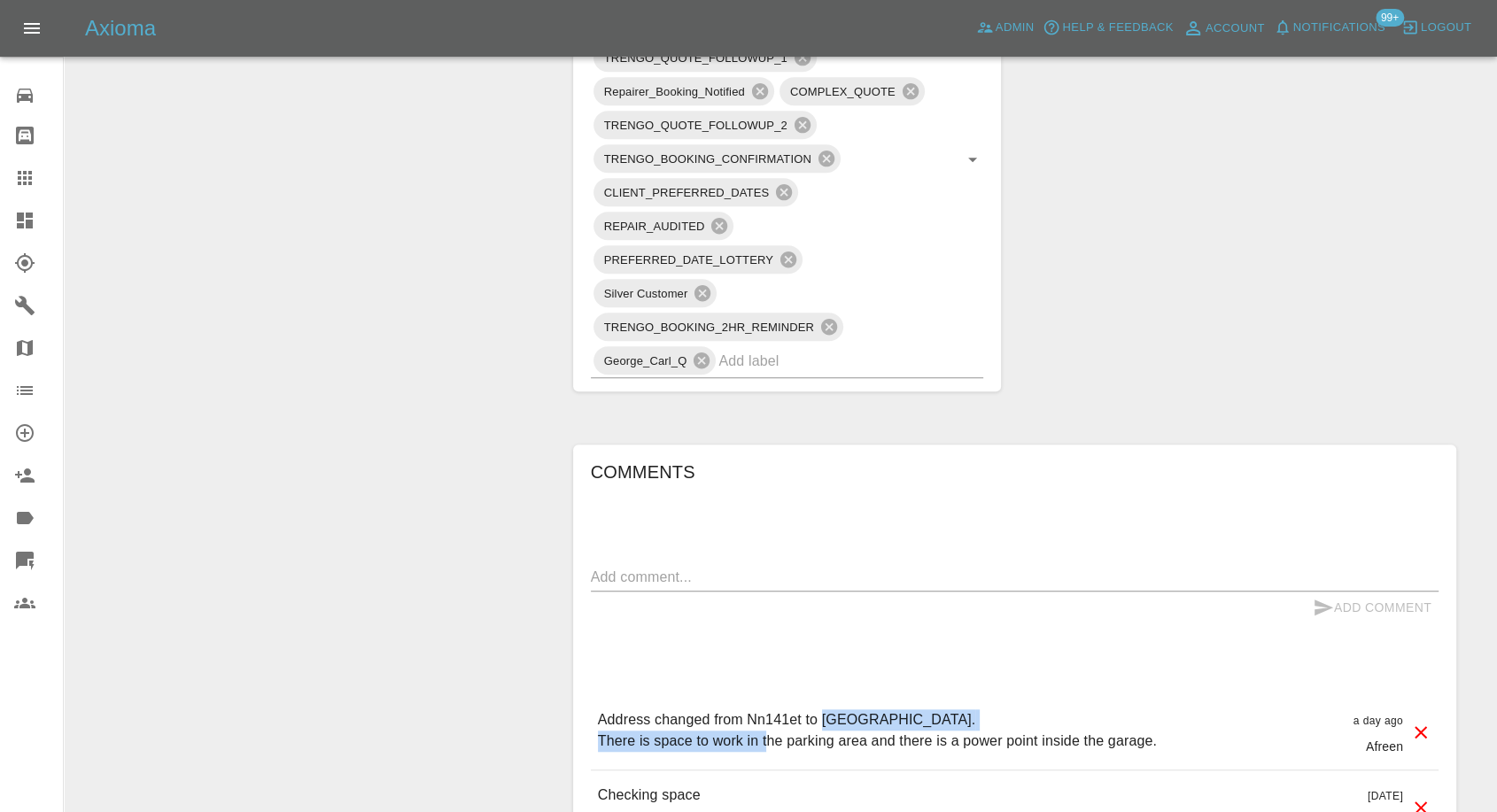
drag, startPoint x: 822, startPoint y: 717, endPoint x: 1137, endPoint y: 702, distance: 315.4
click at [1137, 702] on div "Address changed from Nn141et to Coppice More Farm, Kettering Road, Pytchley NN1…" at bounding box center [1015, 732] width 848 height 74
drag, startPoint x: 1134, startPoint y: 710, endPoint x: 1116, endPoint y: 719, distance: 20.1
click at [1134, 711] on p "Address changed from Nn141et to Coppice More Farm, Kettering Road, Pytchley NN1…" at bounding box center [878, 730] width 559 height 42
click at [1116, 720] on p "Address changed from Nn141et to Coppice More Farm, Kettering Road, Pytchley NN1…" at bounding box center [878, 730] width 559 height 42
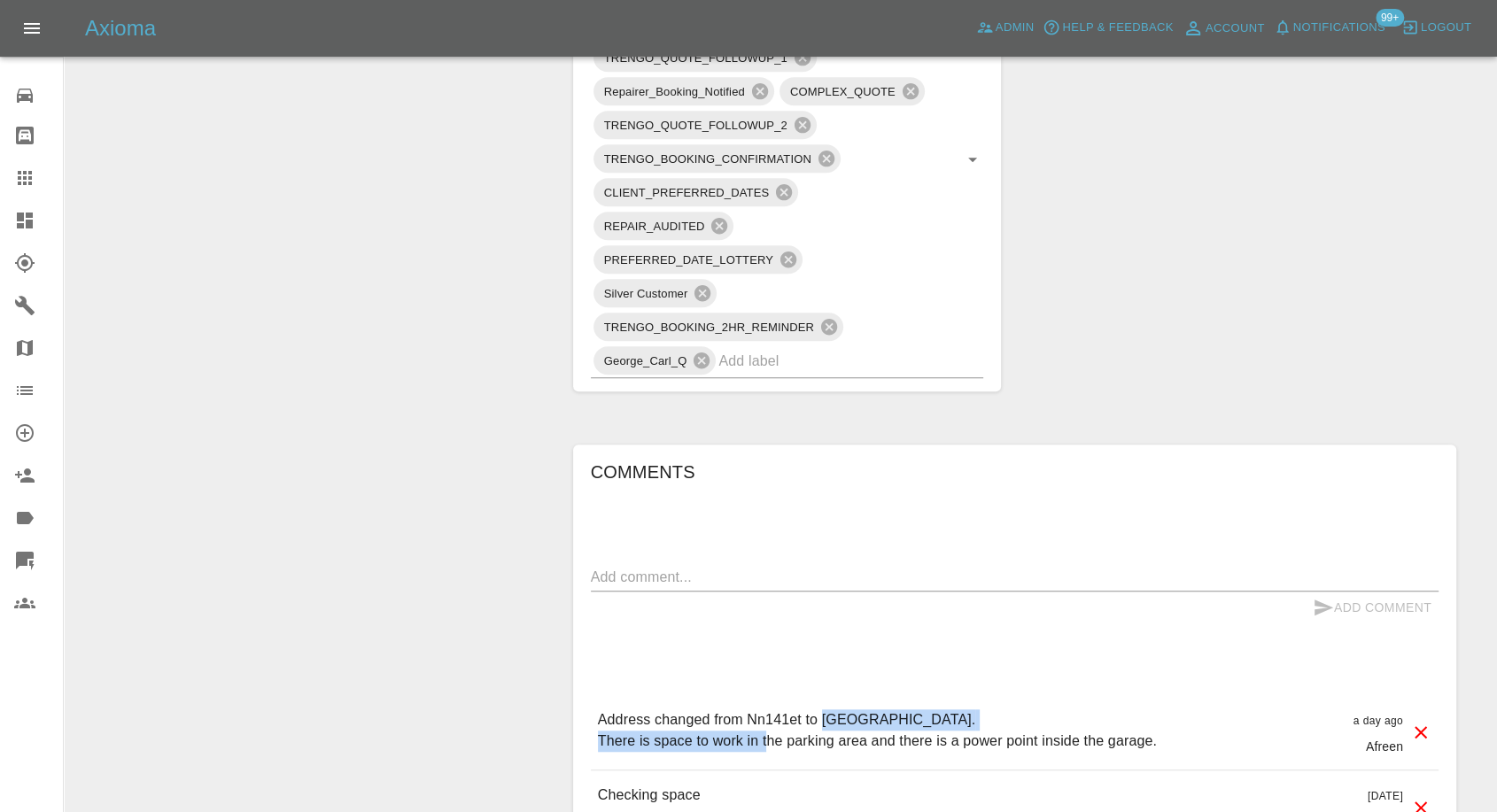
click at [1117, 720] on p "Address changed from Nn141et to Coppice More Farm, Kettering Road, Pytchley NN1…" at bounding box center [878, 730] width 559 height 42
click at [1127, 718] on p "Address changed from Nn141et to Coppice More Farm, Kettering Road, Pytchley NN1…" at bounding box center [878, 730] width 559 height 42
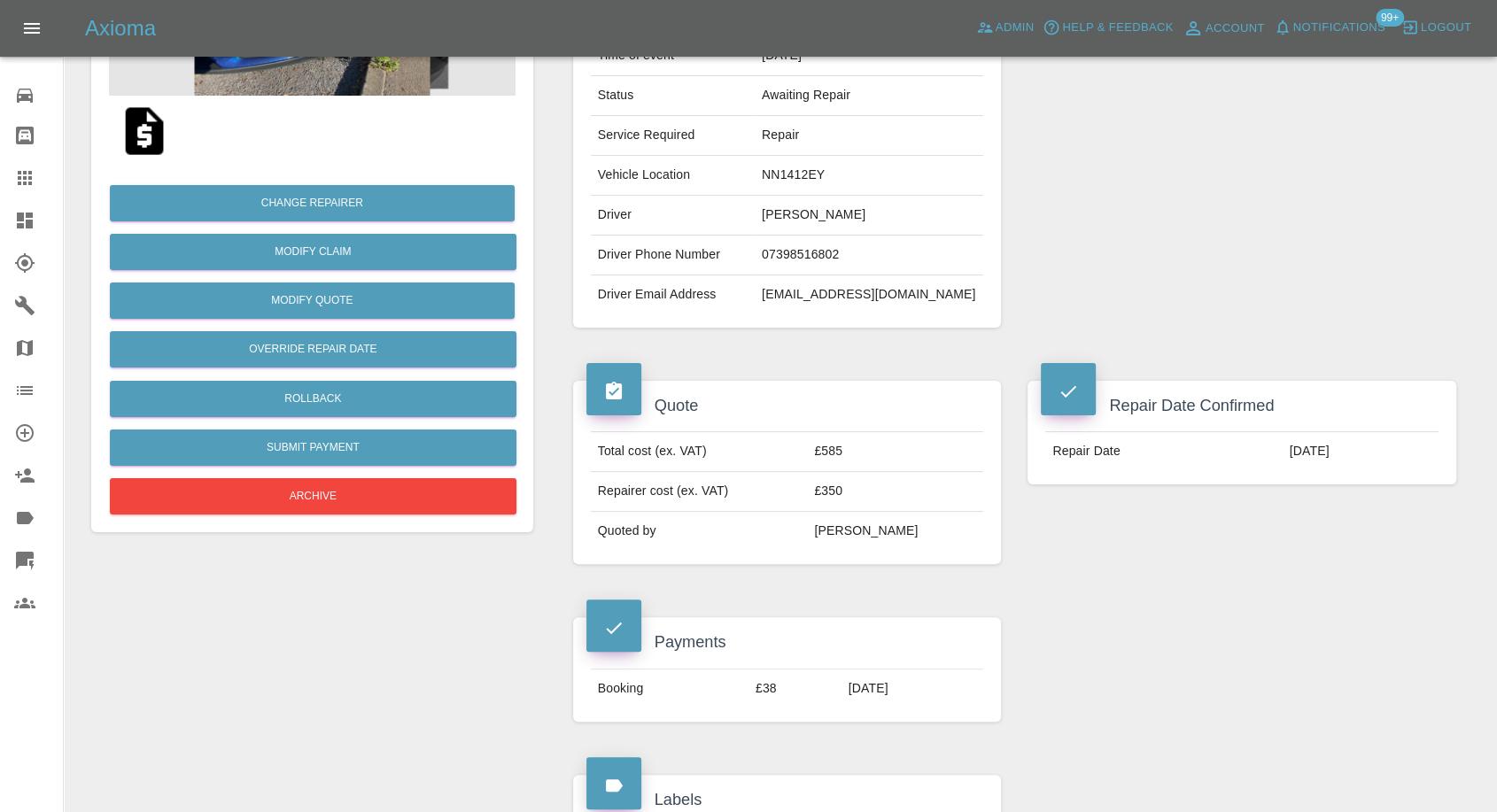
scroll to position [0, 0]
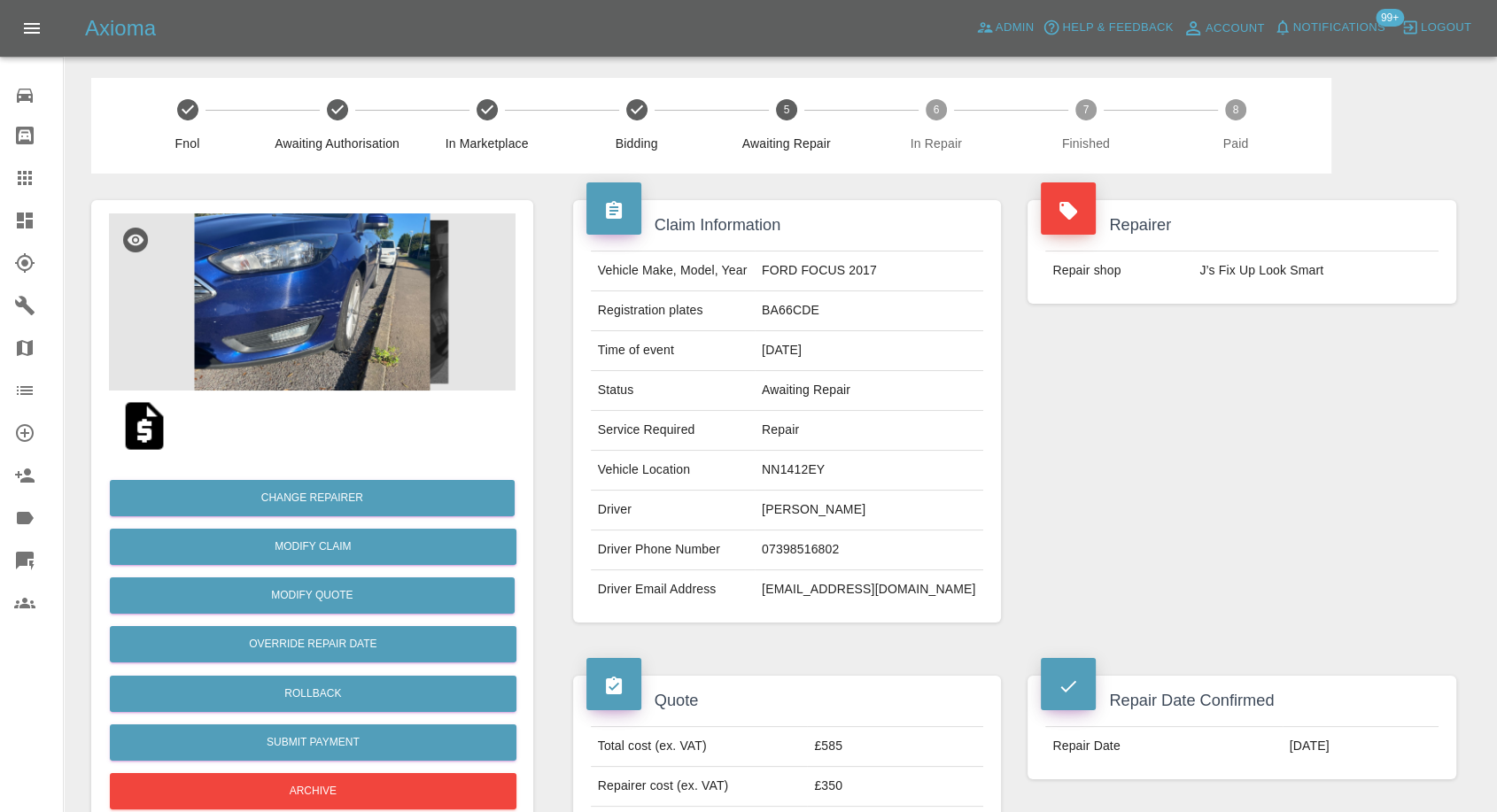
click at [1122, 427] on div "Repairer Repair shop J’s Fix Up Look Smart" at bounding box center [1242, 412] width 456 height 476
click at [834, 313] on td "BA66CDE" at bounding box center [868, 310] width 229 height 39
copy td "BA66CDE"
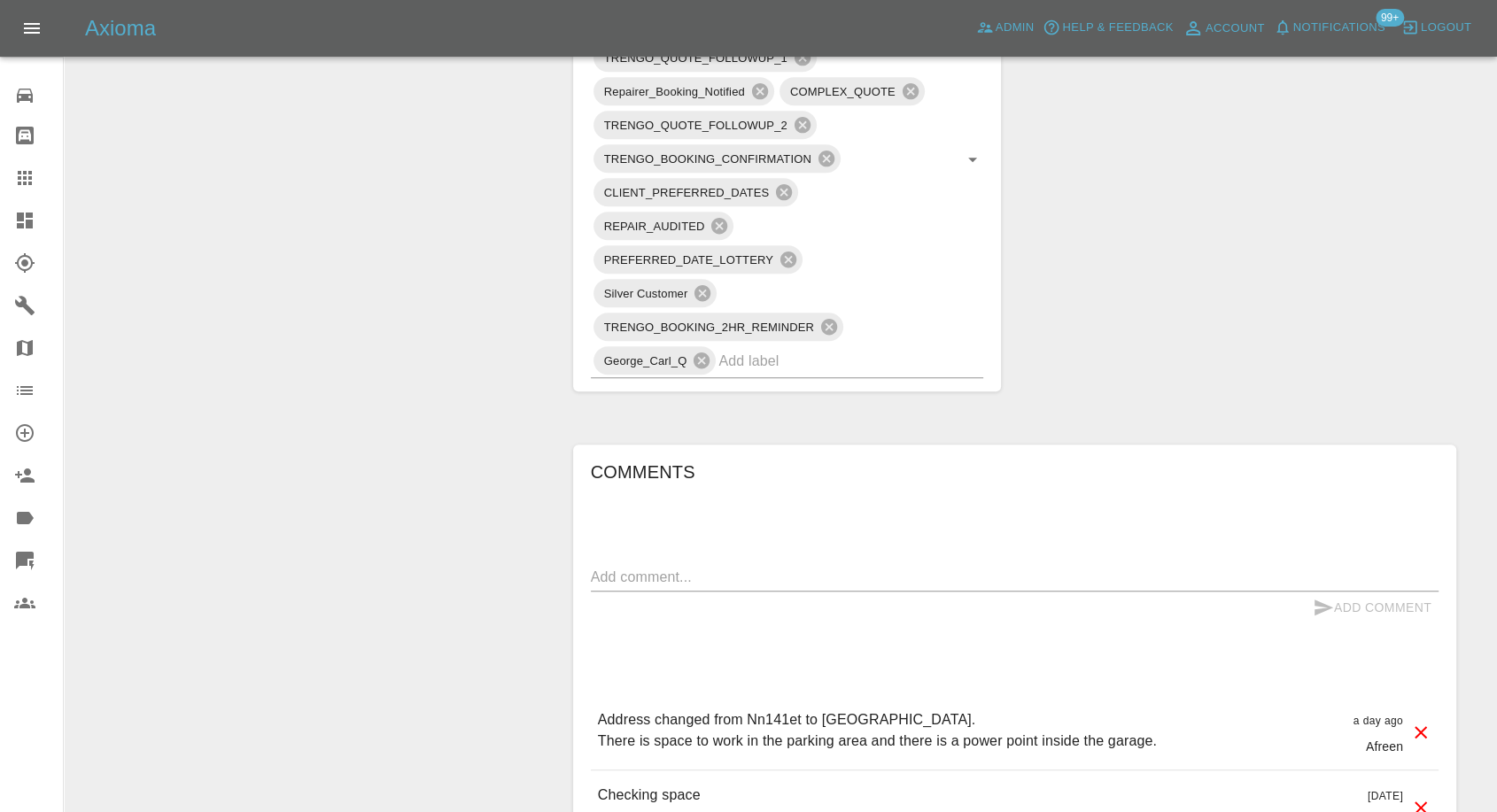
scroll to position [1377, 0]
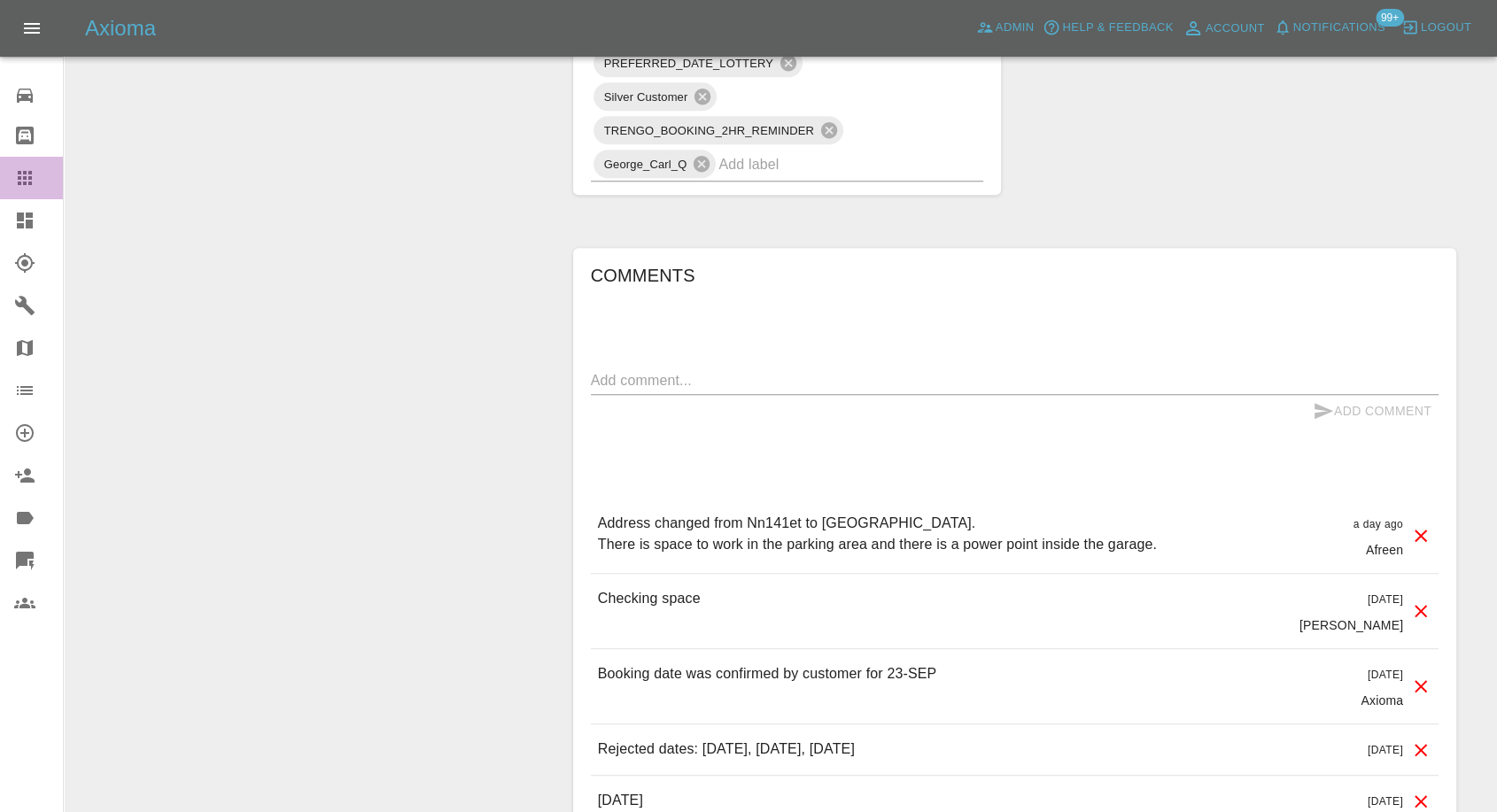
click at [14, 181] on icon at bounding box center [24, 177] width 21 height 21
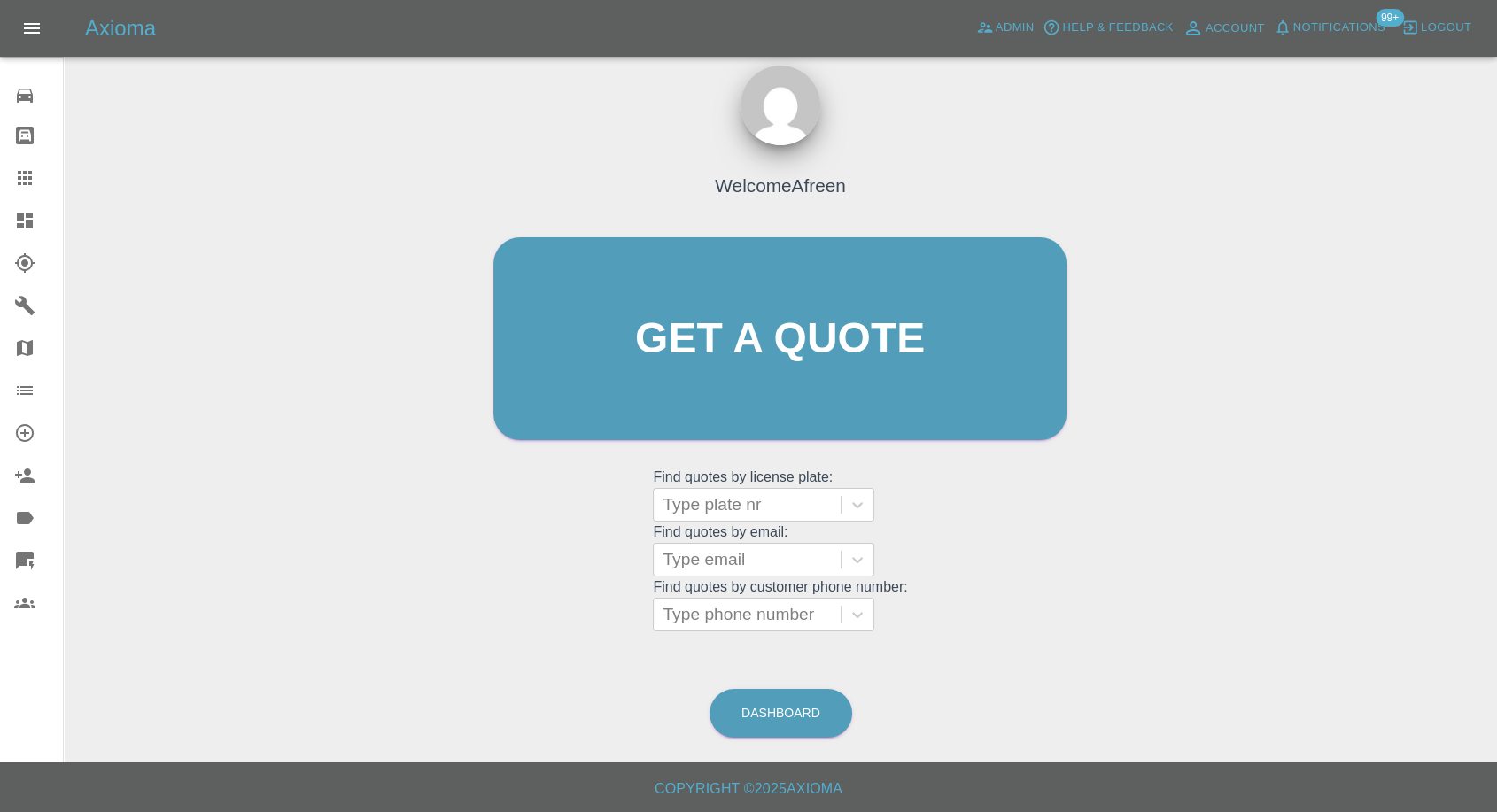
scroll to position [16, 0]
click at [760, 610] on div at bounding box center [747, 615] width 169 height 25
paste input "7359277439"
type input "07359277439"
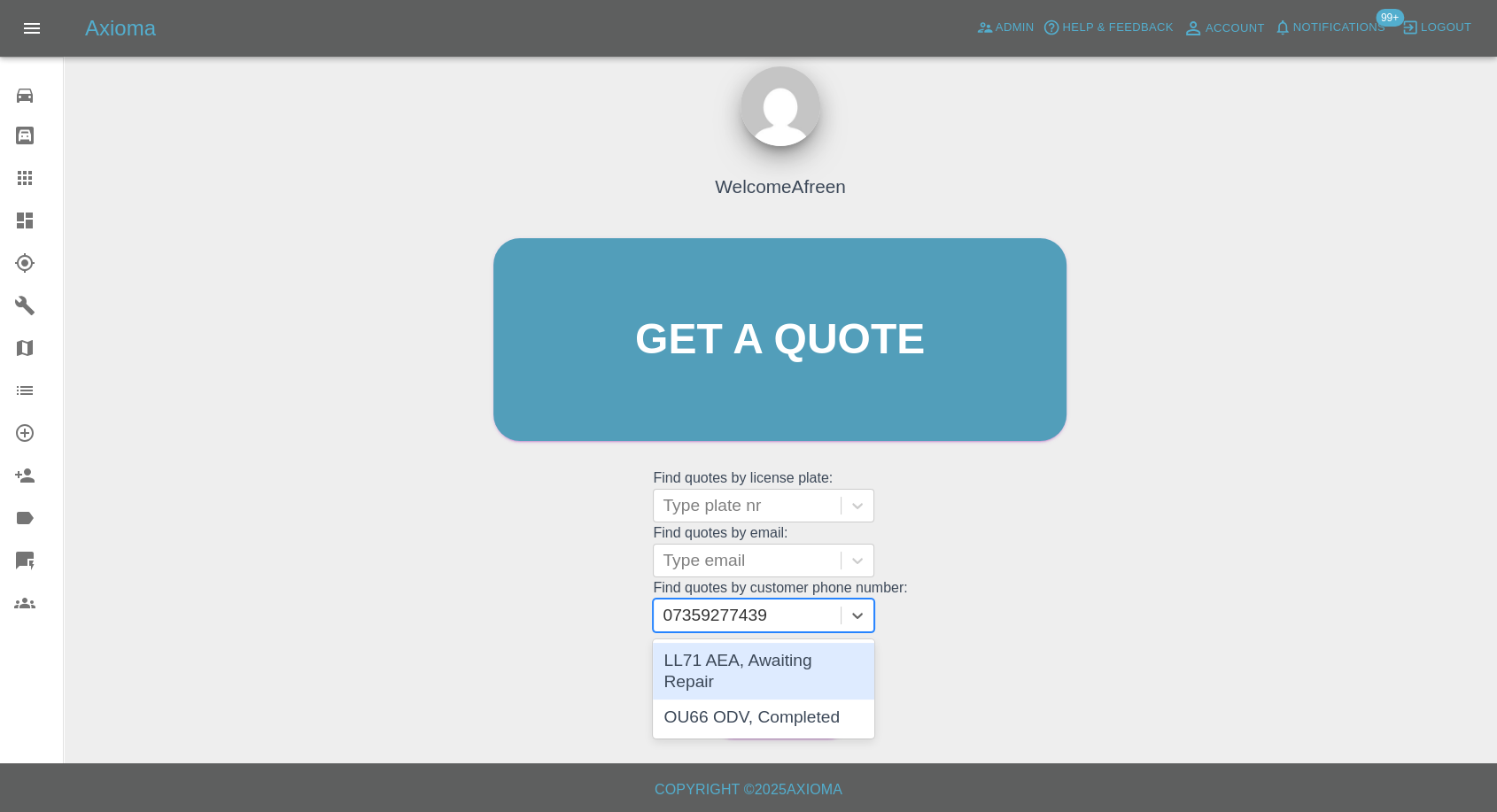
click at [752, 663] on div "LL71 AEA, Awaiting Repair" at bounding box center [764, 671] width 221 height 57
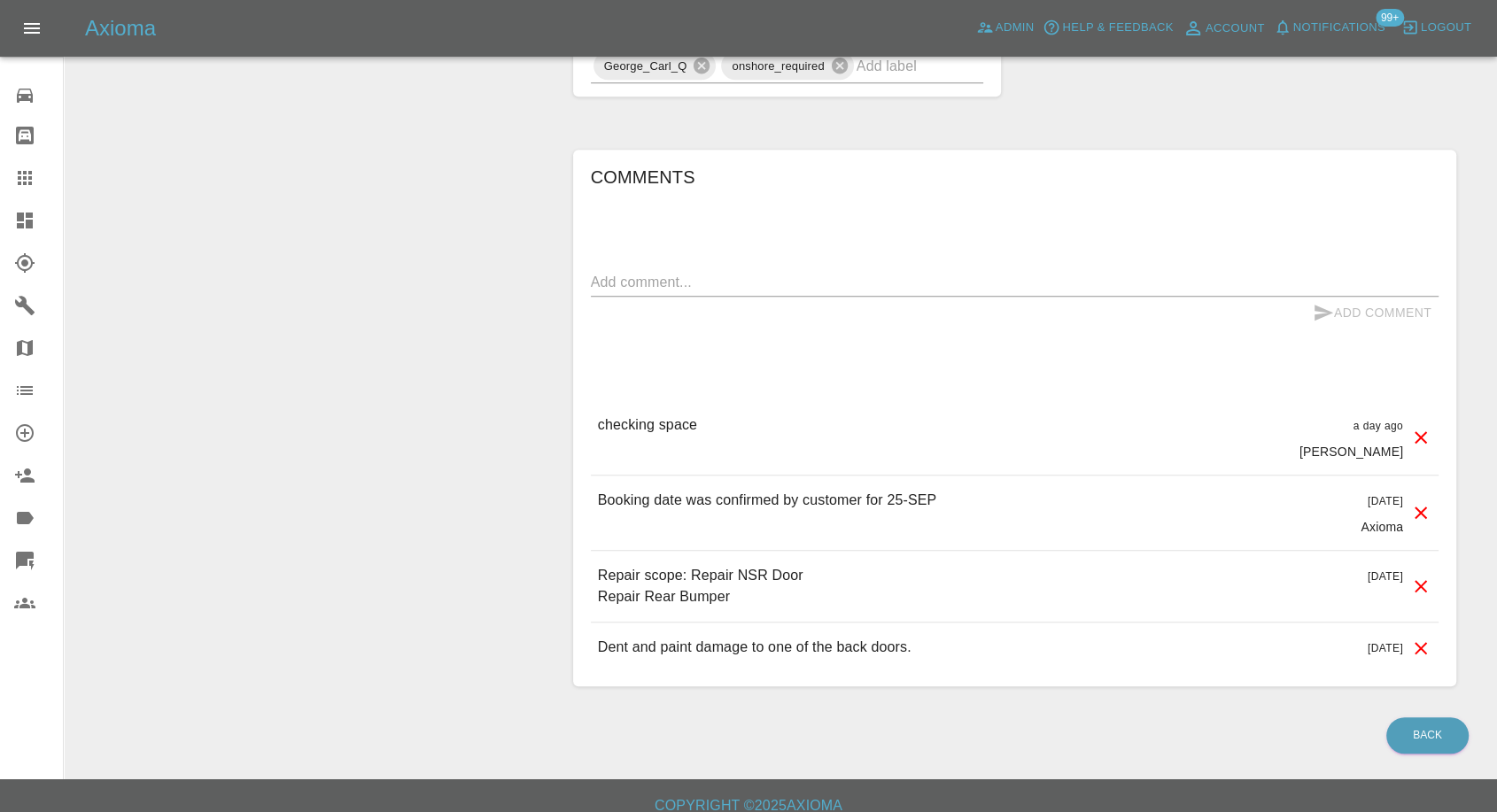
scroll to position [1377, 0]
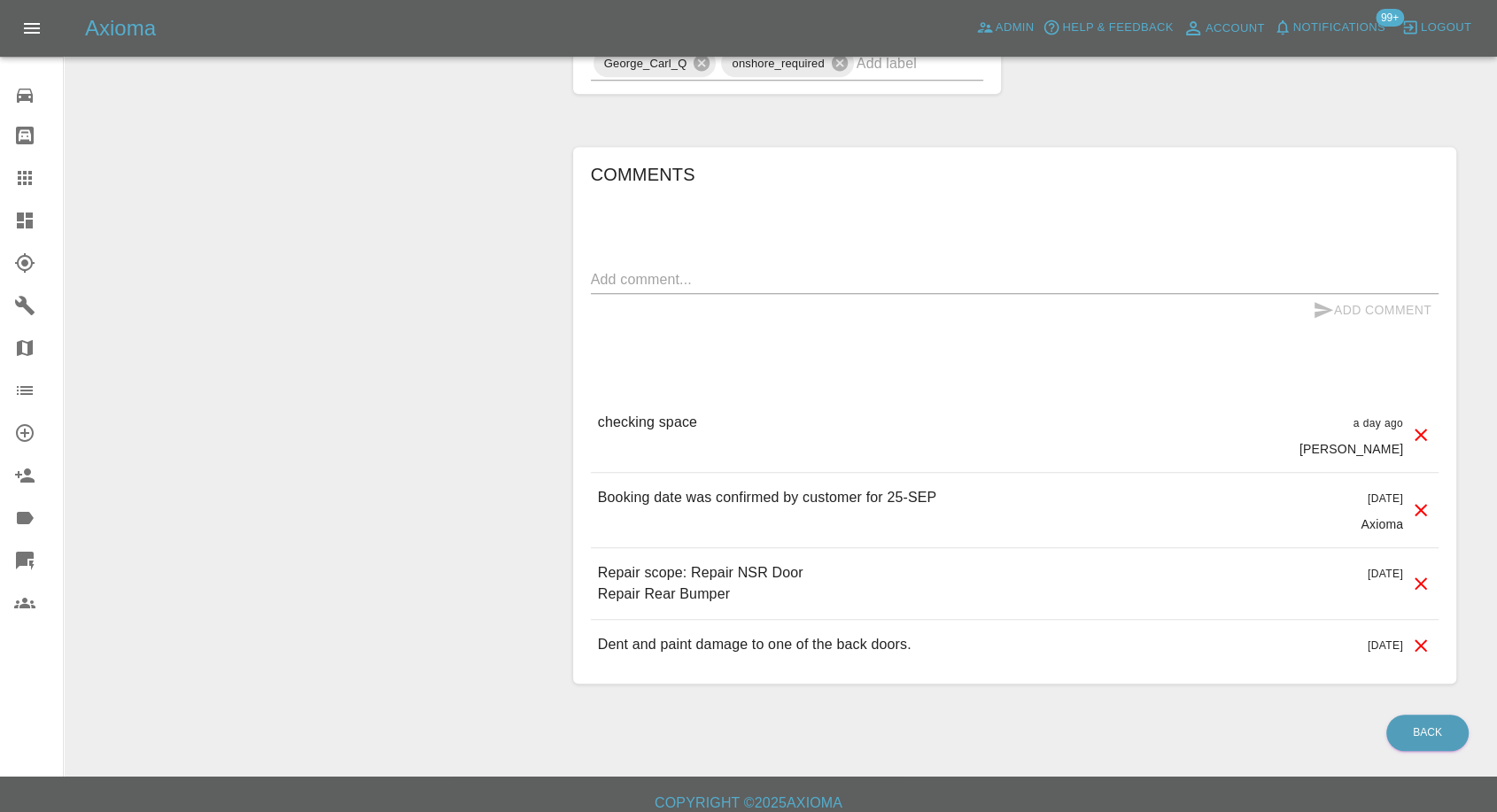
click at [773, 282] on textarea at bounding box center [1015, 279] width 848 height 20
paste textarea "yes have off street parking and power for outside too."
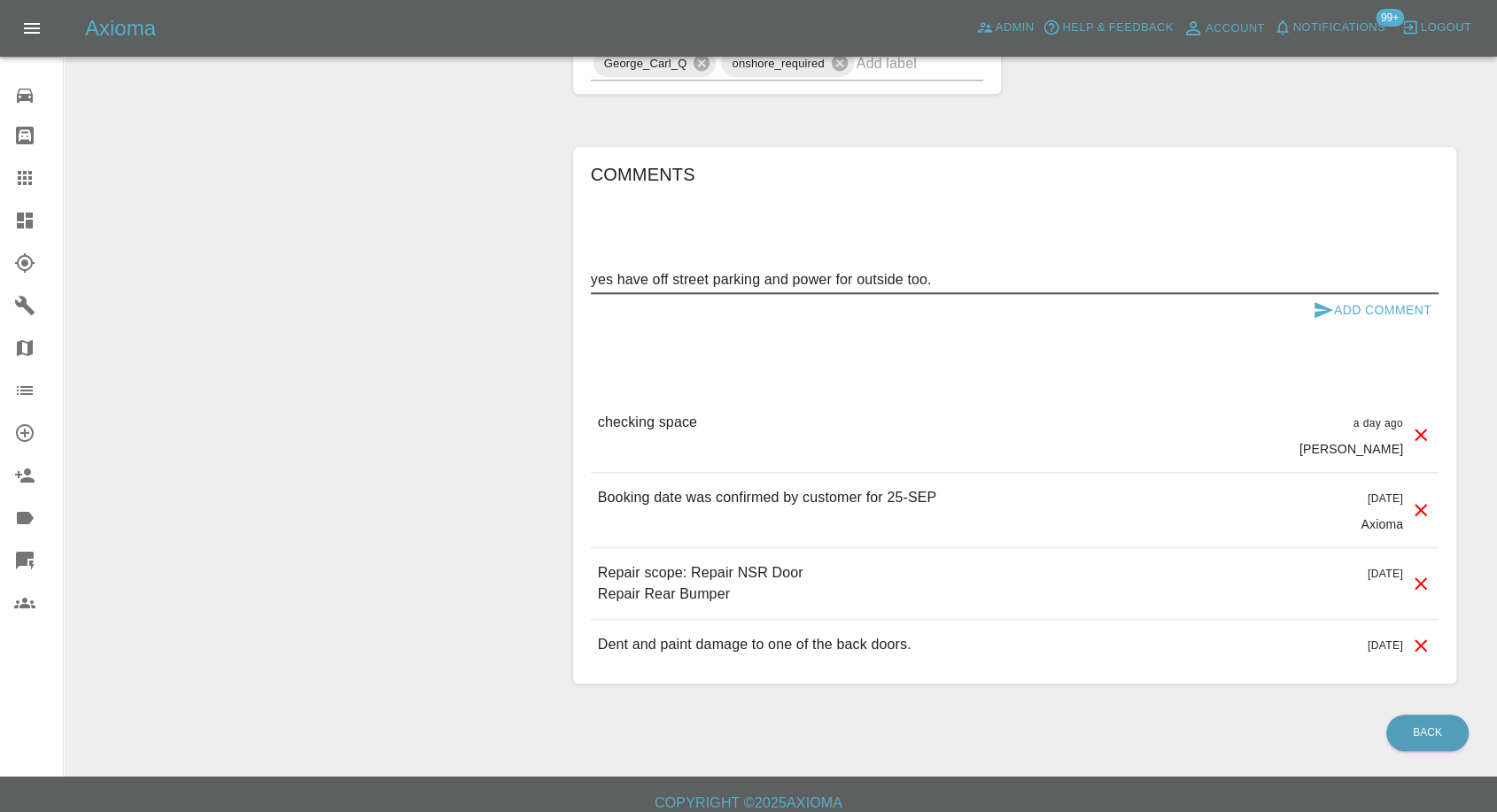
type textarea "yes have off street parking and power for outside too."
click at [1320, 312] on icon "submit" at bounding box center [1324, 310] width 18 height 16
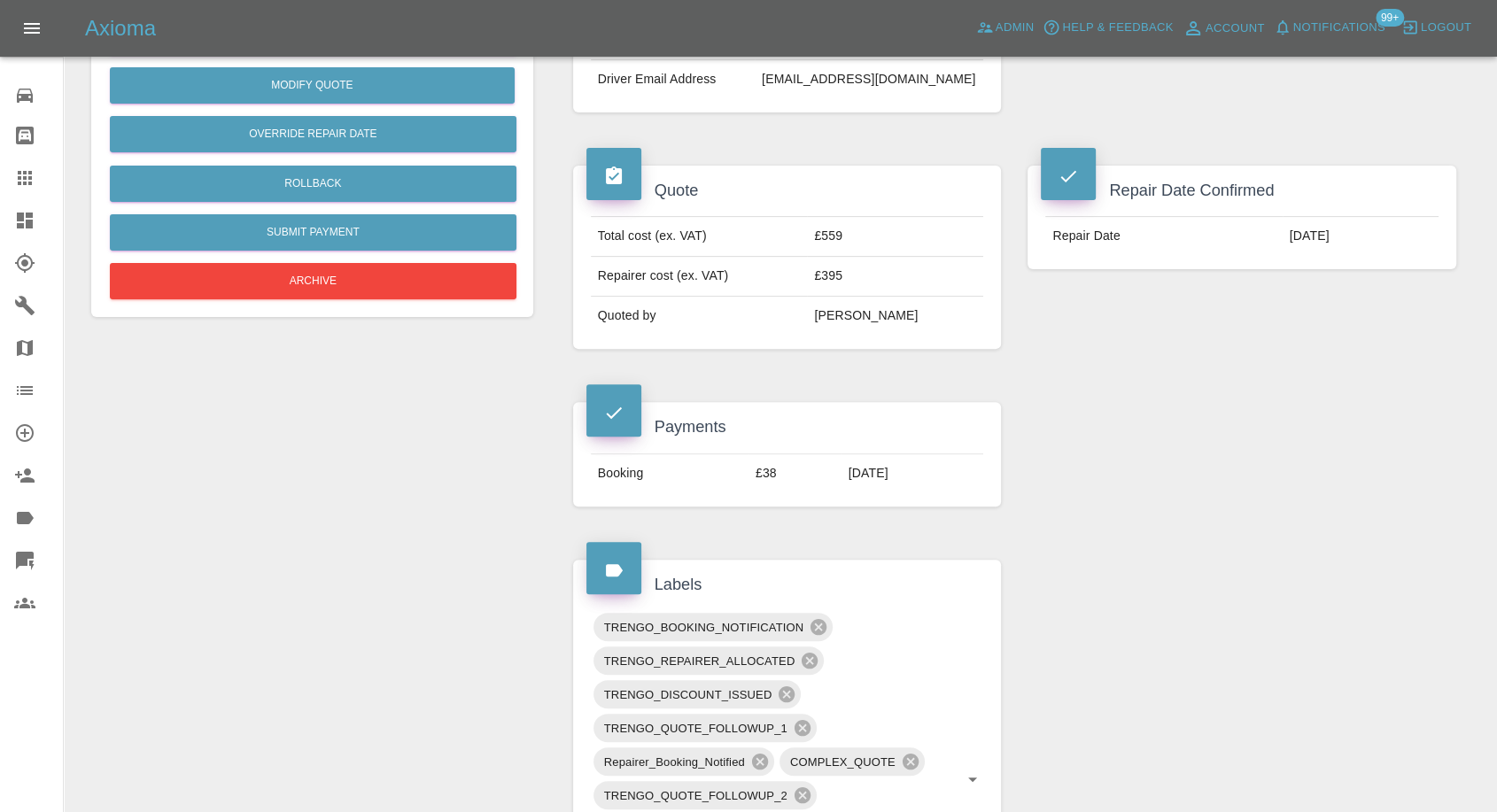
scroll to position [393, 0]
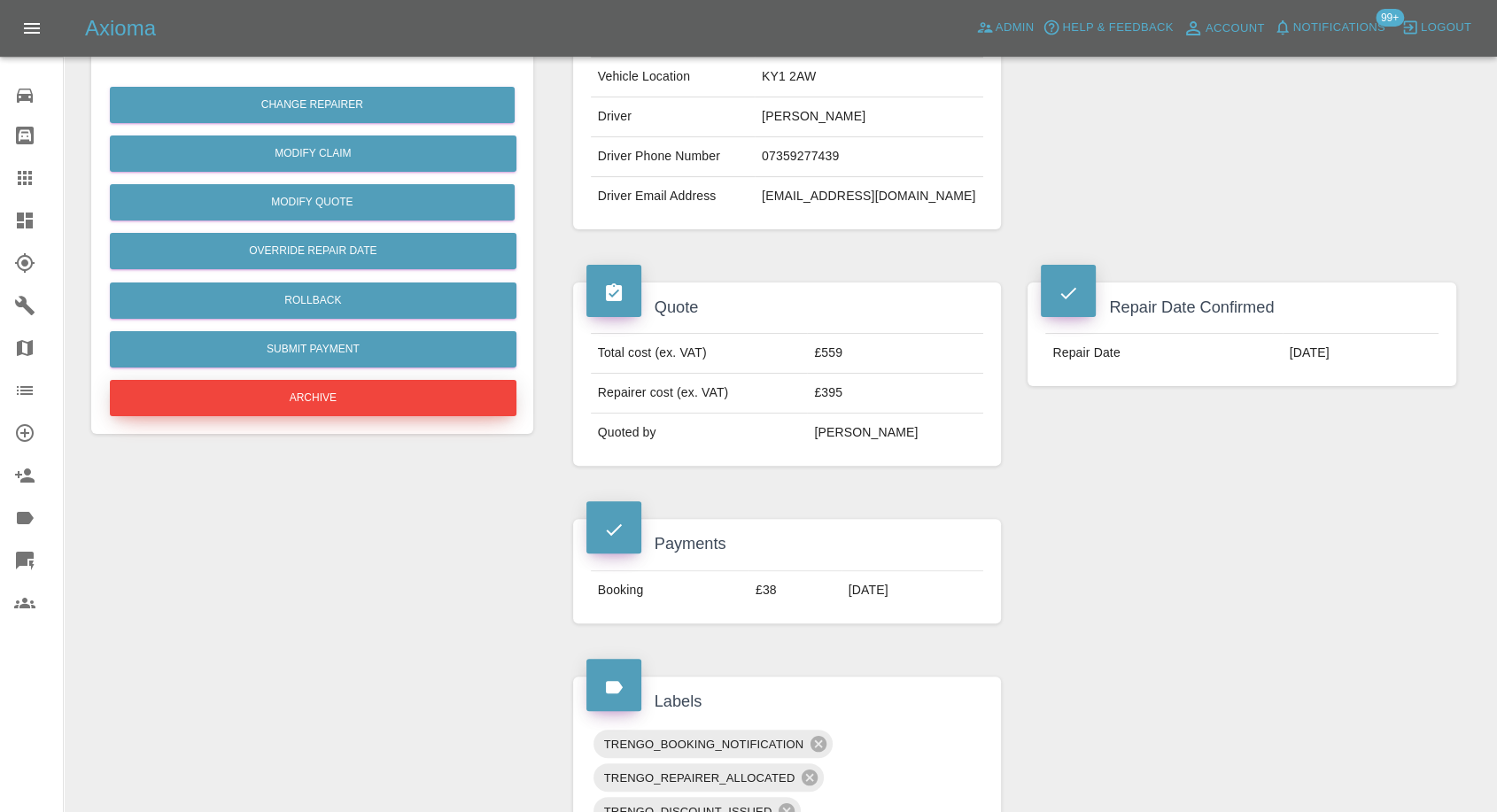
click at [423, 392] on button "Archive" at bounding box center [313, 399] width 407 height 37
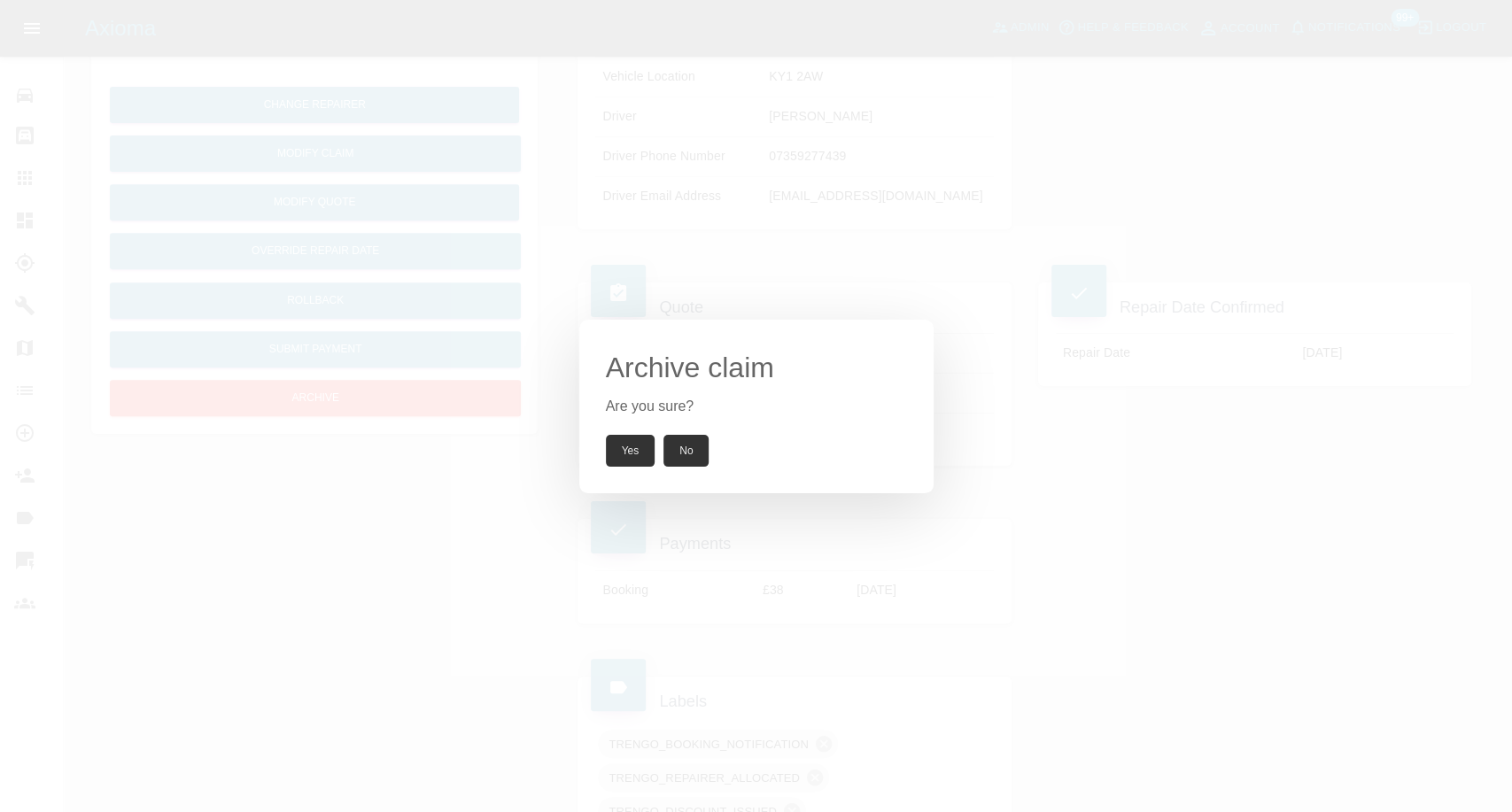
click at [635, 445] on button "Yes" at bounding box center [630, 450] width 50 height 32
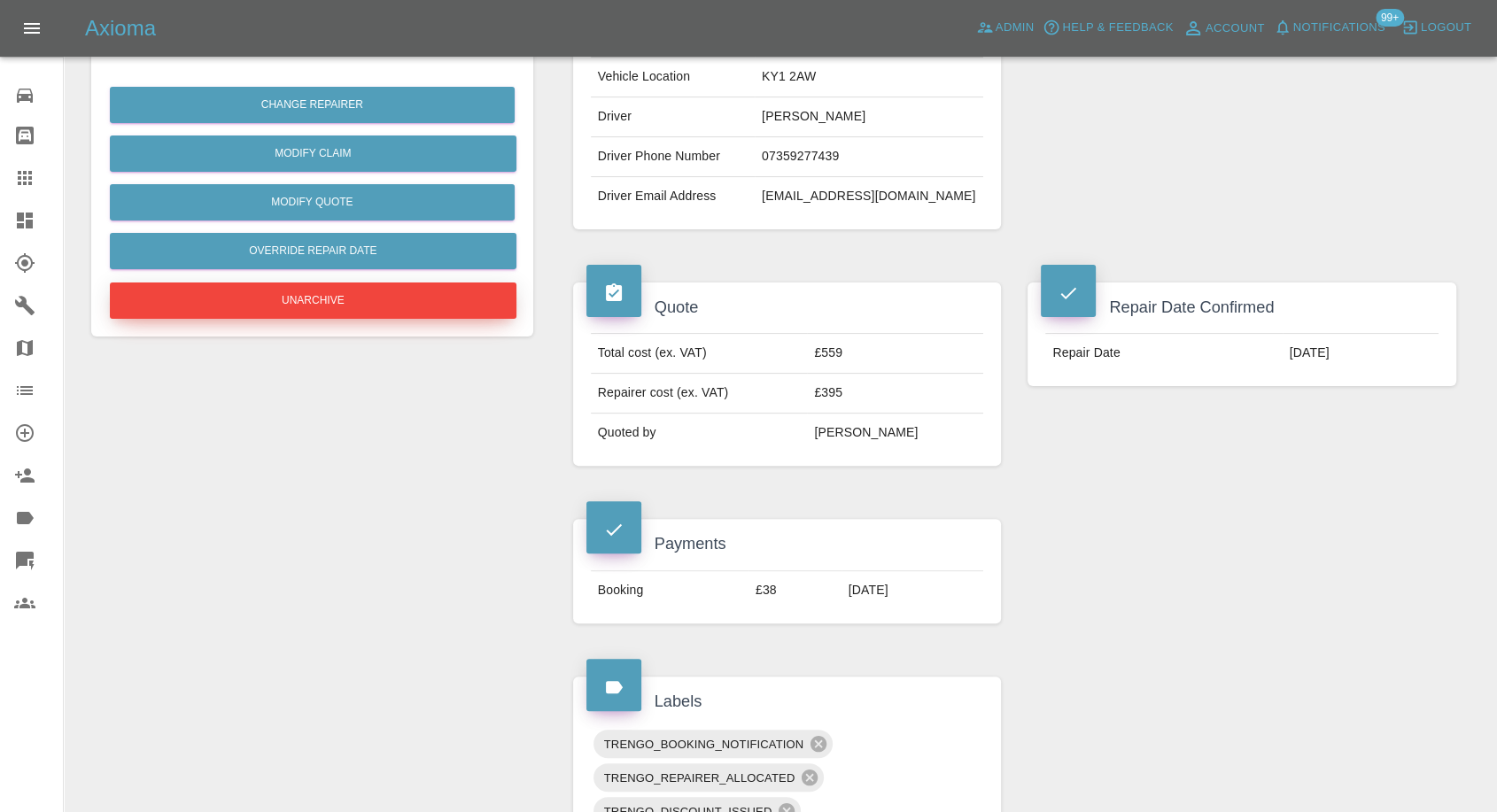
click at [435, 311] on button "Unarchive" at bounding box center [313, 301] width 407 height 37
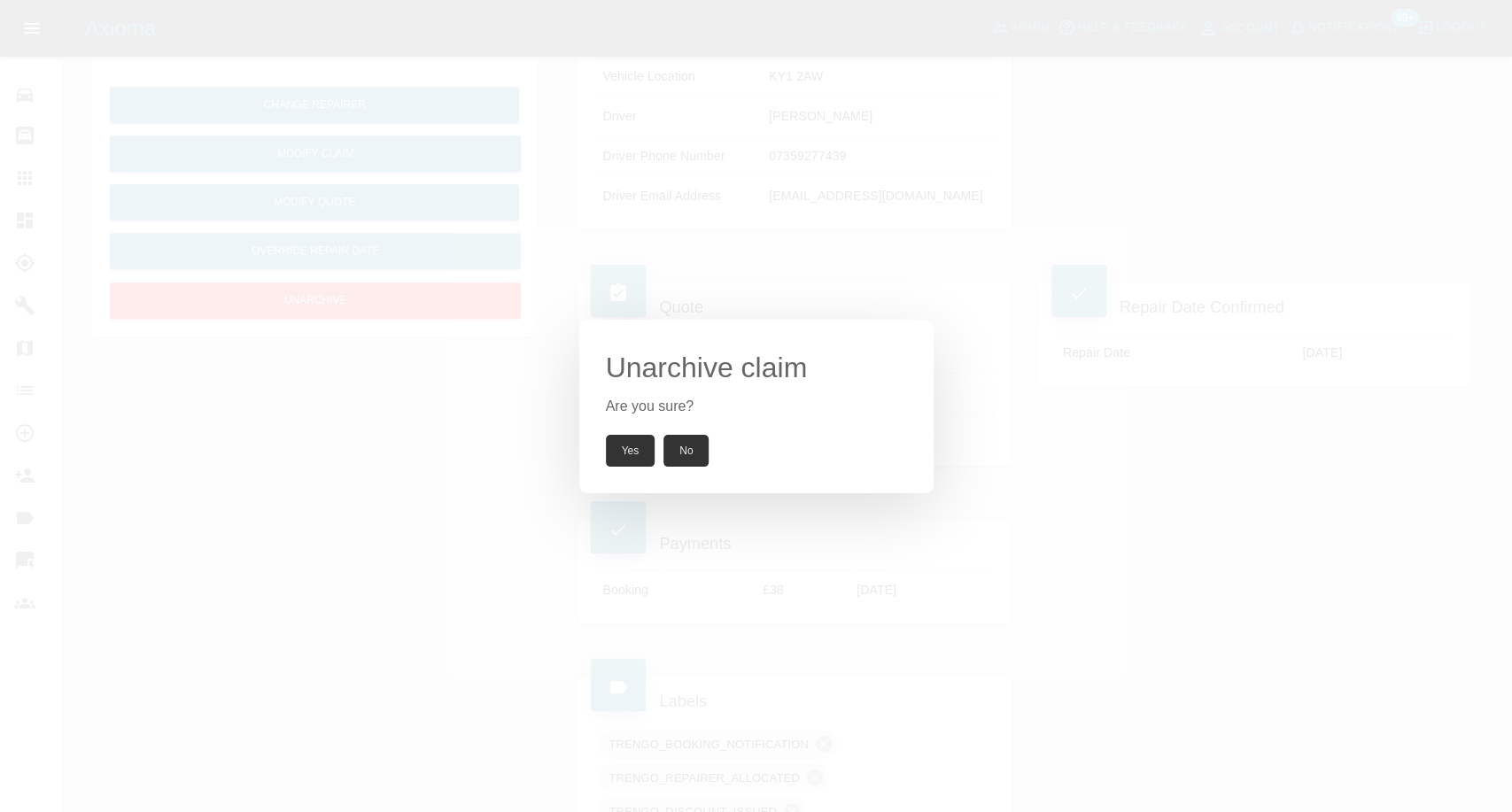
click at [632, 434] on button "Yes" at bounding box center [630, 450] width 50 height 32
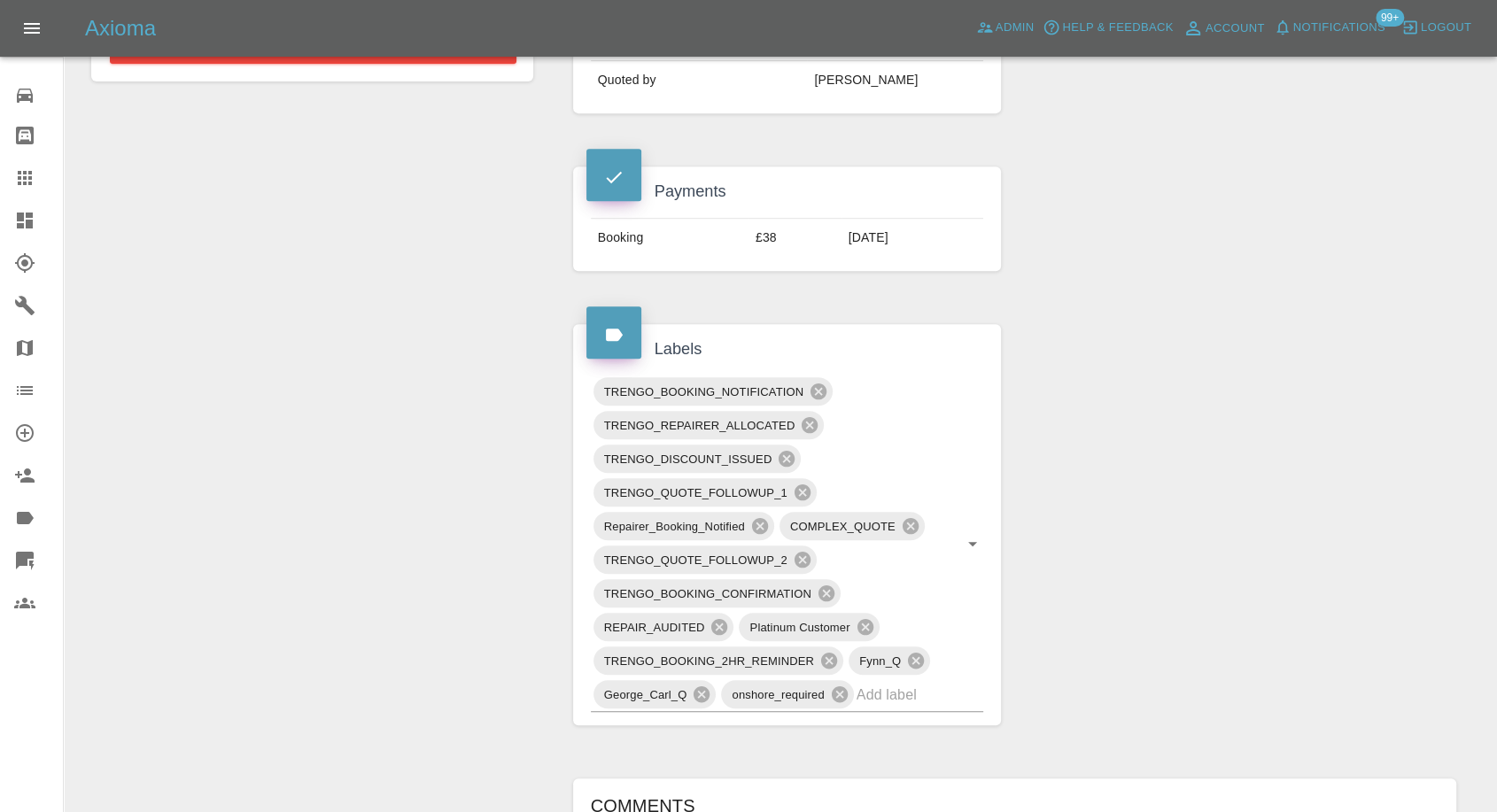
scroll to position [688, 0]
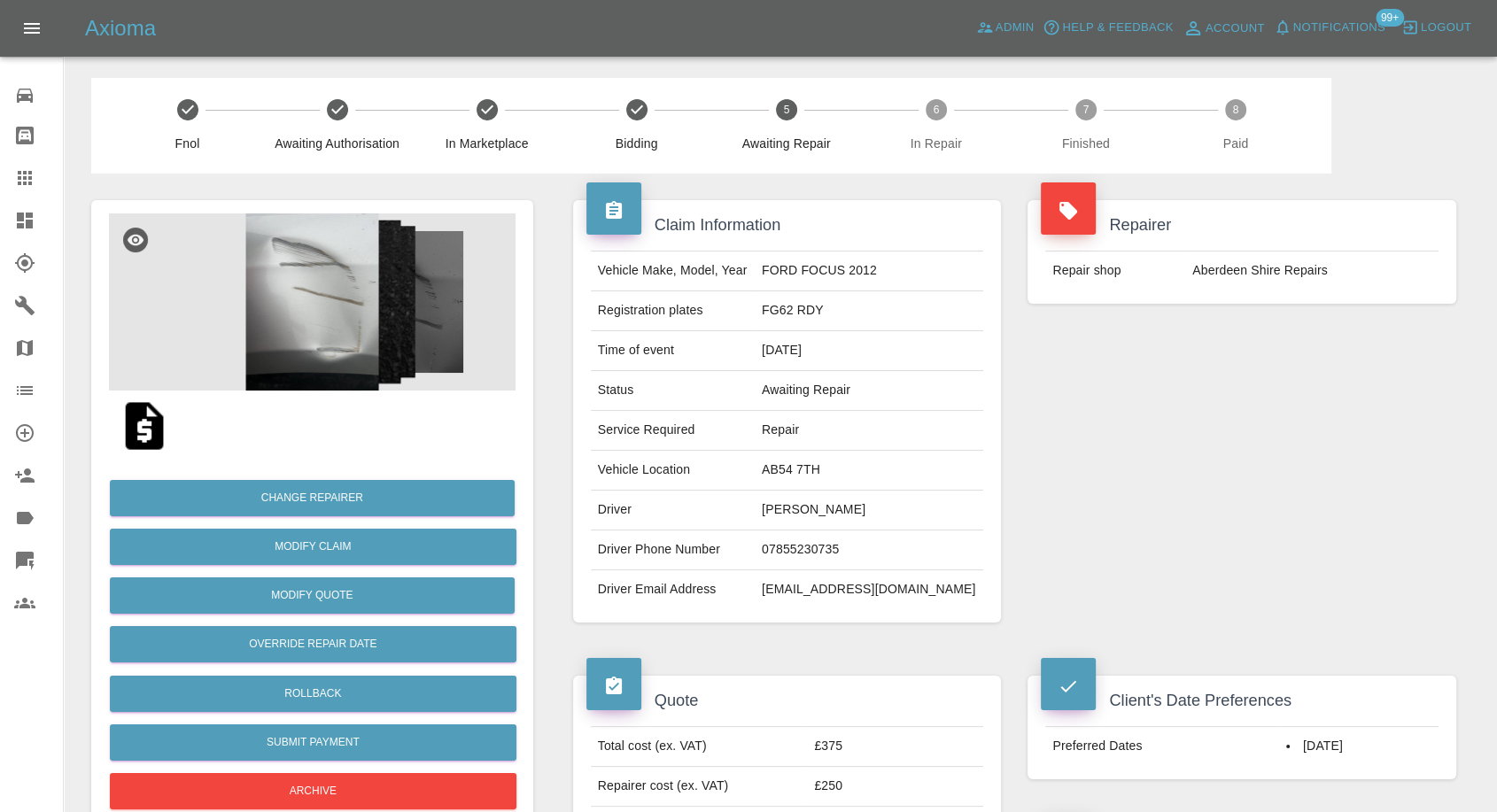
click at [776, 525] on td "[PERSON_NAME]" at bounding box center [868, 510] width 229 height 39
click at [796, 497] on td "[PERSON_NAME]" at bounding box center [868, 510] width 229 height 39
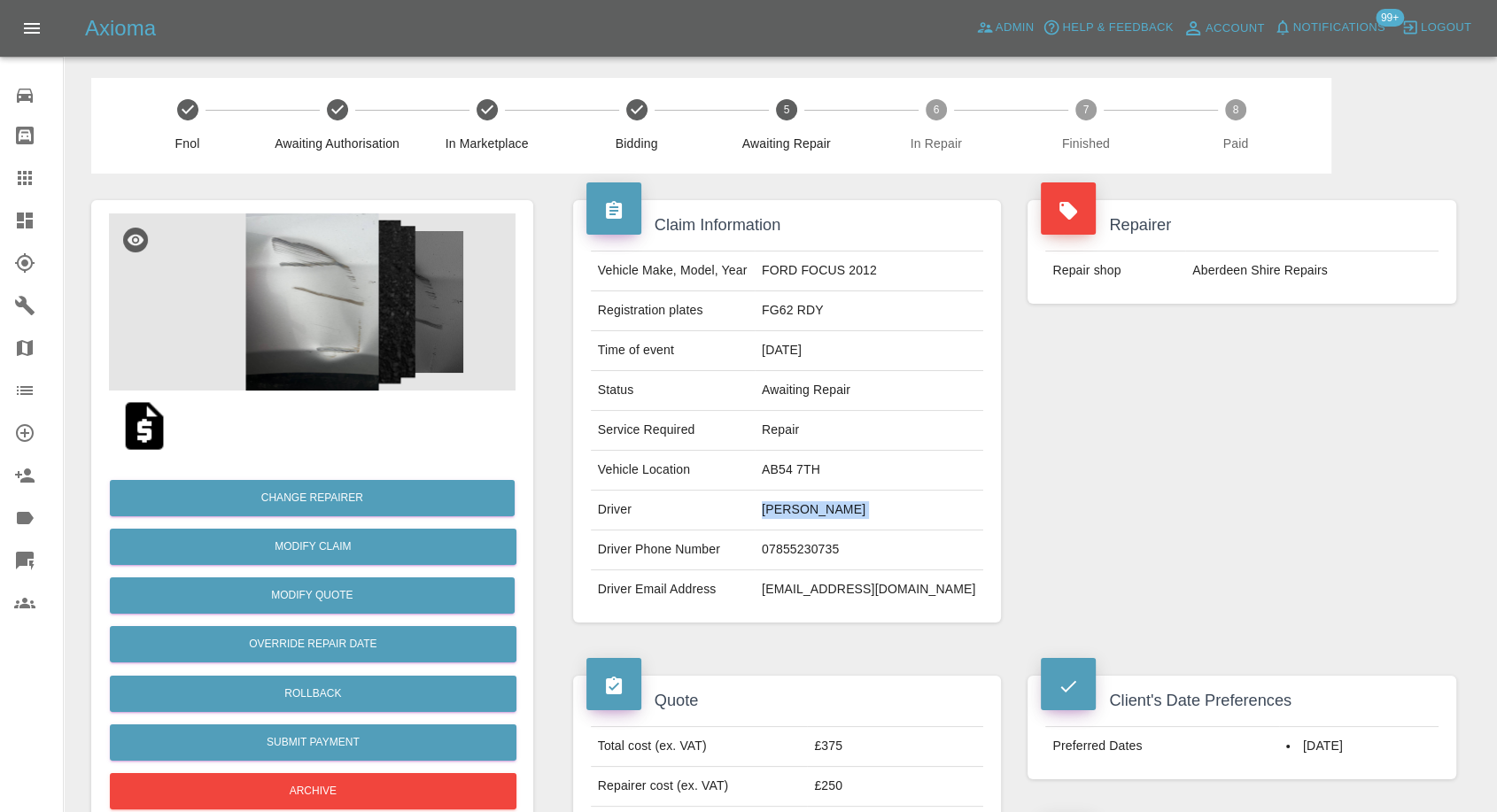
copy td "[PERSON_NAME]"
click at [786, 546] on td "07855230735" at bounding box center [868, 549] width 229 height 39
copy td "07855230735"
click at [890, 627] on div "Claim Information Vehicle Make, Model, Year FORD FOCUS 2012 Registration plates…" at bounding box center [788, 412] width 456 height 476
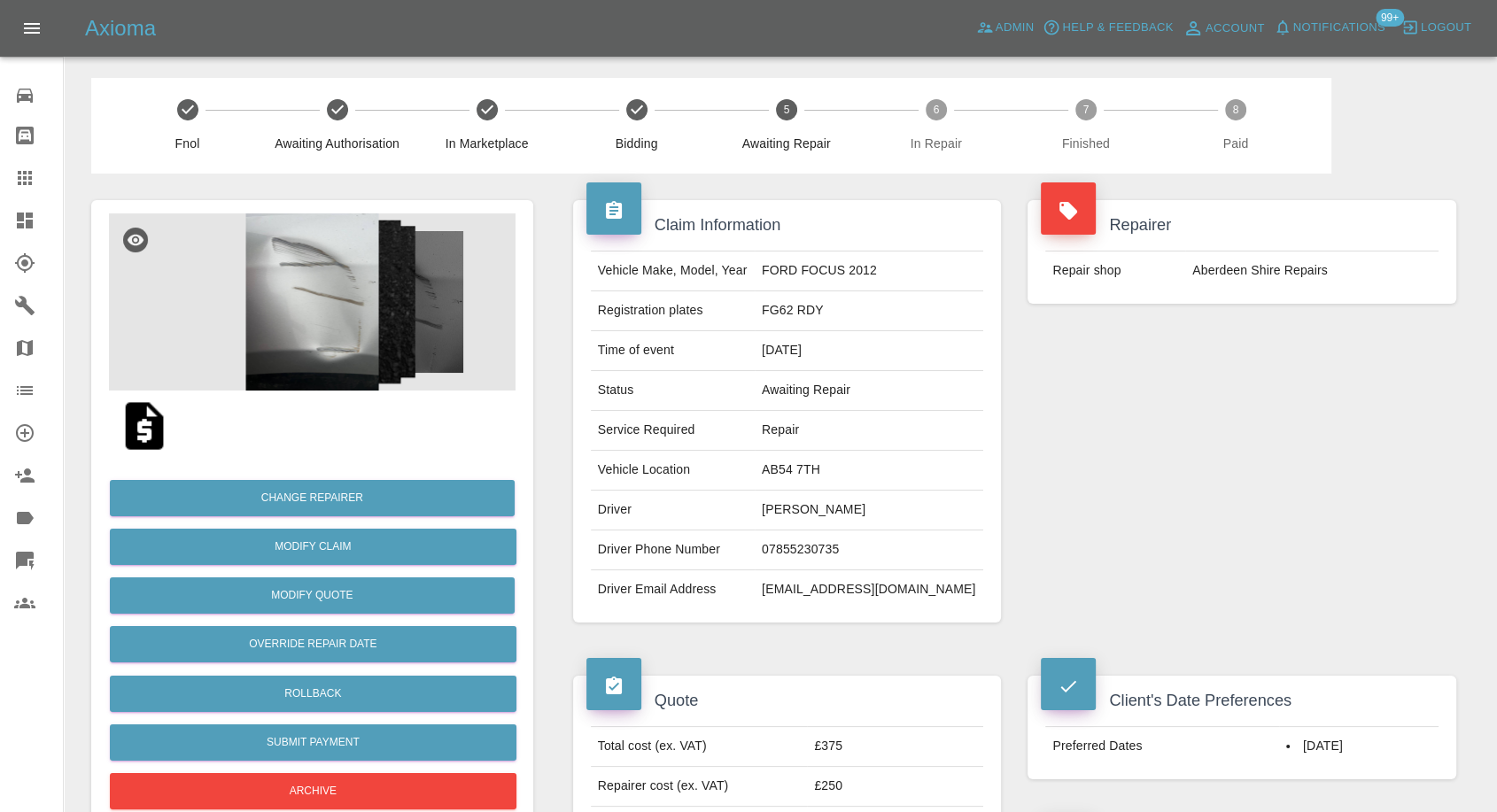
click at [783, 512] on td "William Norton" at bounding box center [868, 510] width 229 height 39
click at [780, 504] on td "William Norton" at bounding box center [868, 510] width 229 height 39
copy td "William"
click at [787, 465] on td "AB54 7TH" at bounding box center [868, 470] width 229 height 39
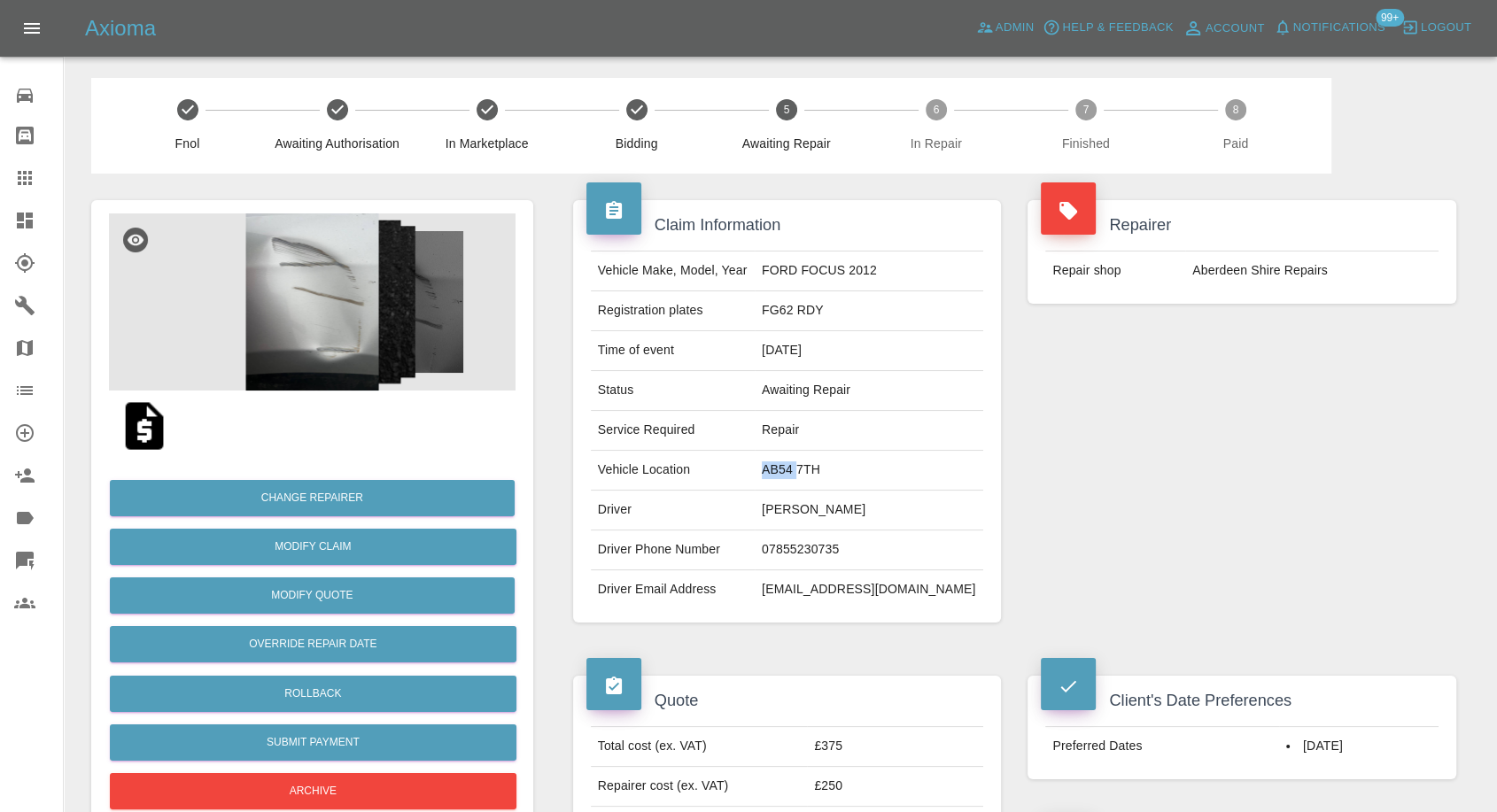
click at [787, 465] on td "AB54 7TH" at bounding box center [868, 470] width 229 height 39
copy td "AB54 7TH"
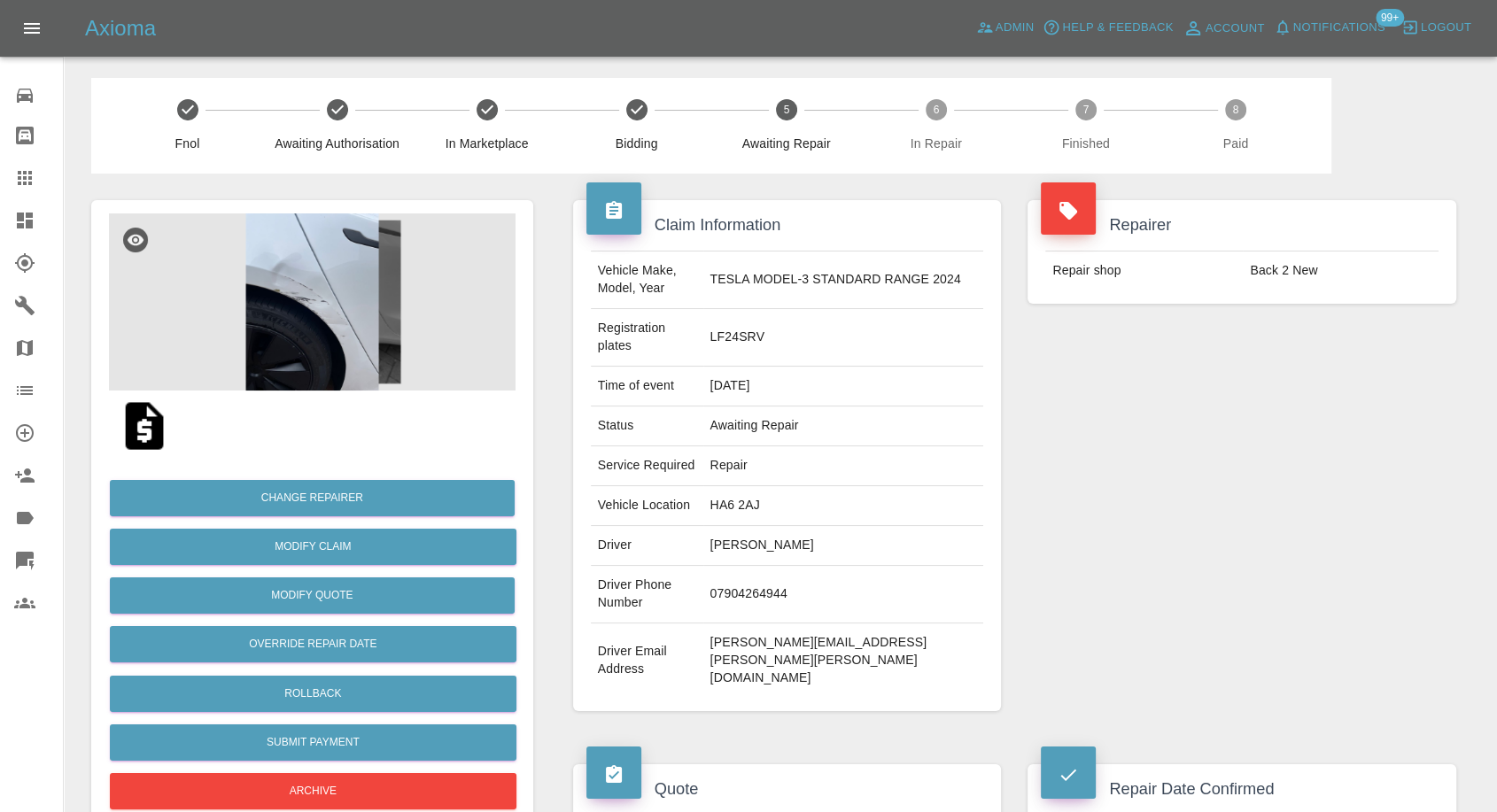
click at [771, 526] on td "[PERSON_NAME]" at bounding box center [844, 546] width 281 height 39
copy td "[PERSON_NAME]"
click at [787, 573] on td "07904264944" at bounding box center [844, 594] width 281 height 58
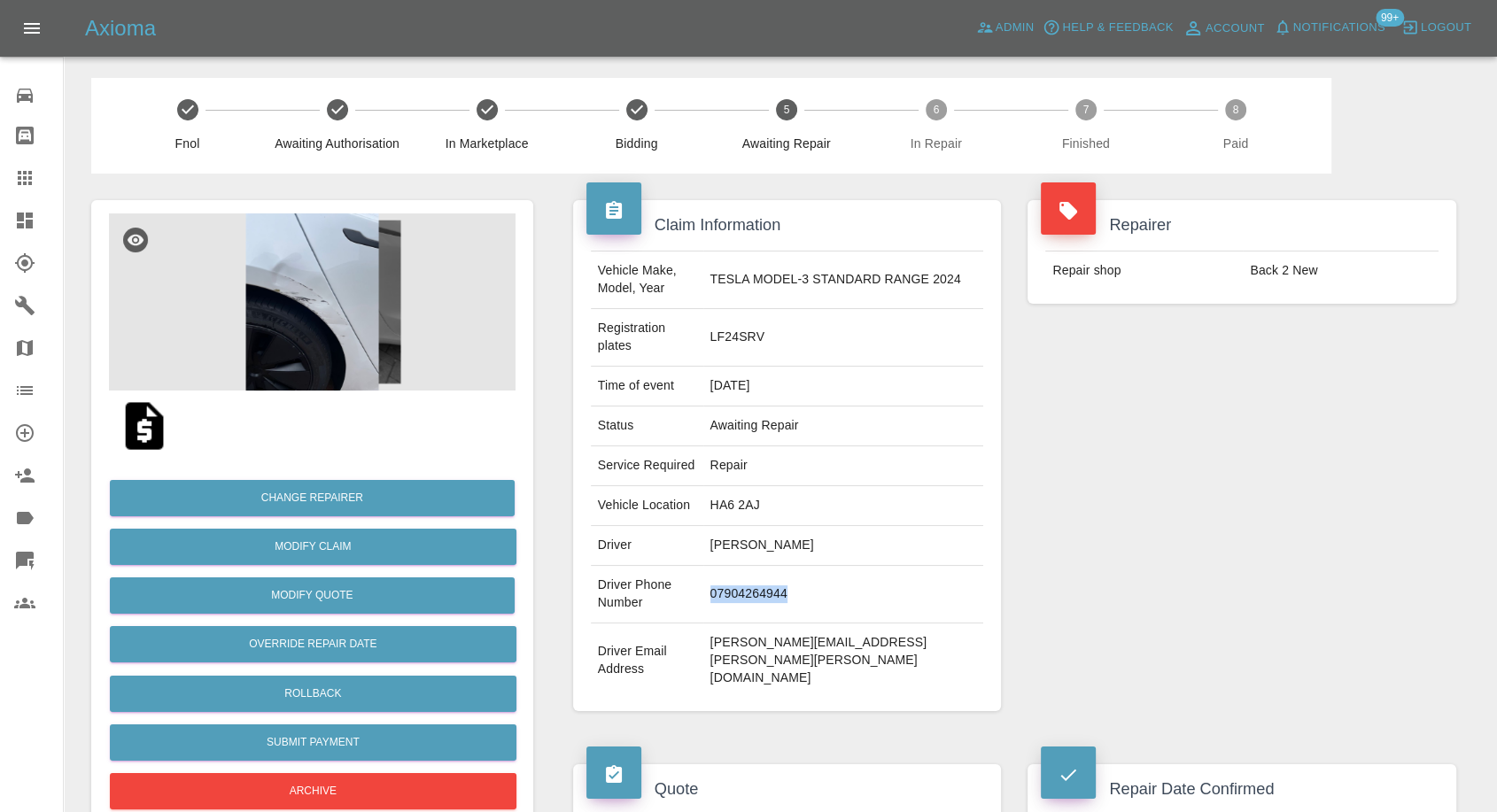
click at [787, 573] on td "07904264944" at bounding box center [844, 594] width 281 height 58
copy td "07904264944"
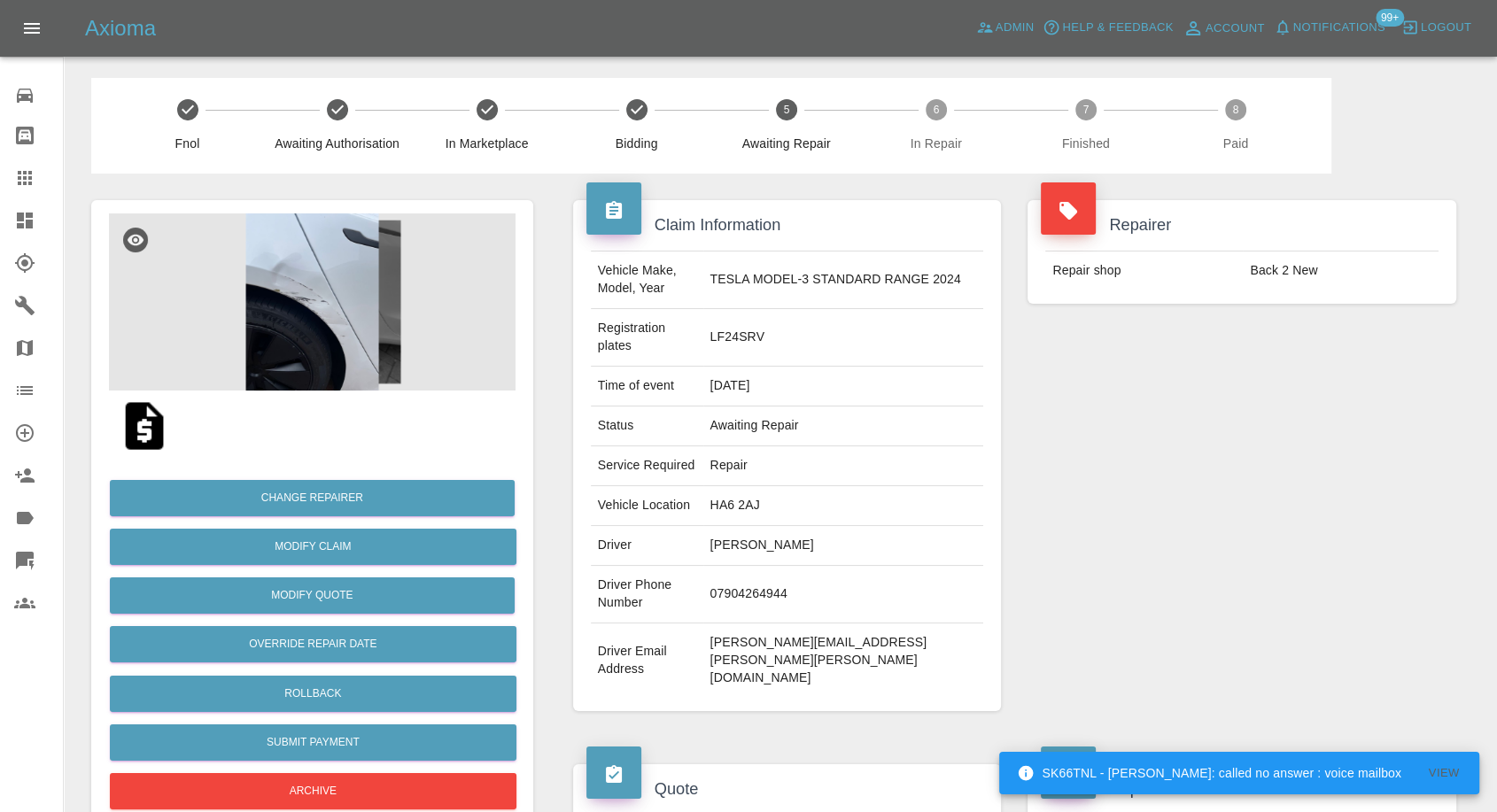
drag, startPoint x: 734, startPoint y: 662, endPoint x: 755, endPoint y: 607, distance: 58.9
click at [734, 662] on div "Claim Information Vehicle Make, Model, Year TESLA MODEL-3 STANDARD RANGE 2024 R…" at bounding box center [788, 456] width 456 height 564
click at [748, 526] on td "[PERSON_NAME]" at bounding box center [844, 546] width 281 height 39
click at [748, 526] on td "Chris Rees" at bounding box center [844, 546] width 281 height 39
copy td "Chris"
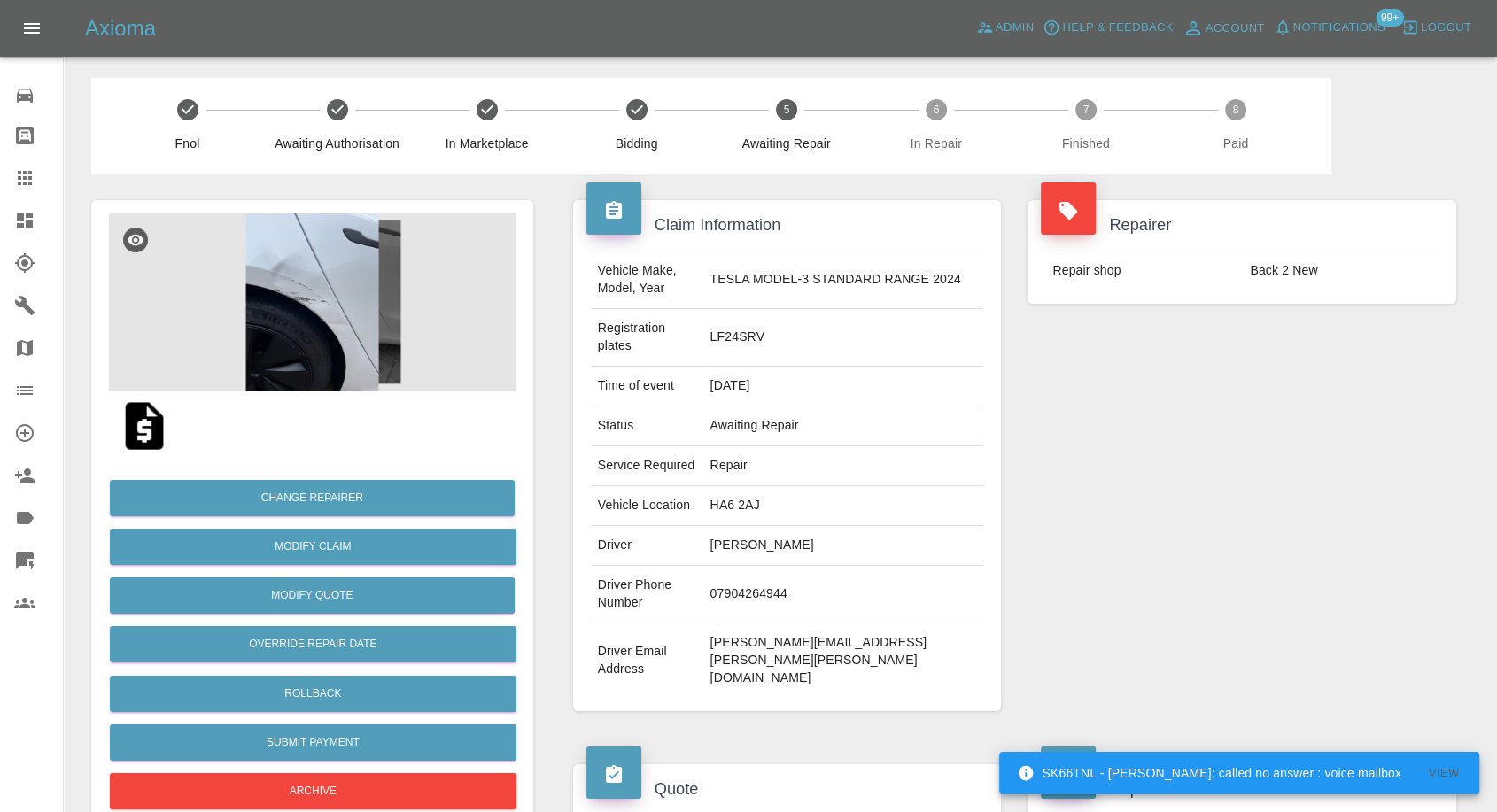
click at [1144, 470] on div "Repairer Repair shop Back 2 New" at bounding box center [1242, 456] width 456 height 564
click at [758, 486] on td "HA6 2AJ" at bounding box center [844, 505] width 281 height 39
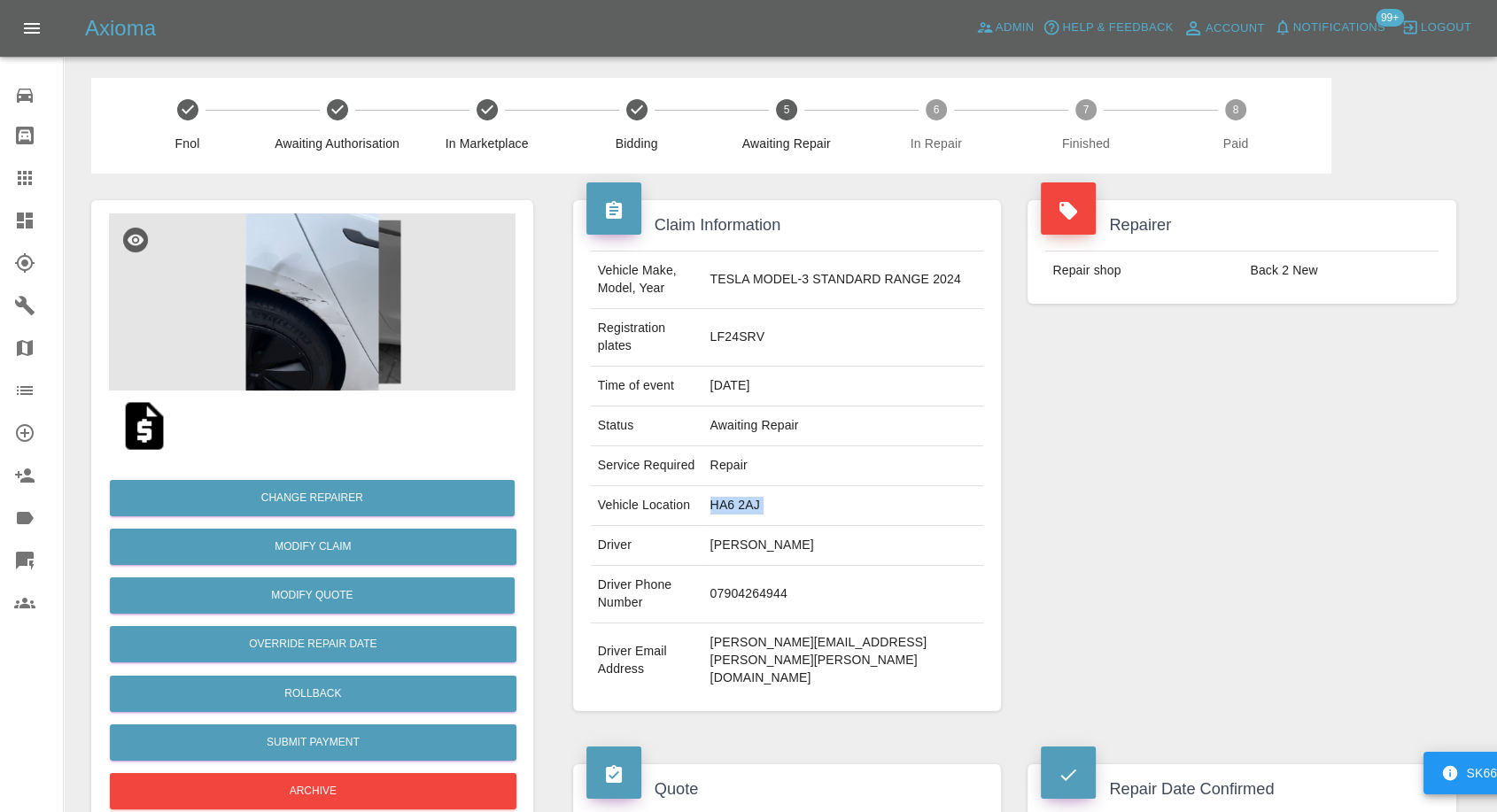
copy td "HA6 2AJ"
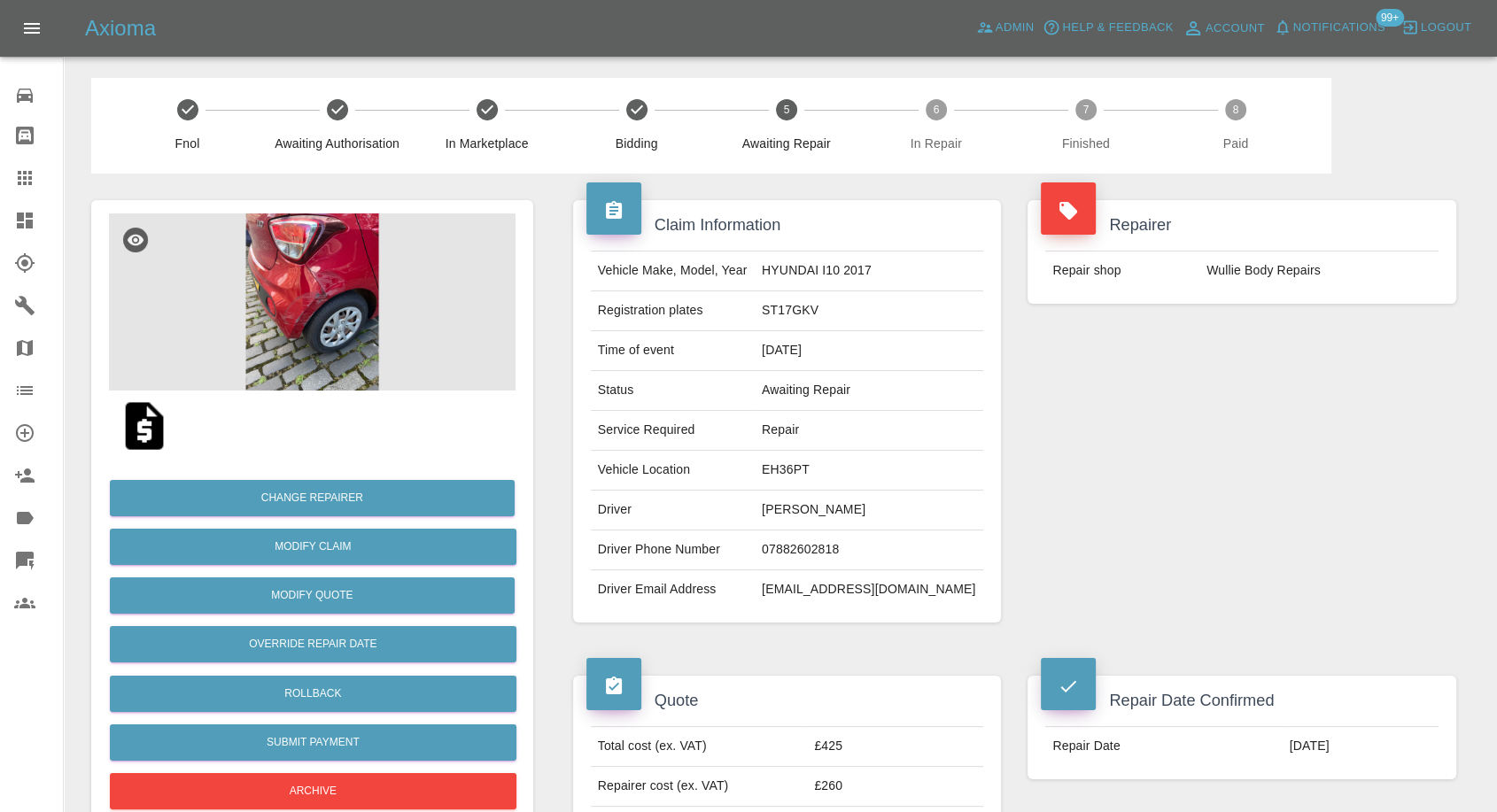
click at [774, 530] on td "[PERSON_NAME]" at bounding box center [868, 510] width 229 height 39
copy td "[PERSON_NAME]"
click at [787, 554] on td "07882602818" at bounding box center [868, 549] width 229 height 39
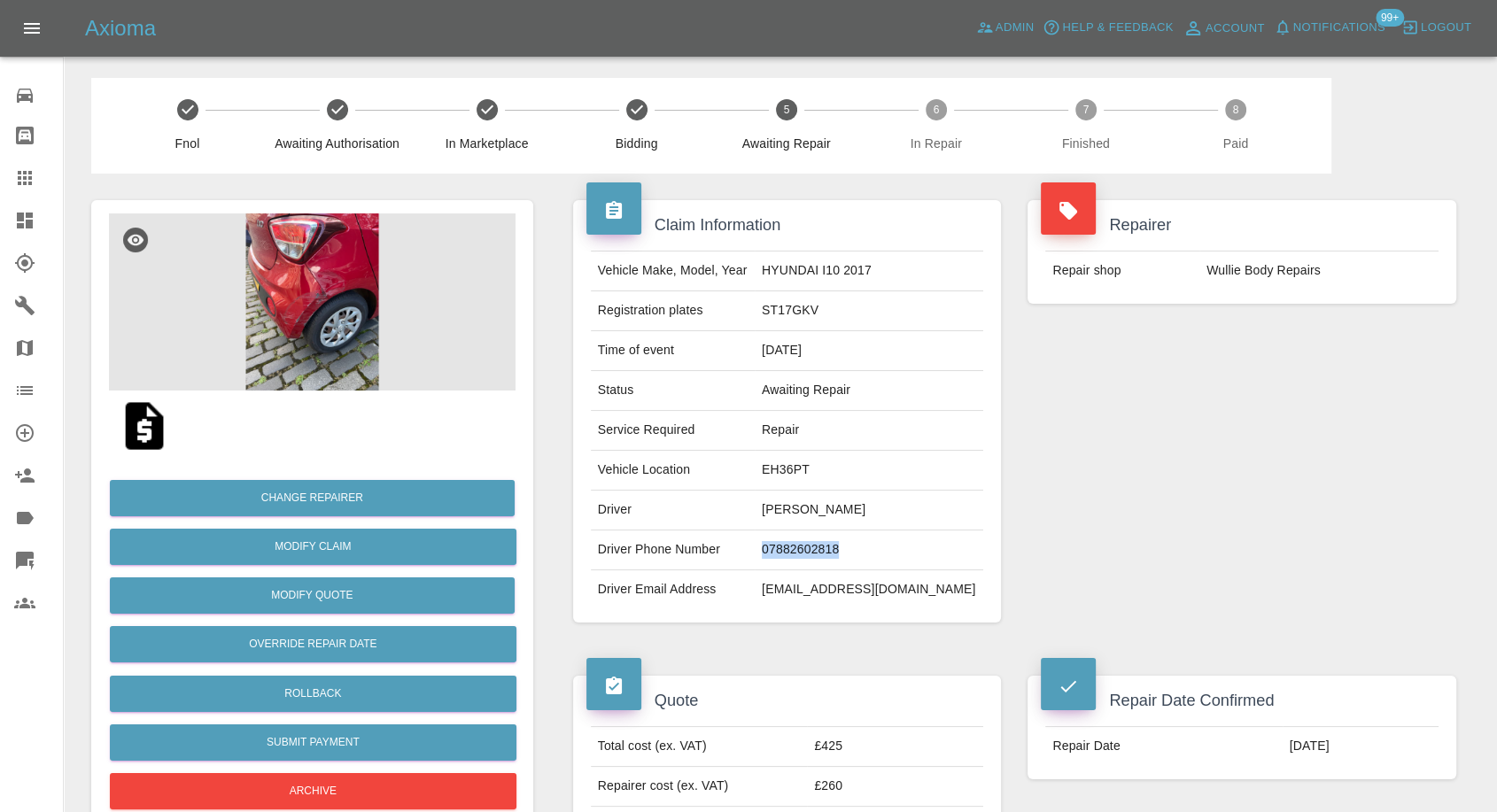
click at [787, 554] on td "07882602818" at bounding box center [868, 549] width 229 height 39
copy td "07882602818"
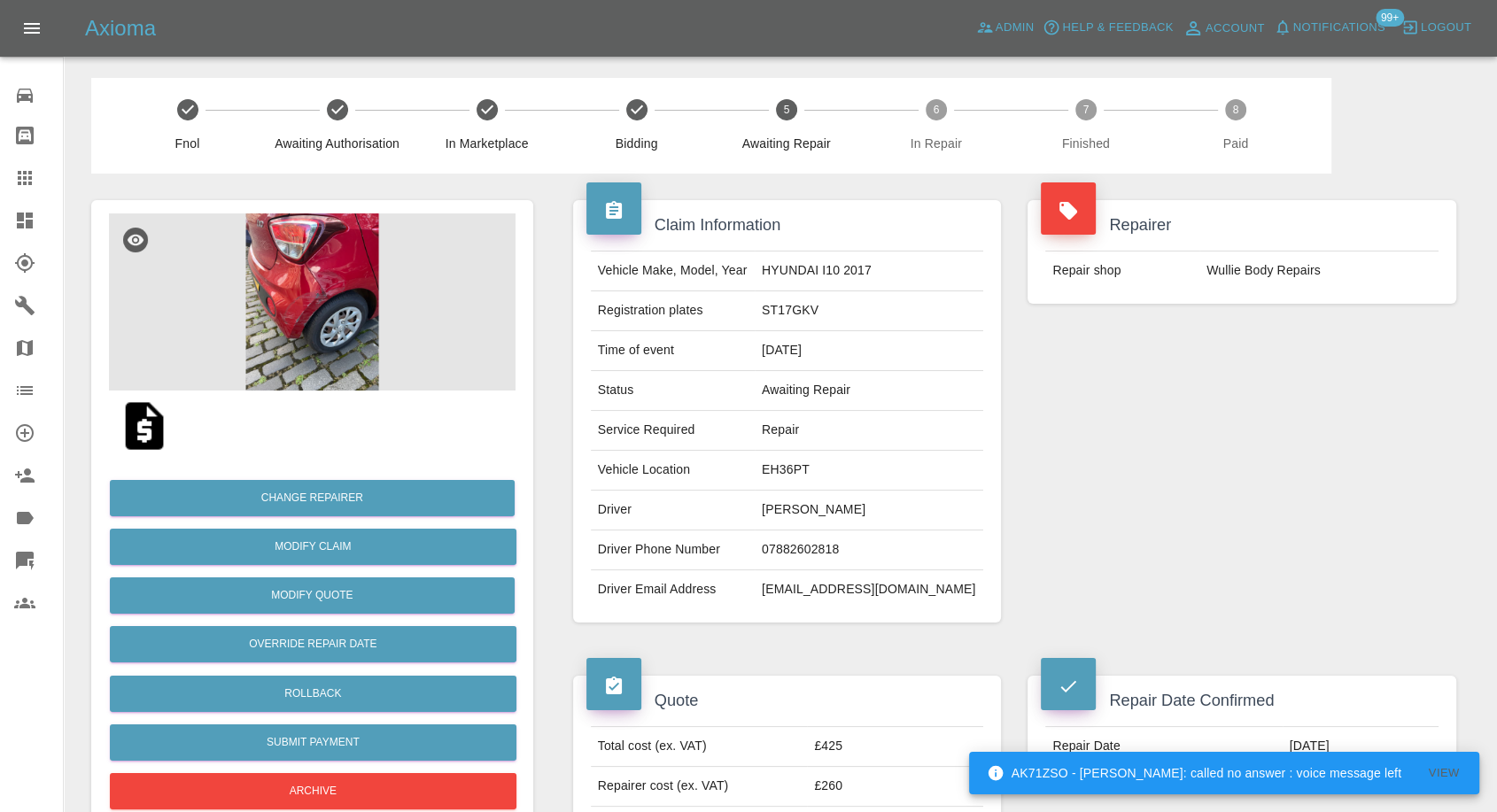
click at [1227, 508] on div "Repairer Repair shop Wullie Body Repairs" at bounding box center [1242, 412] width 456 height 476
click at [772, 529] on td "Carole Smith" at bounding box center [868, 510] width 229 height 39
copy td "Carole"
click at [768, 483] on td "EH36PT" at bounding box center [868, 470] width 229 height 39
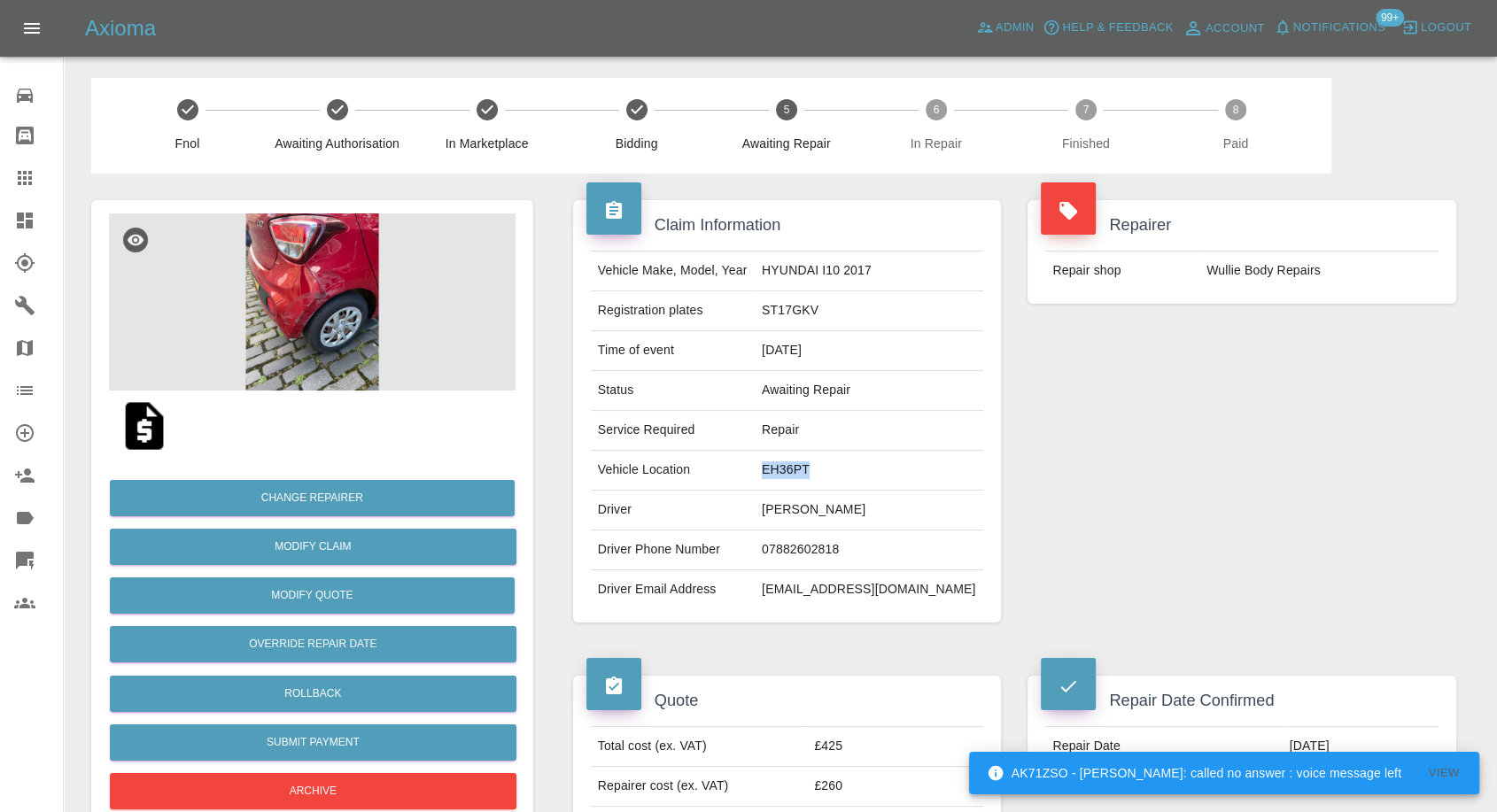
click at [768, 483] on td "EH36PT" at bounding box center [868, 470] width 229 height 39
copy td "EH36PT"
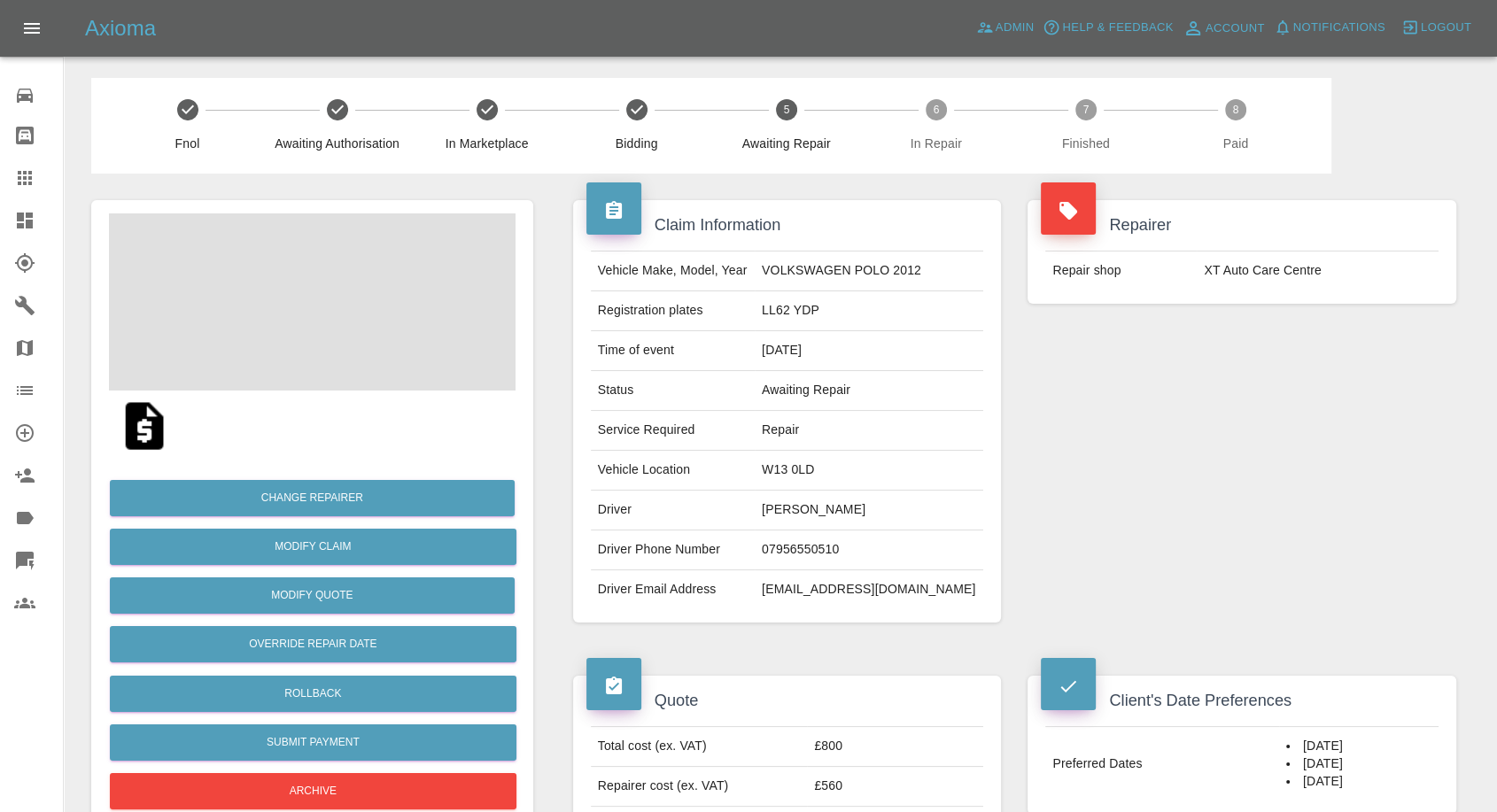
click at [825, 498] on td "[PERSON_NAME]" at bounding box center [868, 510] width 229 height 39
click at [825, 498] on td "Edward Mays" at bounding box center [868, 510] width 229 height 39
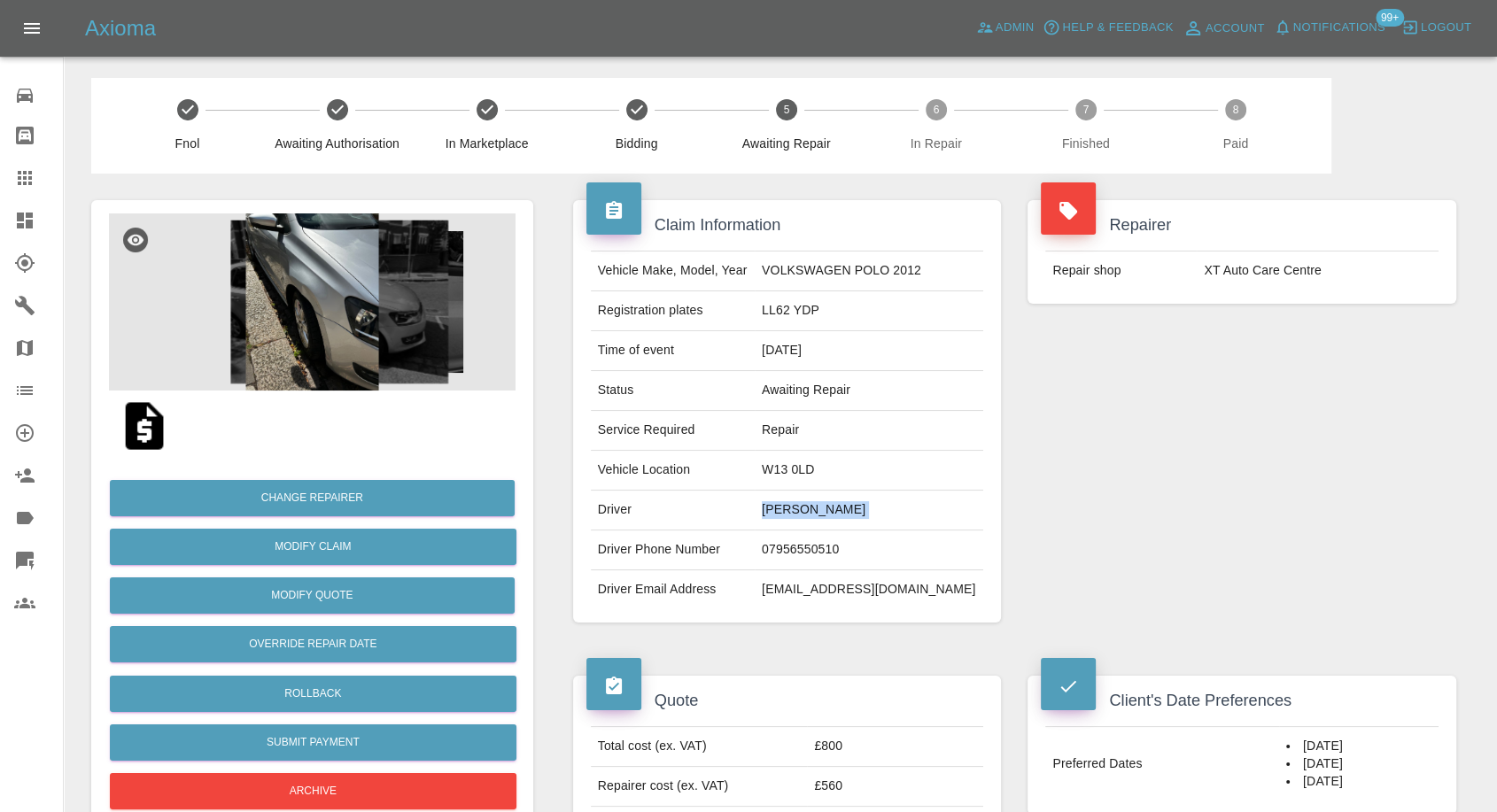
click at [825, 498] on td "Edward Mays" at bounding box center [868, 510] width 229 height 39
click at [812, 547] on td "07956550510" at bounding box center [868, 549] width 229 height 39
copy td "07956550510"
click at [897, 717] on div "Total cost (ex. VAT) £800 Repairer cost (ex. VAT) £560 Quoted by Carl Ainsworth" at bounding box center [788, 785] width 429 height 146
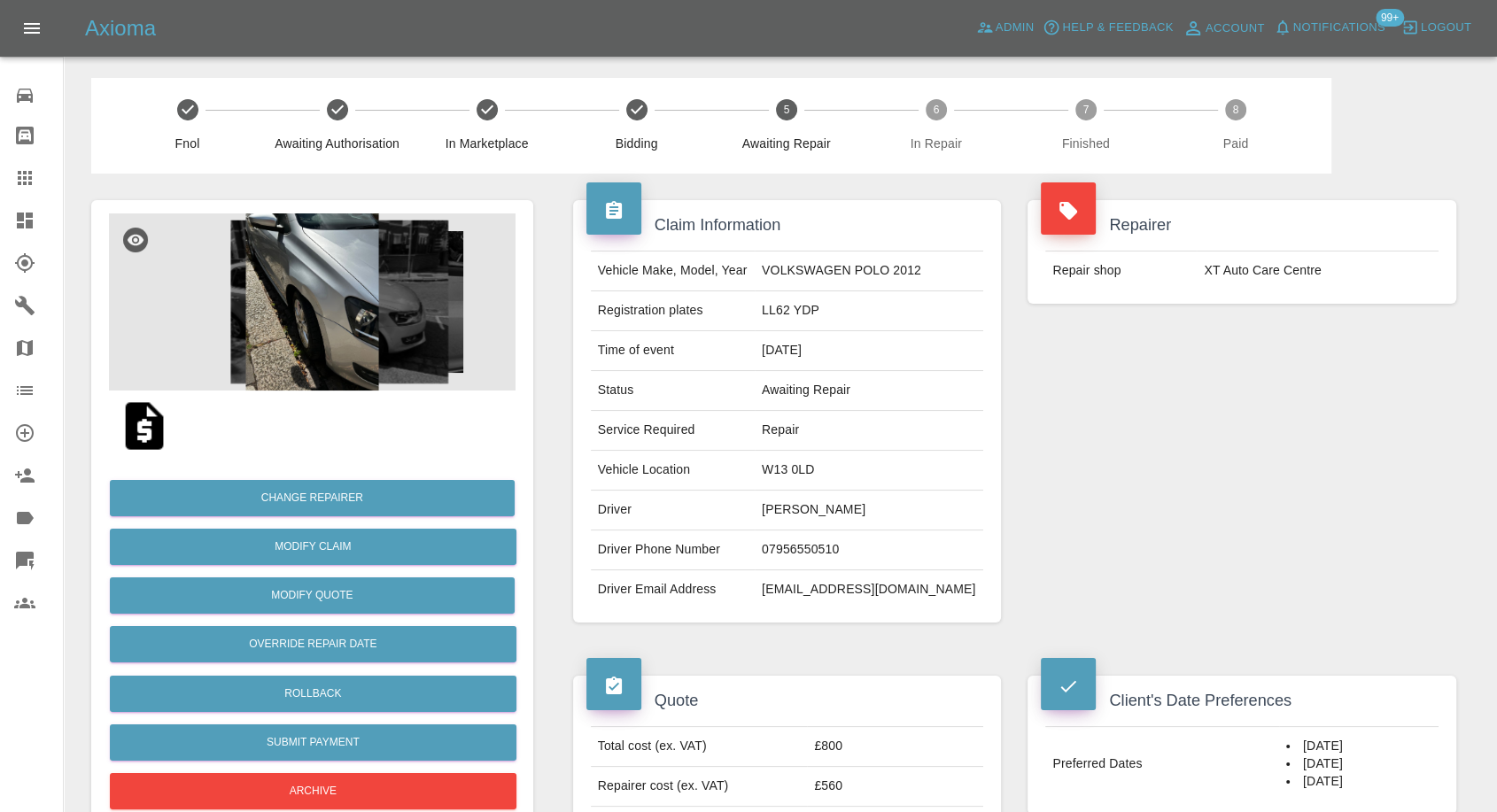
click at [823, 511] on td "Edward Mays" at bounding box center [868, 510] width 229 height 39
click at [823, 512] on td "Edward Mays" at bounding box center [868, 510] width 229 height 39
copy td "Edward"
click at [805, 468] on td "W13 0LD" at bounding box center [868, 470] width 229 height 39
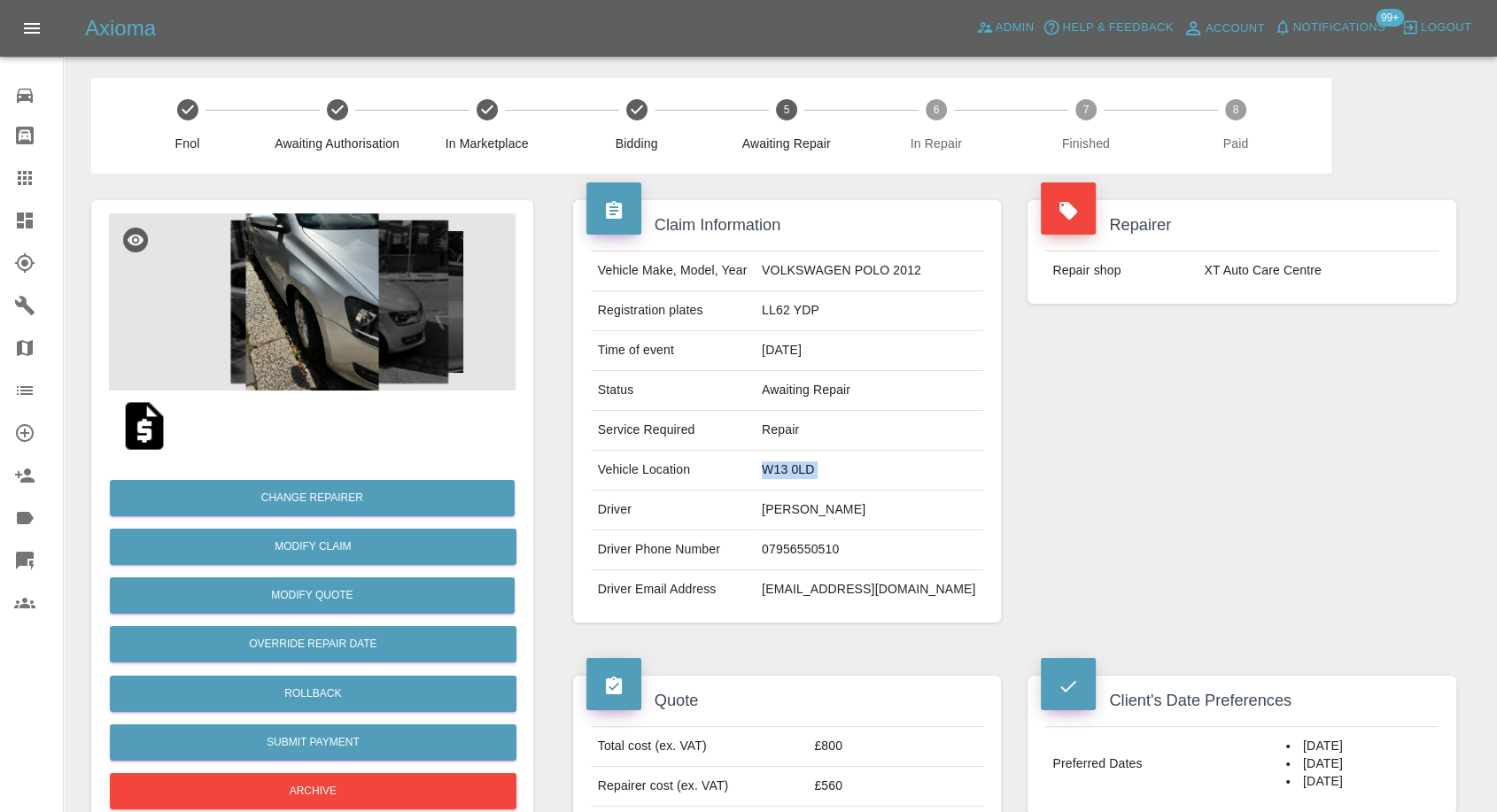
drag, startPoint x: 805, startPoint y: 468, endPoint x: 786, endPoint y: 333, distance: 136.3
click at [805, 466] on td "W13 0LD" at bounding box center [868, 470] width 229 height 39
copy td "W13 0LD"
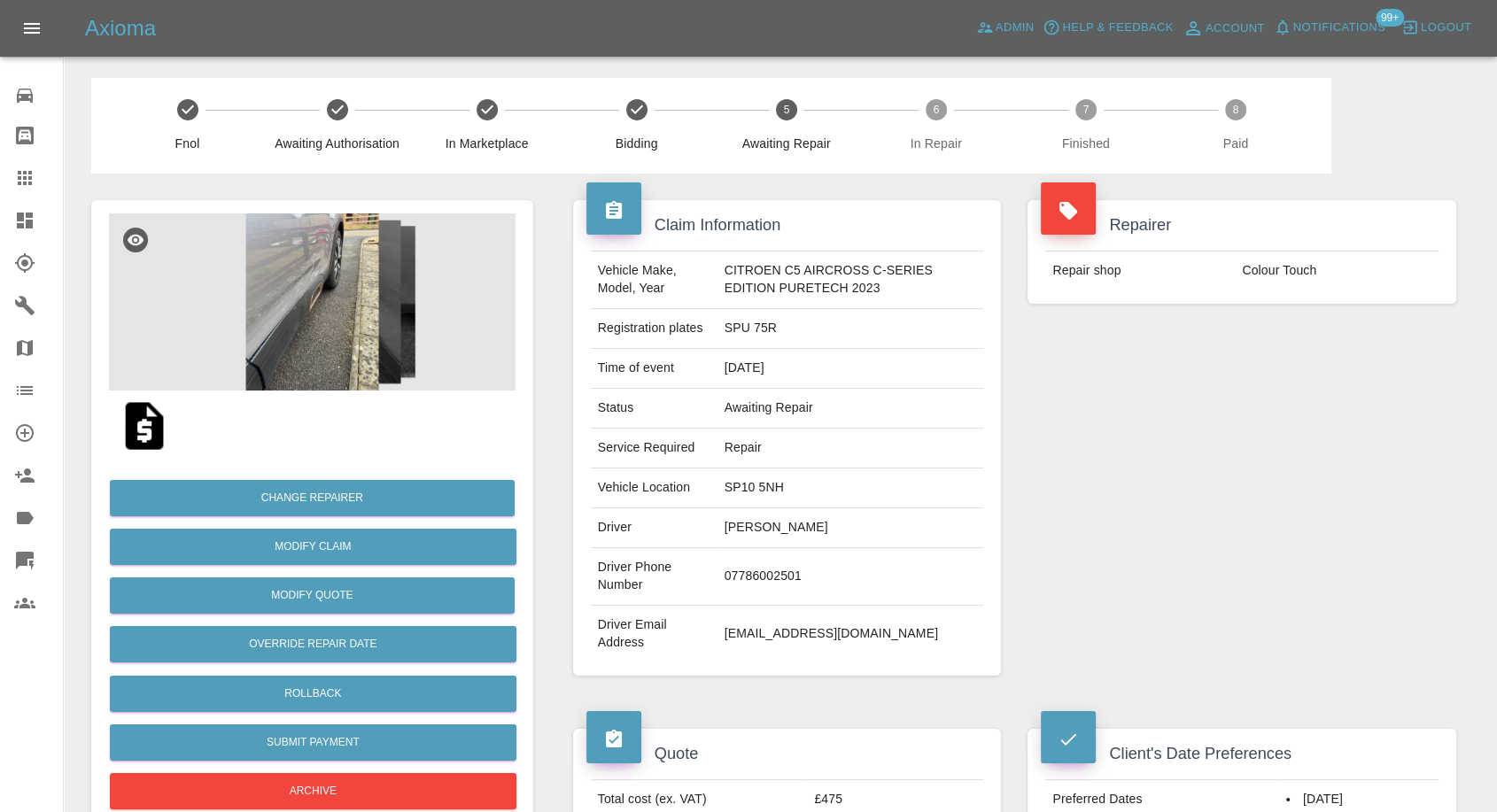
click at [790, 528] on td "[PERSON_NAME]" at bounding box center [851, 527] width 267 height 39
copy td "[PERSON_NAME]"
click at [737, 572] on td "07786002501" at bounding box center [851, 577] width 267 height 58
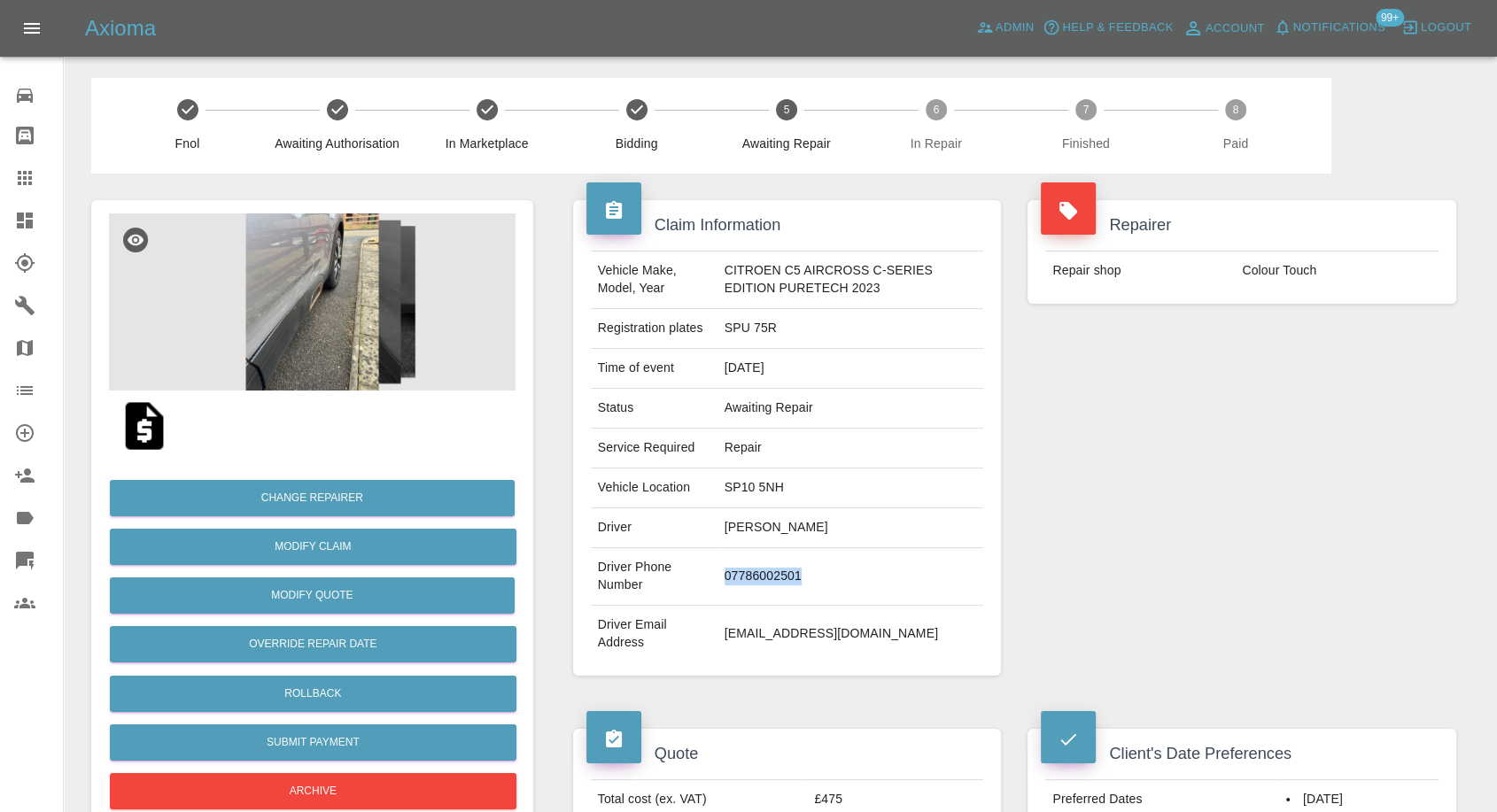
click at [737, 572] on td "07786002501" at bounding box center [851, 577] width 267 height 58
copy td "07786002501"
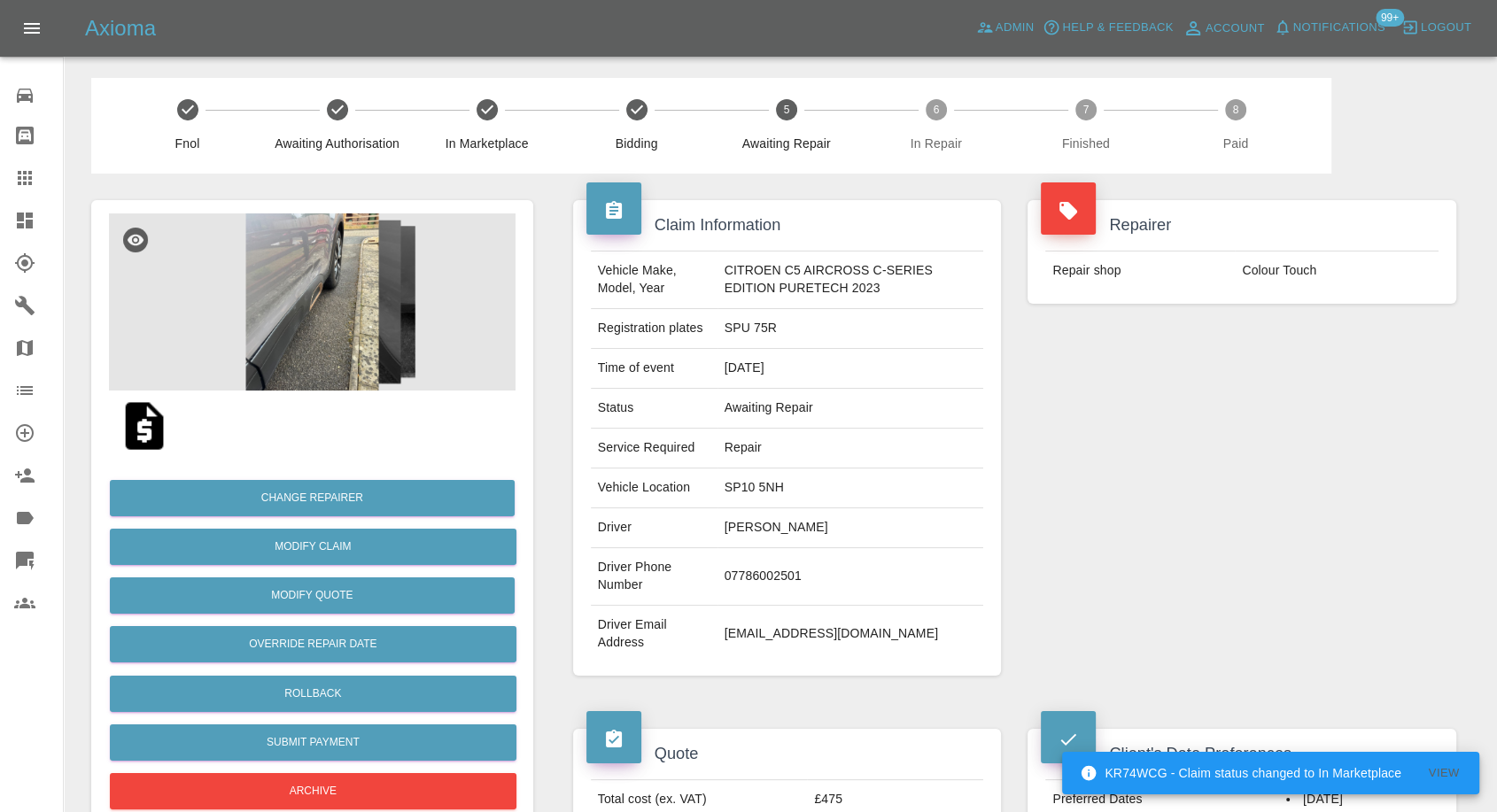
click at [725, 680] on div "Claim Information Vehicle Make, Model, Year CITROEN C5 AIRCROSS C-SERIES EDITIO…" at bounding box center [788, 438] width 456 height 529
click at [737, 529] on td "[PERSON_NAME]" at bounding box center [851, 527] width 267 height 39
copy td "[PERSON_NAME]"
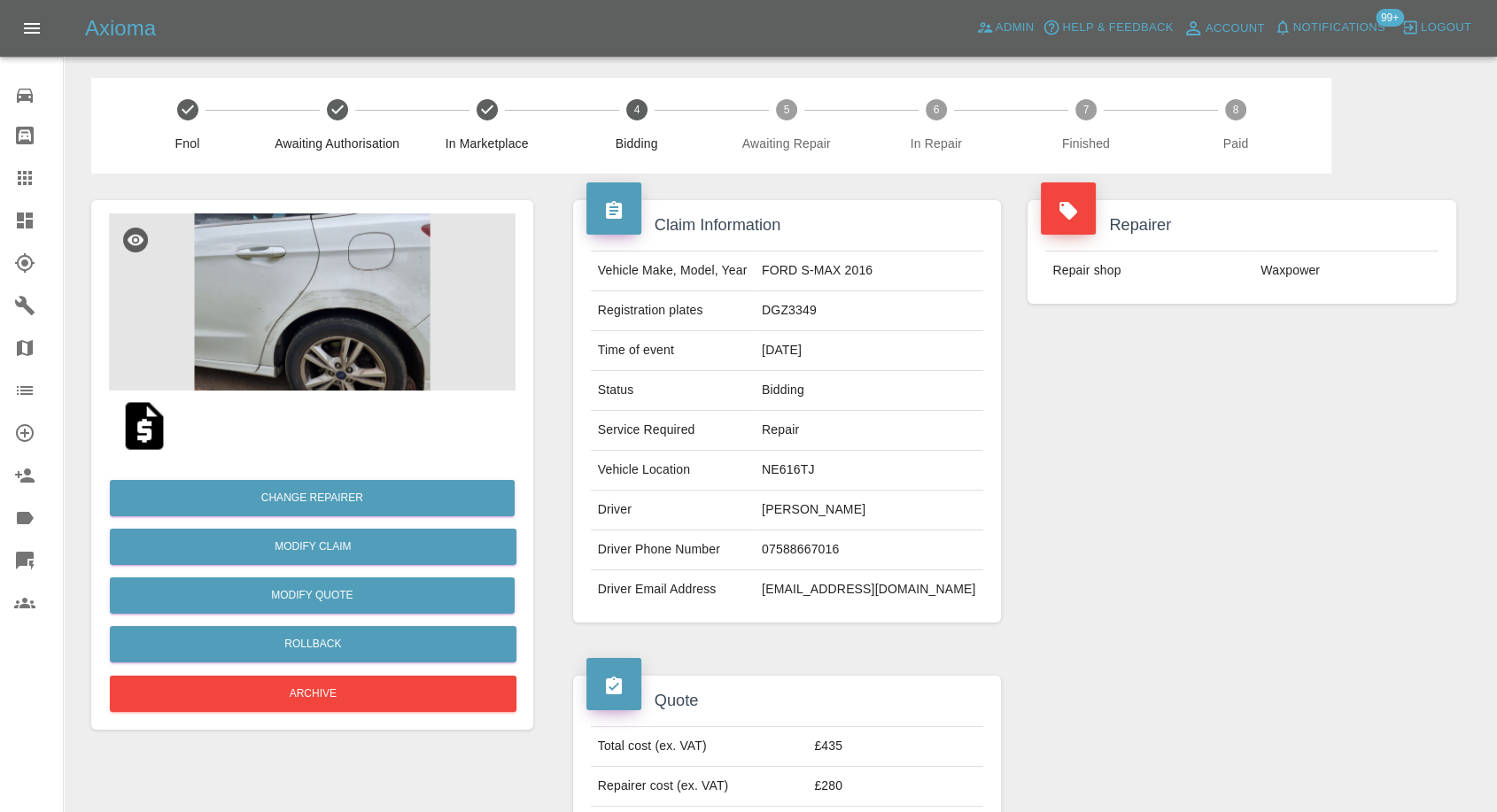
click at [803, 513] on td "sandy twynholm" at bounding box center [868, 510] width 229 height 39
copy td "sandy twynholm"
click at [826, 553] on td "07588667016" at bounding box center [868, 549] width 229 height 39
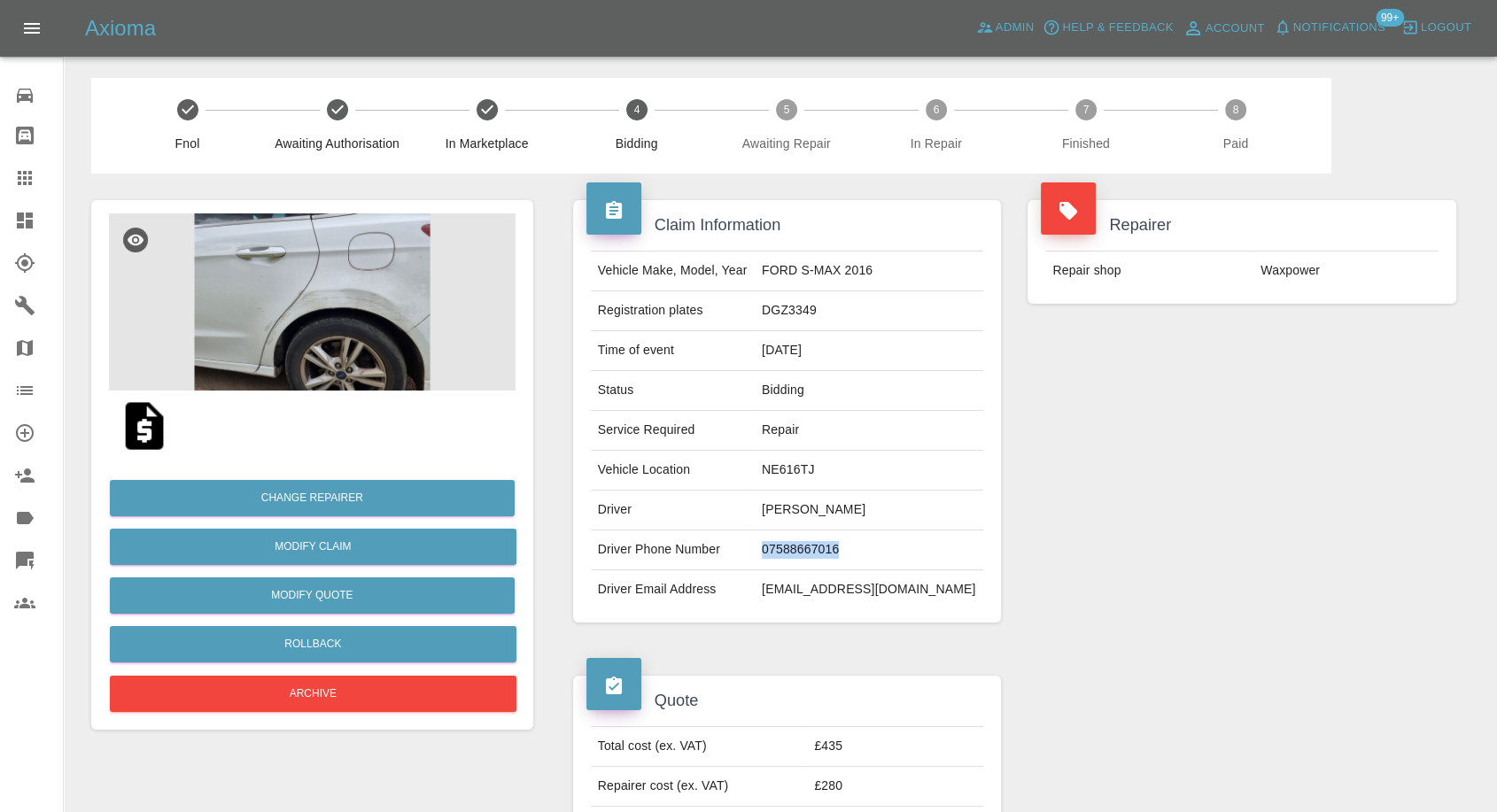
click at [826, 553] on td "07588667016" at bounding box center [868, 549] width 229 height 39
copy td "07588667016"
click at [1060, 688] on div at bounding box center [1242, 767] width 456 height 236
click at [811, 506] on td "sandy twynholm" at bounding box center [868, 510] width 229 height 39
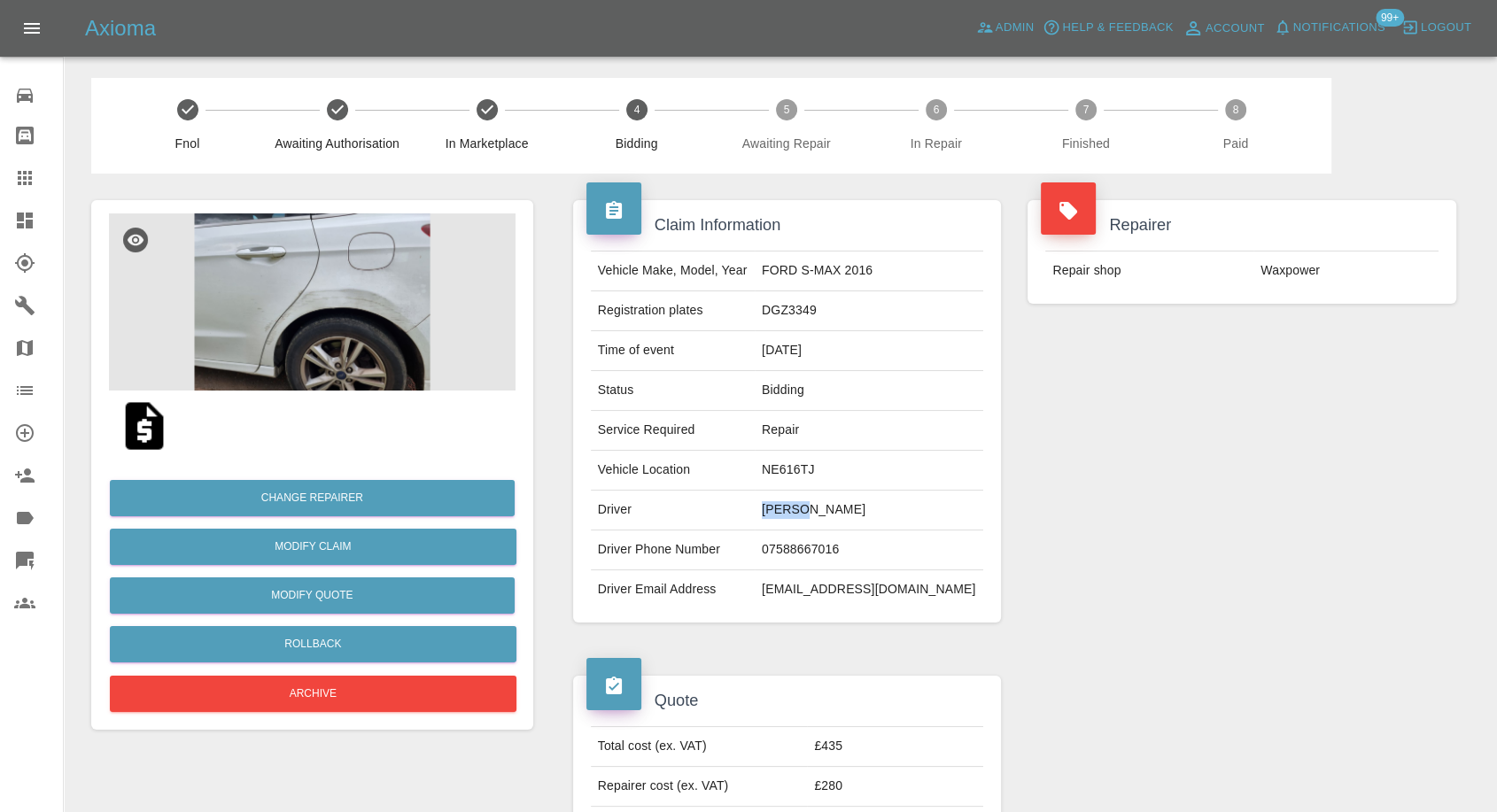
copy td "sandy"
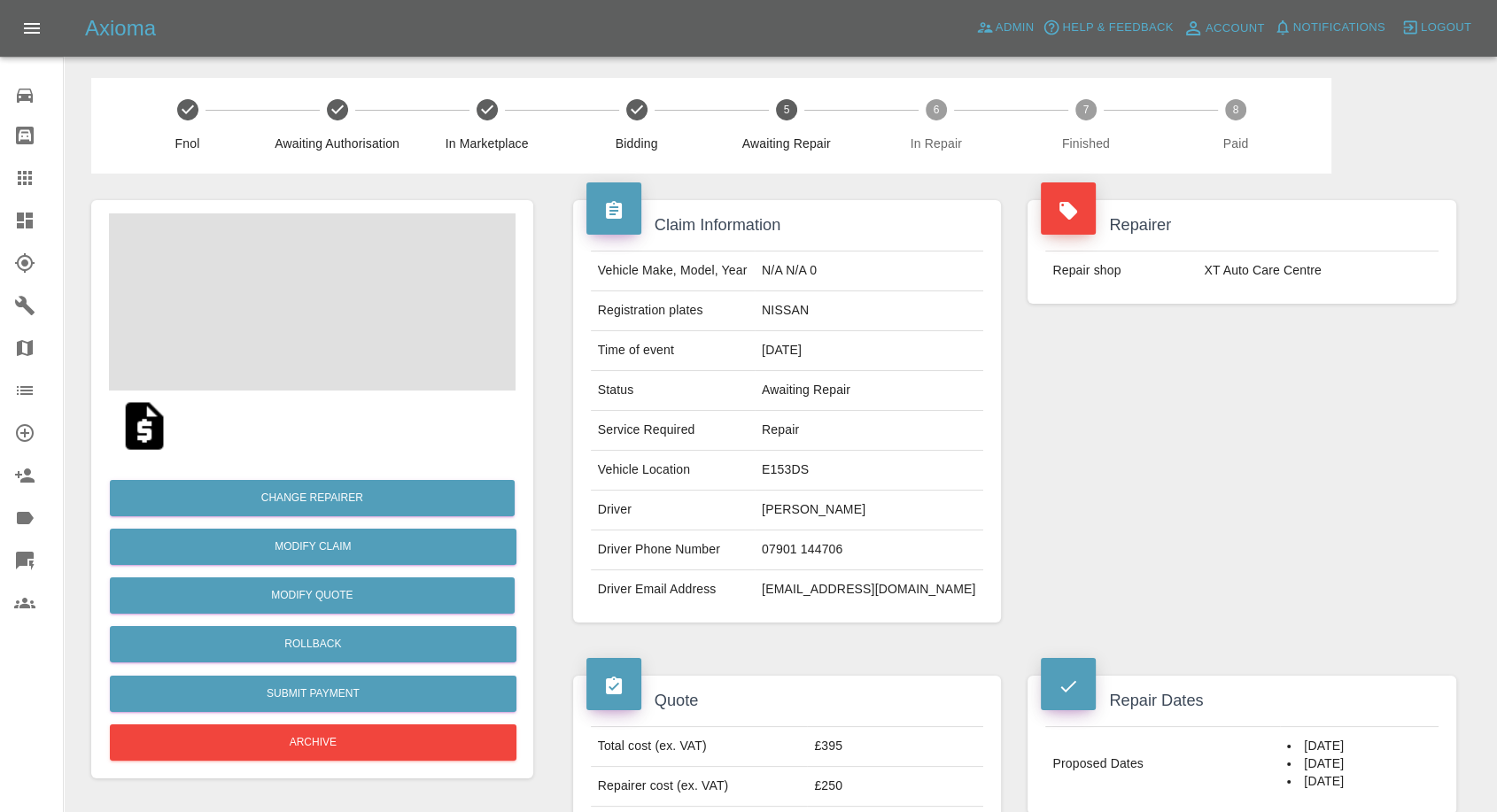
click at [825, 514] on td "[PERSON_NAME]" at bounding box center [868, 510] width 229 height 39
click at [816, 551] on td "07901 144706" at bounding box center [868, 549] width 229 height 39
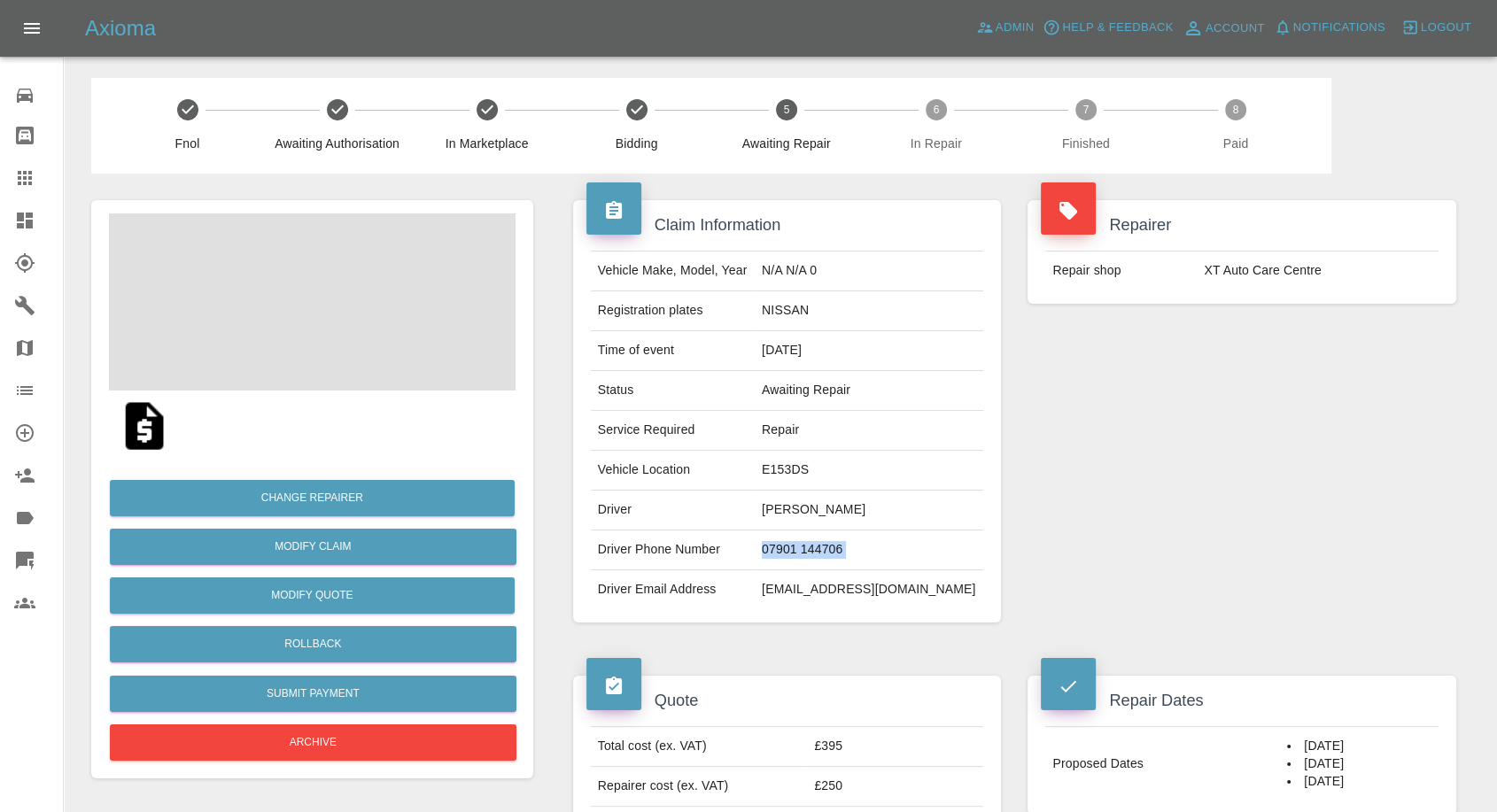
copy td "07901 144706"
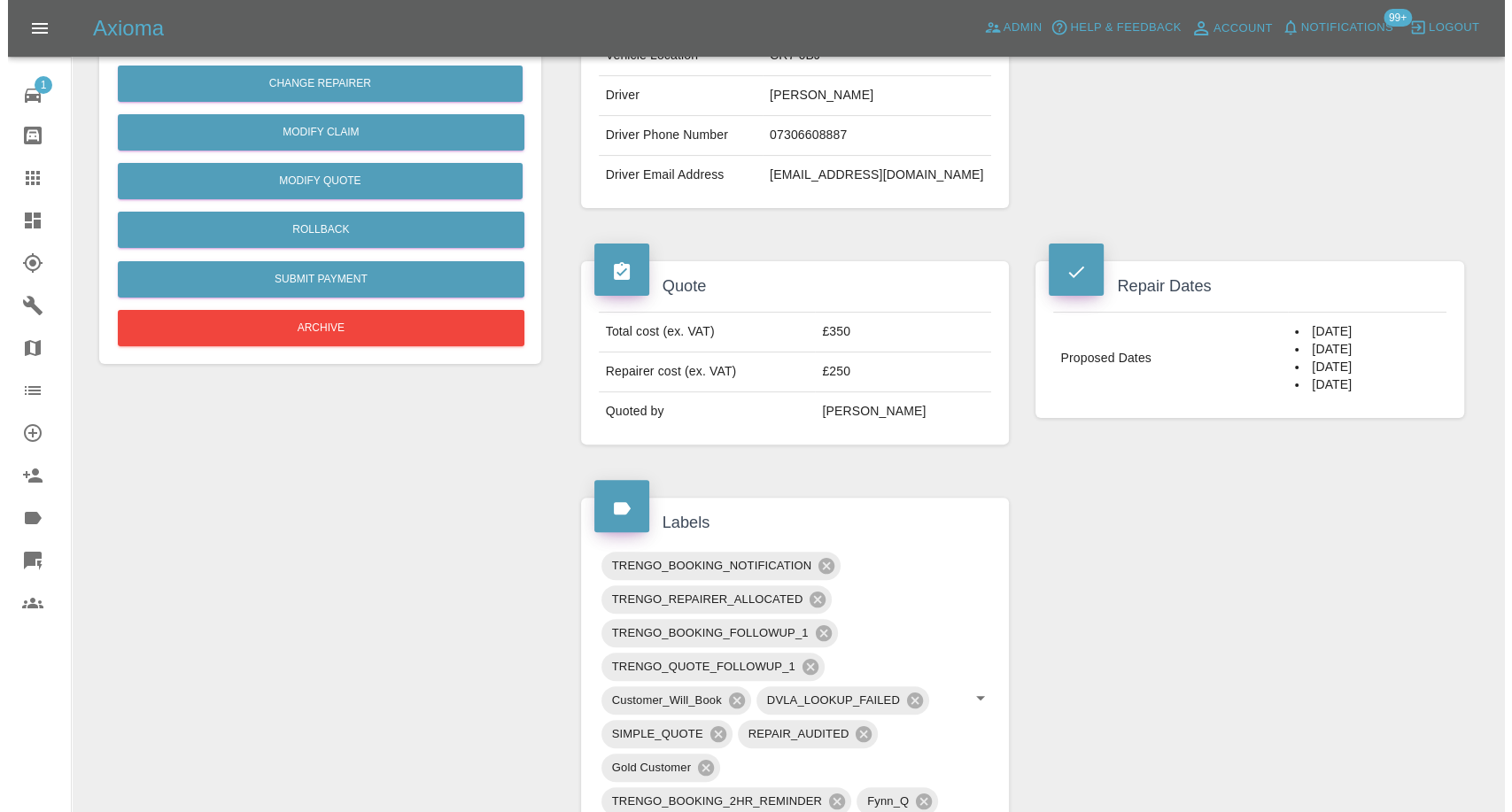
scroll to position [295, 0]
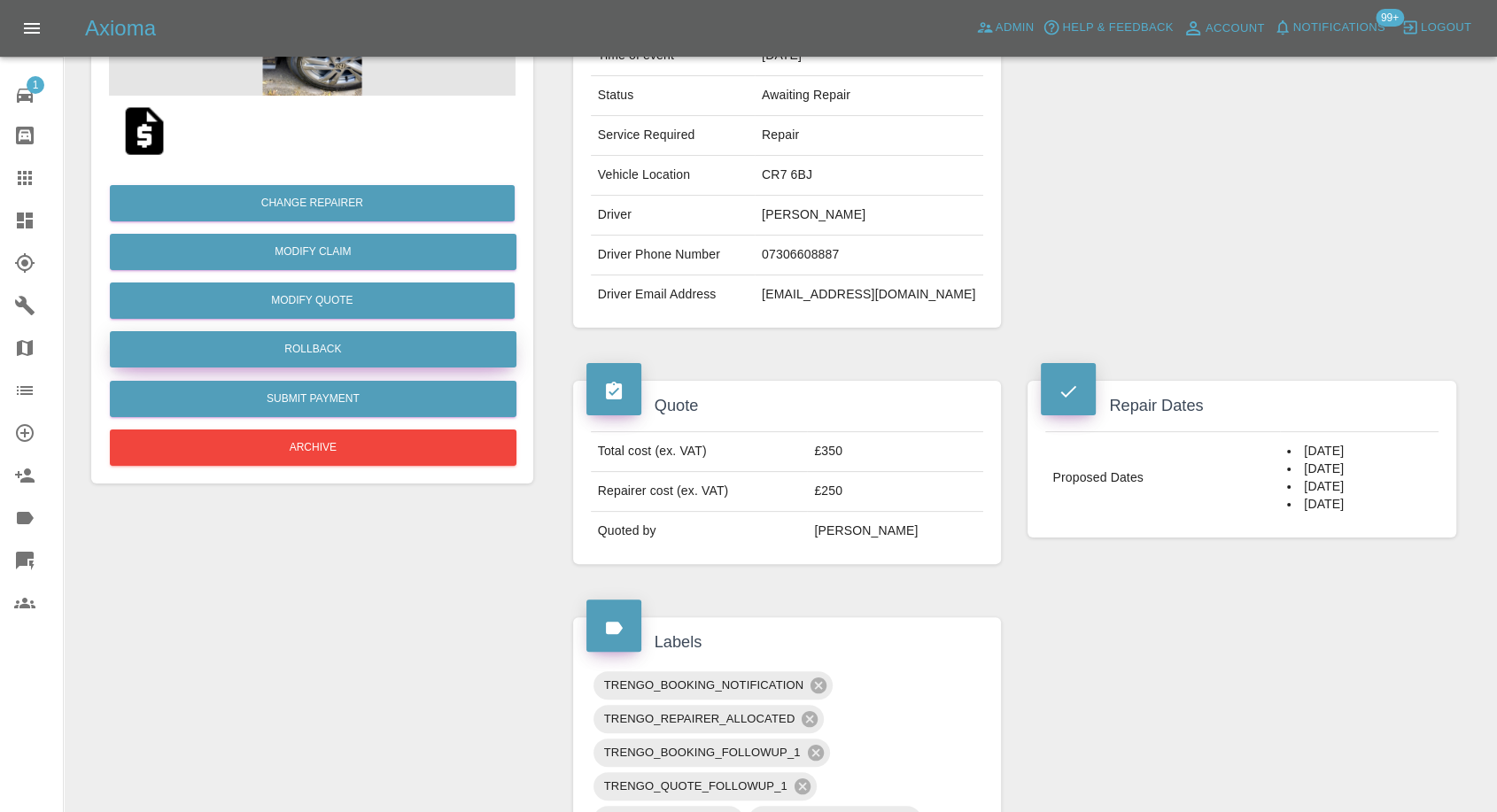
click at [296, 342] on button "Rollback" at bounding box center [313, 350] width 407 height 37
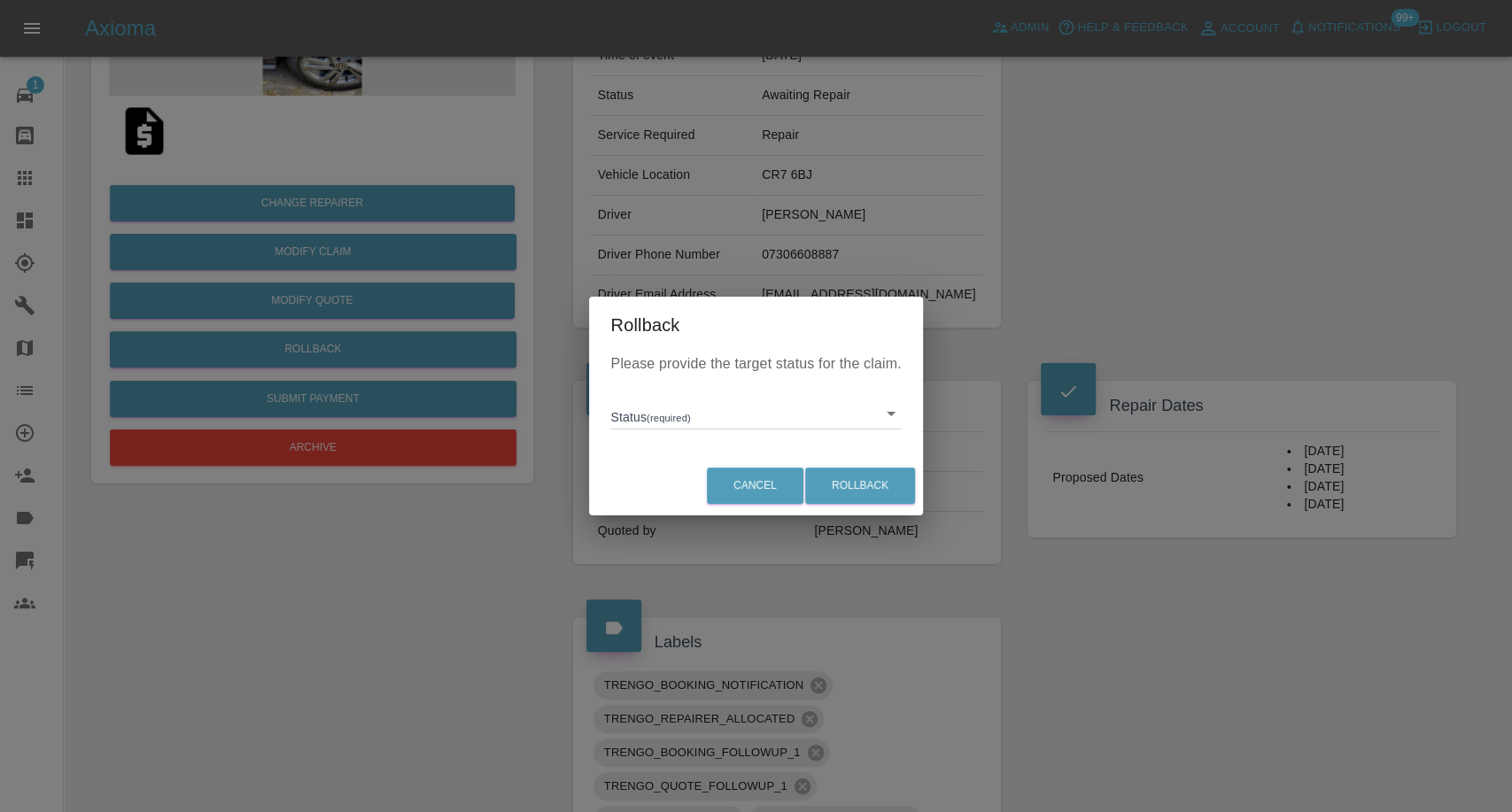
click at [660, 408] on body "Axioma Admin Help & Feedback Account Notifications 99+ Logout 1 Repair home Bod…" at bounding box center [756, 781] width 1512 height 2152
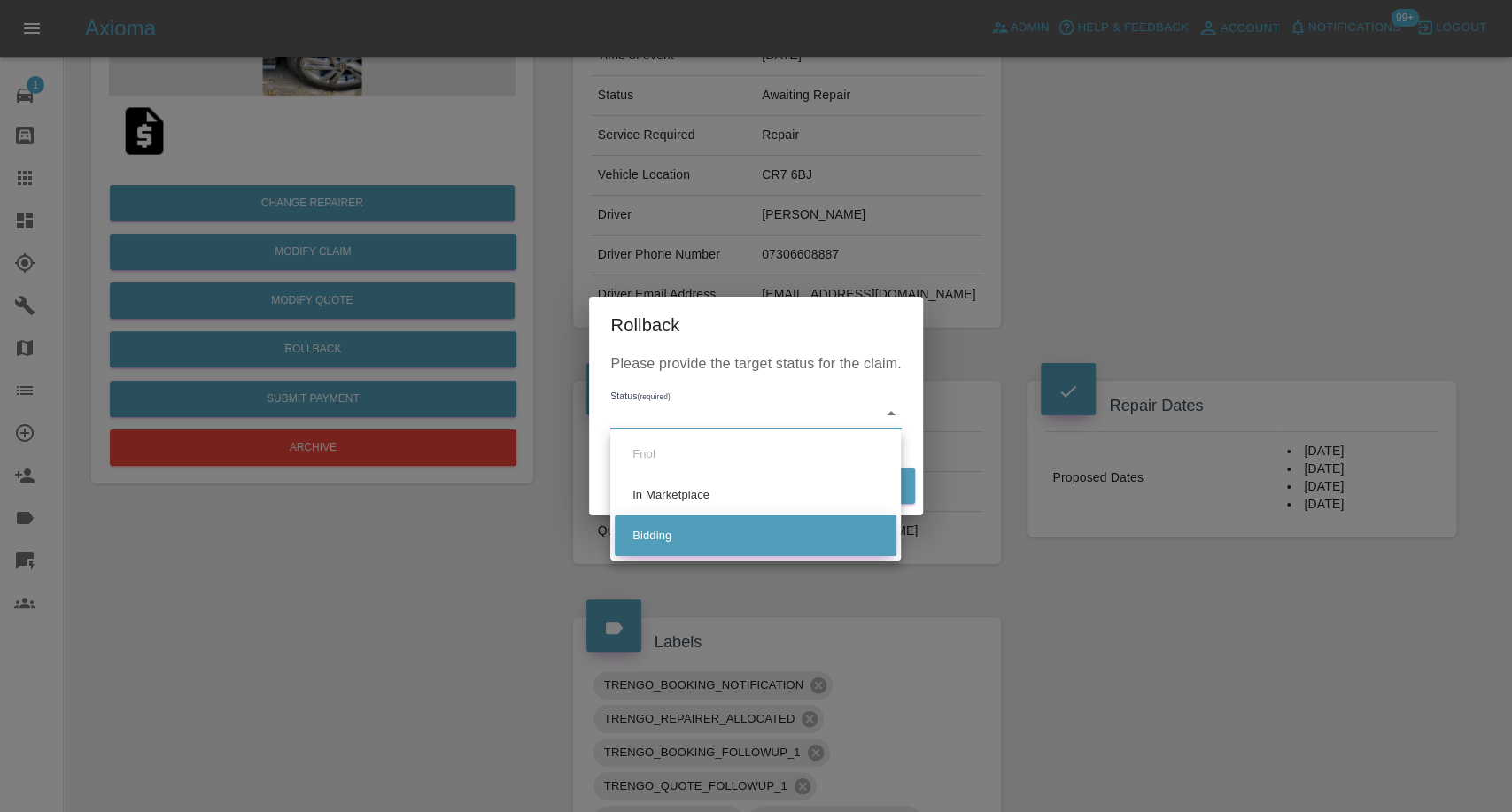
click at [659, 535] on li "Bidding" at bounding box center [755, 536] width 282 height 40
type input "bidding"
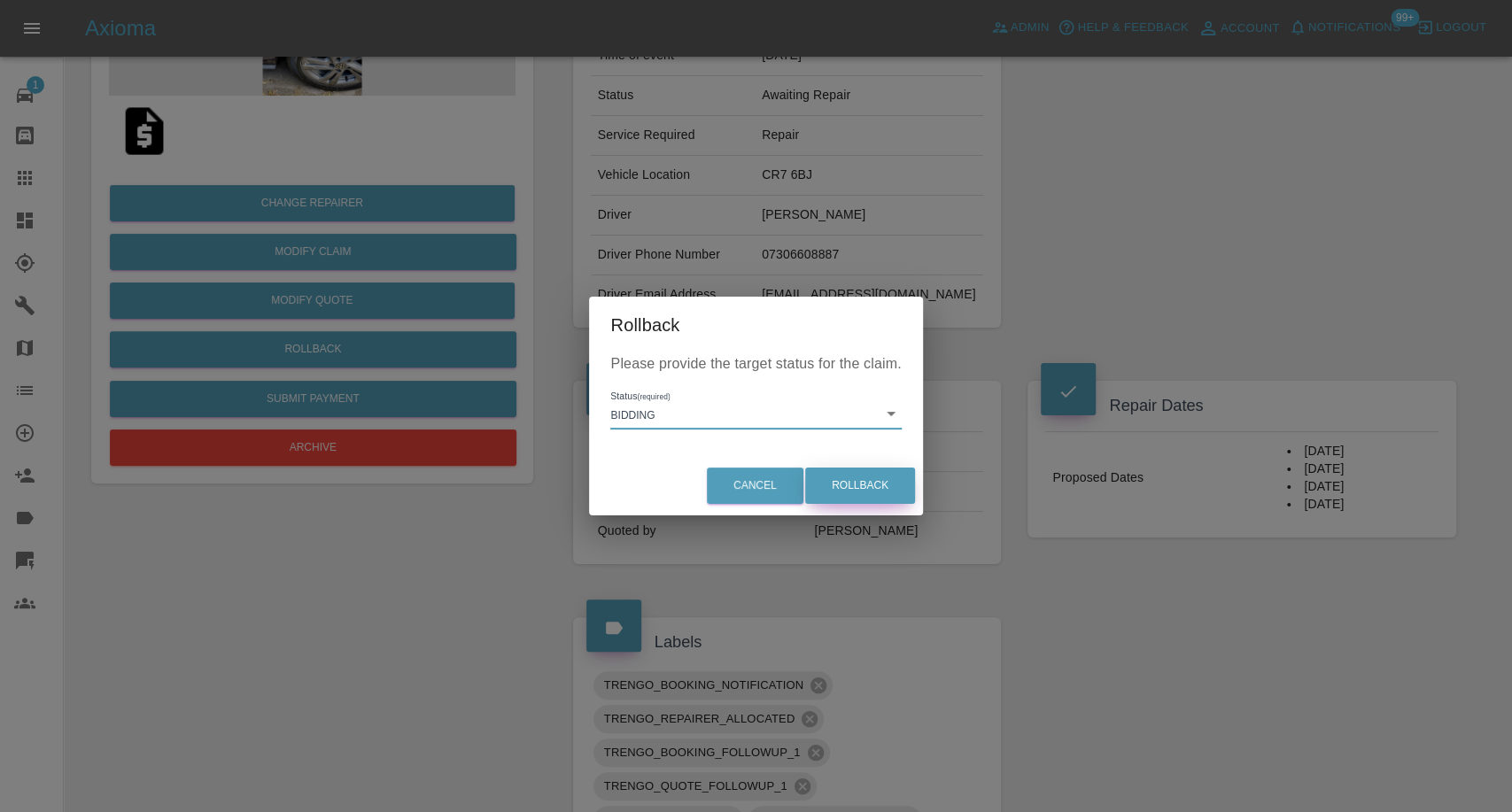
click at [850, 480] on button "Rollback" at bounding box center [860, 486] width 110 height 37
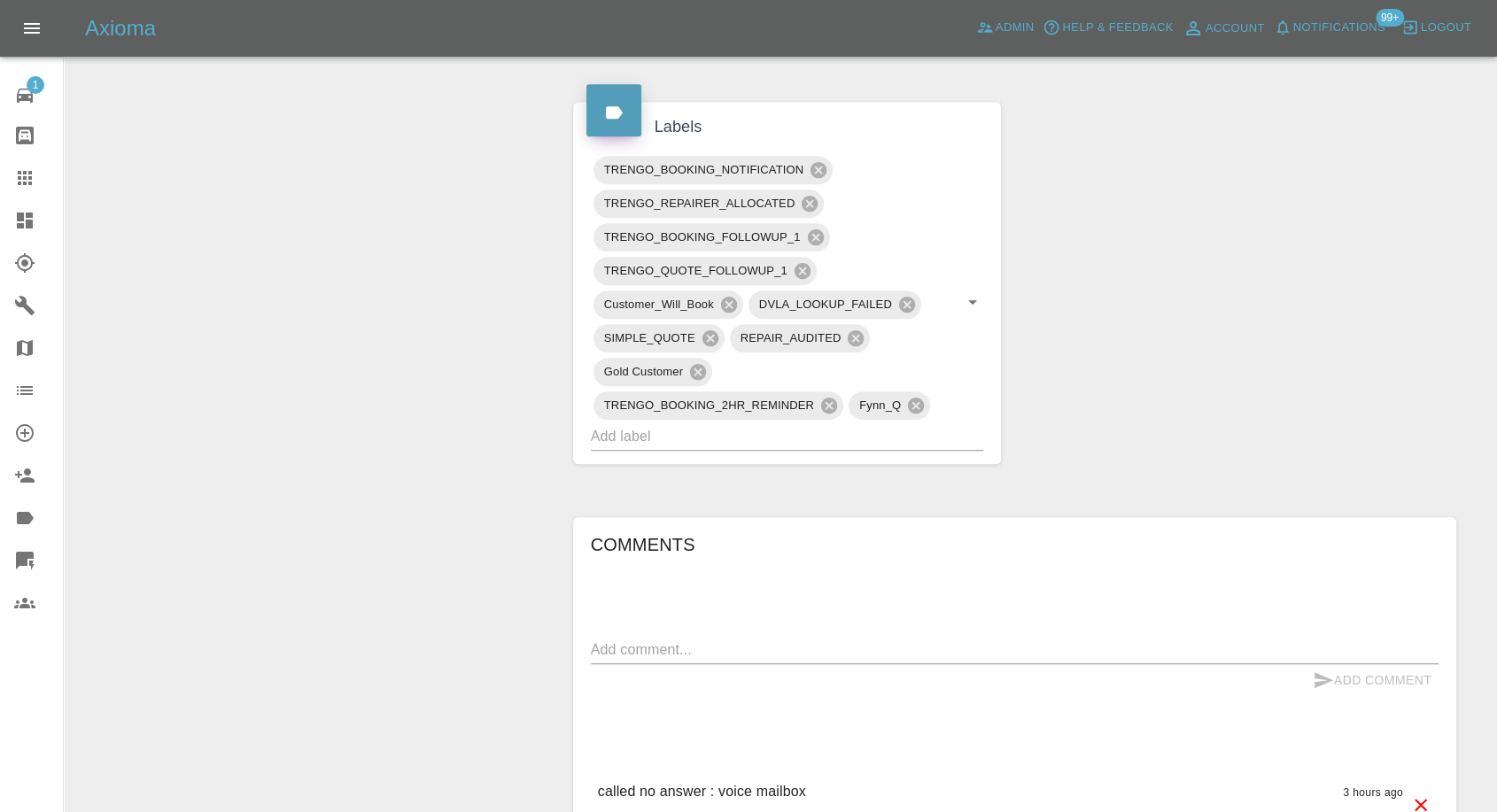
scroll to position [1180, 0]
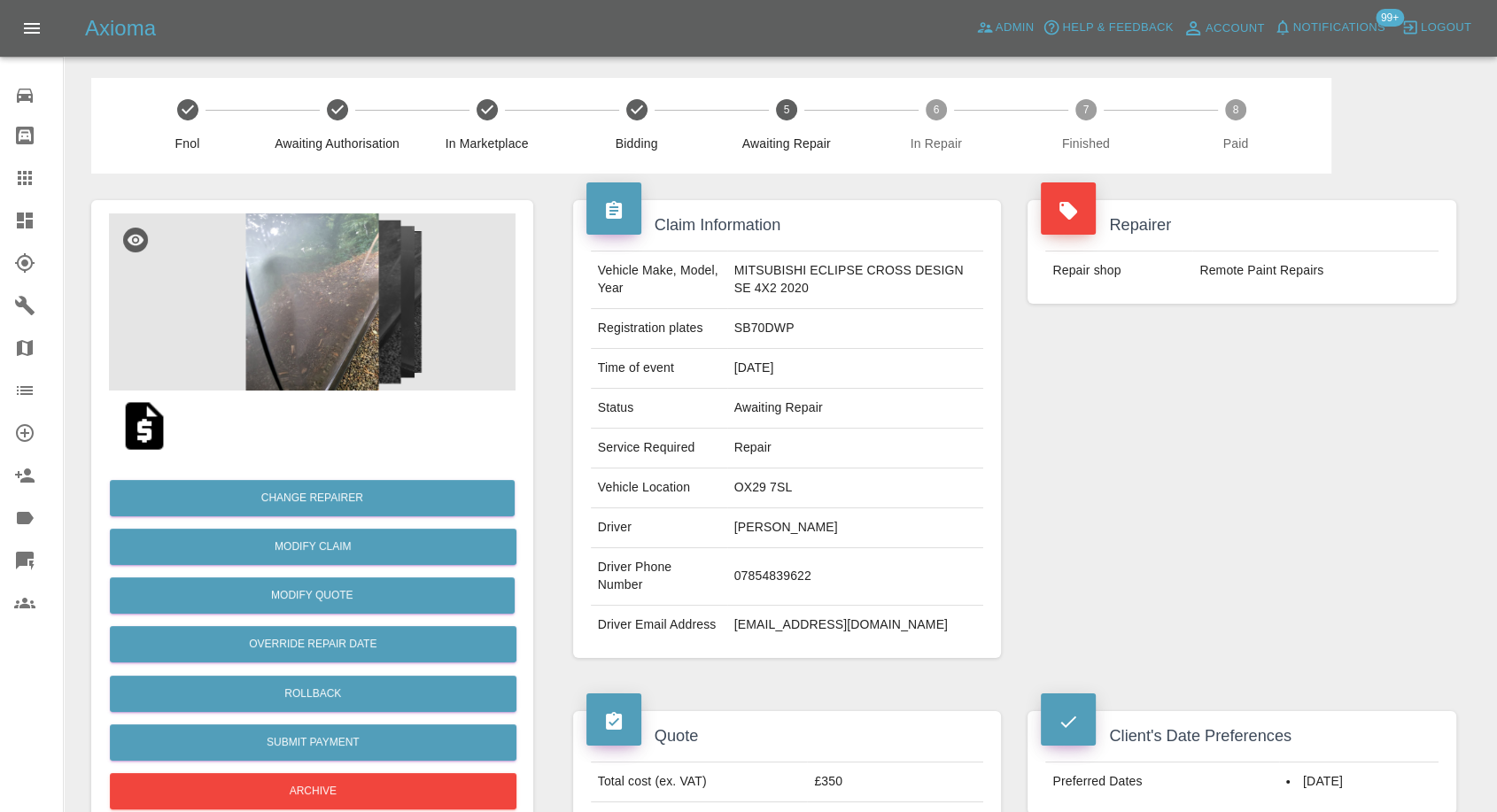
click at [13, 176] on link "Claims" at bounding box center [31, 178] width 62 height 42
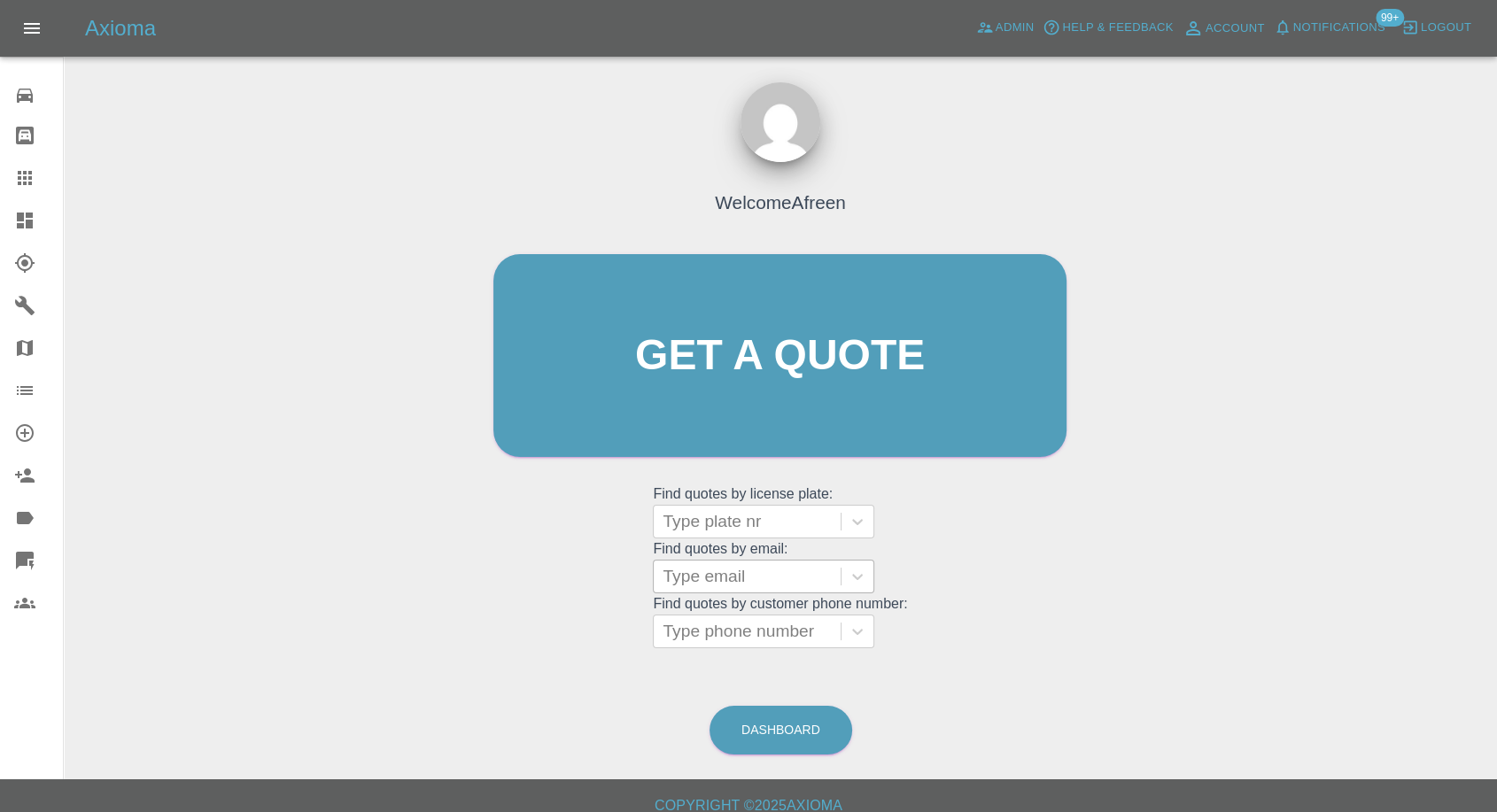
click at [723, 578] on div at bounding box center [747, 576] width 169 height 25
paste input "meakin10@outlook.com"
type input "meakin10@outlook.com"
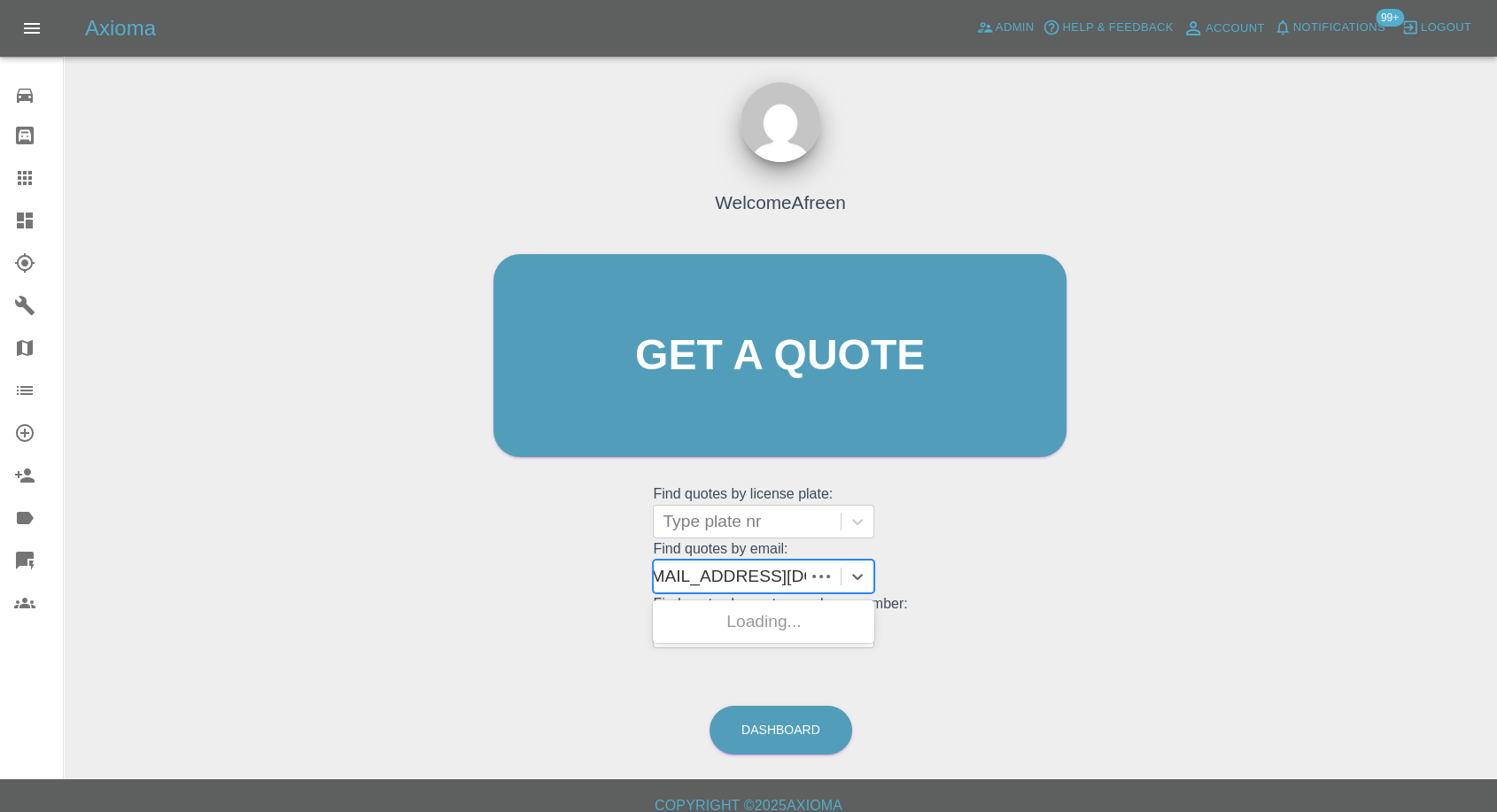
scroll to position [0, 6]
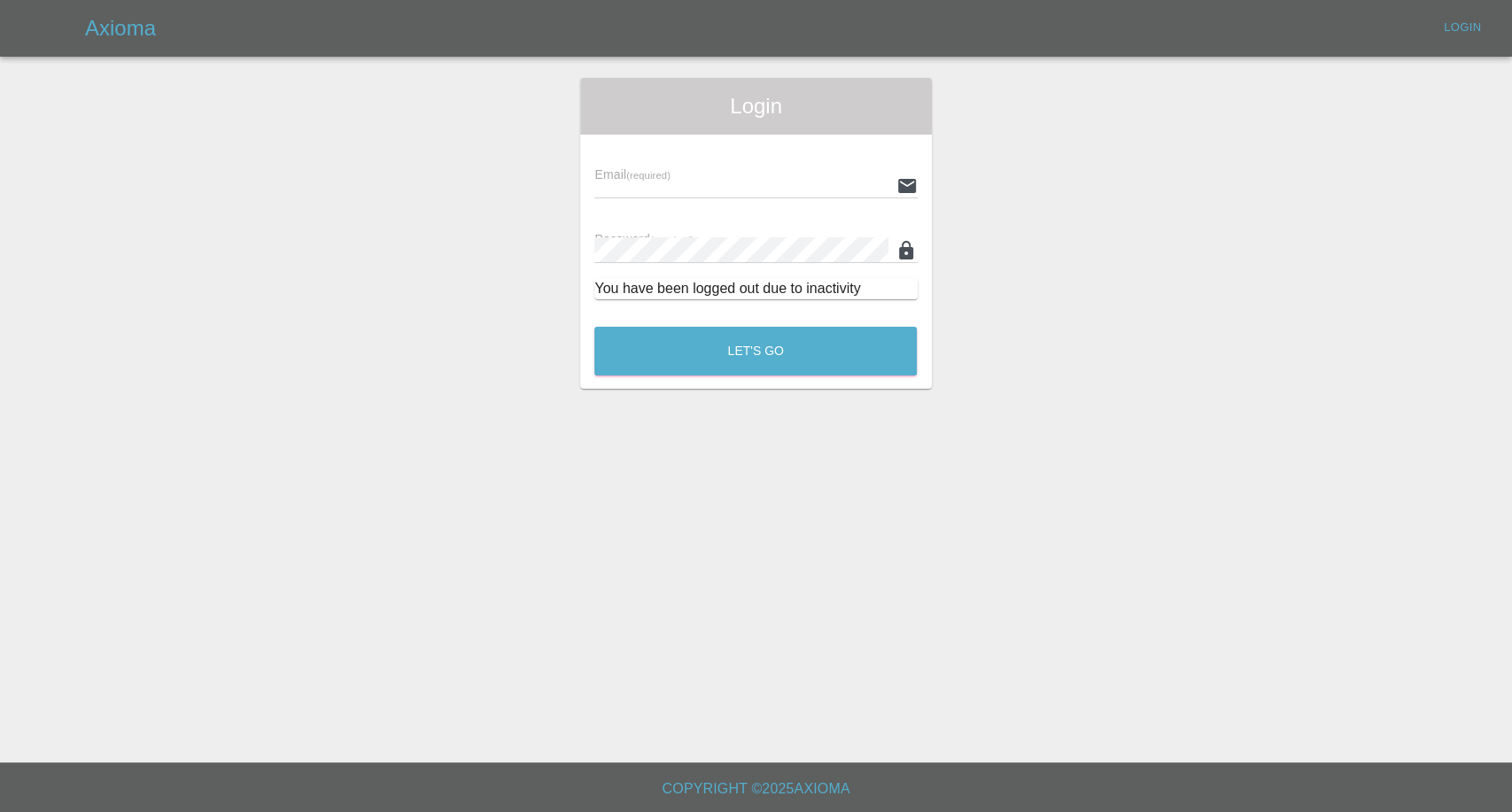
type input "afreen@axioma.co.uk"
click at [743, 400] on main "Login Email (required) afreen@axioma.co.uk Password (required) You have been lo…" at bounding box center [756, 381] width 1512 height 762
click at [786, 359] on button "Let's Go" at bounding box center [755, 351] width 322 height 49
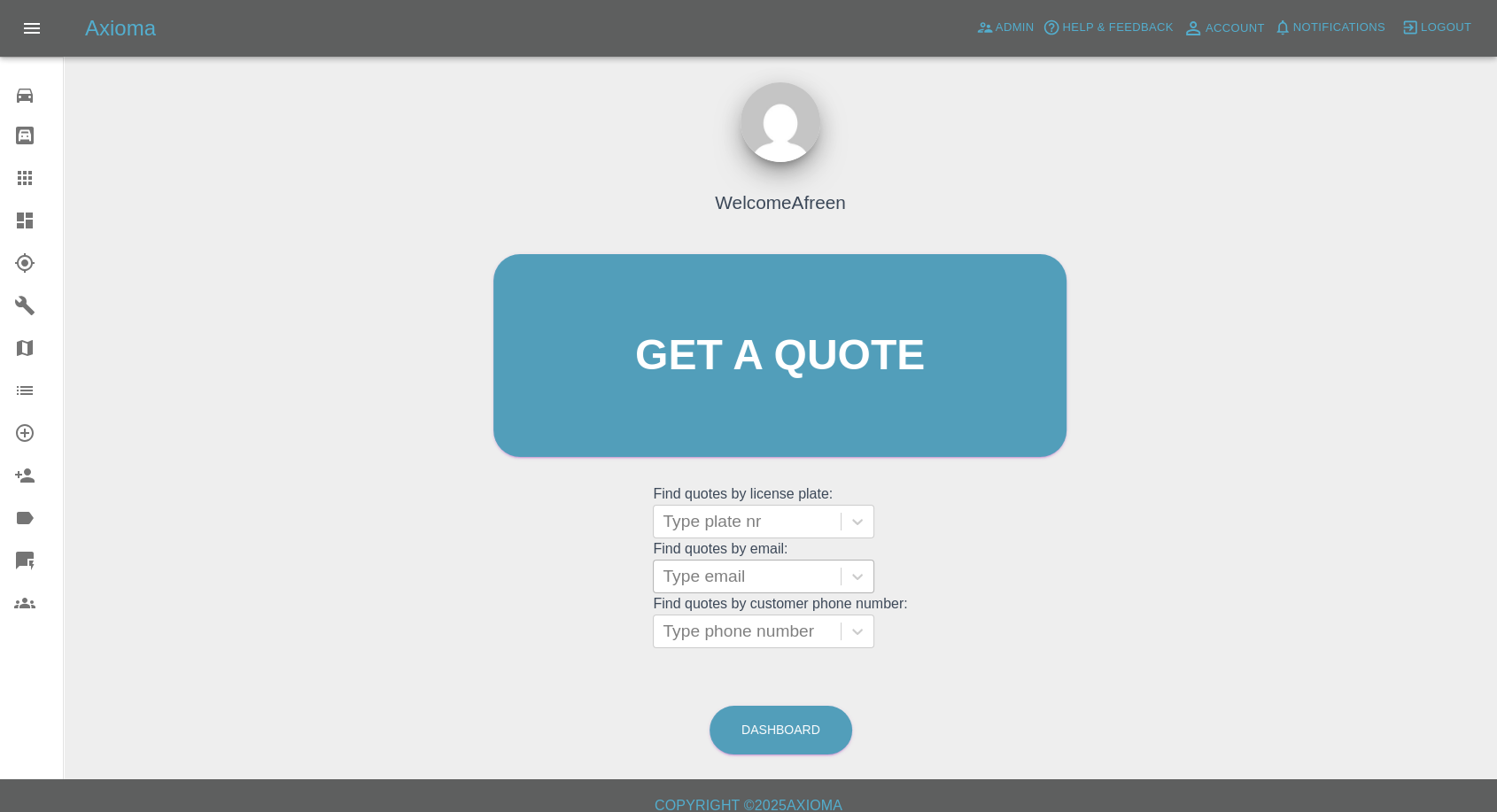
click at [703, 590] on div "Type email" at bounding box center [746, 576] width 187 height 32
paste input "meakin10@outlook.com"
type input "meakin10@outlook.com"
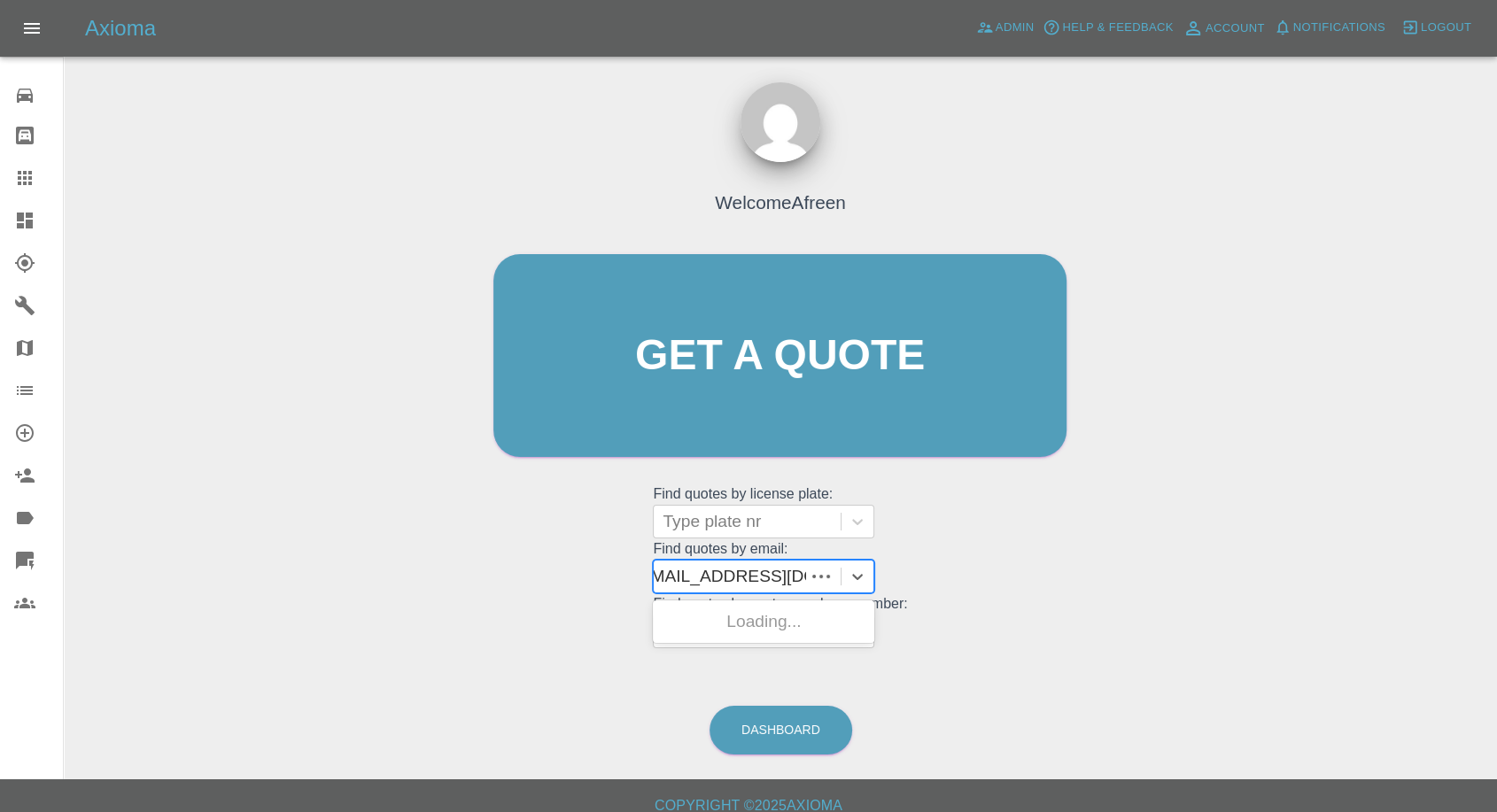
scroll to position [0, 6]
click at [791, 618] on div "LM13EDS, Awaiting Repair" at bounding box center [764, 632] width 221 height 57
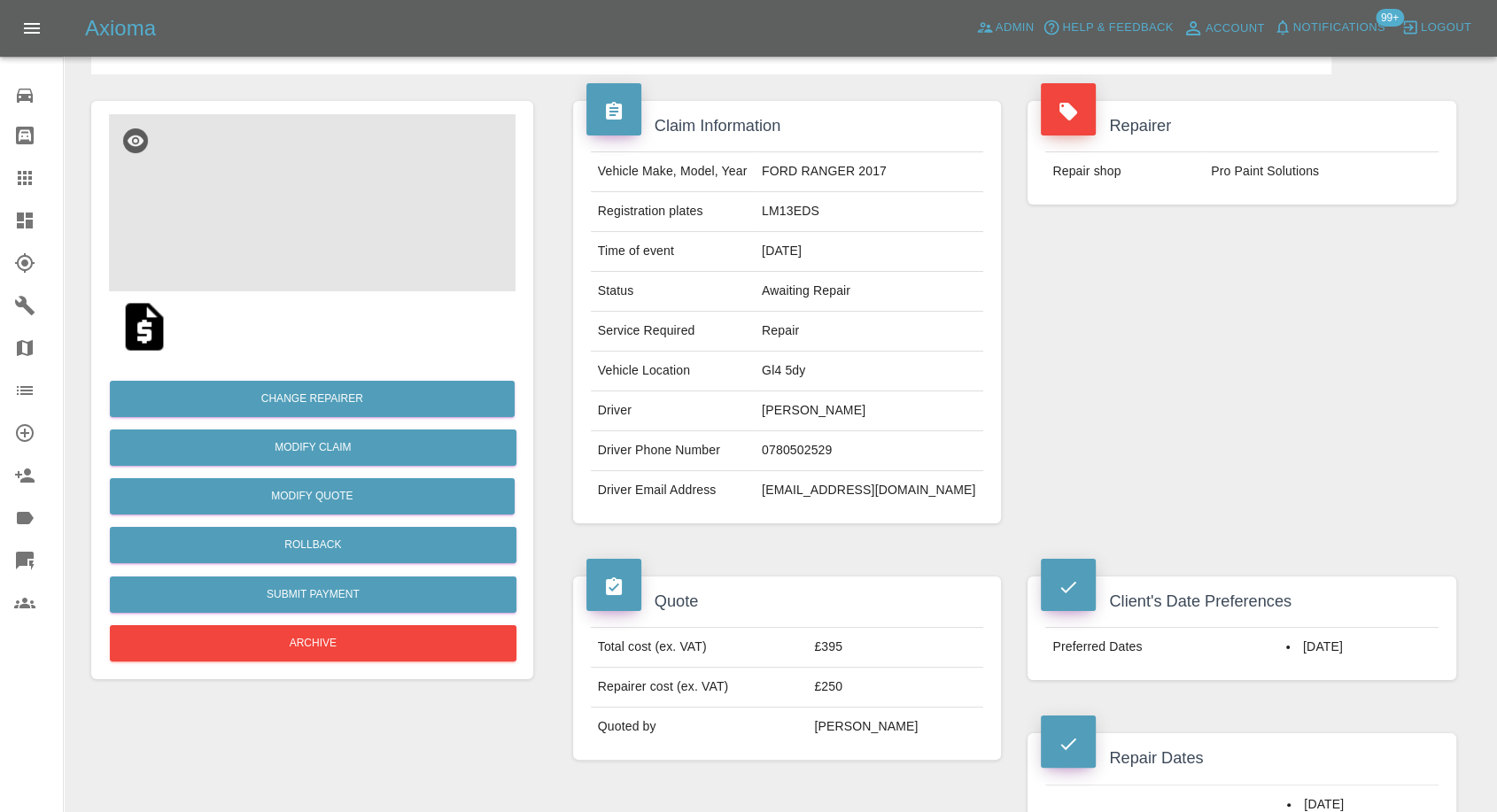
scroll to position [98, 0]
click at [852, 453] on td "0780502529" at bounding box center [868, 451] width 229 height 39
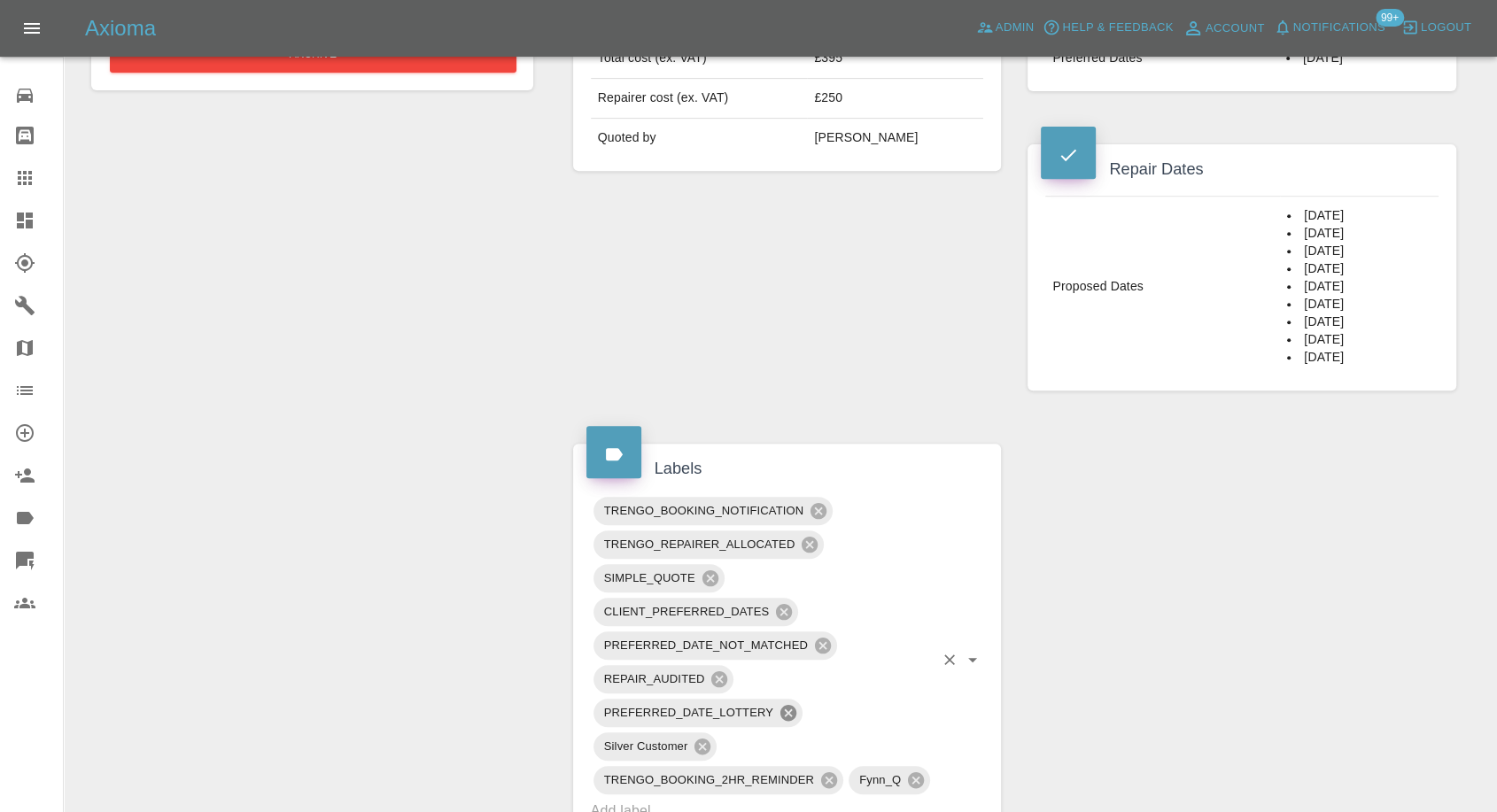
scroll to position [984, 0]
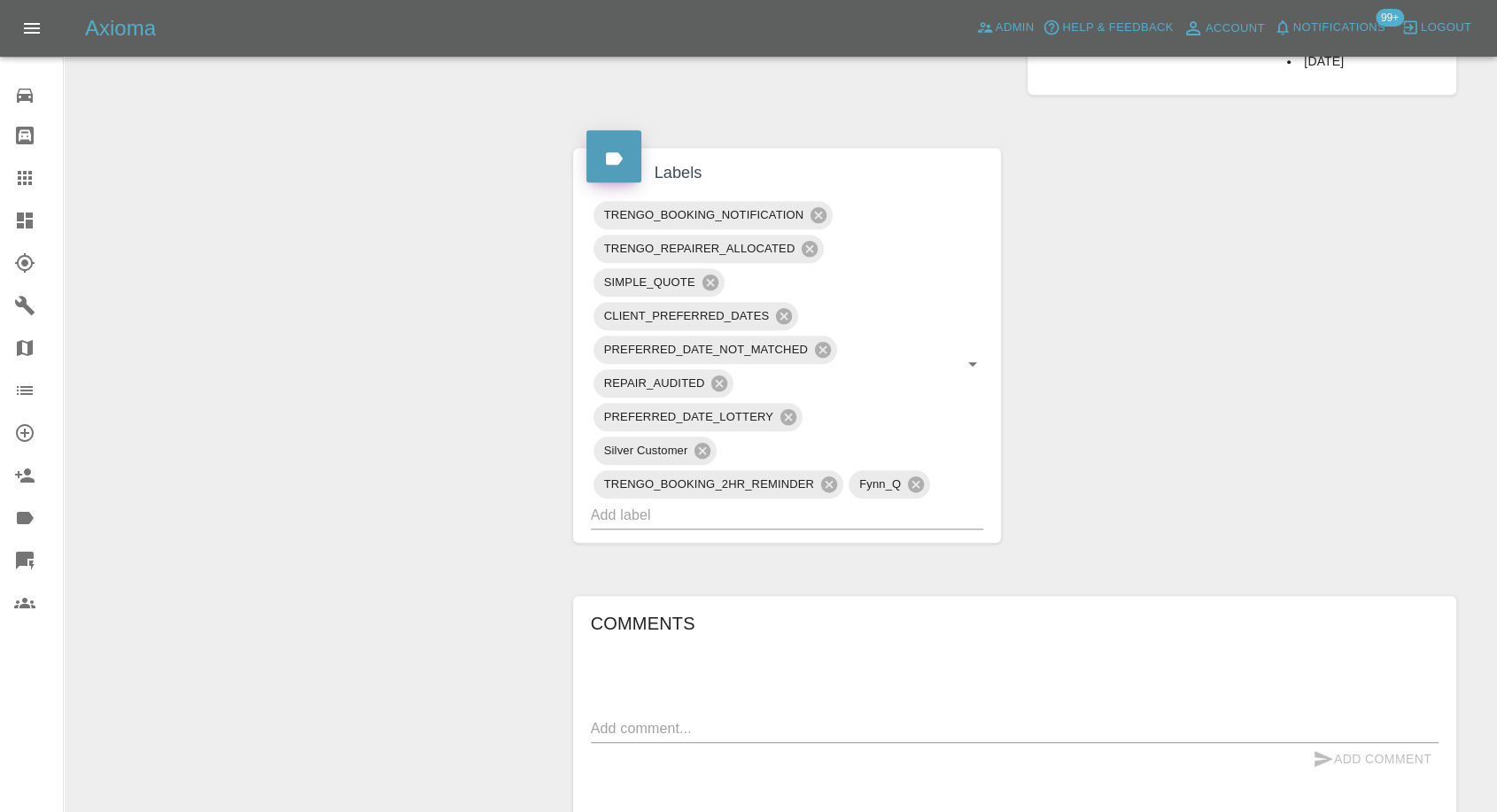
click at [699, 731] on textarea at bounding box center [1015, 728] width 848 height 20
paste textarea "07805020529"
click at [641, 727] on textarea "07805020529" at bounding box center [1015, 728] width 848 height 20
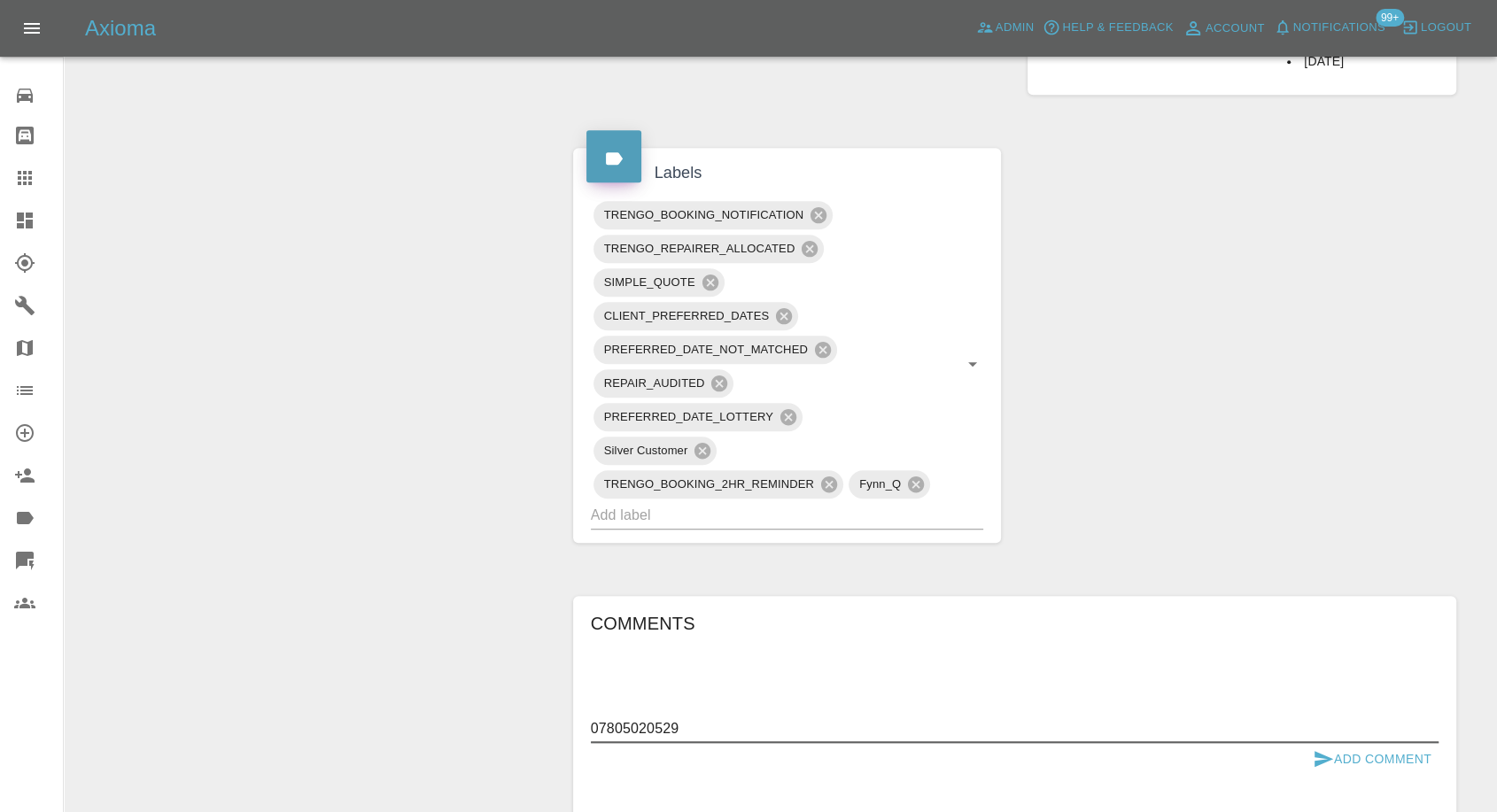
type textarea "07805020529"
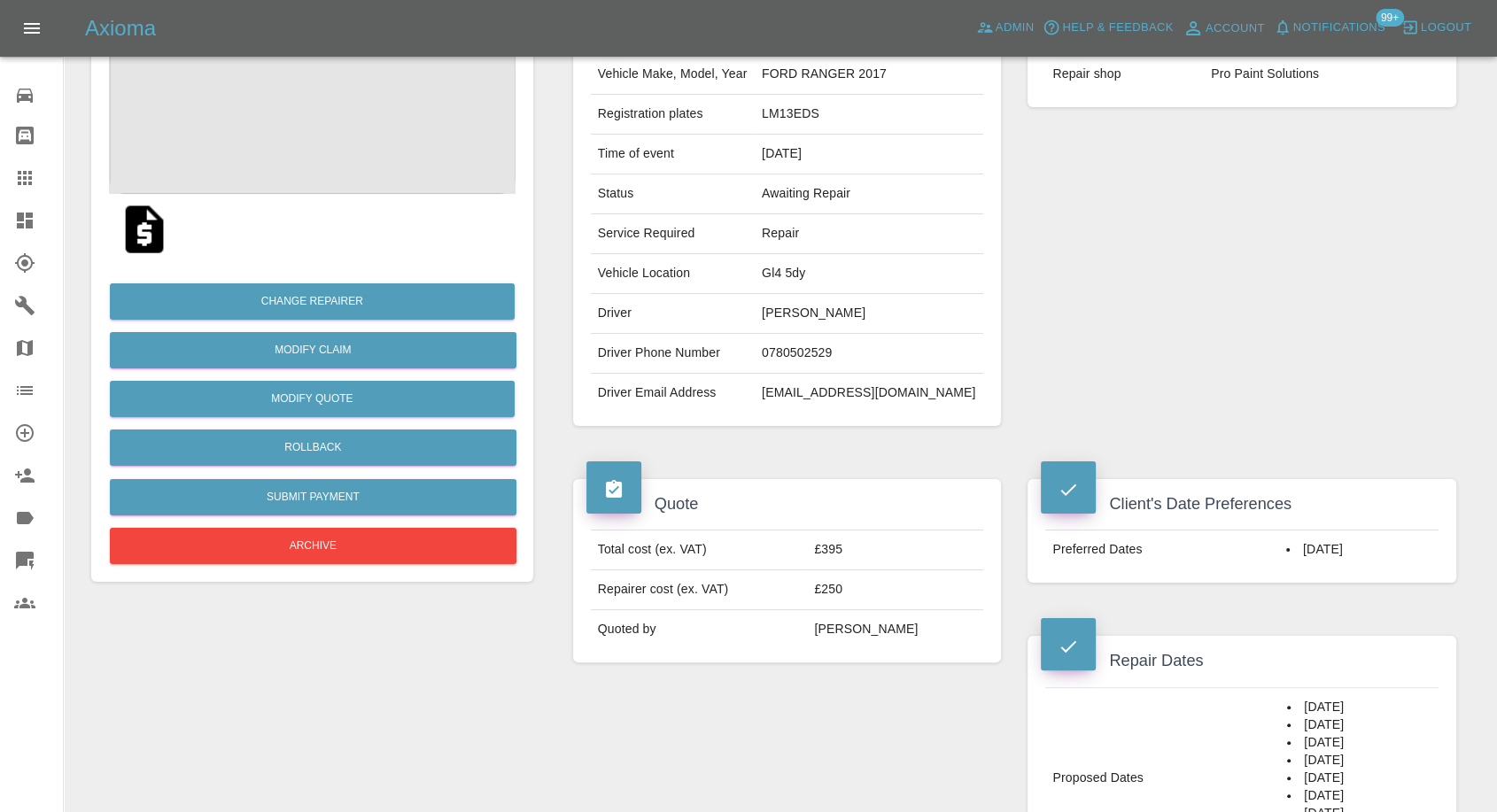
scroll to position [0, 0]
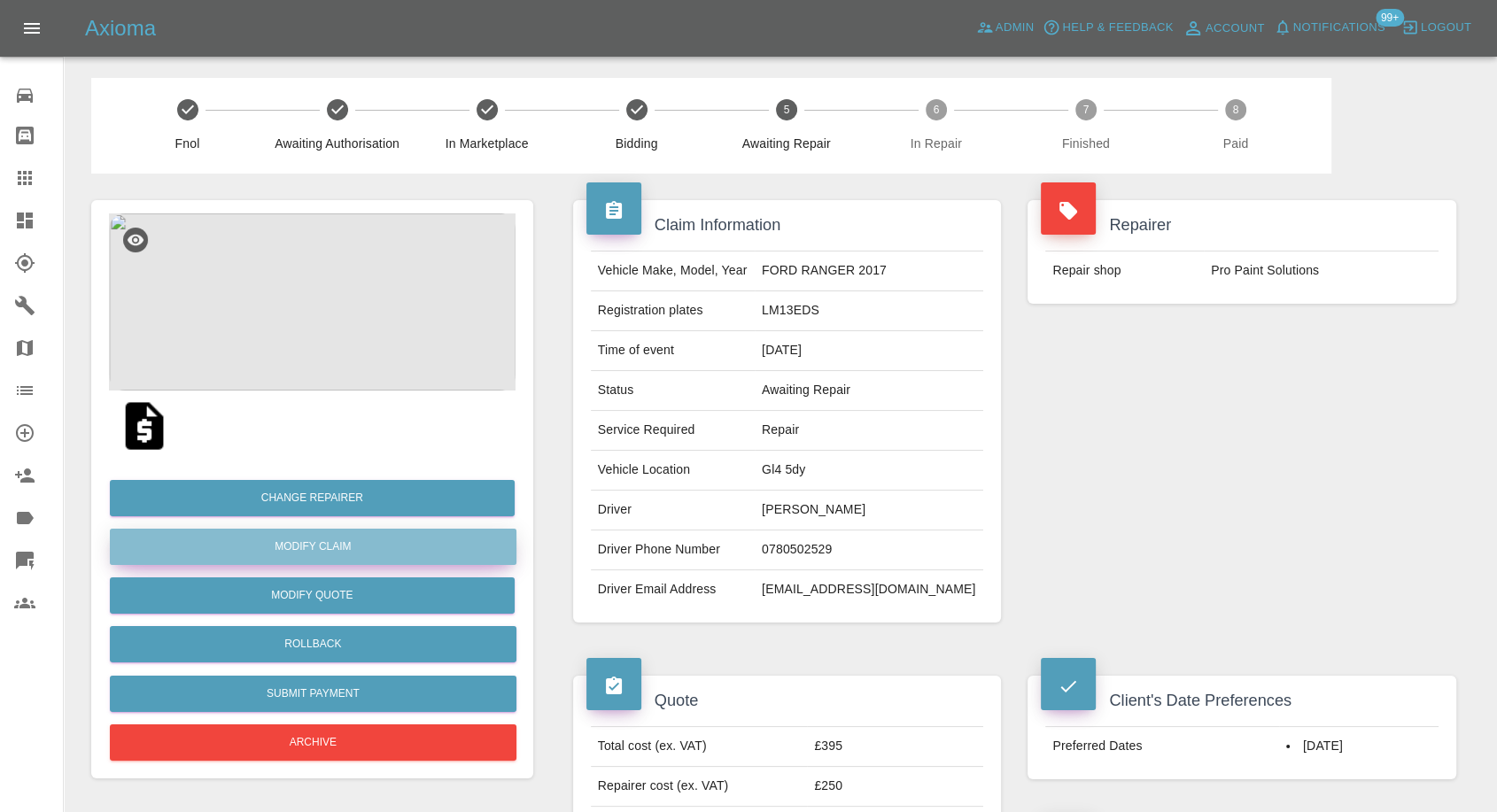
click at [312, 546] on link "Modify Claim" at bounding box center [313, 547] width 407 height 37
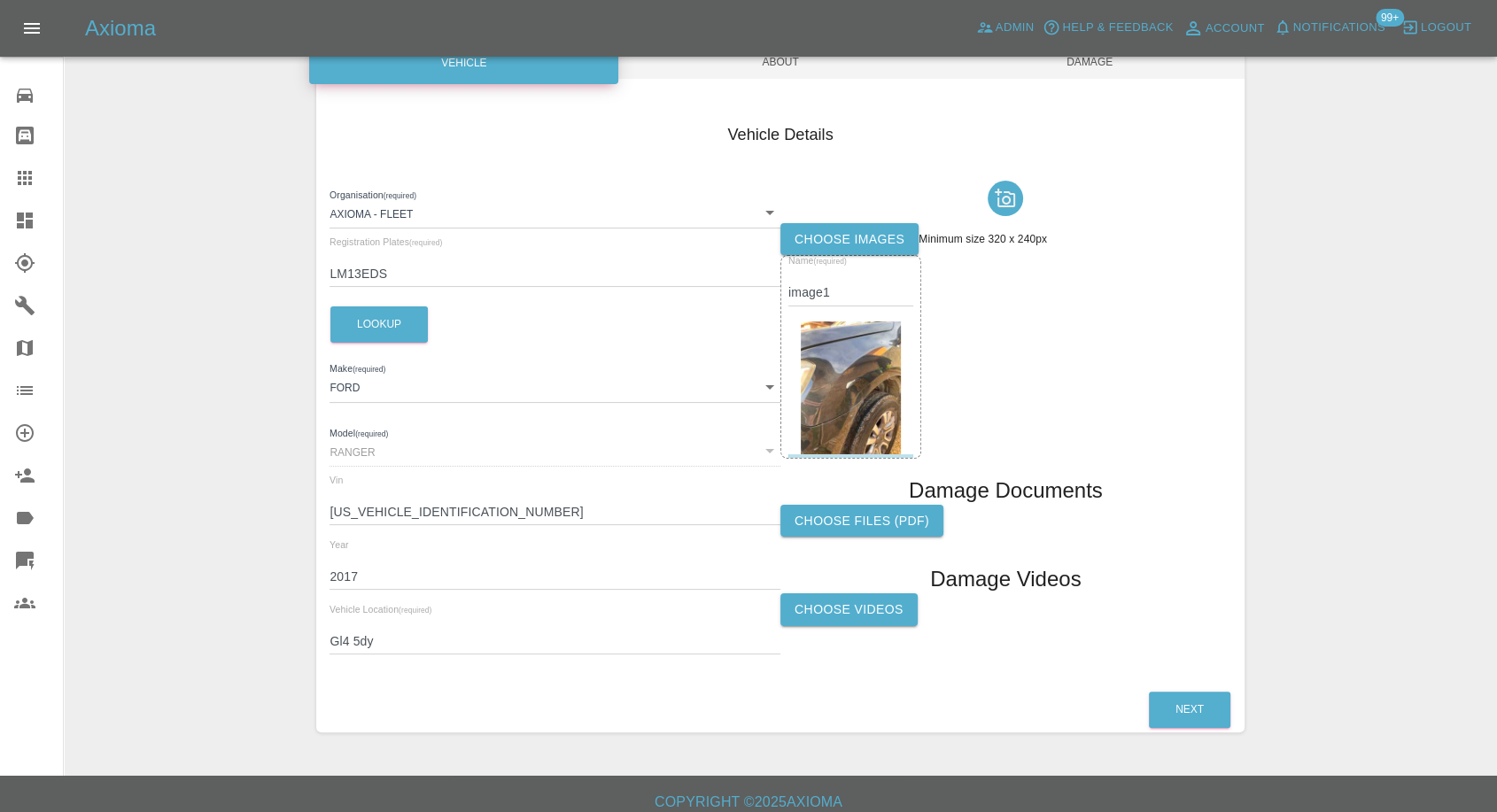
scroll to position [102, 0]
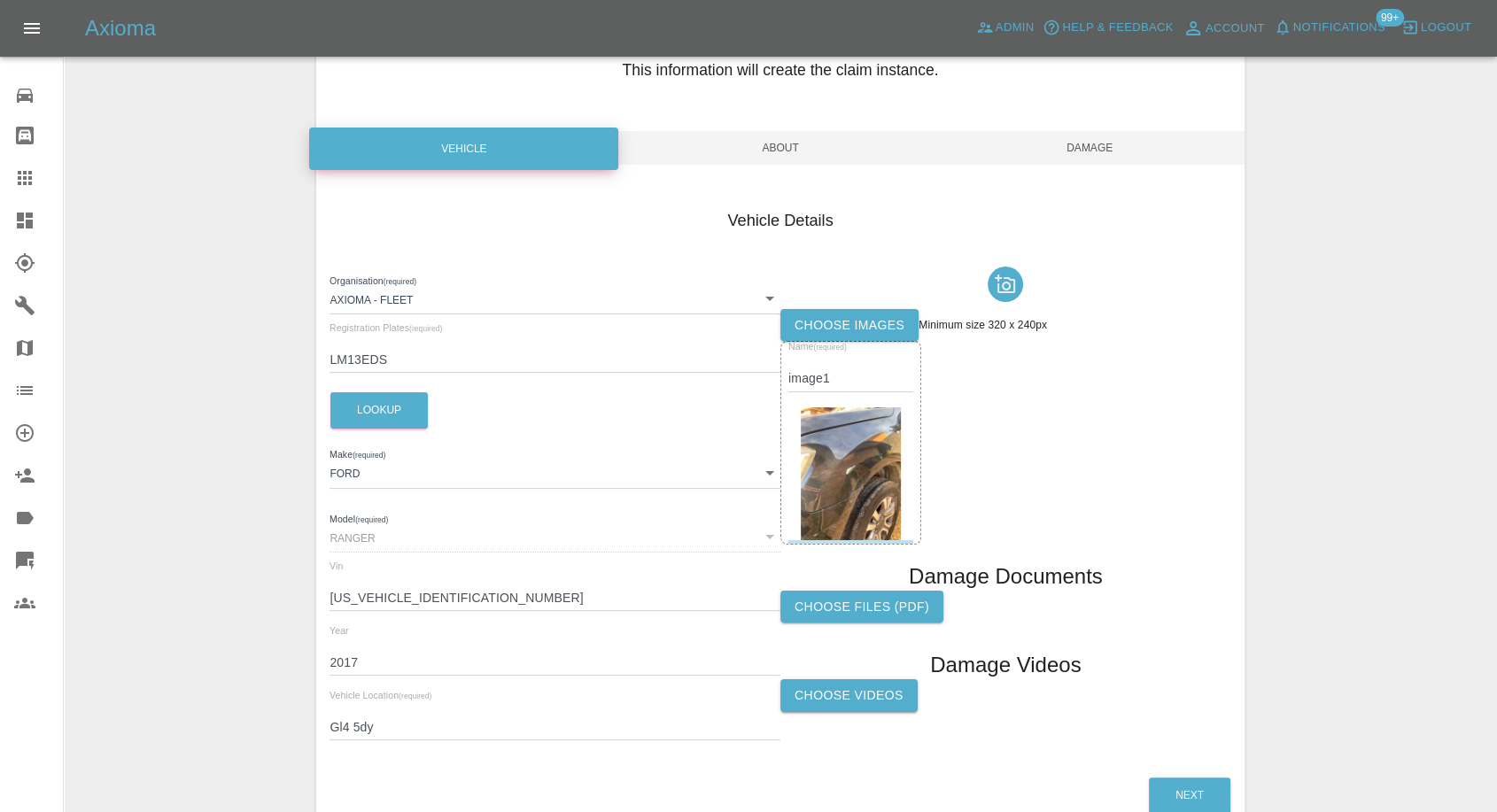
click at [801, 140] on span "About" at bounding box center [780, 148] width 309 height 34
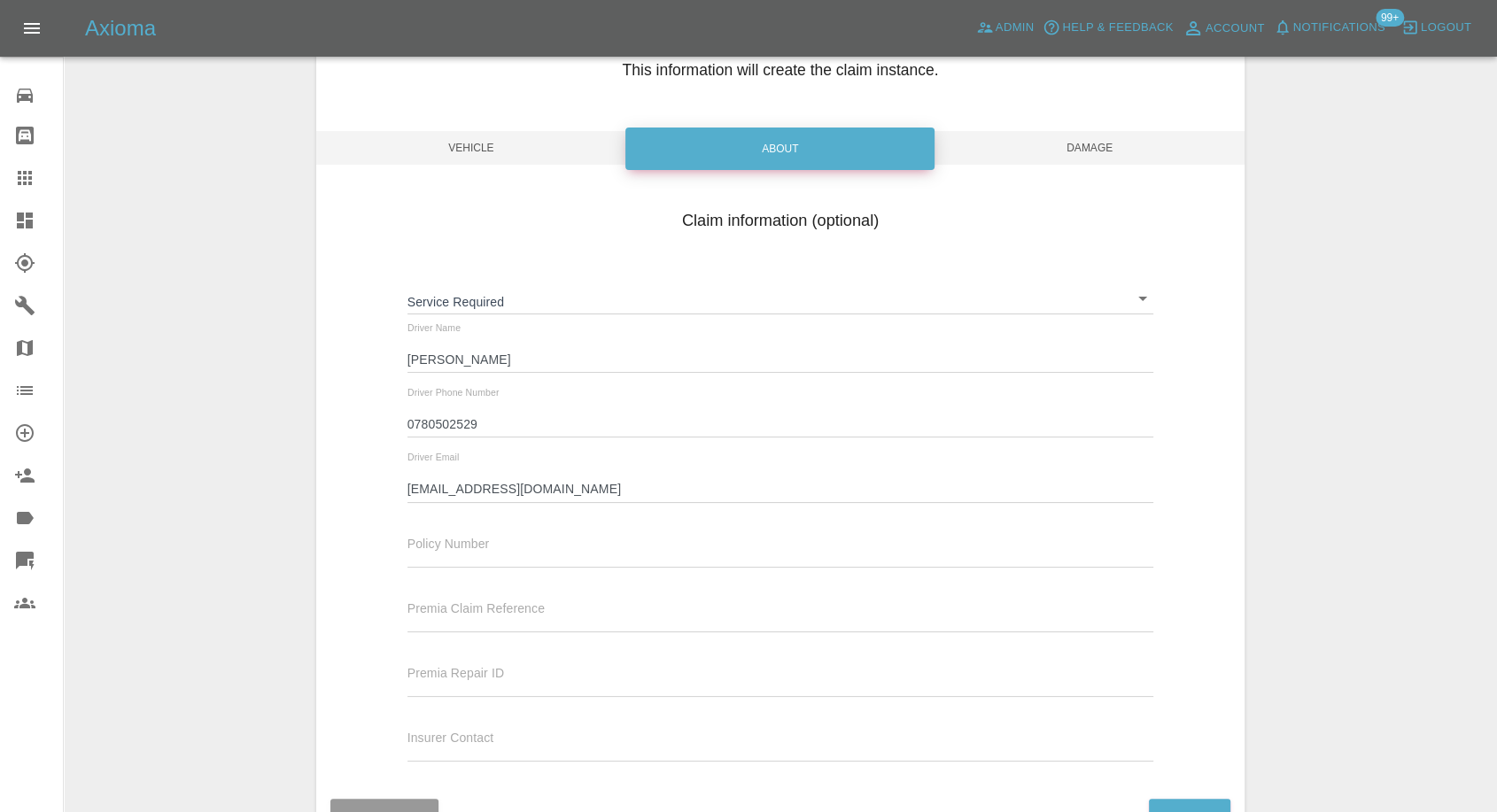
click at [547, 426] on input "0780502529" at bounding box center [780, 424] width 747 height 26
paste input "07805020529"
drag, startPoint x: 478, startPoint y: 422, endPoint x: 381, endPoint y: 422, distance: 97.0
click at [381, 422] on div "Claim information (optional) Service Required ​ Driver Name Shaun Meakin Driver…" at bounding box center [779, 489] width 927 height 577
click at [489, 412] on input "07805020529" at bounding box center [780, 424] width 747 height 26
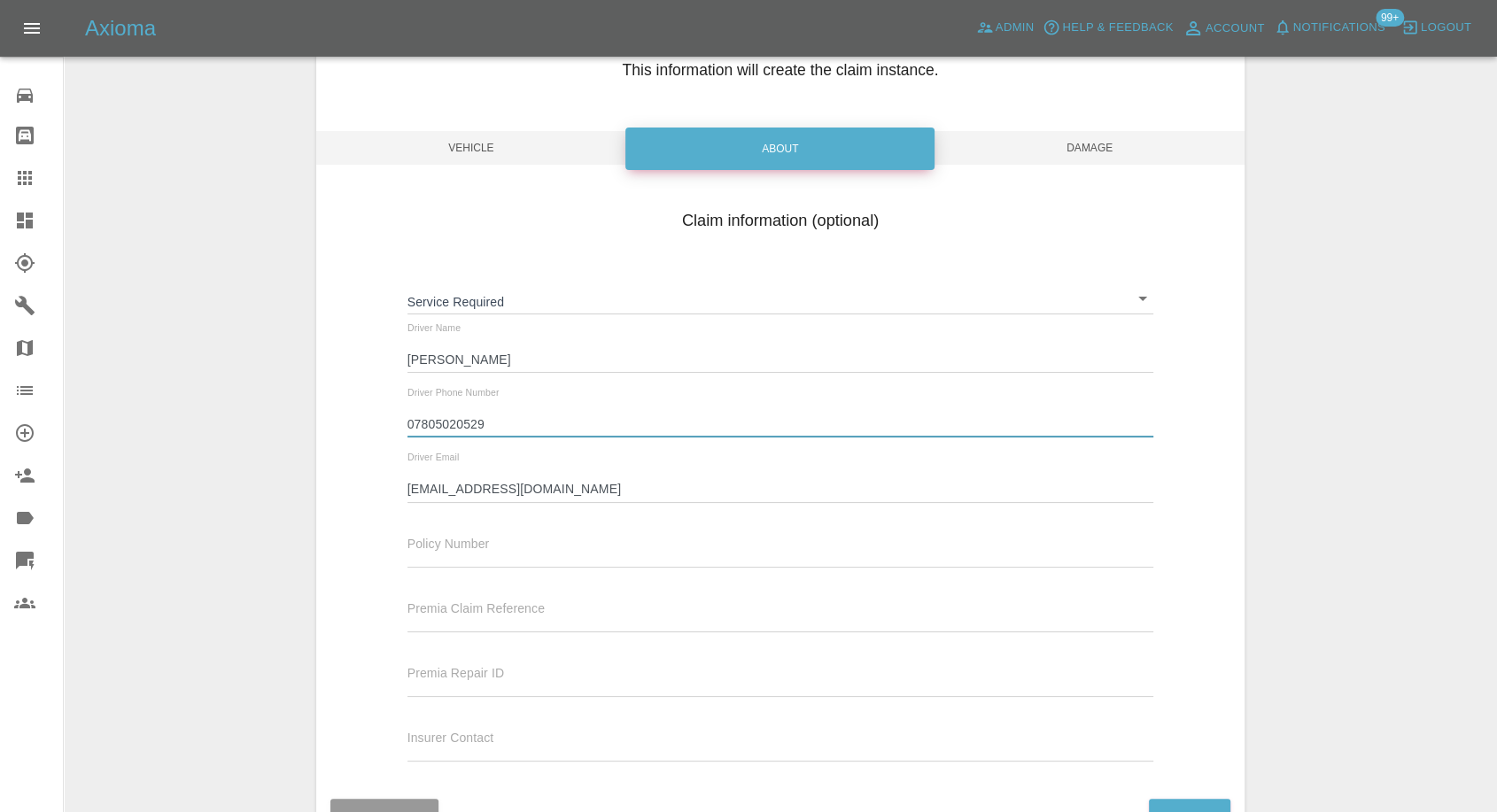
click at [489, 412] on input "07805020529" at bounding box center [780, 424] width 747 height 26
paste input "text"
type input "07805020529"
click at [1083, 143] on span "Damage" at bounding box center [1090, 148] width 309 height 34
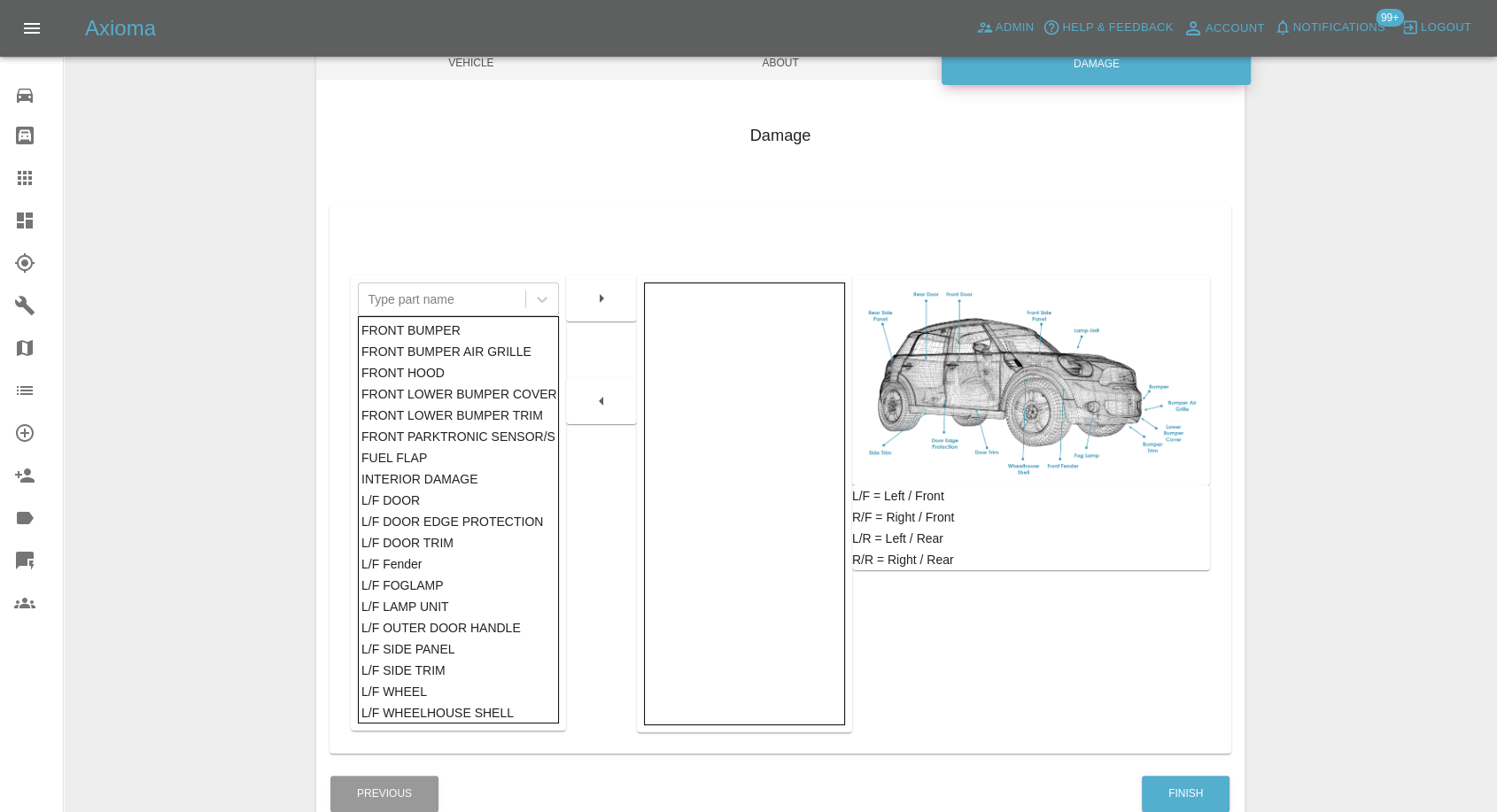
scroll to position [283, 0]
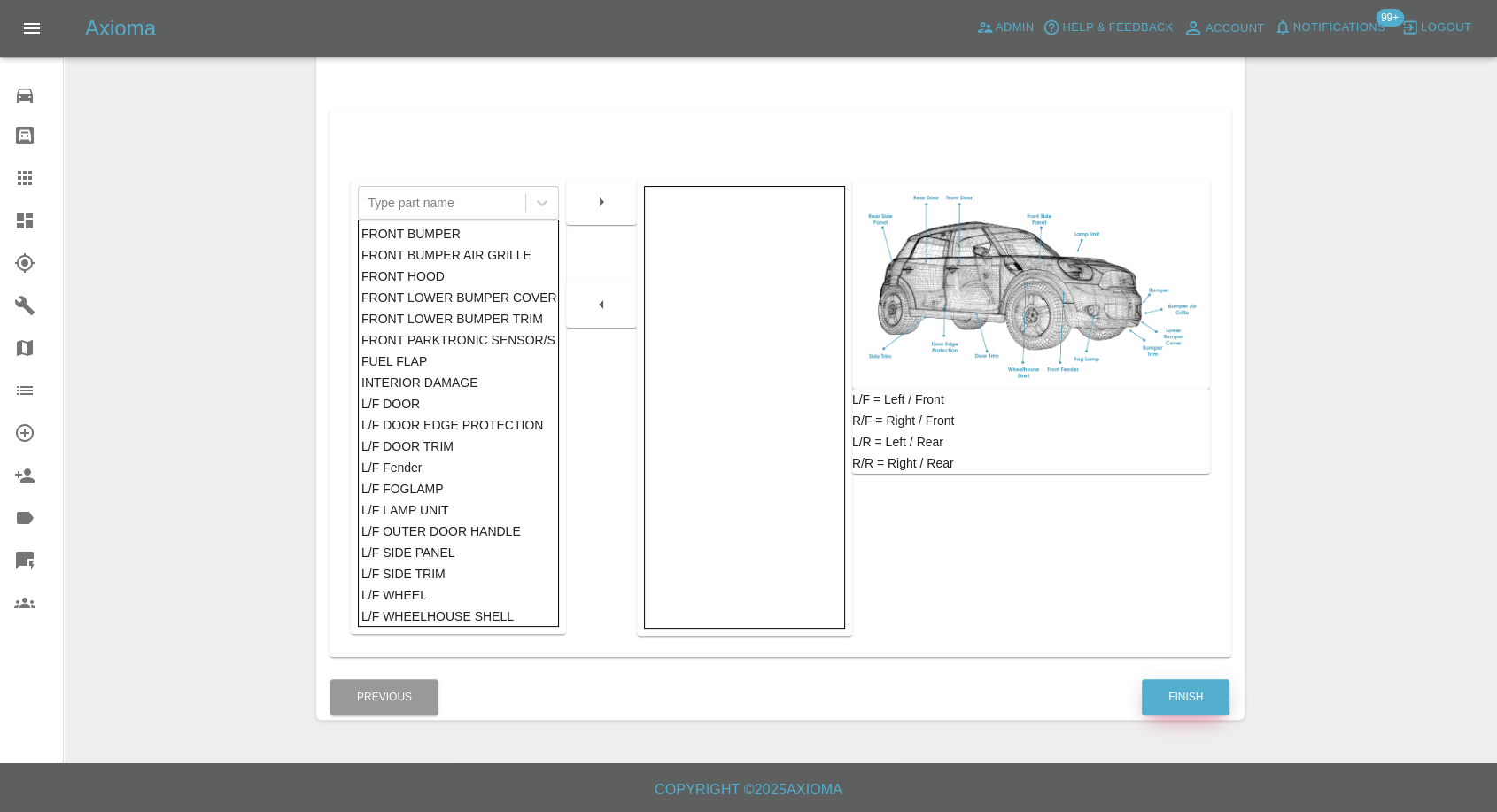
click at [1176, 702] on button "Finish" at bounding box center [1185, 697] width 87 height 37
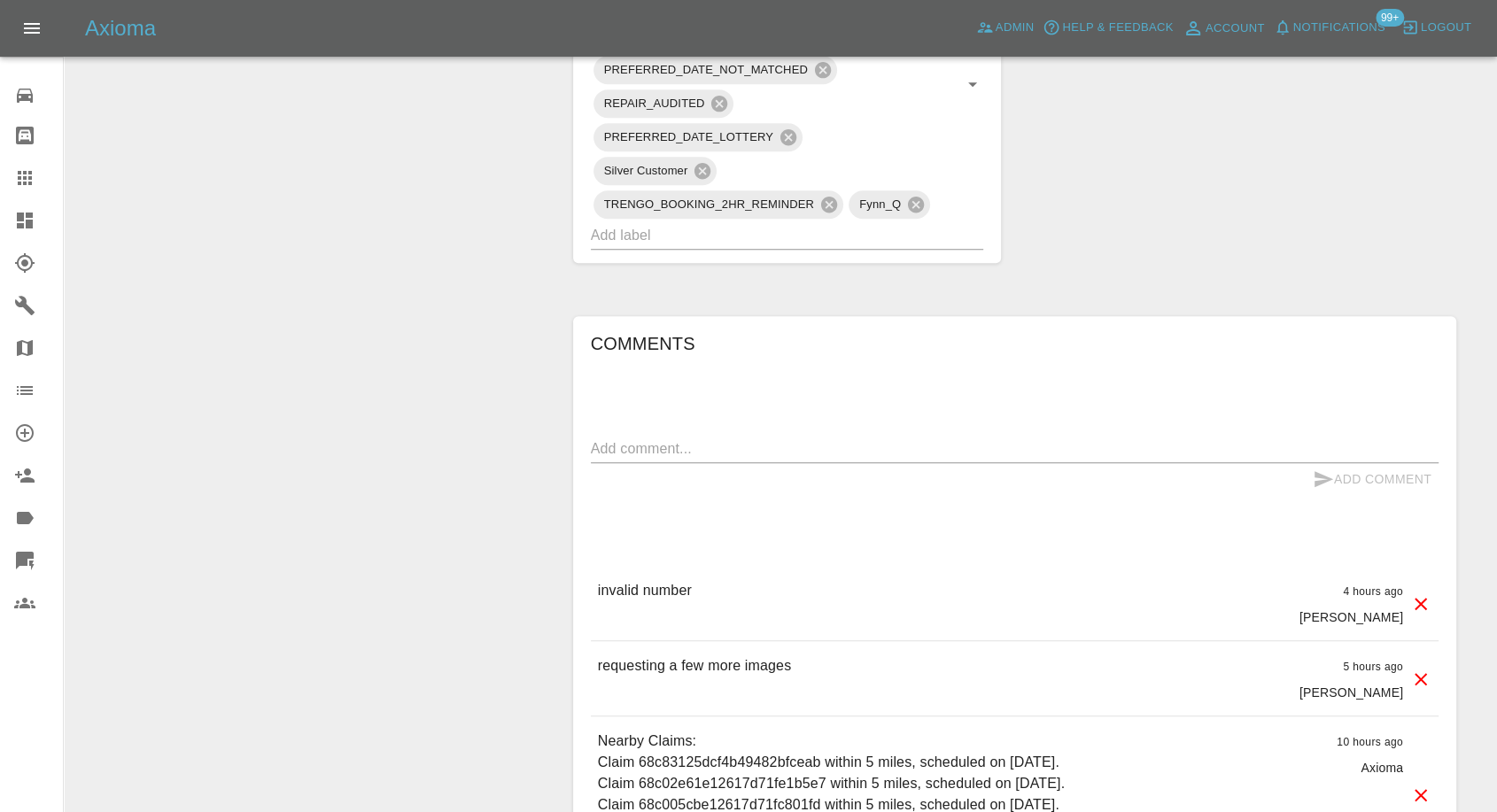
scroll to position [1377, 0]
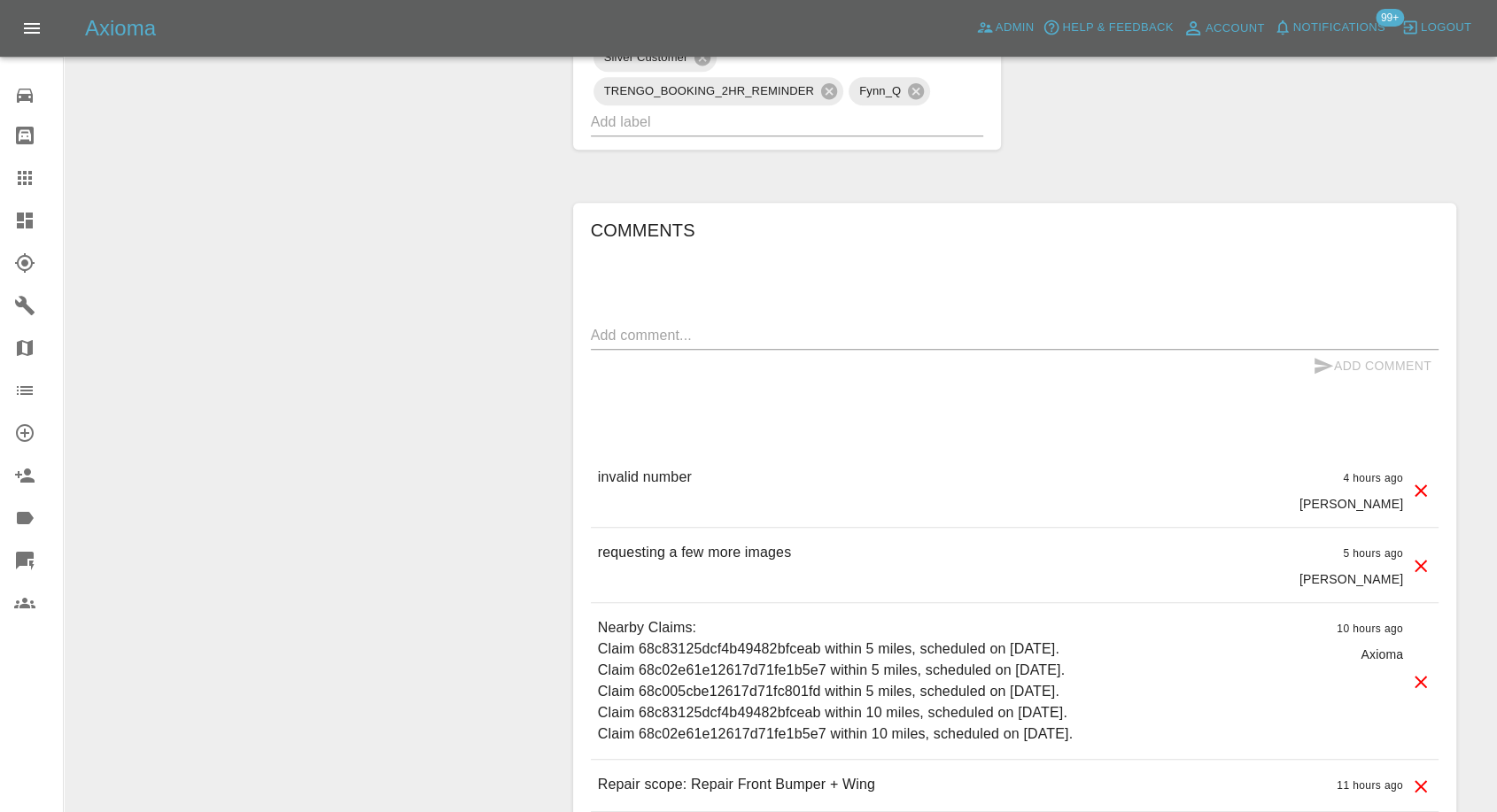
click at [791, 335] on textarea at bounding box center [1015, 335] width 848 height 20
type textarea "correct number updated."
click at [1309, 357] on button "Add Comment" at bounding box center [1372, 367] width 133 height 33
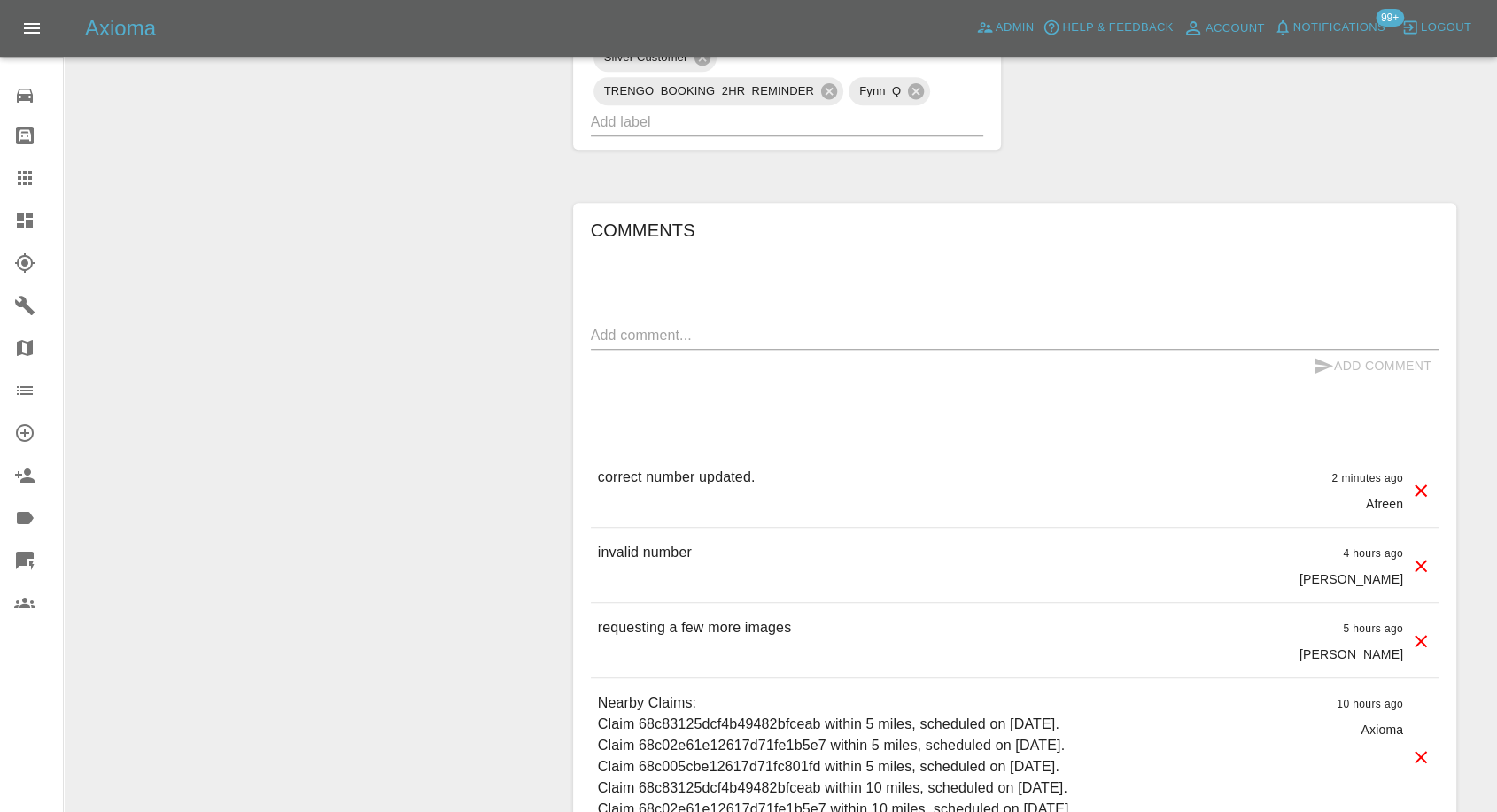
click at [1419, 491] on icon at bounding box center [1421, 490] width 12 height 12
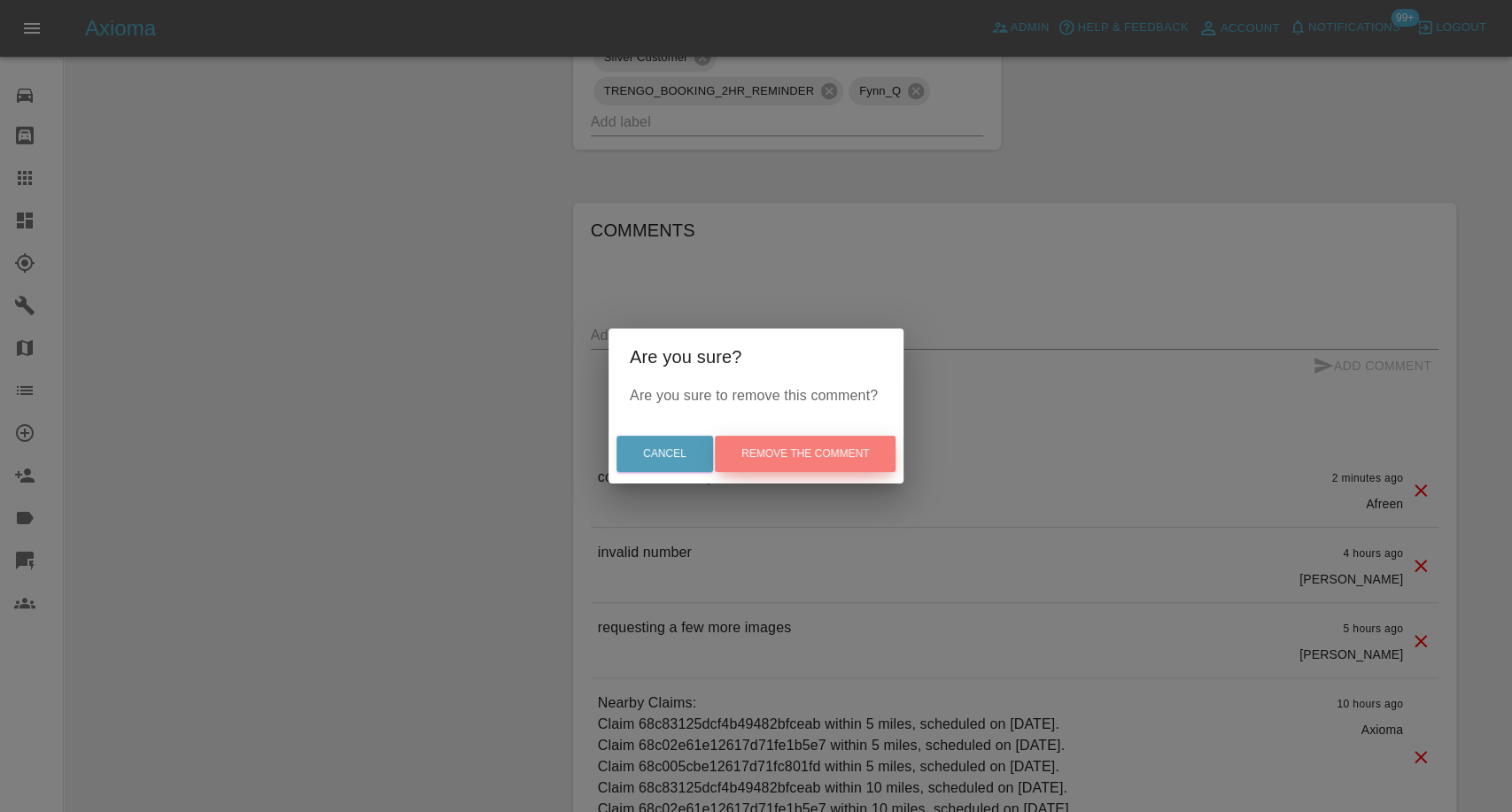
click at [840, 454] on button "Remove the comment" at bounding box center [805, 454] width 181 height 37
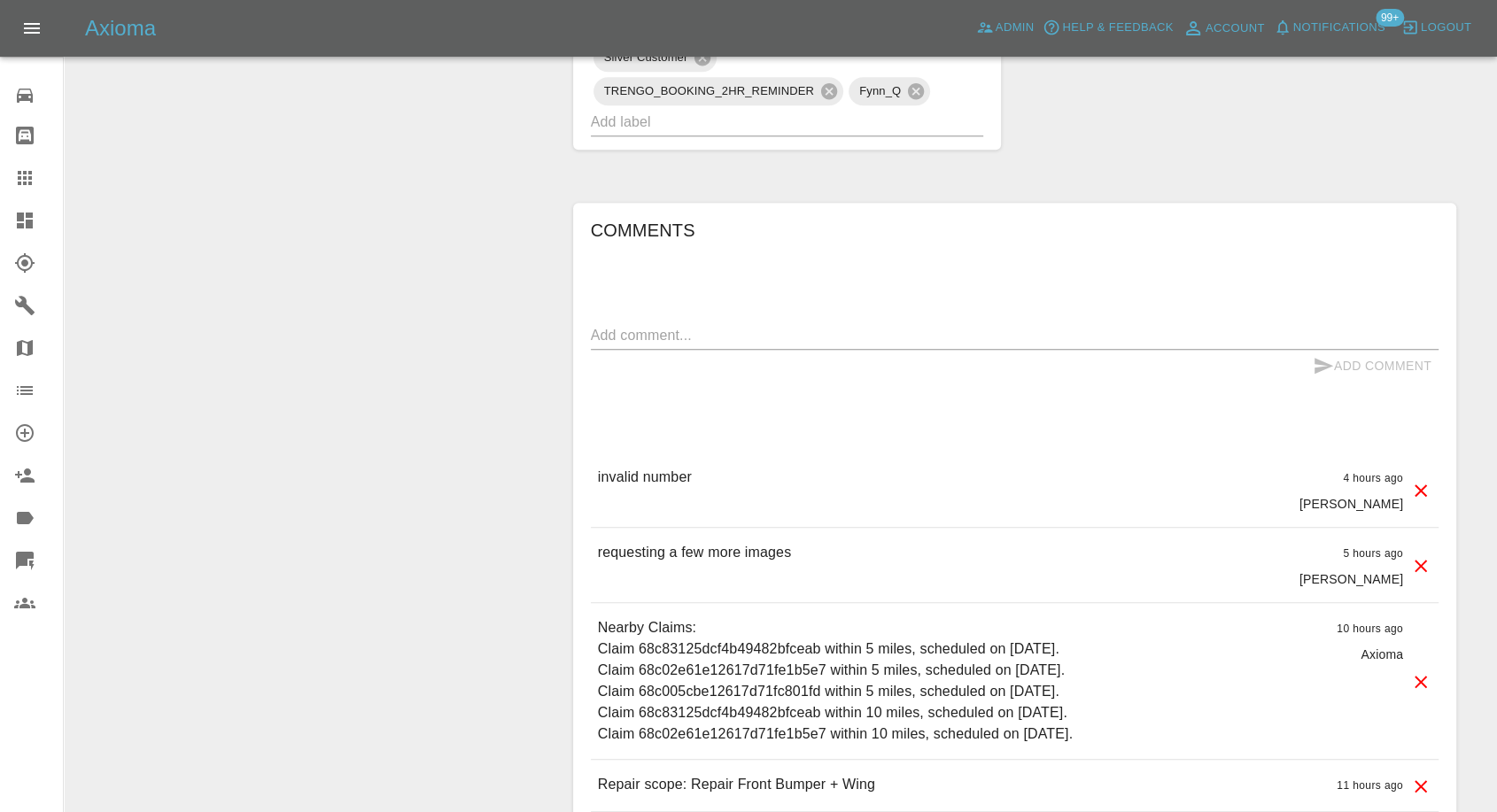
click at [753, 342] on textarea at bounding box center [1015, 335] width 848 height 20
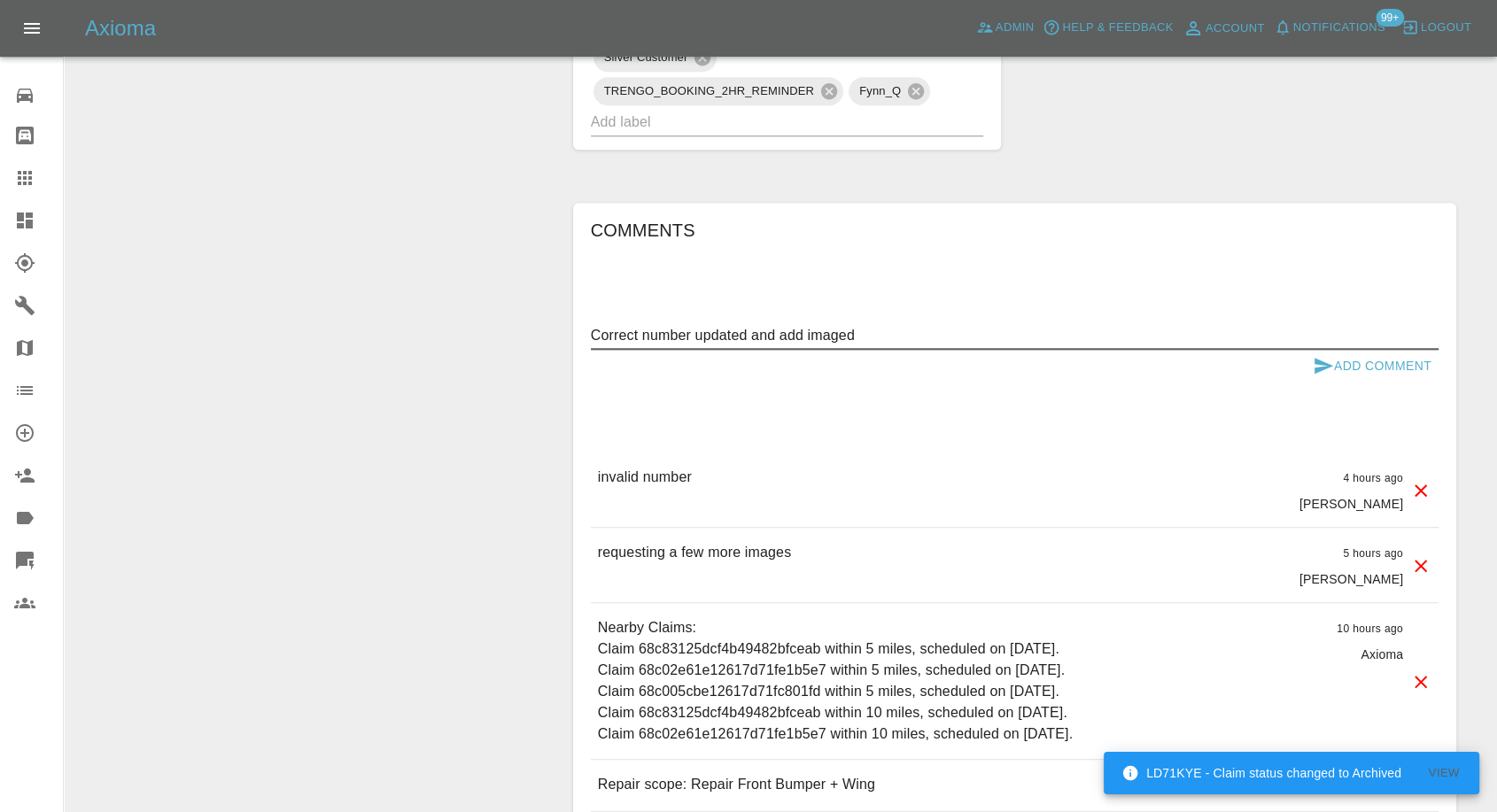
click at [804, 337] on textarea "Correct number updated and add imaged" at bounding box center [1015, 335] width 848 height 20
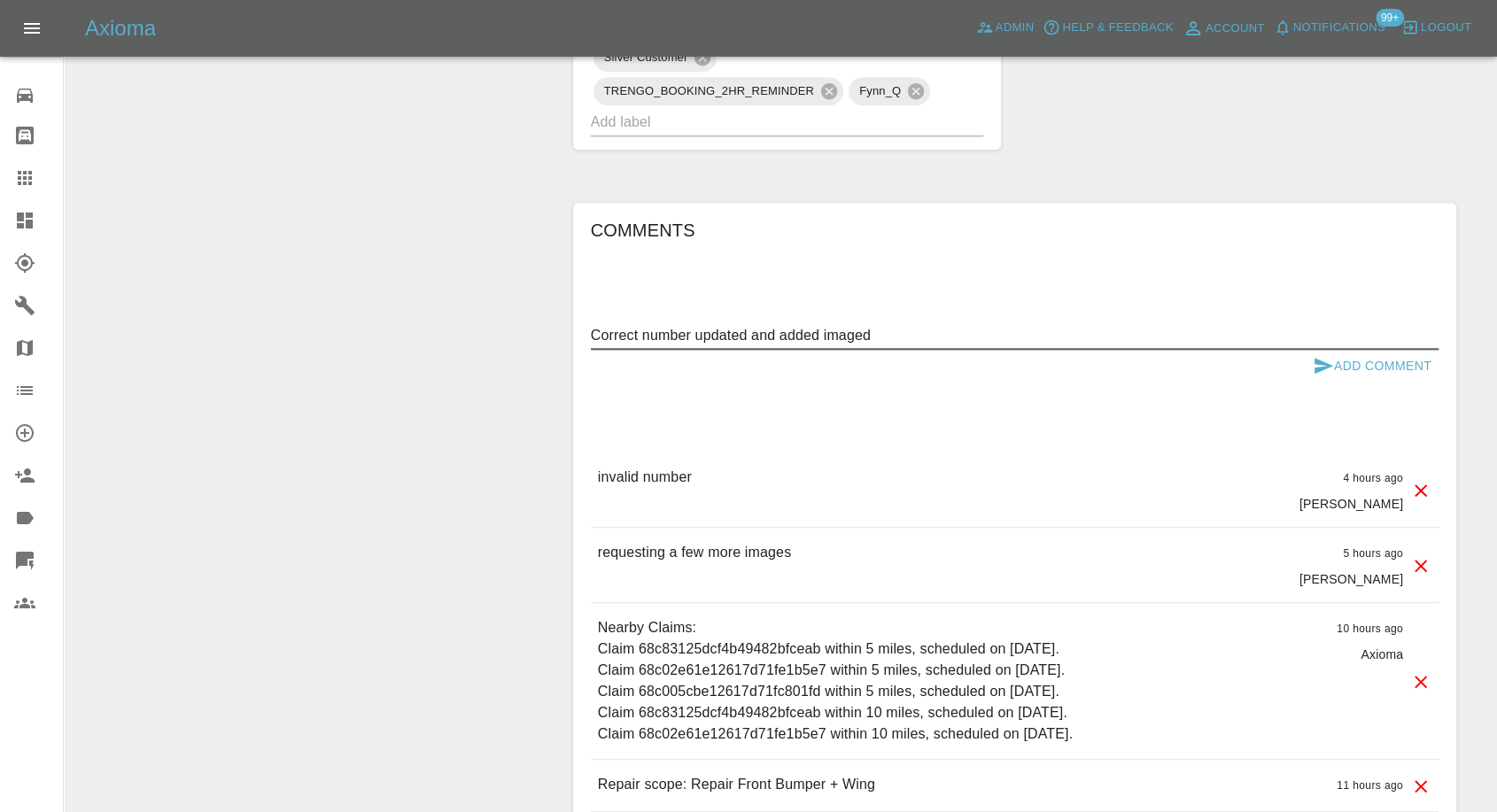
click at [886, 329] on textarea "Correct number updated and added imaged" at bounding box center [1015, 335] width 848 height 20
type textarea "Correct number updated and images added"
click at [1320, 363] on icon "submit" at bounding box center [1324, 365] width 18 height 16
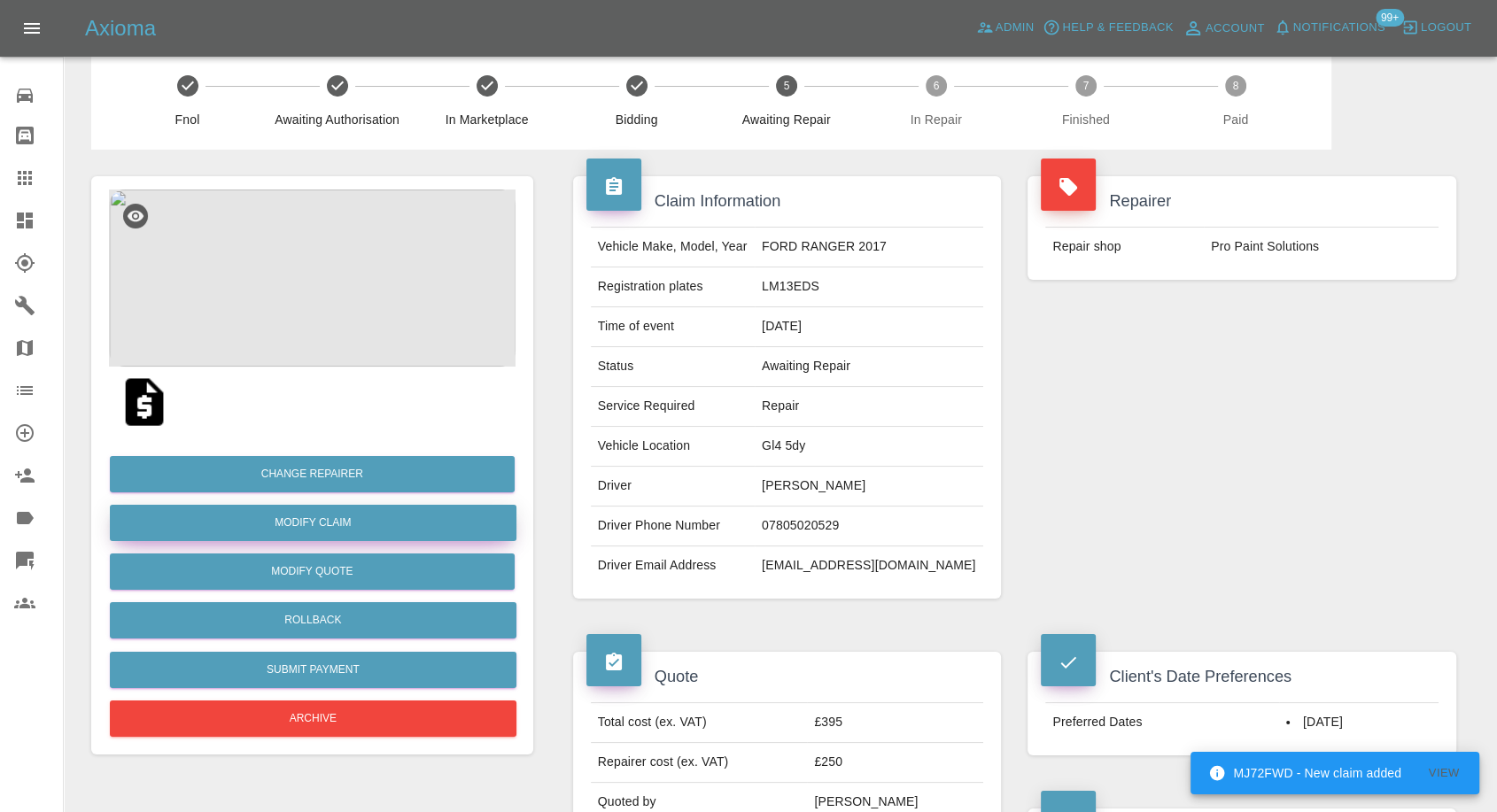
scroll to position [0, 0]
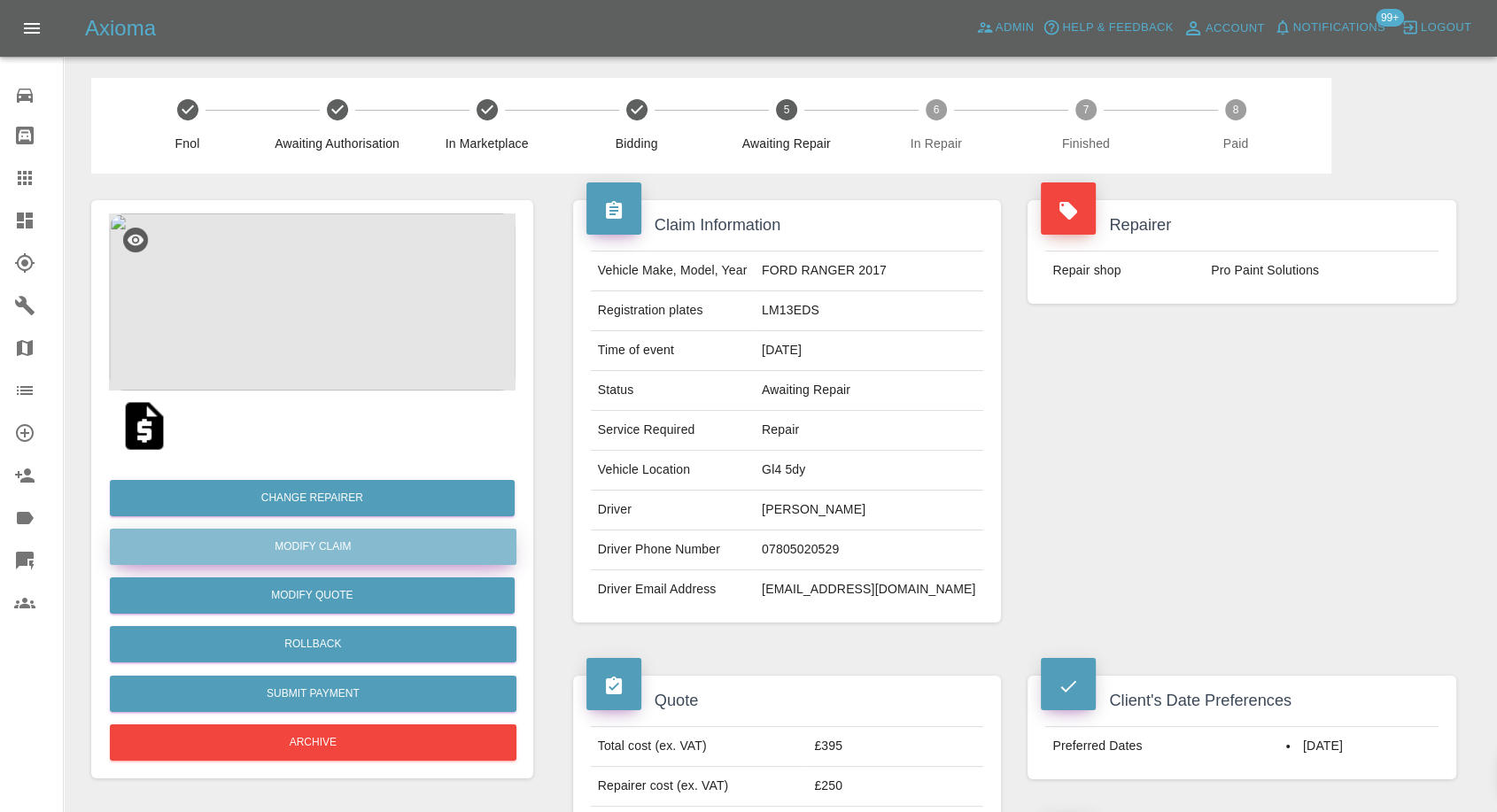
click at [290, 543] on link "Modify Claim" at bounding box center [313, 547] width 407 height 37
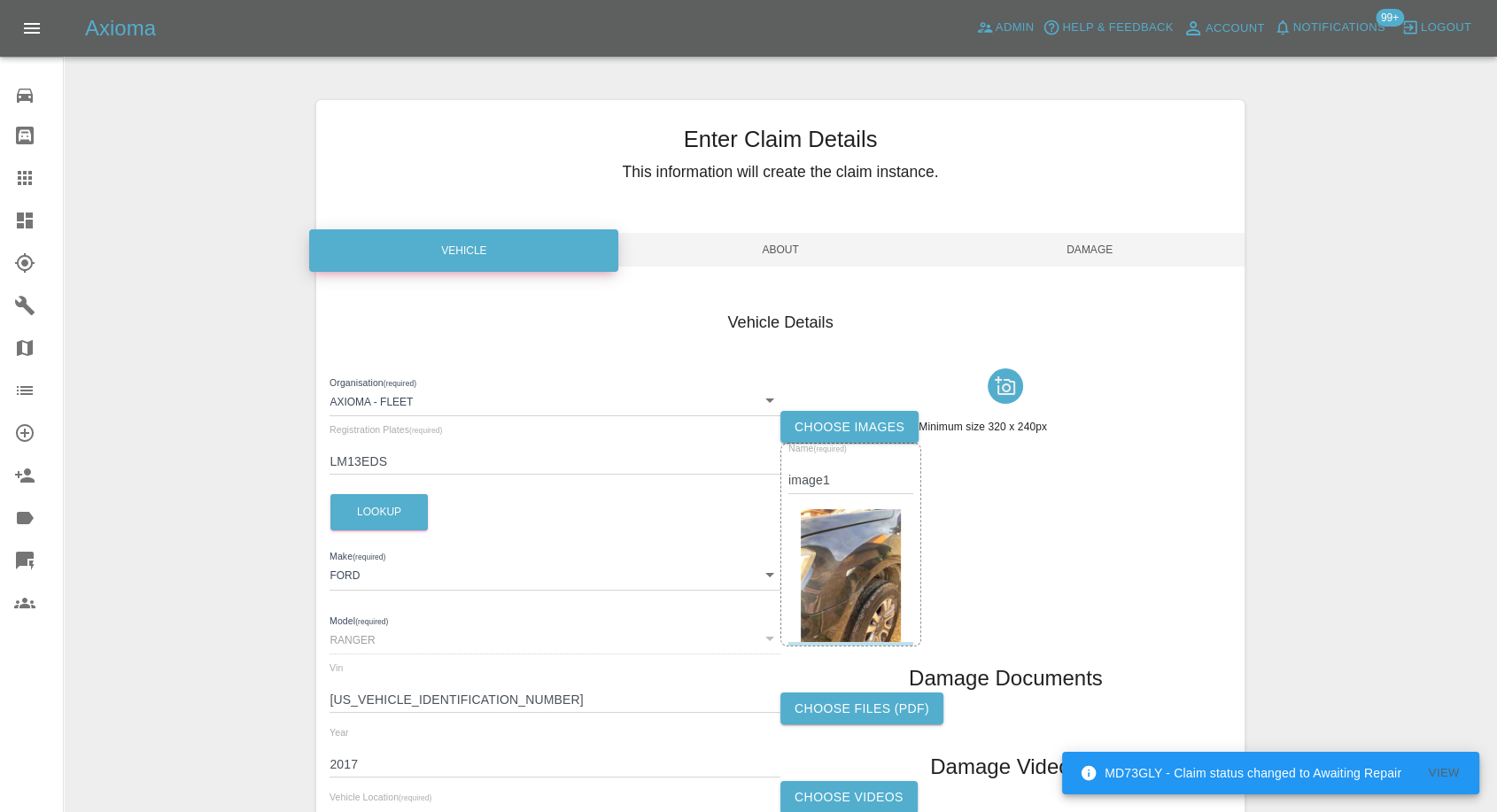
click at [856, 427] on label "Choose images" at bounding box center [849, 427] width 138 height 33
click at [0, 0] on input "Choose images" at bounding box center [0, 0] width 0 height 0
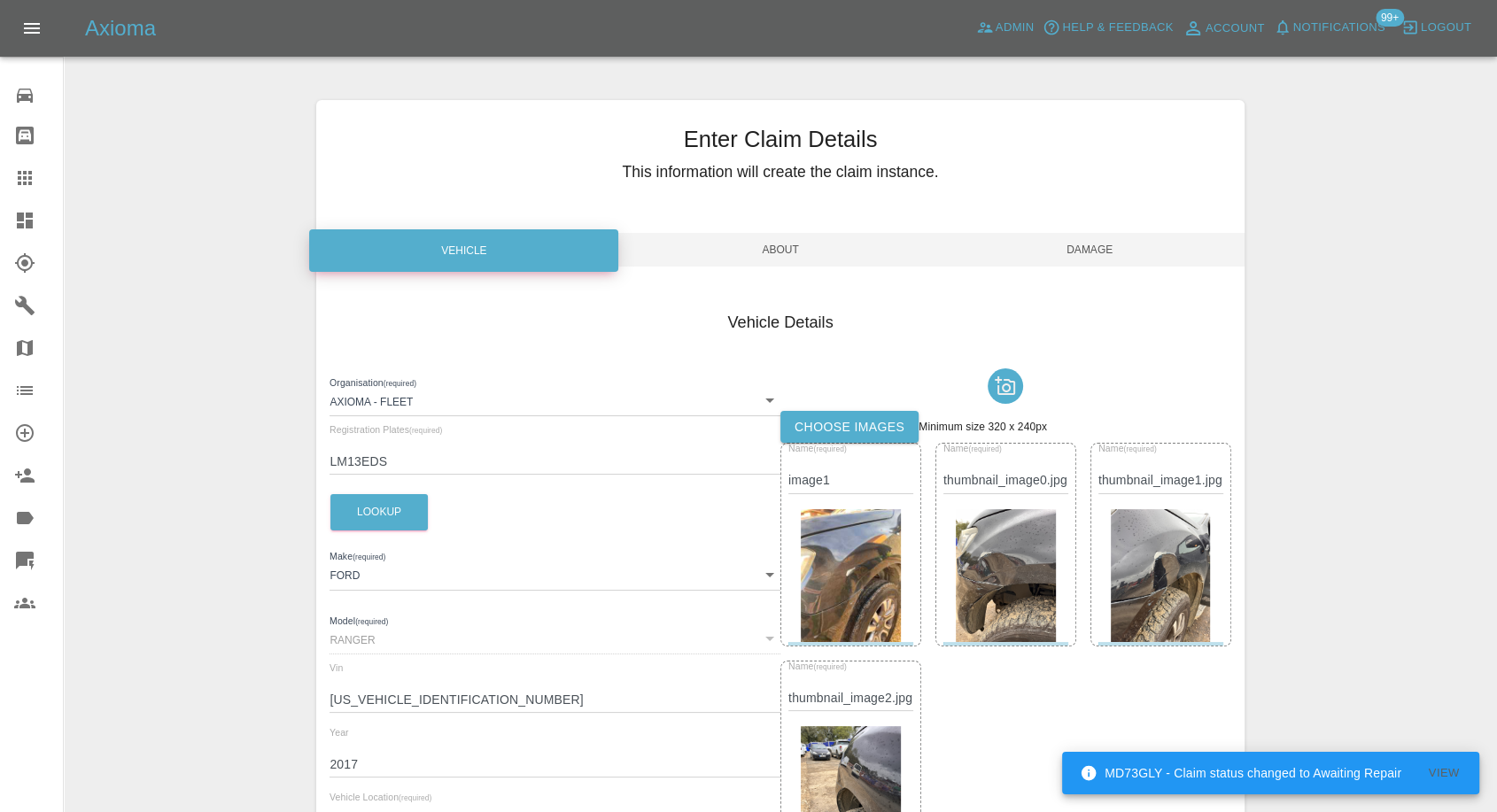
click at [1109, 242] on span "Damage" at bounding box center [1090, 250] width 309 height 34
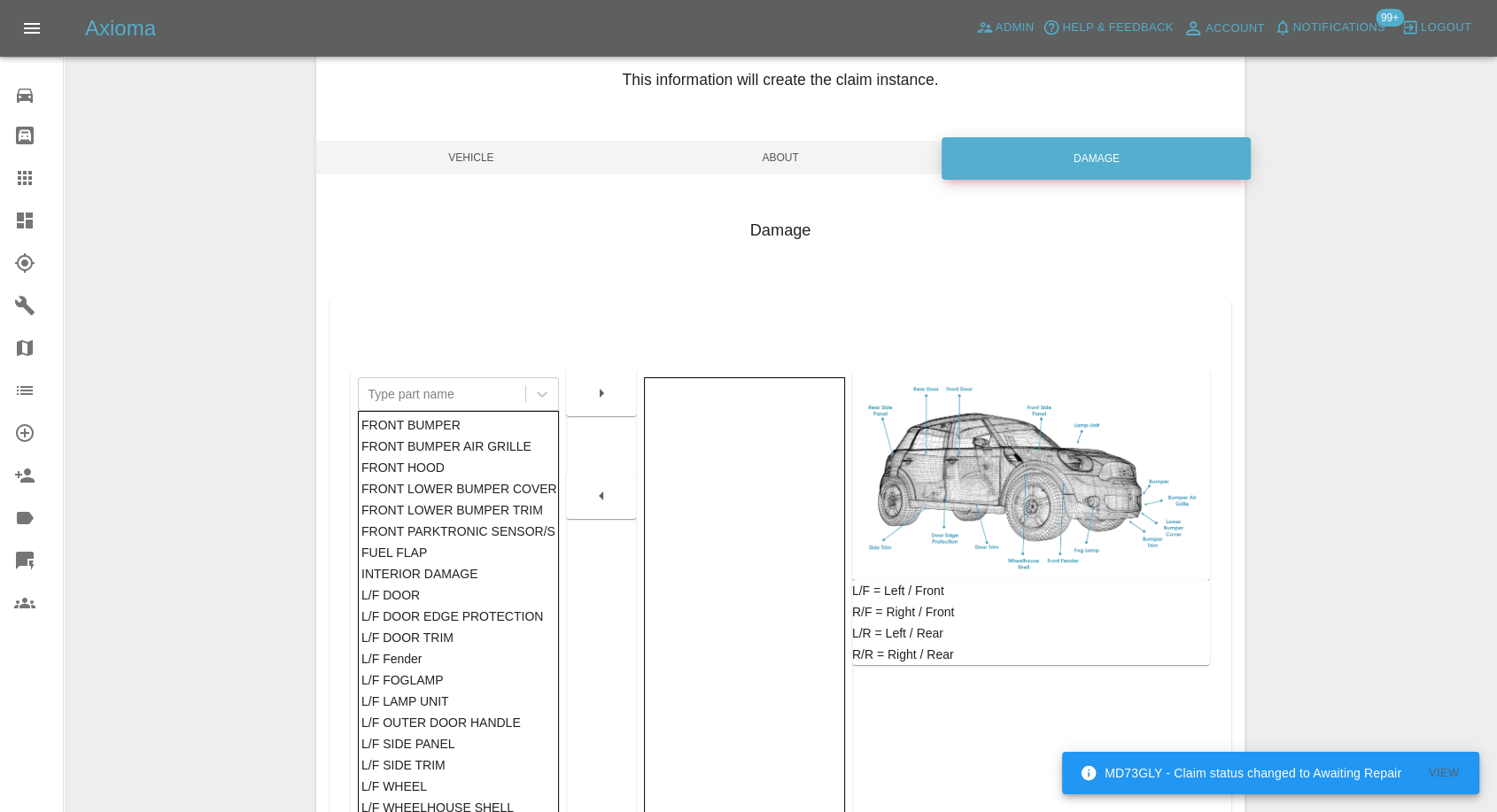
scroll to position [283, 0]
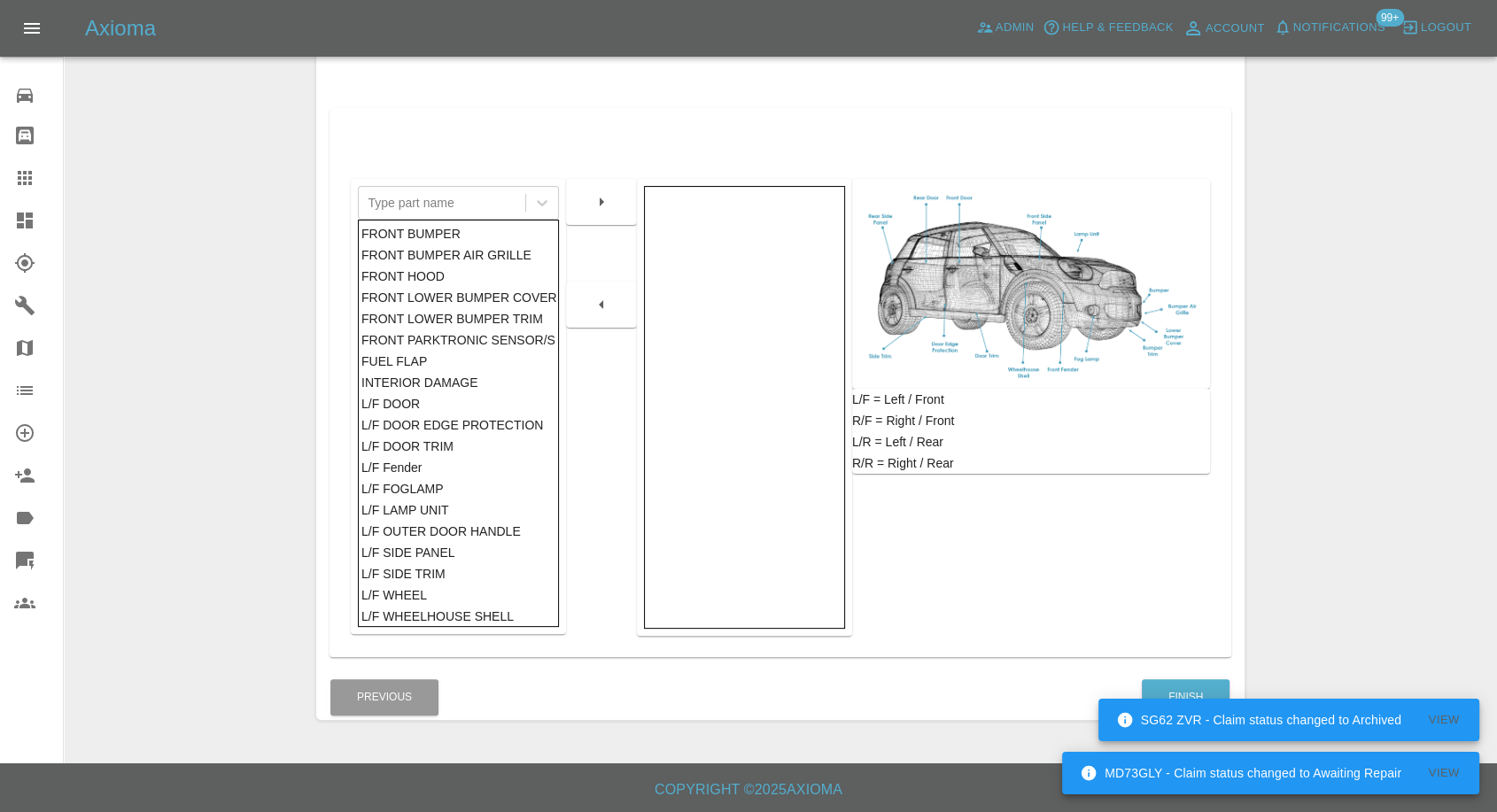
click at [1185, 696] on div "SG62 ZVR - Claim status changed to Archived View" at bounding box center [1288, 720] width 381 height 53
click at [1192, 683] on button "Finish" at bounding box center [1185, 697] width 87 height 37
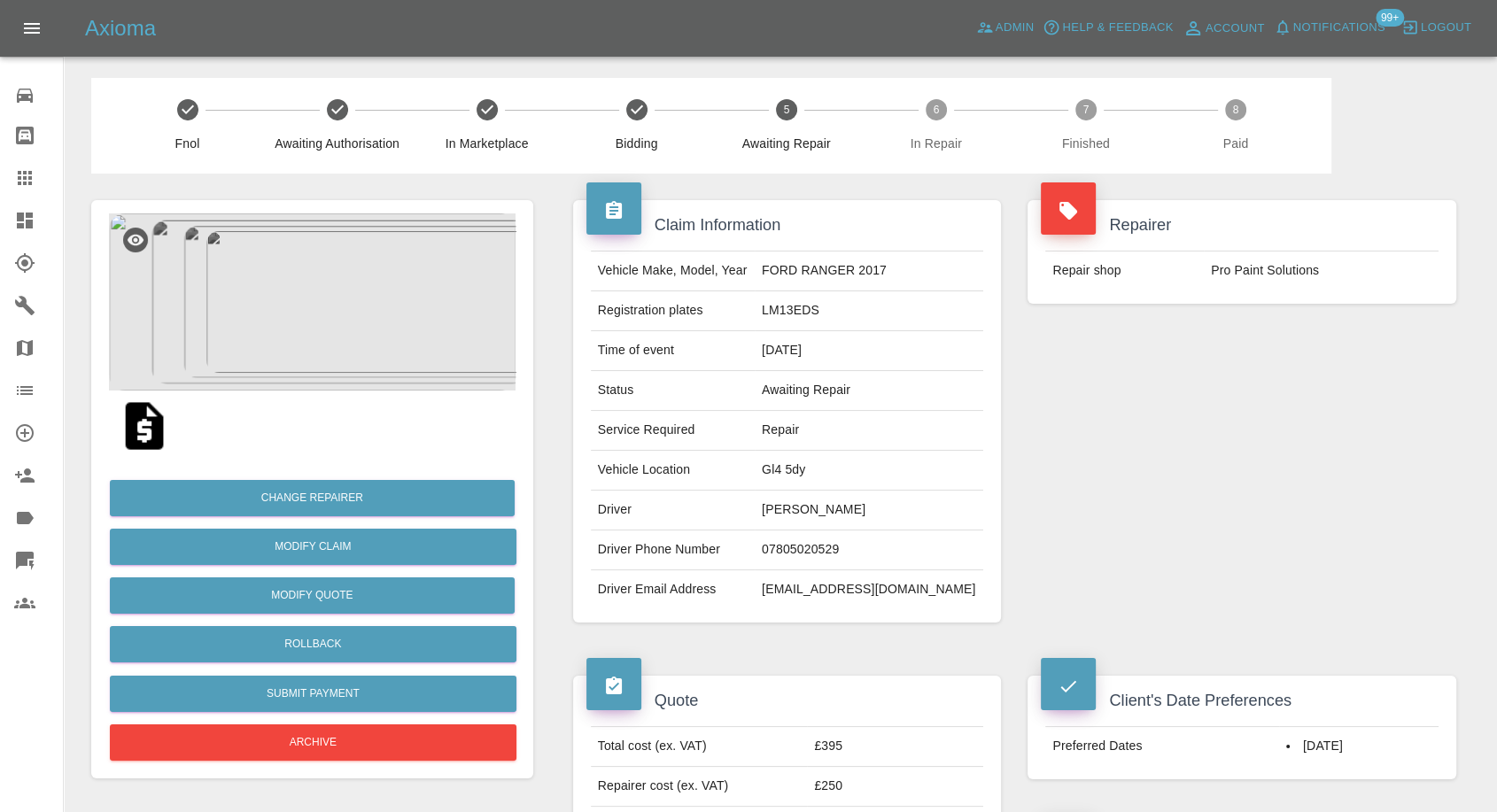
click at [829, 507] on td "[PERSON_NAME]" at bounding box center [868, 510] width 229 height 39
copy td "[PERSON_NAME]"
click at [833, 533] on td "07805020529" at bounding box center [868, 549] width 229 height 39
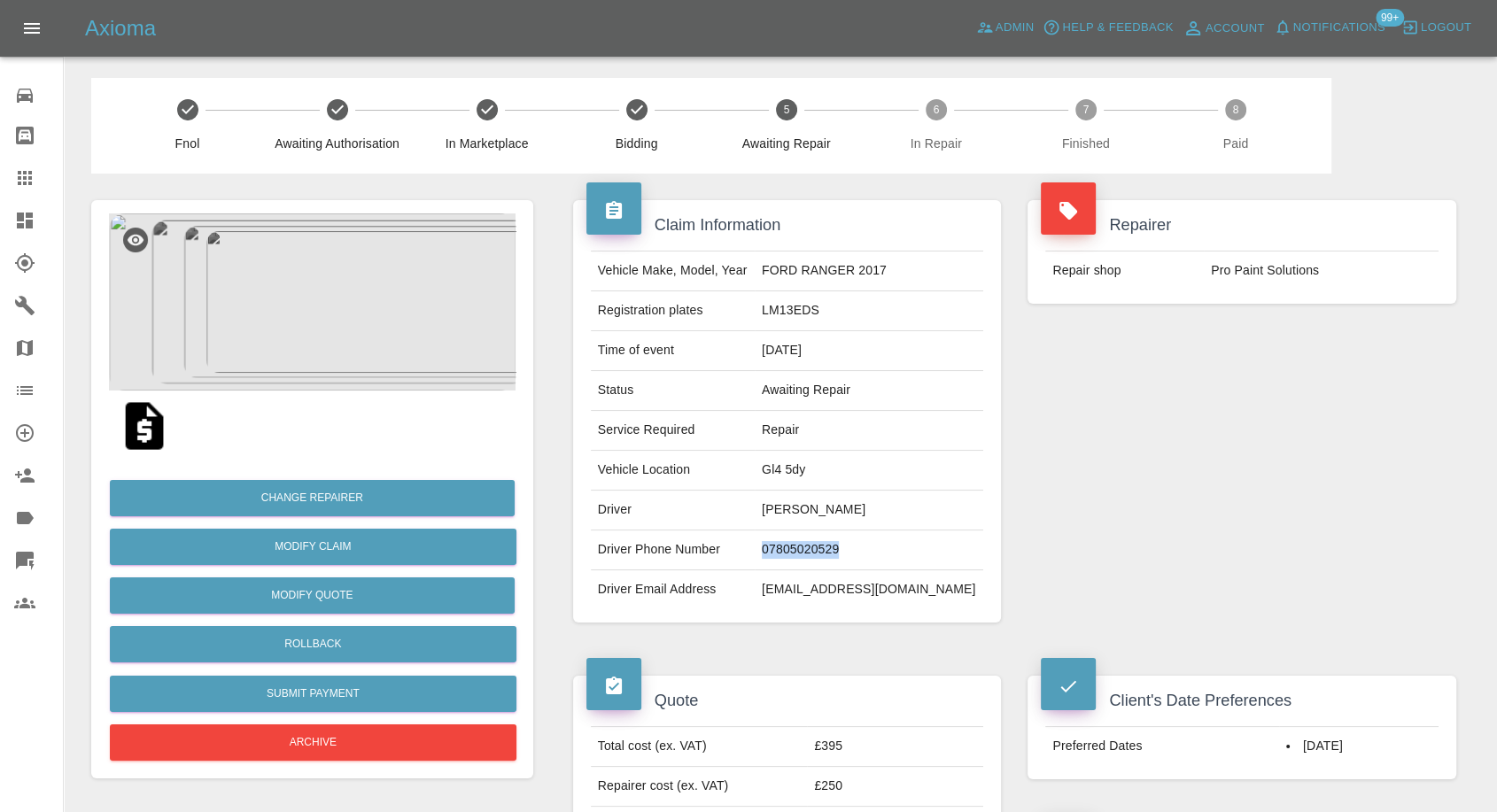
click at [833, 533] on td "07805020529" at bounding box center [868, 549] width 229 height 39
copy td "07805020529"
click at [872, 682] on div "Quote" at bounding box center [788, 694] width 403 height 37
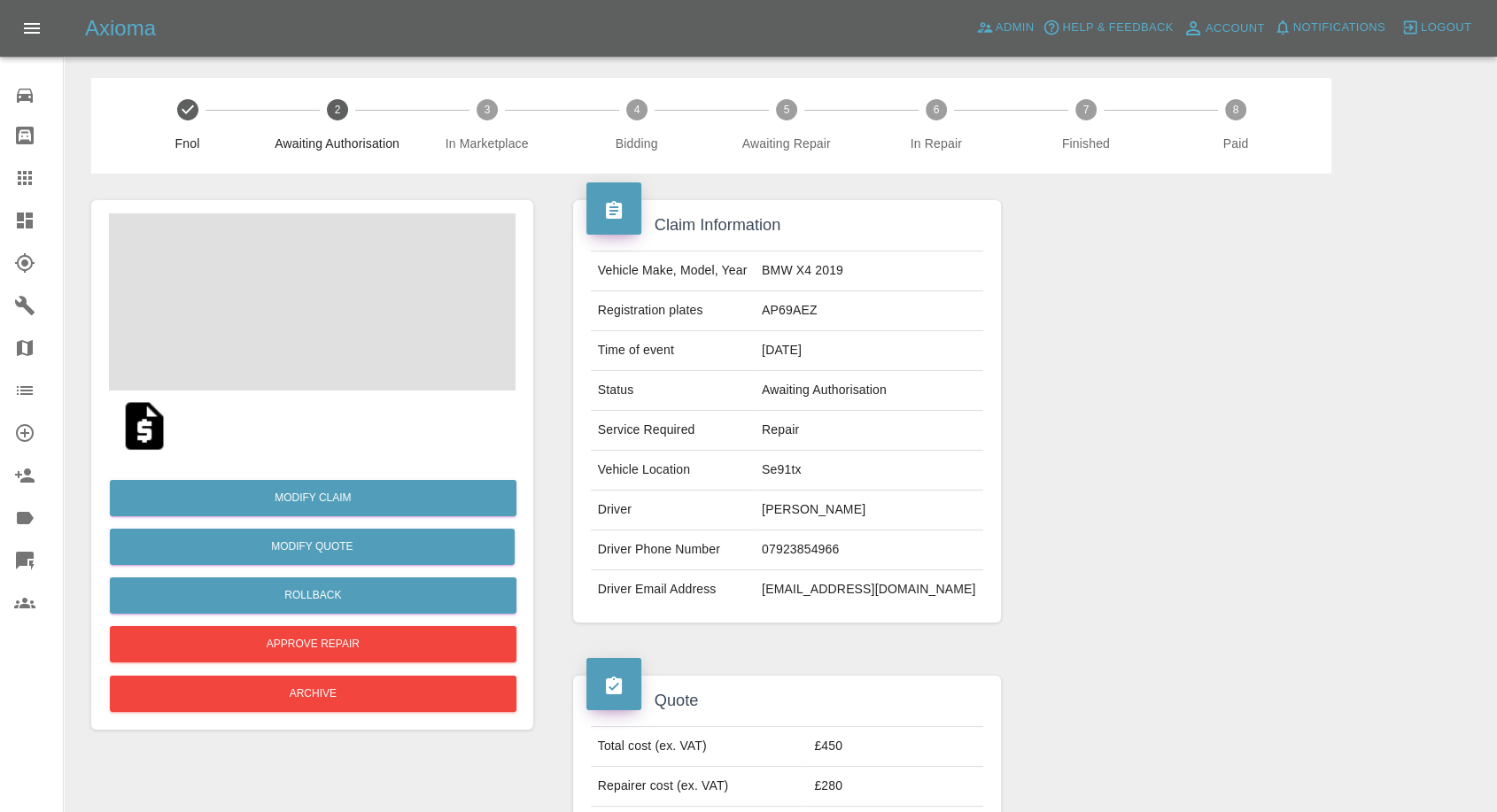
click at [829, 510] on td "[PERSON_NAME]" at bounding box center [868, 510] width 229 height 39
click at [808, 547] on td "07923854966" at bounding box center [868, 549] width 229 height 39
copy td "07923854966"
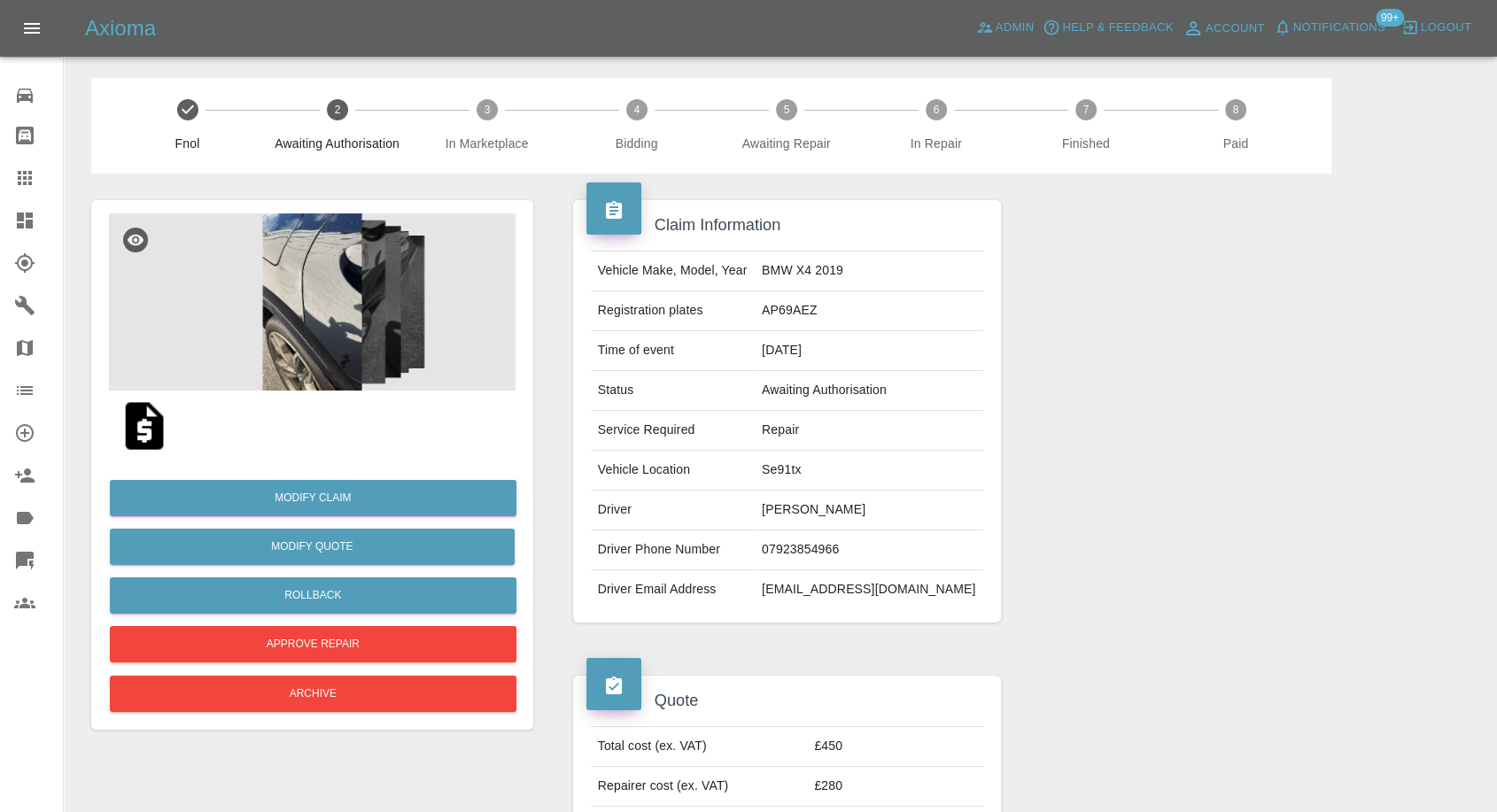
click at [740, 592] on td "Driver Email Address" at bounding box center [673, 590] width 164 height 39
click at [815, 511] on td "Nicolae Ungureanu" at bounding box center [868, 510] width 229 height 39
copy td "Nicolae Ungureanu"
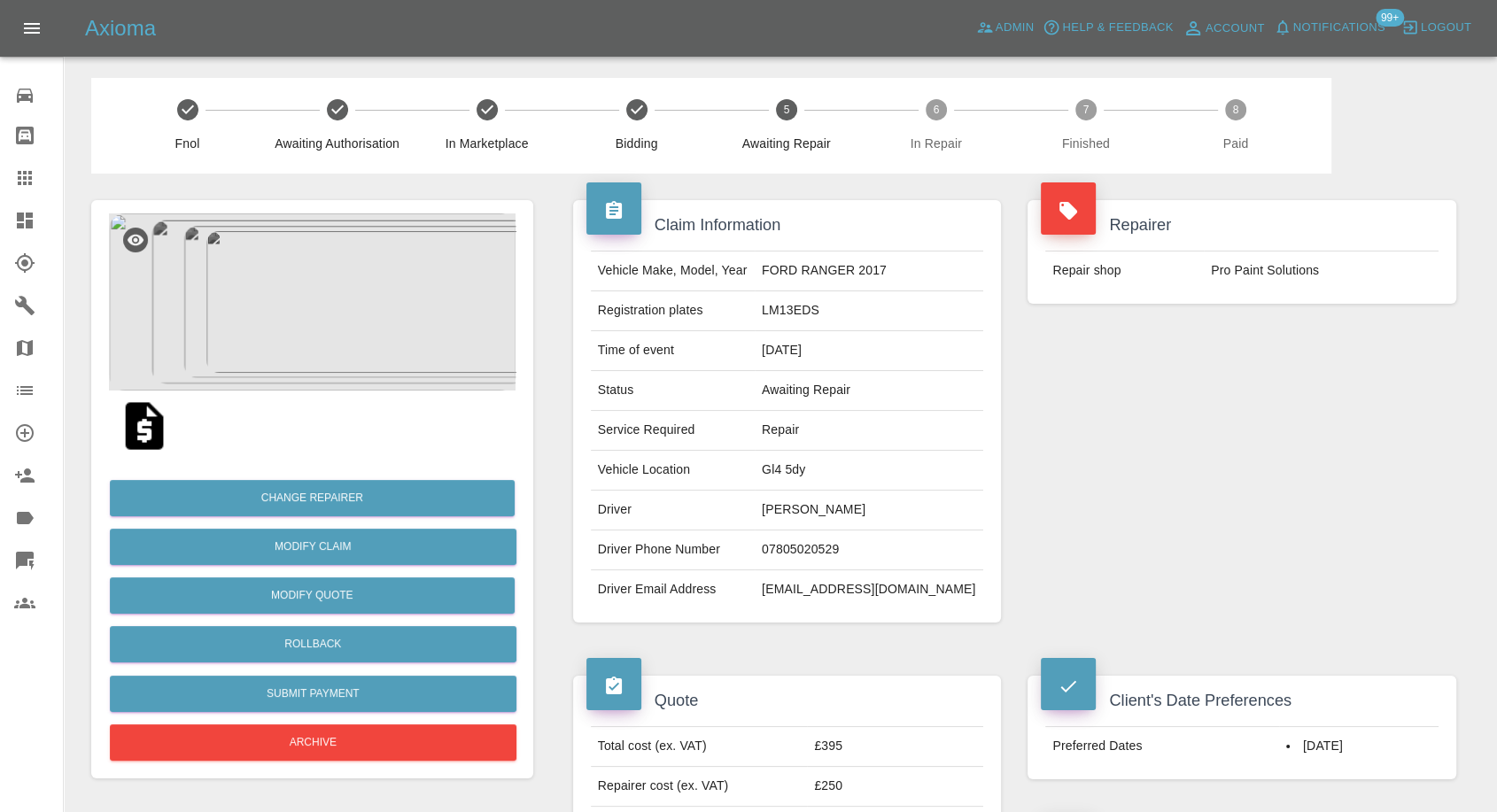
click at [821, 513] on td "[PERSON_NAME]" at bounding box center [868, 510] width 229 height 39
copy td "[PERSON_NAME]"
